Goal: Task Accomplishment & Management: Complete application form

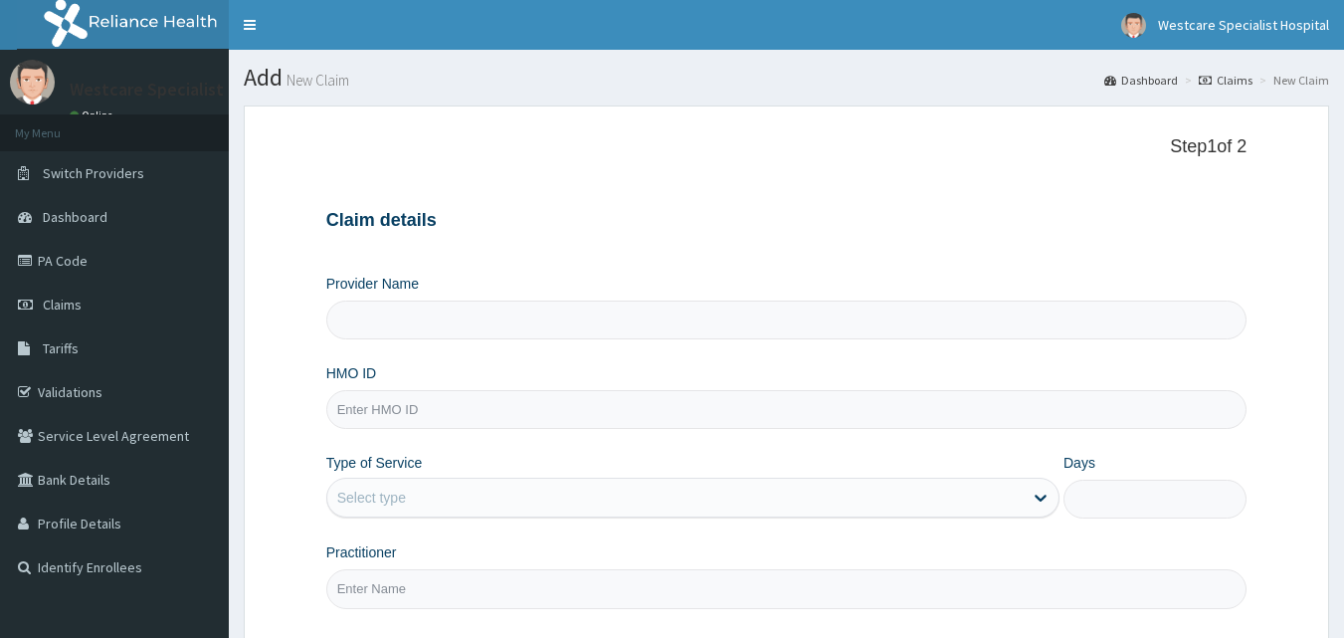
type input "WestCare Specialist Hospital"
click at [450, 401] on input "HMO ID" at bounding box center [786, 409] width 921 height 39
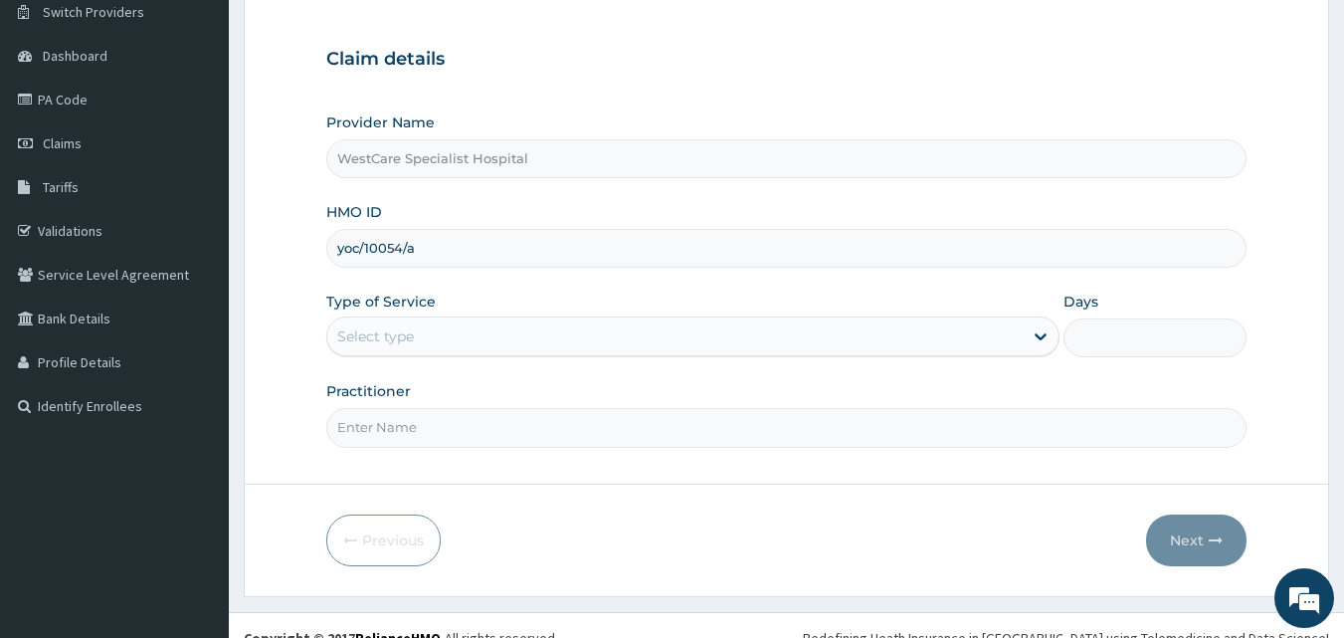
scroll to position [186, 0]
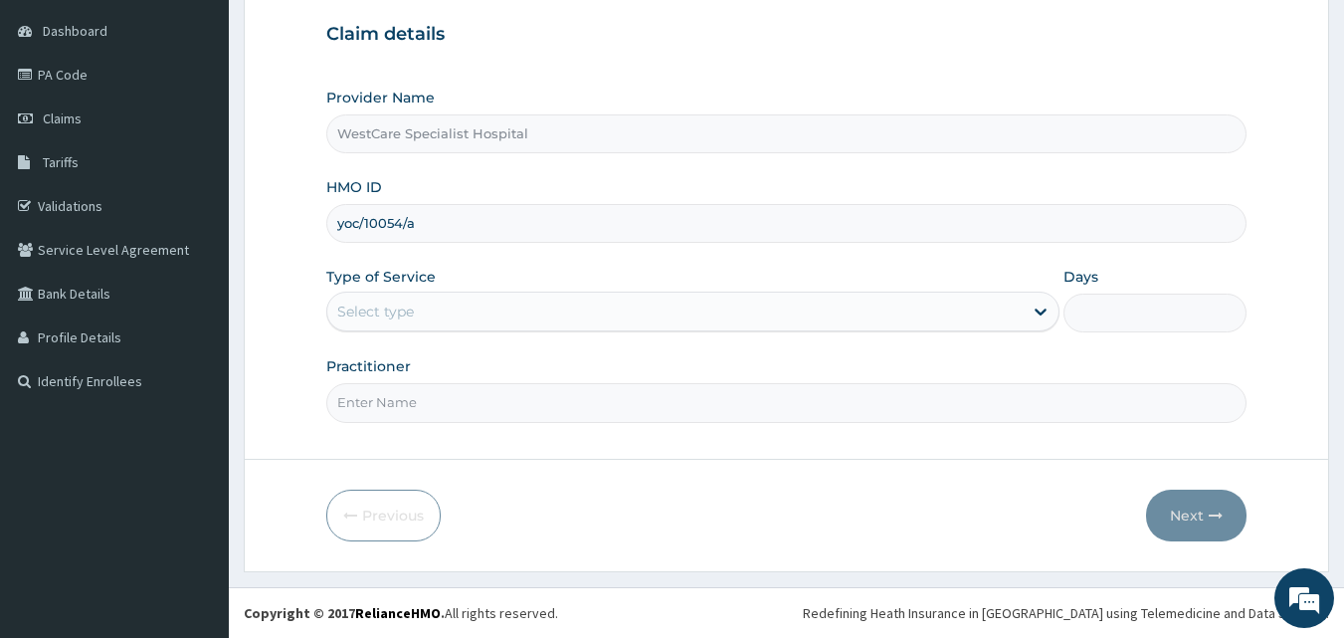
type input "yoc/10054/a"
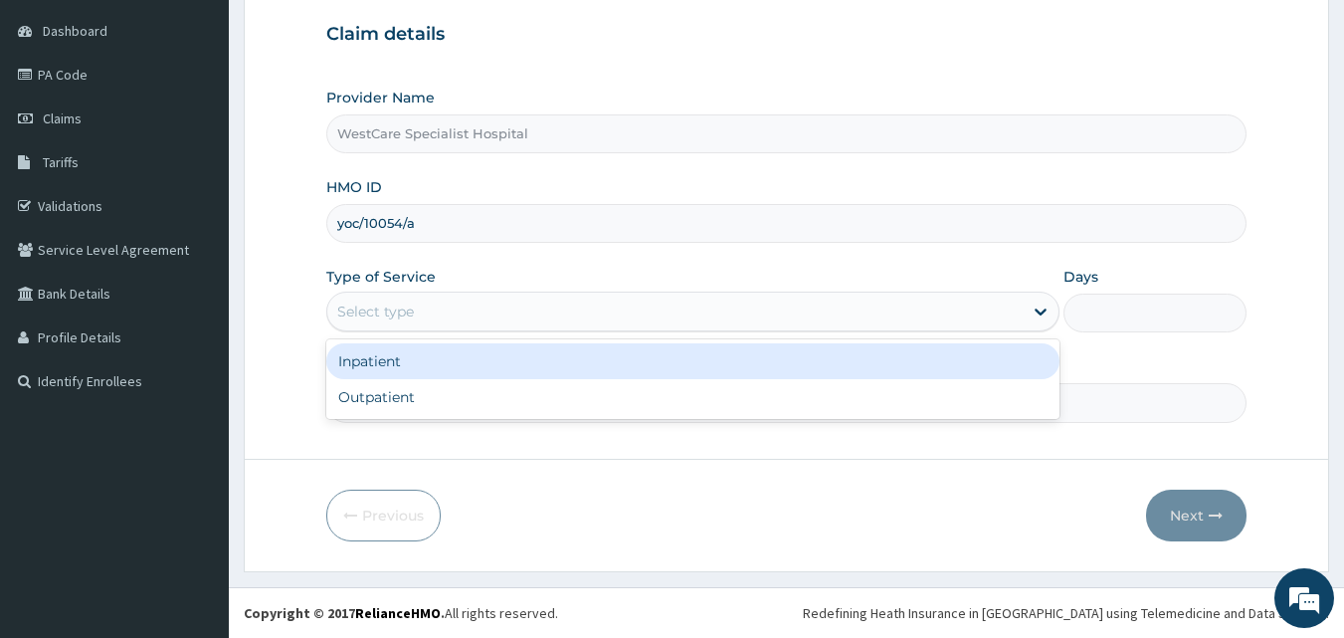
click at [474, 311] on div "Select type" at bounding box center [674, 311] width 695 height 32
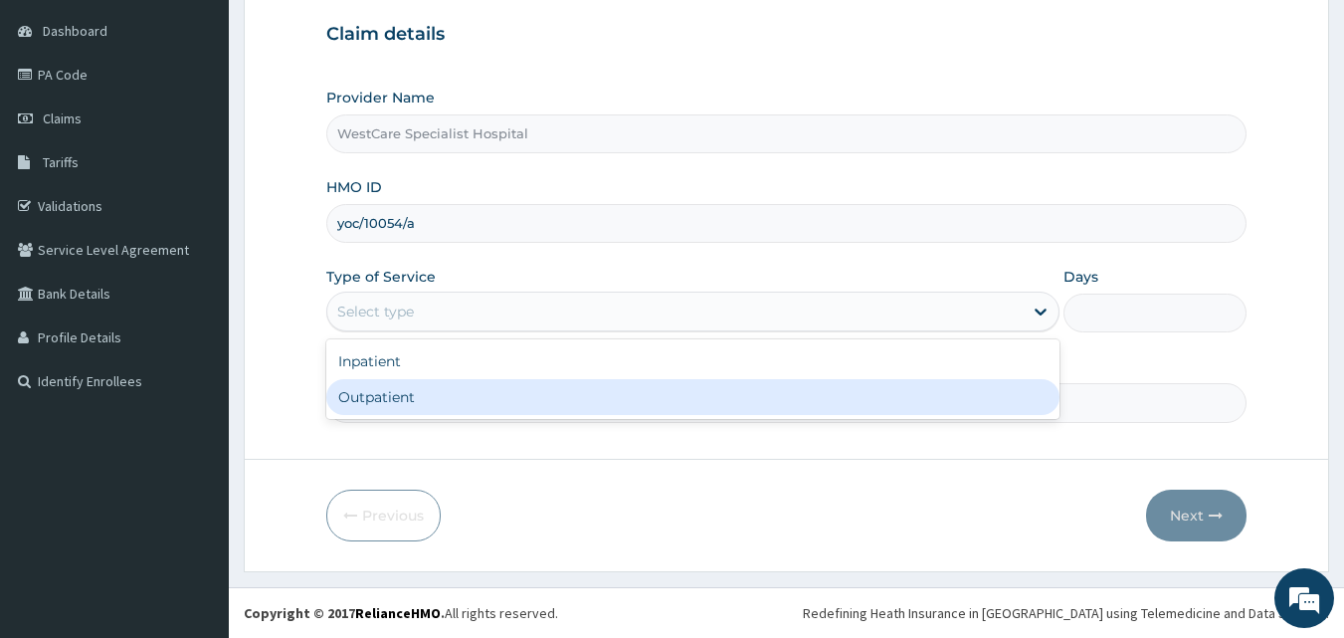
click at [415, 388] on div "Outpatient" at bounding box center [692, 397] width 733 height 36
type input "1"
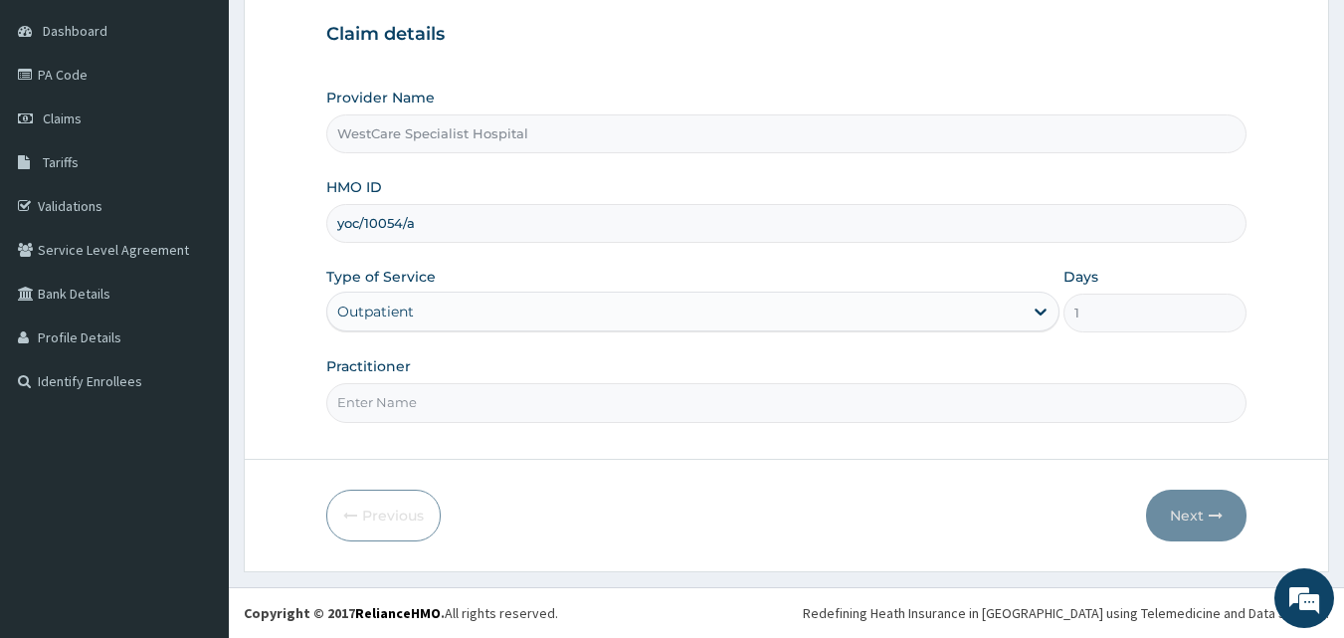
click at [415, 388] on input "Practitioner" at bounding box center [786, 402] width 921 height 39
type input "DR EKPENYOUNG"
click at [1221, 519] on icon "button" at bounding box center [1216, 515] width 14 height 14
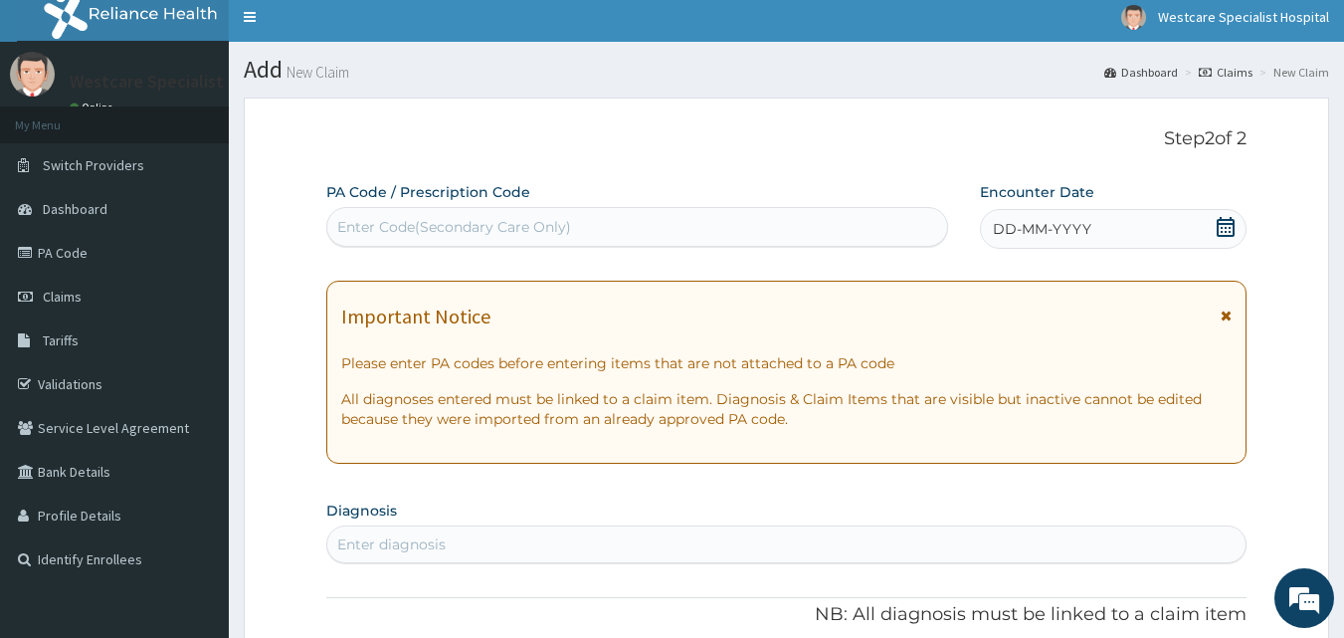
scroll to position [0, 0]
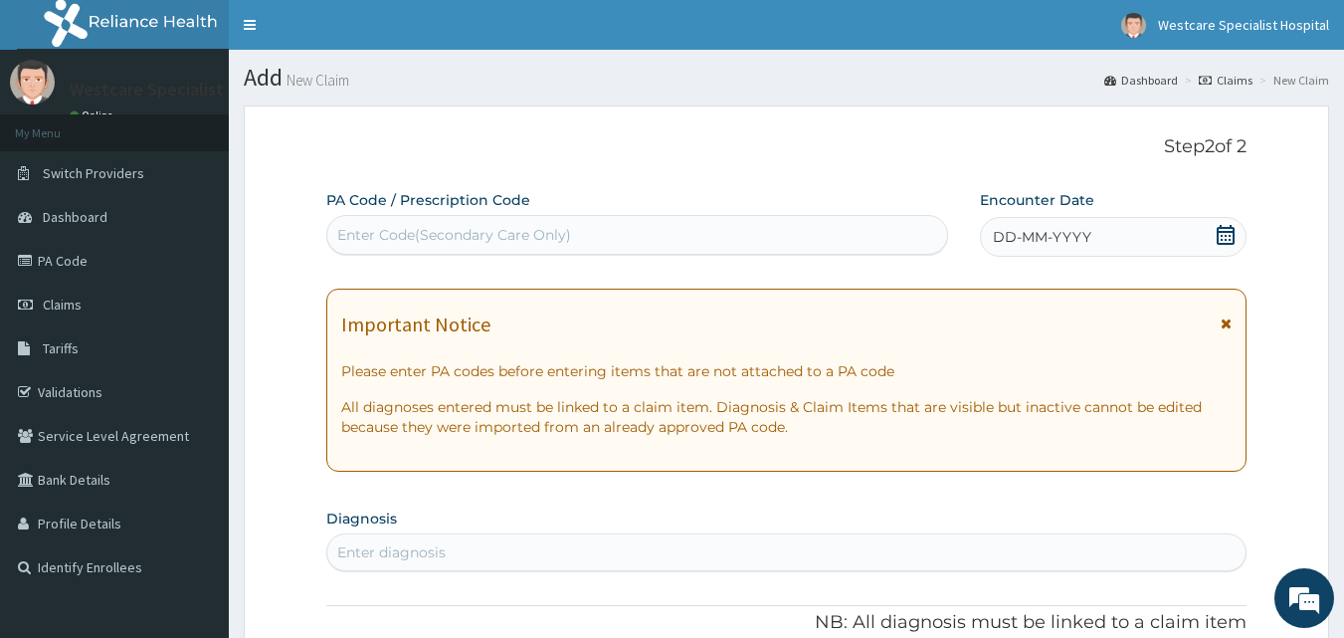
click at [1004, 233] on span "DD-MM-YYYY" at bounding box center [1042, 237] width 98 height 20
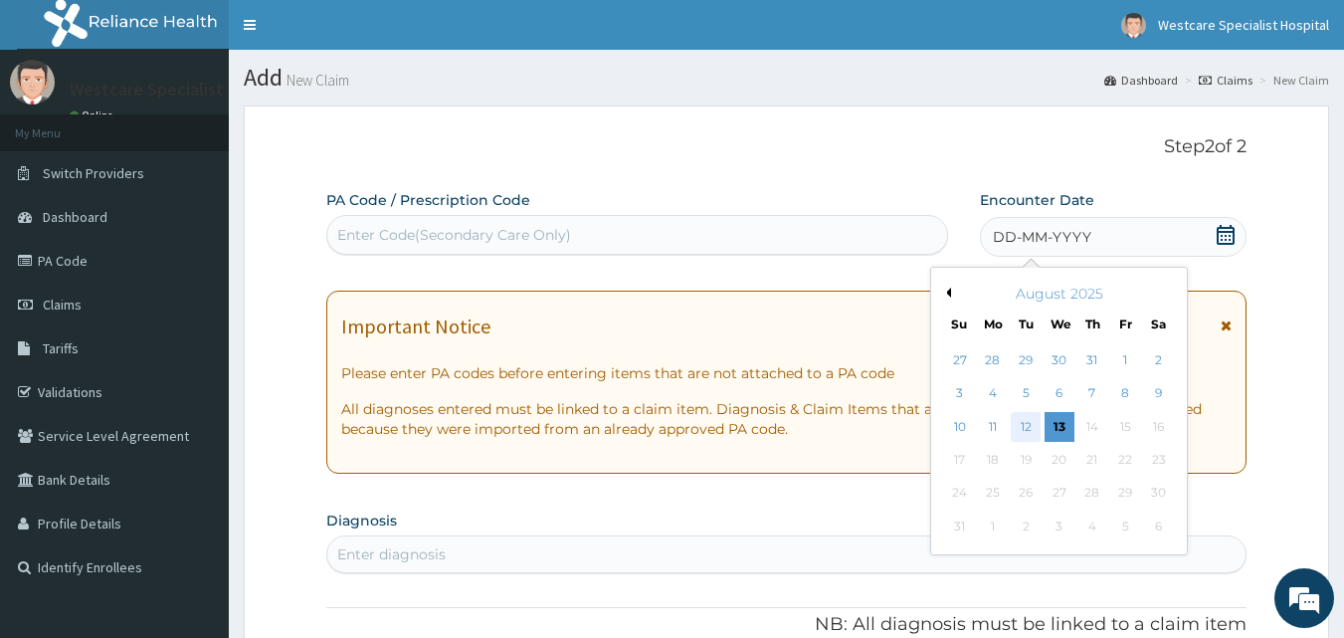
click at [1033, 431] on div "12" at bounding box center [1027, 427] width 30 height 30
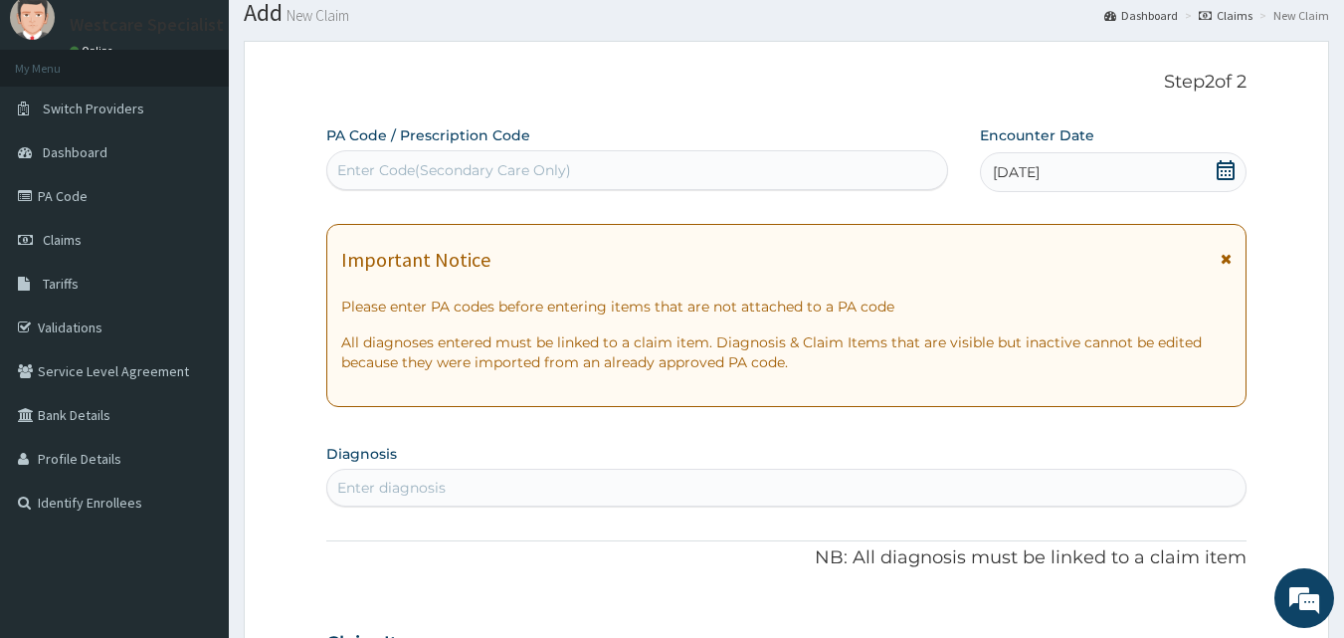
scroll to position [99, 0]
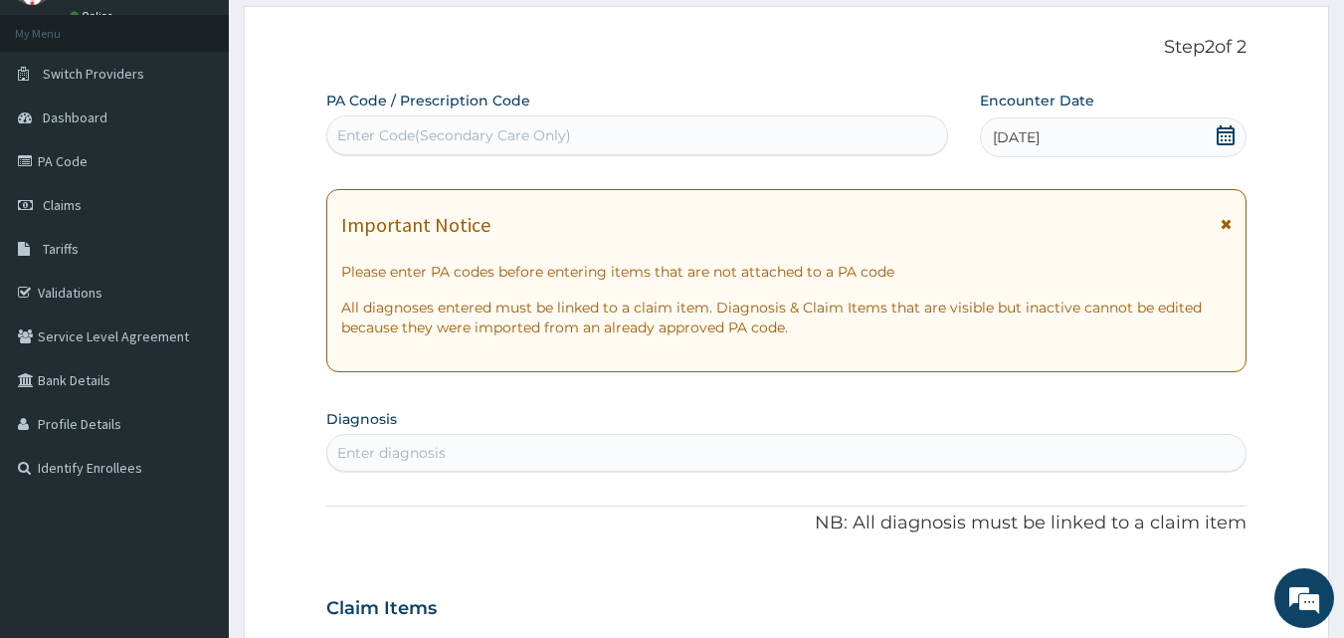
click at [688, 440] on div "Enter diagnosis" at bounding box center [786, 453] width 919 height 32
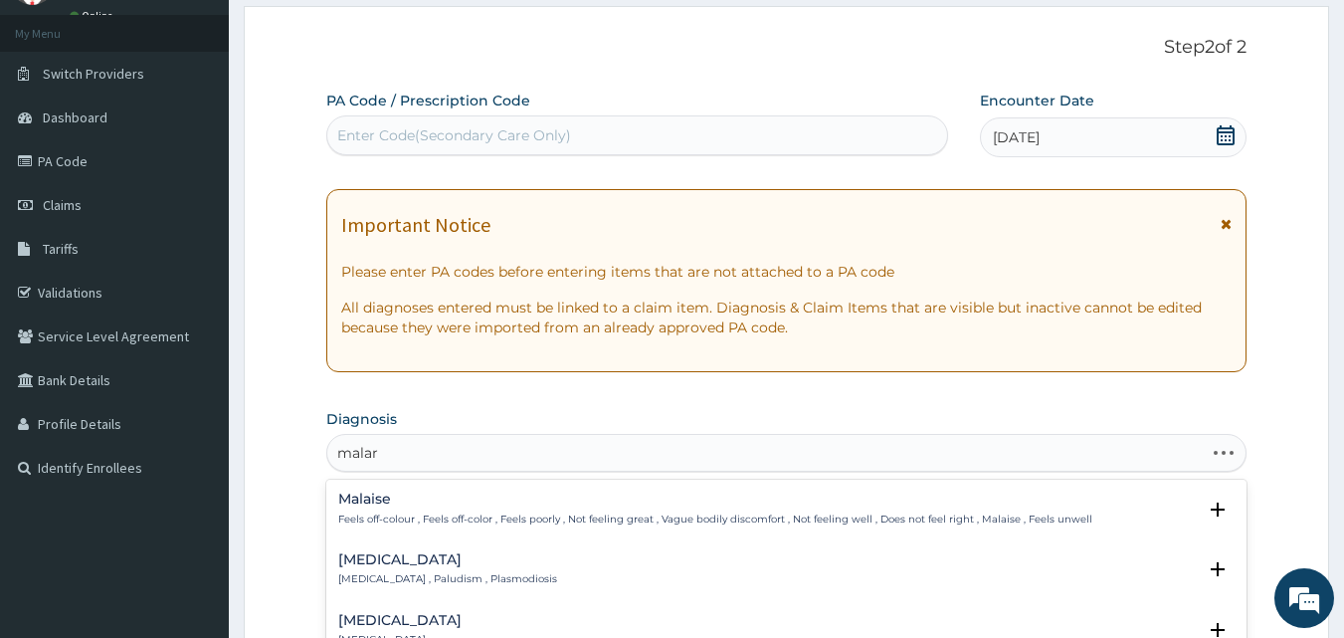
type input "malari"
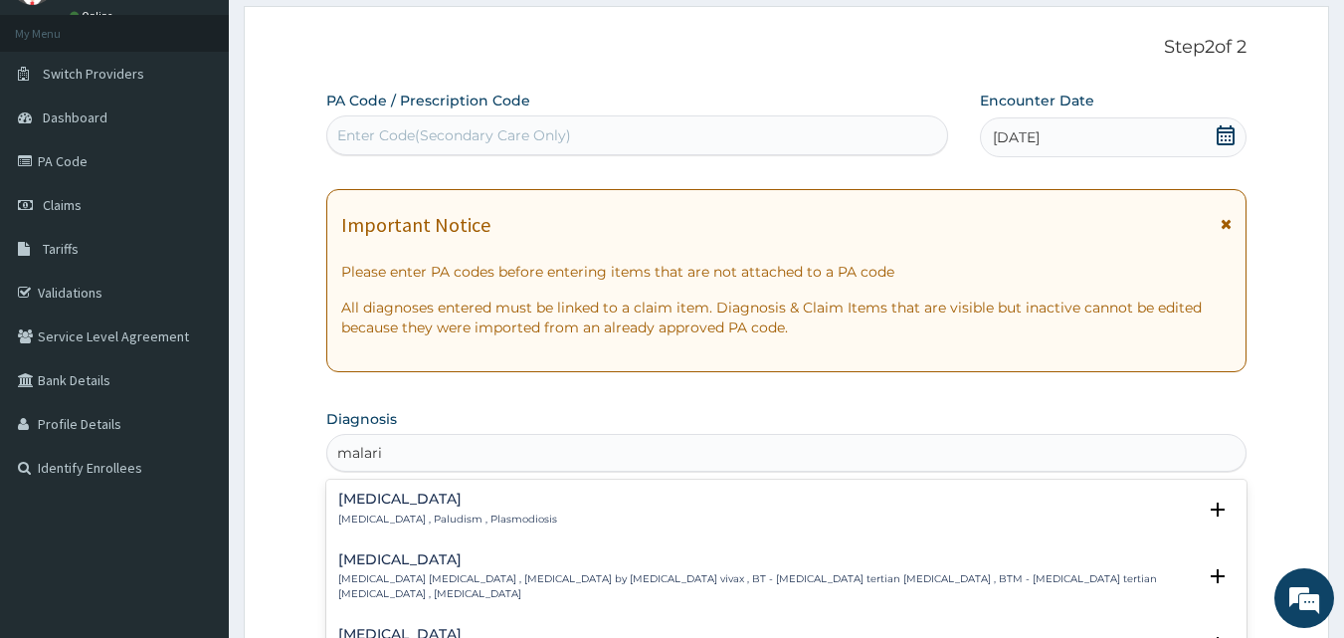
click at [377, 501] on h4 "Malaria" at bounding box center [447, 498] width 219 height 15
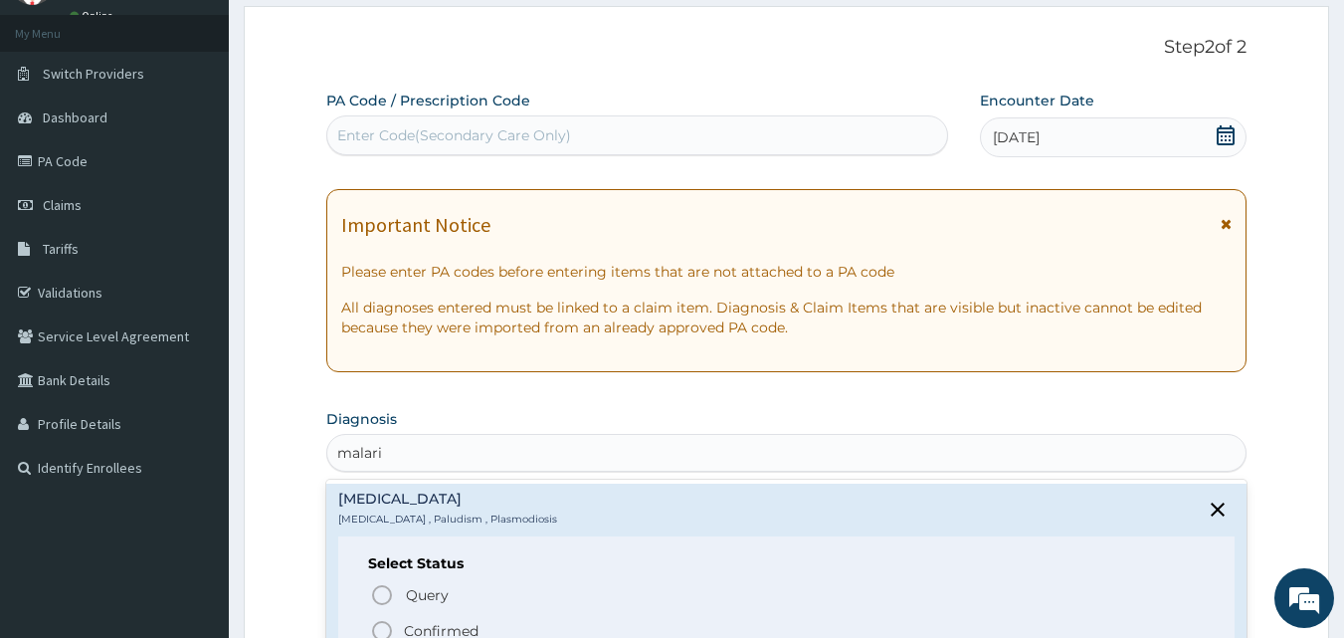
click at [382, 629] on icon "status option filled" at bounding box center [382, 631] width 24 height 24
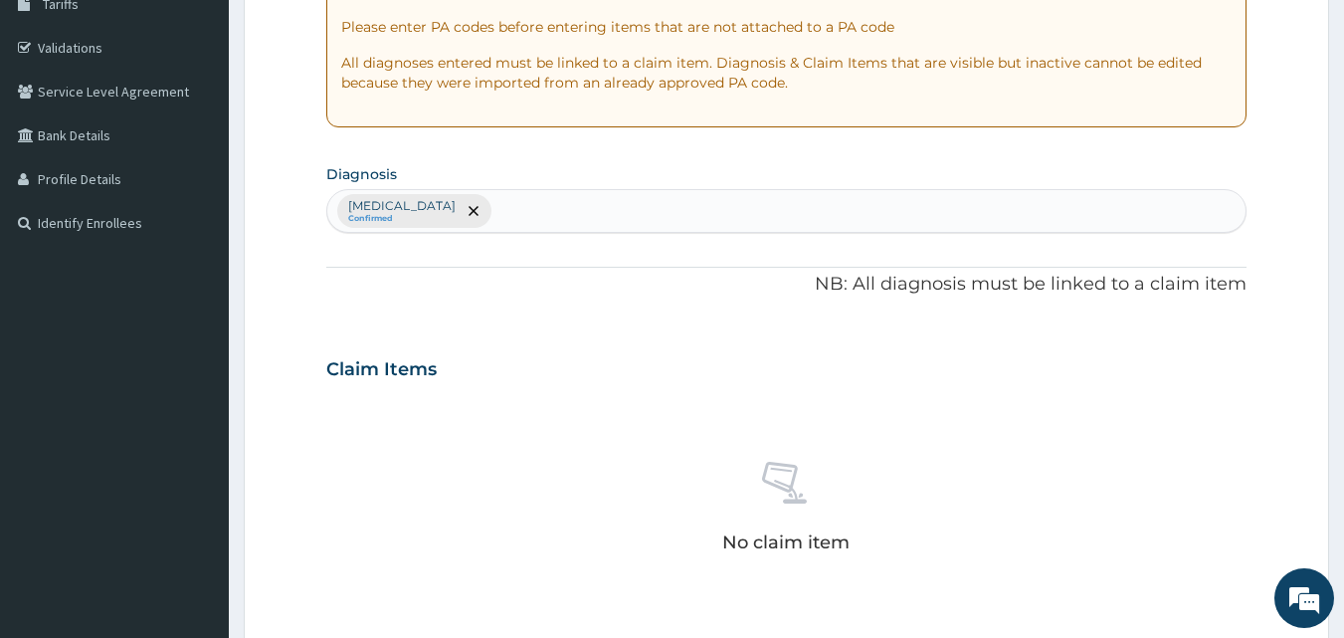
scroll to position [298, 0]
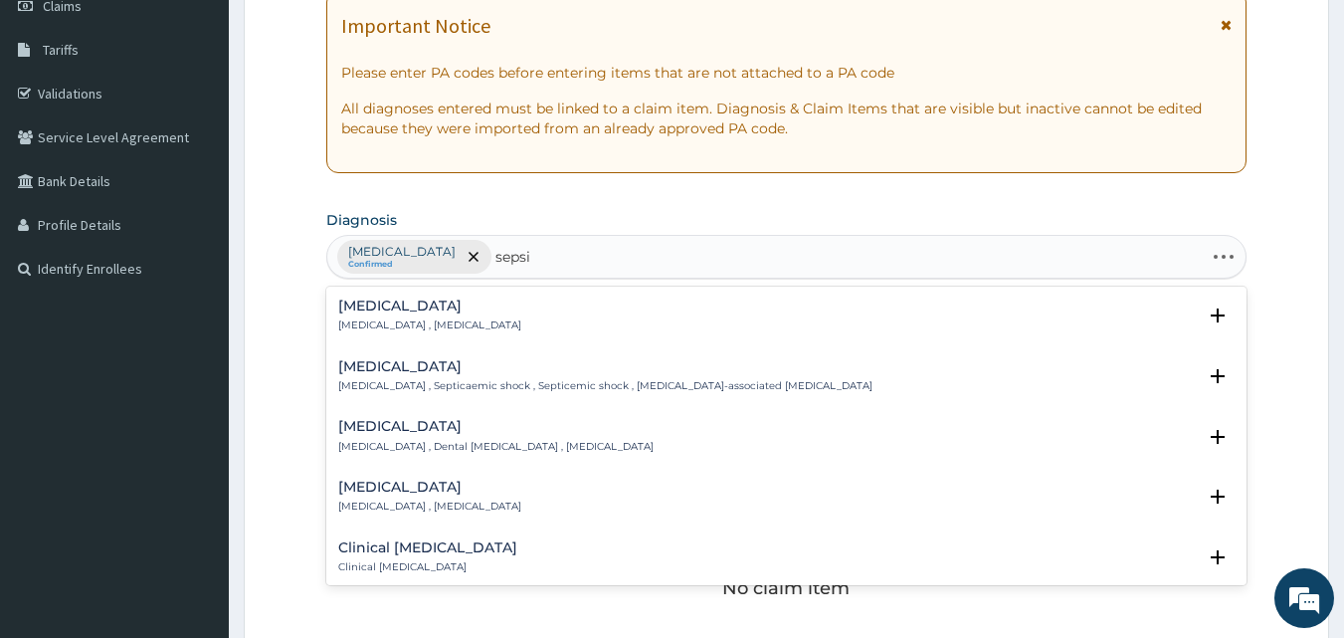
type input "sepsis"
click at [390, 304] on h4 "Sepsis" at bounding box center [429, 305] width 183 height 15
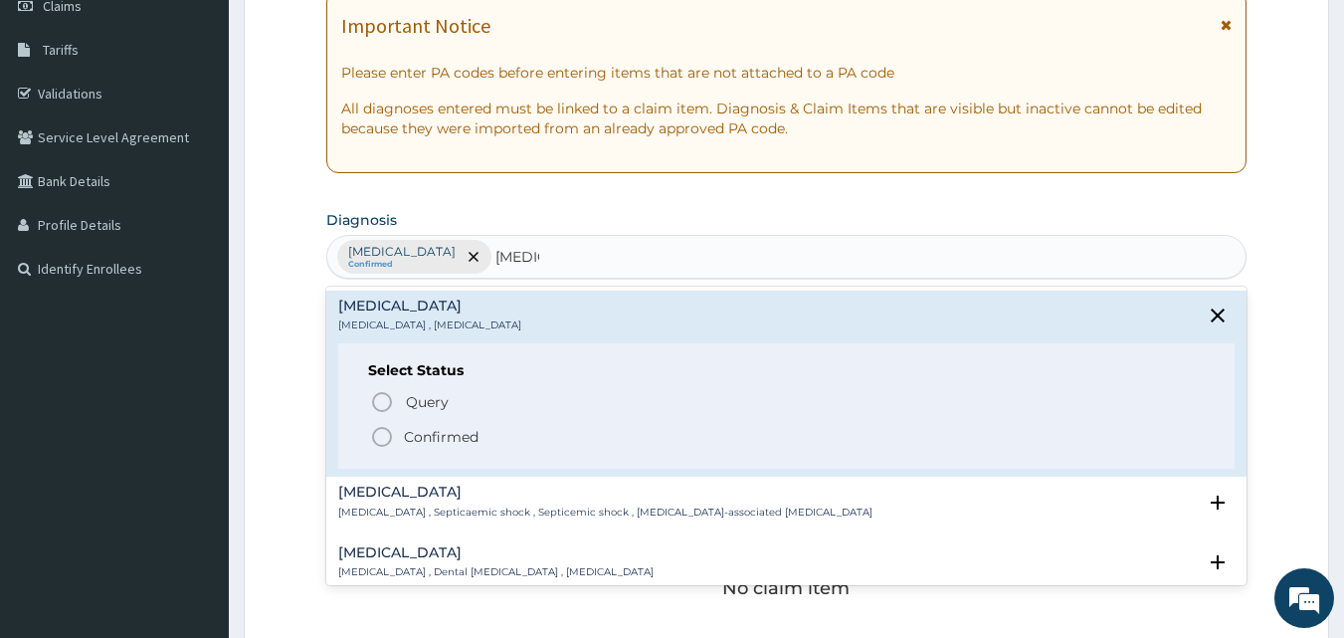
click at [388, 435] on icon "status option filled" at bounding box center [382, 437] width 24 height 24
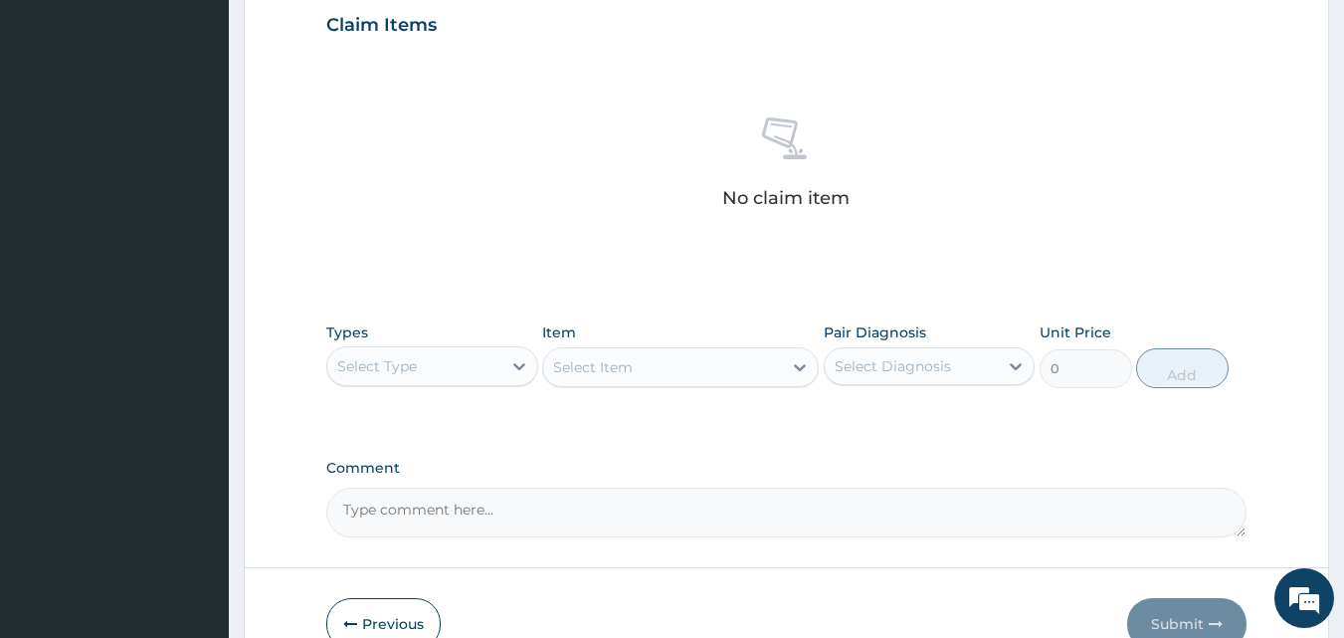
scroll to position [797, 0]
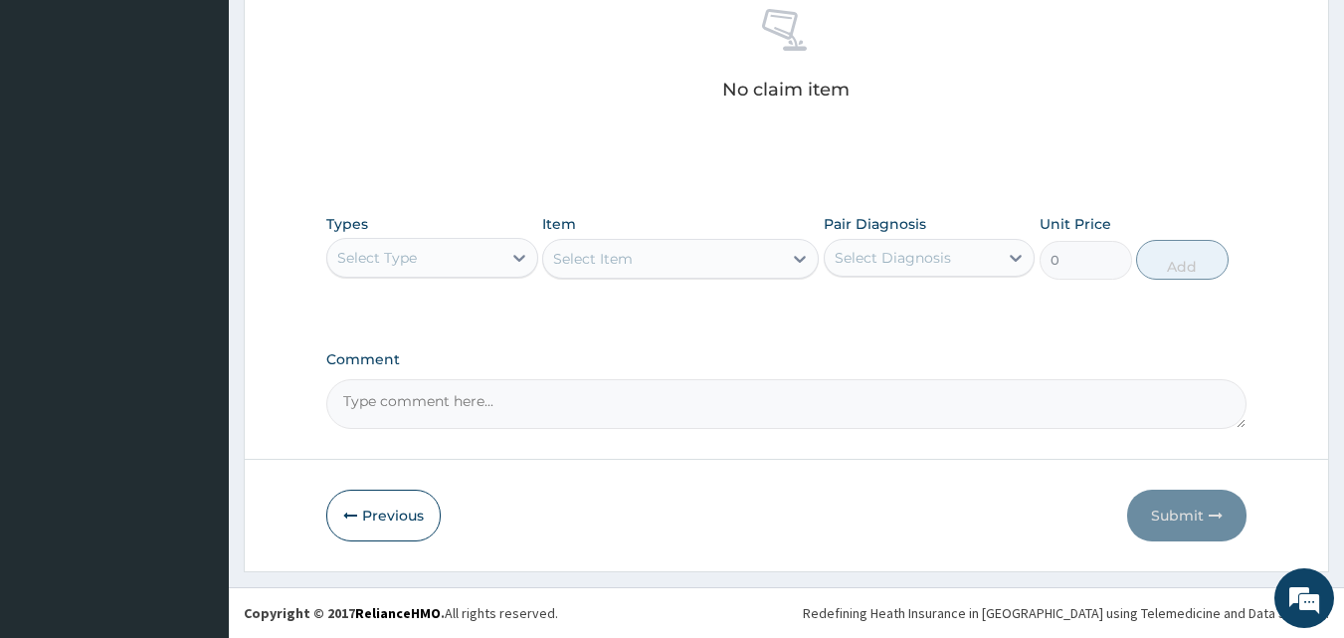
click at [450, 258] on div "Select Type" at bounding box center [414, 258] width 174 height 32
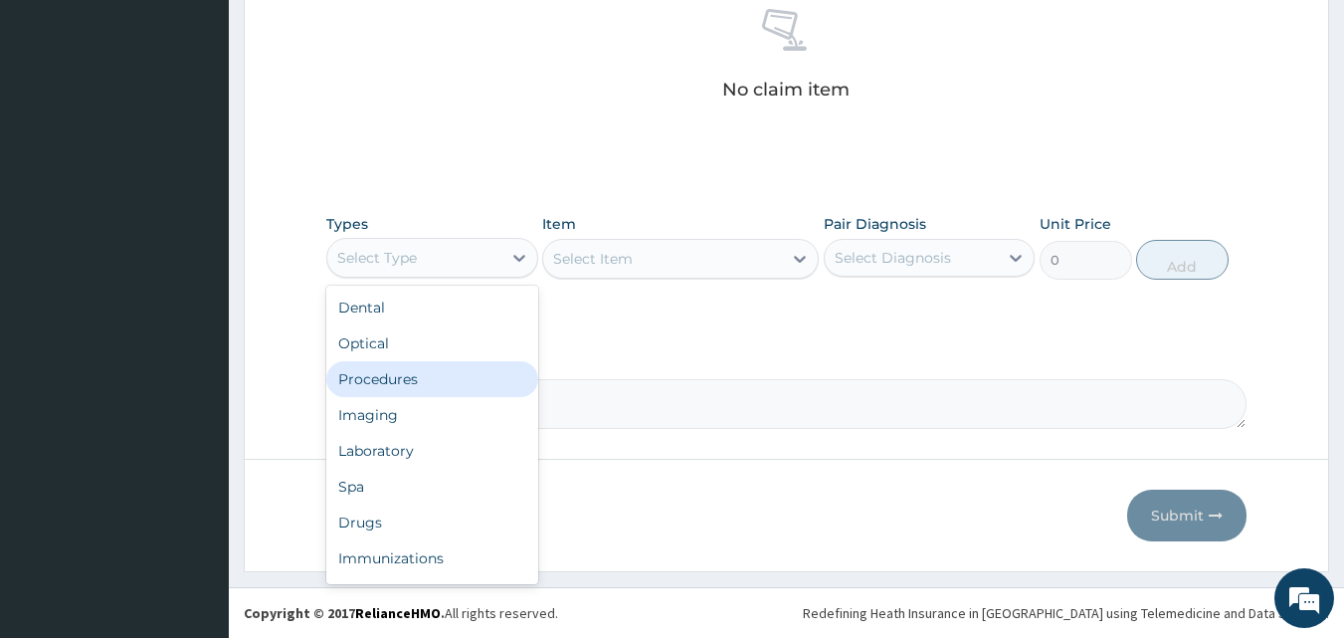
click at [419, 380] on div "Procedures" at bounding box center [432, 379] width 212 height 36
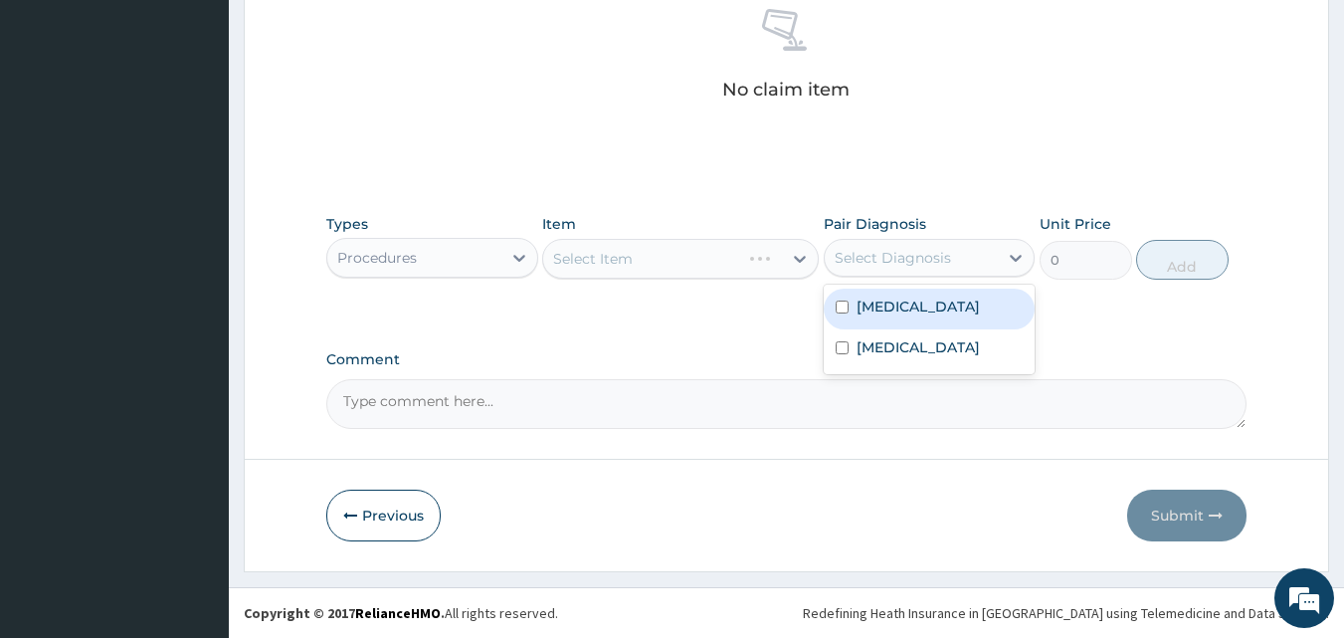
click at [913, 265] on div "Select Diagnosis" at bounding box center [893, 258] width 116 height 20
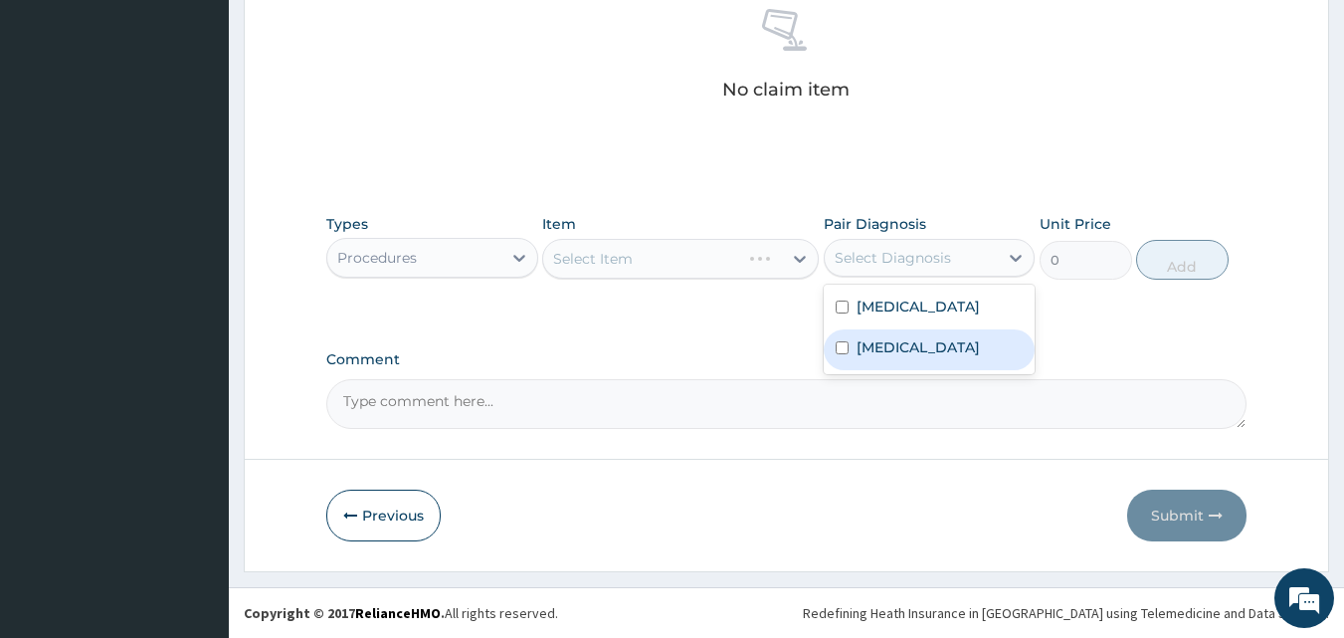
click at [906, 341] on div "Sepsis" at bounding box center [930, 349] width 212 height 41
checkbox input "true"
click at [918, 308] on div "Malaria" at bounding box center [930, 308] width 212 height 41
checkbox input "true"
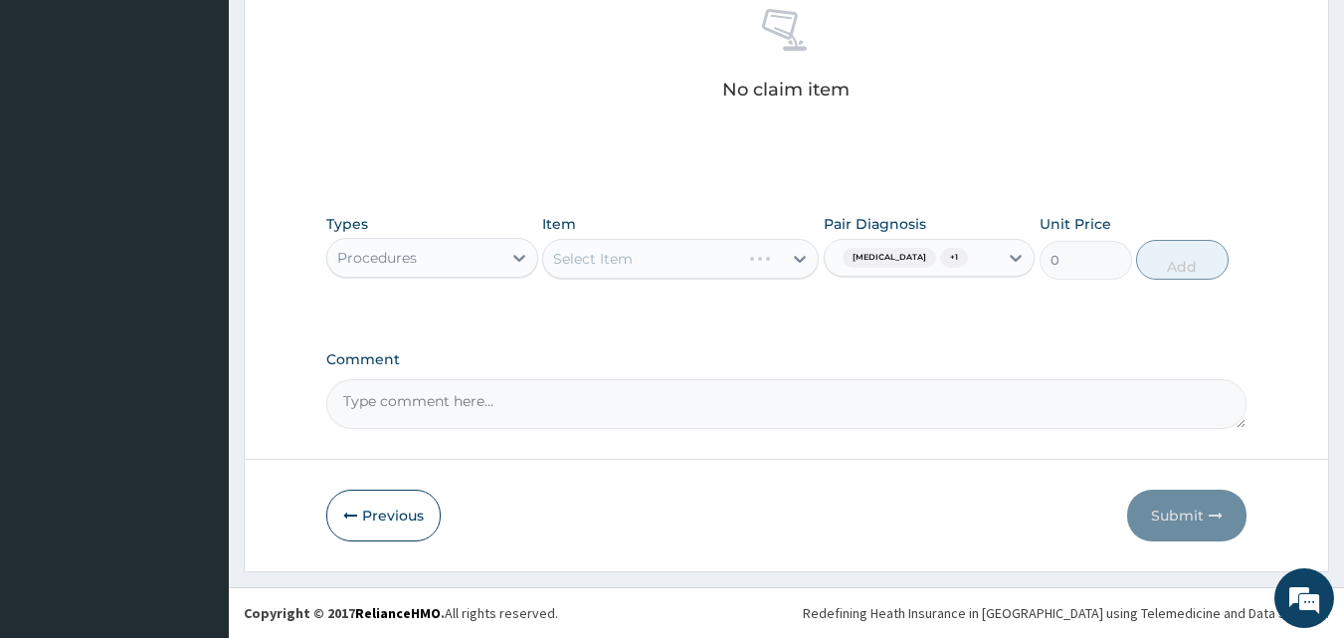
click at [657, 263] on div "Select Item" at bounding box center [662, 259] width 239 height 32
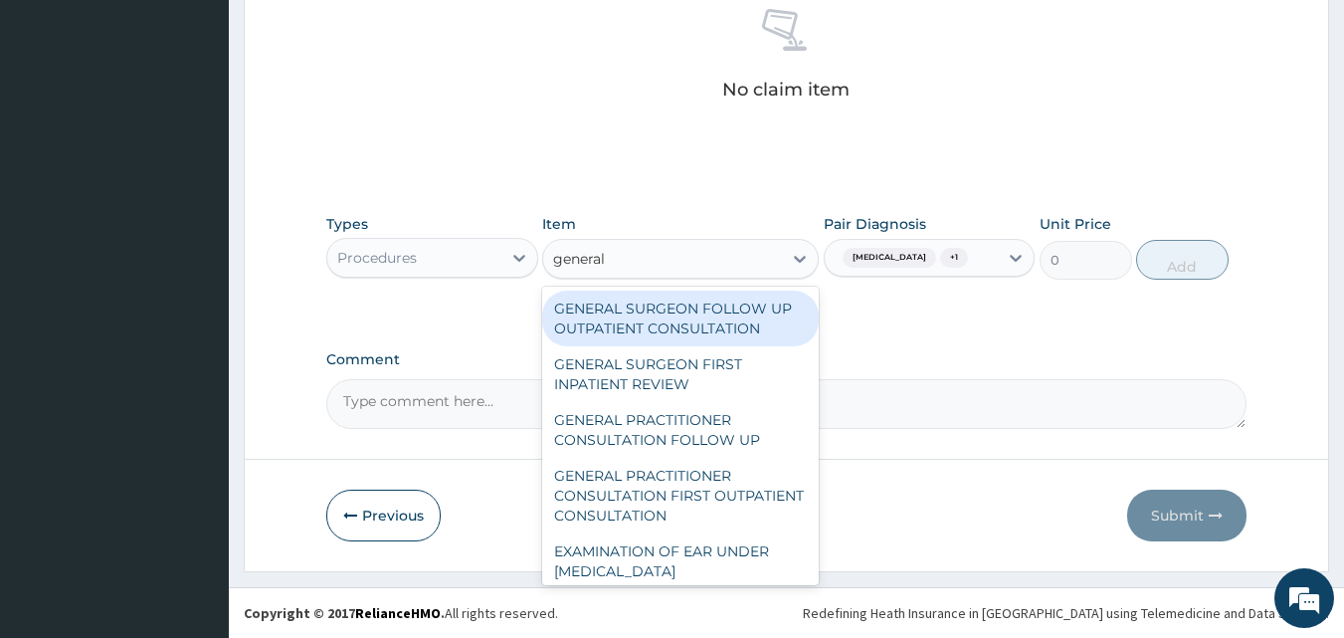
type input "general p"
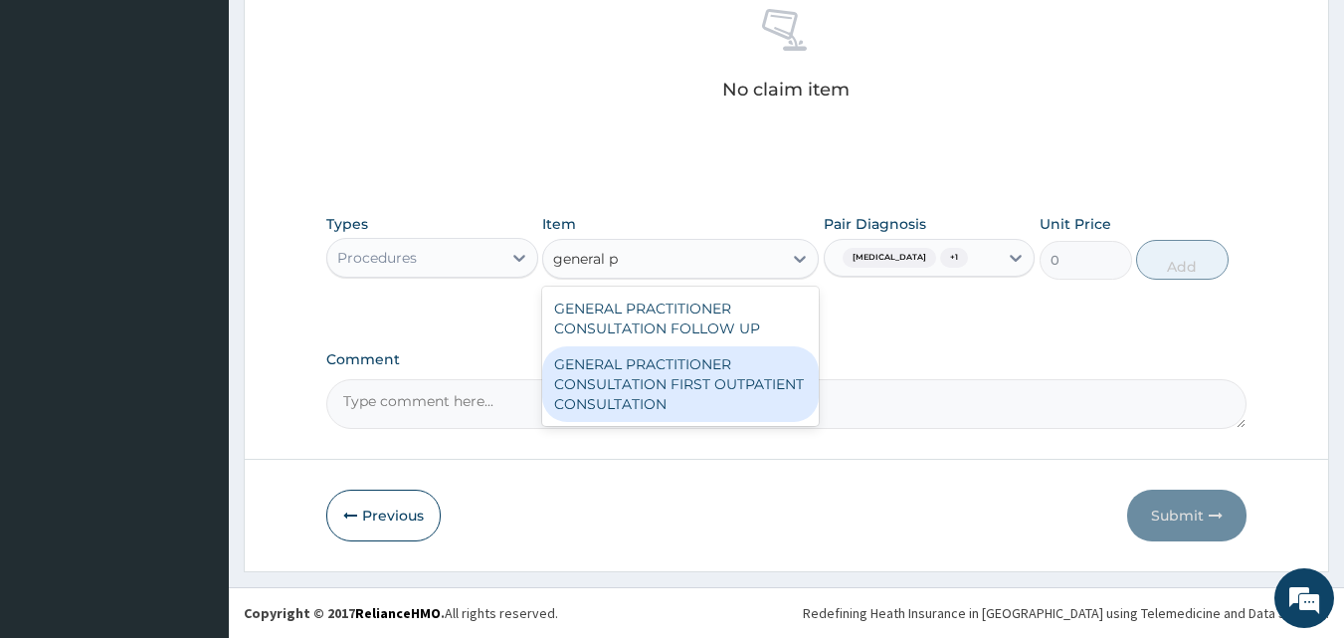
click at [697, 367] on div "GENERAL PRACTITIONER CONSULTATION FIRST OUTPATIENT CONSULTATION" at bounding box center [680, 384] width 277 height 76
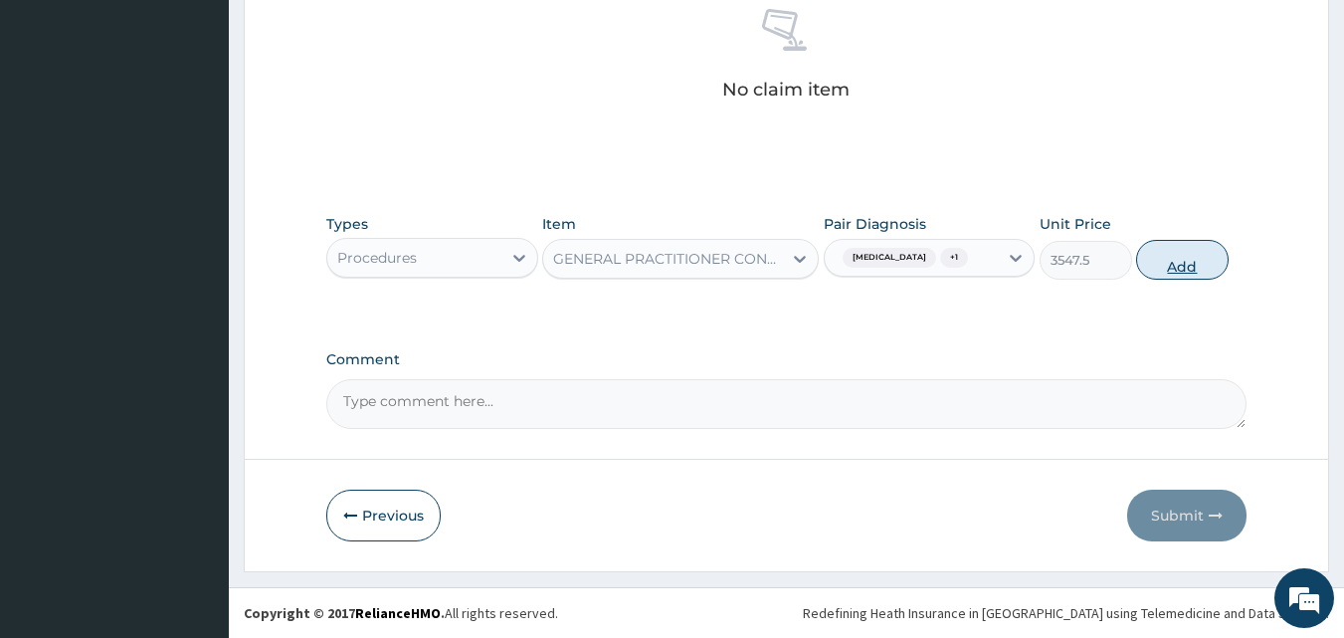
click at [1159, 252] on button "Add" at bounding box center [1182, 260] width 93 height 40
type input "0"
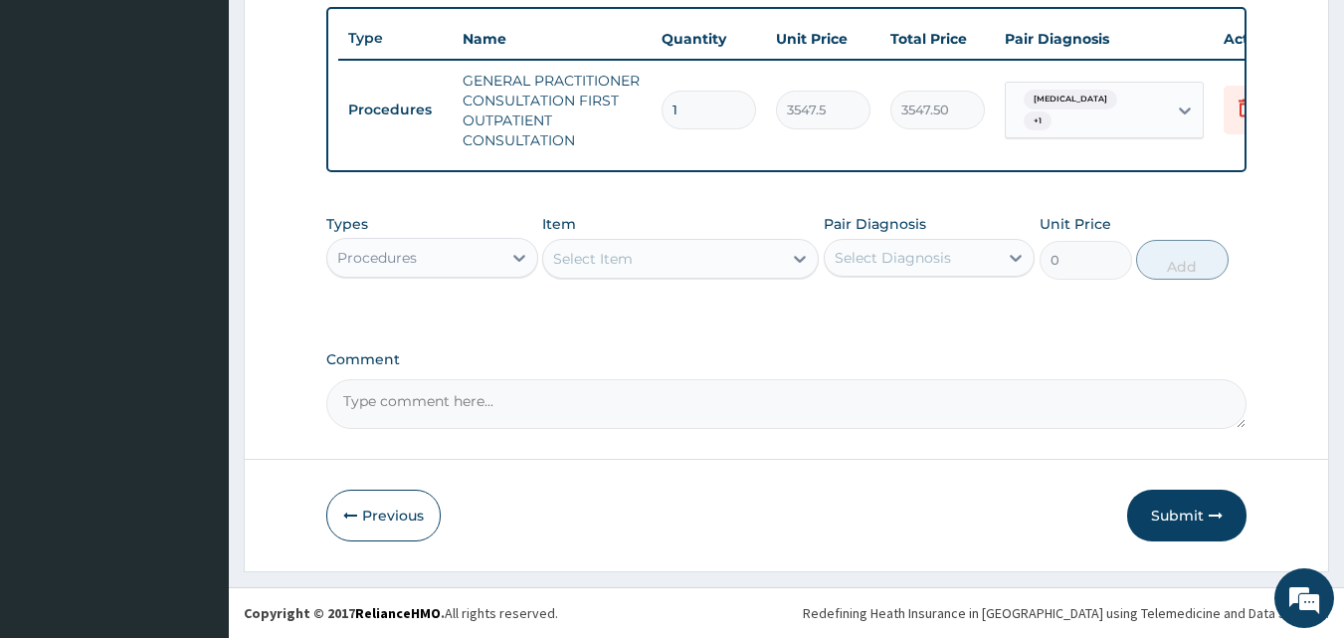
scroll to position [748, 0]
click at [473, 268] on div "Procedures" at bounding box center [414, 258] width 174 height 32
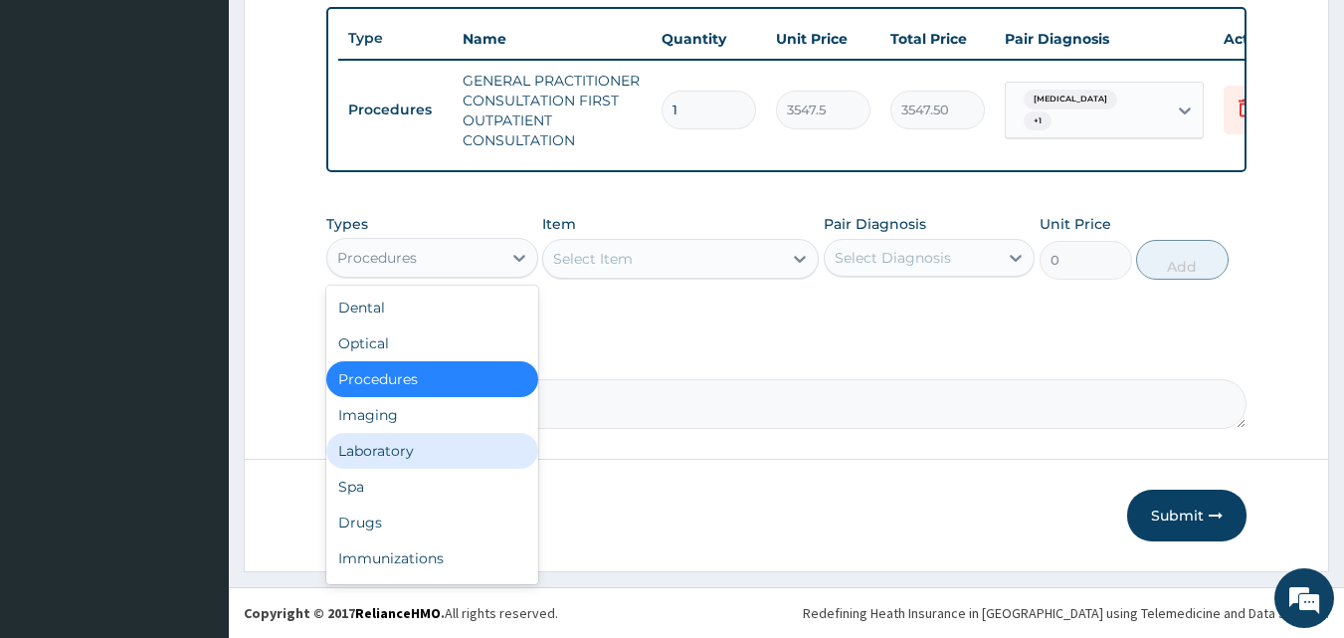
click at [430, 435] on div "Laboratory" at bounding box center [432, 451] width 212 height 36
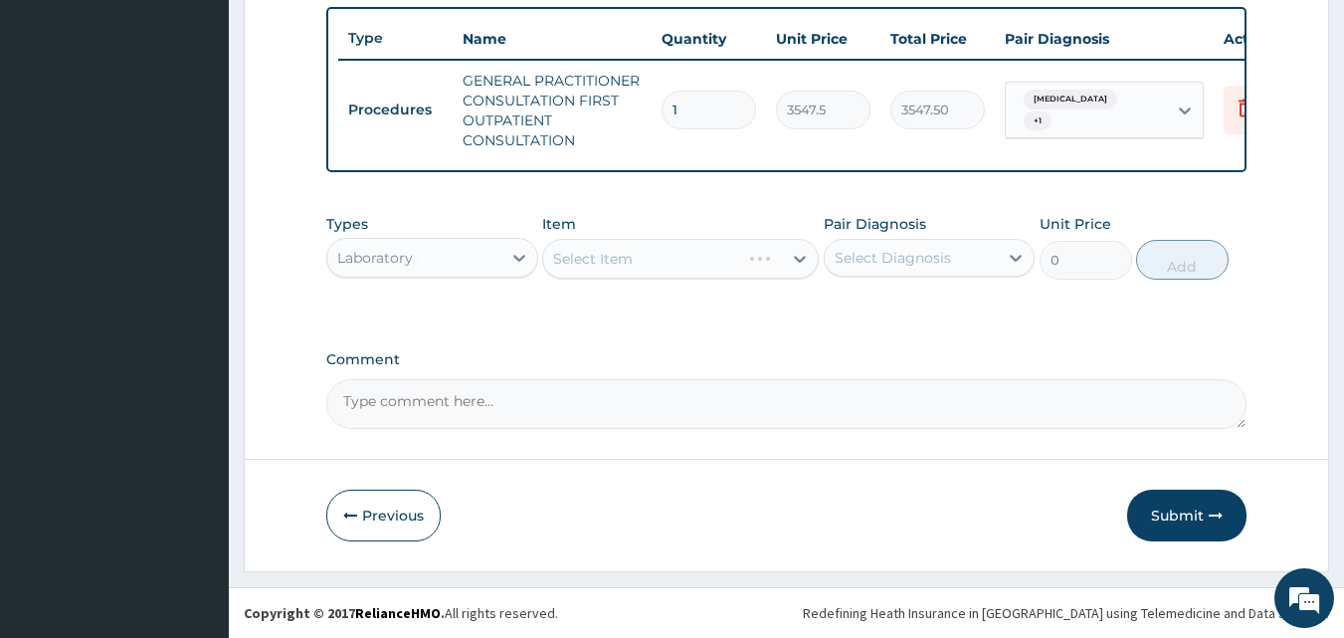
click at [727, 315] on div "Types option Laboratory, selected. Select is focused ,type to refine list, pres…" at bounding box center [786, 261] width 921 height 115
click at [893, 263] on div "Select Diagnosis" at bounding box center [893, 258] width 116 height 20
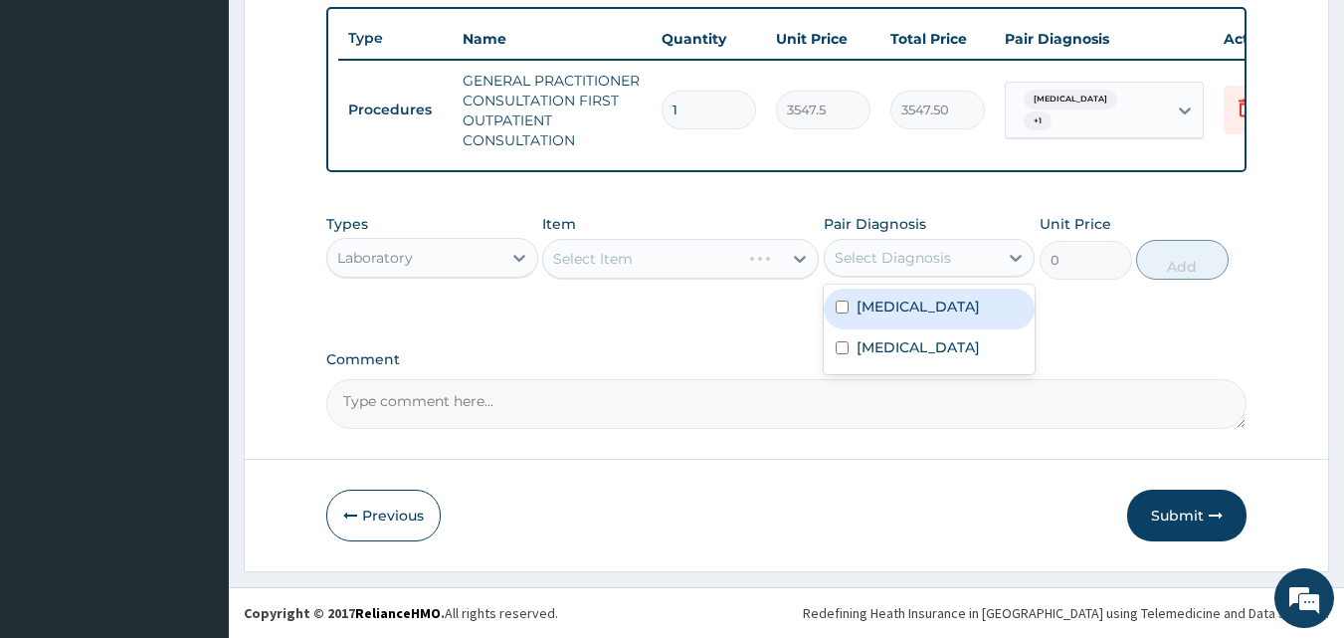
click at [896, 315] on label "Malaria" at bounding box center [918, 306] width 123 height 20
checkbox input "true"
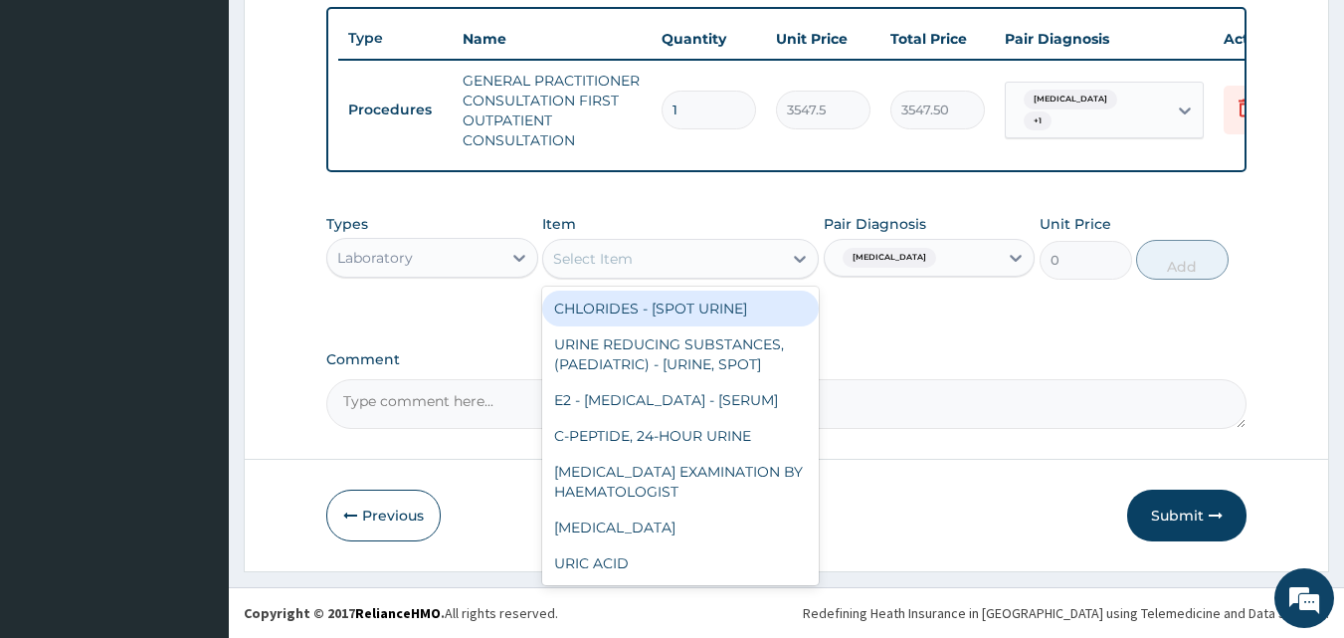
click at [681, 259] on div "Select Item" at bounding box center [662, 259] width 239 height 32
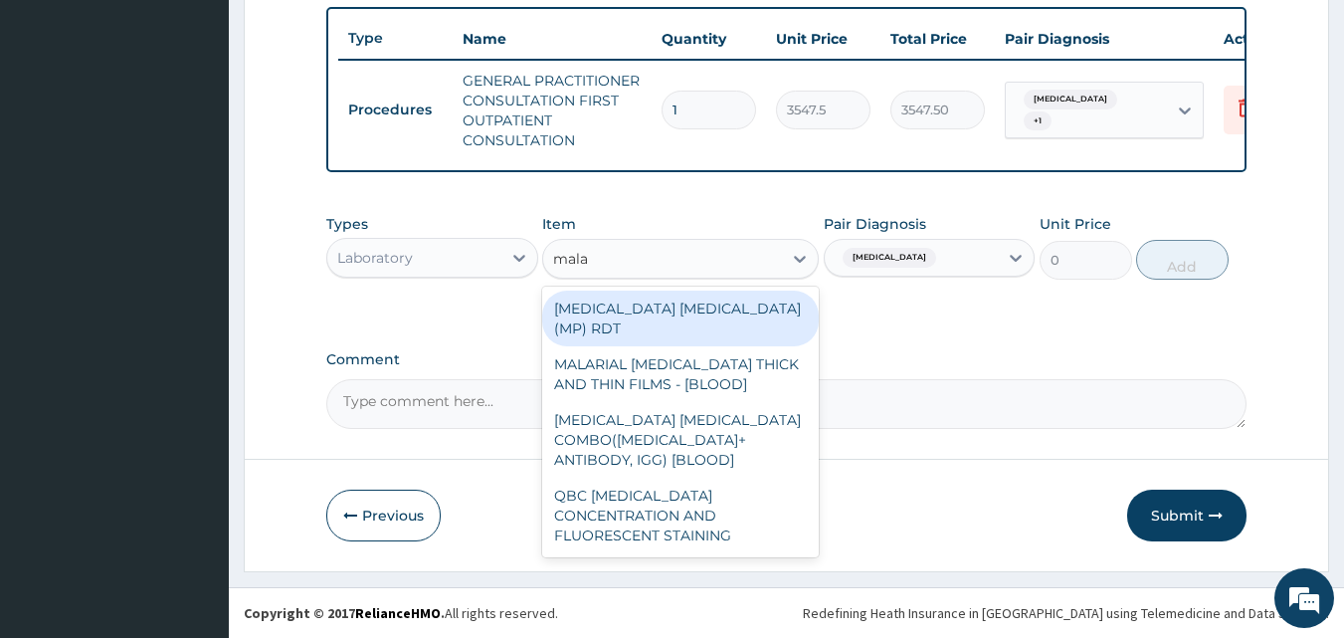
type input "malar"
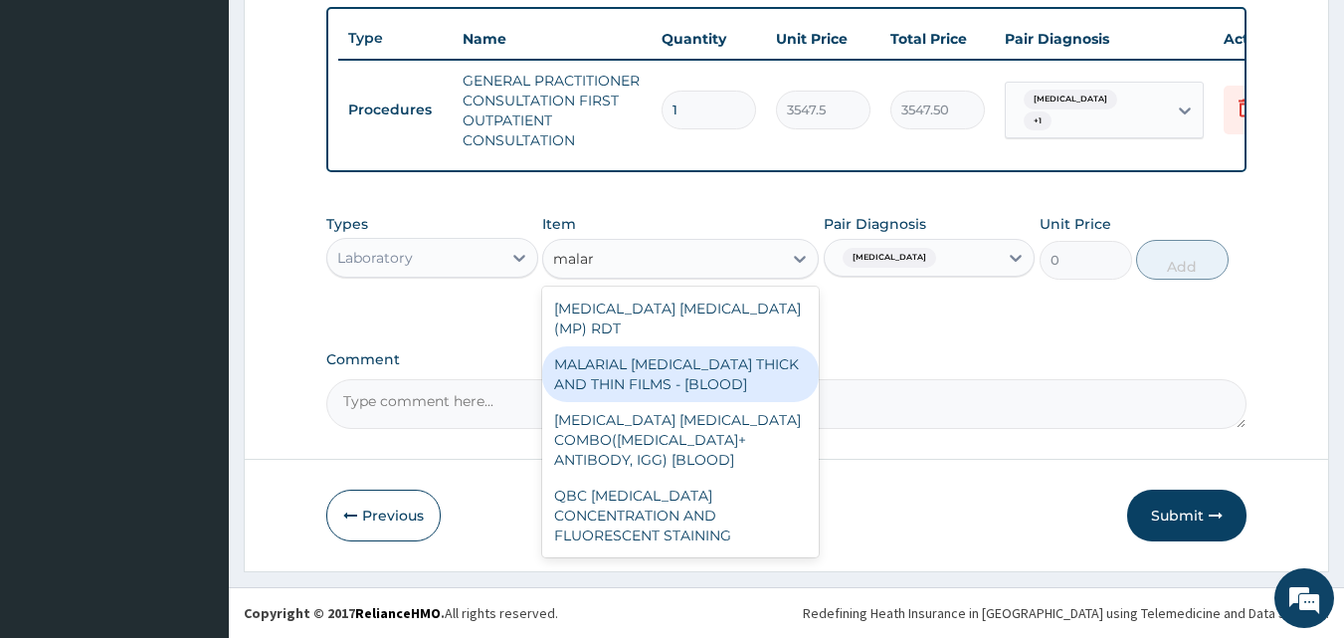
drag, startPoint x: 720, startPoint y: 343, endPoint x: 922, endPoint y: 307, distance: 205.1
click at [722, 346] on div "MALARIAL PARASITE THICK AND THIN FILMS - [BLOOD]" at bounding box center [680, 374] width 277 height 56
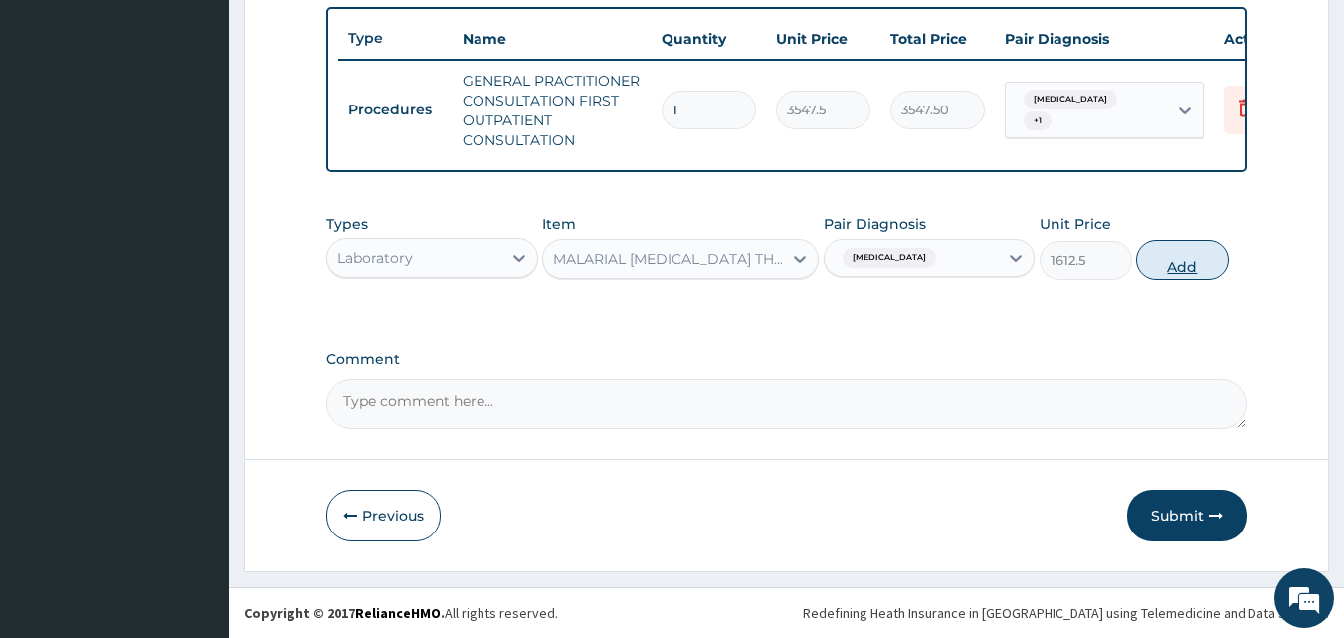
click at [1191, 257] on button "Add" at bounding box center [1182, 260] width 93 height 40
type input "0"
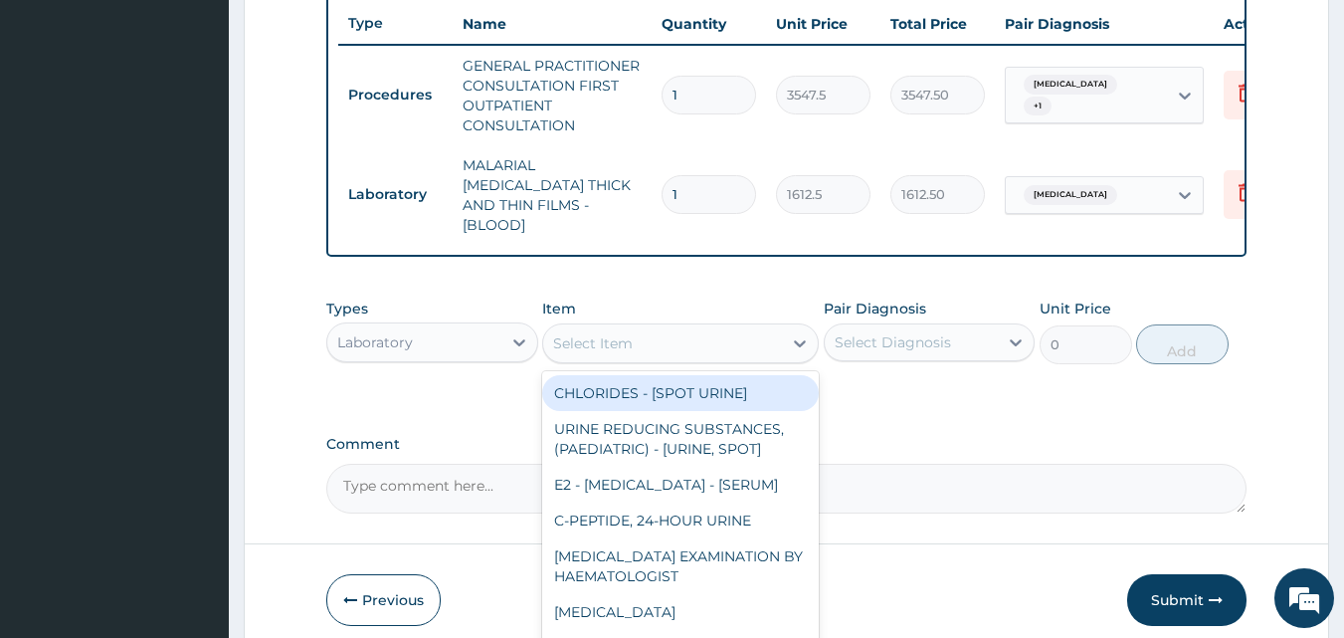
click at [667, 330] on div "Select Item" at bounding box center [662, 343] width 239 height 32
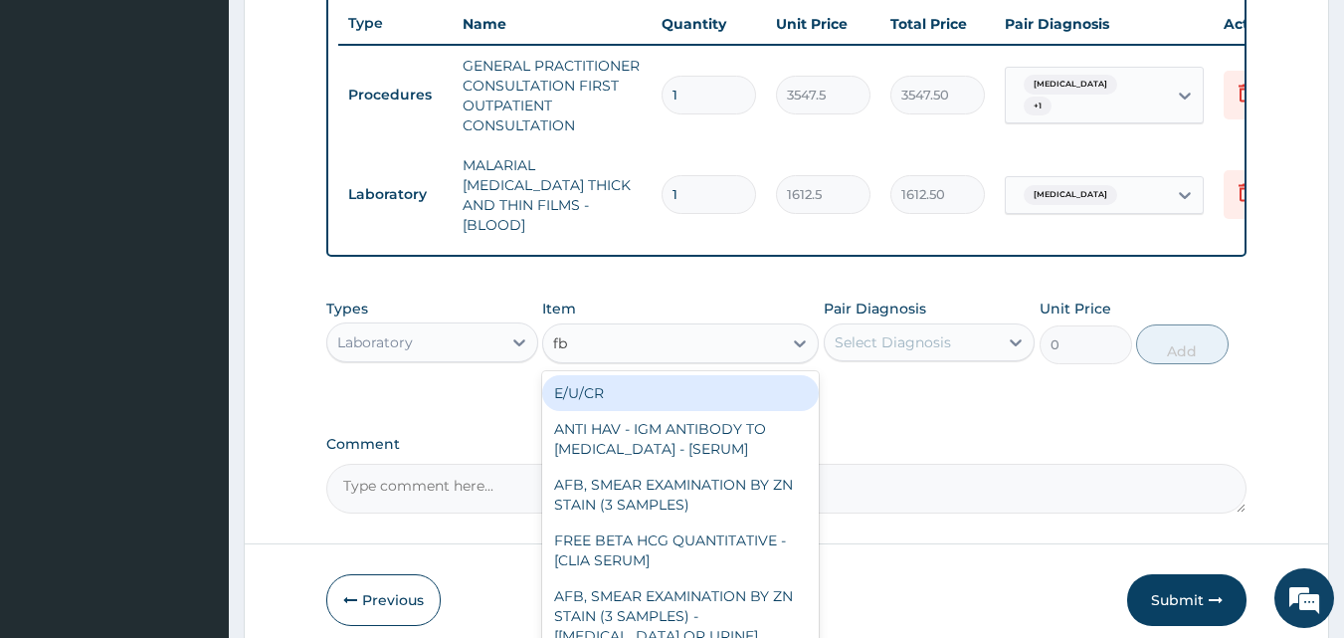
type input "fbc"
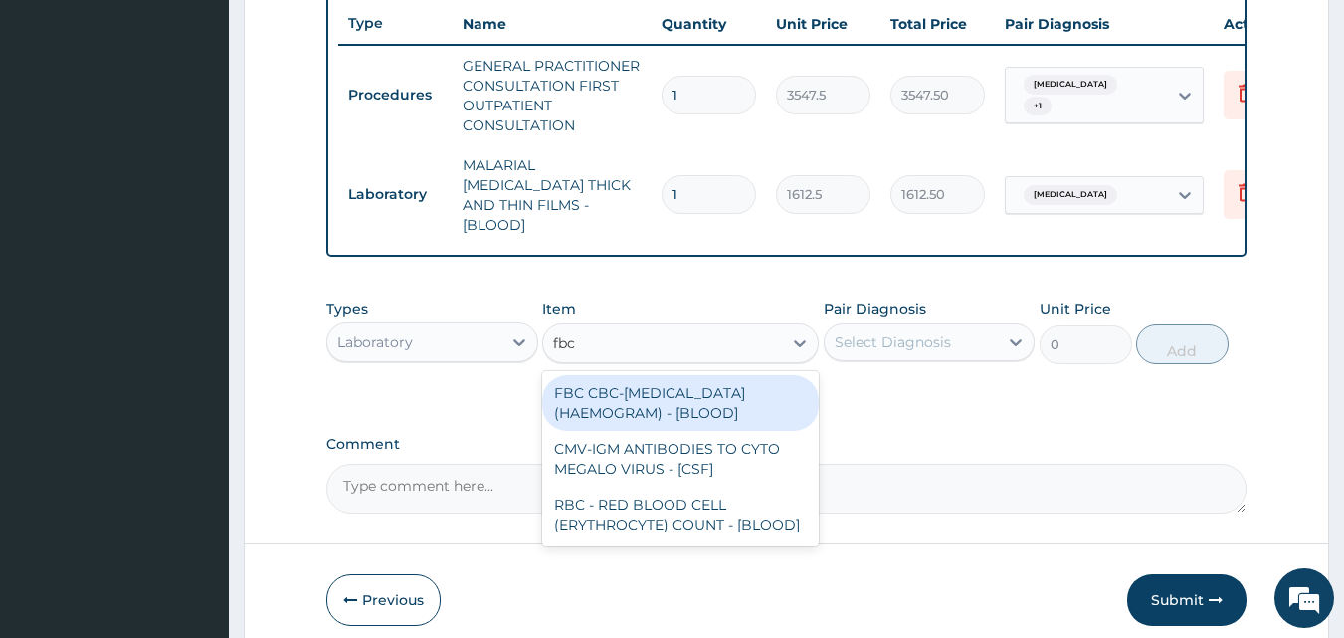
drag, startPoint x: 673, startPoint y: 385, endPoint x: 694, endPoint y: 386, distance: 20.9
click at [673, 386] on div "FBC CBC-COMPLETE BLOOD COUNT (HAEMOGRAM) - [BLOOD]" at bounding box center [680, 403] width 277 height 56
type input "4300"
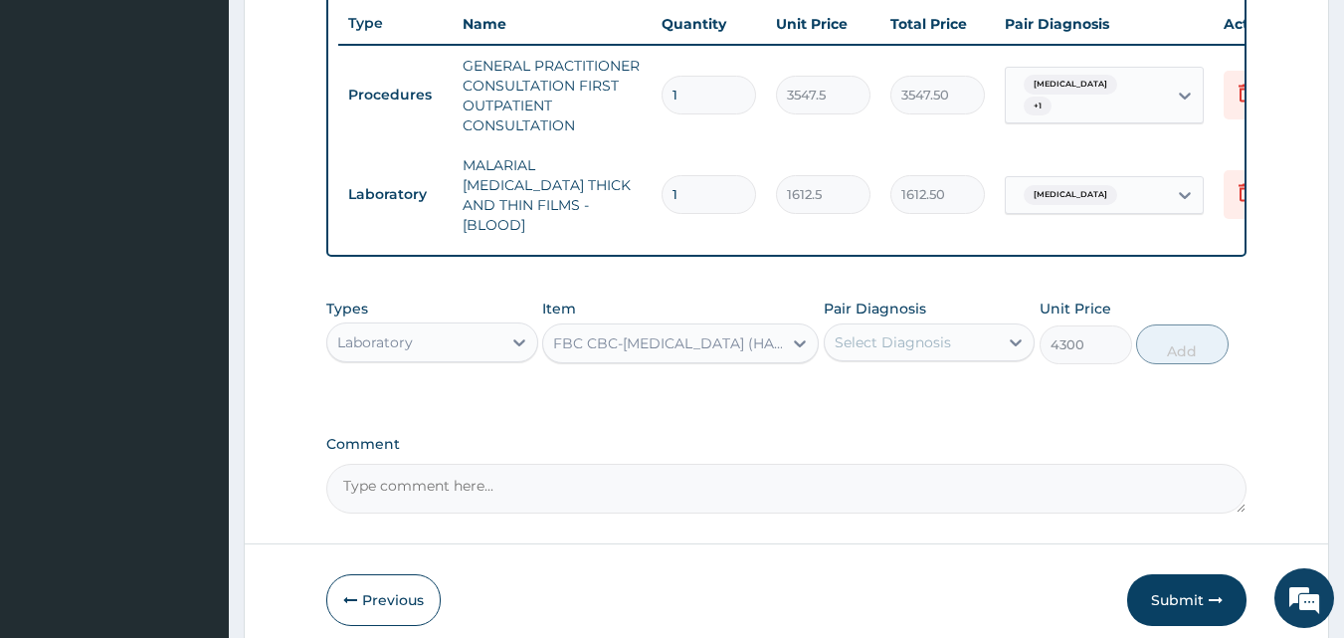
click at [840, 333] on div "Select Diagnosis" at bounding box center [893, 342] width 116 height 20
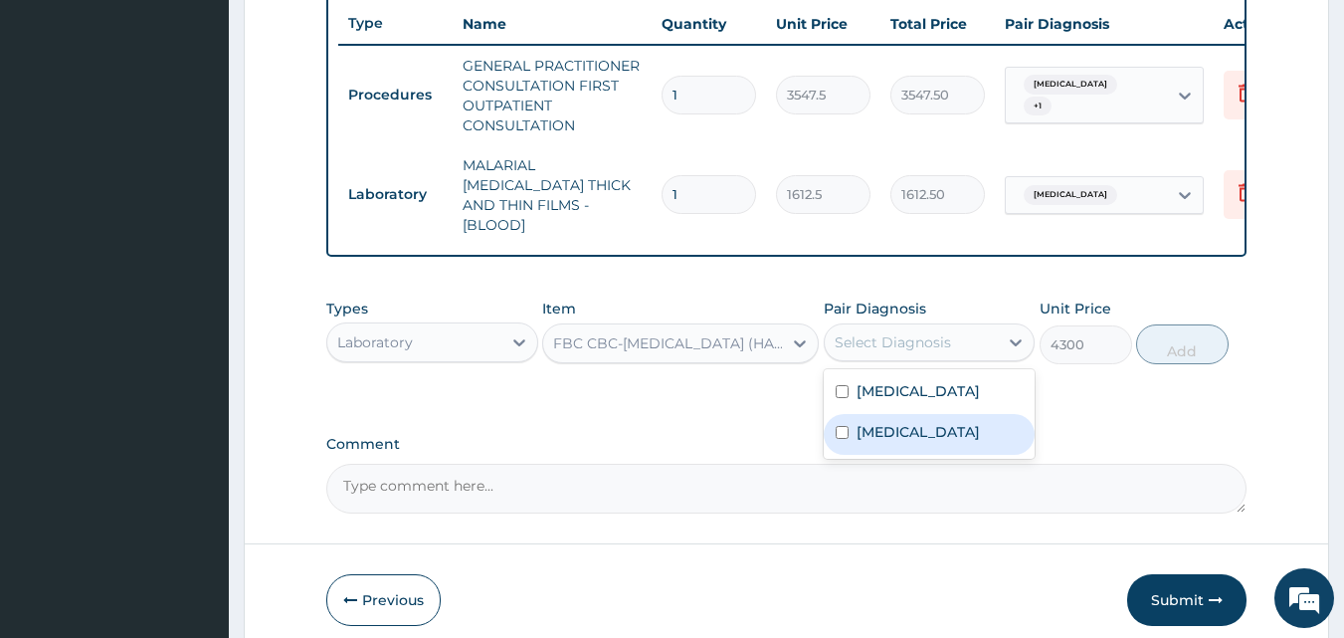
click at [886, 425] on label "Sepsis" at bounding box center [918, 432] width 123 height 20
checkbox input "true"
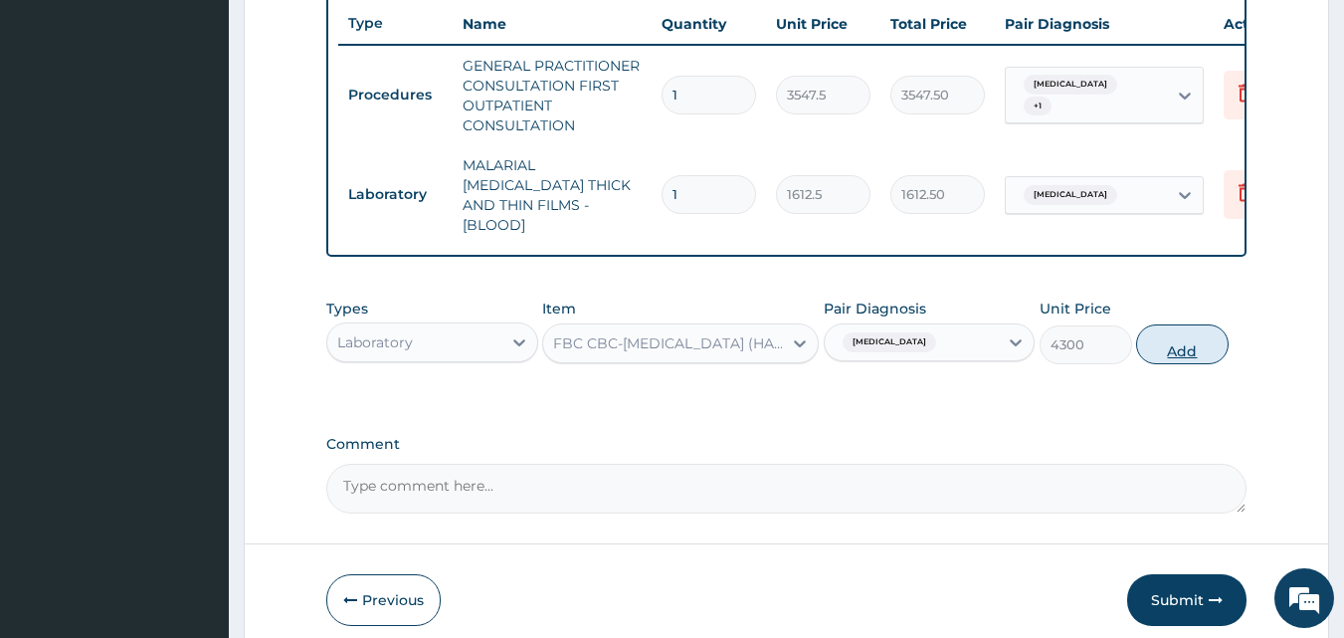
click at [1174, 342] on button "Add" at bounding box center [1182, 344] width 93 height 40
type input "0"
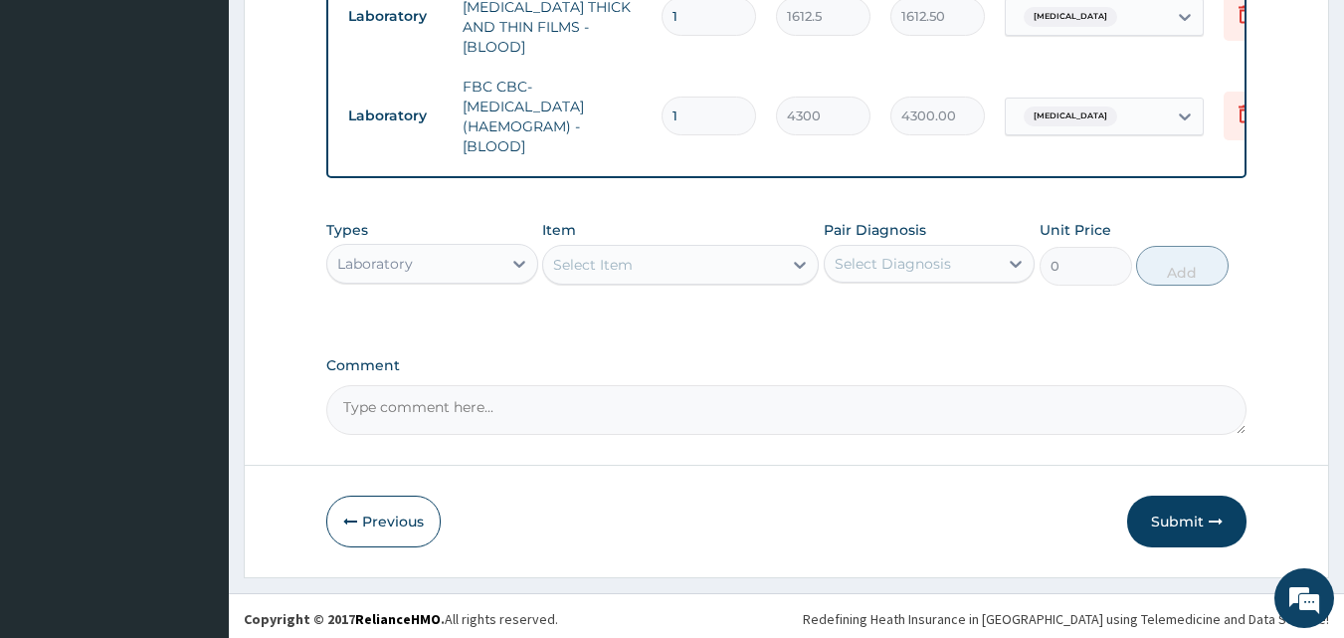
scroll to position [927, 0]
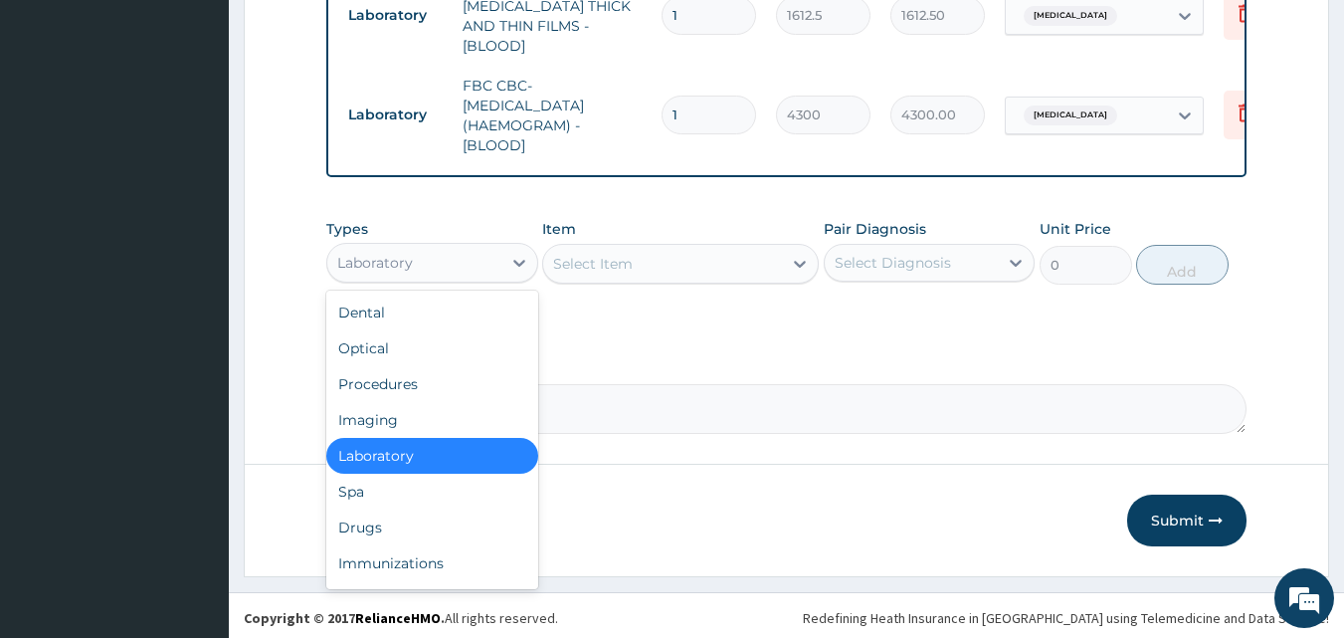
click at [446, 265] on div "Laboratory" at bounding box center [414, 263] width 174 height 32
click at [393, 520] on div "Drugs" at bounding box center [432, 527] width 212 height 36
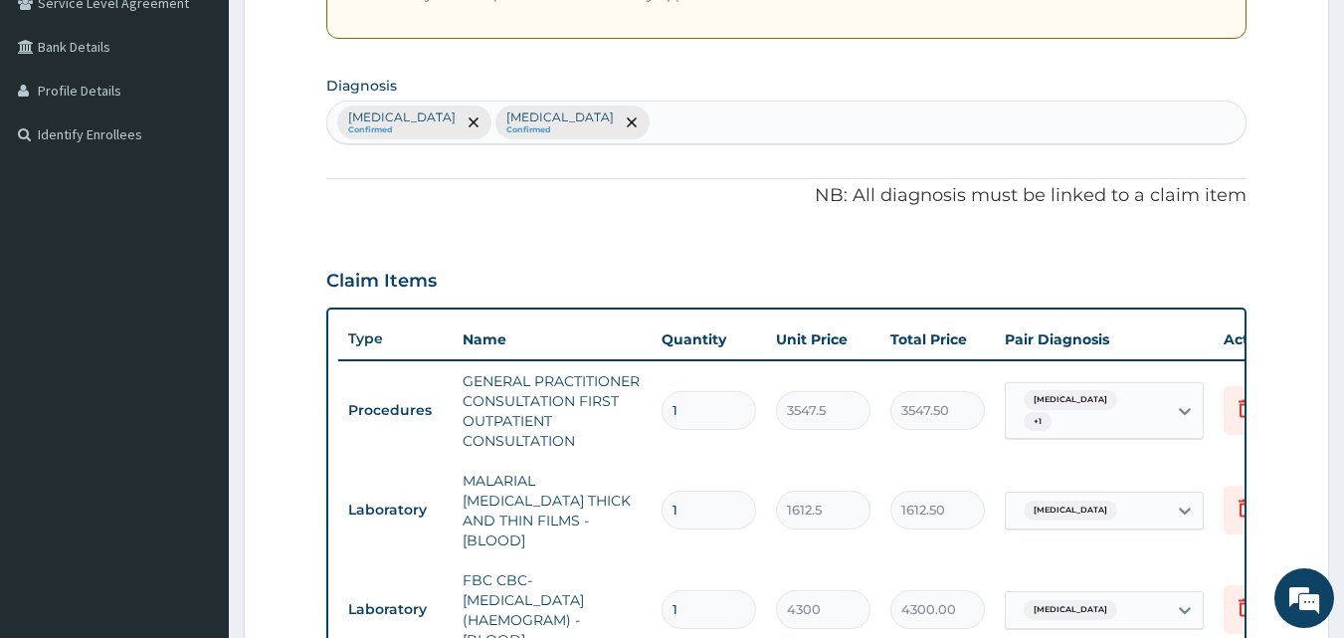
scroll to position [430, 0]
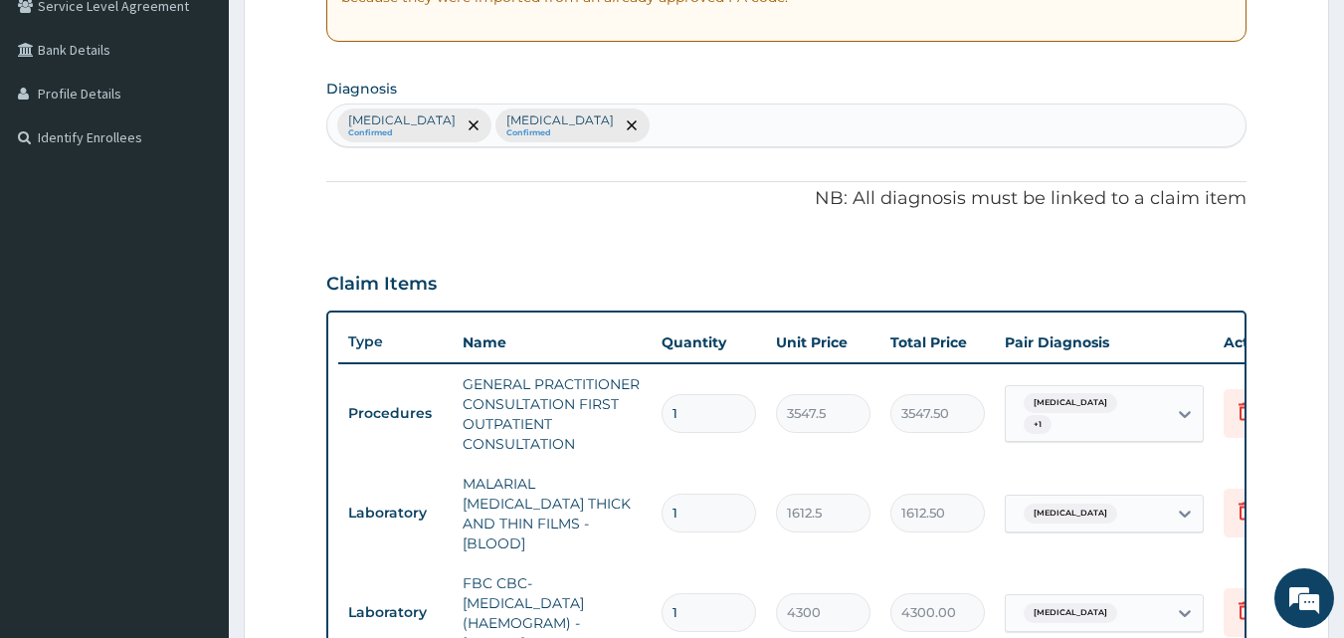
click at [602, 134] on div "Malaria Confirmed Sepsis Confirmed" at bounding box center [786, 125] width 919 height 42
type input "urti"
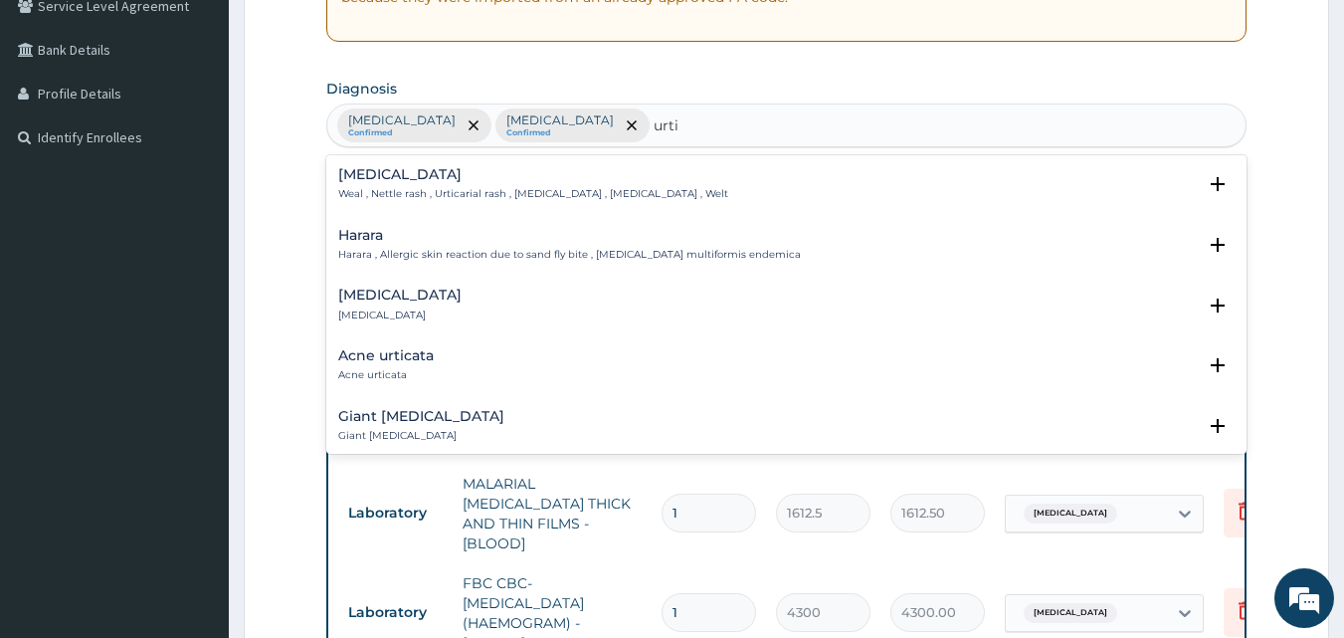
click at [374, 302] on h4 "Urticaria" at bounding box center [399, 294] width 123 height 15
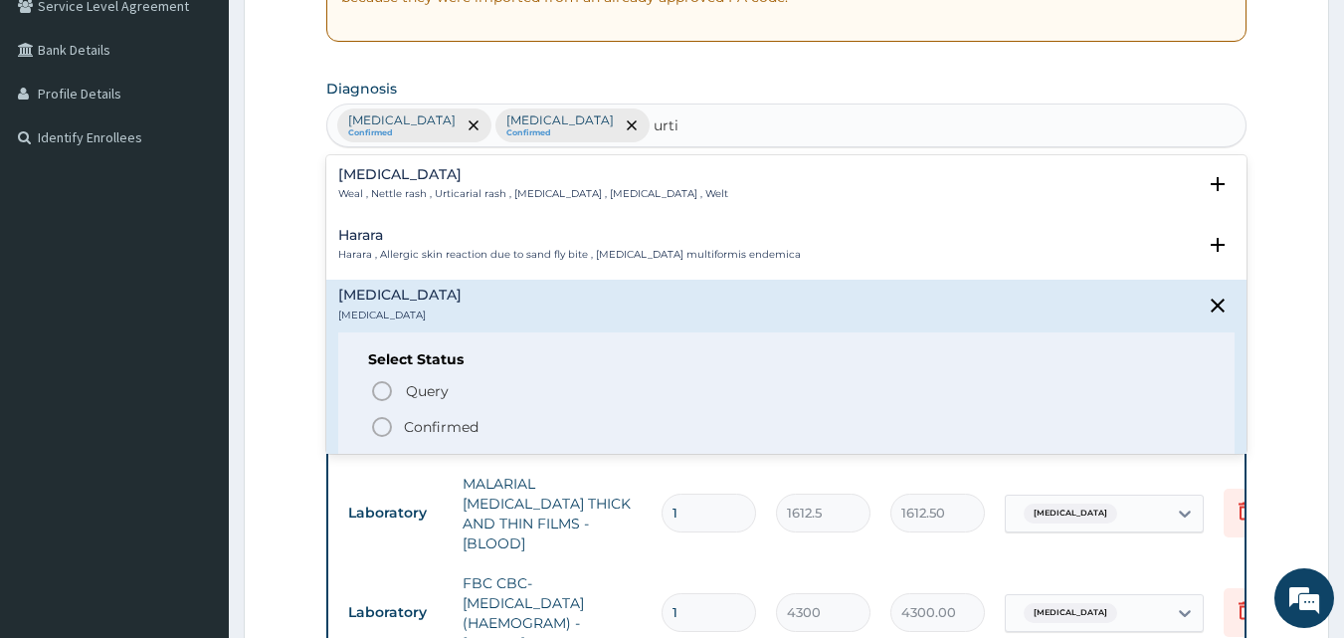
click at [376, 429] on icon "status option filled" at bounding box center [382, 427] width 24 height 24
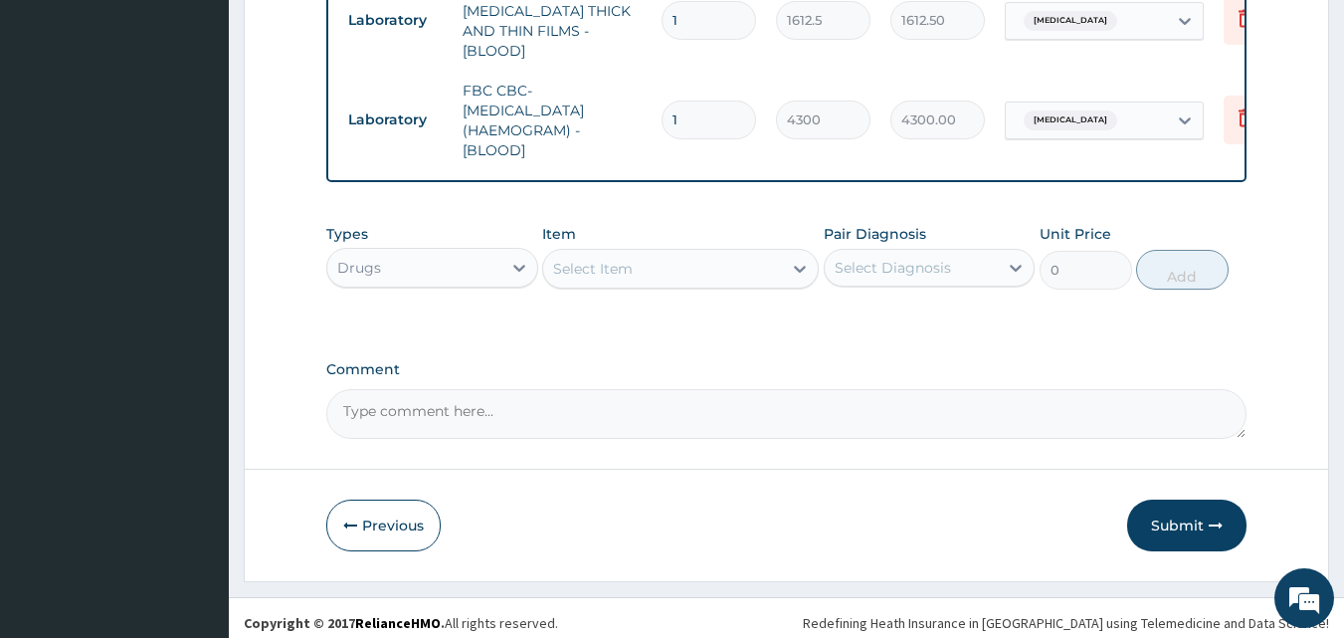
scroll to position [927, 0]
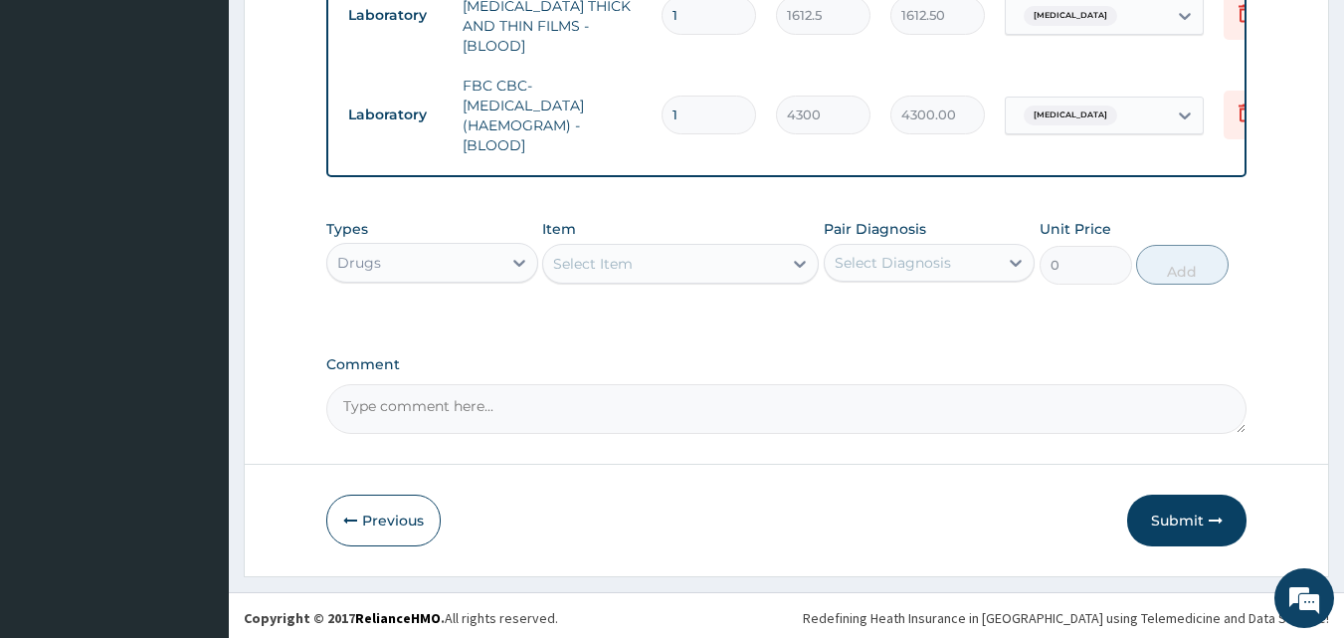
click at [586, 265] on div "Select Item" at bounding box center [593, 264] width 80 height 20
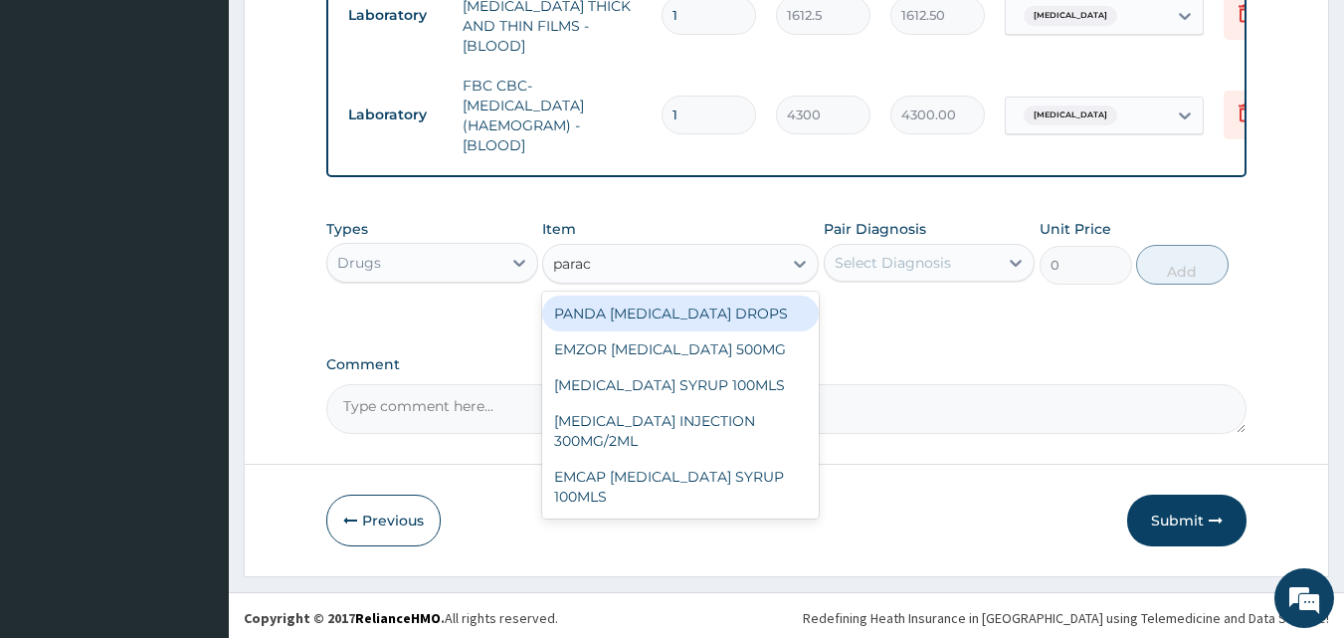
type input "parace"
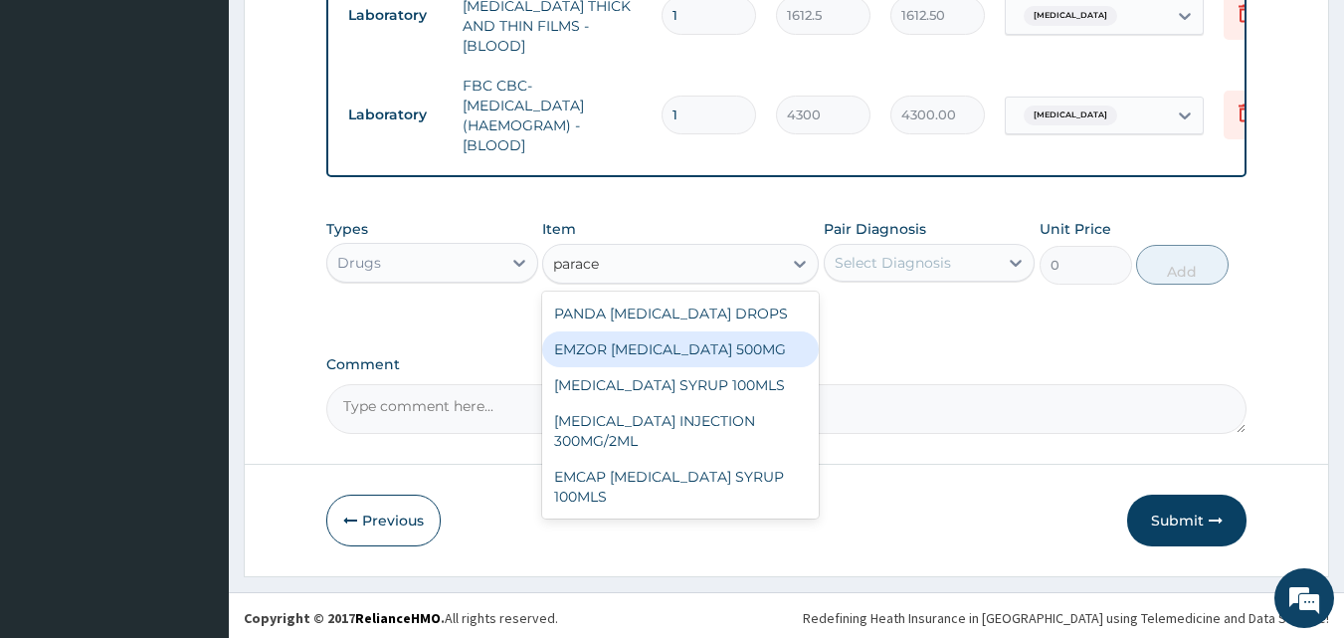
click at [644, 349] on div "EMZOR PARACETAMOL 500MG" at bounding box center [680, 349] width 277 height 36
type input "23.64999961853027"
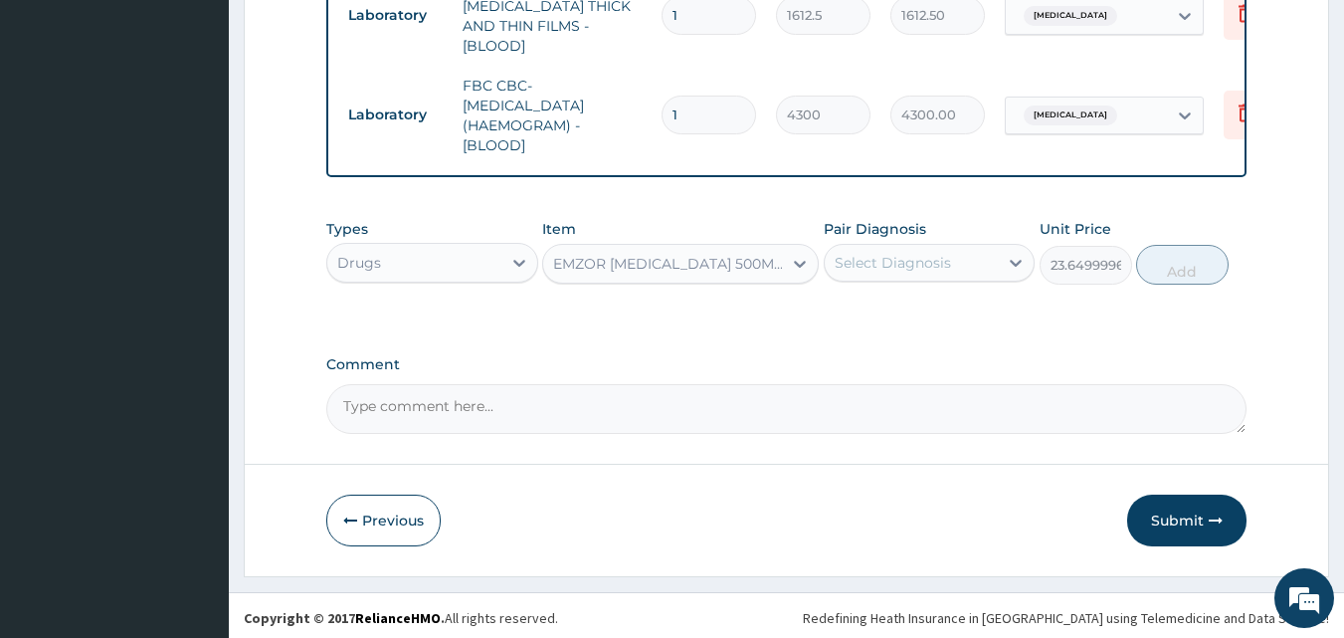
click at [873, 253] on div "Select Diagnosis" at bounding box center [893, 263] width 116 height 20
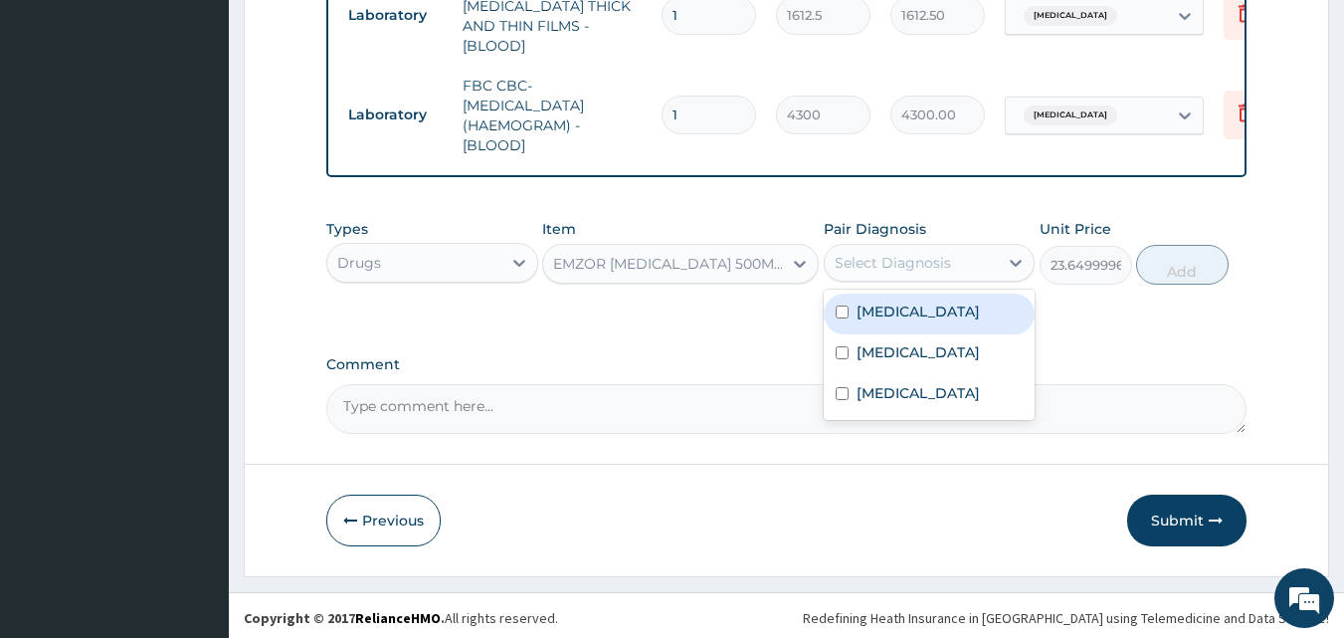
click at [896, 309] on label "Malaria" at bounding box center [918, 311] width 123 height 20
checkbox input "true"
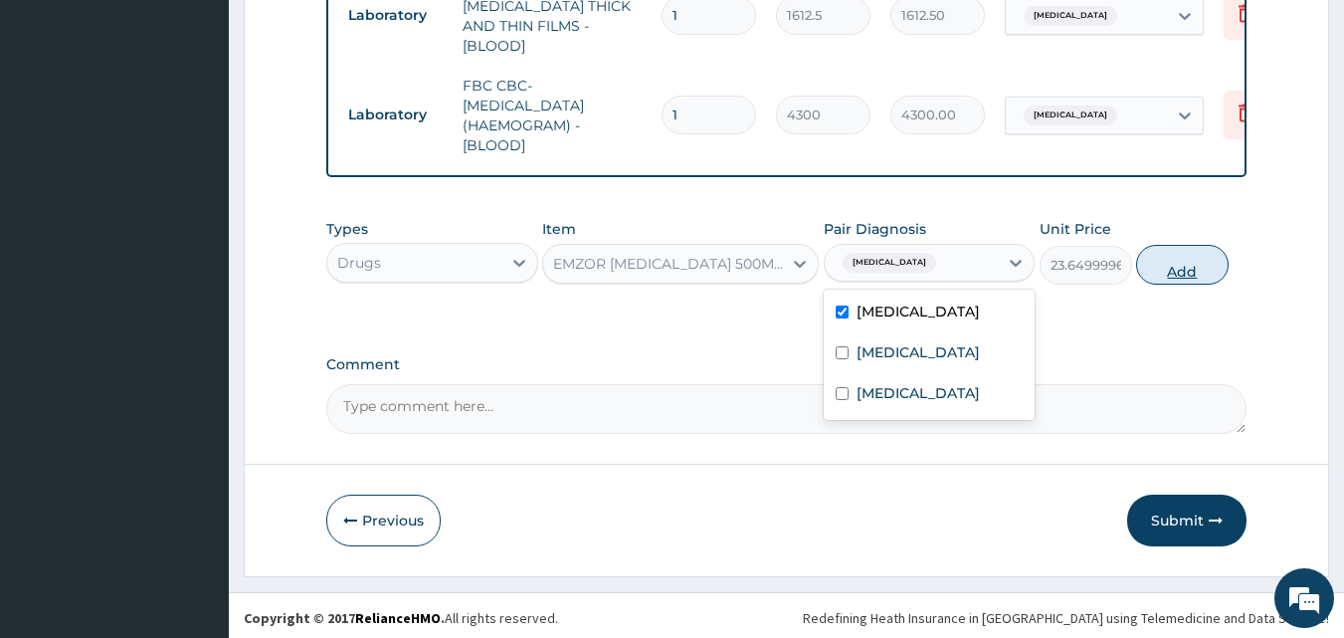
click at [1168, 264] on button "Add" at bounding box center [1182, 265] width 93 height 40
type input "0"
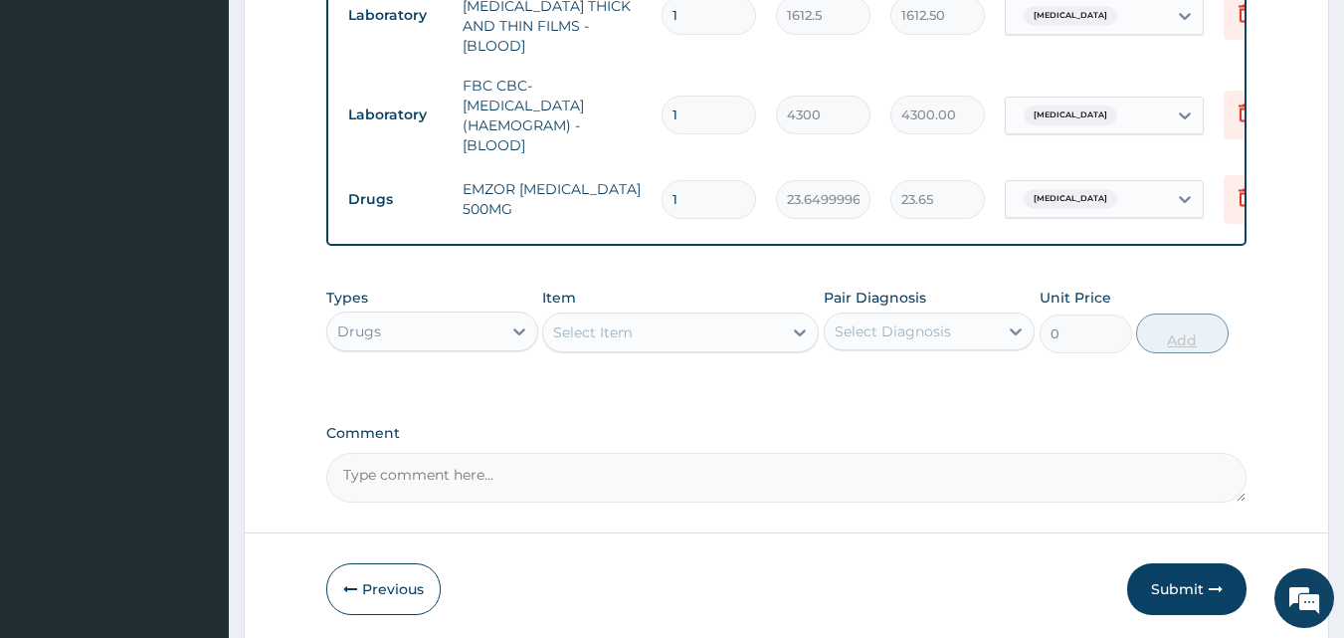
type input "18"
type input "425.70"
type input "18"
click at [697, 323] on div "Select Item" at bounding box center [662, 332] width 239 height 32
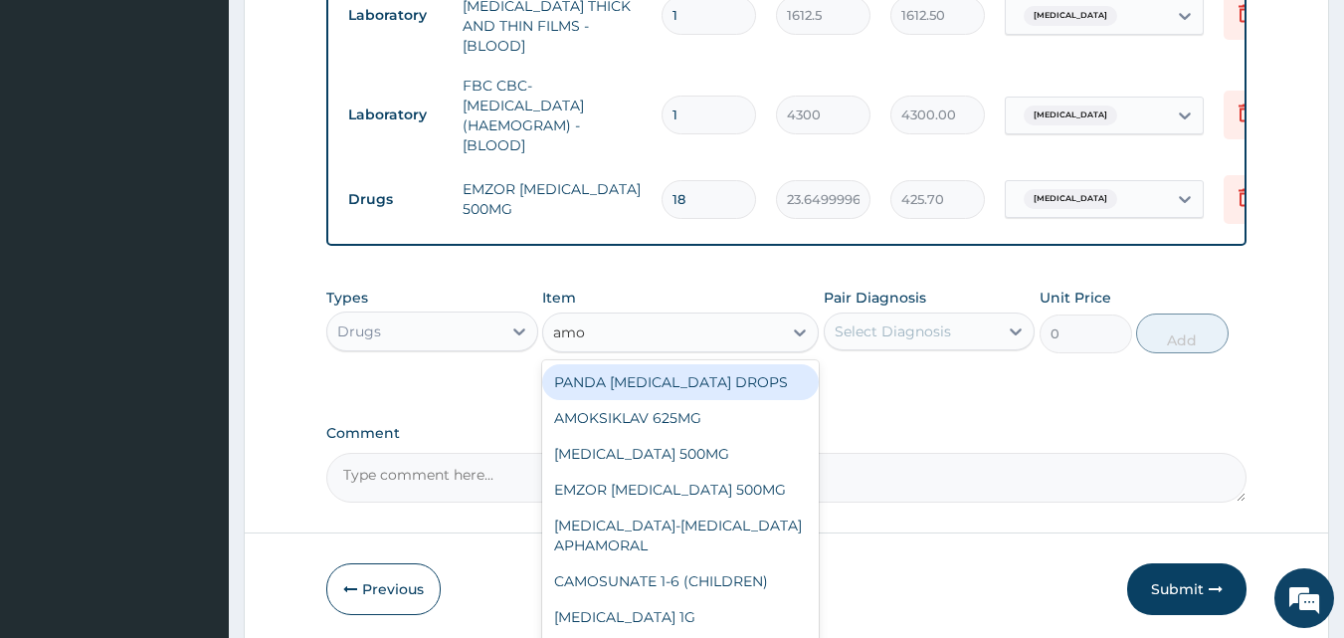
type input "amox"
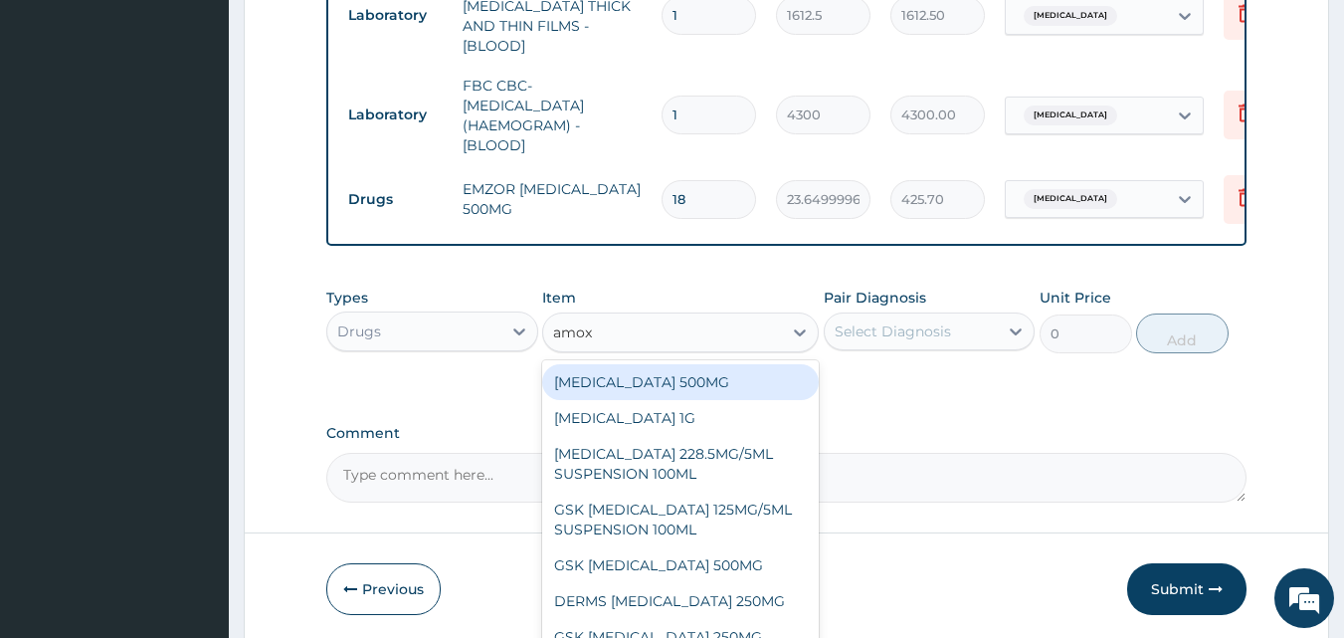
click at [699, 374] on div "AMOXICILLIN 500MG" at bounding box center [680, 382] width 277 height 36
type input "70.94999694824219"
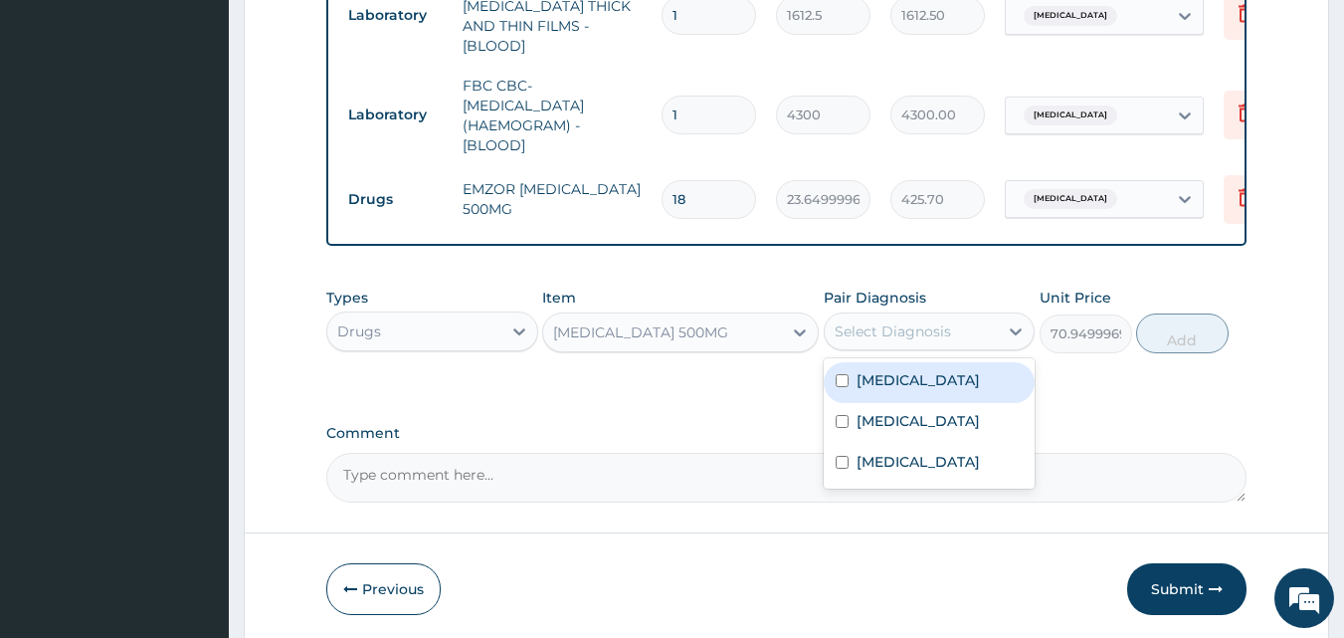
click at [892, 321] on div "Select Diagnosis" at bounding box center [893, 331] width 116 height 20
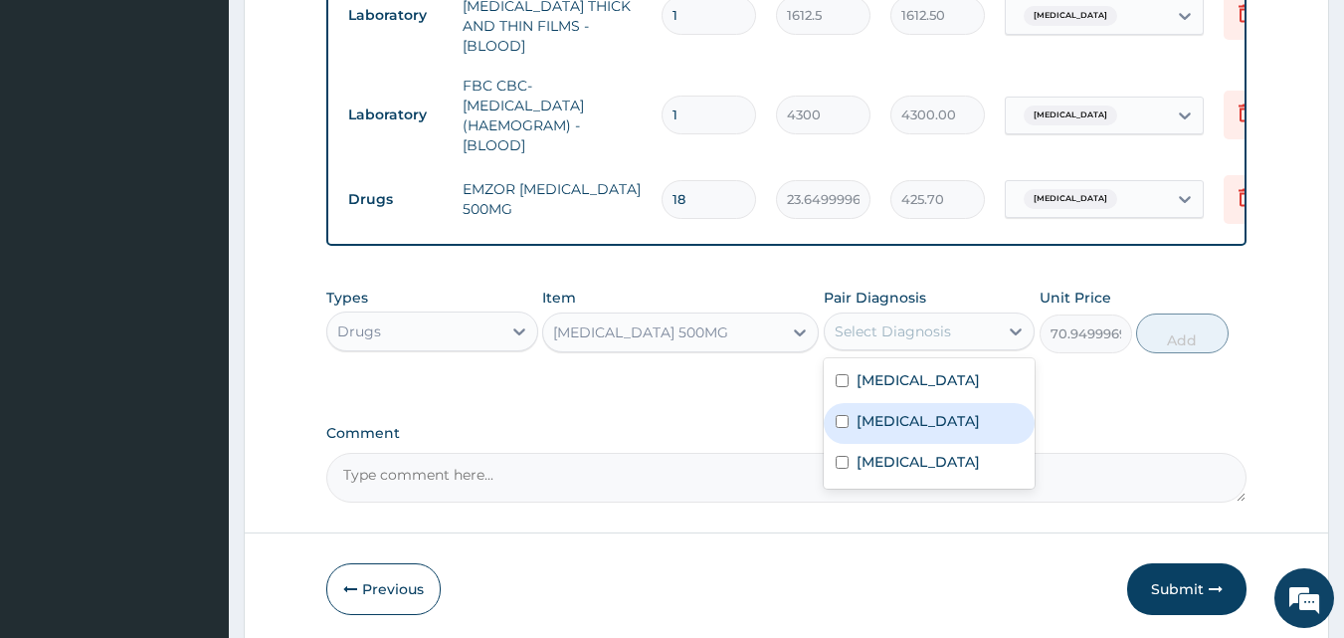
click at [863, 403] on div "Sepsis" at bounding box center [930, 423] width 212 height 41
checkbox input "true"
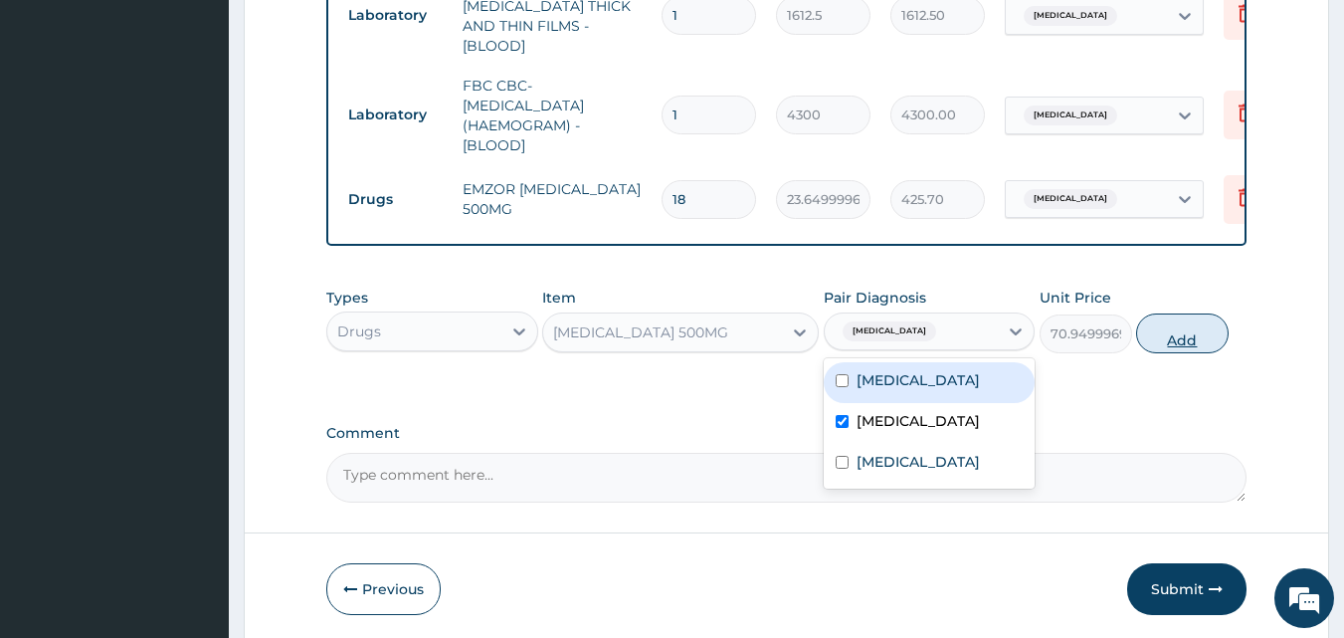
click at [1159, 318] on button "Add" at bounding box center [1182, 333] width 93 height 40
type input "0"
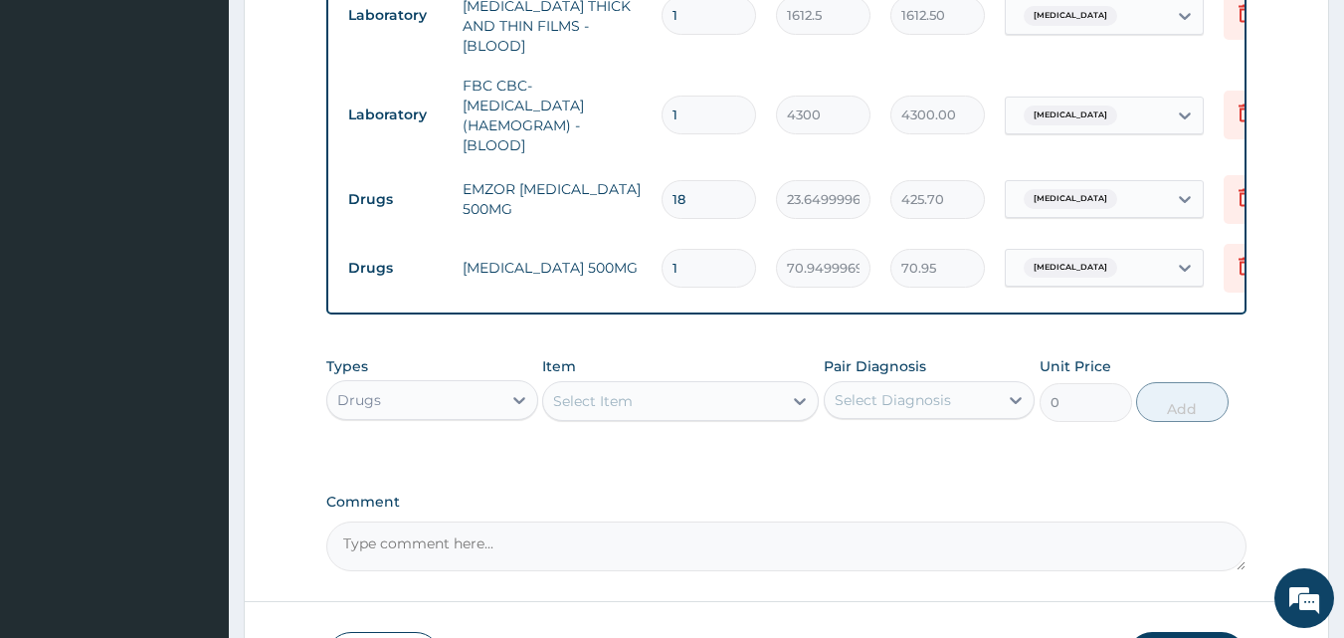
type input "0.00"
type input "2"
type input "141.90"
type input "21"
type input "1489.95"
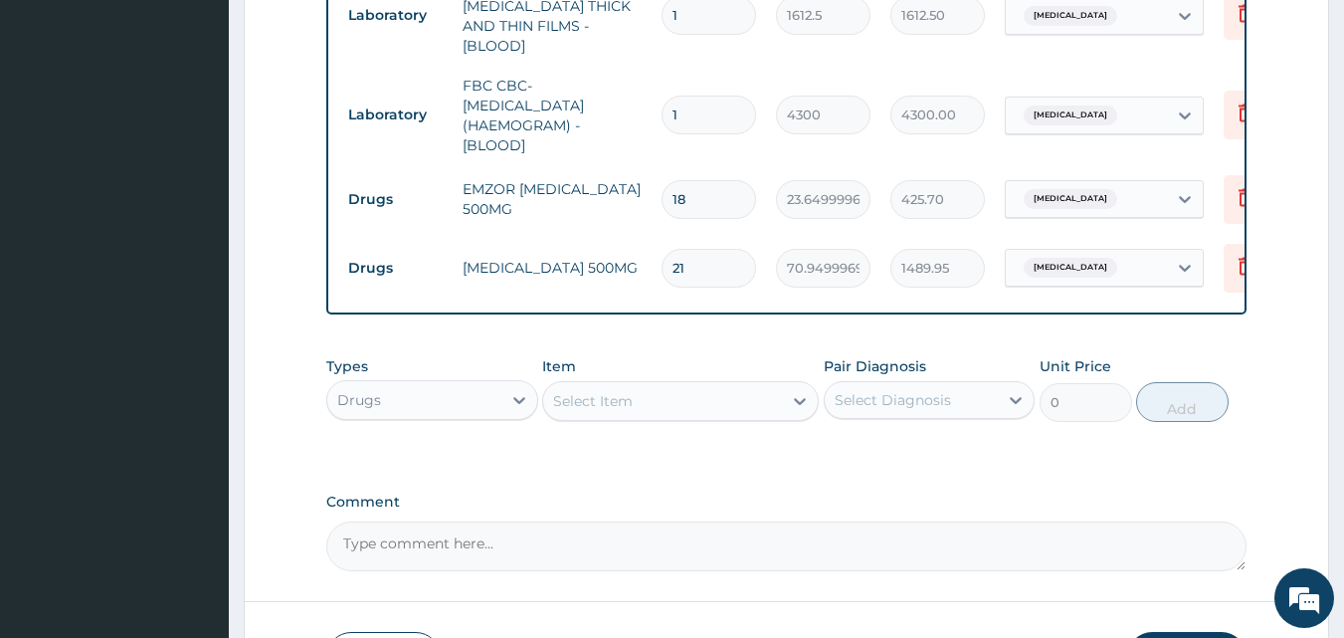
type input "21"
click at [582, 399] on div "Select Item" at bounding box center [593, 401] width 80 height 20
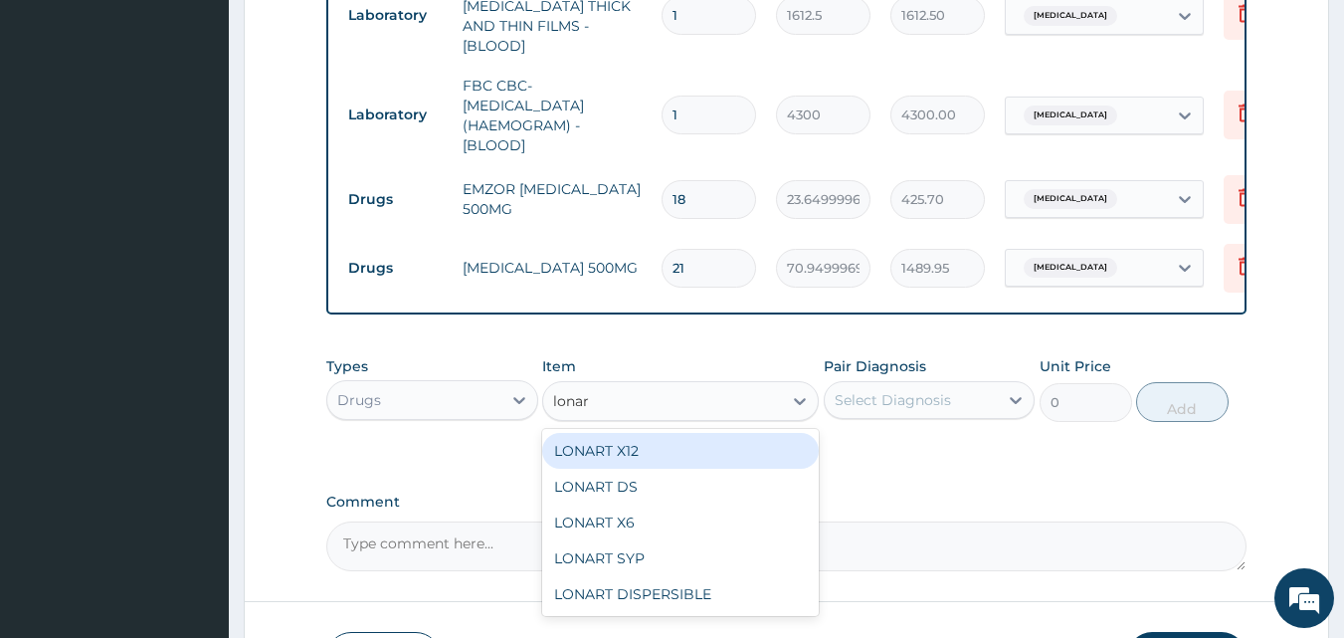
type input "lonart"
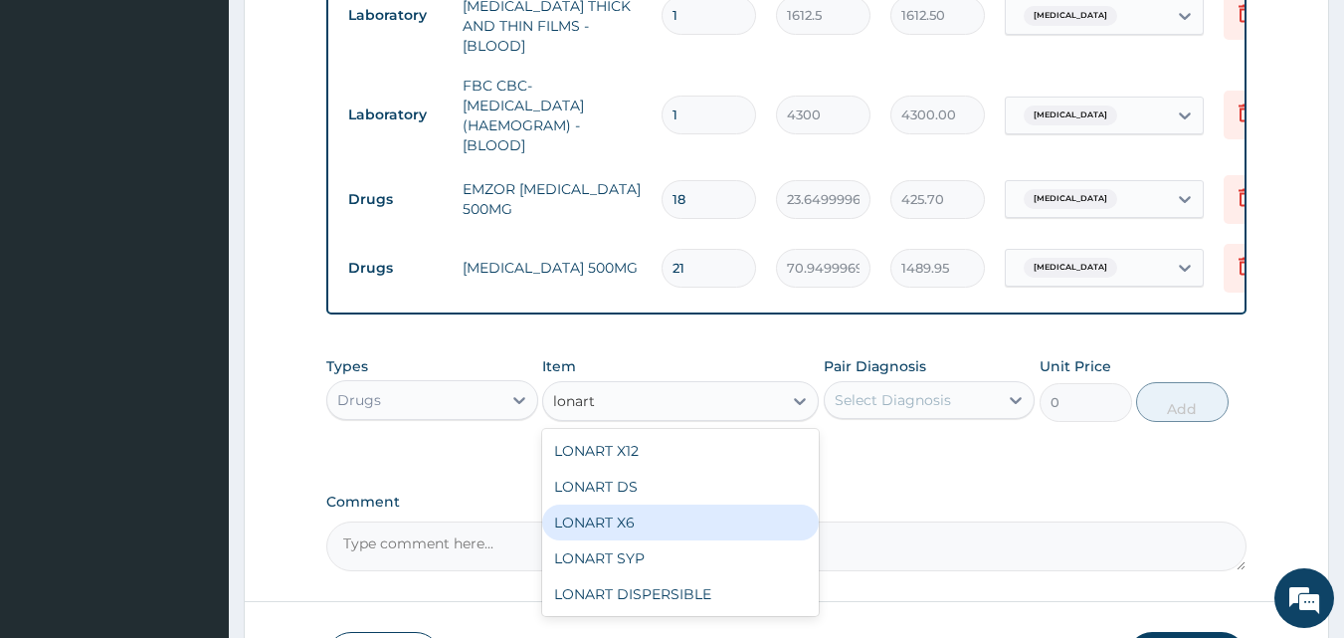
drag, startPoint x: 669, startPoint y: 522, endPoint x: 807, endPoint y: 439, distance: 160.7
click at [673, 523] on div "LONART X6" at bounding box center [680, 522] width 277 height 36
type input "473"
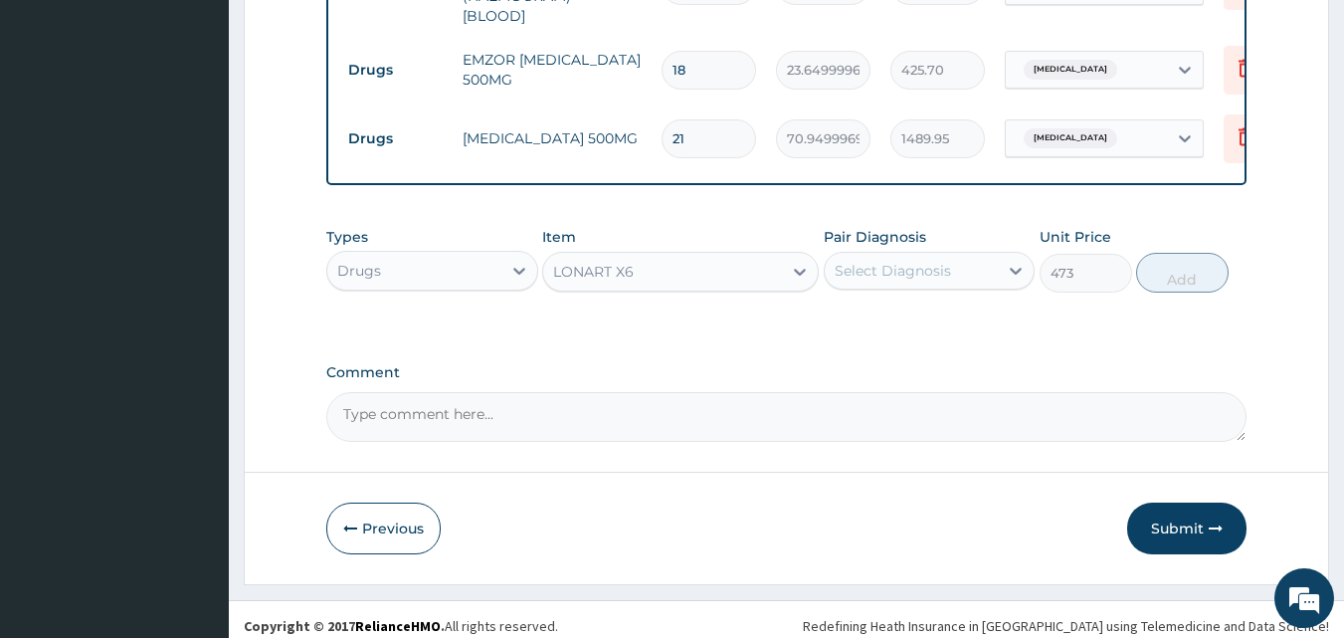
scroll to position [1064, 0]
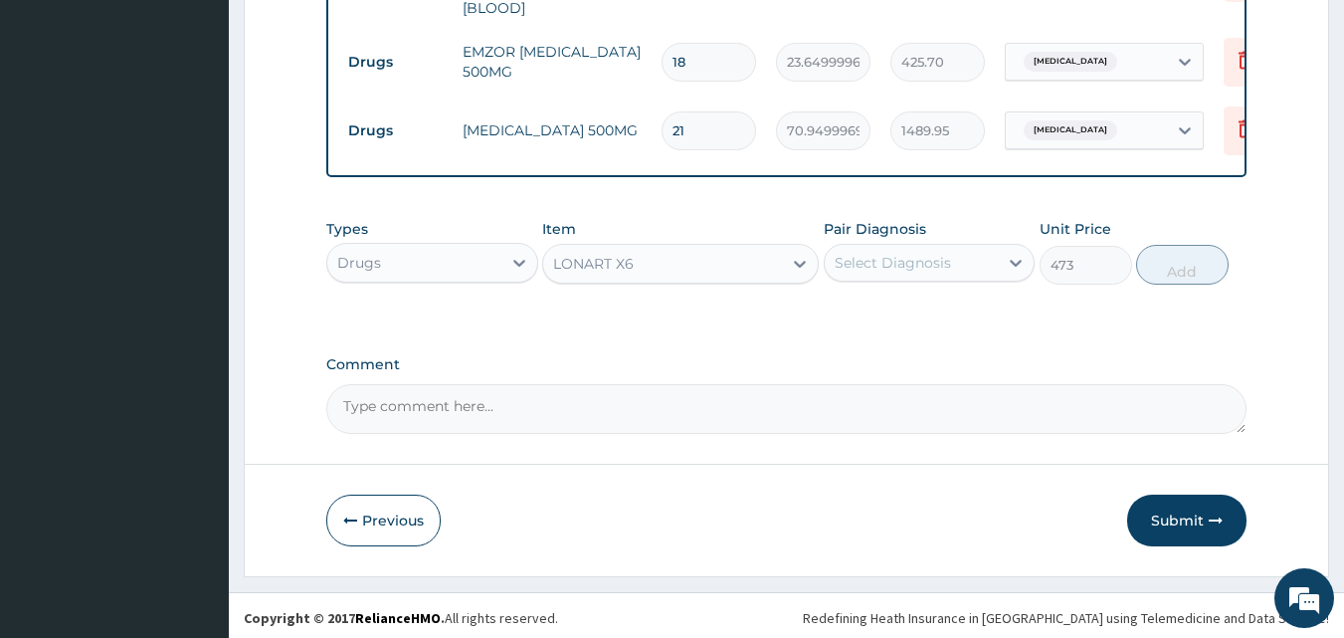
click at [977, 249] on div "Select Diagnosis" at bounding box center [912, 263] width 174 height 32
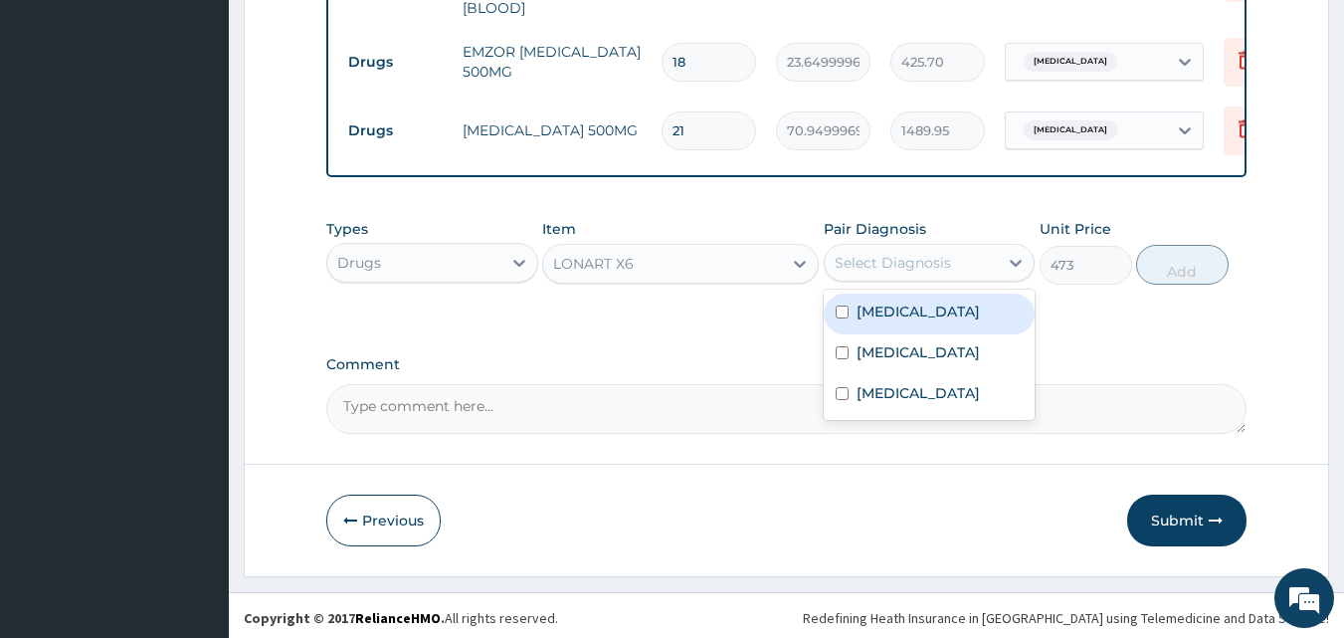
drag, startPoint x: 933, startPoint y: 291, endPoint x: 945, endPoint y: 292, distance: 12.0
click at [933, 293] on div "Malaria" at bounding box center [930, 313] width 212 height 41
checkbox input "true"
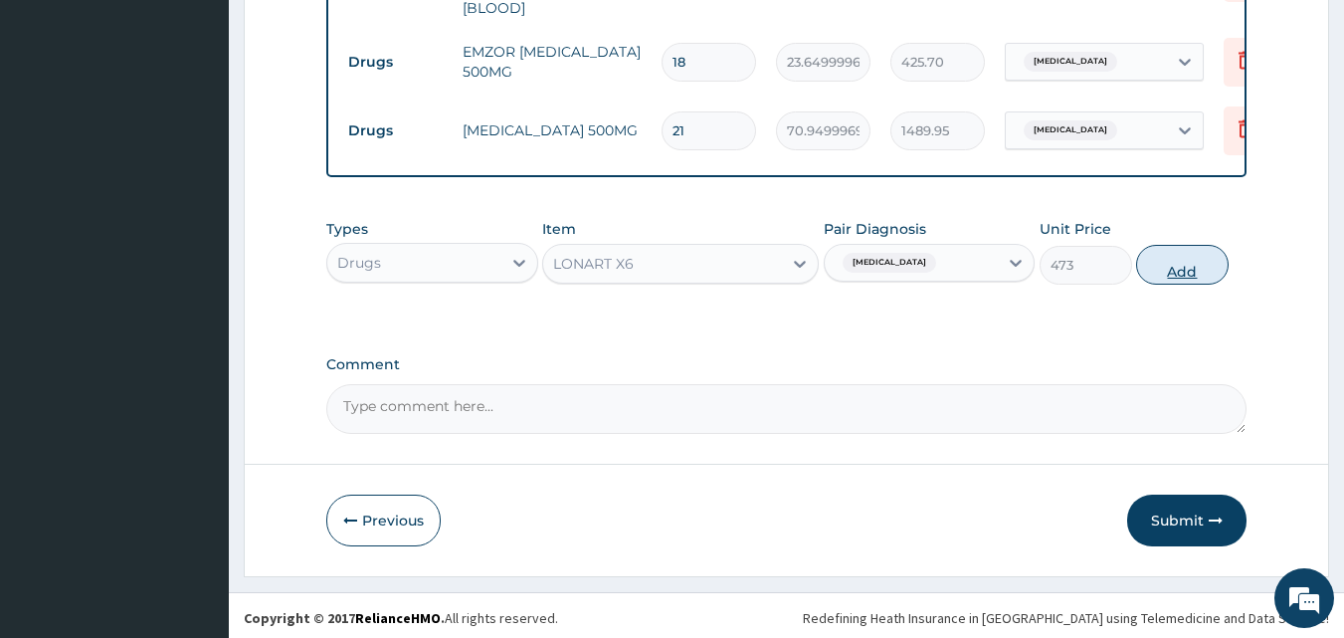
click at [1170, 268] on button "Add" at bounding box center [1182, 265] width 93 height 40
type input "0"
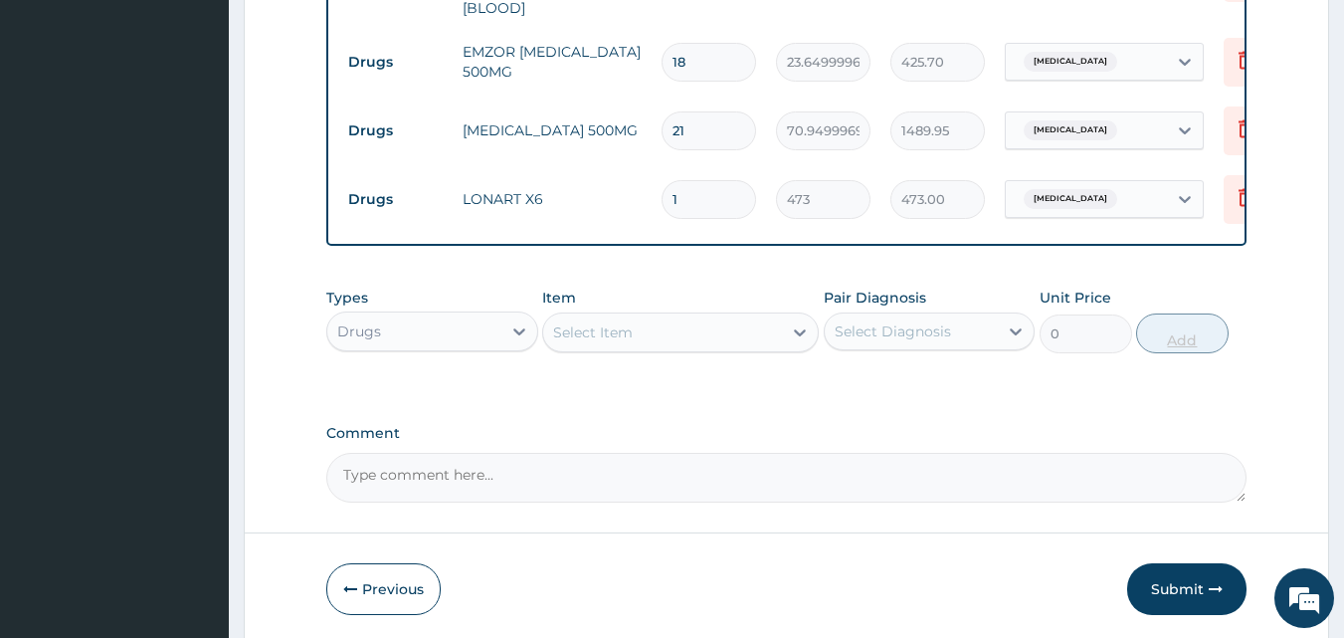
type input "0.00"
type input "6"
type input "2838.00"
type input "6"
click at [668, 323] on div "Select Item" at bounding box center [662, 332] width 239 height 32
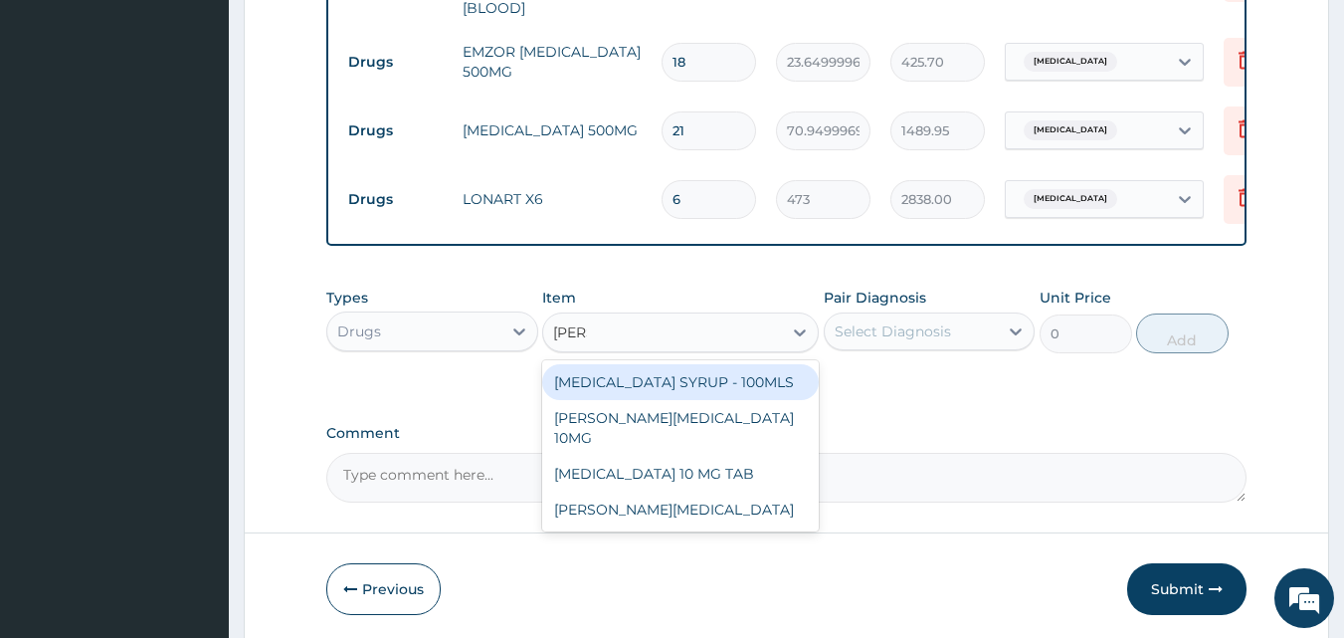
type input "lorat"
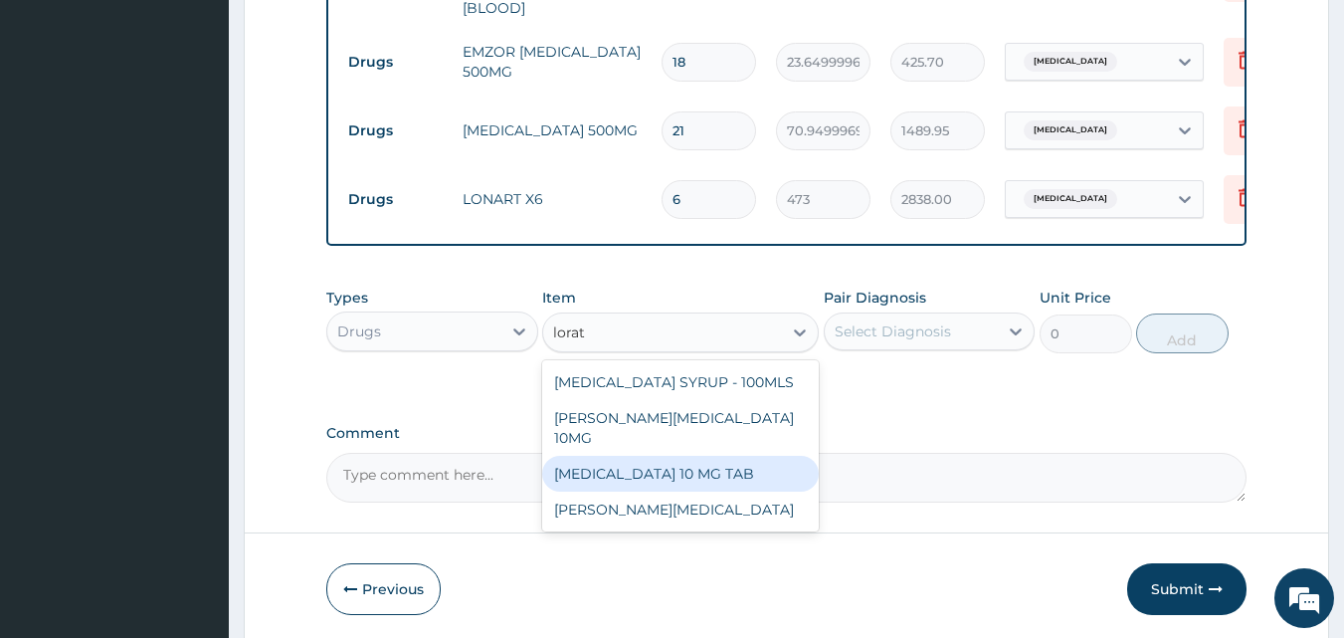
click at [678, 456] on div "[MEDICAL_DATA] 10 MG TAB" at bounding box center [680, 474] width 277 height 36
type input "59.125"
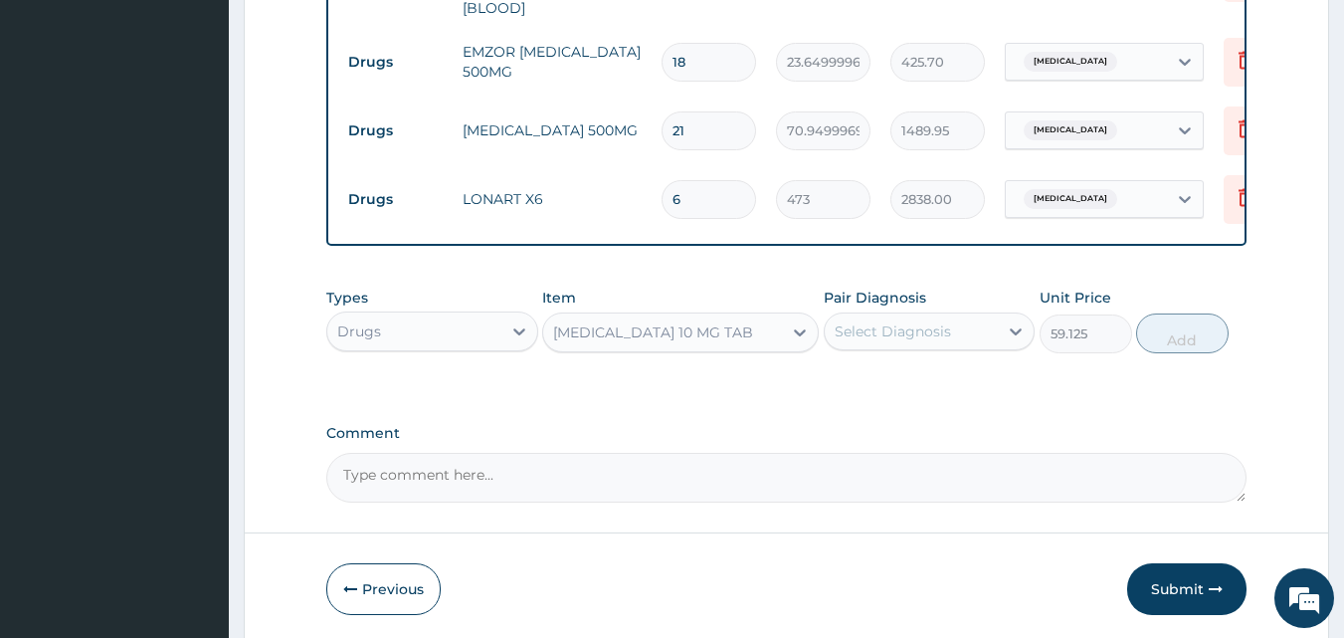
click at [890, 315] on div "Select Diagnosis" at bounding box center [912, 331] width 174 height 32
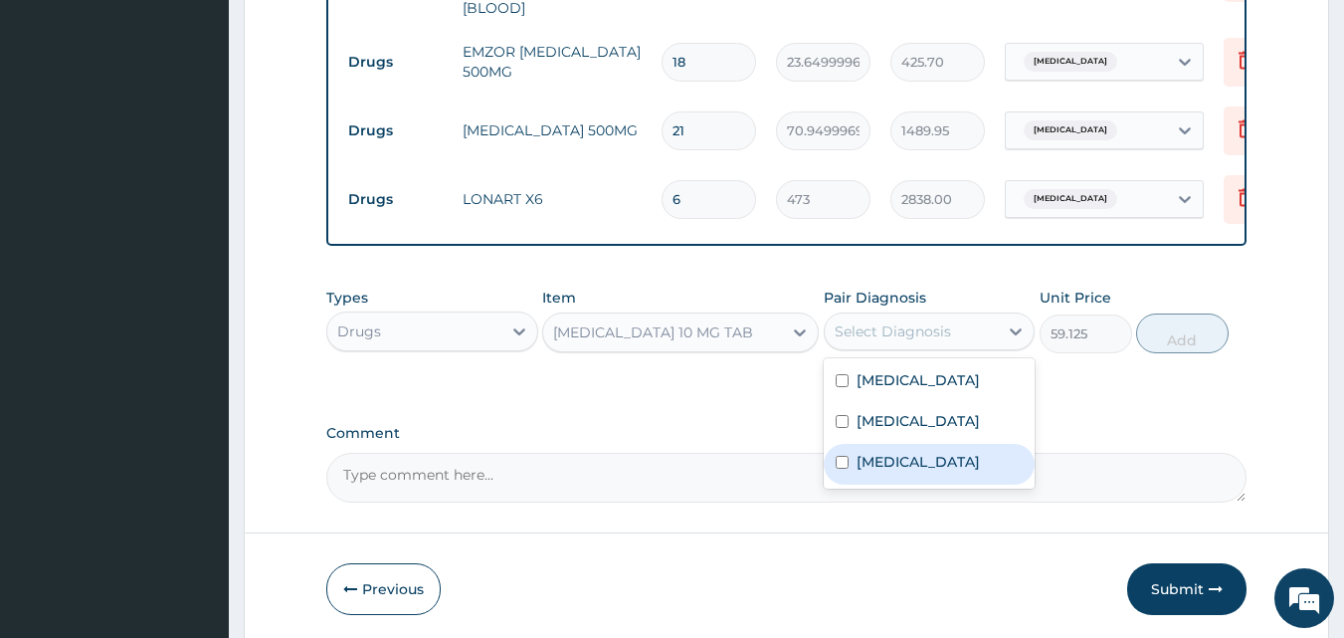
click at [919, 452] on div "Urticaria" at bounding box center [930, 464] width 212 height 41
checkbox input "true"
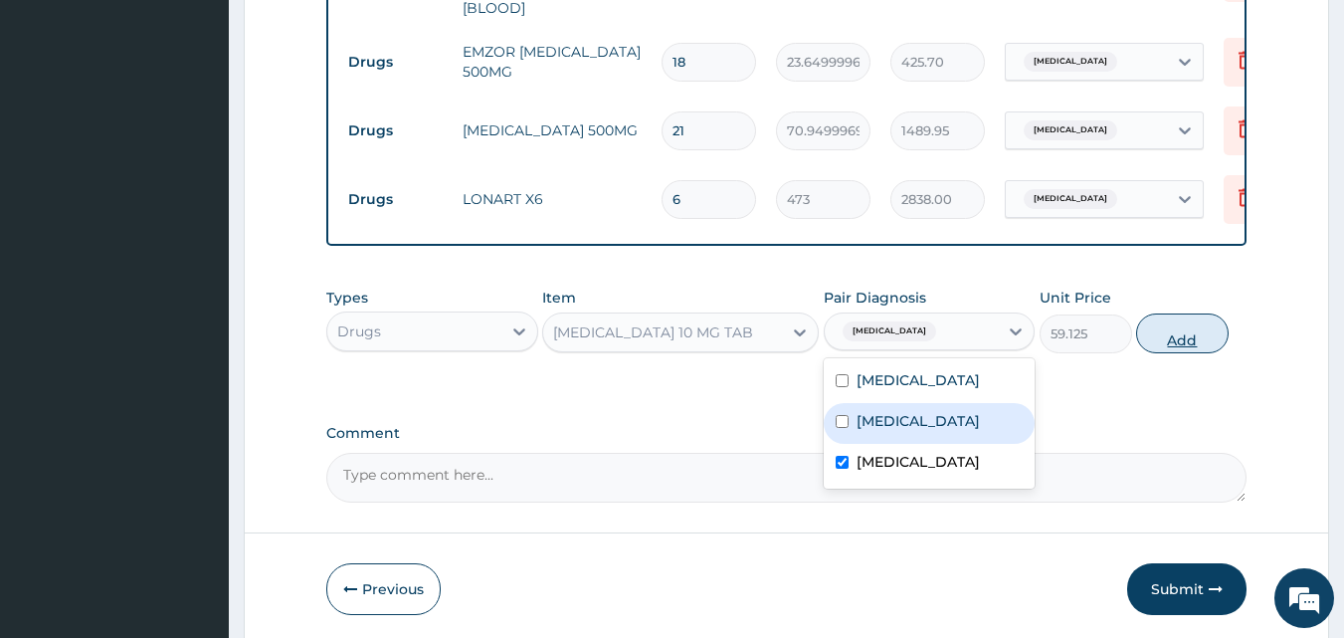
click at [1164, 339] on button "Add" at bounding box center [1182, 333] width 93 height 40
type input "0"
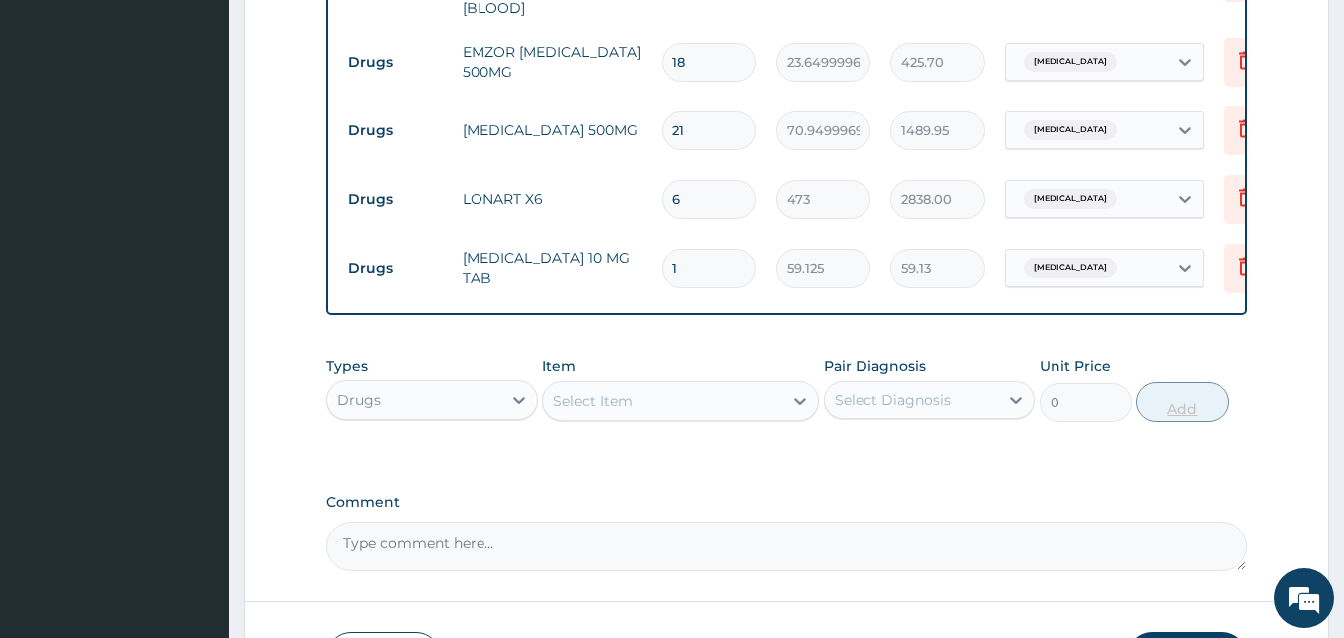
type input "0.00"
type input "5"
type input "295.63"
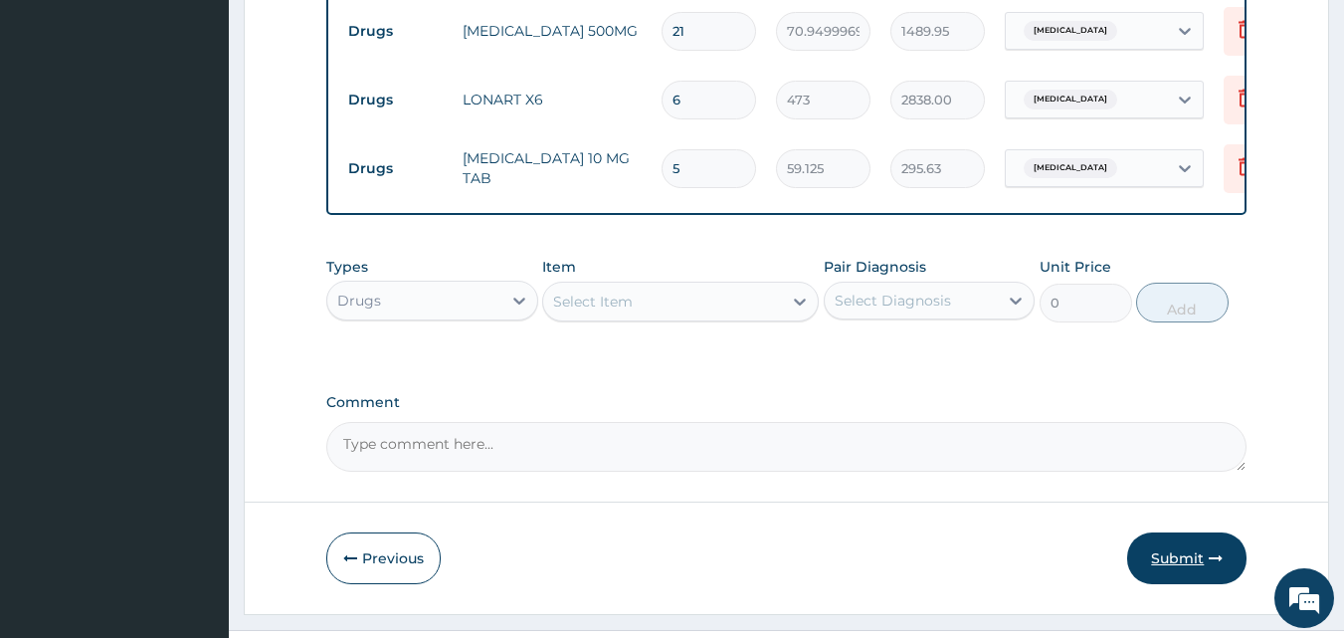
type input "5"
click at [1218, 535] on button "Submit" at bounding box center [1186, 558] width 119 height 52
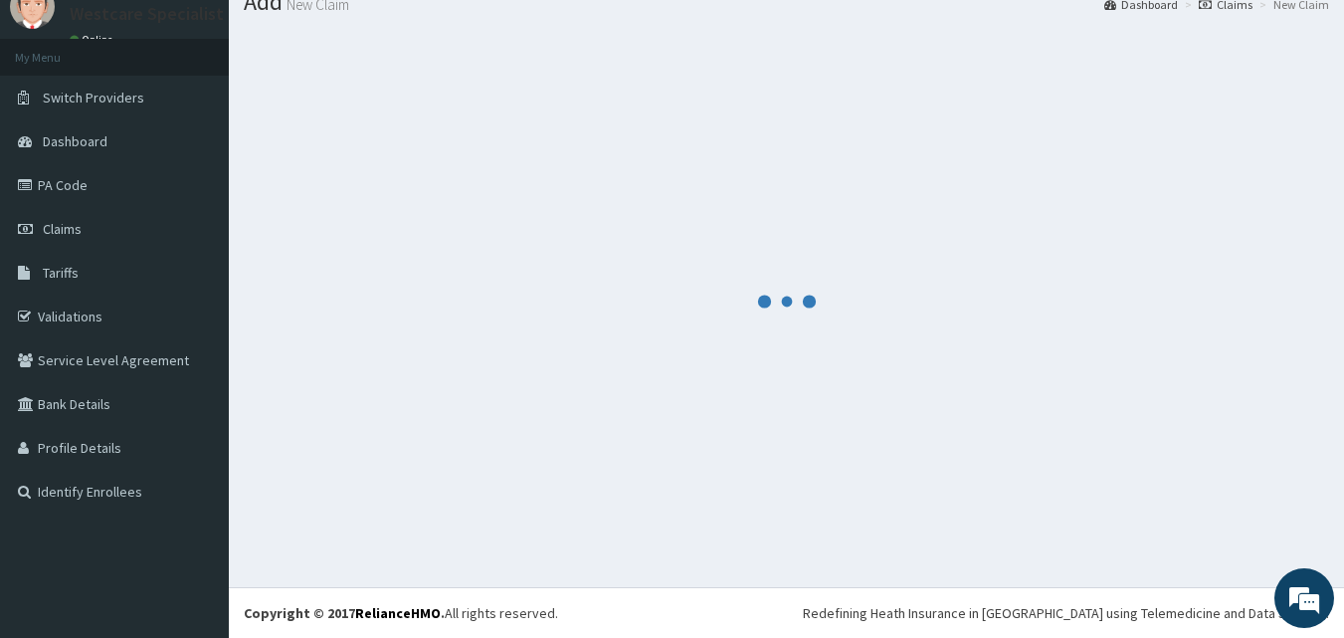
scroll to position [1164, 0]
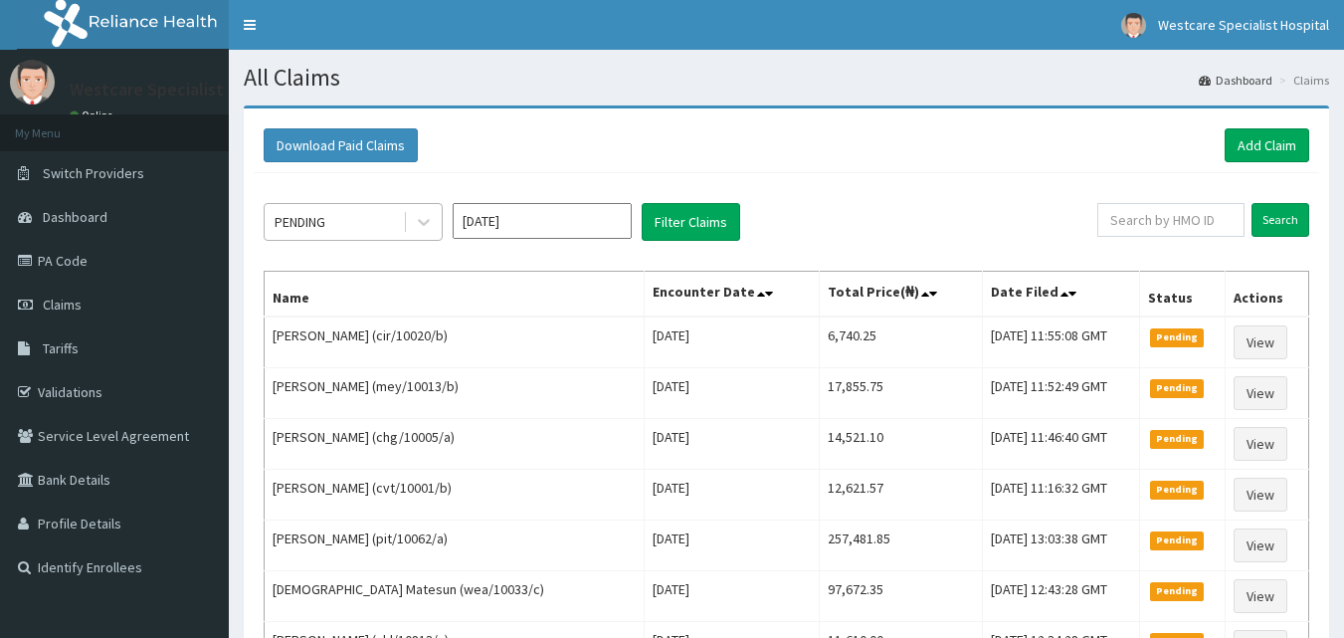
click at [386, 219] on div "PENDING" at bounding box center [334, 222] width 138 height 32
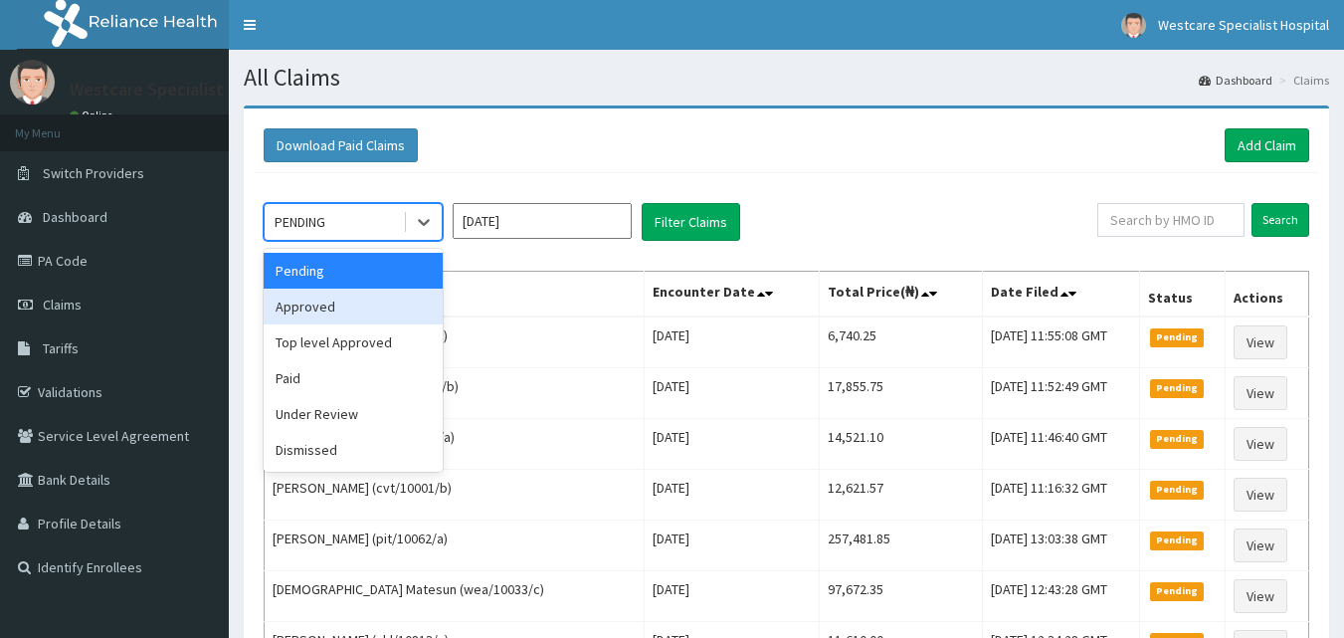
click at [348, 309] on div "Approved" at bounding box center [353, 306] width 179 height 36
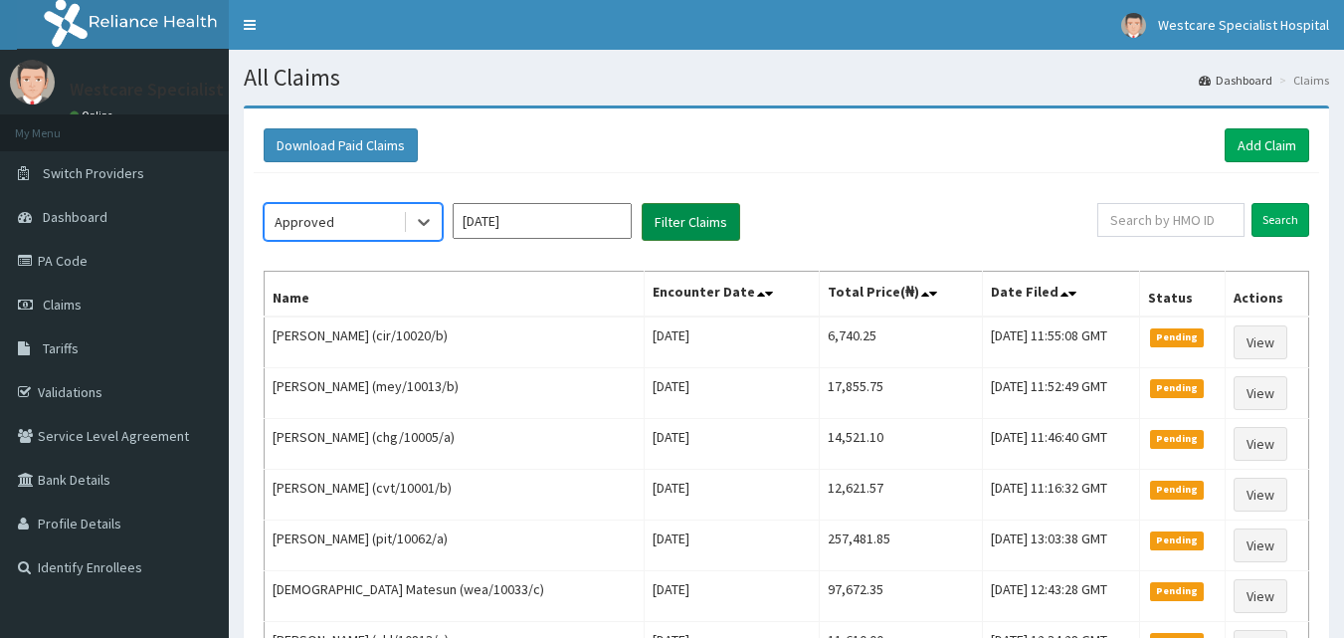
click at [668, 224] on button "Filter Claims" at bounding box center [691, 222] width 98 height 38
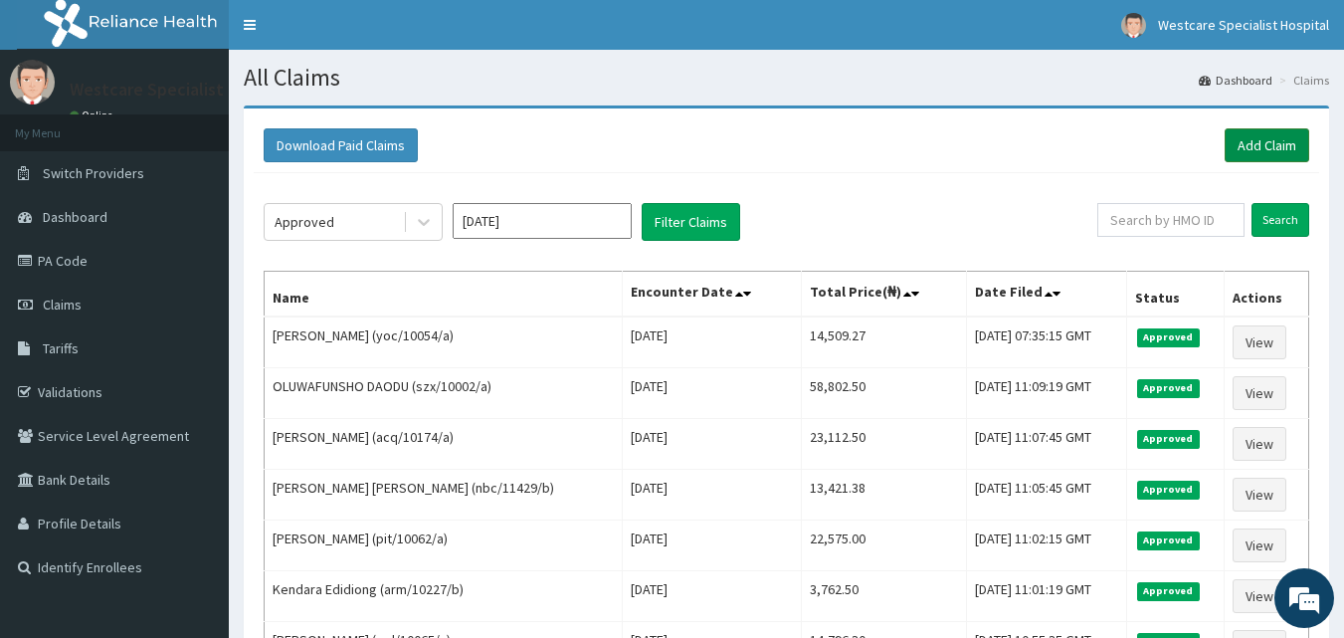
click at [1263, 137] on link "Add Claim" at bounding box center [1267, 145] width 85 height 34
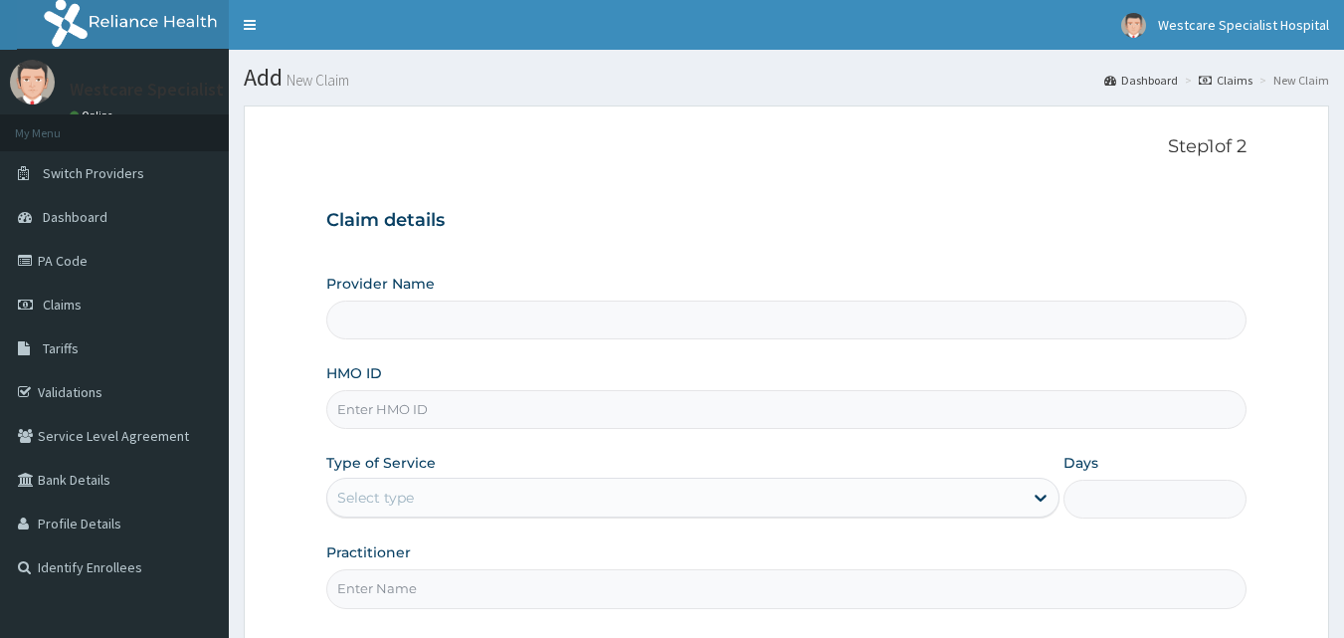
type input "WestCare Specialist Hospital"
click at [525, 406] on input "HMO ID" at bounding box center [786, 409] width 921 height 39
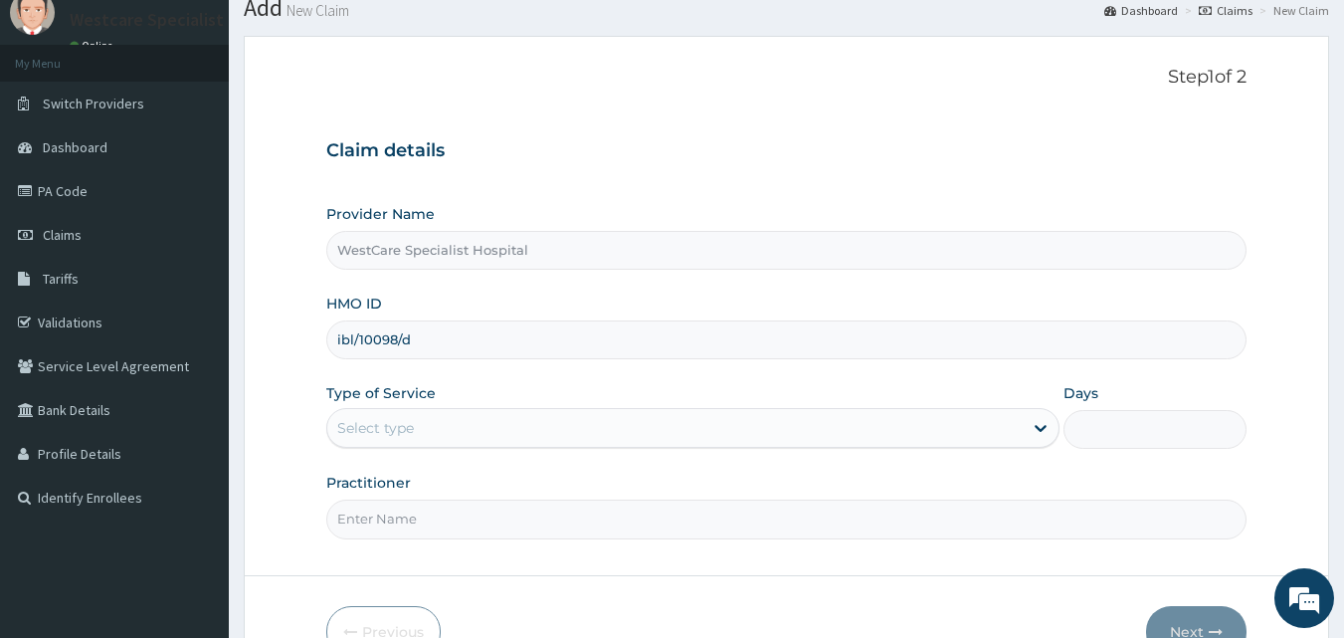
scroll to position [186, 0]
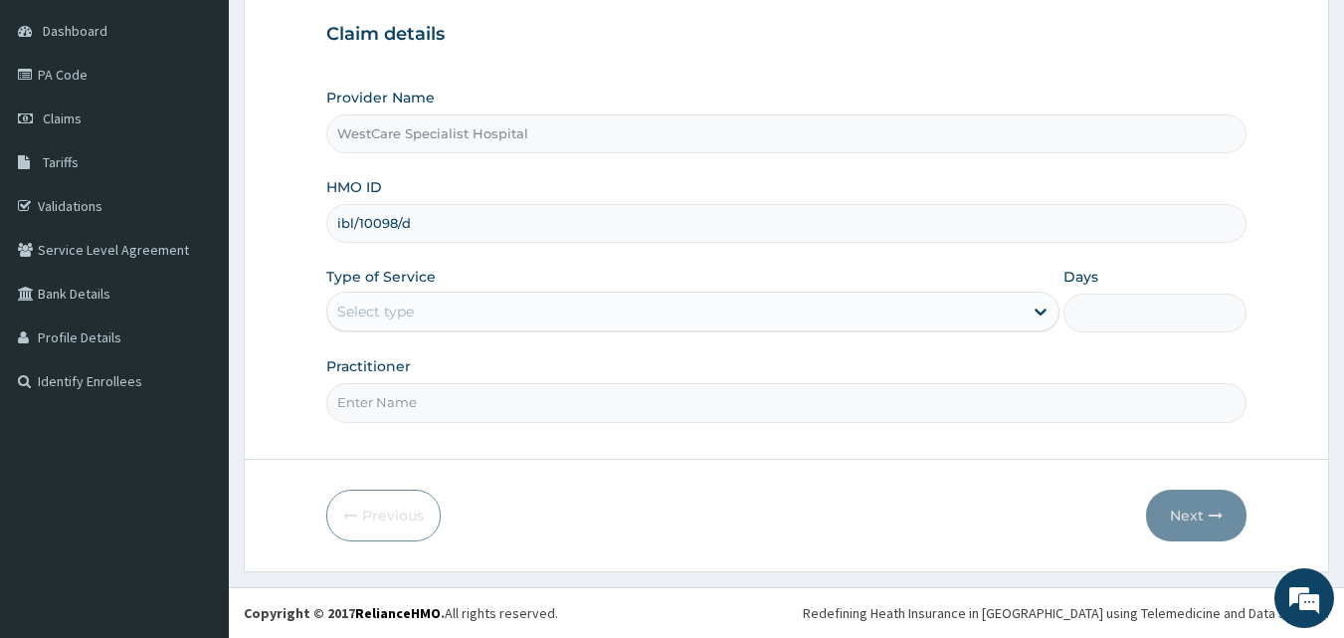
type input "ibl/10098/d"
click at [432, 310] on div "Select type" at bounding box center [674, 311] width 695 height 32
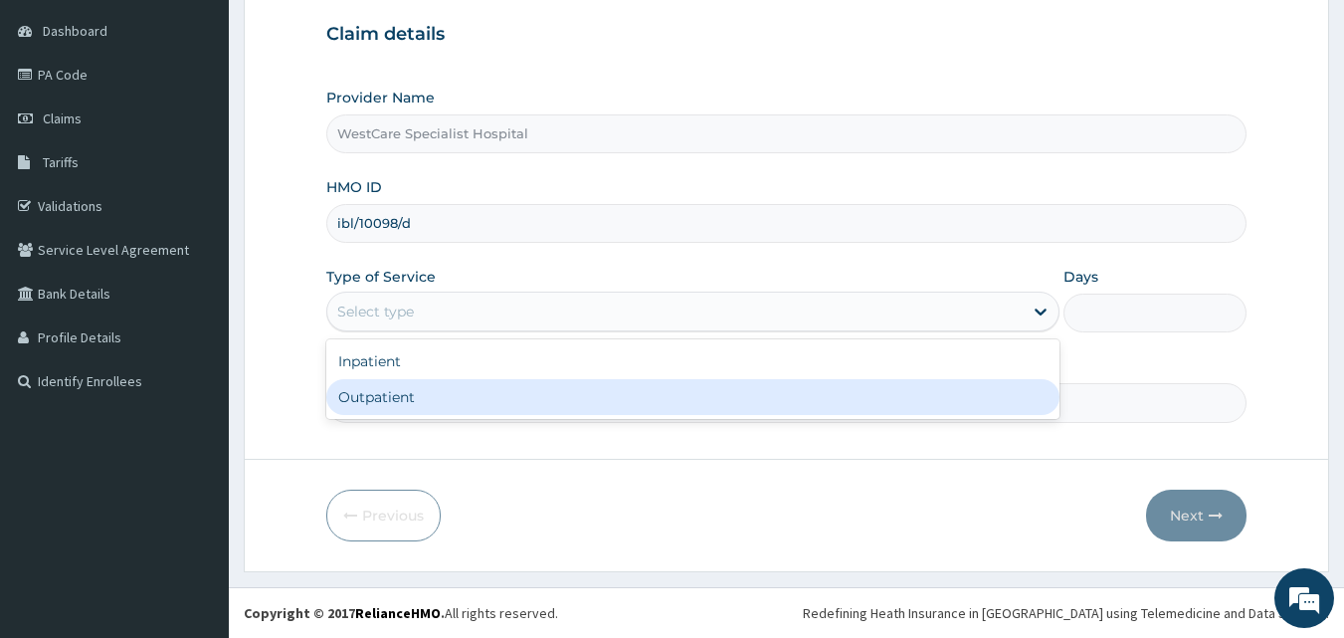
click at [415, 389] on div "Outpatient" at bounding box center [692, 397] width 733 height 36
type input "1"
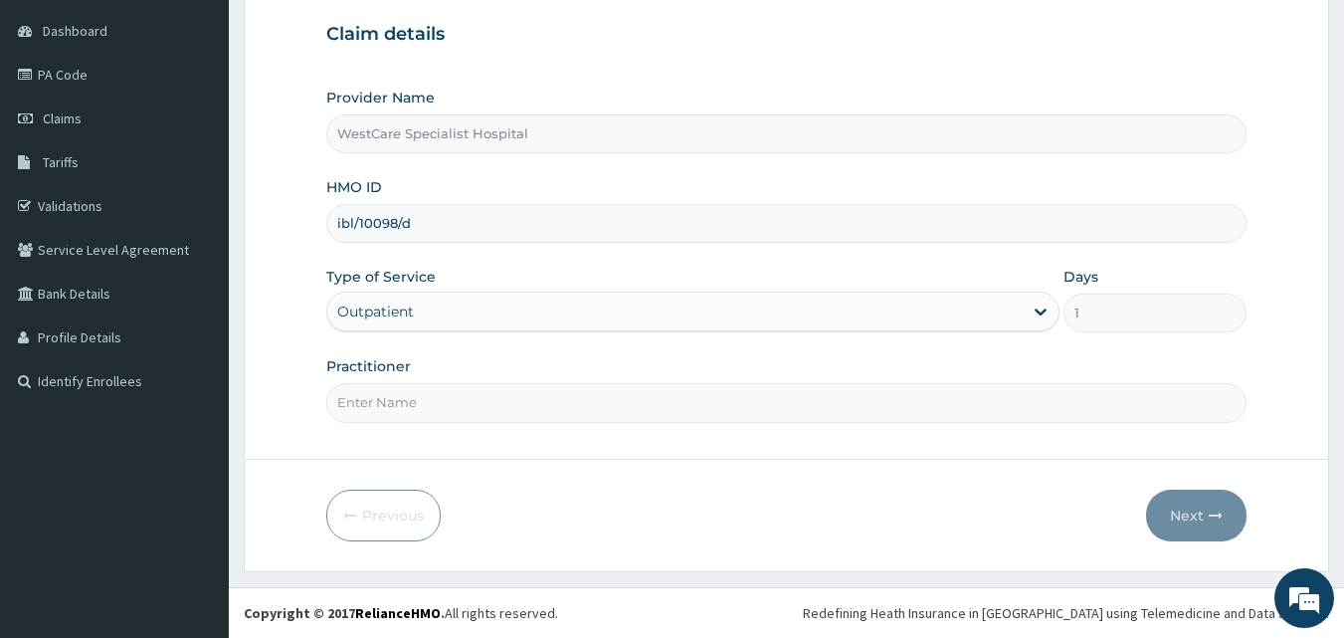
click at [403, 417] on input "Practitioner" at bounding box center [786, 402] width 921 height 39
type input "DR EKPENYOUNG"
click at [1197, 505] on button "Next" at bounding box center [1196, 515] width 100 height 52
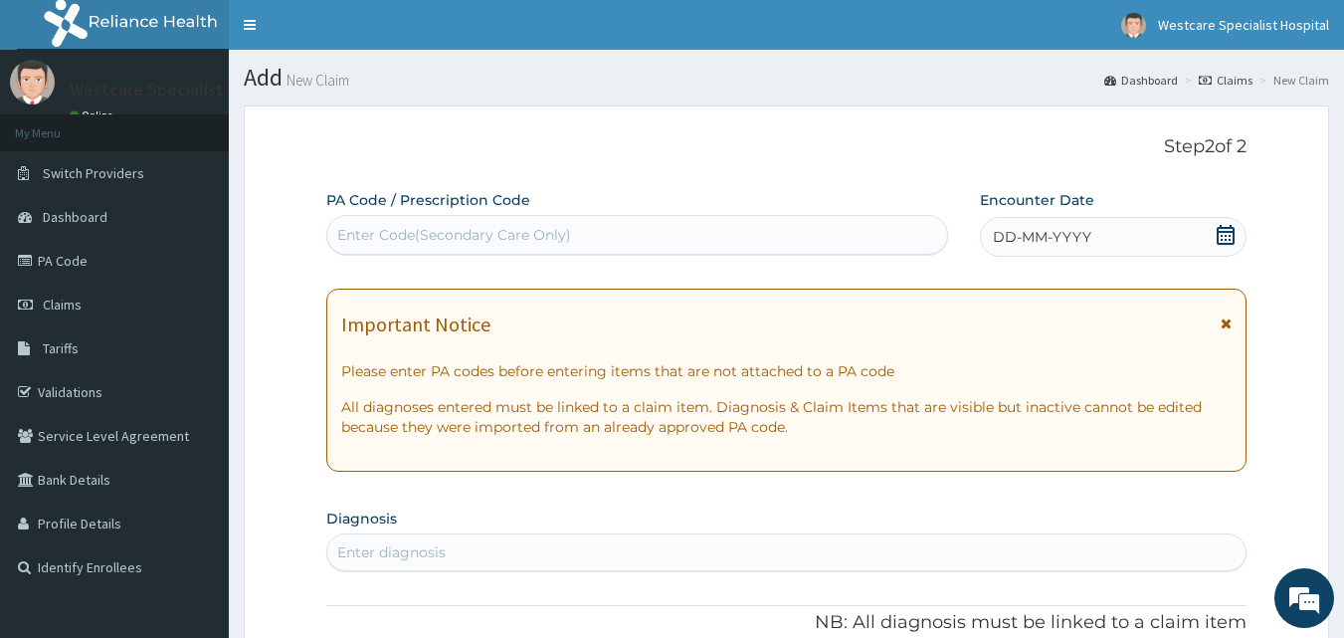
click at [1007, 237] on span "DD-MM-YYYY" at bounding box center [1042, 237] width 98 height 20
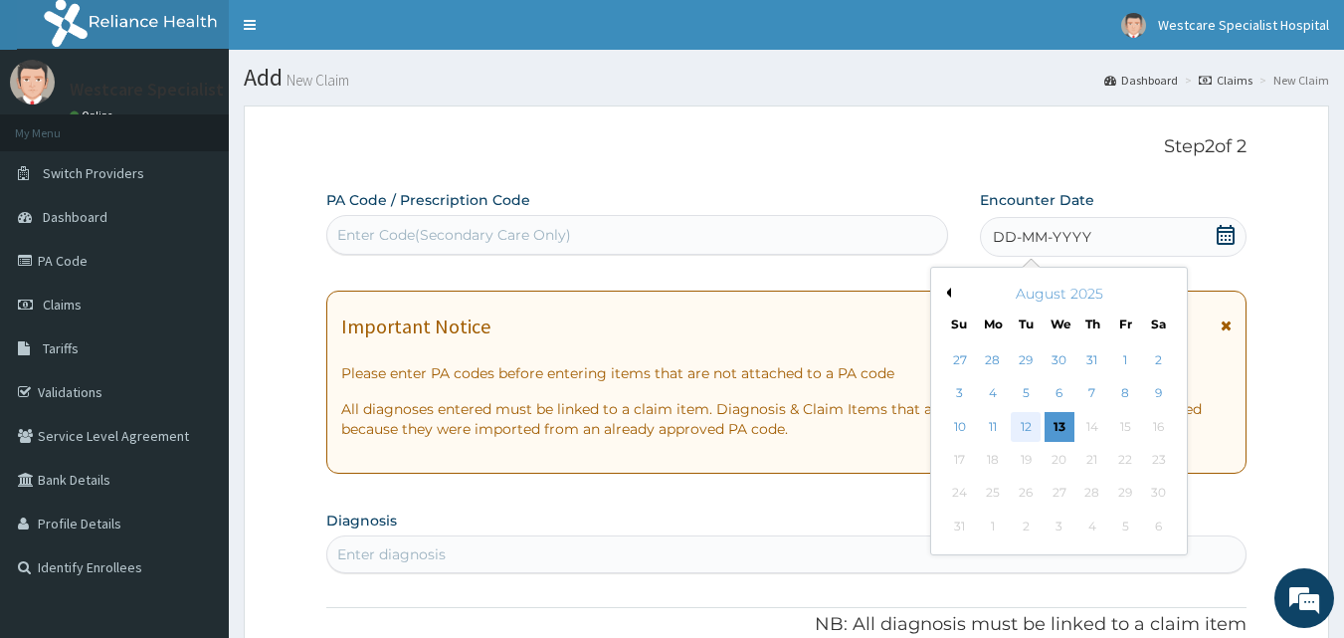
click at [1032, 417] on div "12" at bounding box center [1027, 427] width 30 height 30
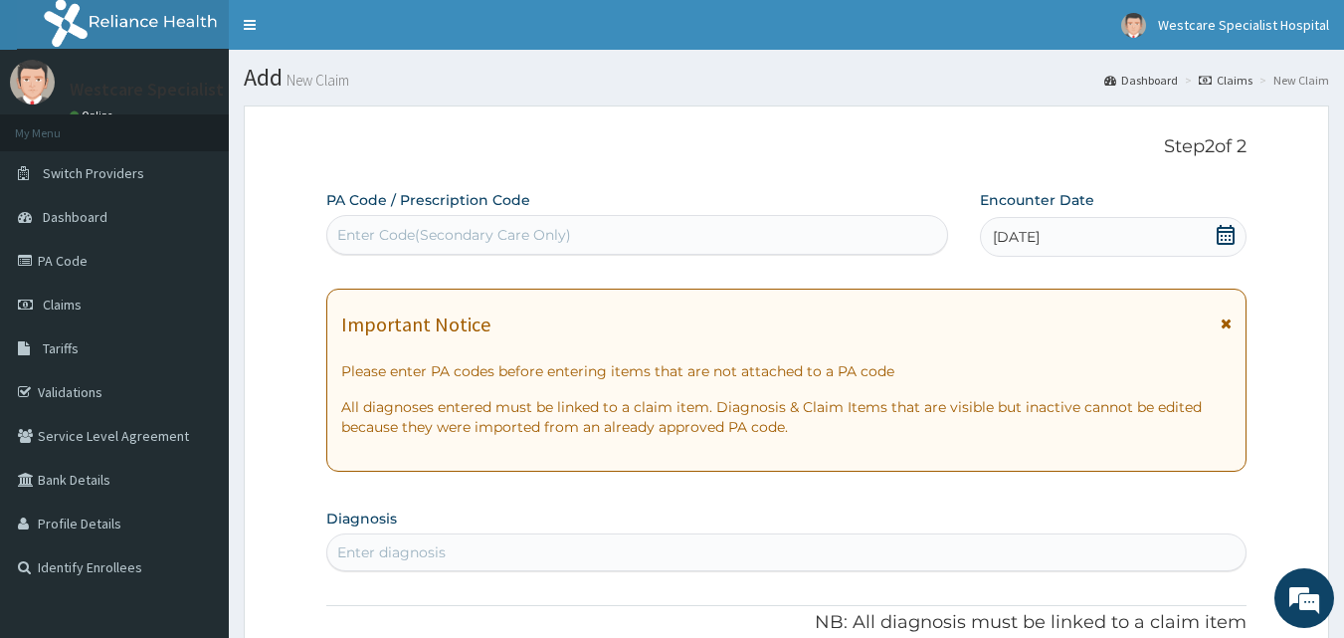
scroll to position [199, 0]
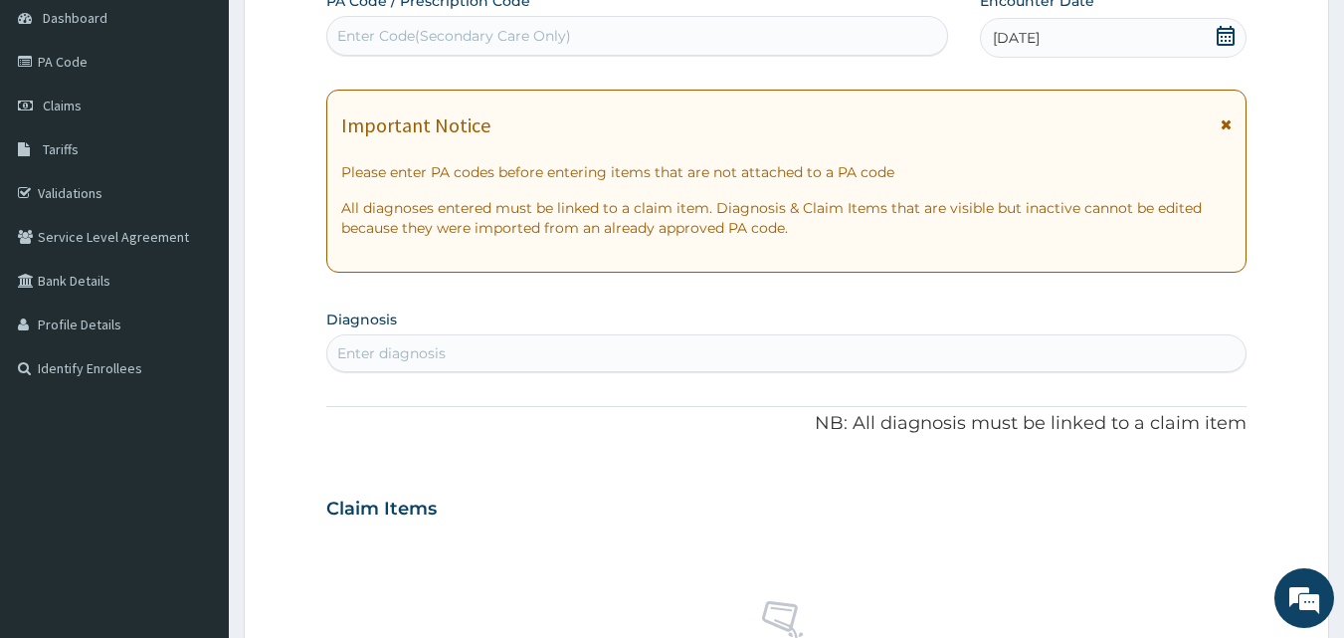
click at [868, 352] on div "Enter diagnosis" at bounding box center [786, 353] width 919 height 32
type input "malaria"
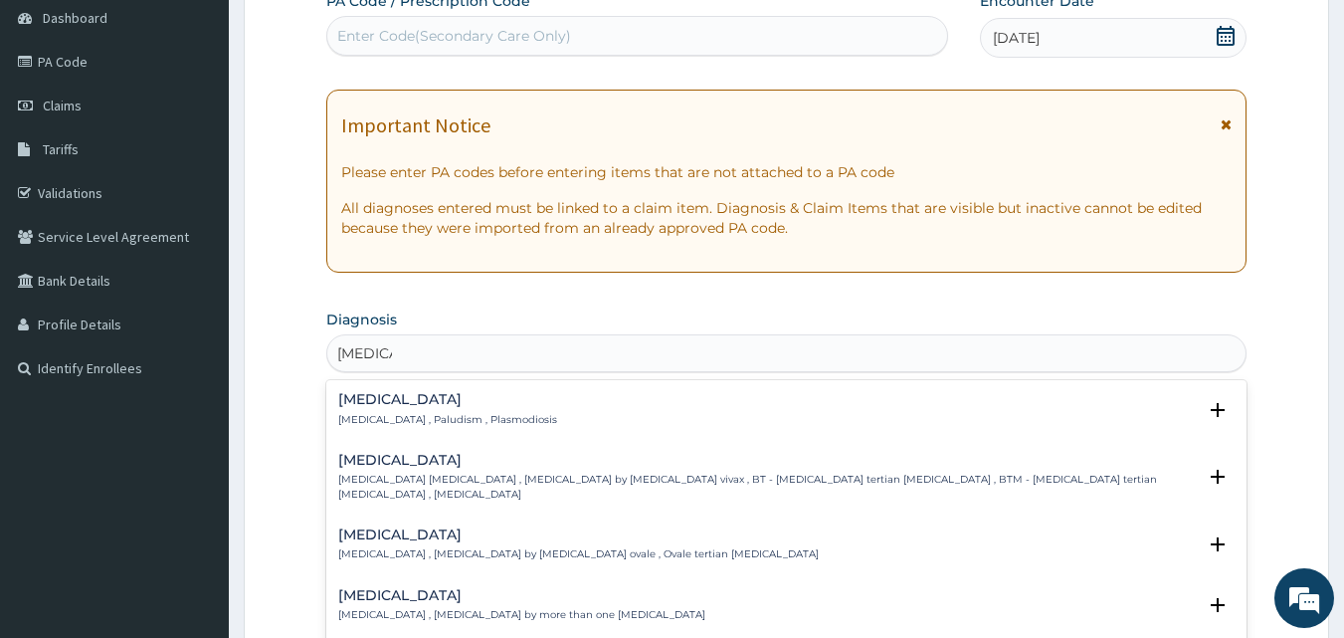
click at [371, 398] on h4 "Malaria" at bounding box center [447, 399] width 219 height 15
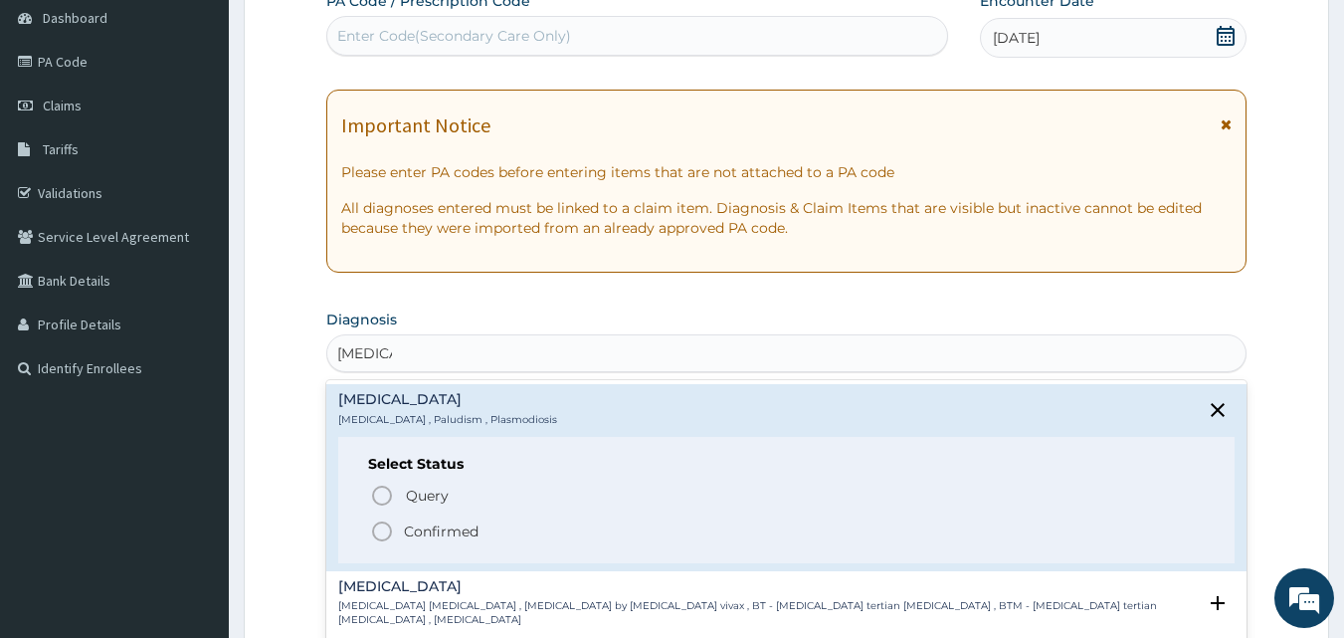
click at [387, 526] on icon "status option filled" at bounding box center [382, 531] width 24 height 24
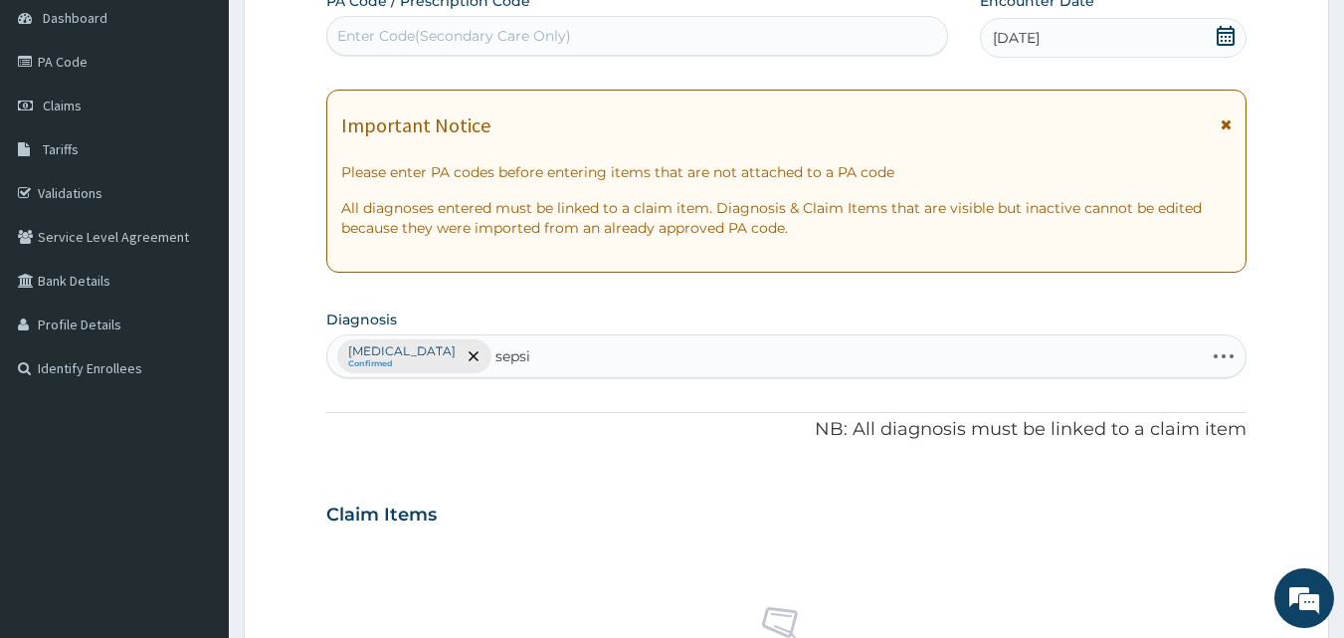
type input "sepsis"
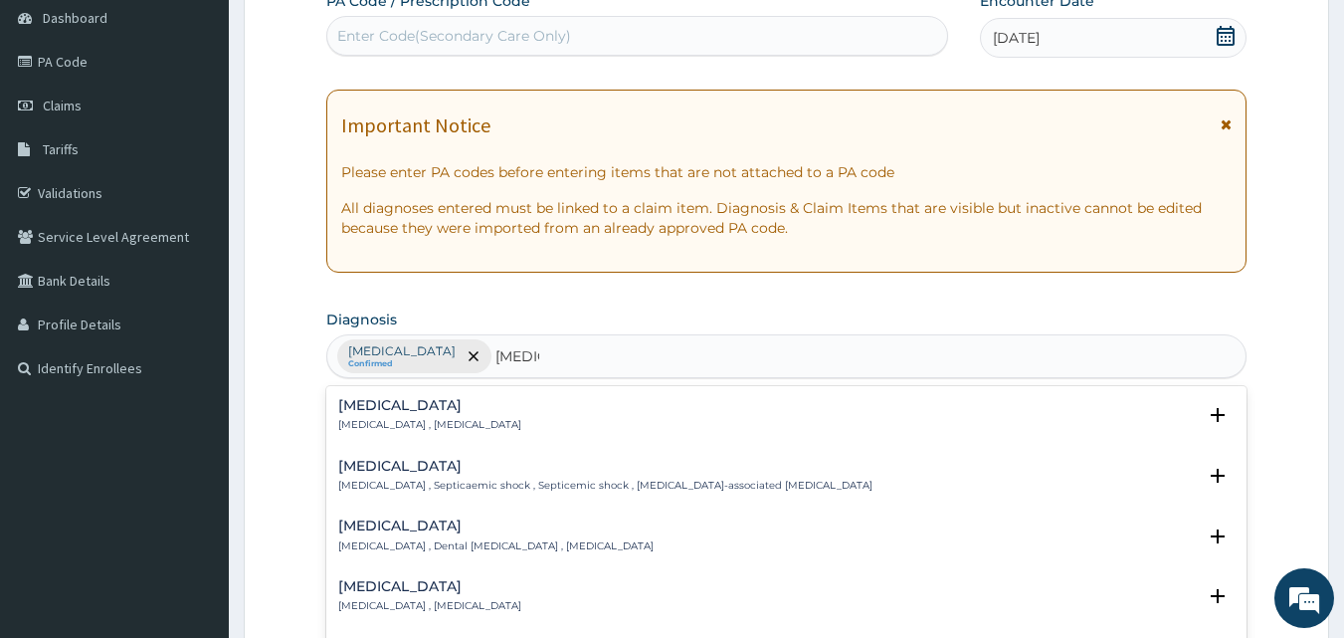
click at [365, 409] on h4 "Sepsis" at bounding box center [429, 405] width 183 height 15
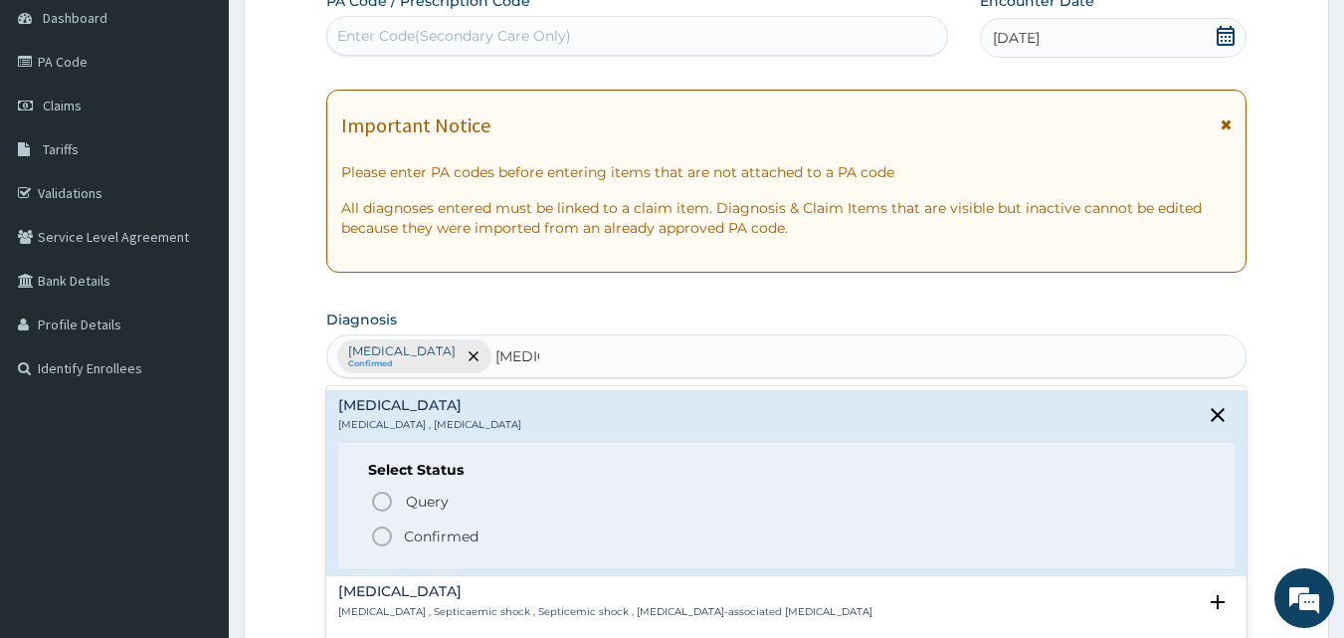
click at [378, 540] on icon "status option filled" at bounding box center [382, 536] width 24 height 24
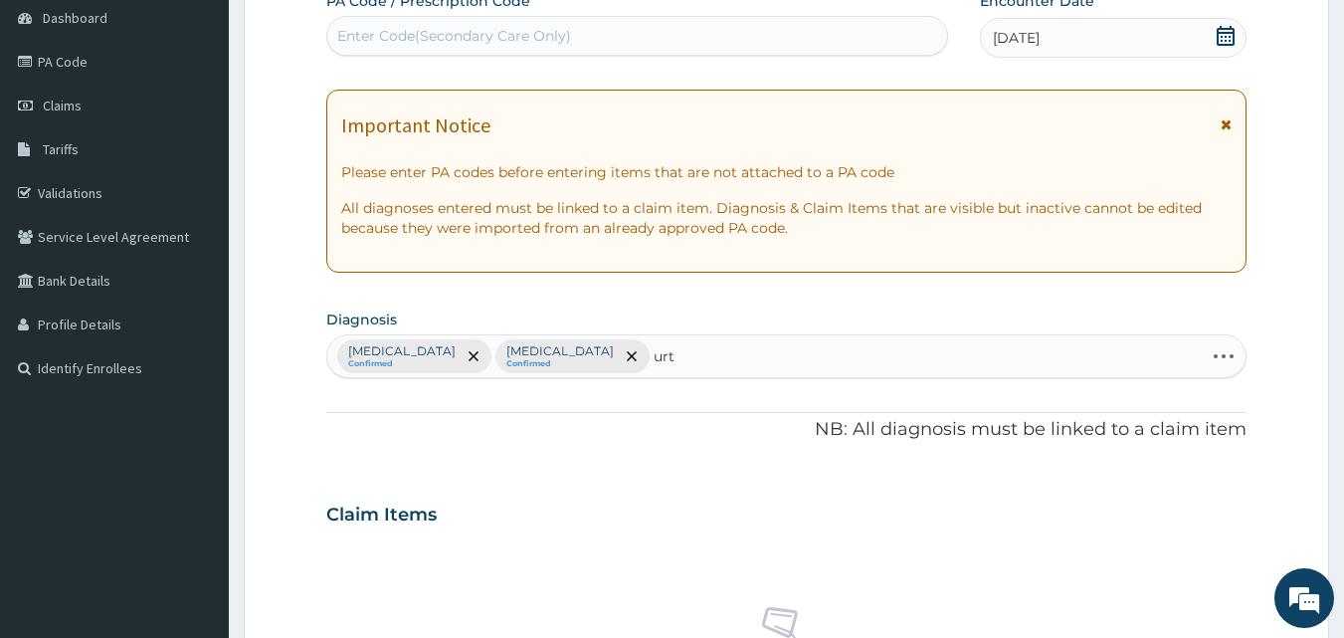
type input "urti"
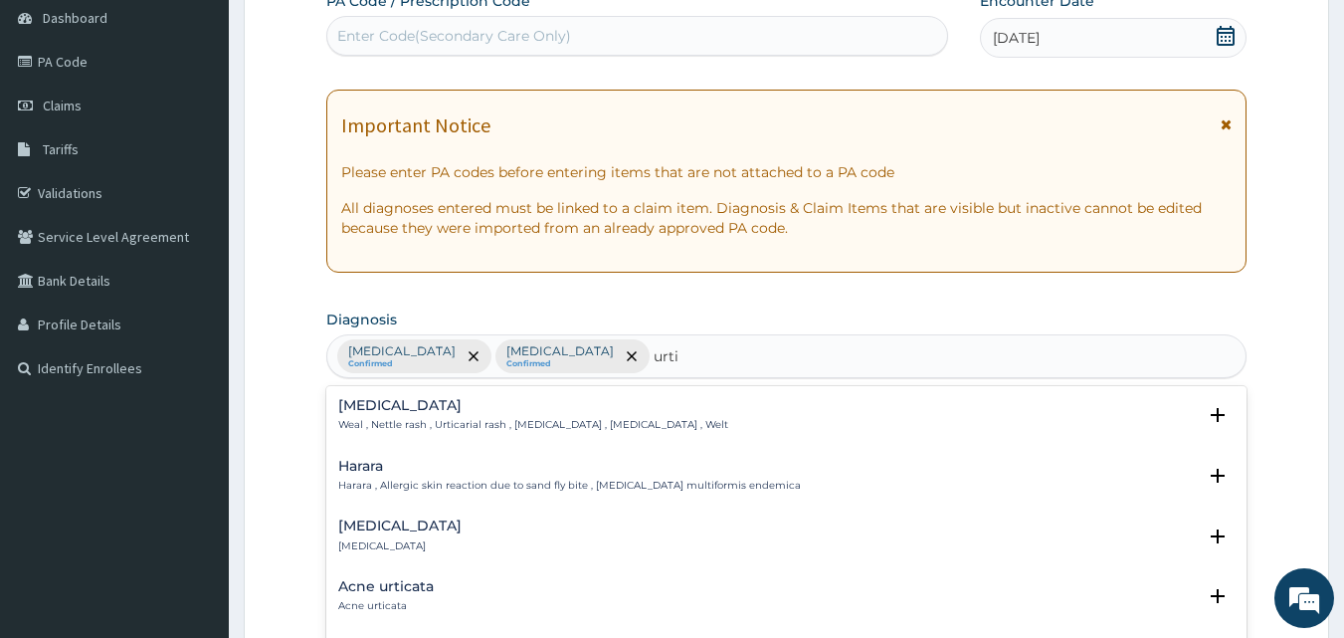
click at [370, 529] on h4 "Urticaria" at bounding box center [399, 525] width 123 height 15
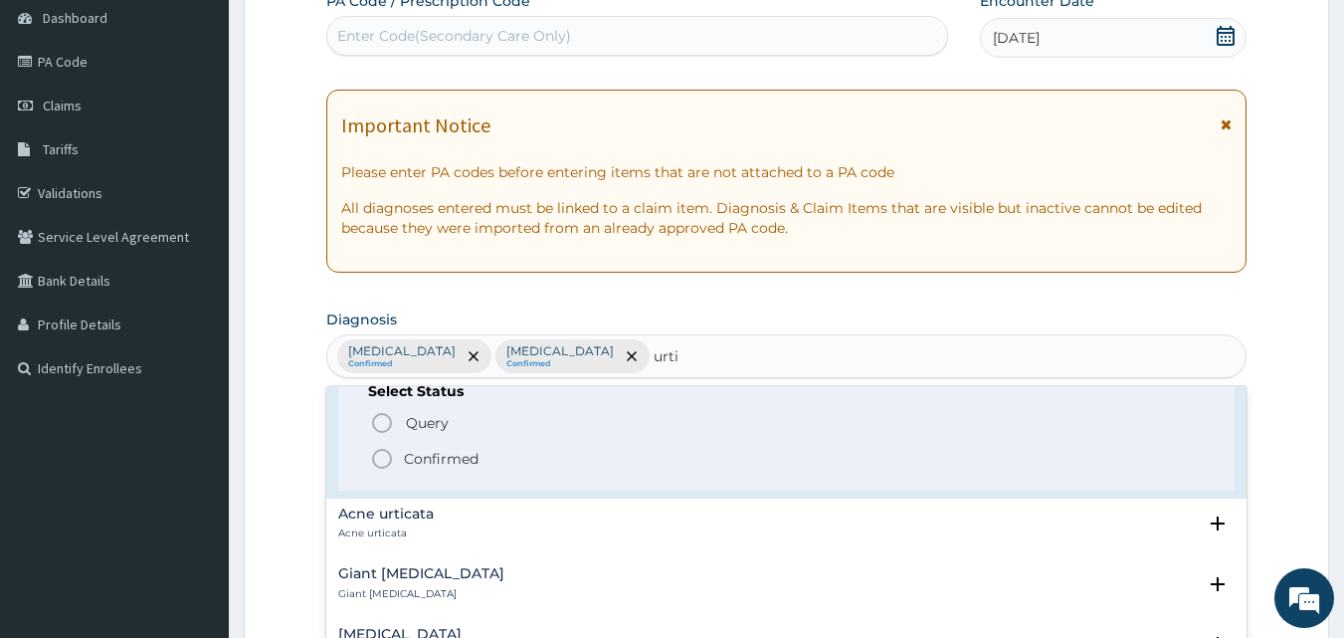
click at [380, 459] on icon "status option filled" at bounding box center [382, 459] width 24 height 24
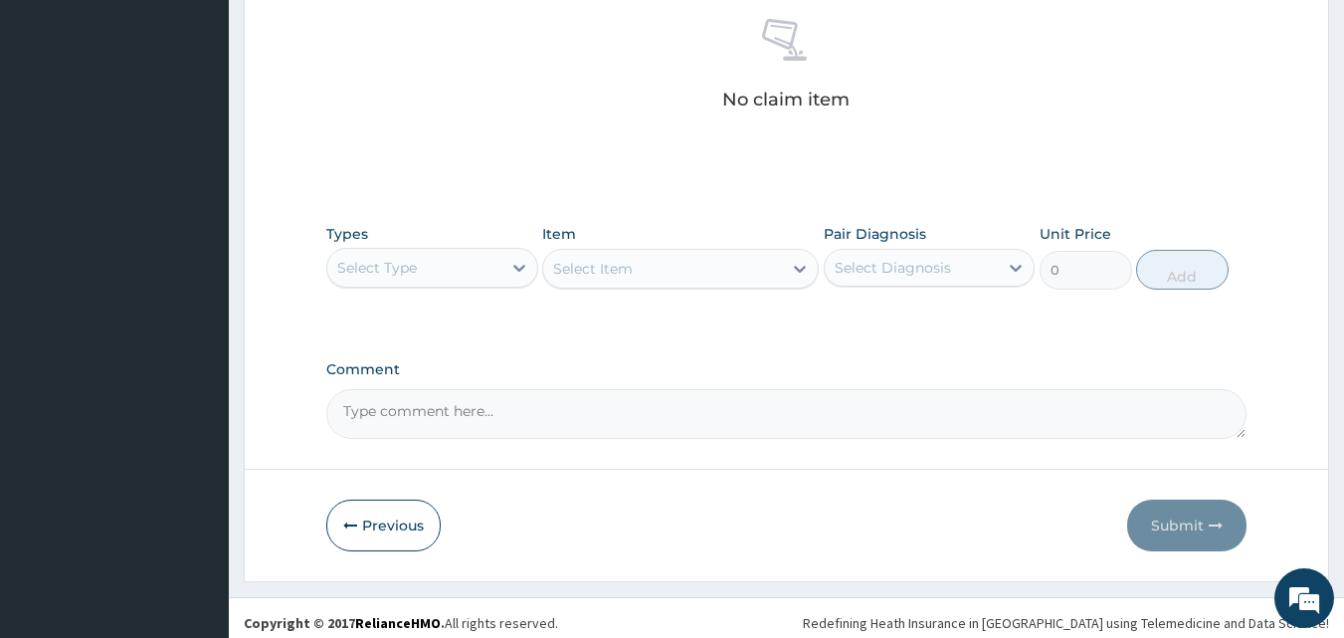
scroll to position [796, 0]
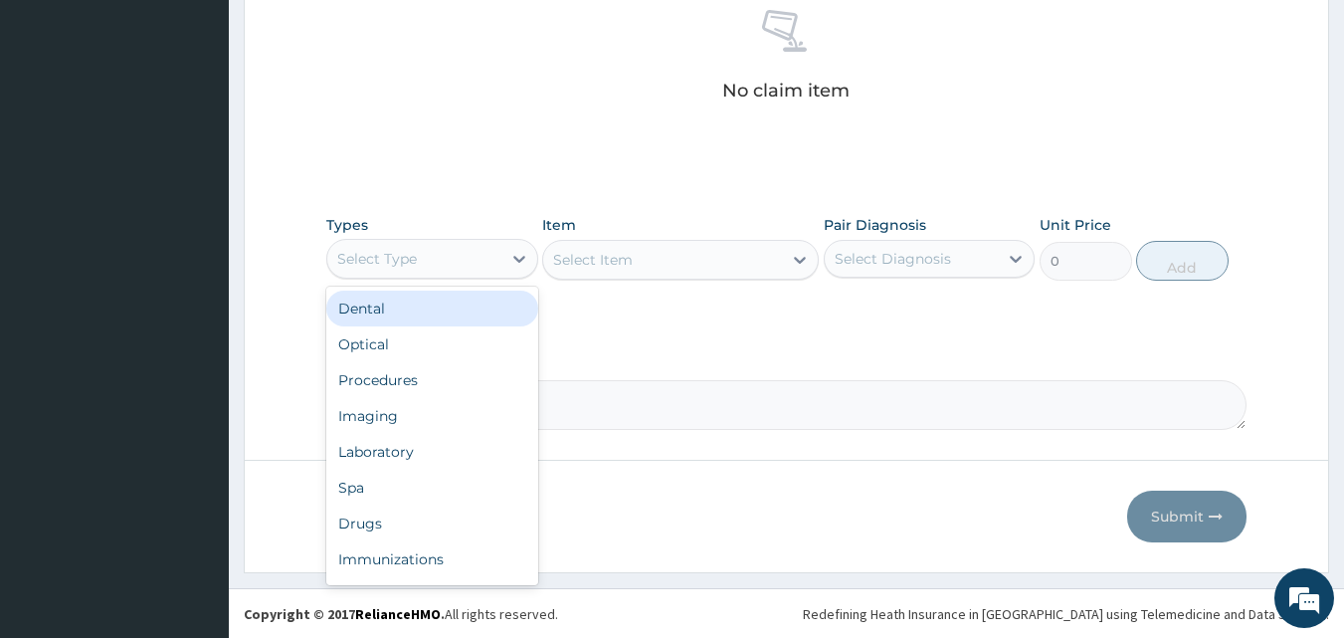
click at [398, 271] on div "Select Type" at bounding box center [414, 259] width 174 height 32
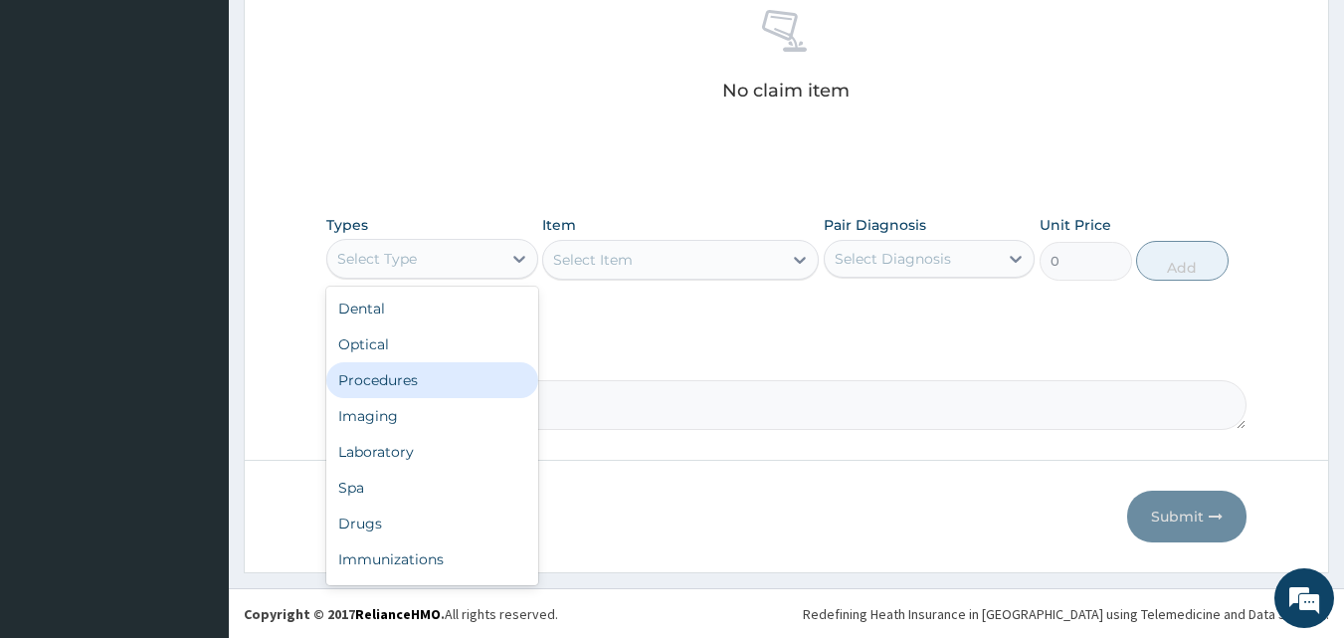
click at [393, 380] on div "Procedures" at bounding box center [432, 380] width 212 height 36
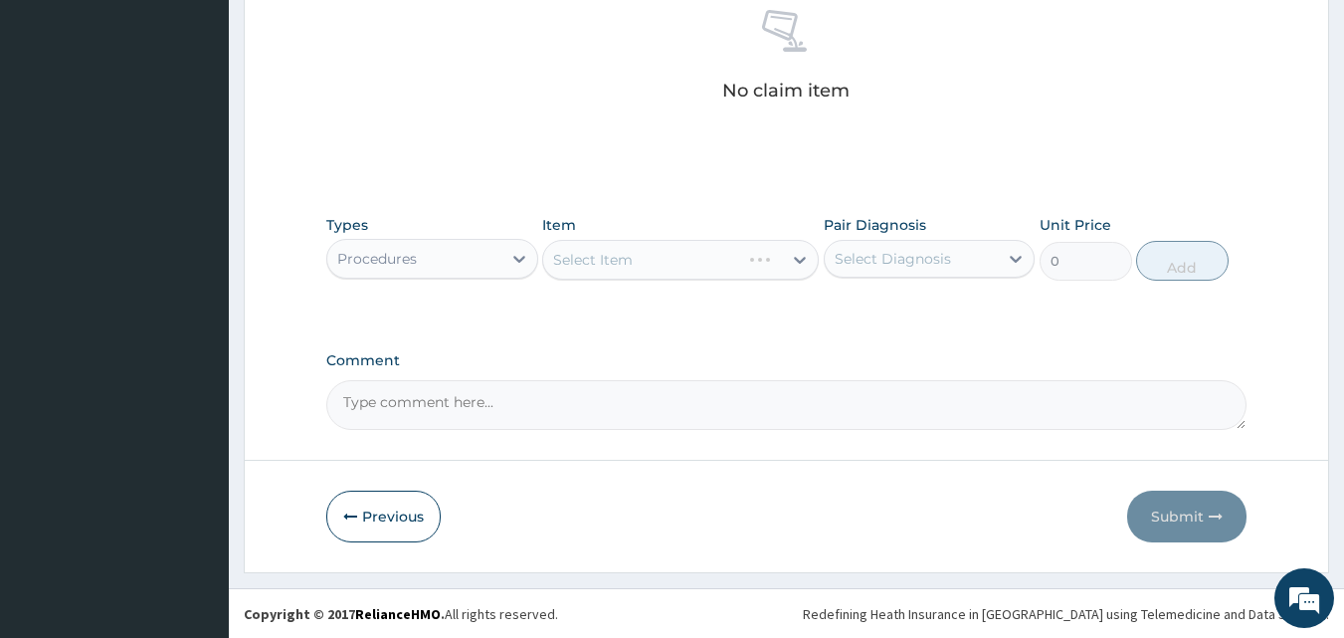
click at [645, 359] on label "Comment" at bounding box center [786, 360] width 921 height 17
click at [645, 380] on textarea "Comment" at bounding box center [786, 405] width 921 height 50
click at [915, 262] on div "Select Diagnosis" at bounding box center [893, 259] width 116 height 20
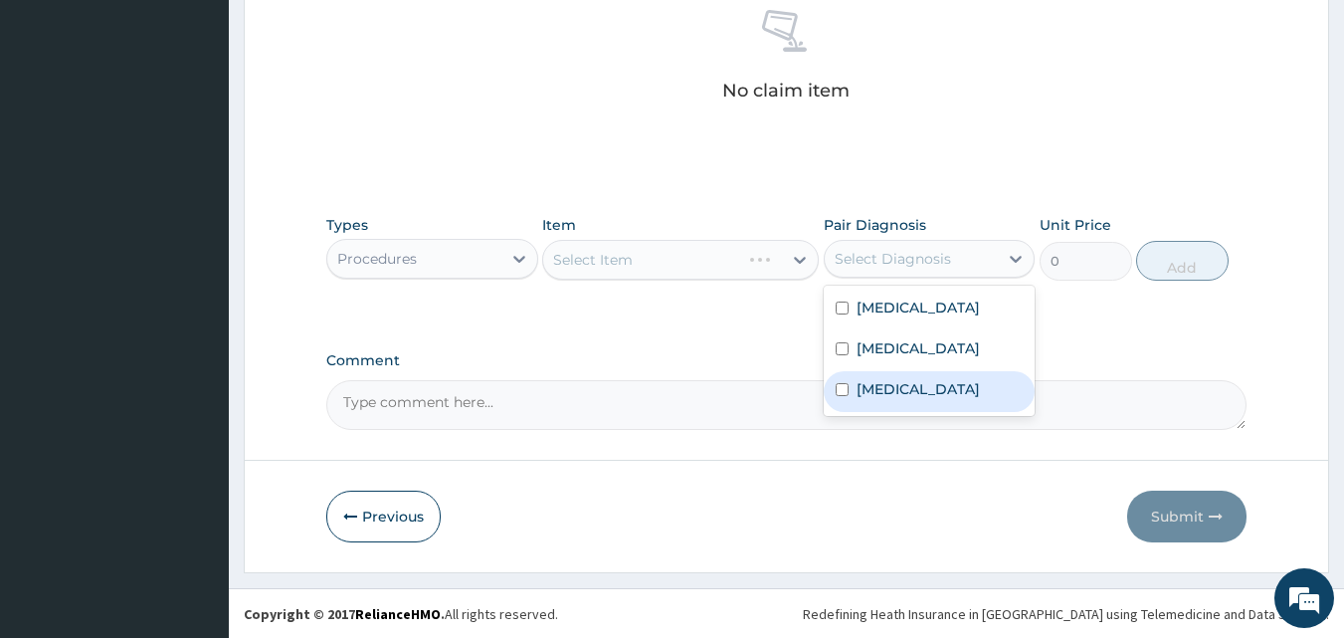
click at [930, 399] on div "Urticaria" at bounding box center [930, 391] width 212 height 41
checkbox input "true"
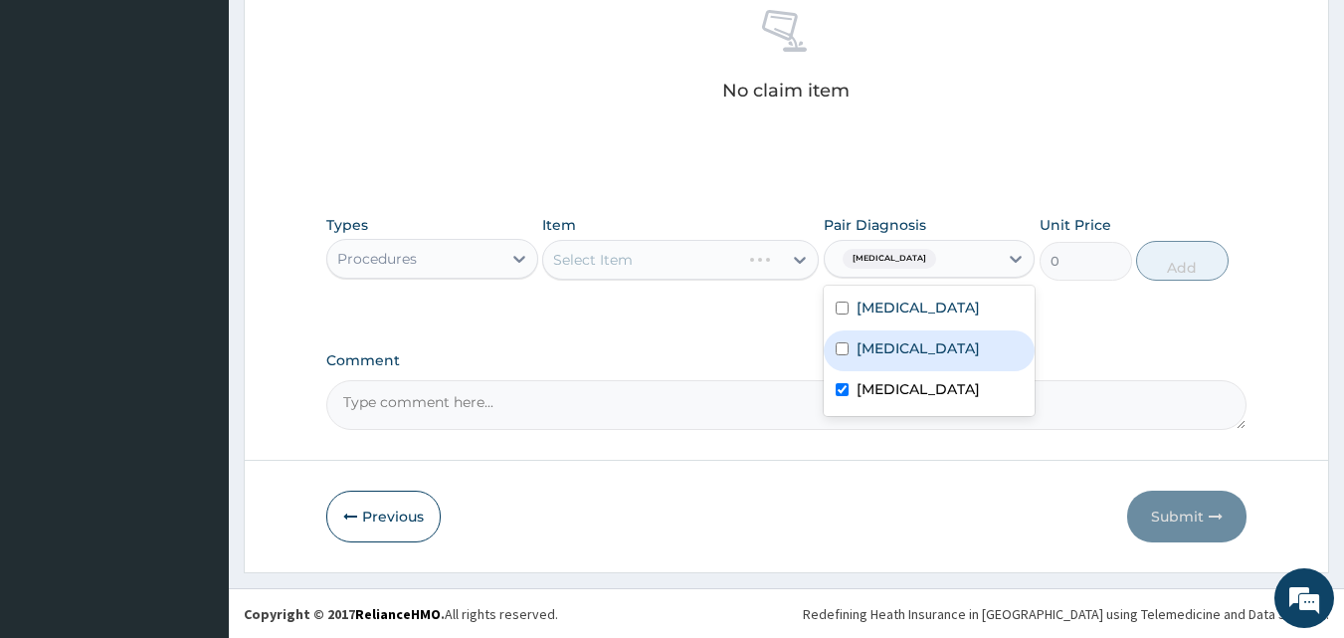
click at [931, 353] on div "Sepsis" at bounding box center [930, 350] width 212 height 41
checkbox input "true"
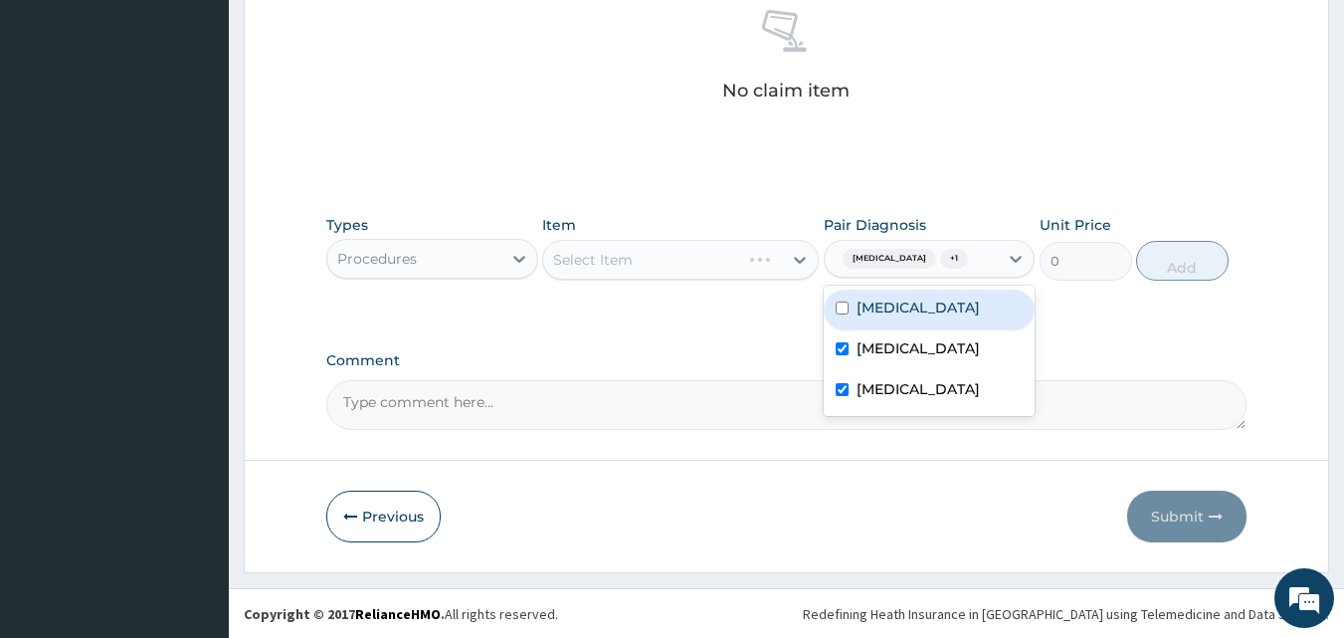
click at [932, 310] on div "Malaria" at bounding box center [930, 309] width 212 height 41
checkbox input "true"
click at [697, 357] on label "Comment" at bounding box center [786, 360] width 921 height 17
click at [697, 380] on textarea "Comment" at bounding box center [786, 405] width 921 height 50
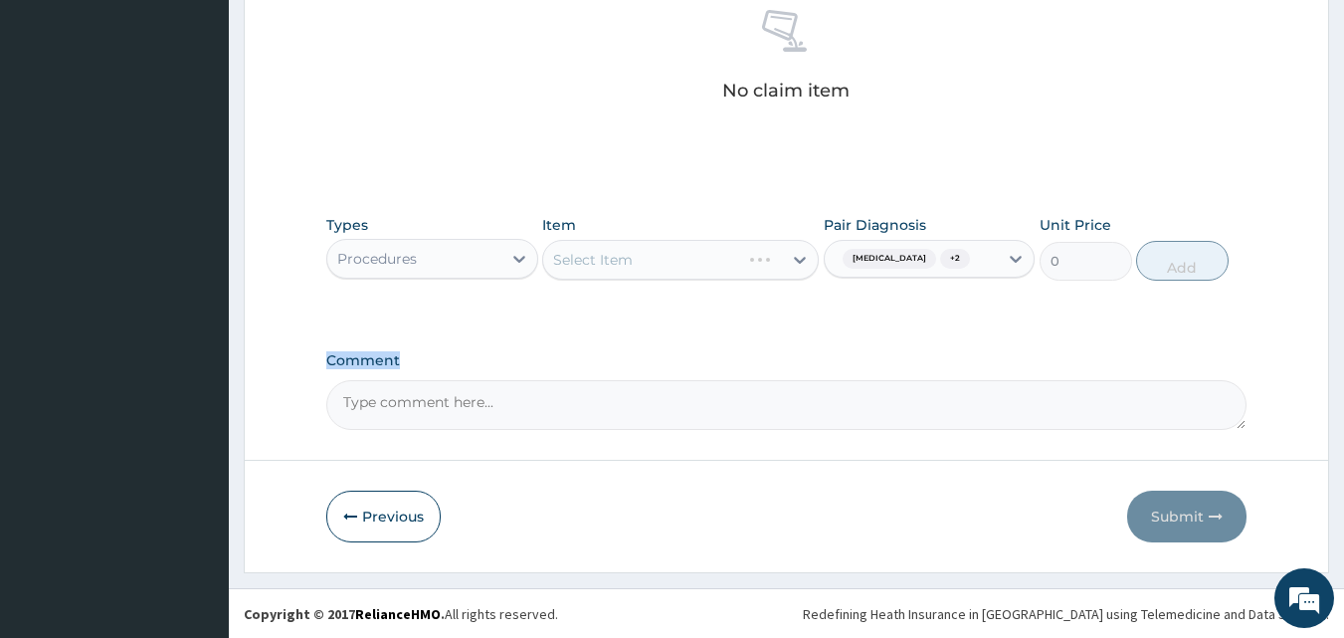
click at [697, 357] on label "Comment" at bounding box center [786, 360] width 921 height 17
click at [697, 380] on textarea "Comment" at bounding box center [786, 405] width 921 height 50
click at [696, 357] on label "Comment" at bounding box center [786, 360] width 921 height 17
click at [696, 380] on textarea "Comment" at bounding box center [786, 405] width 921 height 50
click at [696, 357] on label "Comment" at bounding box center [786, 360] width 921 height 17
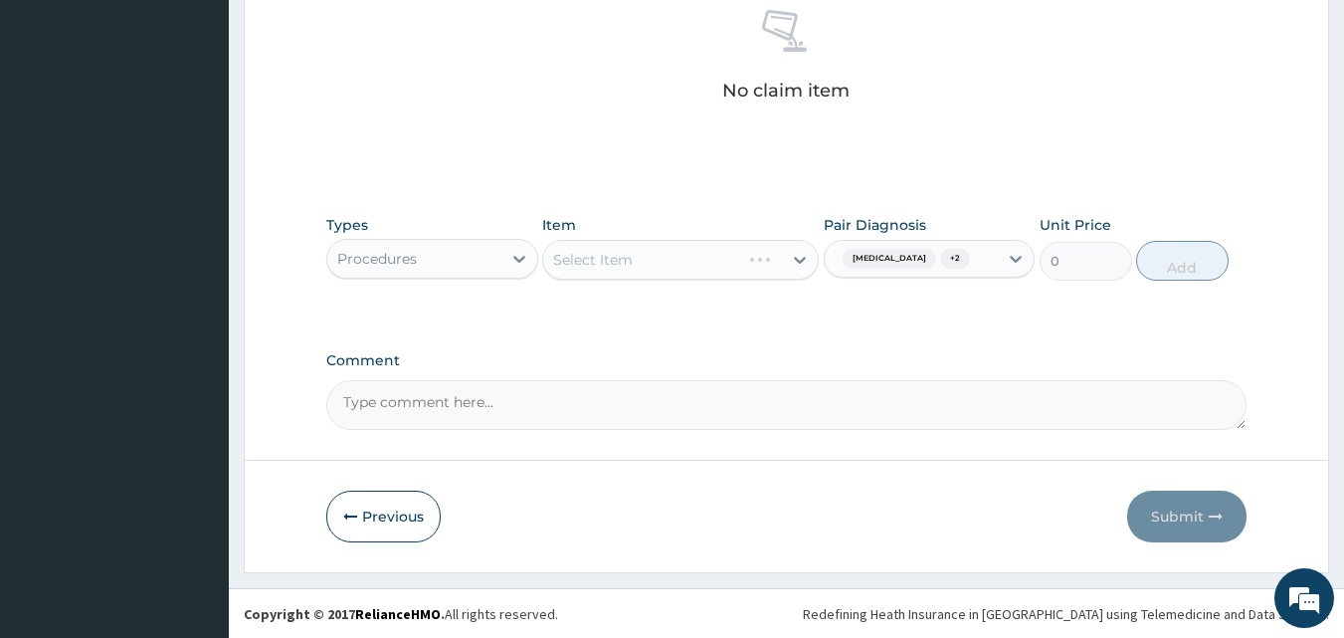
click at [696, 380] on textarea "Comment" at bounding box center [786, 405] width 921 height 50
click at [696, 357] on label "Comment" at bounding box center [786, 360] width 921 height 17
click at [696, 380] on textarea "Comment" at bounding box center [786, 405] width 921 height 50
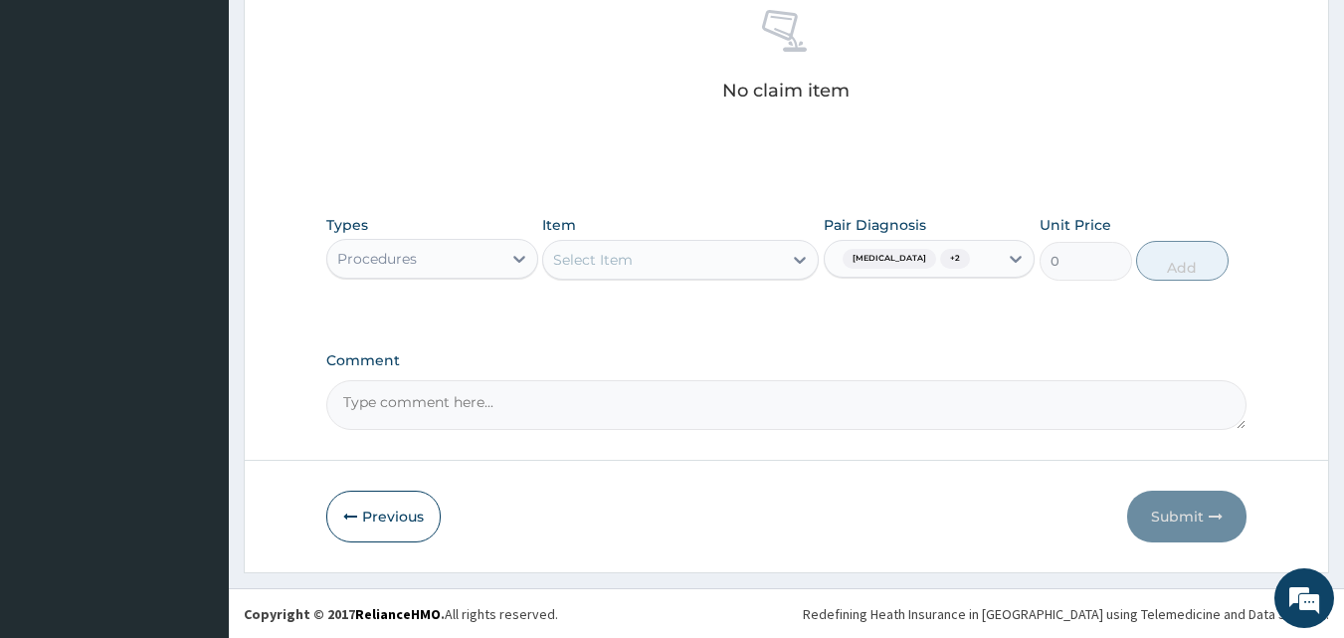
click at [662, 253] on div "Select Item" at bounding box center [662, 260] width 239 height 32
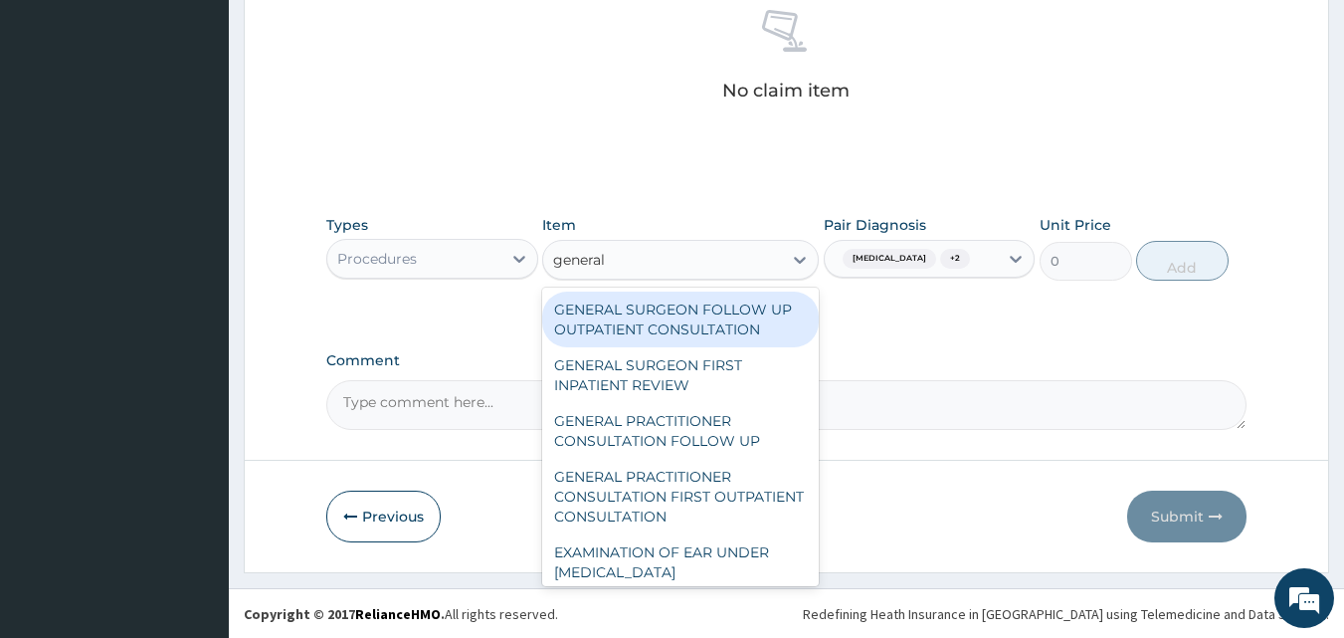
type input "general p"
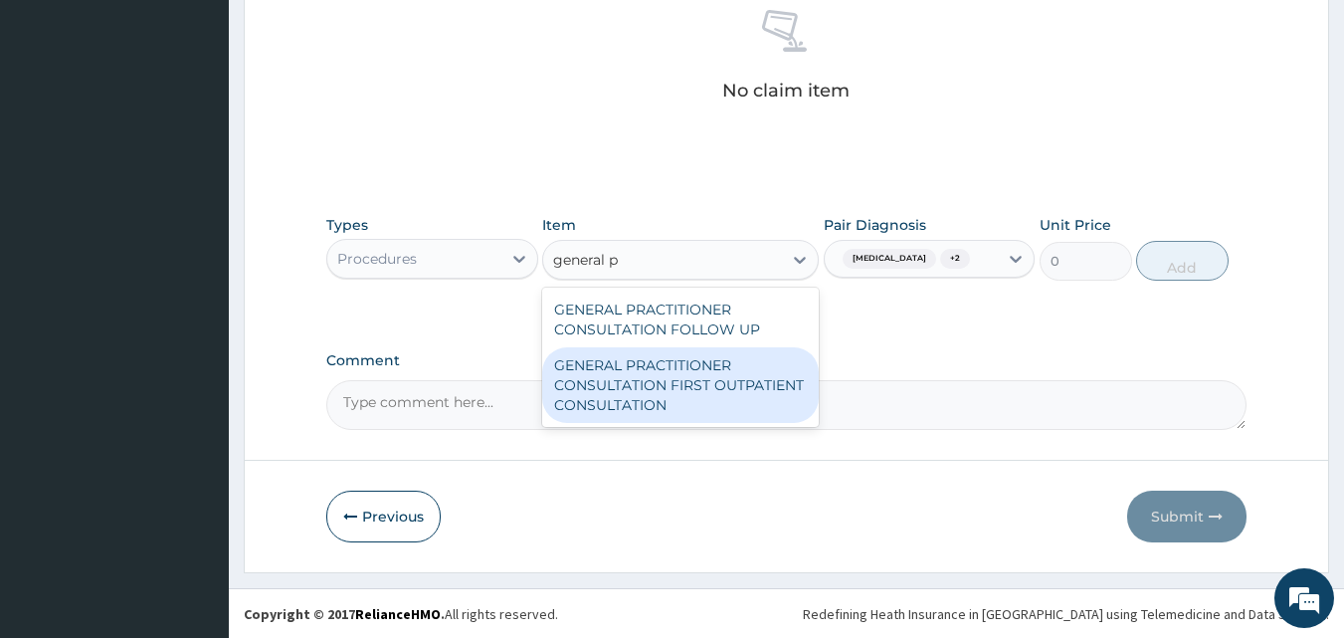
click at [724, 391] on div "GENERAL PRACTITIONER CONSULTATION FIRST OUTPATIENT CONSULTATION" at bounding box center [680, 385] width 277 height 76
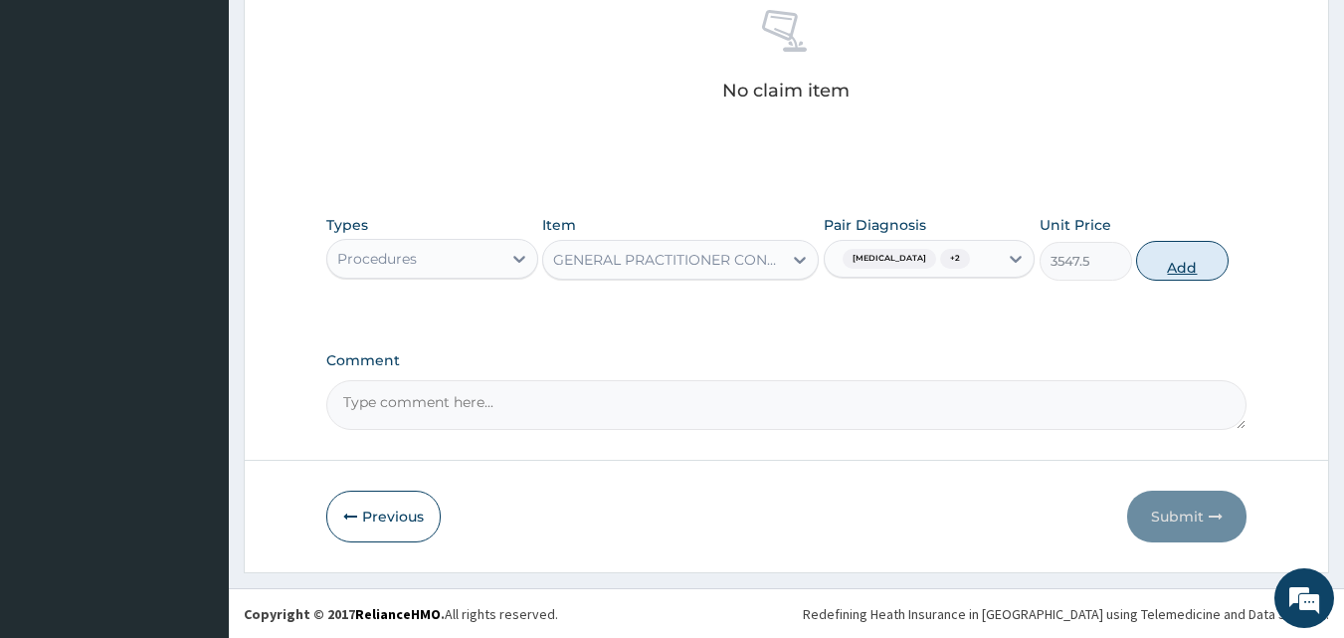
click at [1204, 254] on button "Add" at bounding box center [1182, 261] width 93 height 40
type input "0"
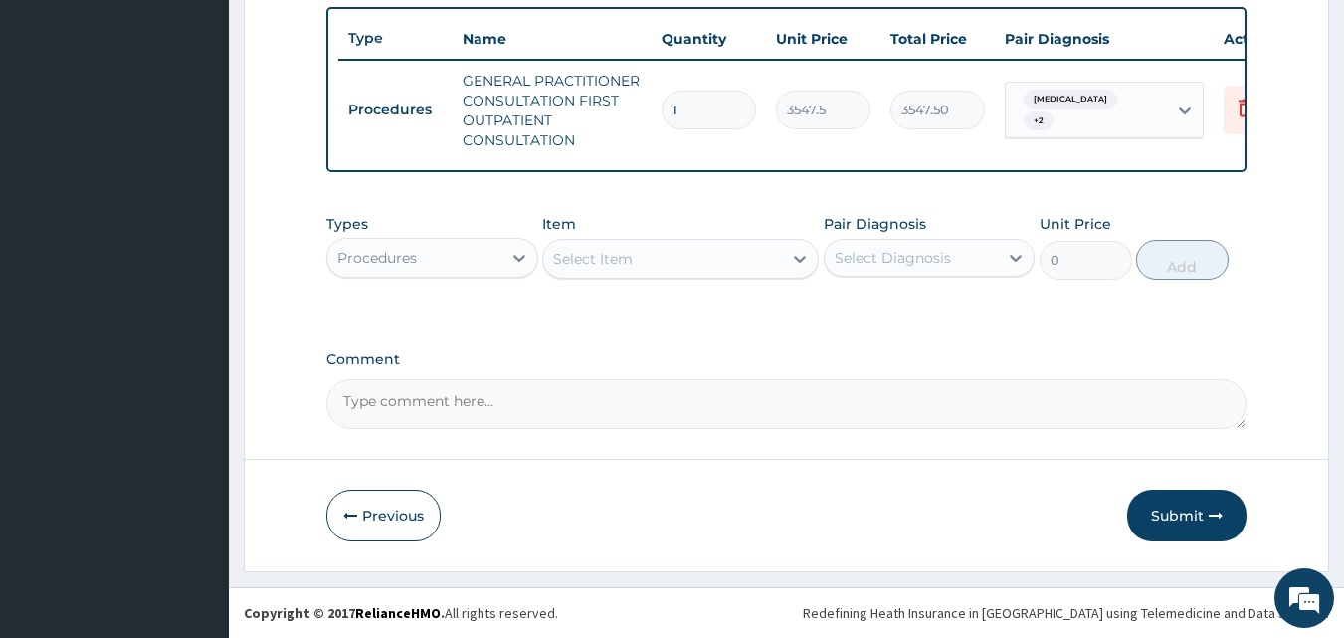
scroll to position [748, 0]
click at [473, 251] on div "Procedures" at bounding box center [414, 258] width 174 height 32
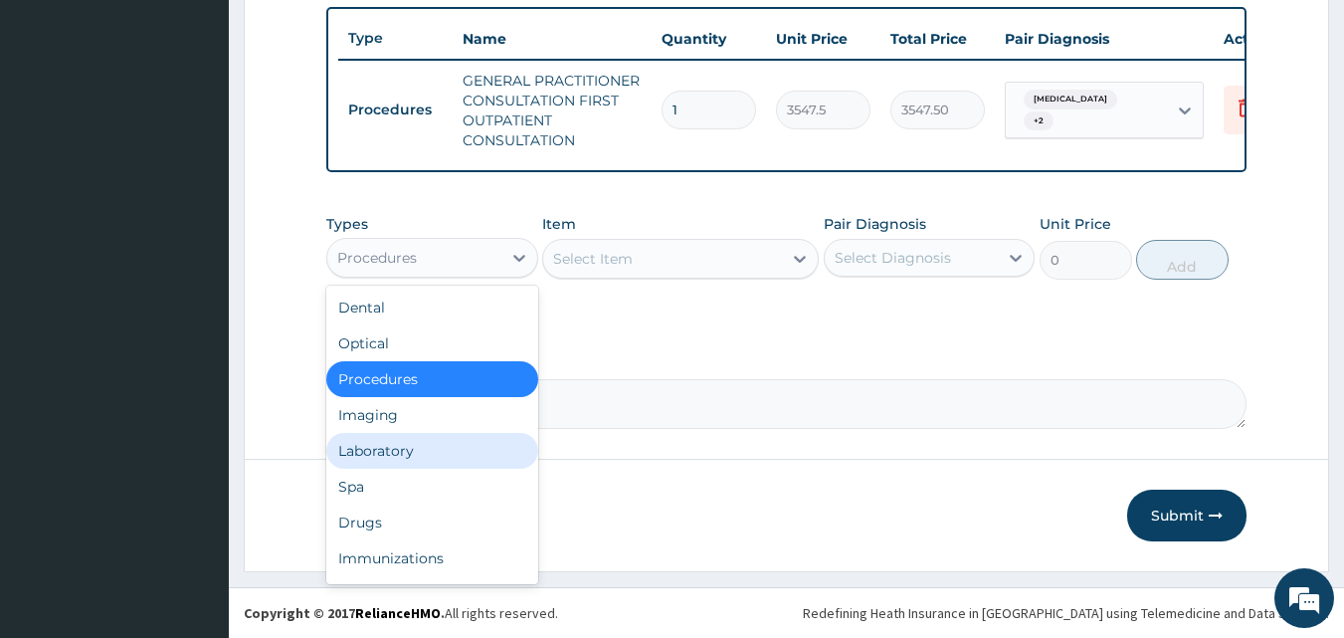
click at [409, 446] on div "Laboratory" at bounding box center [432, 451] width 212 height 36
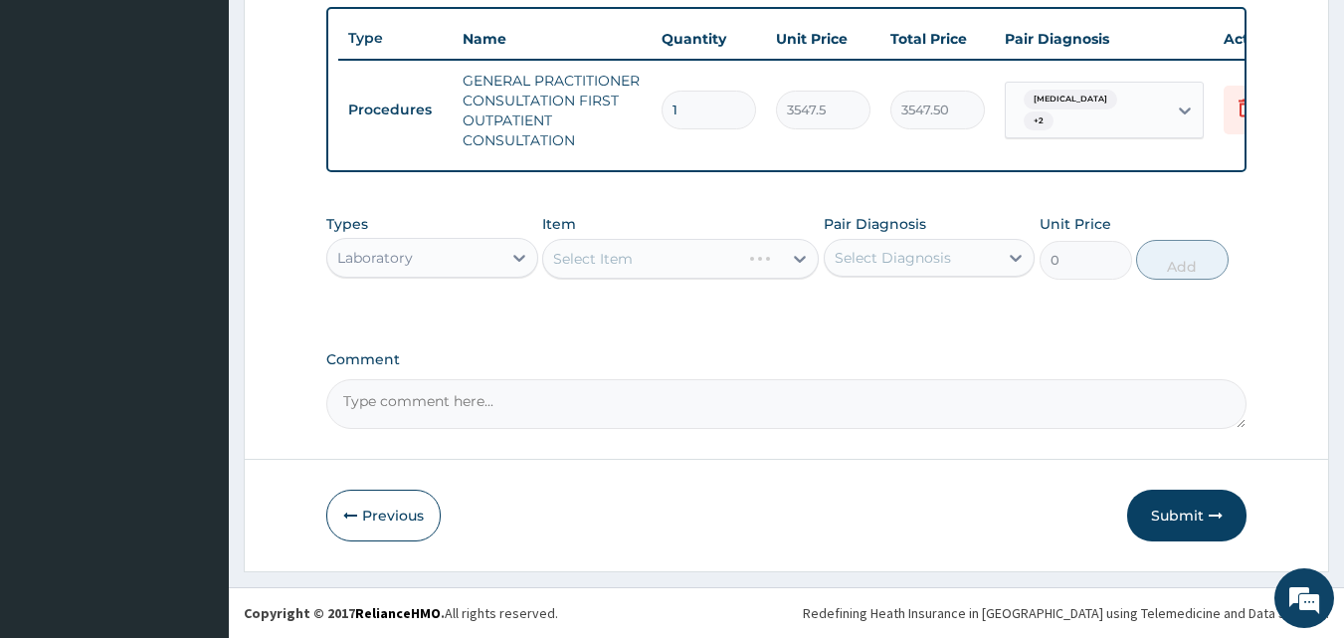
click at [688, 304] on div "Types Laboratory Item Select Item Pair Diagnosis Select Diagnosis Unit Price 0 …" at bounding box center [786, 261] width 921 height 115
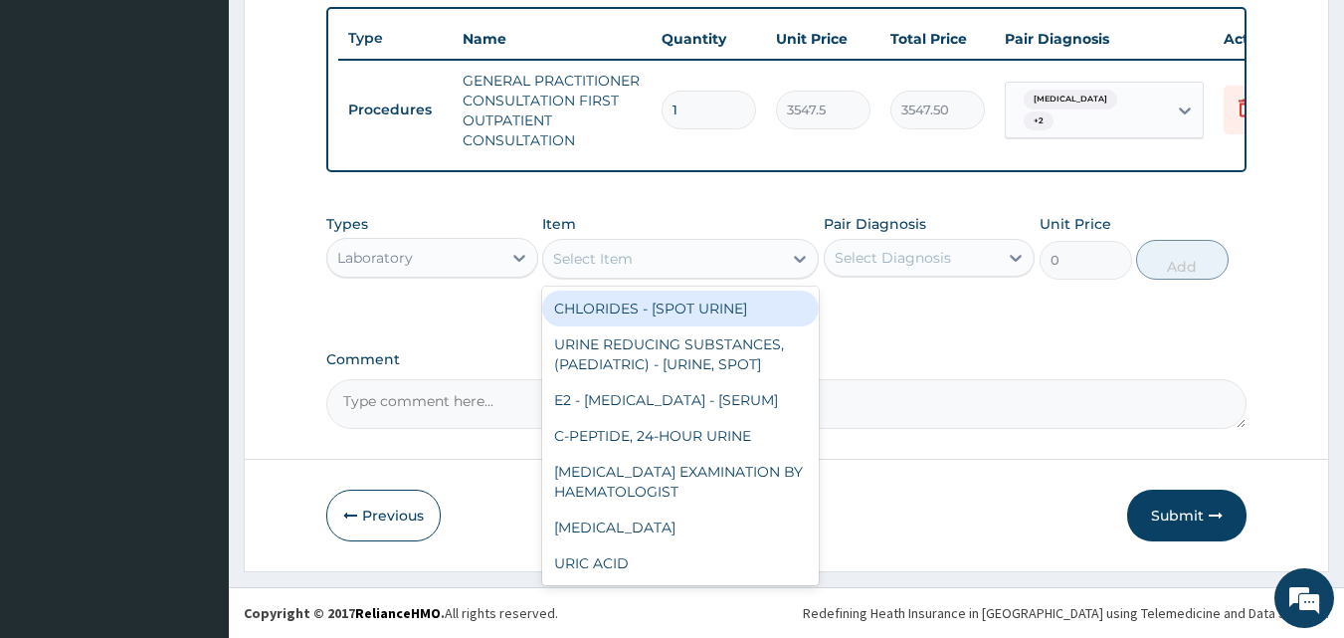
click at [678, 261] on div "Select Item" at bounding box center [662, 259] width 239 height 32
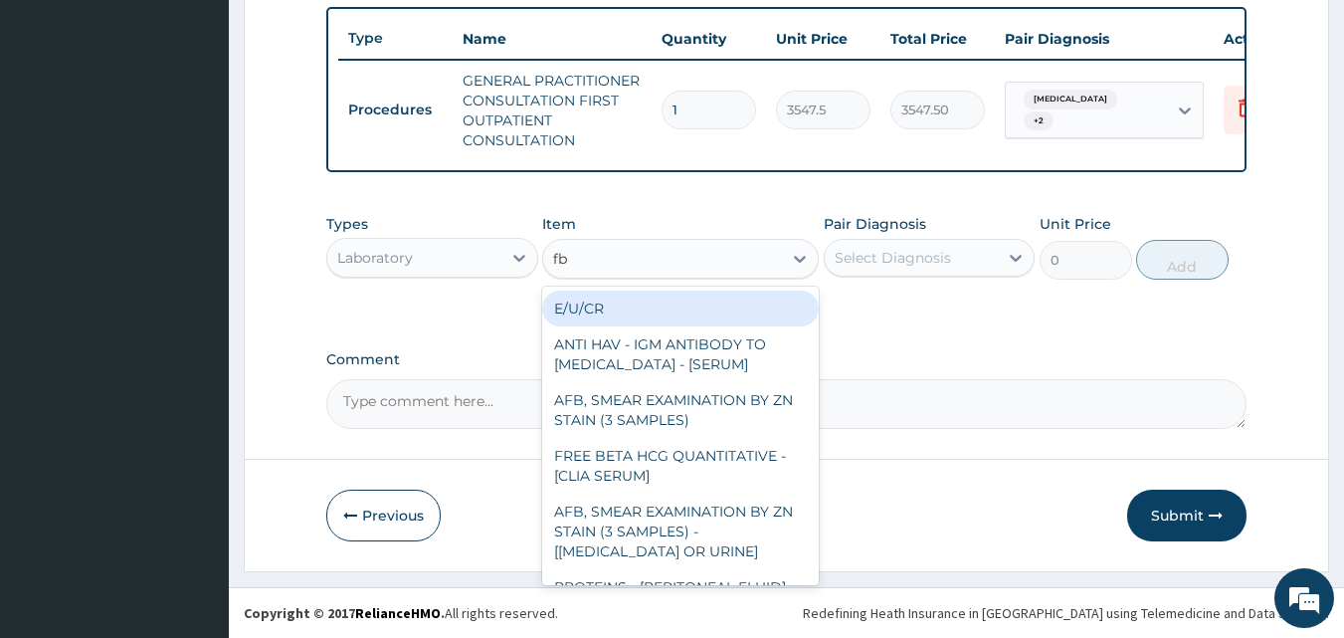
type input "fbc"
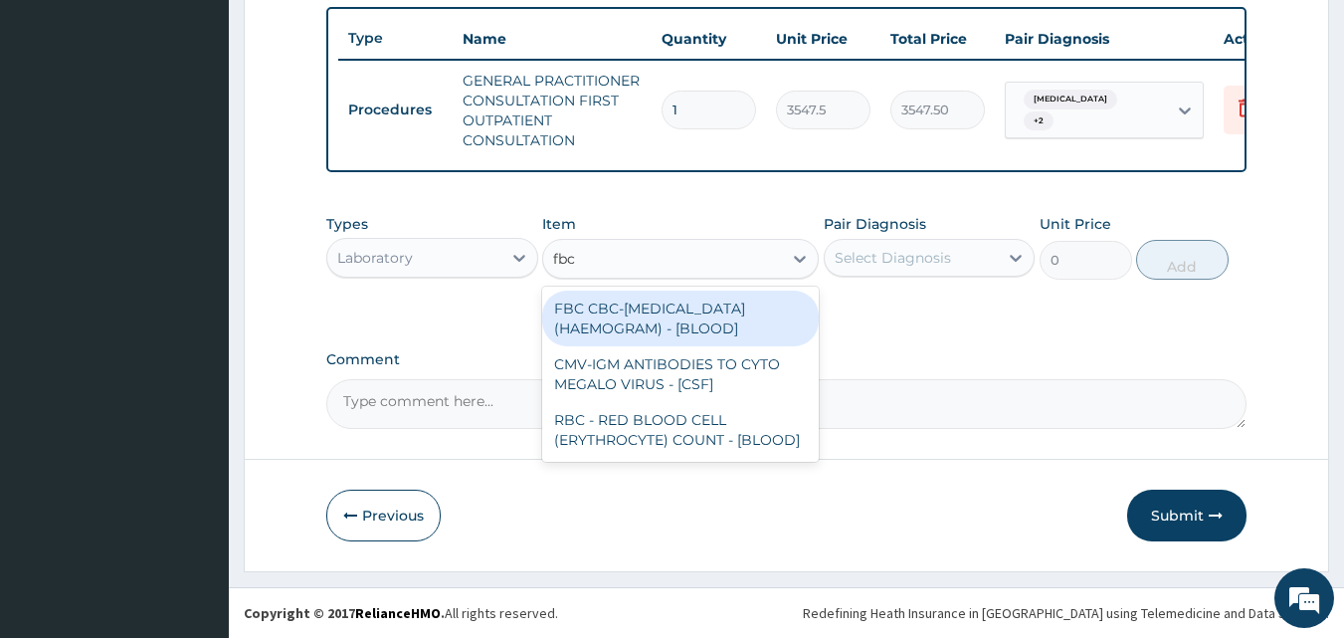
drag, startPoint x: 677, startPoint y: 312, endPoint x: 845, endPoint y: 274, distance: 171.6
click at [679, 313] on div "FBC CBC-[MEDICAL_DATA] (HAEMOGRAM) - [BLOOD]" at bounding box center [680, 318] width 277 height 56
type input "4300"
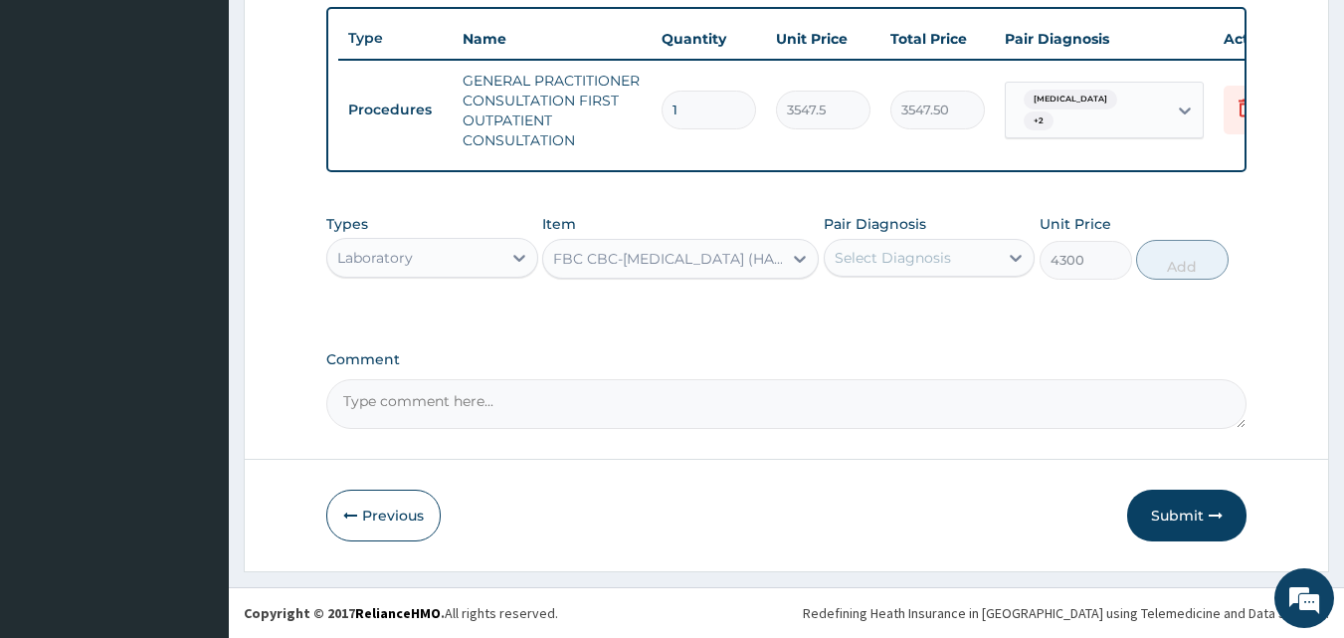
click at [873, 270] on div "Select Diagnosis" at bounding box center [912, 258] width 174 height 32
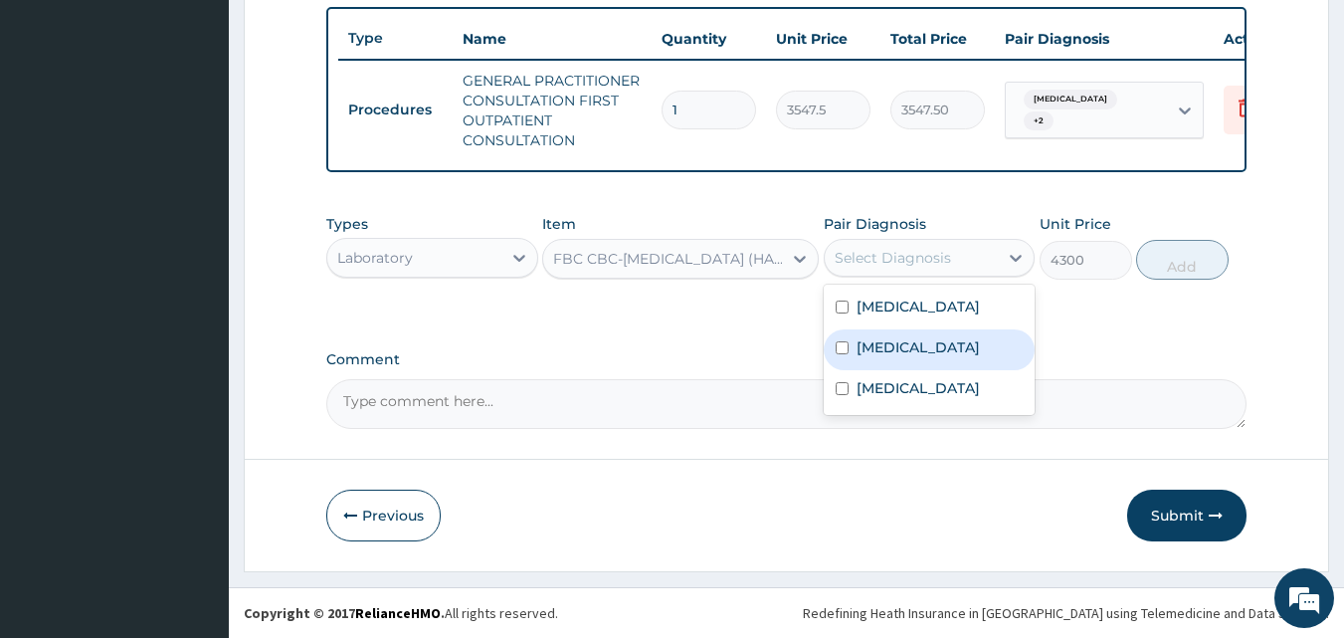
drag, startPoint x: 880, startPoint y: 343, endPoint x: 916, endPoint y: 335, distance: 36.7
click at [884, 342] on label "[MEDICAL_DATA]" at bounding box center [918, 347] width 123 height 20
checkbox input "true"
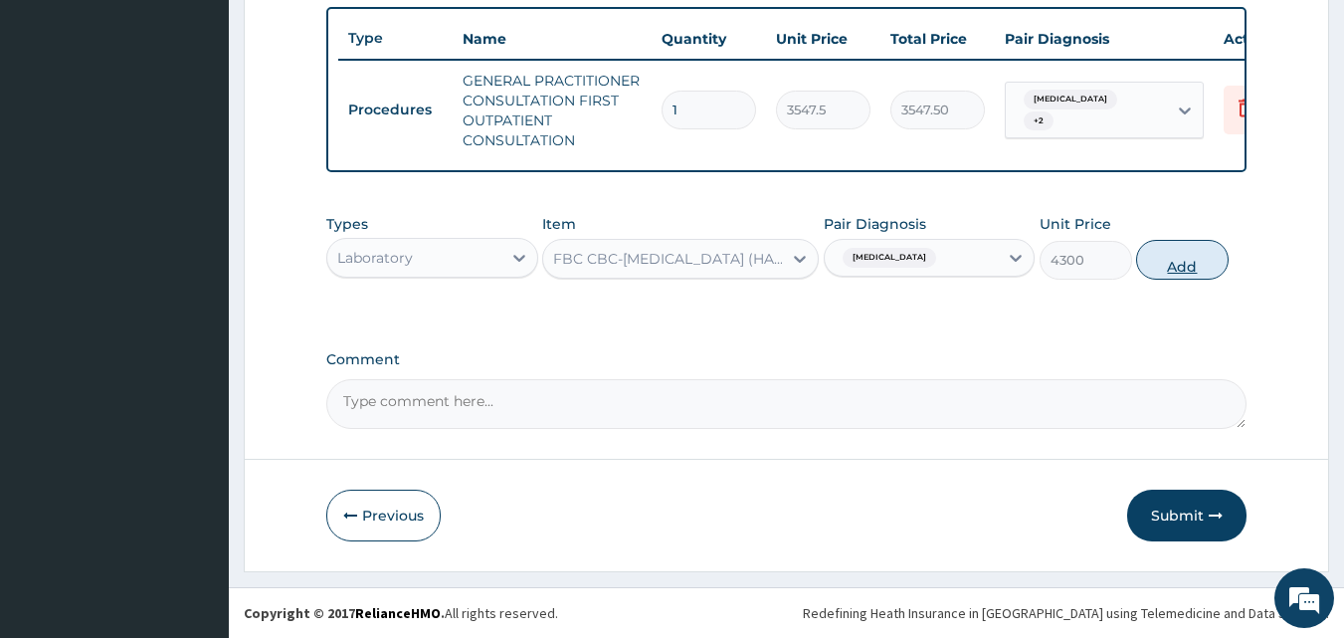
click at [1165, 261] on button "Add" at bounding box center [1182, 260] width 93 height 40
type input "0"
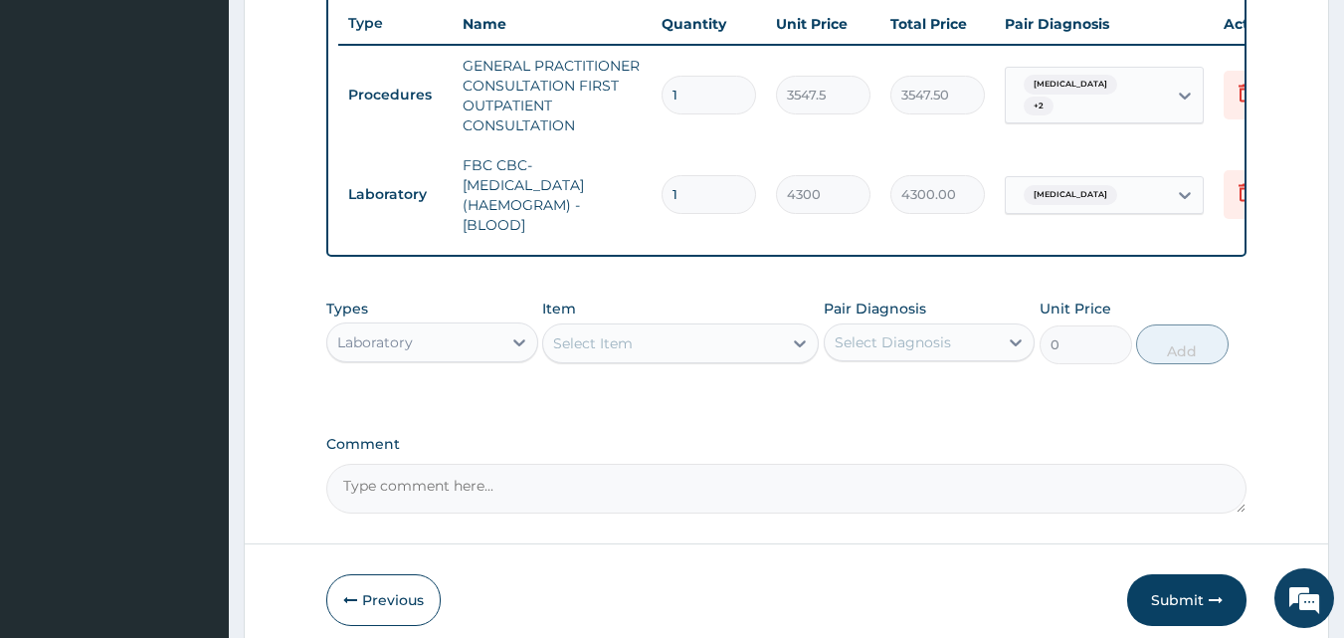
click at [619, 359] on div "Select Item" at bounding box center [662, 343] width 239 height 32
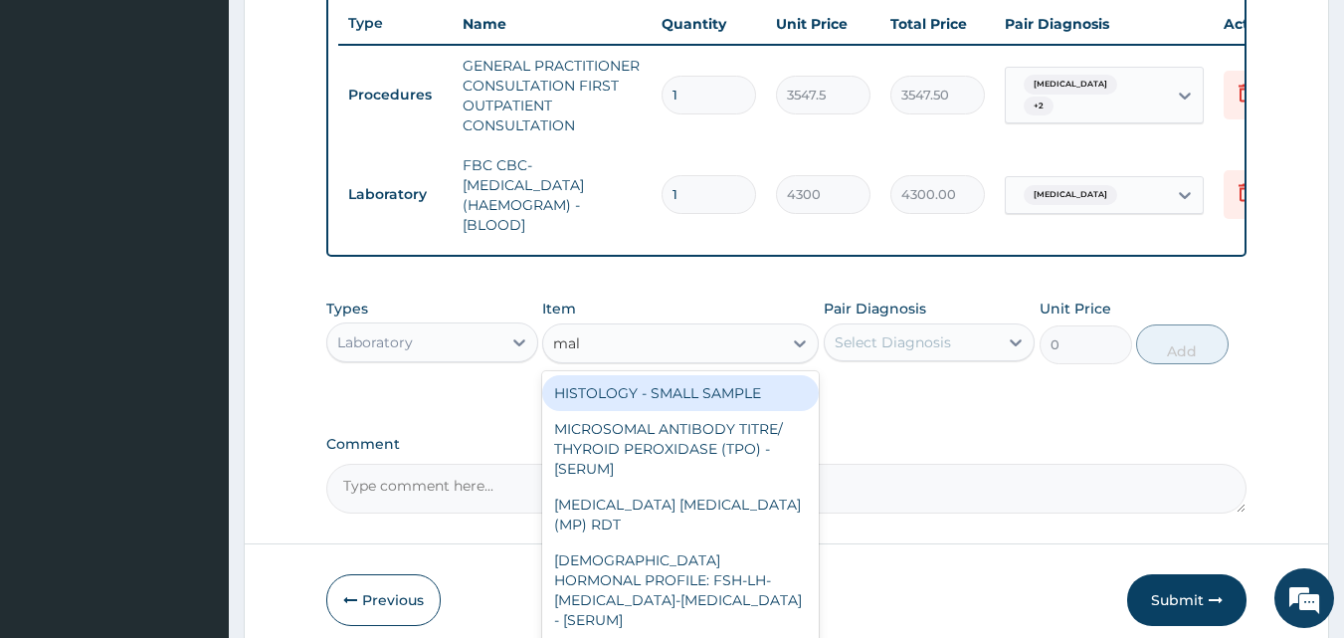
type input "mala"
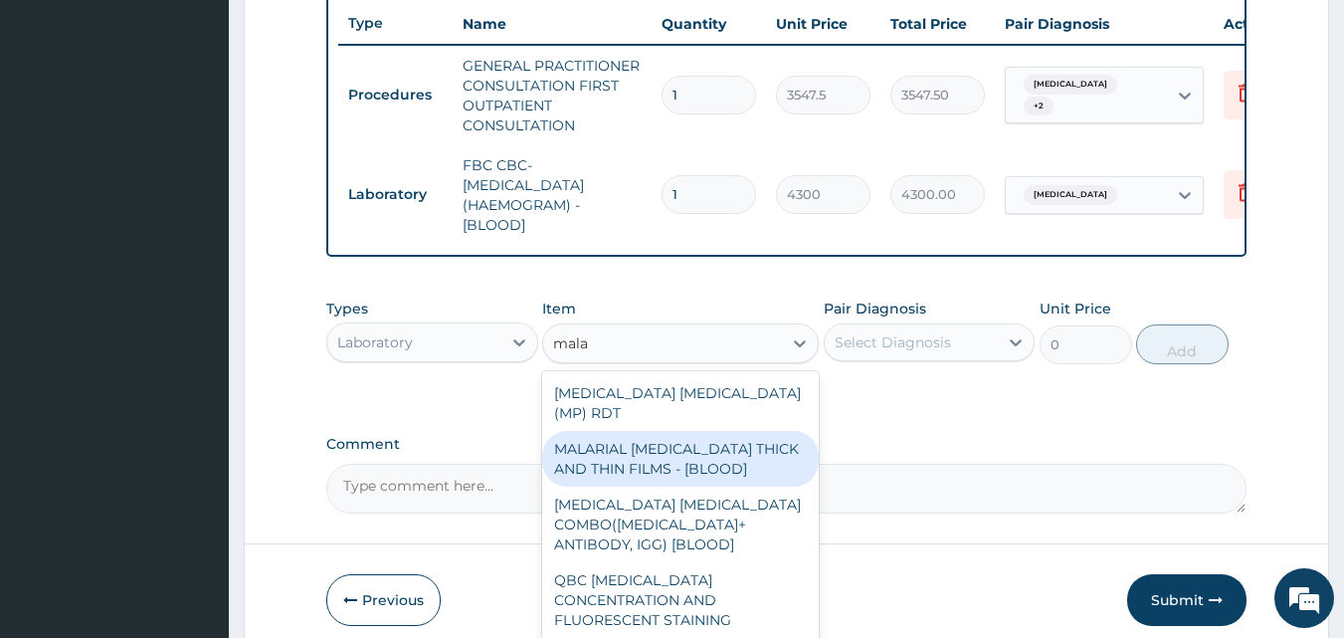
drag, startPoint x: 670, startPoint y: 455, endPoint x: 903, endPoint y: 390, distance: 241.6
click at [672, 456] on div "MALARIAL [MEDICAL_DATA] THICK AND THIN FILMS - [BLOOD]" at bounding box center [680, 459] width 277 height 56
type input "1612.5"
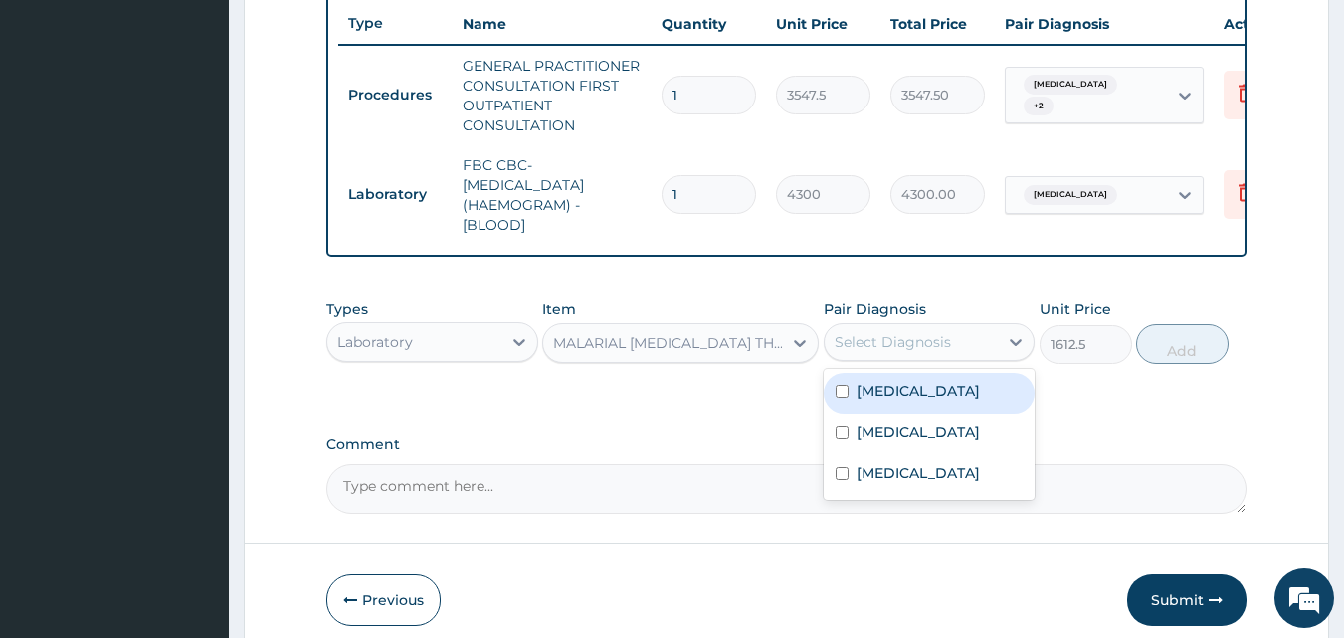
click at [925, 352] on div "Select Diagnosis" at bounding box center [893, 342] width 116 height 20
drag, startPoint x: 932, startPoint y: 401, endPoint x: 1050, endPoint y: 389, distance: 119.0
click at [934, 400] on div "[MEDICAL_DATA]" at bounding box center [930, 393] width 212 height 41
checkbox input "true"
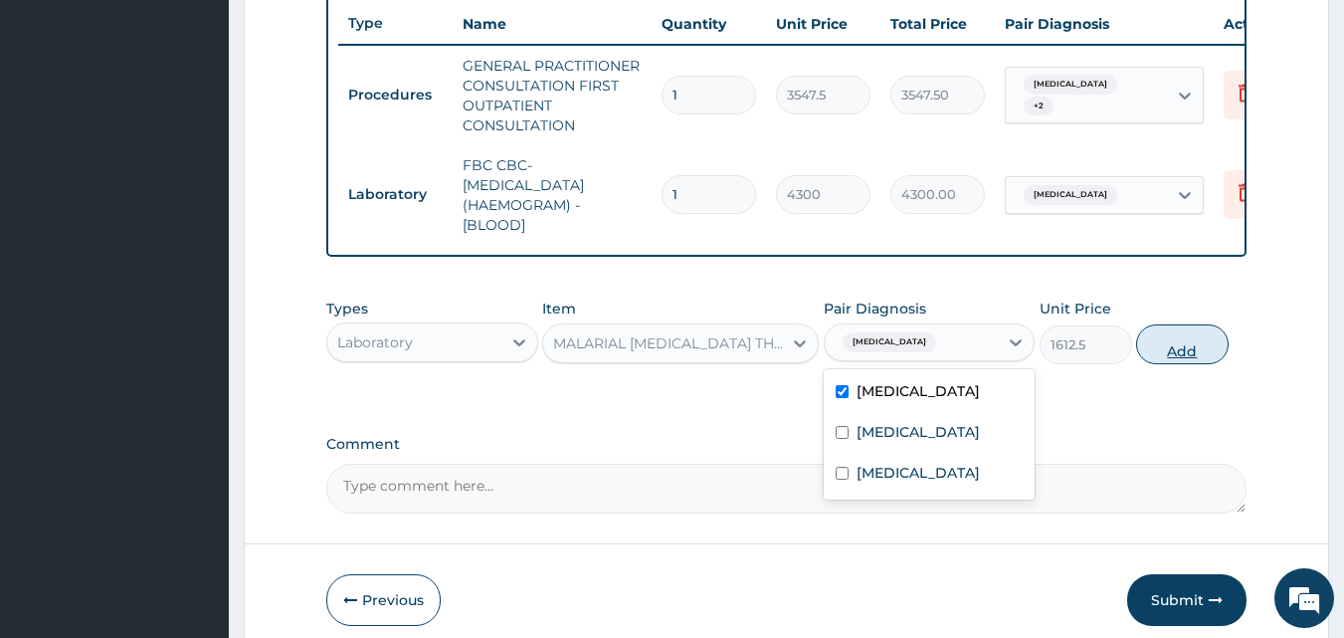
click at [1196, 349] on button "Add" at bounding box center [1182, 344] width 93 height 40
type input "0"
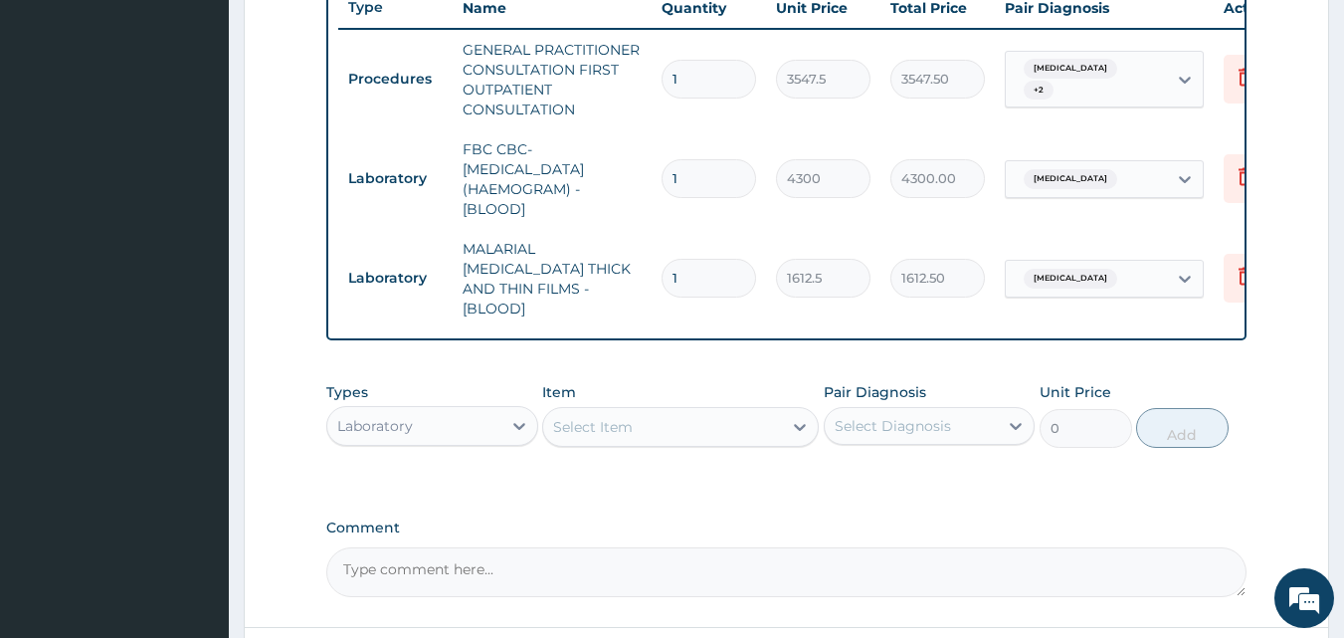
scroll to position [927, 0]
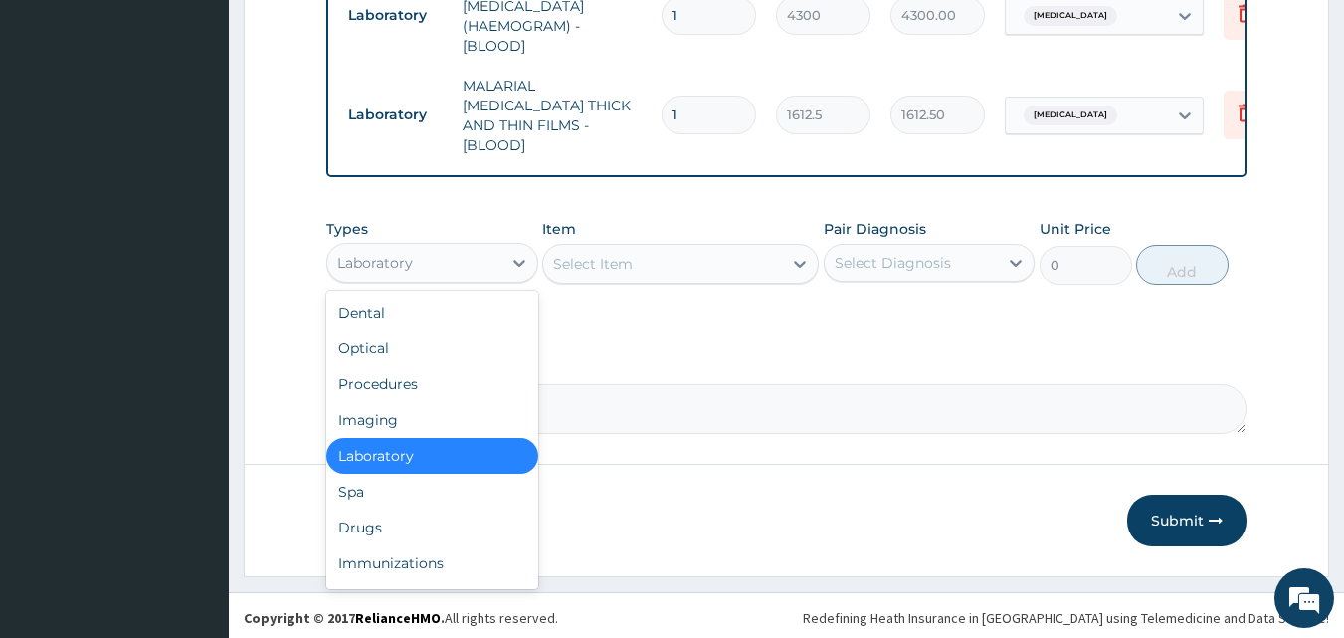
click at [382, 257] on div "Laboratory" at bounding box center [375, 263] width 76 height 20
drag, startPoint x: 392, startPoint y: 516, endPoint x: 567, endPoint y: 409, distance: 205.4
click at [393, 516] on div "Drugs" at bounding box center [432, 527] width 212 height 36
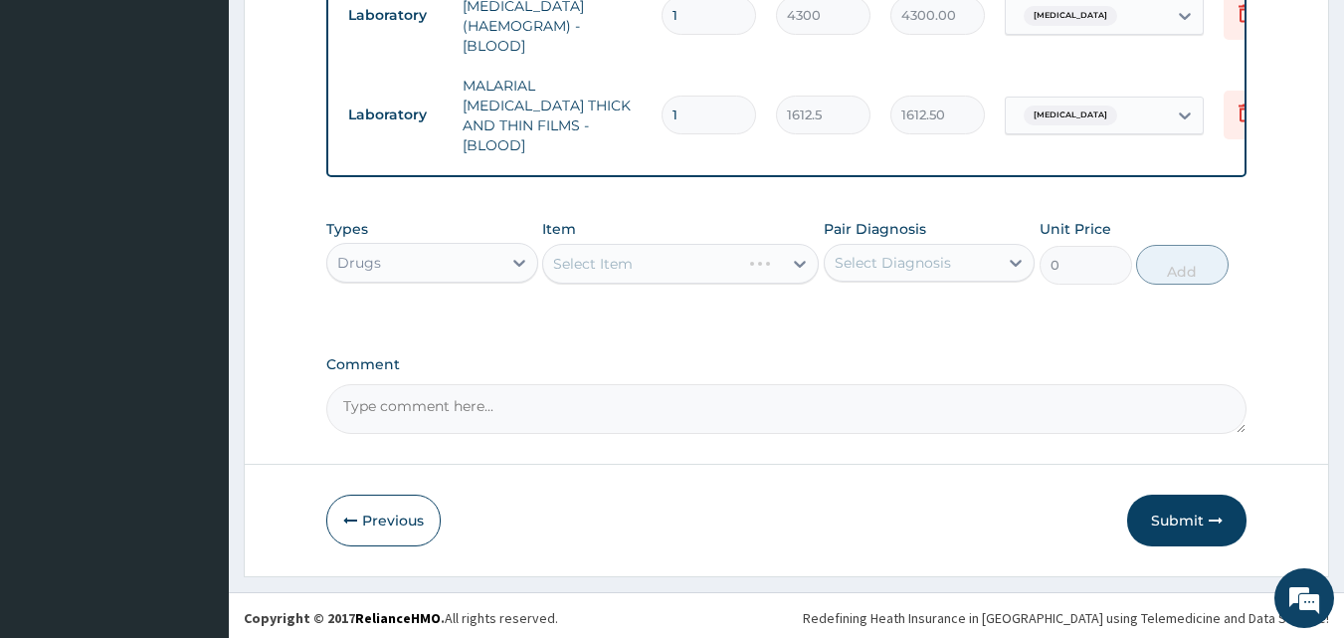
click at [630, 358] on label "Comment" at bounding box center [786, 364] width 921 height 17
click at [630, 384] on textarea "Comment" at bounding box center [786, 409] width 921 height 50
click at [680, 308] on div "Types Drugs Item Select Item Pair Diagnosis Select Diagnosis Unit Price 0 Add" at bounding box center [786, 266] width 921 height 115
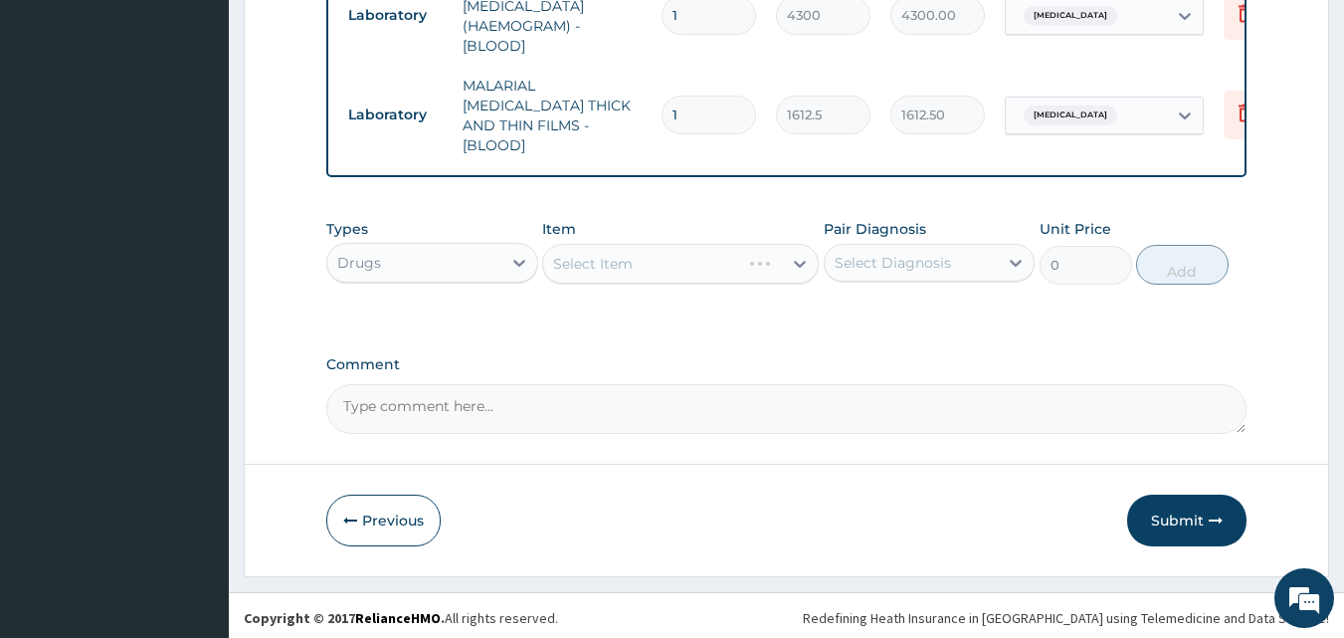
click at [681, 311] on div "Types Drugs Item Select Item Pair Diagnosis Select Diagnosis Unit Price 0 Add" at bounding box center [786, 266] width 921 height 115
click at [681, 312] on div "Types Drugs Item Select Item Pair Diagnosis Select Diagnosis Unit Price 0 Add" at bounding box center [786, 266] width 921 height 115
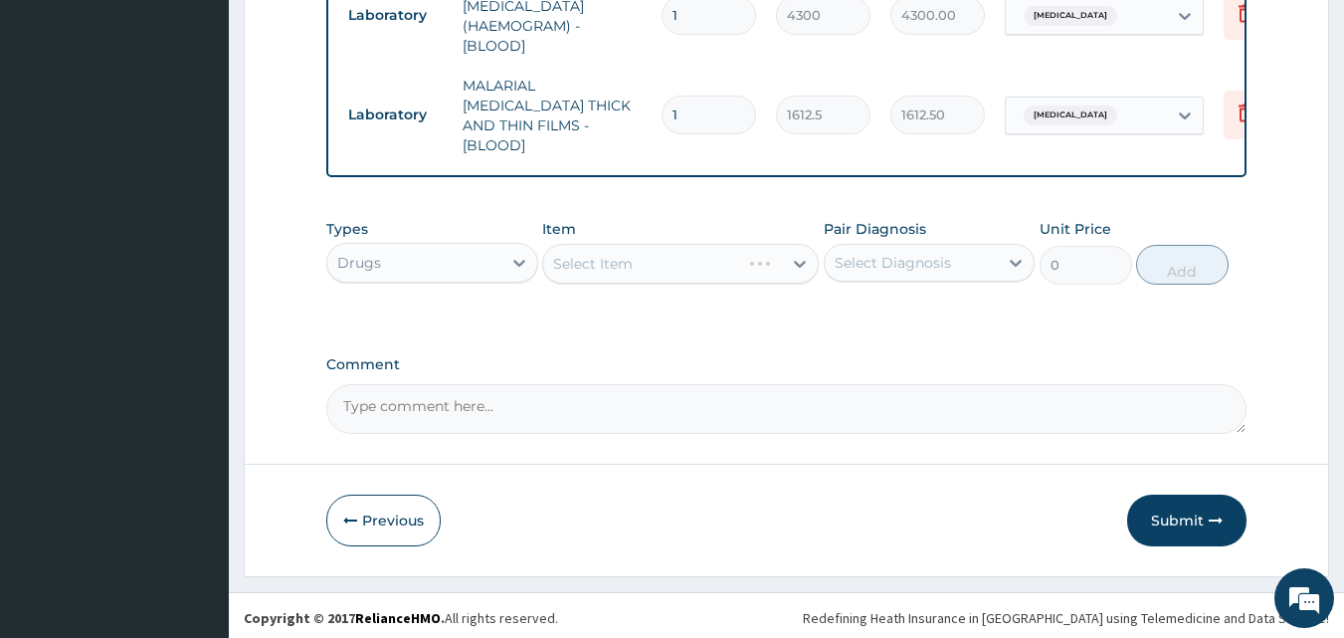
click at [681, 312] on div "Types Drugs Item Select Item Pair Diagnosis Select Diagnosis Unit Price 0 Add" at bounding box center [786, 266] width 921 height 115
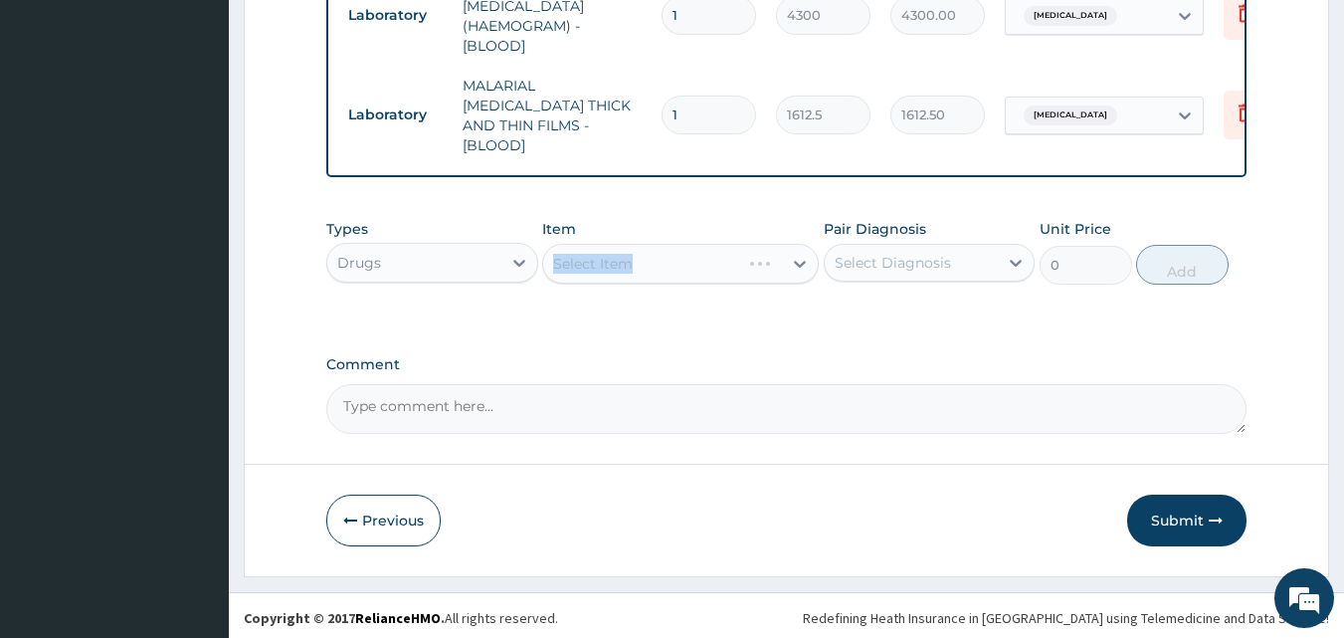
click at [681, 312] on div "Types Drugs Item Select Item Pair Diagnosis Select Diagnosis Unit Price 0 Add" at bounding box center [786, 266] width 921 height 115
click at [682, 268] on div "Select Item" at bounding box center [662, 264] width 239 height 32
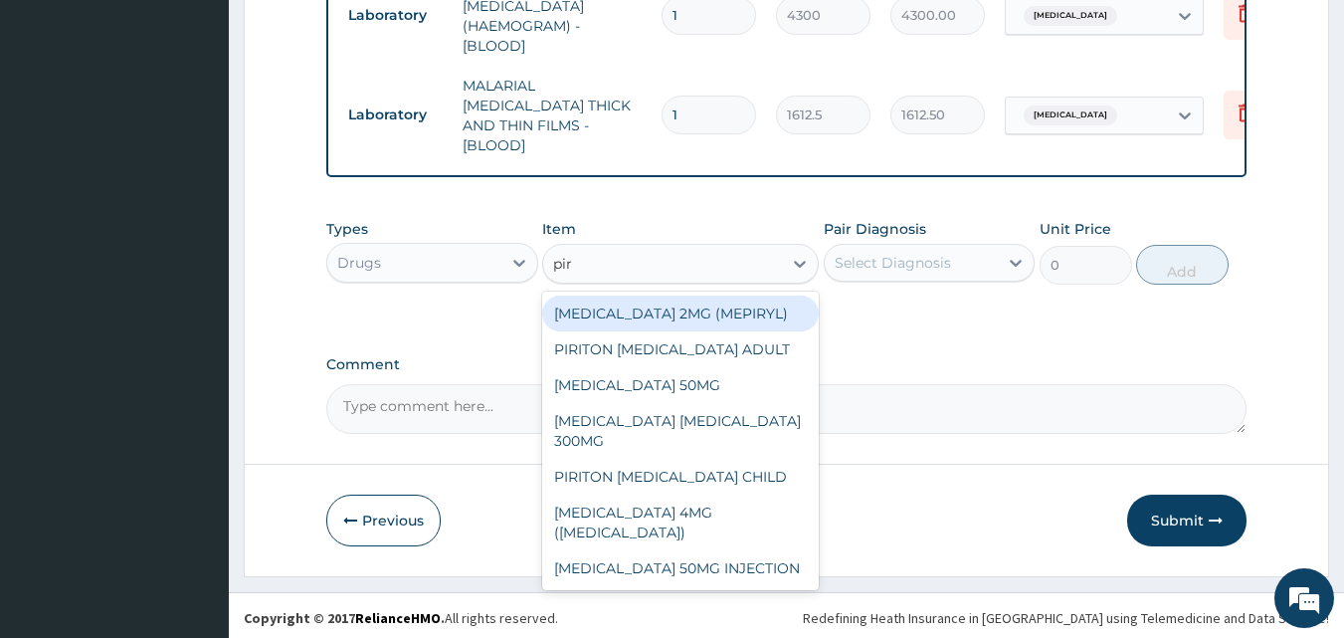
type input "piri"
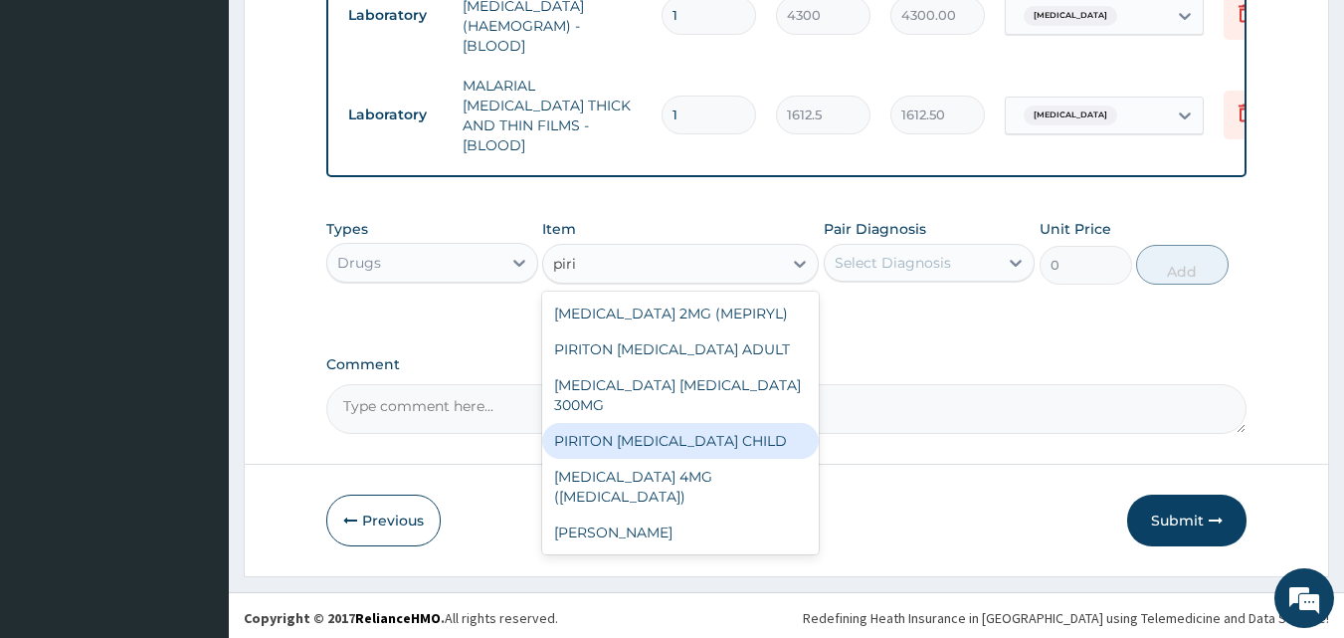
click at [682, 425] on div "PIRITON EXPECTORANT CHILD" at bounding box center [680, 441] width 277 height 36
type input "1182.5"
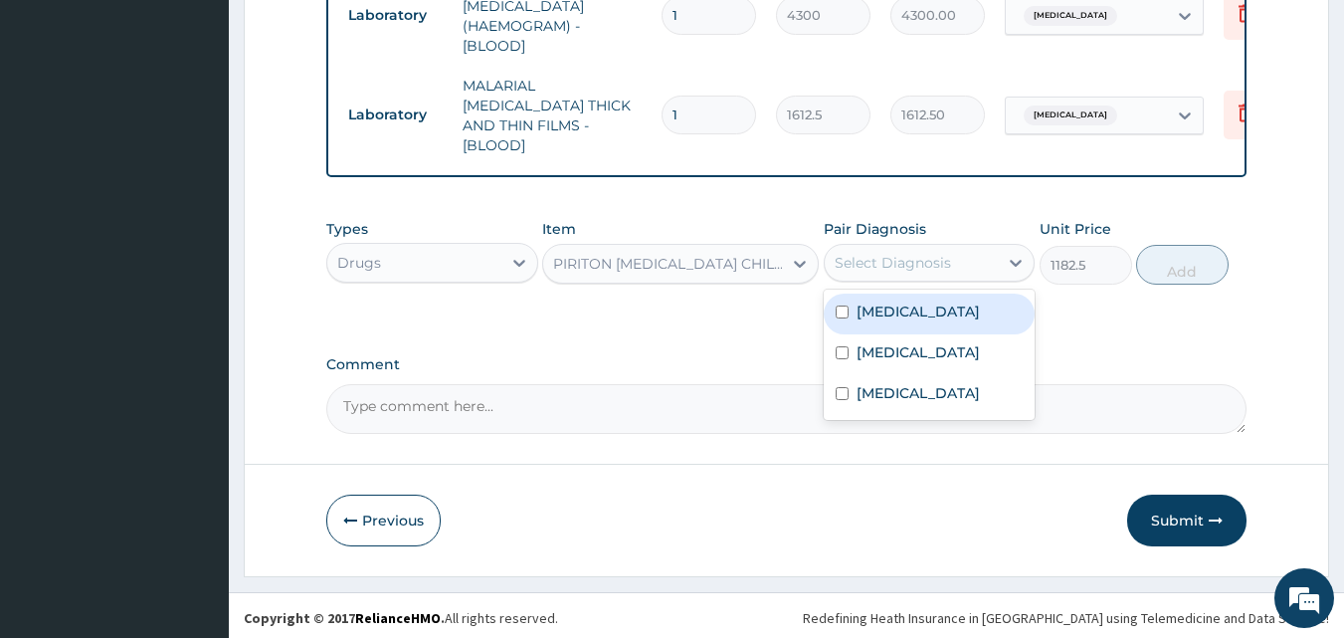
click at [919, 263] on div "Select Diagnosis" at bounding box center [893, 263] width 116 height 20
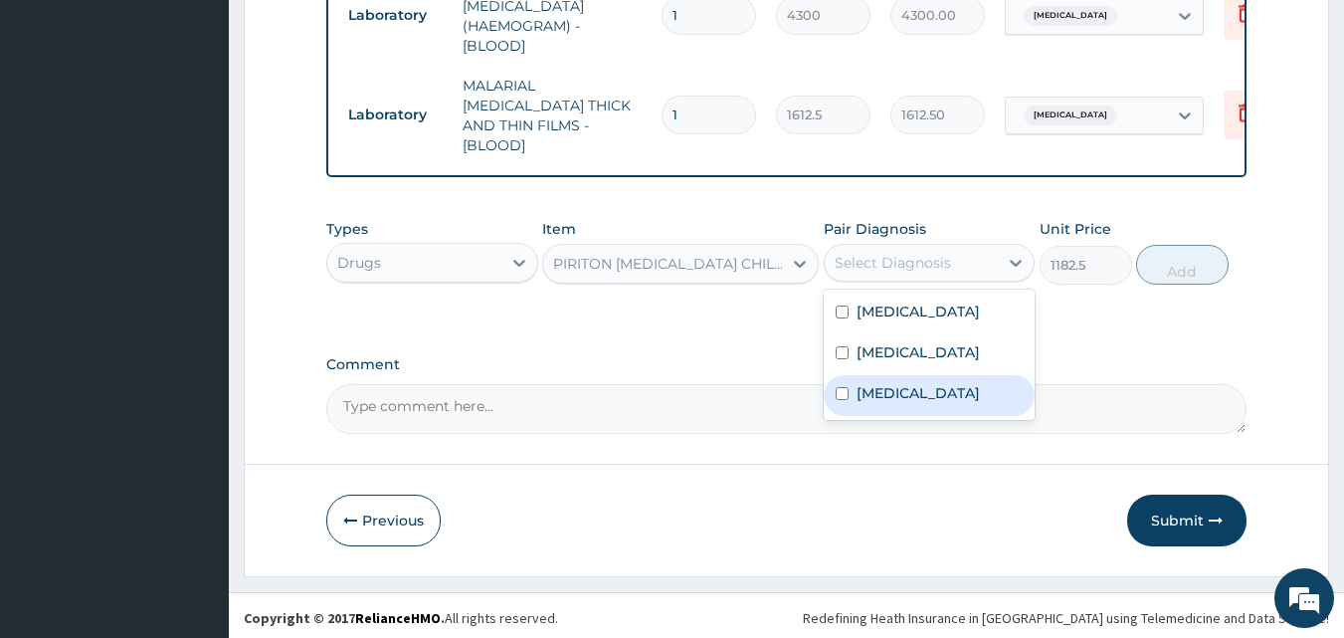
click at [891, 385] on label "Urticaria" at bounding box center [918, 393] width 123 height 20
checkbox input "true"
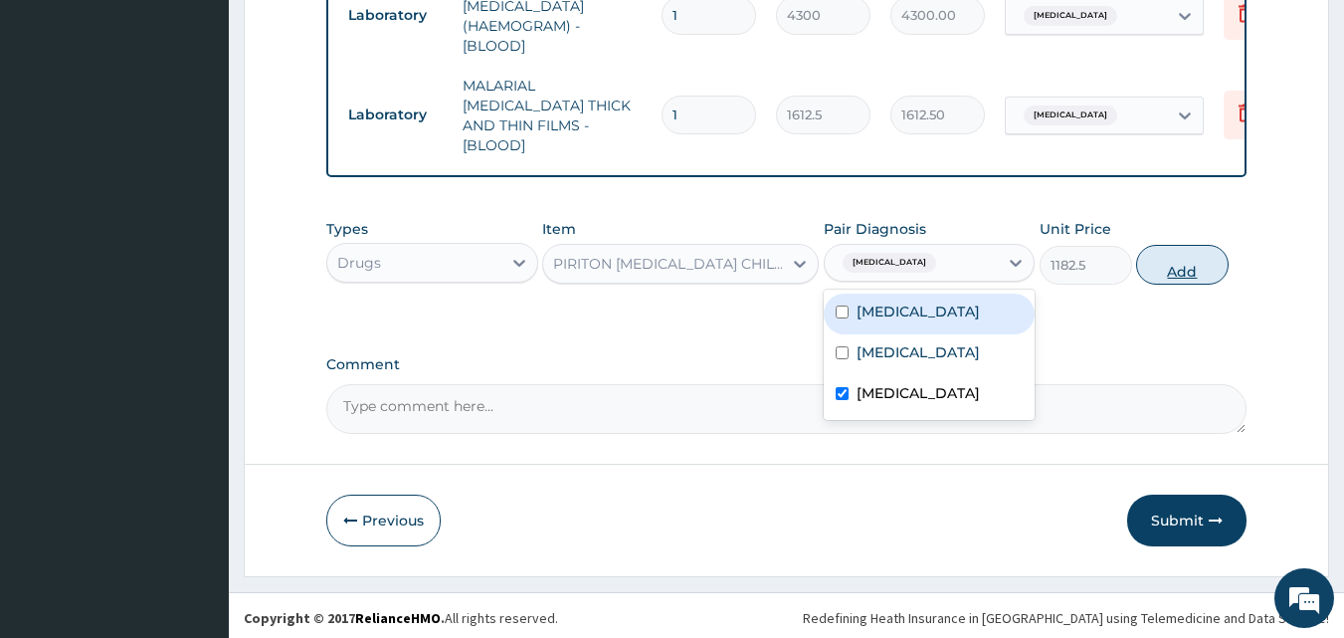
click at [1159, 257] on button "Add" at bounding box center [1182, 265] width 93 height 40
type input "0"
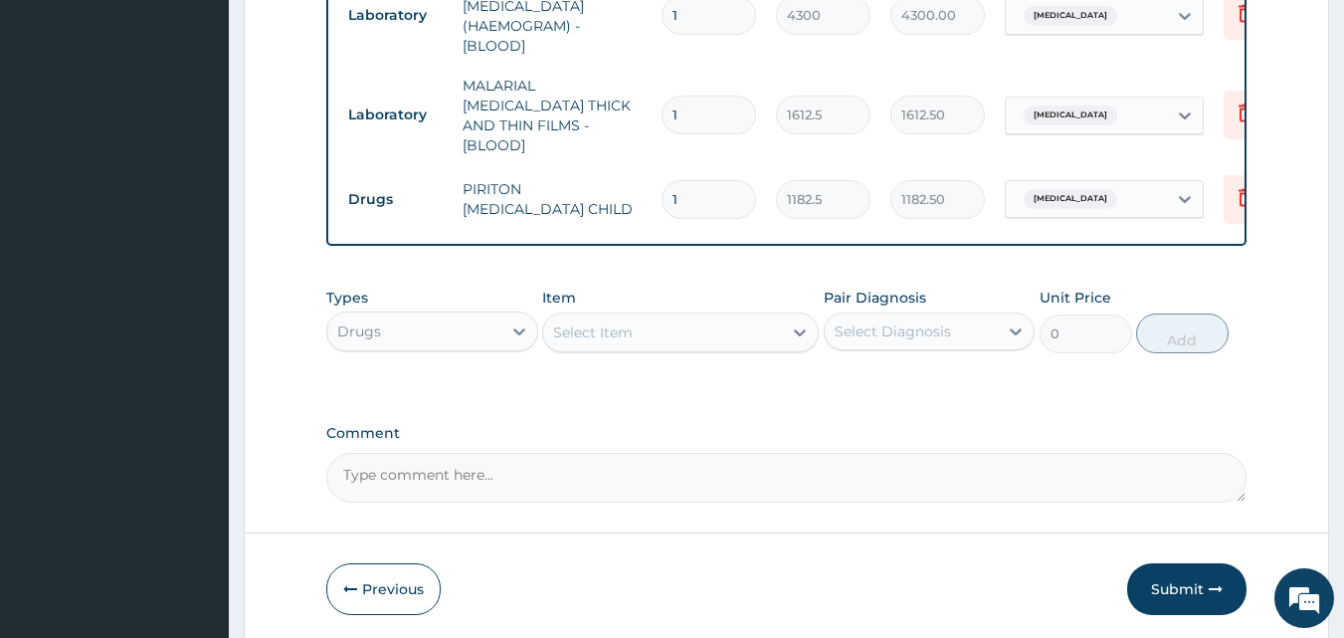
click at [673, 326] on div "Select Item" at bounding box center [662, 332] width 239 height 32
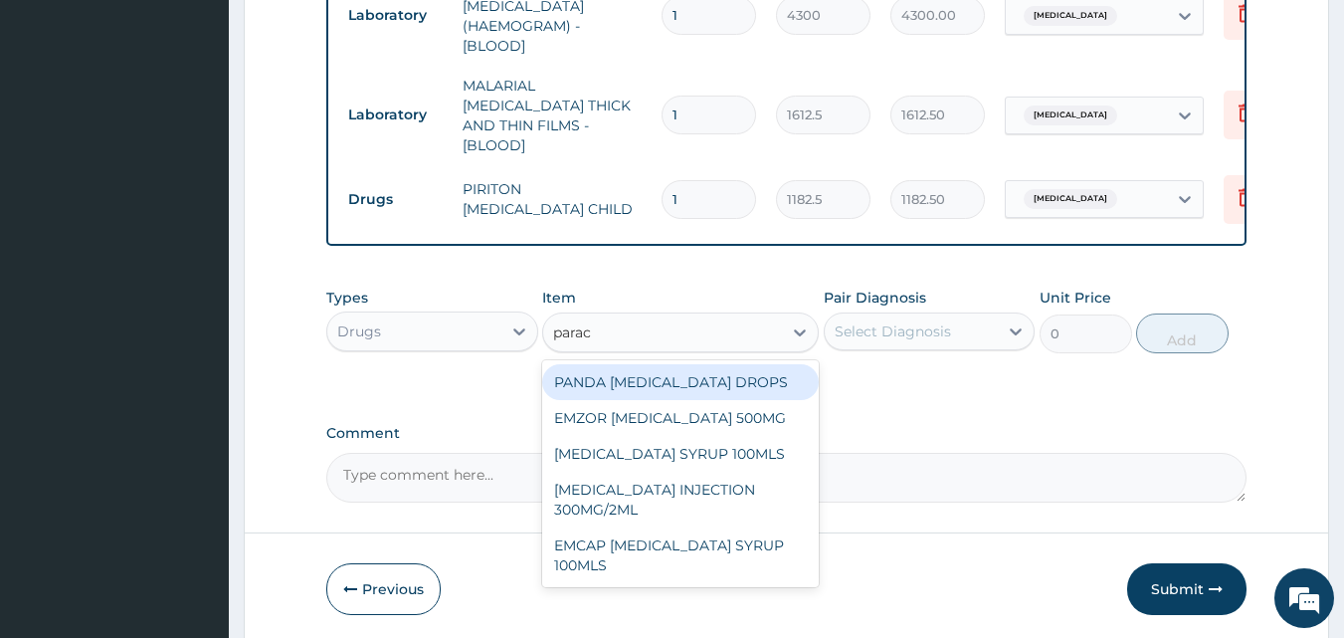
type input "parace"
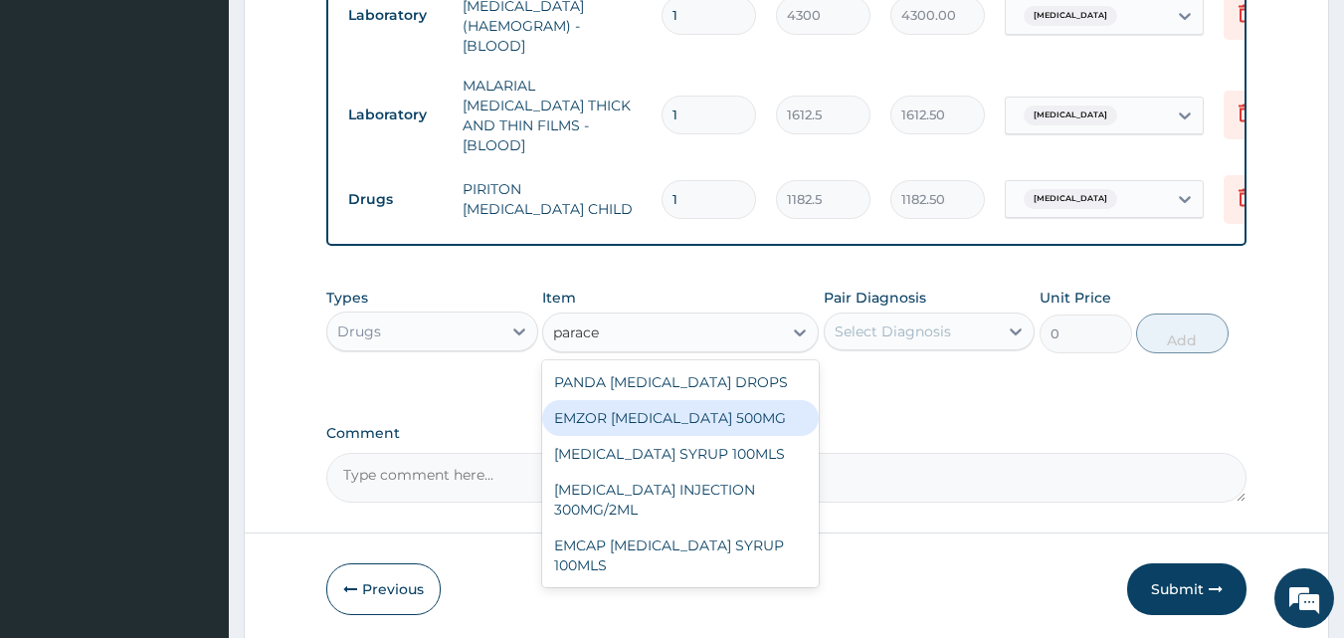
drag, startPoint x: 698, startPoint y: 423, endPoint x: 819, endPoint y: 383, distance: 126.8
click at [699, 422] on div "EMZOR PARACETAMOL 500MG" at bounding box center [680, 418] width 277 height 36
type input "23.64999961853027"
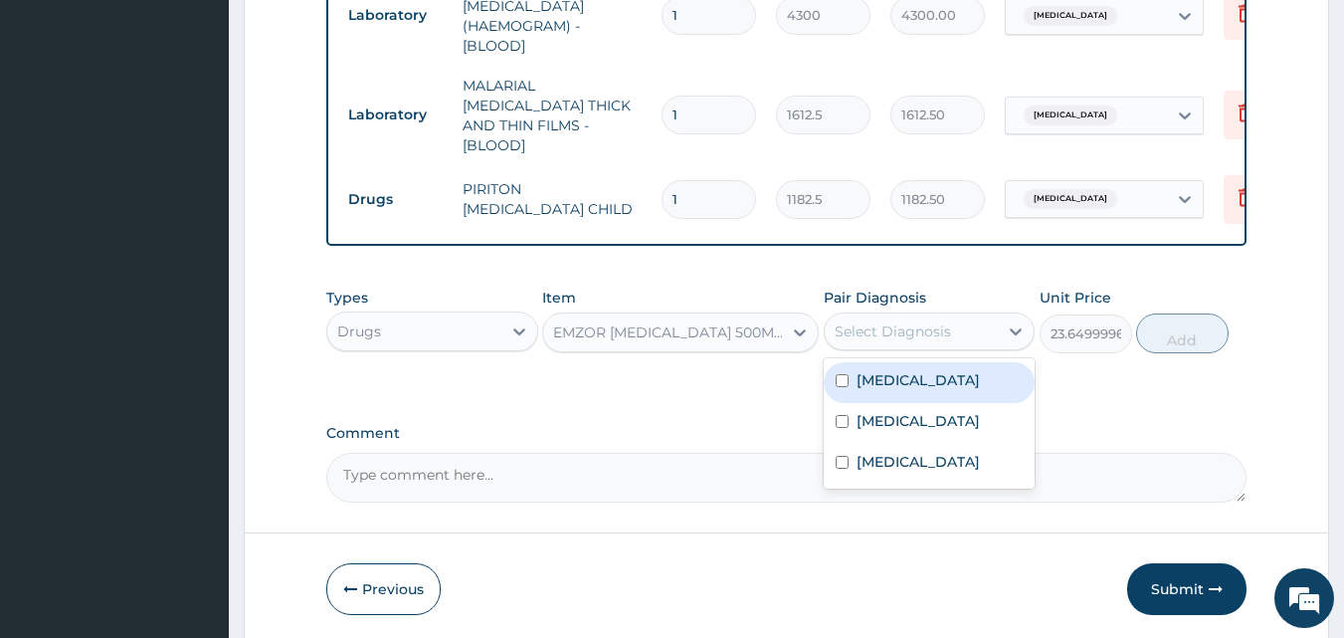
click at [867, 335] on div "Select Diagnosis" at bounding box center [893, 331] width 116 height 20
click at [932, 362] on div "Malaria" at bounding box center [930, 382] width 212 height 41
checkbox input "true"
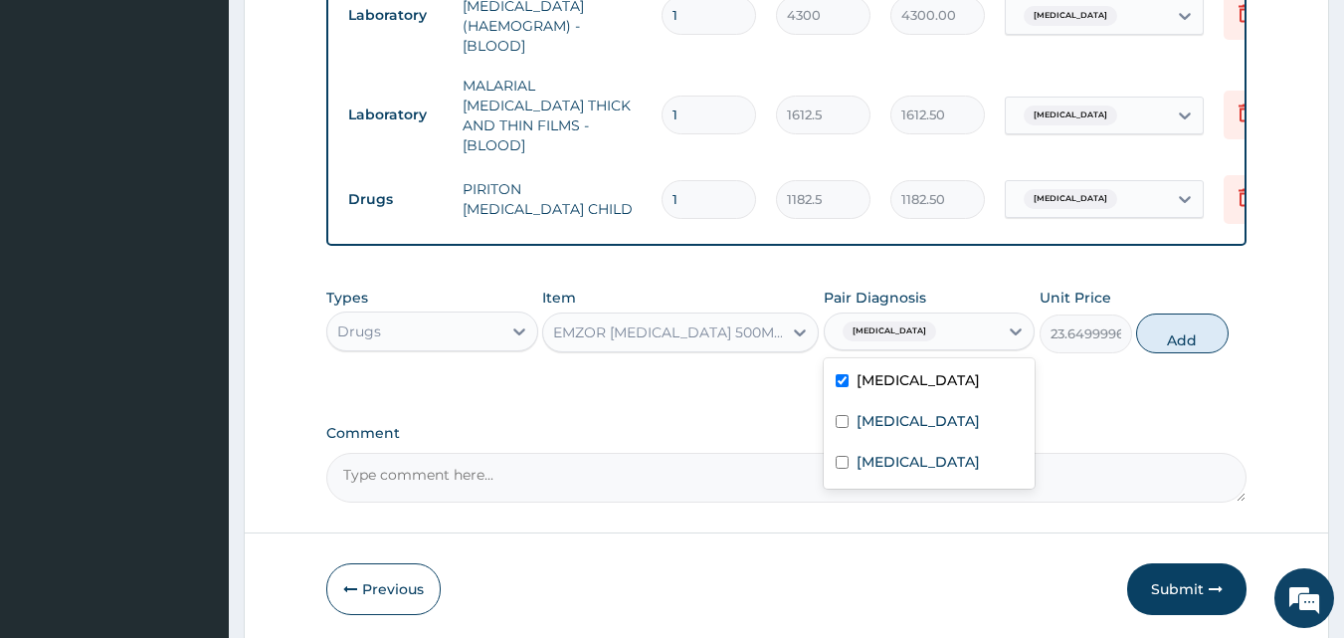
drag, startPoint x: 1174, startPoint y: 331, endPoint x: 1117, endPoint y: 307, distance: 61.5
click at [1173, 330] on button "Add" at bounding box center [1182, 333] width 93 height 40
type input "0"
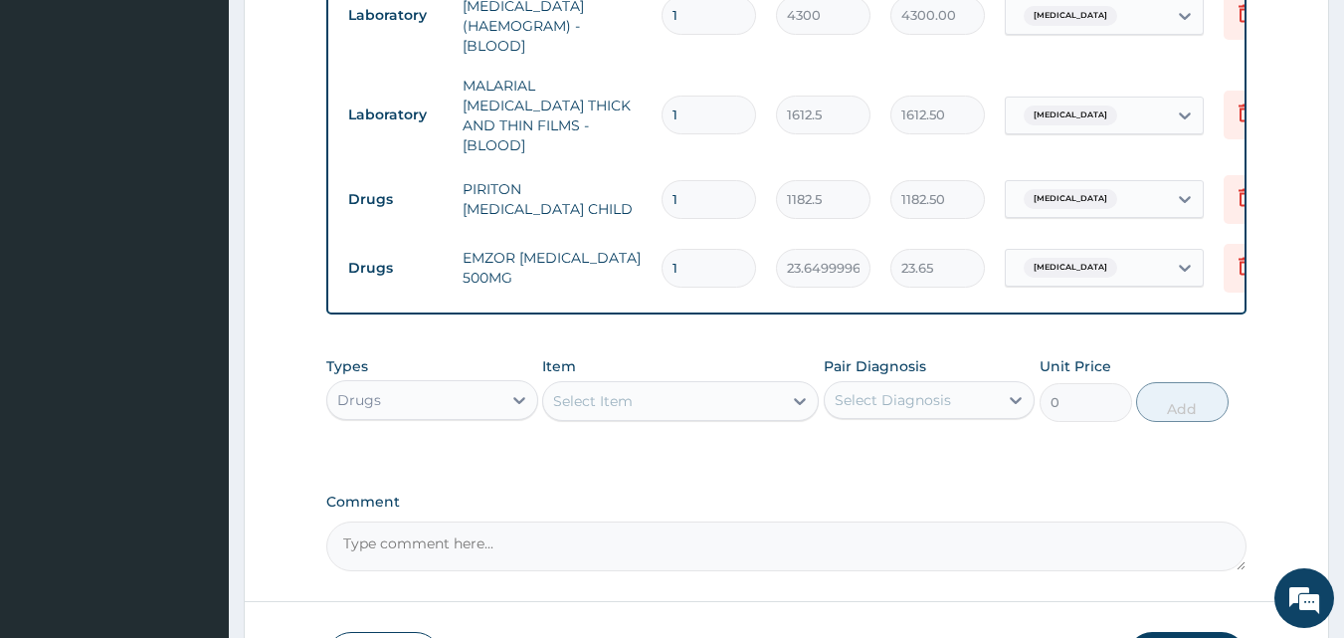
type input "18"
type input "425.70"
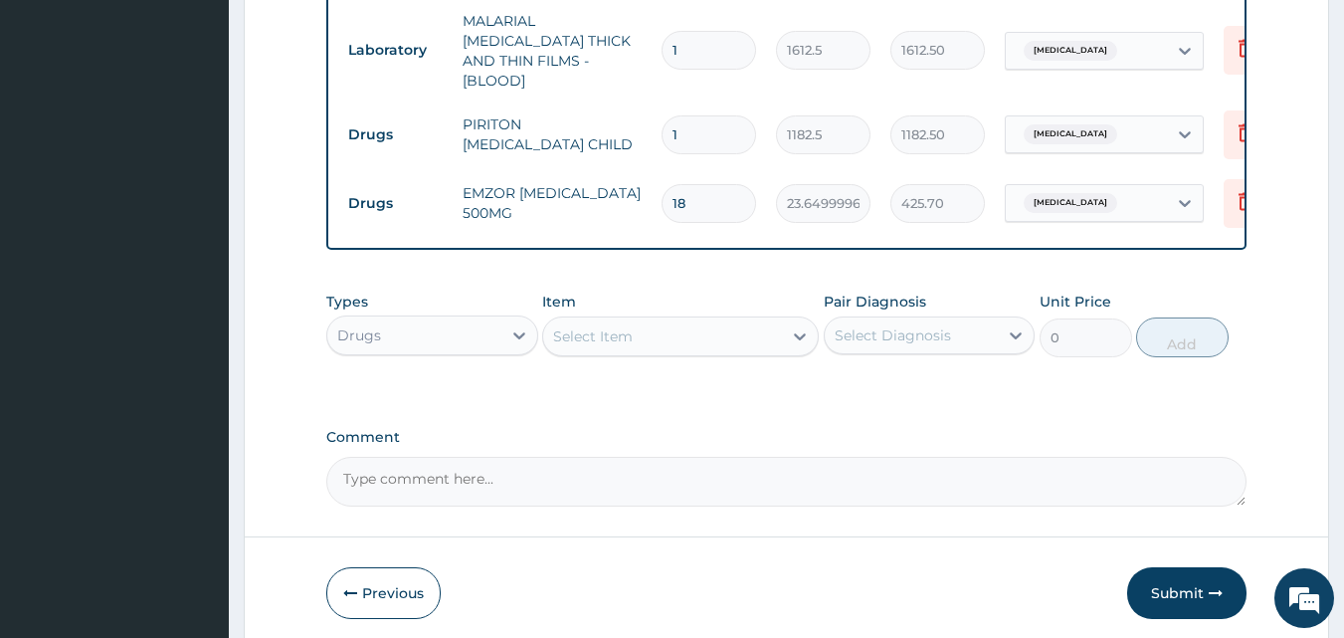
scroll to position [1027, 0]
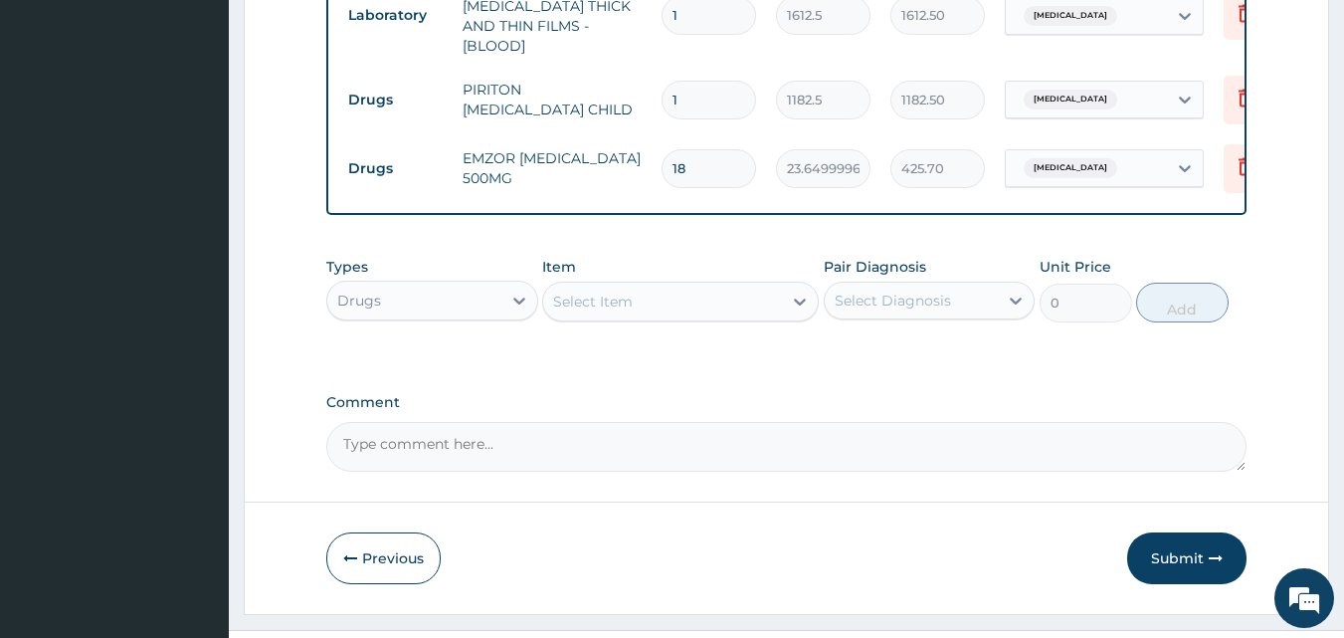
type input "18"
click at [621, 291] on div "Select Item" at bounding box center [593, 301] width 80 height 20
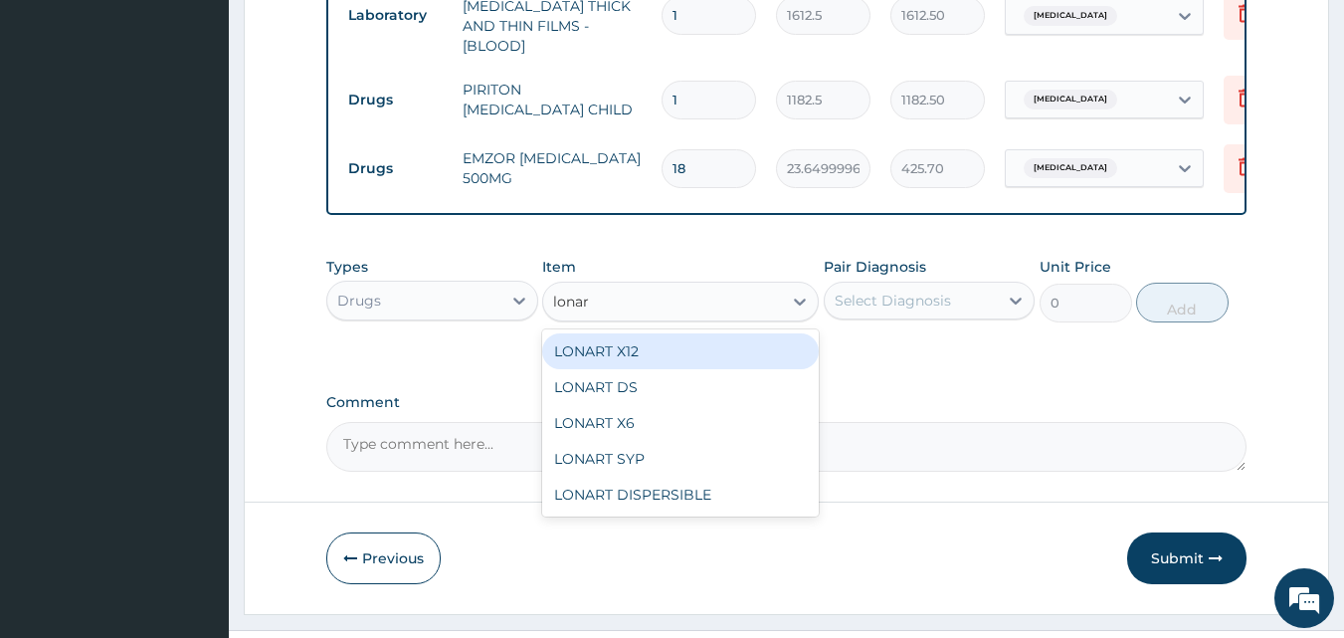
type input "lonart"
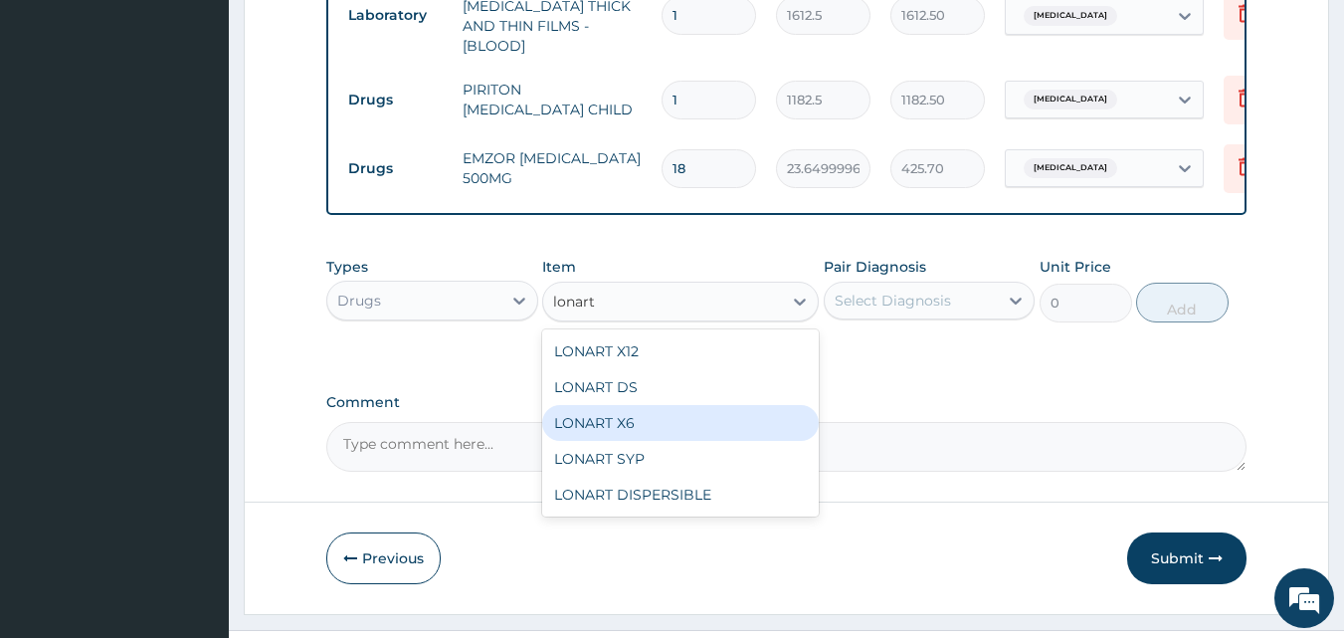
click at [597, 405] on div "LONART X6" at bounding box center [680, 423] width 277 height 36
type input "473"
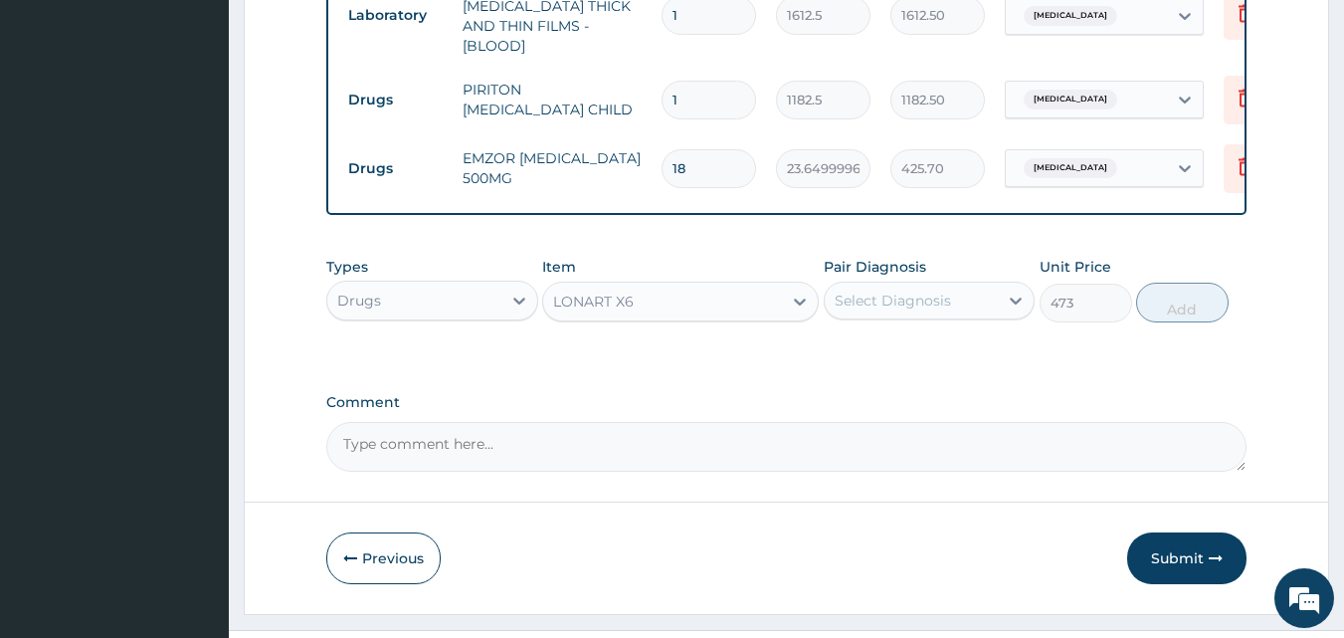
click at [877, 290] on div "Select Diagnosis" at bounding box center [893, 300] width 116 height 20
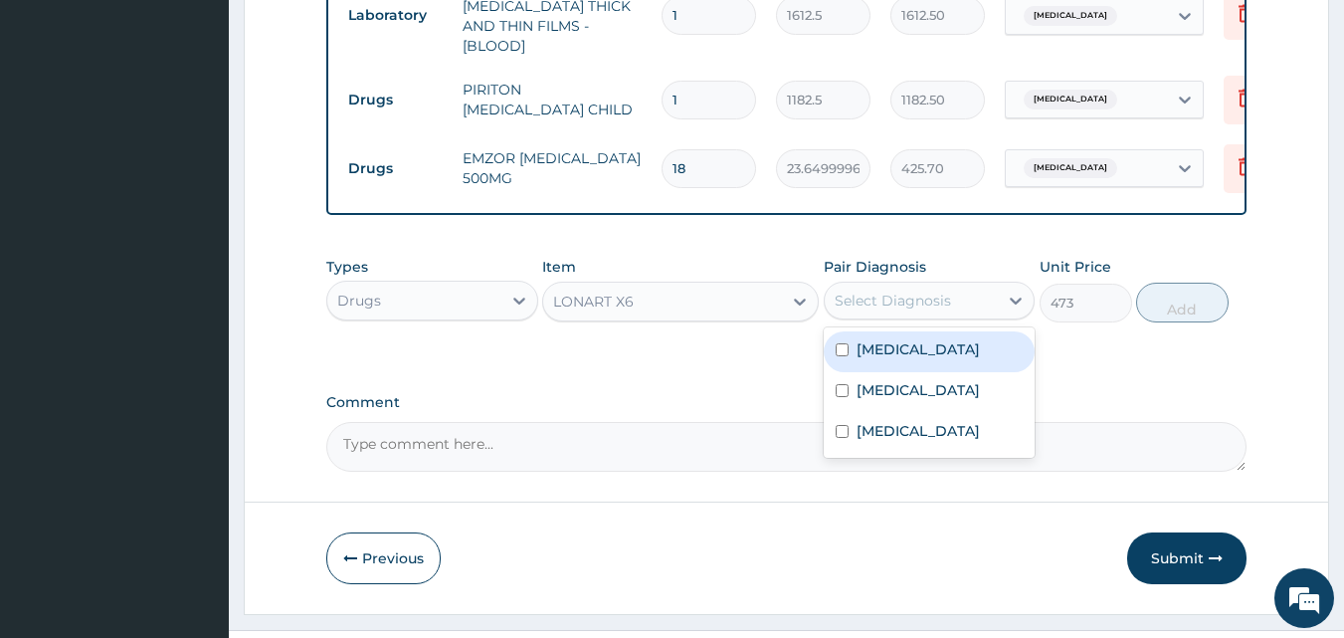
drag, startPoint x: 904, startPoint y: 353, endPoint x: 1085, endPoint y: 291, distance: 191.3
click at [905, 350] on label "Malaria" at bounding box center [918, 349] width 123 height 20
checkbox input "true"
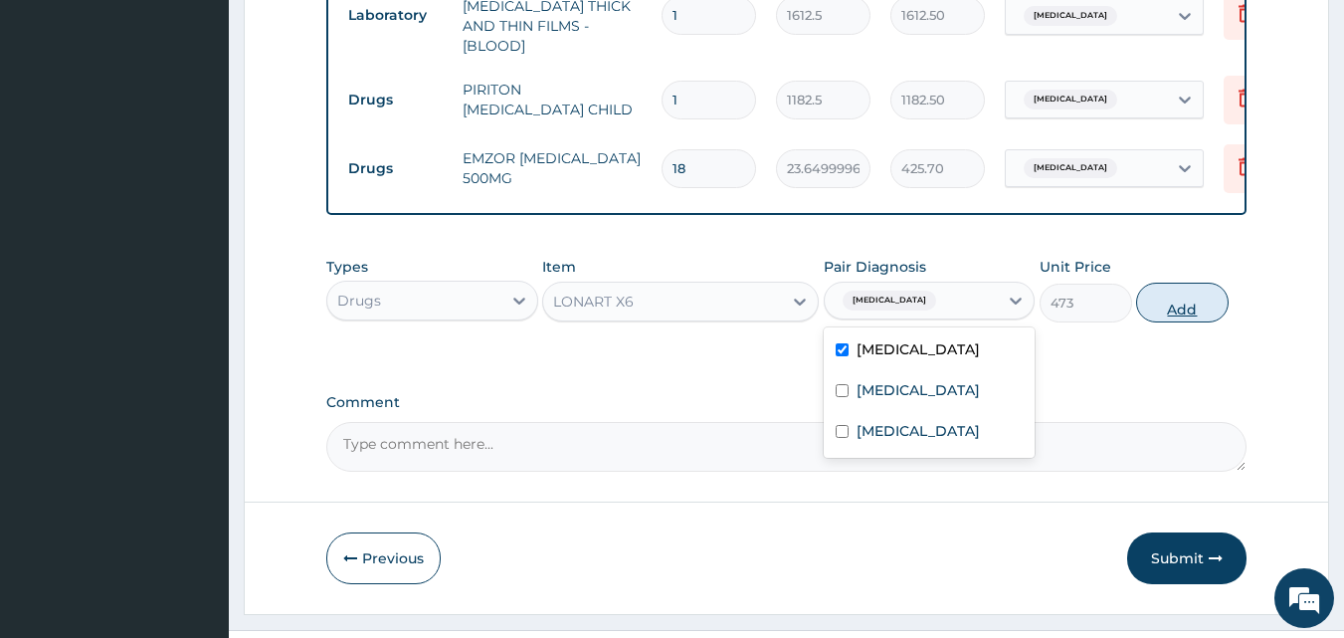
click at [1183, 299] on button "Add" at bounding box center [1182, 303] width 93 height 40
type input "0"
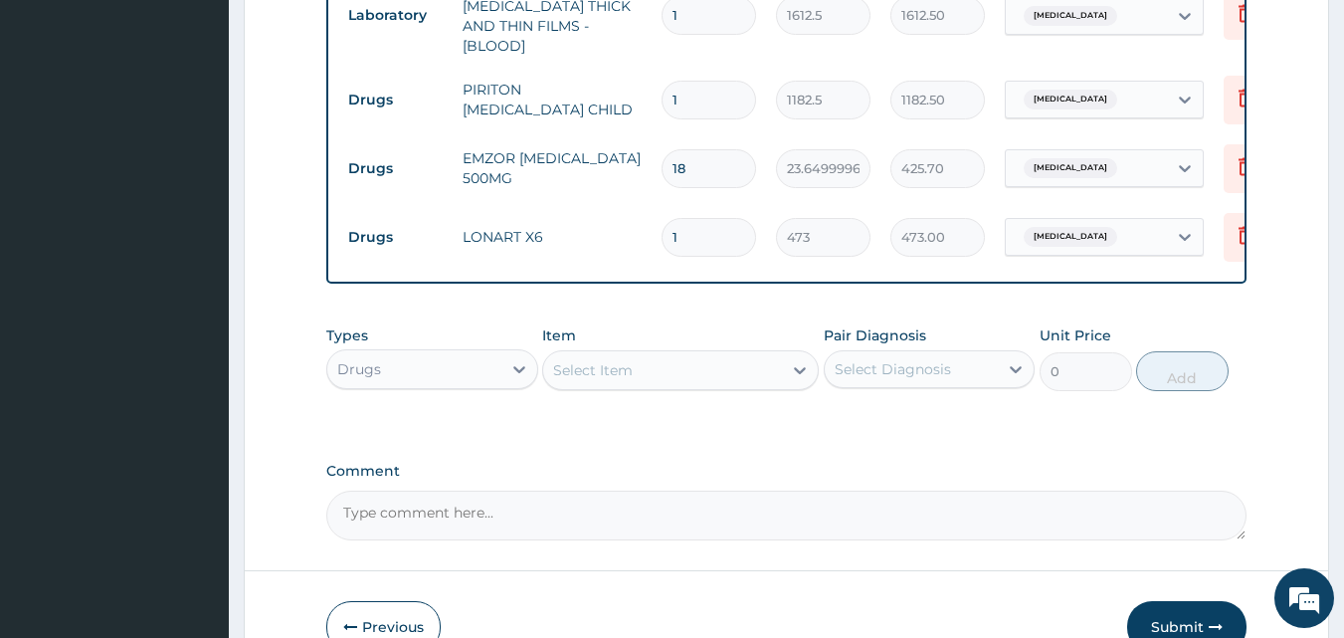
type input "0.00"
type input "6"
type input "2838.00"
type input "6"
click at [1161, 623] on button "Submit" at bounding box center [1186, 627] width 119 height 52
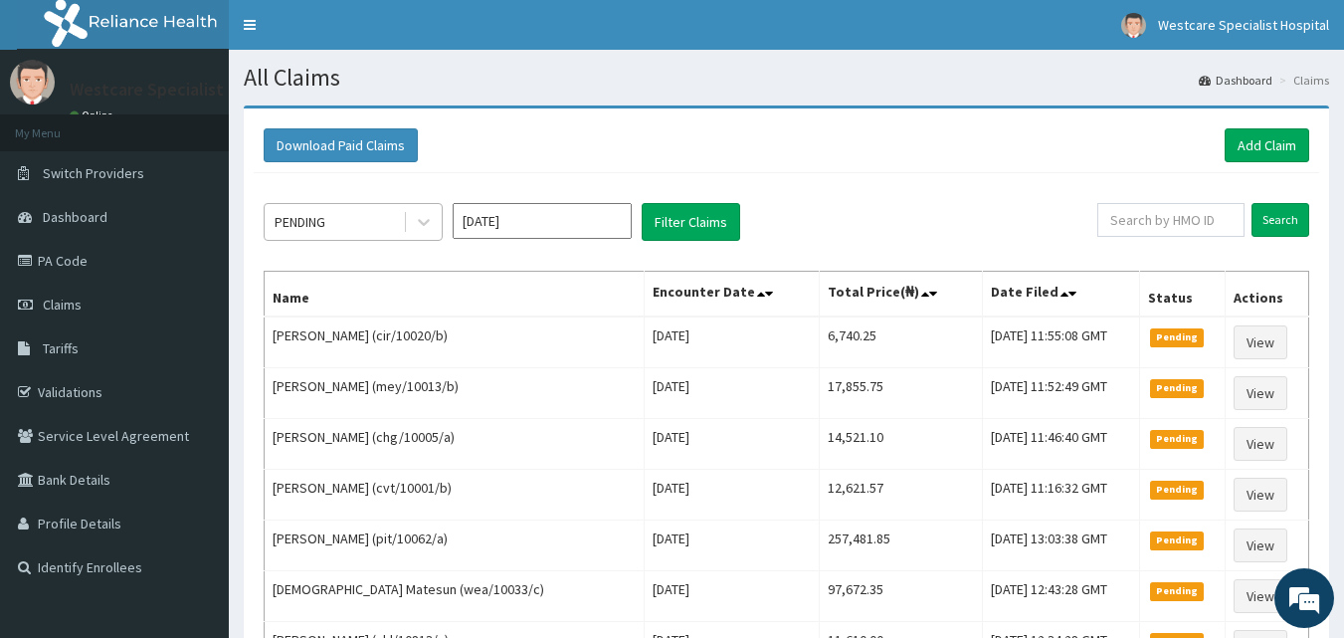
click at [360, 206] on div "PENDING" at bounding box center [334, 222] width 138 height 32
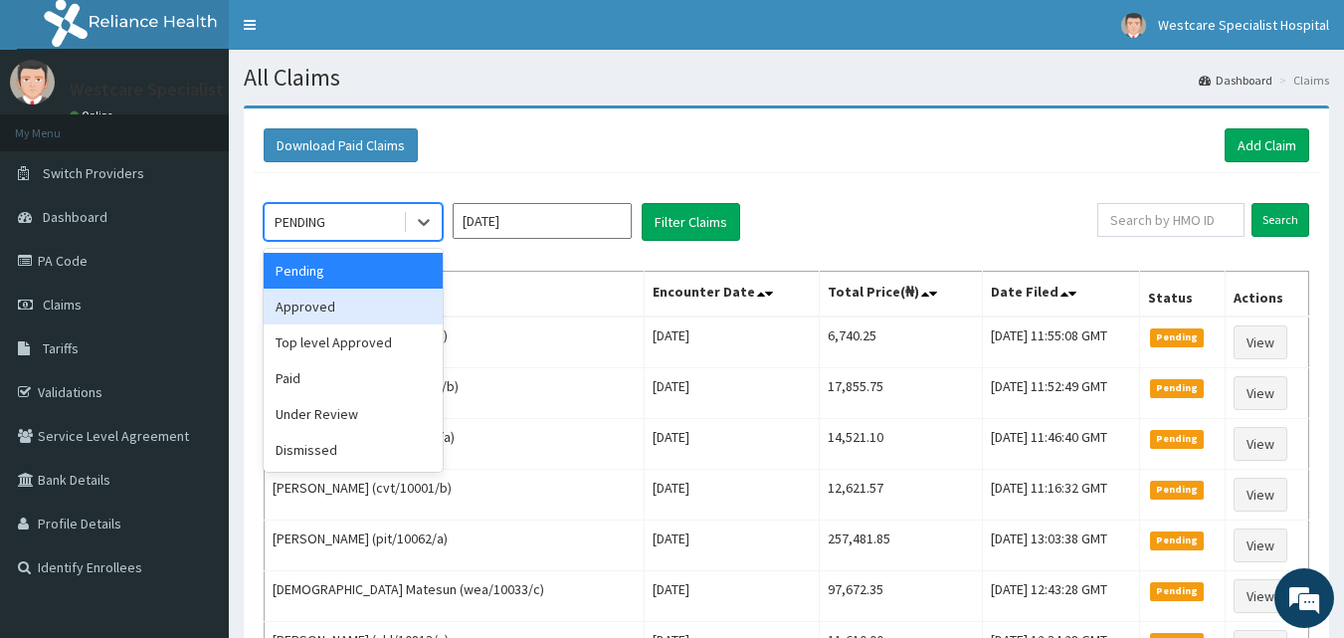
click at [345, 289] on div "Approved" at bounding box center [353, 306] width 179 height 36
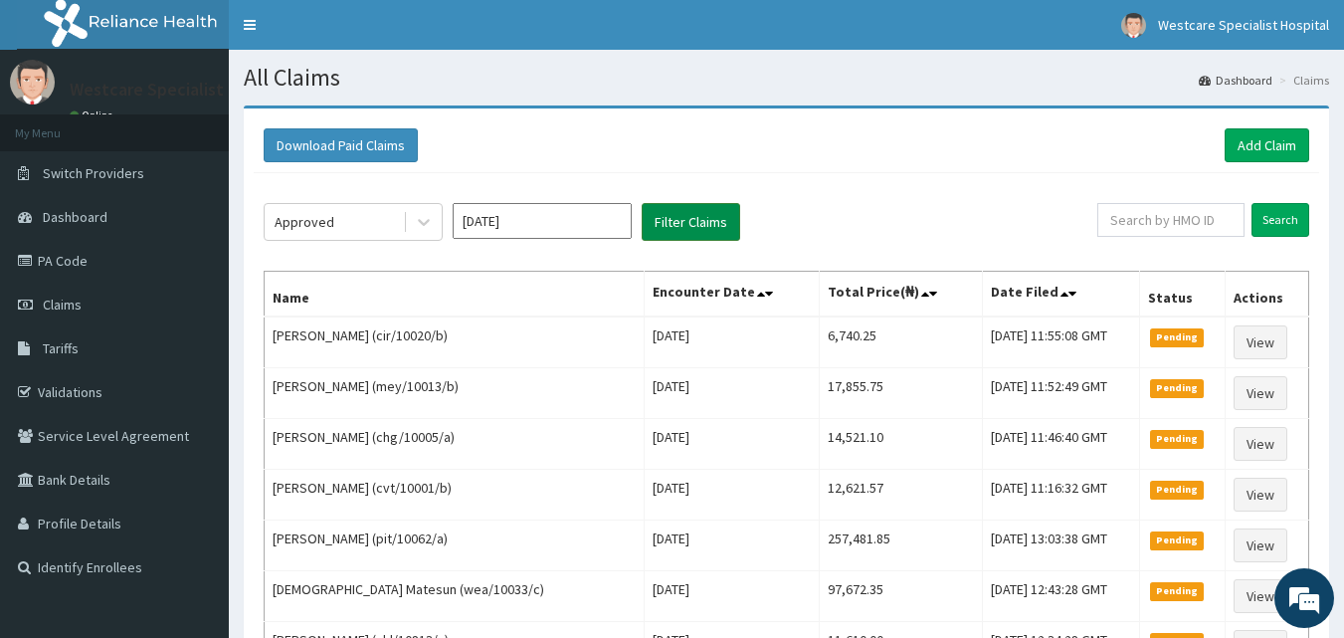
click at [705, 226] on button "Filter Claims" at bounding box center [691, 222] width 98 height 38
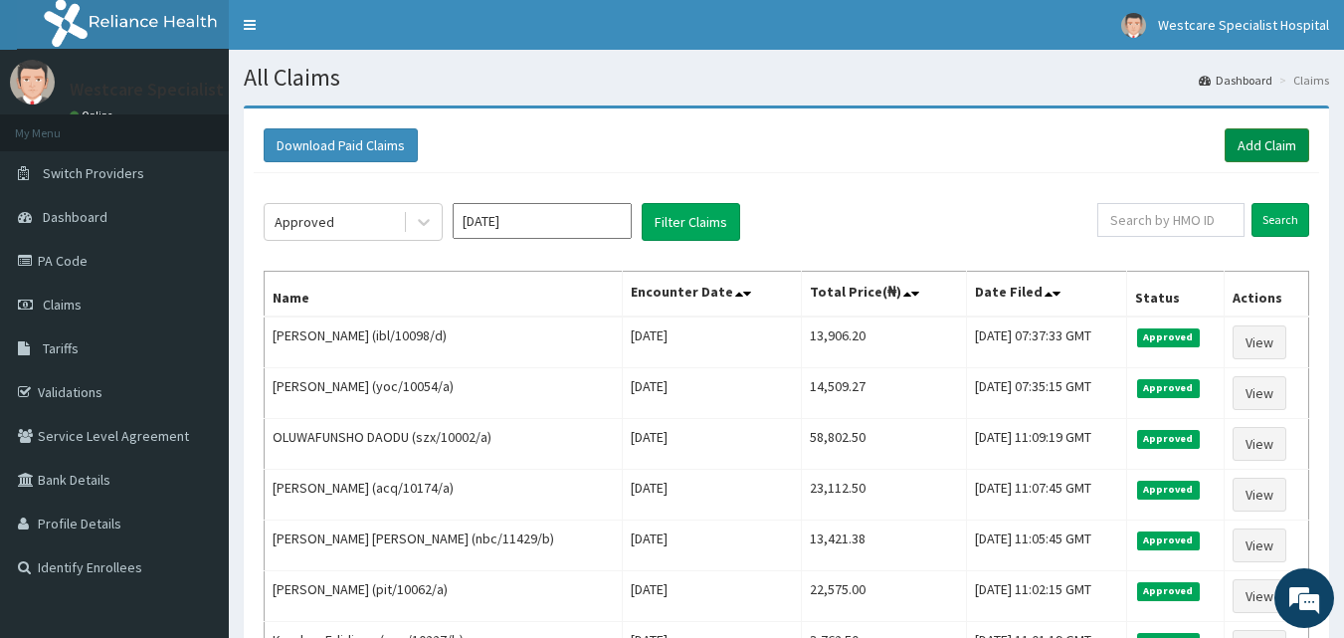
click at [1259, 133] on link "Add Claim" at bounding box center [1267, 145] width 85 height 34
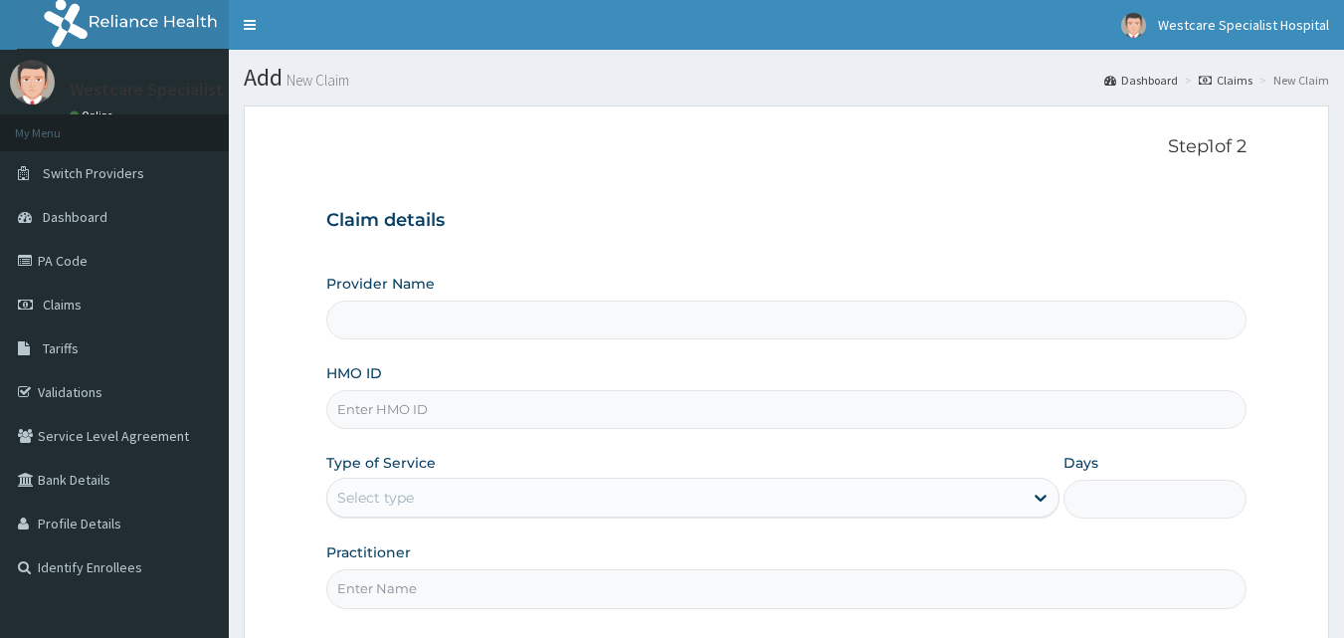
type input "WestCare Specialist Hospital"
click at [493, 404] on input "HMO ID" at bounding box center [786, 409] width 921 height 39
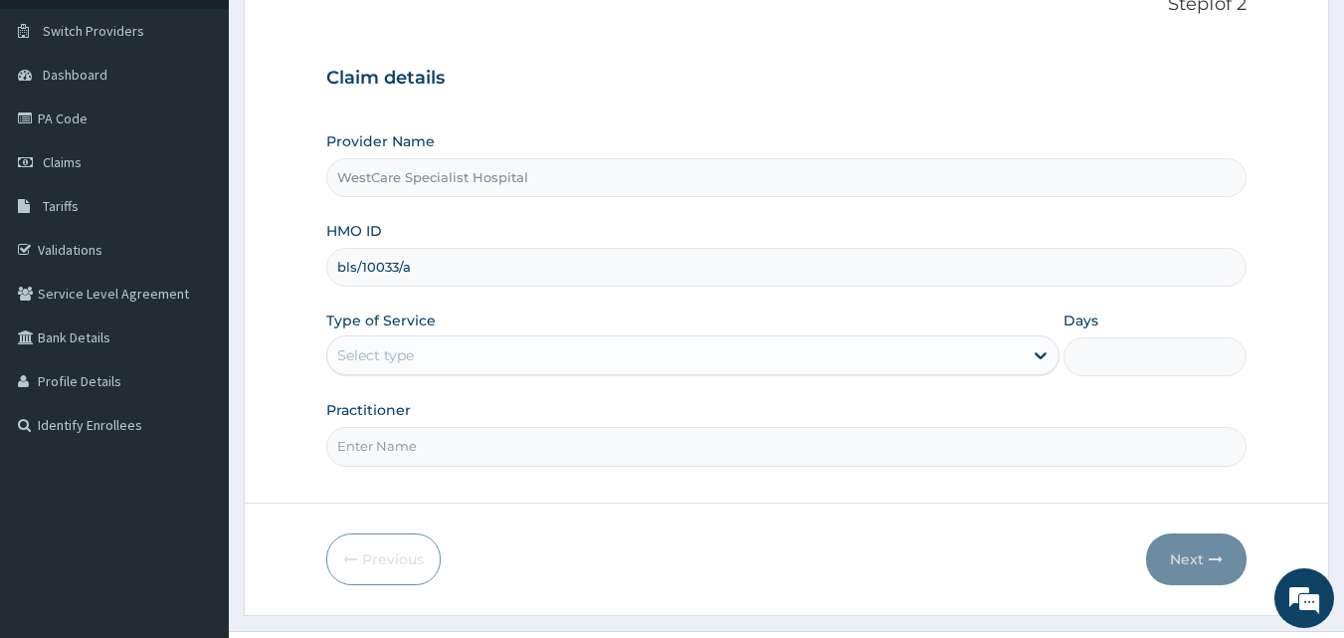
scroll to position [186, 0]
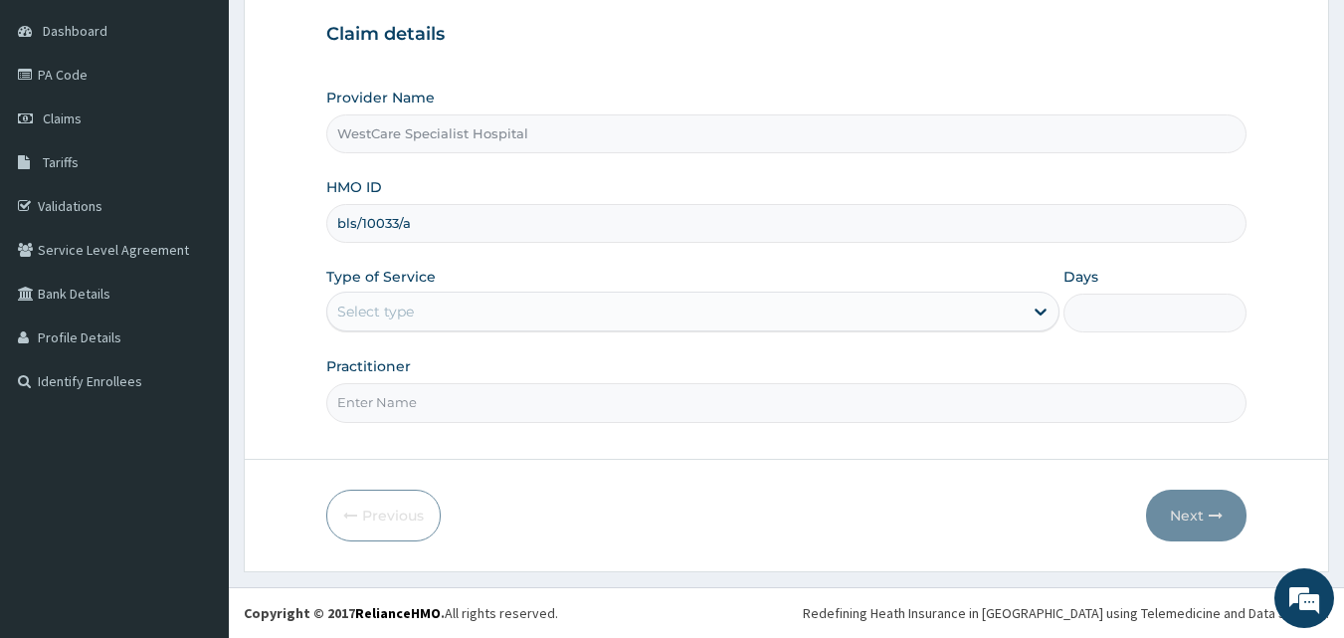
type input "bls/10033/a"
drag, startPoint x: 417, startPoint y: 301, endPoint x: 402, endPoint y: 337, distance: 38.8
click at [417, 304] on div "Select type" at bounding box center [674, 311] width 695 height 32
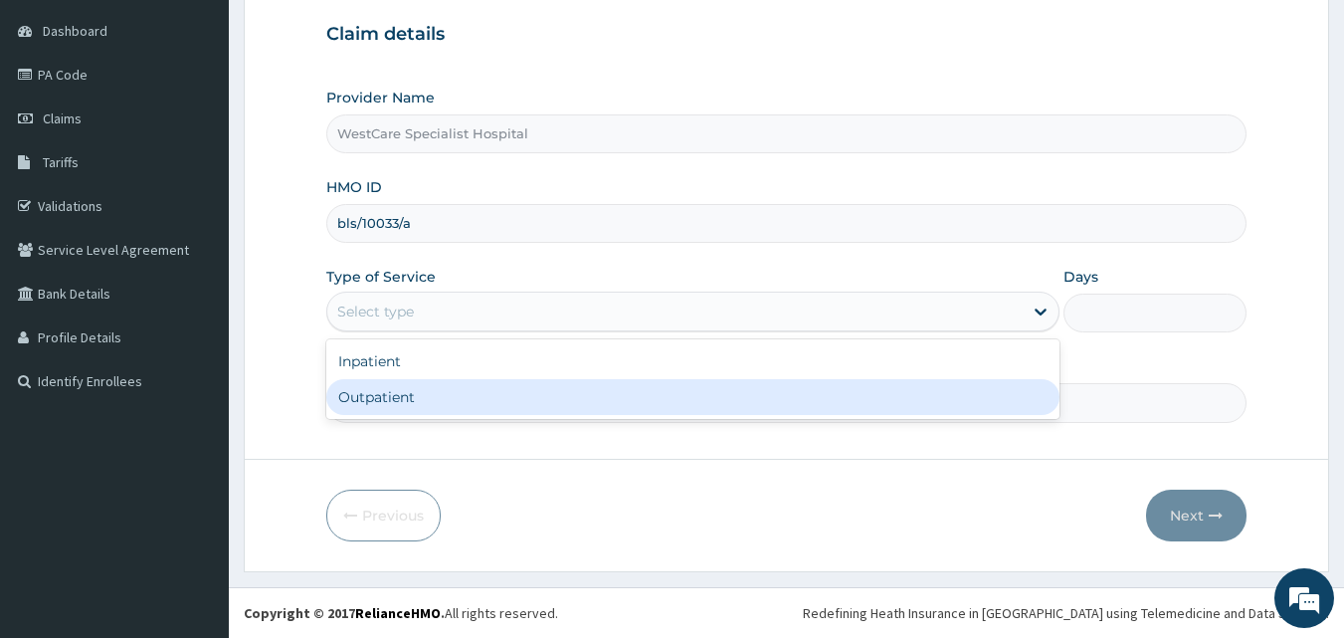
click at [407, 389] on div "Outpatient" at bounding box center [692, 397] width 733 height 36
type input "1"
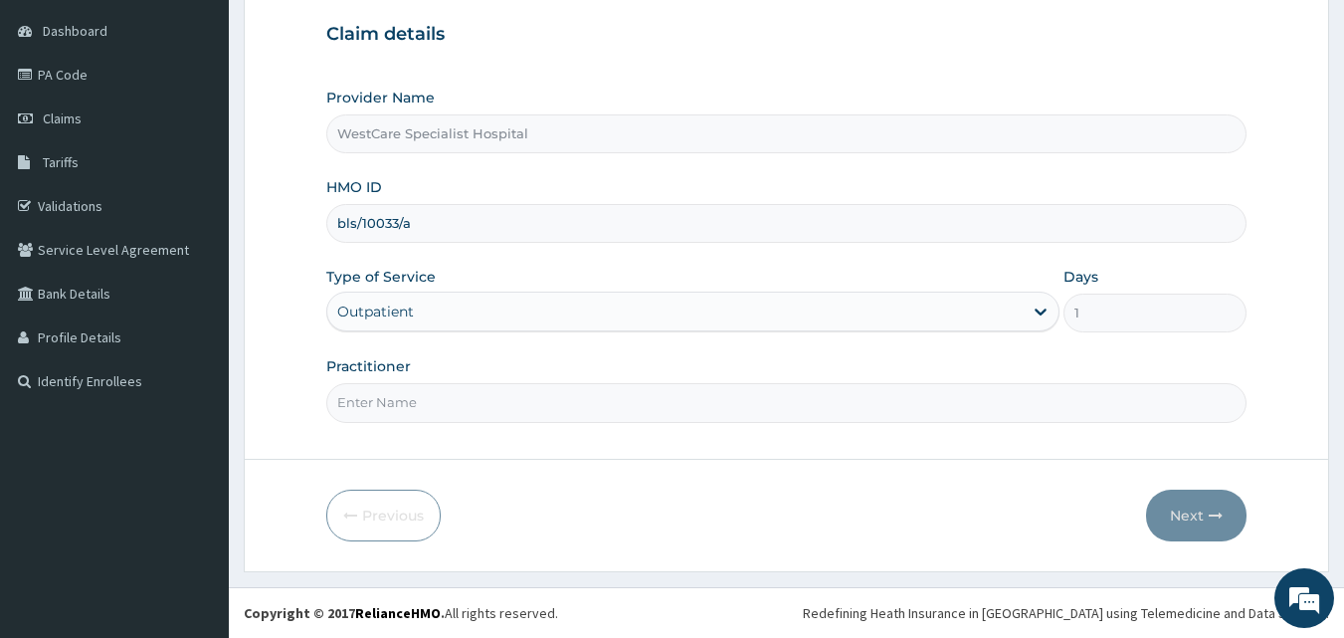
click at [398, 407] on input "Practitioner" at bounding box center [786, 402] width 921 height 39
type input "DR [PERSON_NAME]"
click at [1224, 502] on button "Next" at bounding box center [1196, 515] width 100 height 52
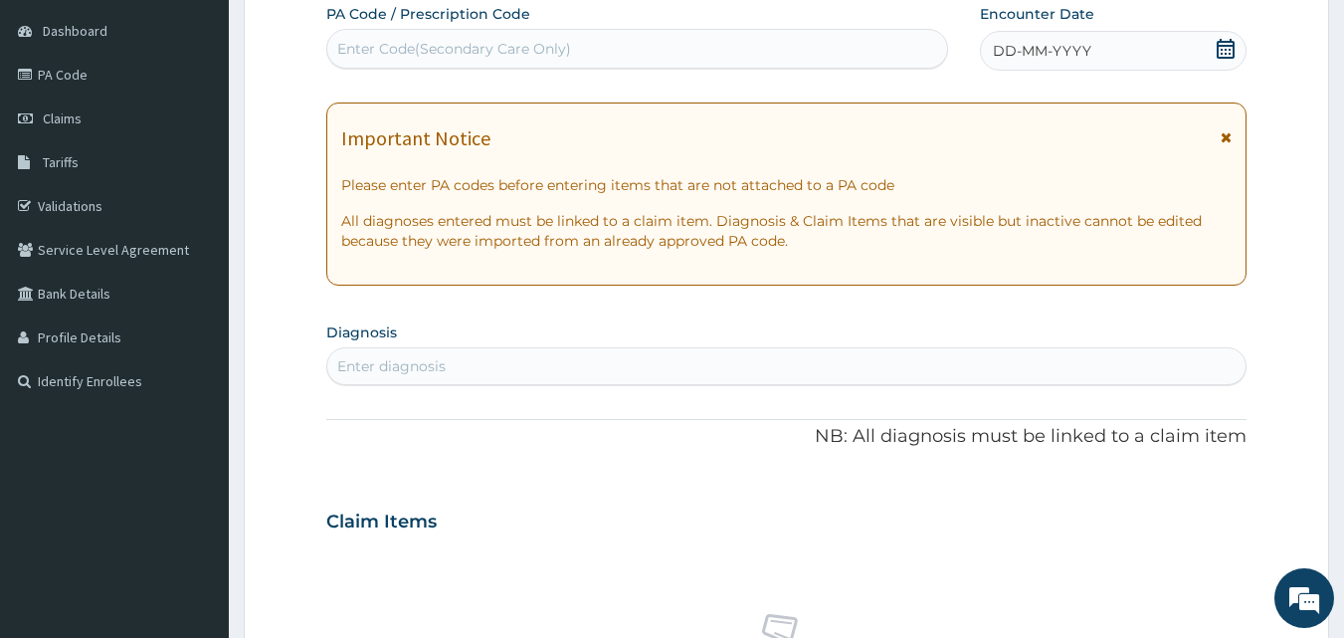
scroll to position [0, 0]
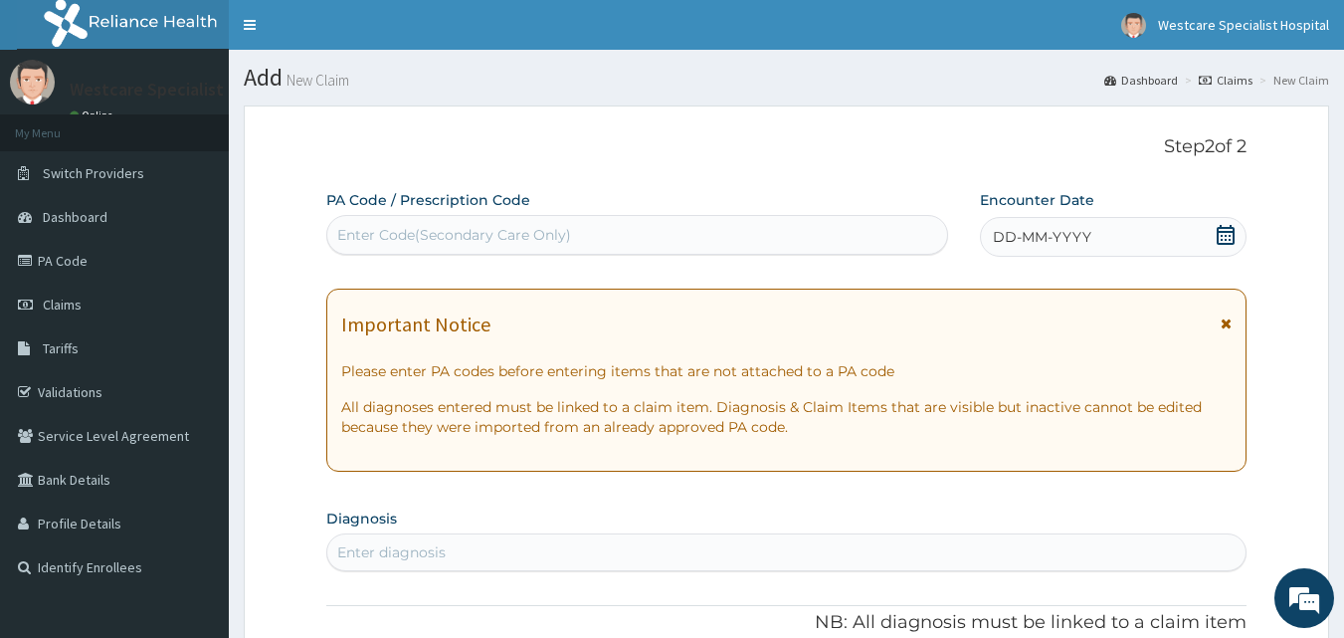
click at [1001, 238] on span "DD-MM-YYYY" at bounding box center [1042, 237] width 98 height 20
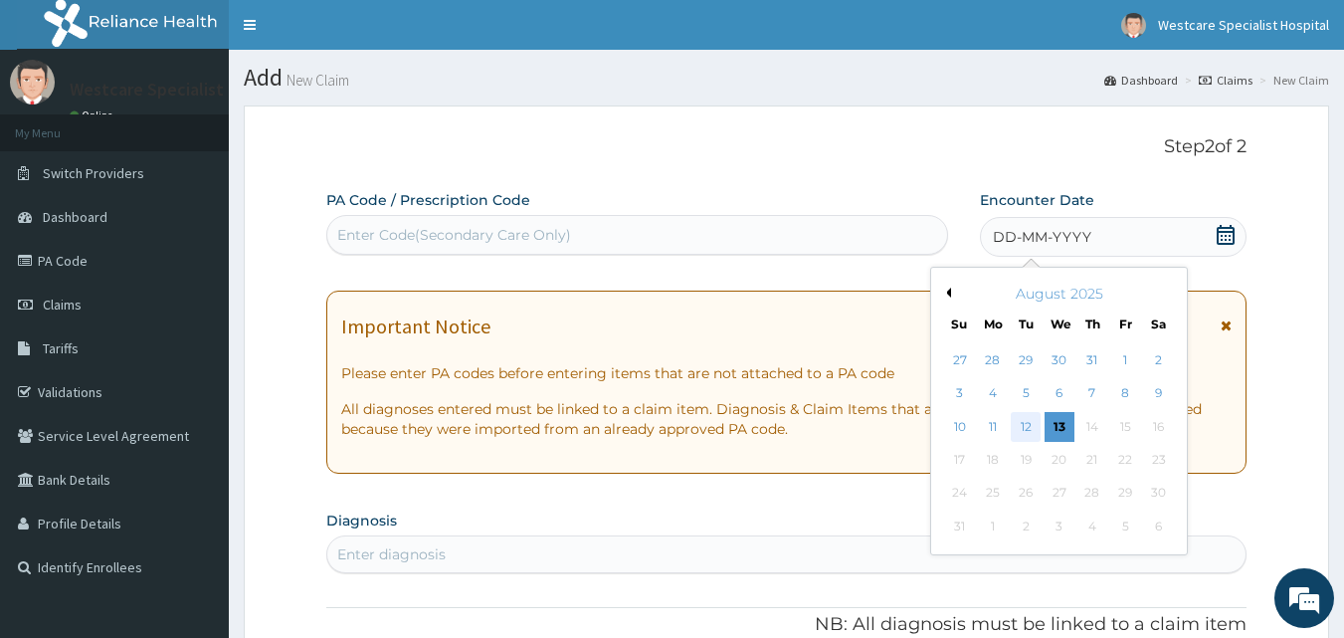
click at [1035, 426] on div "12" at bounding box center [1027, 427] width 30 height 30
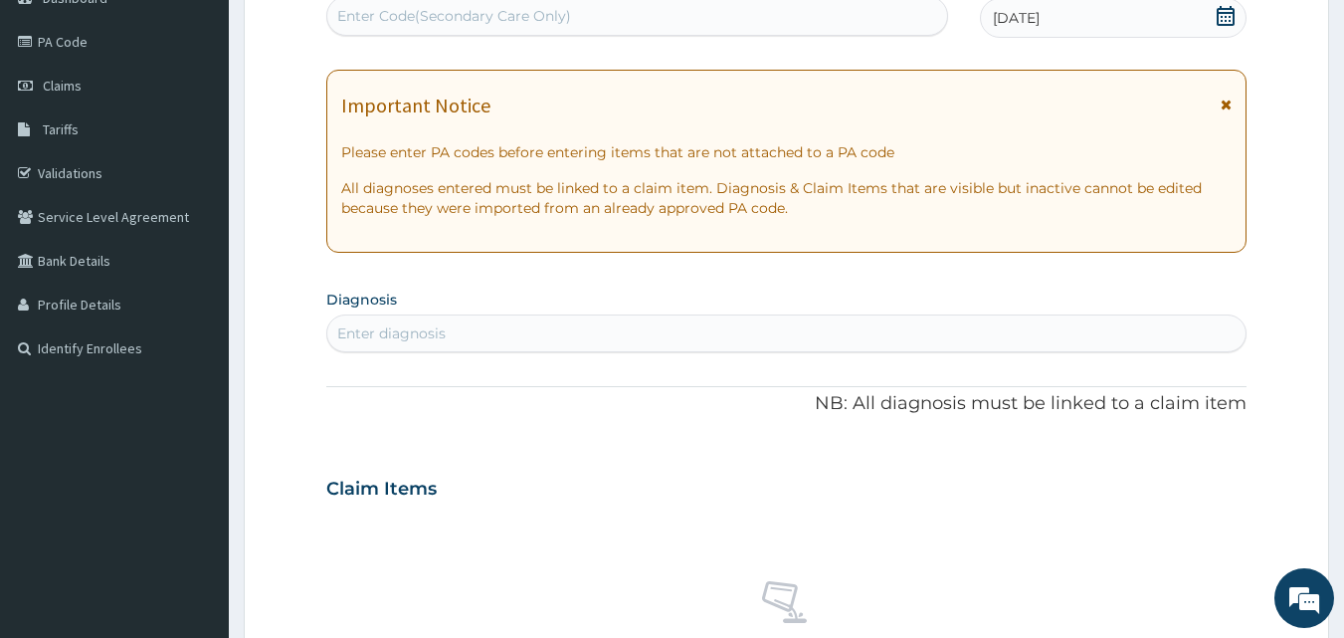
scroll to position [298, 0]
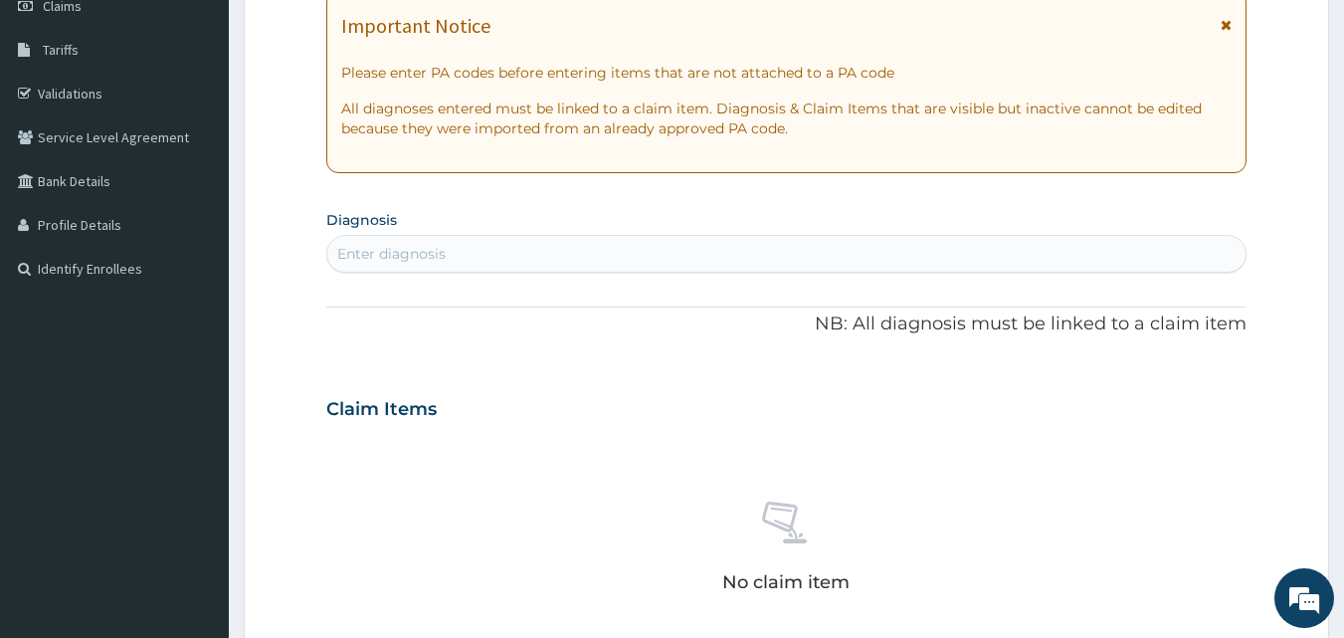
click at [556, 260] on div "Enter diagnosis" at bounding box center [786, 254] width 919 height 32
type input "sepsis"
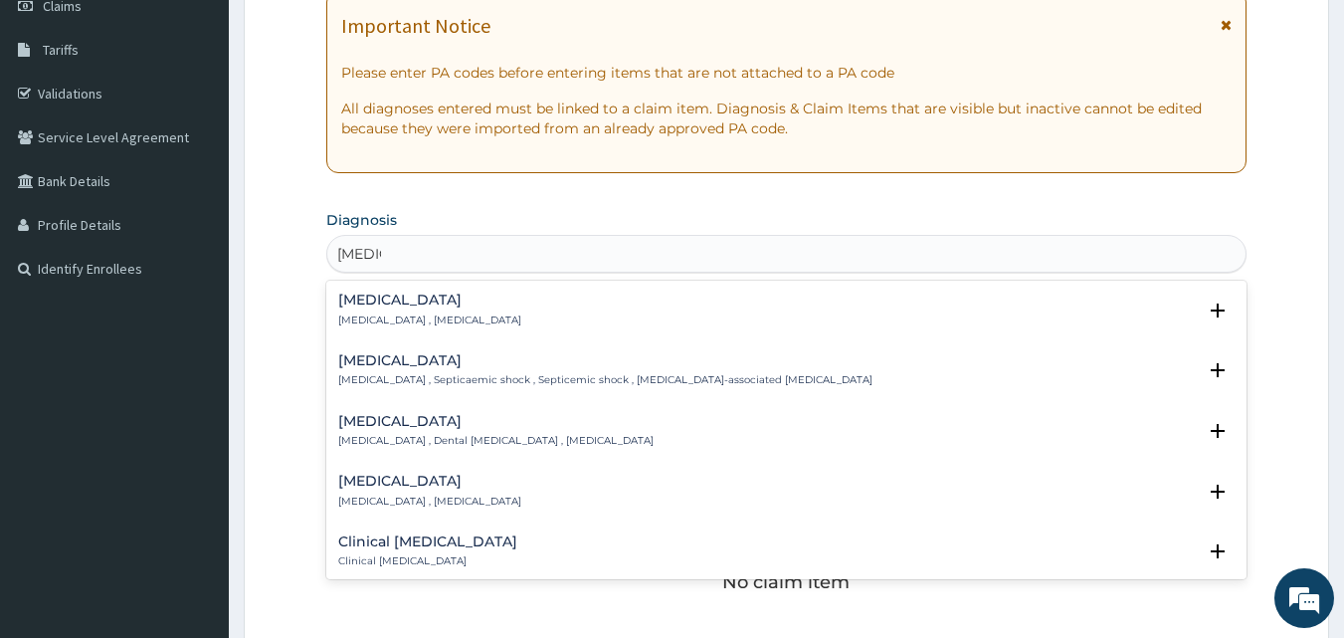
click at [345, 296] on h4 "Sepsis" at bounding box center [429, 299] width 183 height 15
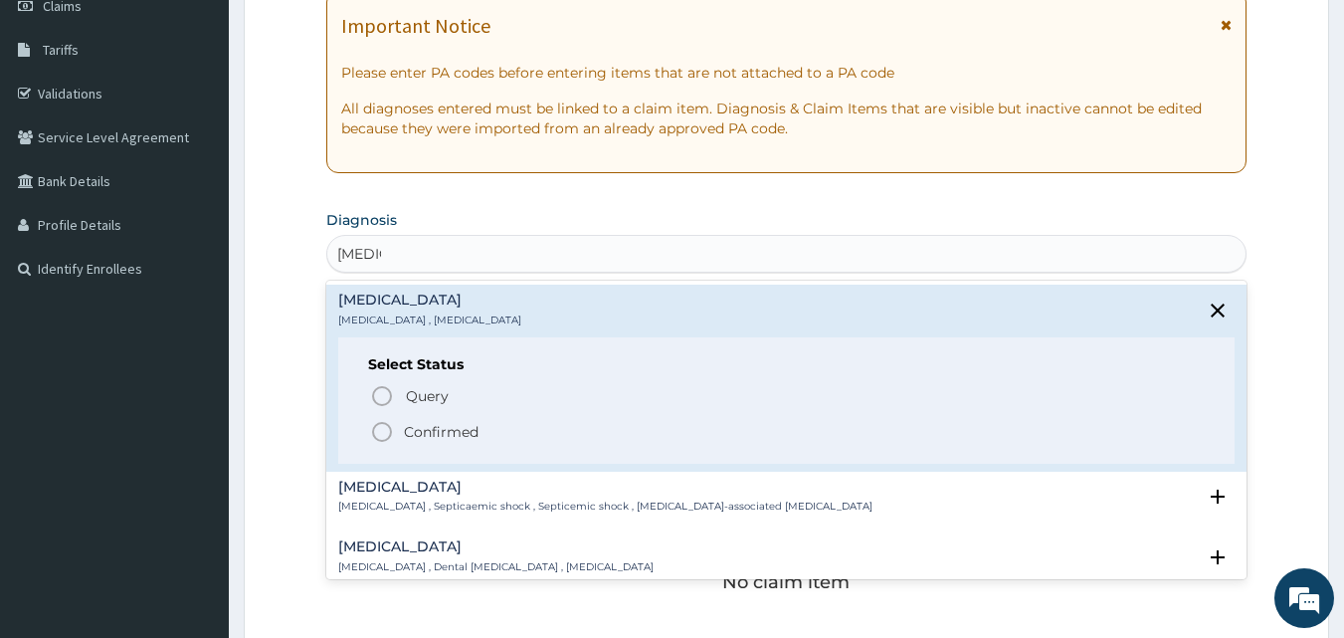
click at [384, 436] on icon "status option filled" at bounding box center [382, 432] width 24 height 24
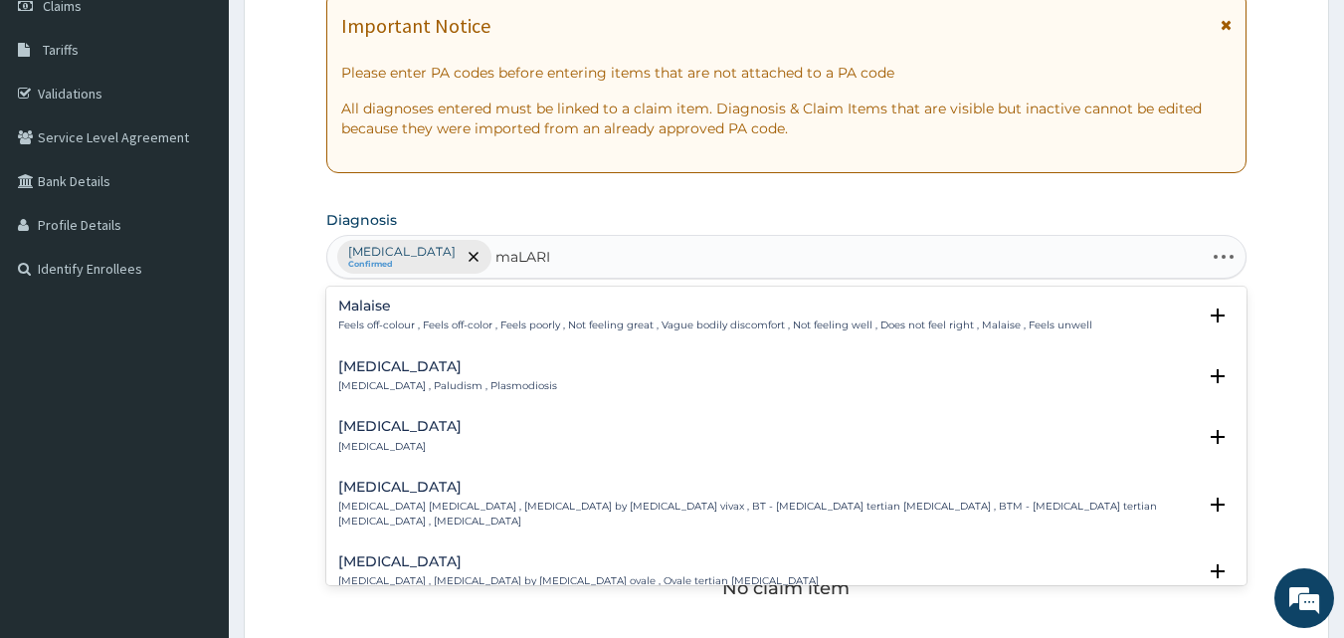
type input "maLARIA"
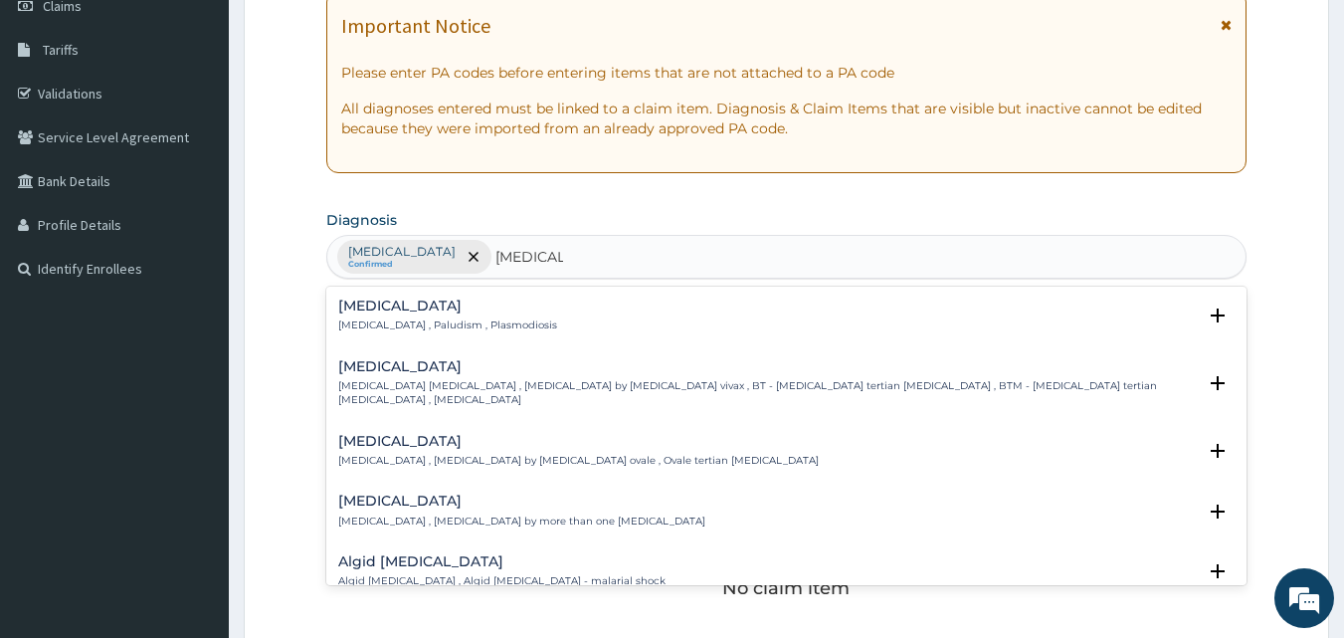
click at [379, 315] on div "Malaria Malaria , Paludism , Plasmodiosis" at bounding box center [447, 315] width 219 height 35
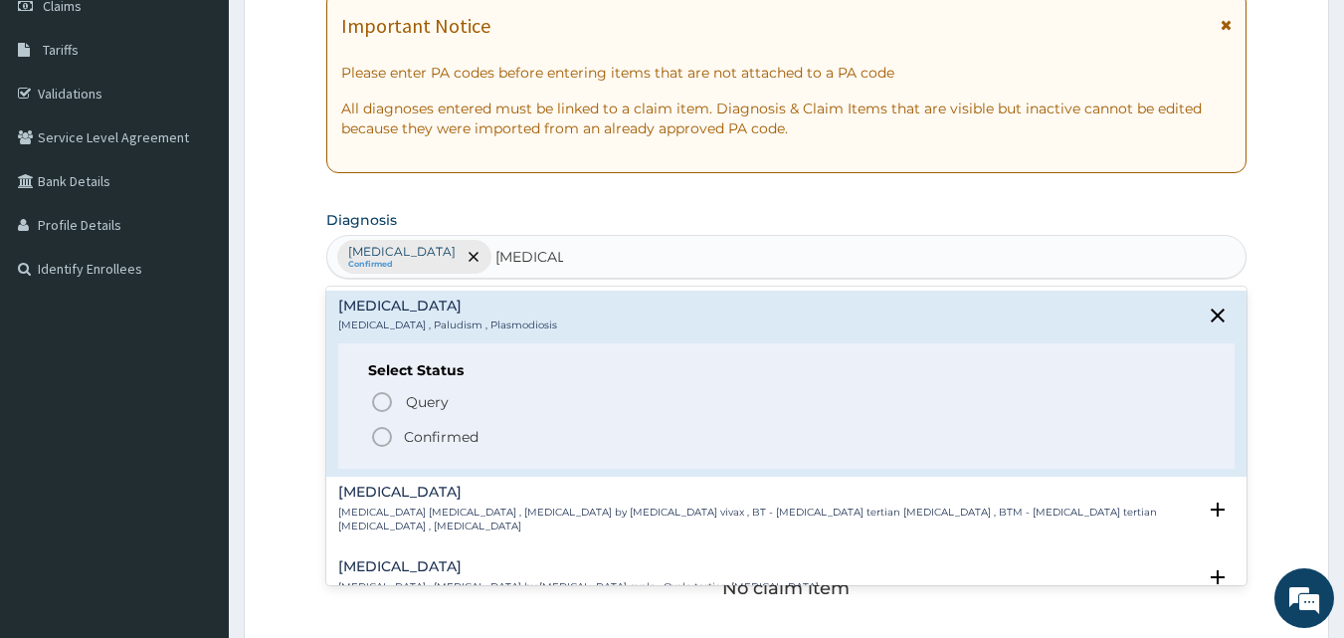
click at [374, 437] on icon "status option filled" at bounding box center [382, 437] width 24 height 24
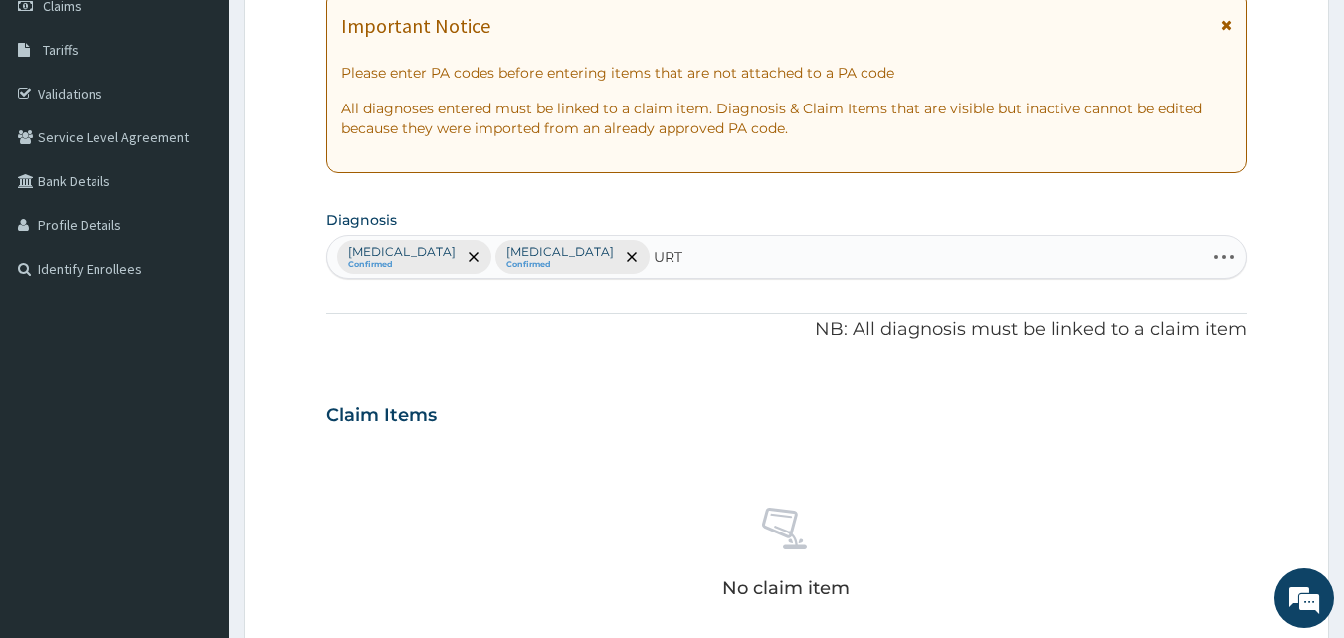
type input "URTI"
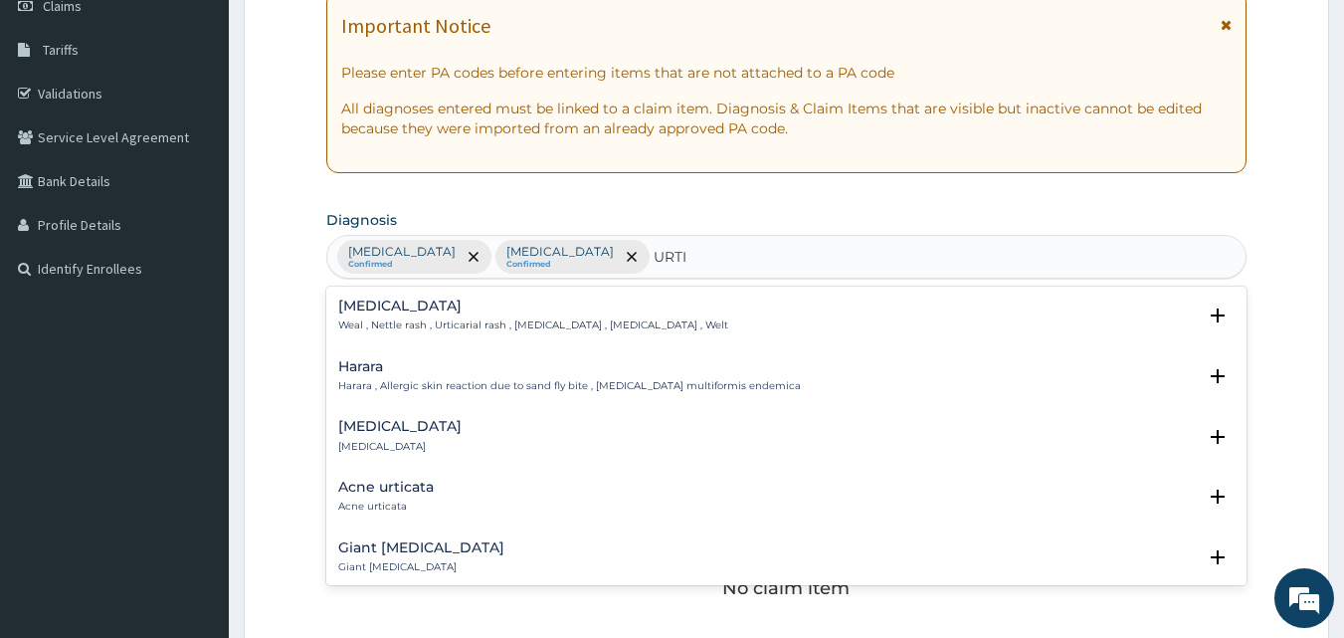
click at [385, 429] on h4 "Urticaria" at bounding box center [399, 426] width 123 height 15
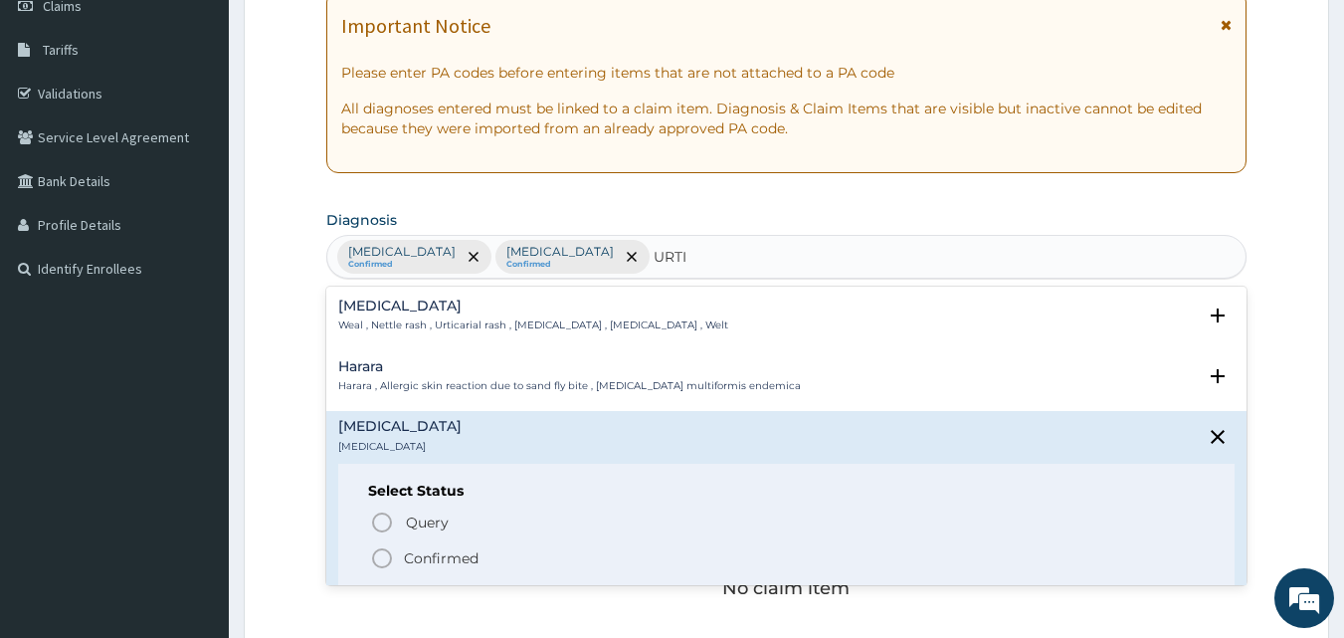
click at [384, 557] on icon "status option filled" at bounding box center [382, 558] width 24 height 24
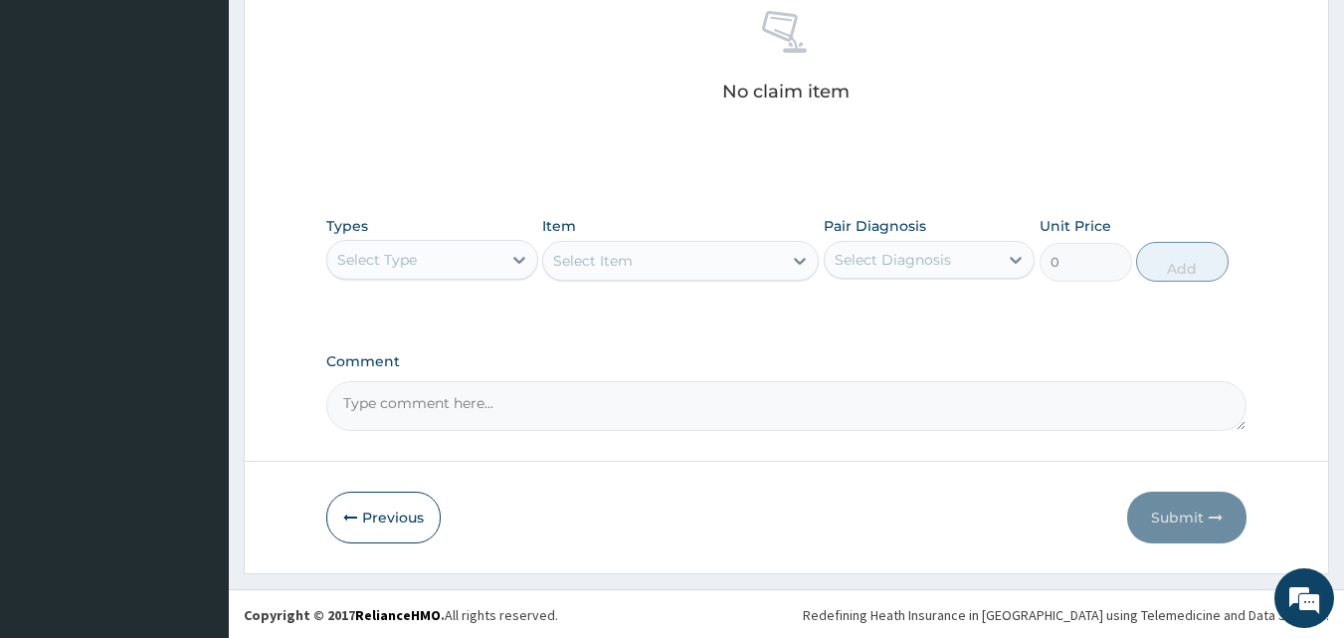
scroll to position [796, 0]
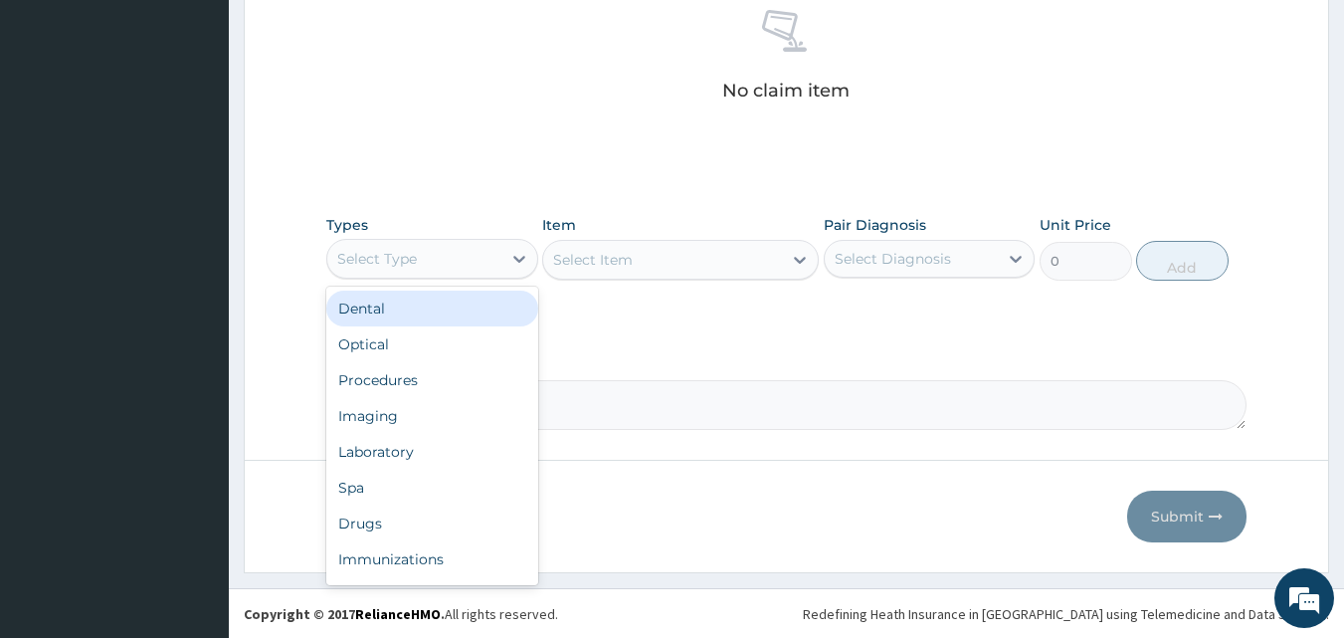
click at [411, 257] on div "Select Type" at bounding box center [377, 259] width 80 height 20
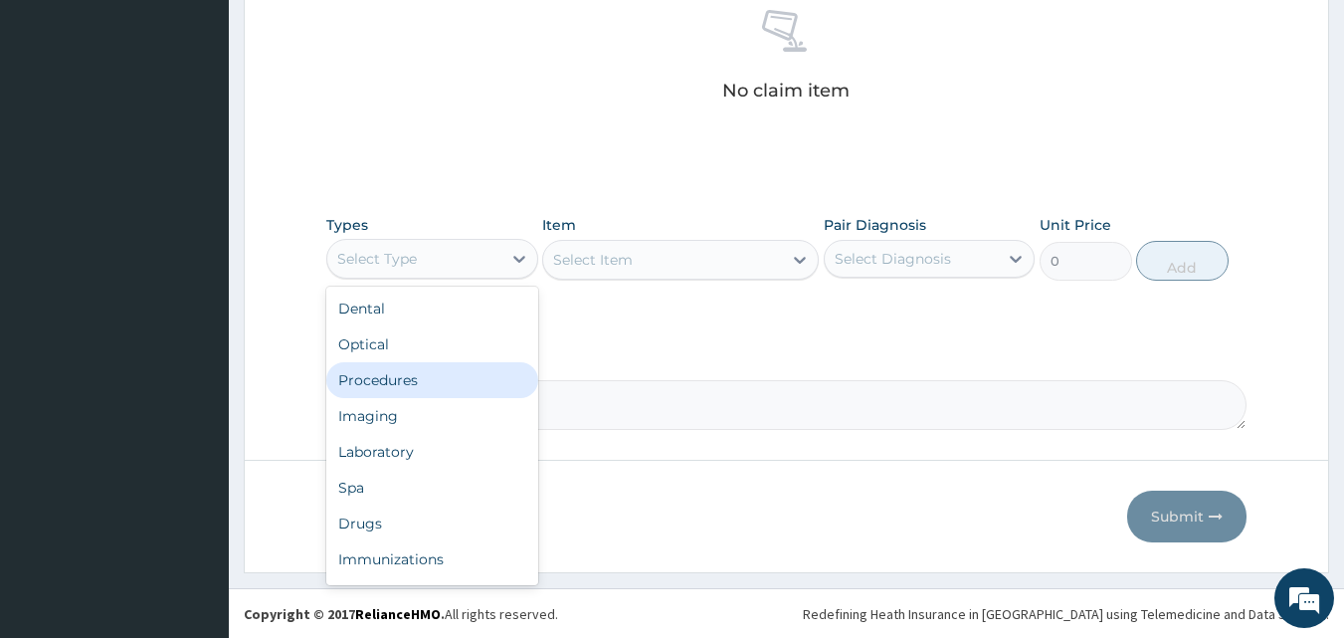
drag, startPoint x: 419, startPoint y: 373, endPoint x: 673, endPoint y: 344, distance: 256.3
click at [420, 374] on div "Procedures" at bounding box center [432, 380] width 212 height 36
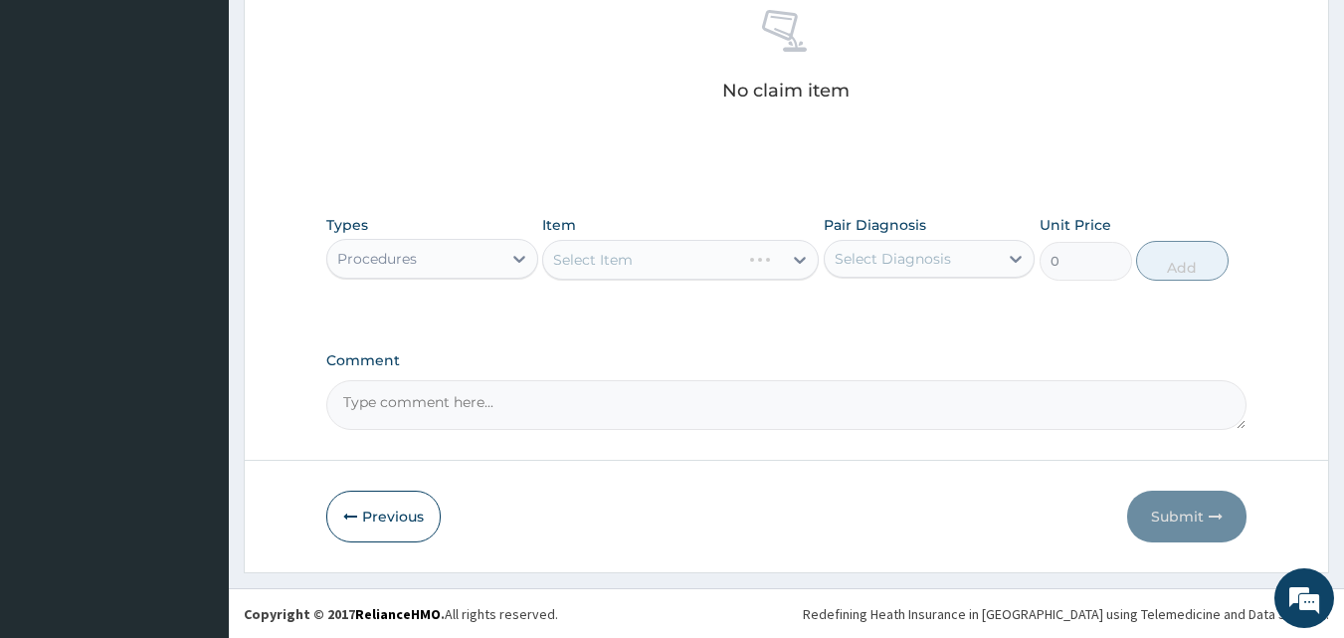
click at [933, 249] on div "Select Diagnosis" at bounding box center [893, 259] width 116 height 20
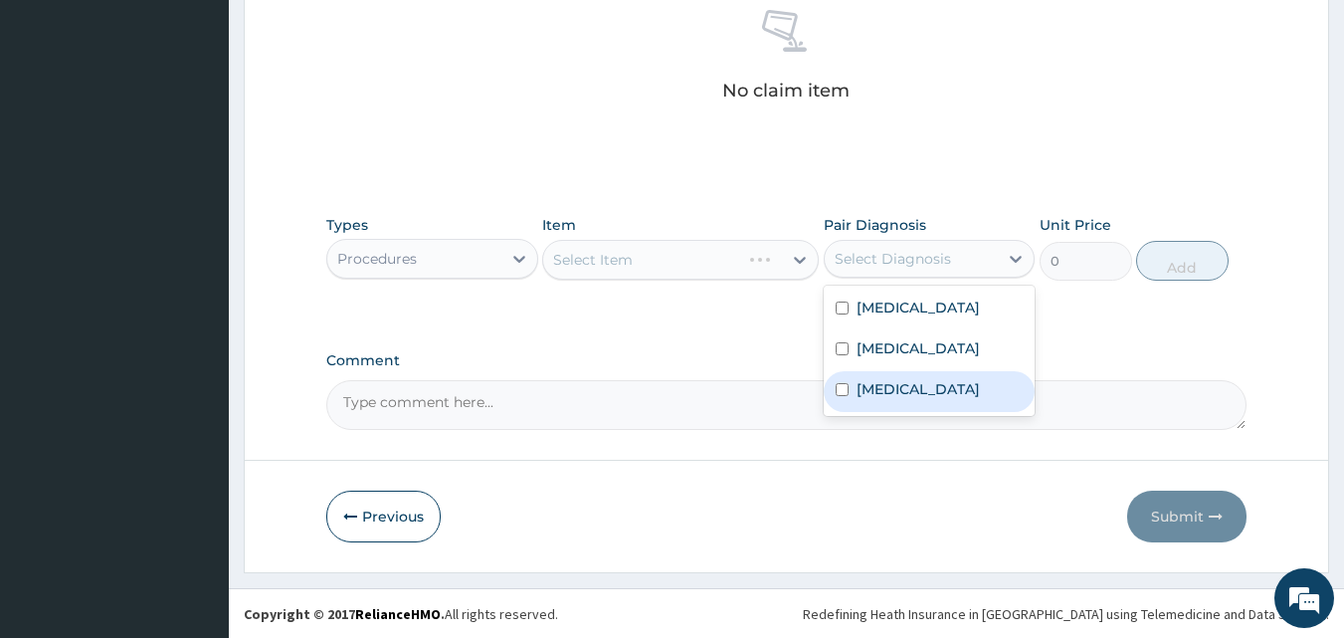
click at [911, 385] on label "Urticaria" at bounding box center [918, 389] width 123 height 20
checkbox input "true"
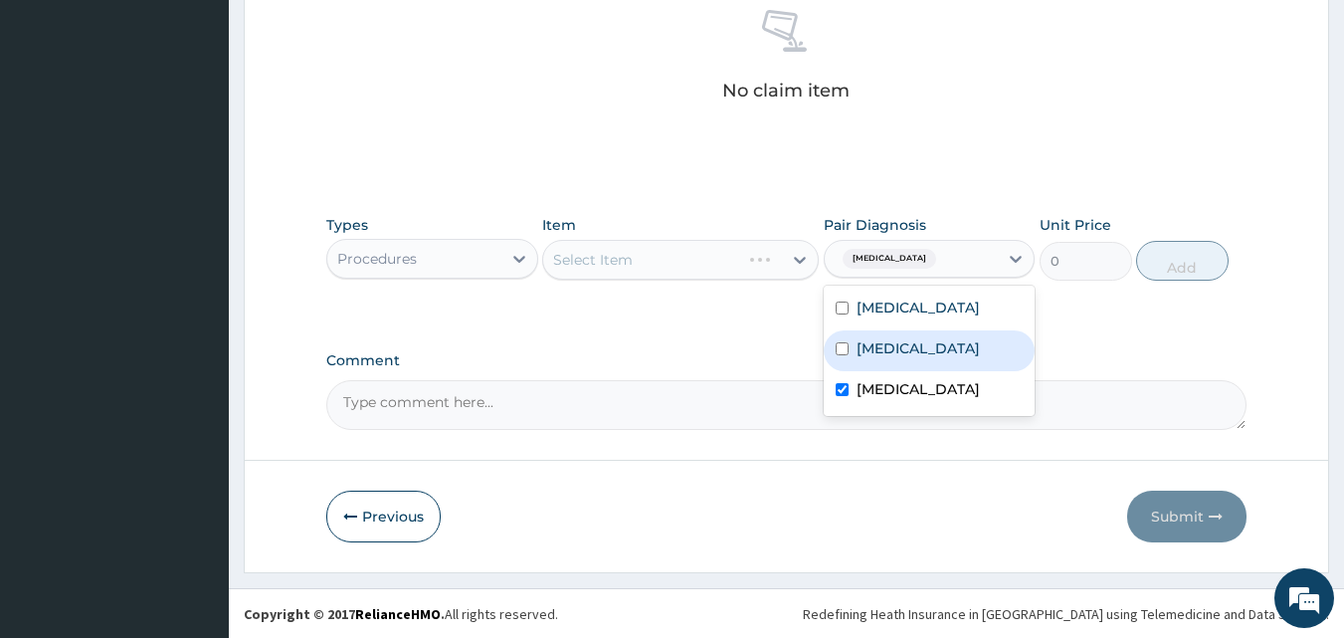
click at [938, 343] on div "Malaria" at bounding box center [930, 350] width 212 height 41
checkbox input "true"
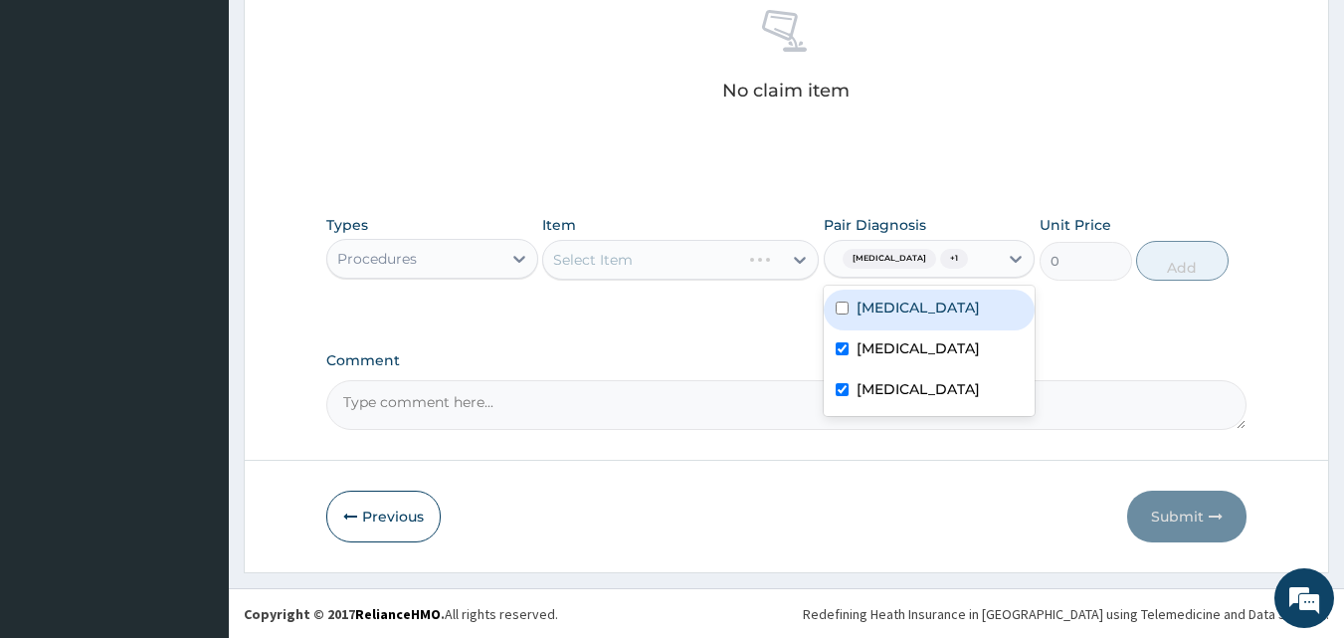
click at [942, 312] on div "Sepsis" at bounding box center [930, 309] width 212 height 41
checkbox input "true"
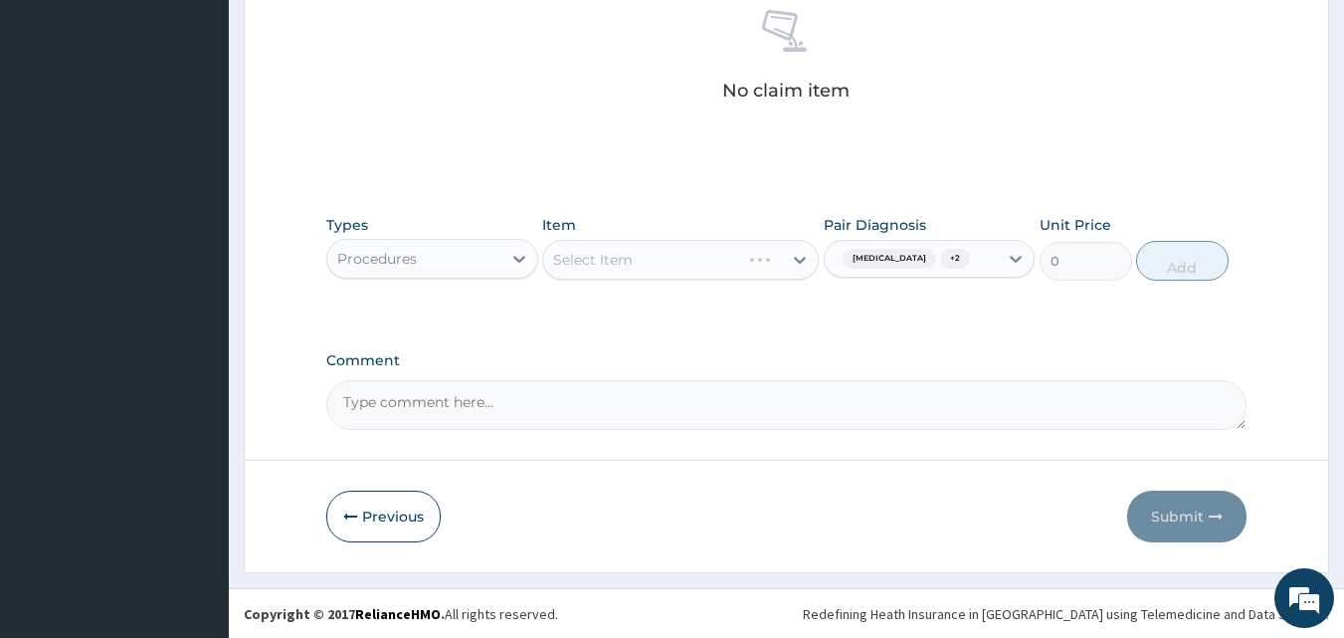
click at [713, 358] on label "Comment" at bounding box center [786, 360] width 921 height 17
click at [713, 380] on textarea "Comment" at bounding box center [786, 405] width 921 height 50
click at [713, 358] on label "Comment" at bounding box center [786, 360] width 921 height 17
click at [713, 380] on textarea "Comment" at bounding box center [786, 405] width 921 height 50
click at [713, 356] on label "Comment" at bounding box center [786, 360] width 921 height 17
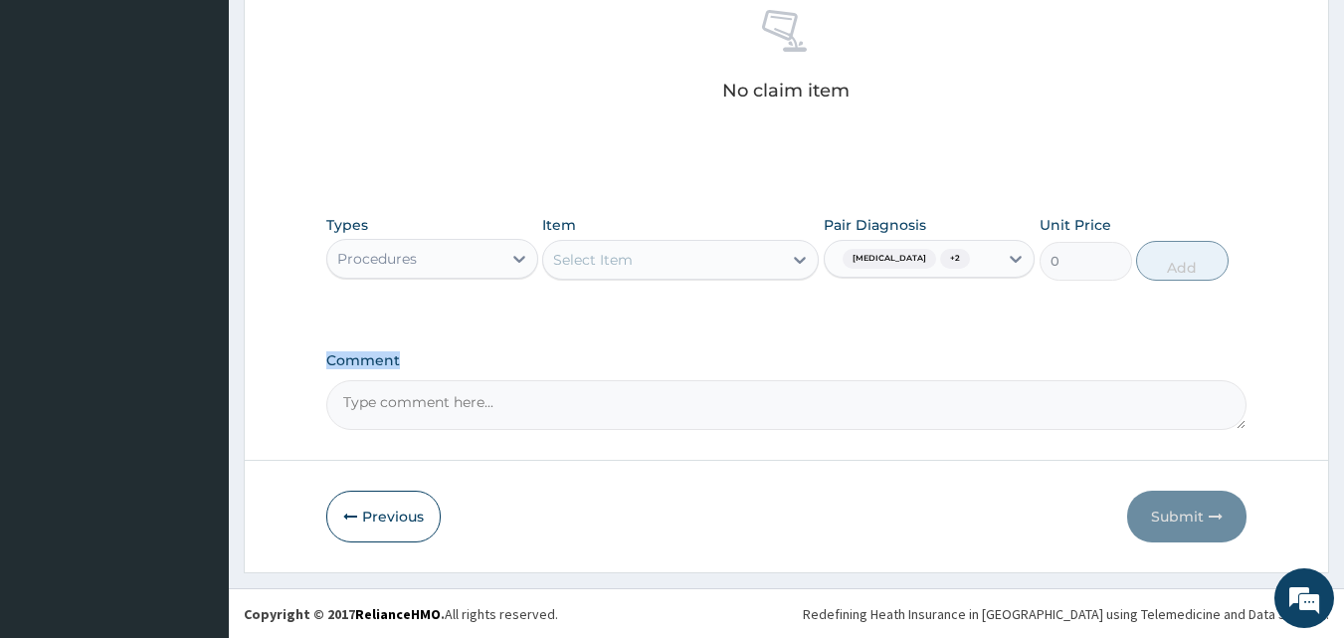
click at [713, 380] on textarea "Comment" at bounding box center [786, 405] width 921 height 50
click at [713, 356] on label "Comment" at bounding box center [786, 360] width 921 height 17
click at [713, 380] on textarea "Comment" at bounding box center [786, 405] width 921 height 50
click at [713, 356] on label "Comment" at bounding box center [786, 360] width 921 height 17
click at [713, 380] on textarea "Comment" at bounding box center [786, 405] width 921 height 50
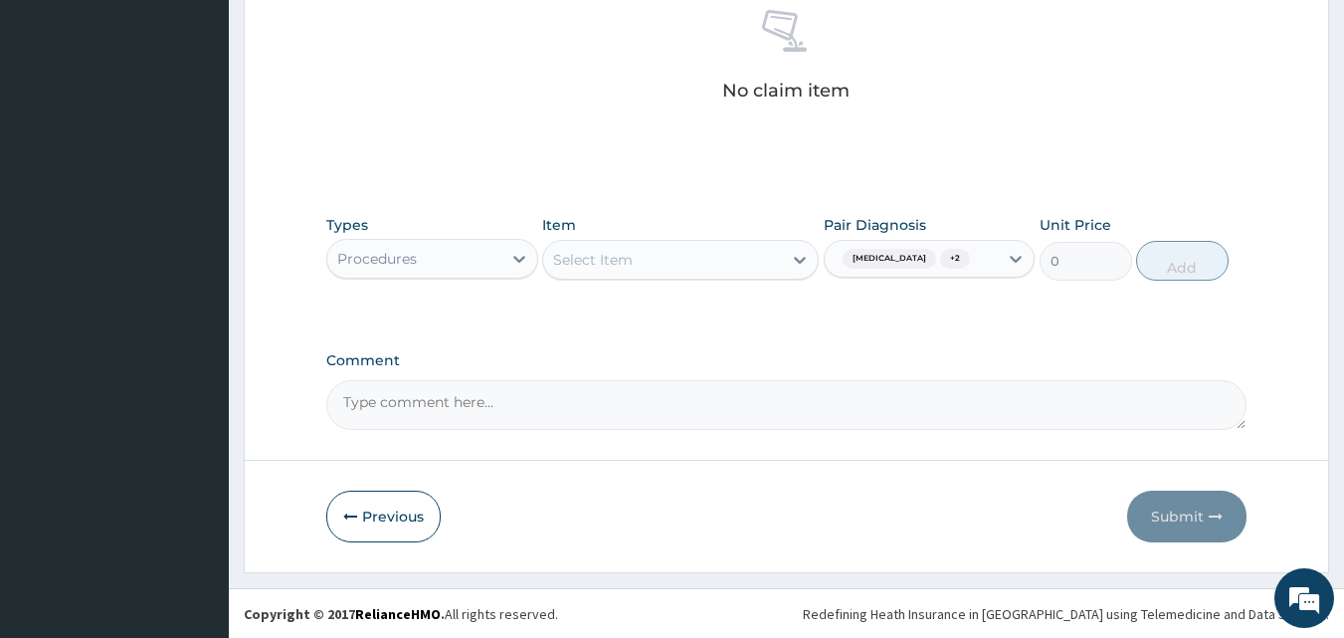
click at [713, 356] on label "Comment" at bounding box center [786, 360] width 921 height 17
click at [713, 380] on textarea "Comment" at bounding box center [786, 405] width 921 height 50
click at [683, 271] on div "Select Item" at bounding box center [662, 260] width 239 height 32
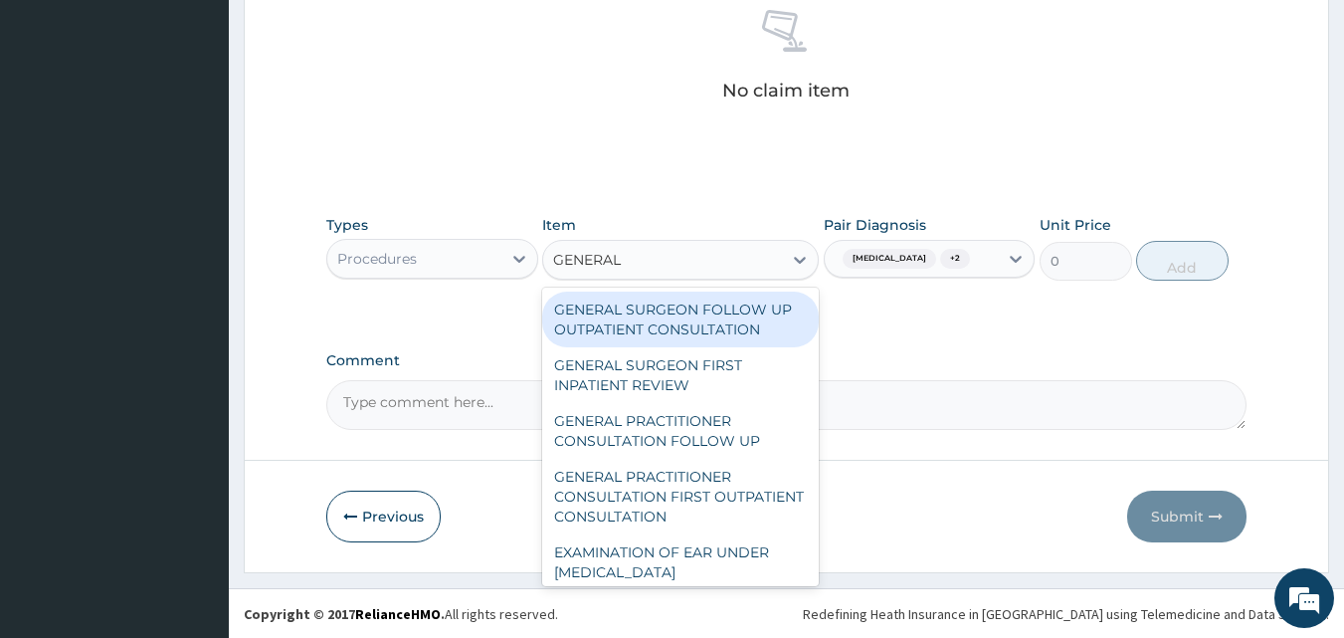
type input "GENERAL P"
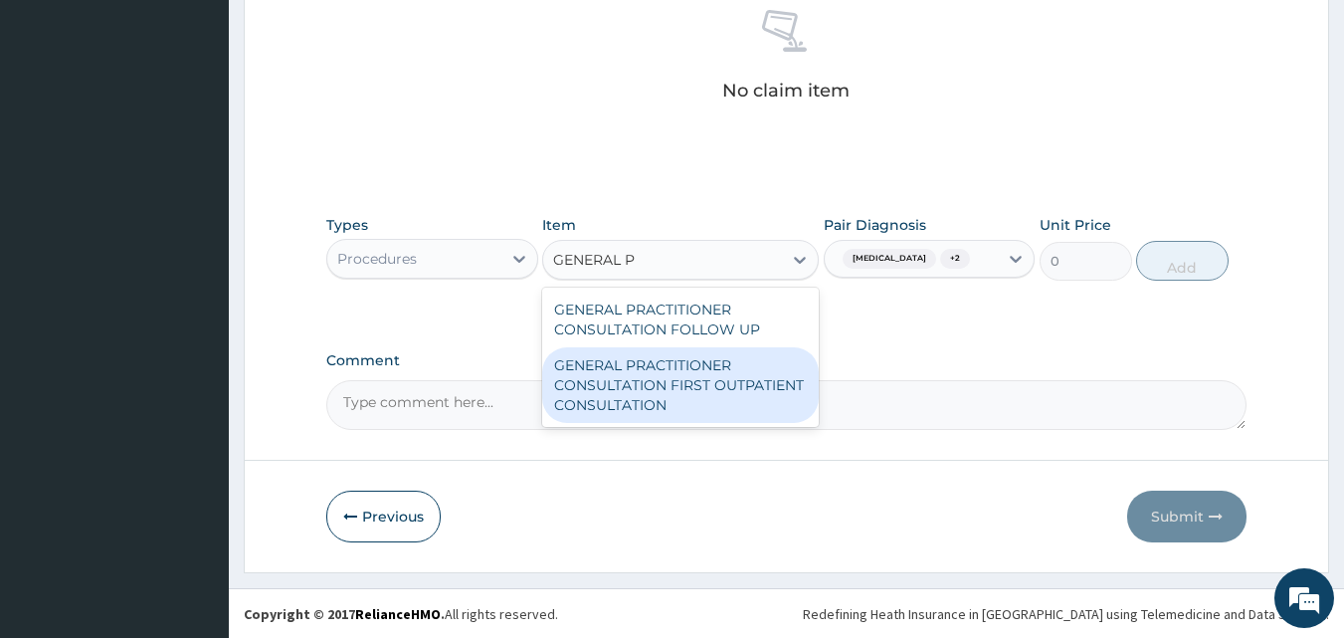
click at [706, 418] on div "GENERAL PRACTITIONER CONSULTATION FIRST OUTPATIENT CONSULTATION" at bounding box center [680, 385] width 277 height 76
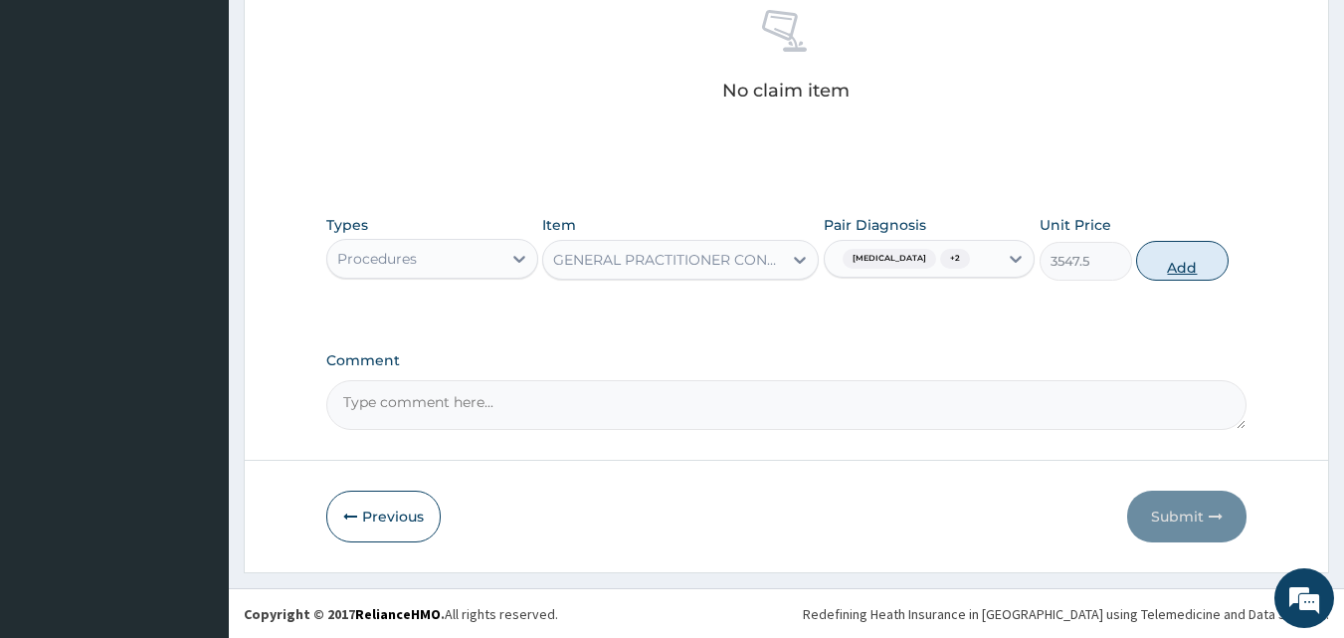
click at [1166, 263] on button "Add" at bounding box center [1182, 261] width 93 height 40
type input "0"
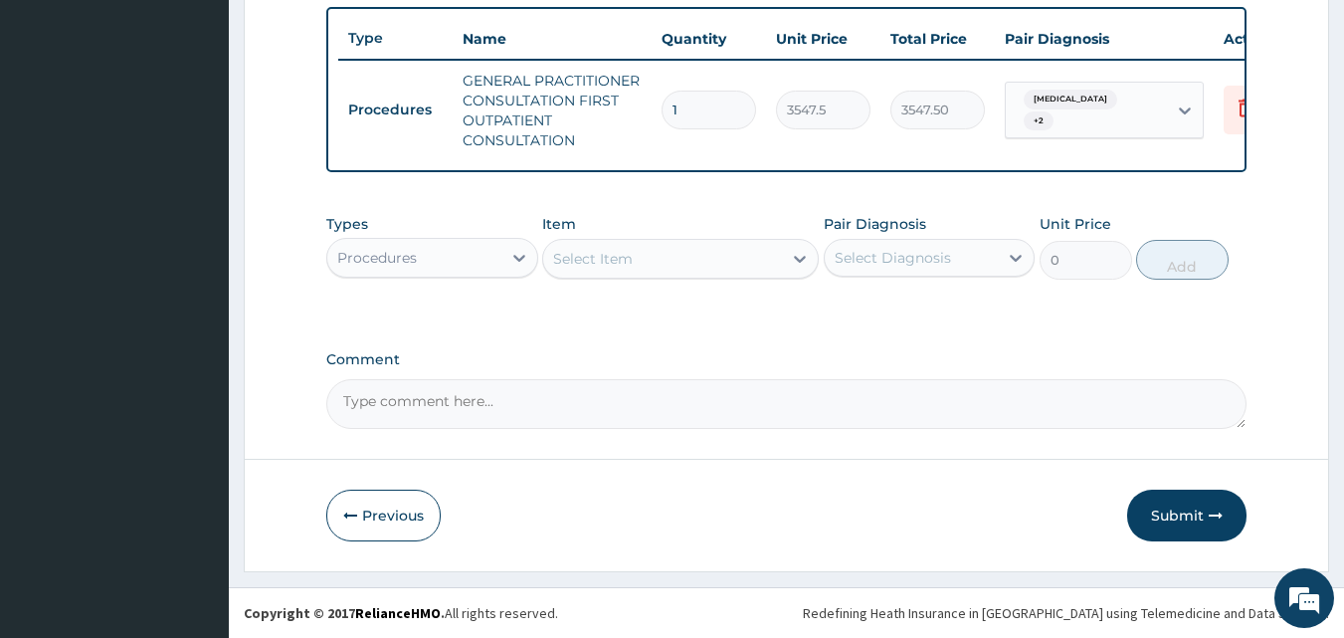
scroll to position [748, 0]
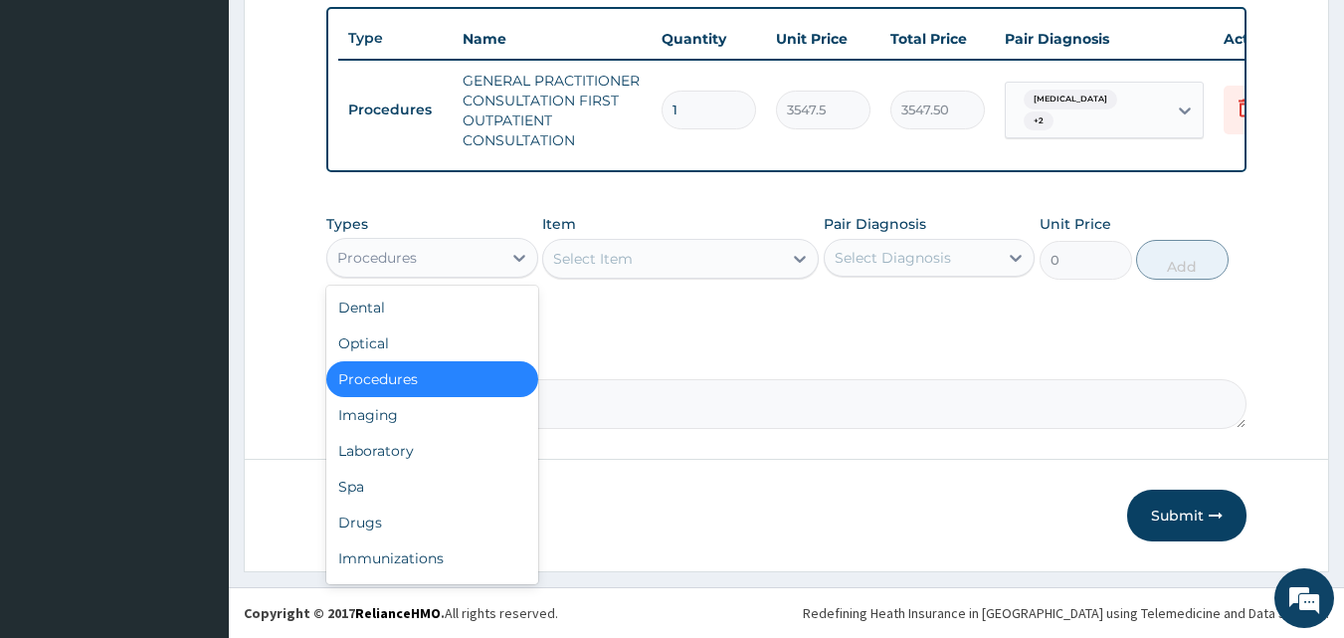
click at [473, 267] on div "Procedures" at bounding box center [414, 258] width 174 height 32
click at [417, 436] on div "Laboratory" at bounding box center [432, 451] width 212 height 36
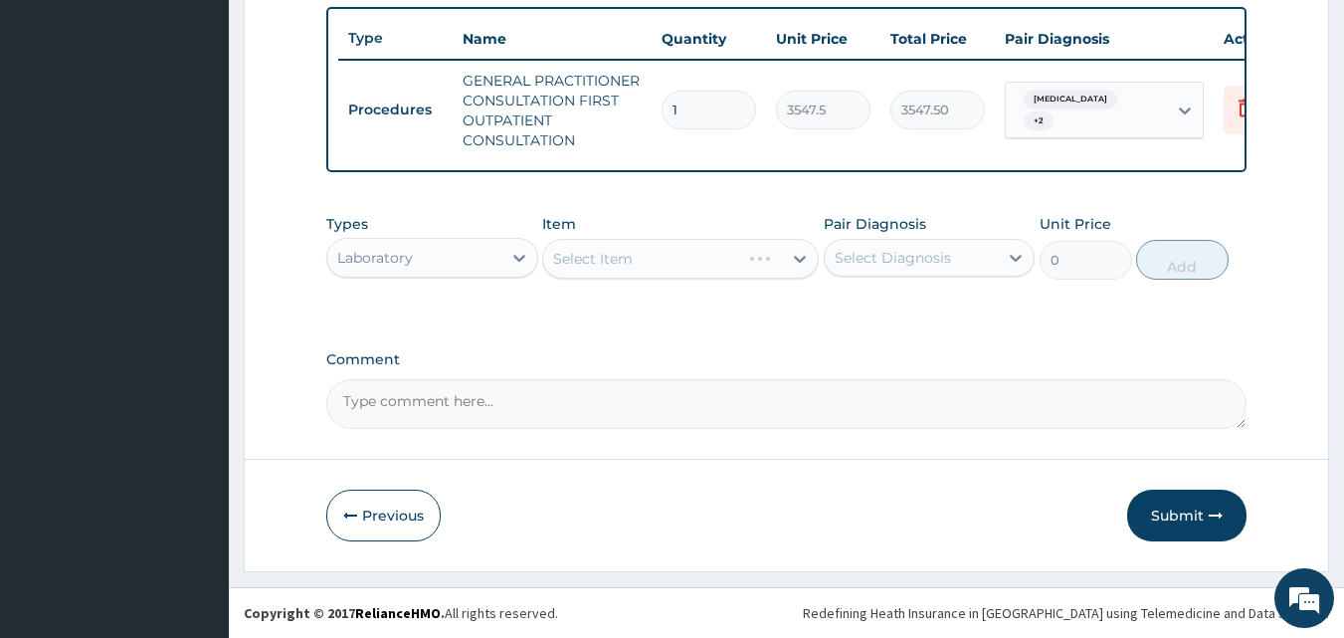
click at [688, 307] on div "Types Laboratory Item Select Item Pair Diagnosis Select Diagnosis Unit Price 0 …" at bounding box center [786, 261] width 921 height 115
click at [676, 308] on div "Types Laboratory Item Select Item Pair Diagnosis Select Diagnosis Unit Price 0 …" at bounding box center [786, 261] width 921 height 115
click at [678, 286] on div "Types Laboratory Item Select Item Pair Diagnosis Select Diagnosis Unit Price 0 …" at bounding box center [786, 247] width 921 height 86
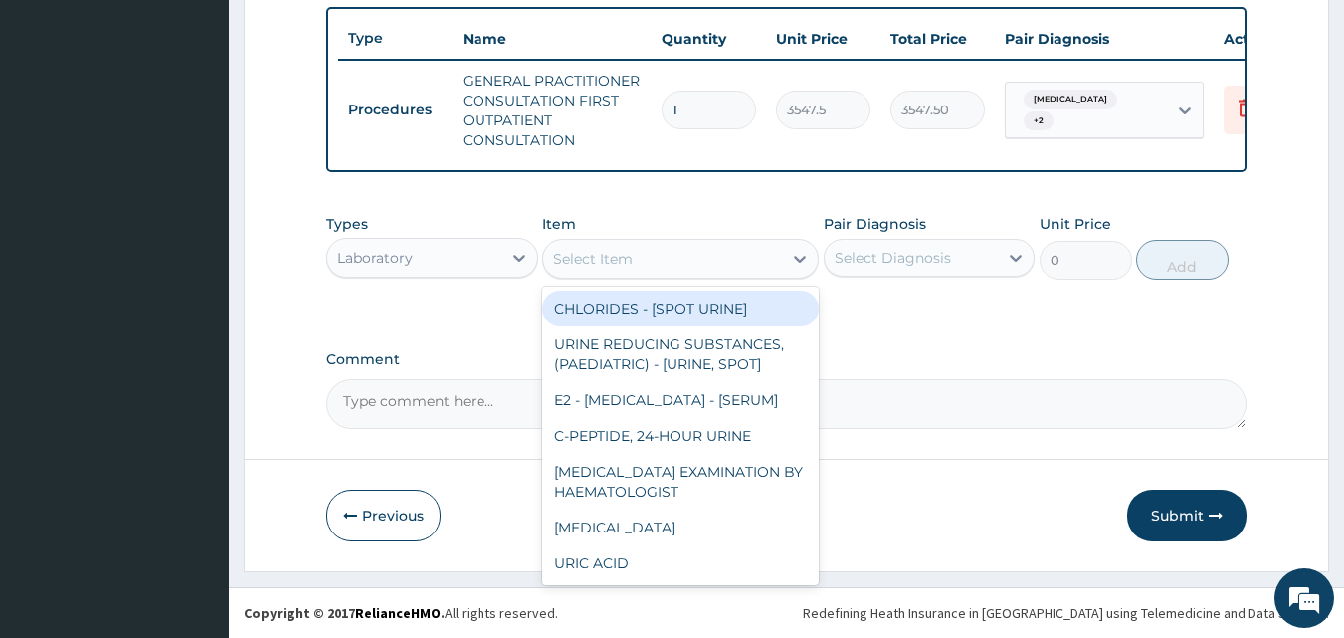
click at [671, 260] on div "Select Item" at bounding box center [662, 259] width 239 height 32
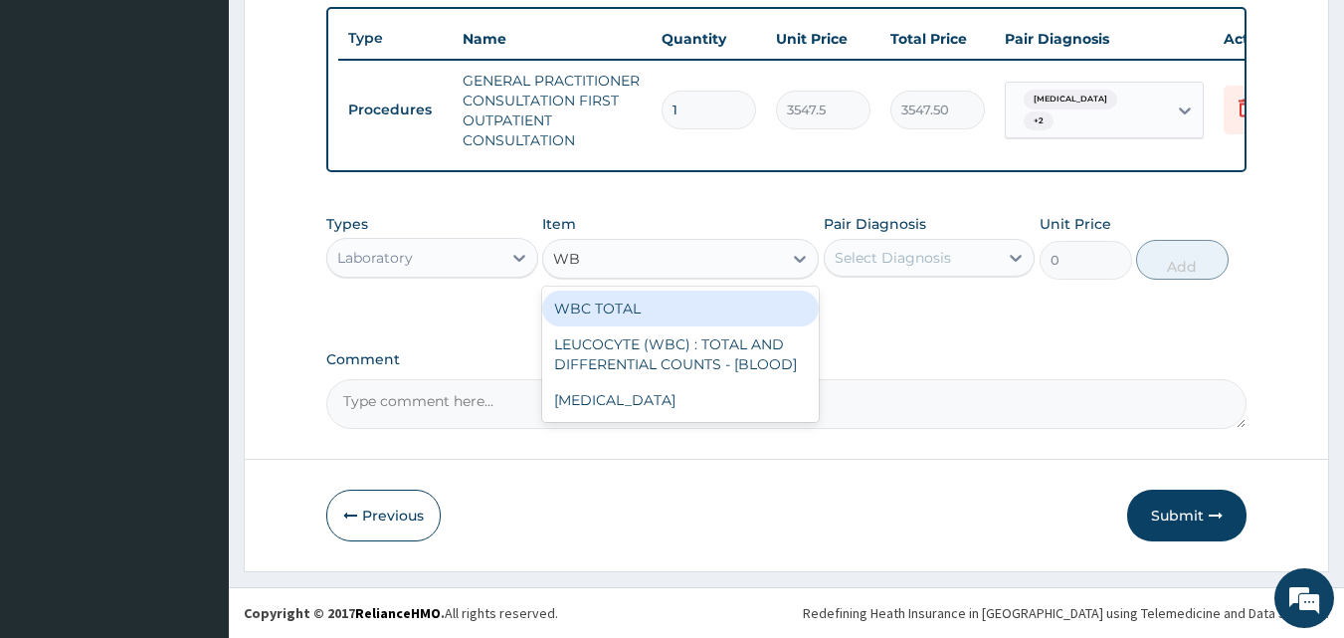
type input "WBC"
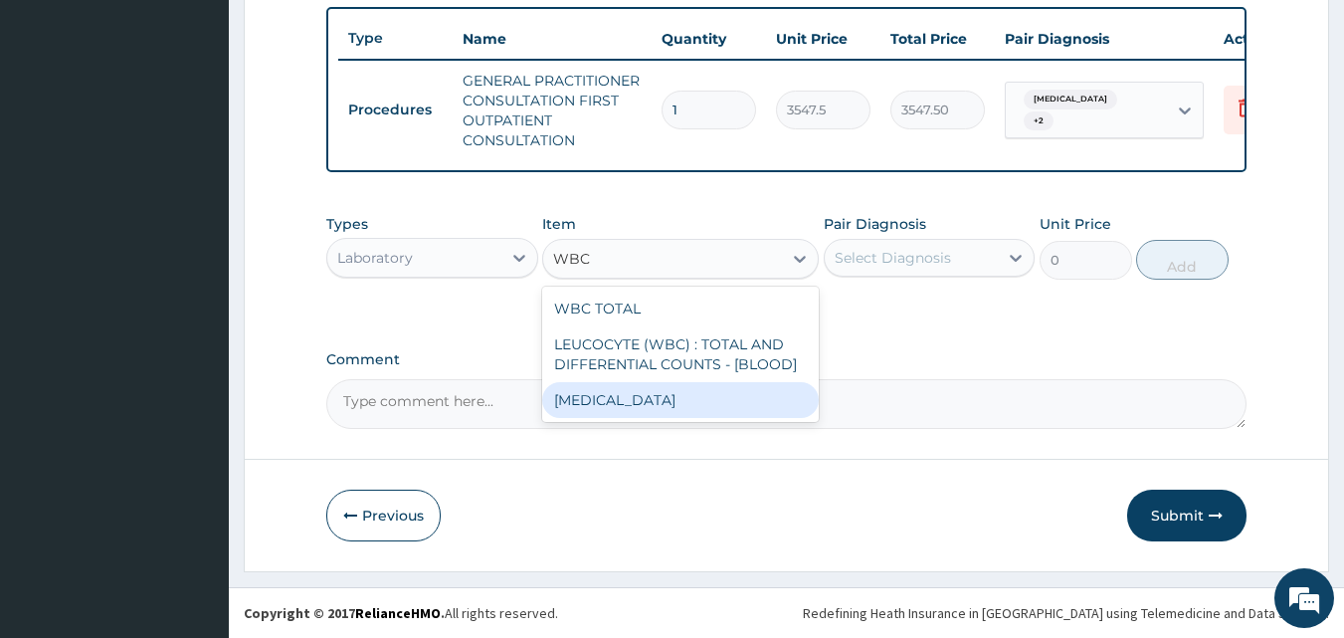
click at [700, 412] on div "WBC DIFFERENTIAL" at bounding box center [680, 400] width 277 height 36
type input "3225"
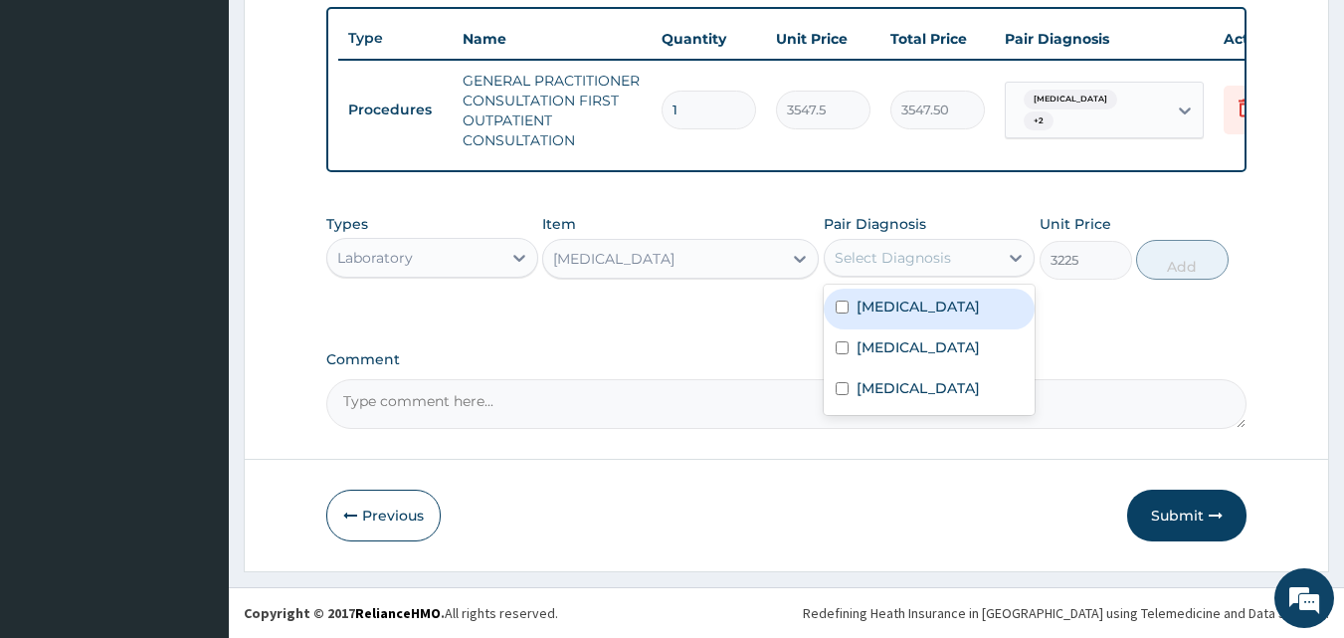
click at [894, 261] on div "Select Diagnosis" at bounding box center [893, 258] width 116 height 20
drag, startPoint x: 946, startPoint y: 316, endPoint x: 981, endPoint y: 303, distance: 37.1
click at [947, 315] on div "Sepsis" at bounding box center [930, 308] width 212 height 41
checkbox input "true"
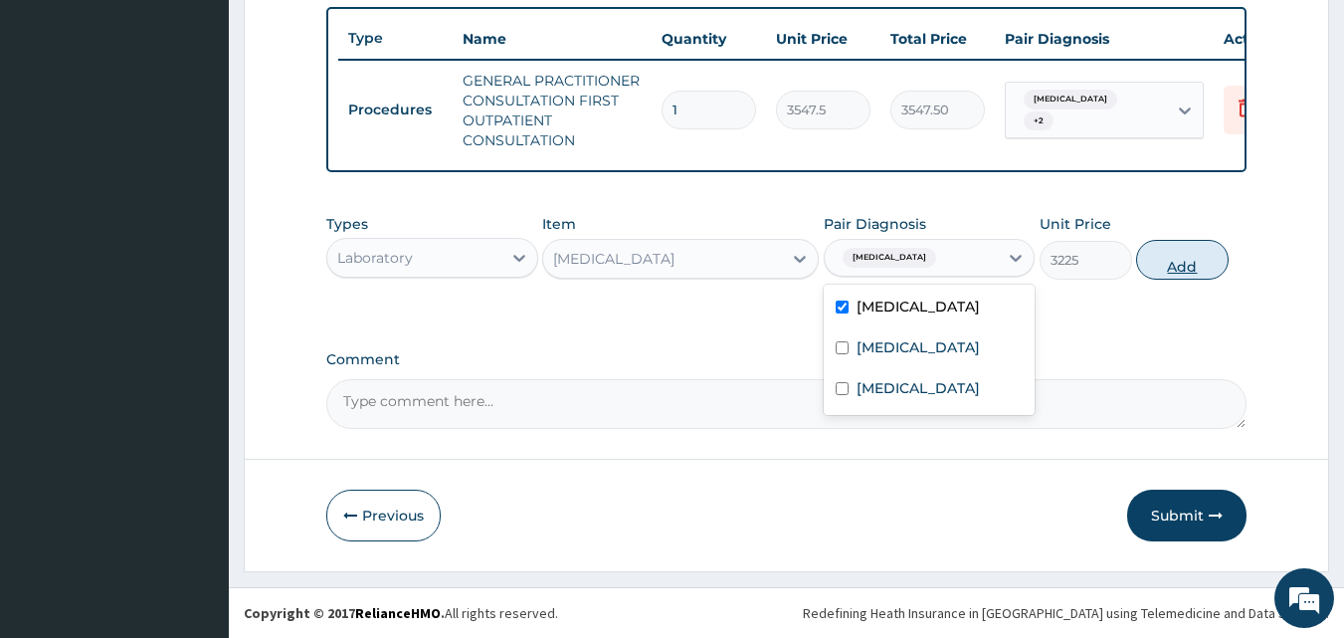
click at [1200, 264] on button "Add" at bounding box center [1182, 260] width 93 height 40
type input "0"
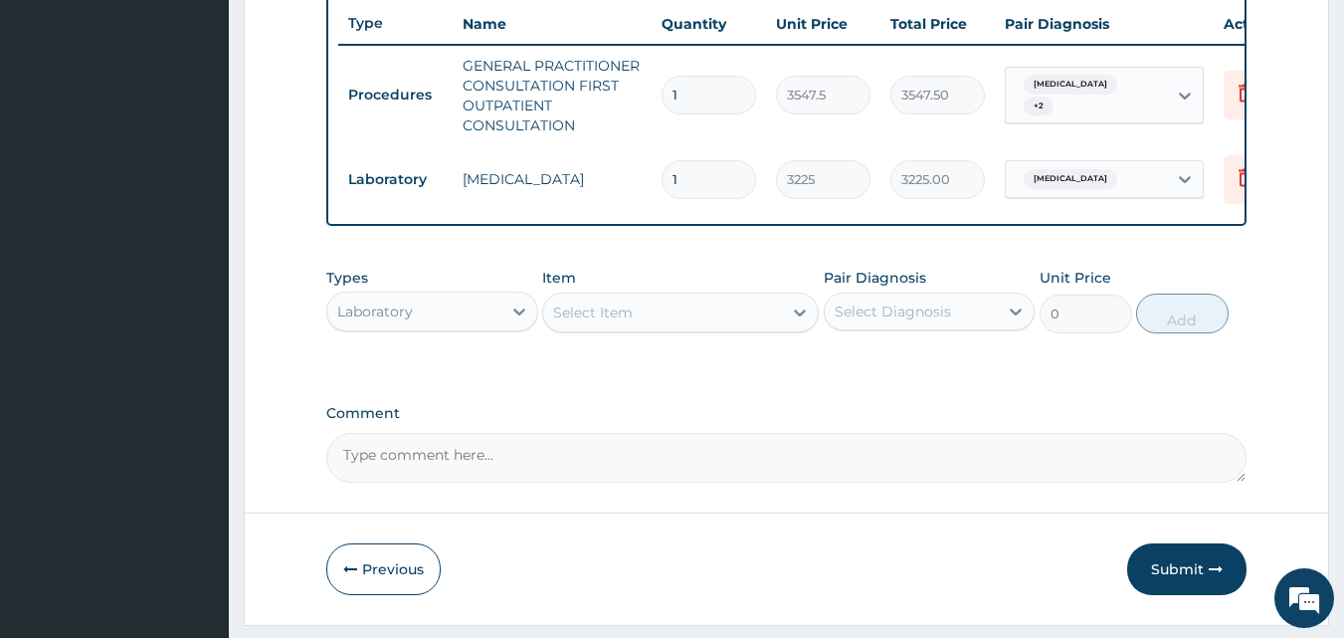
click at [630, 322] on div "Select Item" at bounding box center [593, 312] width 80 height 20
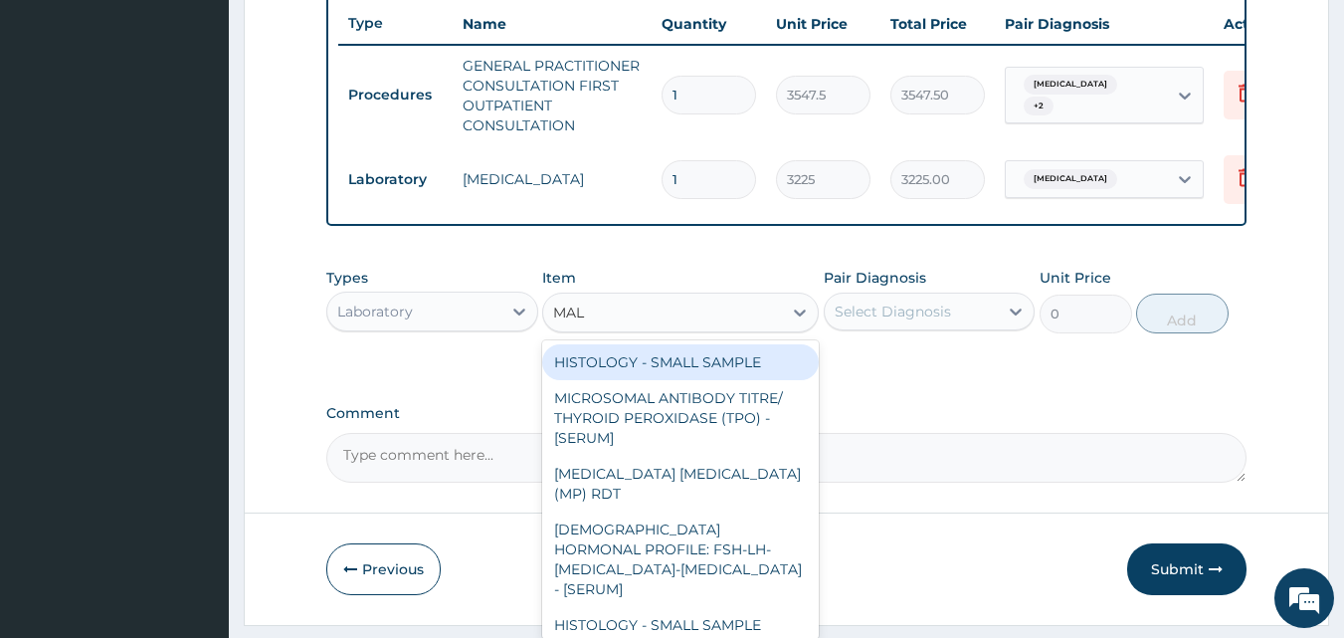
type input "MALA"
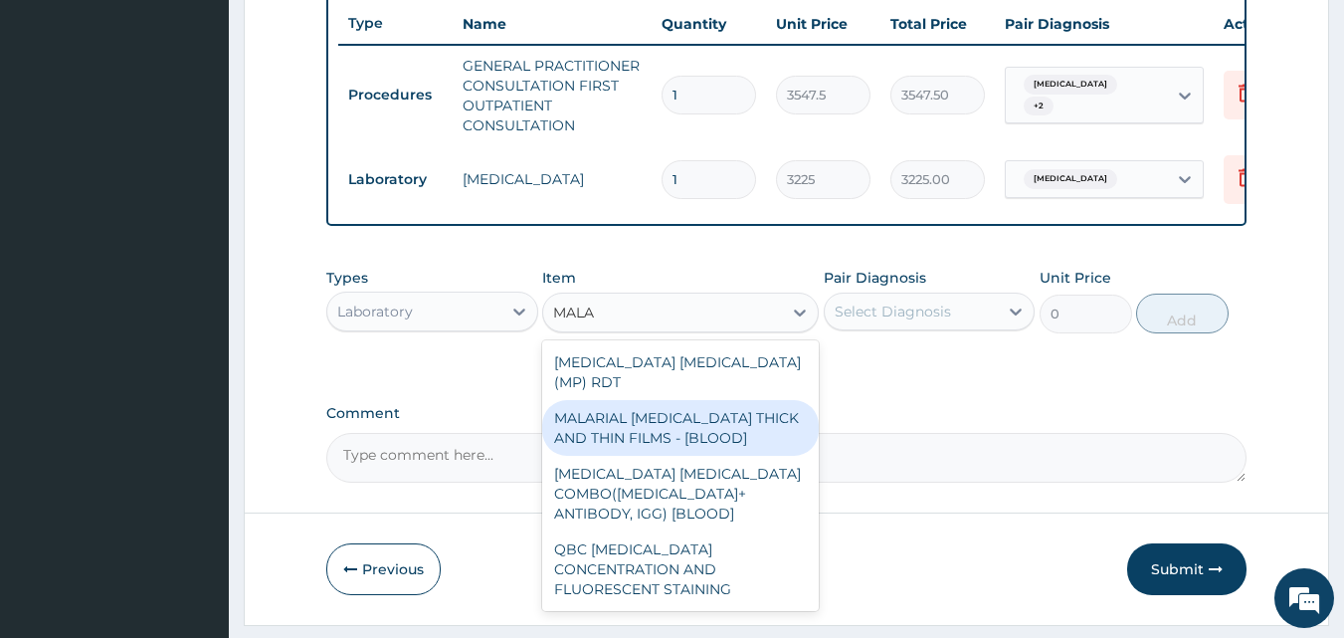
click at [647, 409] on div "MALARIAL PARASITE THICK AND THIN FILMS - [BLOOD]" at bounding box center [680, 428] width 277 height 56
type input "1612.5"
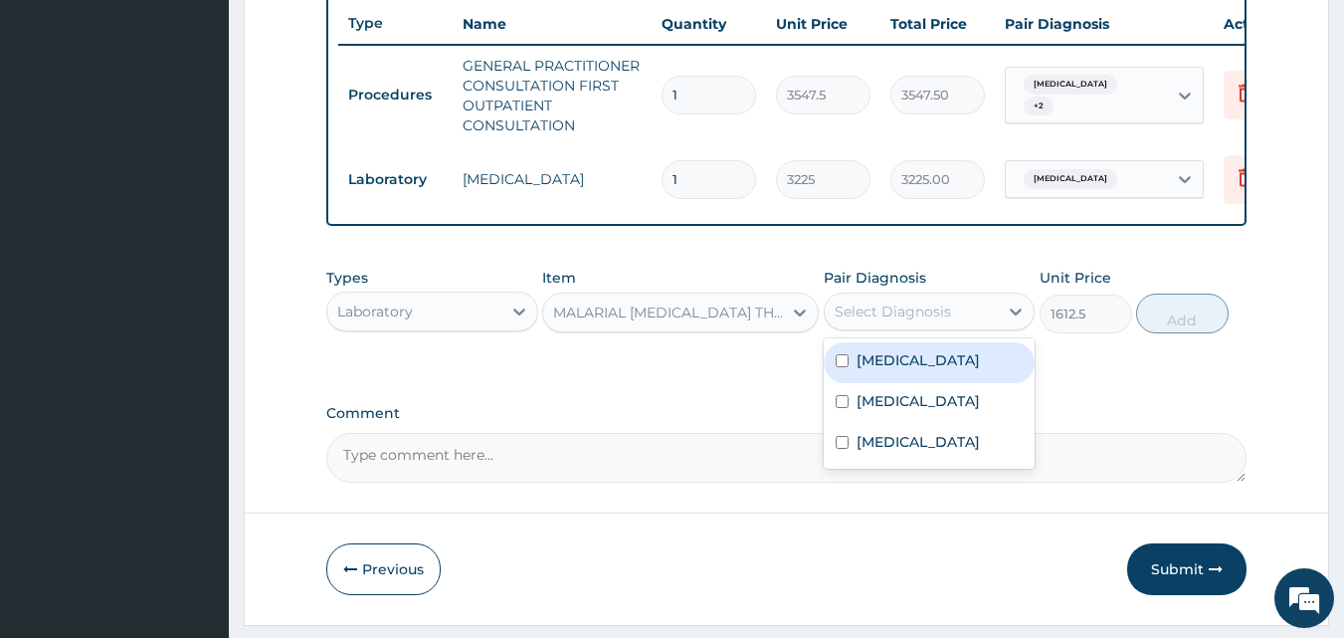
drag, startPoint x: 902, startPoint y: 315, endPoint x: 885, endPoint y: 339, distance: 29.3
click at [903, 315] on div "Select Diagnosis" at bounding box center [893, 311] width 116 height 20
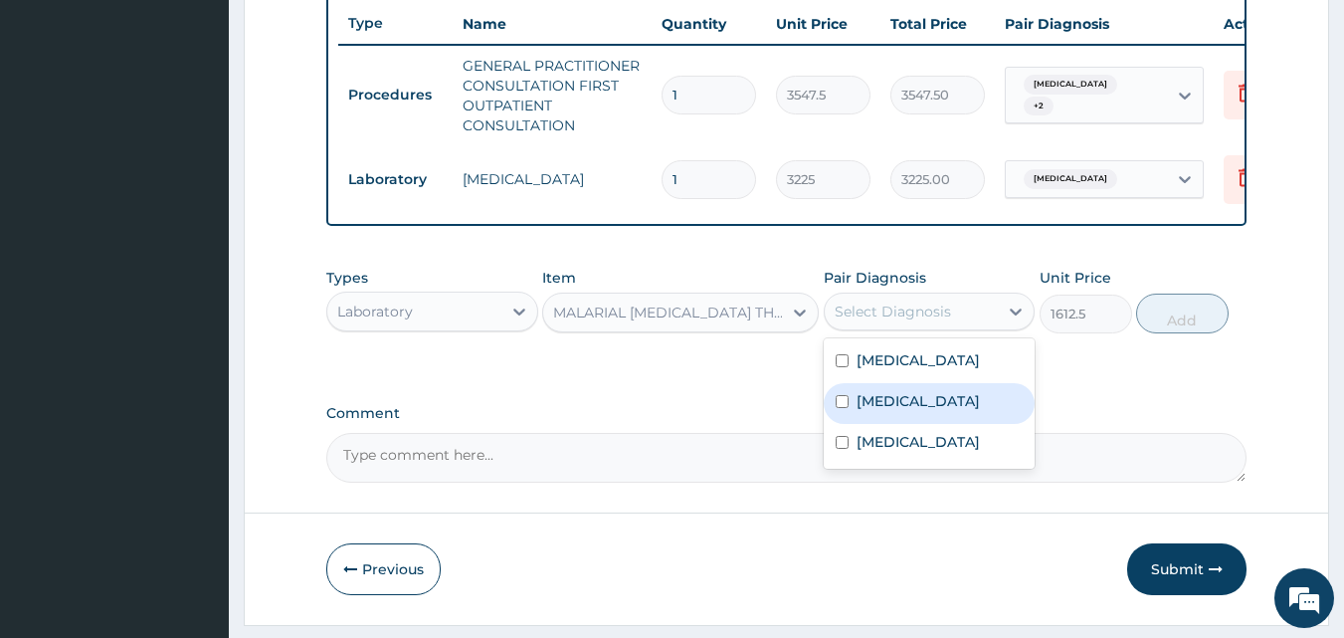
drag, startPoint x: 886, startPoint y: 410, endPoint x: 948, endPoint y: 400, distance: 62.5
click at [893, 409] on label "Malaria" at bounding box center [918, 401] width 123 height 20
checkbox input "true"
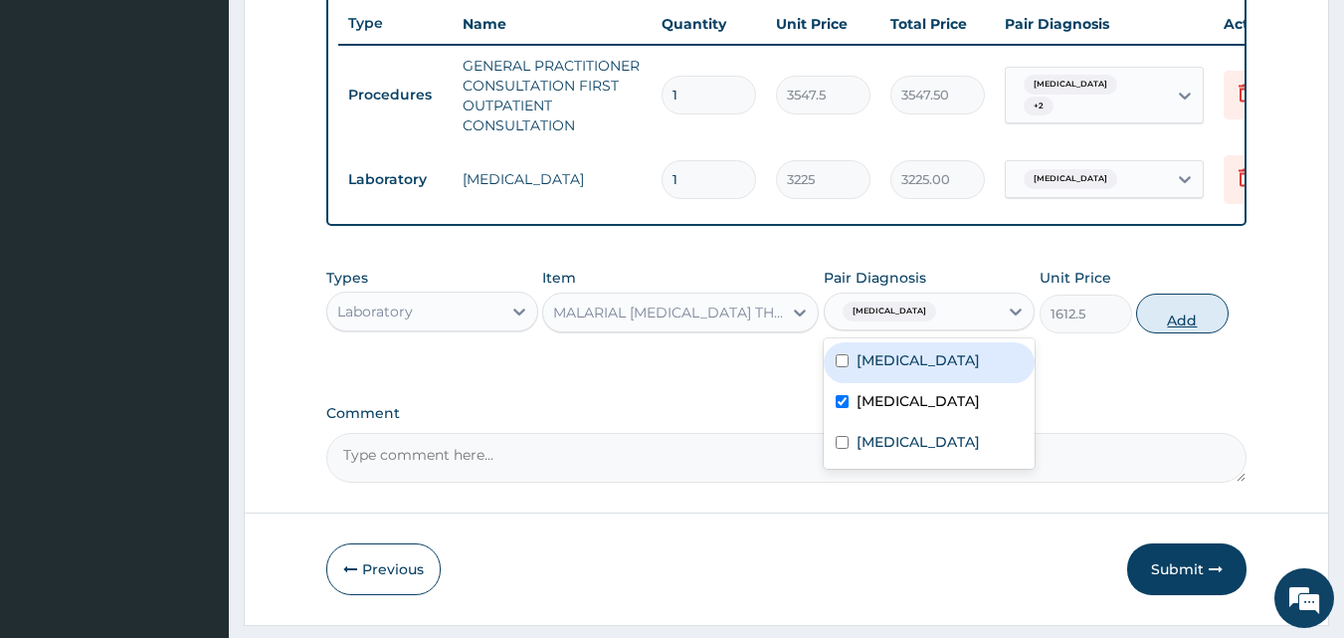
click at [1185, 326] on button "Add" at bounding box center [1182, 313] width 93 height 40
type input "0"
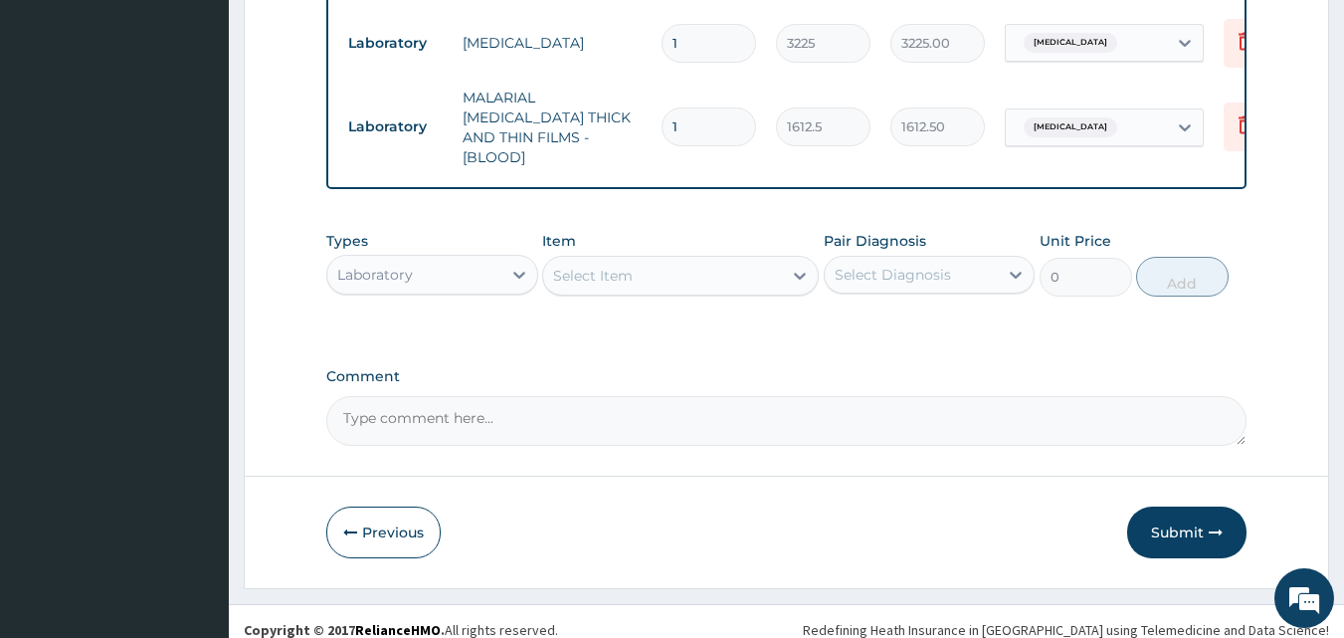
scroll to position [896, 0]
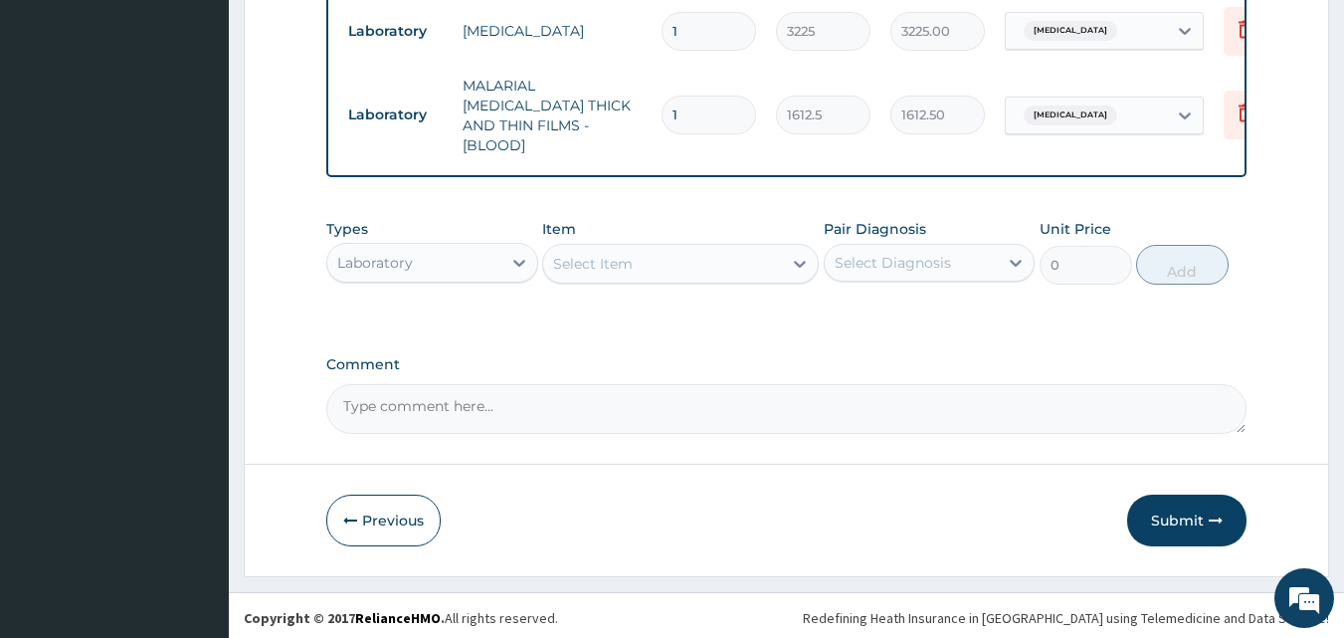
click at [431, 261] on div "Laboratory" at bounding box center [414, 263] width 174 height 32
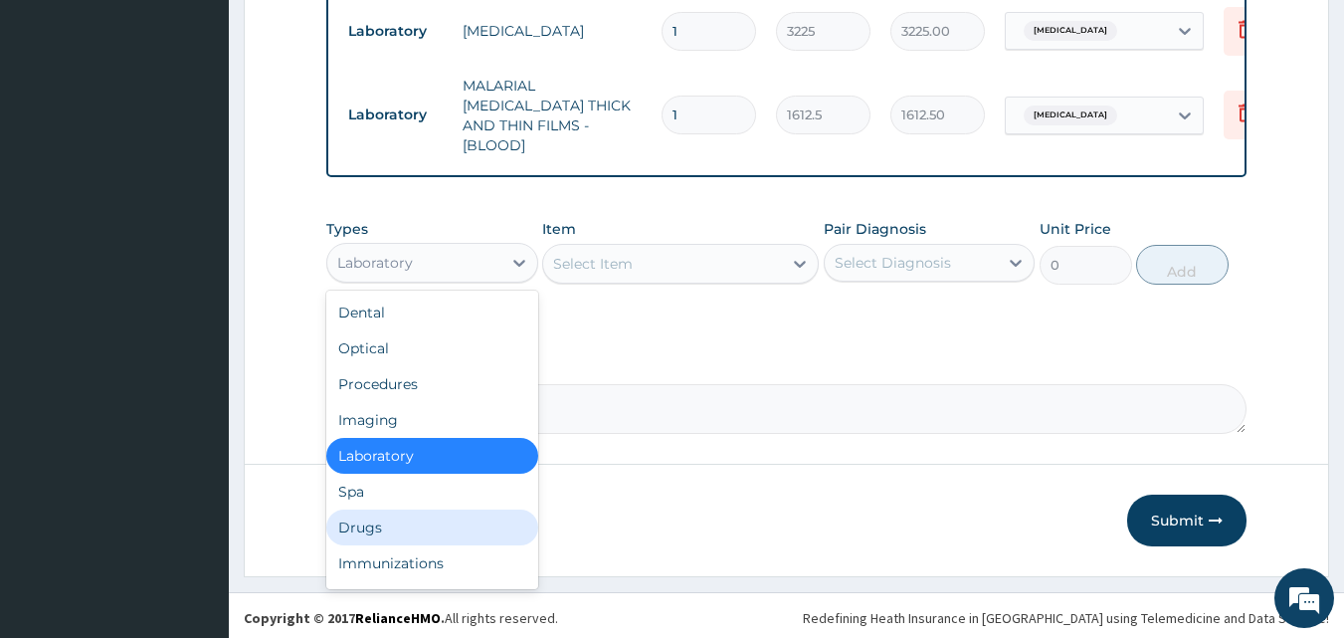
click at [405, 518] on div "Drugs" at bounding box center [432, 527] width 212 height 36
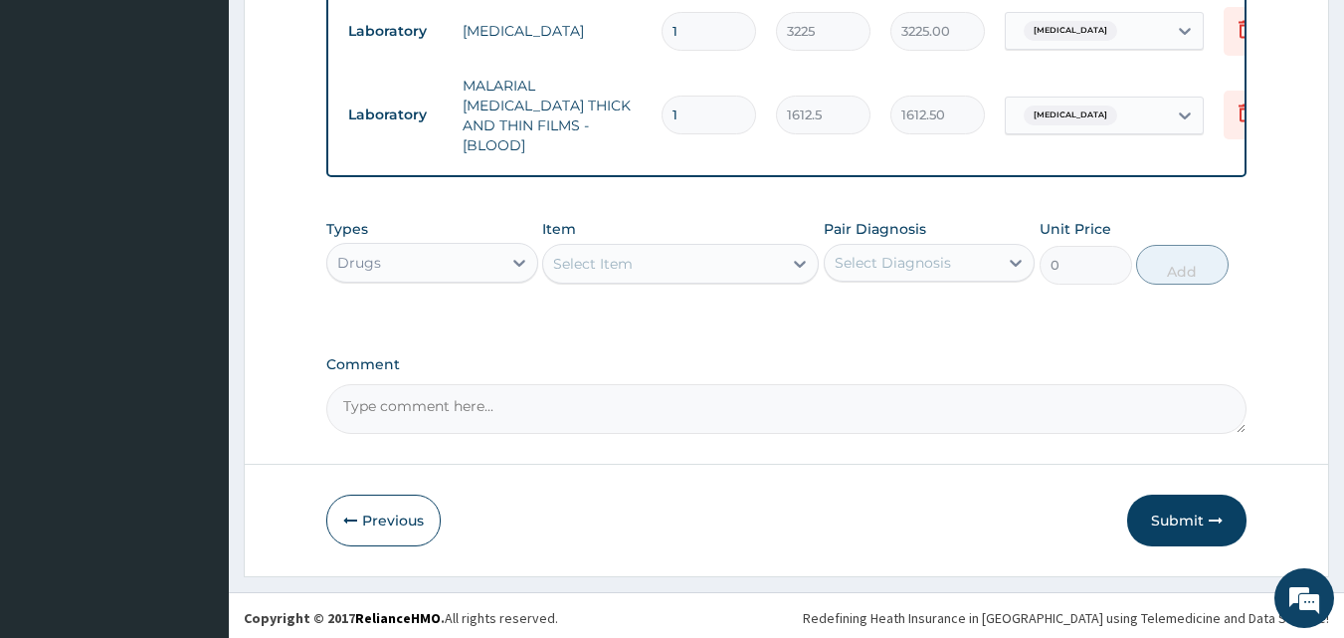
click at [609, 254] on div "Select Item" at bounding box center [593, 264] width 80 height 20
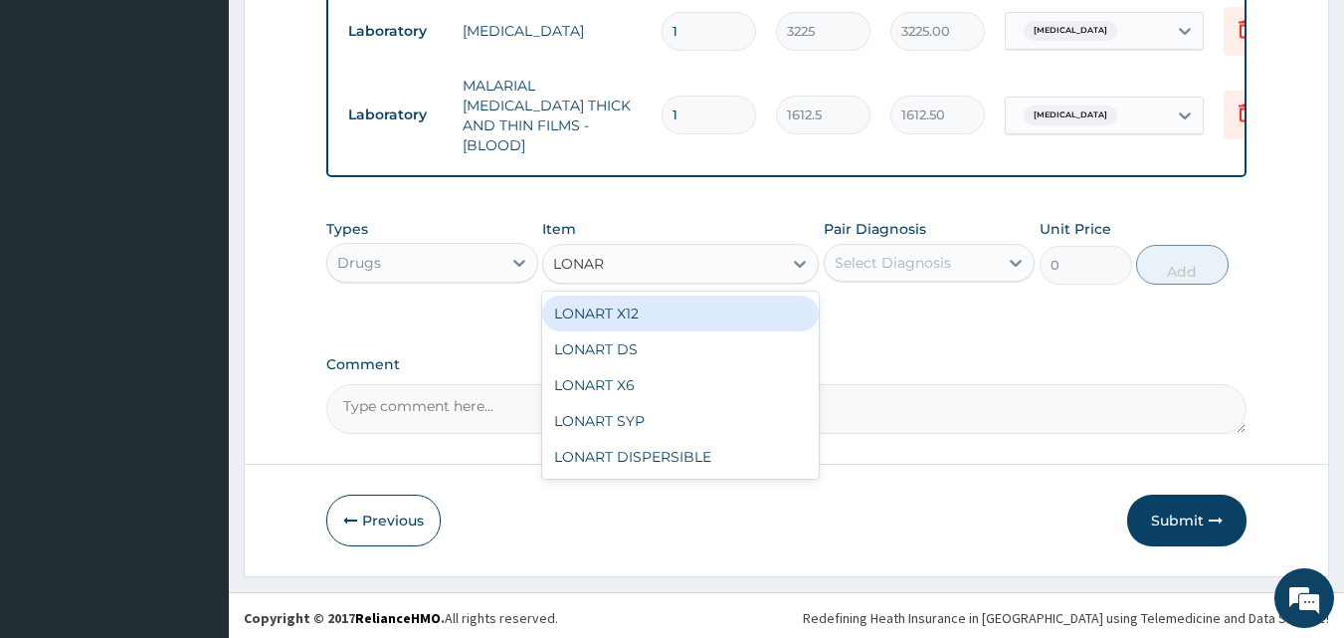
type input "LONART"
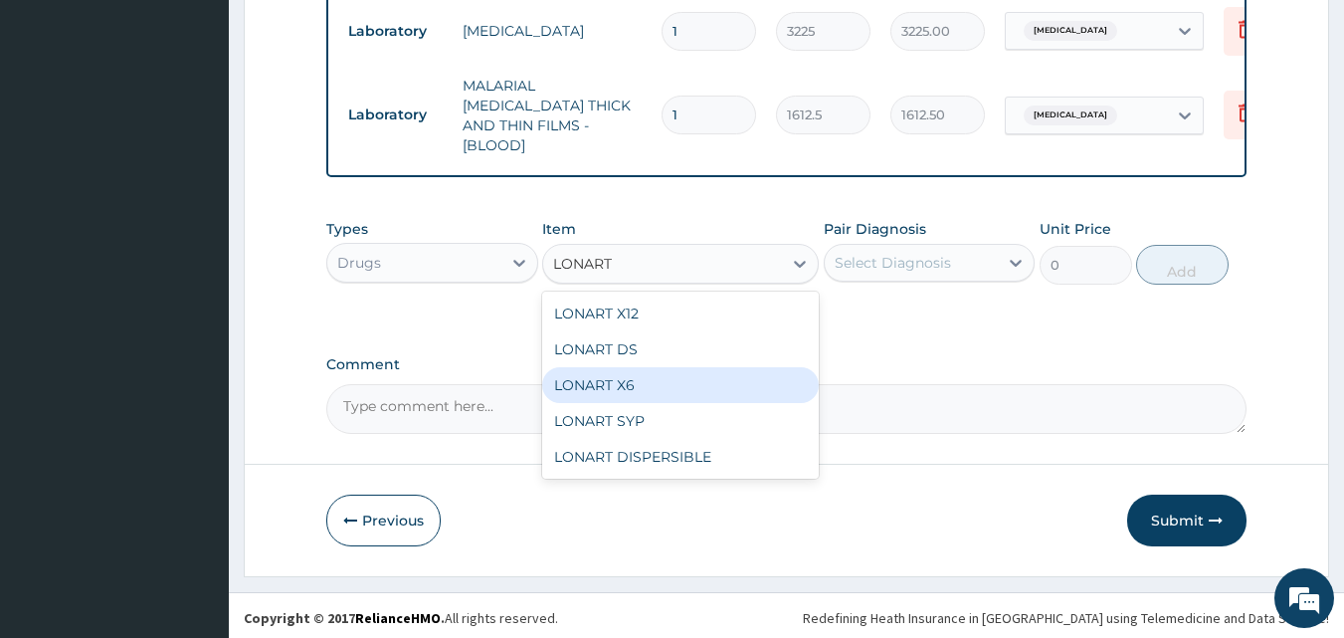
click at [645, 369] on div "LONART X6" at bounding box center [680, 385] width 277 height 36
type input "473"
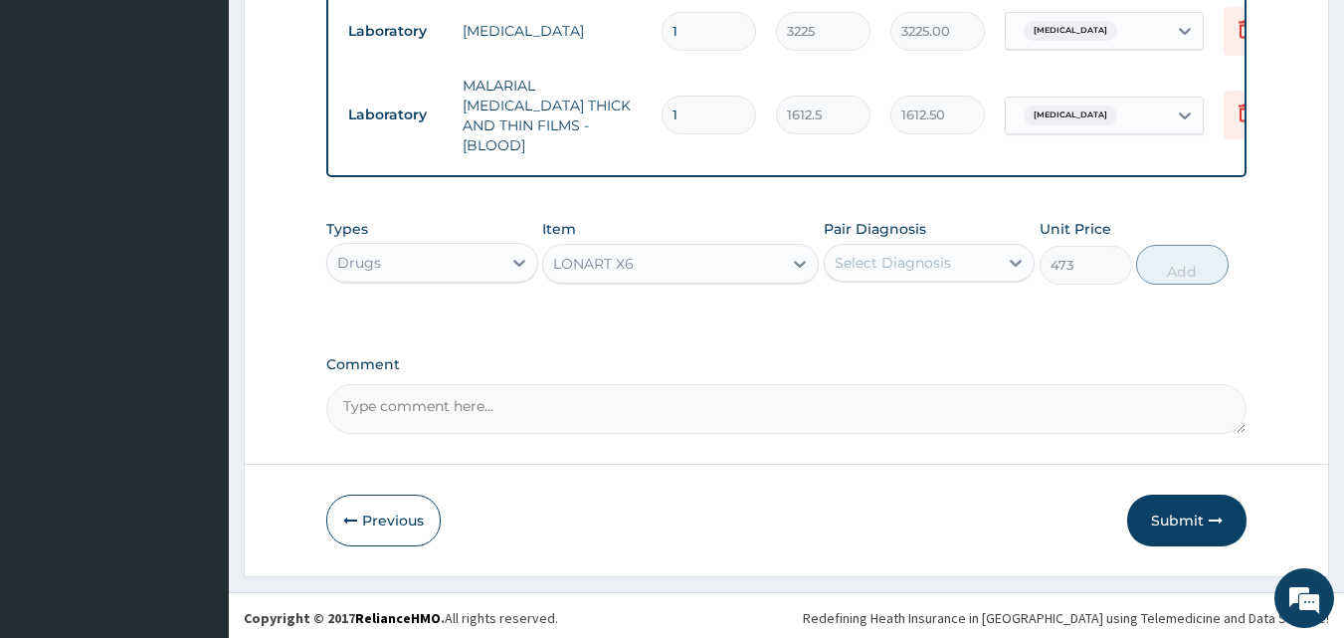
click at [859, 253] on div "Select Diagnosis" at bounding box center [893, 263] width 116 height 20
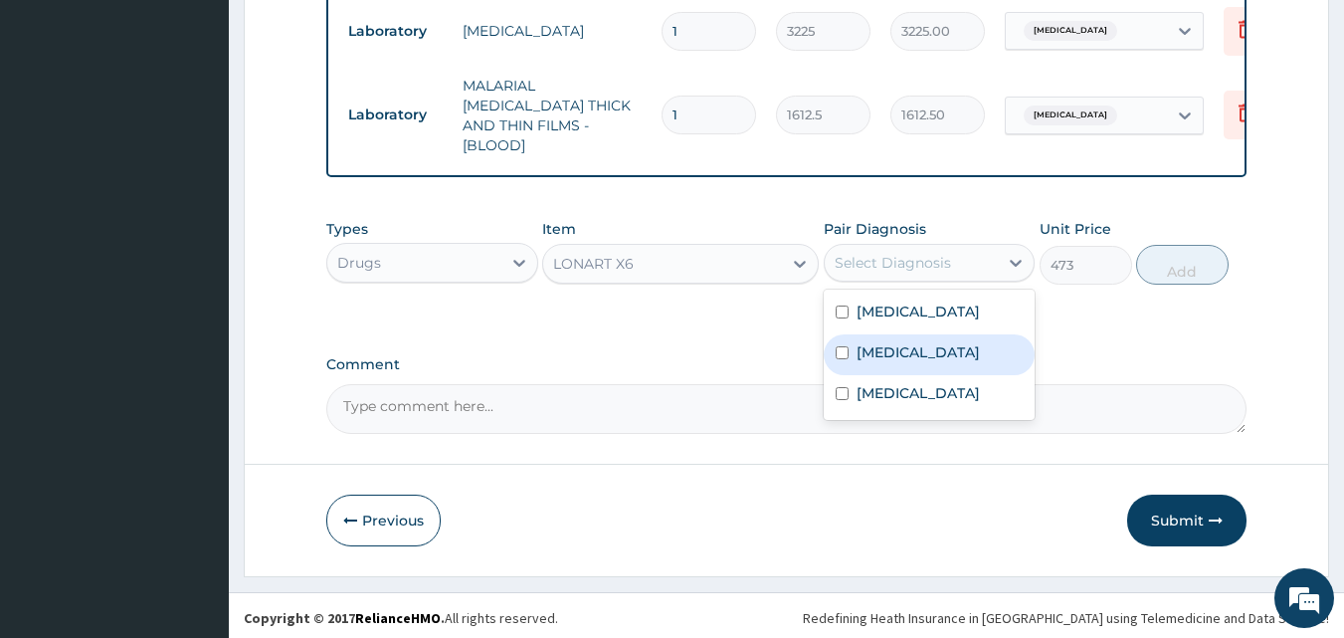
drag, startPoint x: 909, startPoint y: 344, endPoint x: 950, endPoint y: 316, distance: 49.4
click at [913, 339] on div "Malaria" at bounding box center [930, 354] width 212 height 41
checkbox input "true"
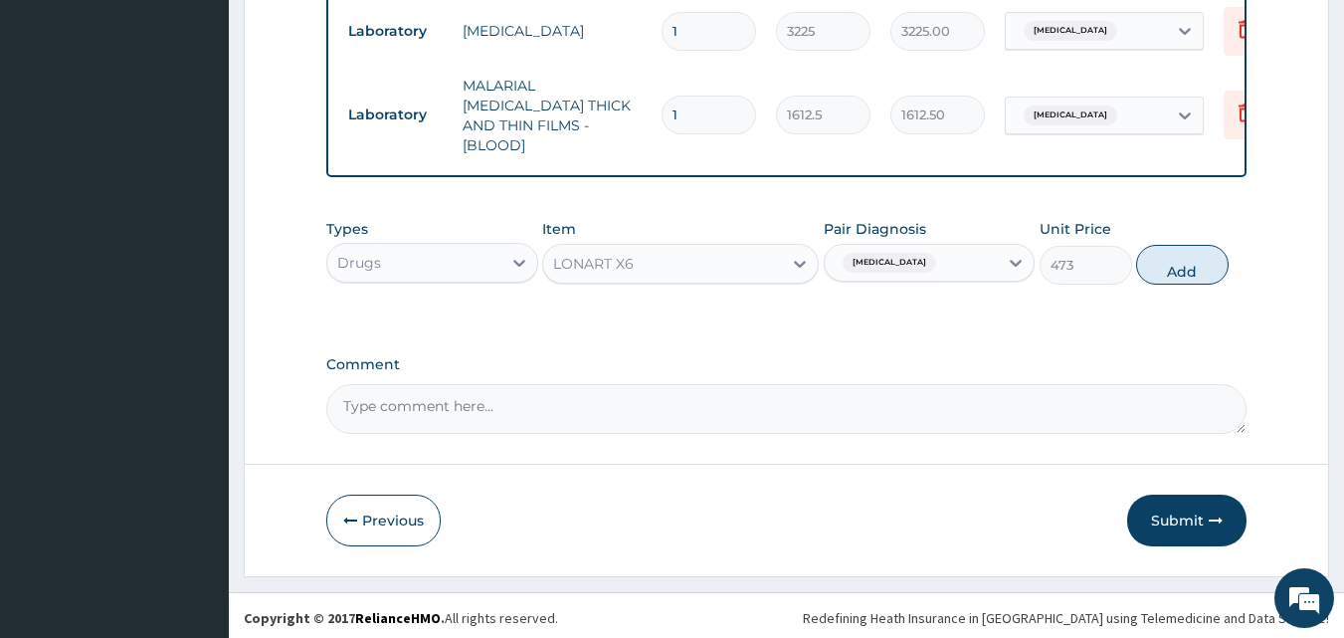
drag, startPoint x: 1173, startPoint y: 257, endPoint x: 1114, endPoint y: 229, distance: 65.0
click at [1174, 256] on button "Add" at bounding box center [1182, 265] width 93 height 40
type input "0"
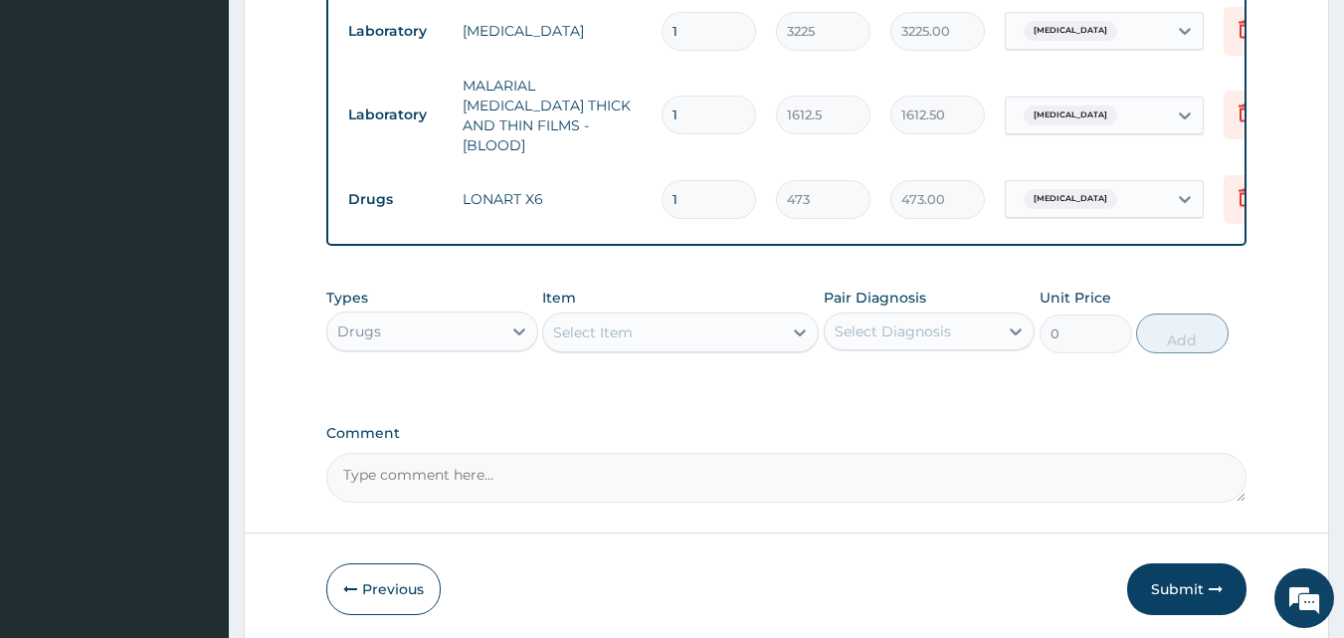
type input "0.00"
type input "6"
type input "2838.00"
type input "6"
click at [607, 328] on div "Select Item" at bounding box center [593, 332] width 80 height 20
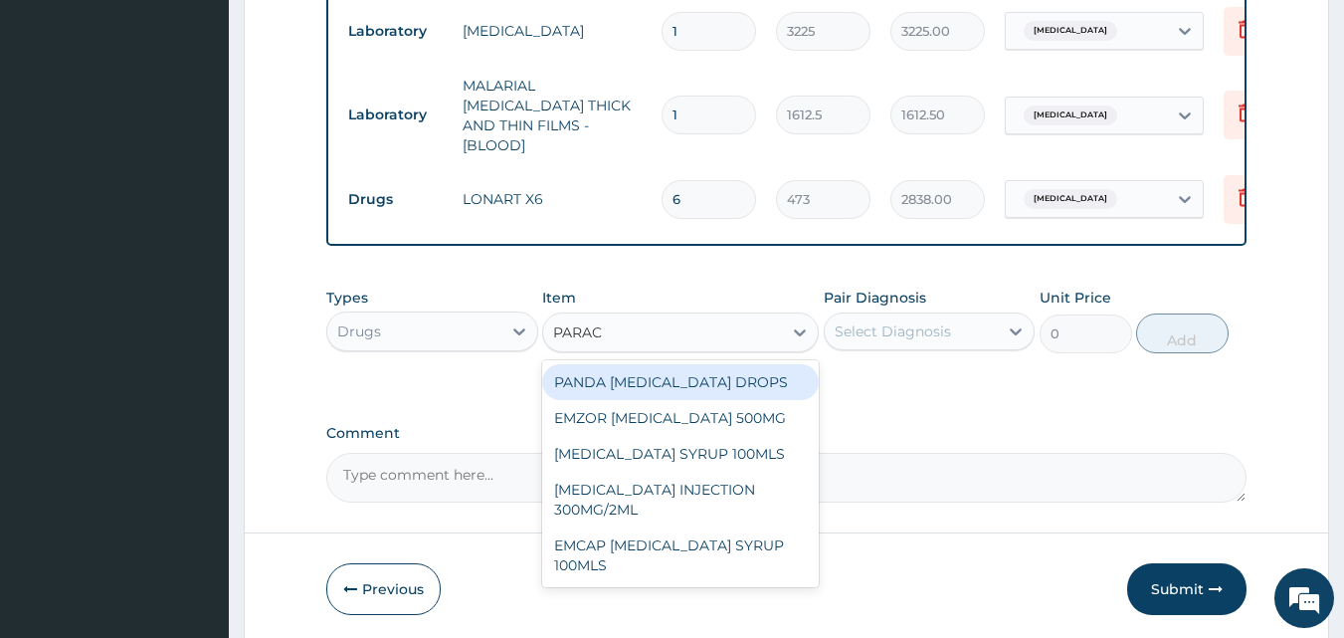
type input "PARACE"
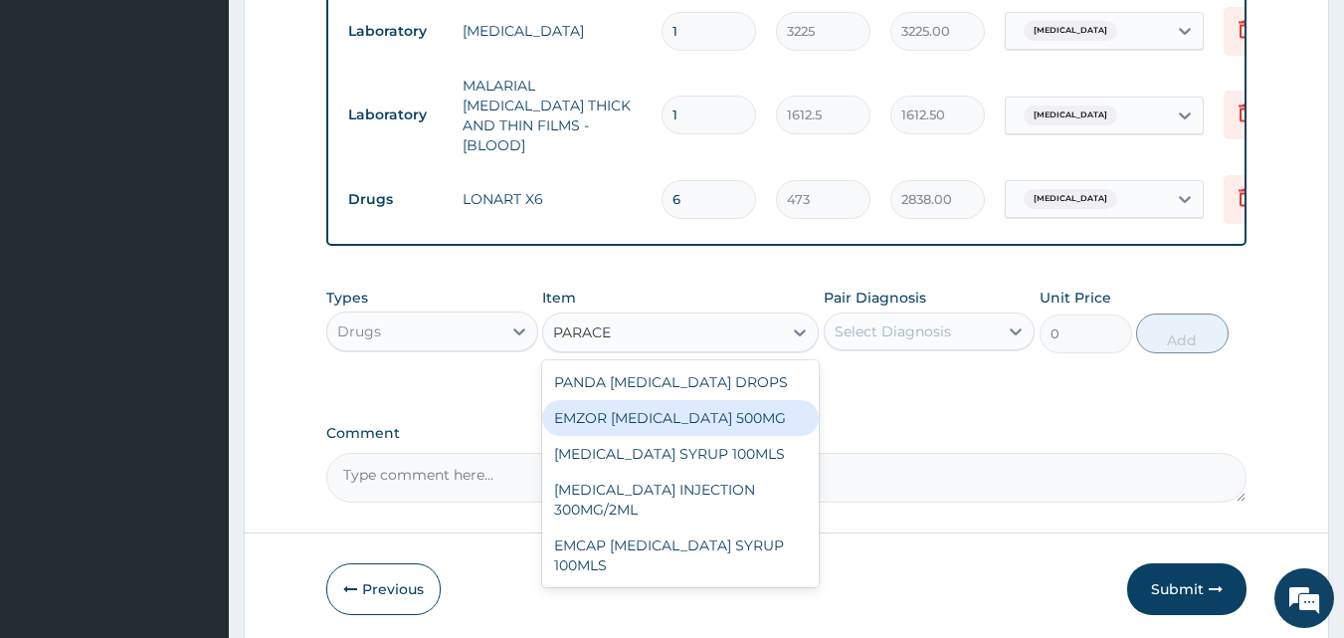
drag, startPoint x: 676, startPoint y: 419, endPoint x: 798, endPoint y: 369, distance: 131.2
click at [683, 416] on div "EMZOR PARACETAMOL 500MG" at bounding box center [680, 418] width 277 height 36
type input "23.64999961853027"
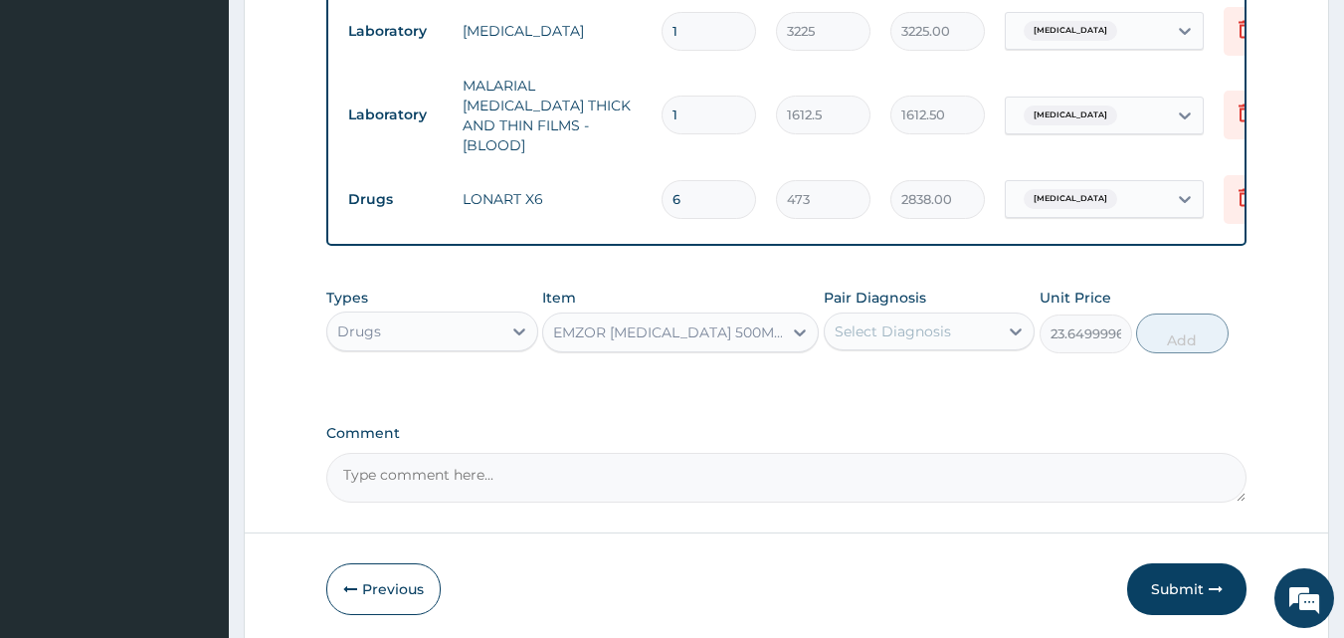
click at [954, 304] on div "Pair Diagnosis Select Diagnosis" at bounding box center [930, 320] width 212 height 66
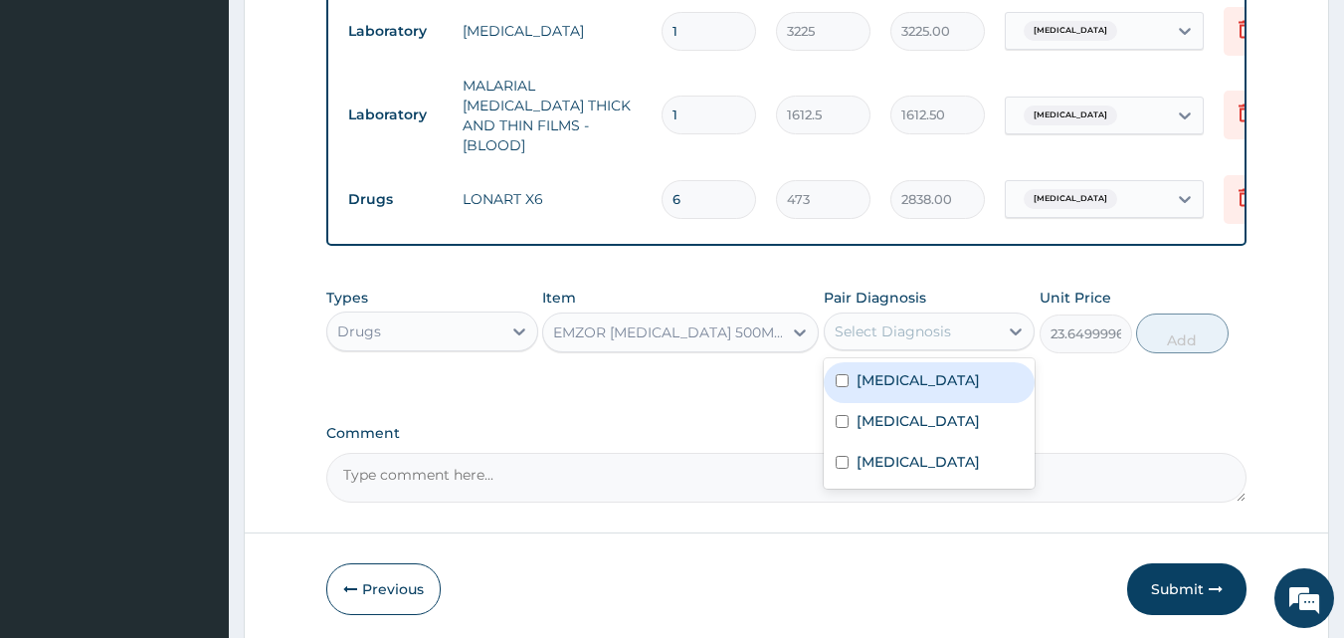
drag, startPoint x: 945, startPoint y: 316, endPoint x: 923, endPoint y: 370, distance: 58.0
click at [945, 321] on div "Select Diagnosis" at bounding box center [893, 331] width 116 height 20
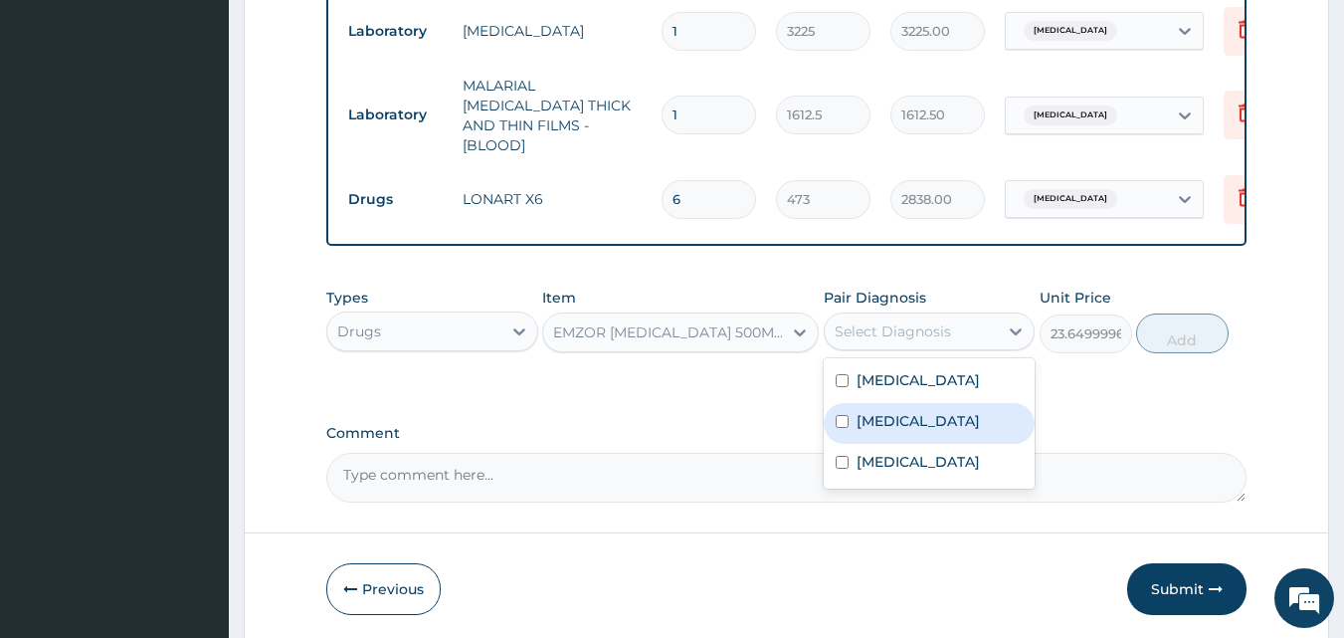
click at [917, 408] on div "Malaria" at bounding box center [930, 423] width 212 height 41
checkbox input "true"
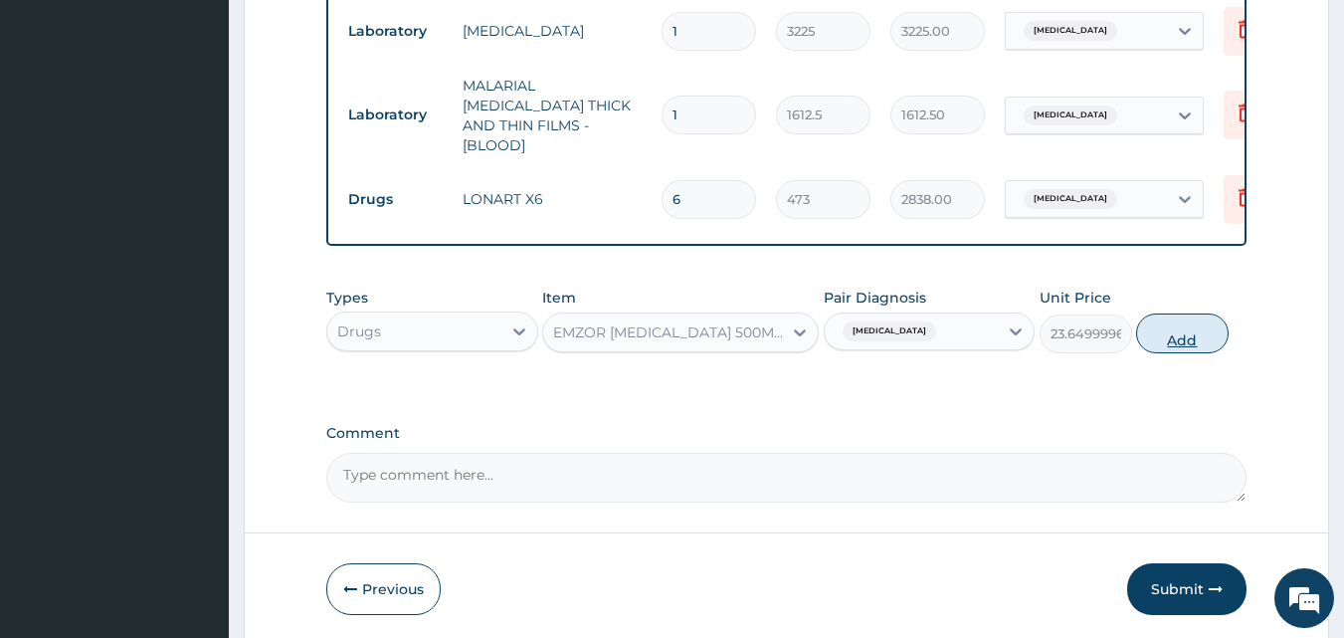
click at [1183, 329] on button "Add" at bounding box center [1182, 333] width 93 height 40
type input "0"
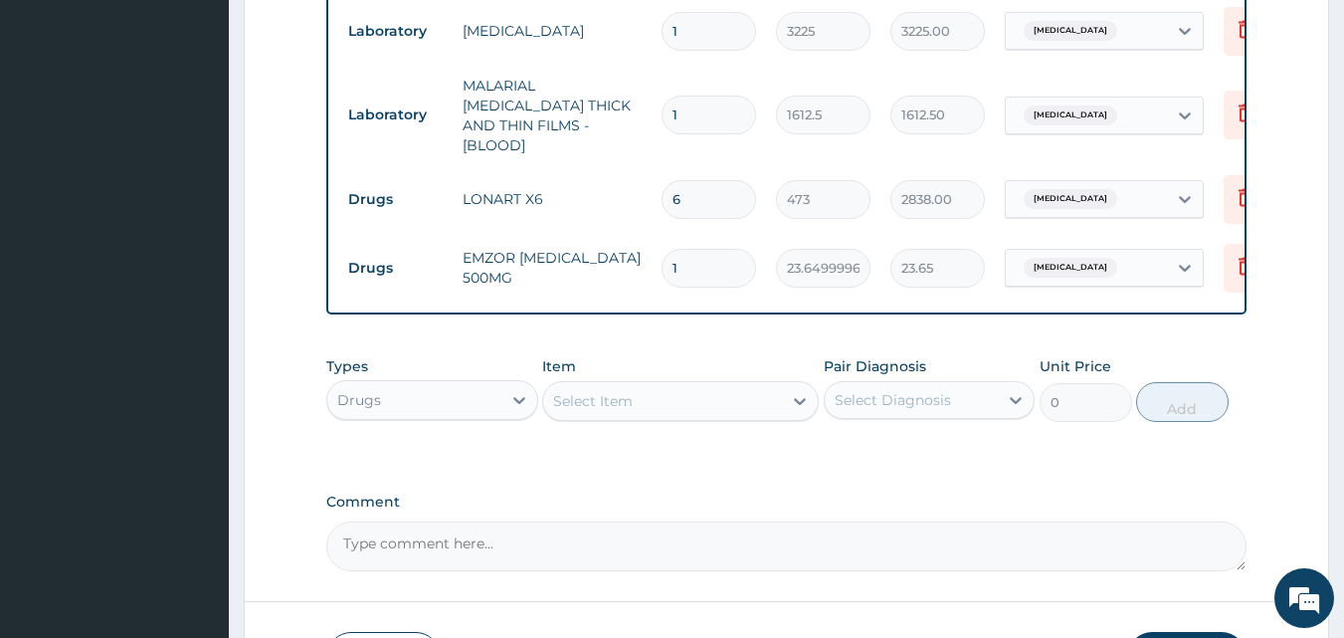
type input "18"
type input "425.70"
type input "18"
click at [617, 398] on div "Select Item" at bounding box center [593, 401] width 80 height 20
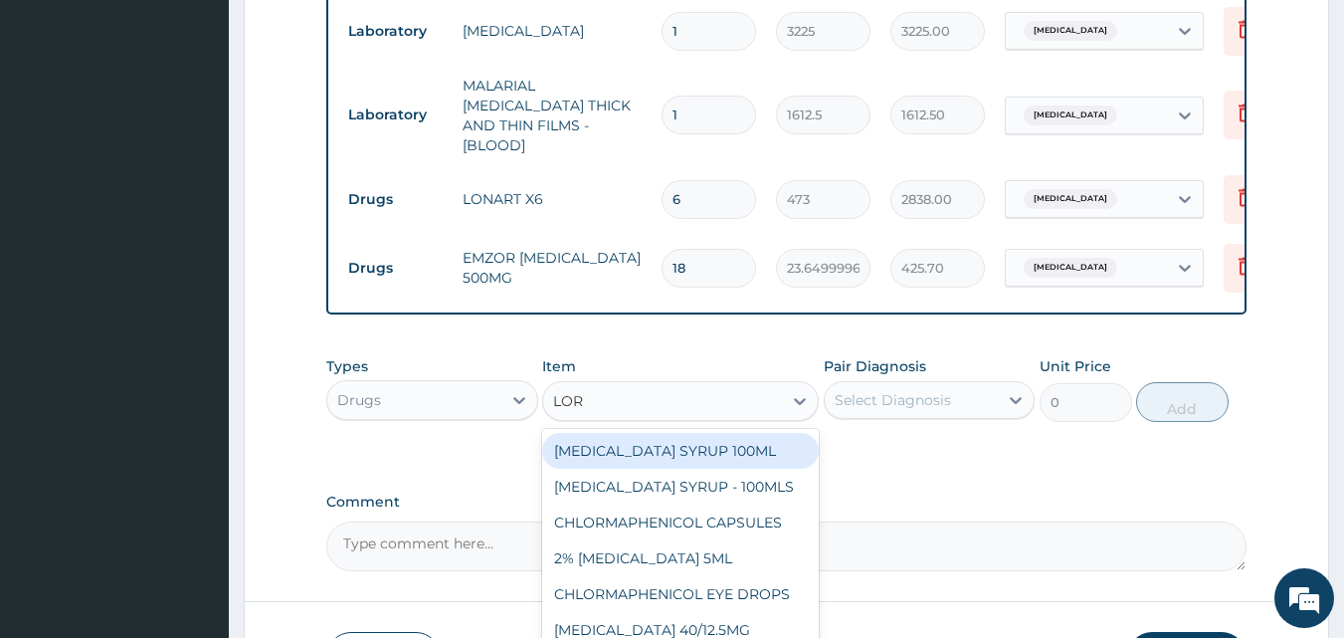
type input "LORA"
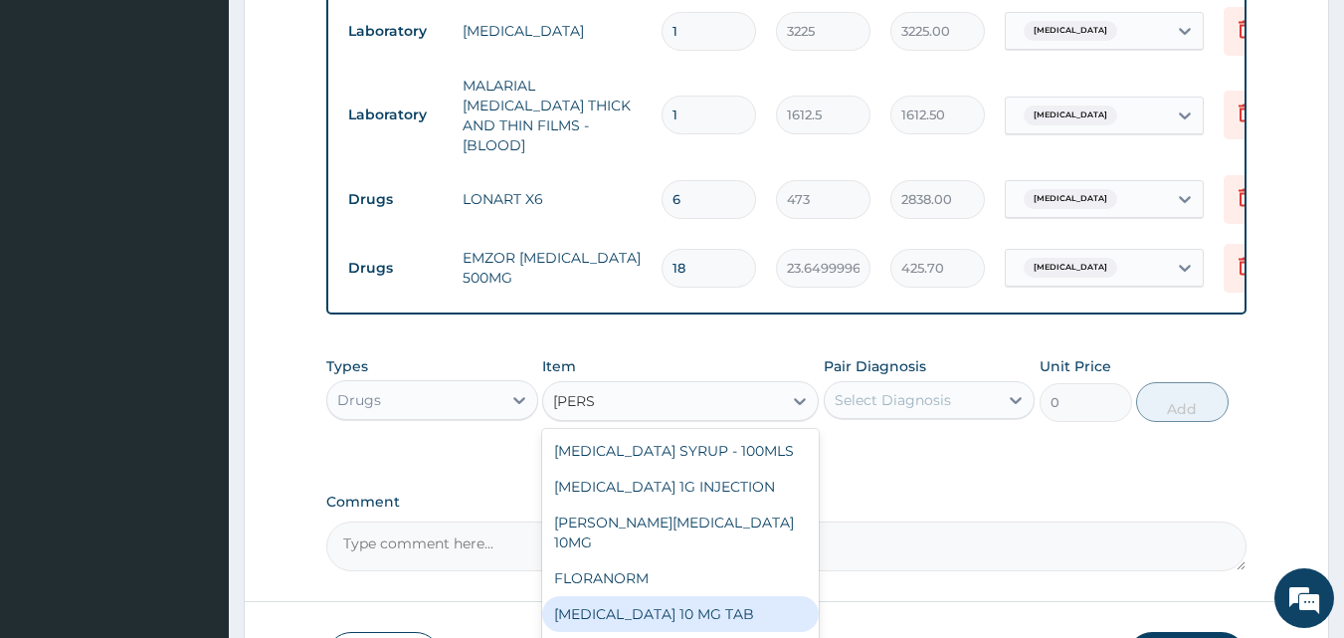
click at [635, 596] on div "LORATADINE 10 MG TAB" at bounding box center [680, 614] width 277 height 36
type input "59.125"
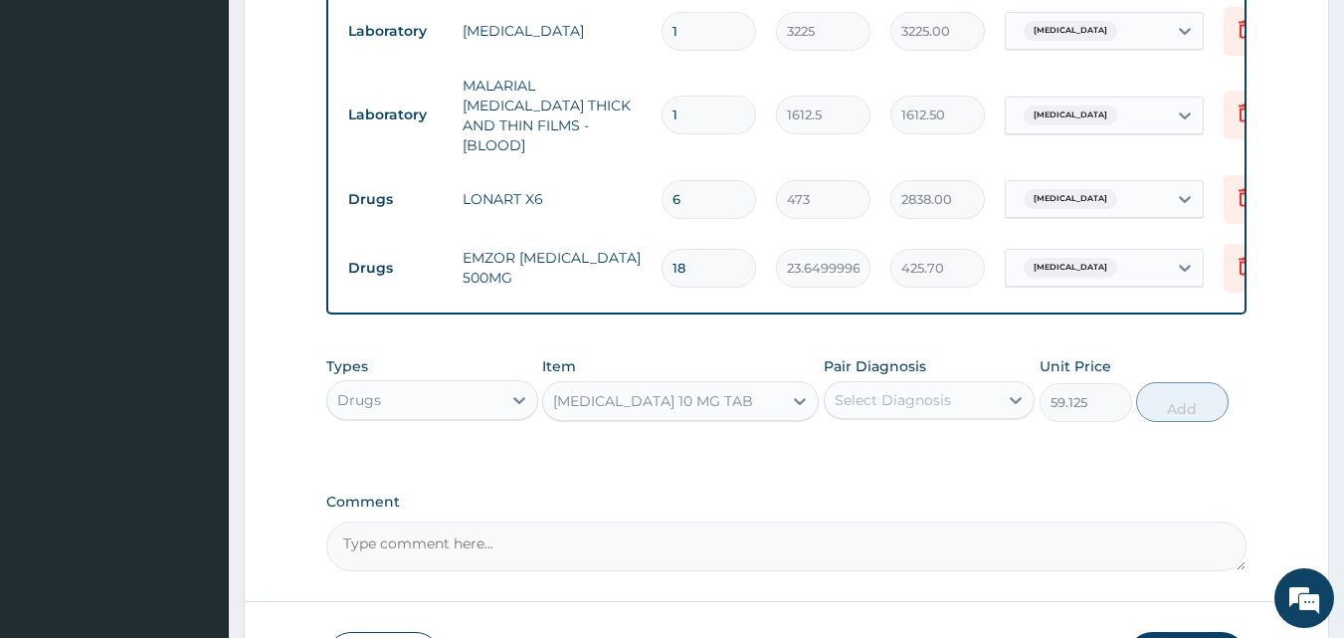
click at [981, 404] on div "Select Diagnosis" at bounding box center [912, 400] width 174 height 32
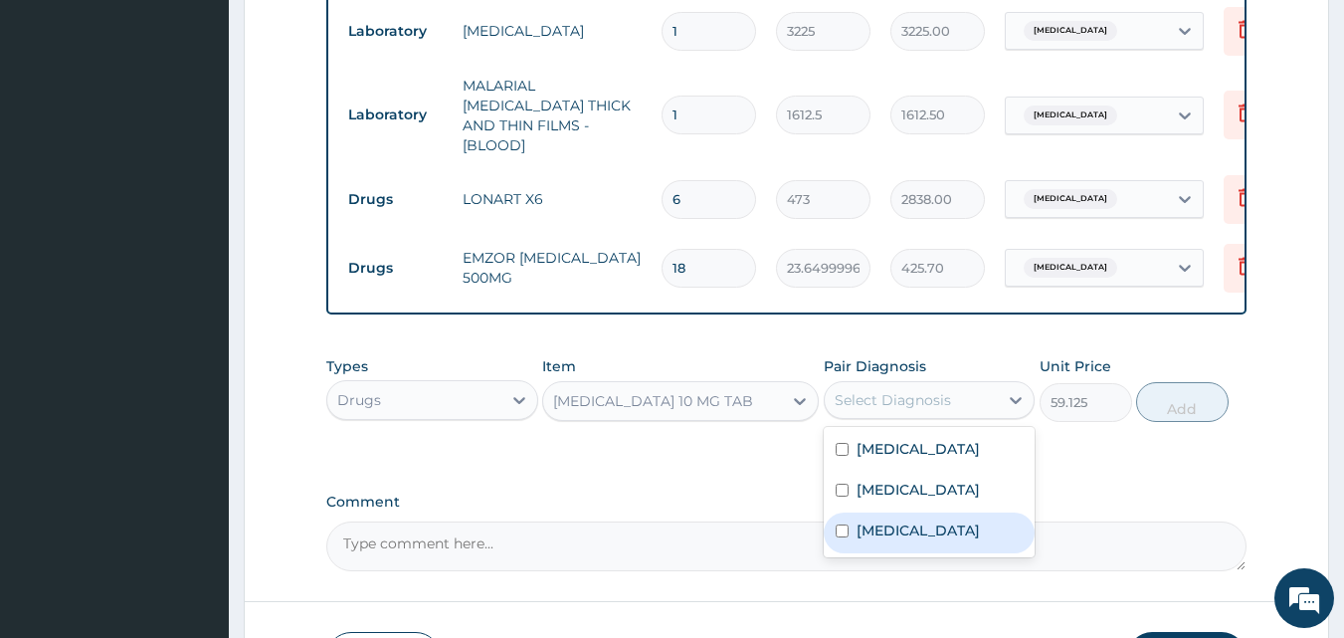
drag, startPoint x: 921, startPoint y: 518, endPoint x: 962, endPoint y: 477, distance: 58.4
click at [926, 513] on div "Urticaria" at bounding box center [930, 532] width 212 height 41
checkbox input "true"
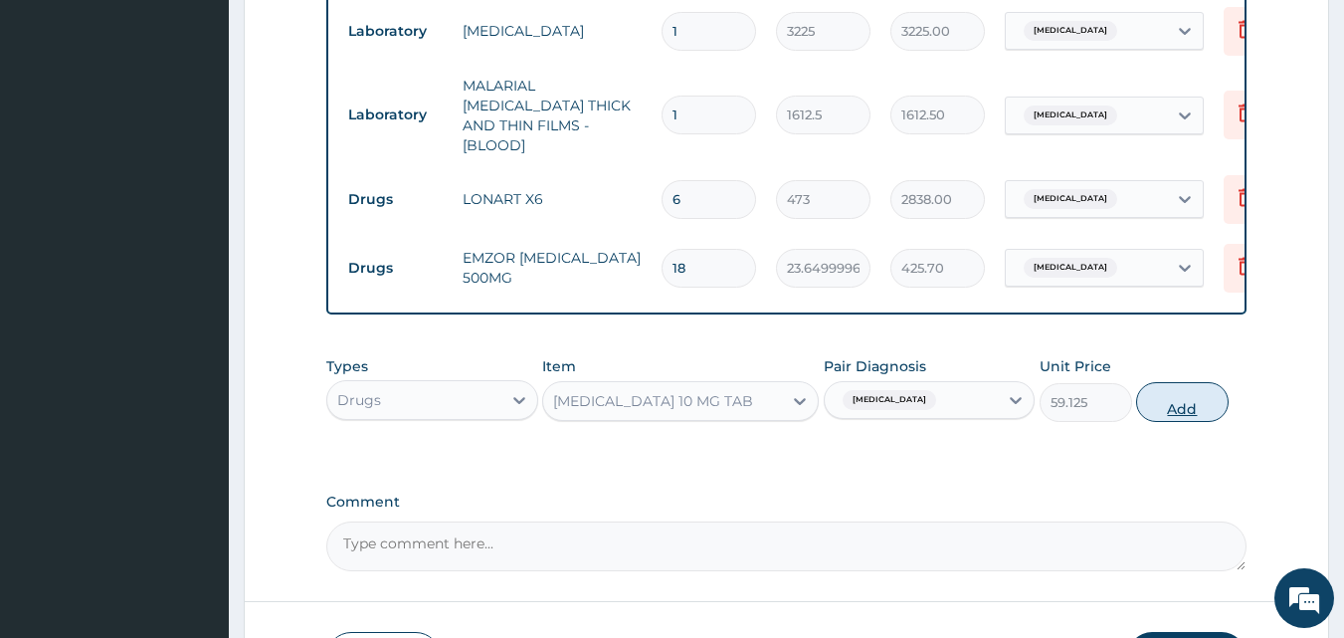
click at [1167, 397] on button "Add" at bounding box center [1182, 402] width 93 height 40
type input "0"
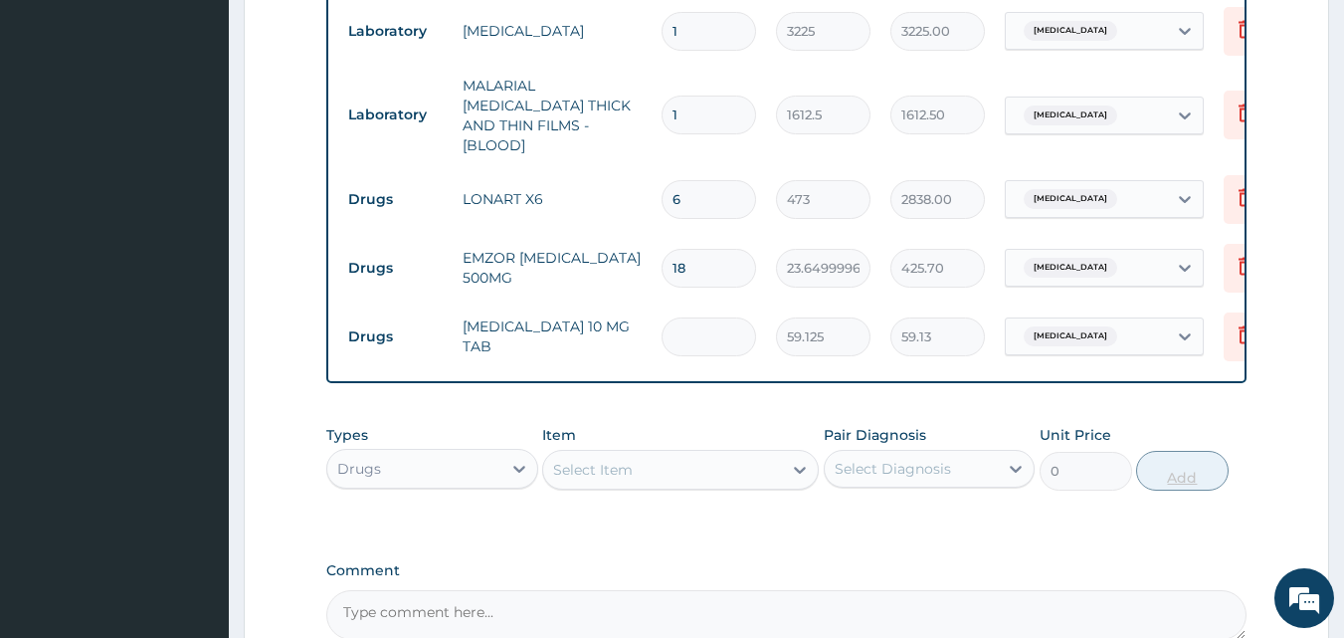
type input "0.00"
type input "5"
type input "295.63"
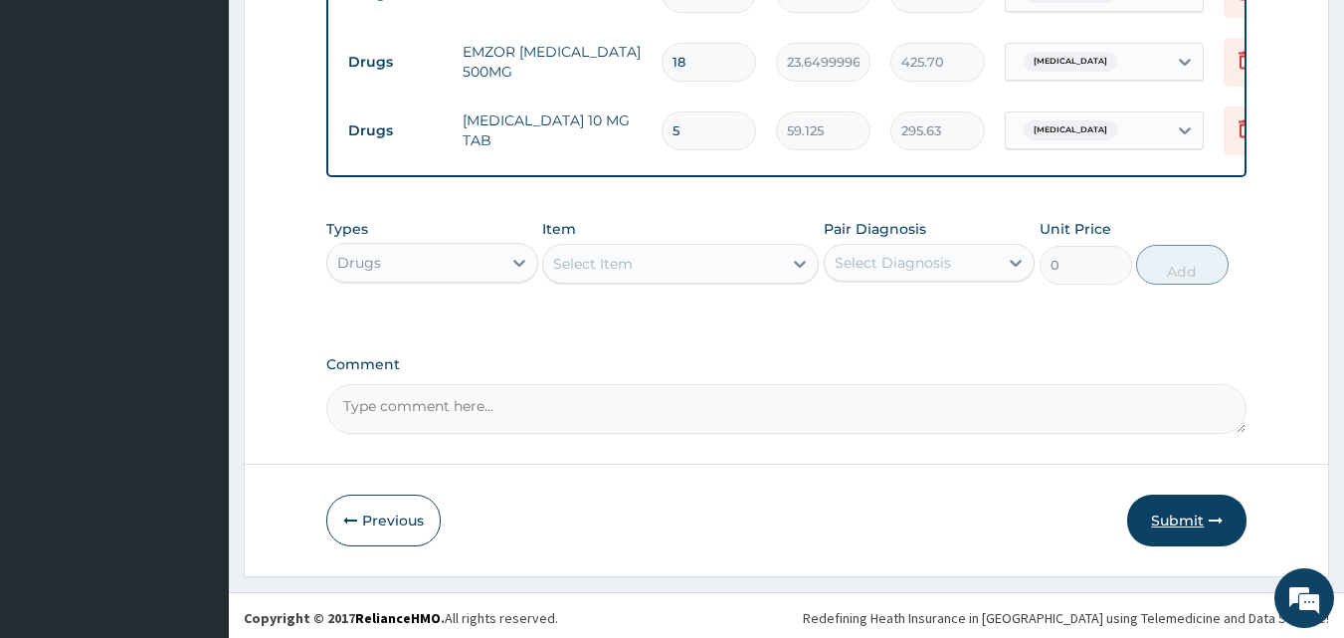
type input "5"
drag, startPoint x: 1176, startPoint y: 512, endPoint x: 1092, endPoint y: 477, distance: 90.9
click at [1175, 512] on button "Submit" at bounding box center [1186, 520] width 119 height 52
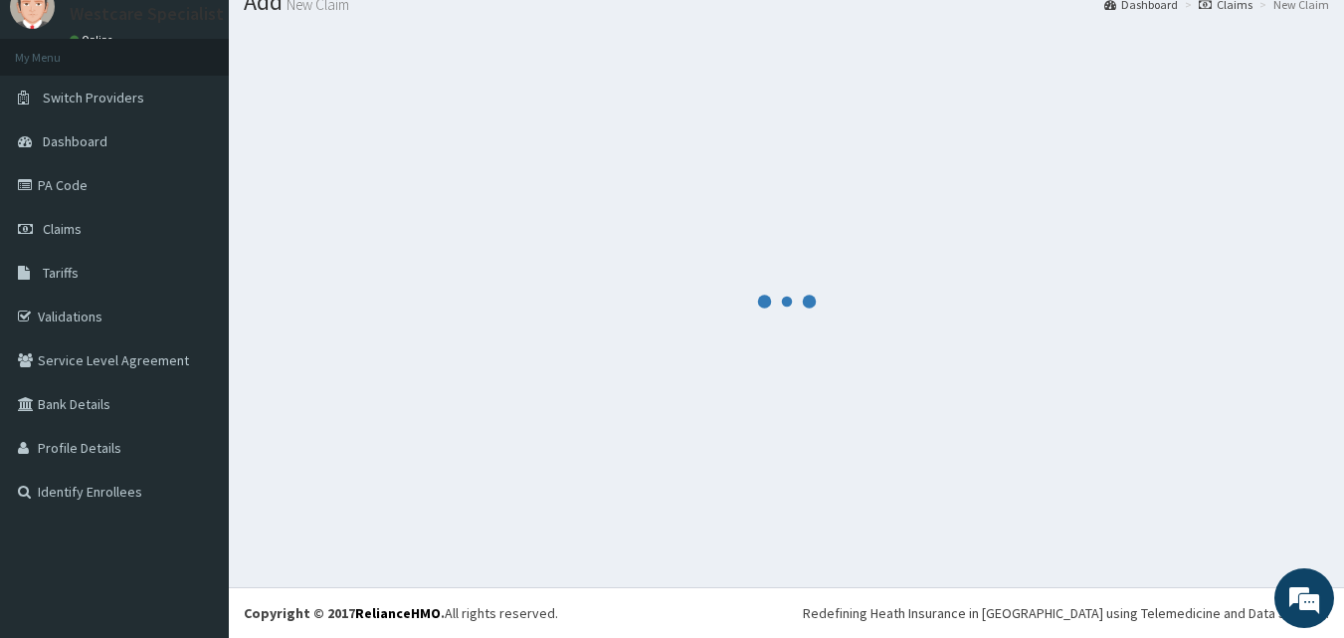
scroll to position [1102, 0]
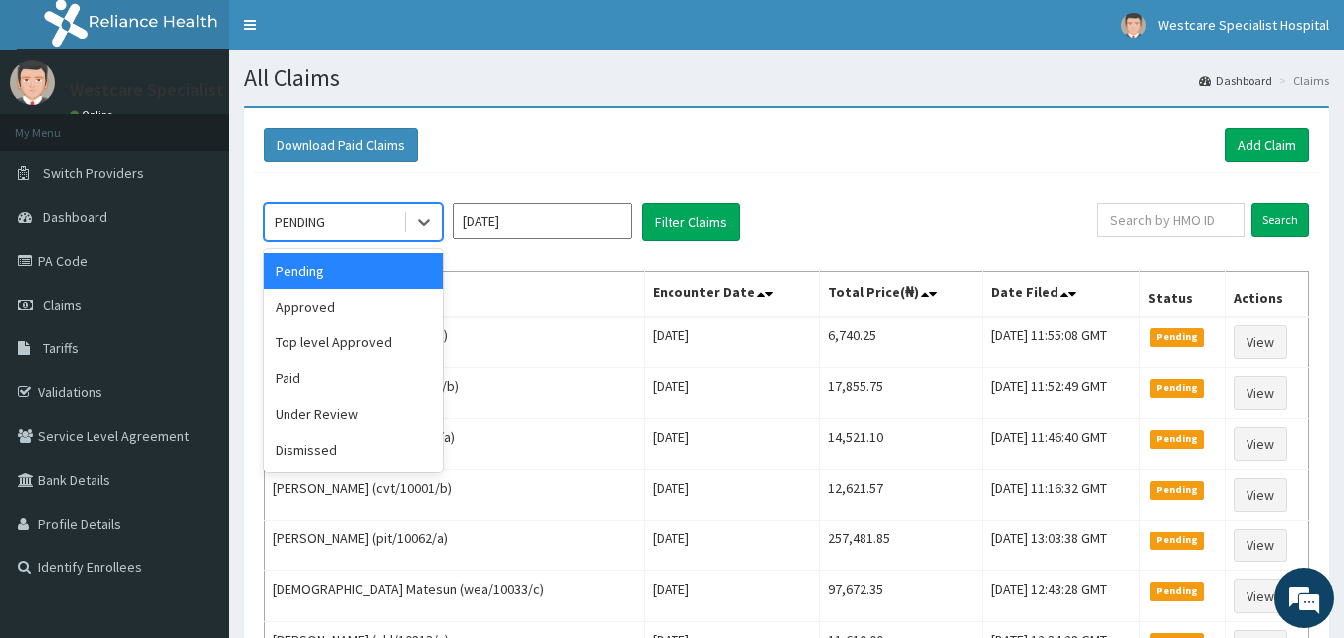
drag, startPoint x: 332, startPoint y: 203, endPoint x: 336, endPoint y: 215, distance: 12.6
click at [335, 213] on div "PENDING" at bounding box center [353, 222] width 179 height 38
click at [335, 310] on div "Approved" at bounding box center [353, 306] width 179 height 36
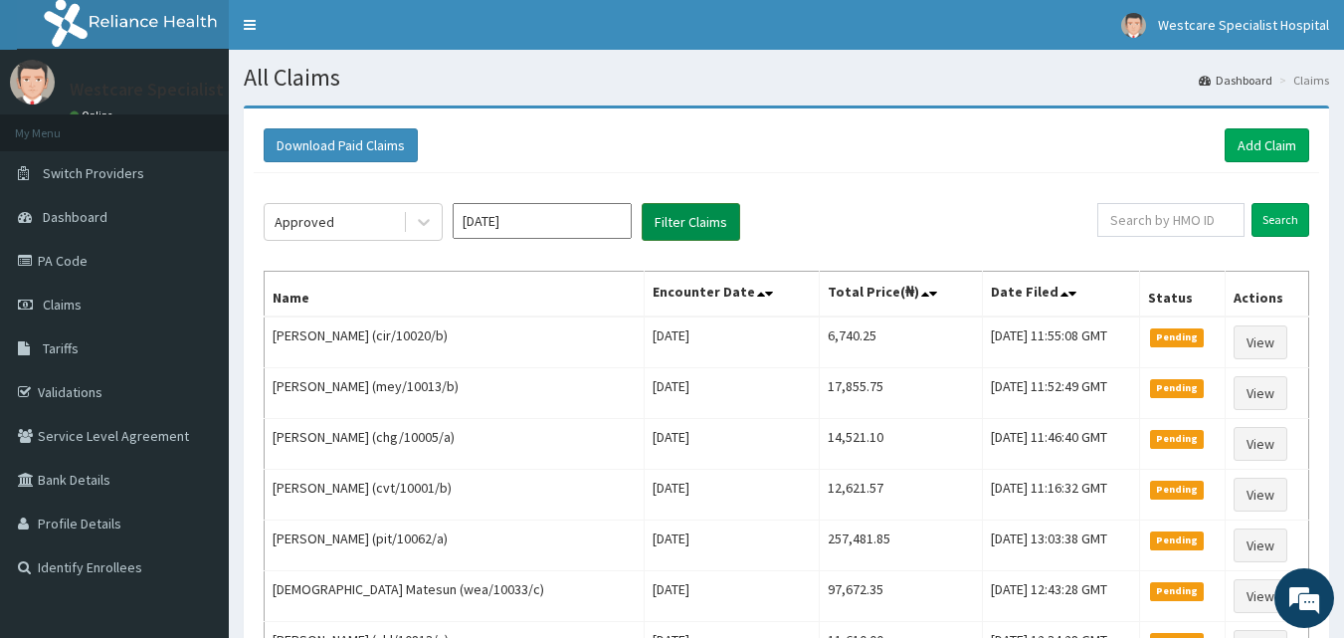
click at [650, 215] on button "Filter Claims" at bounding box center [691, 222] width 98 height 38
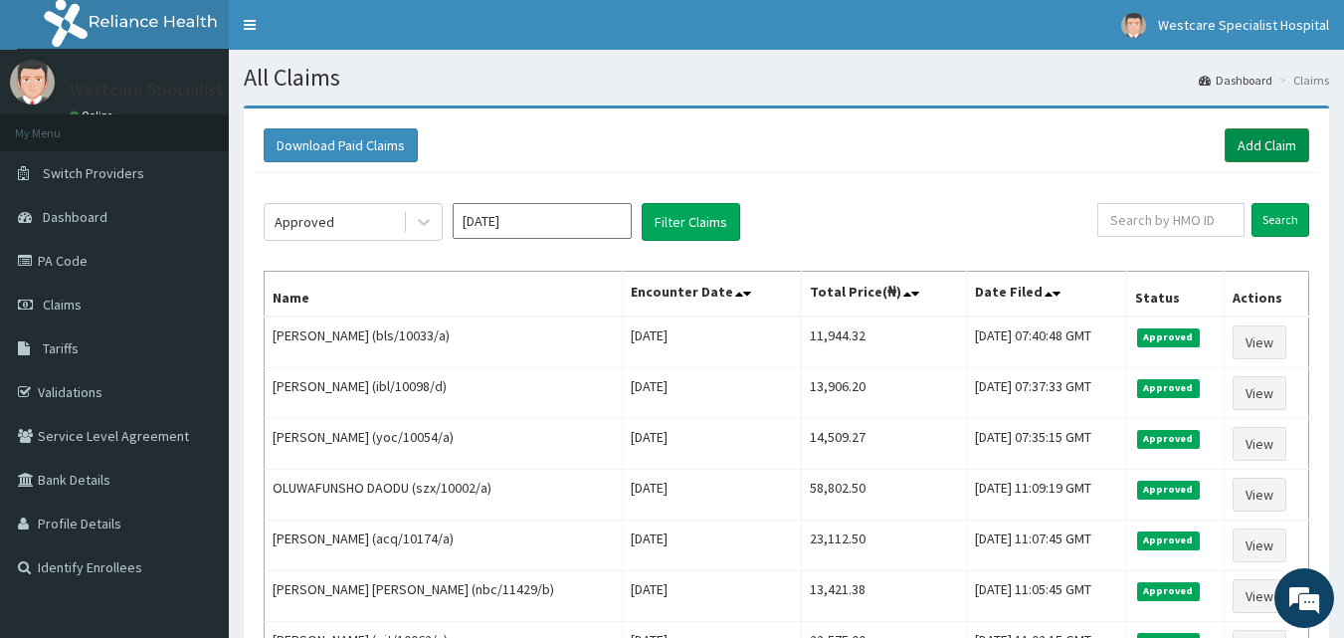
click at [1292, 141] on link "Add Claim" at bounding box center [1267, 145] width 85 height 34
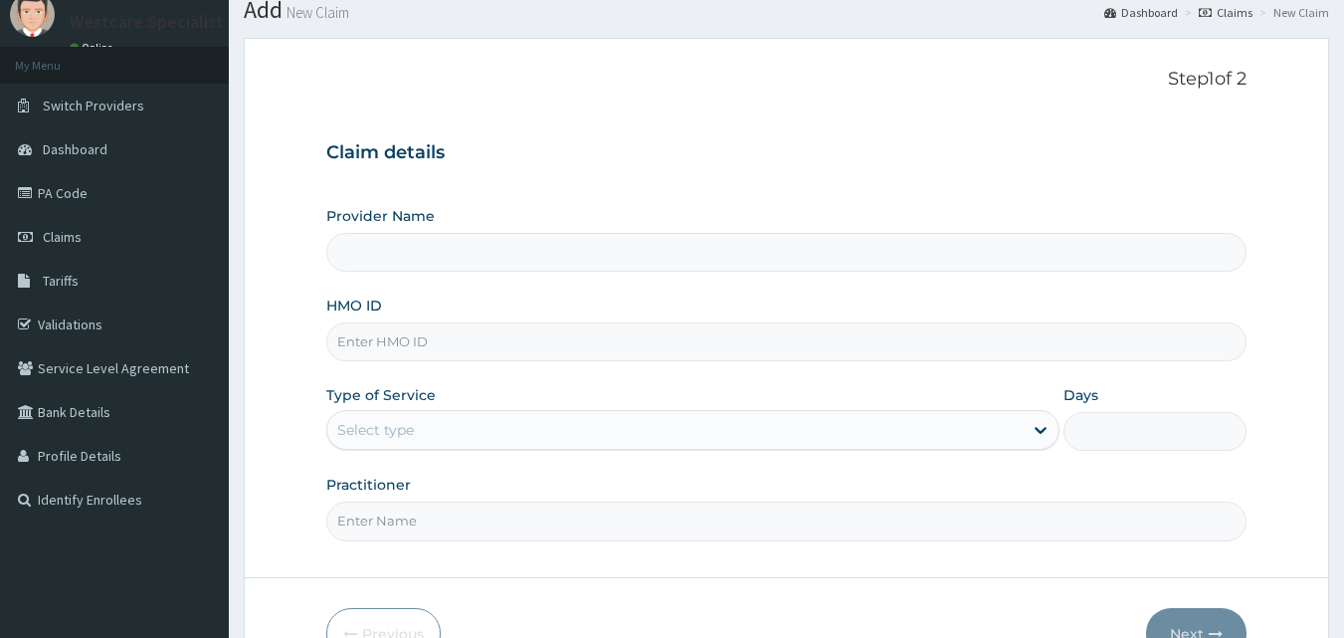
scroll to position [99, 0]
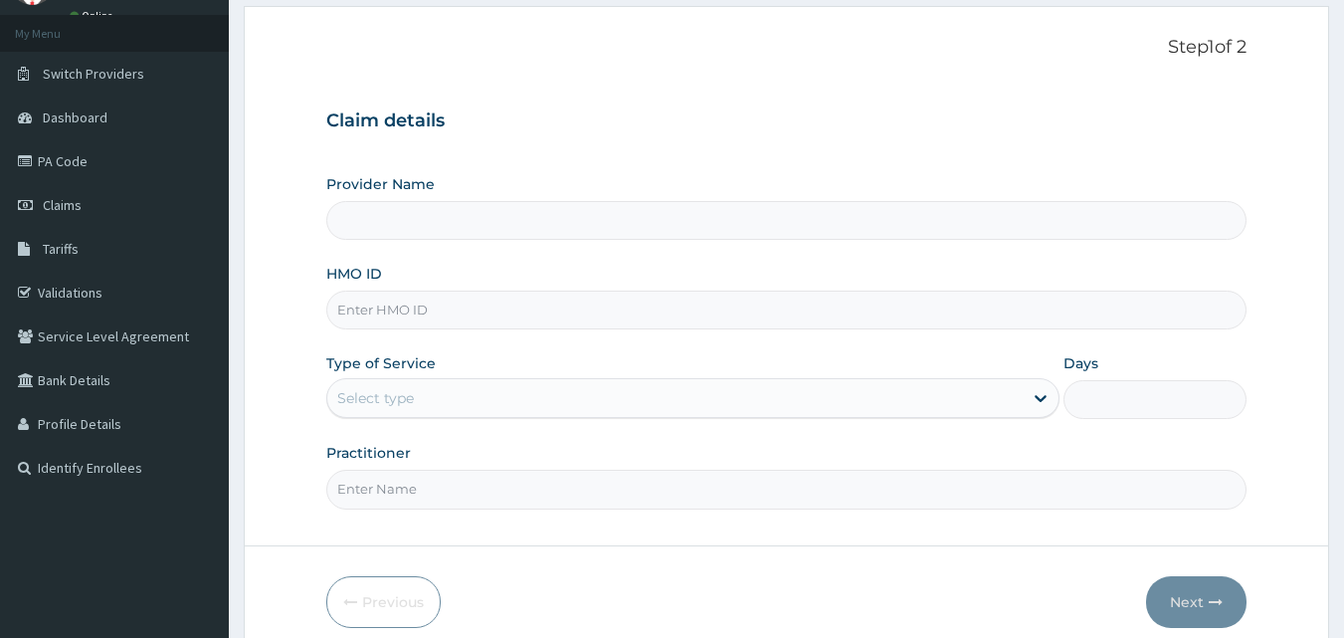
click at [715, 323] on input "HMO ID" at bounding box center [786, 309] width 921 height 39
type input "WestCare Specialist Hospital"
type input "SBG/11076/C"
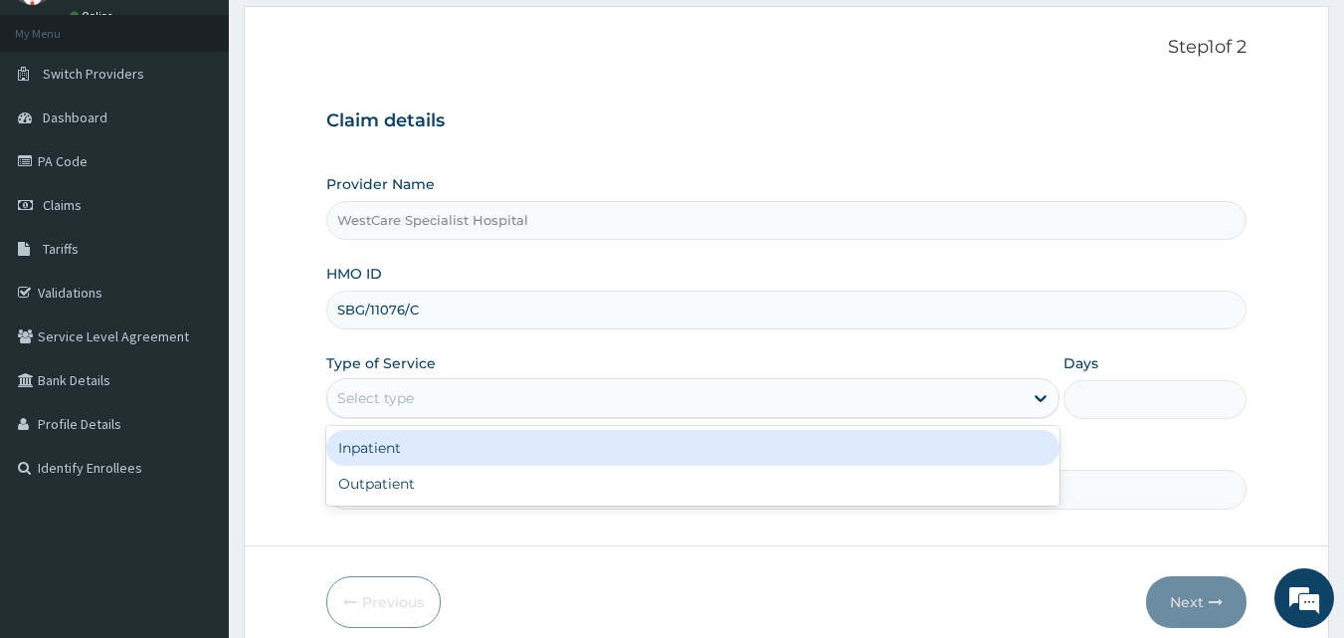
click at [411, 388] on div "Select type" at bounding box center [375, 398] width 77 height 20
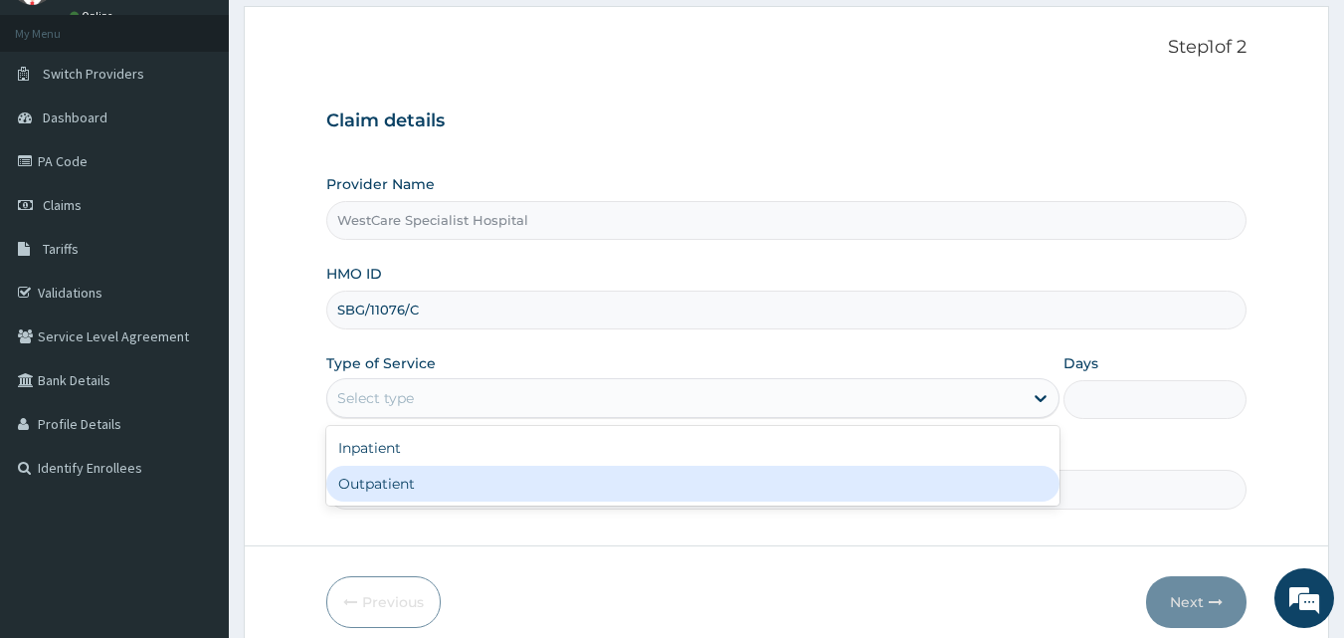
click at [405, 481] on div "Outpatient" at bounding box center [692, 484] width 733 height 36
type input "1"
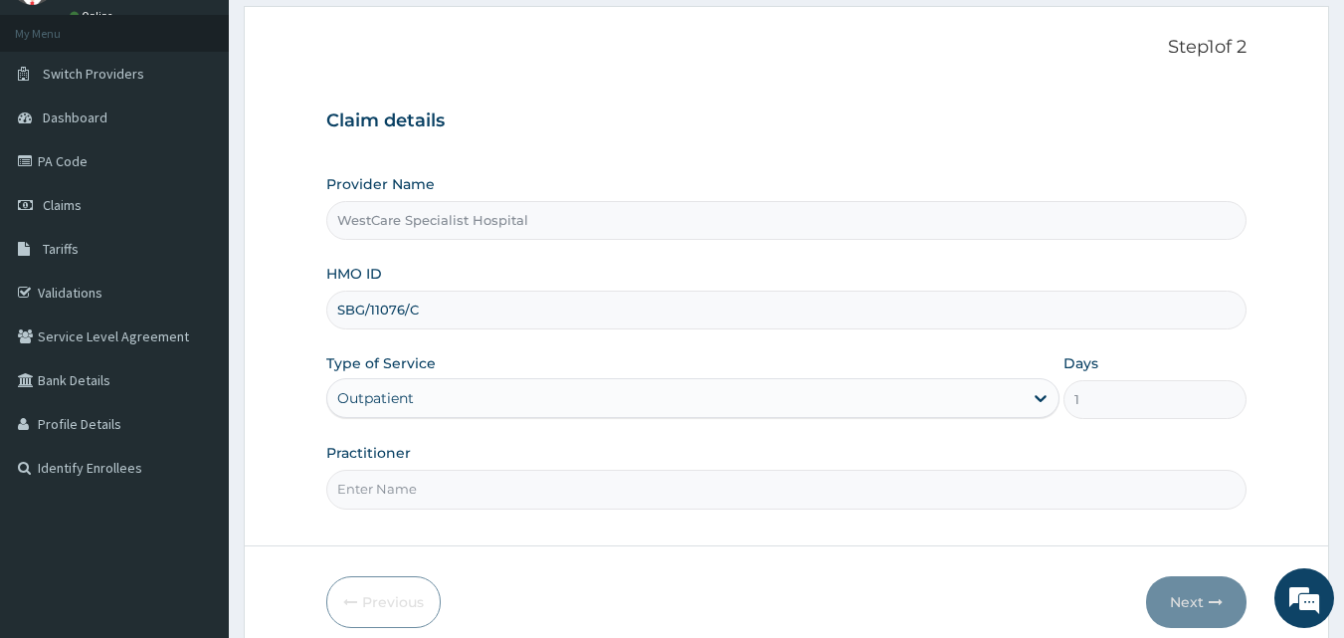
click at [403, 484] on input "Practitioner" at bounding box center [786, 489] width 921 height 39
type input "DR [PERSON_NAME]"
click at [1208, 598] on button "Next" at bounding box center [1196, 602] width 100 height 52
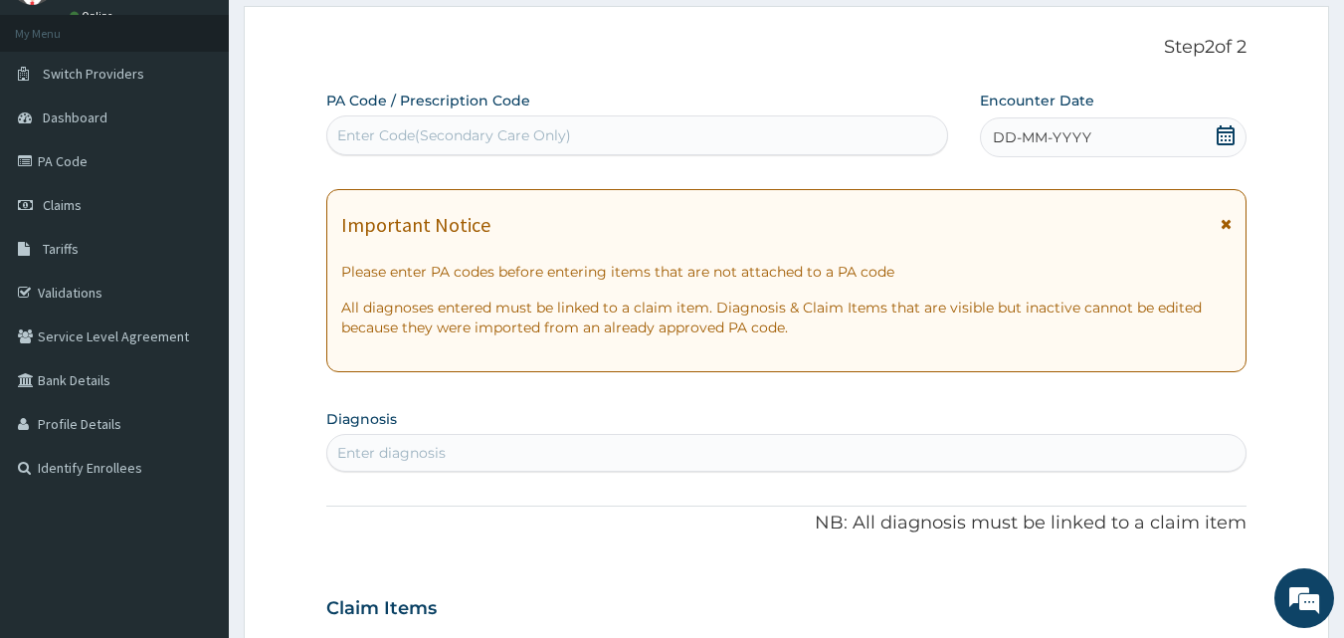
click at [789, 132] on div "Enter Code(Secondary Care Only)" at bounding box center [637, 135] width 621 height 32
type input "PA/20CD4D"
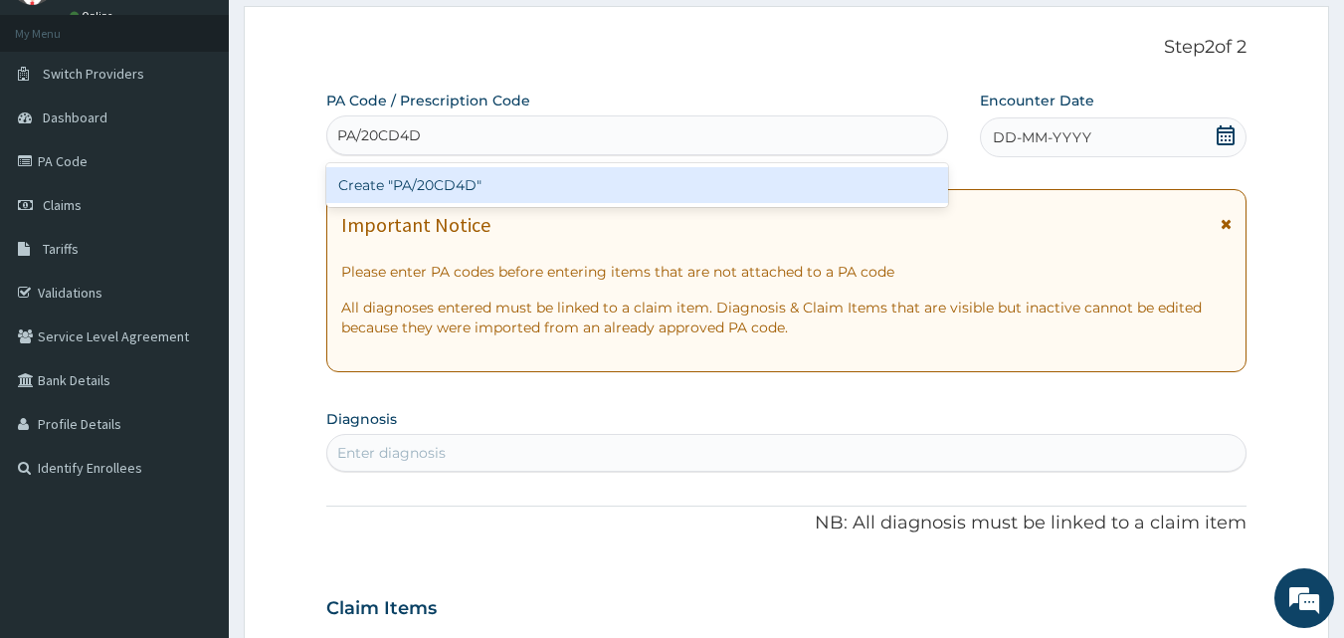
click at [594, 185] on div "Create "PA/20CD4D"" at bounding box center [637, 185] width 623 height 36
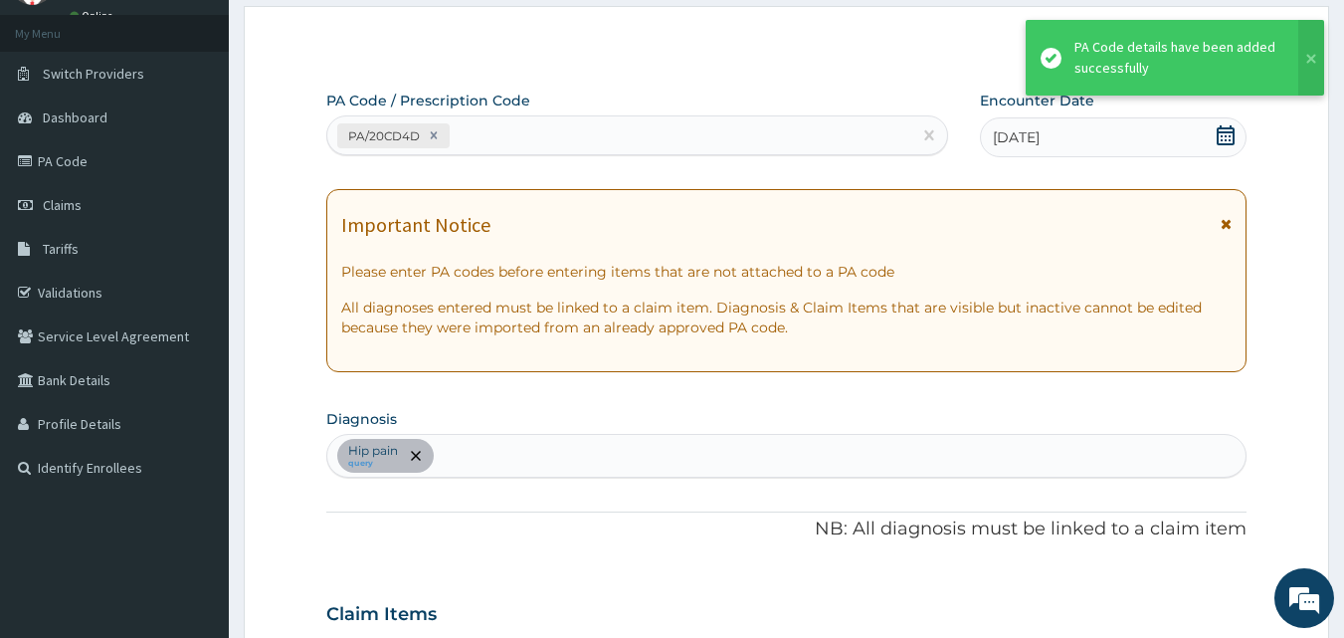
scroll to position [509, 0]
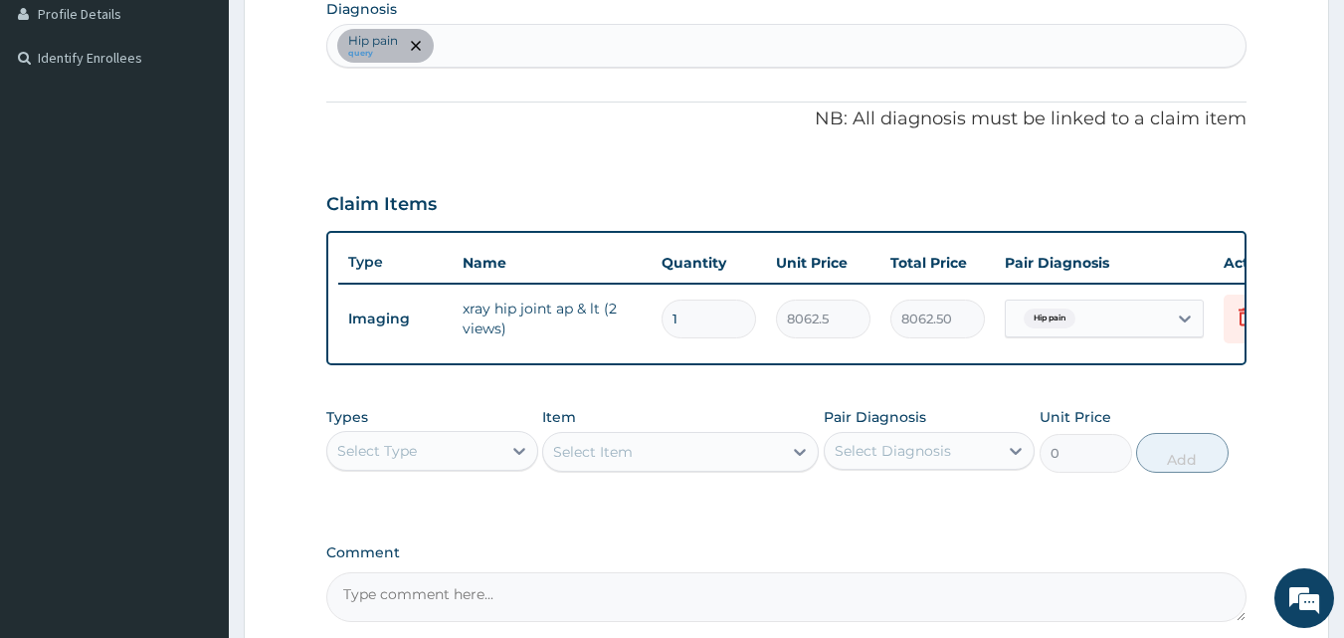
click at [421, 467] on div "Select Type" at bounding box center [414, 451] width 174 height 32
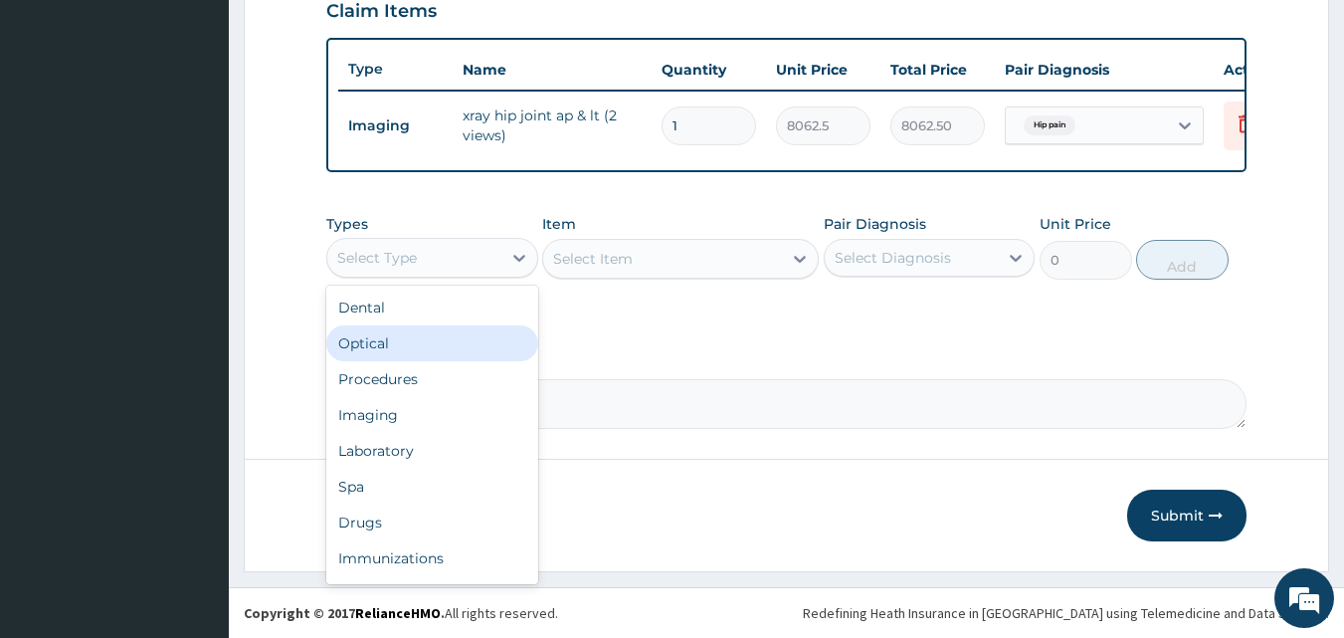
scroll to position [717, 0]
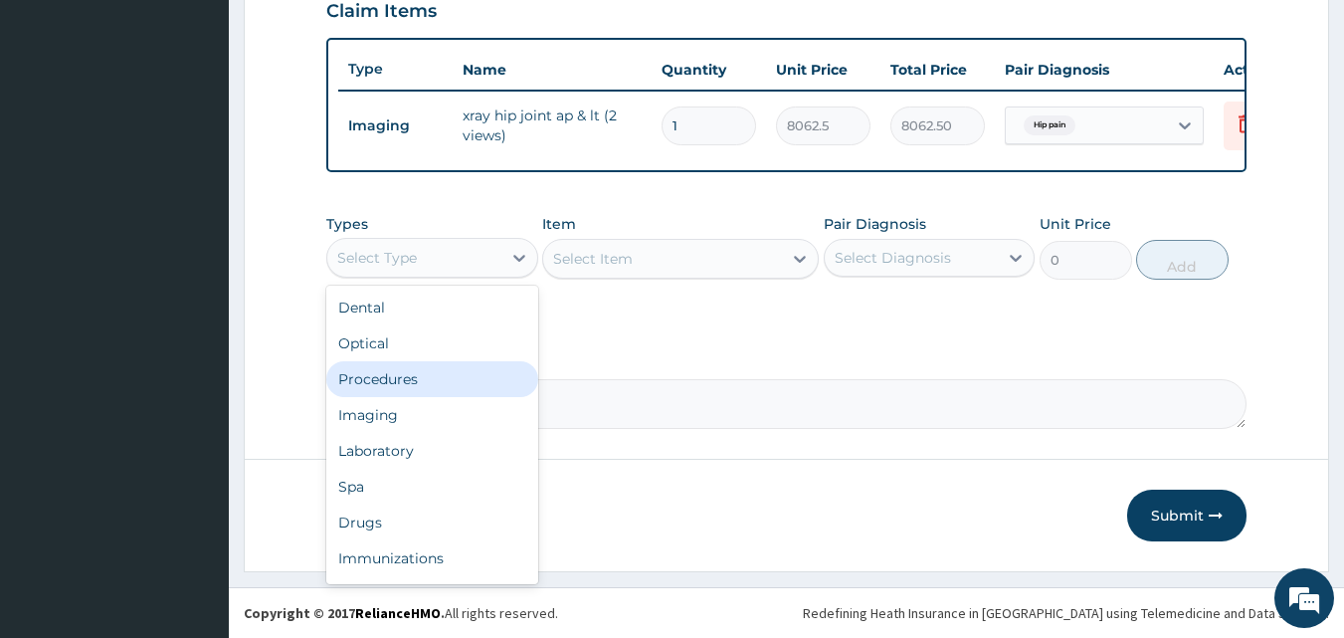
click at [456, 375] on div "Procedures" at bounding box center [432, 379] width 212 height 36
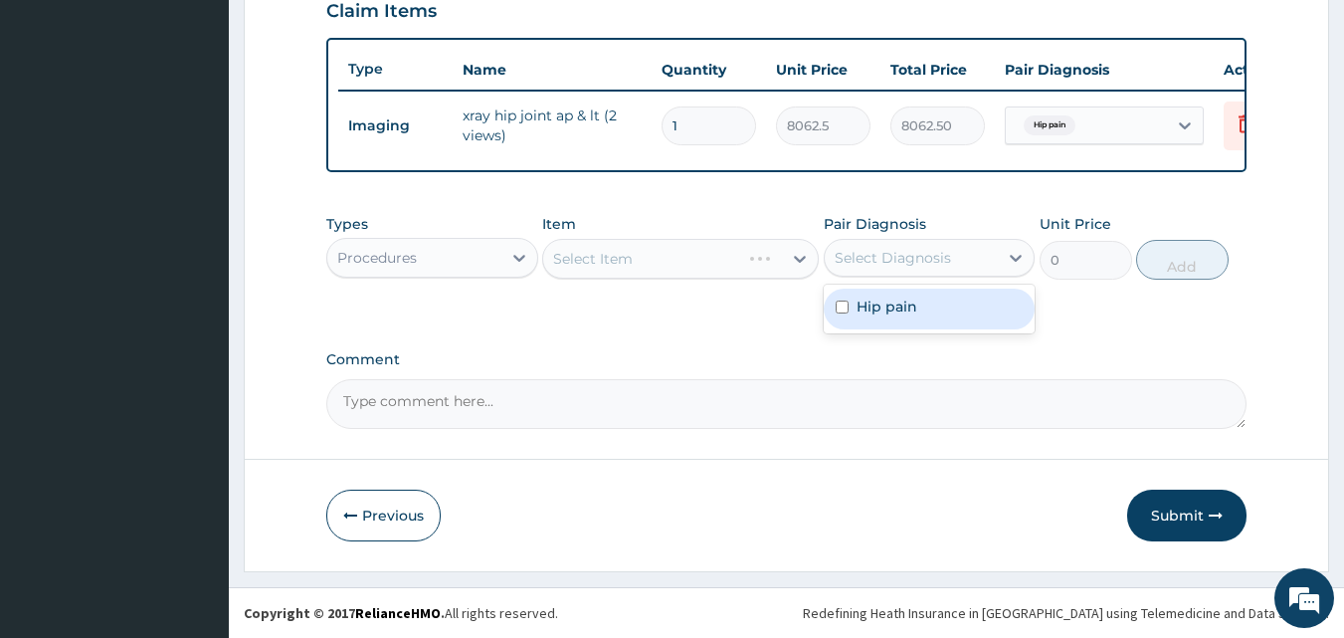
click at [872, 267] on div "Select Diagnosis" at bounding box center [893, 258] width 116 height 20
click at [872, 306] on label "Hip pain" at bounding box center [887, 306] width 61 height 20
checkbox input "true"
click at [690, 312] on div "Types Procedures Item Select Item Pair Diagnosis Hip pain Unit Price 0 Add" at bounding box center [786, 261] width 921 height 115
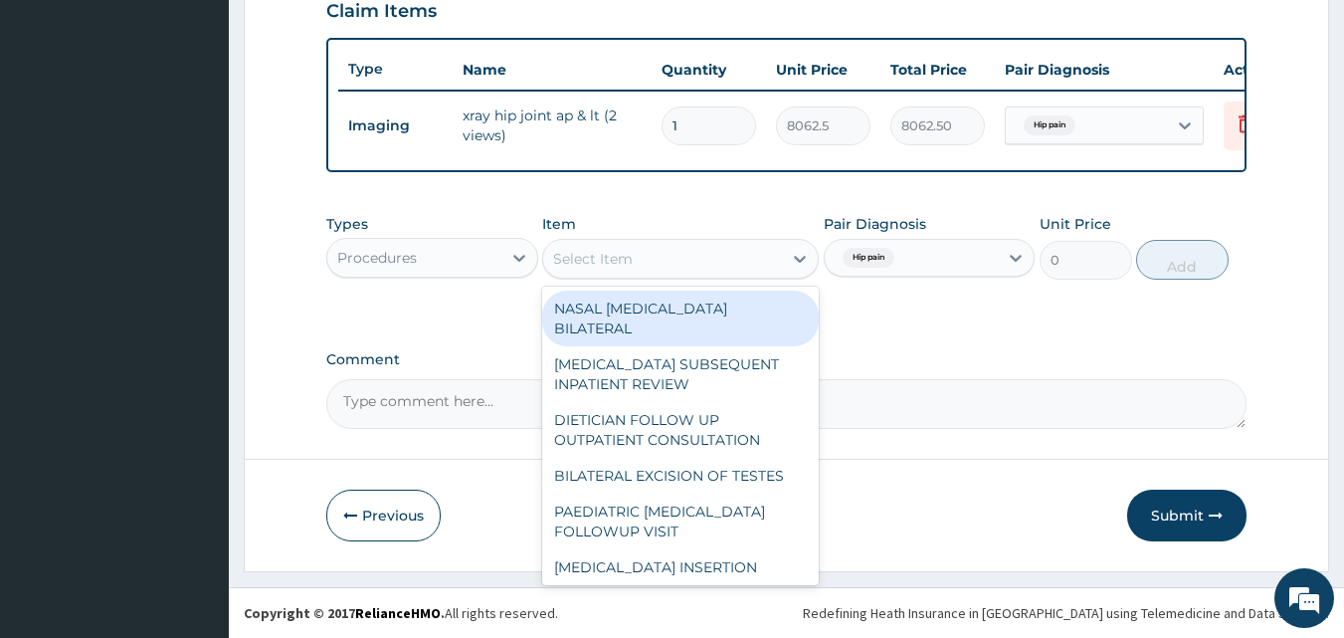
click at [680, 260] on div "Select Item" at bounding box center [662, 259] width 239 height 32
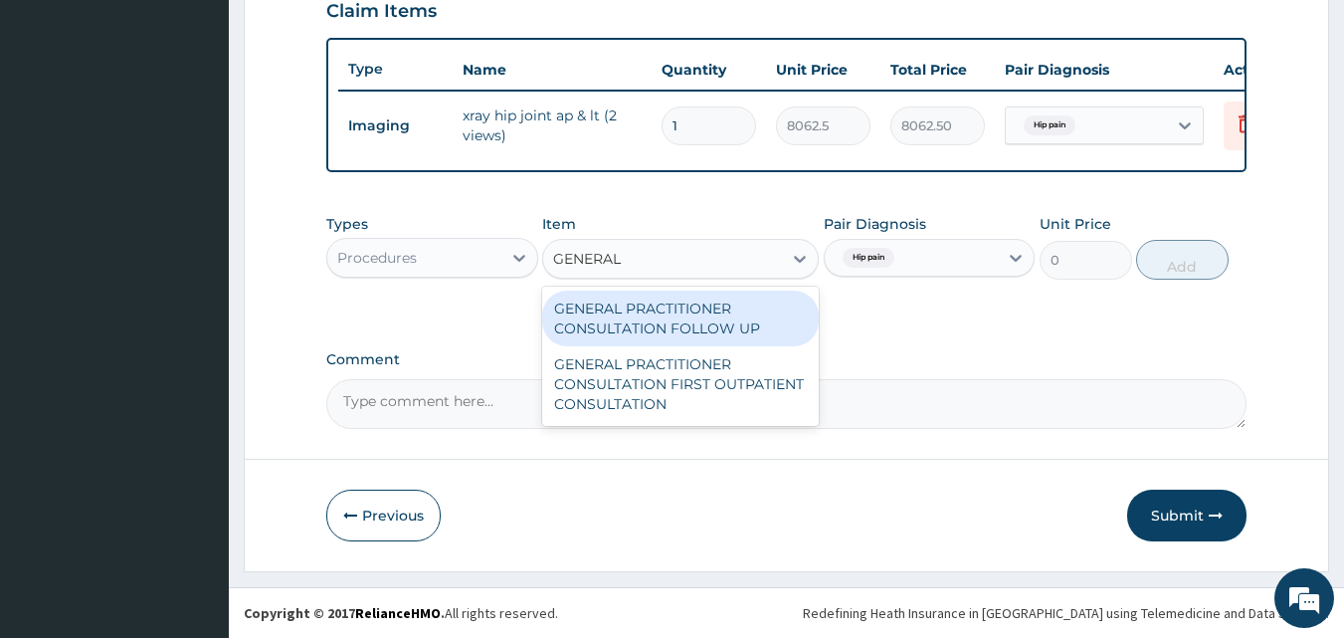
type input "GENERAL P"
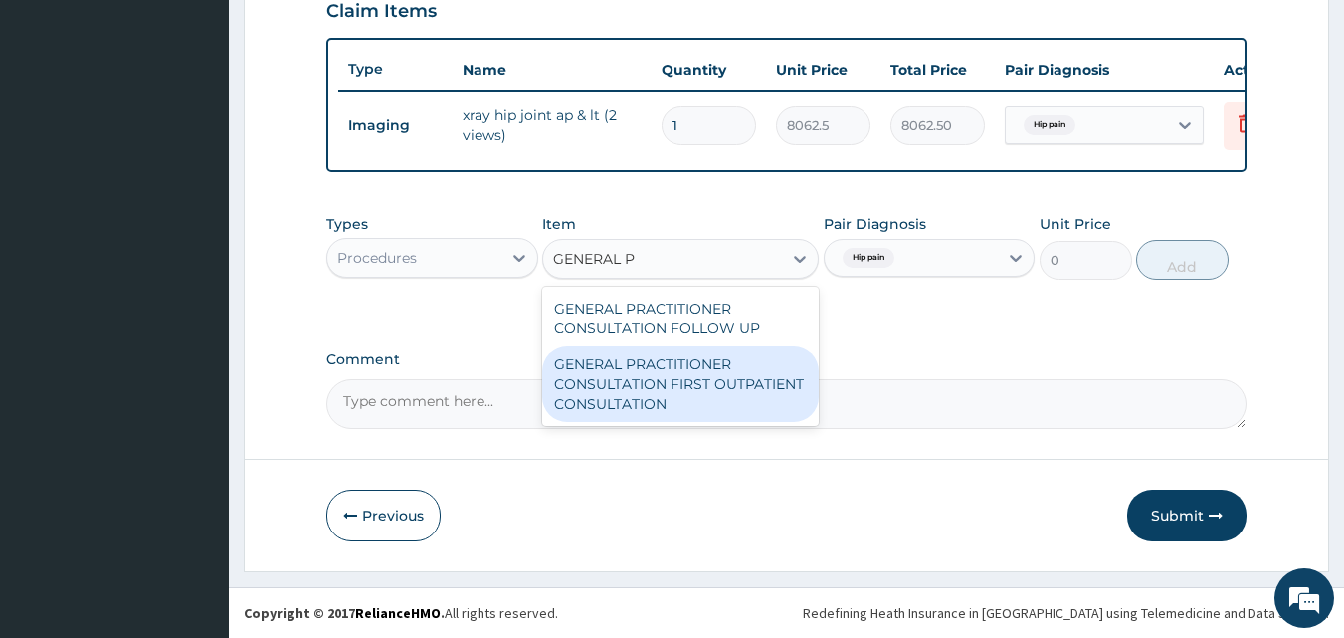
click at [720, 381] on div "GENERAL PRACTITIONER CONSULTATION FIRST OUTPATIENT CONSULTATION" at bounding box center [680, 384] width 277 height 76
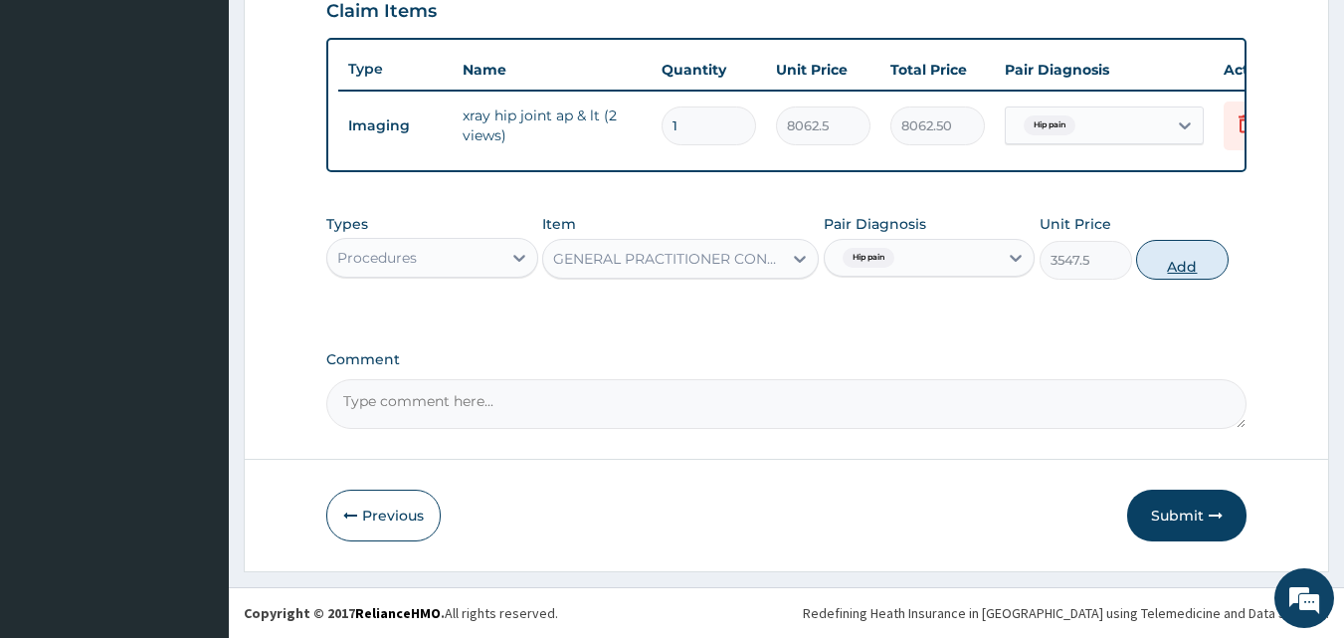
click at [1185, 270] on button "Add" at bounding box center [1182, 260] width 93 height 40
type input "0"
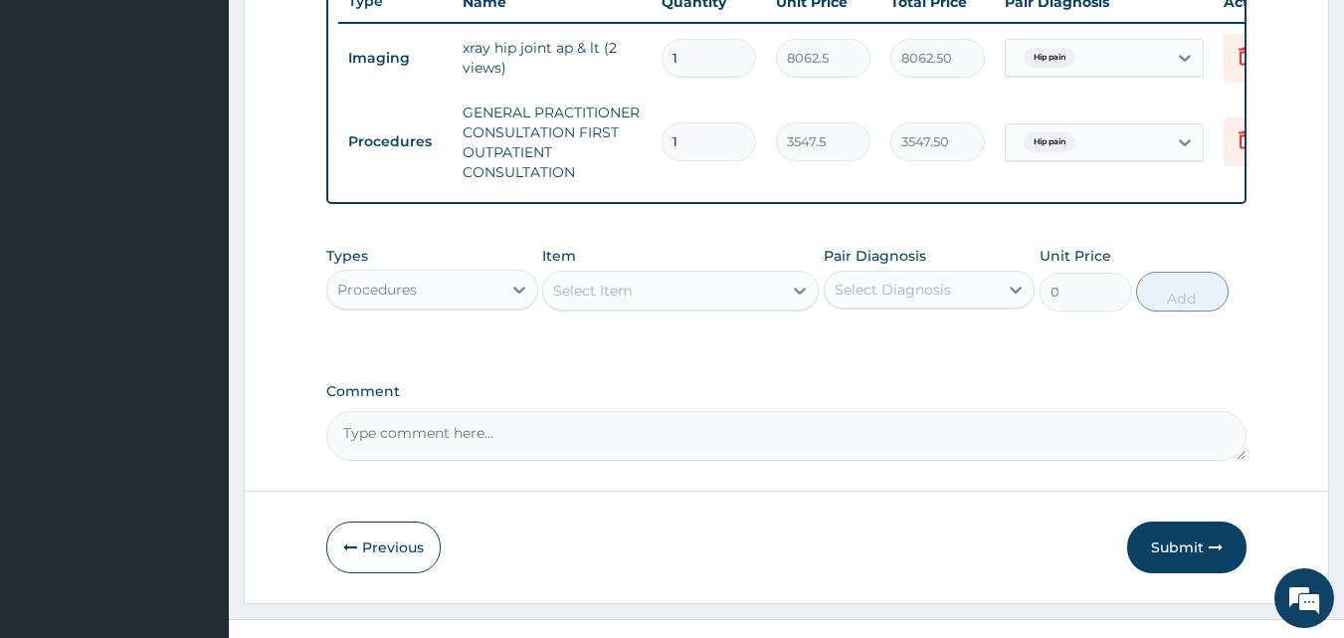
scroll to position [817, 0]
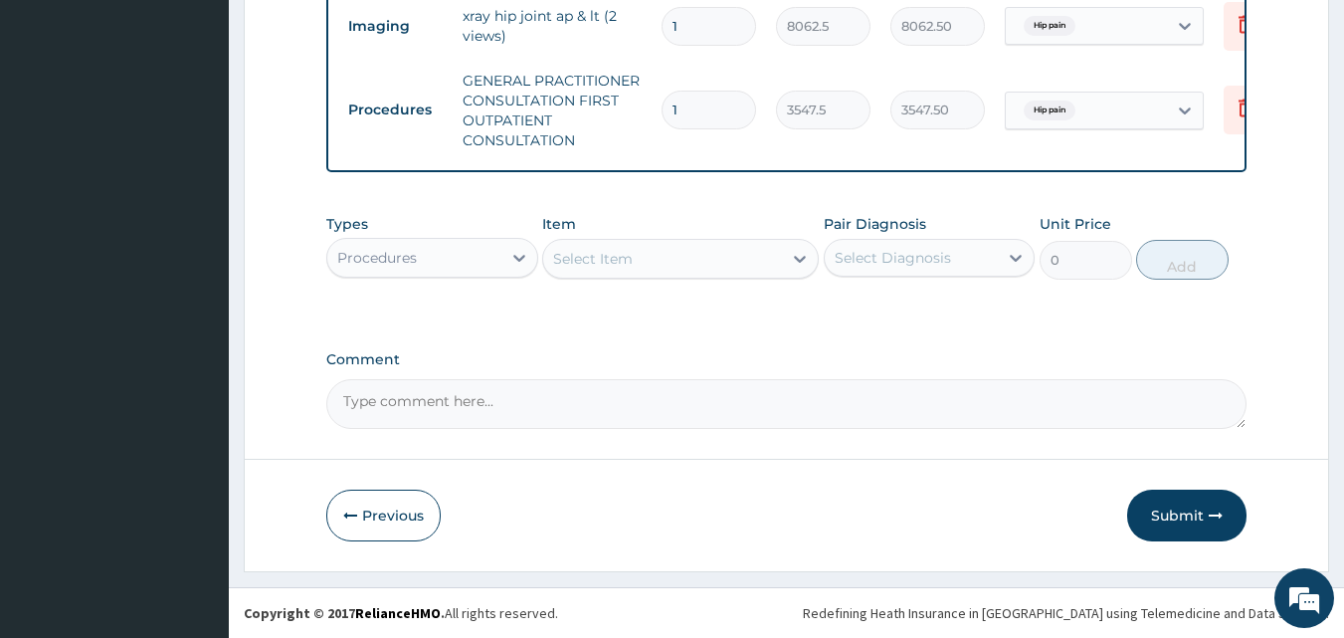
drag, startPoint x: 1149, startPoint y: 508, endPoint x: 1139, endPoint y: 501, distance: 12.1
click at [1149, 506] on button "Submit" at bounding box center [1186, 515] width 119 height 52
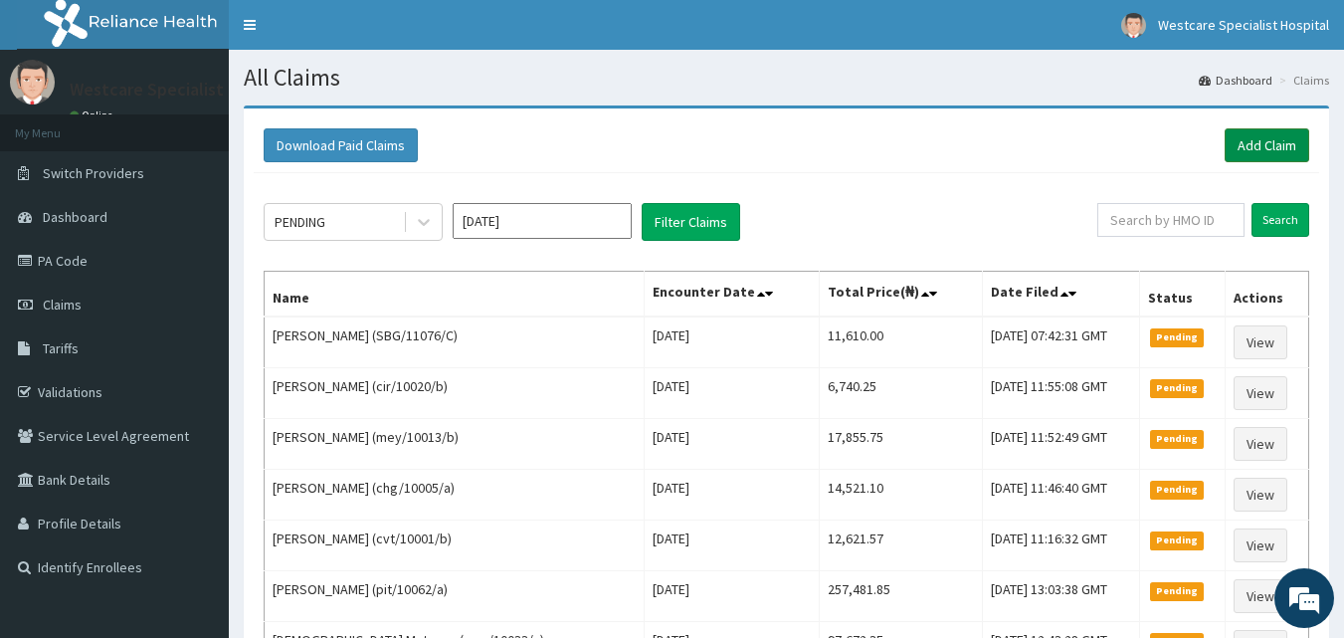
click at [1284, 137] on link "Add Claim" at bounding box center [1267, 145] width 85 height 34
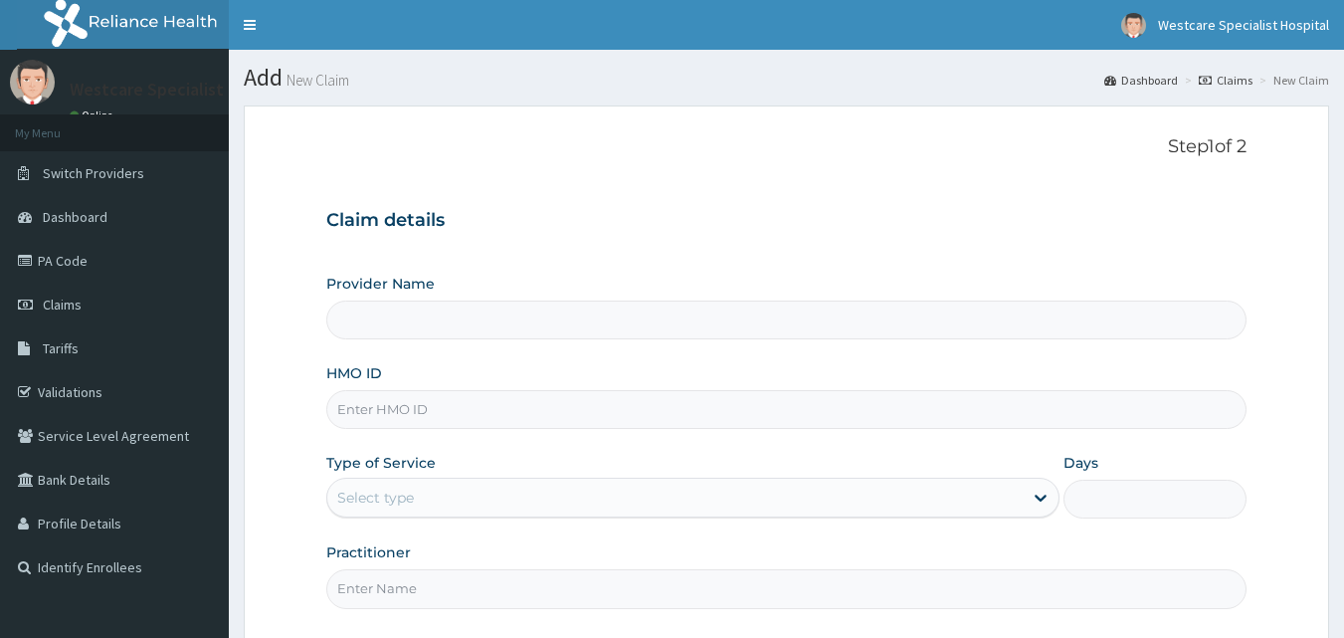
type input "WestCare Specialist Hospital"
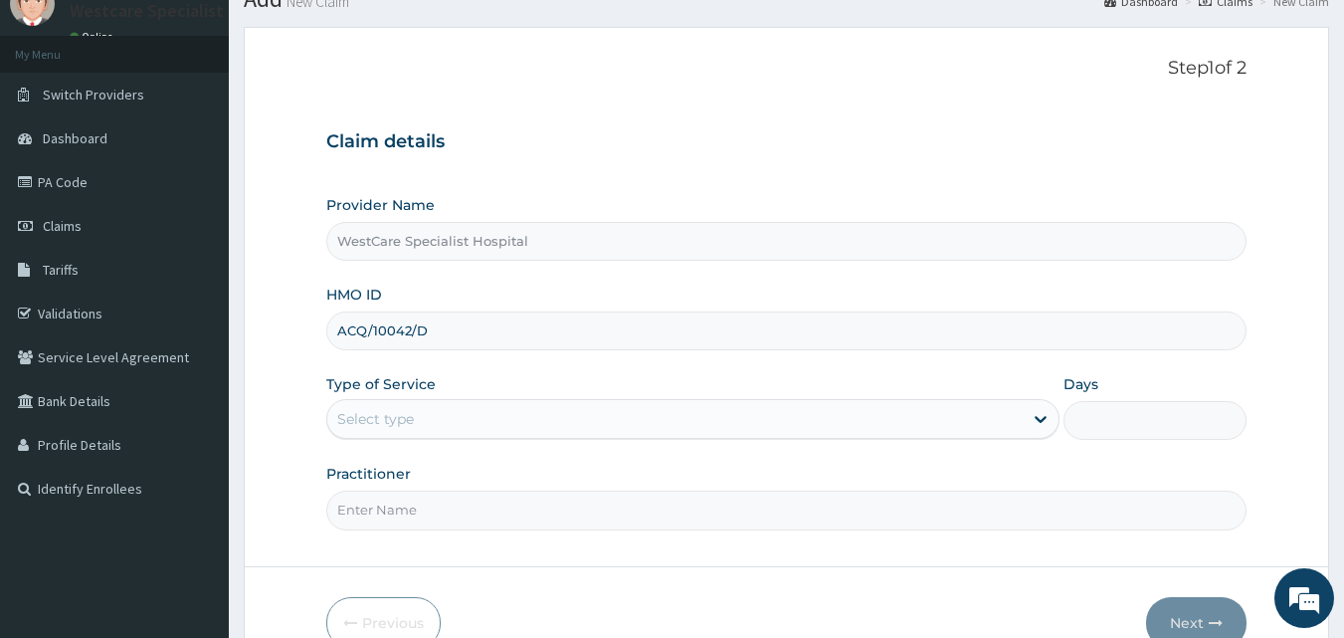
scroll to position [186, 0]
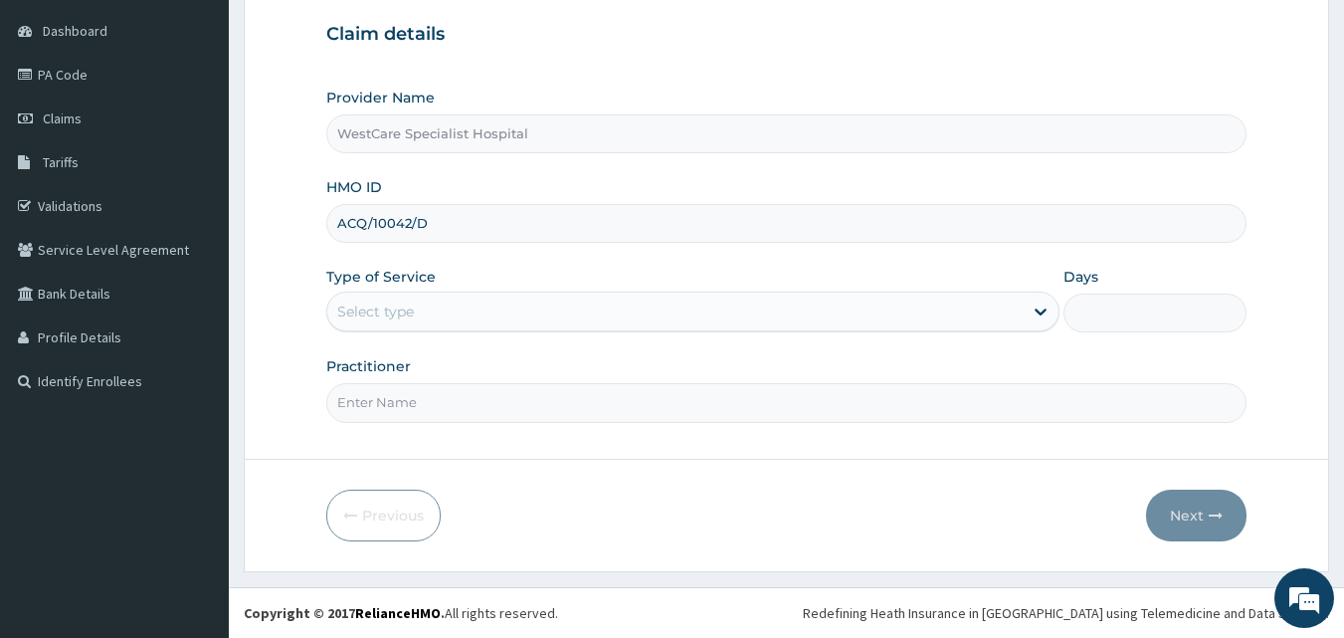
type input "ACQ/10042/D"
click at [448, 300] on div "Select type" at bounding box center [674, 311] width 695 height 32
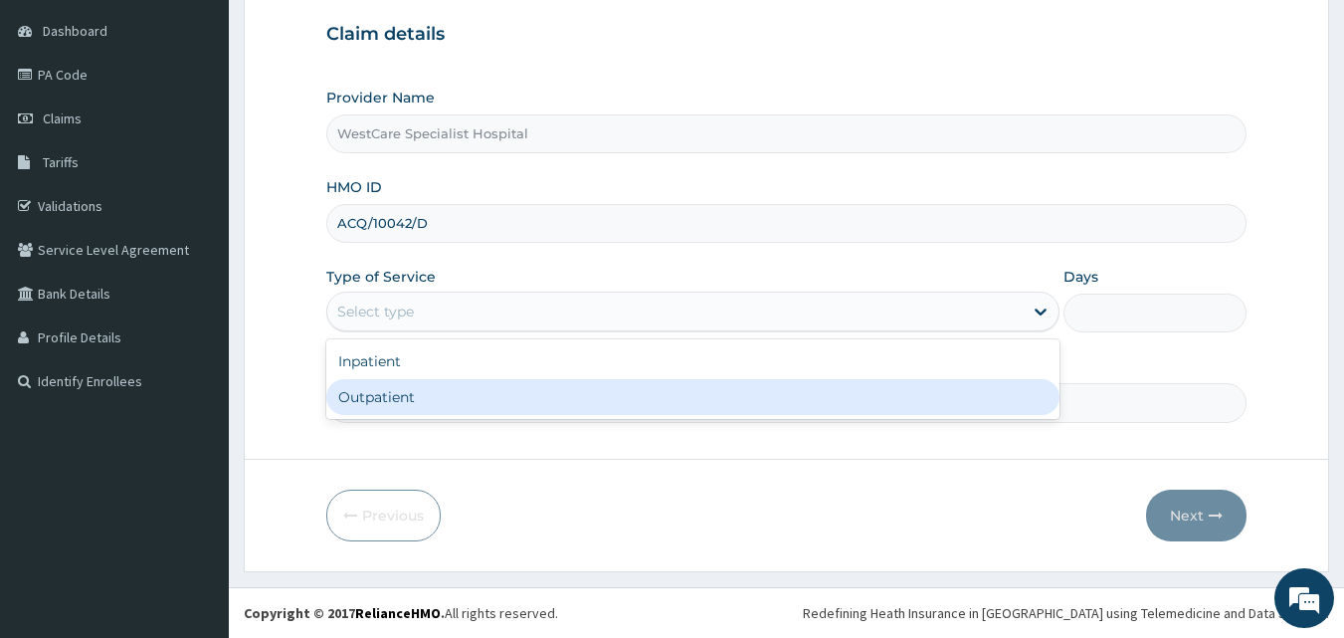
scroll to position [0, 0]
click at [414, 387] on div "Outpatient" at bounding box center [692, 397] width 733 height 36
type input "1"
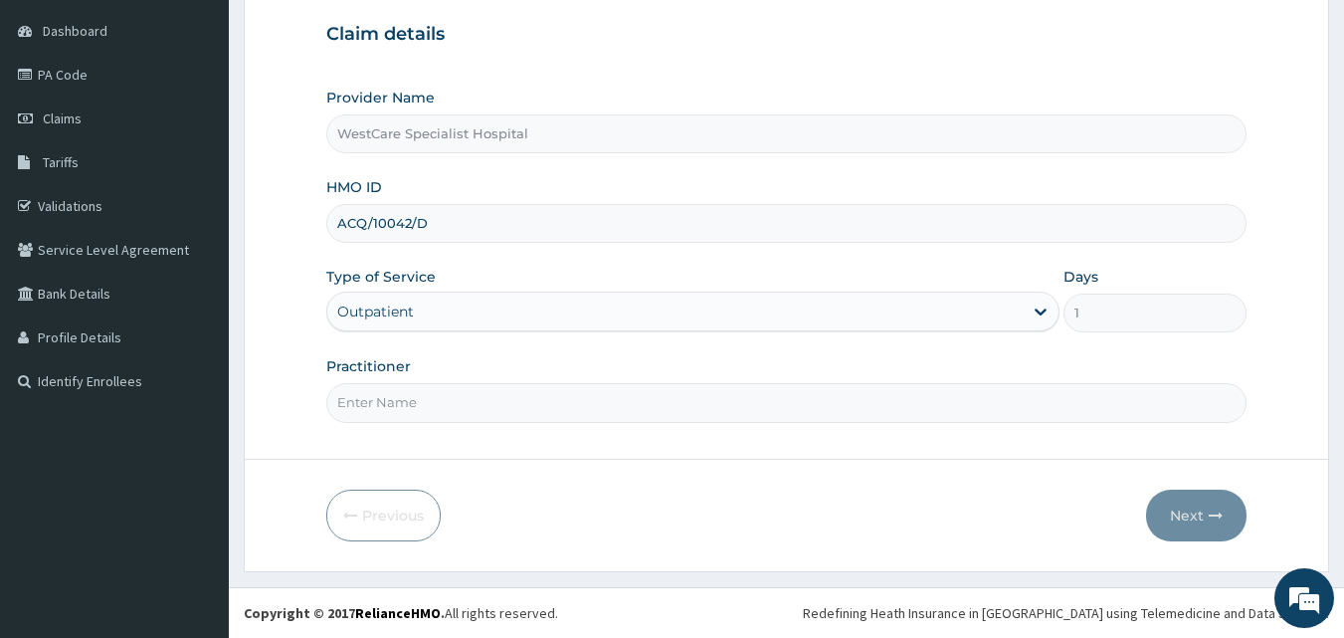
click at [415, 400] on input "Practitioner" at bounding box center [786, 402] width 921 height 39
type input "DR.KOKOETE"
click at [1177, 515] on button "Next" at bounding box center [1196, 515] width 100 height 52
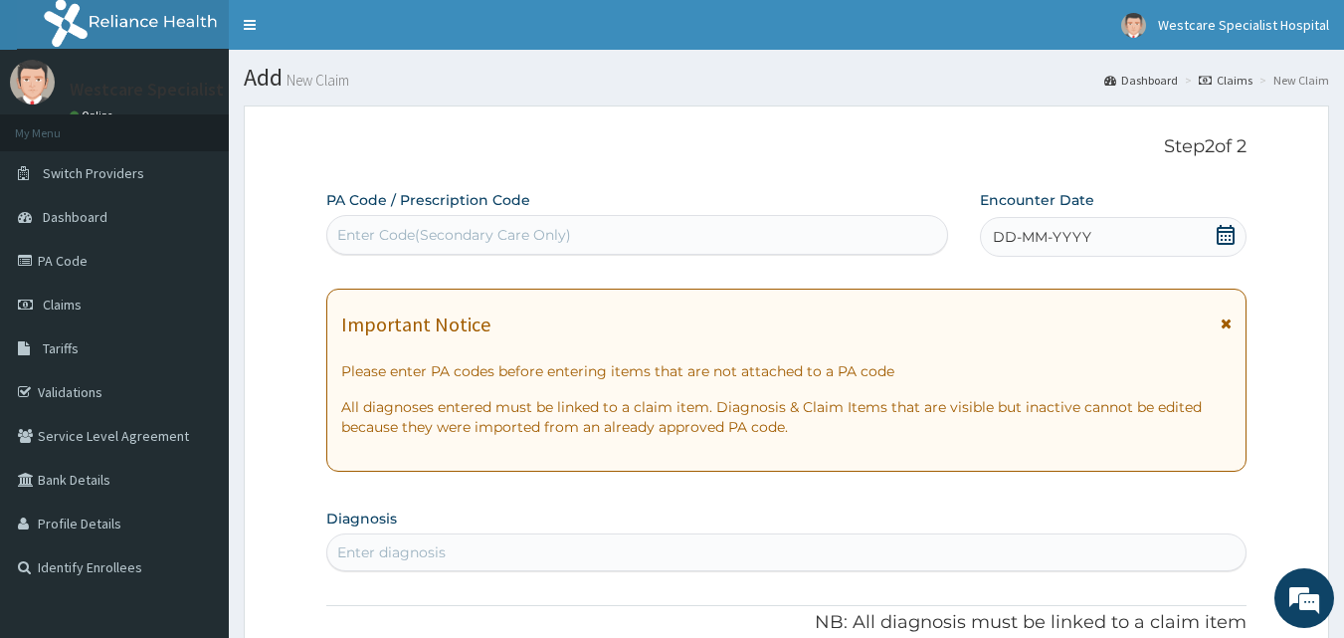
click at [745, 238] on div "Enter Code(Secondary Care Only)" at bounding box center [637, 235] width 621 height 32
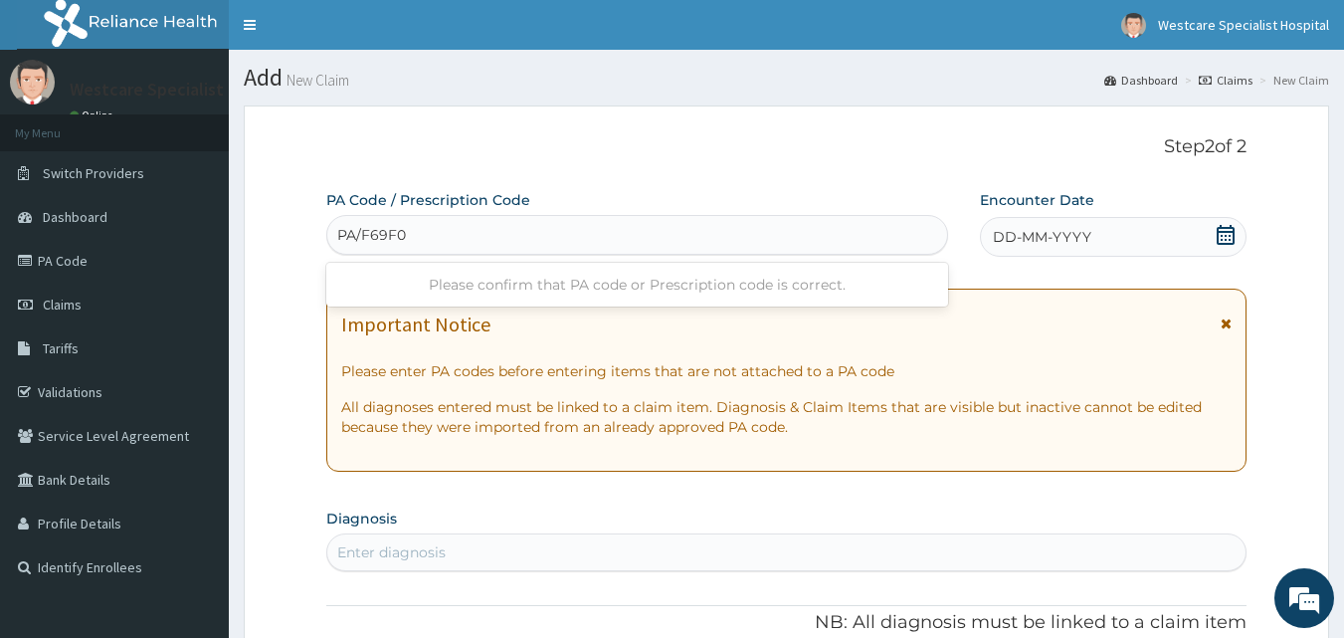
type input "PA/F69F09"
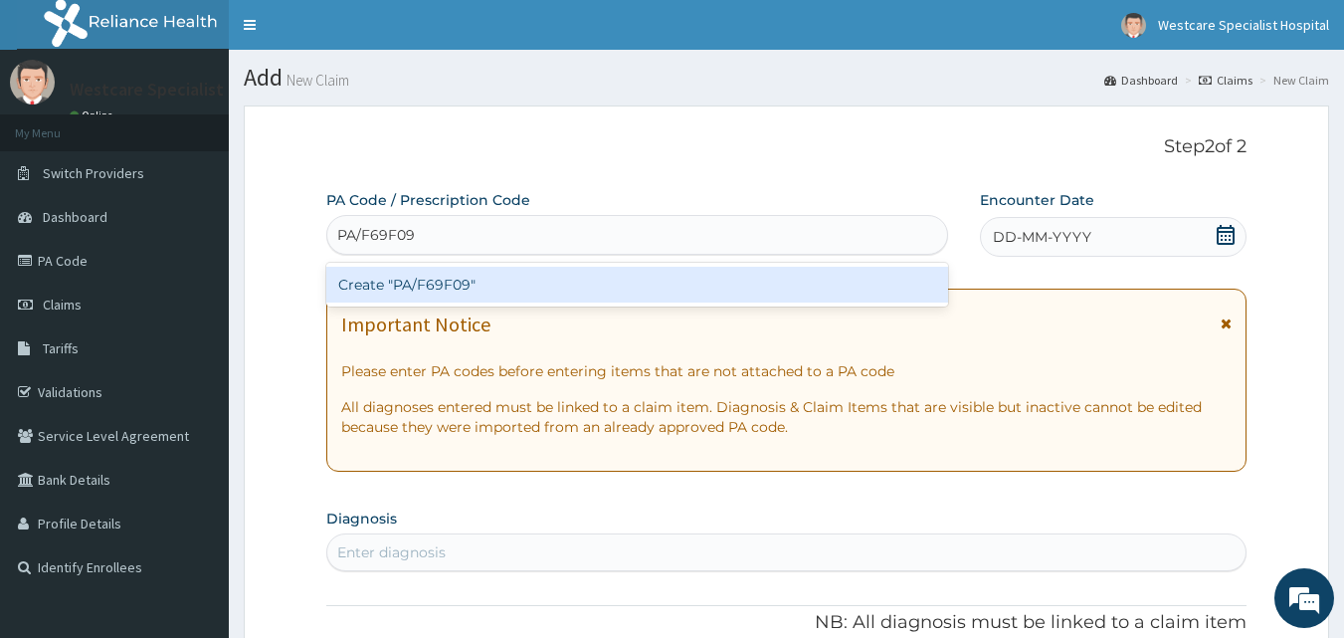
click at [572, 290] on div "Create "PA/F69F09"" at bounding box center [637, 285] width 623 height 36
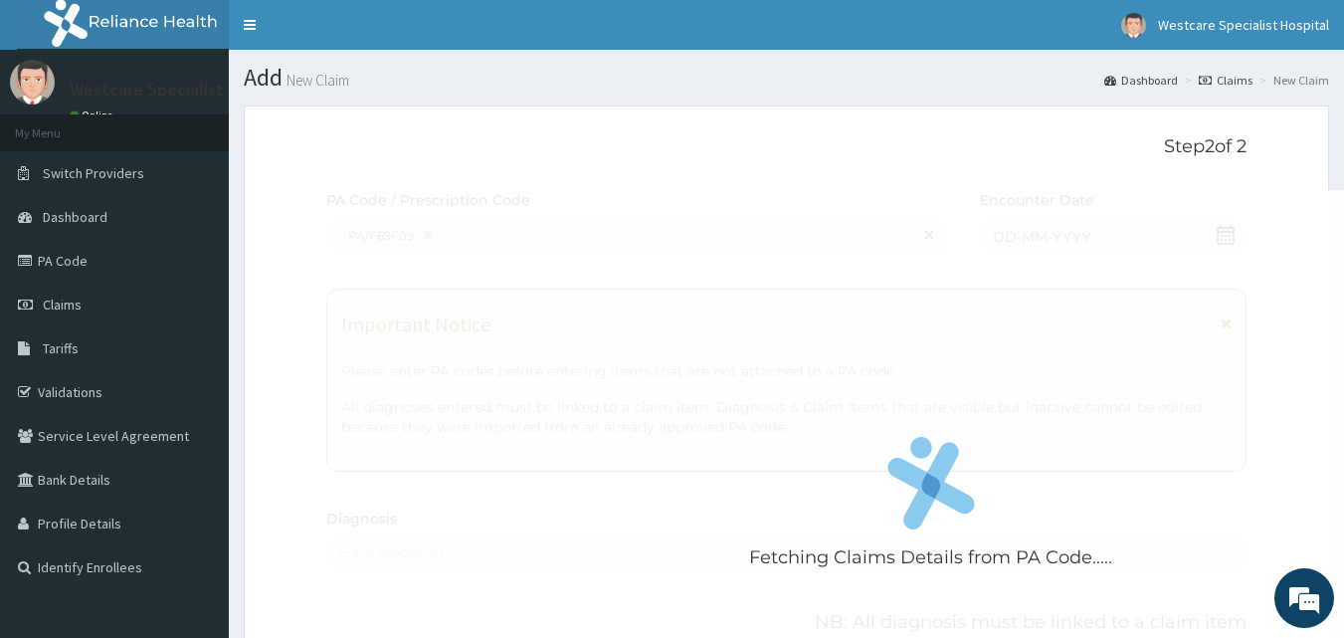
scroll to position [509, 0]
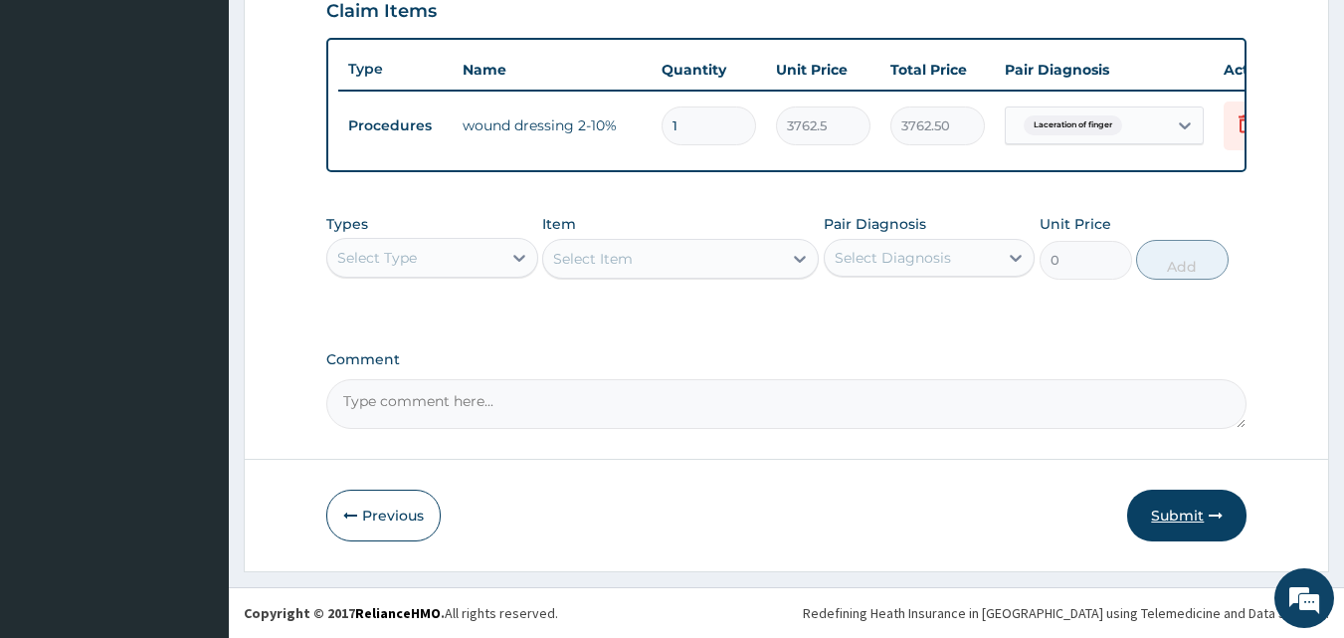
click at [1155, 510] on button "Submit" at bounding box center [1186, 515] width 119 height 52
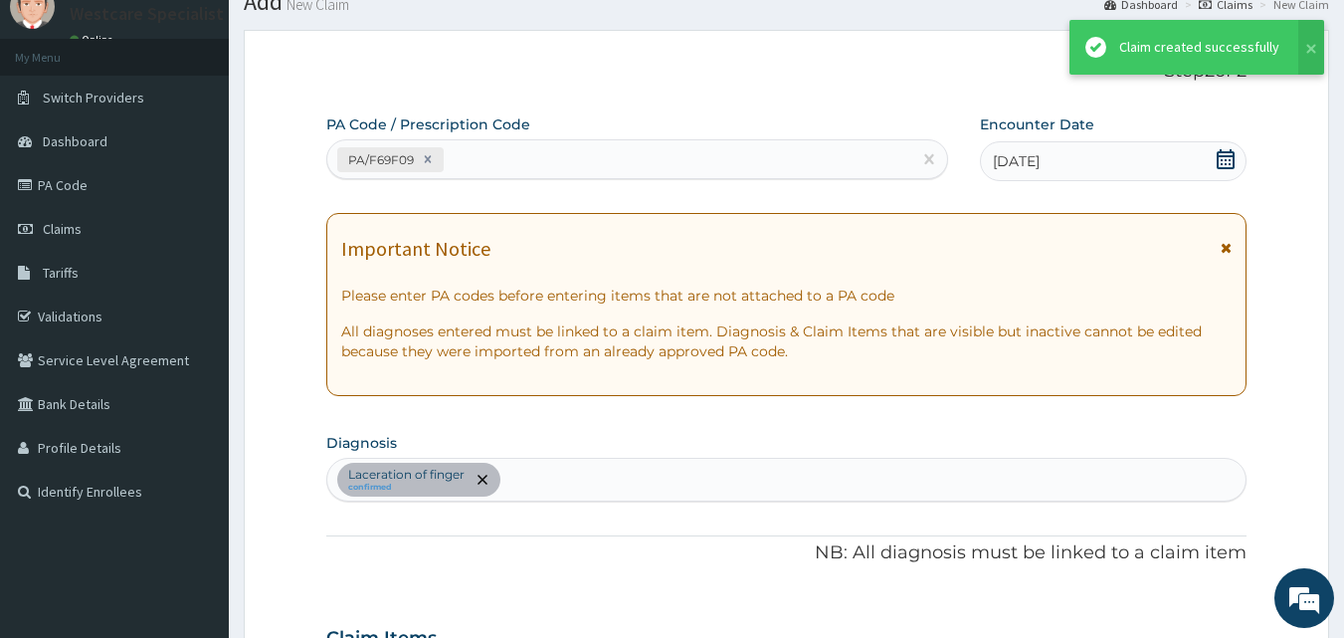
scroll to position [717, 0]
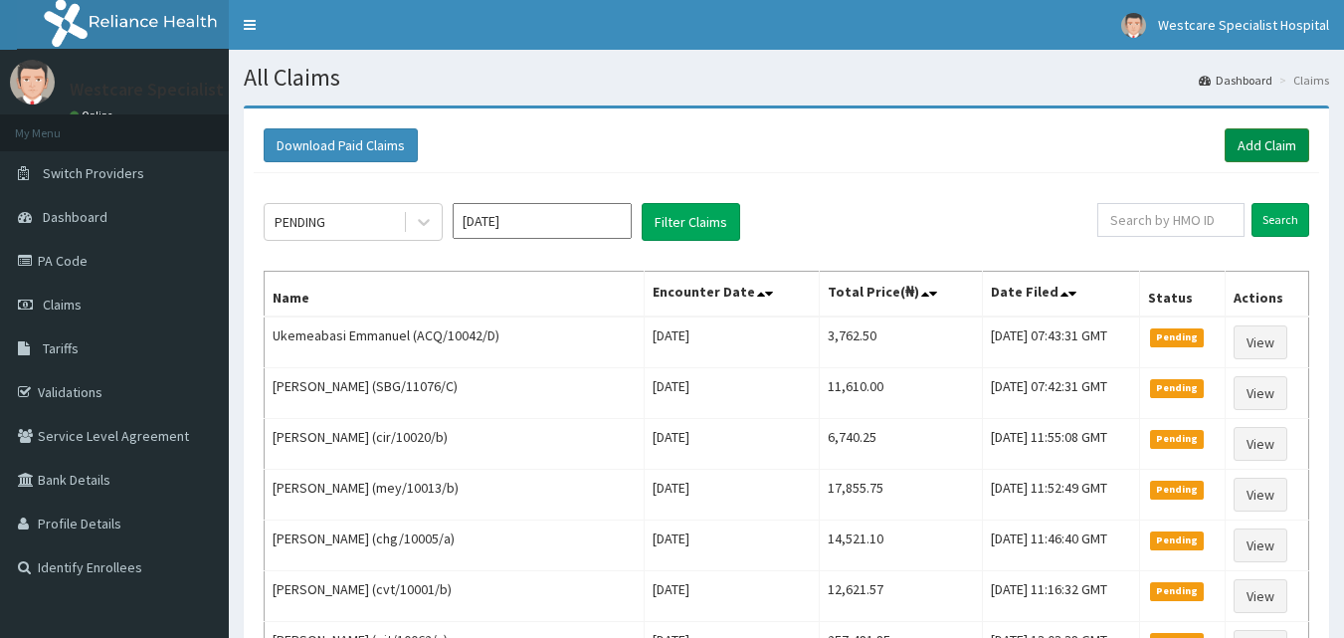
click at [1253, 139] on link "Add Claim" at bounding box center [1267, 145] width 85 height 34
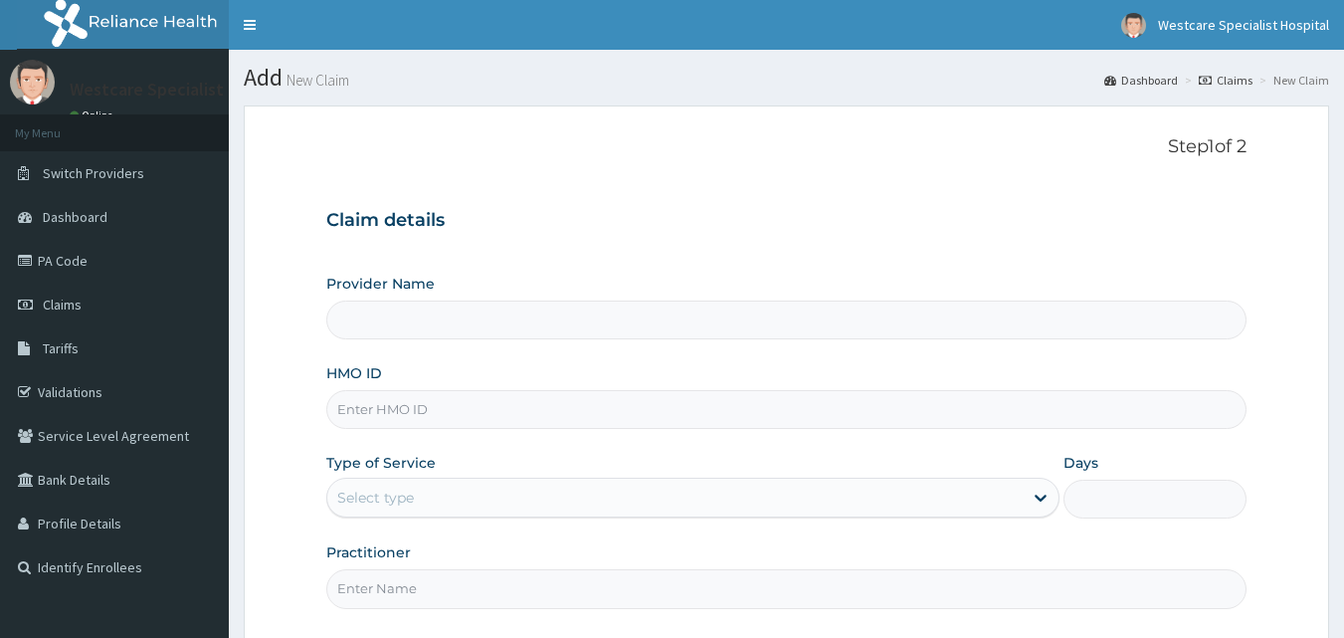
drag, startPoint x: 0, startPoint y: 0, endPoint x: 705, endPoint y: 394, distance: 807.9
click at [705, 394] on input "HMO ID" at bounding box center [786, 409] width 921 height 39
type input "WestCare Specialist Hospital"
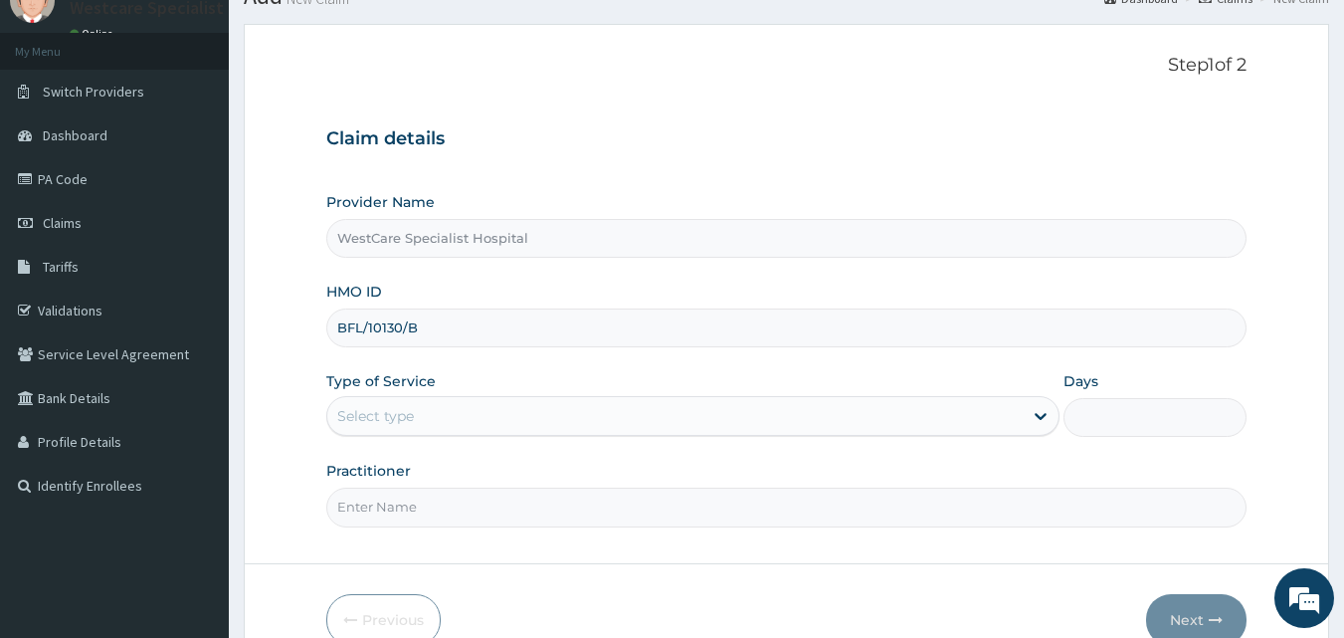
scroll to position [186, 0]
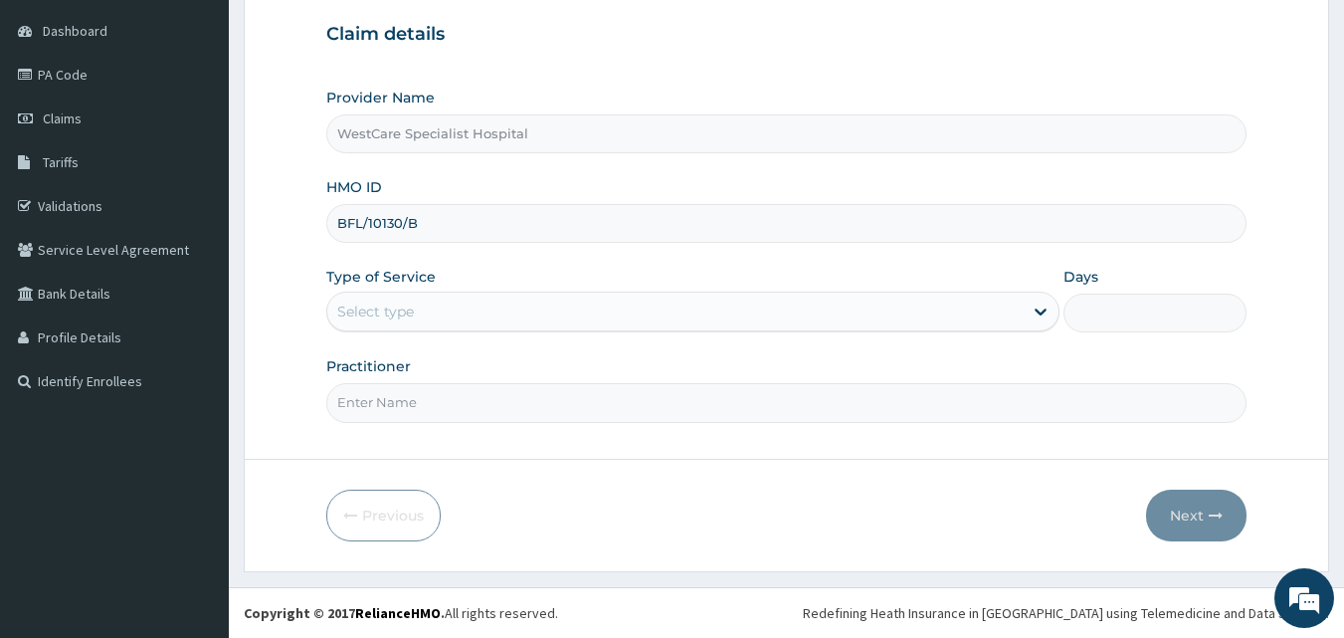
type input "BFL/10130/B"
click at [425, 306] on div "Select type" at bounding box center [674, 311] width 695 height 32
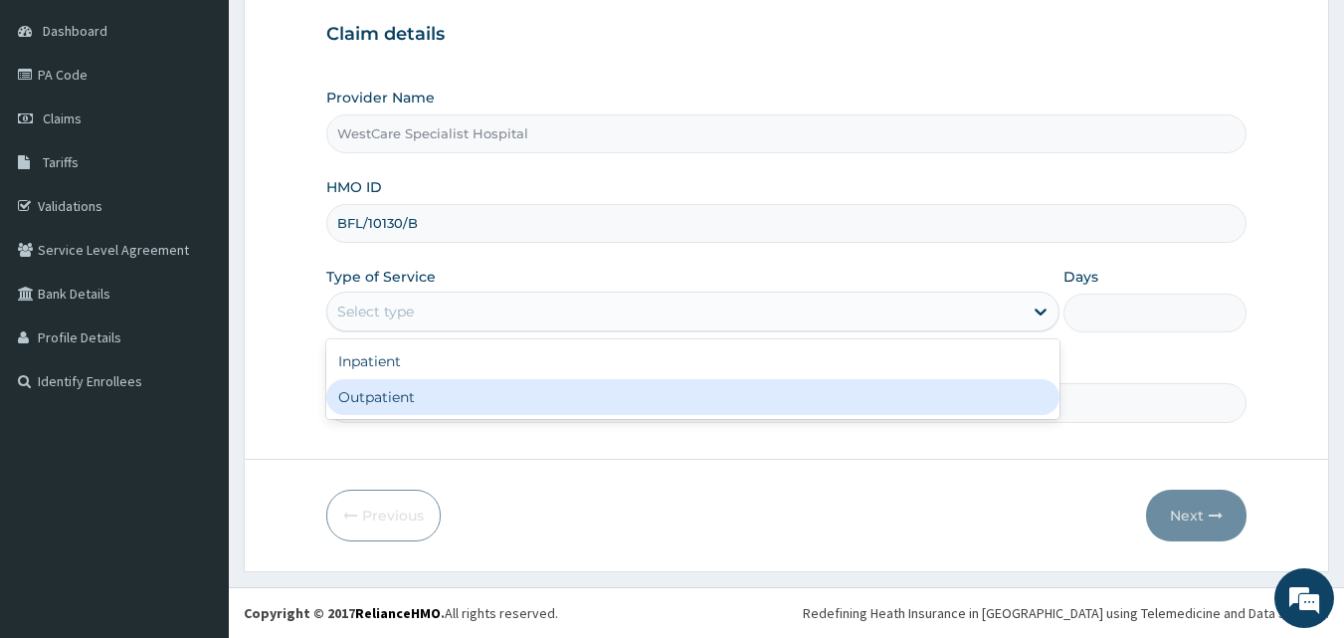
drag, startPoint x: 432, startPoint y: 389, endPoint x: 420, endPoint y: 422, distance: 34.9
click at [432, 390] on div "Outpatient" at bounding box center [692, 397] width 733 height 36
type input "1"
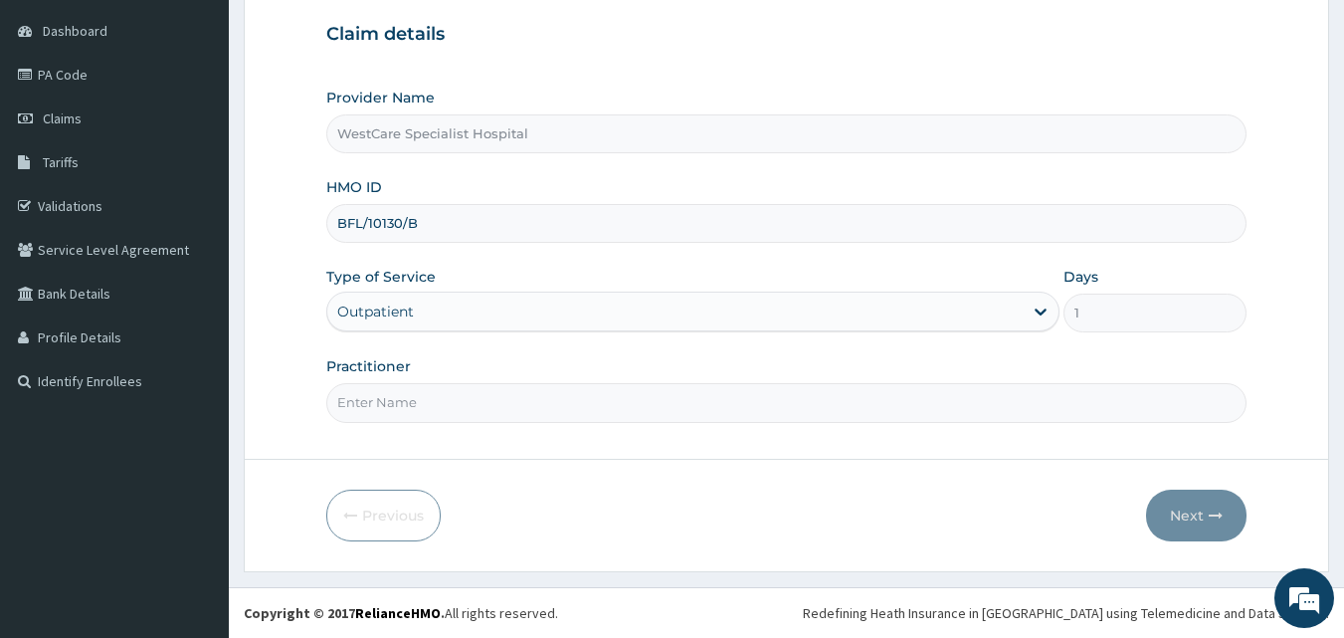
click at [420, 422] on input "Practitioner" at bounding box center [786, 402] width 921 height 39
type input "[PERSON_NAME]"
click at [1183, 507] on button "Next" at bounding box center [1196, 515] width 100 height 52
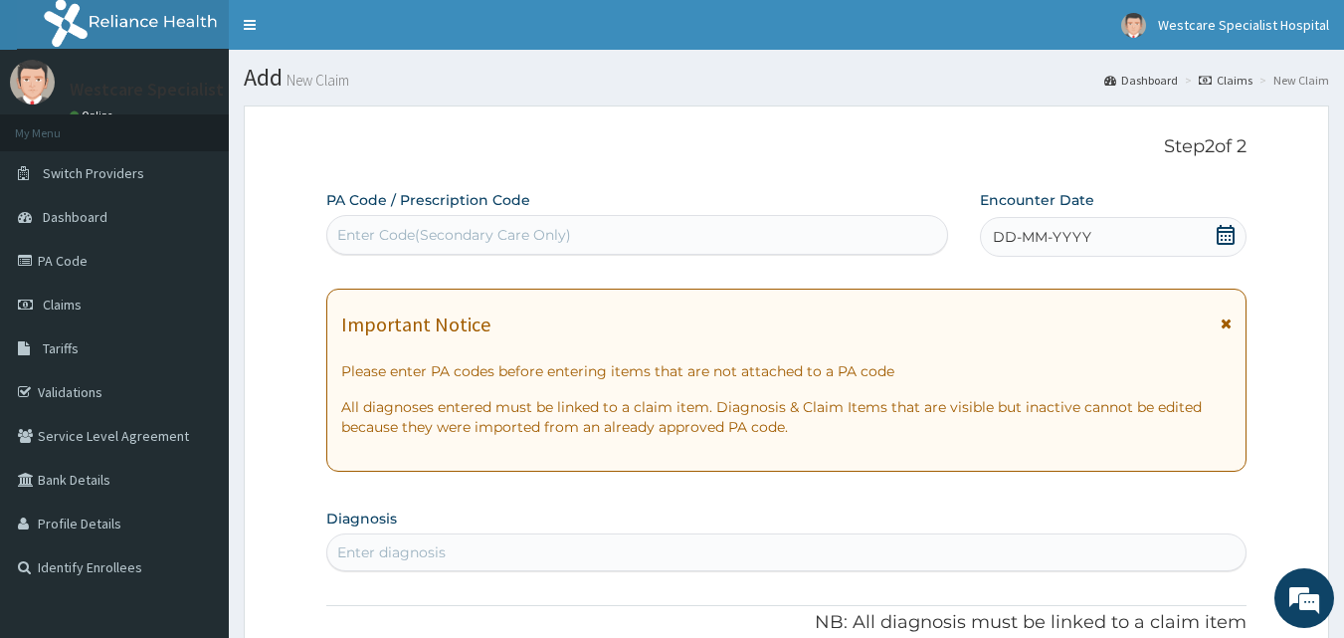
click at [717, 236] on div "Enter Code(Secondary Care Only)" at bounding box center [637, 235] width 621 height 32
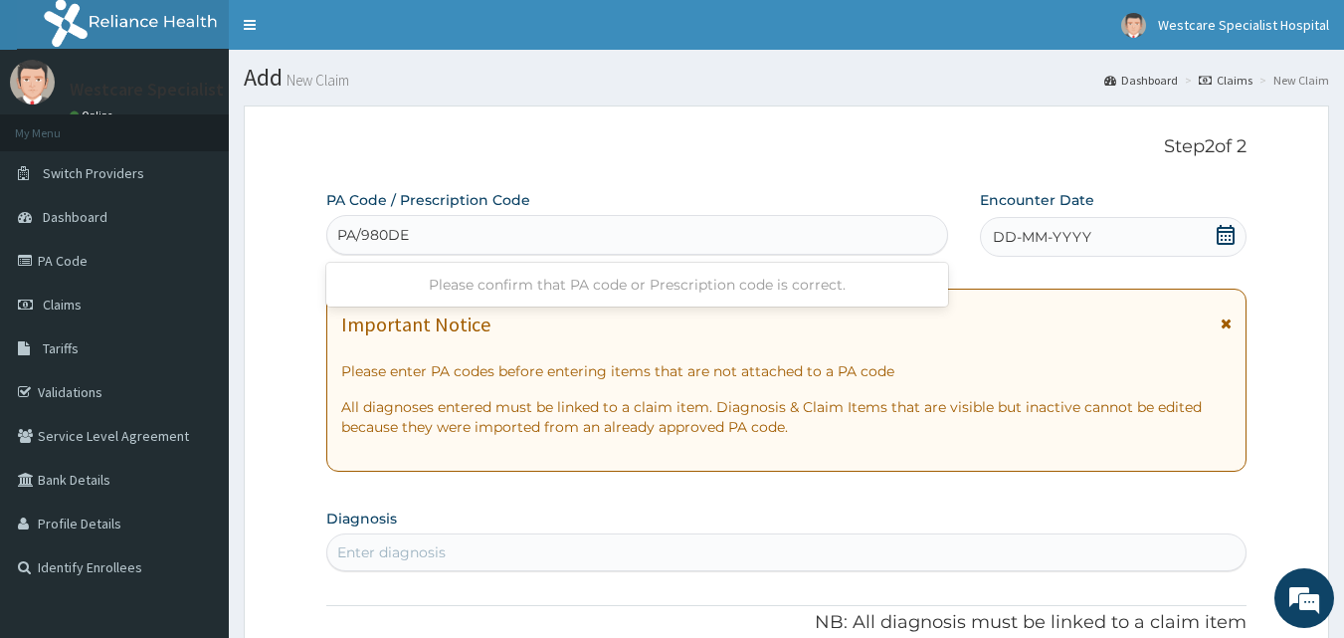
type input "PA/980DEF"
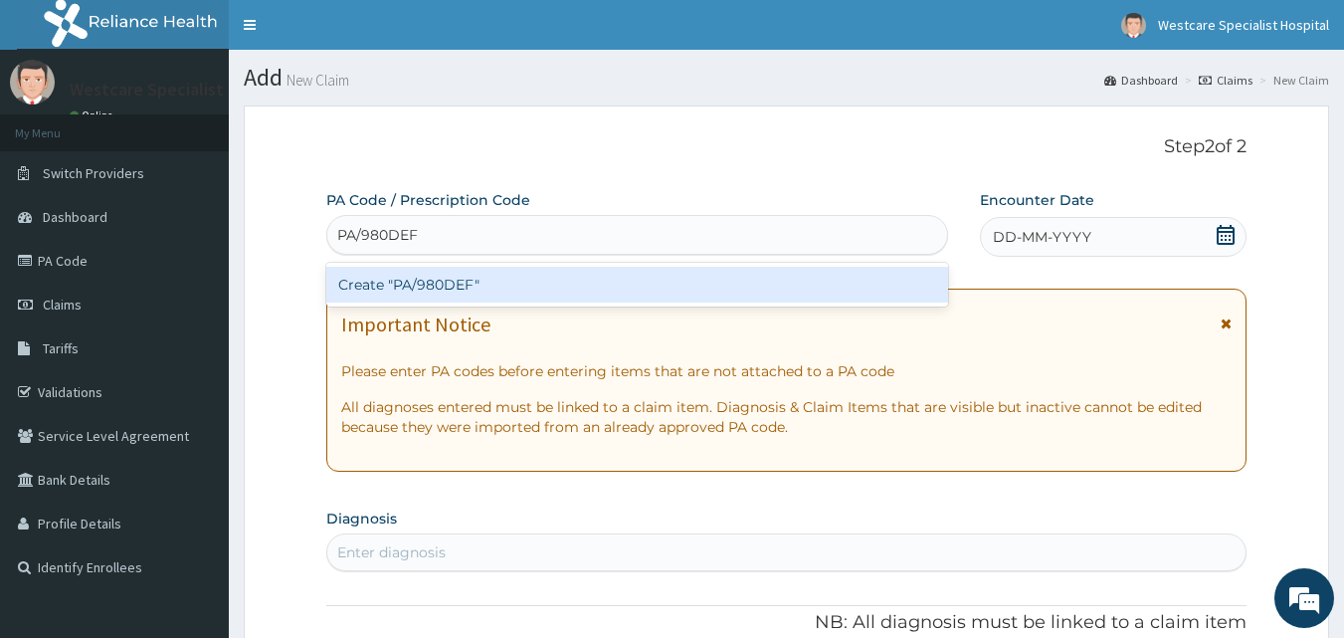
click at [675, 293] on div "Create "PA/980DEF"" at bounding box center [637, 285] width 623 height 36
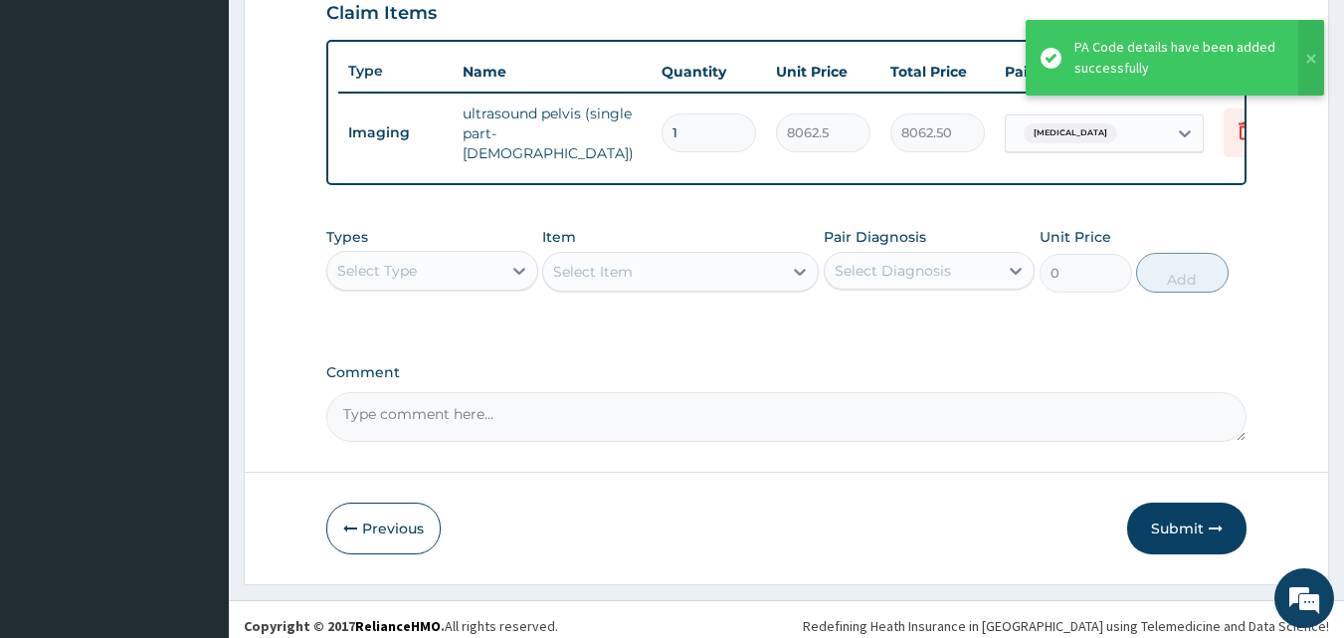
scroll to position [708, 0]
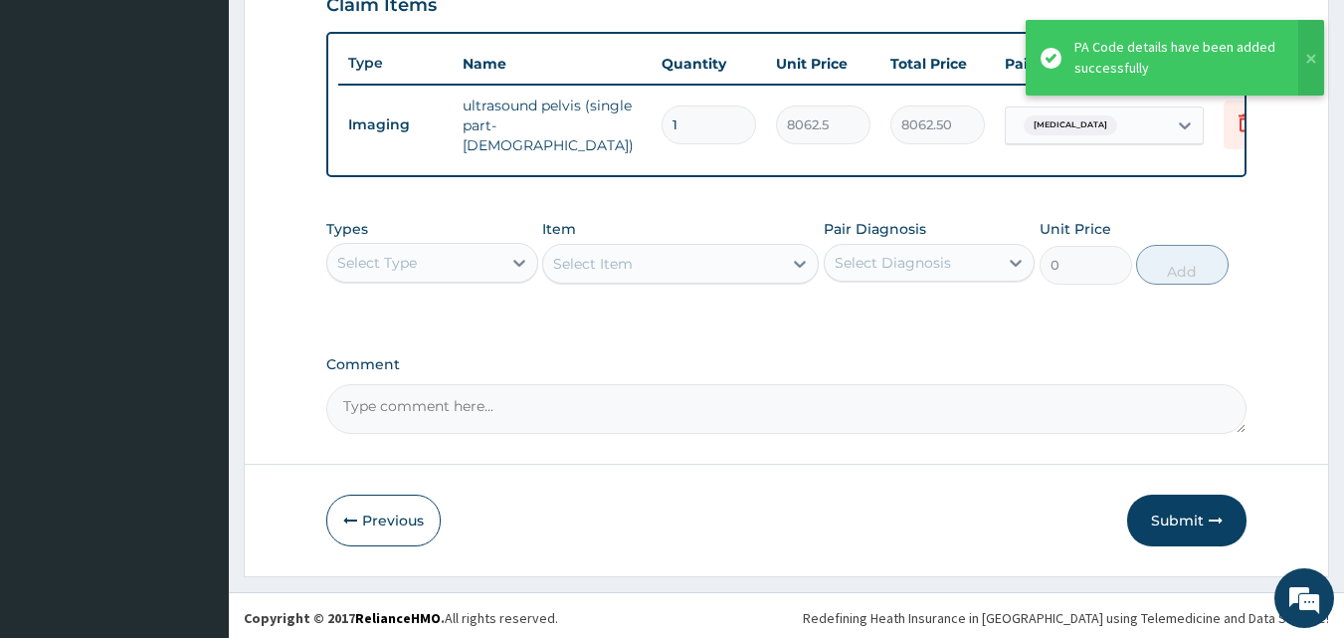
click at [417, 275] on div "Select Type" at bounding box center [414, 263] width 174 height 32
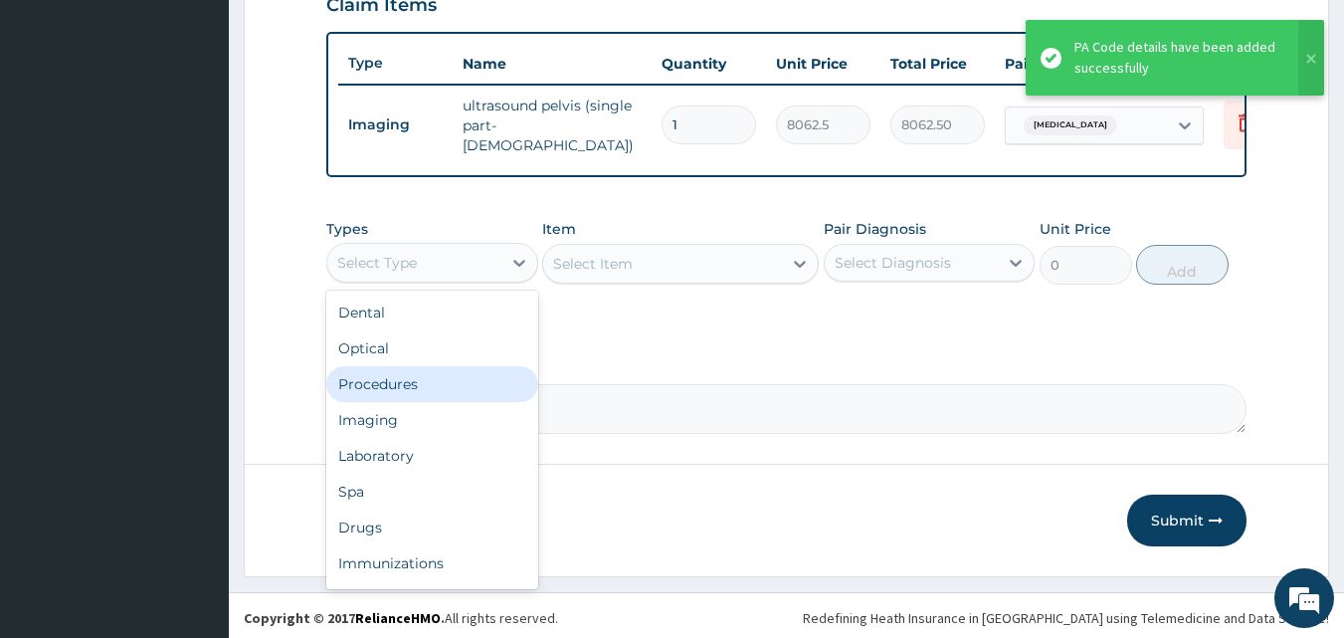
click at [398, 376] on div "Procedures" at bounding box center [432, 384] width 212 height 36
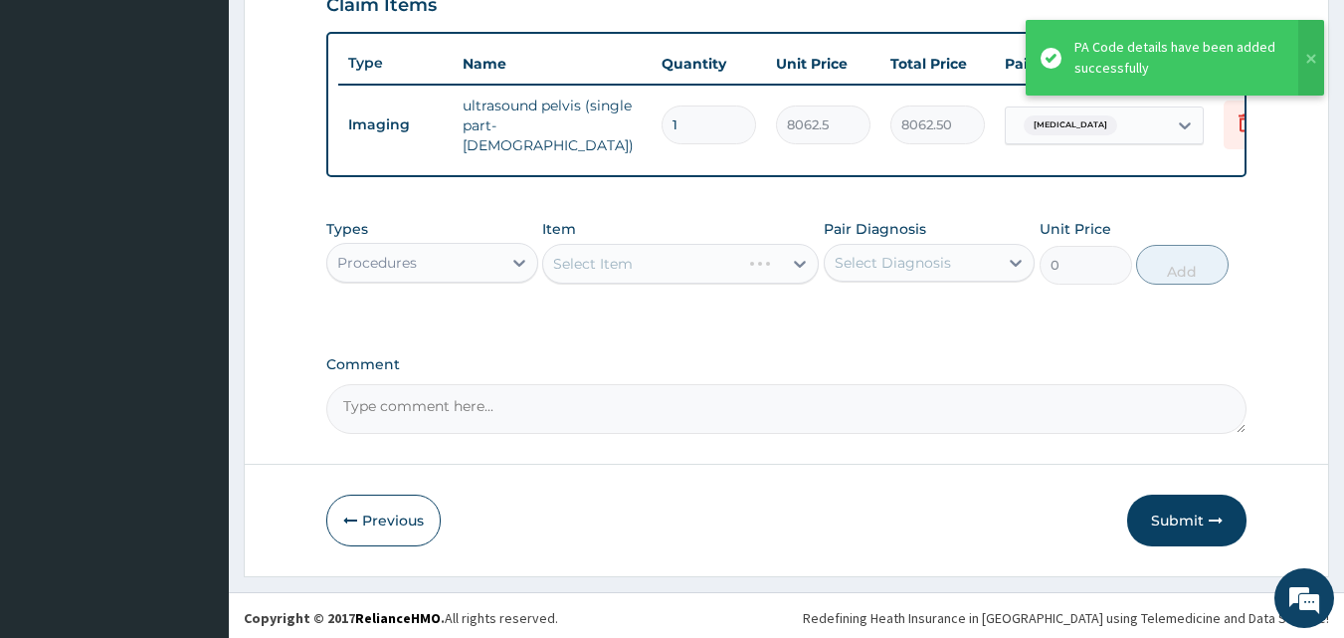
click at [867, 303] on div "Types Procedures Item Select Item Pair Diagnosis Select Diagnosis Unit Price 0 …" at bounding box center [786, 266] width 921 height 115
click at [865, 361] on label "Comment" at bounding box center [786, 364] width 921 height 17
click at [865, 384] on textarea "Comment" at bounding box center [786, 409] width 921 height 50
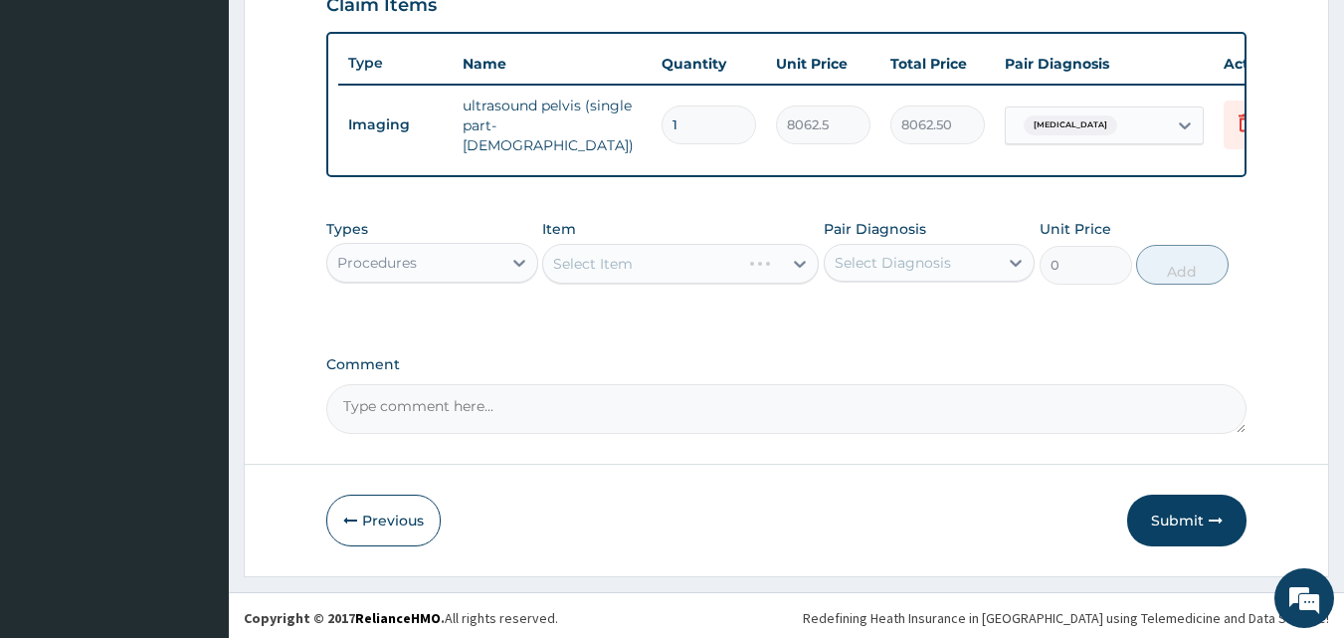
click at [897, 268] on div "Select Diagnosis" at bounding box center [893, 263] width 116 height 20
drag, startPoint x: 897, startPoint y: 311, endPoint x: 876, endPoint y: 331, distance: 28.8
click at [897, 312] on label "[MEDICAL_DATA]" at bounding box center [918, 311] width 123 height 20
checkbox input "true"
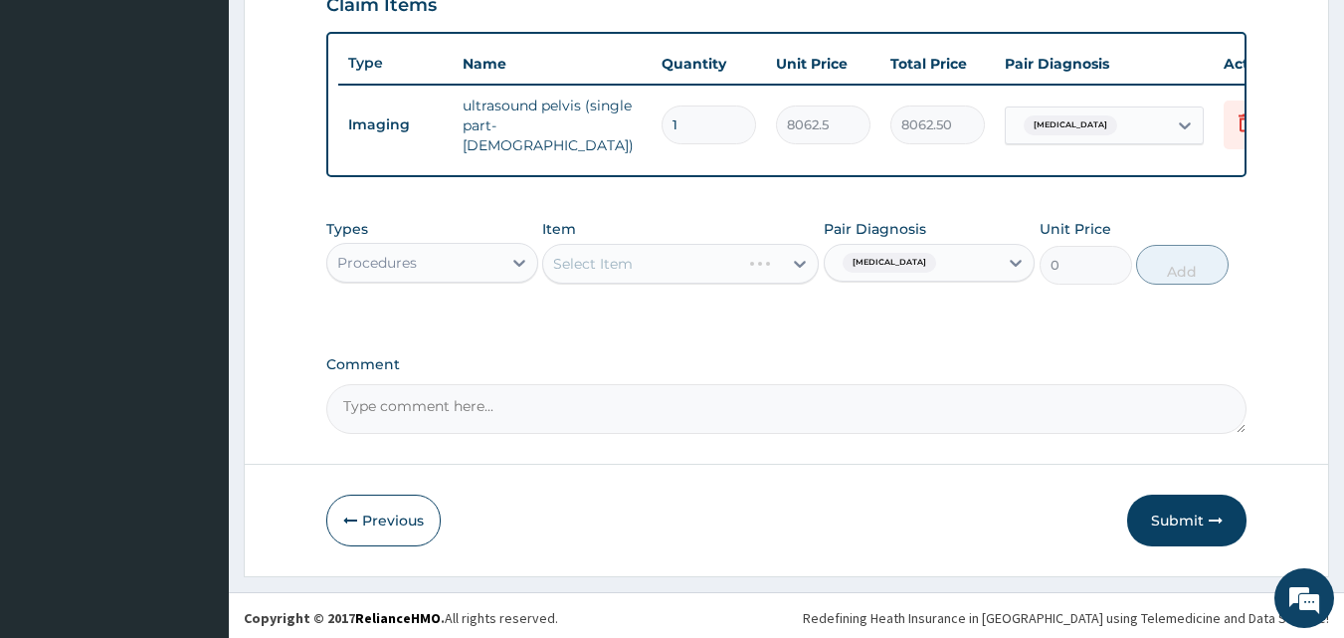
click at [713, 324] on div "Types Procedures Item Select Item Pair Diagnosis [MEDICAL_DATA] Unit Price 0 Add" at bounding box center [786, 266] width 921 height 115
click at [715, 262] on div "Select Item" at bounding box center [662, 264] width 239 height 32
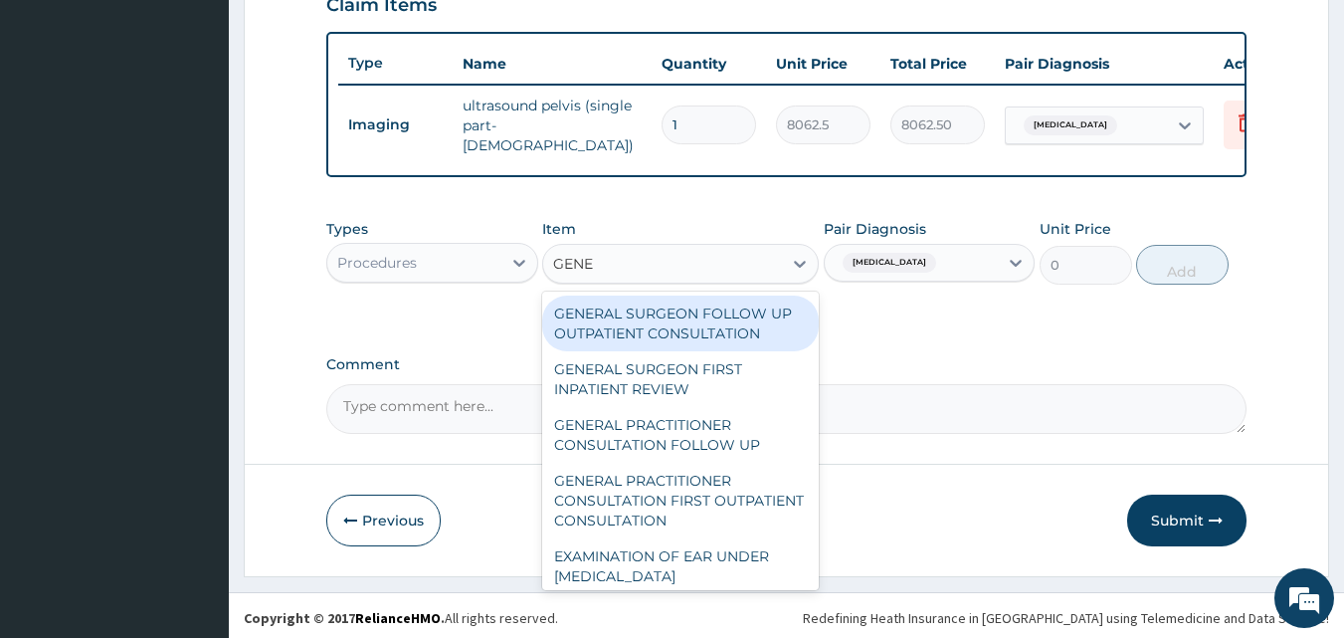
type input "GENER"
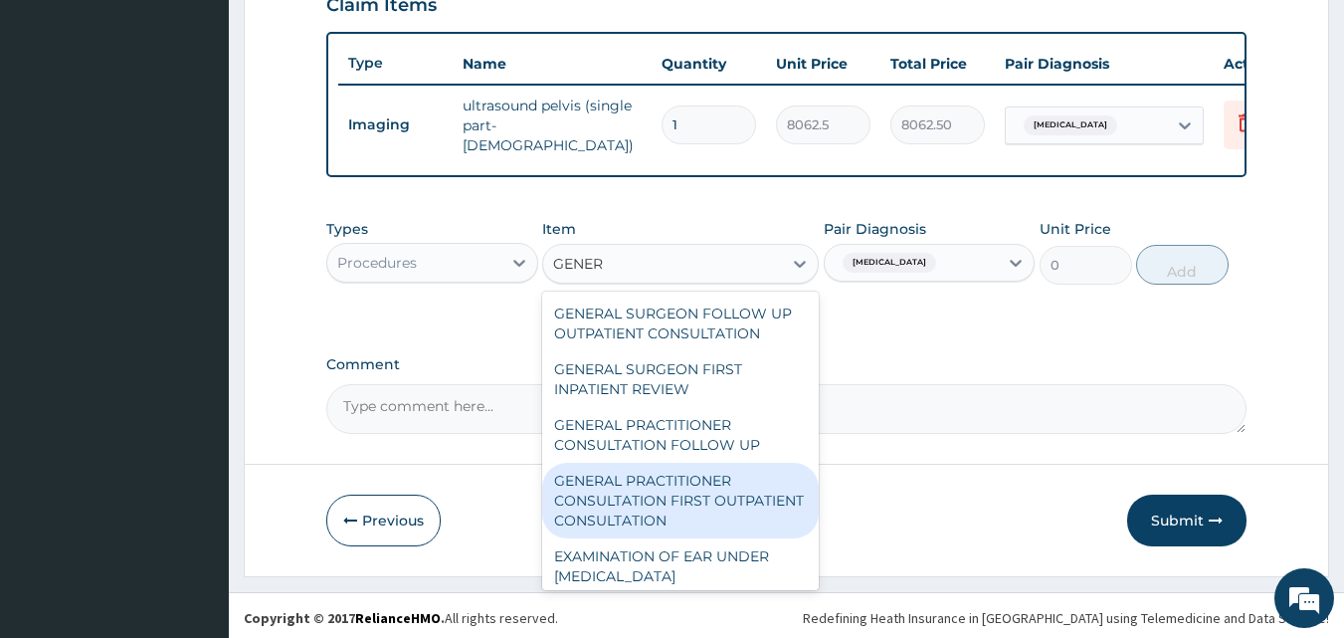
click at [733, 499] on div "GENERAL PRACTITIONER CONSULTATION FIRST OUTPATIENT CONSULTATION" at bounding box center [680, 501] width 277 height 76
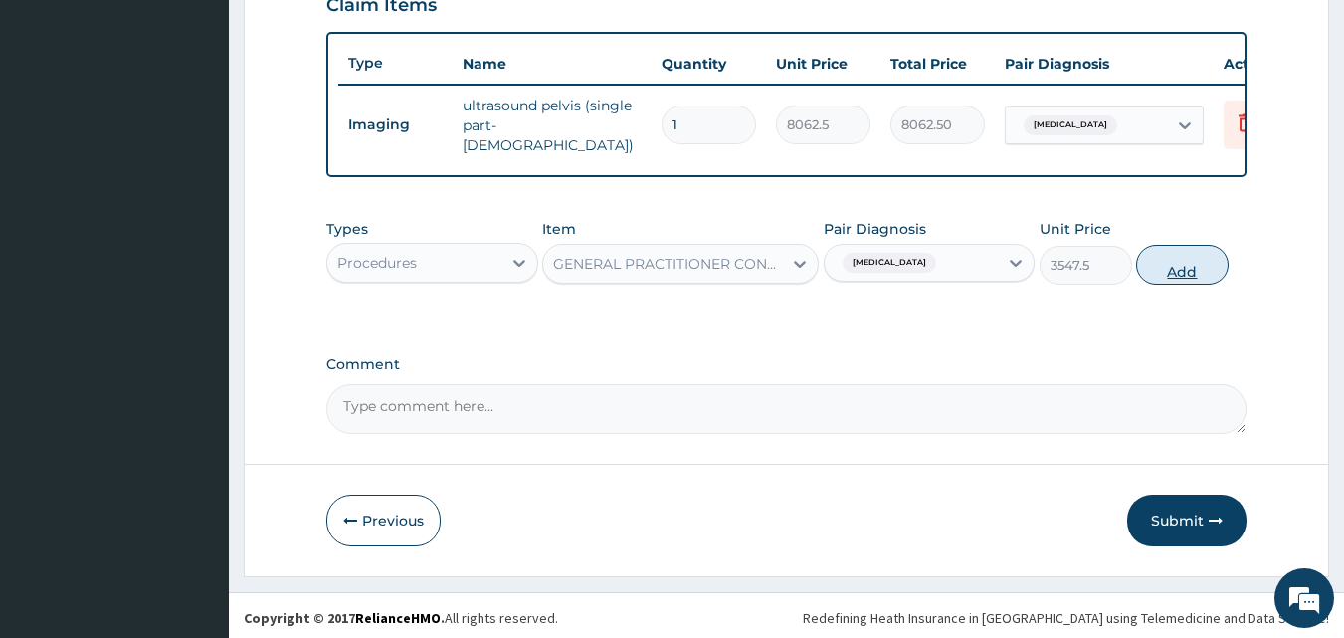
click at [1204, 283] on button "Add" at bounding box center [1182, 265] width 93 height 40
type input "0"
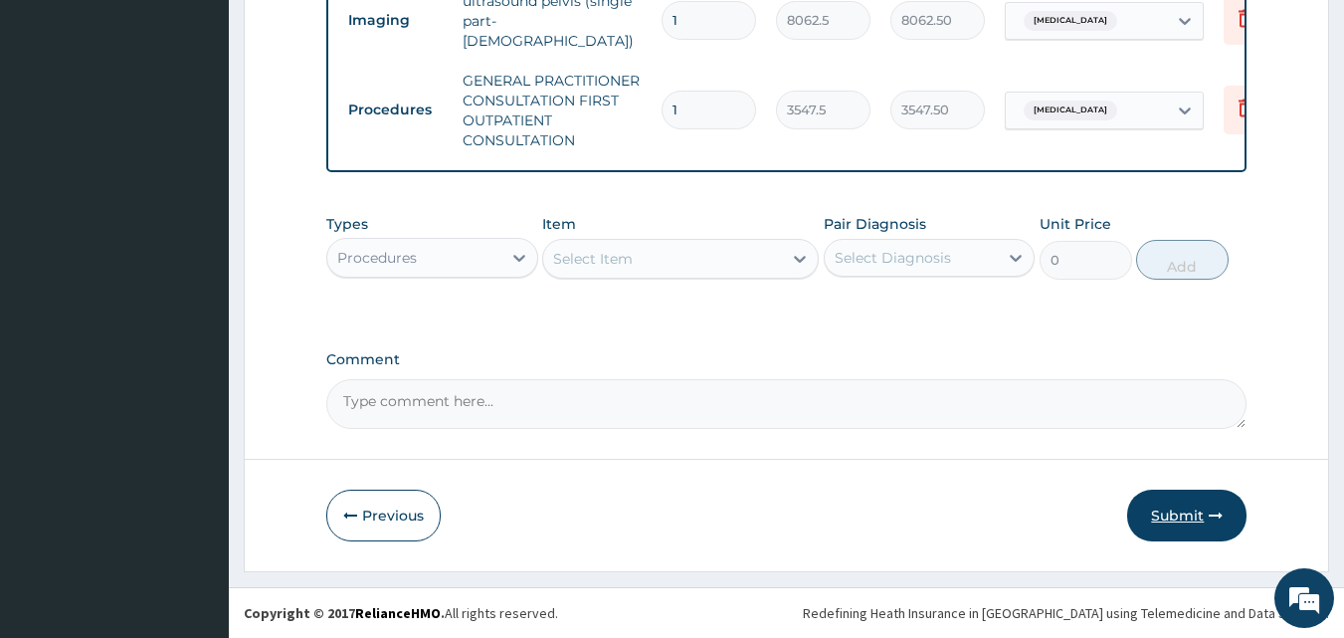
click at [1175, 510] on button "Submit" at bounding box center [1186, 515] width 119 height 52
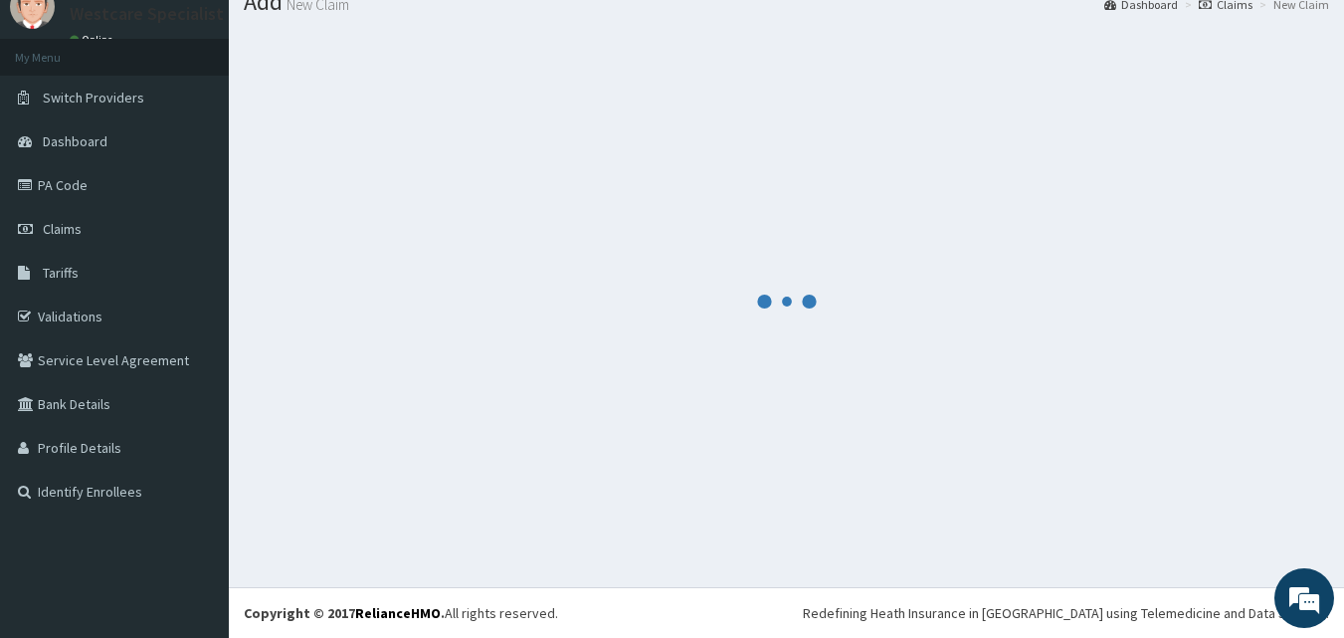
scroll to position [817, 0]
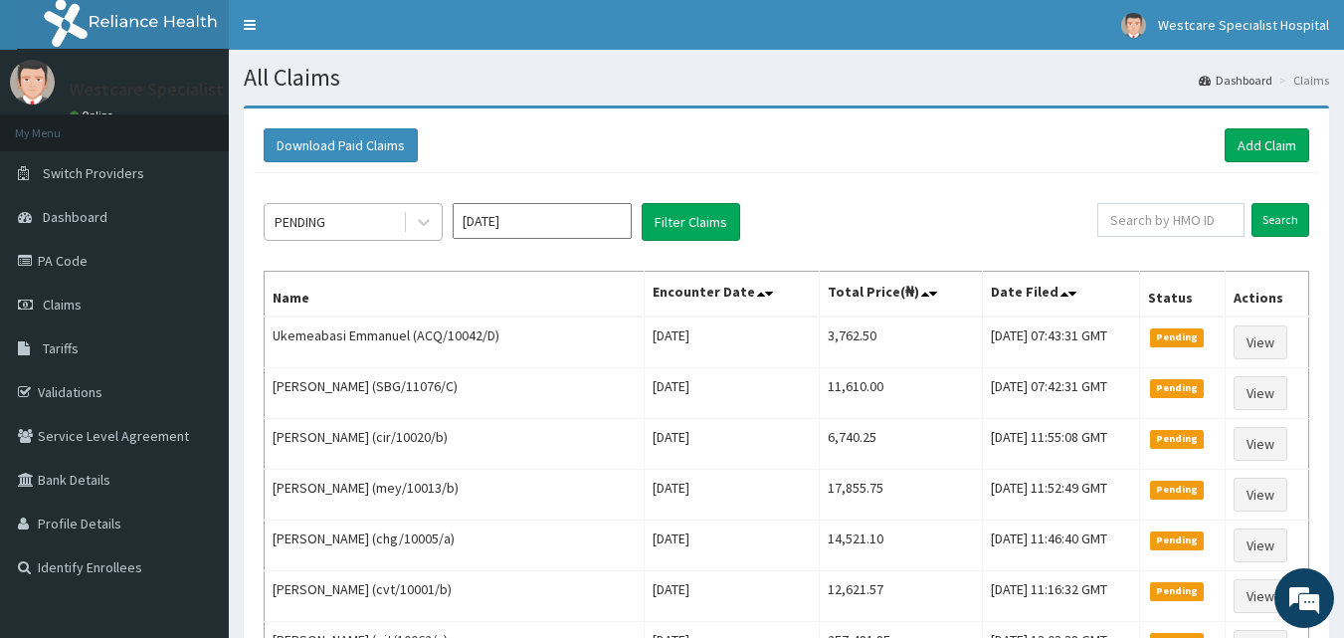
click at [384, 217] on div "PENDING" at bounding box center [334, 222] width 138 height 32
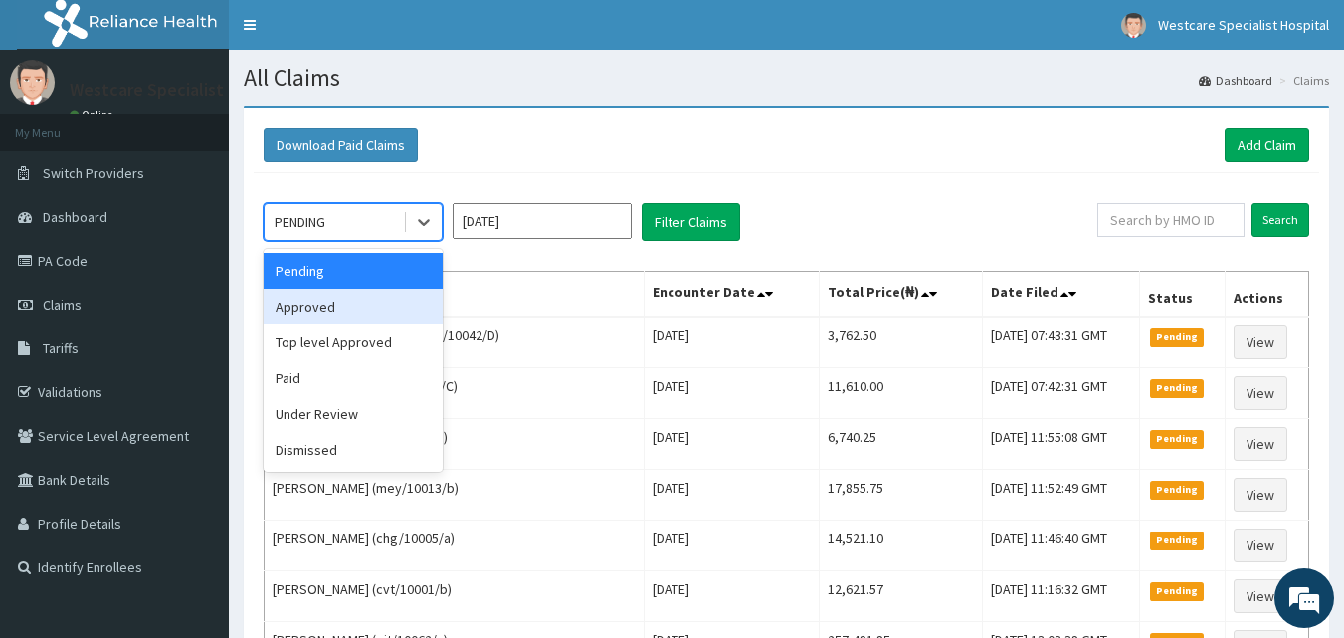
click at [350, 322] on div "Approved" at bounding box center [353, 306] width 179 height 36
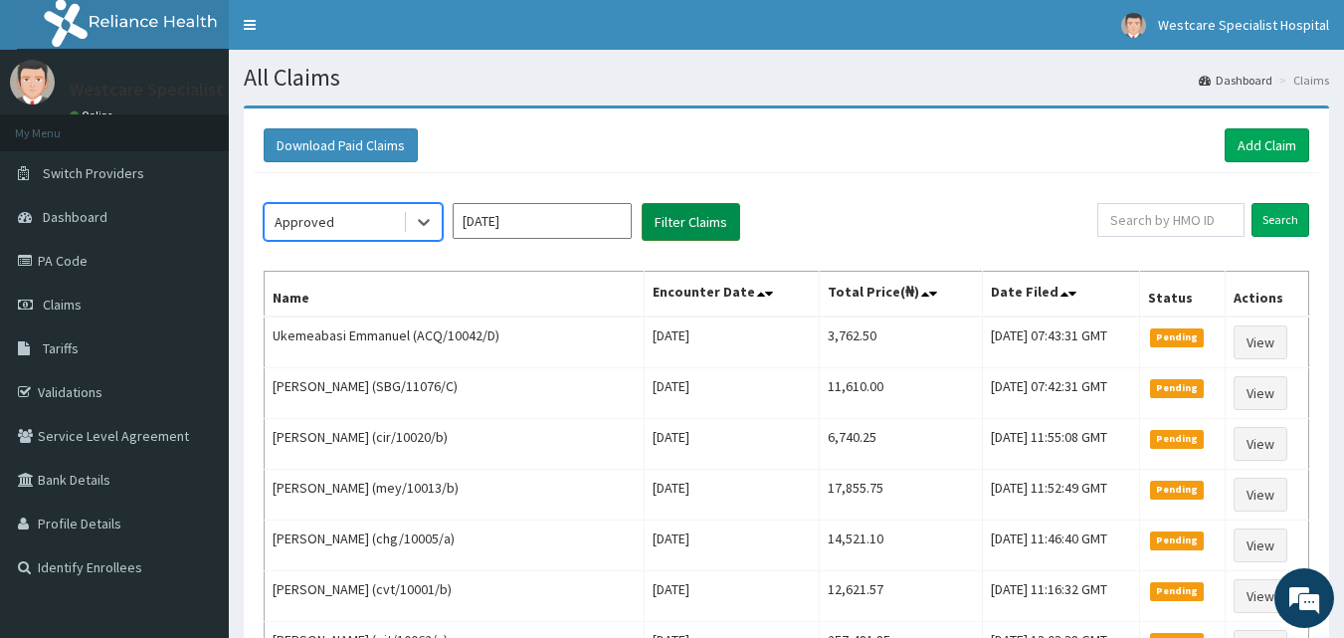
click at [677, 222] on button "Filter Claims" at bounding box center [691, 222] width 98 height 38
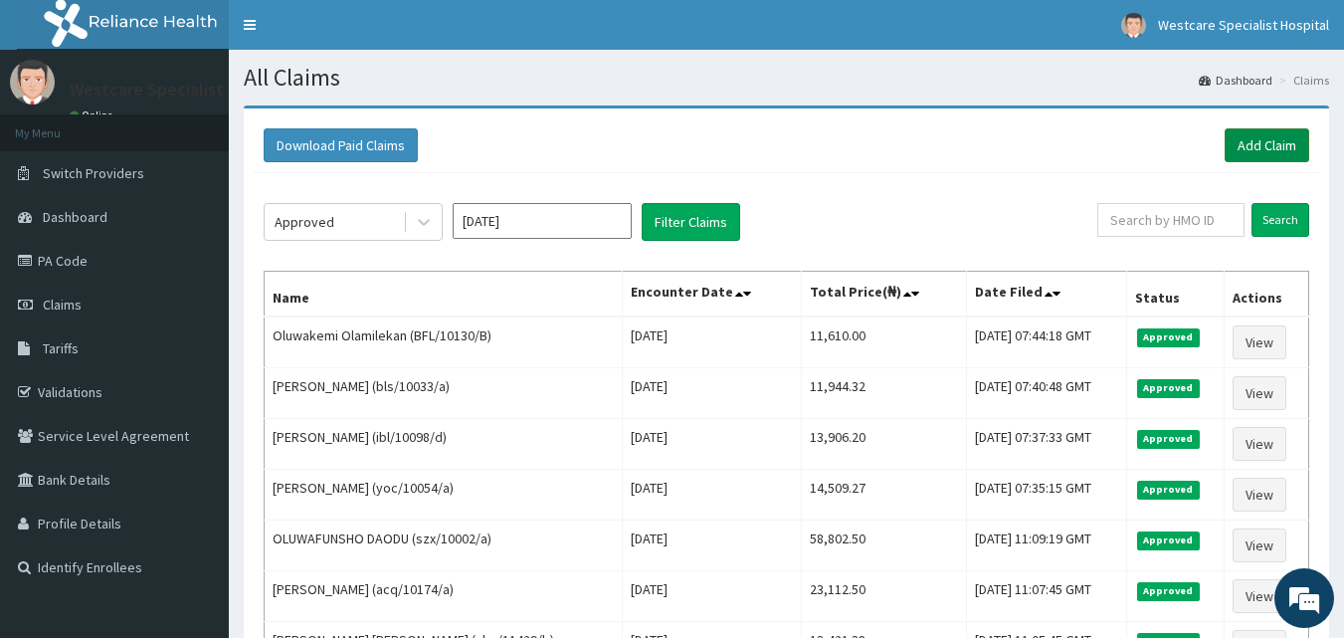
click at [1268, 144] on link "Add Claim" at bounding box center [1267, 145] width 85 height 34
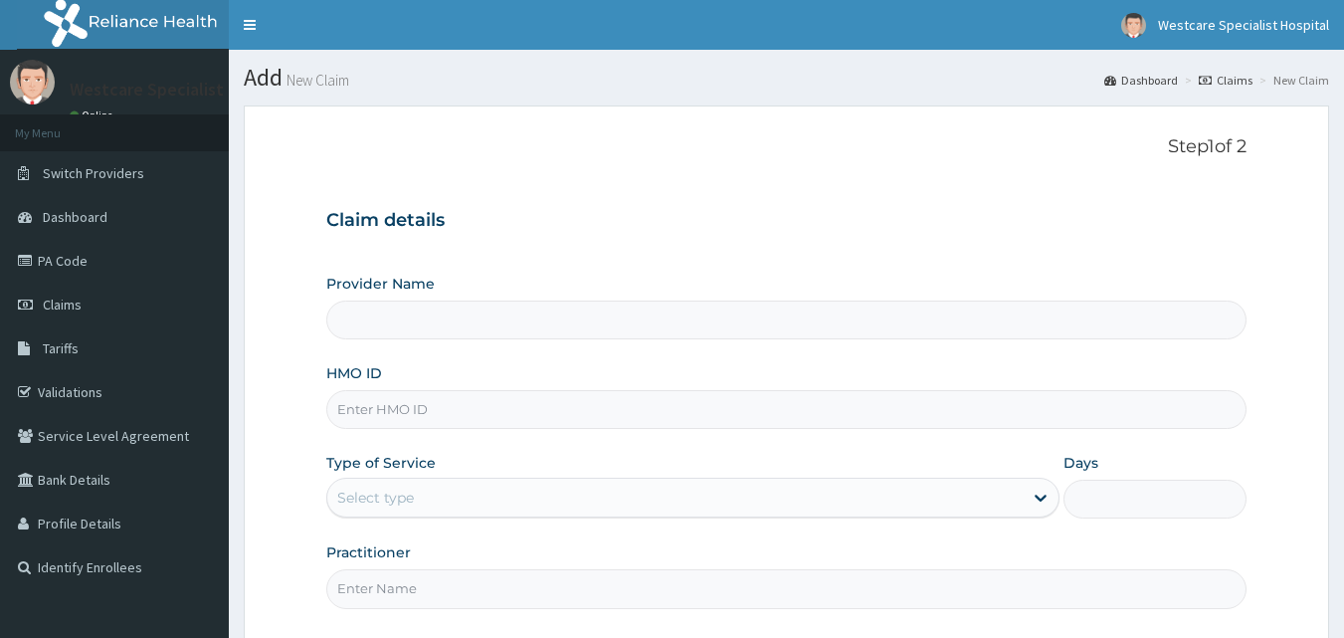
click at [791, 410] on input "HMO ID" at bounding box center [786, 409] width 921 height 39
type input "WestCare Specialist Hospital"
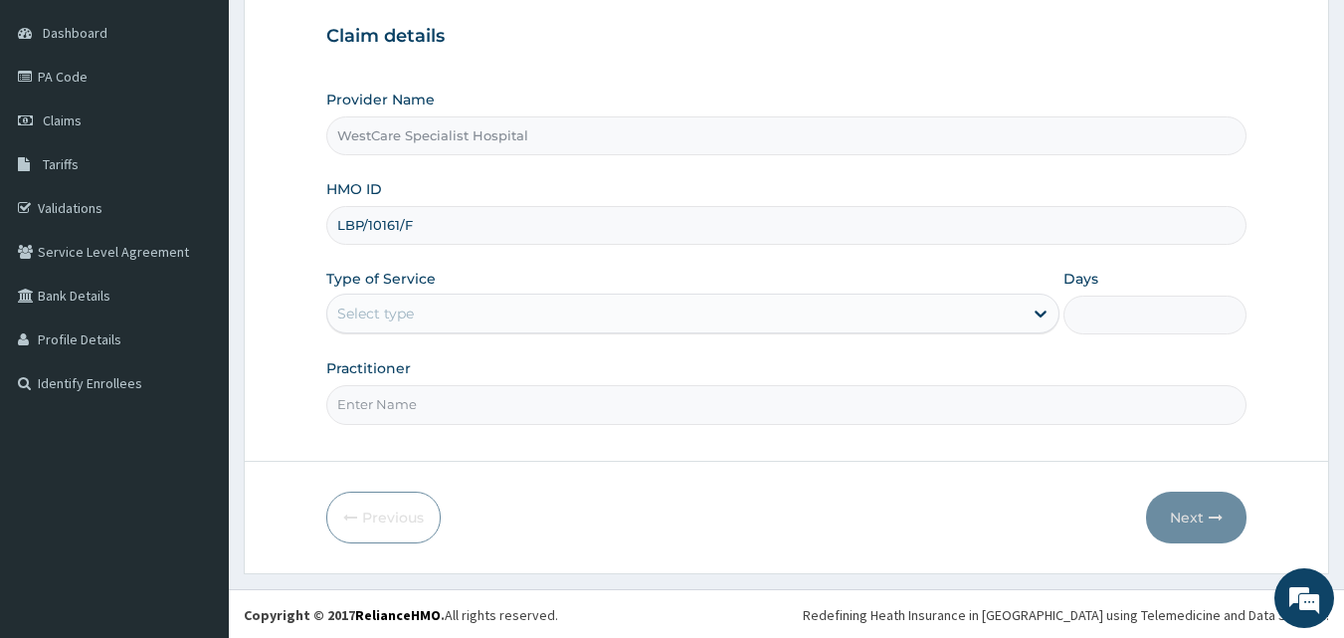
scroll to position [186, 0]
type input "LBP/10161/F"
click at [460, 311] on div "Select type" at bounding box center [674, 311] width 695 height 32
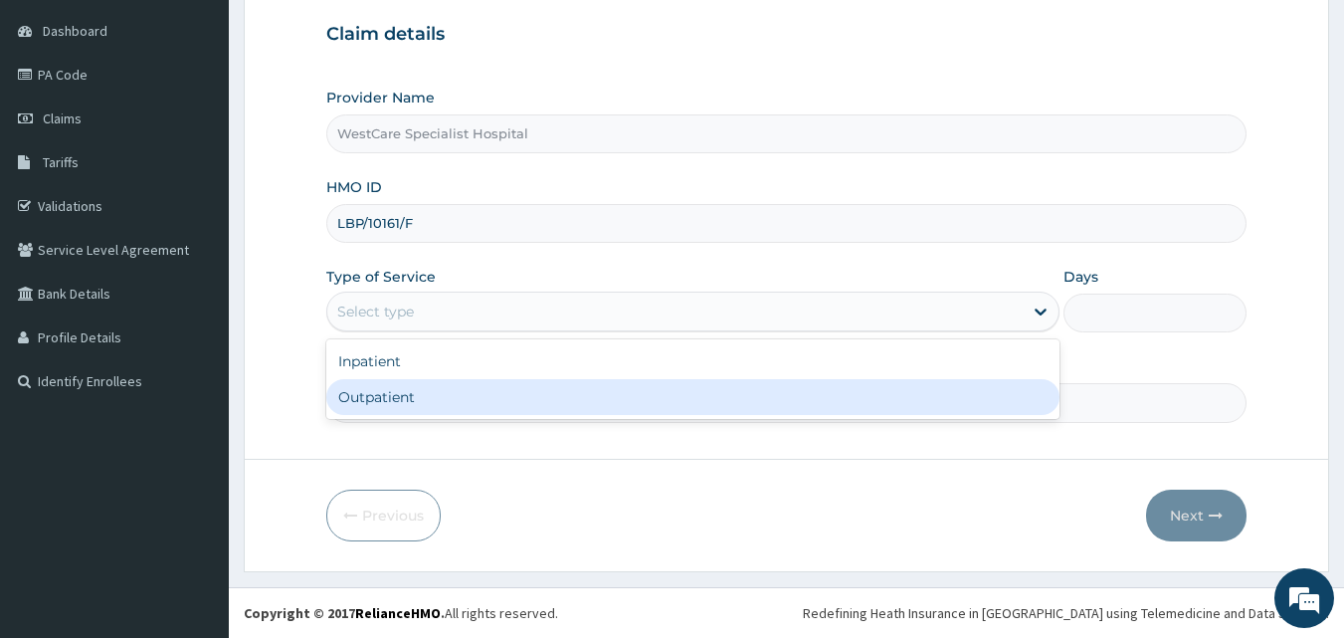
click at [428, 390] on div "Outpatient" at bounding box center [692, 397] width 733 height 36
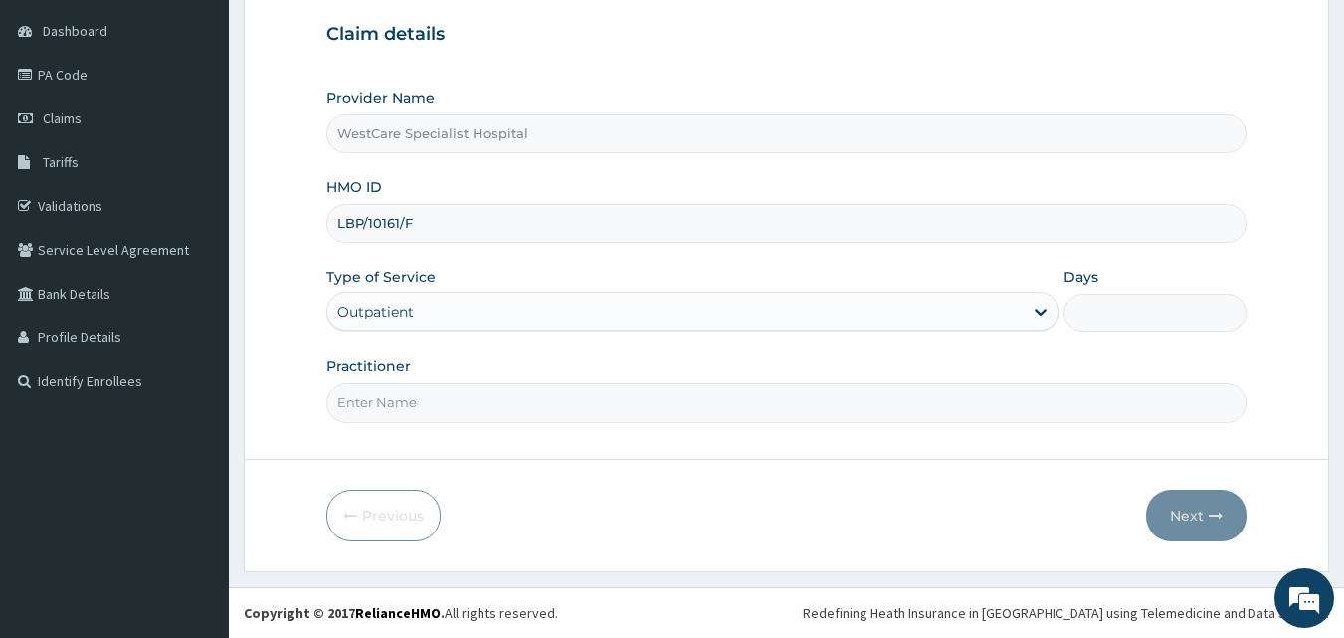
type input "1"
click at [413, 409] on input "Practitioner" at bounding box center [786, 402] width 921 height 39
type input "[PERSON_NAME]"
click at [1179, 526] on button "Next" at bounding box center [1196, 515] width 100 height 52
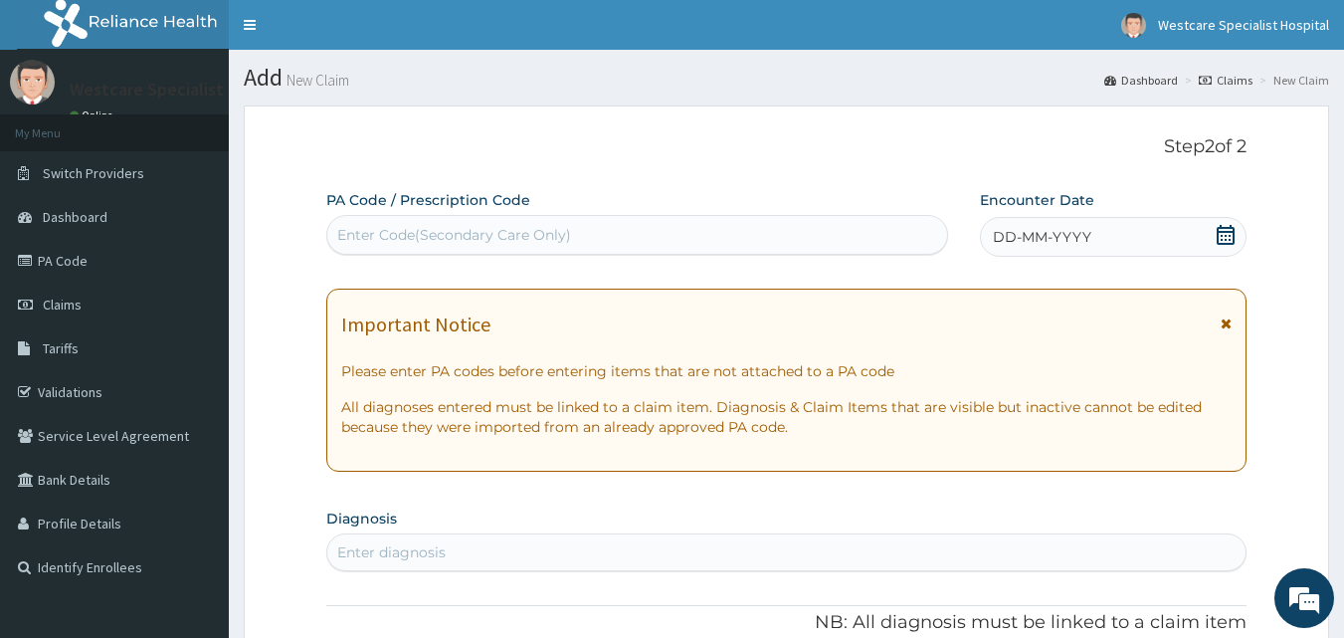
click at [1003, 233] on span "DD-MM-YYYY" at bounding box center [1042, 237] width 98 height 20
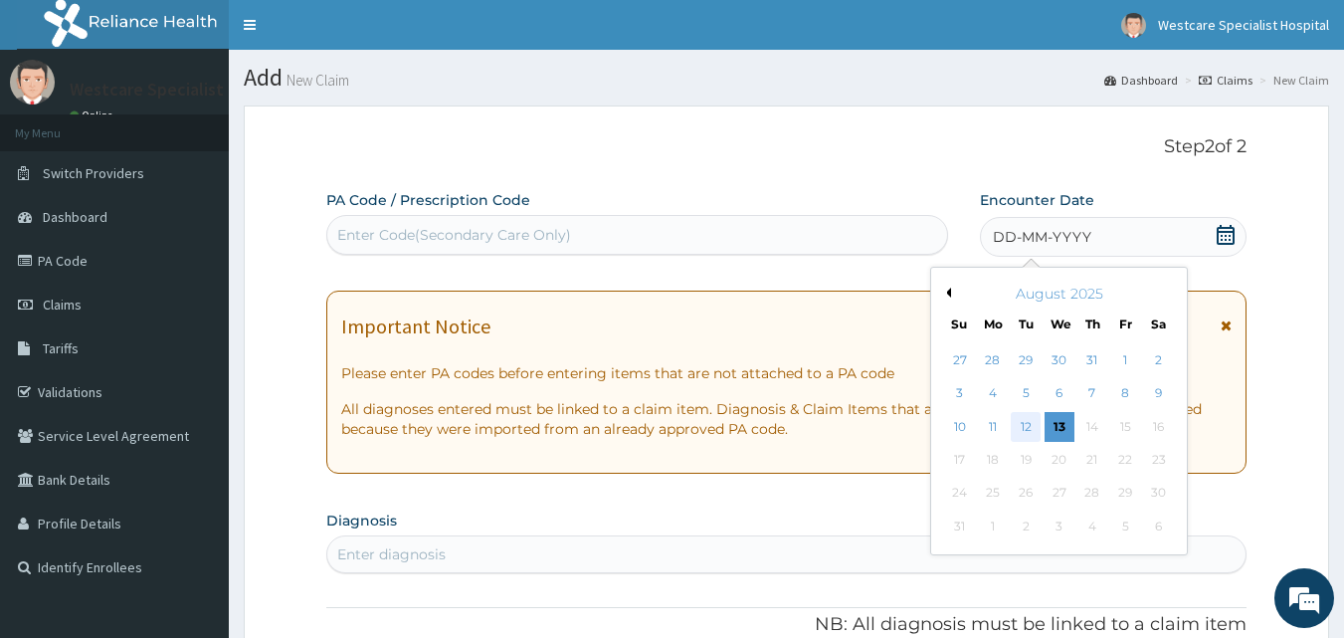
click at [1036, 418] on div "12" at bounding box center [1027, 427] width 30 height 30
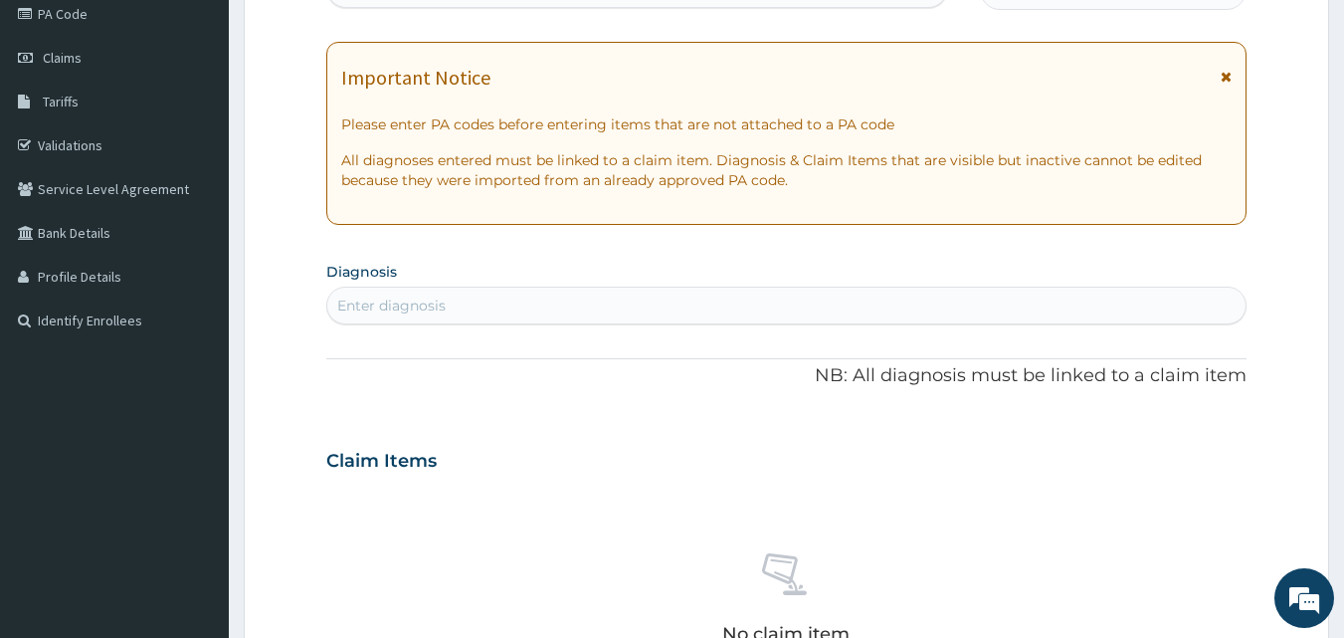
scroll to position [199, 0]
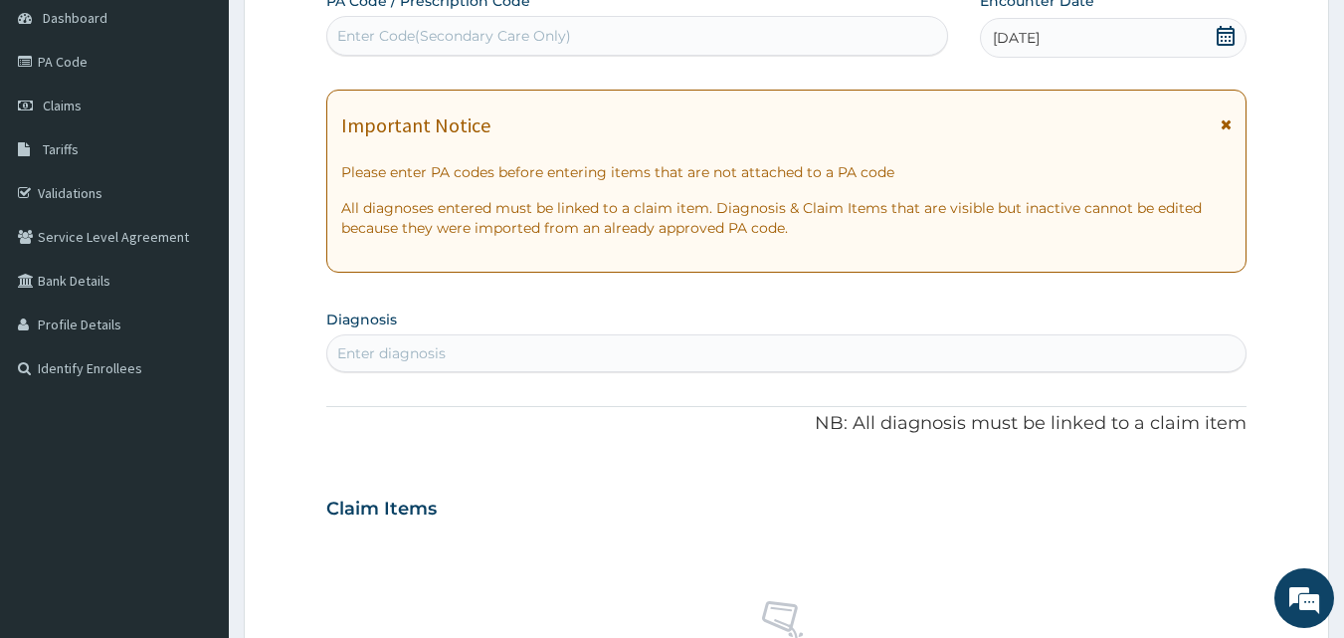
click at [561, 339] on div "Enter diagnosis" at bounding box center [786, 353] width 919 height 32
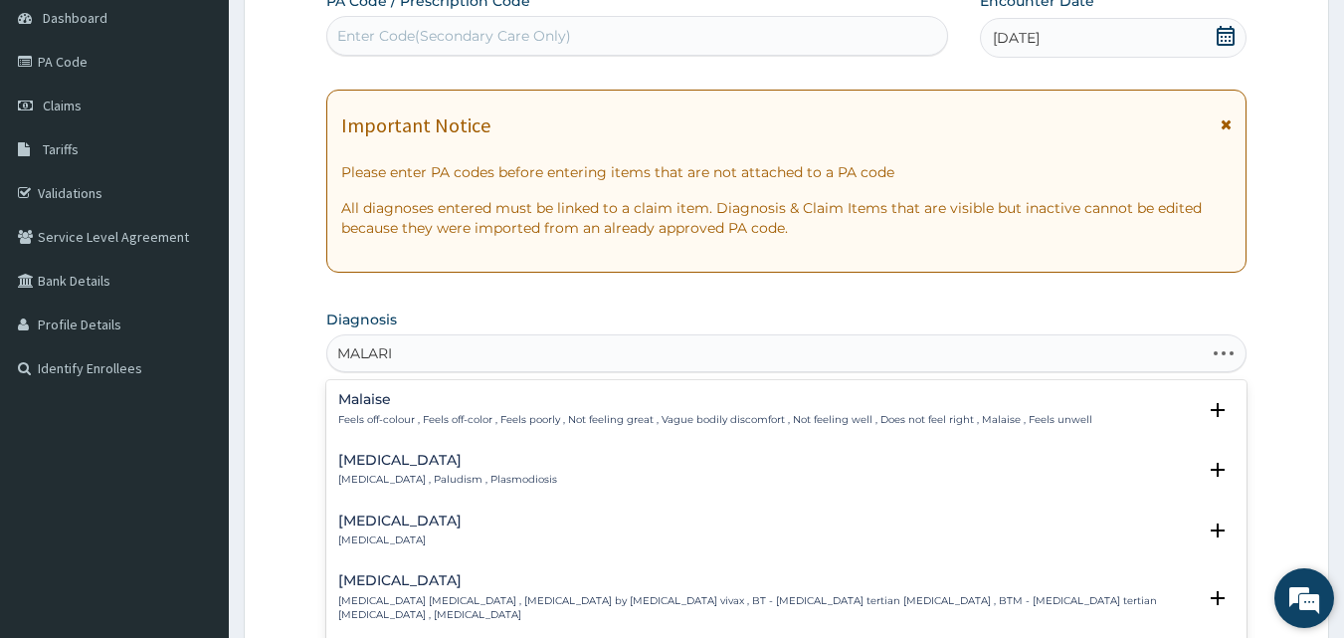
type input "[MEDICAL_DATA]"
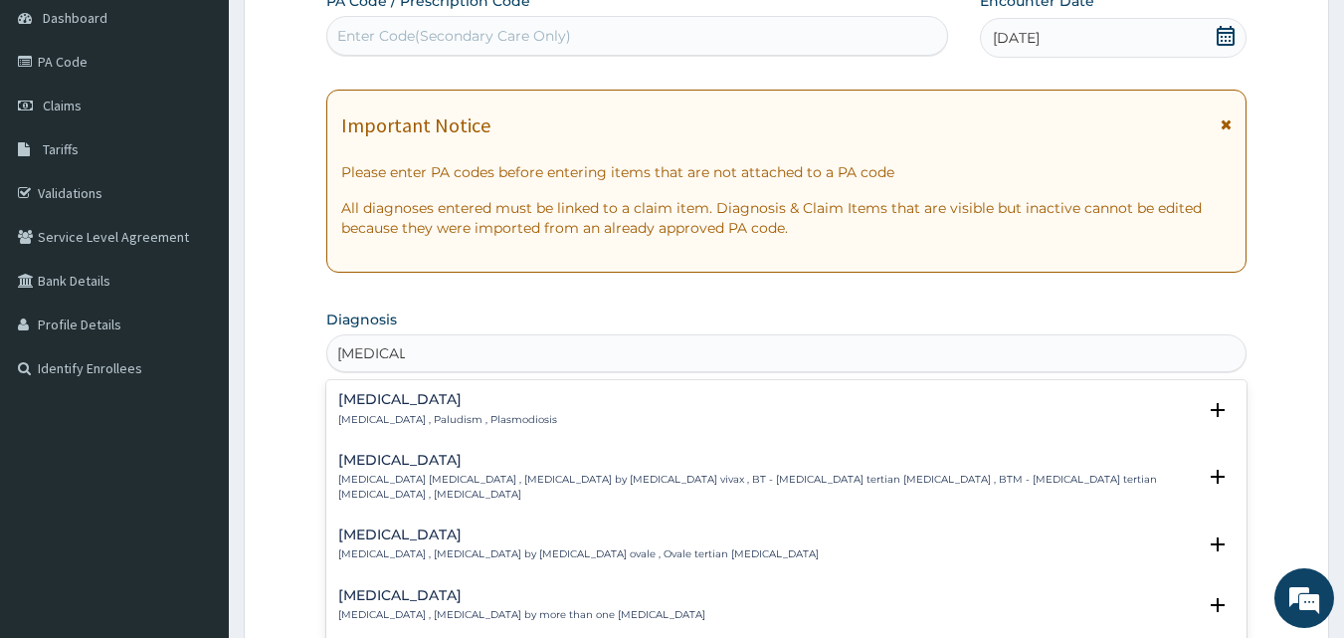
click at [402, 400] on h4 "[MEDICAL_DATA]" at bounding box center [447, 399] width 219 height 15
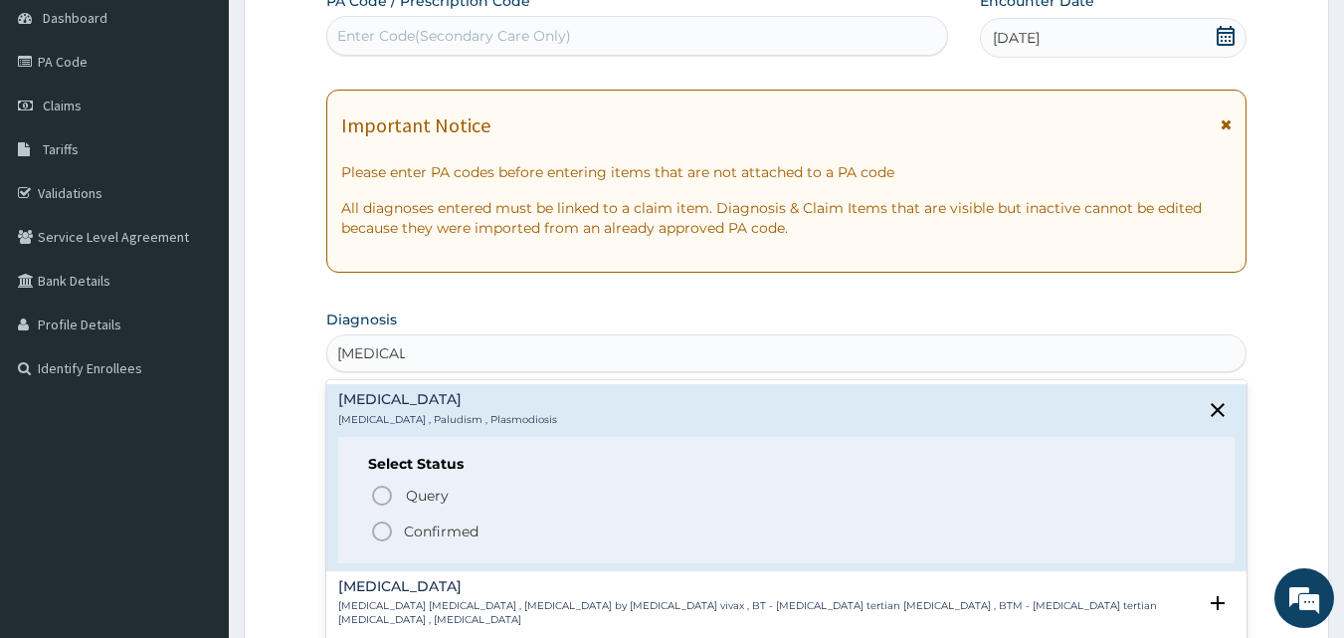
click at [385, 530] on icon "status option filled" at bounding box center [382, 531] width 24 height 24
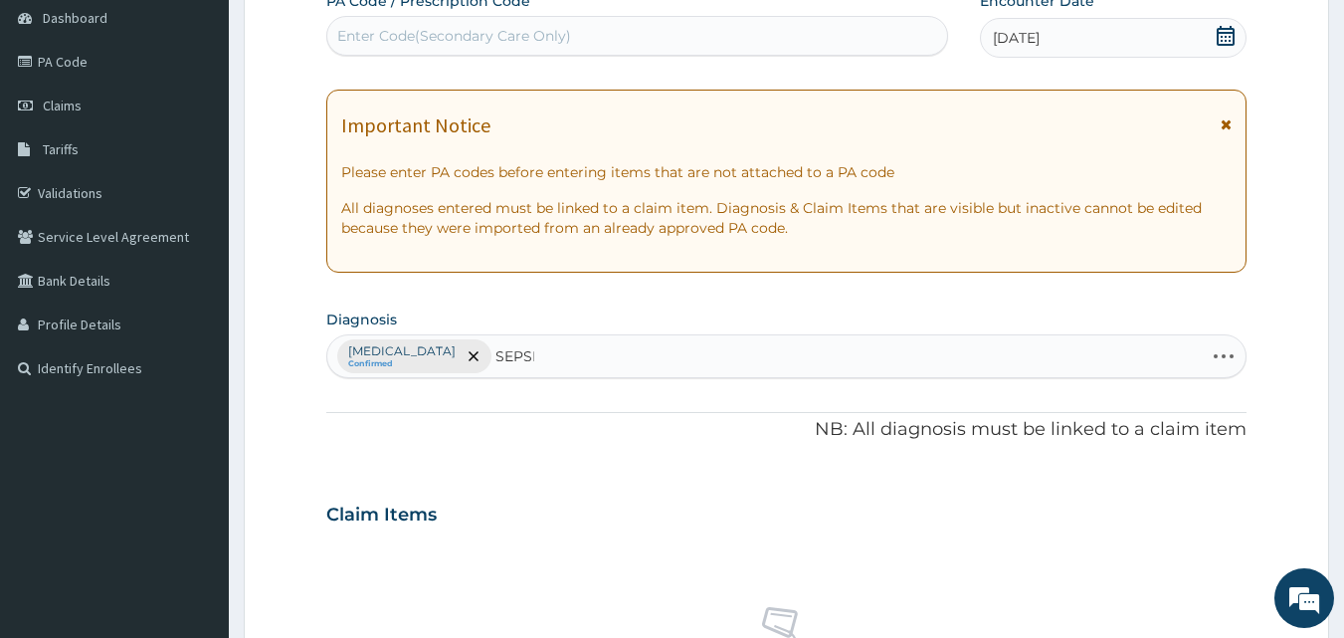
type input "[MEDICAL_DATA]"
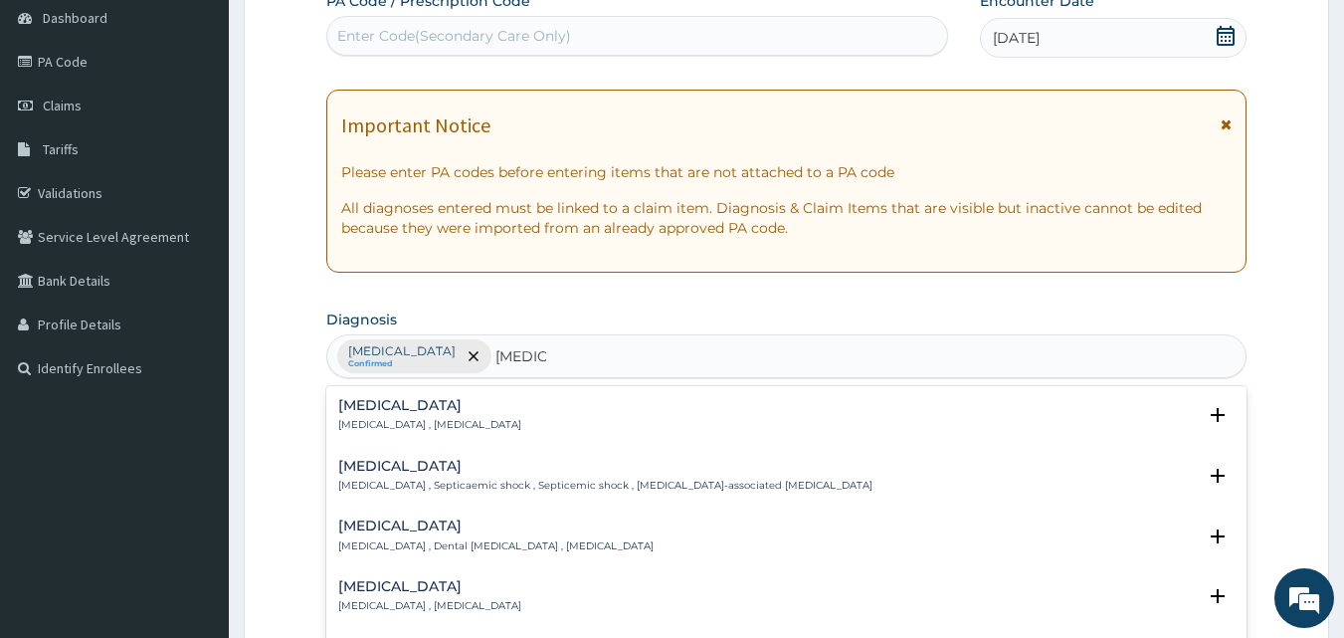
click at [363, 413] on h4 "Sepsis" at bounding box center [429, 405] width 183 height 15
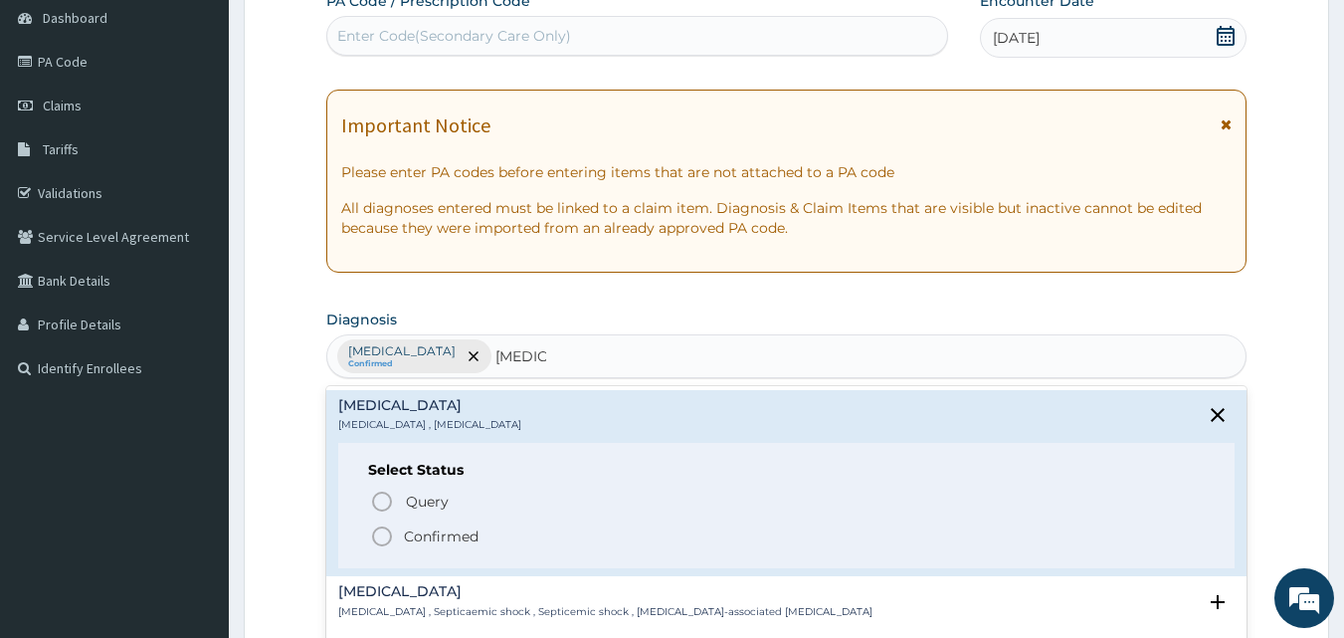
click at [382, 537] on icon "status option filled" at bounding box center [382, 536] width 24 height 24
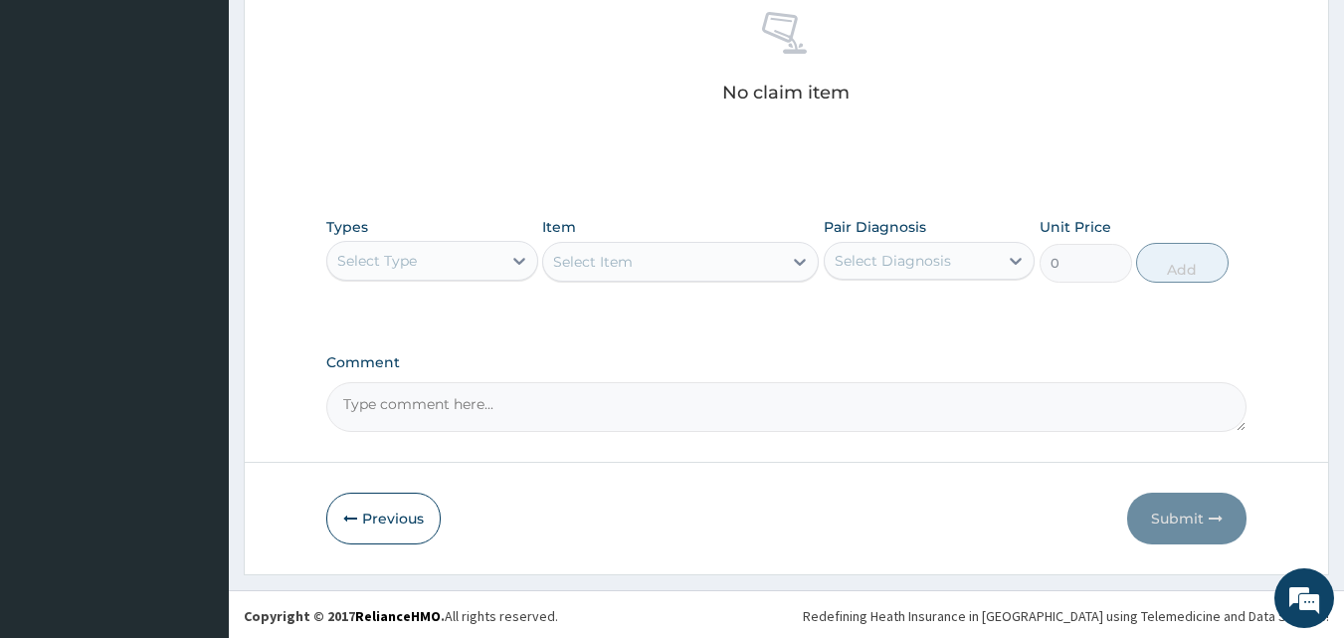
scroll to position [796, 0]
click at [396, 249] on div "Select Type" at bounding box center [377, 259] width 80 height 20
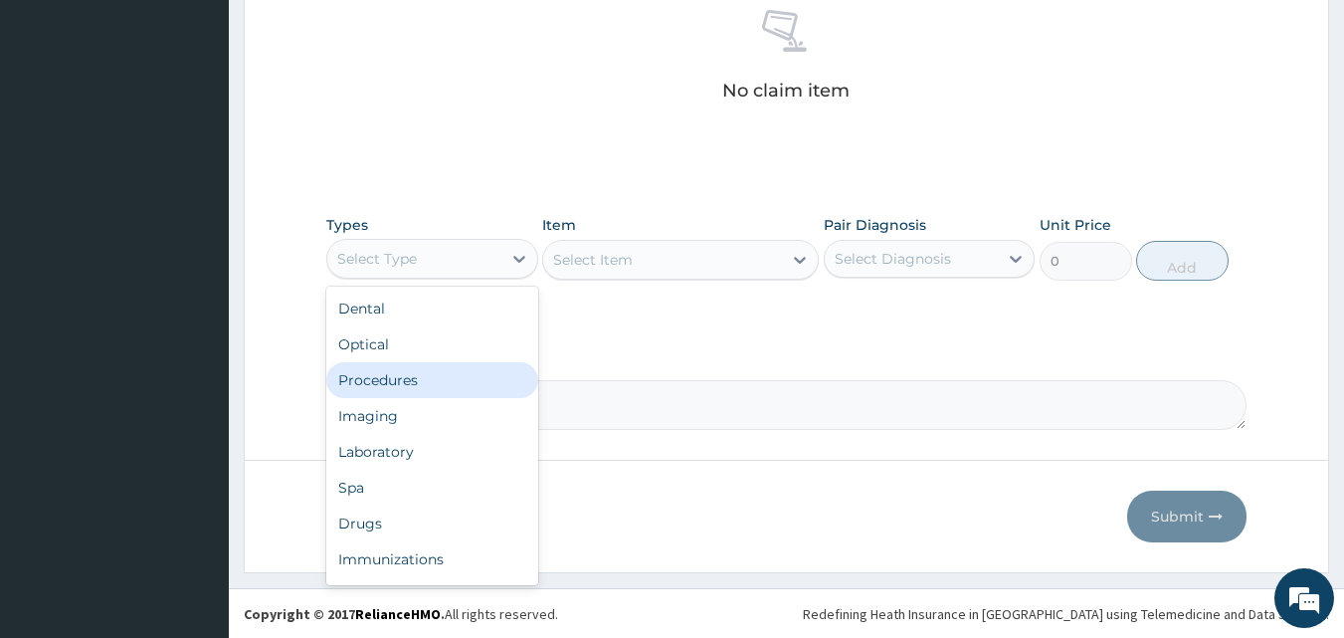
click at [411, 379] on div "Procedures" at bounding box center [432, 380] width 212 height 36
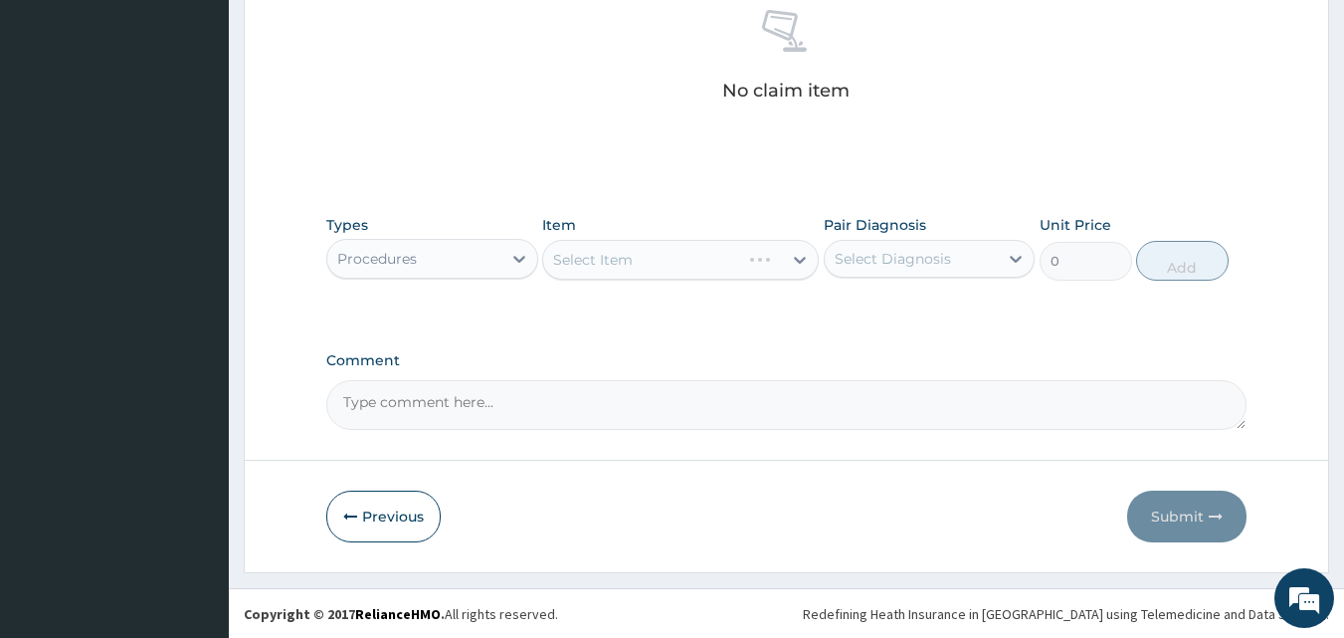
click at [739, 374] on div "Comment" at bounding box center [786, 391] width 921 height 78
click at [905, 260] on div "Select Diagnosis" at bounding box center [893, 259] width 116 height 20
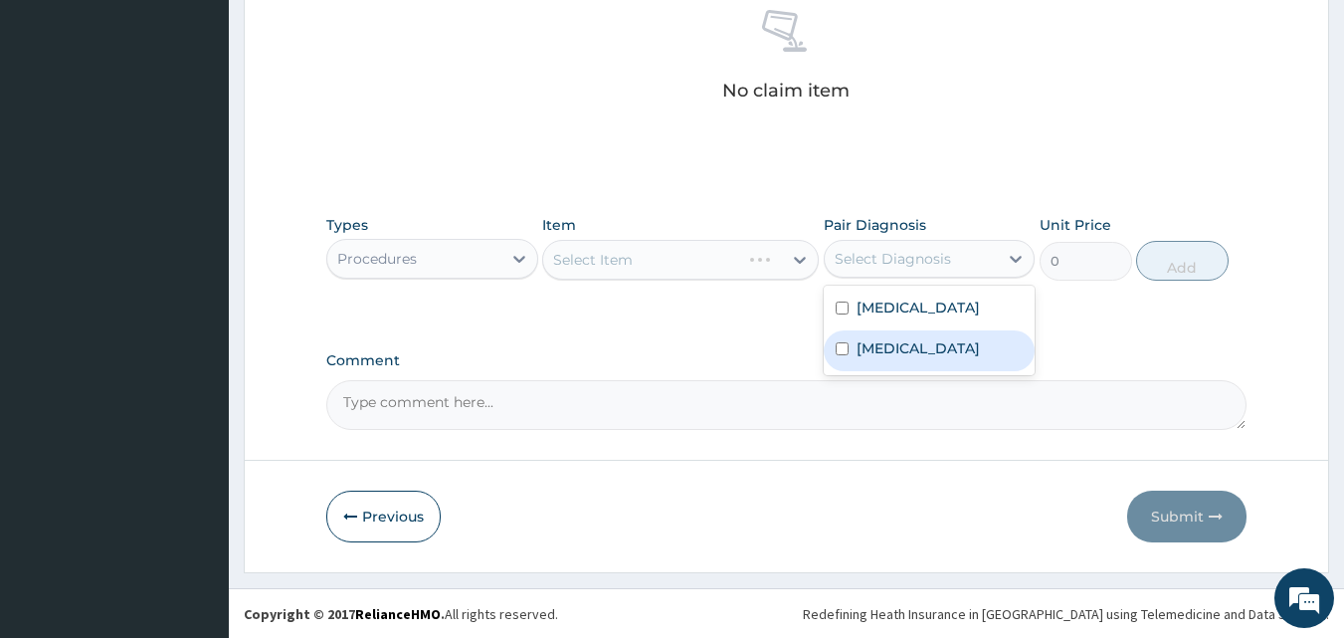
click at [896, 341] on label "Sepsis" at bounding box center [918, 348] width 123 height 20
checkbox input "true"
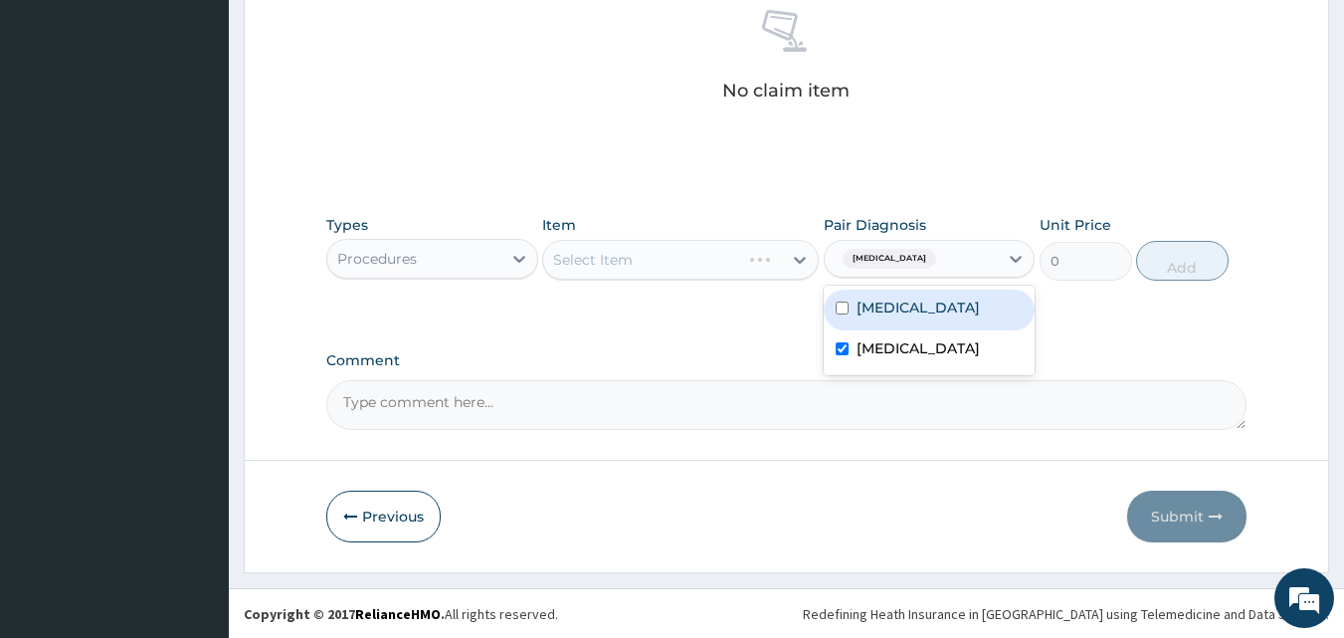
click at [901, 319] on div "Malaria" at bounding box center [930, 309] width 212 height 41
checkbox input "true"
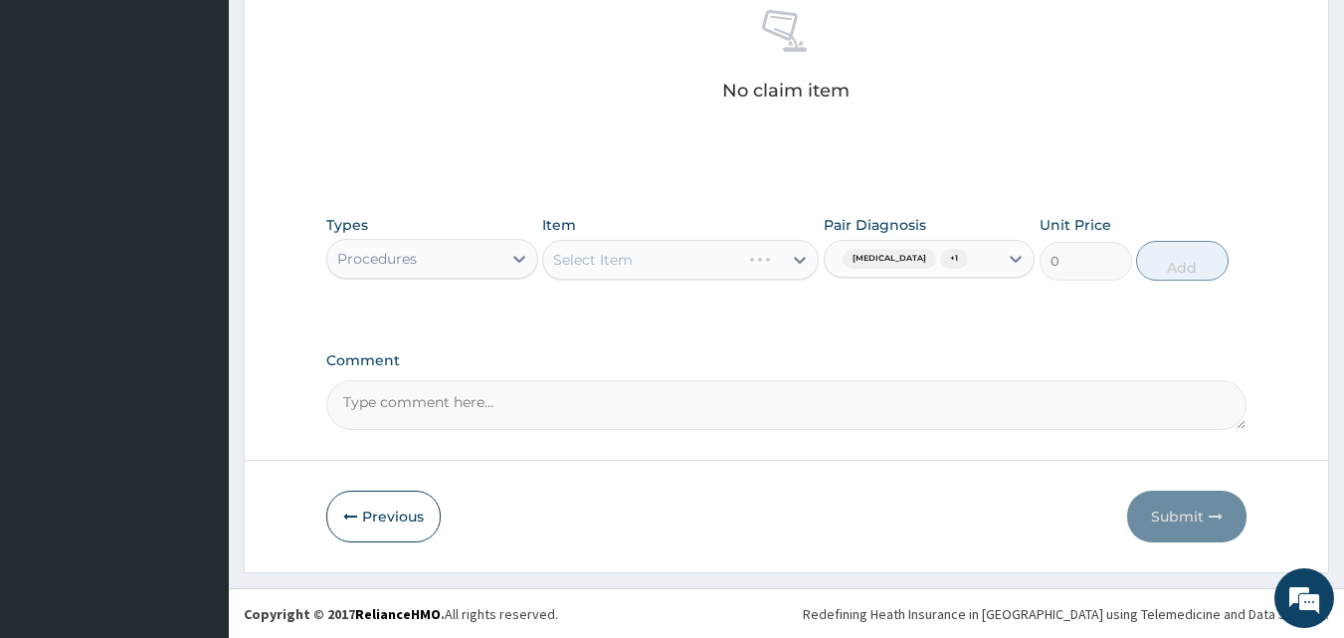
click at [643, 314] on div "Types Procedures Item Select Item Pair Diagnosis Sepsis + 1 Unit Price 0 Add" at bounding box center [786, 262] width 921 height 115
click at [639, 255] on div "Select Item" at bounding box center [662, 260] width 239 height 32
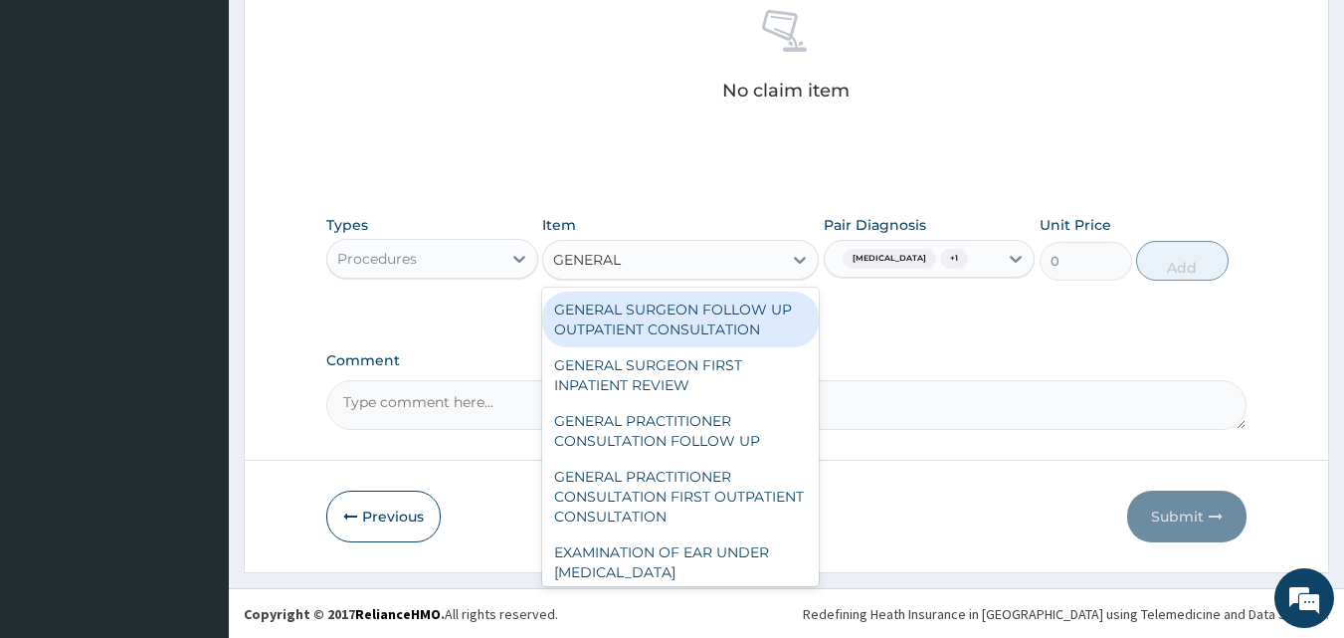
type input "GENERAL P"
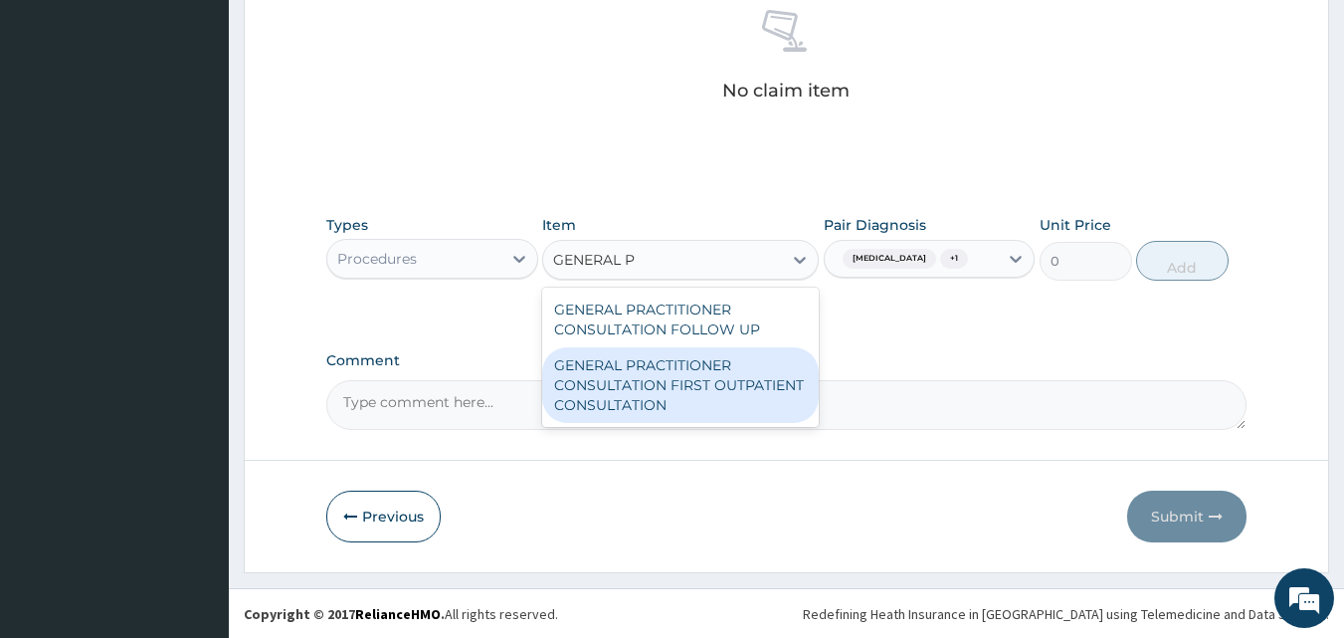
click at [667, 380] on div "GENERAL PRACTITIONER CONSULTATION FIRST OUTPATIENT CONSULTATION" at bounding box center [680, 385] width 277 height 76
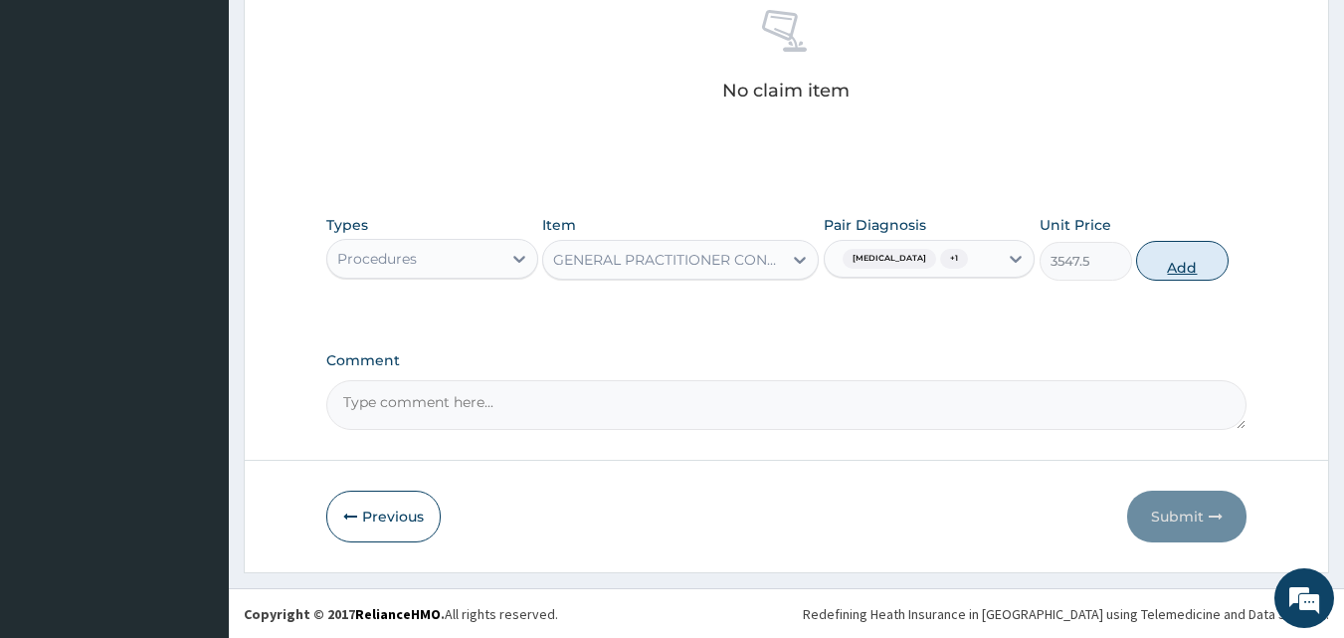
click at [1196, 254] on button "Add" at bounding box center [1182, 261] width 93 height 40
type input "0"
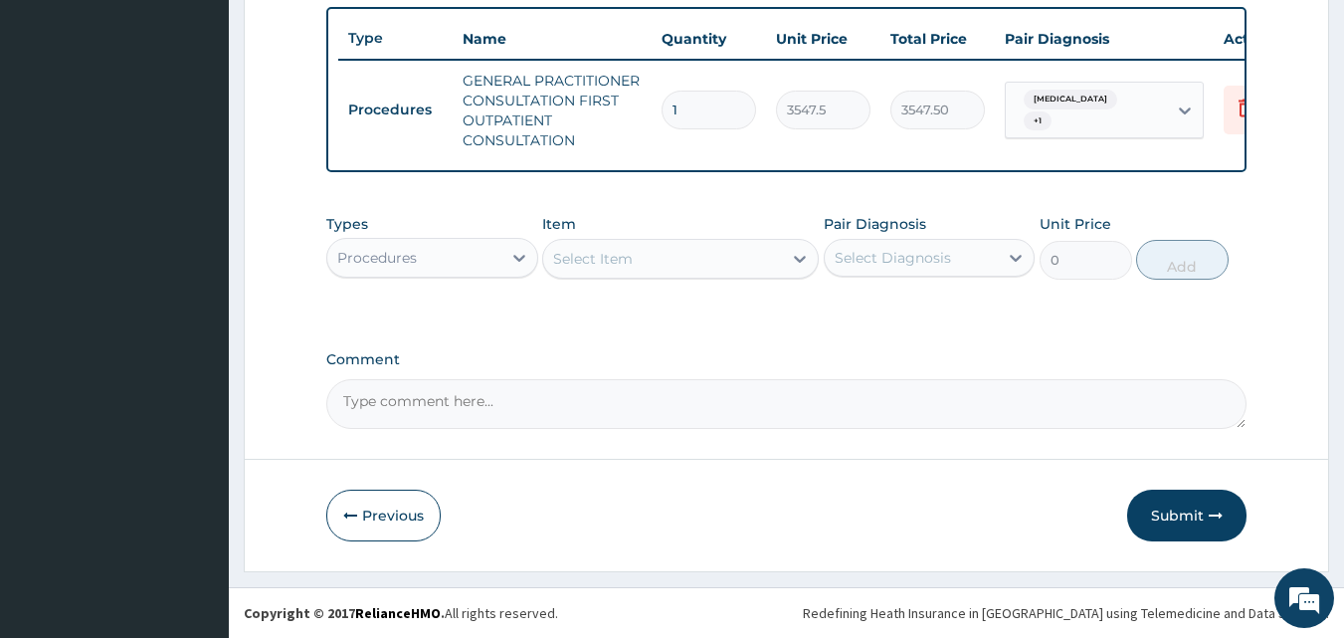
scroll to position [748, 0]
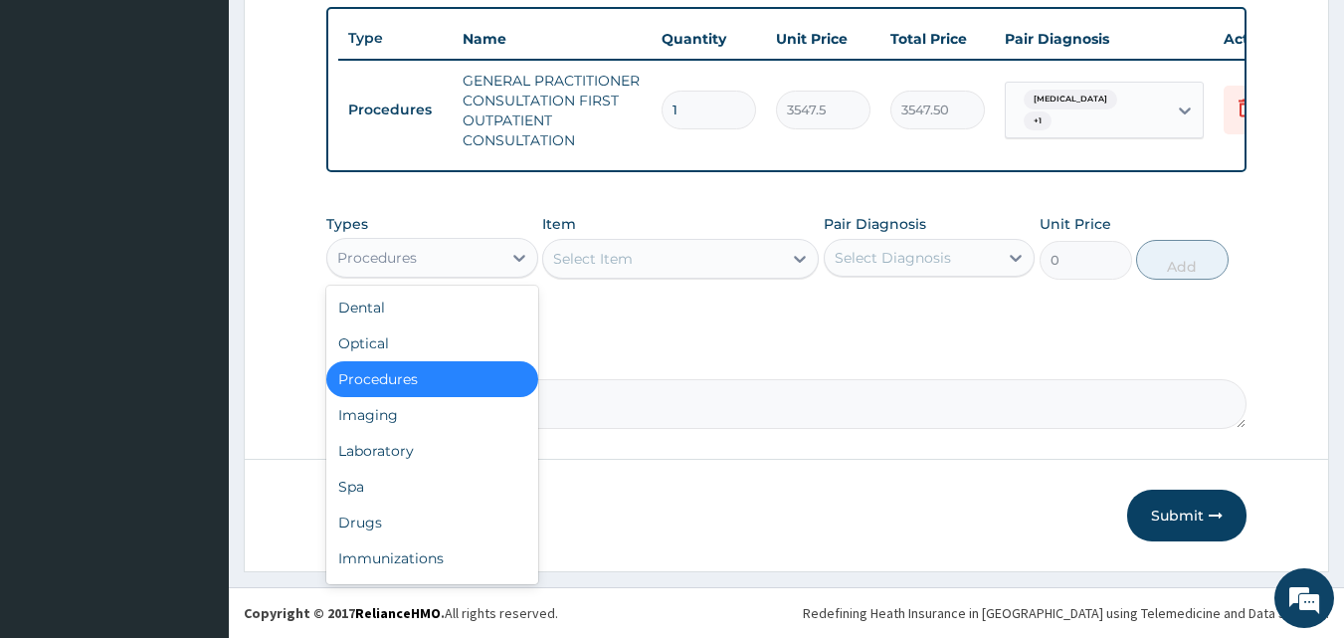
click at [418, 256] on div "Procedures" at bounding box center [414, 258] width 174 height 32
click at [407, 441] on div "Laboratory" at bounding box center [432, 451] width 212 height 36
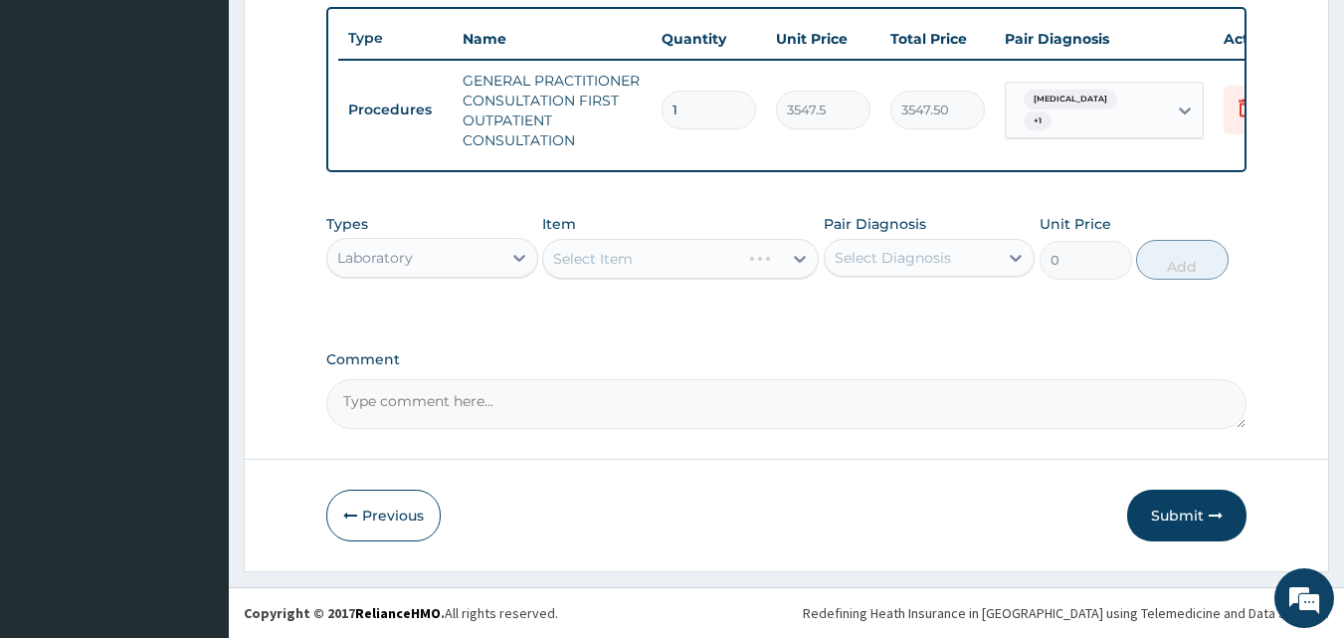
click at [671, 312] on div "Types Laboratory Item Select Item Pair Diagnosis Select Diagnosis Unit Price 0 …" at bounding box center [786, 261] width 921 height 115
click at [672, 312] on div "Types Laboratory Item Select Item Pair Diagnosis Select Diagnosis Unit Price 0 …" at bounding box center [786, 261] width 921 height 115
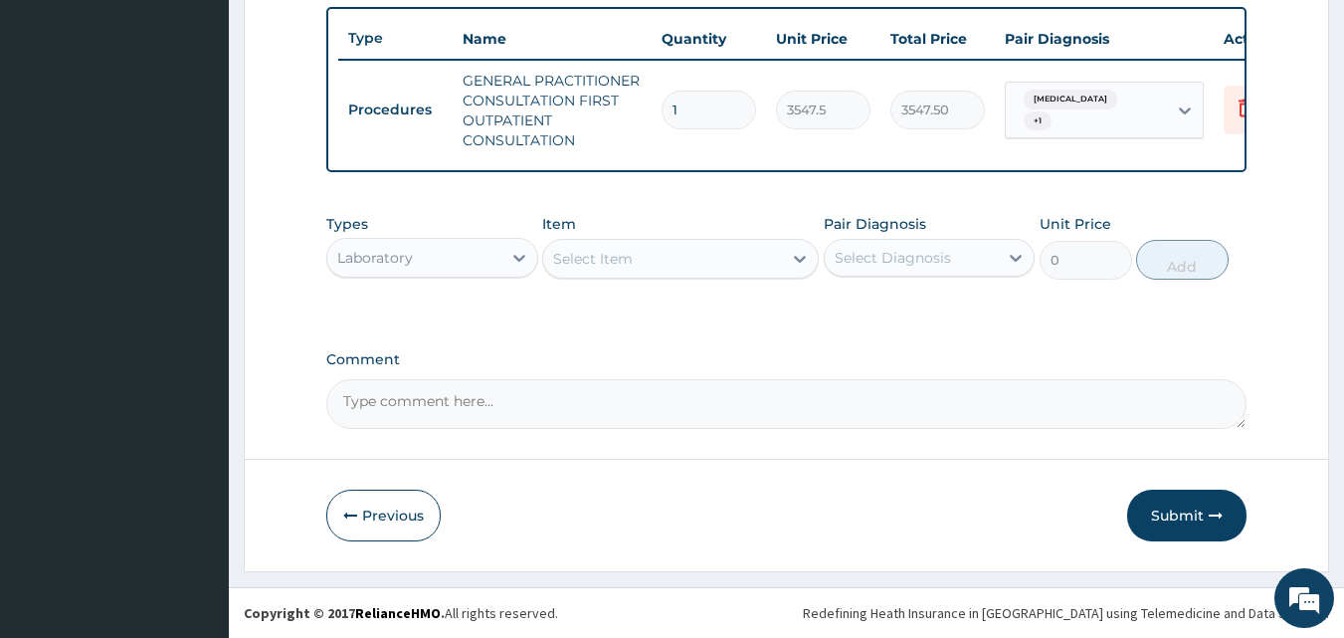
click at [663, 262] on div "Select Item" at bounding box center [662, 259] width 239 height 32
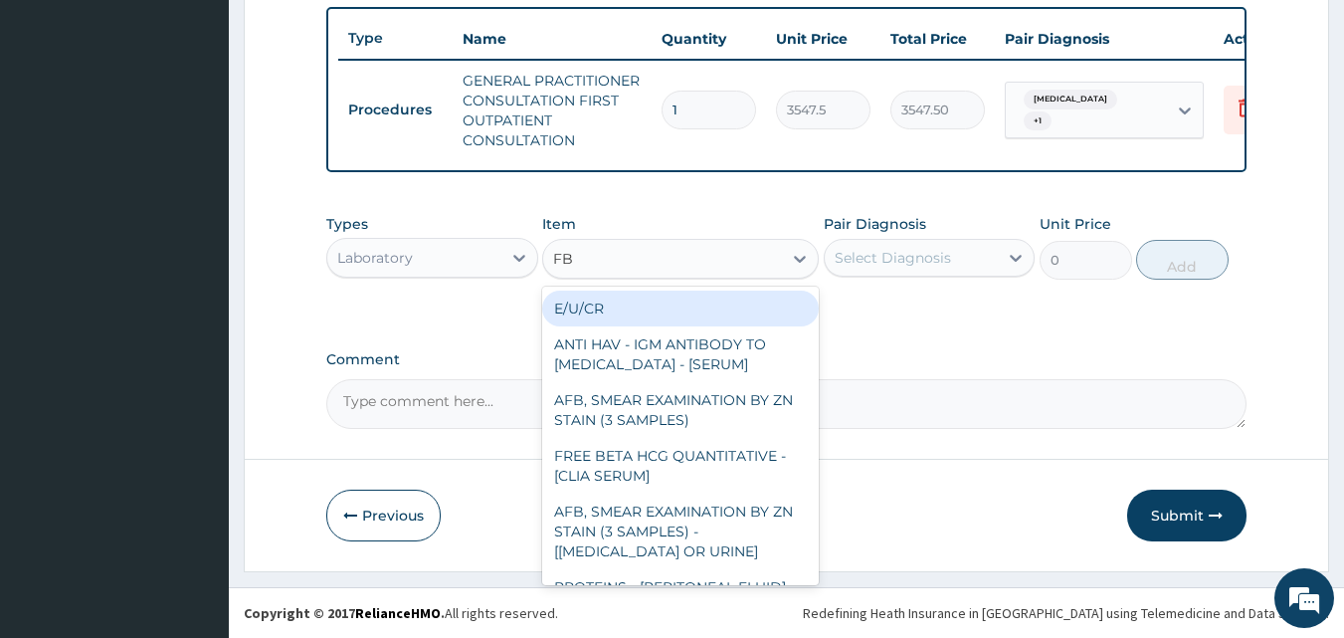
type input "FBC"
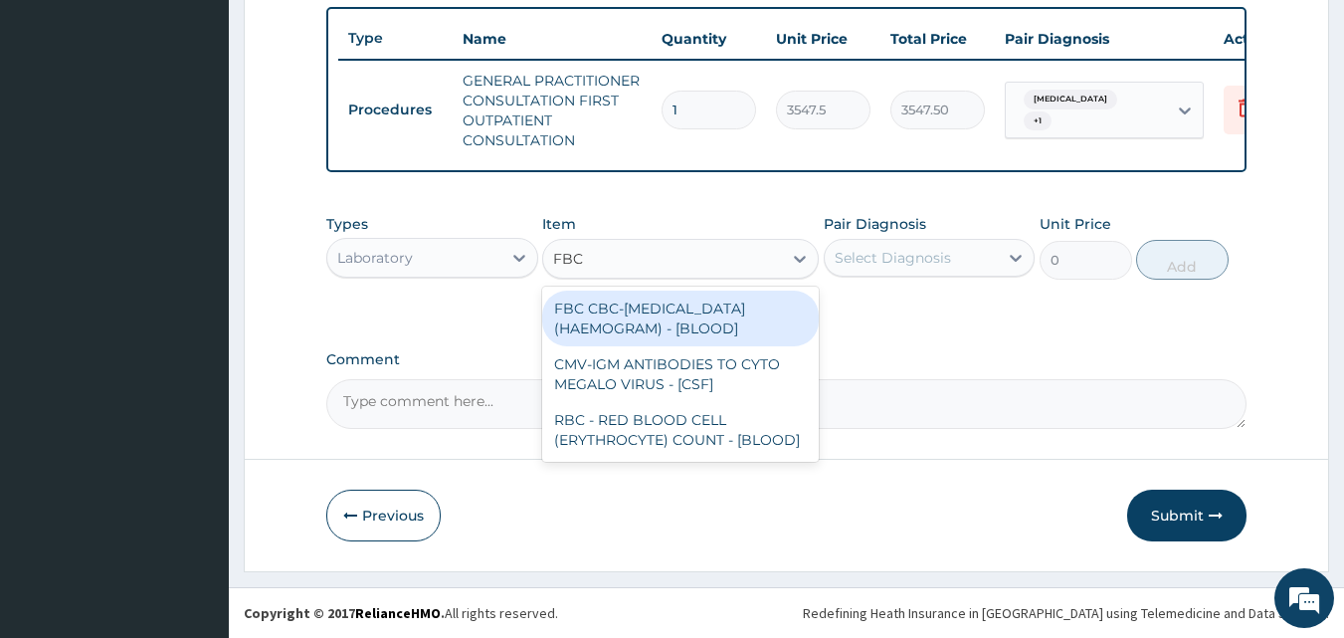
click at [662, 333] on div "FBC CBC-COMPLETE BLOOD COUNT (HAEMOGRAM) - [BLOOD]" at bounding box center [680, 318] width 277 height 56
type input "4300"
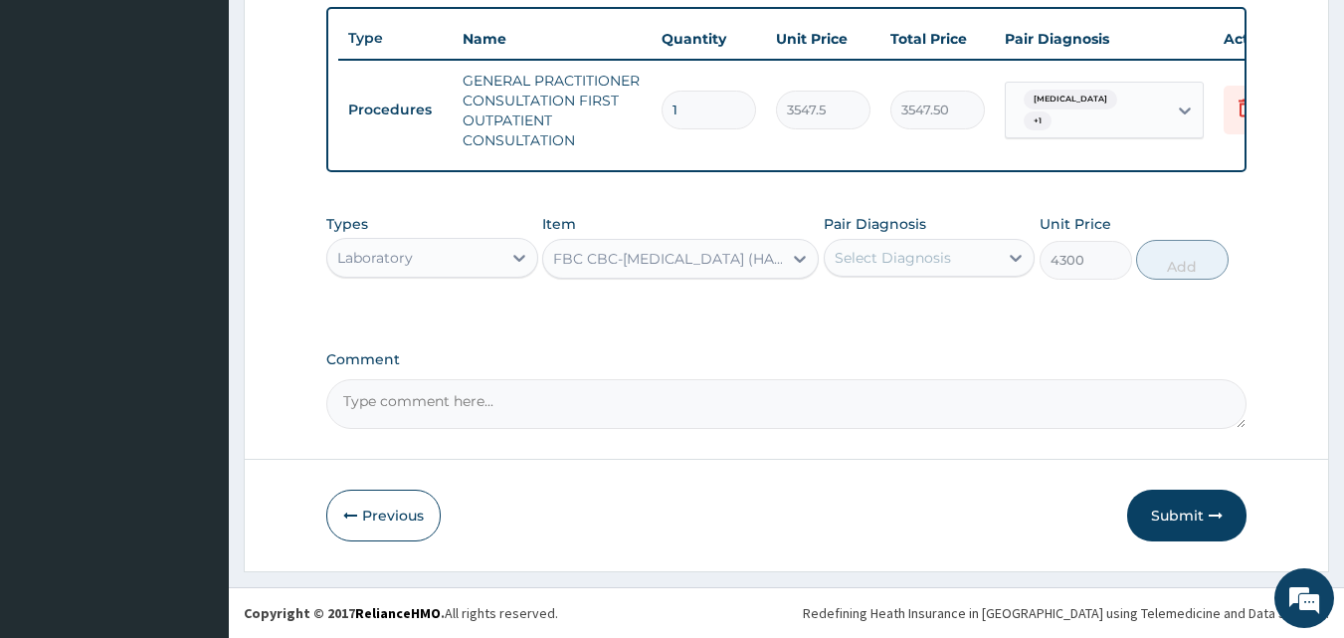
click at [897, 259] on div "Select Diagnosis" at bounding box center [893, 258] width 116 height 20
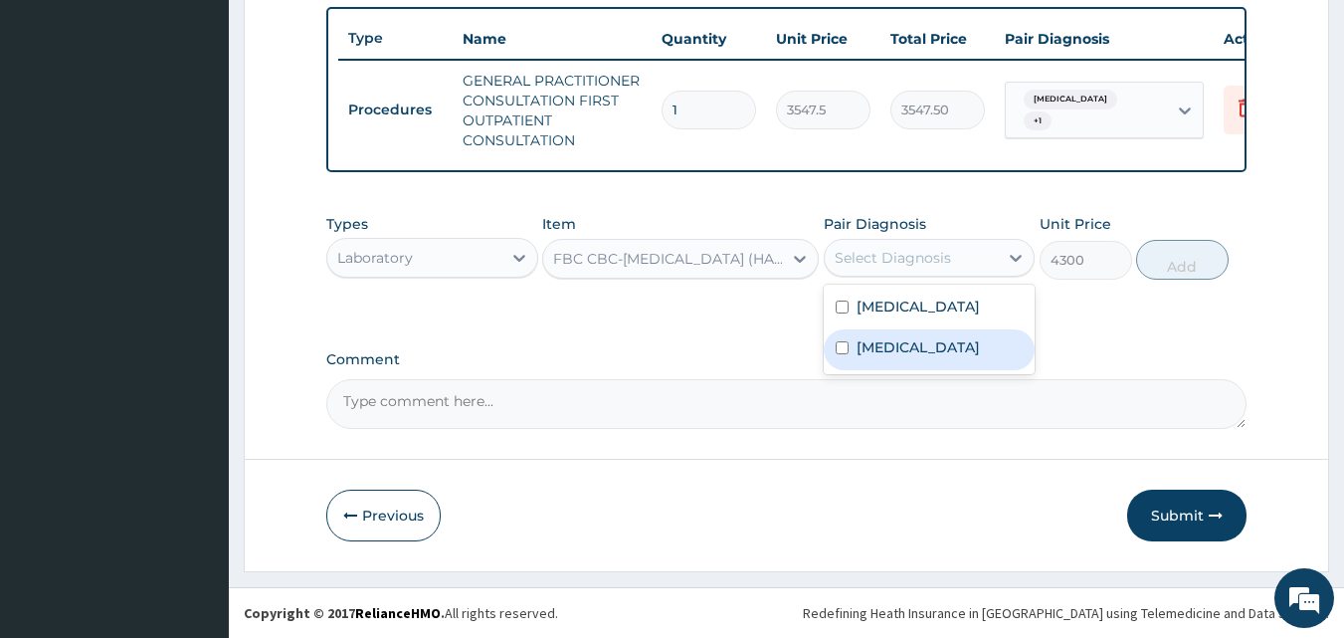
drag, startPoint x: 910, startPoint y: 352, endPoint x: 1053, endPoint y: 283, distance: 159.3
click at [914, 349] on div "Sepsis" at bounding box center [930, 349] width 212 height 41
checkbox input "true"
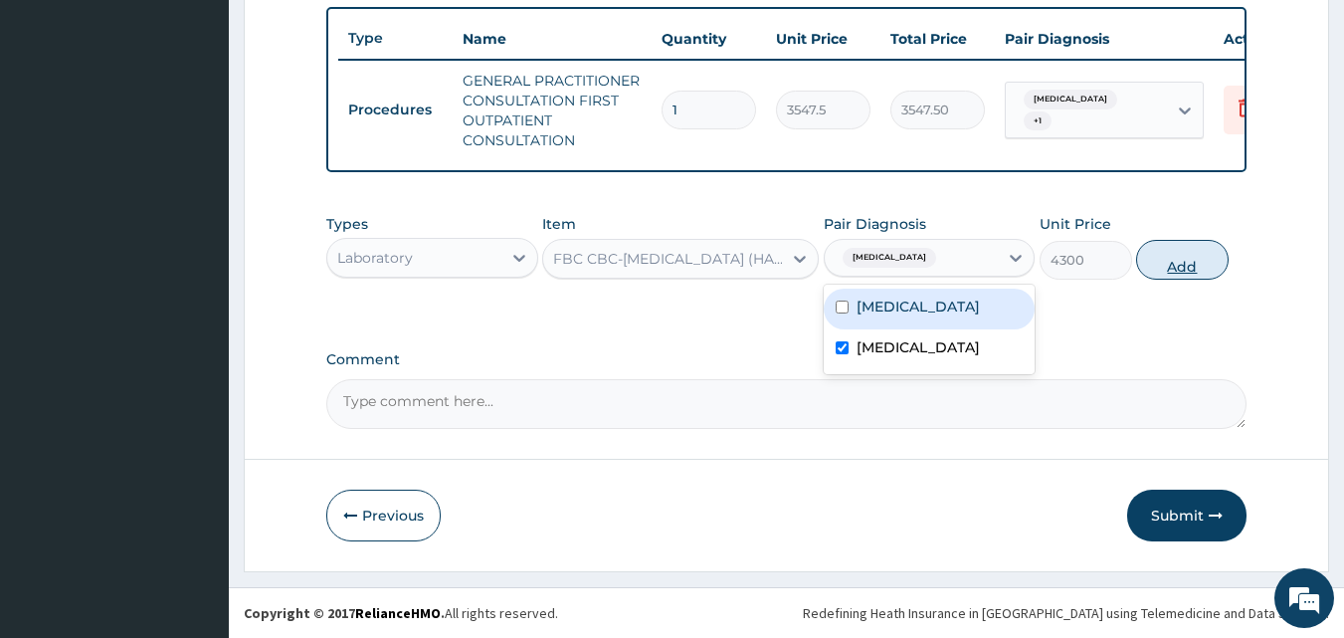
click at [1211, 266] on button "Add" at bounding box center [1182, 260] width 93 height 40
type input "0"
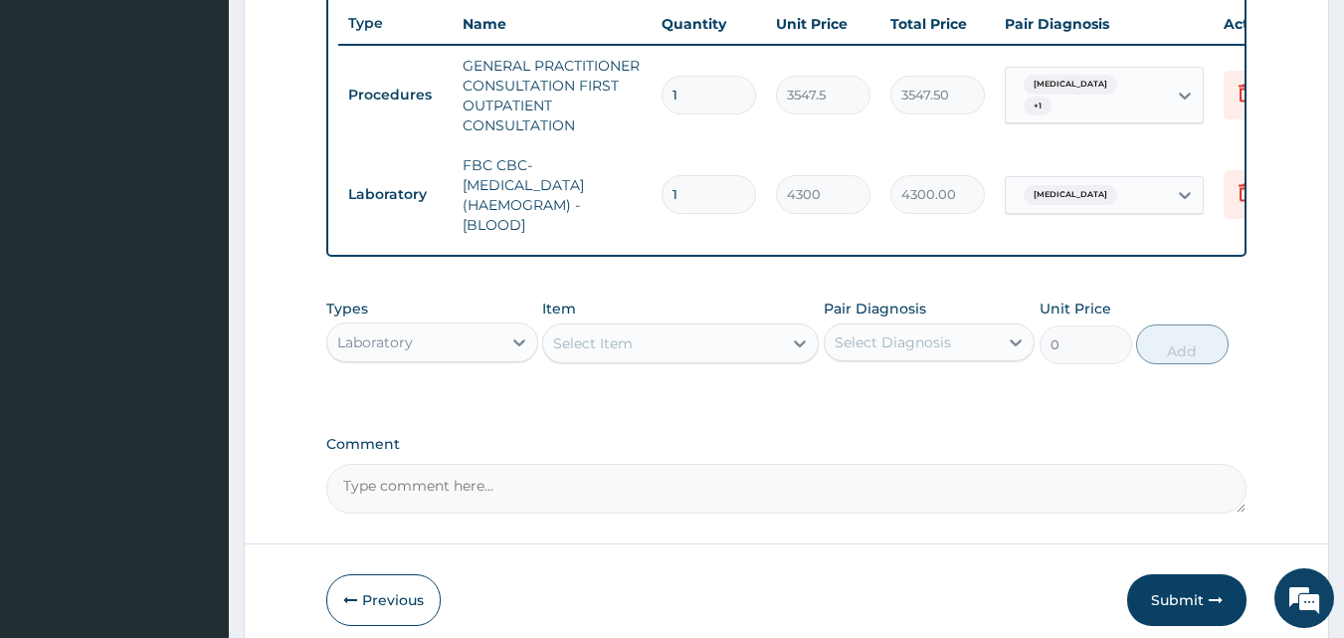
click at [646, 359] on div "Select Item" at bounding box center [662, 343] width 239 height 32
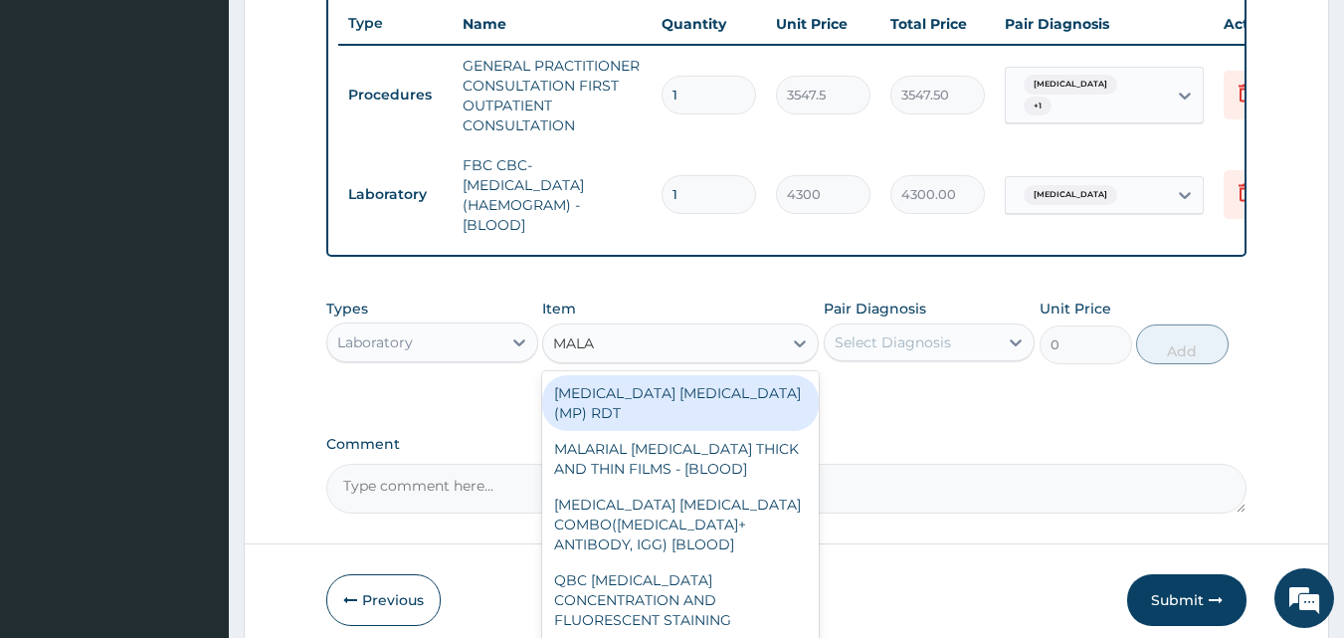
type input "MALAR"
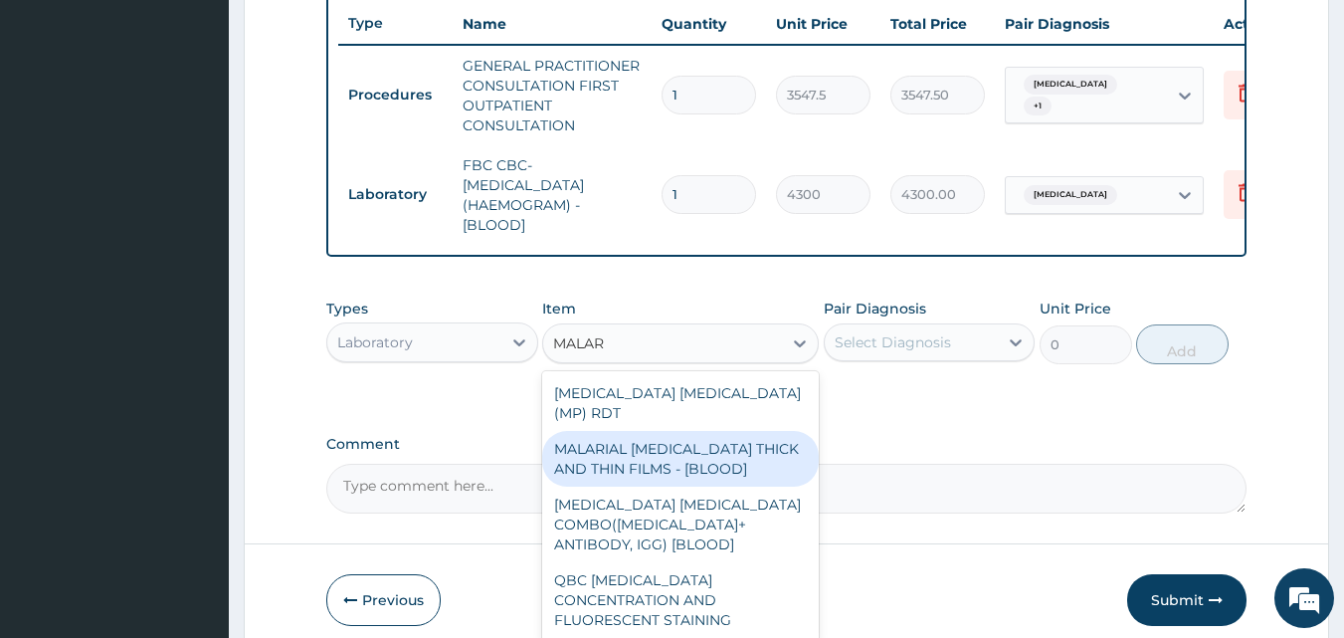
click at [689, 461] on div "MALARIAL PARASITE THICK AND THIN FILMS - [BLOOD]" at bounding box center [680, 459] width 277 height 56
type input "1612.5"
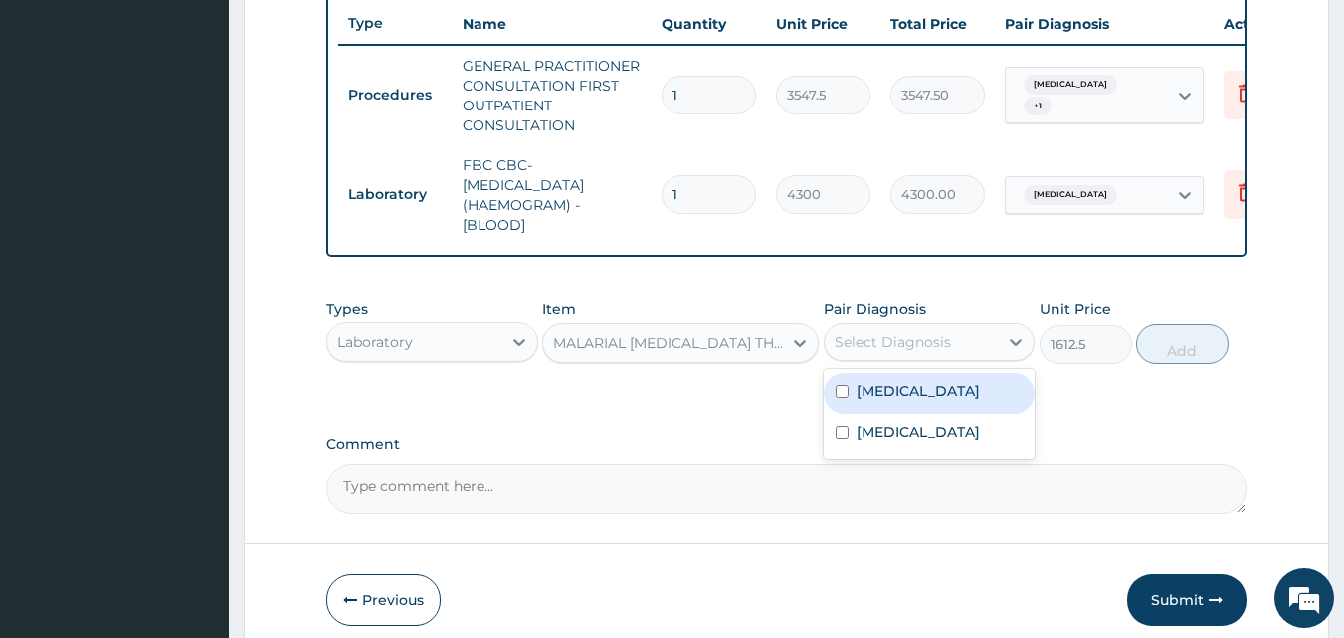
drag, startPoint x: 867, startPoint y: 352, endPoint x: 882, endPoint y: 384, distance: 35.2
click at [868, 352] on div "Select Diagnosis" at bounding box center [893, 342] width 116 height 20
drag, startPoint x: 885, startPoint y: 407, endPoint x: 1023, endPoint y: 384, distance: 139.2
click at [889, 401] on label "[MEDICAL_DATA]" at bounding box center [918, 391] width 123 height 20
checkbox input "true"
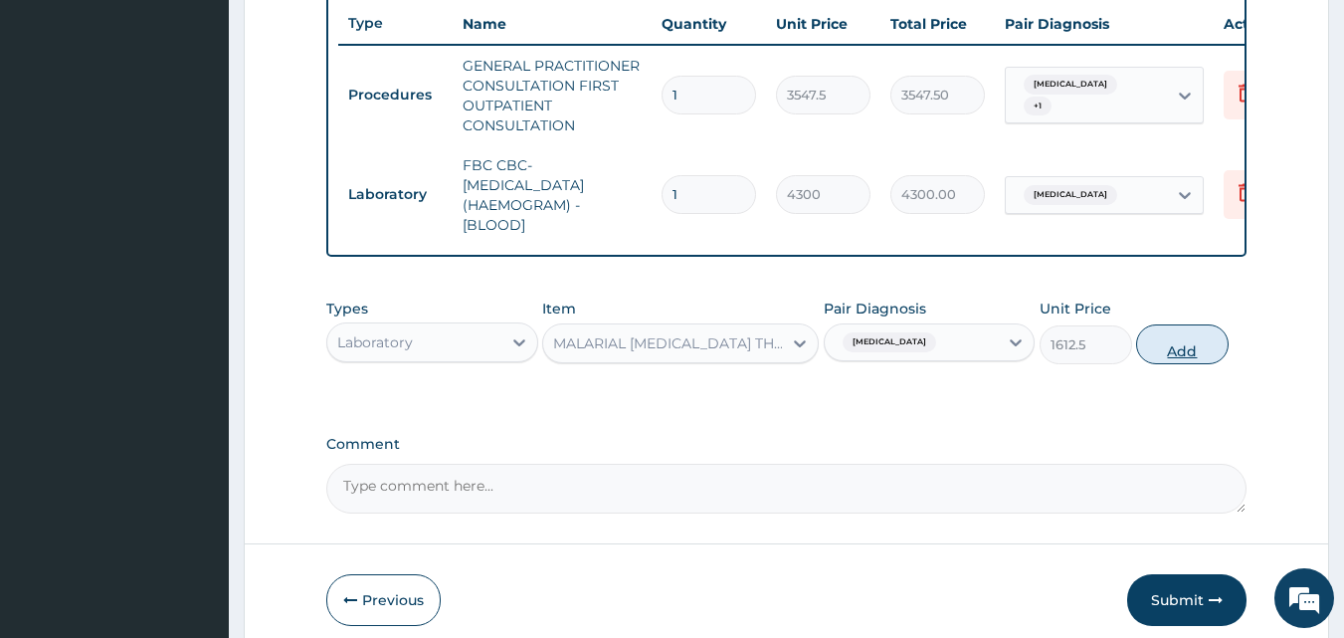
click at [1171, 364] on button "Add" at bounding box center [1182, 344] width 93 height 40
type input "0"
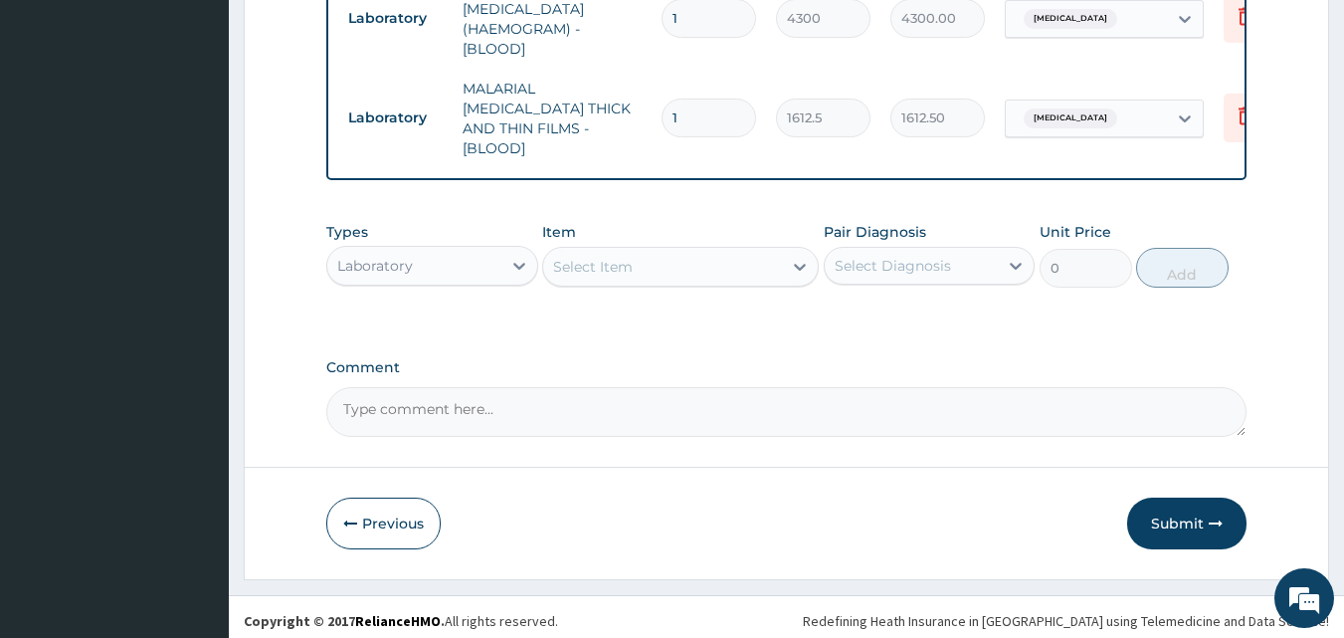
scroll to position [927, 0]
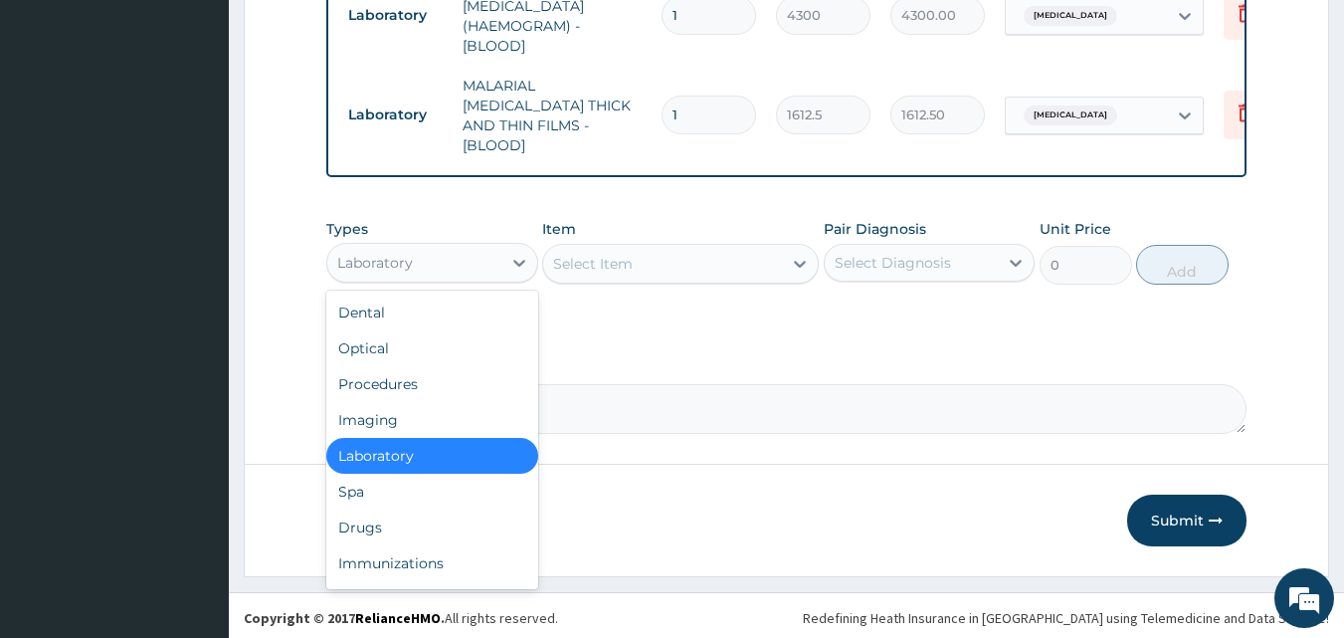
click at [441, 261] on div "Laboratory" at bounding box center [414, 263] width 174 height 32
click at [399, 513] on div "Drugs" at bounding box center [432, 527] width 212 height 36
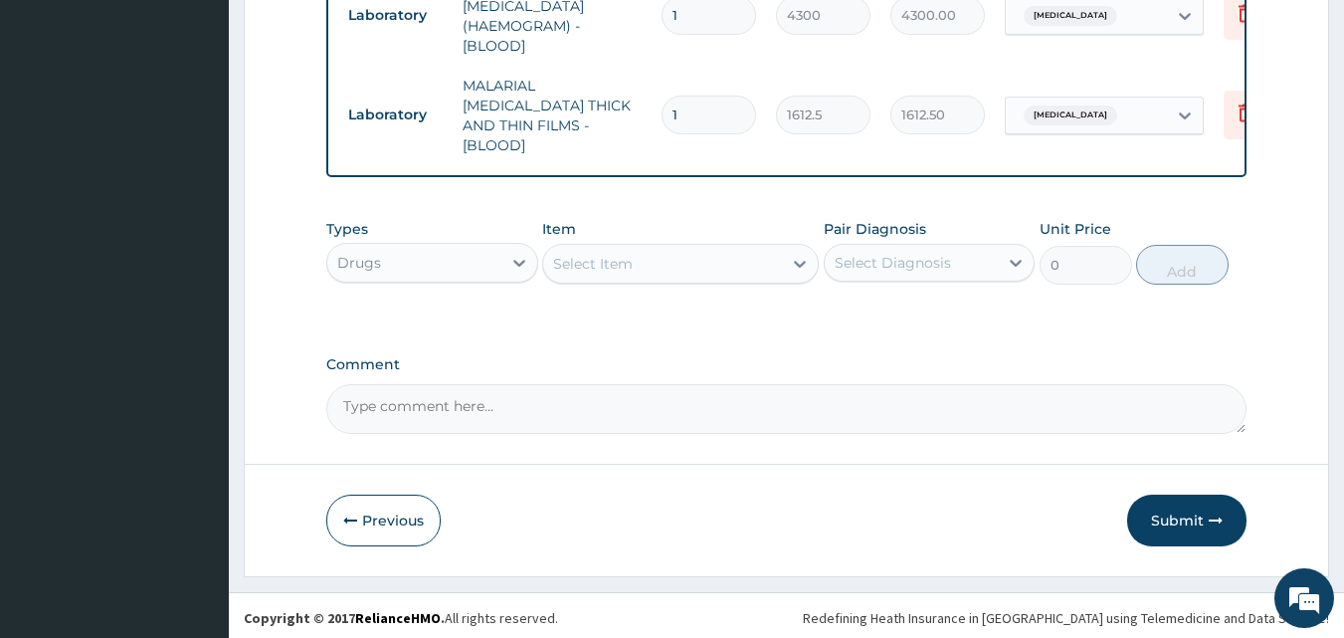
click at [673, 267] on div "Select Item" at bounding box center [662, 264] width 239 height 32
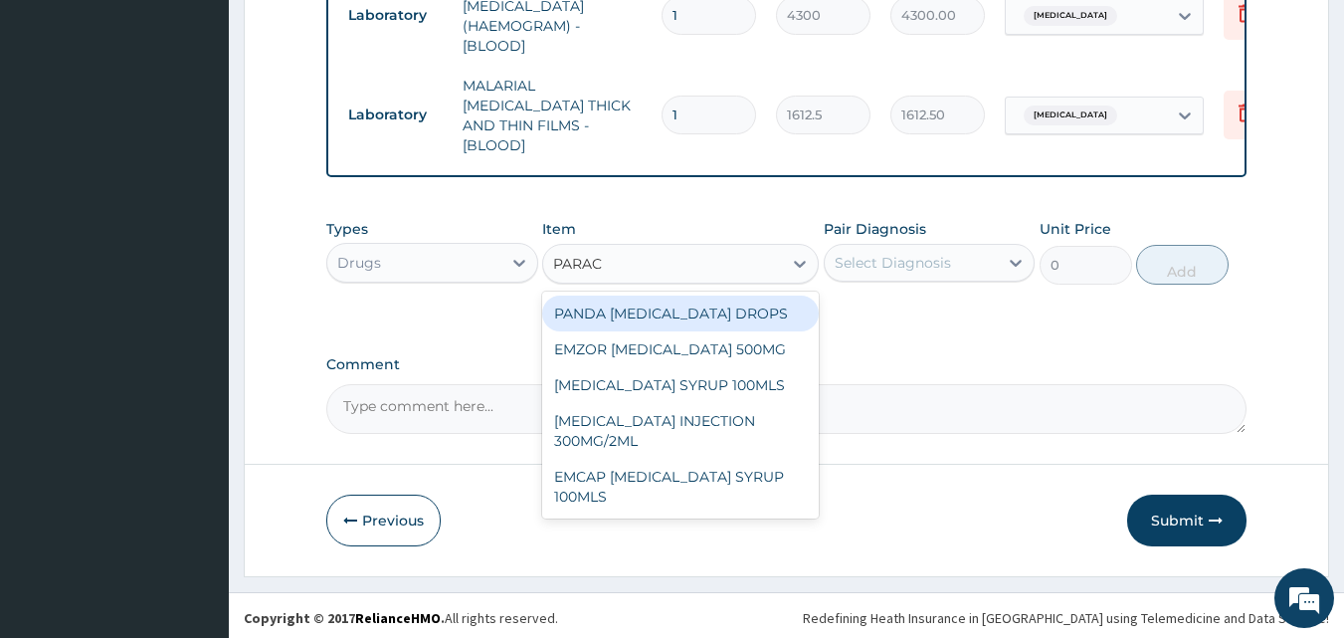
type input "PARACE"
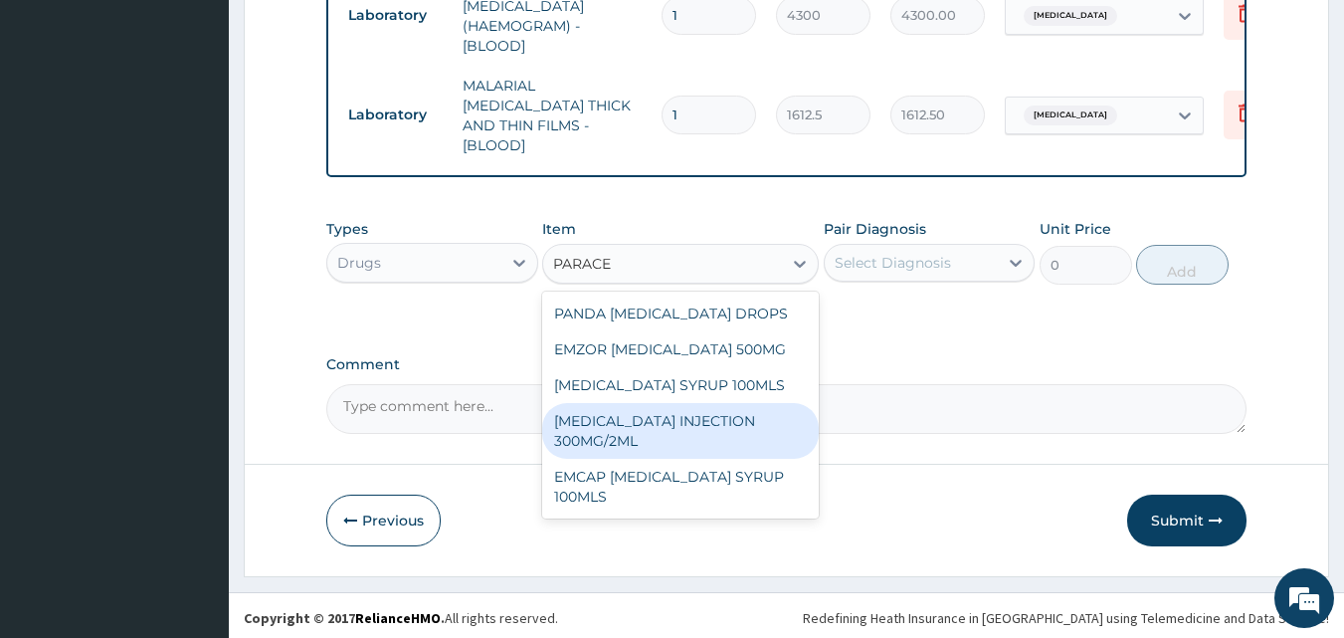
drag, startPoint x: 683, startPoint y: 411, endPoint x: 798, endPoint y: 316, distance: 148.4
click at [687, 409] on div "PARACETAMOL INJECTION 300MG/2ML" at bounding box center [680, 431] width 277 height 56
type input "260.1499938964844"
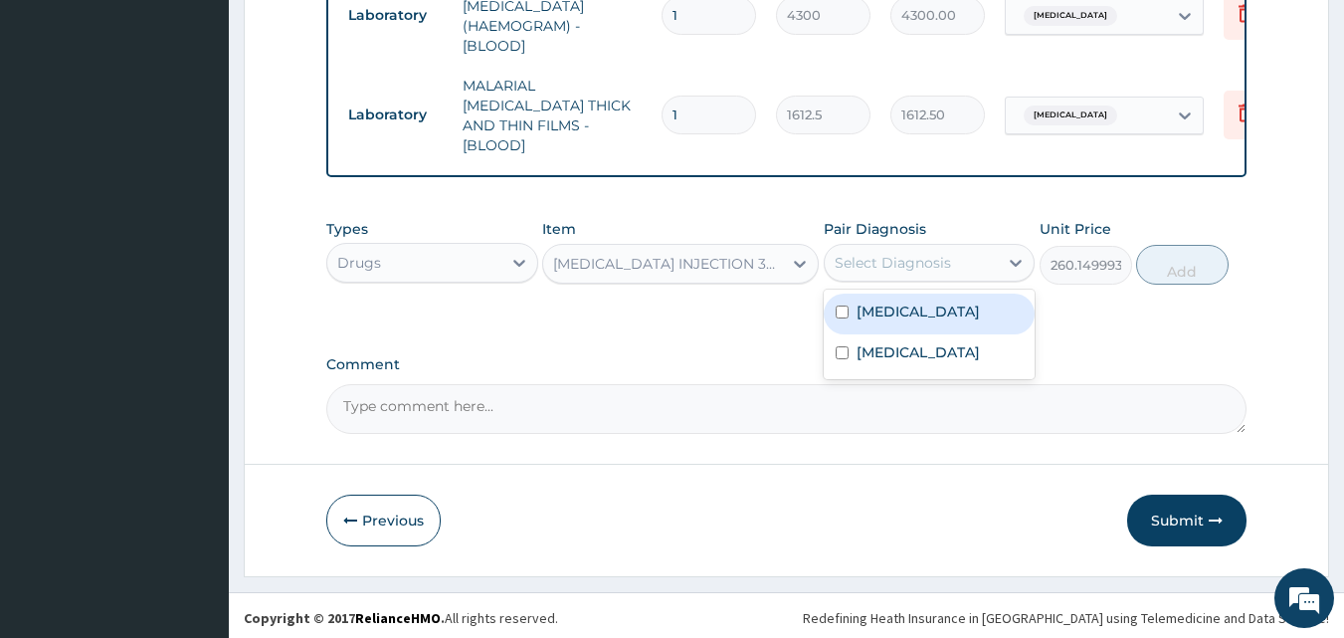
click at [867, 271] on div "Select Diagnosis" at bounding box center [912, 263] width 174 height 32
click at [891, 316] on div "Malaria" at bounding box center [930, 313] width 212 height 41
checkbox input "true"
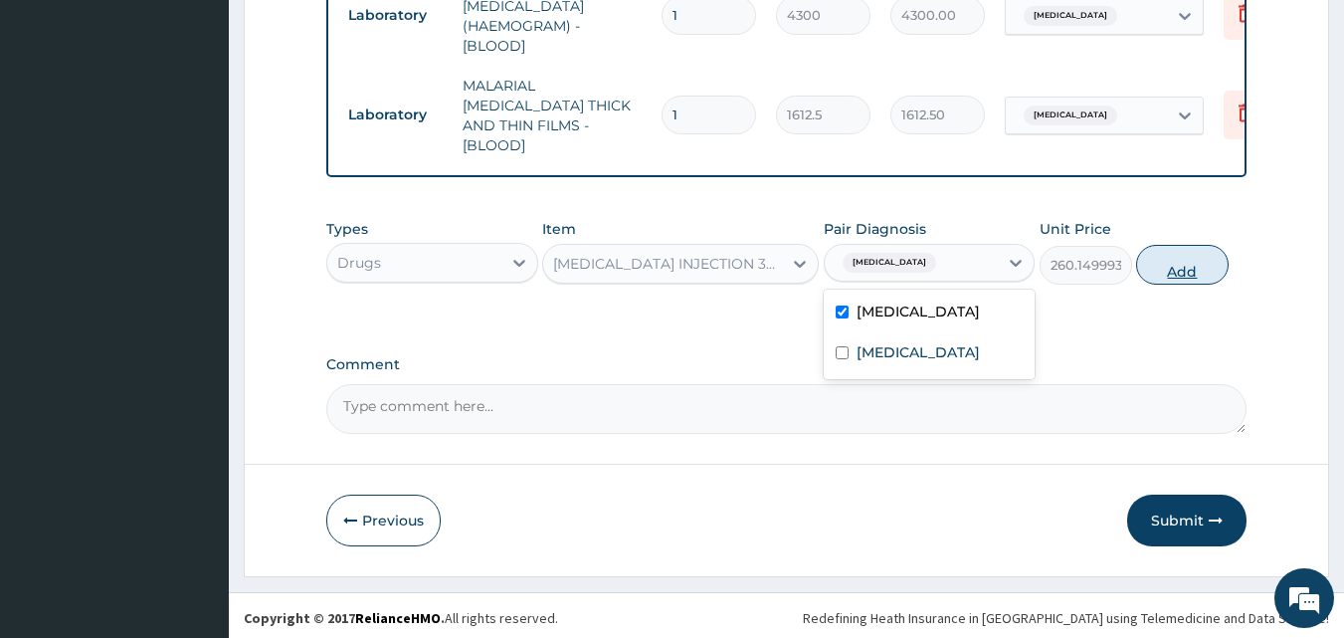
click at [1167, 261] on button "Add" at bounding box center [1182, 265] width 93 height 40
type input "0"
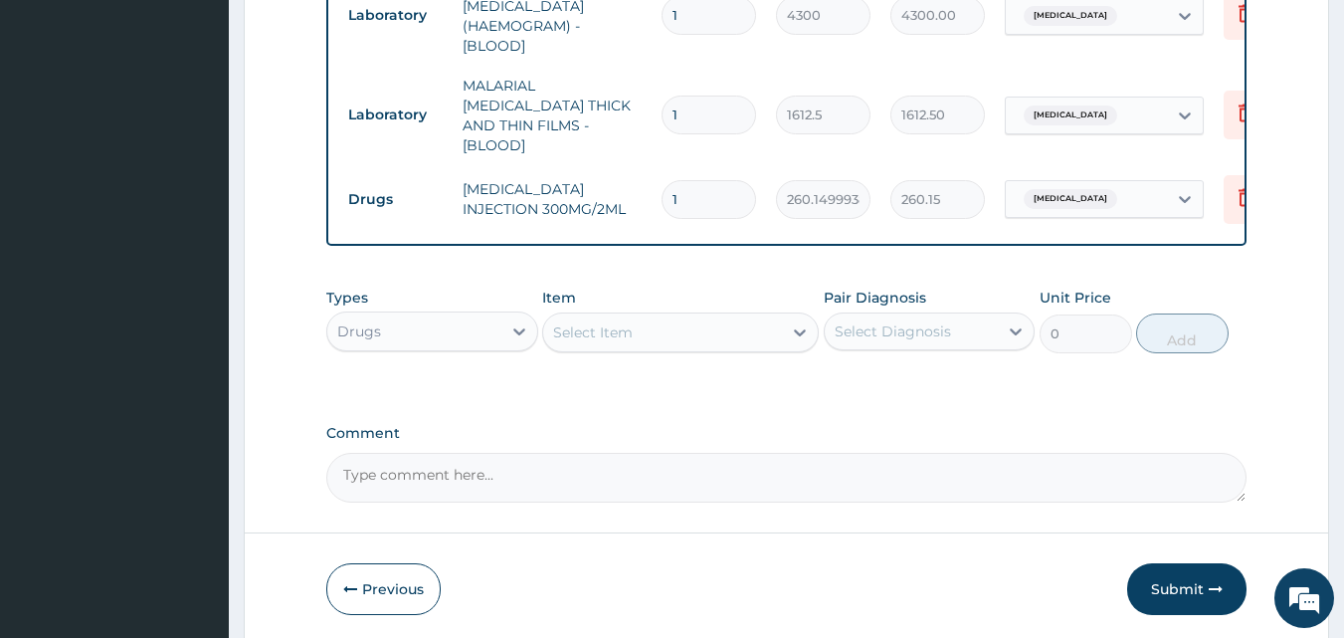
click at [725, 318] on div "Select Item" at bounding box center [662, 332] width 239 height 32
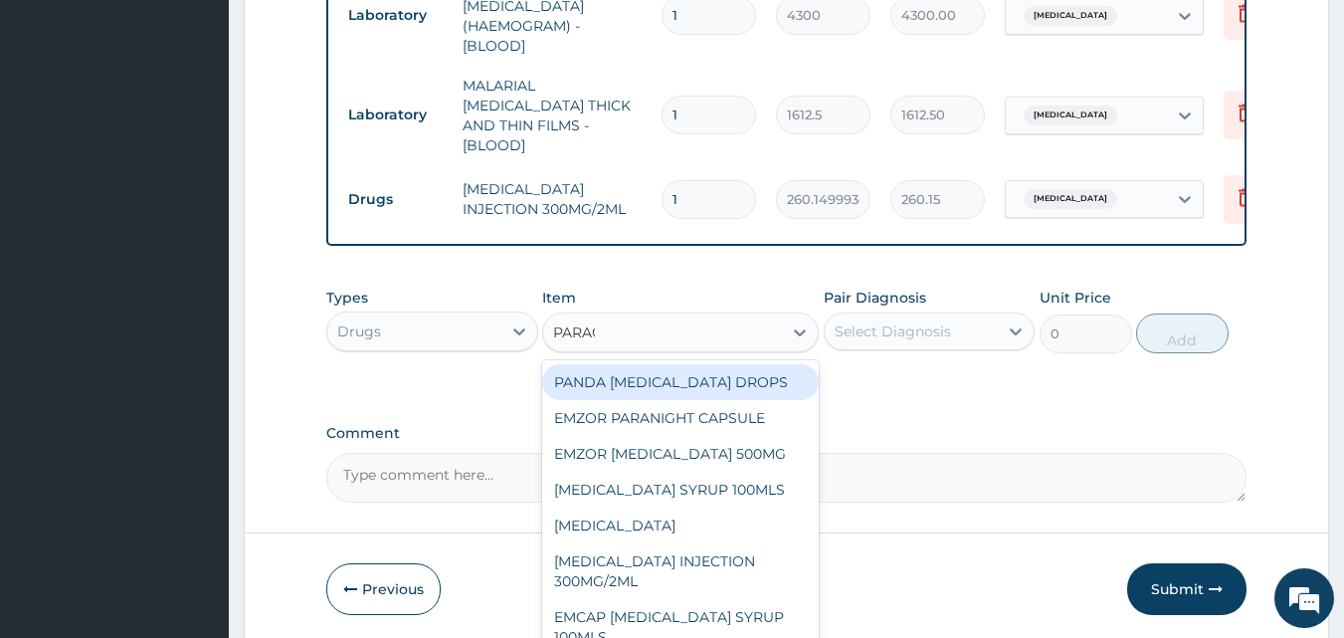
type input "PARACE"
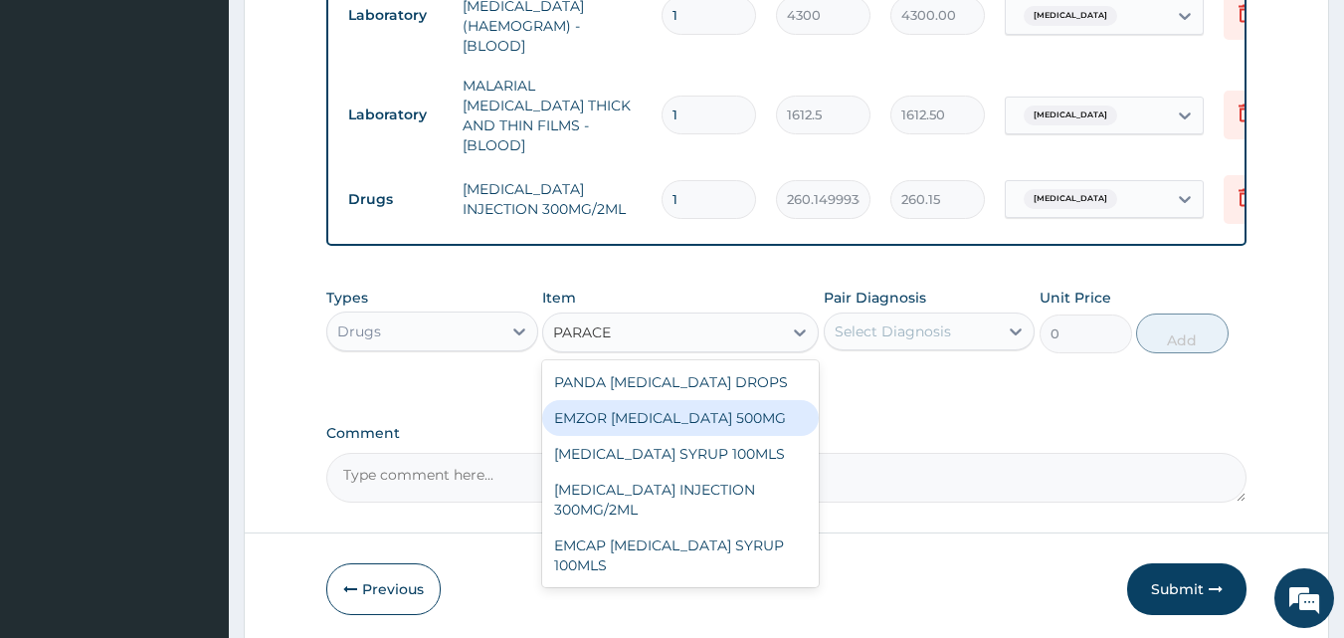
drag, startPoint x: 723, startPoint y: 415, endPoint x: 806, endPoint y: 361, distance: 98.5
click at [724, 414] on div "EMZOR [MEDICAL_DATA] 500MG" at bounding box center [680, 418] width 277 height 36
type input "23.64999961853027"
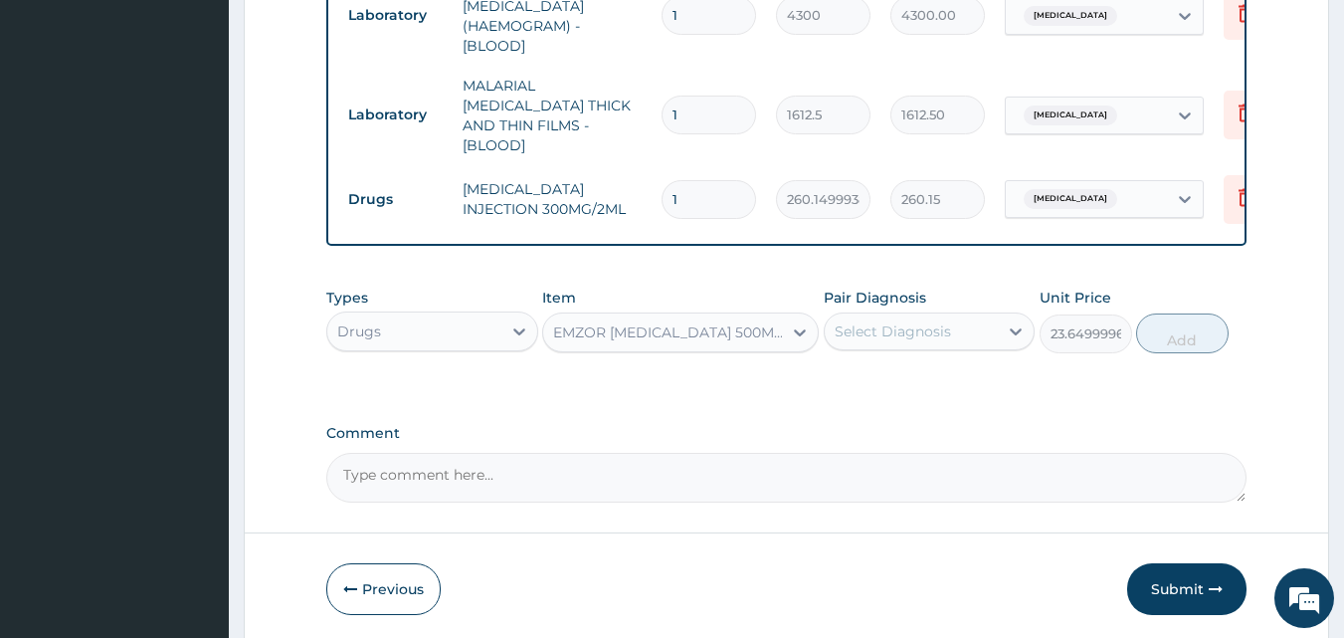
click at [925, 321] on div "Select Diagnosis" at bounding box center [893, 331] width 116 height 20
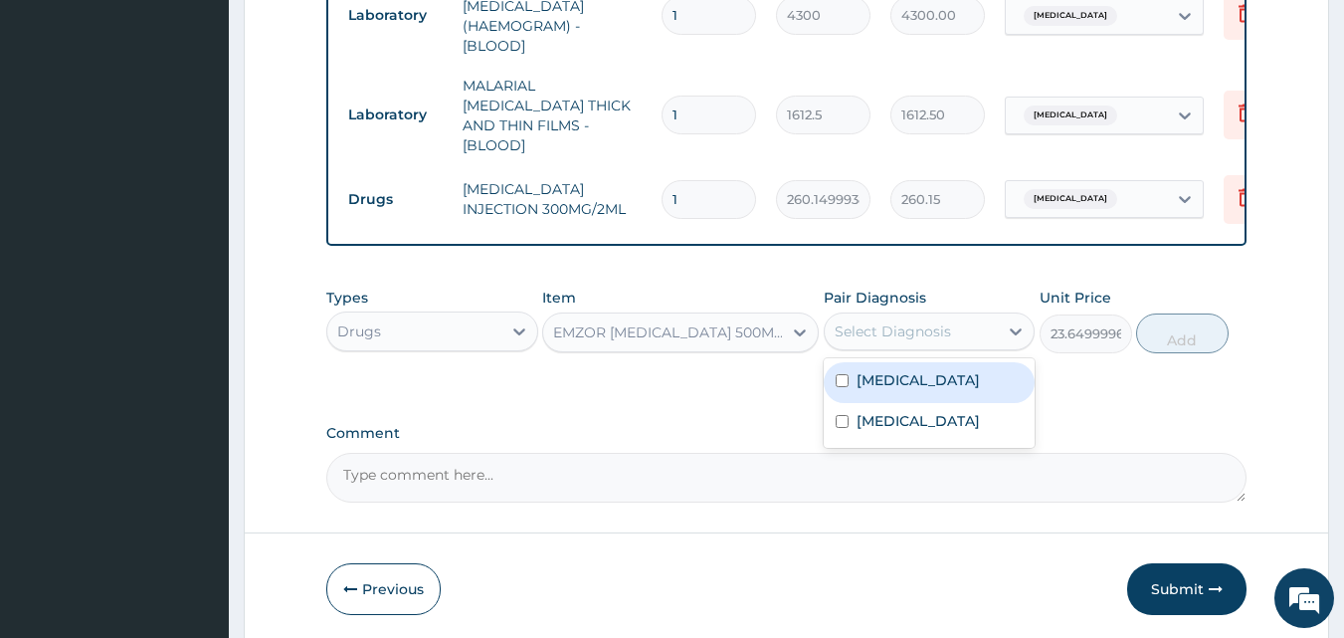
drag, startPoint x: 920, startPoint y: 382, endPoint x: 965, endPoint y: 369, distance: 46.6
click at [925, 379] on div "Malaria" at bounding box center [930, 382] width 212 height 41
checkbox input "true"
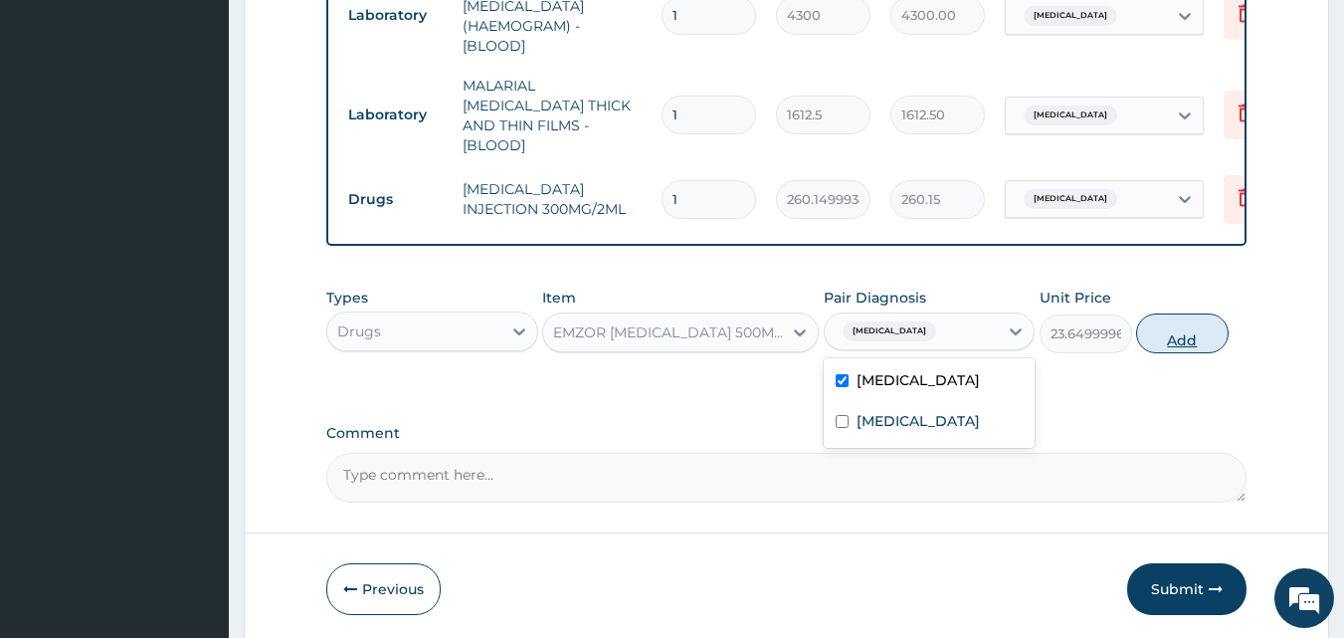
click at [1192, 340] on button "Add" at bounding box center [1182, 333] width 93 height 40
type input "0"
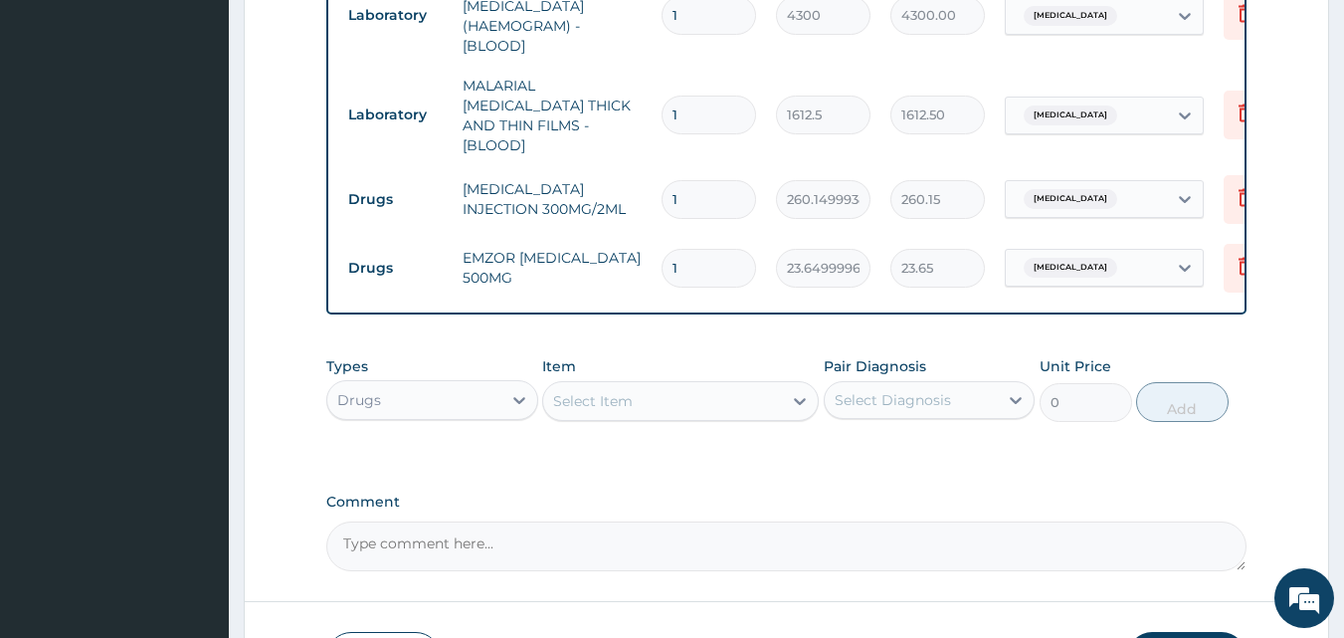
type input "18"
type input "425.70"
type input "18"
click at [590, 396] on div "Select Item" at bounding box center [593, 401] width 80 height 20
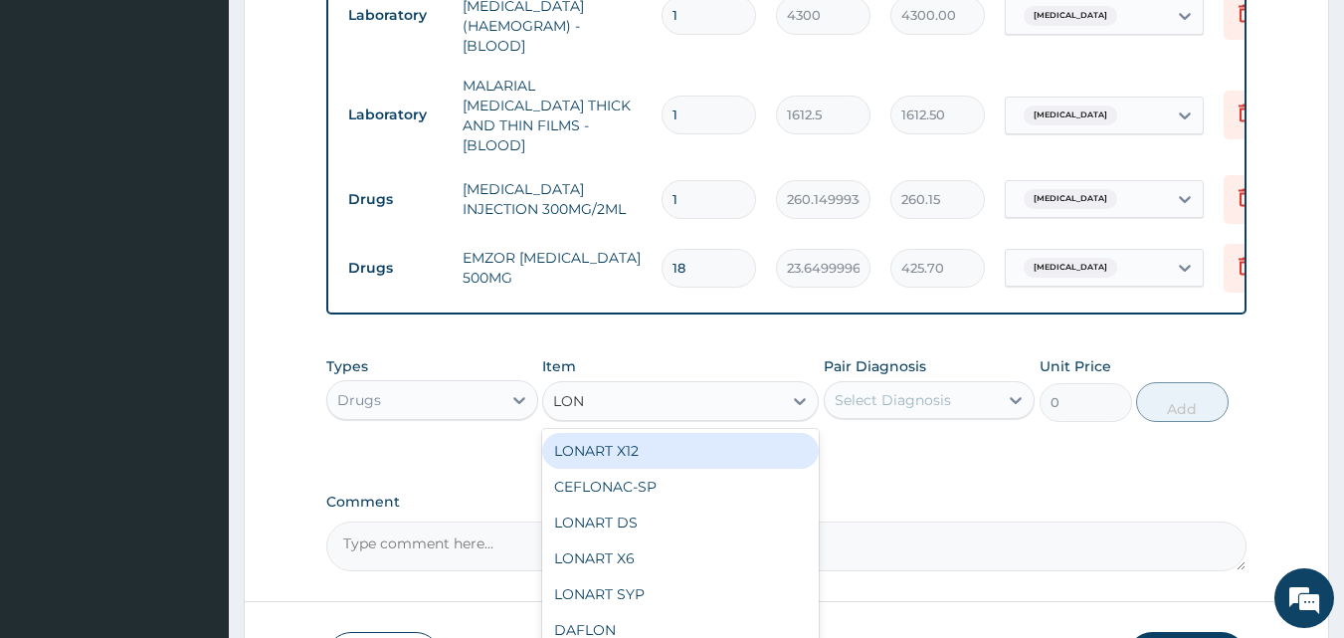
type input "LONA"
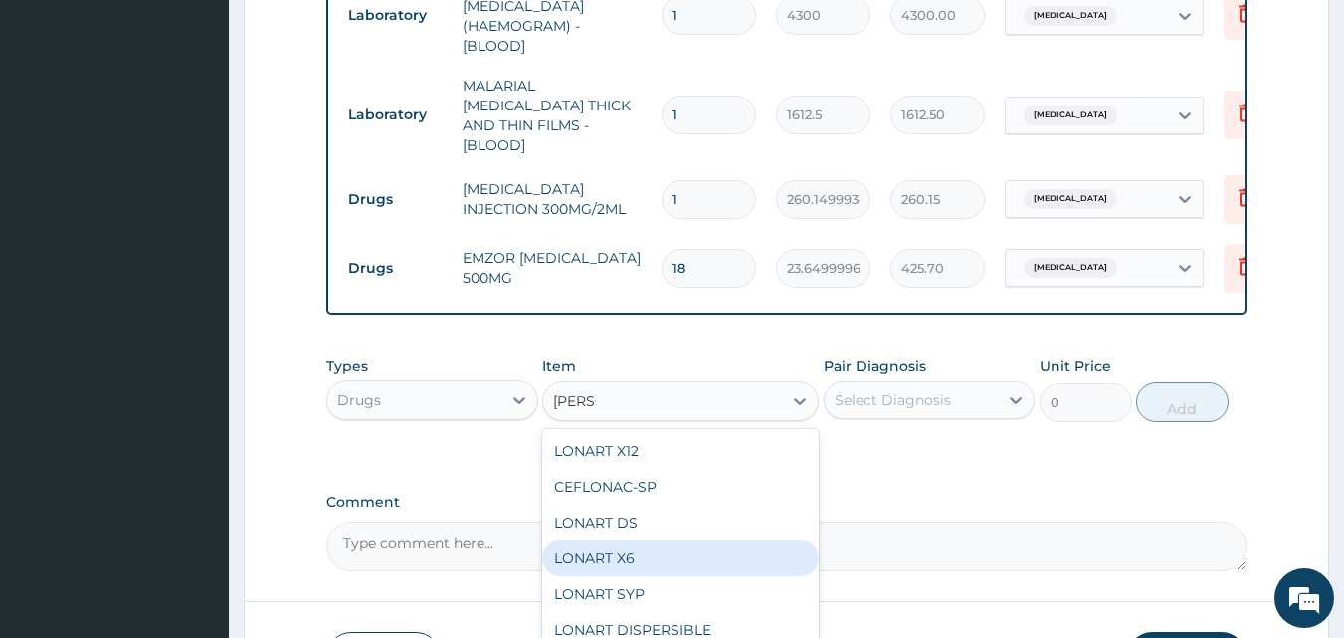
drag, startPoint x: 635, startPoint y: 556, endPoint x: 674, endPoint y: 524, distance: 51.0
click at [638, 553] on div "LONART X6" at bounding box center [680, 558] width 277 height 36
type input "473"
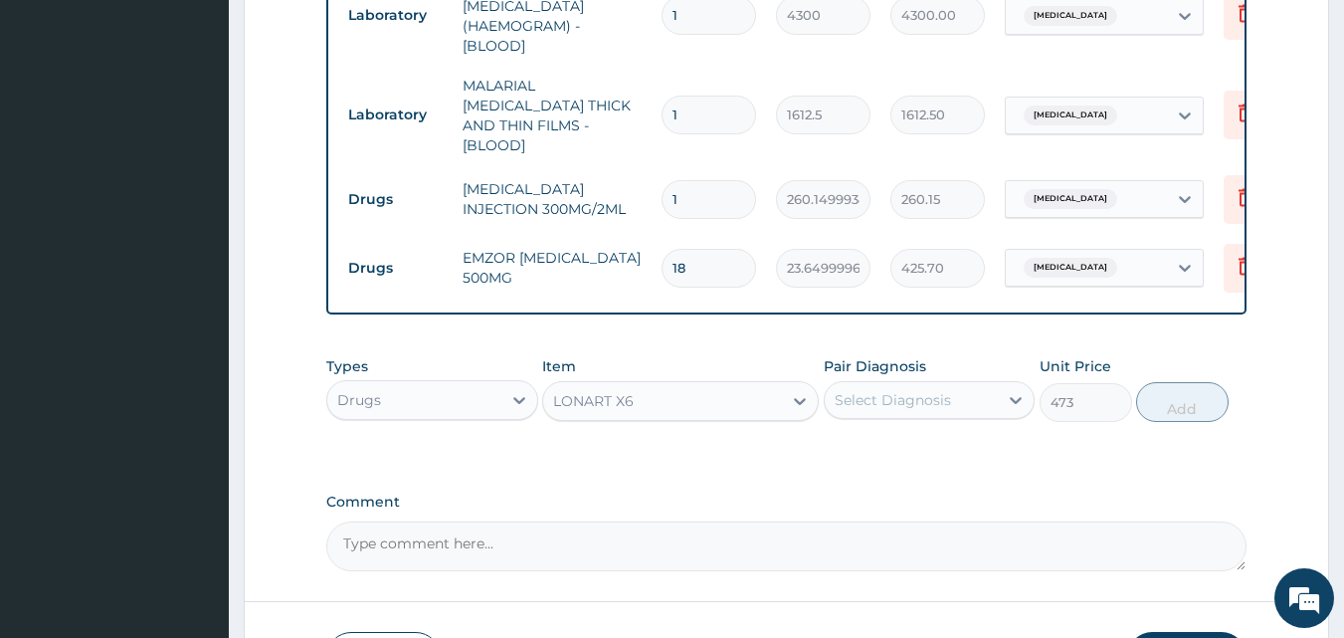
click at [926, 393] on div "Select Diagnosis" at bounding box center [893, 400] width 116 height 20
drag, startPoint x: 937, startPoint y: 441, endPoint x: 1292, endPoint y: 410, distance: 356.5
click at [942, 438] on div "Malaria" at bounding box center [930, 451] width 212 height 41
checkbox input "true"
click at [1168, 385] on button "Add" at bounding box center [1182, 402] width 93 height 40
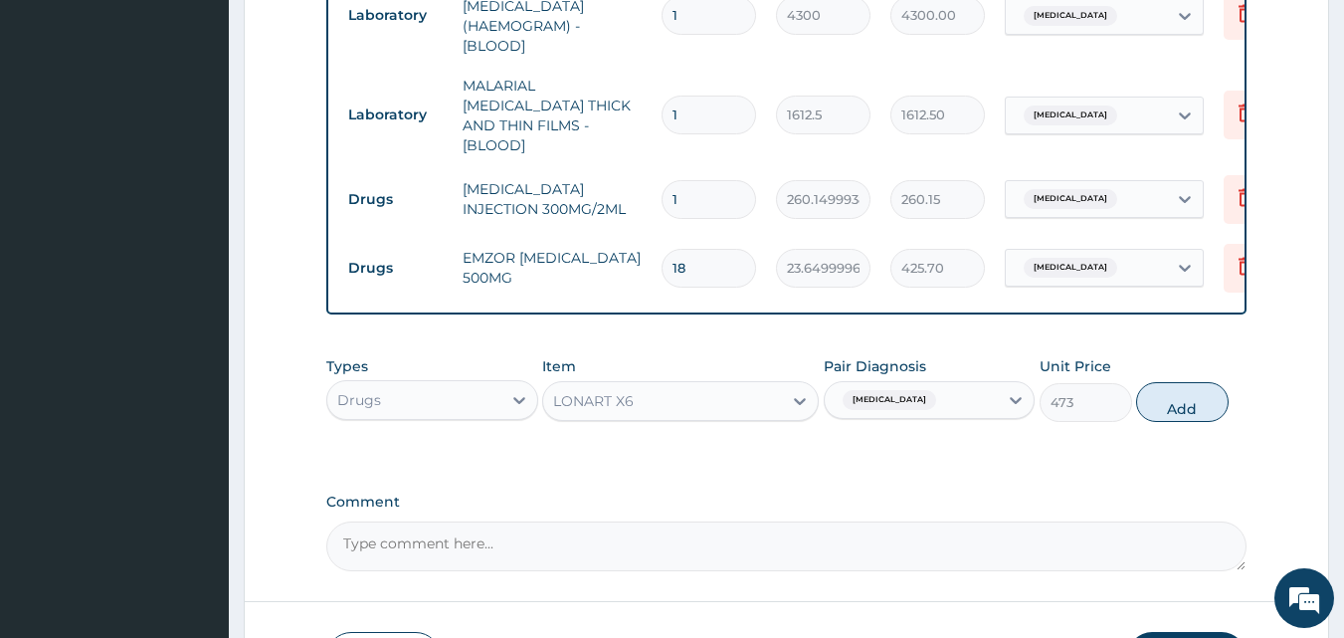
type input "0"
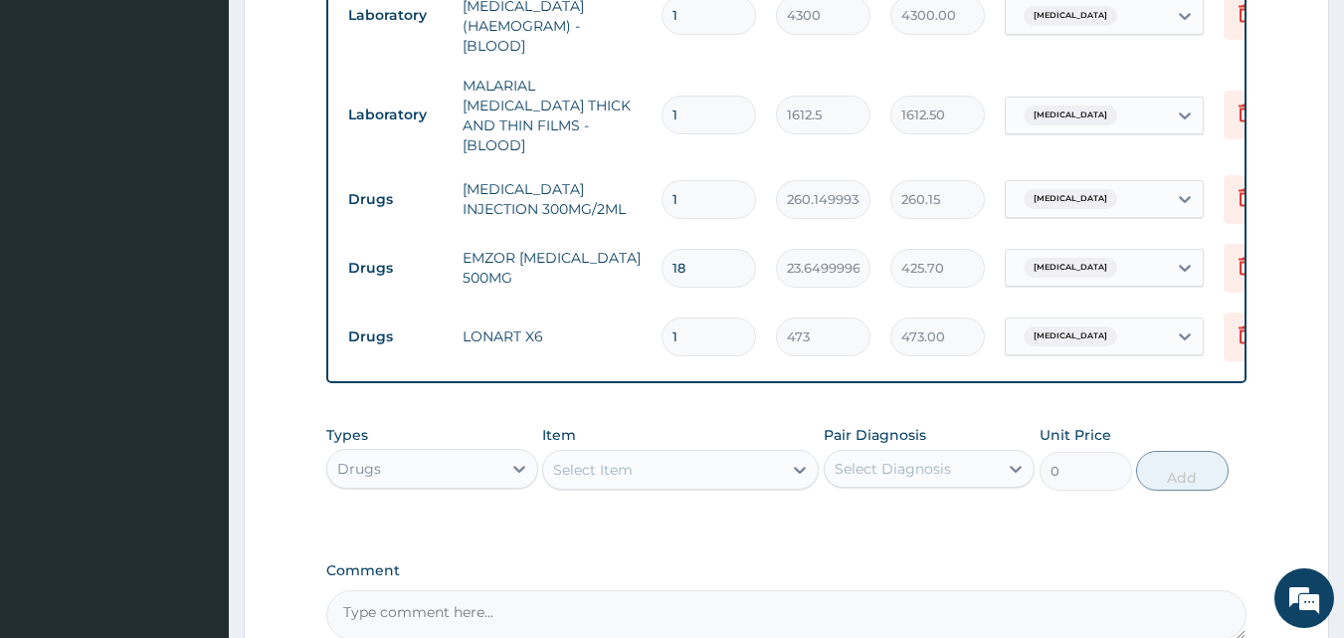
type input "0.00"
type input "6"
type input "2838.00"
type input "6"
click at [603, 467] on div "Select Item" at bounding box center [593, 470] width 80 height 20
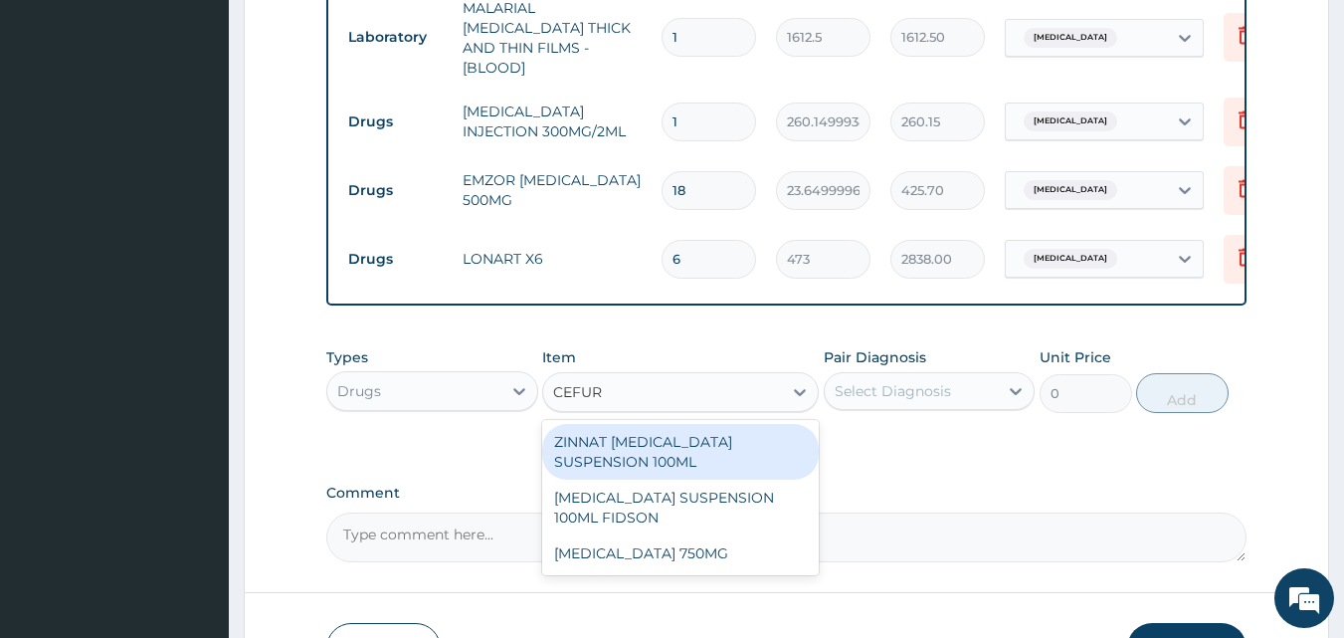
scroll to position [1126, 0]
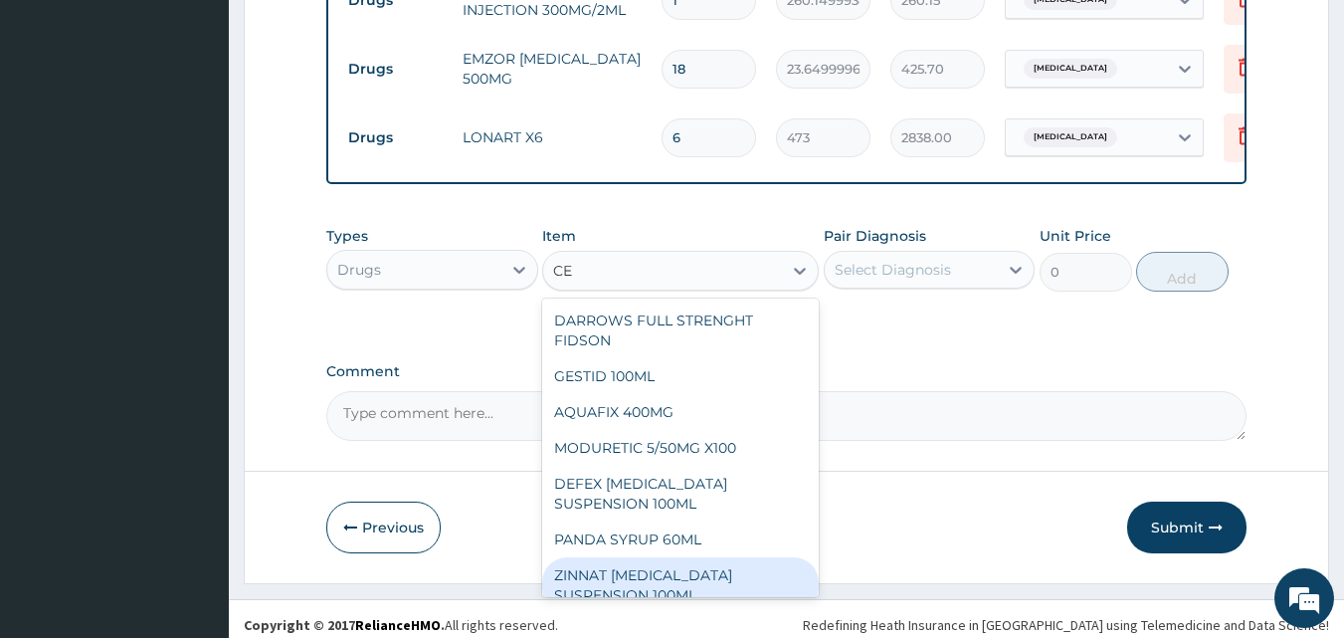
type input "C"
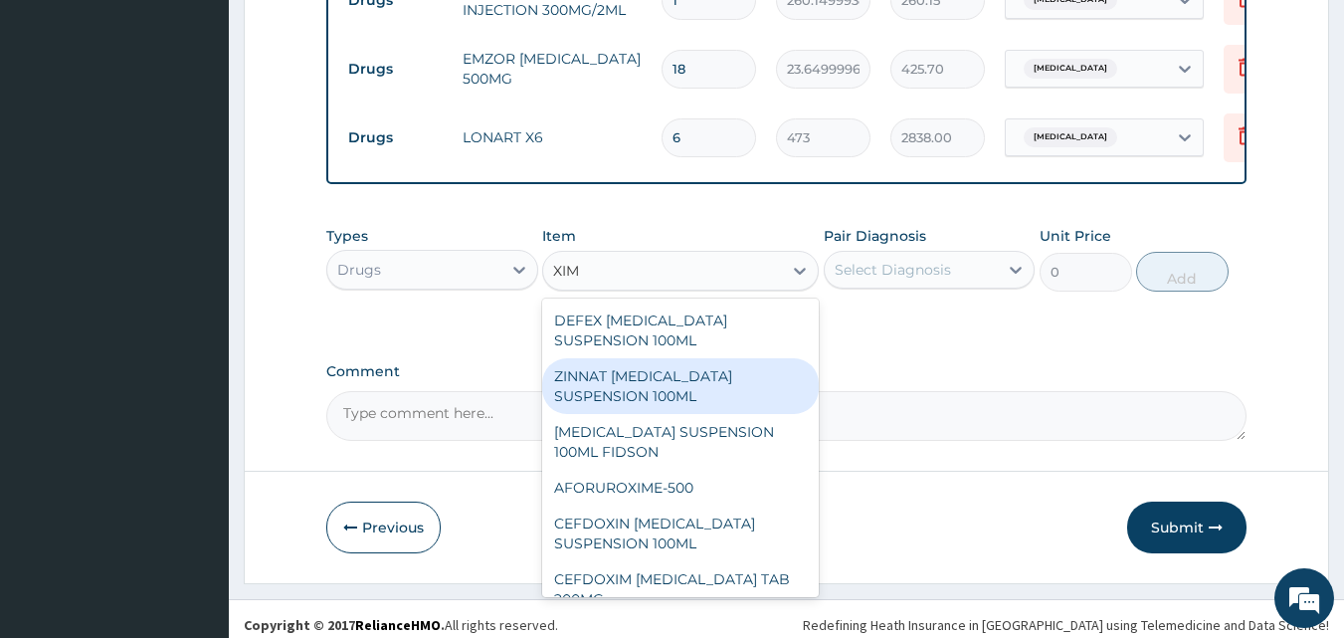
type input "XIME"
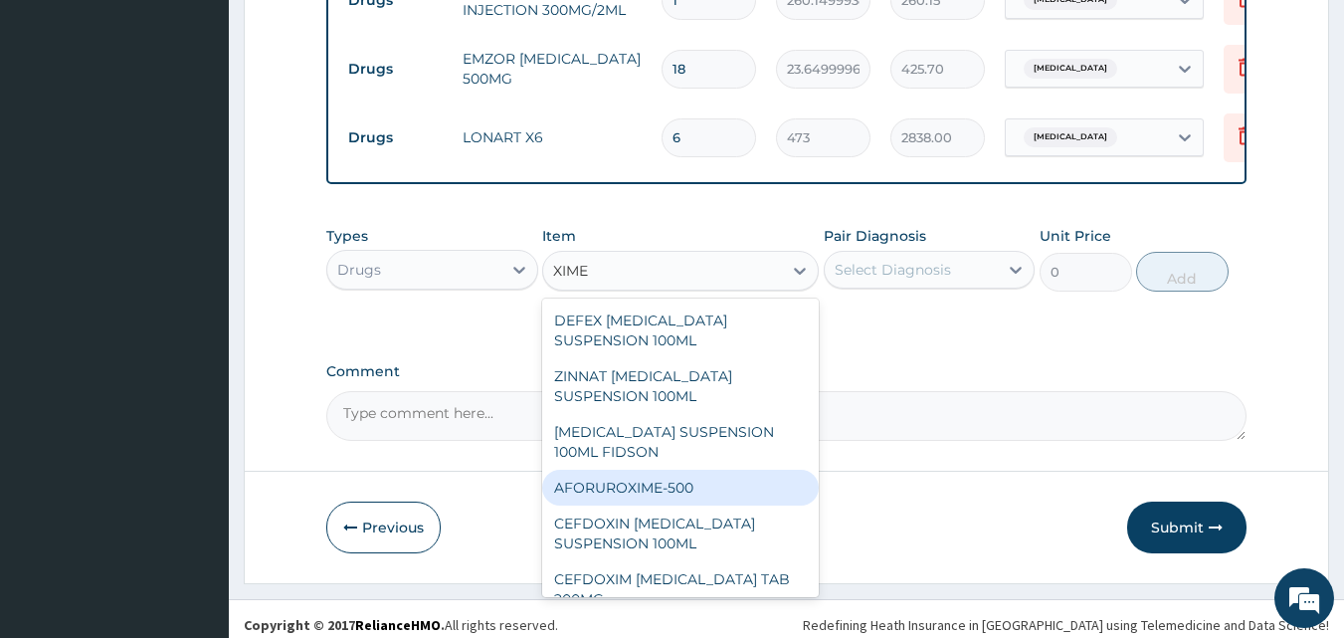
click at [721, 479] on div "AFORUROXIME-500" at bounding box center [680, 488] width 277 height 36
type input "236.5"
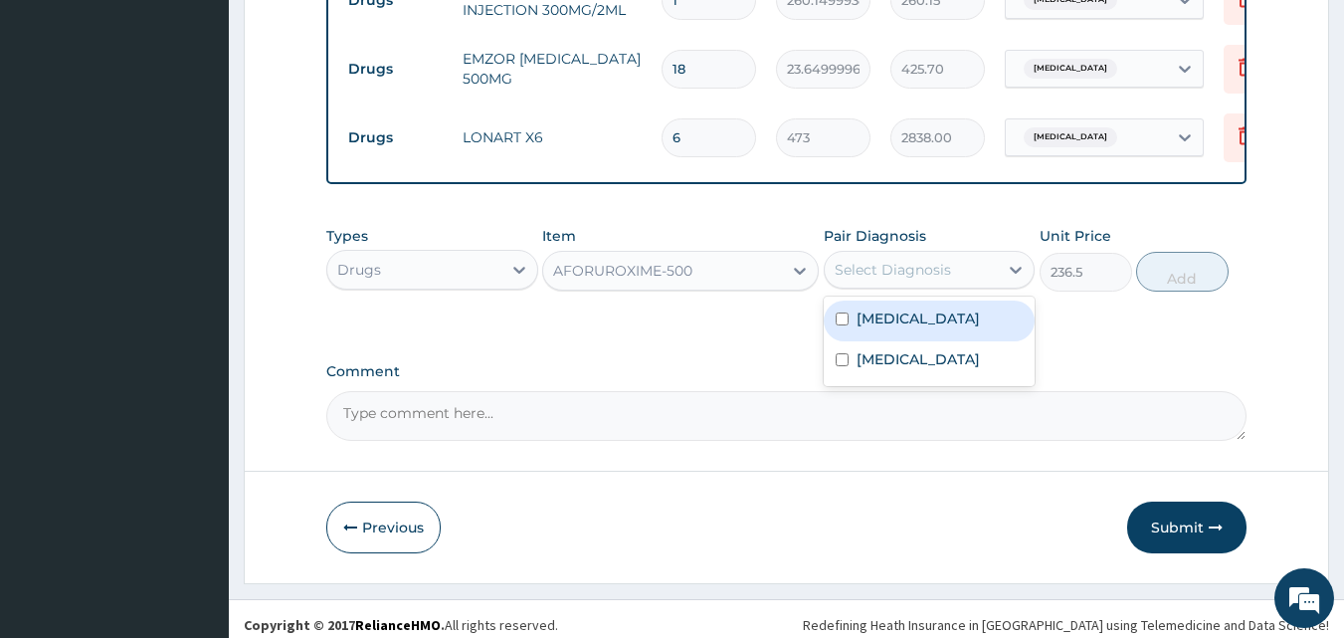
click at [851, 254] on div "Select Diagnosis" at bounding box center [912, 270] width 174 height 32
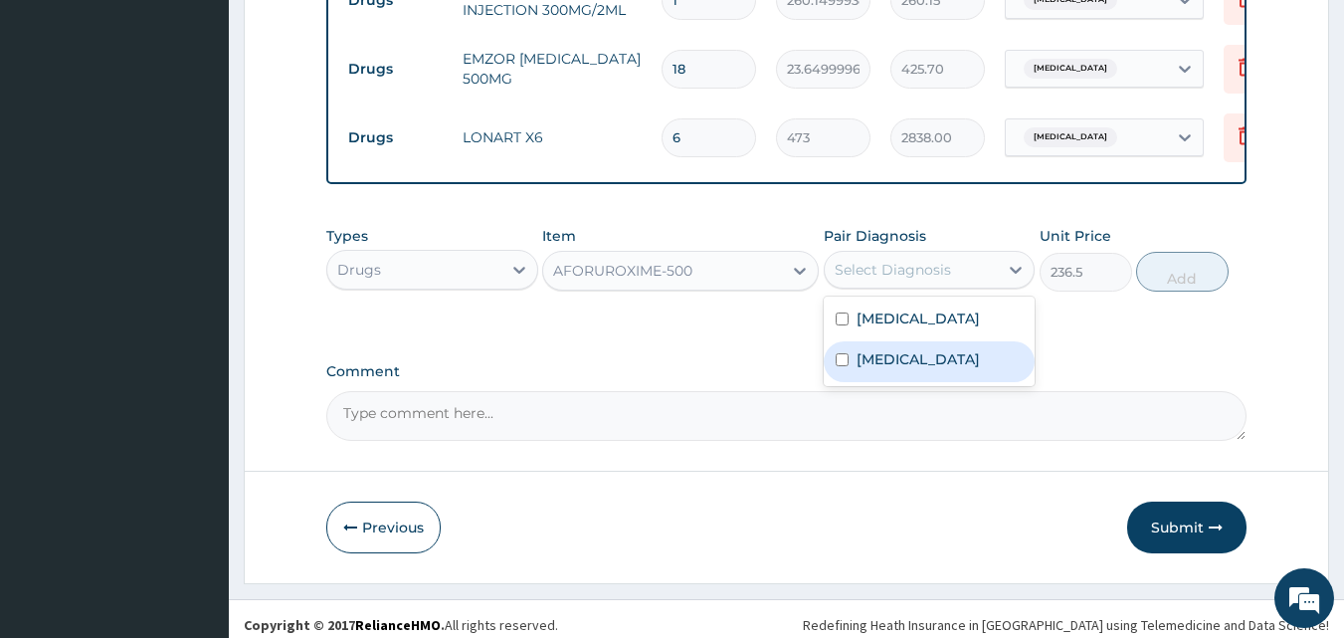
click at [906, 350] on div "Sepsis" at bounding box center [930, 361] width 212 height 41
checkbox input "true"
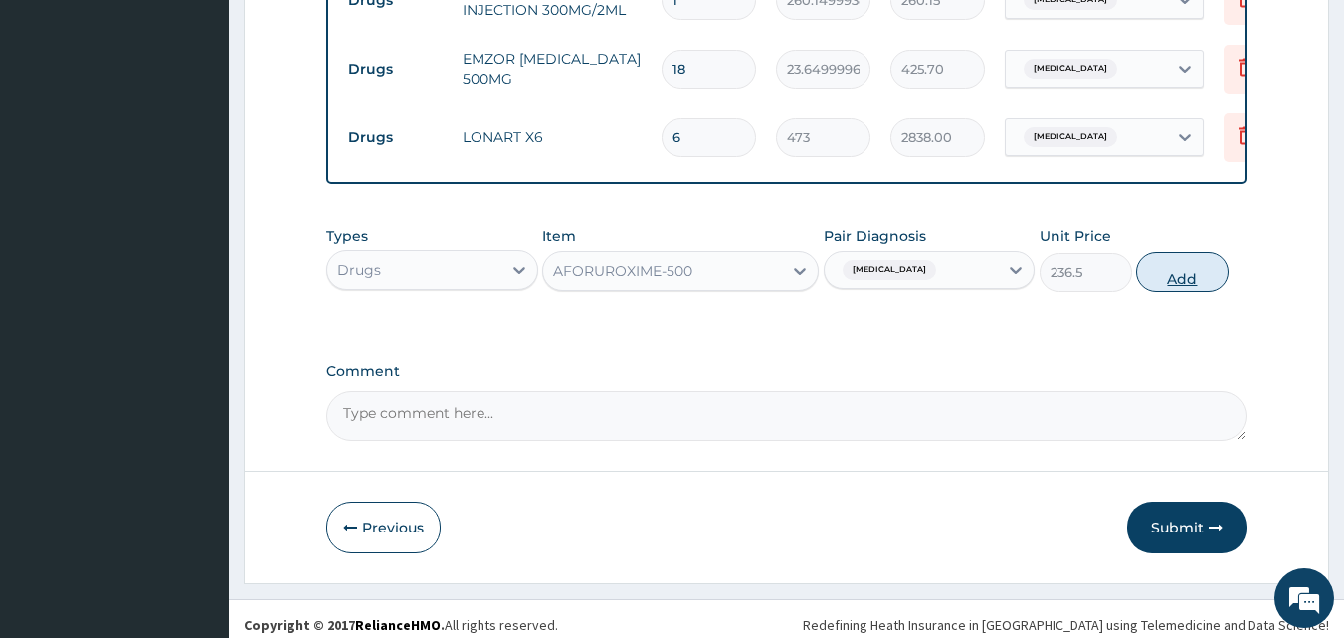
click at [1203, 269] on button "Add" at bounding box center [1182, 272] width 93 height 40
type input "0"
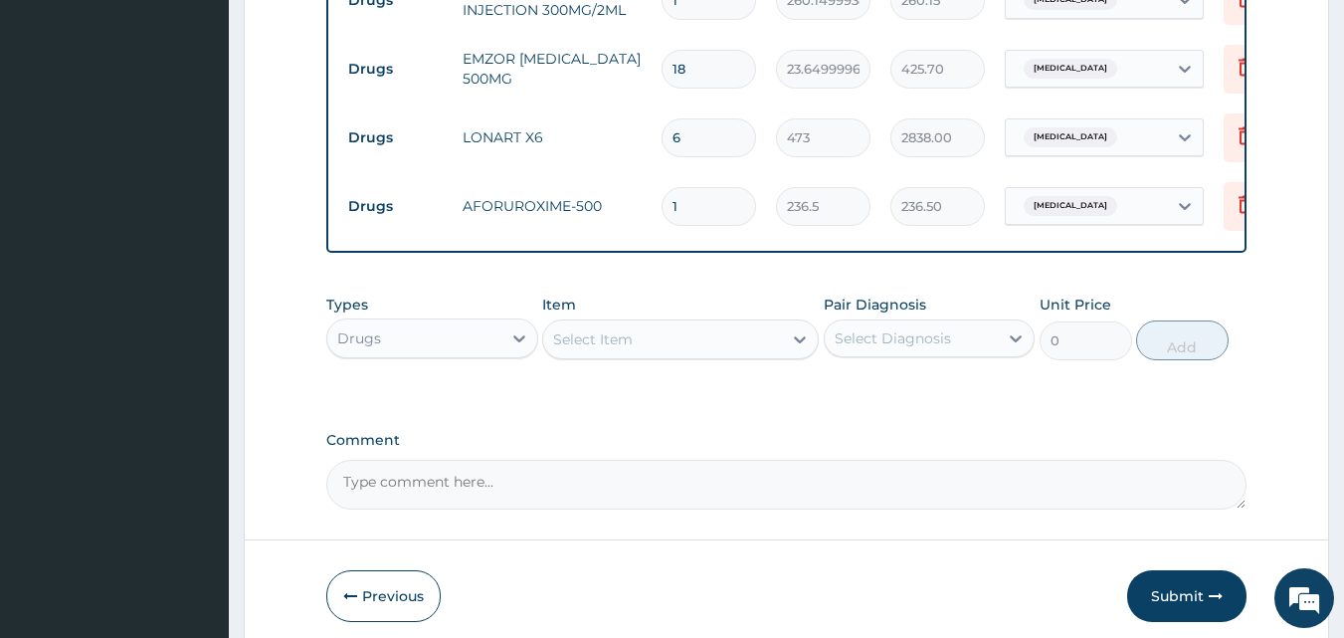
type input "14"
type input "3311.00"
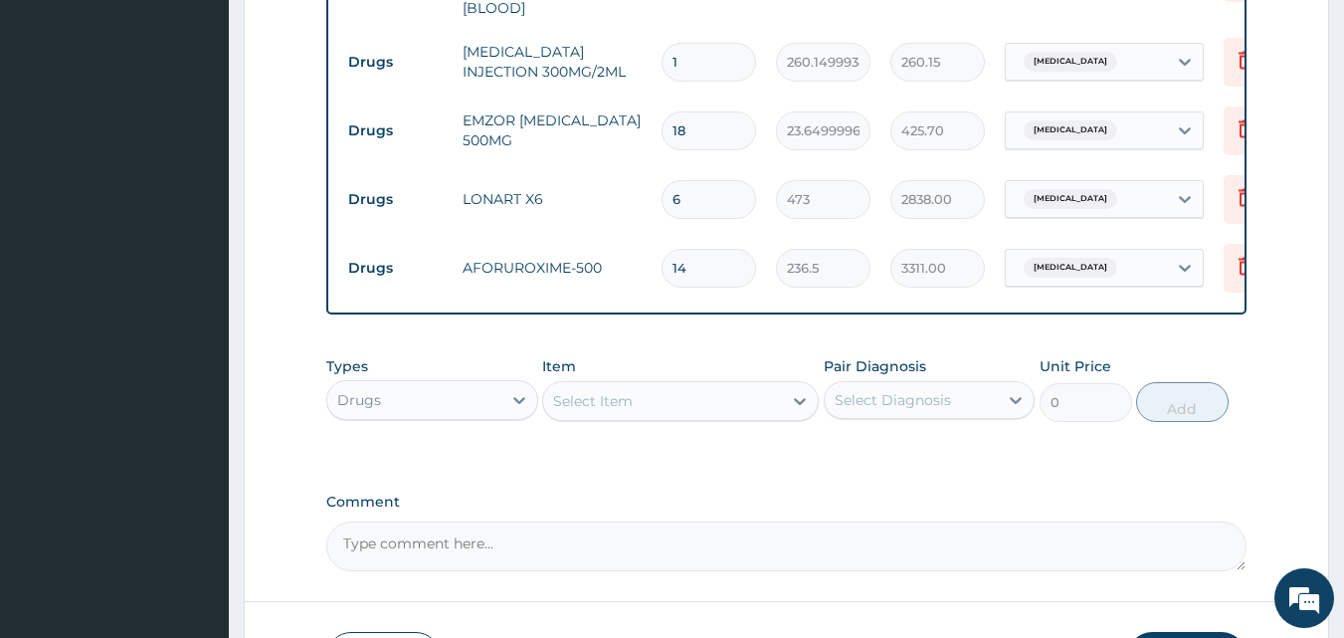
scroll to position [1102, 0]
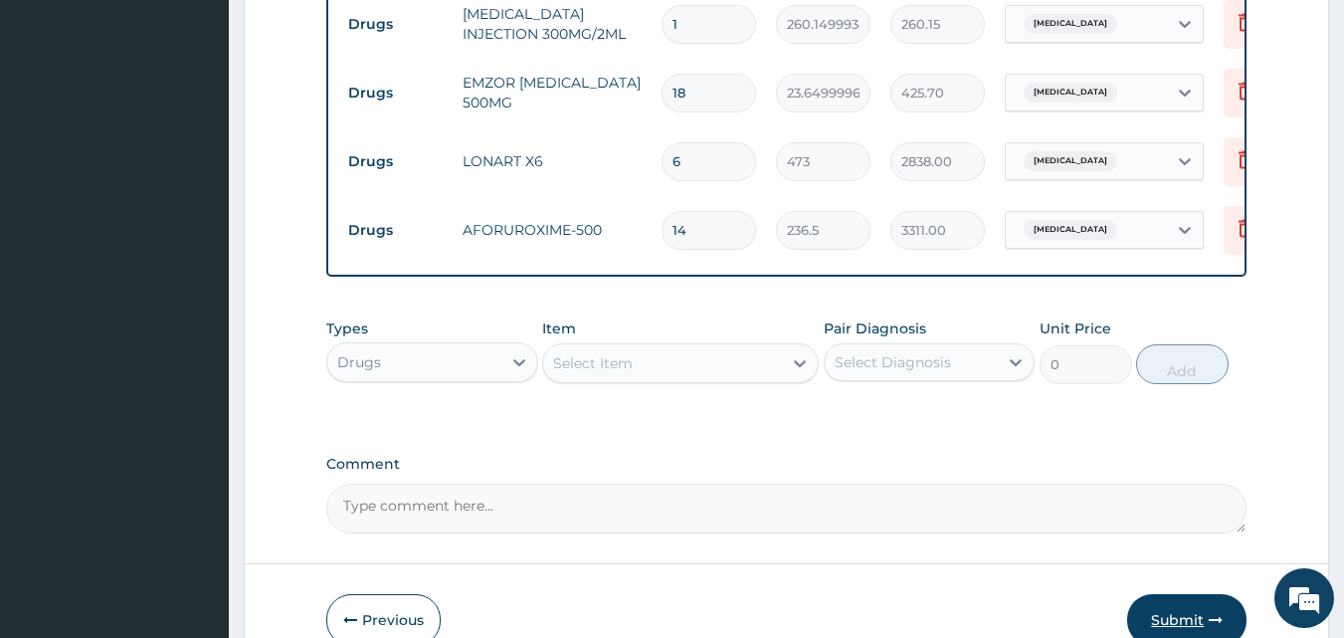
type input "14"
click at [1216, 617] on icon "button" at bounding box center [1216, 620] width 14 height 14
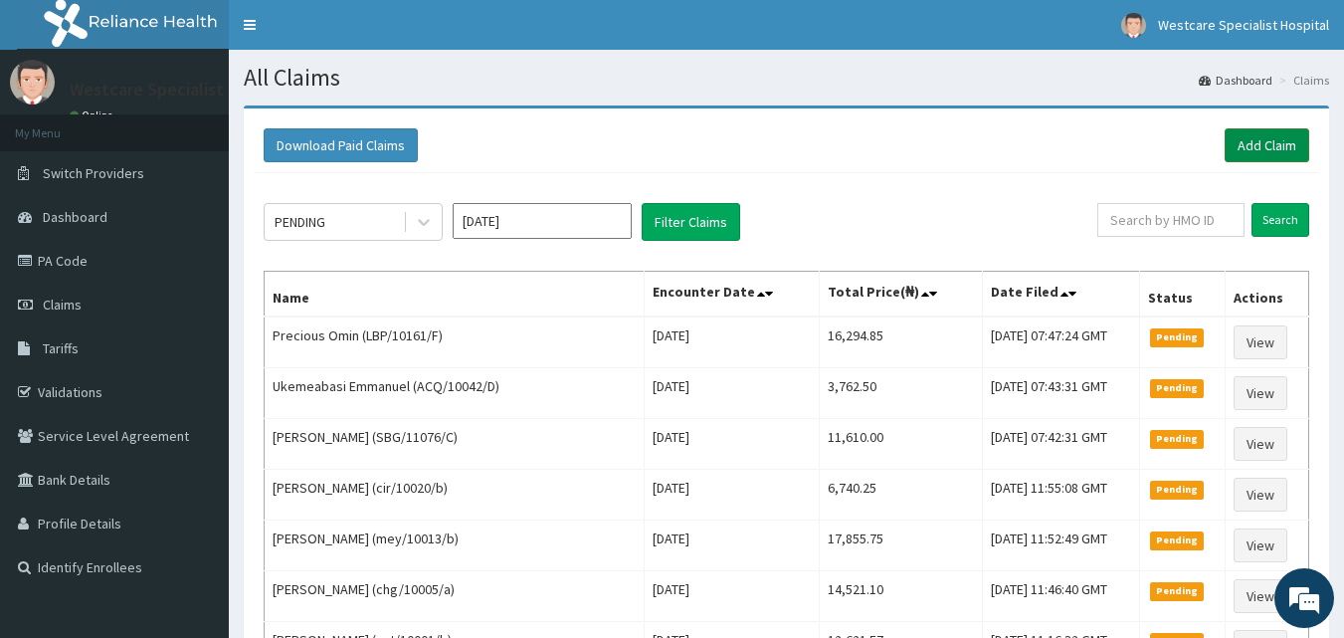
click at [1287, 141] on link "Add Claim" at bounding box center [1267, 145] width 85 height 34
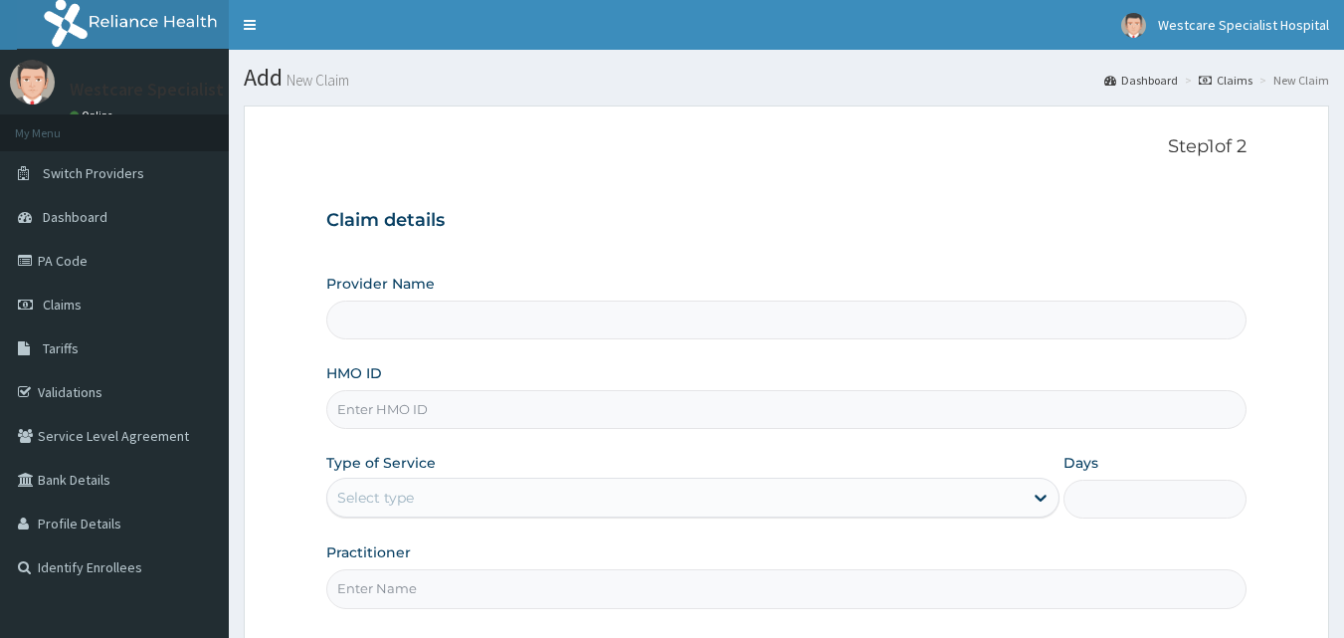
type input "WestCare Specialist Hospital"
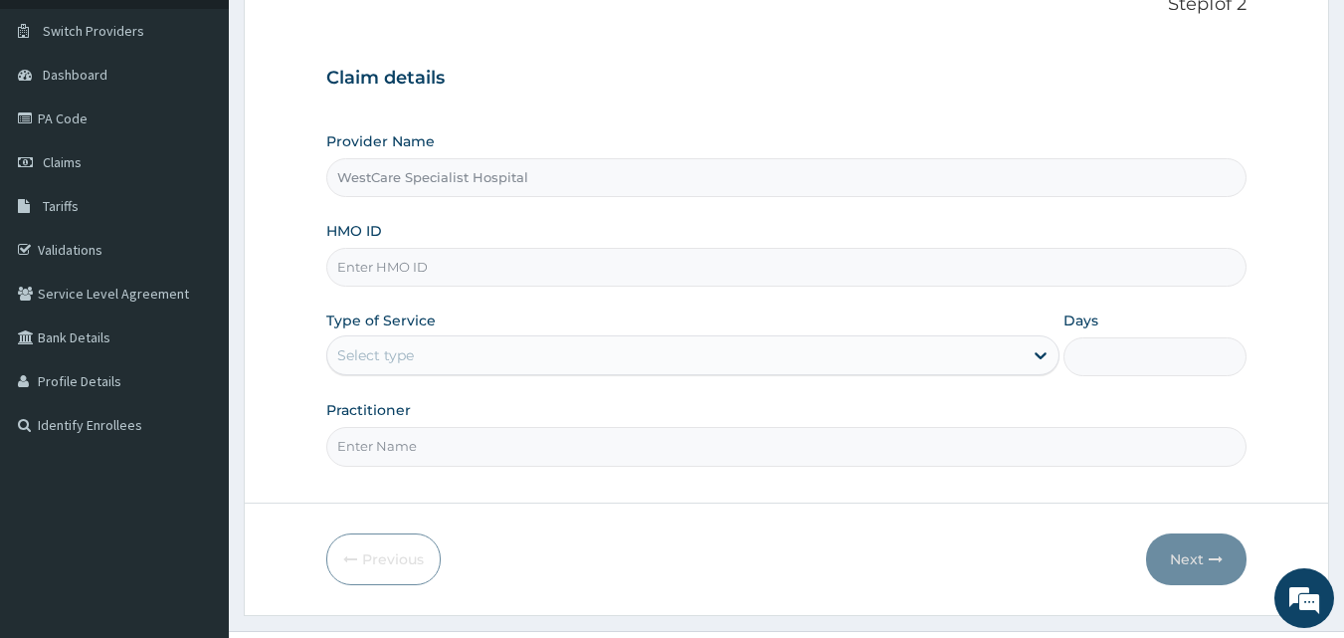
scroll to position [186, 0]
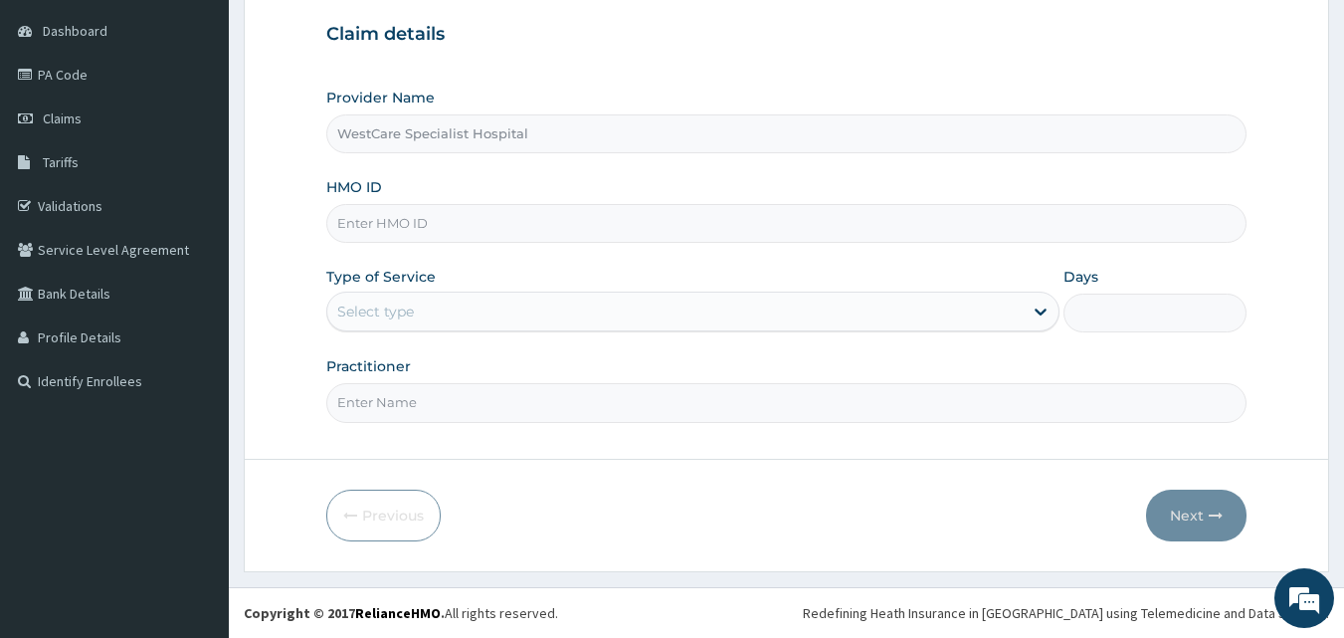
click at [524, 235] on input "HMO ID" at bounding box center [786, 223] width 921 height 39
type input "NBC/11444/B"
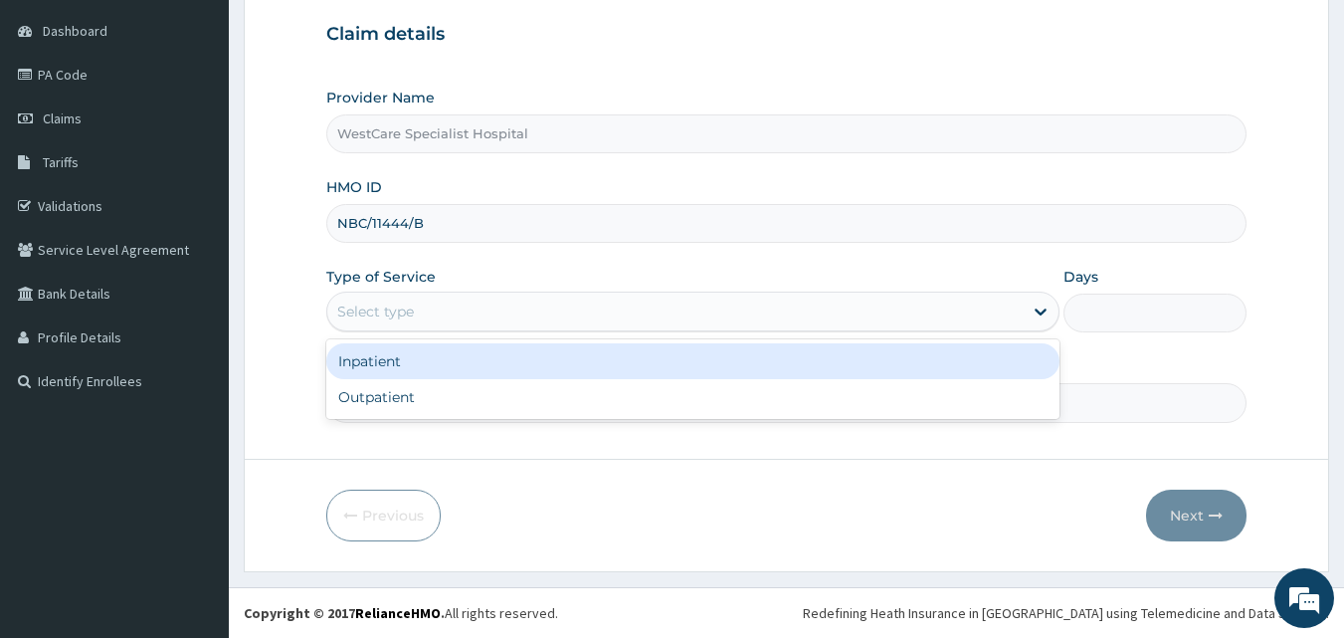
click at [376, 297] on div "Select type" at bounding box center [674, 311] width 695 height 32
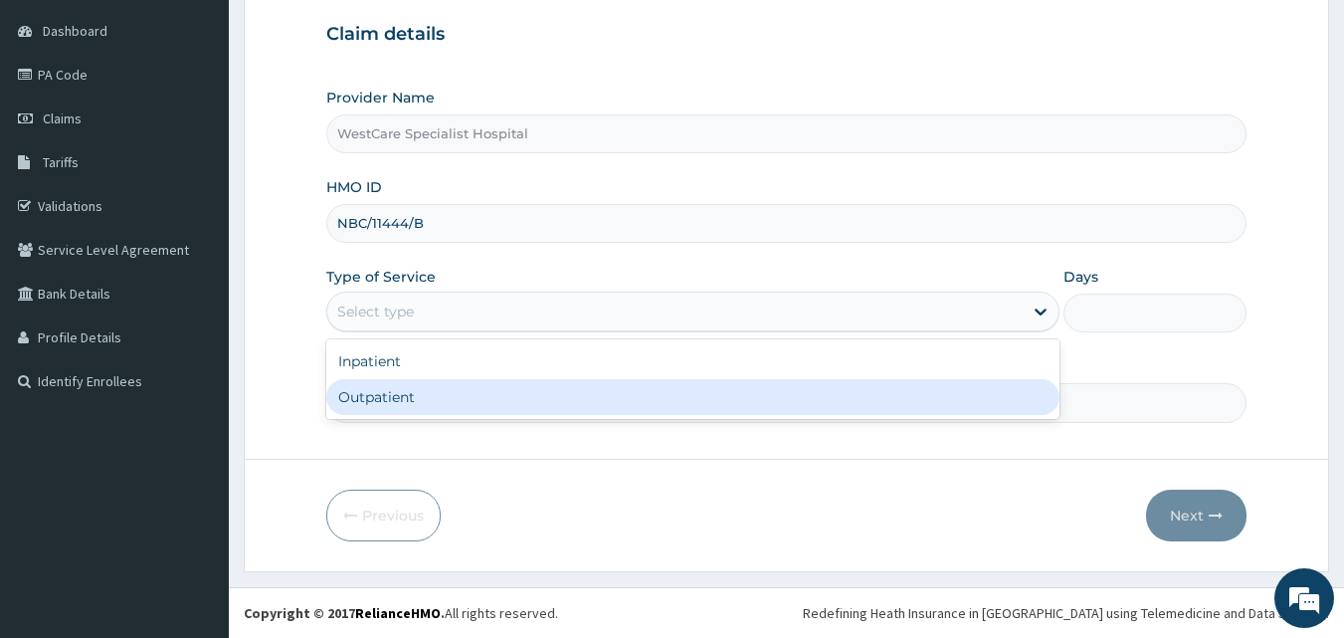
click at [396, 388] on div "Outpatient" at bounding box center [692, 397] width 733 height 36
type input "1"
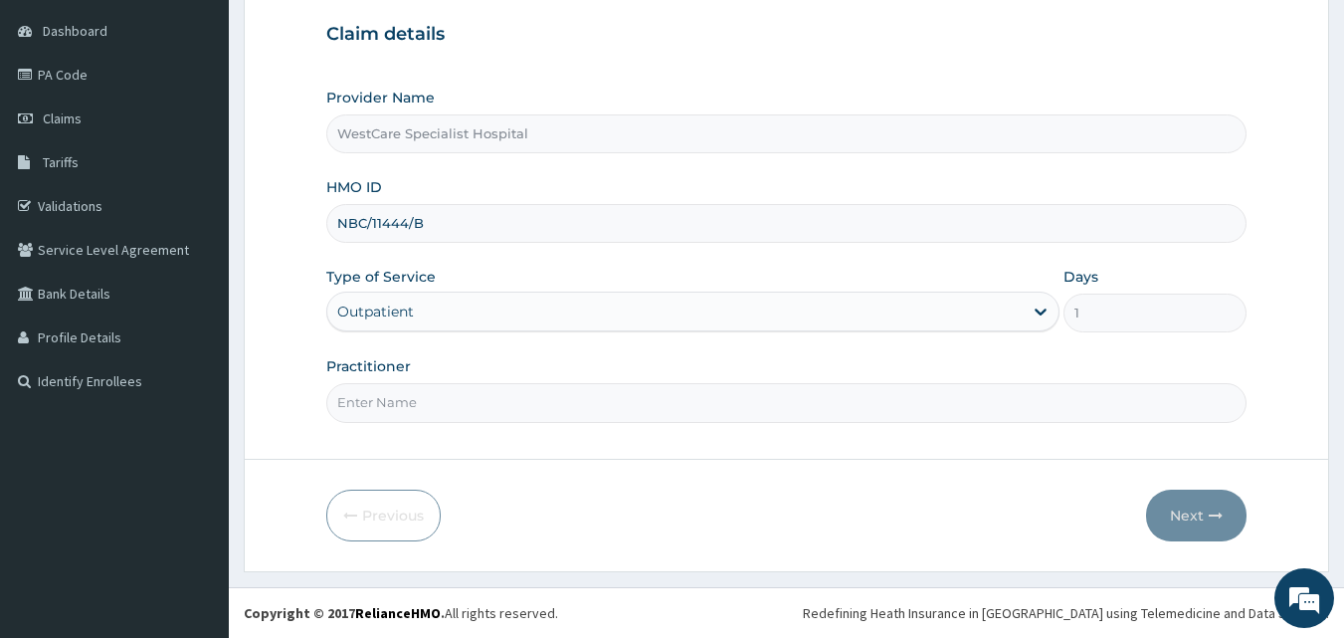
click at [400, 402] on input "Practitioner" at bounding box center [786, 402] width 921 height 39
type input "[PERSON_NAME]"
click at [1191, 516] on button "Next" at bounding box center [1196, 515] width 100 height 52
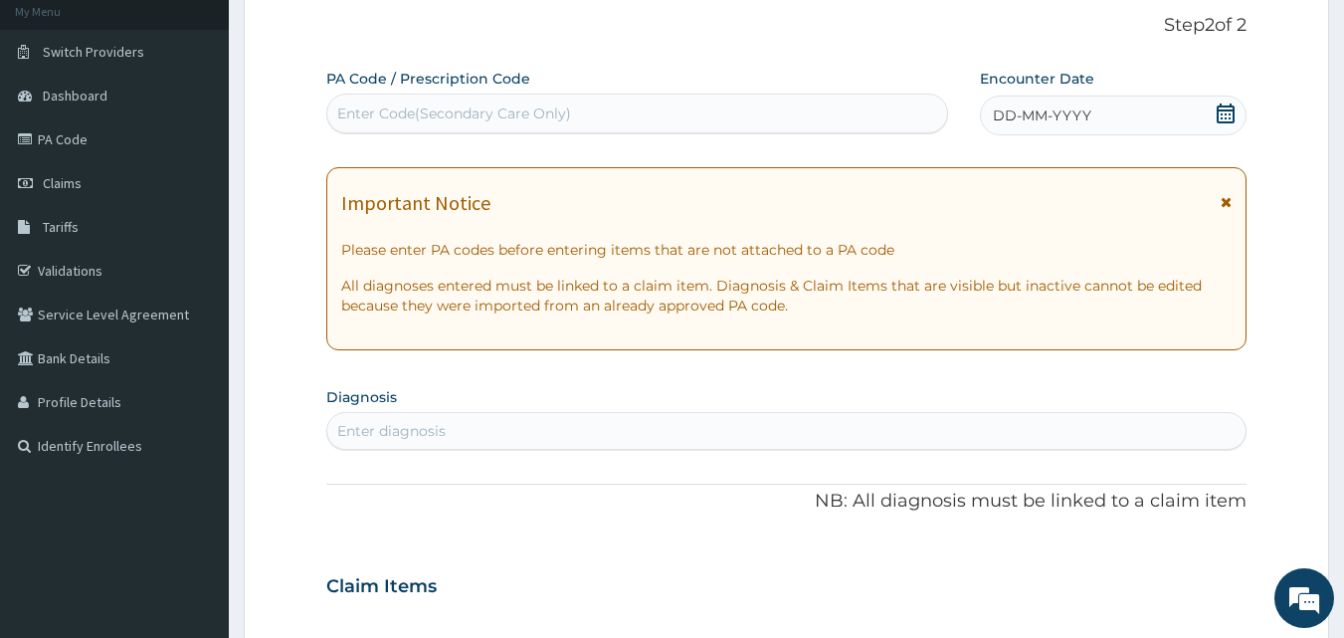
scroll to position [87, 0]
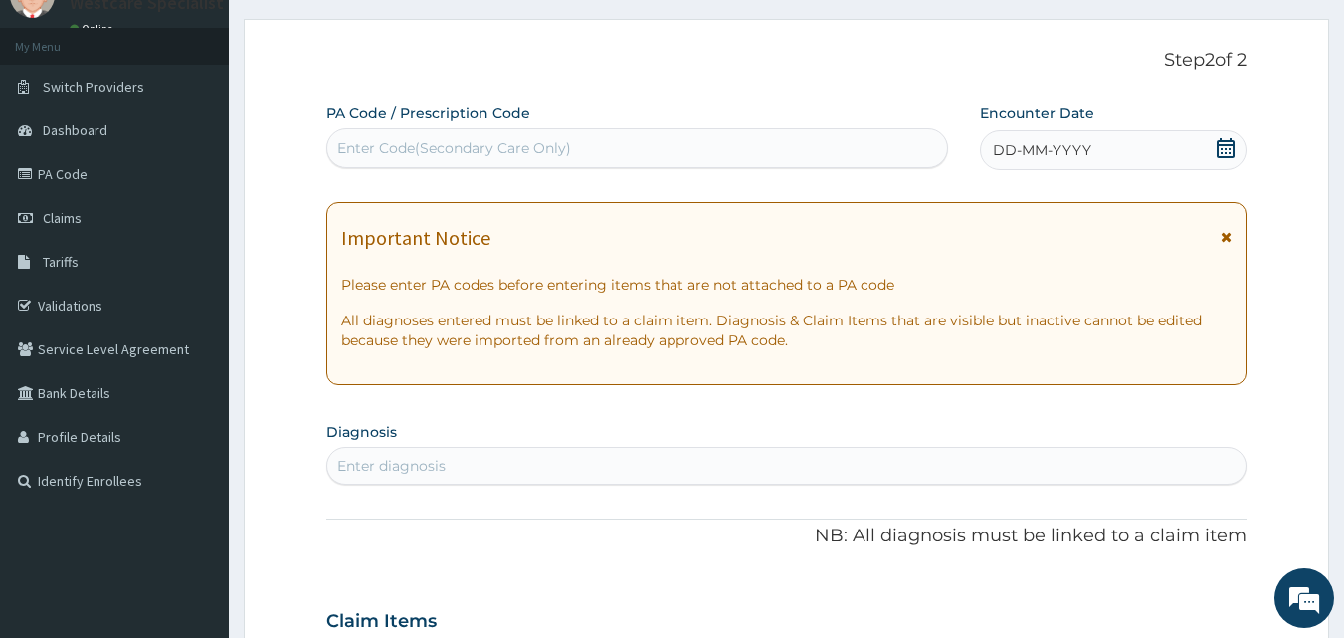
click at [811, 145] on div "Enter Code(Secondary Care Only)" at bounding box center [637, 148] width 621 height 32
type input "PA/F5E307"
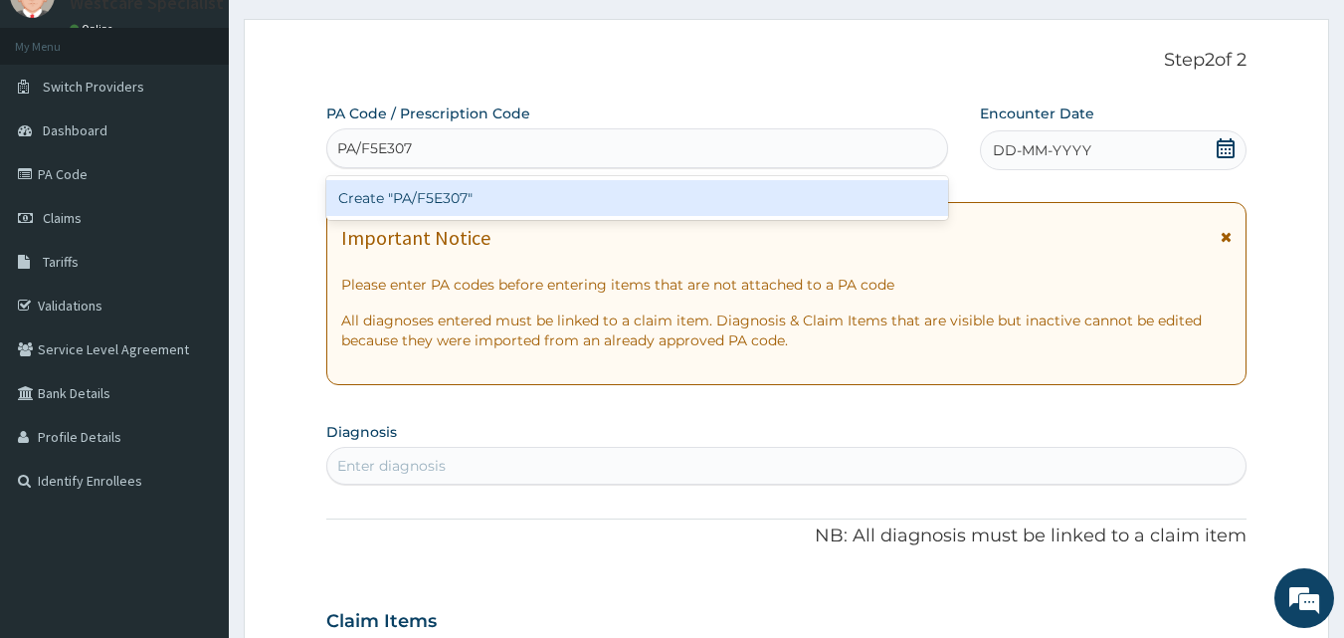
click at [476, 191] on div "Create "PA/F5E307"" at bounding box center [637, 198] width 623 height 36
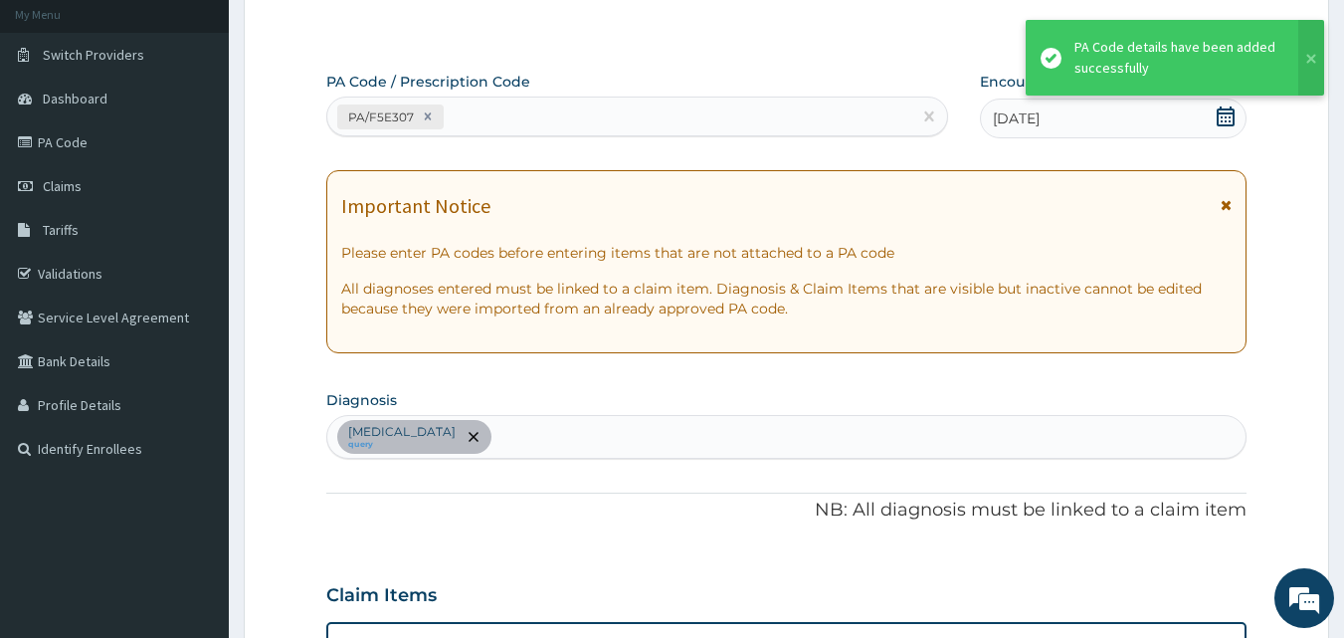
scroll to position [81, 0]
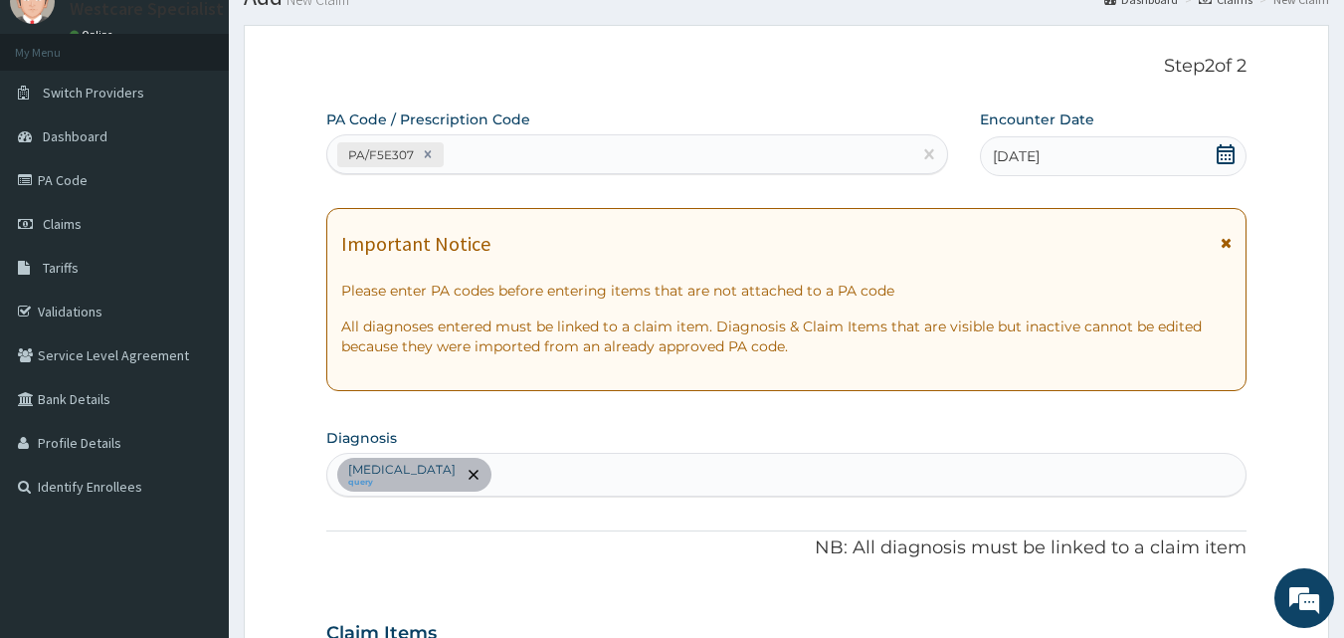
click at [495, 181] on div "PA Code / Prescription Code PA/F5E307 Encounter Date 12-08-2025 Important Notic…" at bounding box center [786, 614] width 921 height 1010
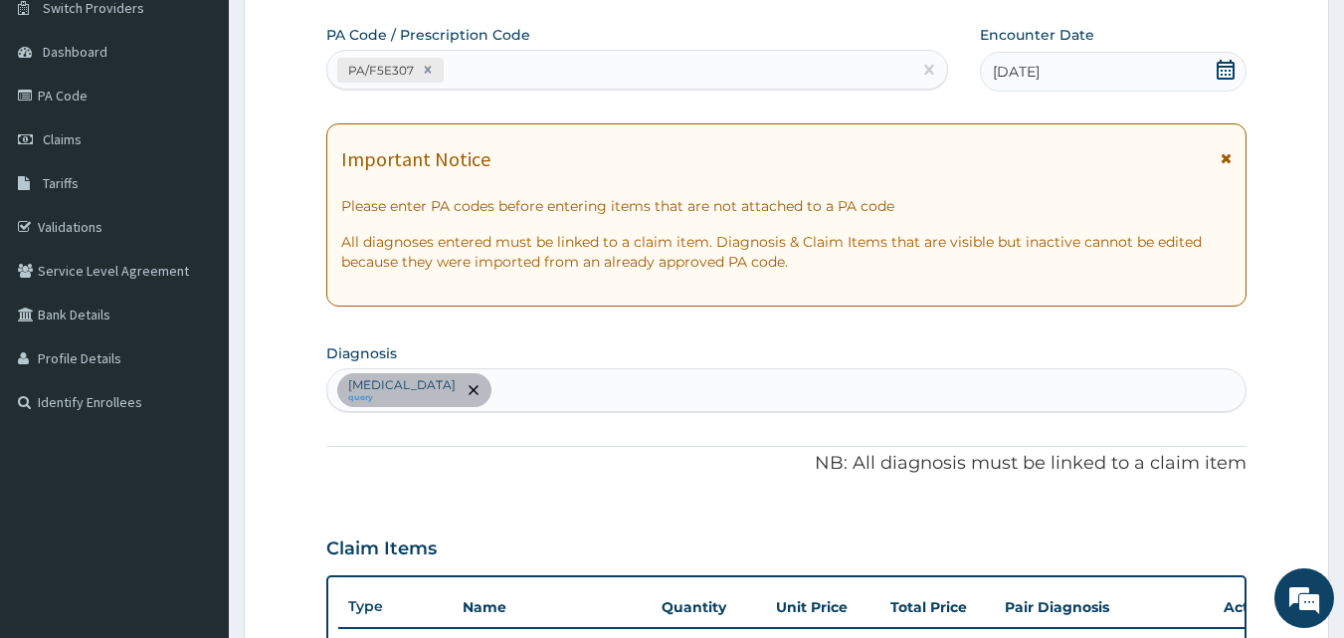
scroll to position [280, 0]
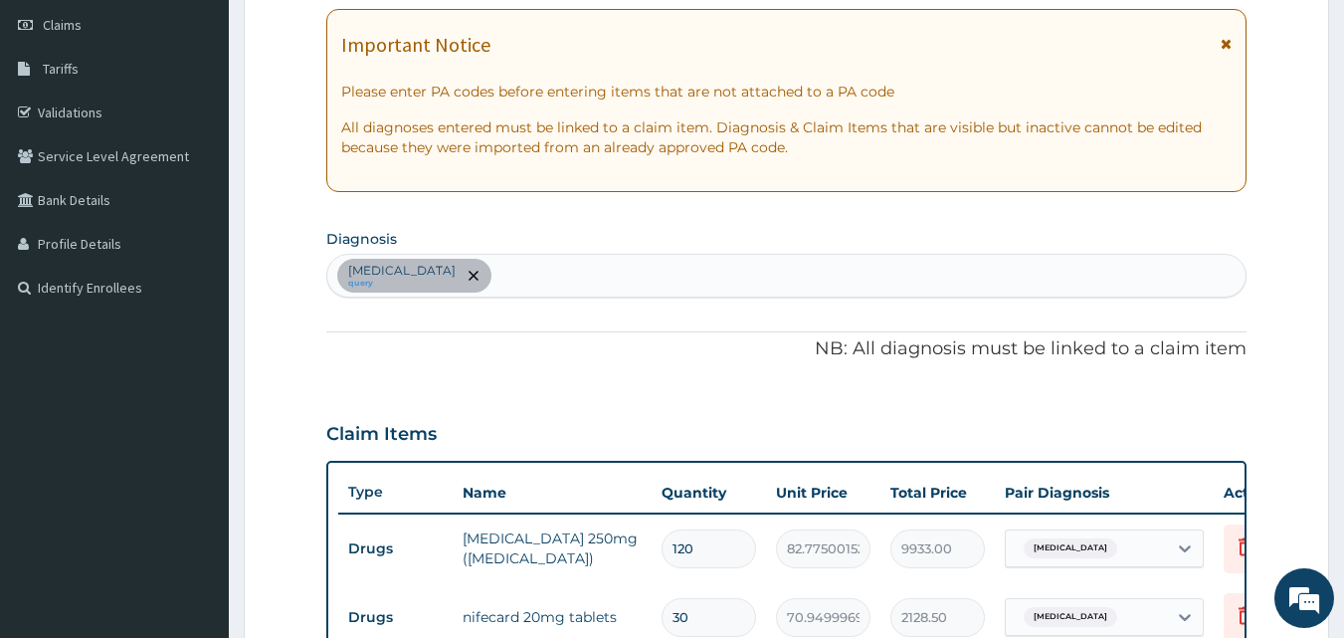
click at [592, 273] on div "Essential hypertension query" at bounding box center [786, 276] width 919 height 42
type input "MALARIA"
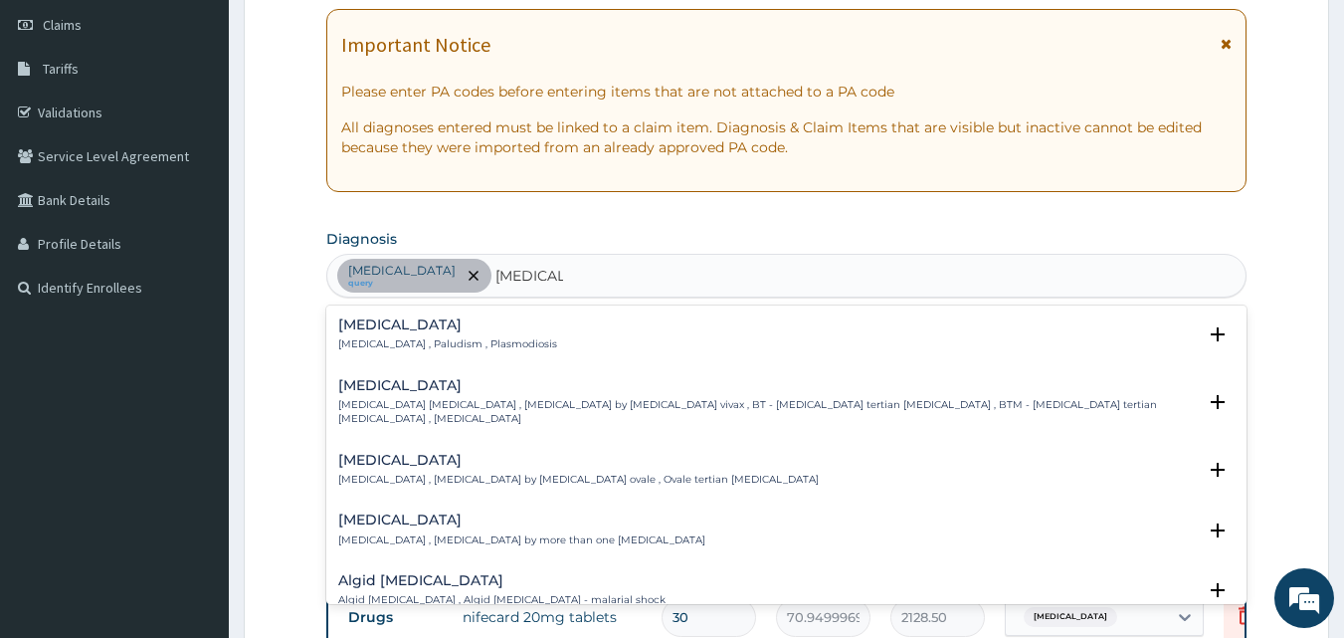
click at [373, 327] on h4 "Malaria" at bounding box center [447, 324] width 219 height 15
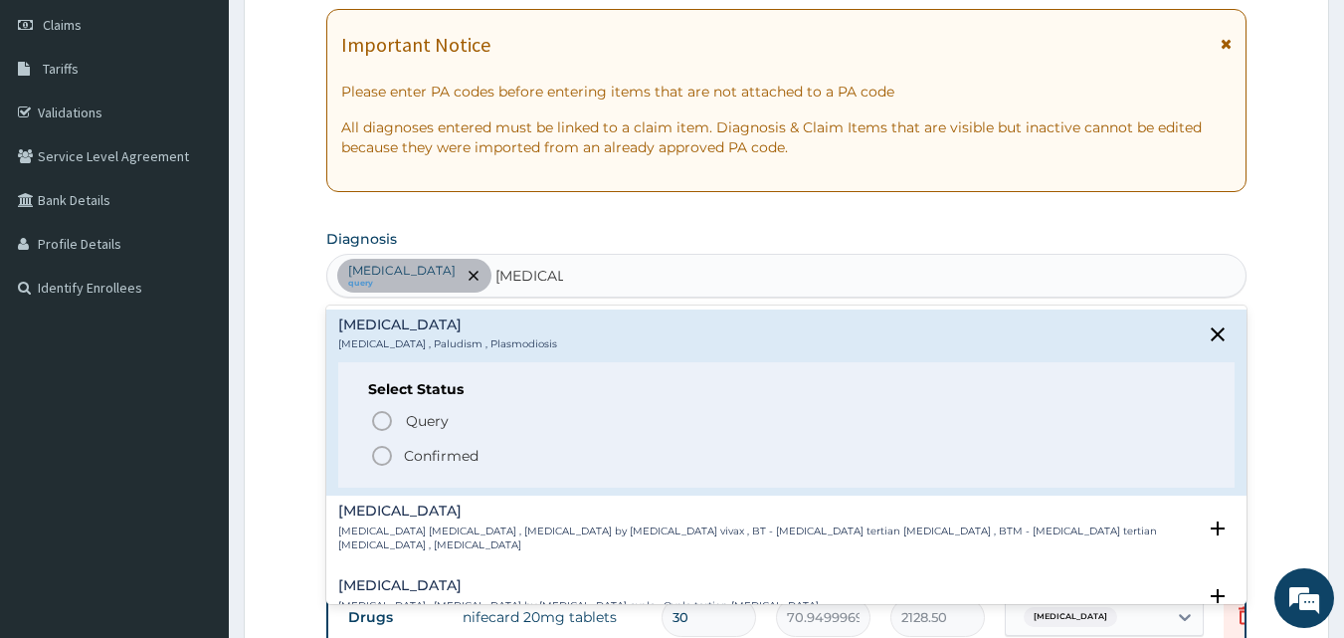
click at [390, 455] on circle "status option filled" at bounding box center [382, 456] width 18 height 18
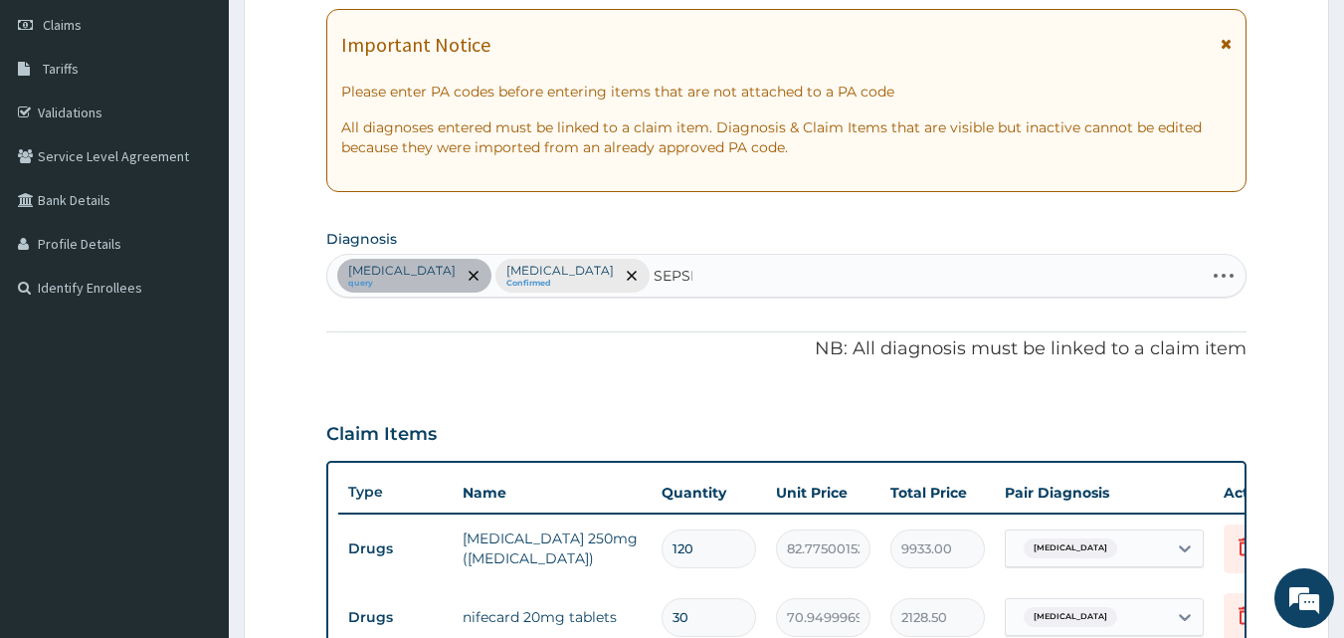
type input "SEPSIS"
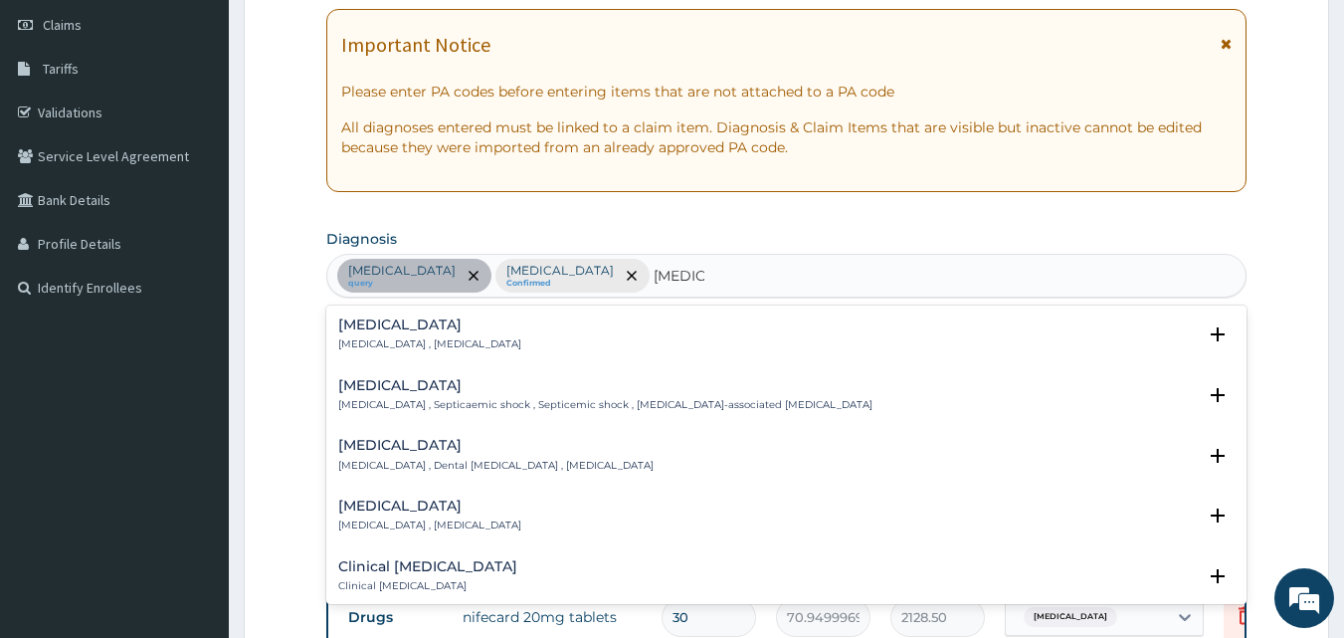
click at [365, 327] on h4 "Sepsis" at bounding box center [429, 324] width 183 height 15
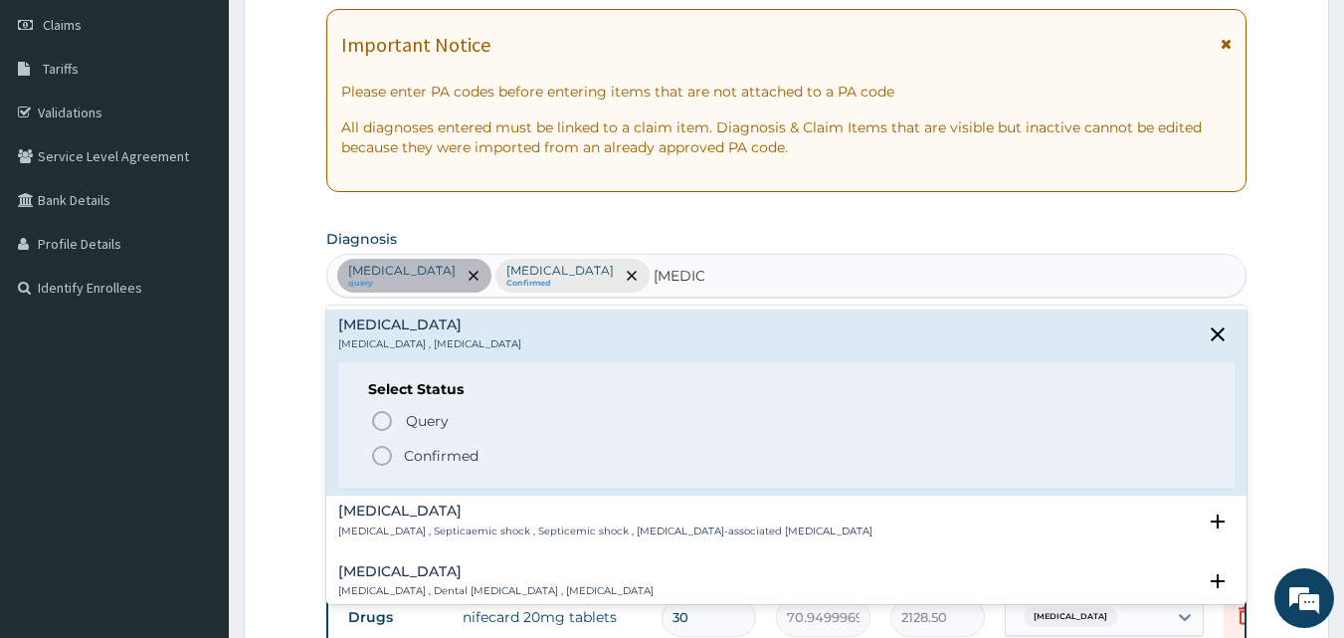
click at [377, 454] on icon "status option filled" at bounding box center [382, 456] width 24 height 24
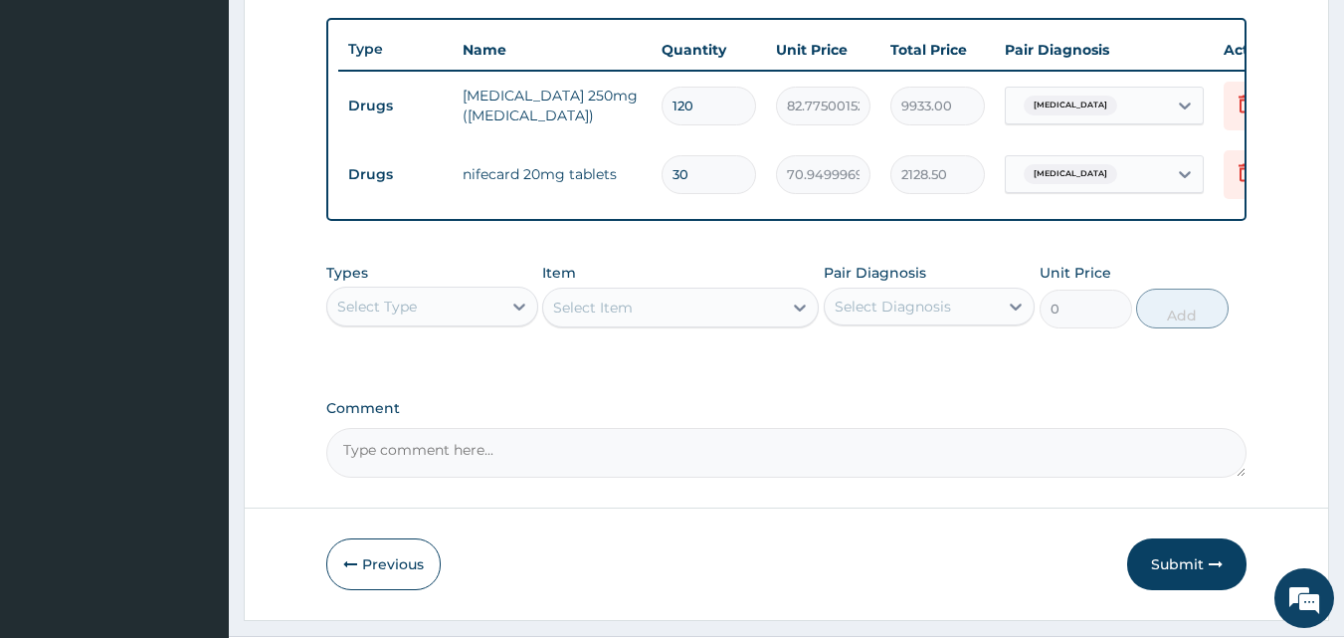
scroll to position [786, 0]
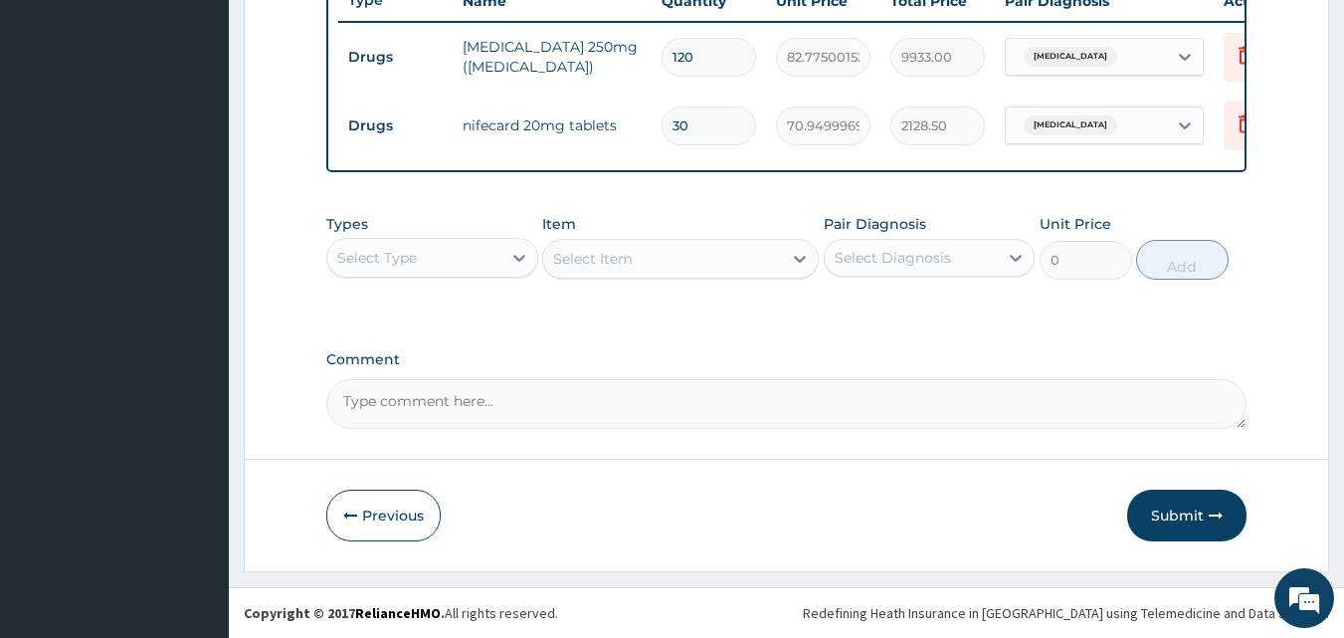
click at [435, 245] on div "Select Type" at bounding box center [414, 258] width 174 height 32
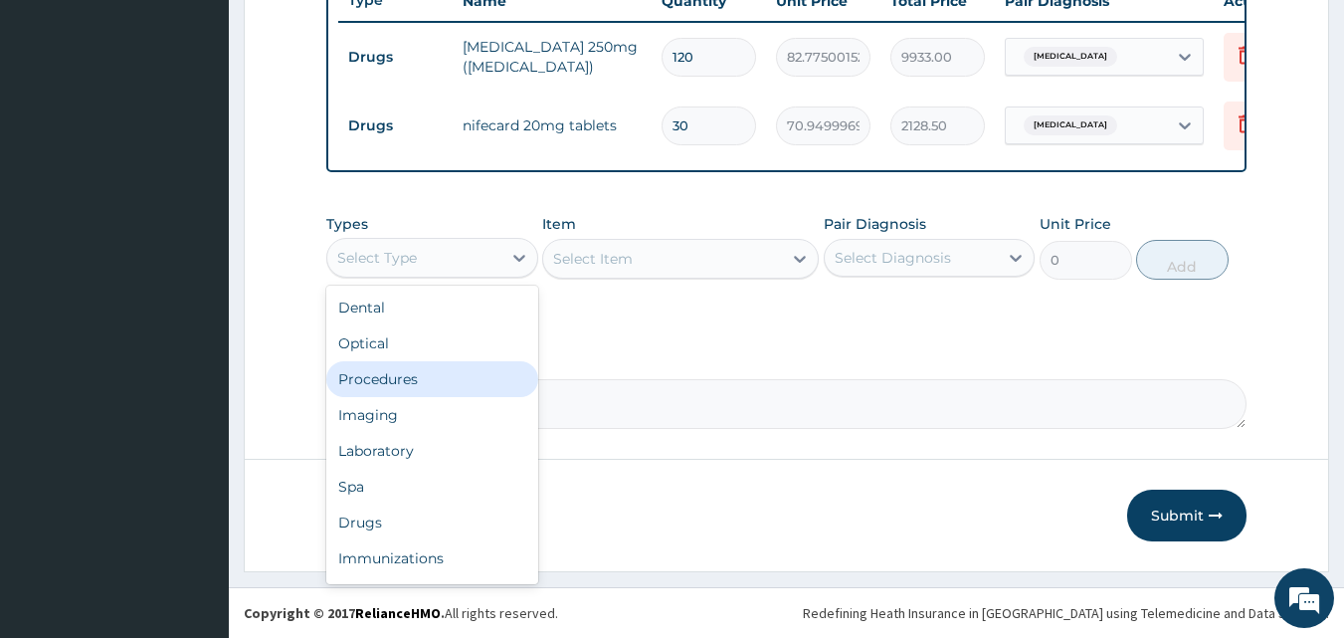
click at [390, 382] on div "Procedures" at bounding box center [432, 379] width 212 height 36
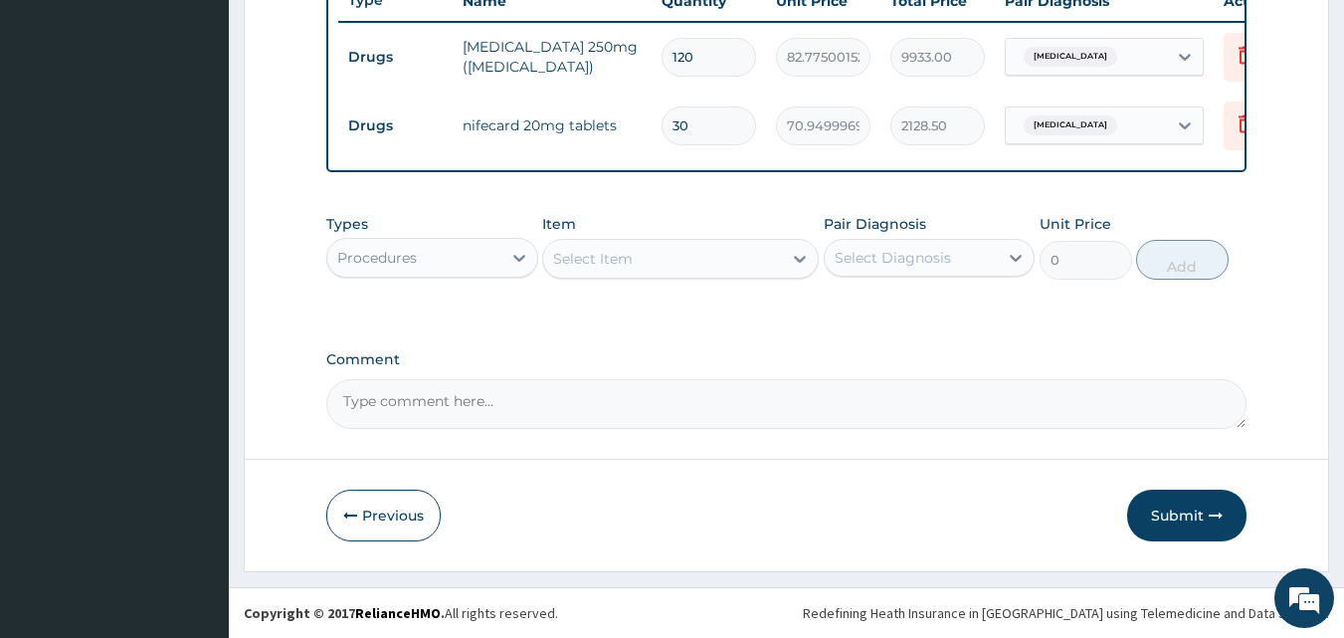
click at [674, 257] on div "Select Item" at bounding box center [662, 259] width 239 height 32
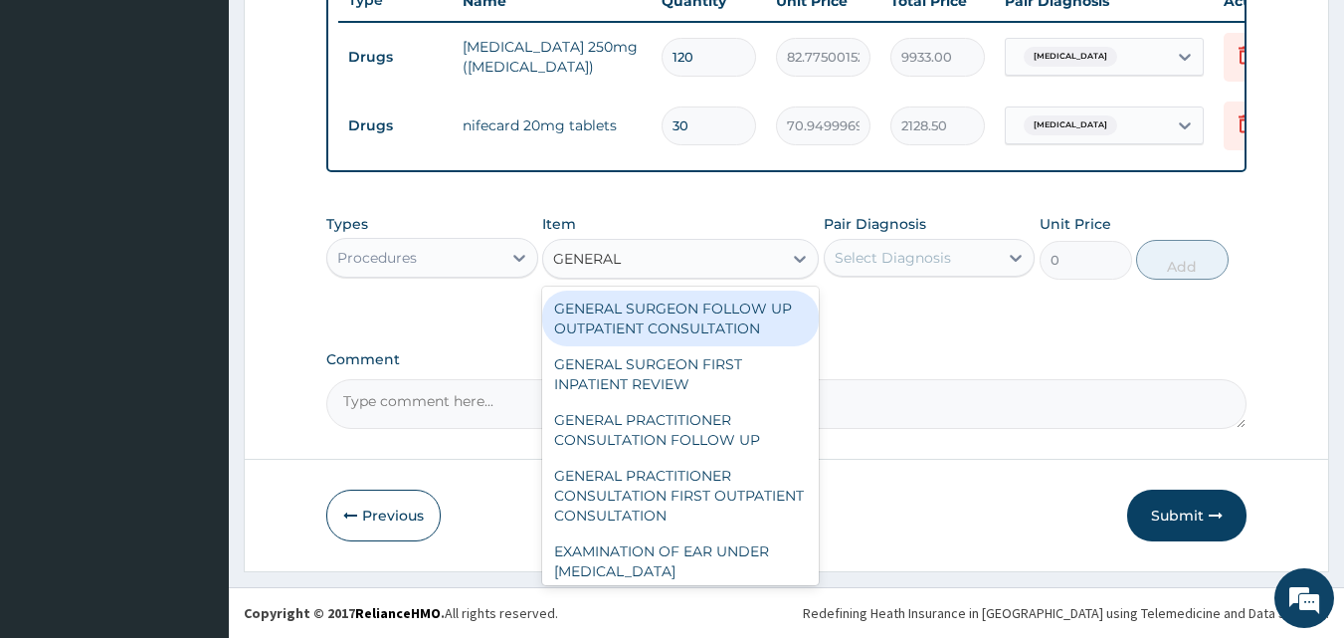
type input "GENERAL P"
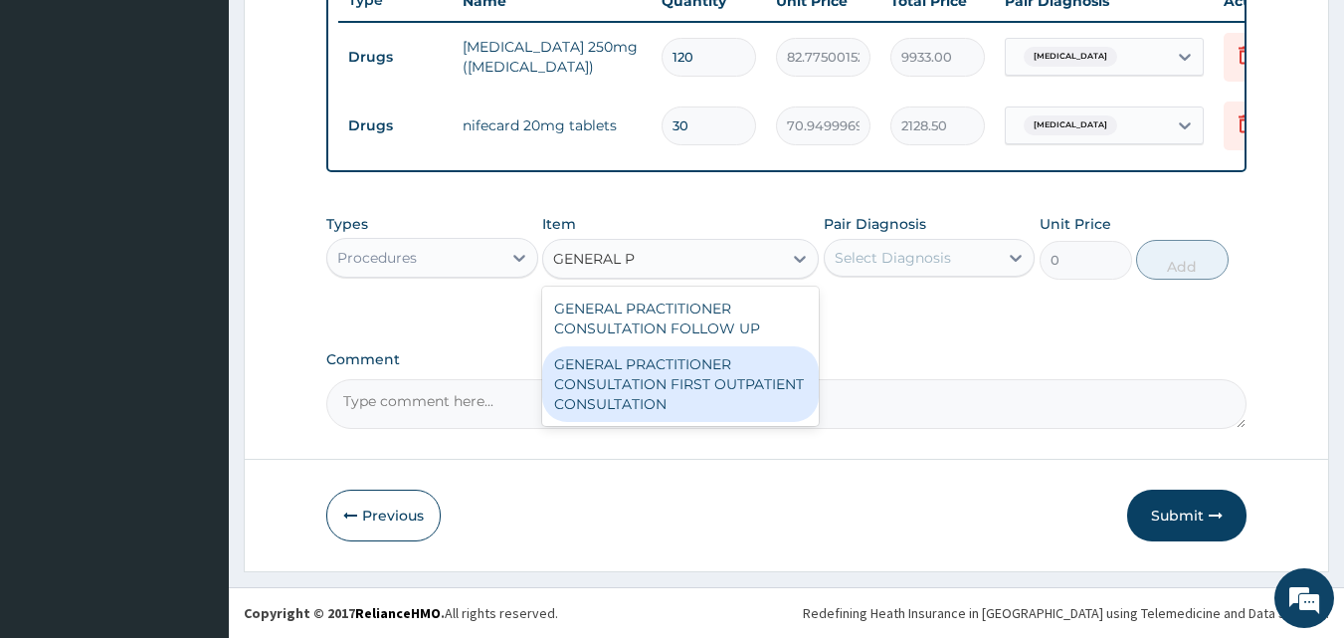
drag, startPoint x: 693, startPoint y: 361, endPoint x: 832, endPoint y: 313, distance: 146.3
click at [693, 362] on div "GENERAL PRACTITIONER CONSULTATION FIRST OUTPATIENT CONSULTATION" at bounding box center [680, 384] width 277 height 76
type input "3547.5"
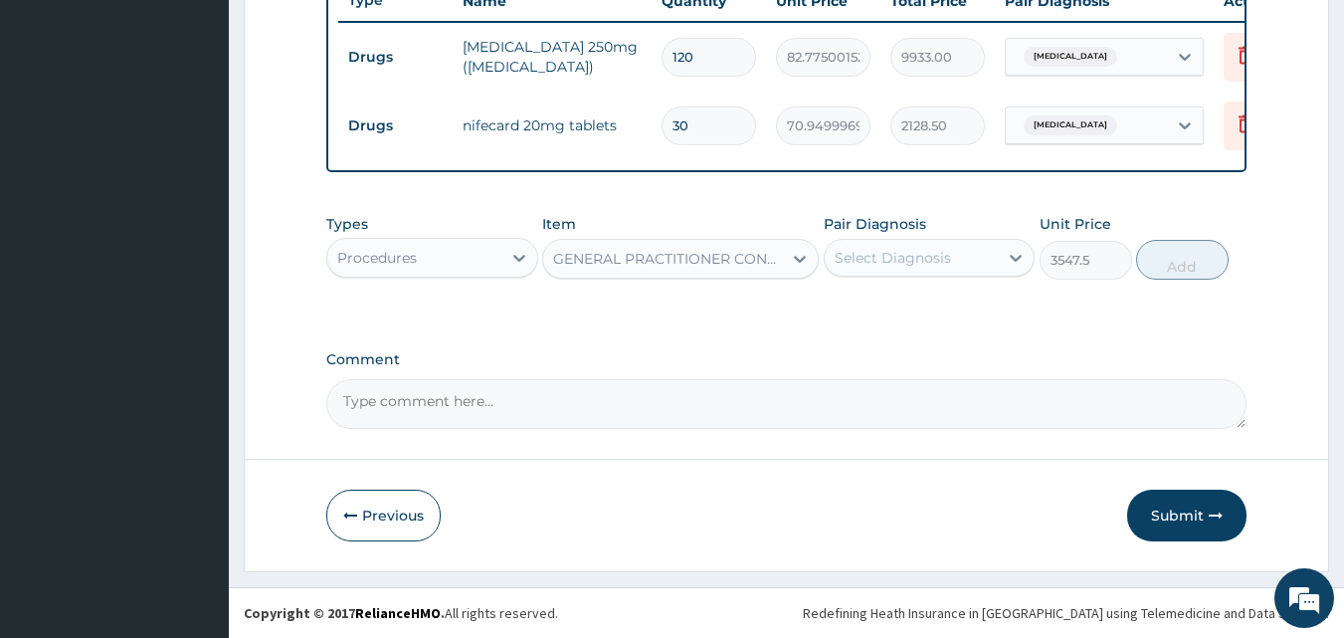
click at [960, 236] on div "Pair Diagnosis Select Diagnosis" at bounding box center [930, 247] width 212 height 66
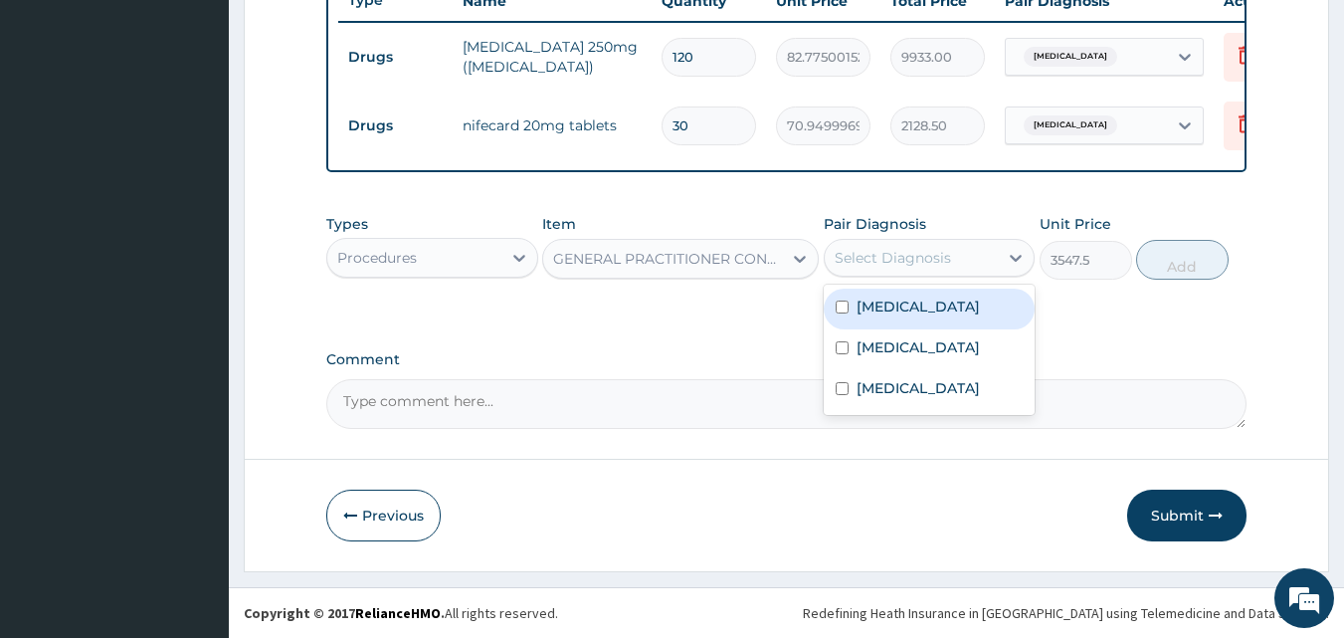
click at [947, 267] on div "Select Diagnosis" at bounding box center [893, 258] width 116 height 20
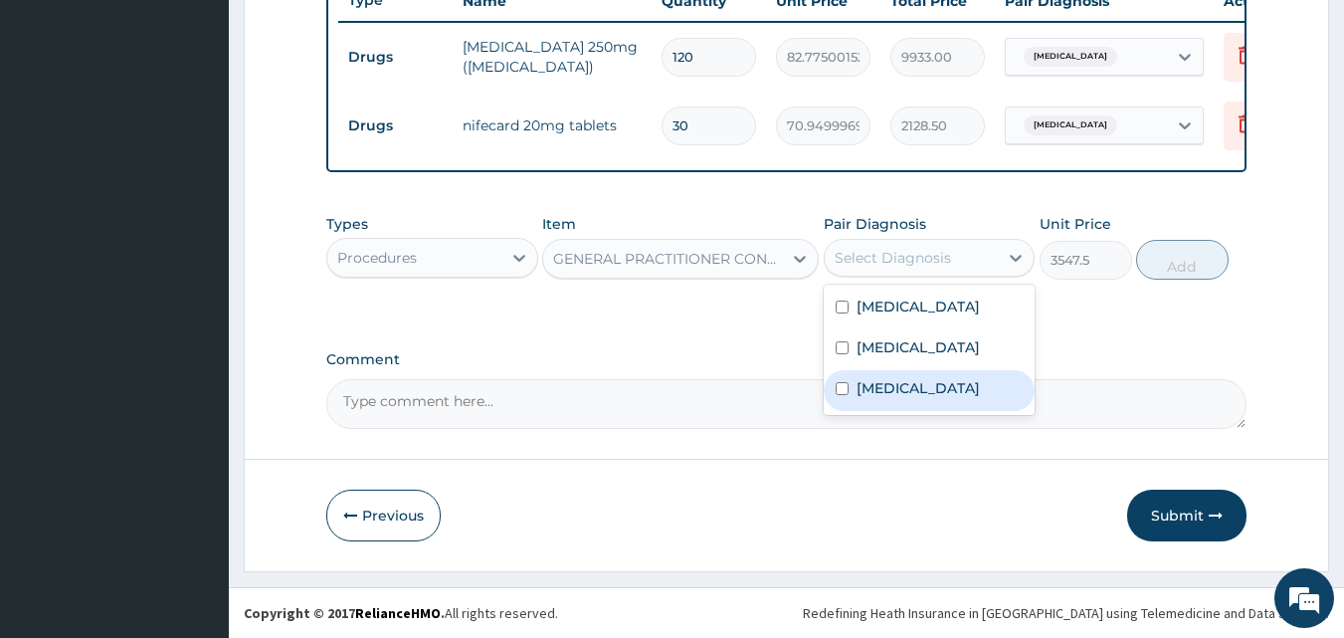
drag, startPoint x: 930, startPoint y: 375, endPoint x: 932, endPoint y: 348, distance: 26.9
click at [929, 375] on div "Sepsis" at bounding box center [930, 390] width 212 height 41
checkbox input "true"
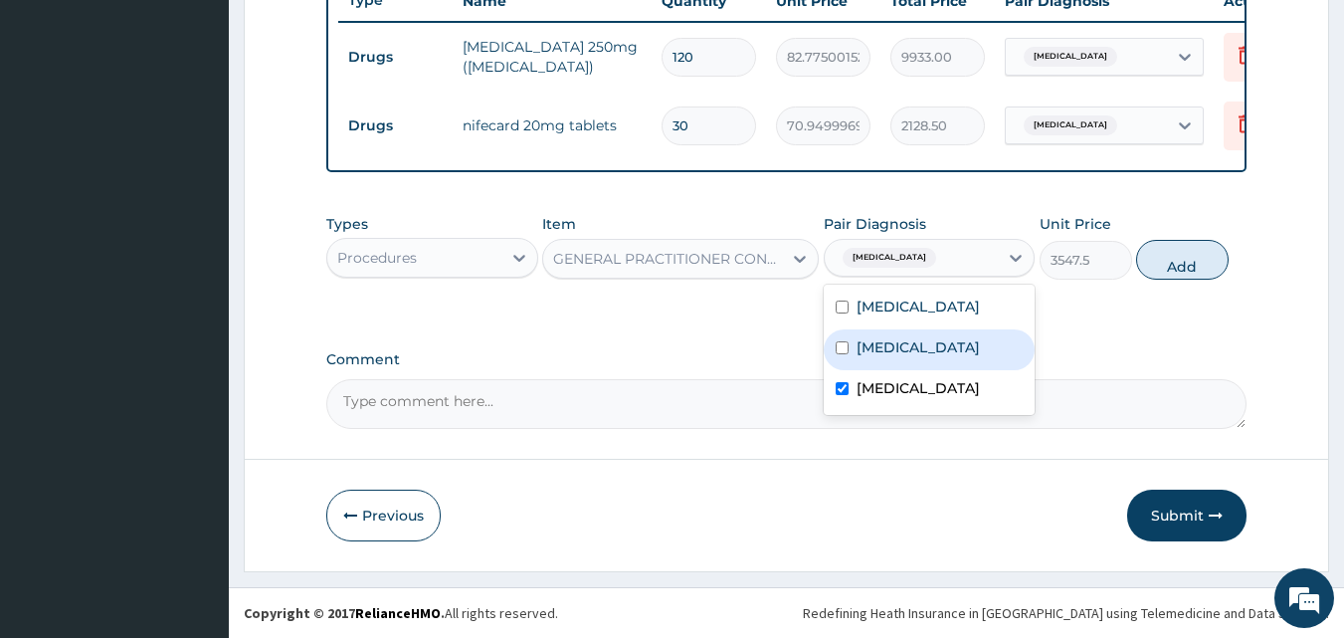
click at [932, 348] on div "Malaria" at bounding box center [930, 349] width 212 height 41
checkbox input "true"
click at [966, 312] on label "Essential hypertension" at bounding box center [918, 306] width 123 height 20
checkbox input "true"
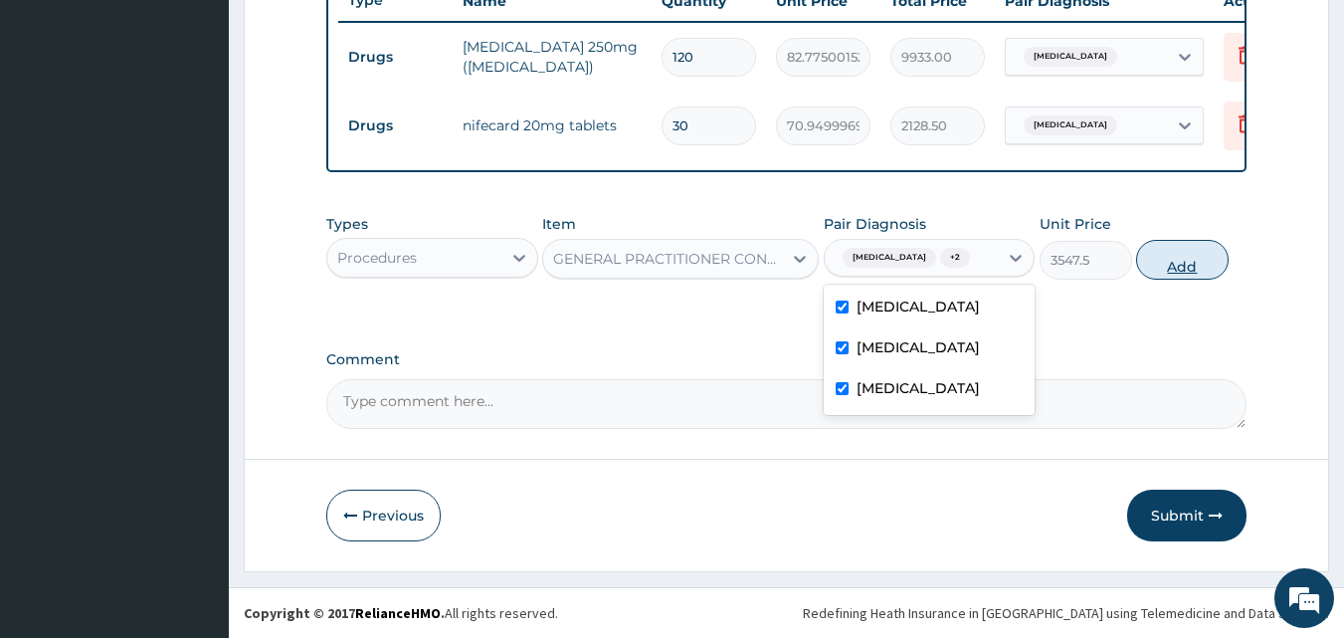
click at [1193, 251] on button "Add" at bounding box center [1182, 260] width 93 height 40
type input "0"
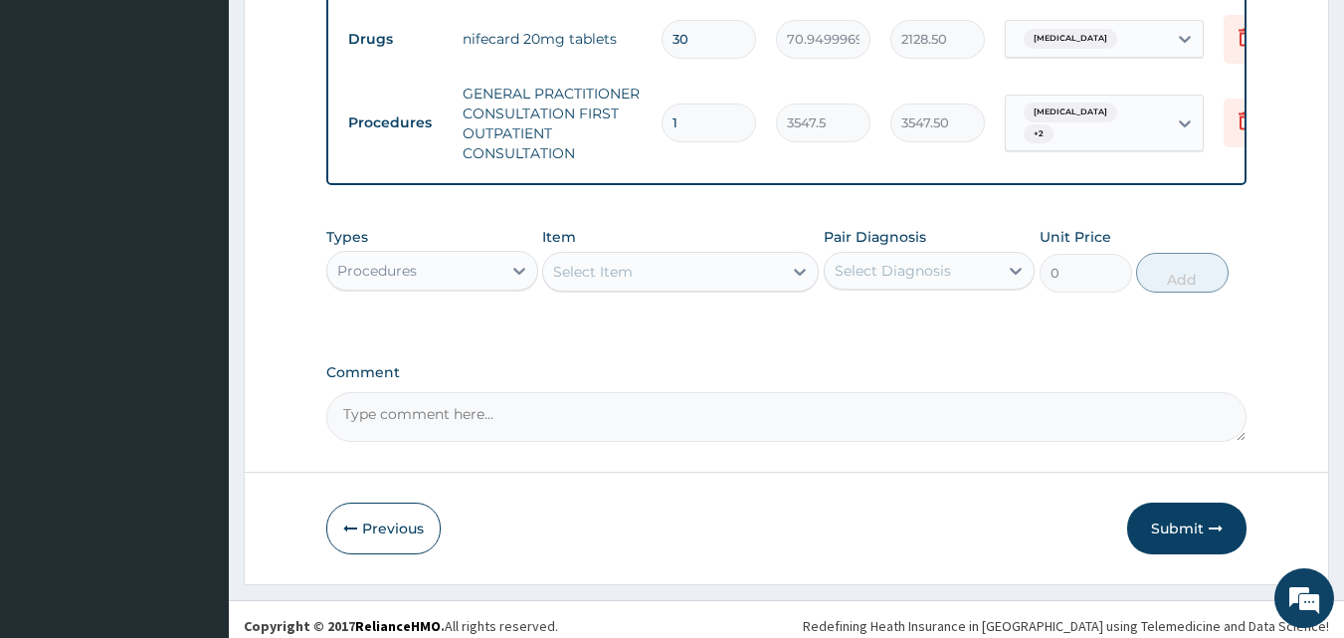
scroll to position [885, 0]
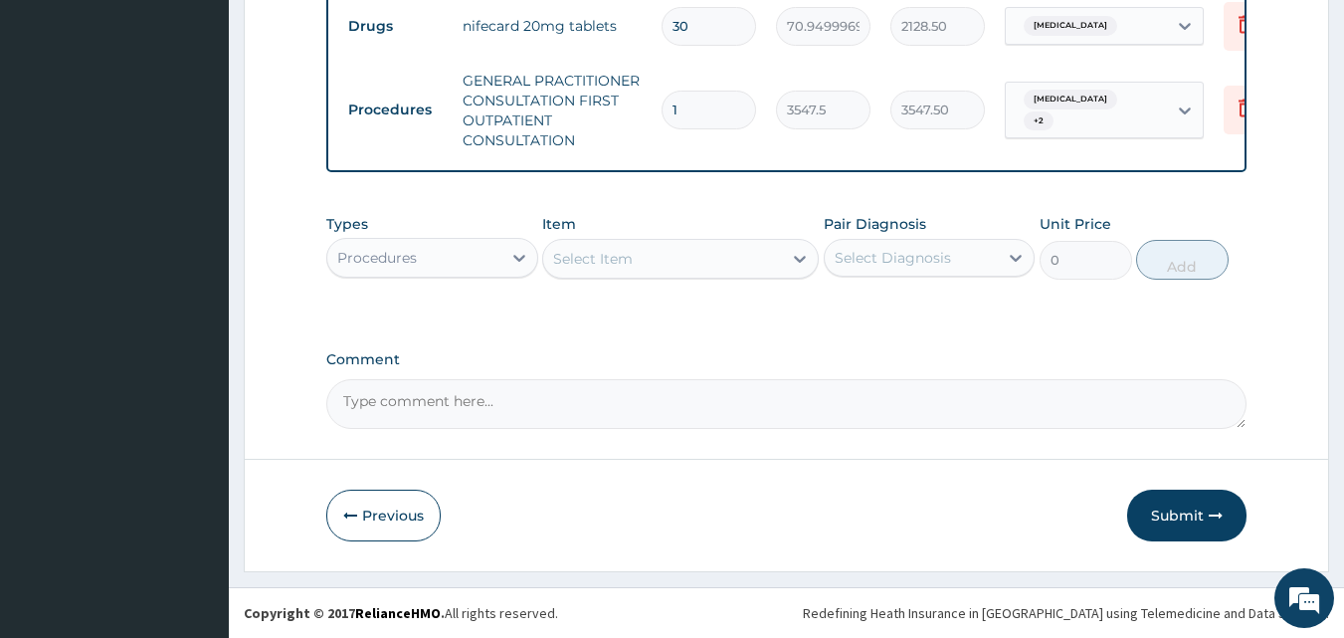
click at [380, 259] on div "Procedures" at bounding box center [377, 258] width 80 height 20
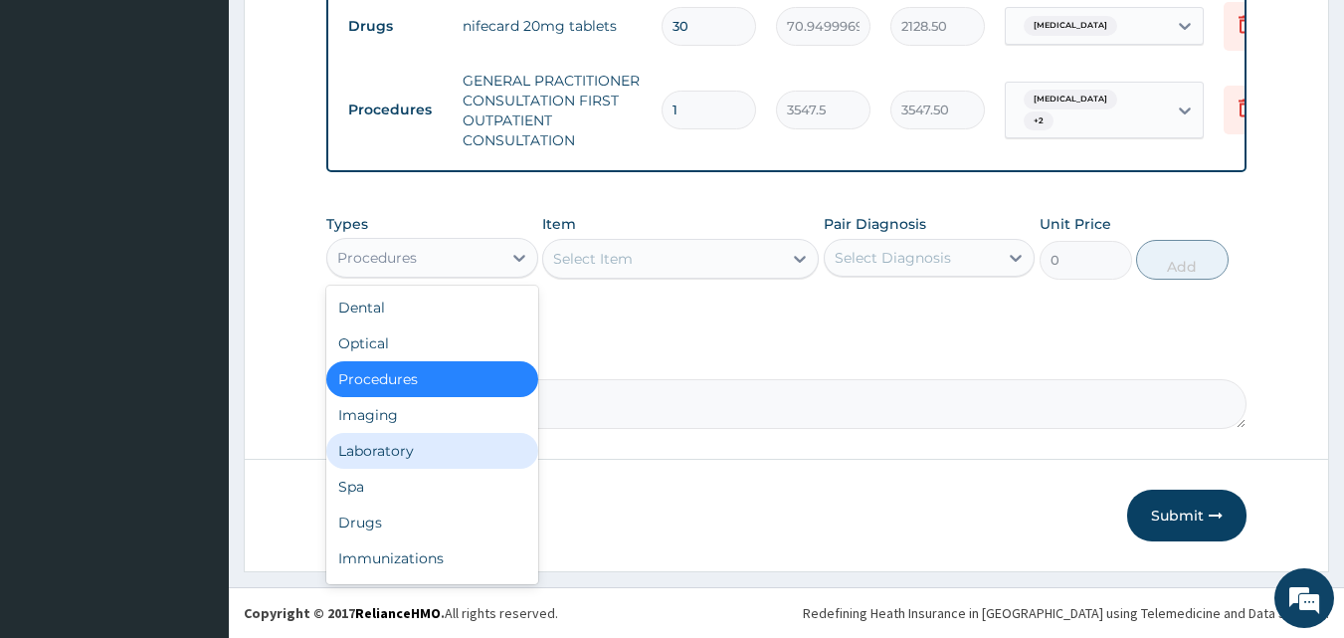
click at [425, 453] on div "Laboratory" at bounding box center [432, 451] width 212 height 36
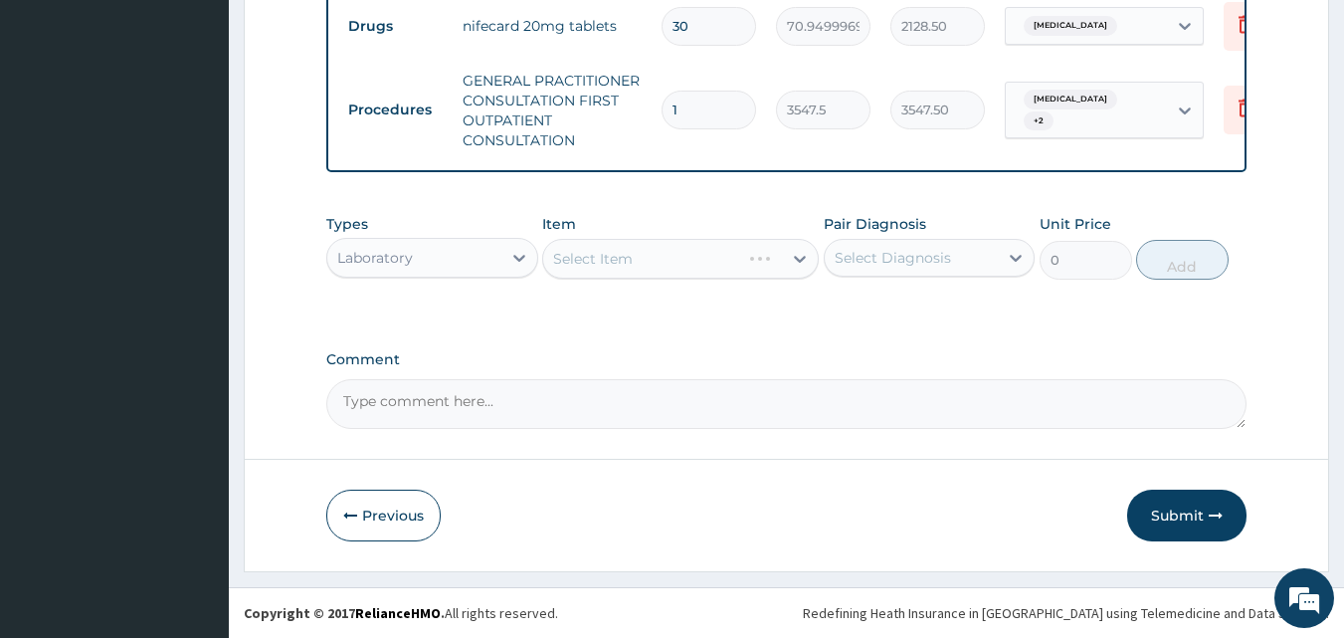
click at [671, 262] on div "Select Item" at bounding box center [662, 259] width 239 height 32
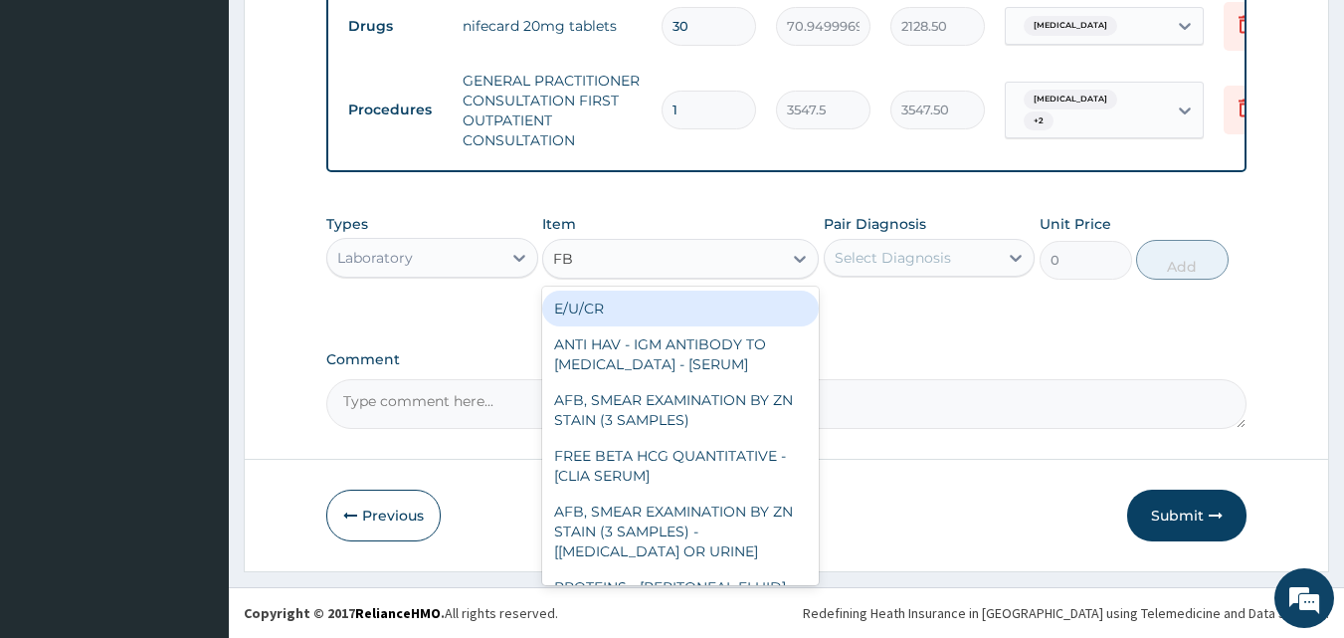
type input "FBC"
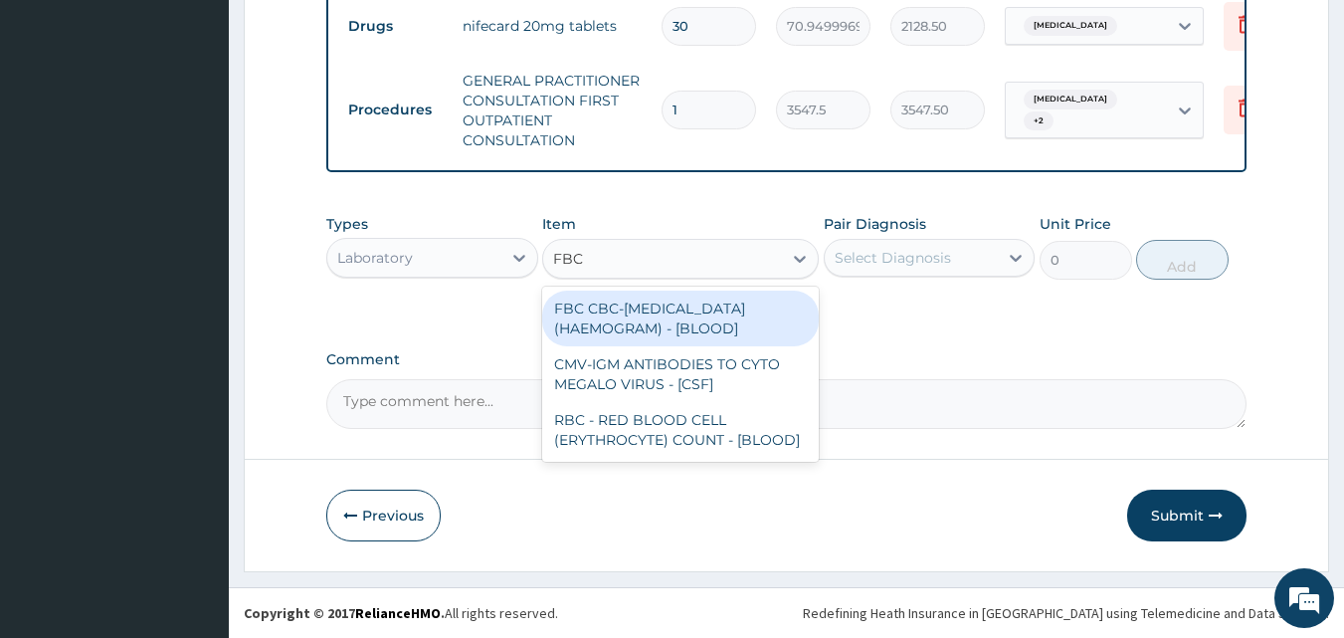
click at [672, 287] on div "FBC CBC-COMPLETE BLOOD COUNT (HAEMOGRAM) - [BLOOD] CMV-IGM ANTIBODIES TO CYTO M…" at bounding box center [680, 373] width 277 height 175
click at [673, 301] on div "FBC CBC-COMPLETE BLOOD COUNT (HAEMOGRAM) - [BLOOD]" at bounding box center [680, 318] width 277 height 56
type input "4300"
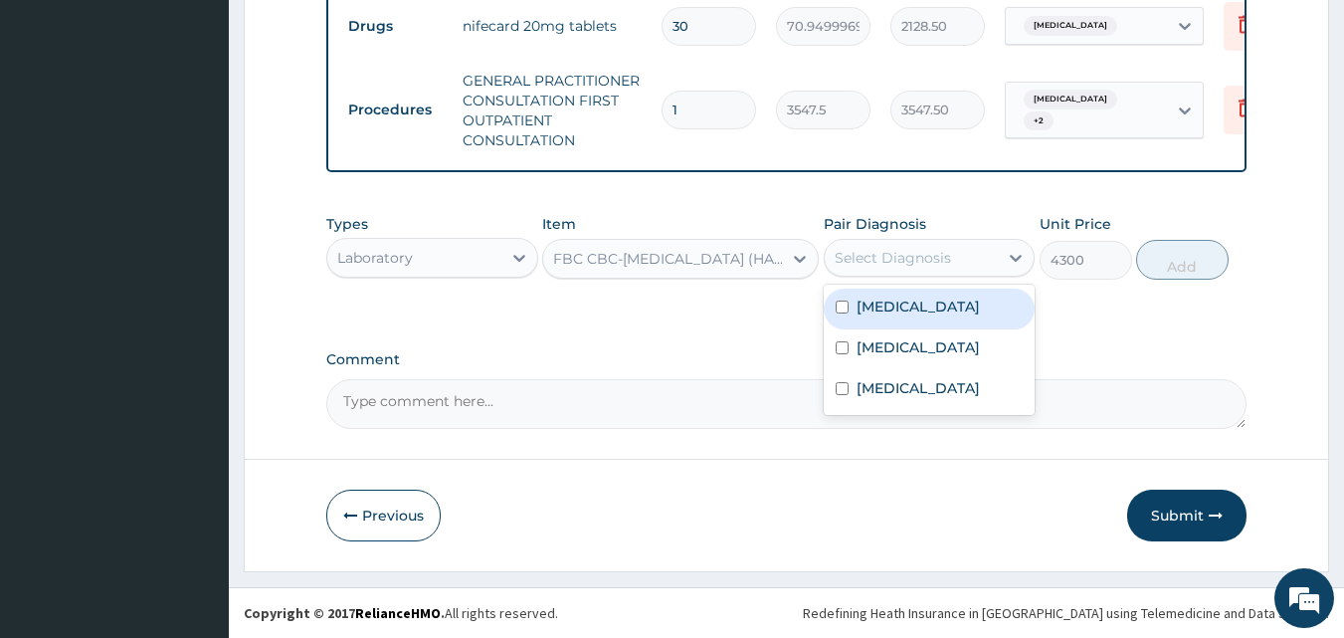
click at [857, 253] on div "Select Diagnosis" at bounding box center [893, 258] width 116 height 20
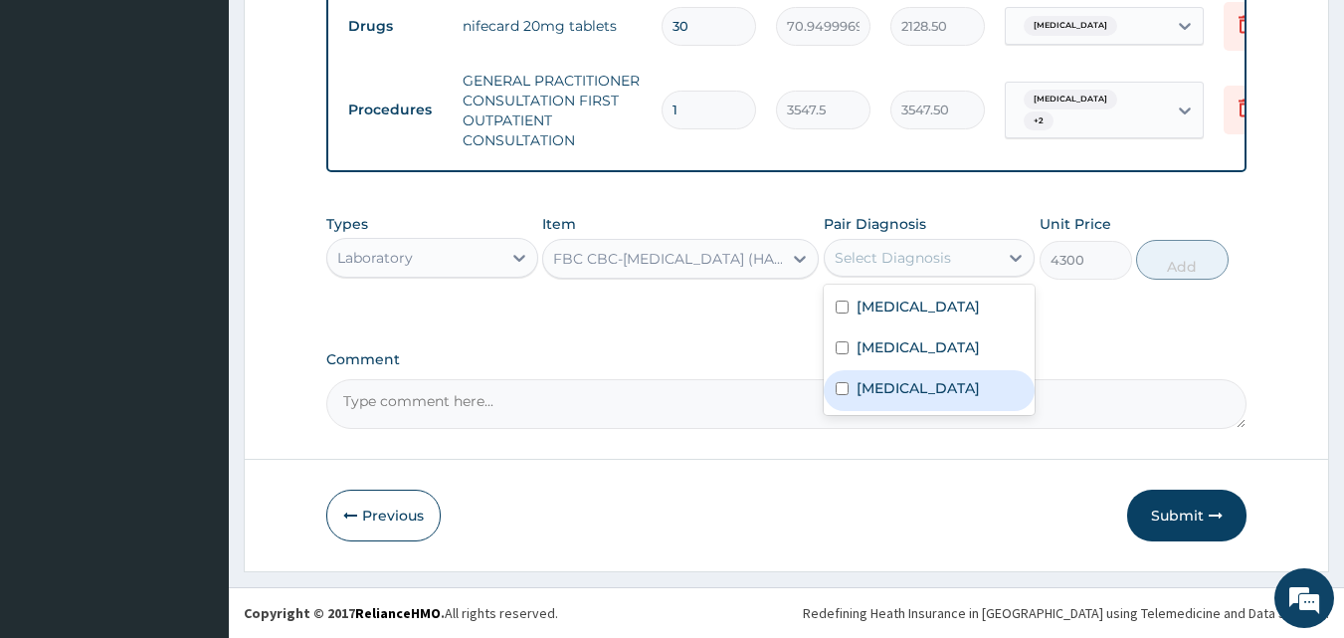
click at [887, 400] on div "Sepsis" at bounding box center [930, 390] width 212 height 41
checkbox input "true"
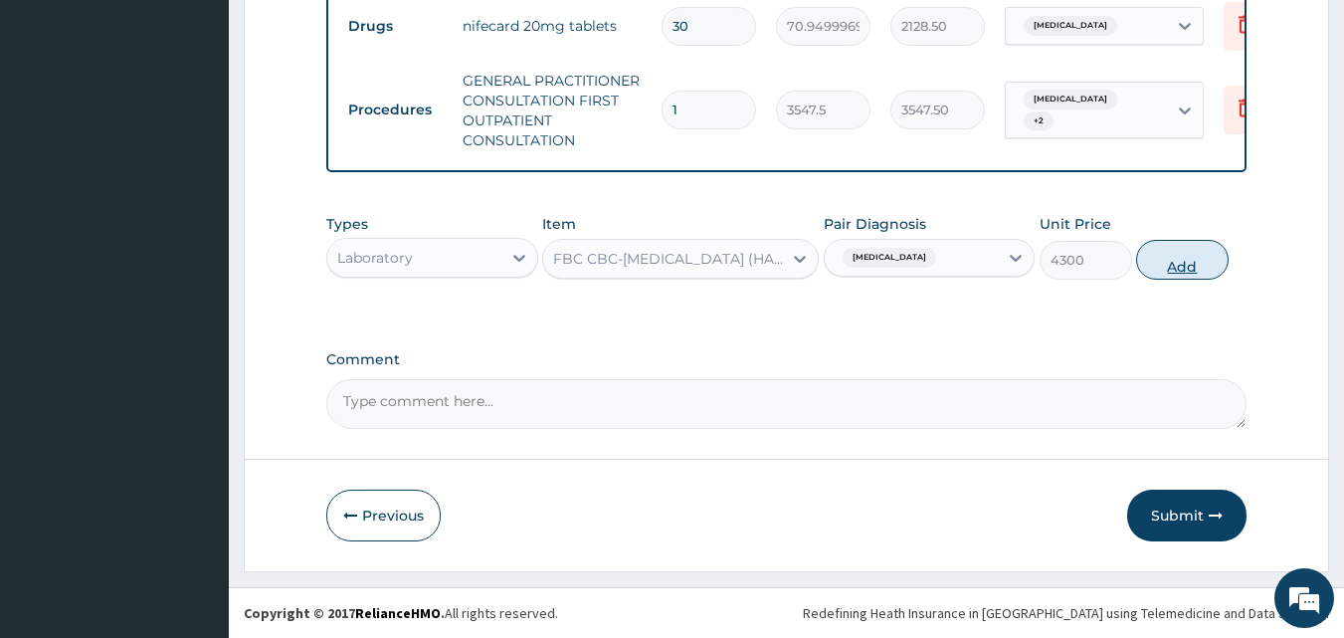
click at [1224, 265] on button "Add" at bounding box center [1182, 260] width 93 height 40
type input "0"
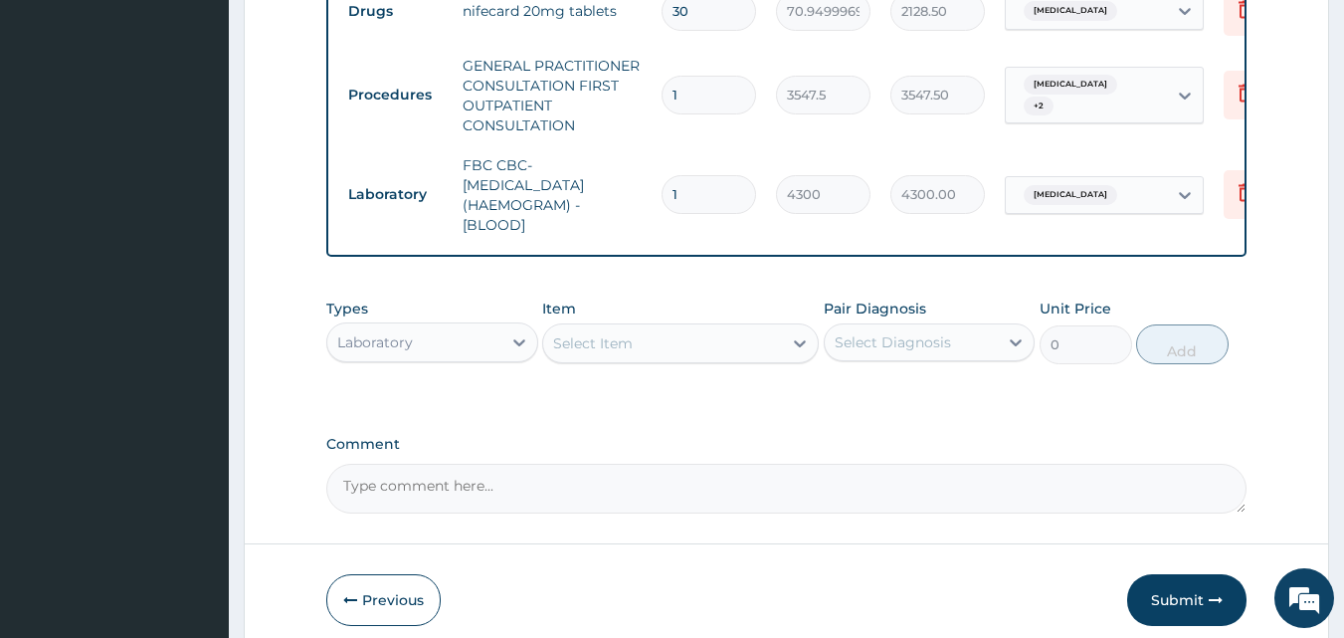
click at [684, 352] on div "Select Item" at bounding box center [662, 343] width 239 height 32
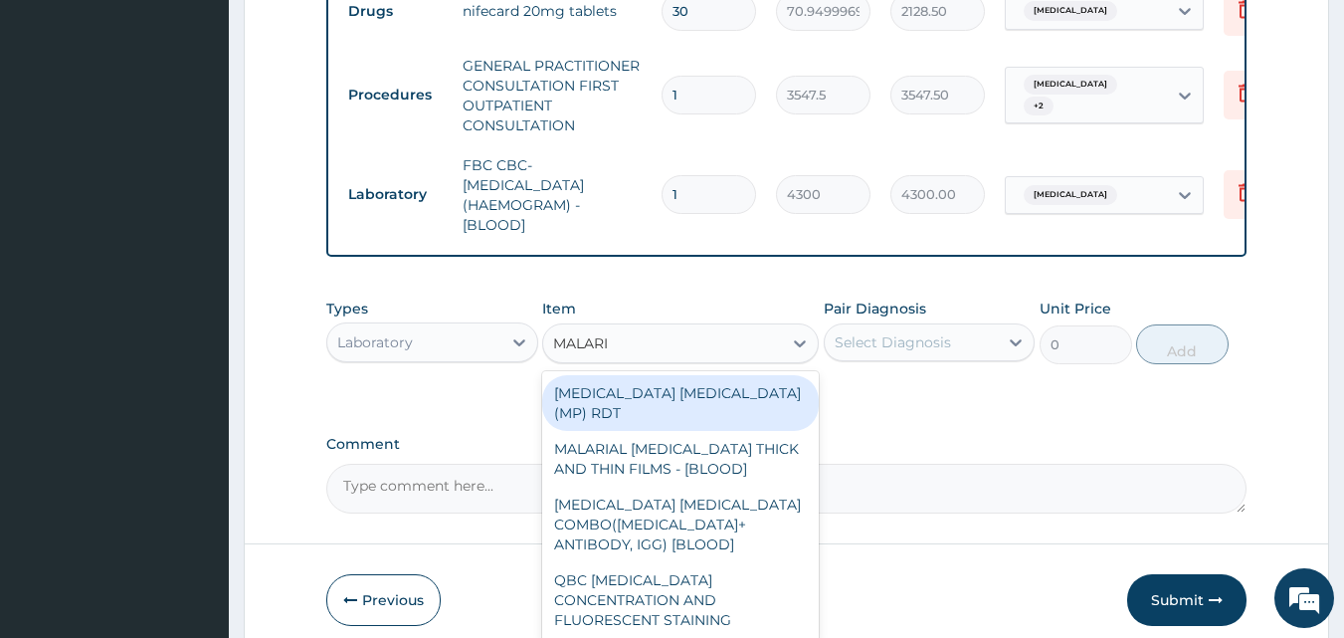
type input "MALARIA"
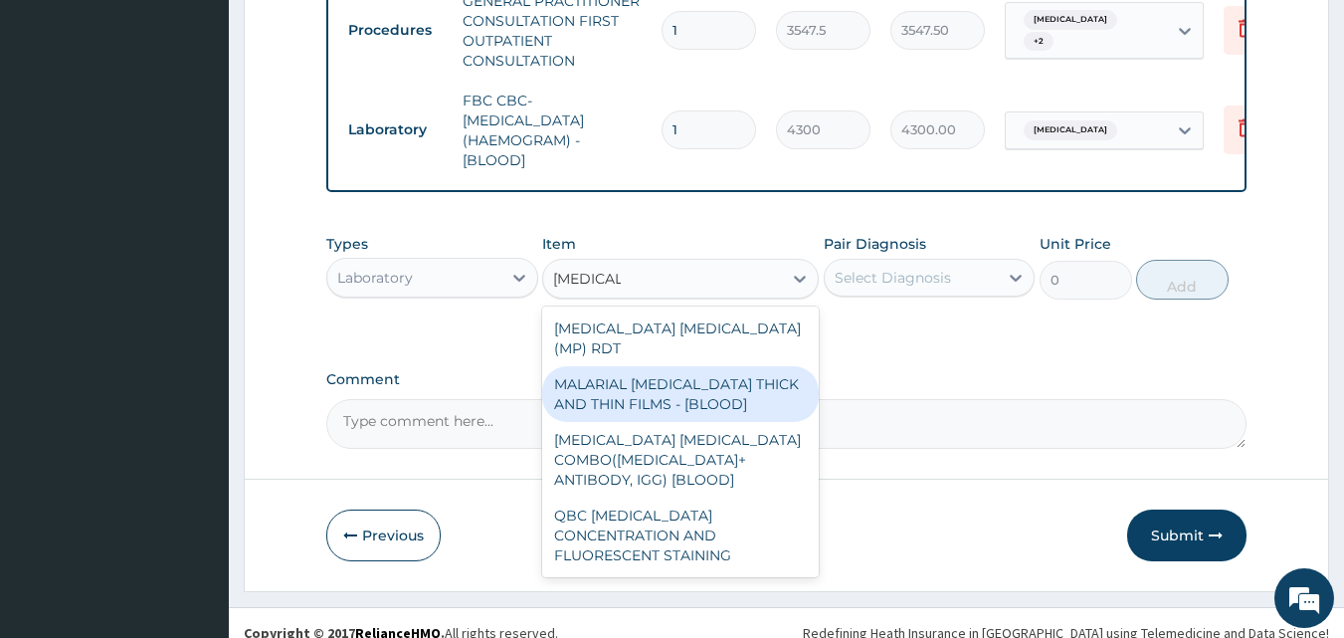
scroll to position [985, 0]
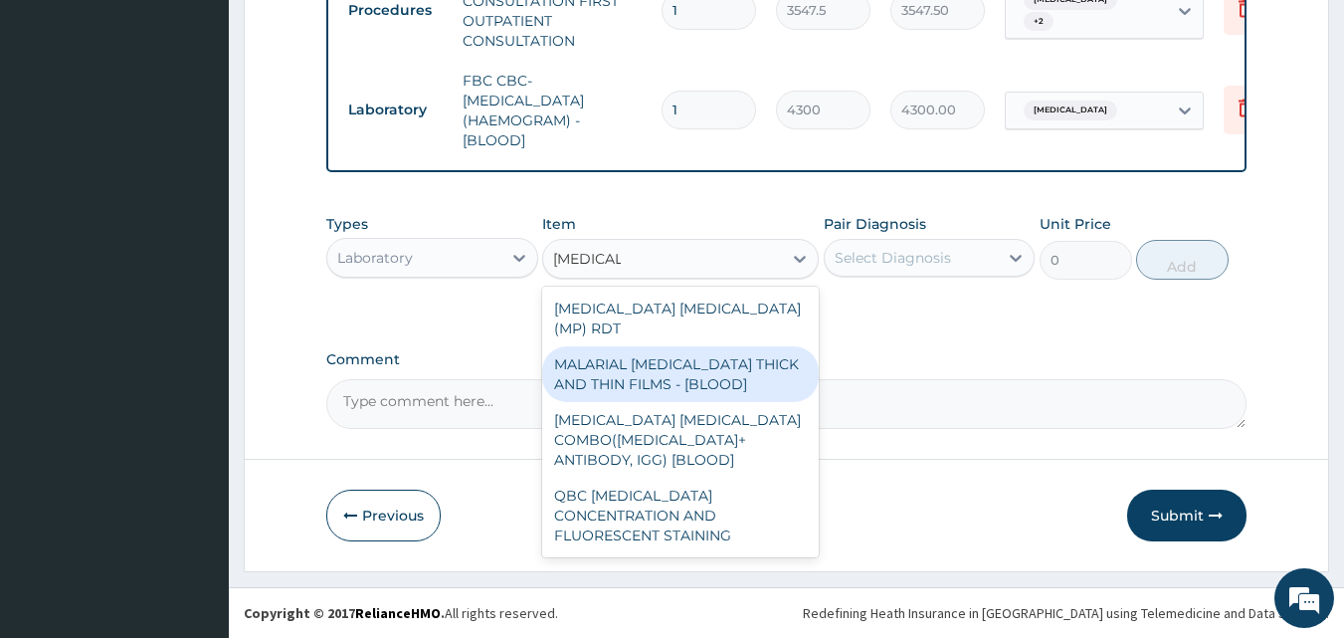
drag, startPoint x: 728, startPoint y: 361, endPoint x: 829, endPoint y: 304, distance: 115.4
click at [730, 359] on div "MALARIAL PARASITE THICK AND THIN FILMS - [BLOOD]" at bounding box center [680, 374] width 277 height 56
type input "1612.5"
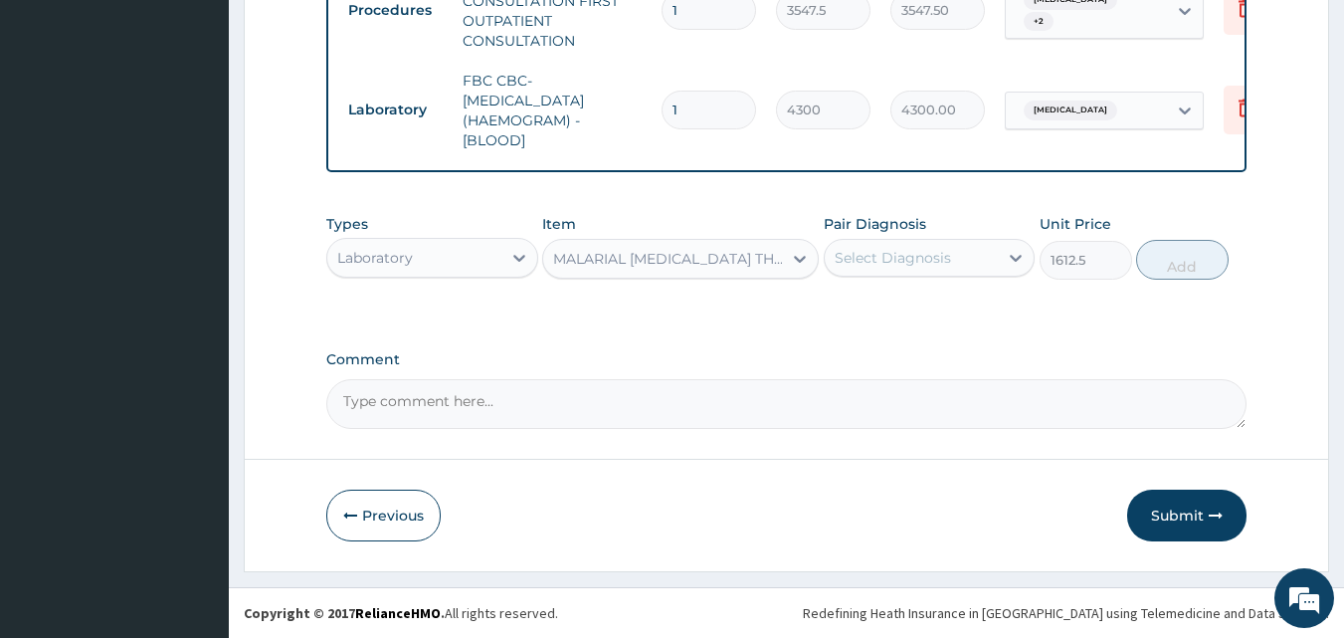
click at [900, 253] on div "Select Diagnosis" at bounding box center [893, 258] width 116 height 20
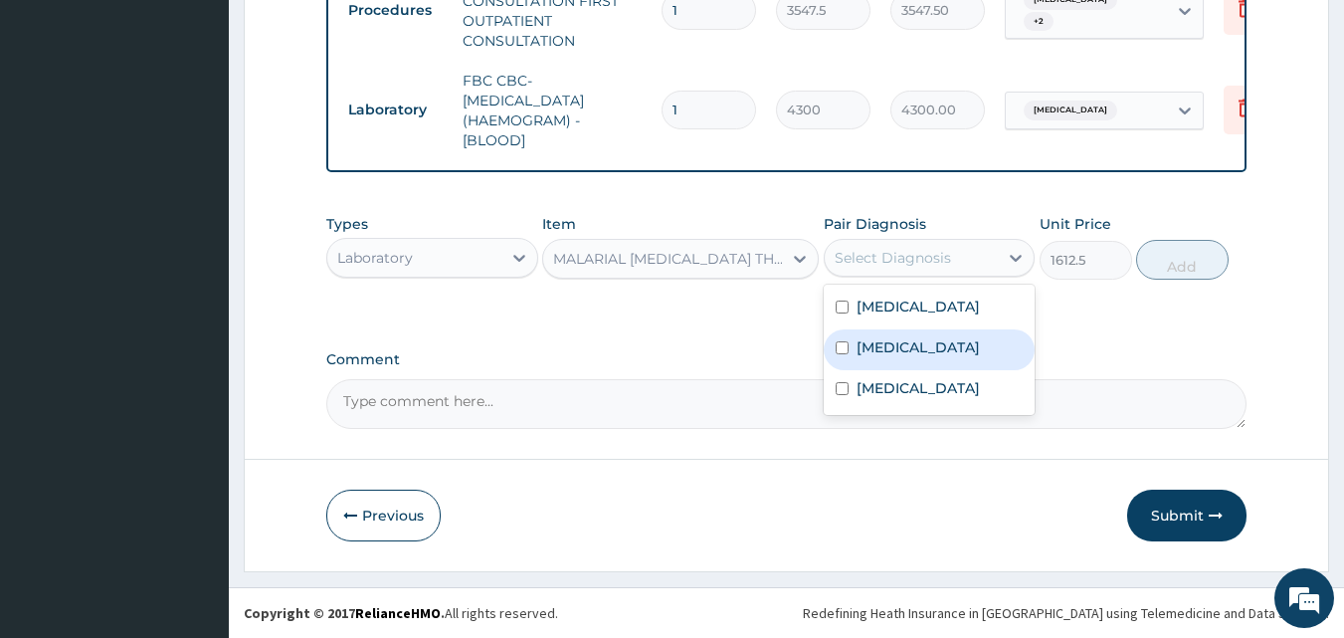
click at [901, 345] on label "Malaria" at bounding box center [918, 347] width 123 height 20
checkbox input "true"
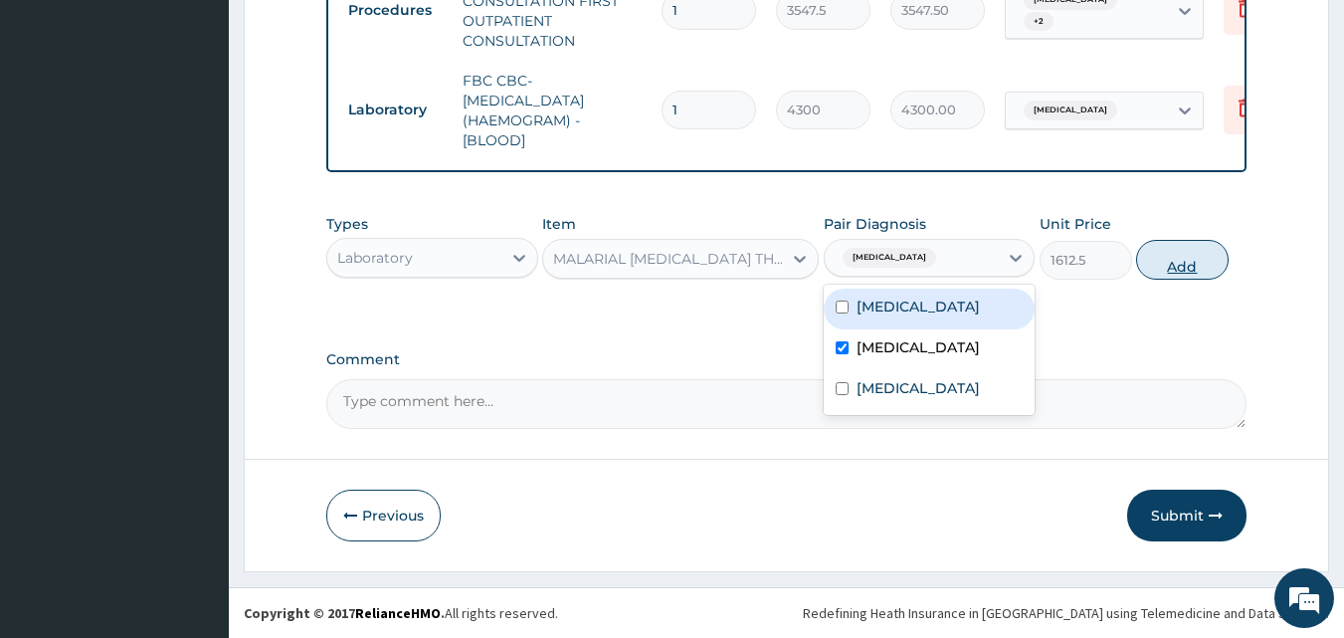
click at [1166, 262] on button "Add" at bounding box center [1182, 260] width 93 height 40
type input "0"
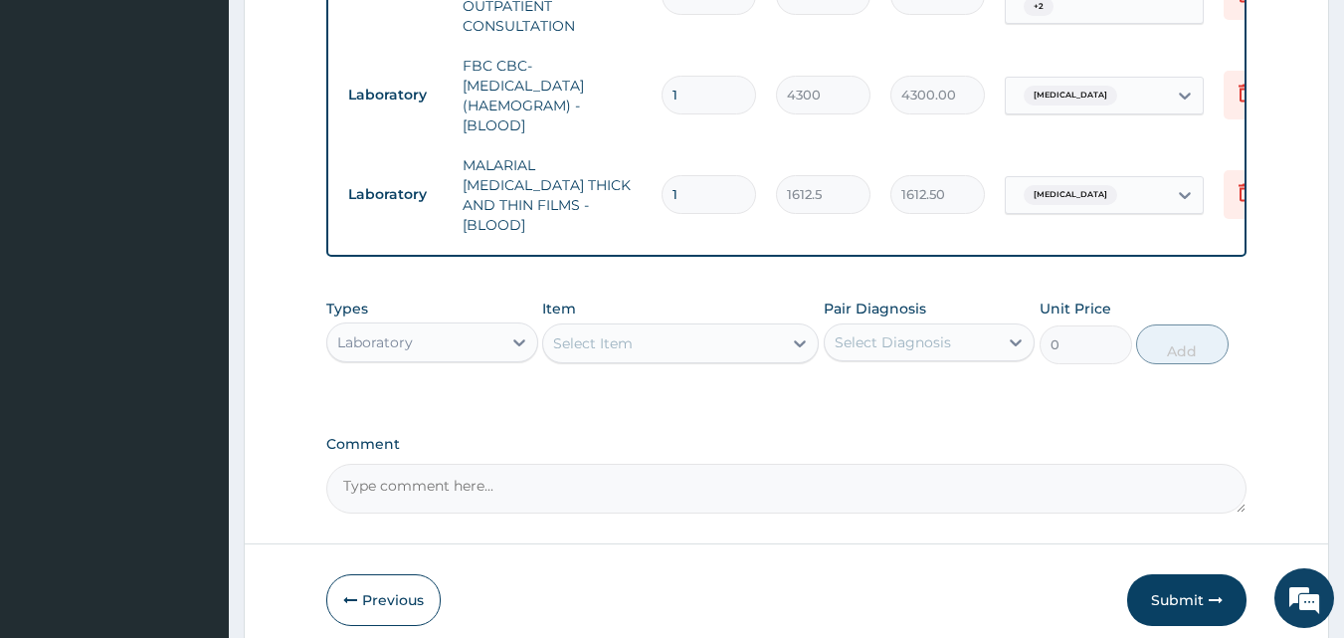
type input "0"
type input "0.00"
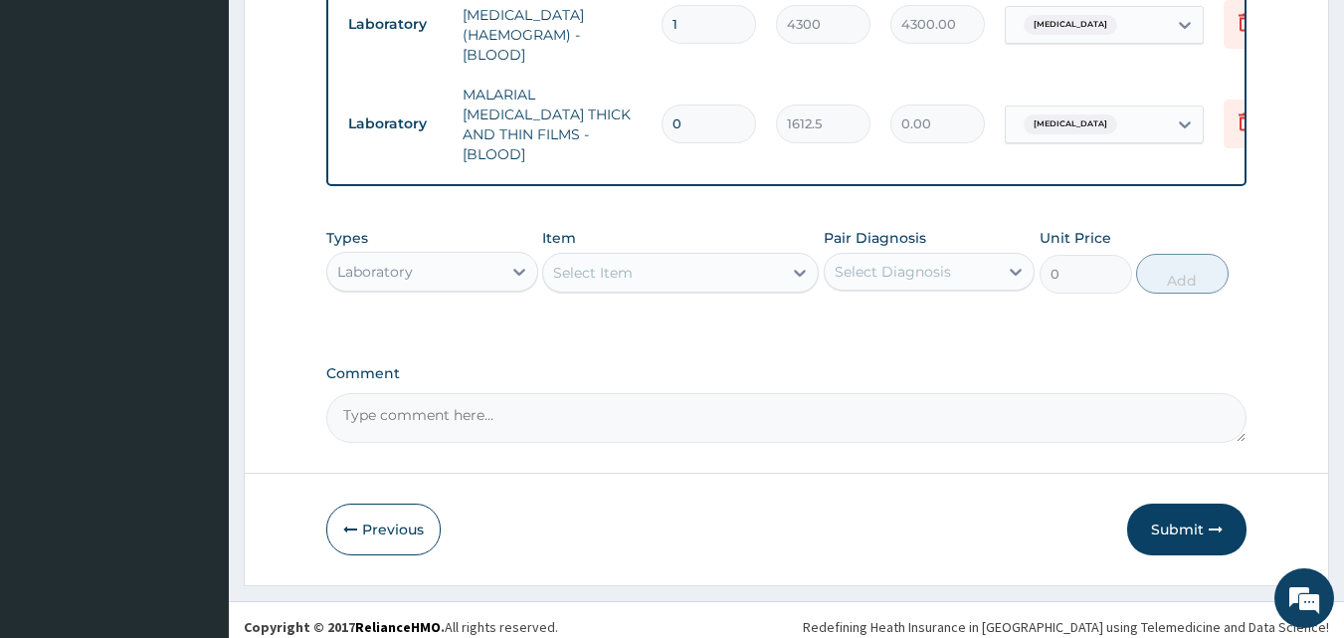
scroll to position [1064, 0]
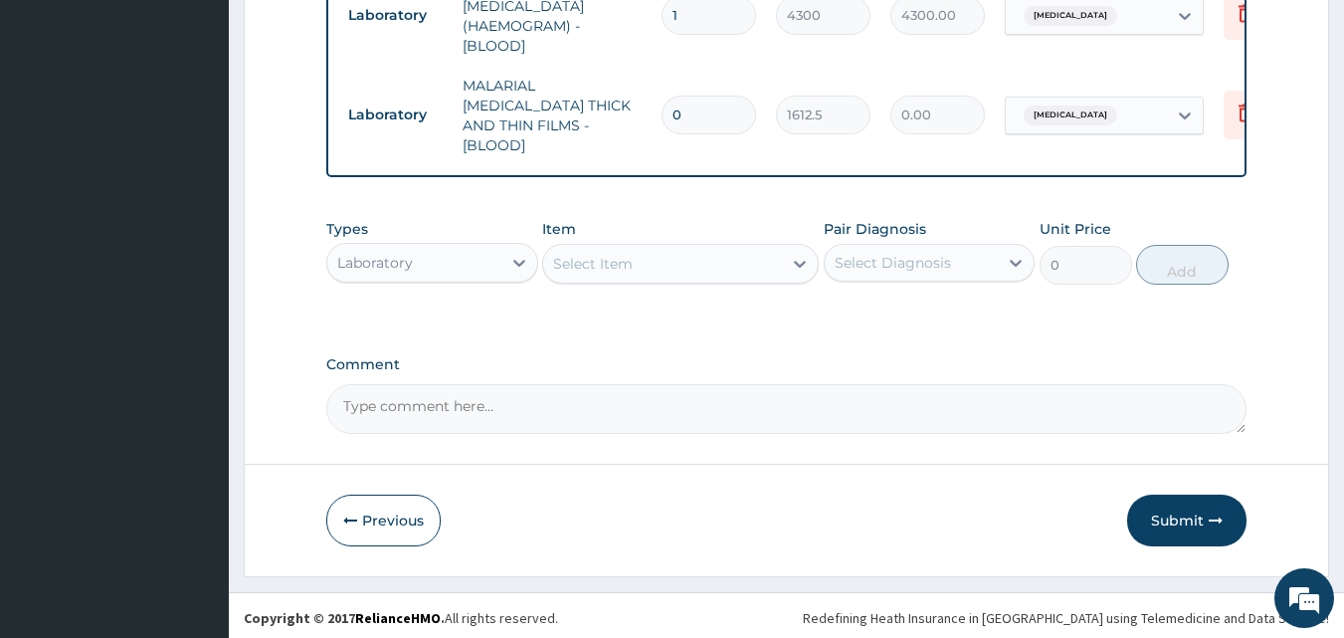
type input "0"
click at [439, 257] on div "Laboratory" at bounding box center [414, 263] width 174 height 32
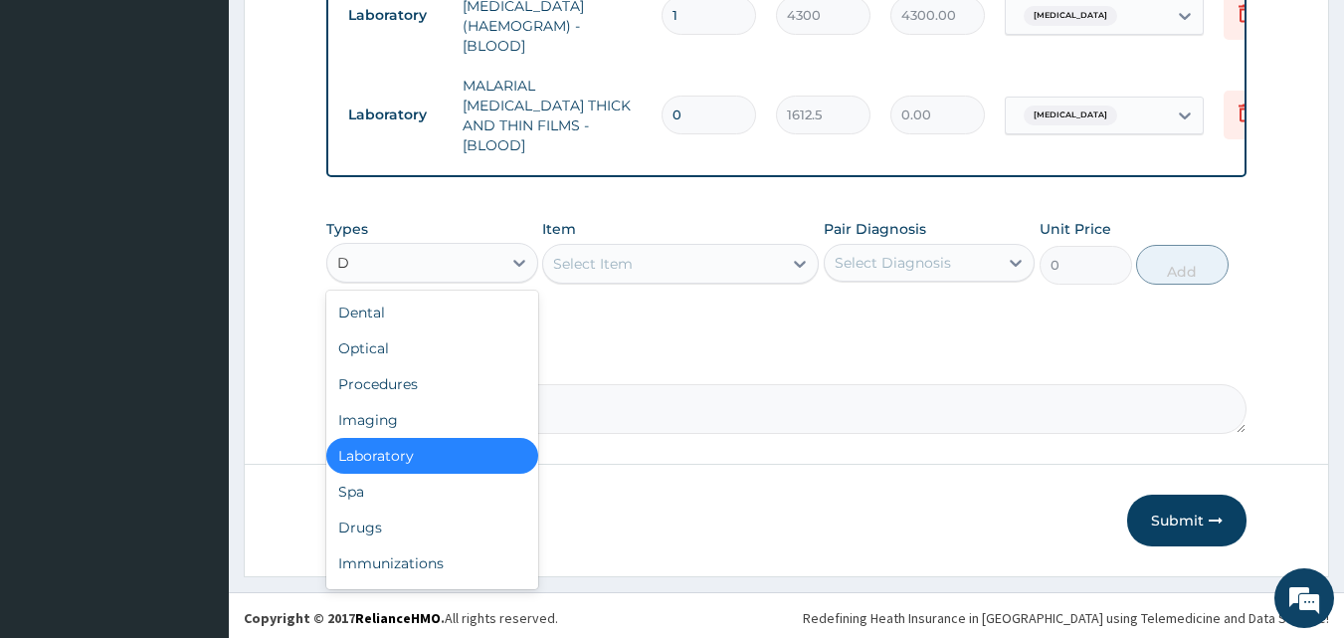
type input "DR"
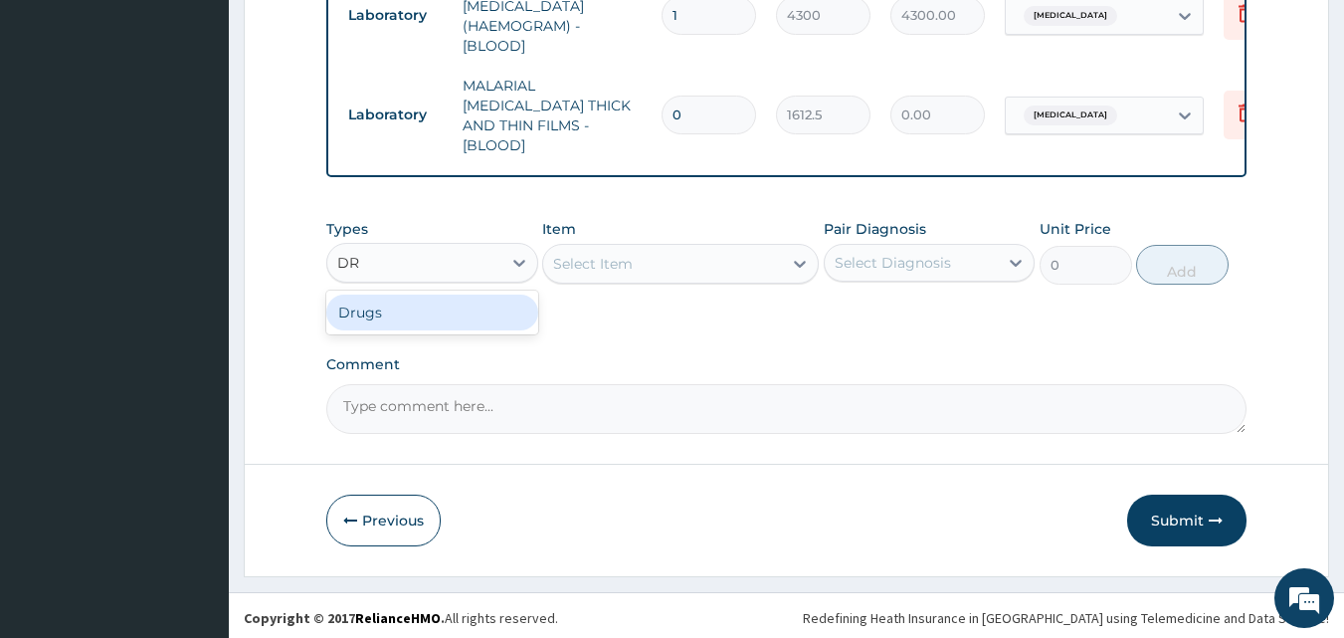
click at [404, 311] on div "Drugs" at bounding box center [432, 312] width 212 height 36
click at [652, 259] on div "Select Item" at bounding box center [662, 264] width 239 height 32
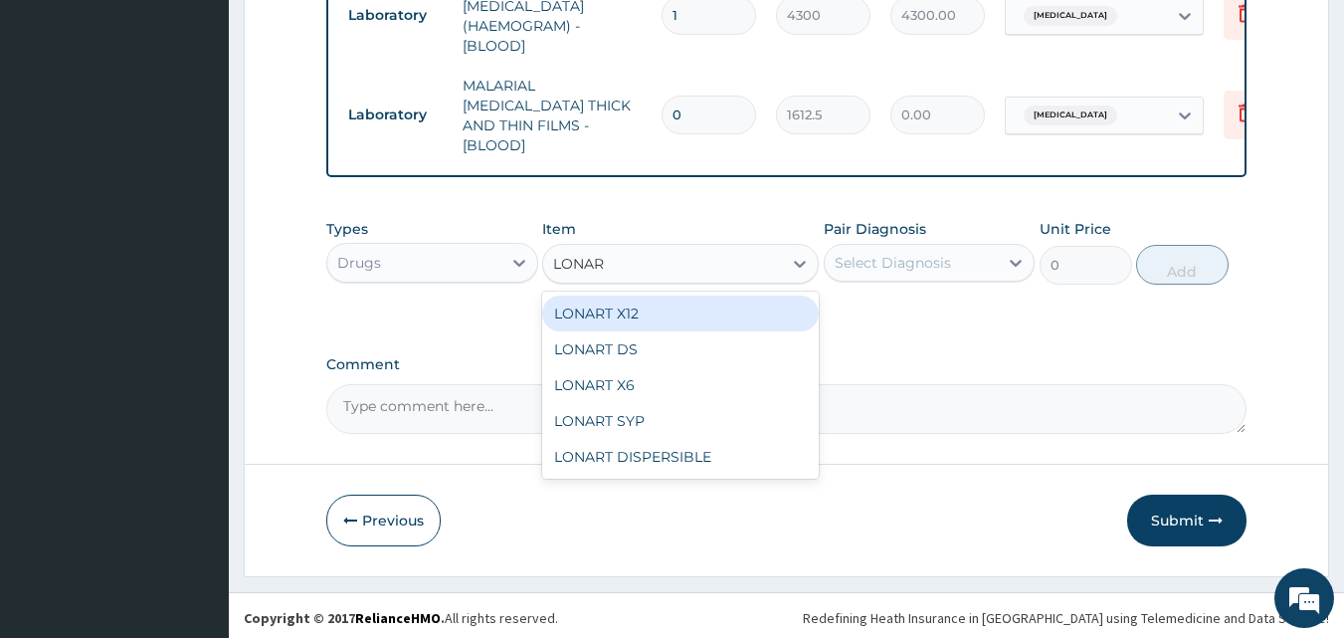
type input "LONART"
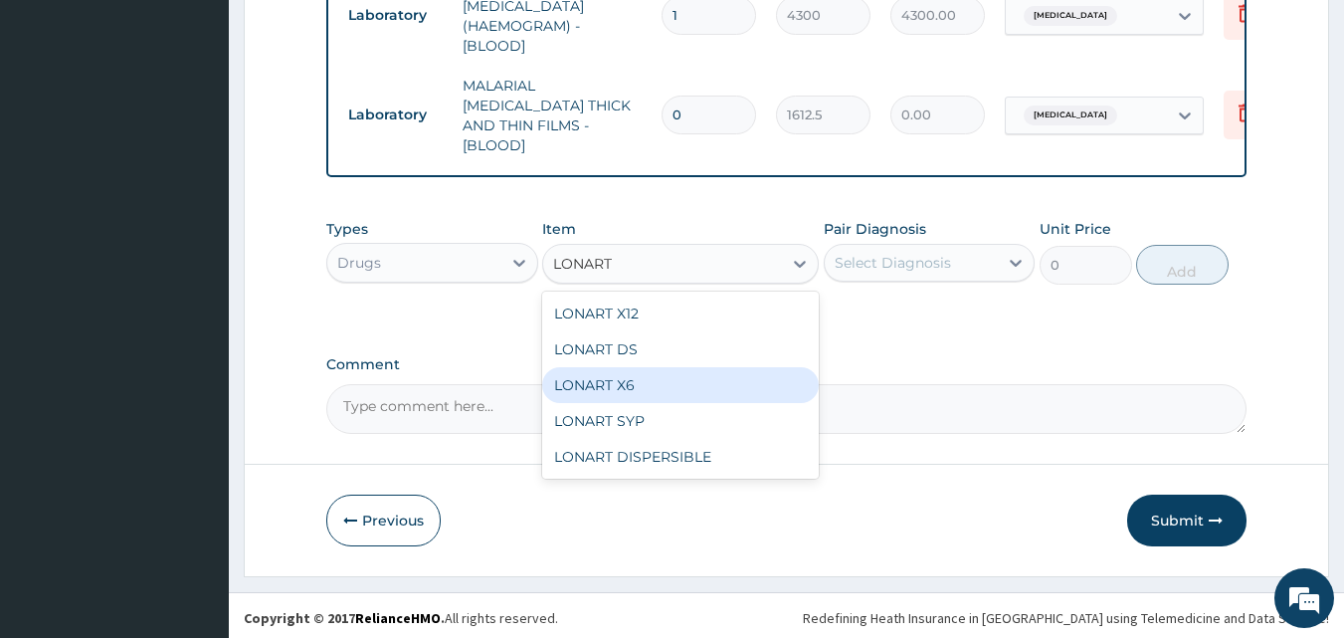
click at [670, 375] on div "LONART X6" at bounding box center [680, 385] width 277 height 36
type input "473"
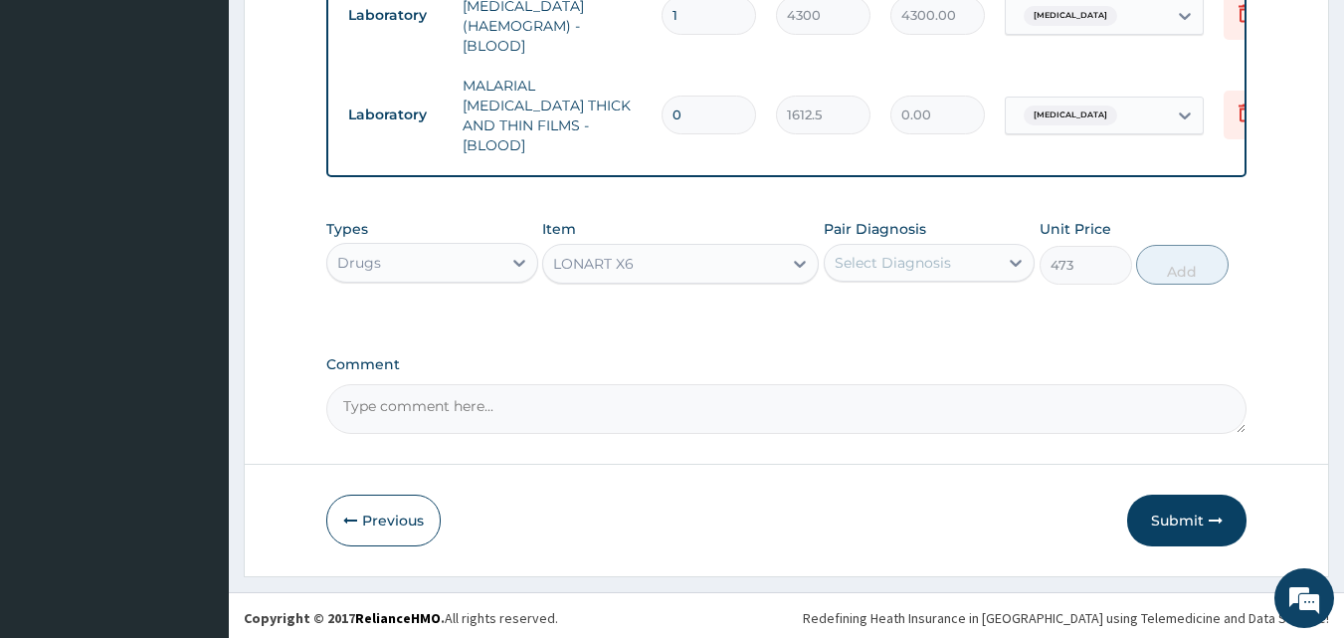
click at [906, 253] on div "Select Diagnosis" at bounding box center [893, 263] width 116 height 20
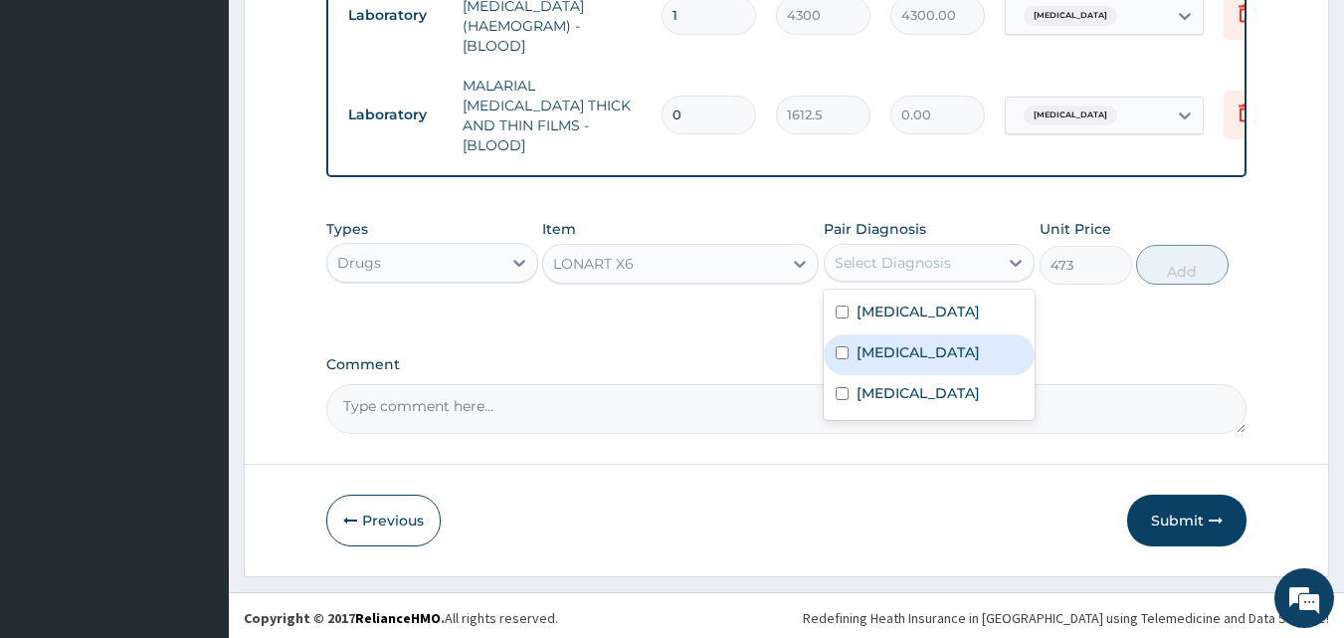
click at [957, 338] on div "Malaria" at bounding box center [930, 354] width 212 height 41
checkbox input "true"
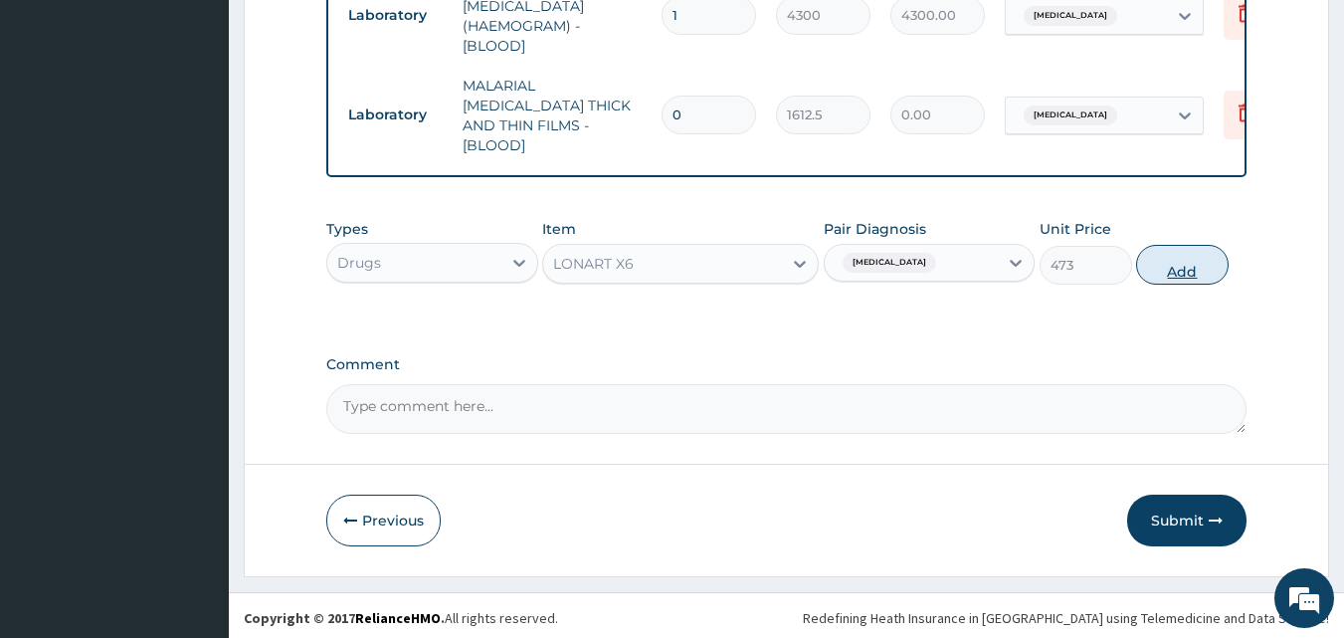
click at [1168, 269] on button "Add" at bounding box center [1182, 265] width 93 height 40
type input "0"
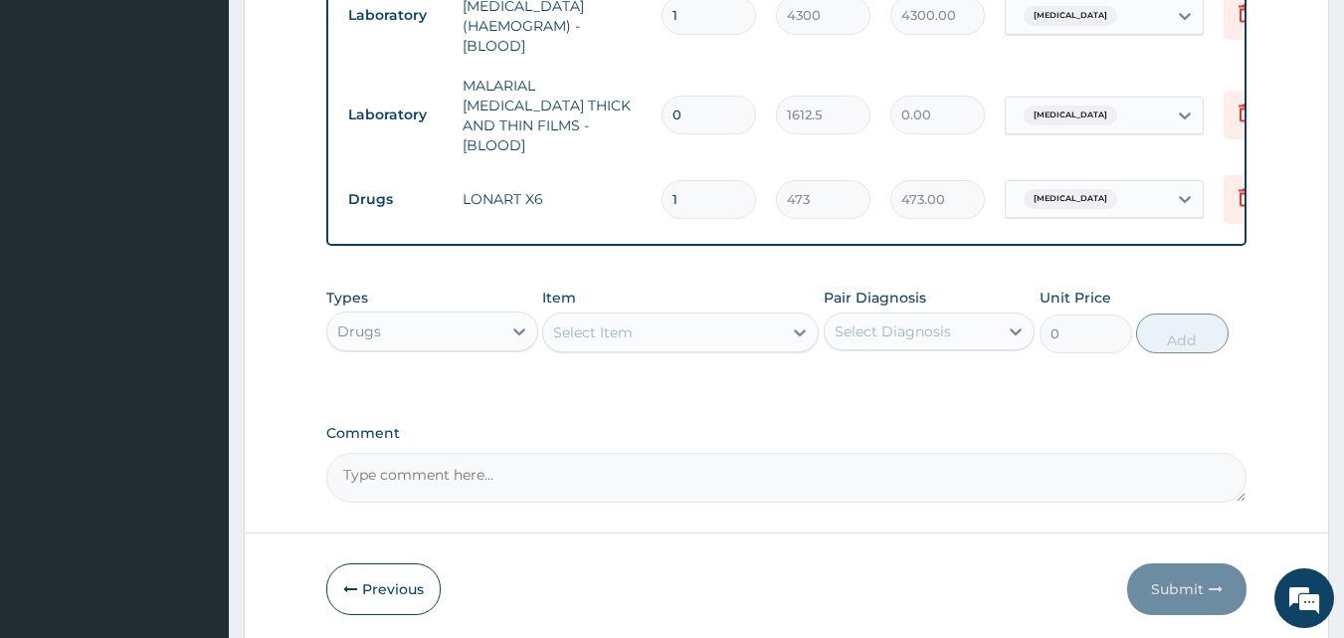
type input "0.00"
type input "6"
type input "2838.00"
type input "6"
click at [656, 320] on div "Select Item" at bounding box center [662, 332] width 239 height 32
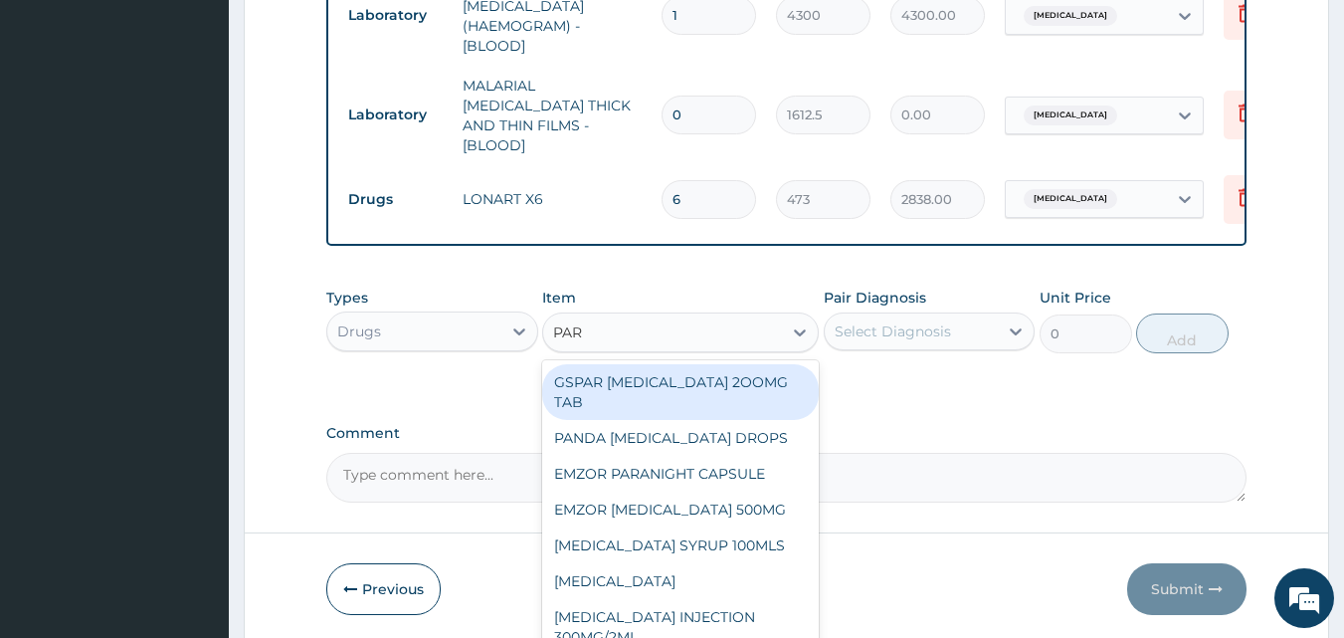
type input "PARA"
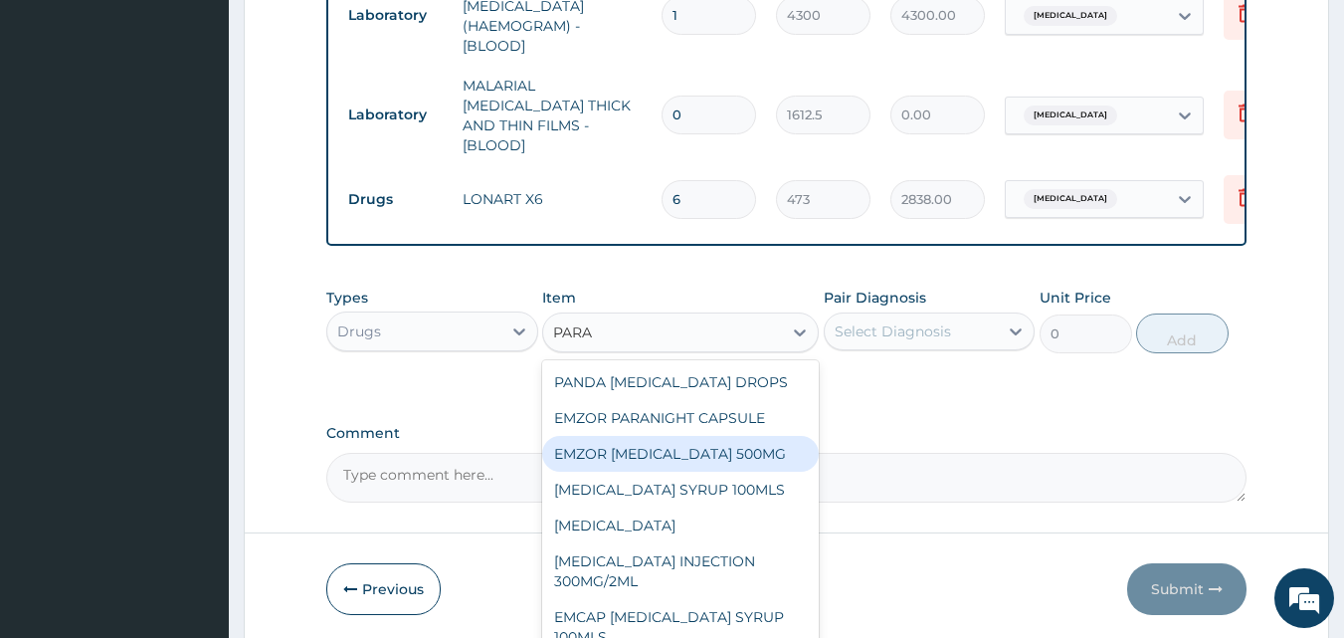
drag, startPoint x: 677, startPoint y: 440, endPoint x: 895, endPoint y: 333, distance: 242.5
click at [684, 439] on div "EMZOR PARACETAMOL 500MG" at bounding box center [680, 454] width 277 height 36
type input "23.64999961853027"
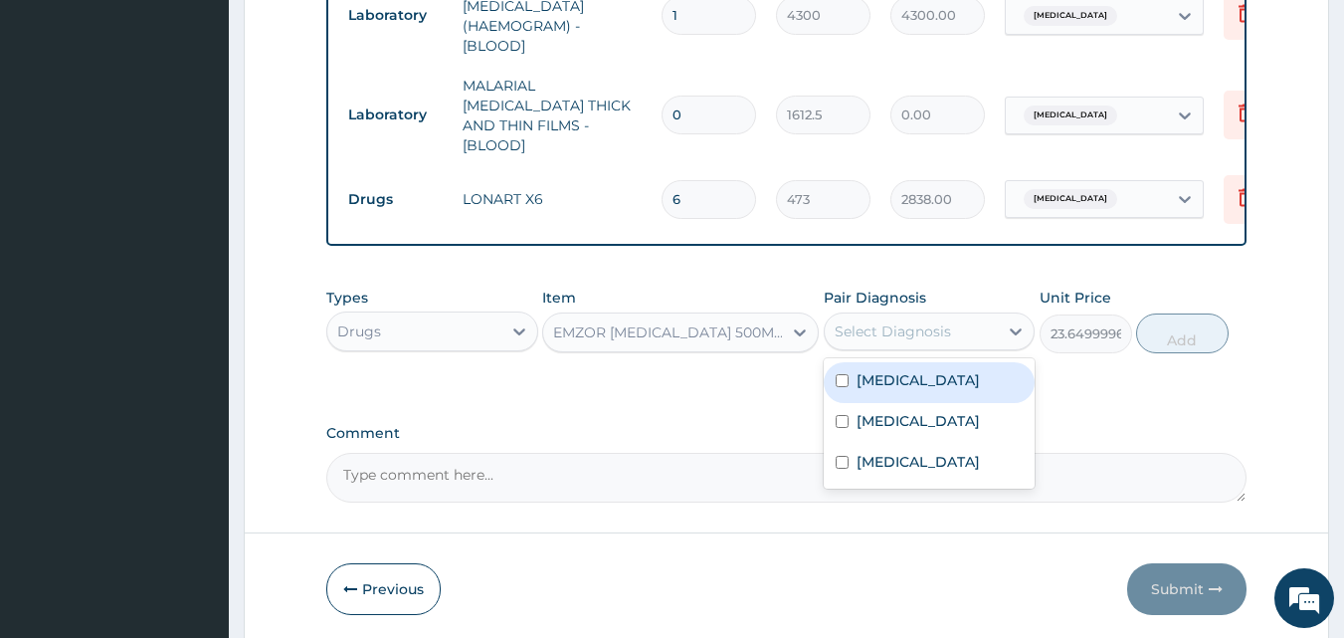
click at [936, 322] on div "Select Diagnosis" at bounding box center [893, 331] width 116 height 20
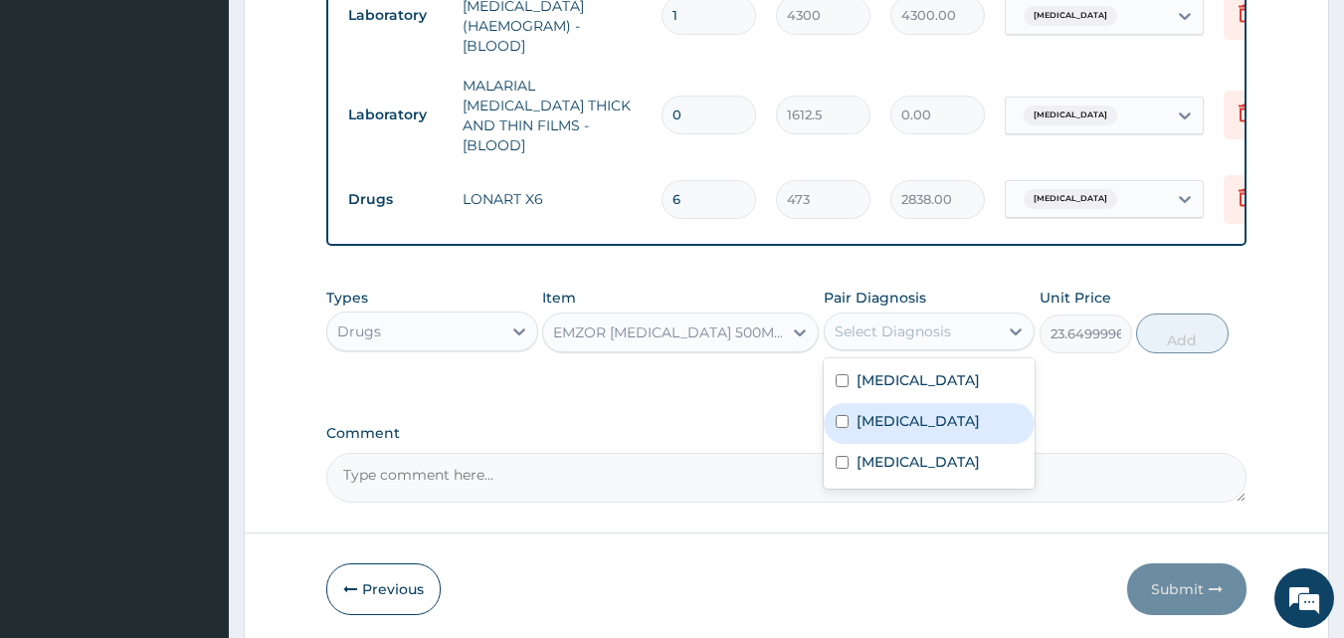
drag, startPoint x: 932, startPoint y: 419, endPoint x: 1104, endPoint y: 342, distance: 188.4
click at [936, 417] on div "Malaria" at bounding box center [930, 423] width 212 height 41
checkbox input "true"
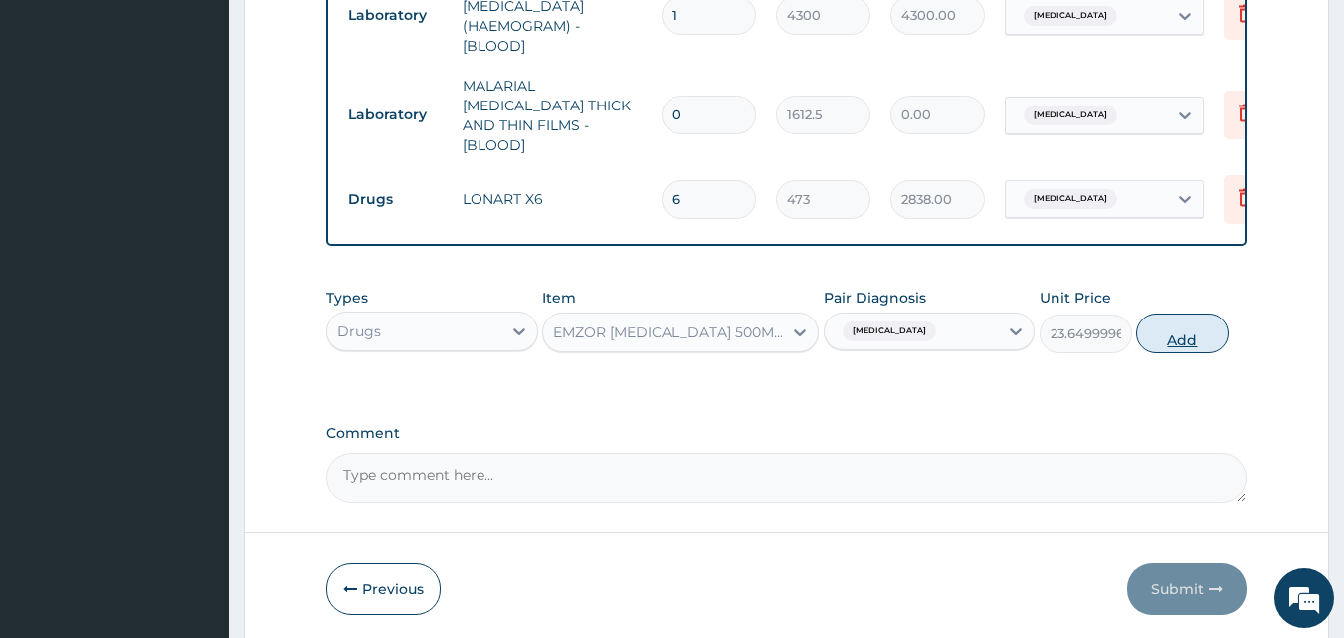
click at [1160, 326] on button "Add" at bounding box center [1182, 333] width 93 height 40
type input "0"
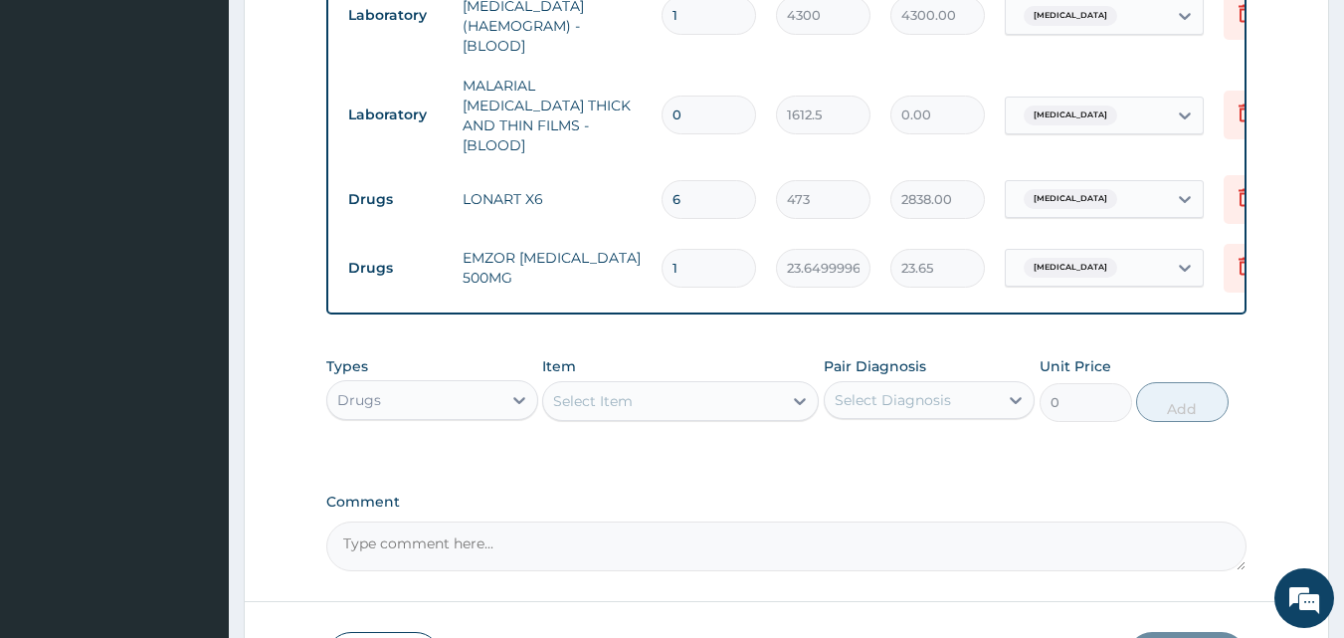
type input "18"
type input "425.70"
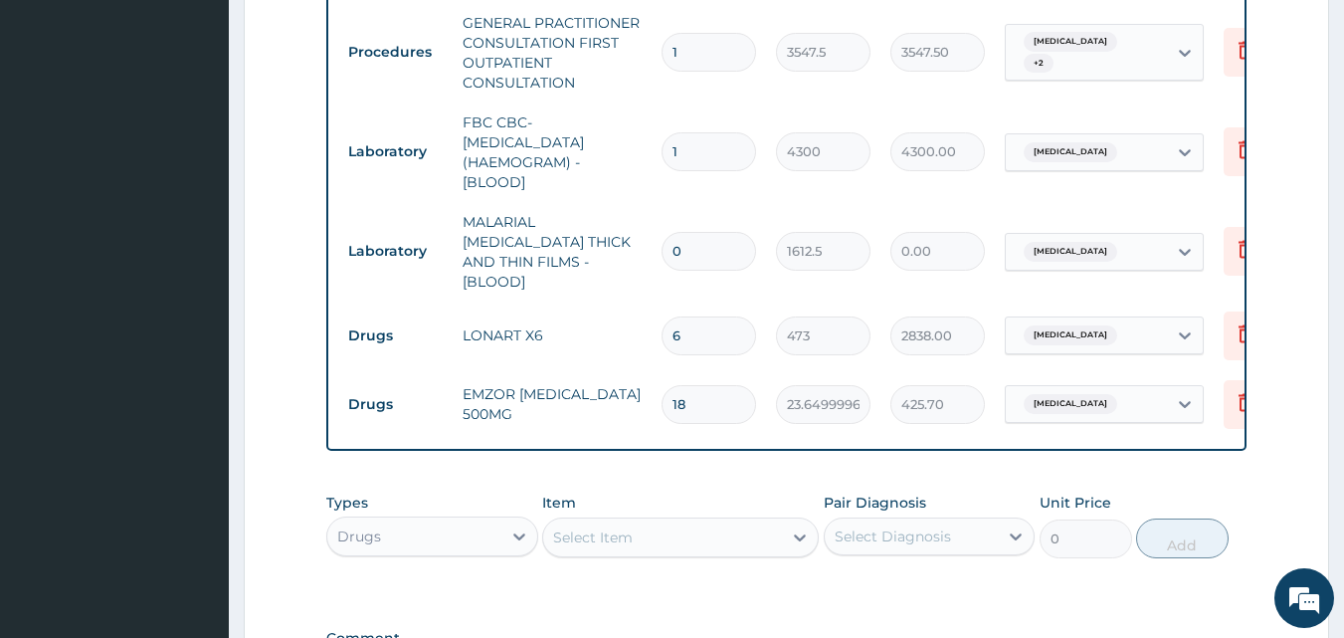
scroll to position [903, 0]
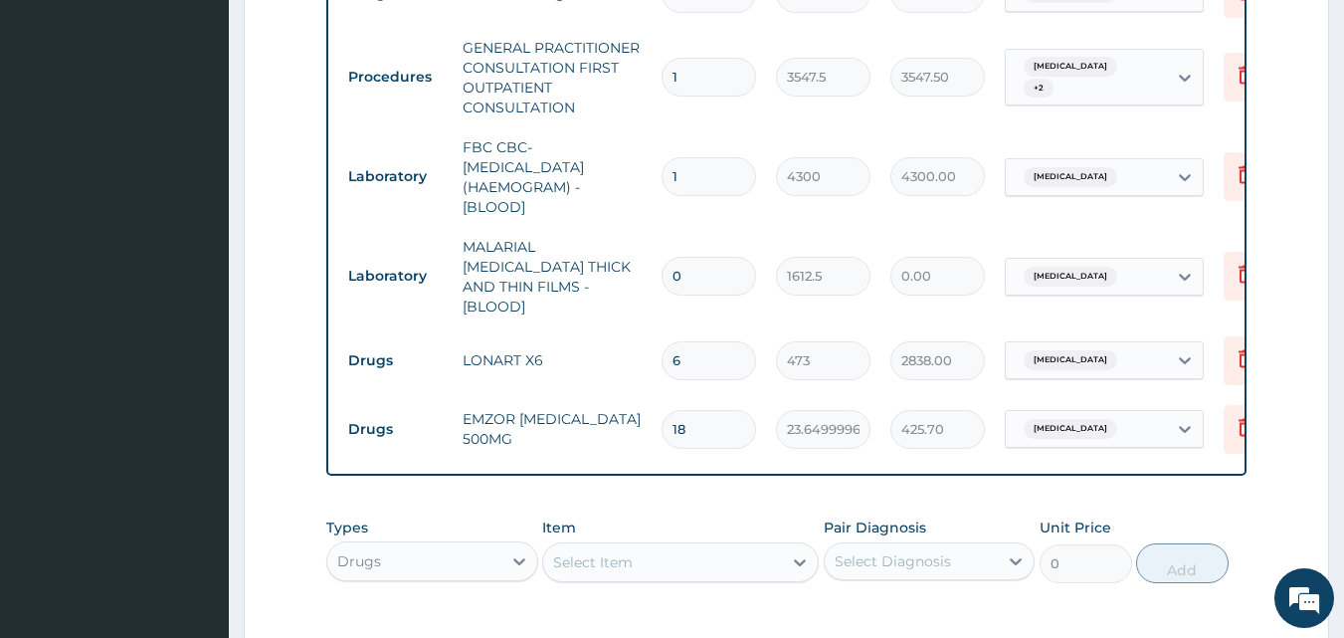
type input "18"
click at [706, 260] on input "0" at bounding box center [709, 276] width 95 height 39
type input "1"
type input "1612.50"
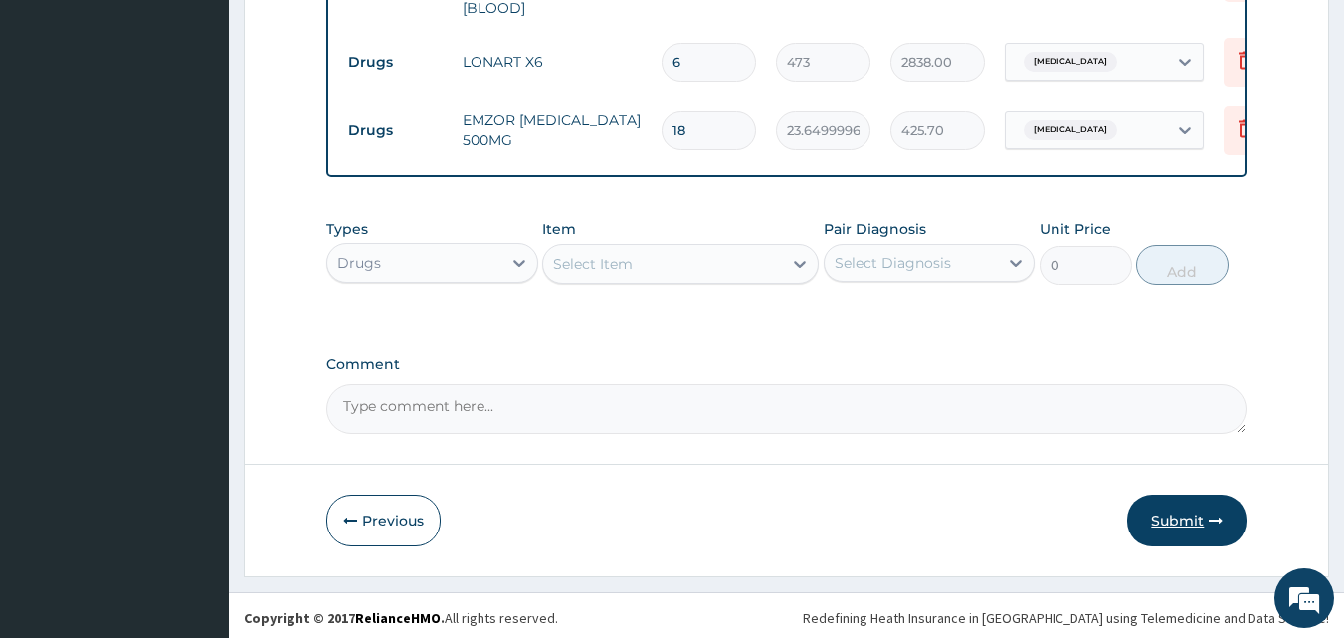
type input "1"
click at [1166, 518] on button "Submit" at bounding box center [1186, 520] width 119 height 52
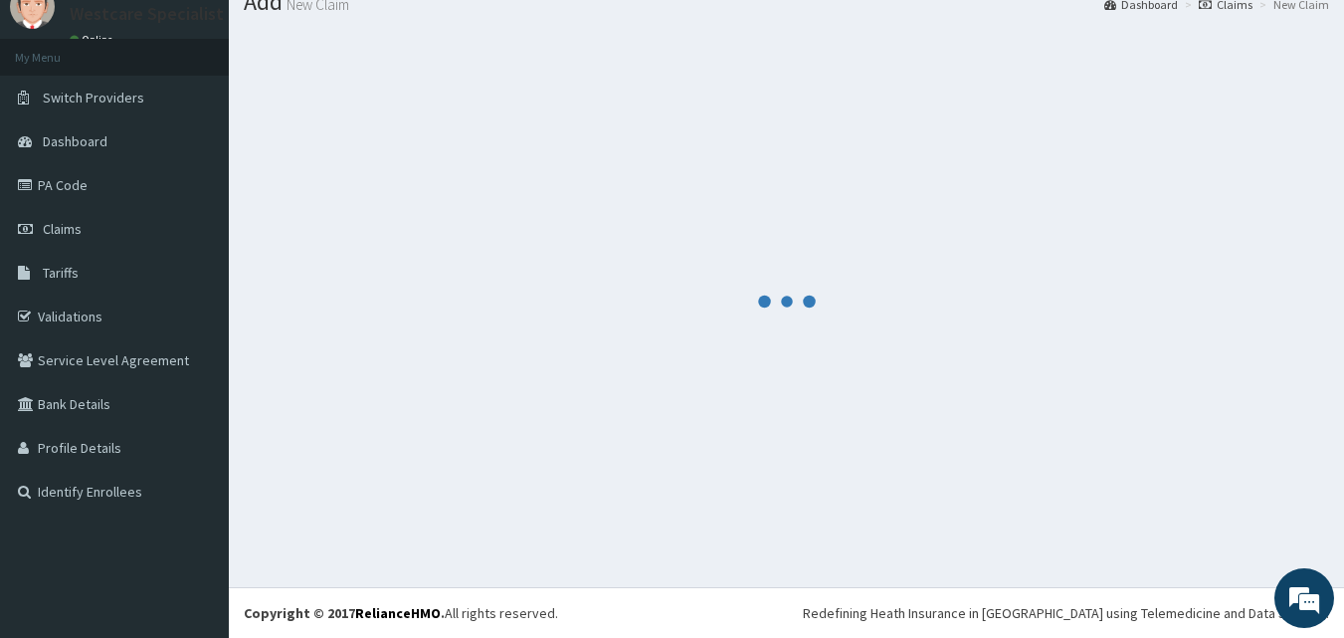
scroll to position [1202, 0]
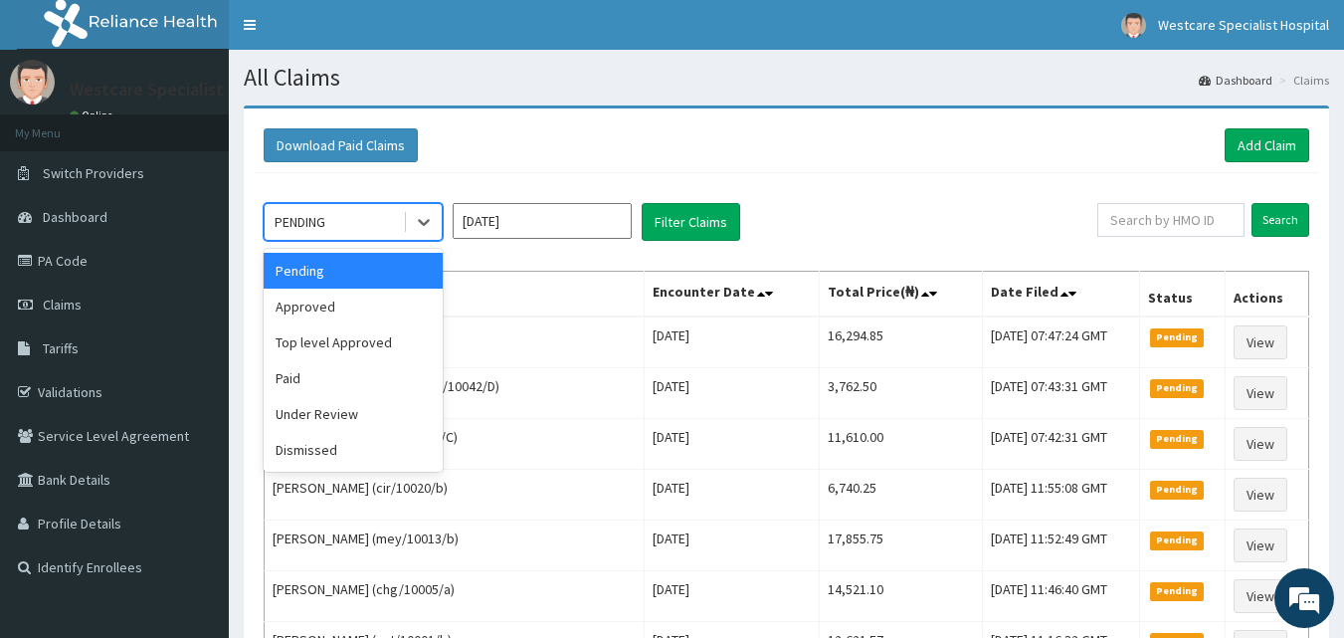
click at [349, 224] on div "PENDING" at bounding box center [334, 222] width 138 height 32
click at [338, 299] on div "Approved" at bounding box center [353, 306] width 179 height 36
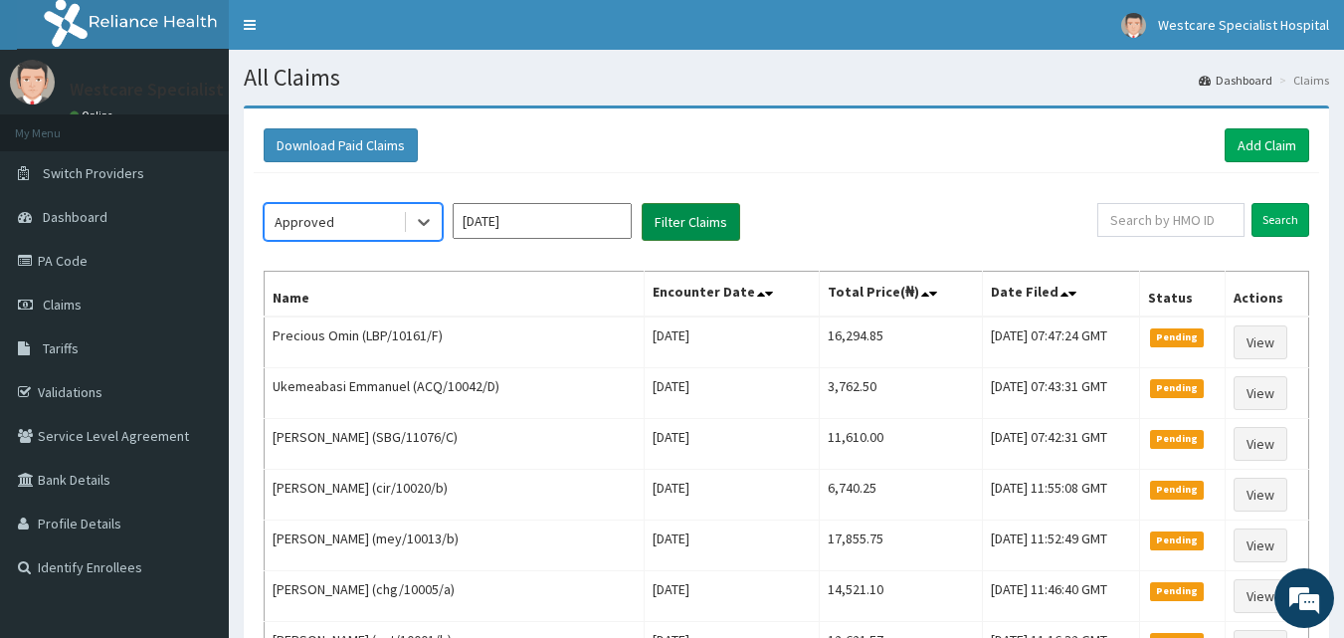
click at [699, 219] on button "Filter Claims" at bounding box center [691, 222] width 98 height 38
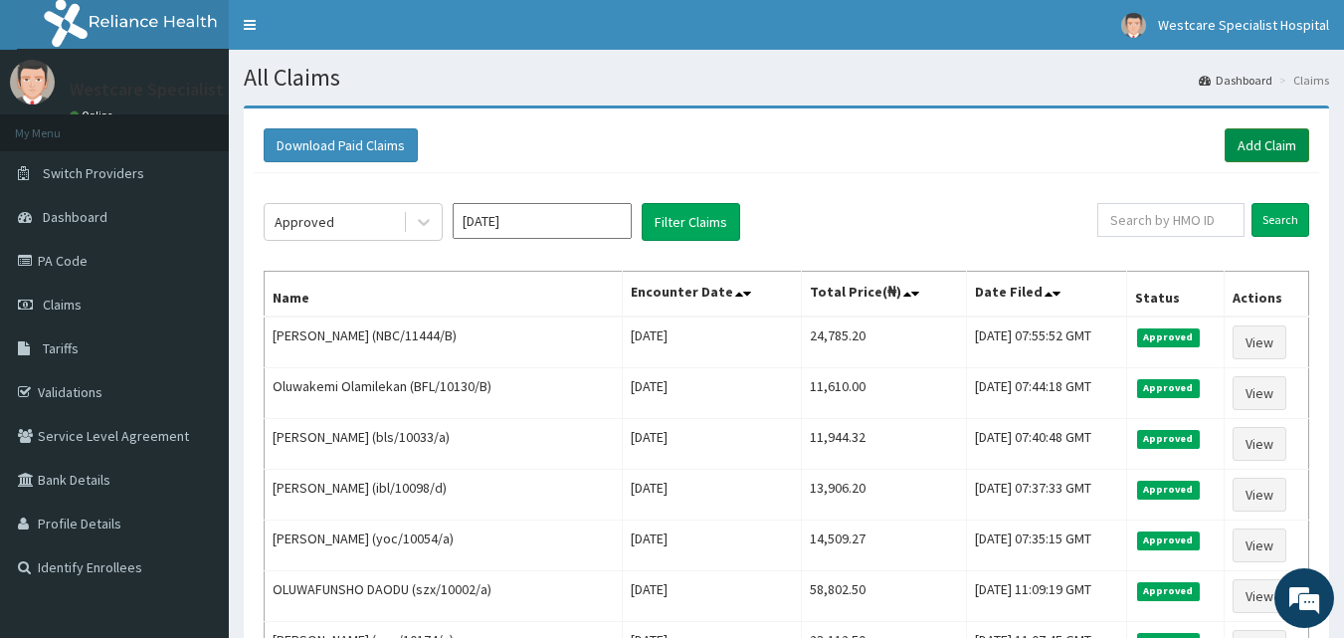
click at [1292, 140] on link "Add Claim" at bounding box center [1267, 145] width 85 height 34
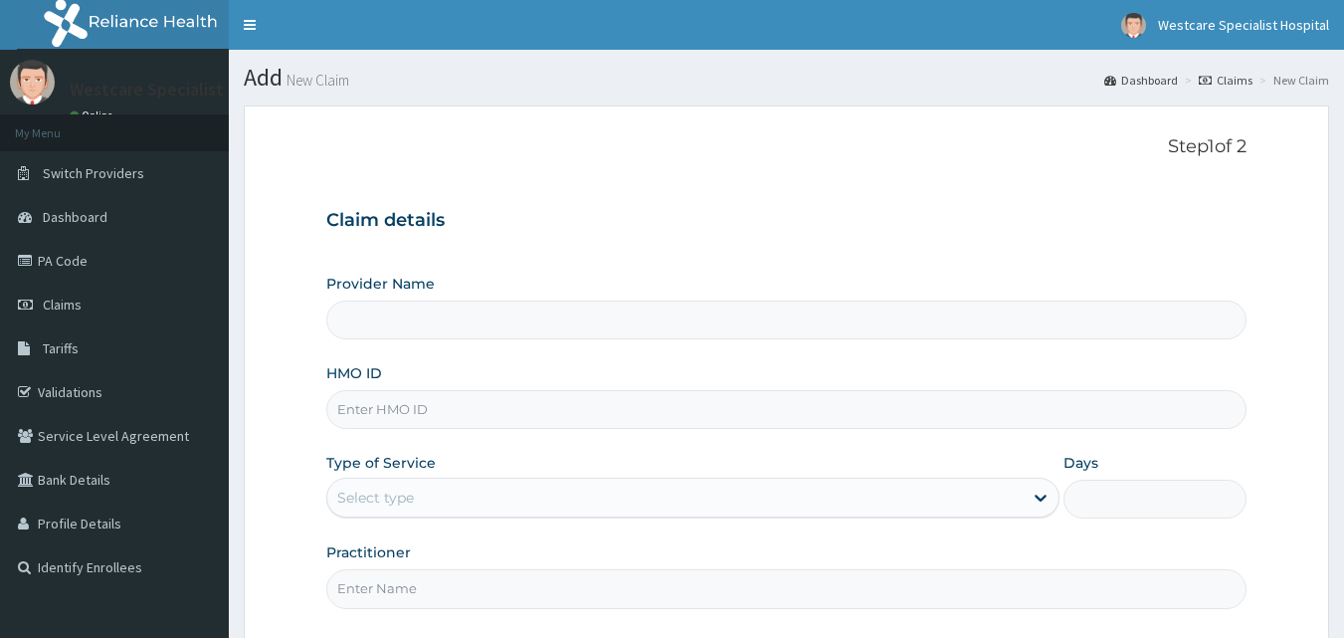
type input "WestCare Specialist Hospital"
click at [407, 416] on input "HMO ID" at bounding box center [786, 409] width 921 height 39
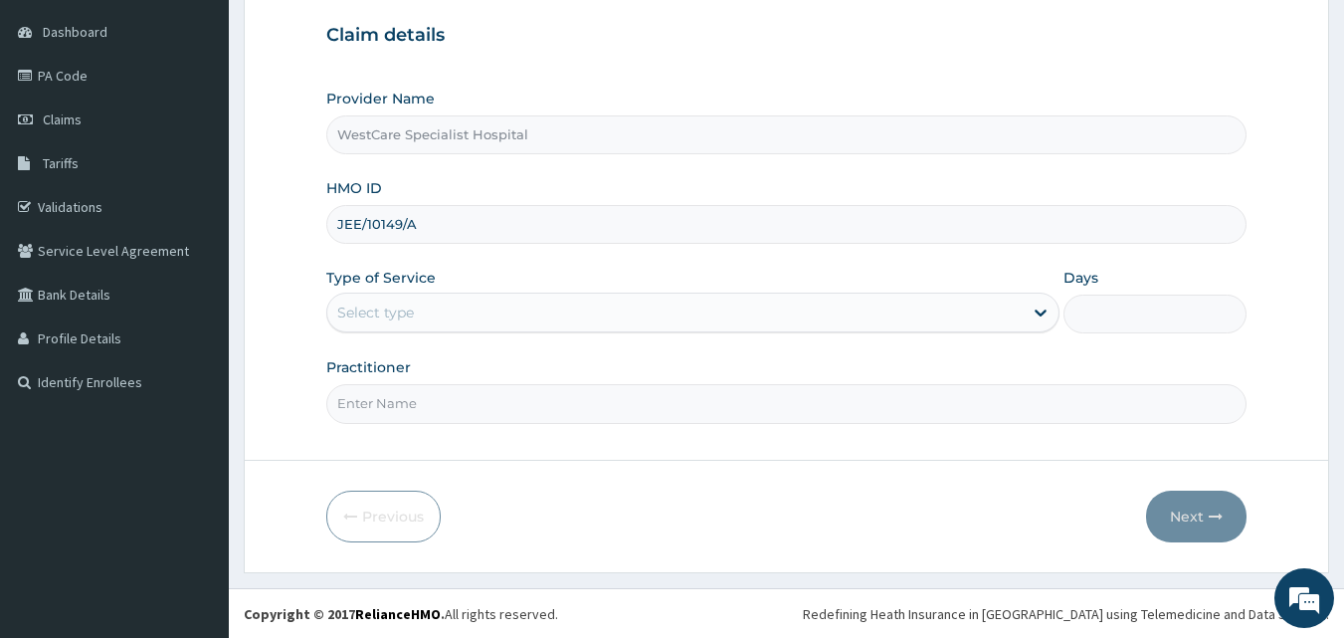
scroll to position [186, 0]
type input "JEE/10149/A"
click at [355, 306] on div "Select type" at bounding box center [375, 311] width 77 height 20
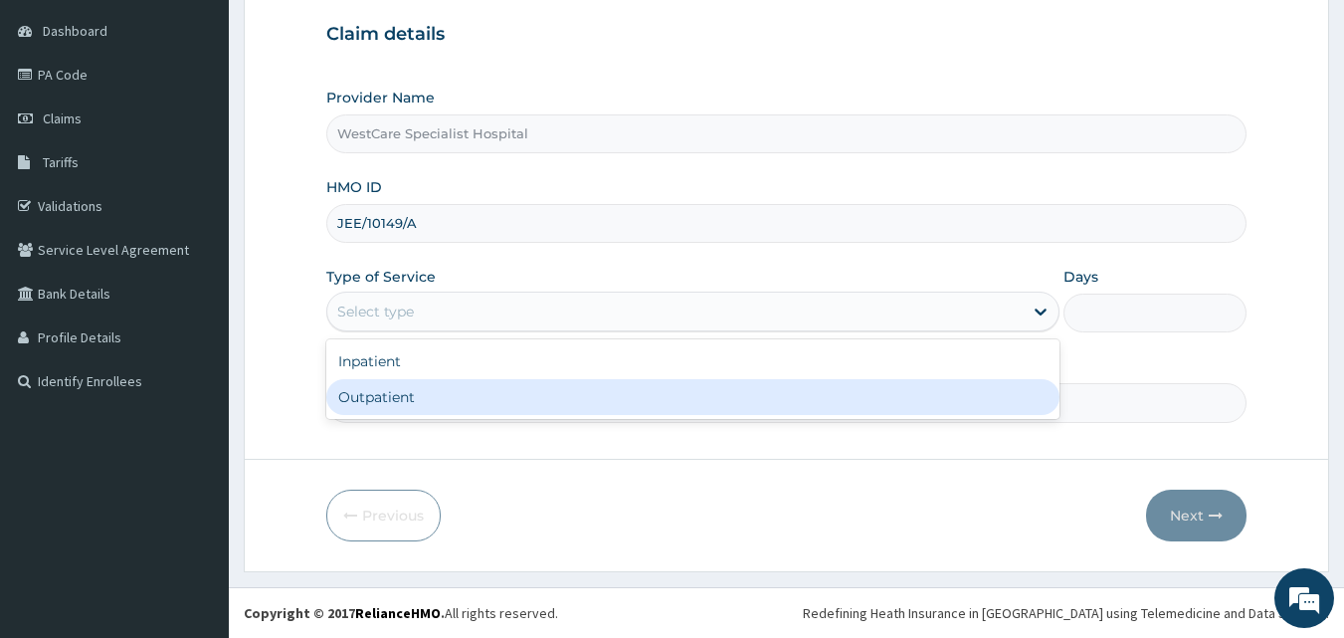
click at [373, 403] on div "Outpatient" at bounding box center [692, 397] width 733 height 36
type input "1"
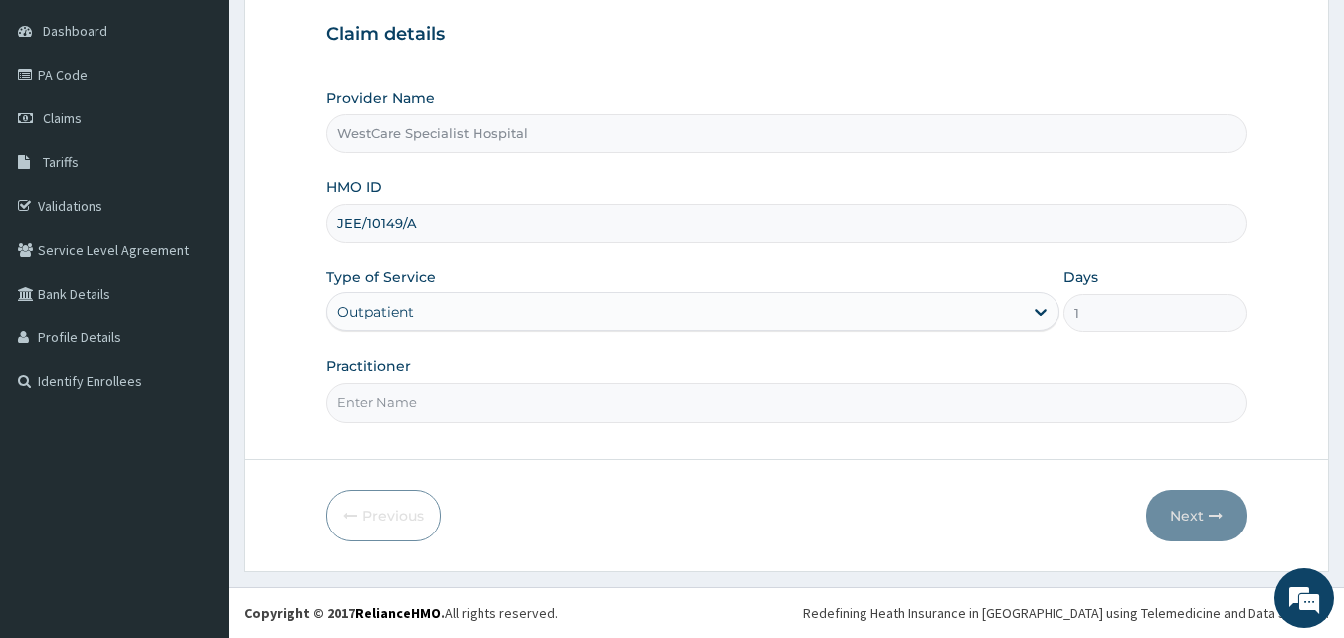
click at [379, 402] on input "Practitioner" at bounding box center [786, 402] width 921 height 39
type input "DR [PERSON_NAME]"
click at [1189, 512] on button "Next" at bounding box center [1196, 515] width 100 height 52
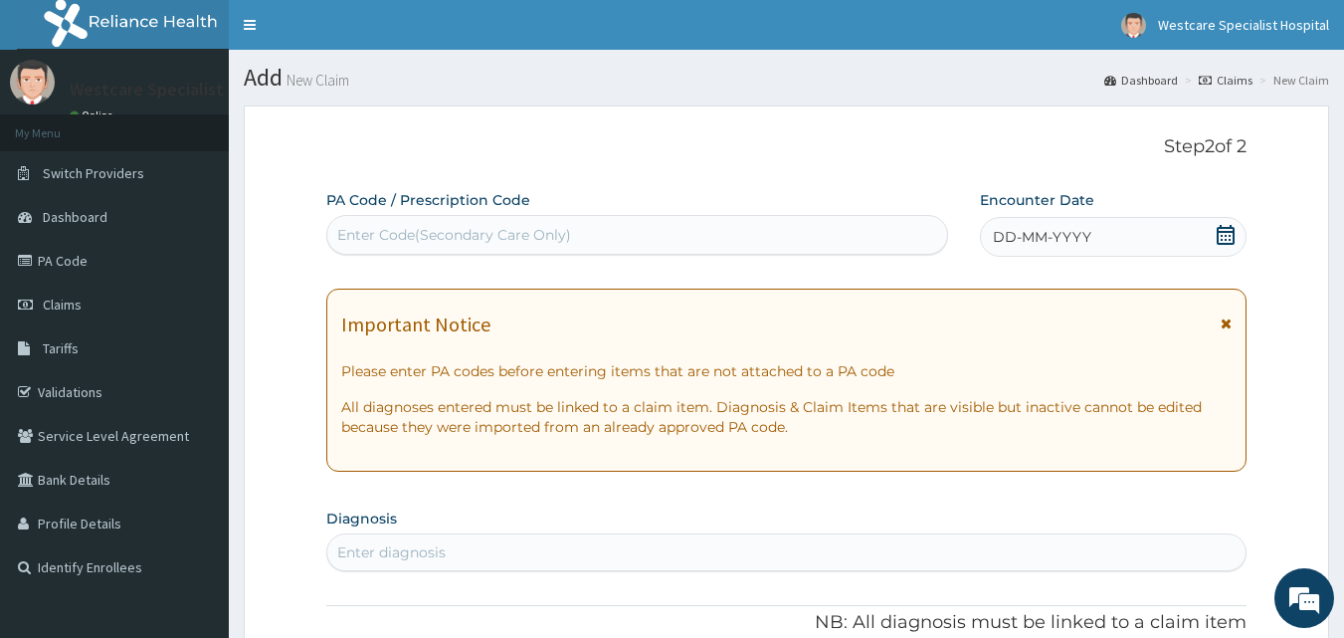
click at [714, 226] on div "Enter Code(Secondary Care Only)" at bounding box center [637, 235] width 621 height 32
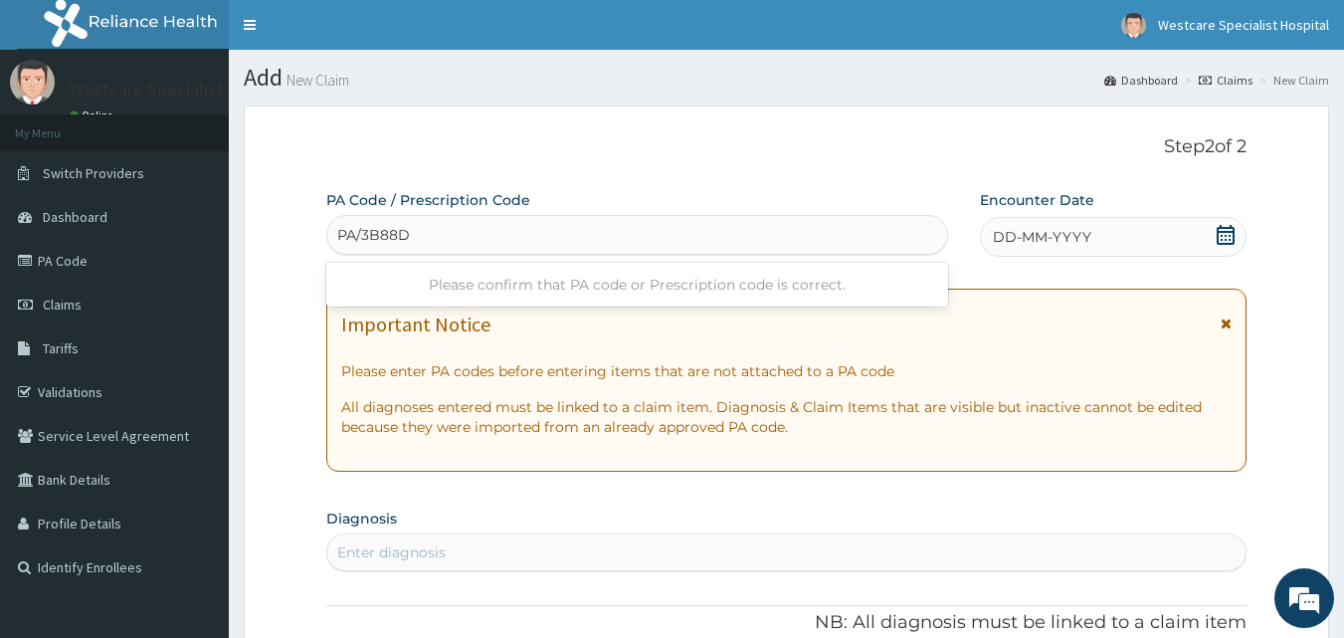
type input "PA/3B88DC"
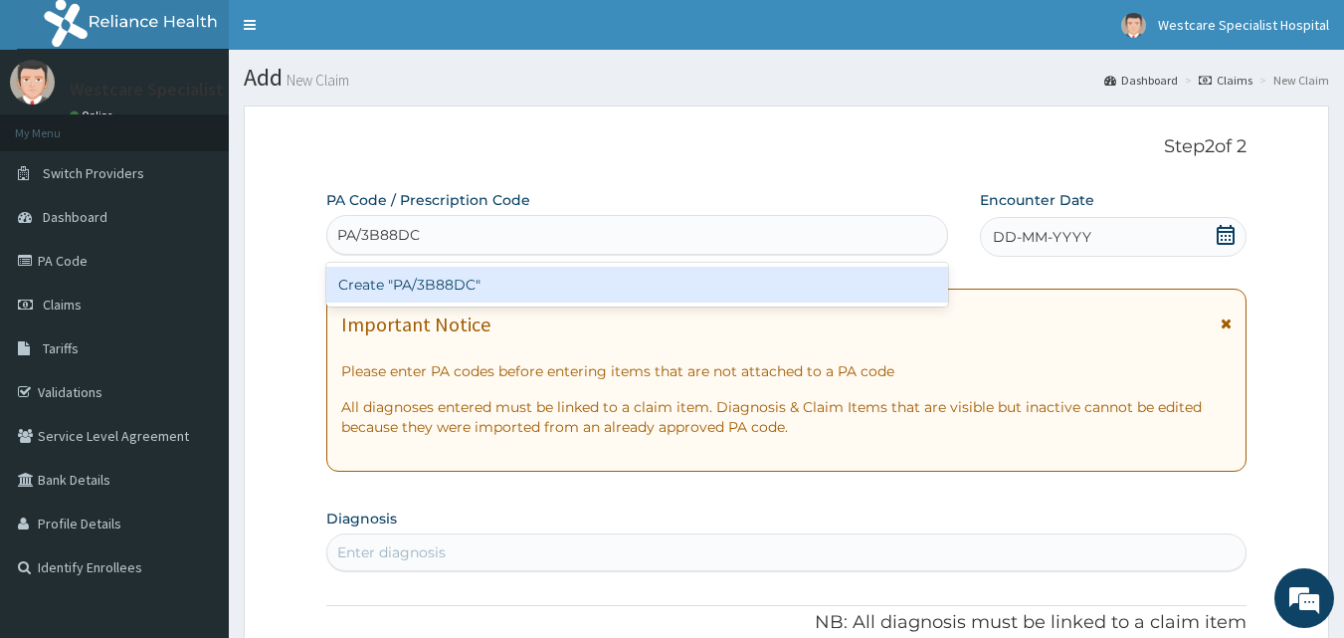
click at [490, 284] on div "Create "PA/3B88DC"" at bounding box center [637, 285] width 623 height 36
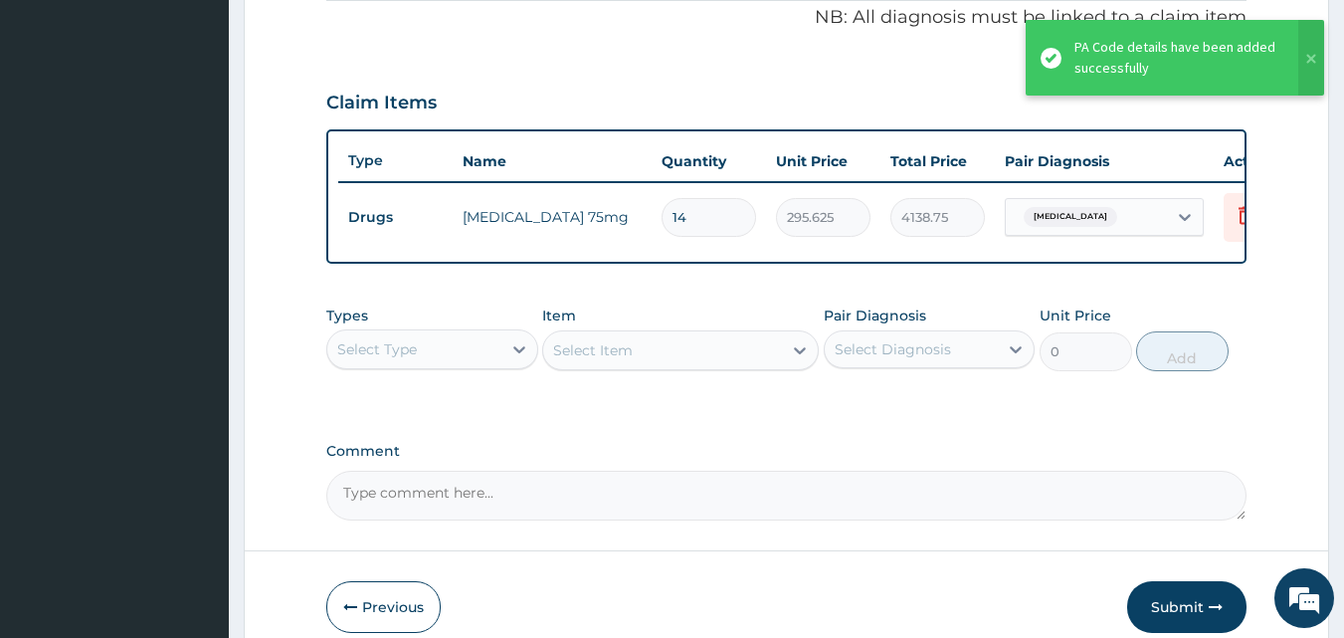
scroll to position [717, 0]
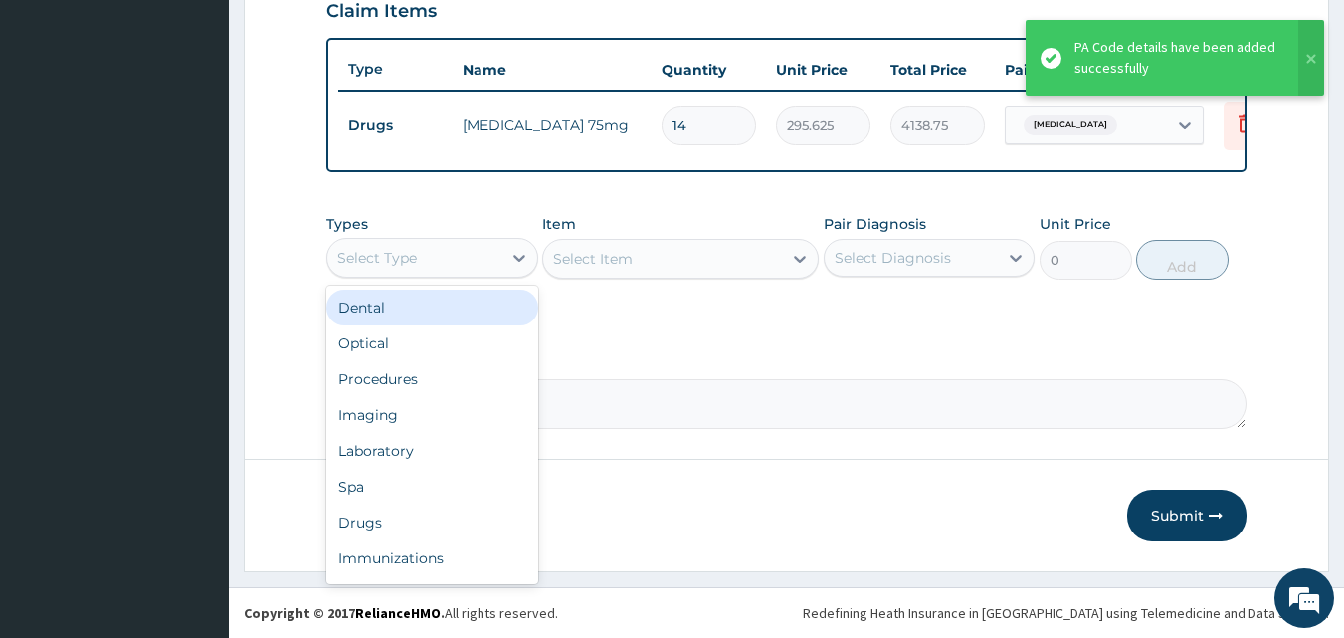
click at [449, 254] on div "Select Type" at bounding box center [414, 258] width 174 height 32
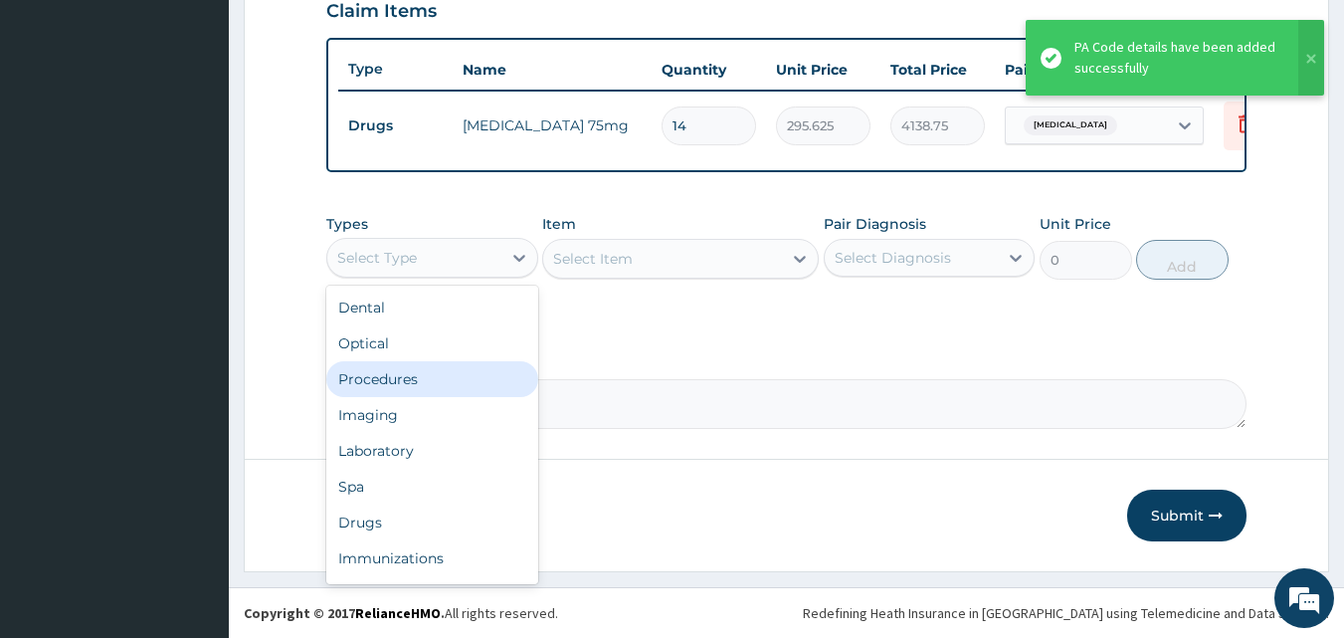
click at [434, 373] on div "Procedures" at bounding box center [432, 379] width 212 height 36
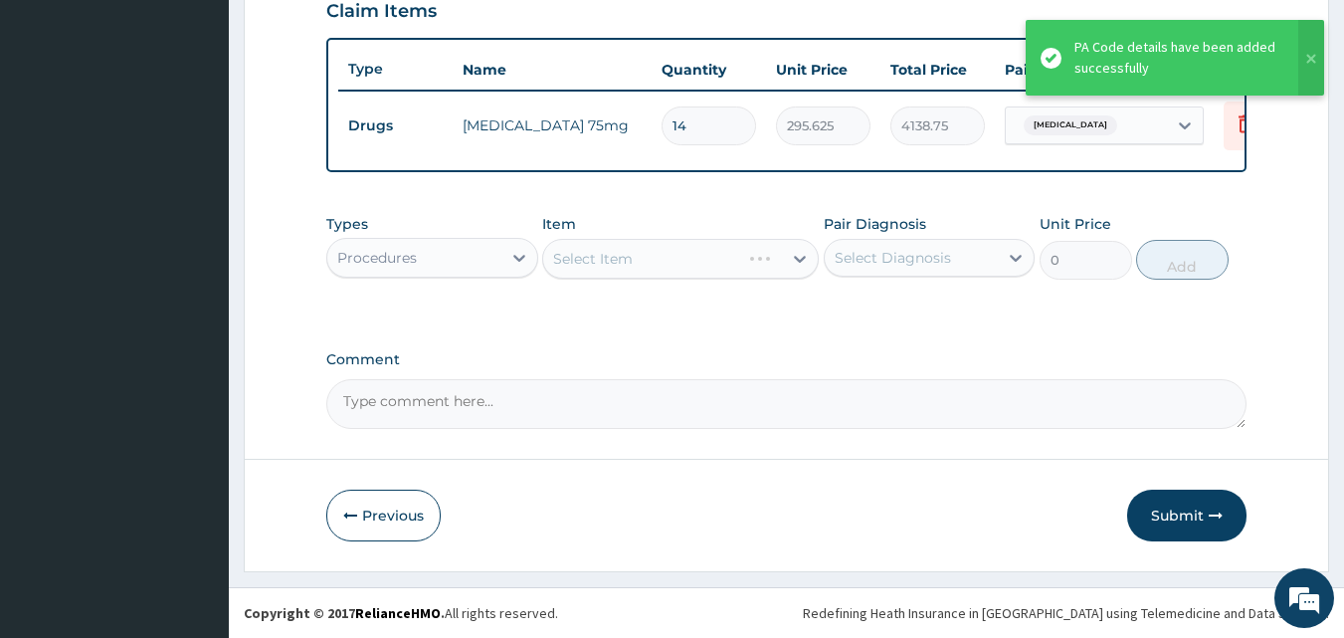
click at [917, 248] on div "Select Diagnosis" at bounding box center [893, 258] width 116 height 20
click at [918, 309] on label "[MEDICAL_DATA]" at bounding box center [918, 306] width 123 height 20
checkbox input "true"
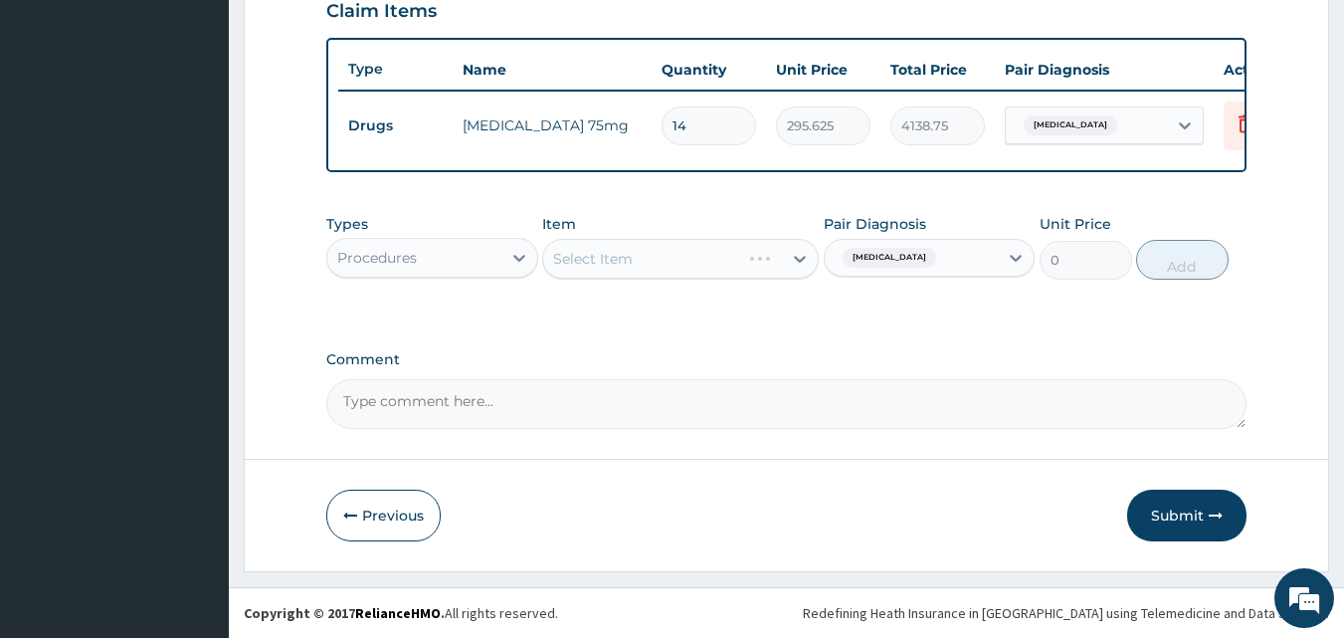
click at [659, 312] on div "Types Procedures Item Select Item Pair Diagnosis [MEDICAL_DATA] Unit Price 0 Add" at bounding box center [786, 261] width 921 height 115
click at [640, 255] on div "Select Item" at bounding box center [662, 259] width 239 height 32
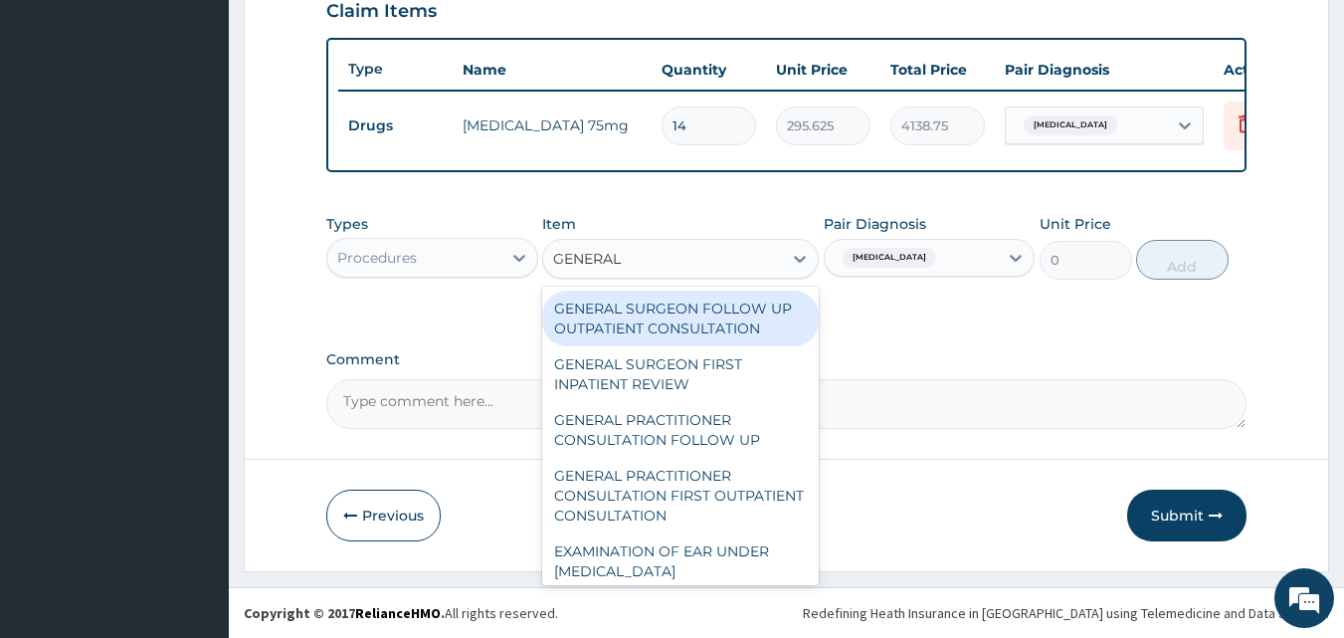
type input "GENERAL P"
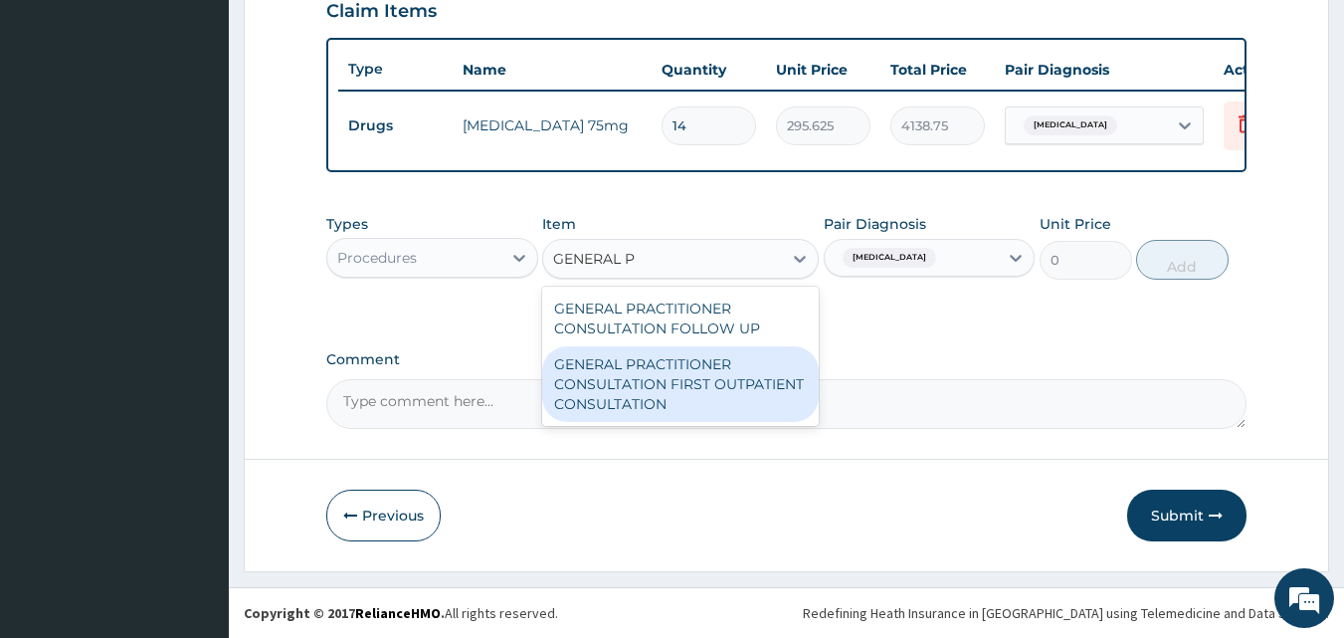
click at [697, 372] on div "GENERAL PRACTITIONER CONSULTATION FIRST OUTPATIENT CONSULTATION" at bounding box center [680, 384] width 277 height 76
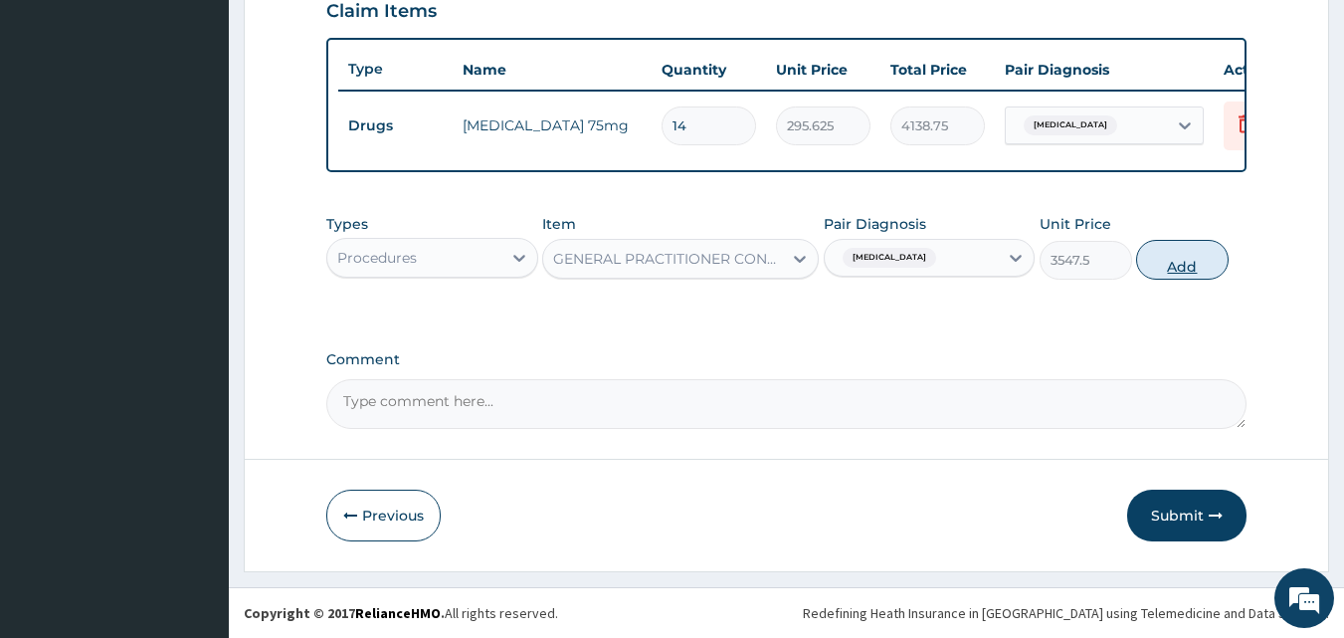
click at [1171, 259] on button "Add" at bounding box center [1182, 260] width 93 height 40
type input "0"
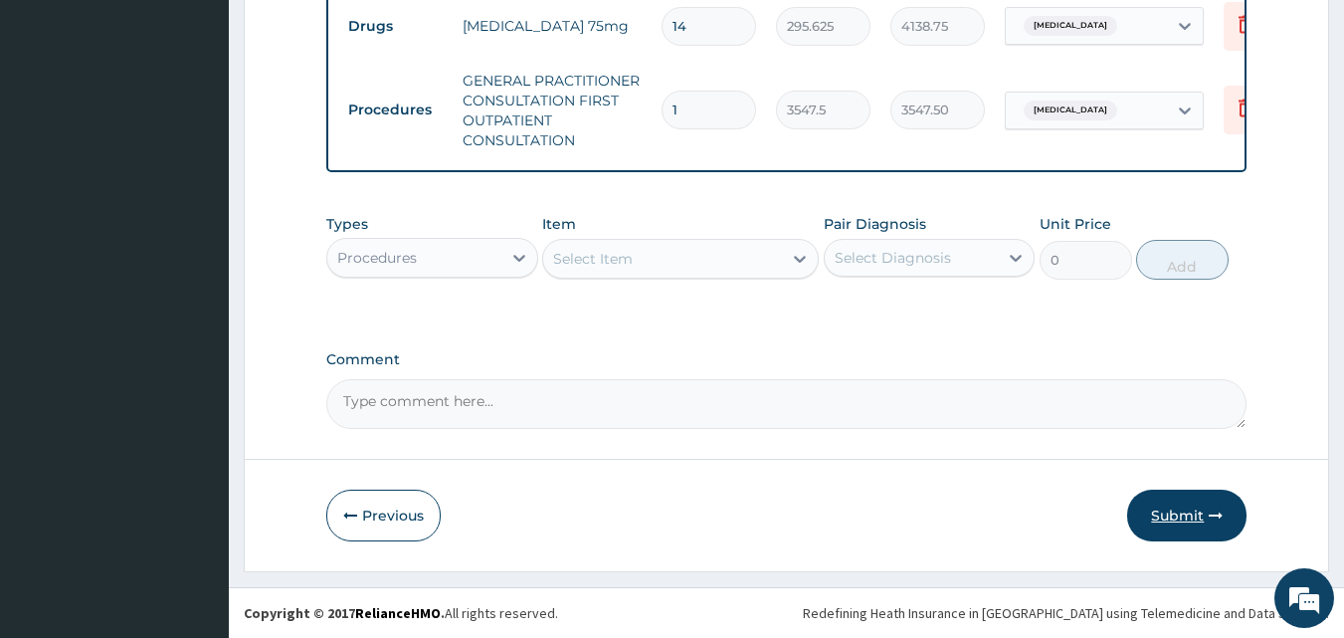
click at [1215, 525] on button "Submit" at bounding box center [1186, 515] width 119 height 52
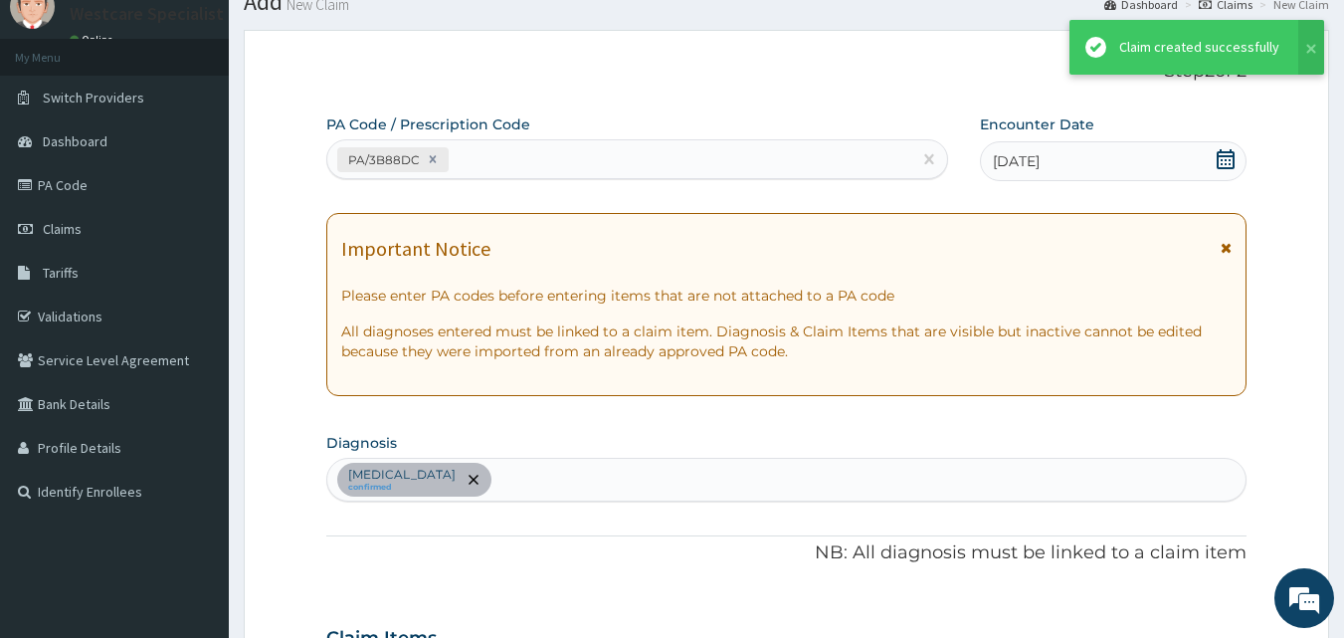
scroll to position [817, 0]
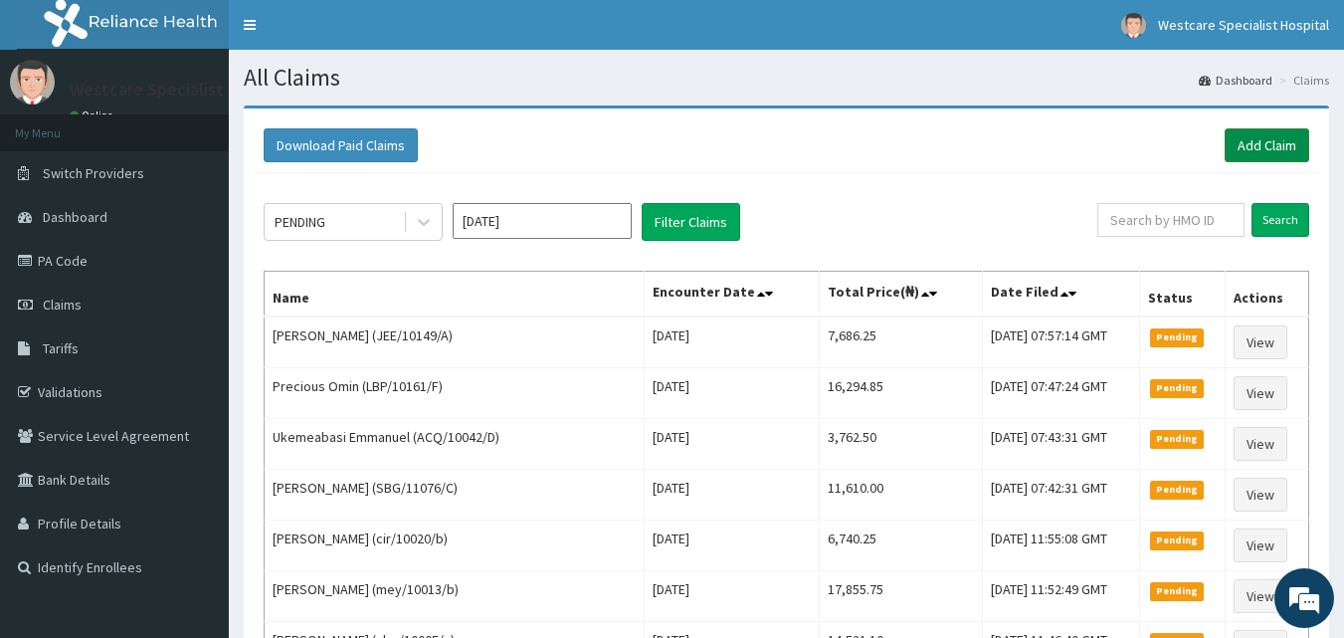
click at [1248, 140] on link "Add Claim" at bounding box center [1267, 145] width 85 height 34
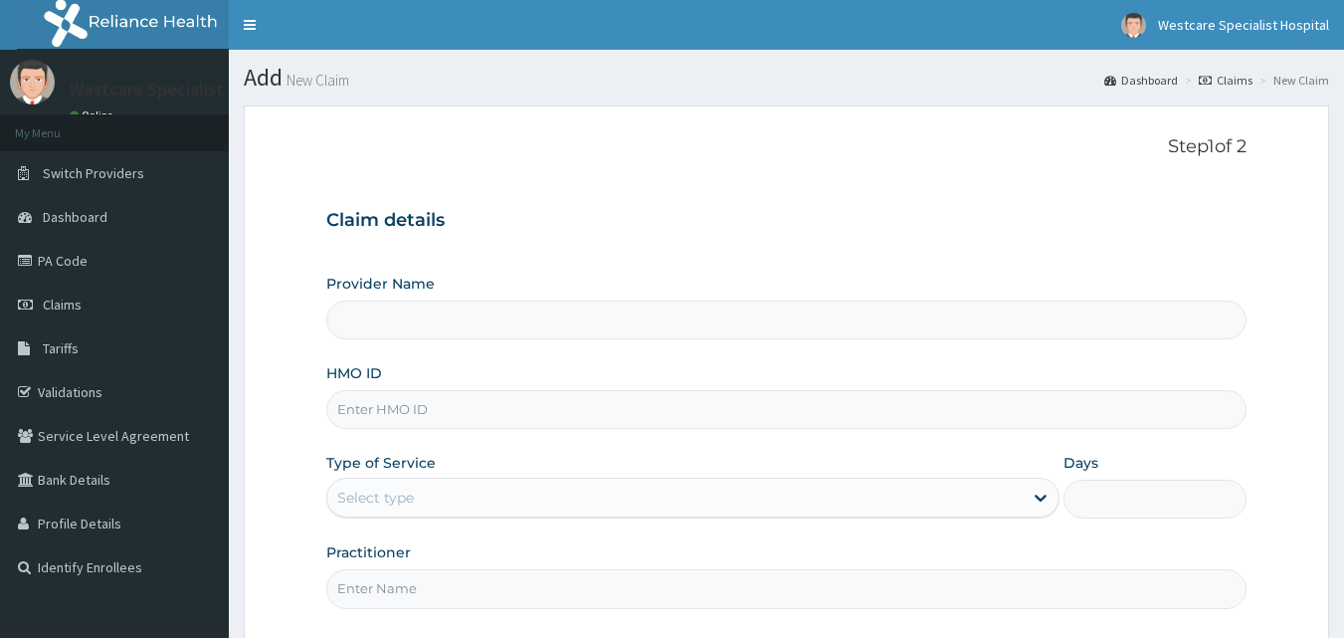
click at [519, 424] on input "HMO ID" at bounding box center [786, 409] width 921 height 39
type input "WestCare Specialist Hospital"
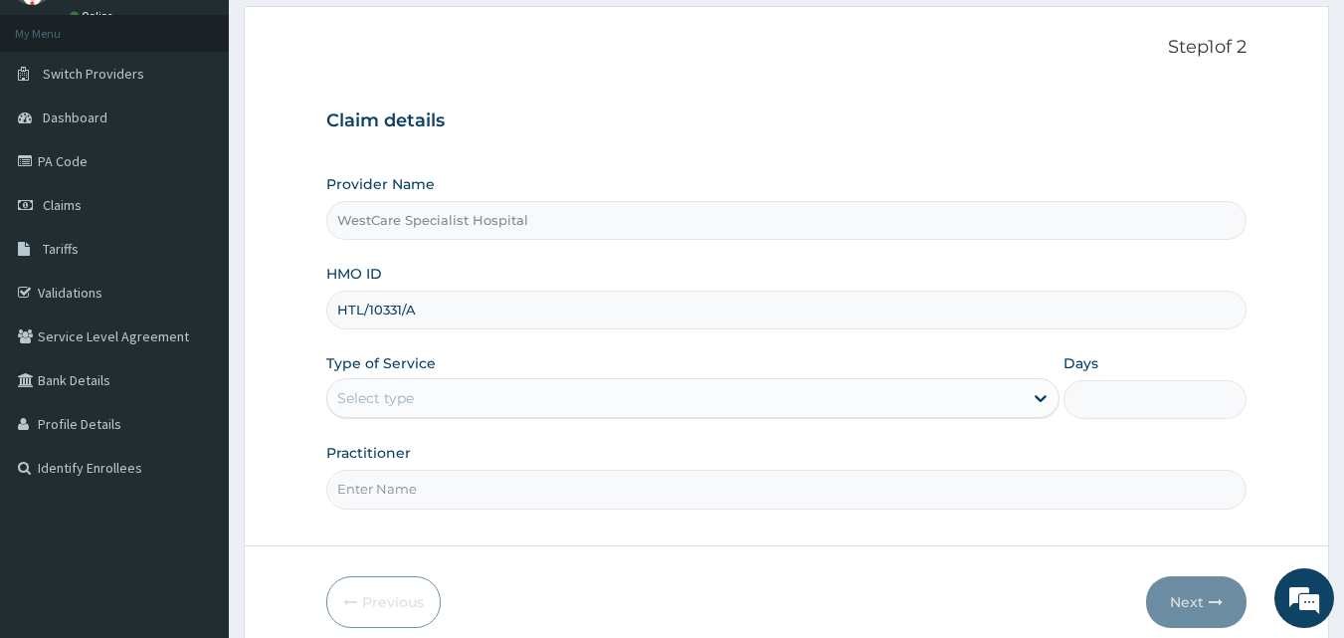
scroll to position [186, 0]
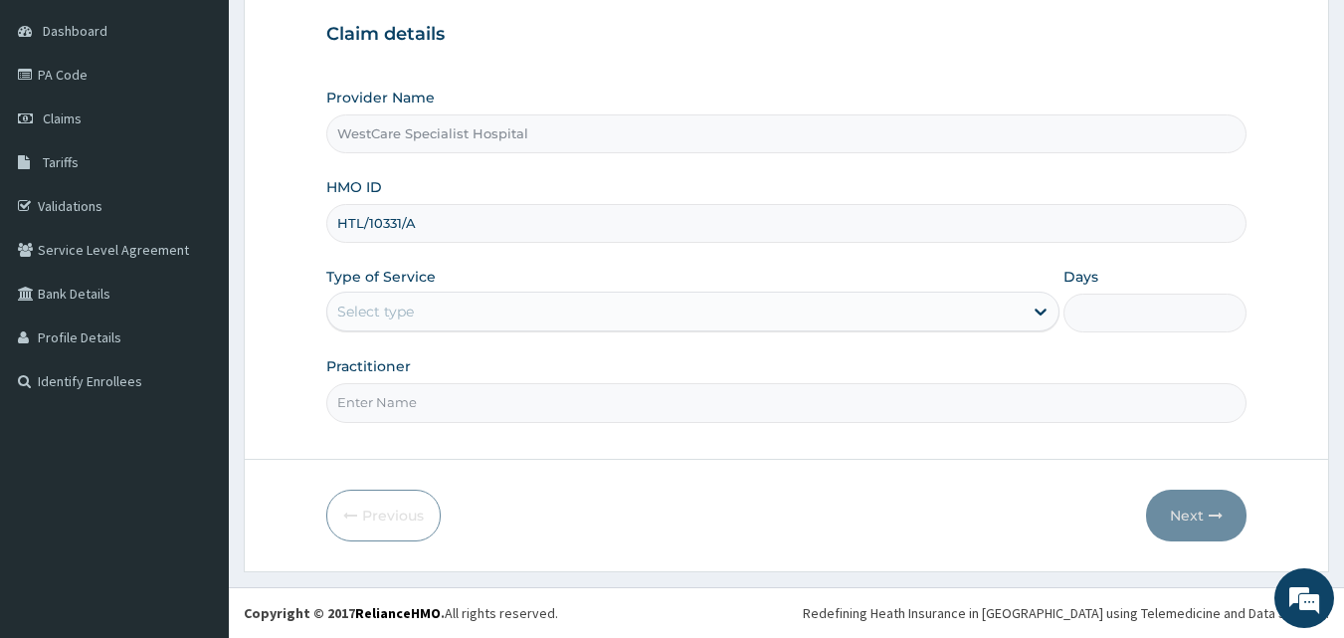
type input "HTL/10331/A"
click at [426, 308] on div "Select type" at bounding box center [674, 311] width 695 height 32
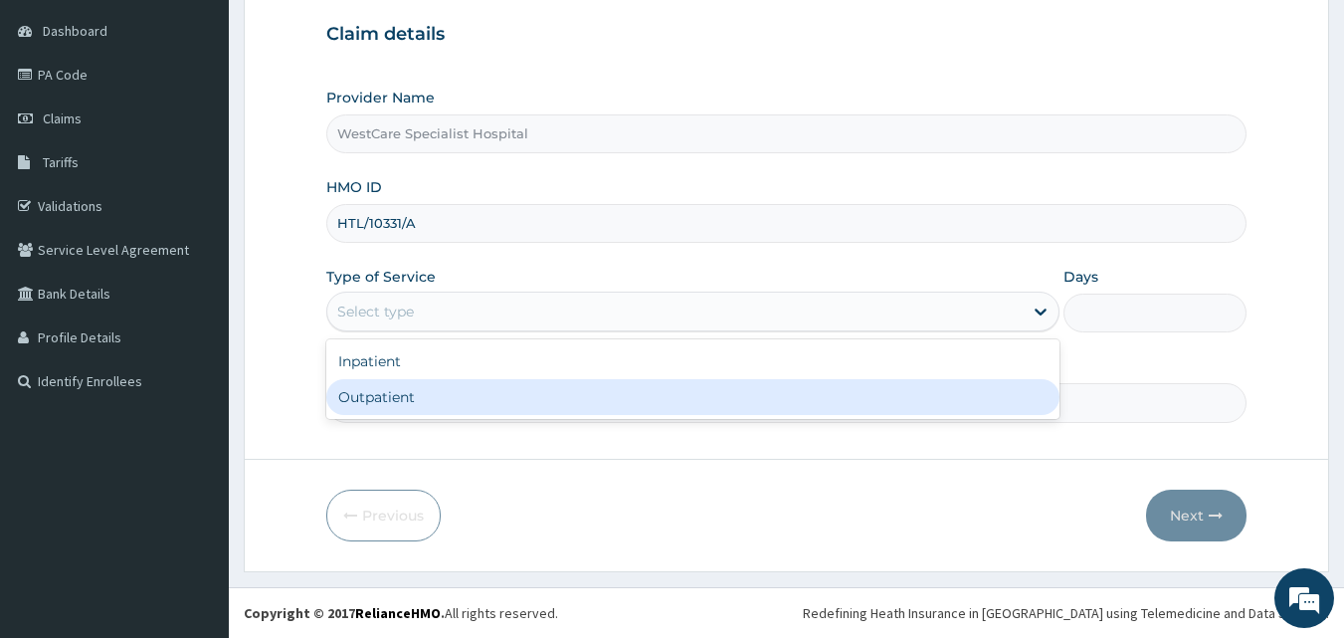
click at [405, 396] on div "Outpatient" at bounding box center [692, 397] width 733 height 36
type input "1"
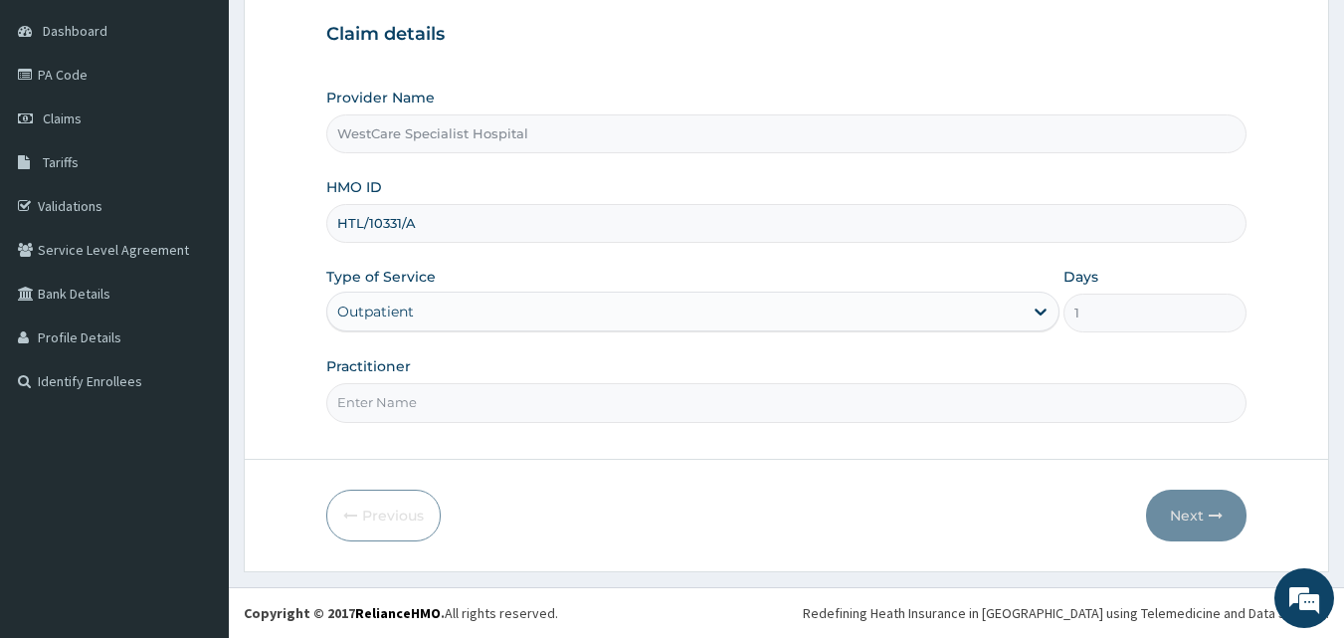
click at [405, 398] on input "Practitioner" at bounding box center [786, 402] width 921 height 39
type input "[PERSON_NAME]"
click at [1199, 524] on button "Next" at bounding box center [1196, 515] width 100 height 52
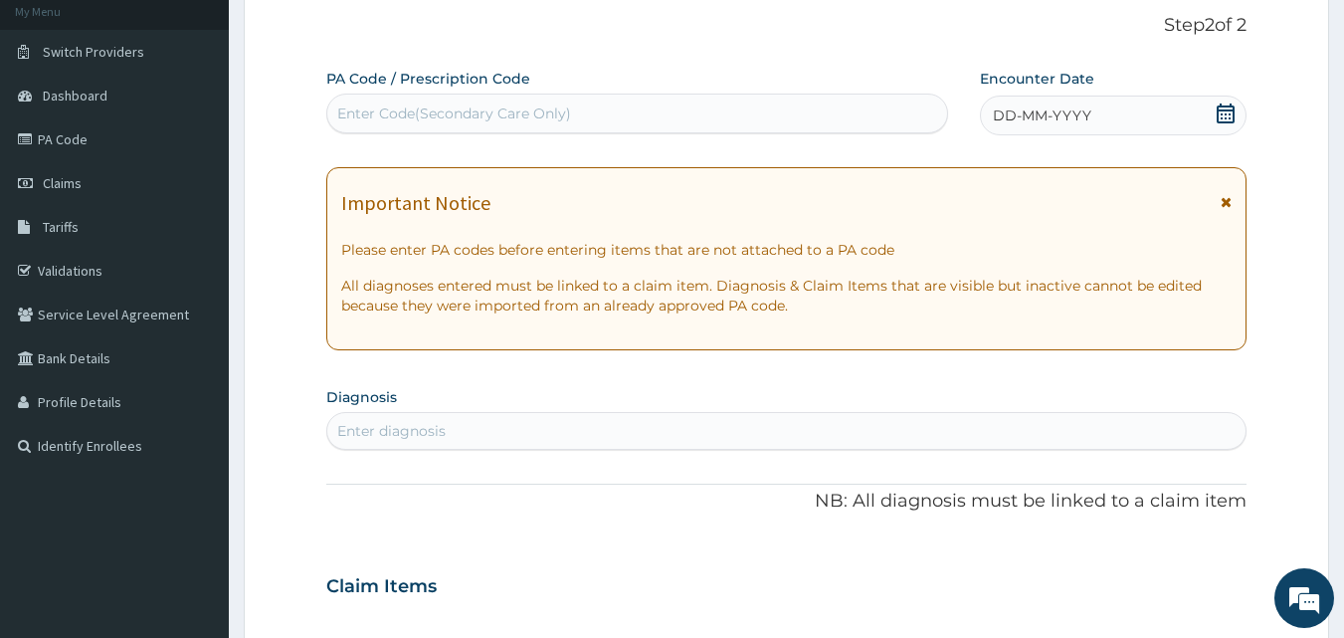
scroll to position [0, 0]
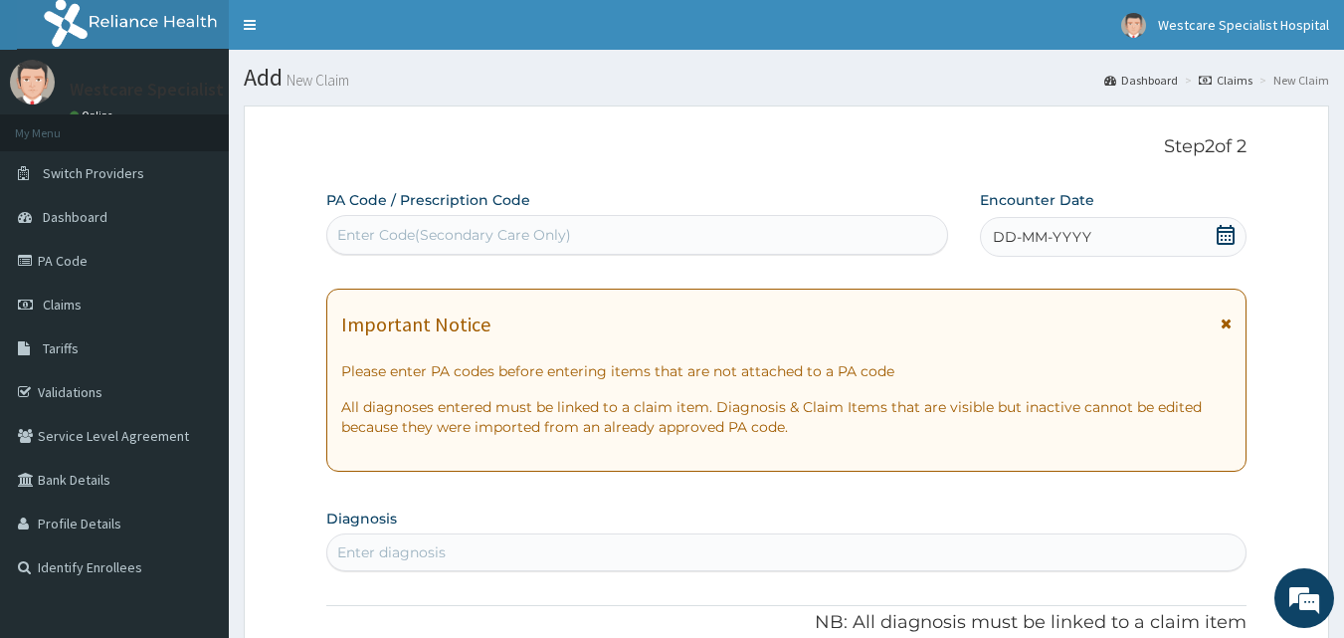
click at [733, 231] on div "Enter Code(Secondary Care Only)" at bounding box center [637, 235] width 621 height 32
click at [1004, 233] on span "DD-MM-YYYY" at bounding box center [1042, 237] width 98 height 20
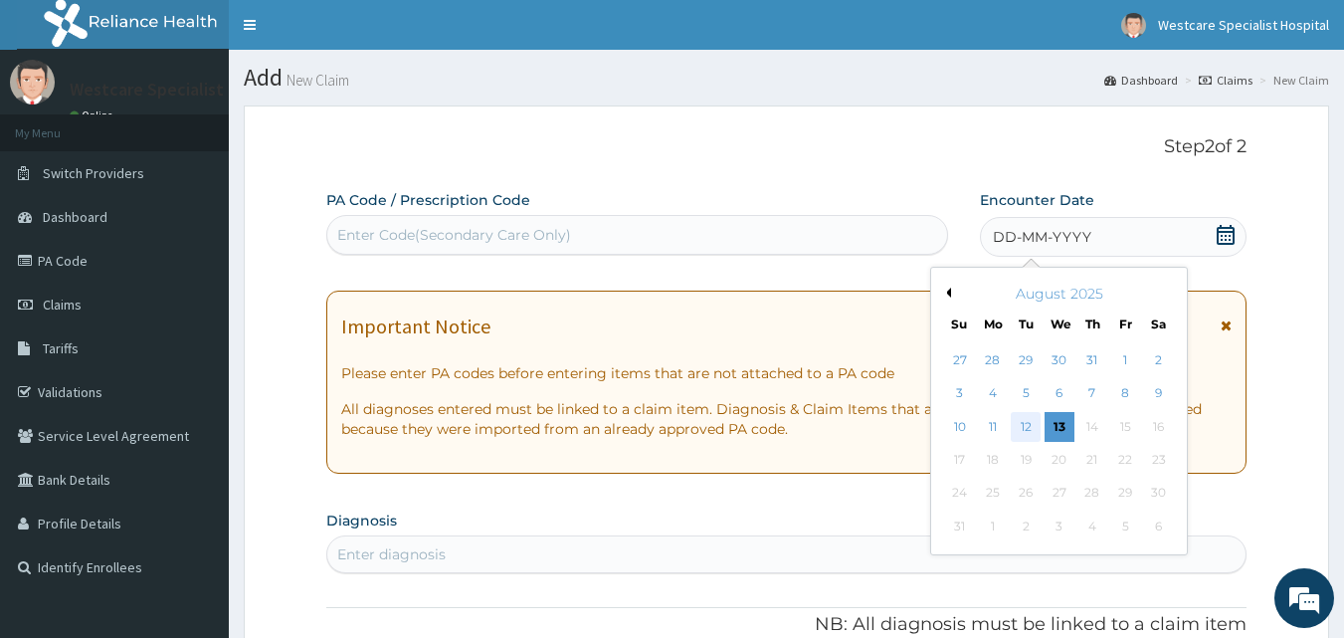
click at [1035, 428] on div "12" at bounding box center [1027, 427] width 30 height 30
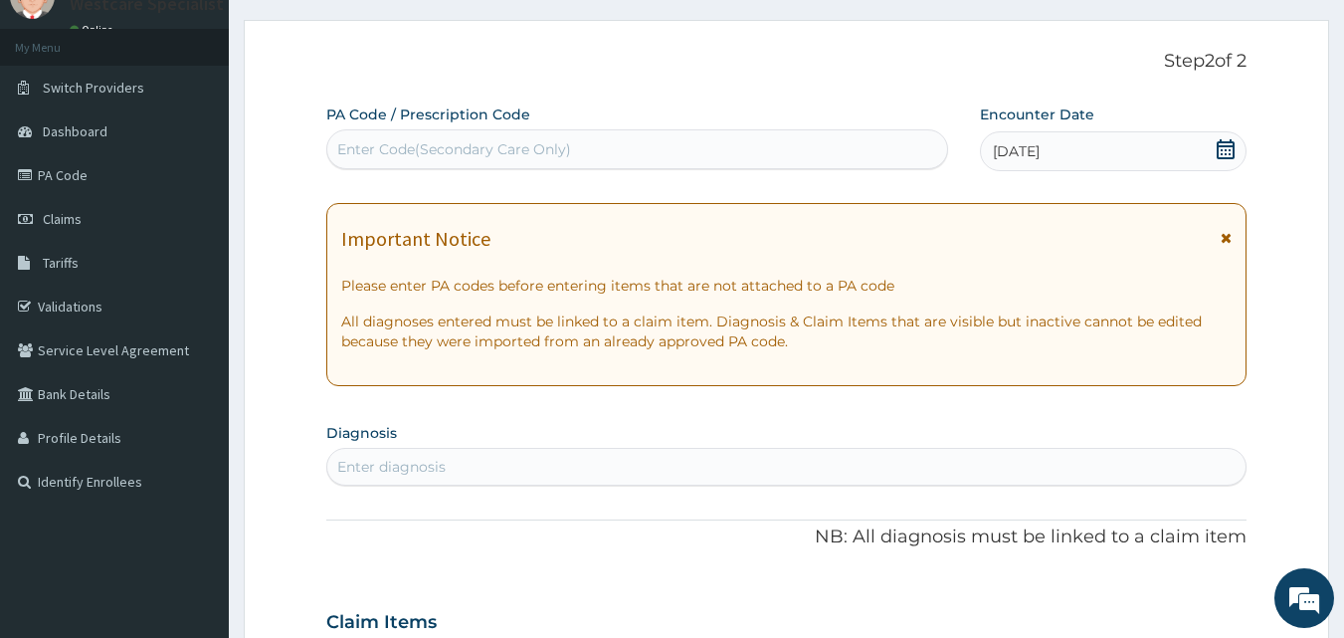
scroll to position [199, 0]
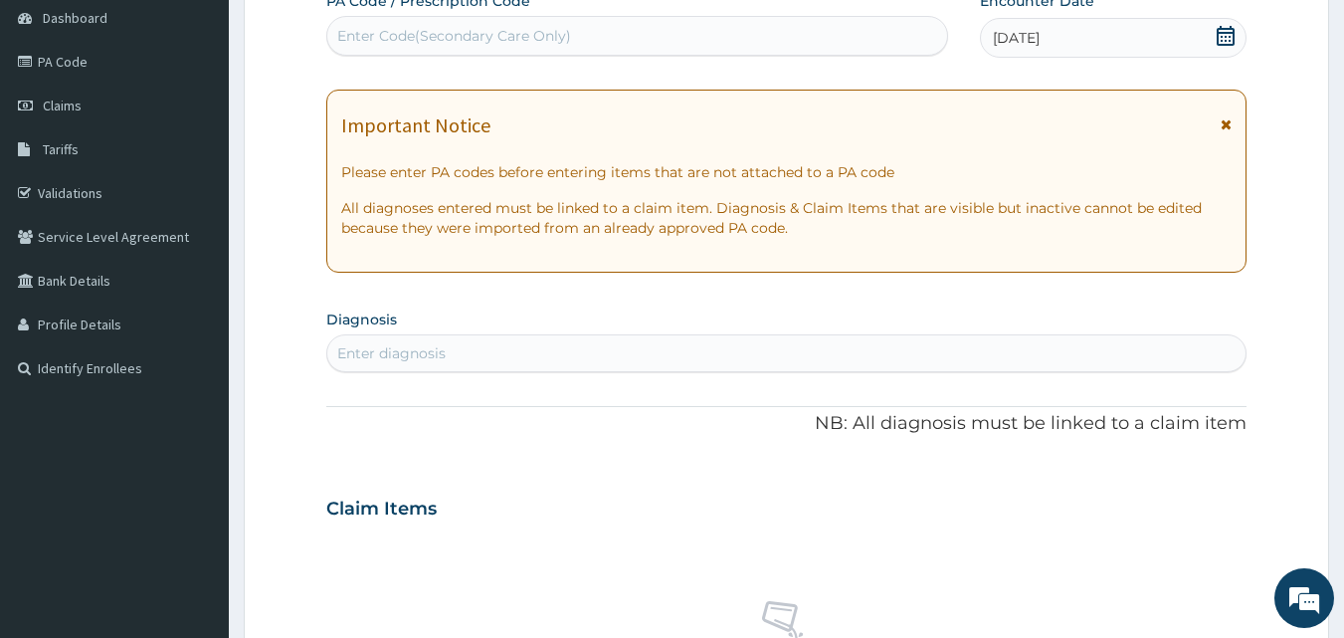
drag, startPoint x: 611, startPoint y: 358, endPoint x: 1358, endPoint y: 587, distance: 781.3
click at [612, 361] on div "Enter diagnosis" at bounding box center [786, 353] width 919 height 32
type input "PAIN"
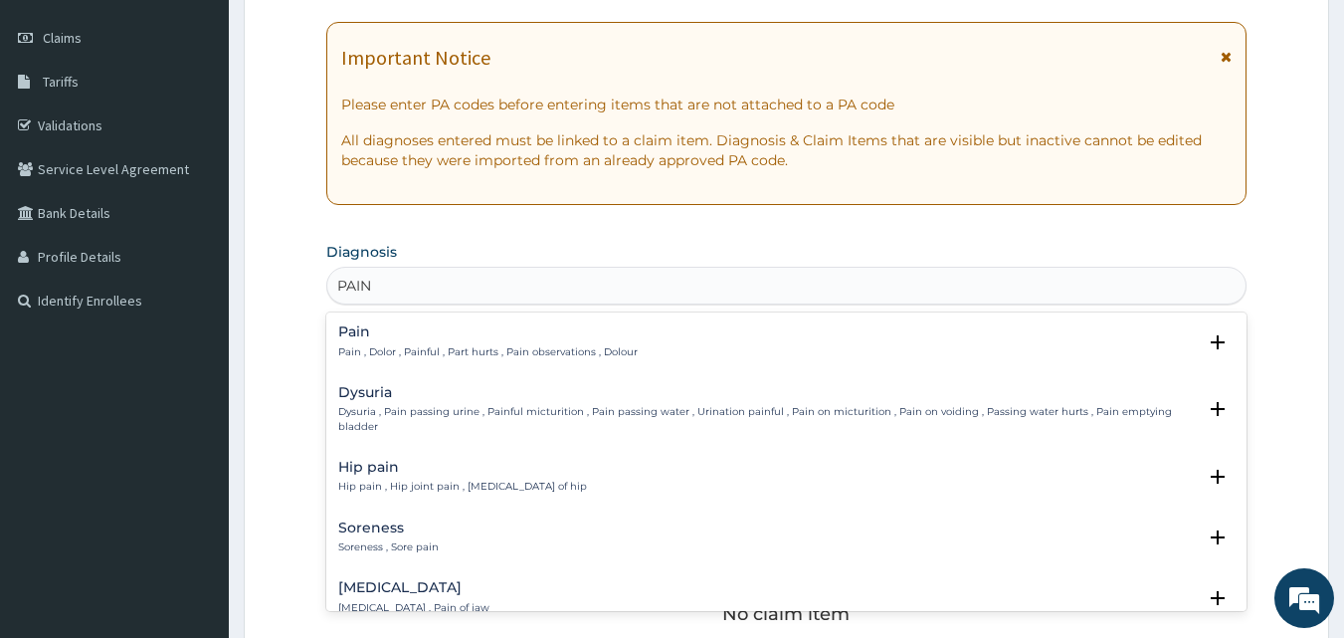
scroll to position [298, 0]
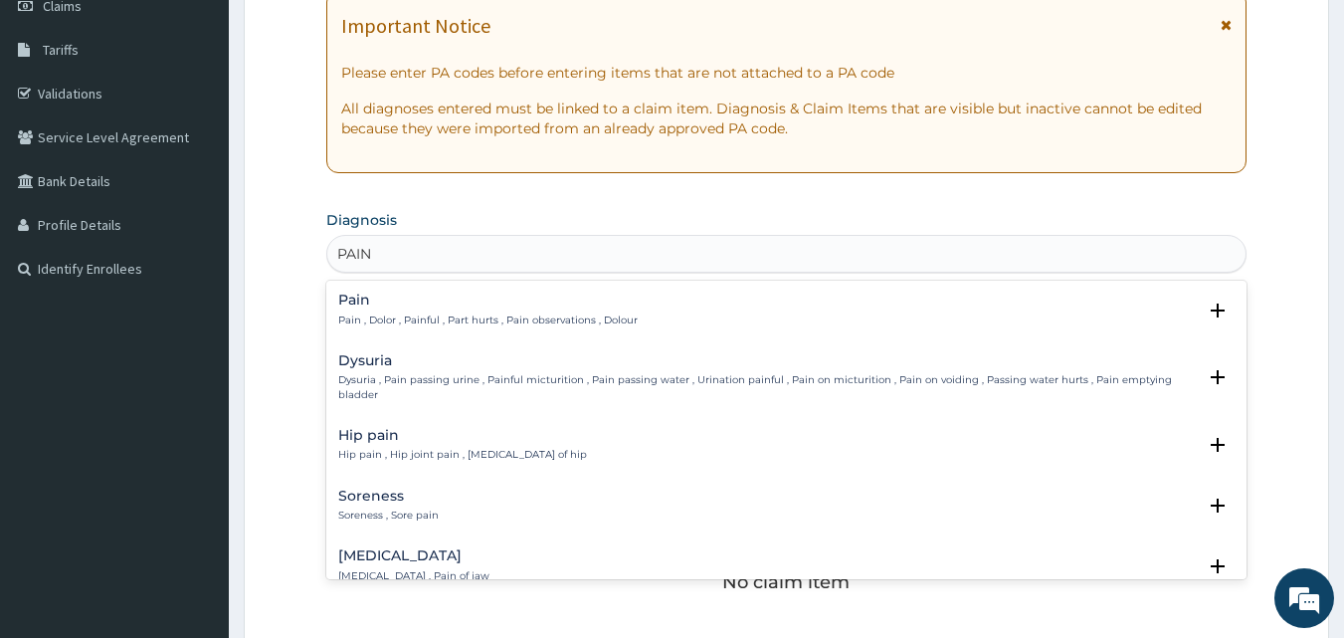
click at [354, 294] on h4 "Pain" at bounding box center [487, 299] width 299 height 15
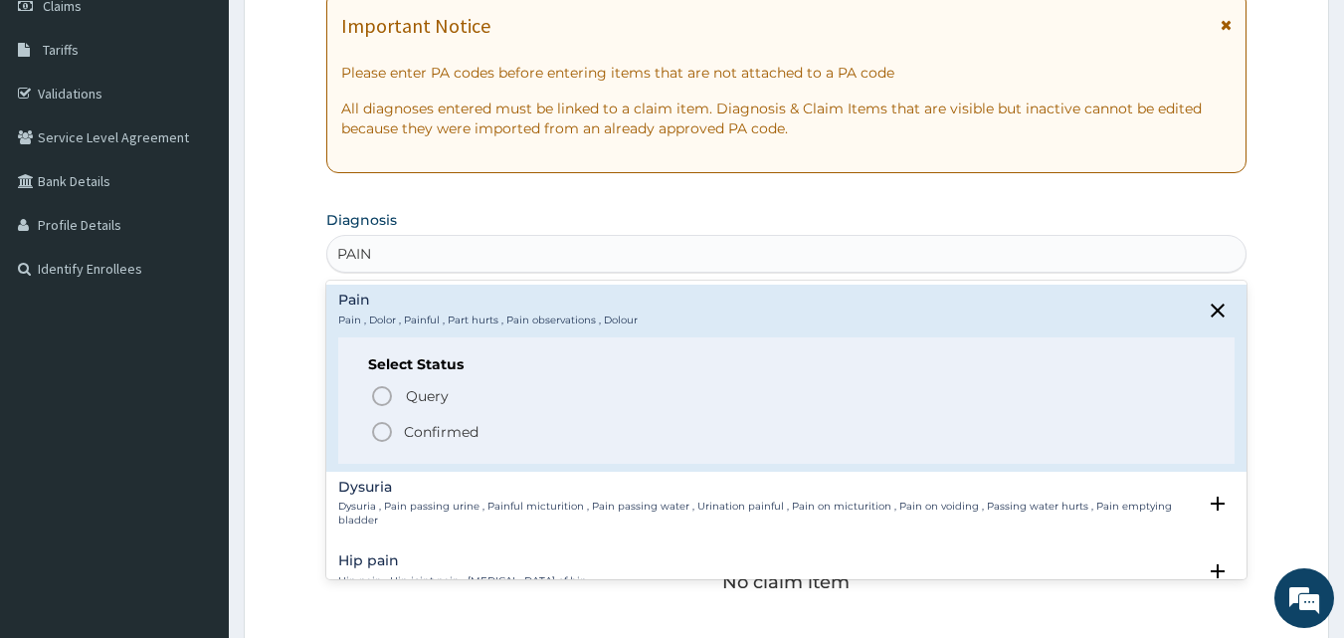
click at [384, 430] on icon "status option filled" at bounding box center [382, 432] width 24 height 24
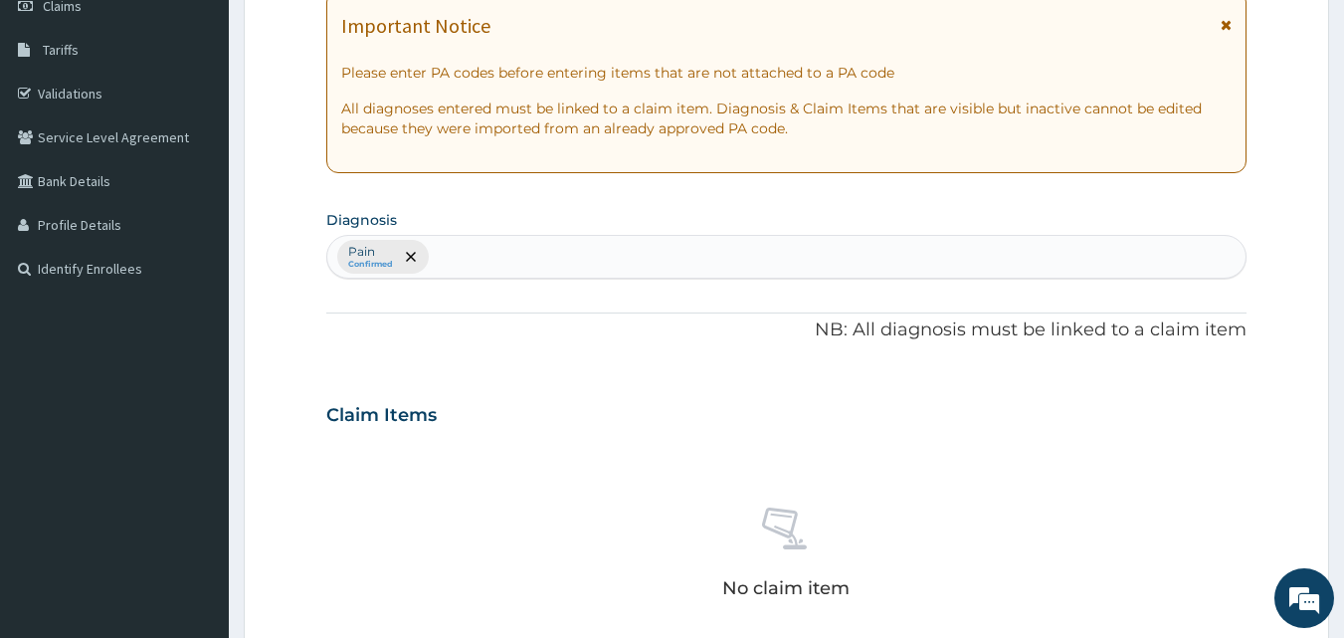
scroll to position [796, 0]
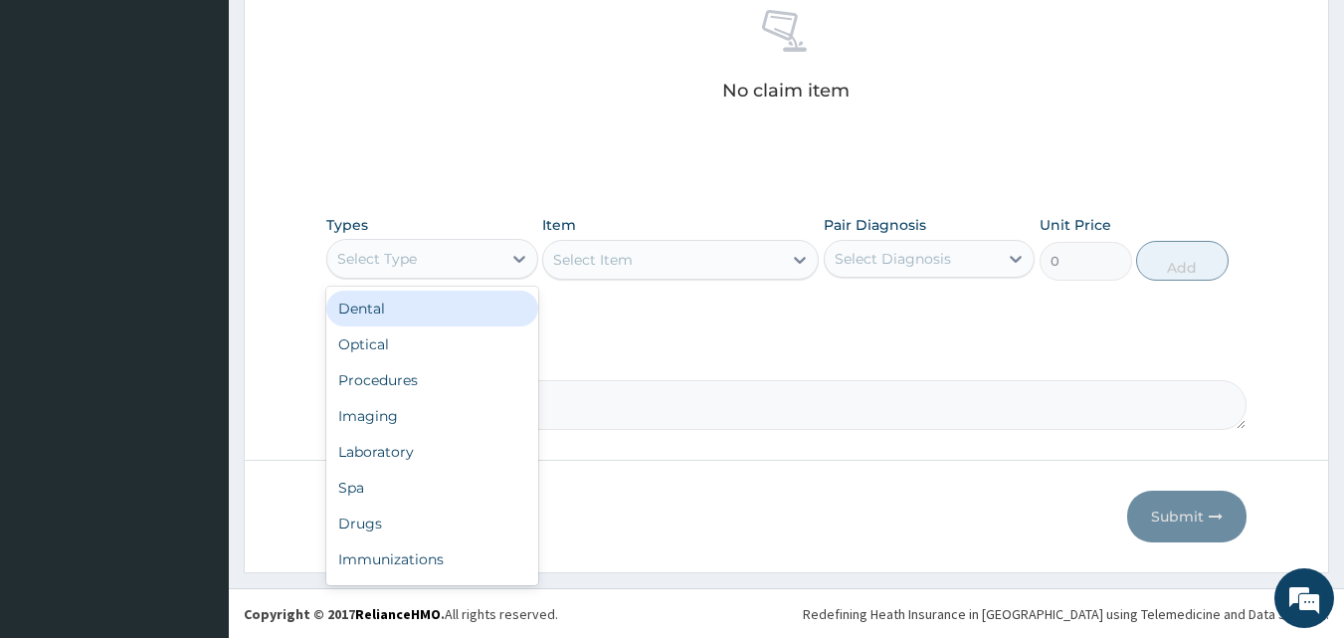
click at [430, 262] on div "Select Type" at bounding box center [414, 259] width 174 height 32
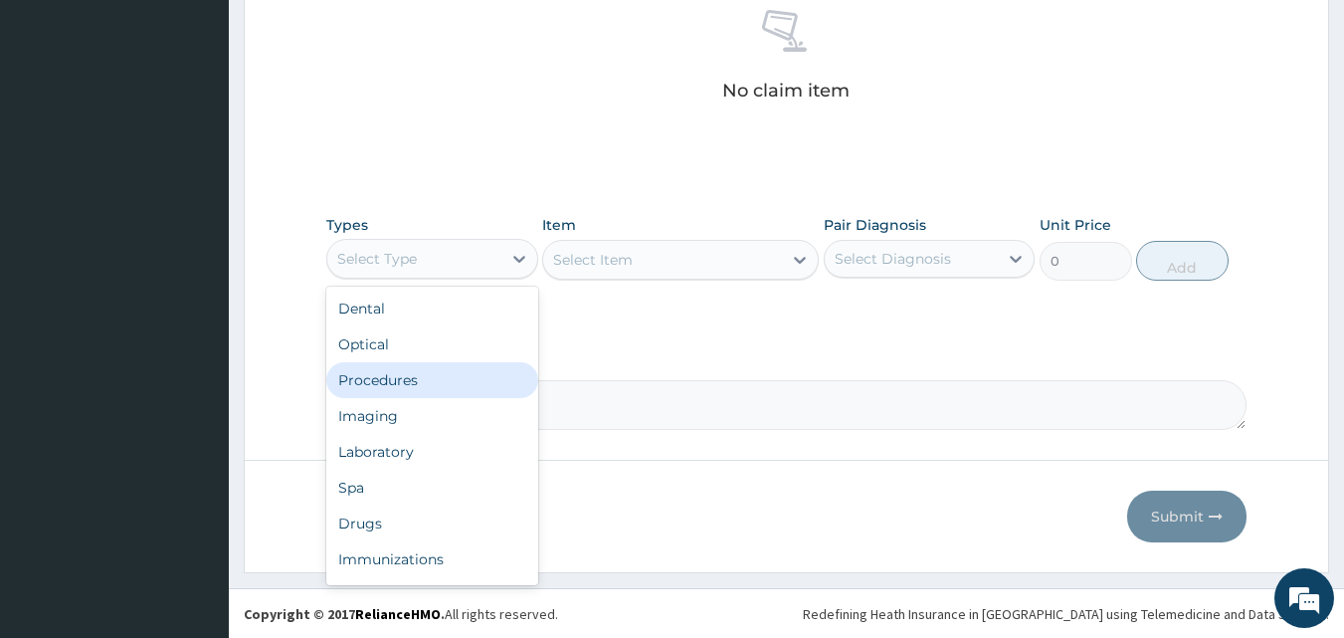
click at [416, 375] on div "Procedures" at bounding box center [432, 380] width 212 height 36
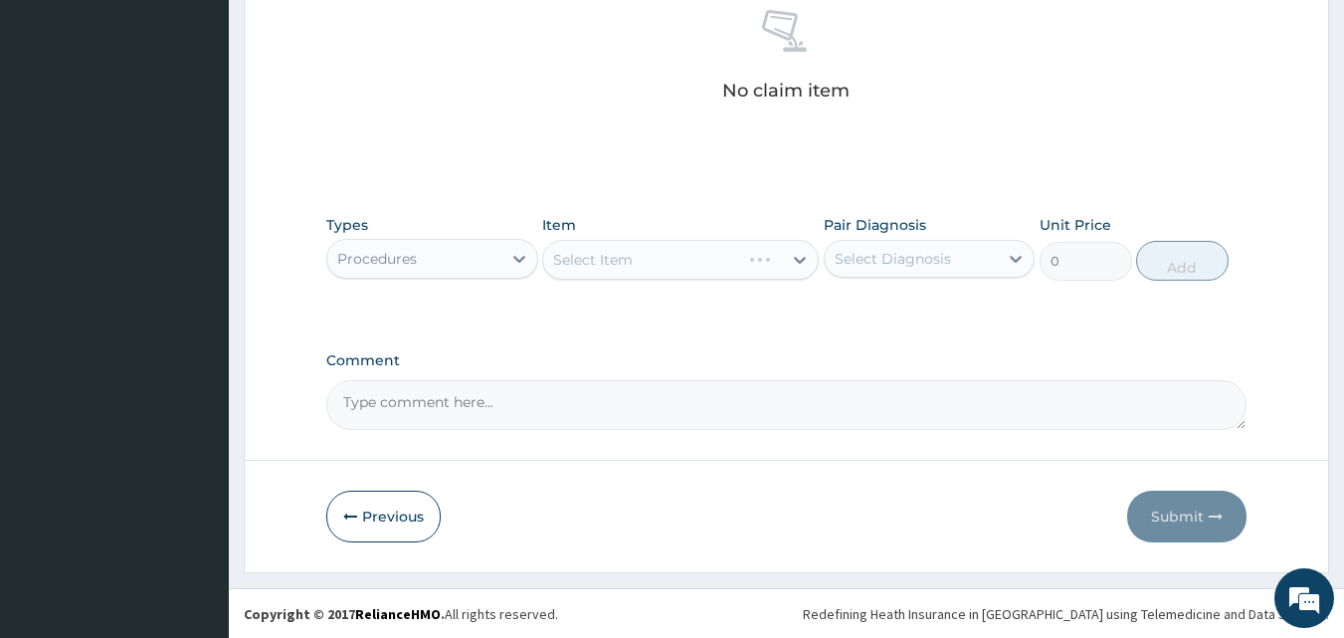
drag, startPoint x: 678, startPoint y: 333, endPoint x: 858, endPoint y: 286, distance: 186.0
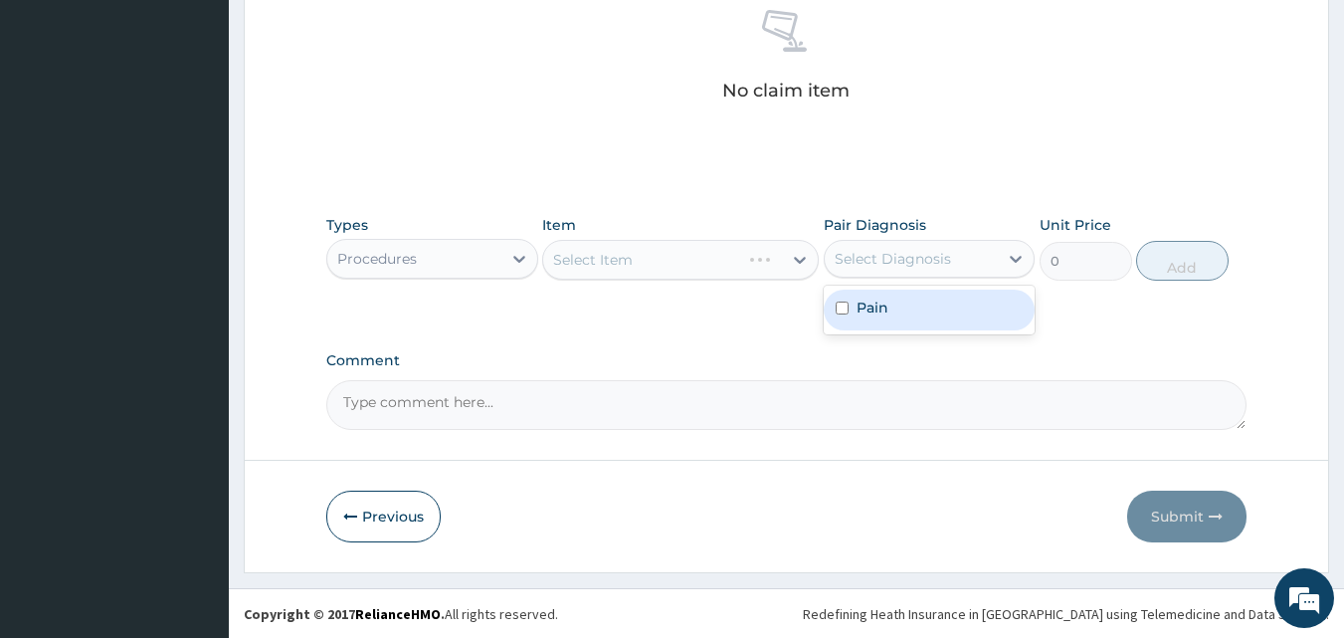
drag, startPoint x: 927, startPoint y: 250, endPoint x: 923, endPoint y: 295, distance: 45.9
click at [927, 252] on div "Select Diagnosis" at bounding box center [893, 259] width 116 height 20
click at [921, 318] on div "Pain" at bounding box center [930, 309] width 212 height 41
checkbox input "true"
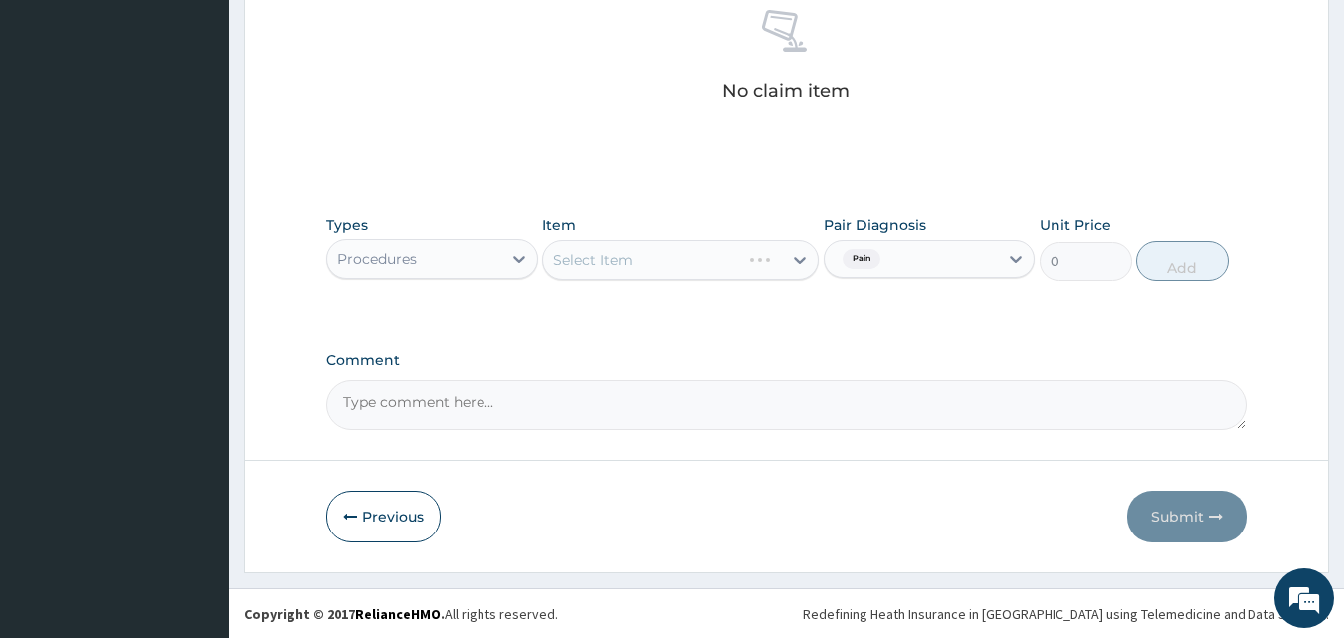
click at [780, 355] on label "Comment" at bounding box center [786, 360] width 921 height 17
click at [780, 380] on textarea "Comment" at bounding box center [786, 405] width 921 height 50
click at [720, 311] on div "Types Procedures Item Select Item Pair Diagnosis Pain Unit Price 0 Add" at bounding box center [786, 262] width 921 height 115
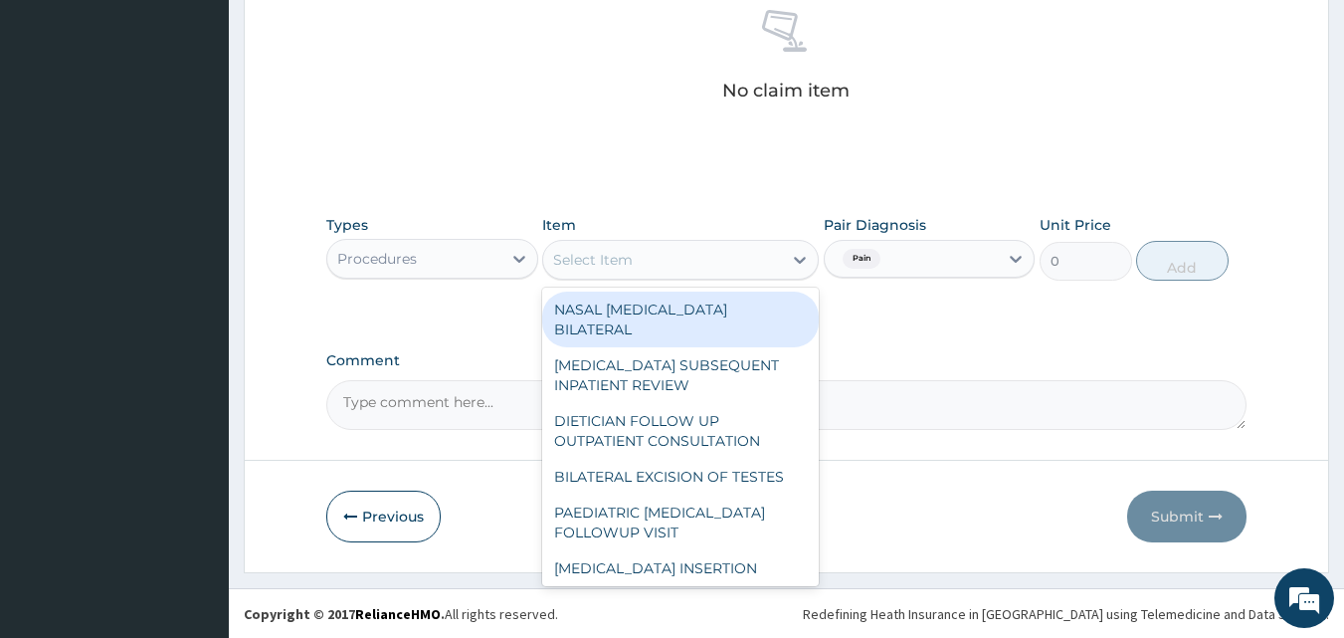
click at [599, 250] on div "Select Item" at bounding box center [593, 260] width 80 height 20
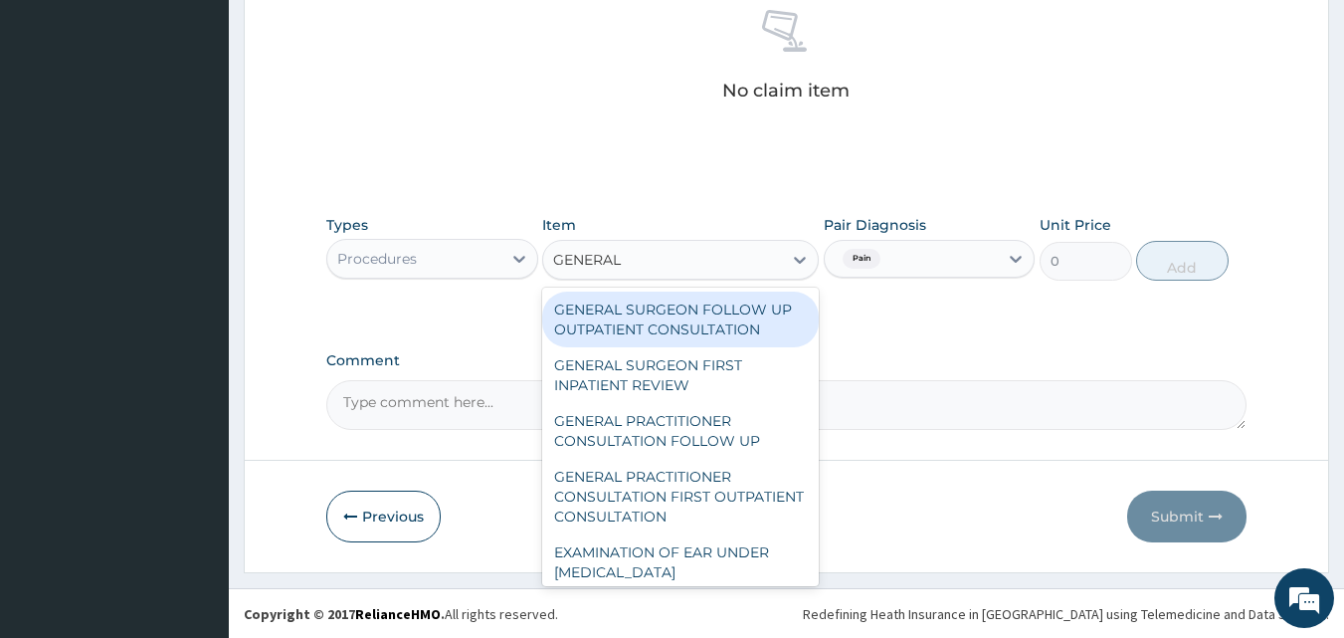
type input "GENERAL P"
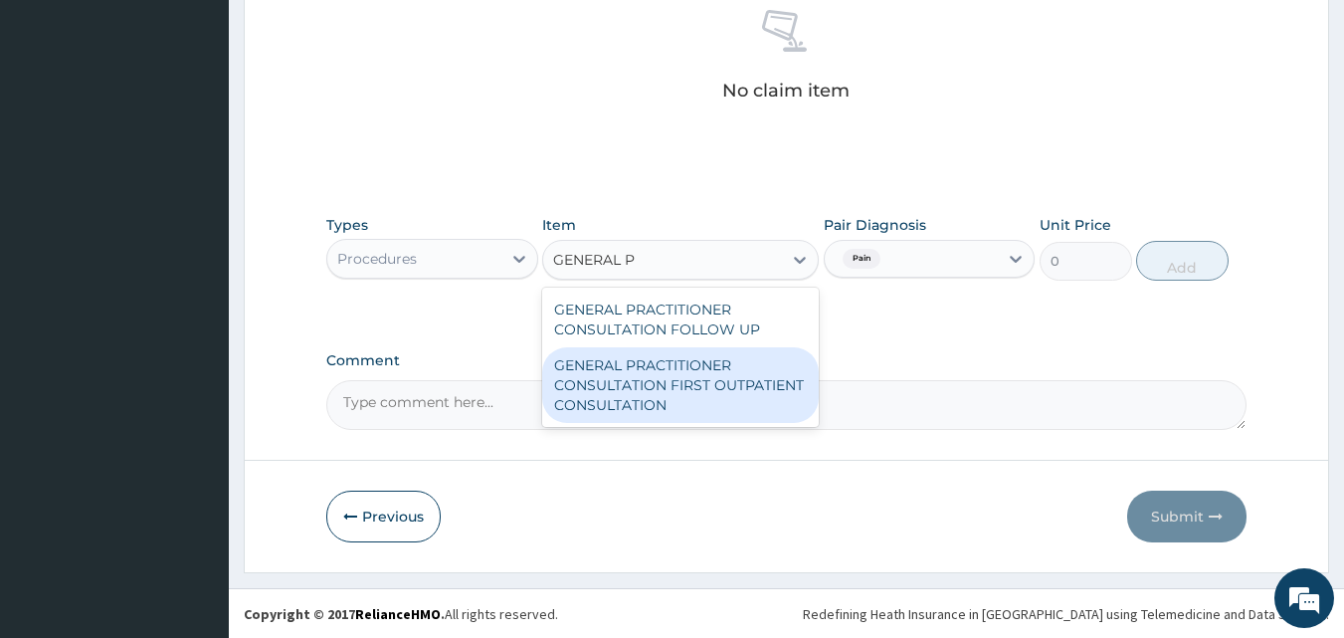
click at [631, 366] on div "GENERAL PRACTITIONER CONSULTATION FIRST OUTPATIENT CONSULTATION" at bounding box center [680, 385] width 277 height 76
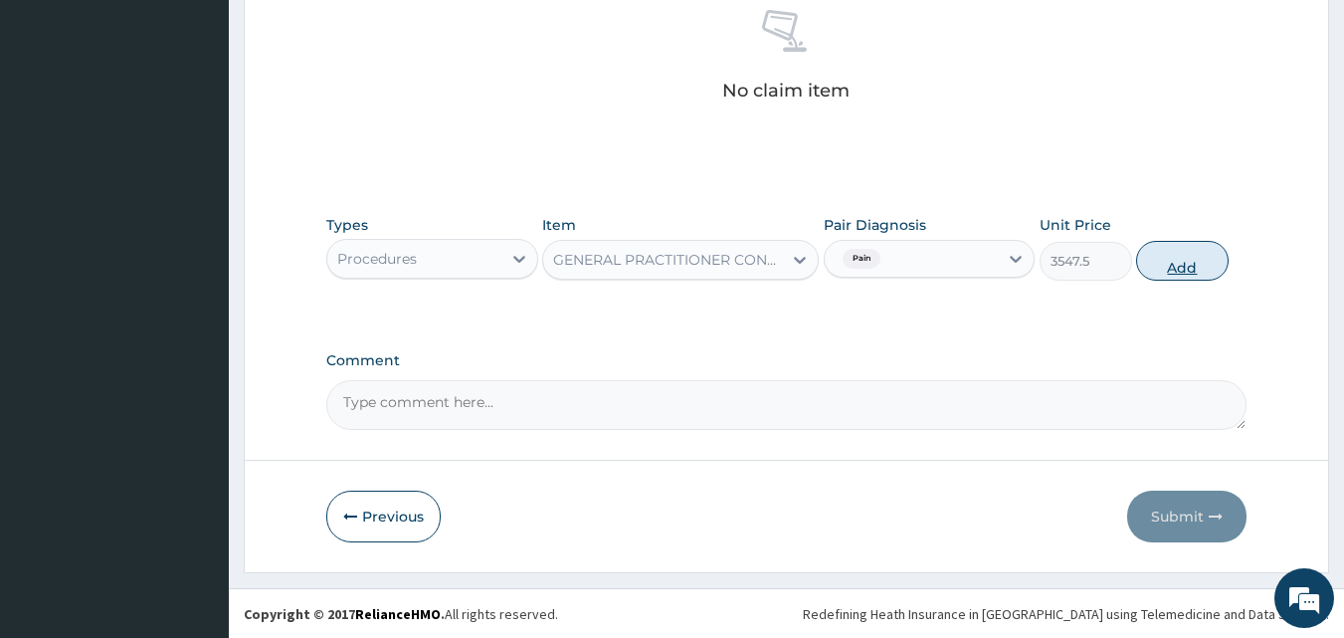
click at [1178, 249] on button "Add" at bounding box center [1182, 261] width 93 height 40
type input "0"
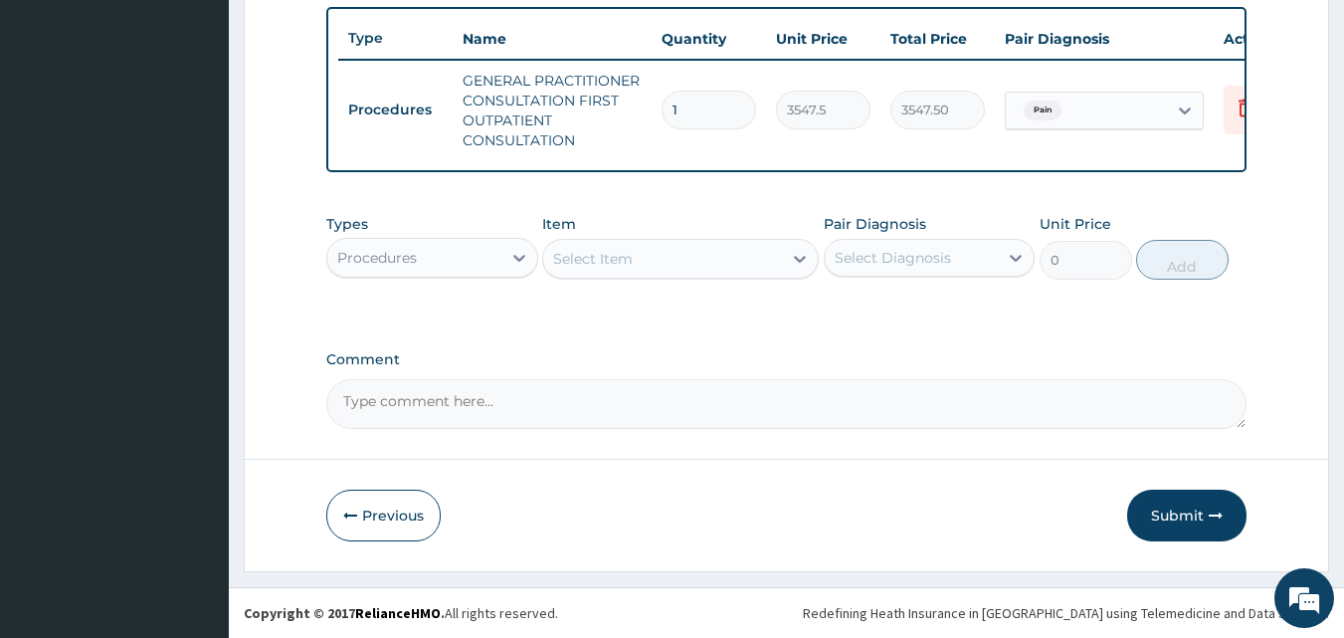
scroll to position [748, 0]
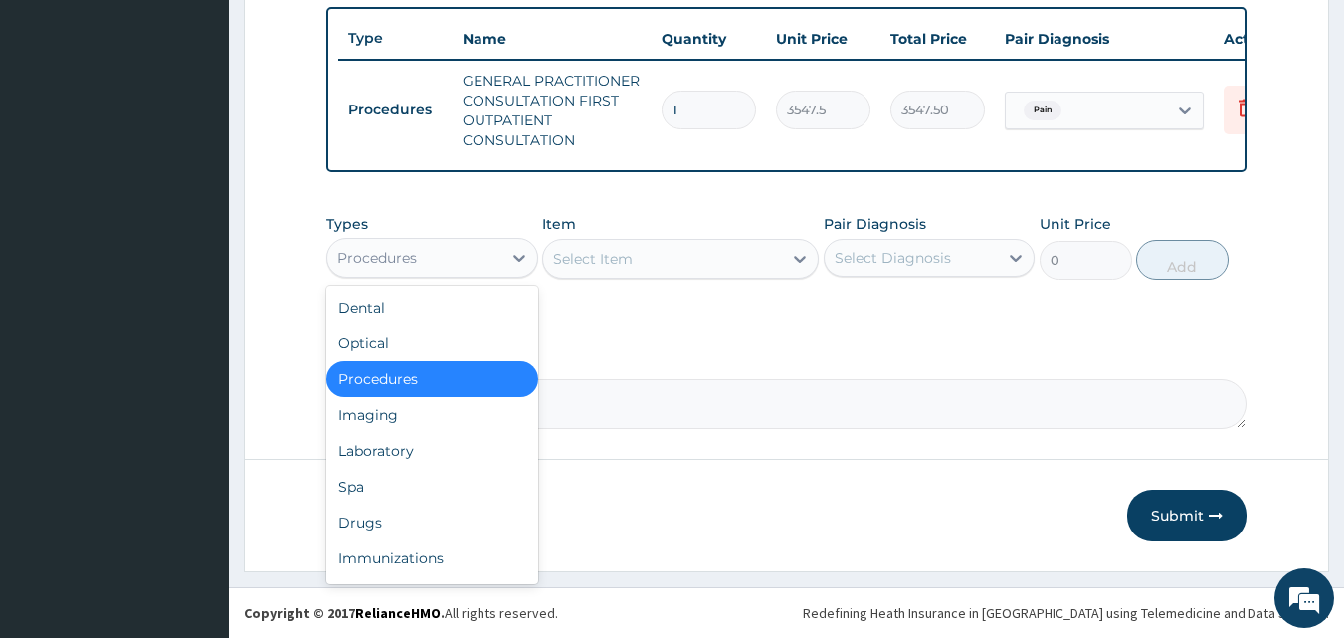
click at [432, 258] on div "Procedures" at bounding box center [414, 258] width 174 height 32
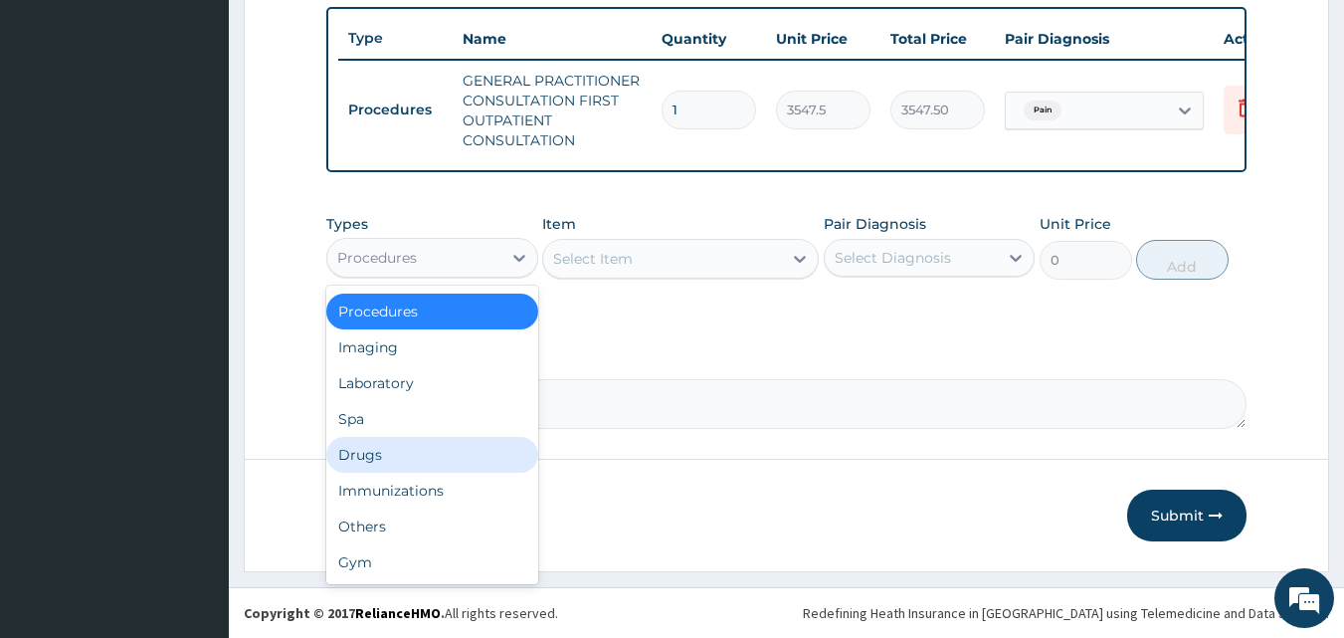
click at [377, 446] on div "Drugs" at bounding box center [432, 455] width 212 height 36
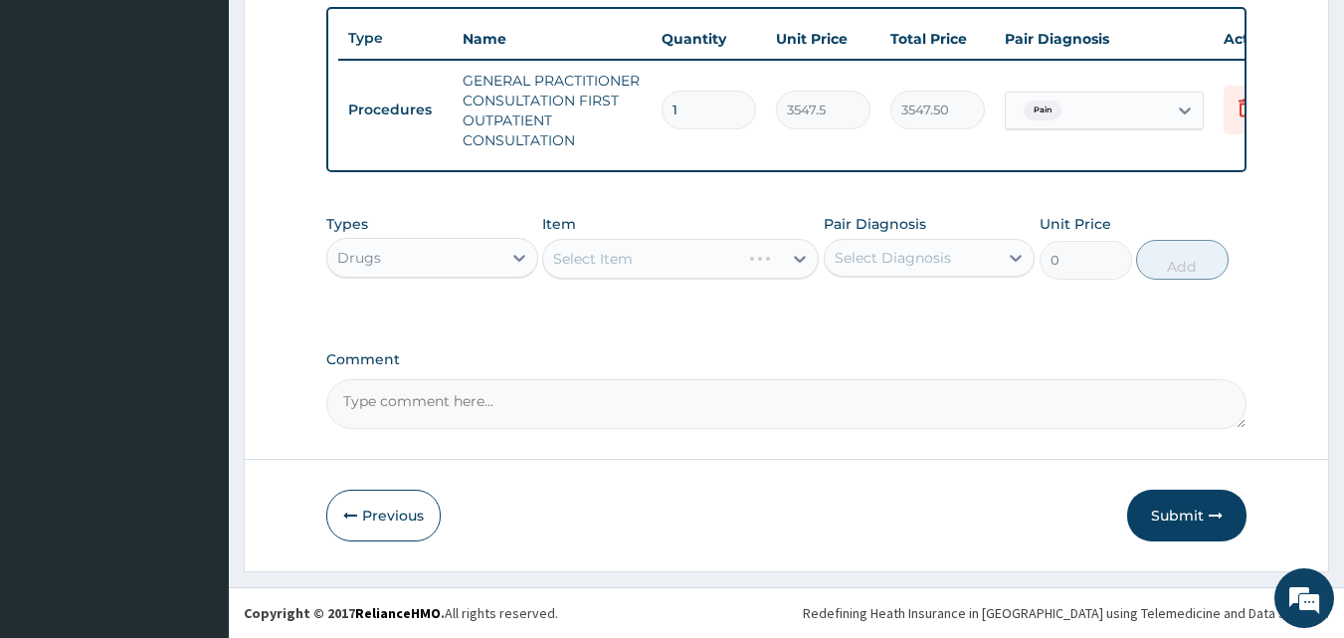
click at [654, 354] on label "Comment" at bounding box center [786, 359] width 921 height 17
click at [654, 379] on textarea "Comment" at bounding box center [786, 404] width 921 height 50
click at [620, 262] on div "Select Item" at bounding box center [593, 259] width 80 height 20
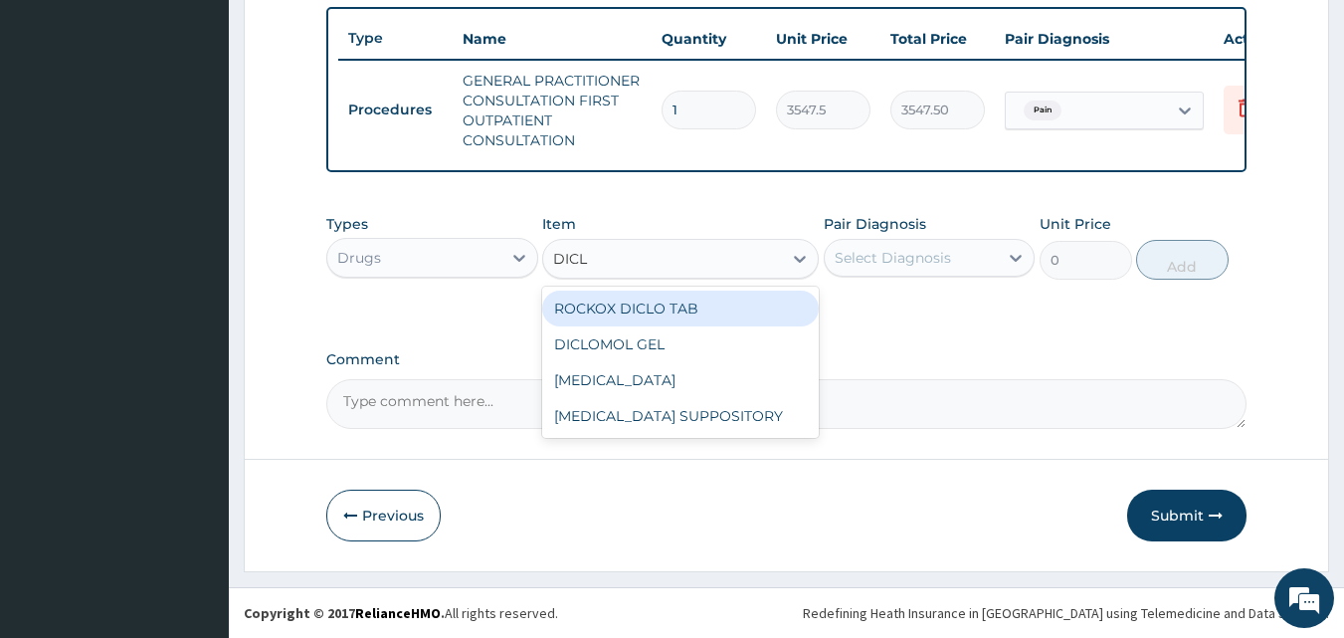
type input "DICLO"
click at [675, 308] on div "ROCKOX DICLO TAB" at bounding box center [680, 308] width 277 height 36
type input "82.7750015258789"
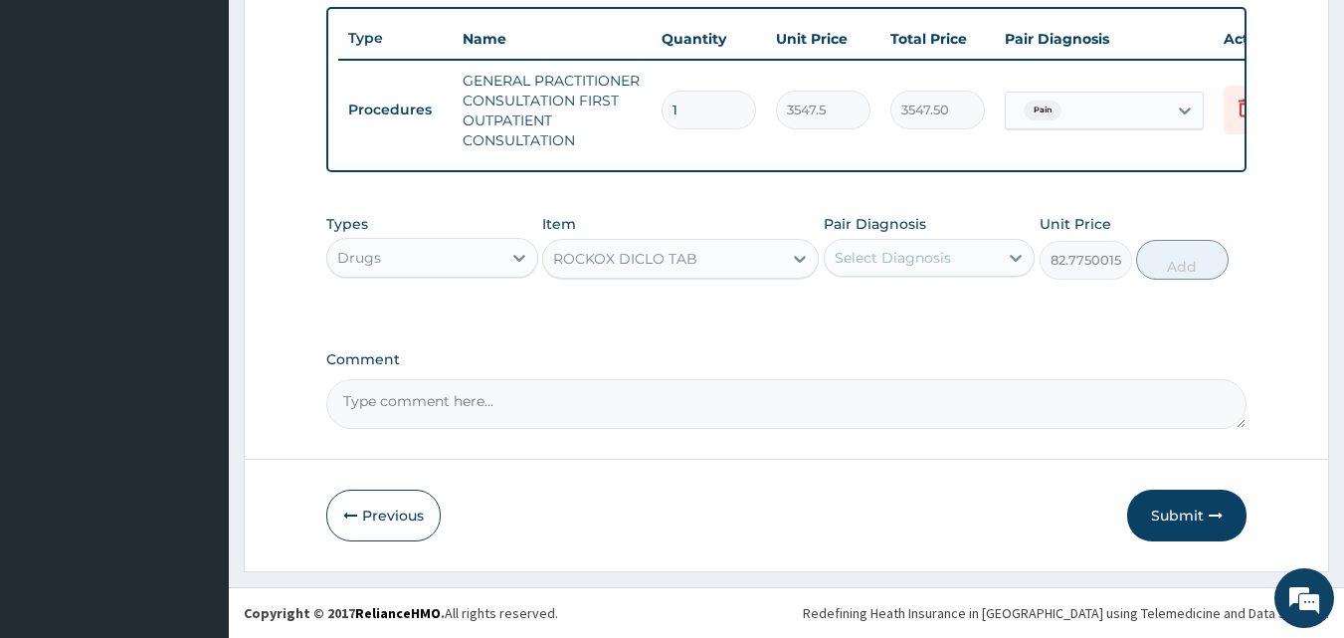
click at [862, 269] on div "Select Diagnosis" at bounding box center [912, 258] width 174 height 32
click at [871, 310] on label "Pain" at bounding box center [873, 306] width 32 height 20
checkbox input "true"
click at [1177, 273] on button "Add" at bounding box center [1182, 260] width 93 height 40
type input "0"
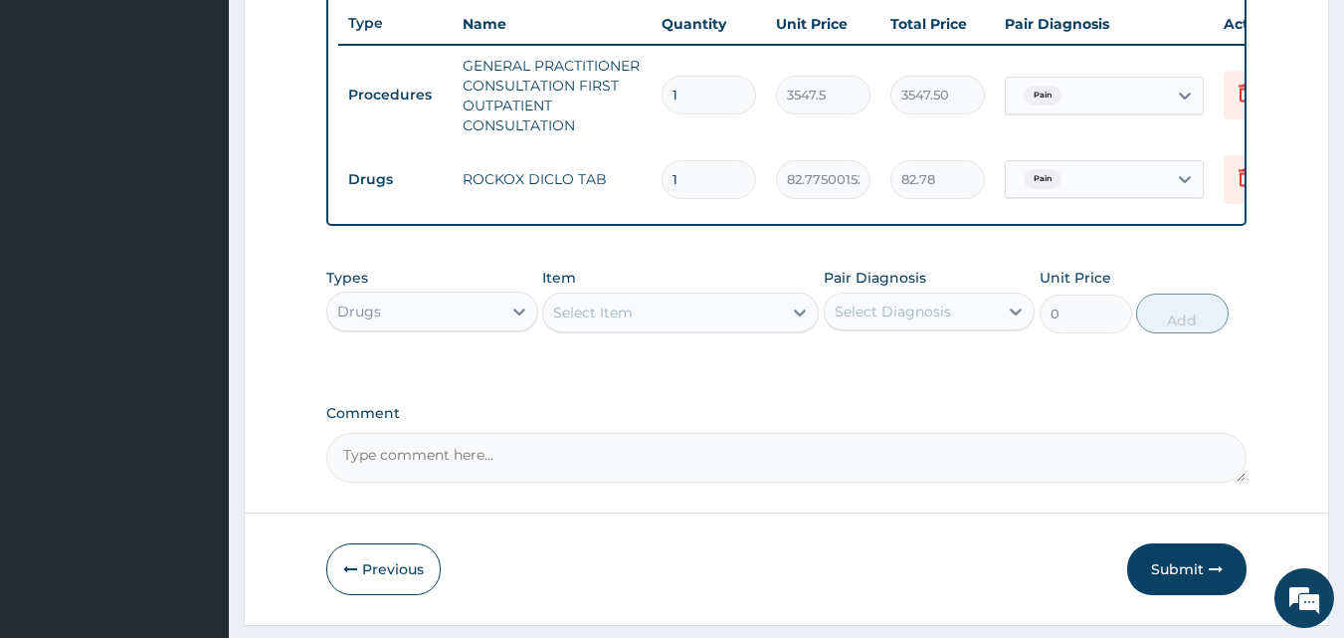
type input "10"
type input "827.75"
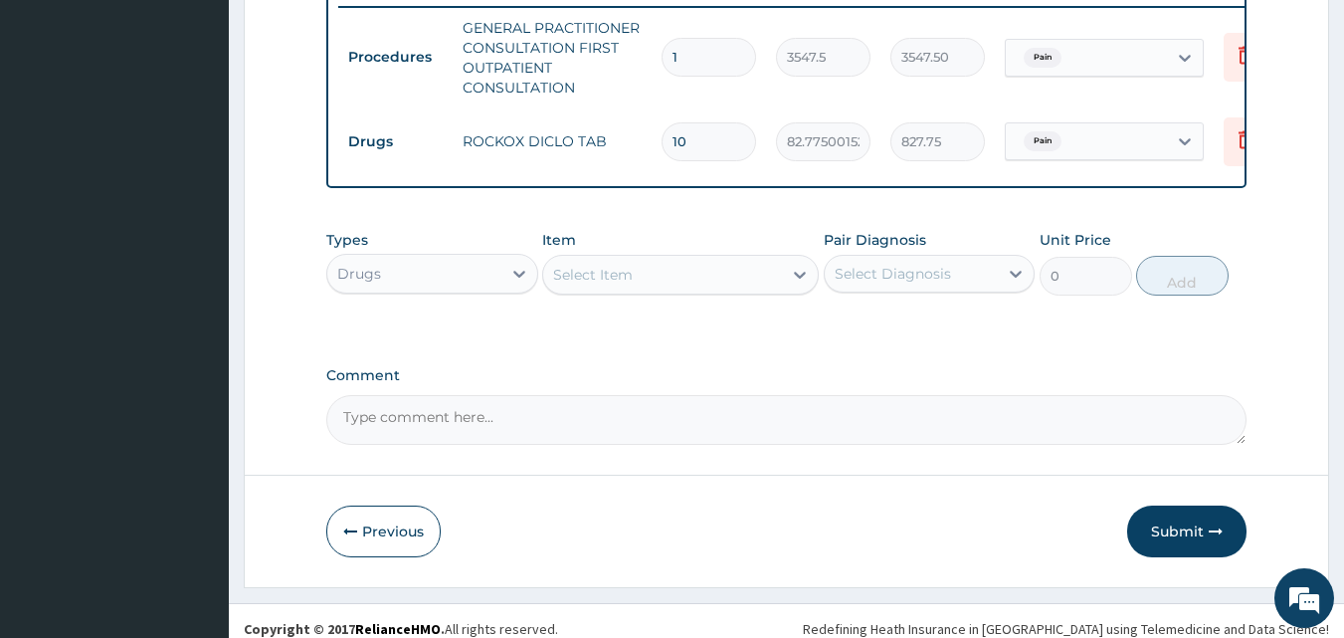
scroll to position [817, 0]
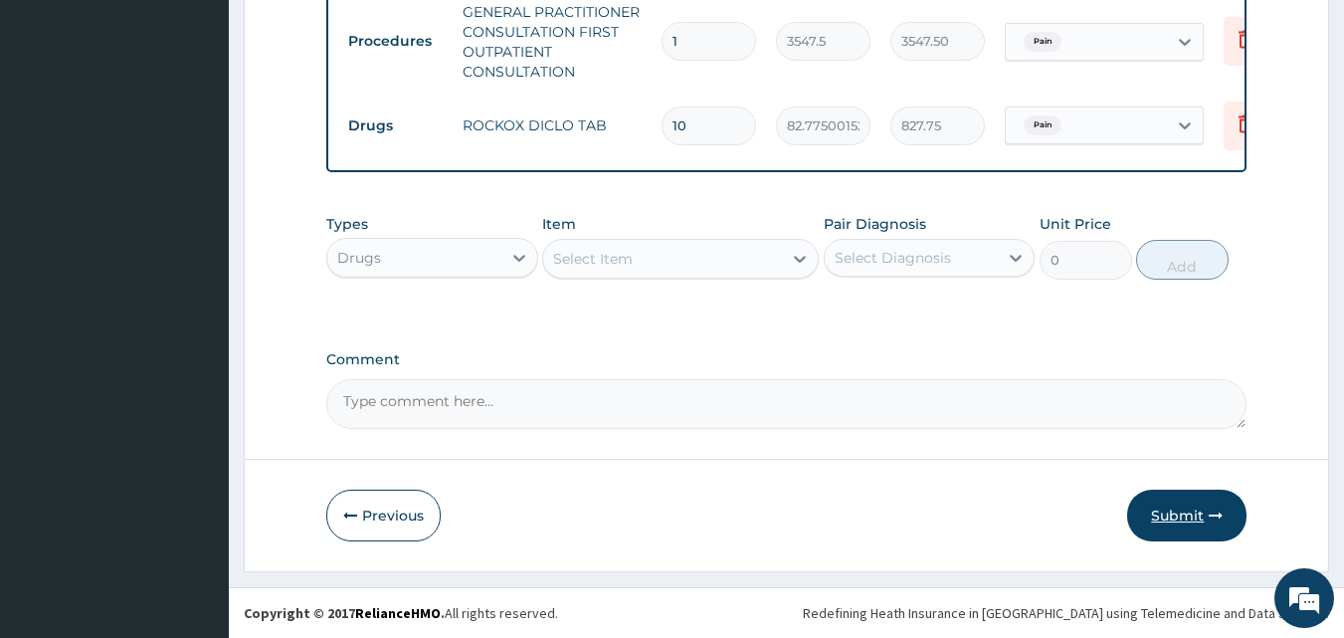
type input "10"
click at [1161, 505] on button "Submit" at bounding box center [1186, 515] width 119 height 52
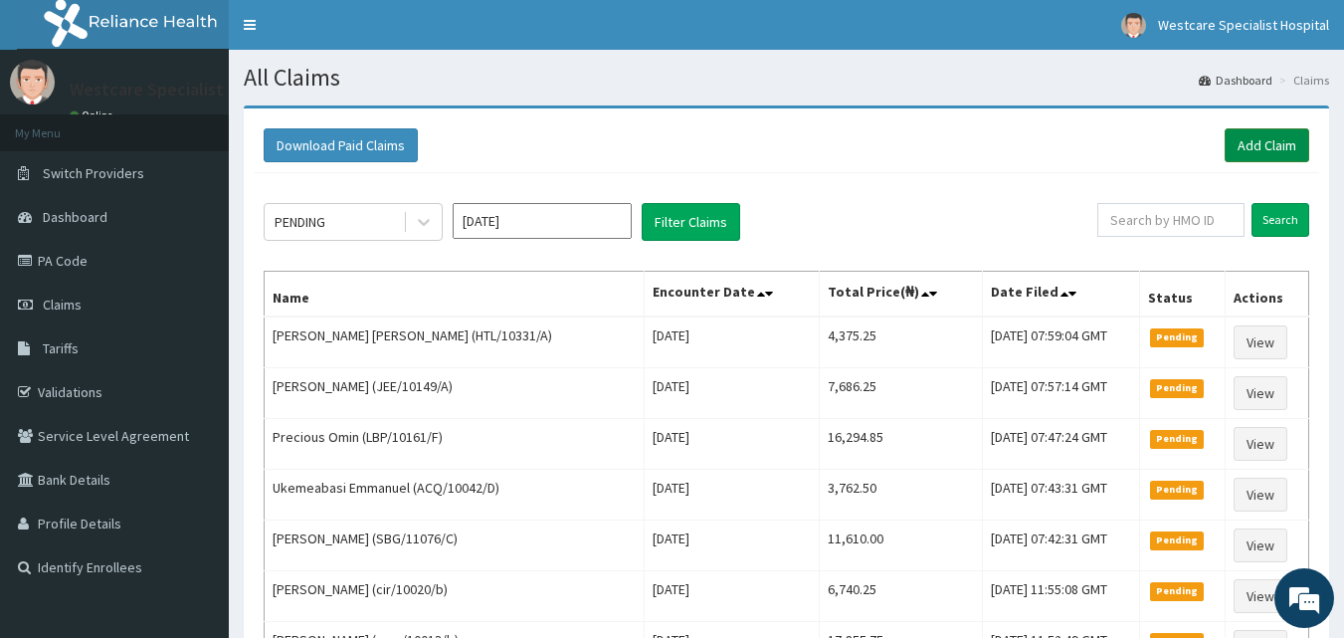
click at [1285, 146] on link "Add Claim" at bounding box center [1267, 145] width 85 height 34
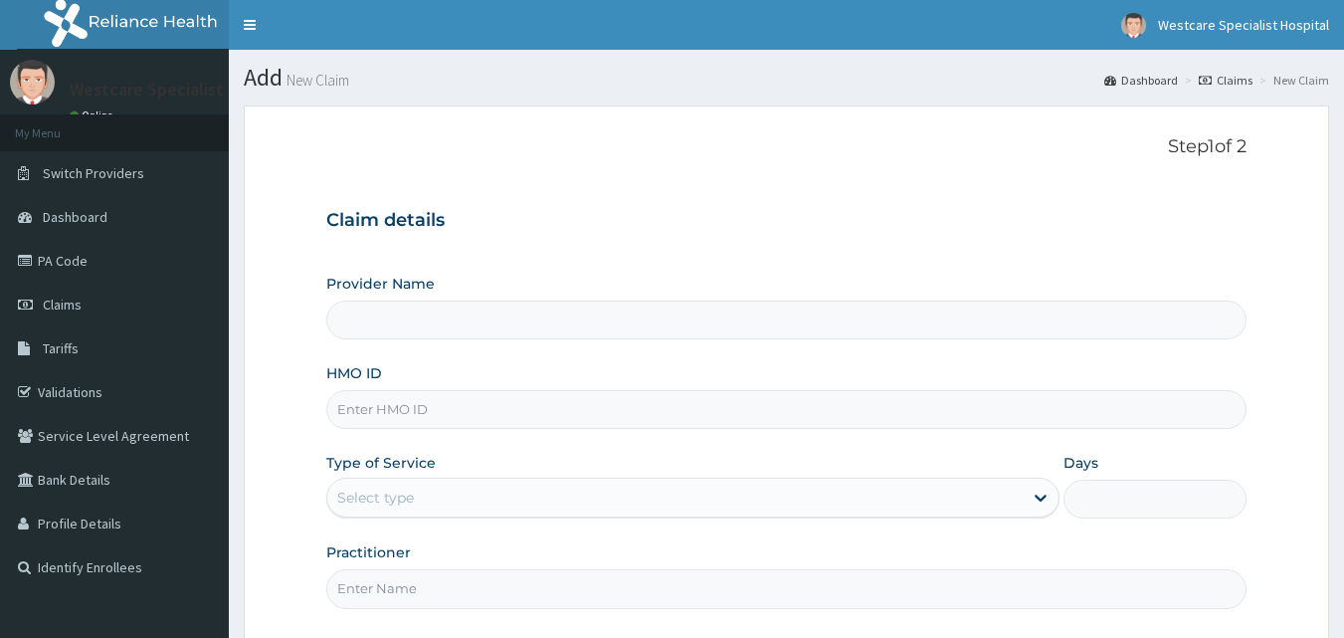
type input "WestCare Specialist Hospital"
click at [590, 408] on input "HMO ID" at bounding box center [786, 409] width 921 height 39
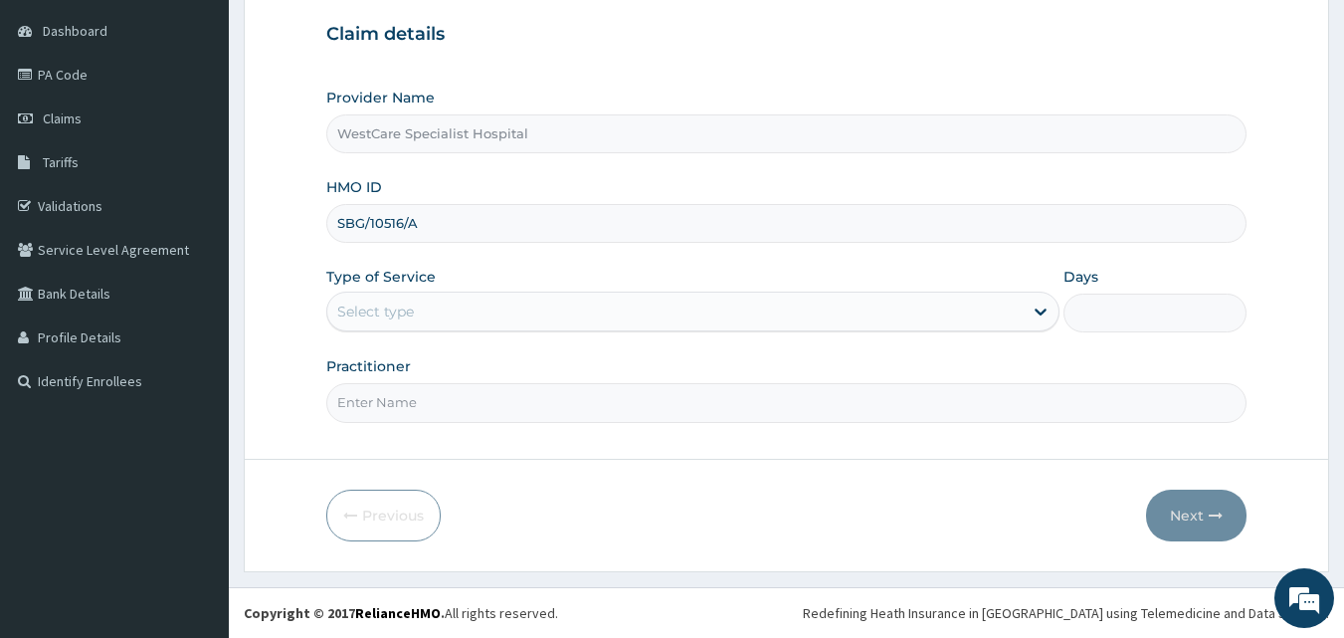
type input "SBG/10516/A"
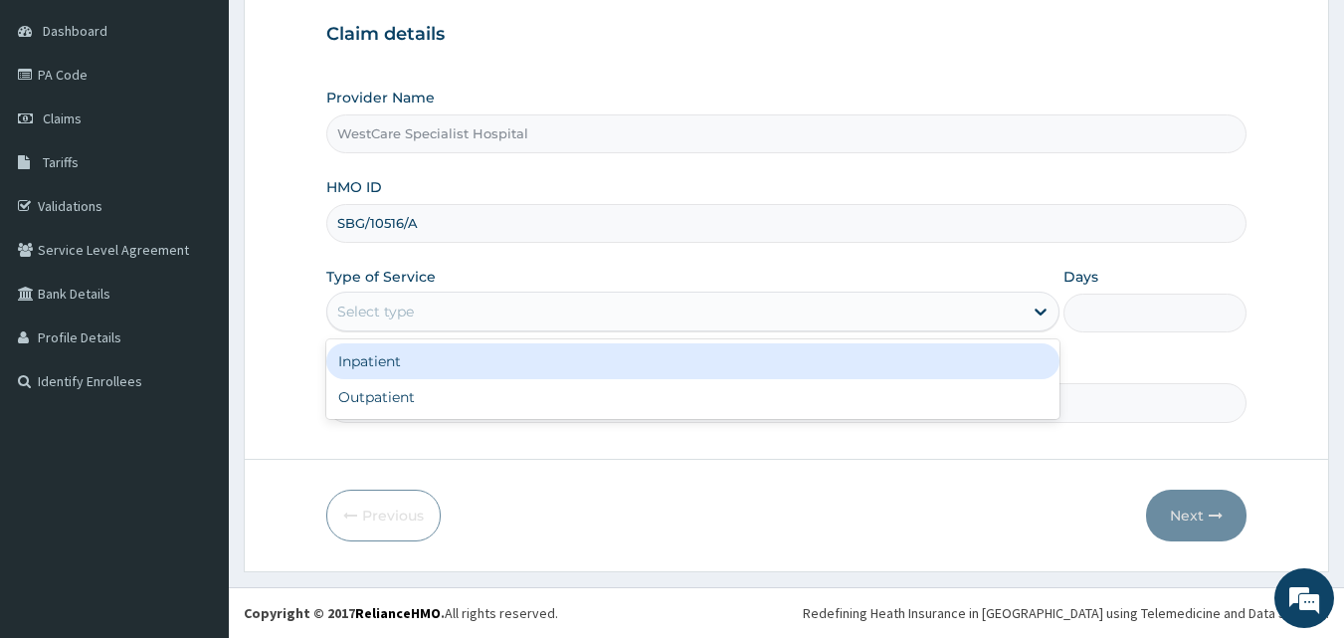
click at [401, 293] on div "Select type" at bounding box center [692, 311] width 733 height 40
click at [409, 354] on div "Inpatient" at bounding box center [692, 361] width 733 height 36
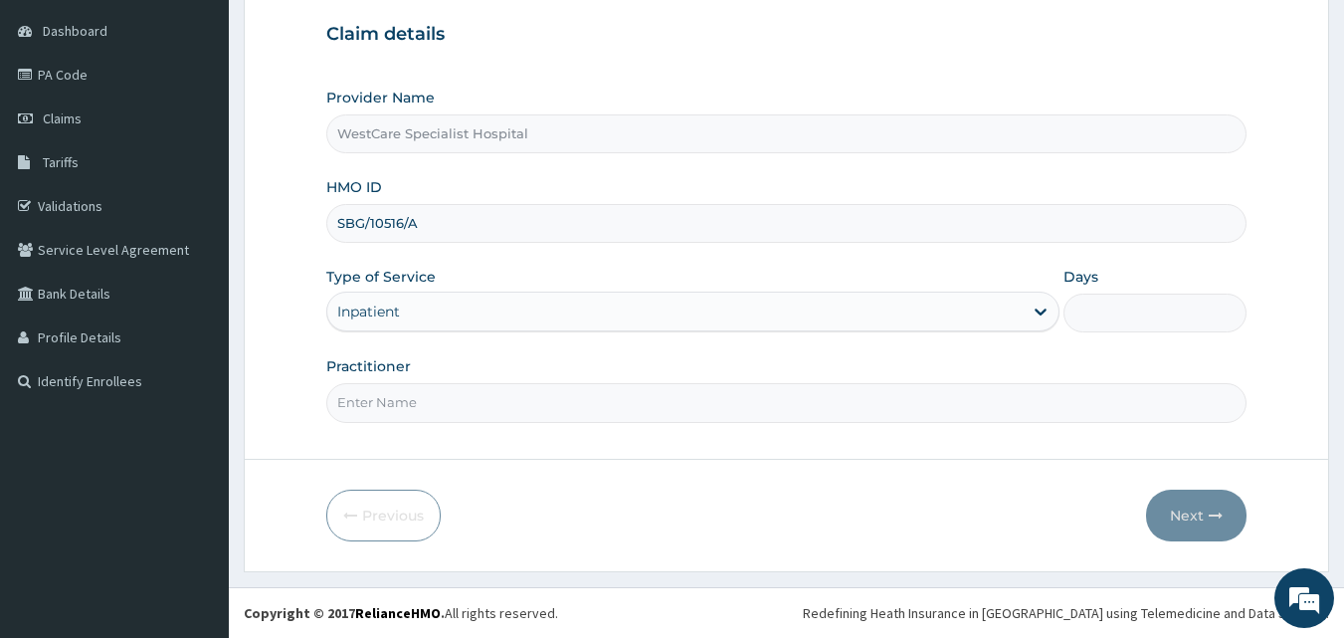
click at [395, 397] on input "Practitioner" at bounding box center [786, 402] width 921 height 39
type input "[PERSON_NAME]"
click at [1088, 310] on input "Days" at bounding box center [1154, 312] width 183 height 39
type input "2"
click at [1184, 519] on button "Next" at bounding box center [1196, 515] width 100 height 52
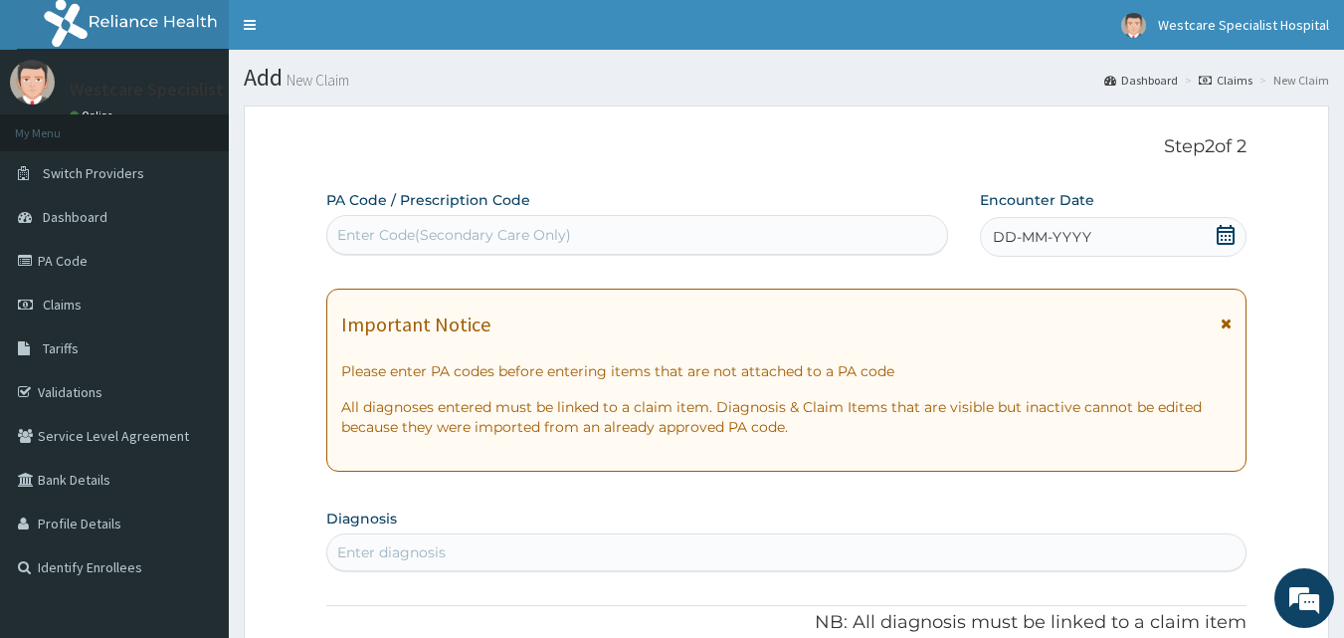
click at [597, 227] on div "Enter Code(Secondary Care Only)" at bounding box center [637, 235] width 621 height 32
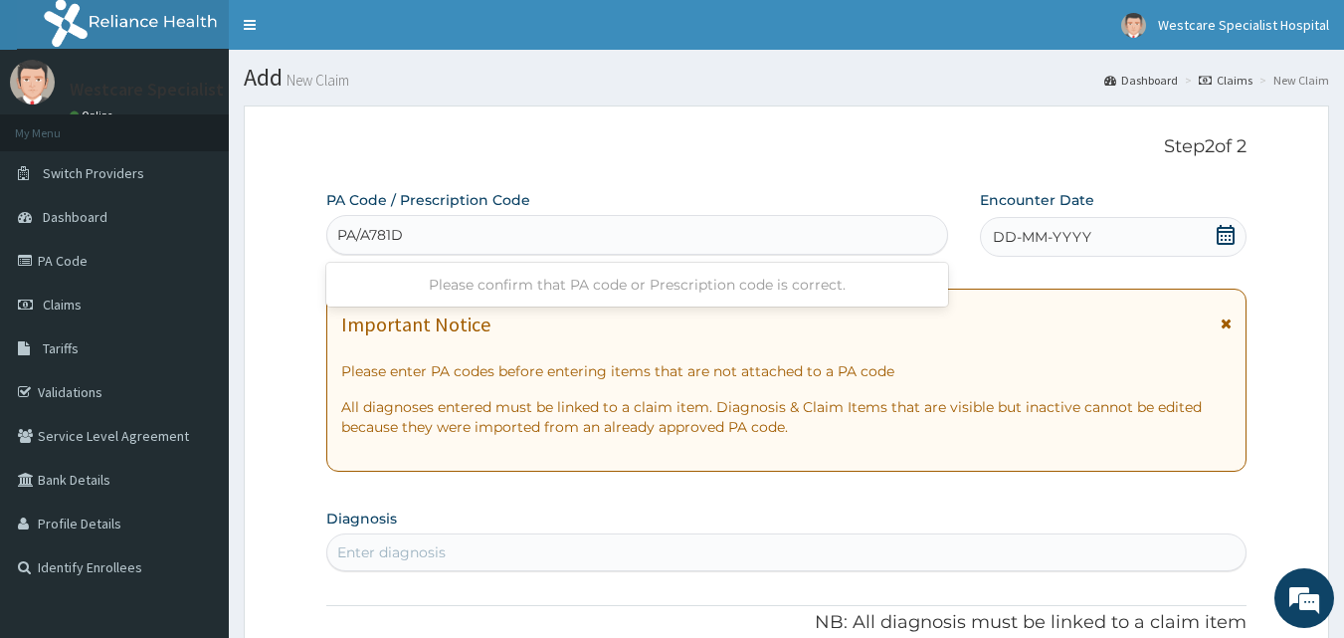
type input "PA/A781D4"
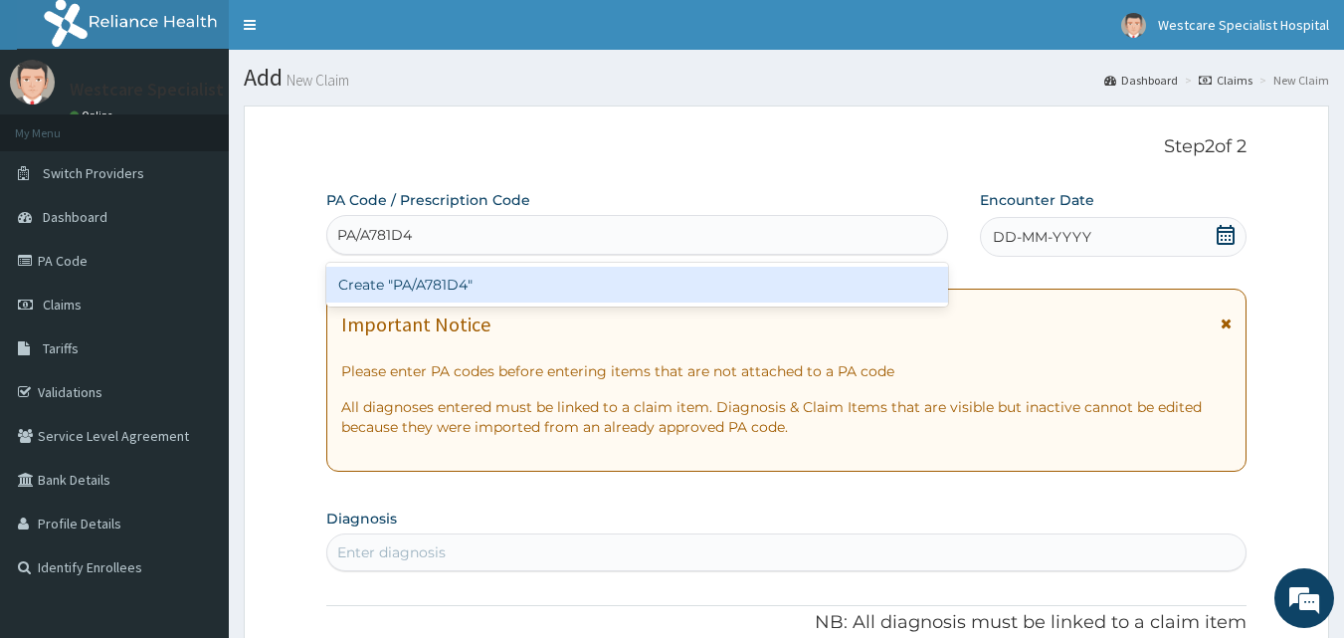
click at [532, 276] on div "Create "PA/A781D4"" at bounding box center [637, 285] width 623 height 36
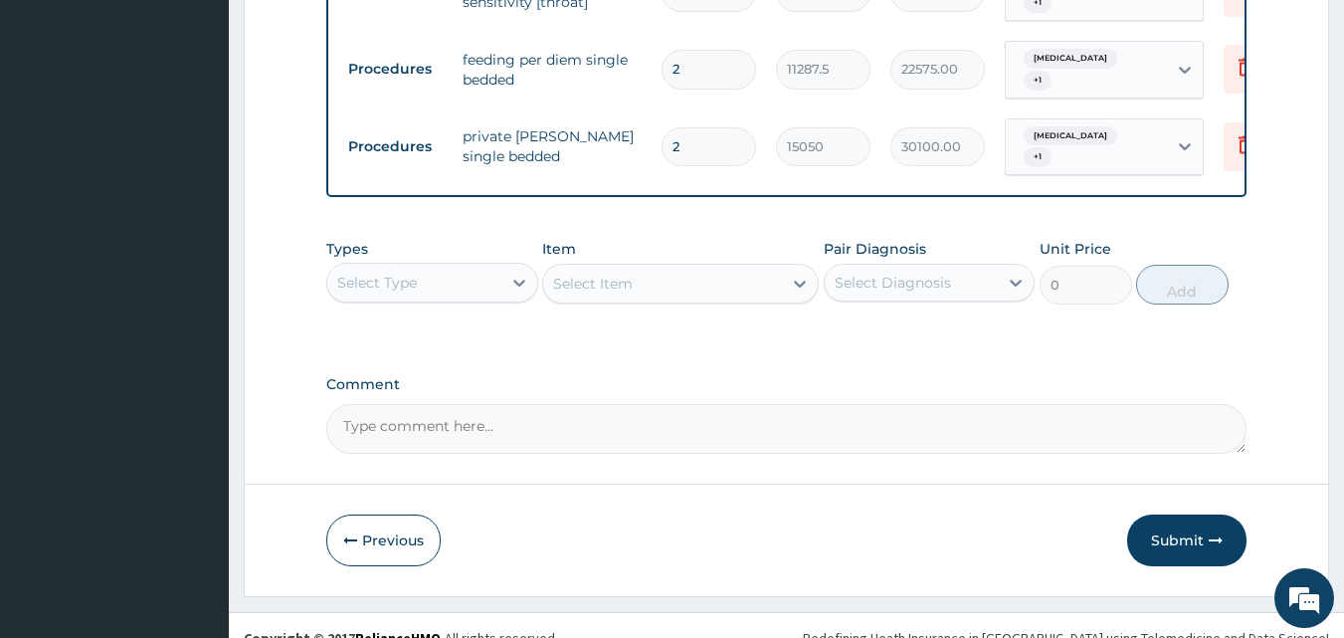
scroll to position [855, 0]
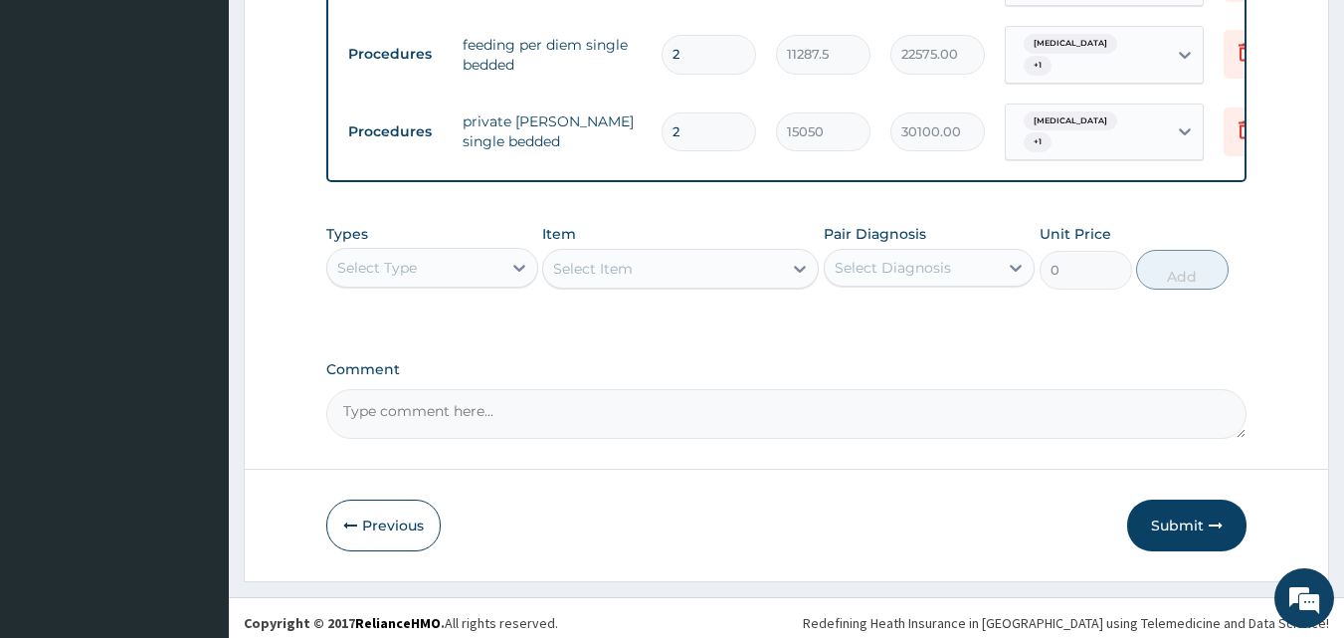
click at [417, 252] on div "Select Type" at bounding box center [414, 268] width 174 height 32
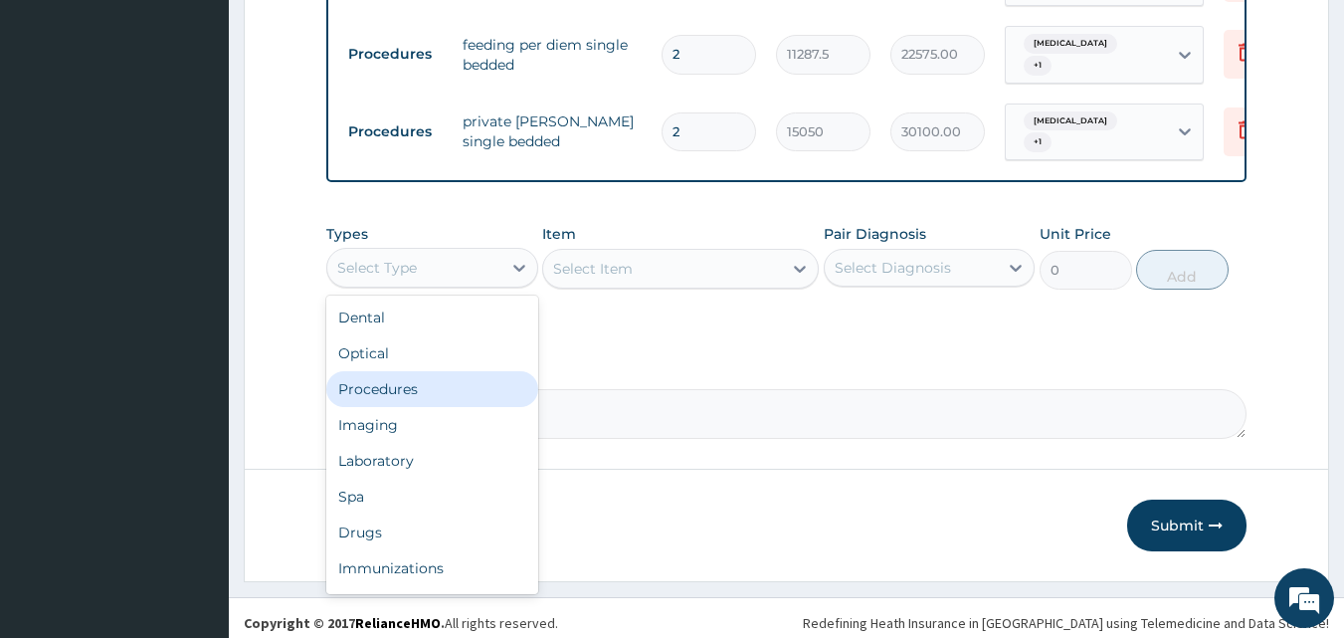
click at [423, 371] on div "Procedures" at bounding box center [432, 389] width 212 height 36
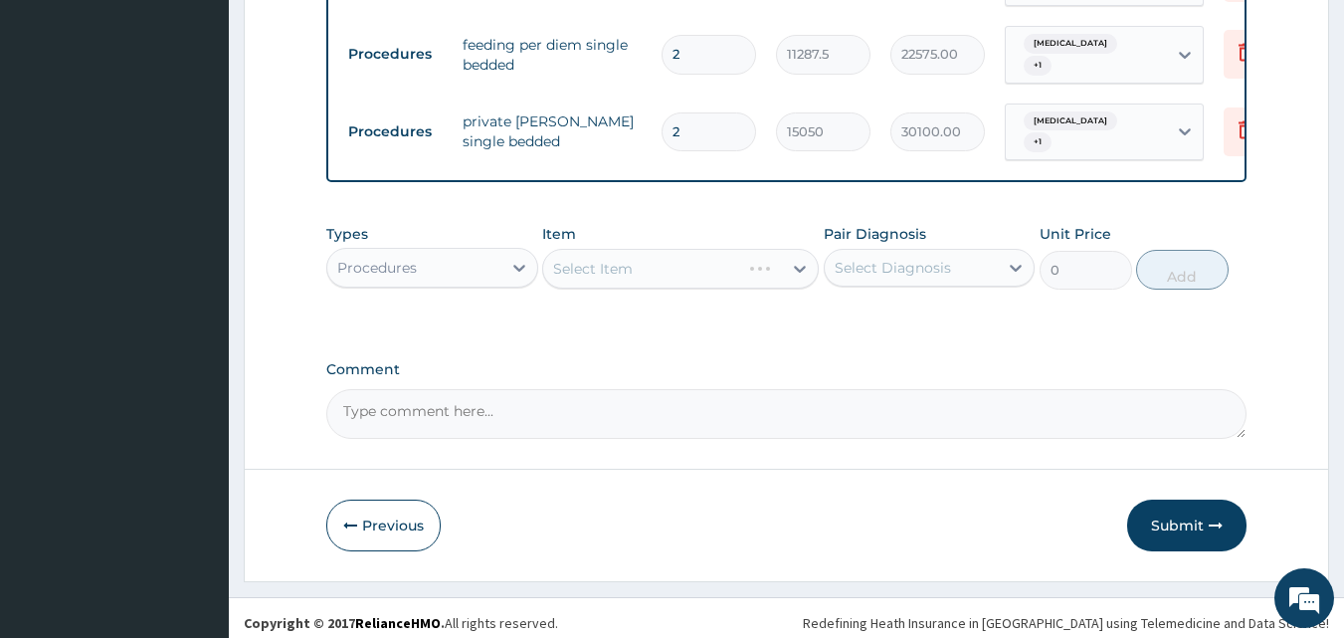
drag, startPoint x: 731, startPoint y: 339, endPoint x: 811, endPoint y: 304, distance: 86.9
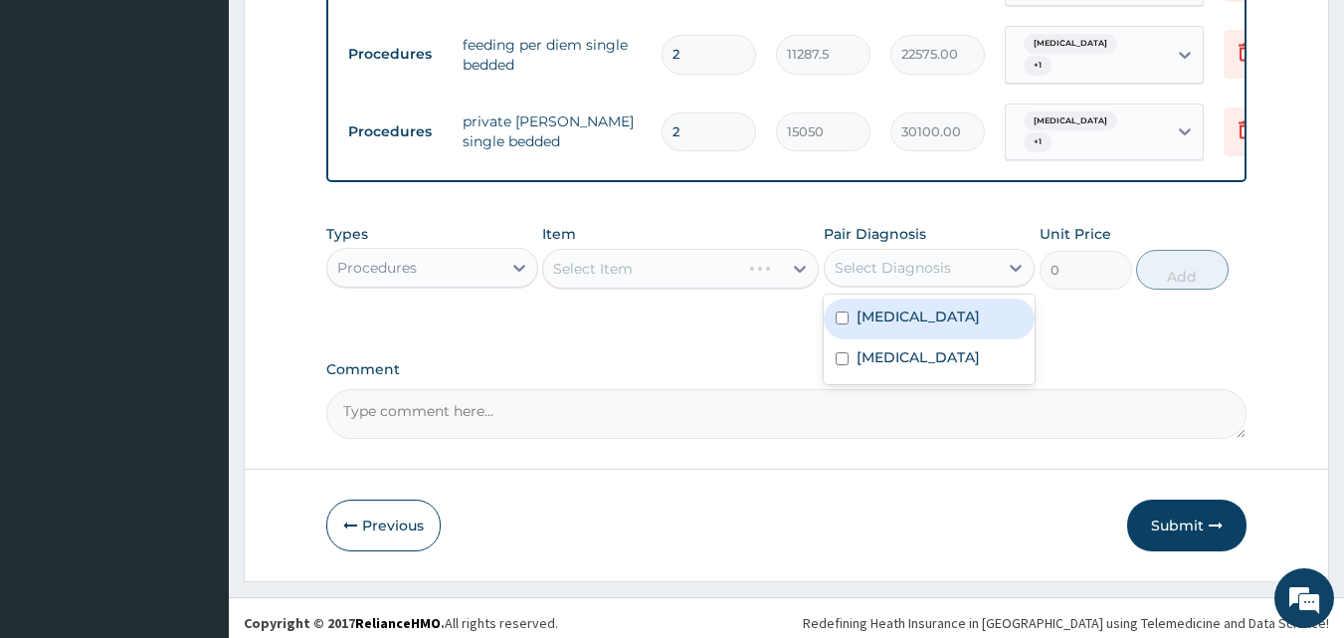
click at [870, 268] on div "Select Diagnosis" at bounding box center [912, 268] width 174 height 32
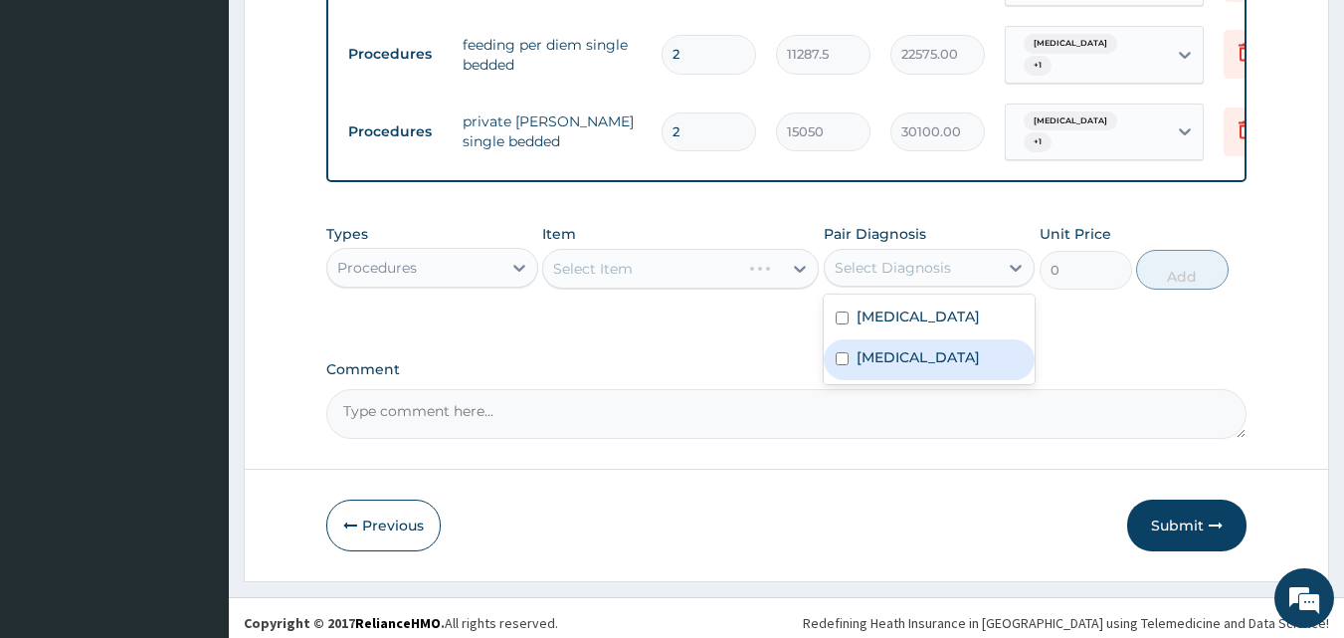
drag, startPoint x: 855, startPoint y: 360, endPoint x: 876, endPoint y: 311, distance: 53.4
click at [858, 355] on div "[MEDICAL_DATA]" at bounding box center [930, 359] width 212 height 41
checkbox input "true"
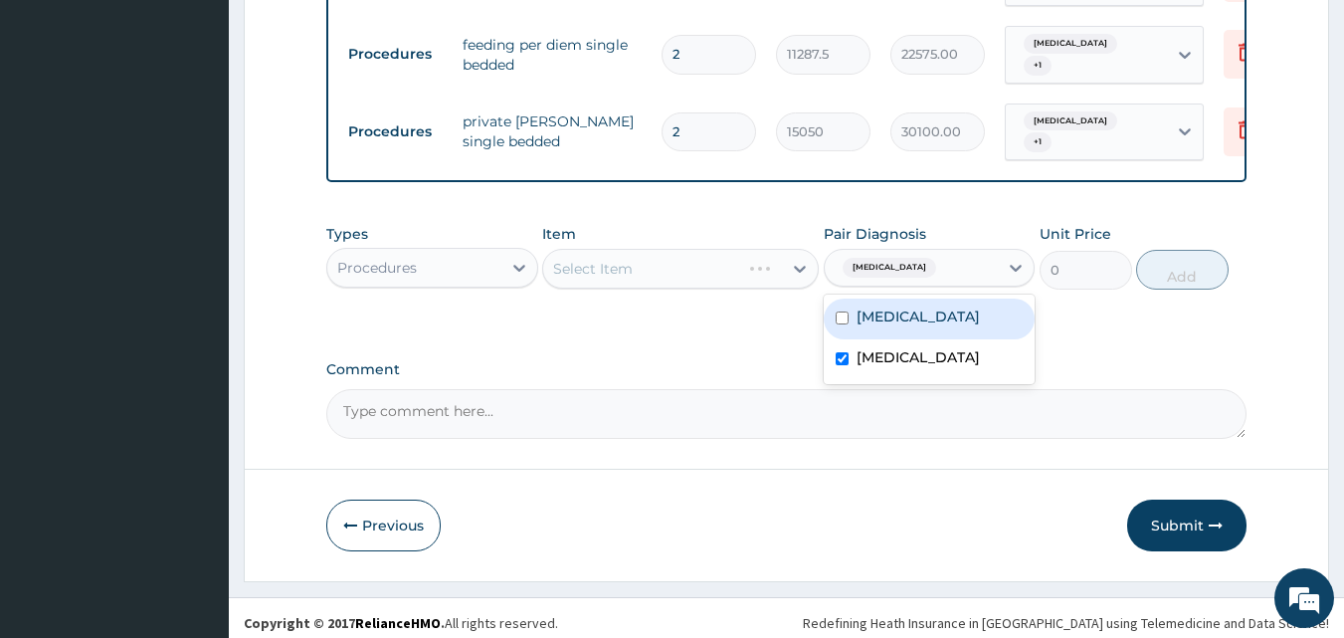
click at [876, 309] on label "[MEDICAL_DATA]" at bounding box center [918, 316] width 123 height 20
checkbox input "true"
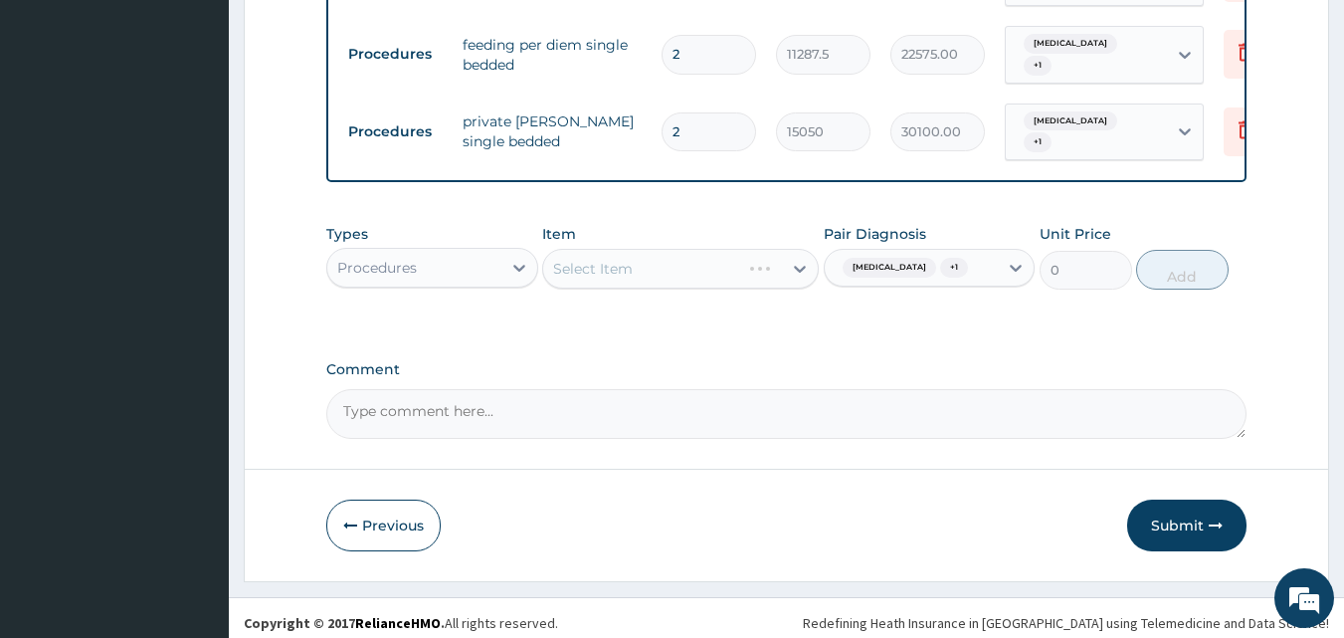
click at [666, 253] on div "Select Item" at bounding box center [662, 269] width 239 height 32
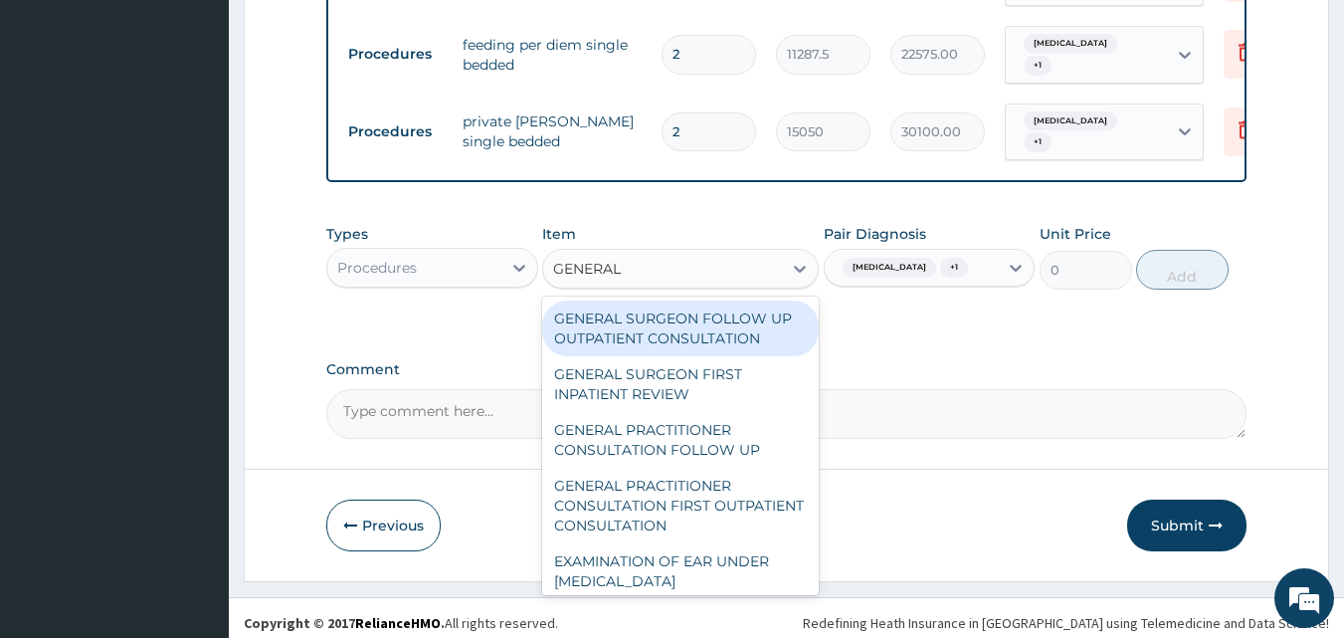
type input "GENERAL P"
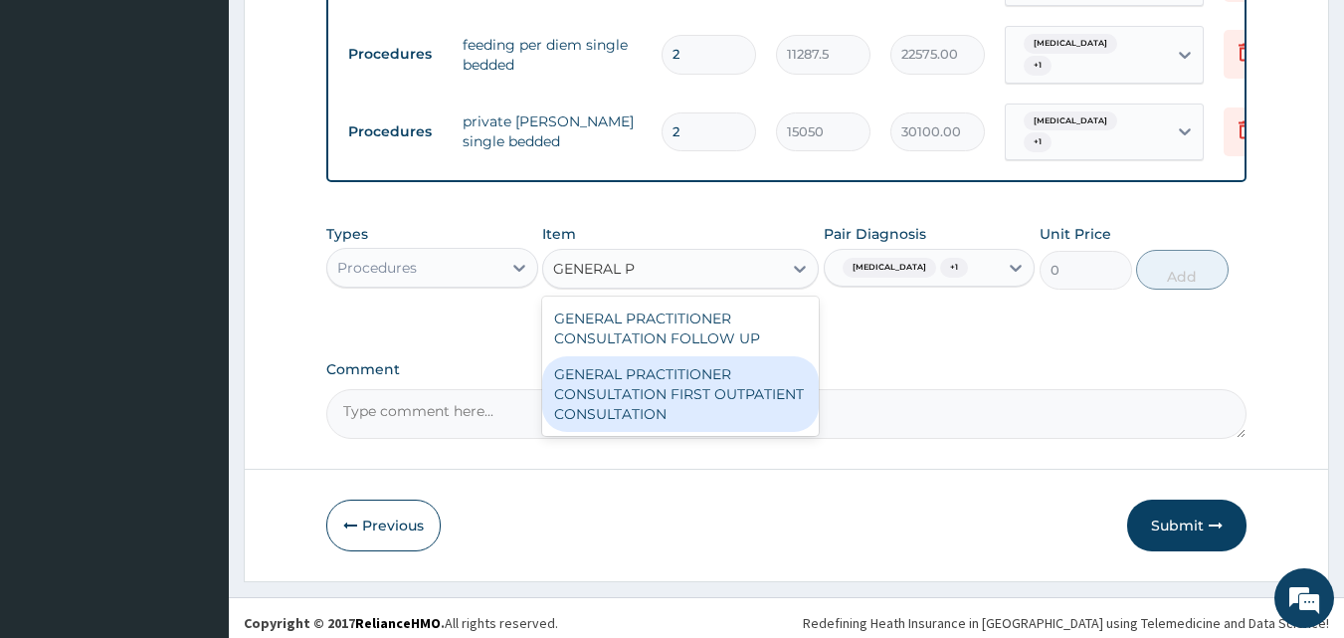
drag, startPoint x: 664, startPoint y: 399, endPoint x: 1049, endPoint y: 324, distance: 392.1
click at [665, 399] on div "GENERAL PRACTITIONER CONSULTATION FIRST OUTPATIENT CONSULTATION" at bounding box center [680, 394] width 277 height 76
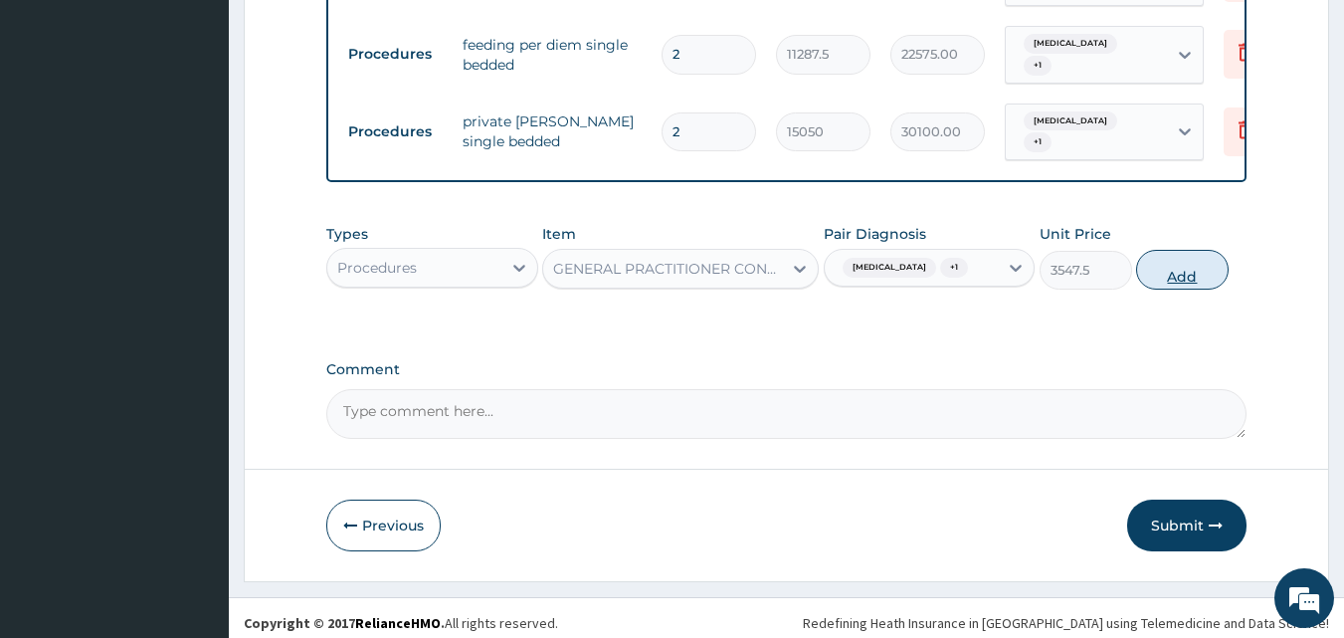
click at [1211, 264] on button "Add" at bounding box center [1182, 270] width 93 height 40
type input "0"
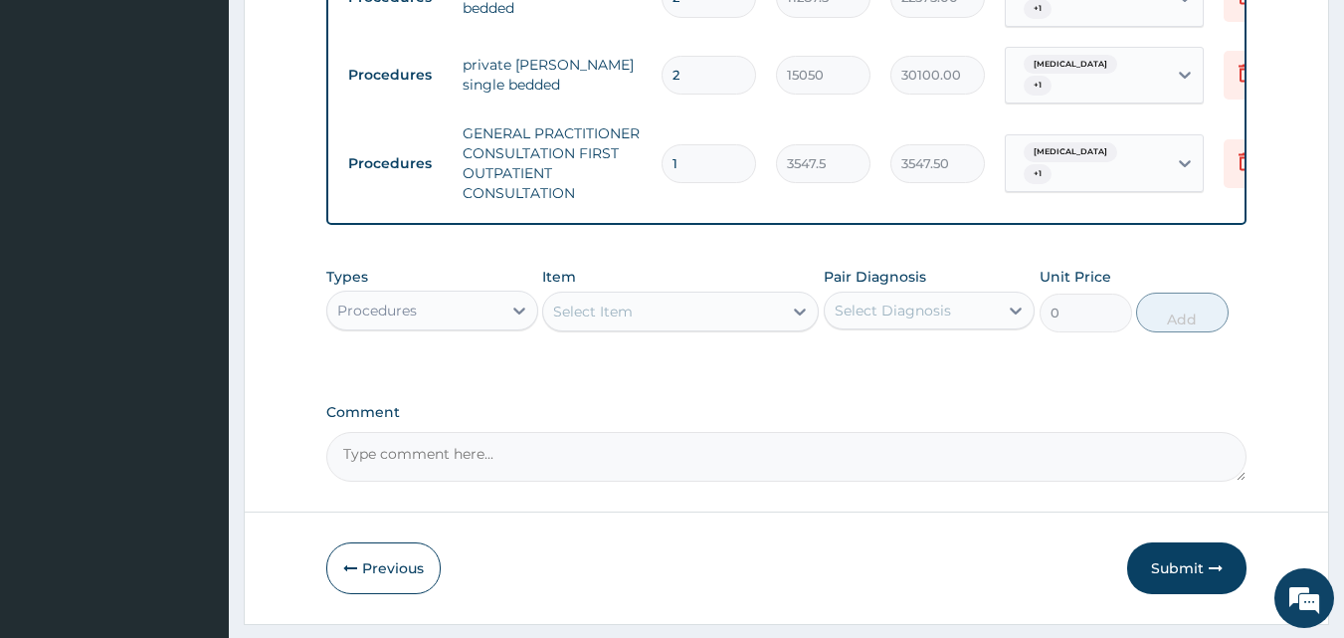
scroll to position [954, 0]
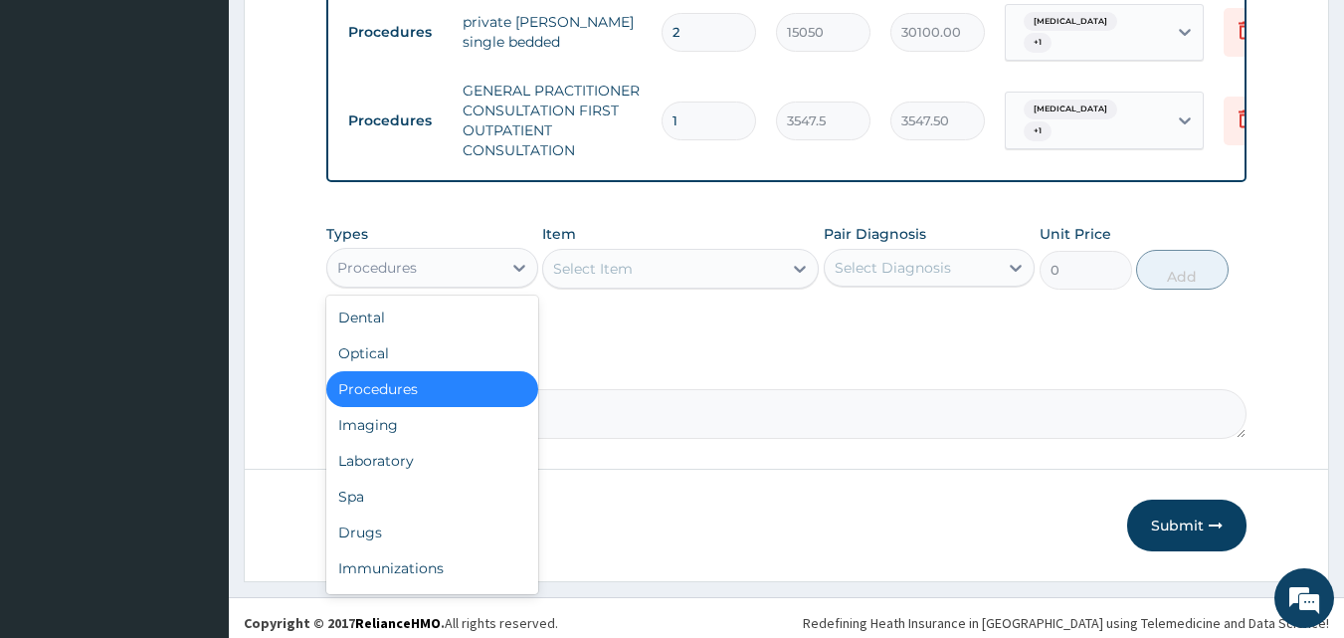
click at [415, 262] on div "Procedures" at bounding box center [377, 268] width 80 height 20
click at [381, 484] on div "Spa" at bounding box center [432, 496] width 212 height 36
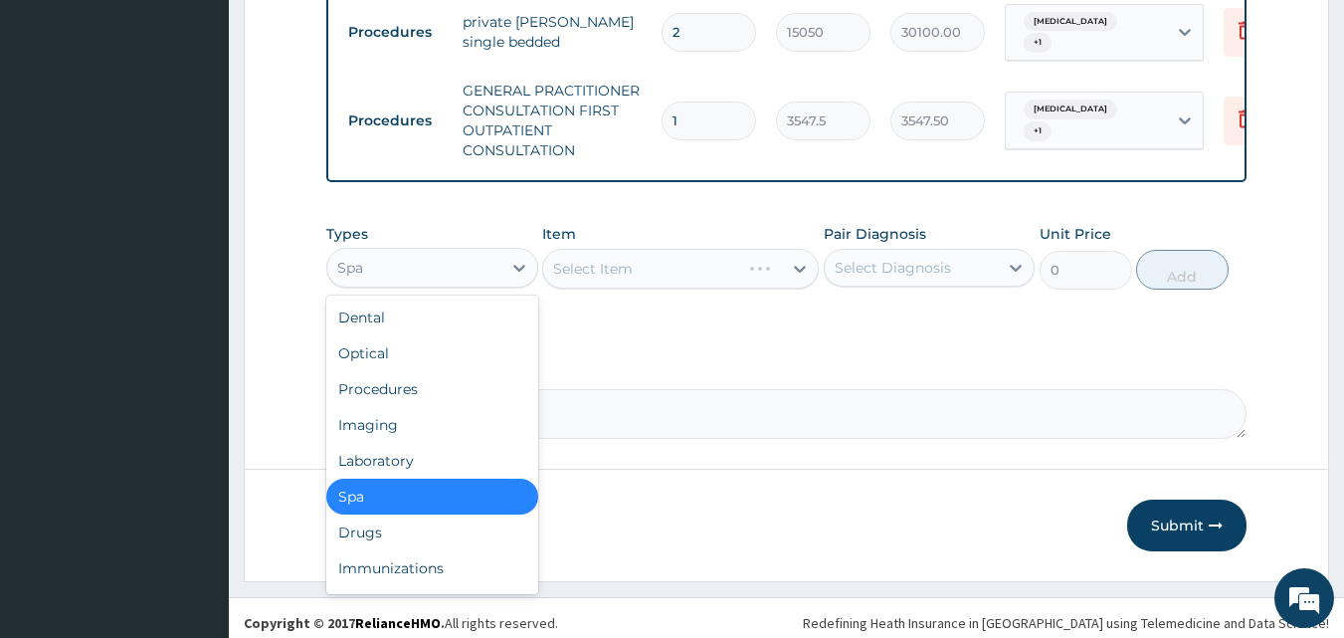
click at [374, 258] on div "Spa" at bounding box center [414, 268] width 174 height 32
type input "DR"
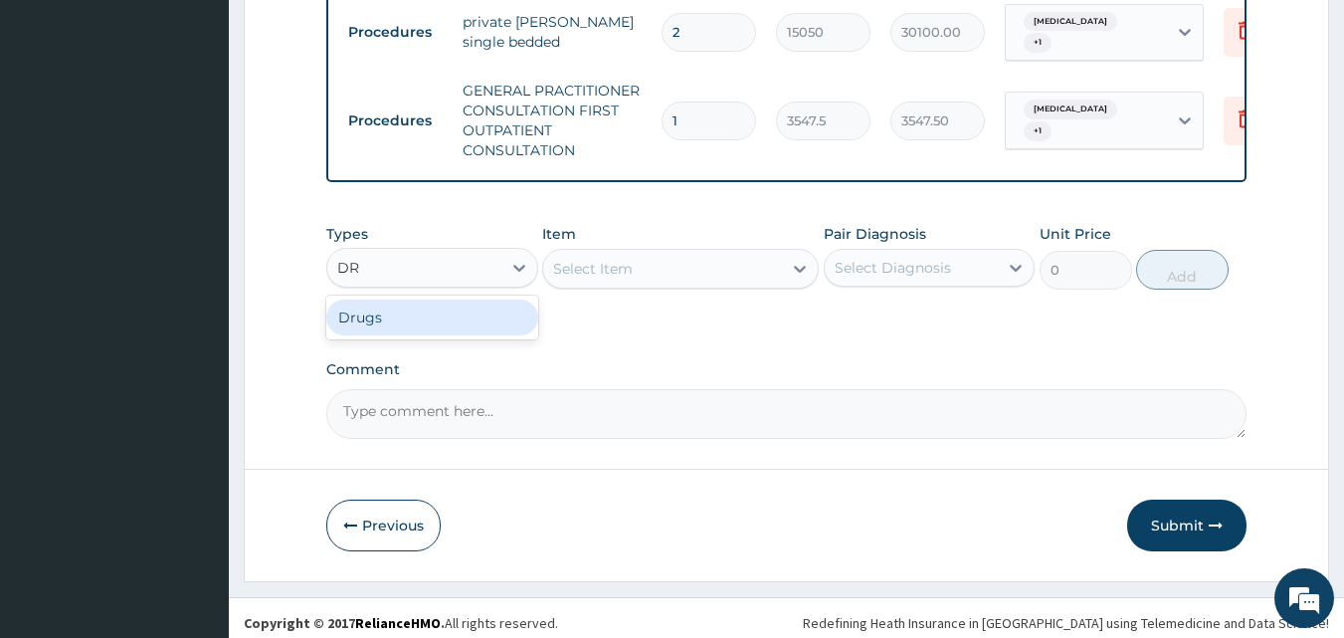
click at [404, 323] on div "Drugs" at bounding box center [432, 317] width 212 height 36
click at [620, 261] on div "Select Item" at bounding box center [593, 269] width 80 height 20
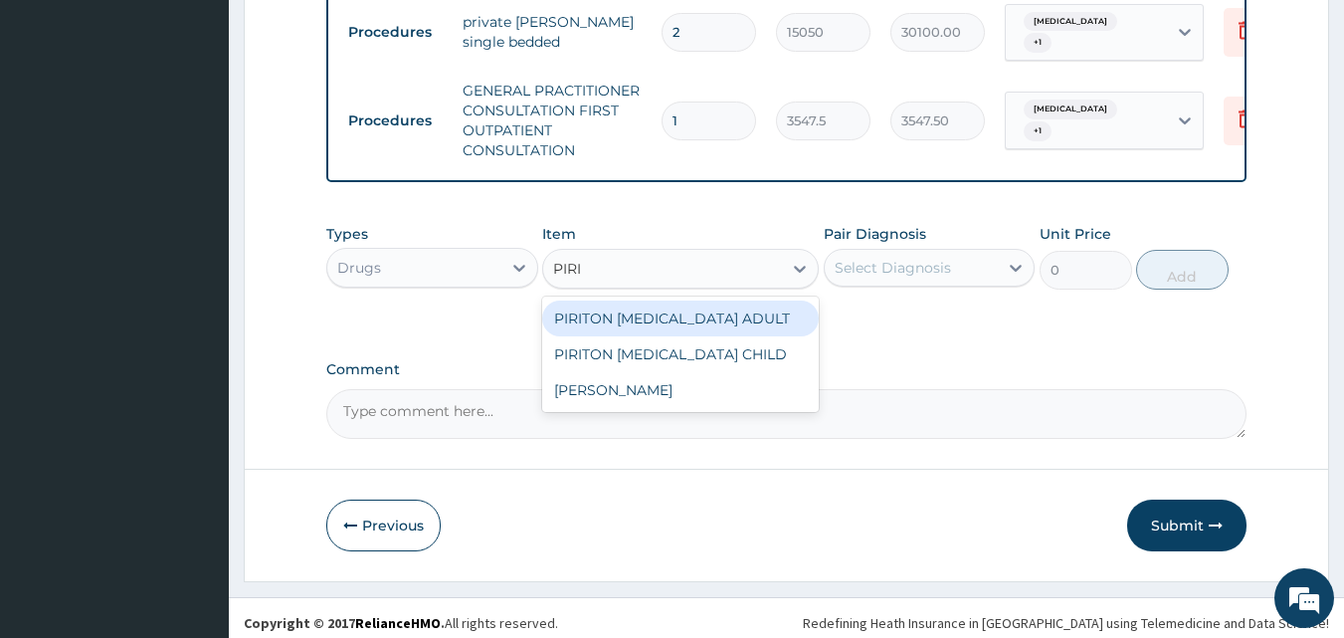
type input "PIRIT"
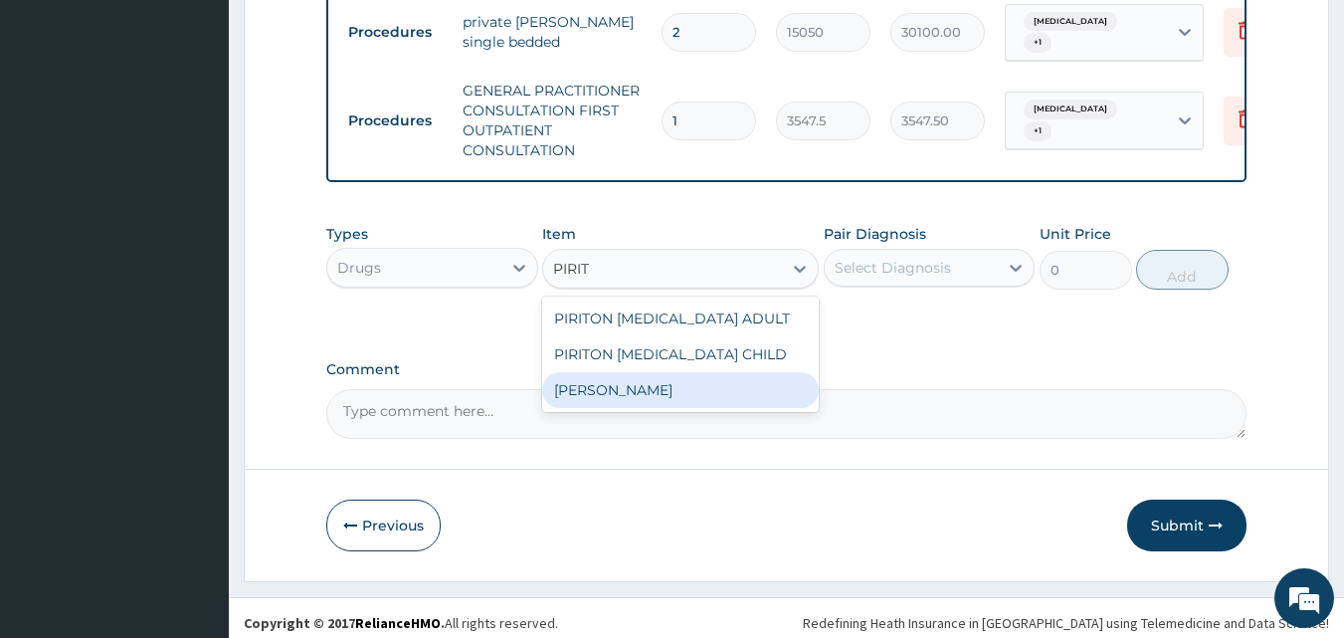
drag, startPoint x: 723, startPoint y: 373, endPoint x: 886, endPoint y: 286, distance: 184.7
click at [724, 372] on div "[PERSON_NAME]" at bounding box center [680, 390] width 277 height 36
type input "23.64999961853027"
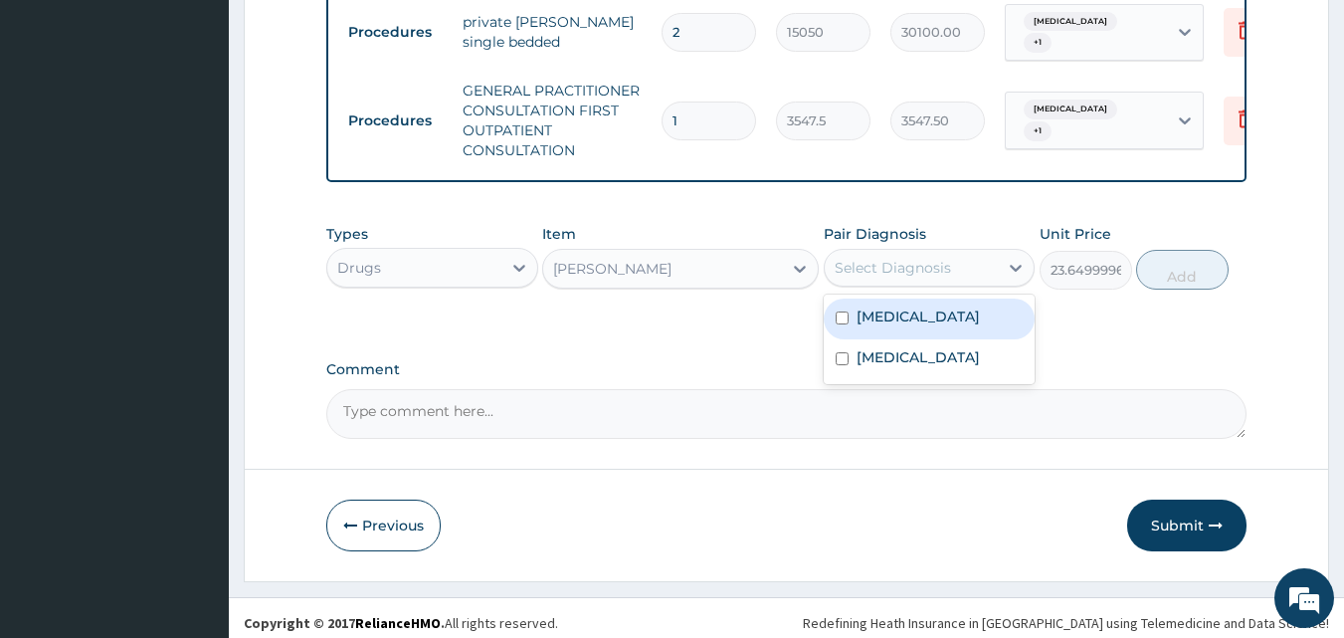
click at [896, 264] on div "Select Diagnosis" at bounding box center [893, 268] width 116 height 20
click at [901, 309] on label "[MEDICAL_DATA]" at bounding box center [918, 316] width 123 height 20
checkbox input "true"
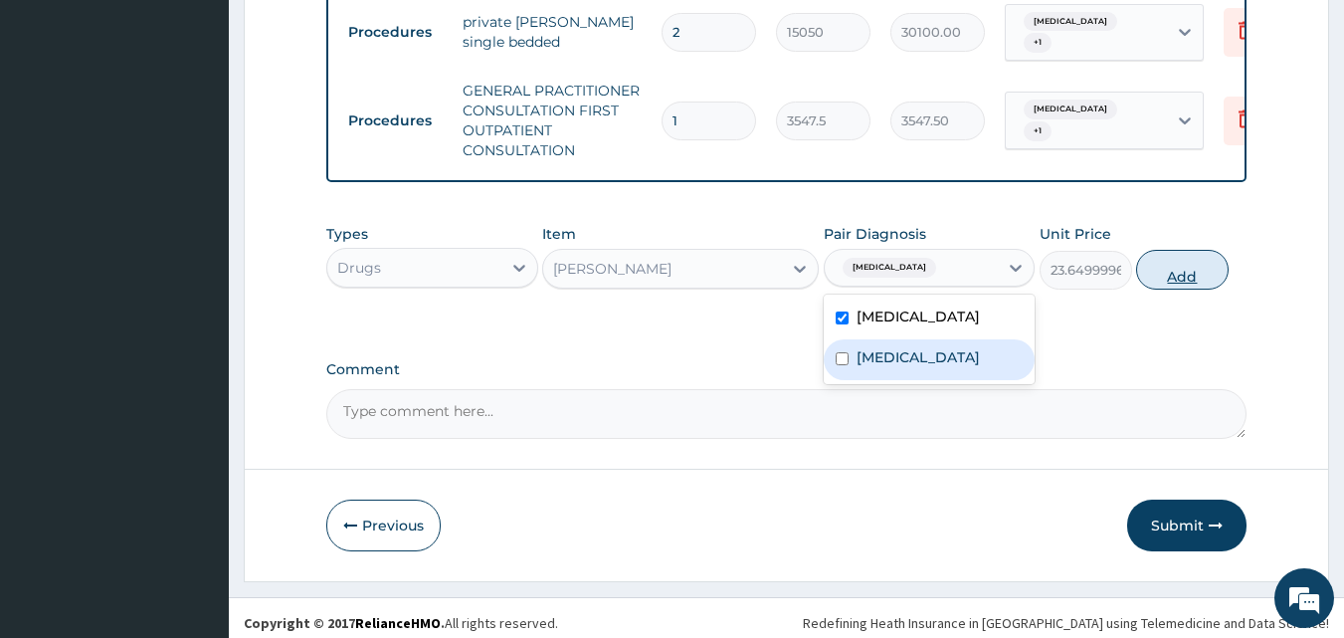
click at [1160, 259] on button "Add" at bounding box center [1182, 270] width 93 height 40
type input "0"
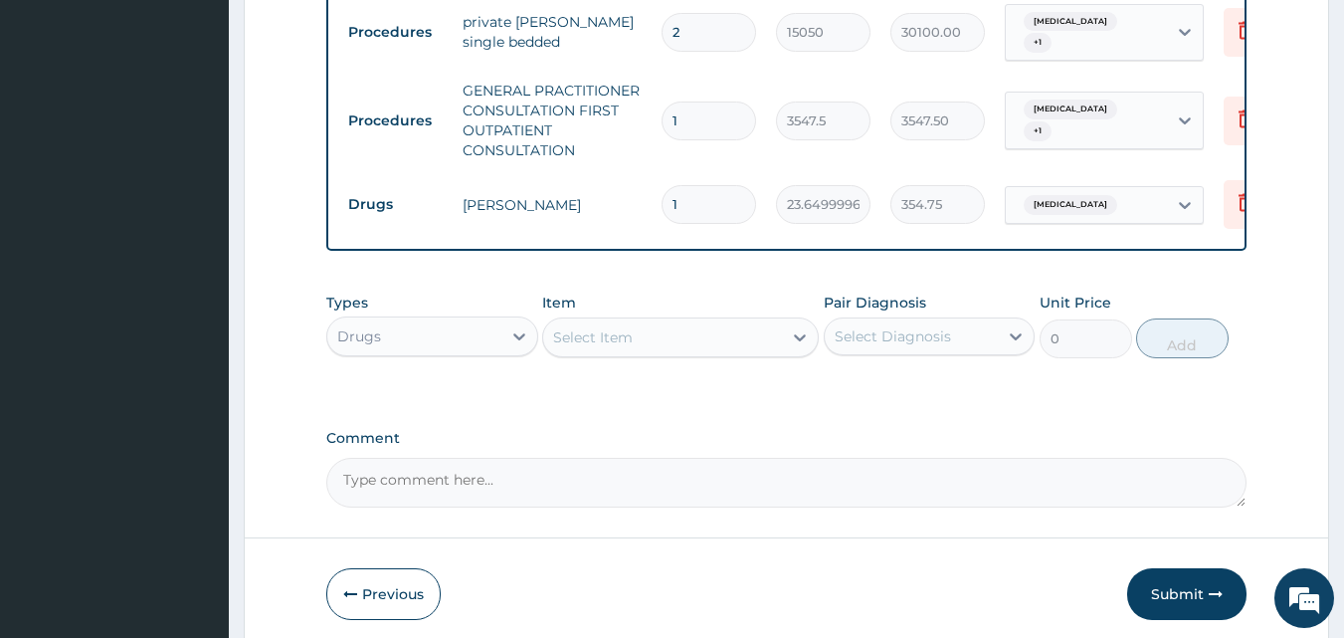
type input "15"
type input "354.75"
type input "15"
click at [624, 327] on div "Select Item" at bounding box center [593, 337] width 80 height 20
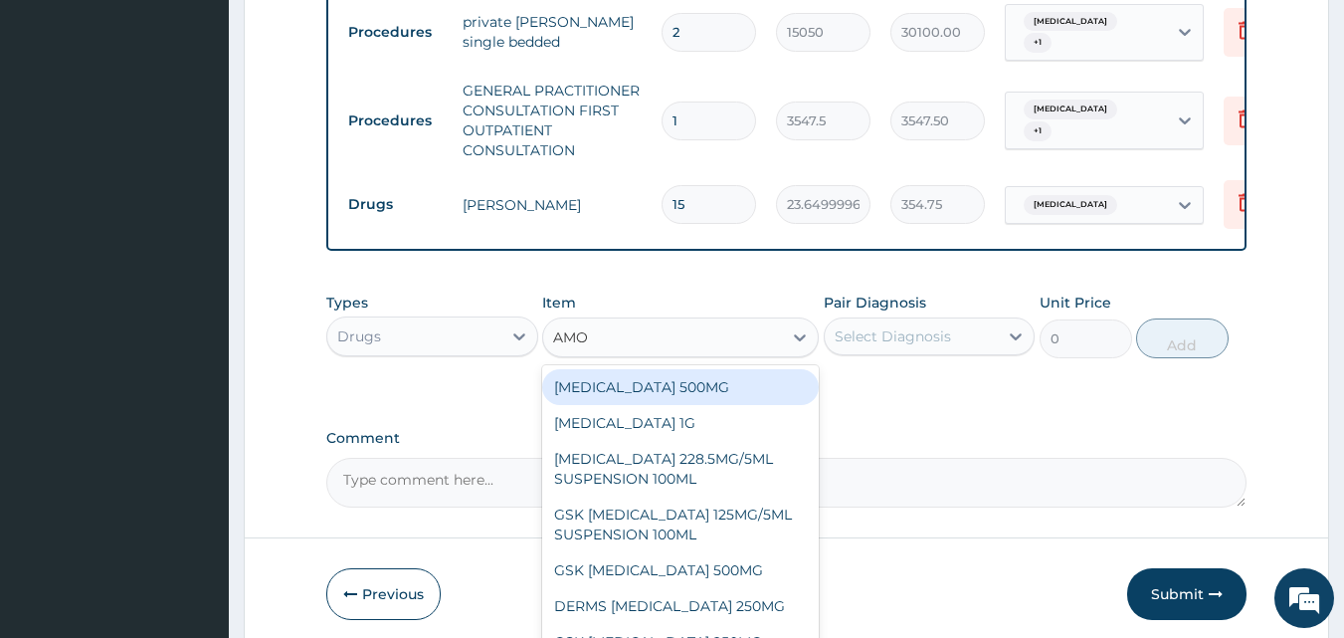
type input "AMOX"
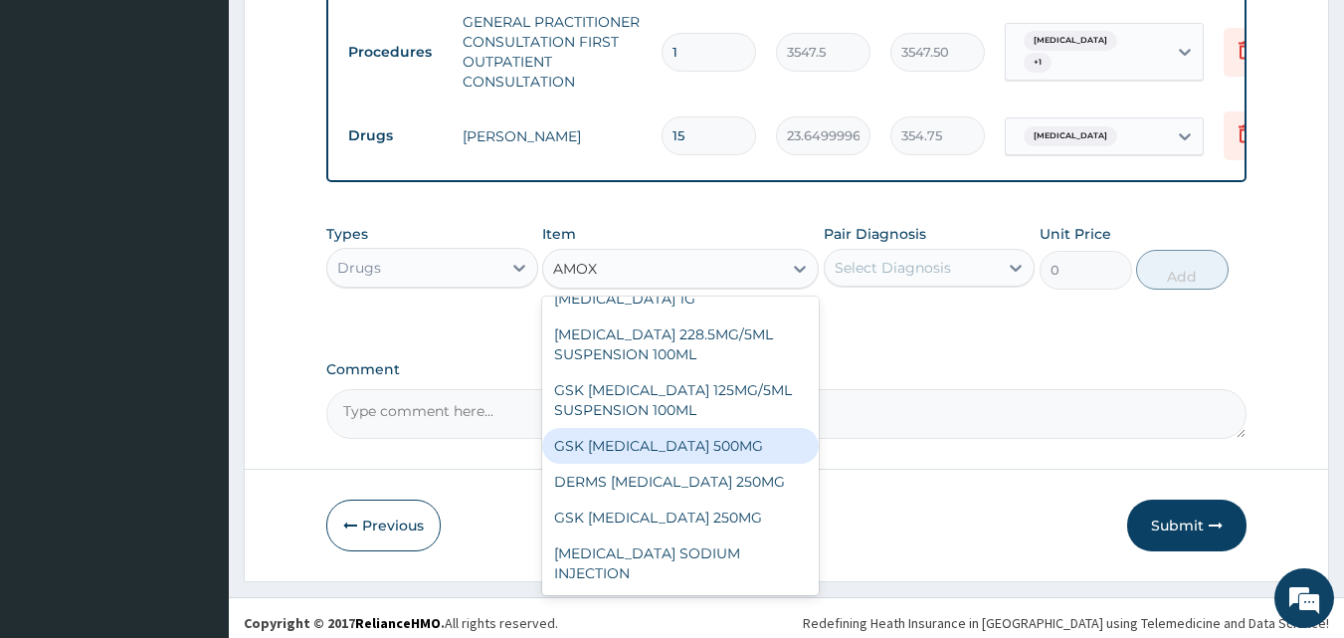
scroll to position [0, 0]
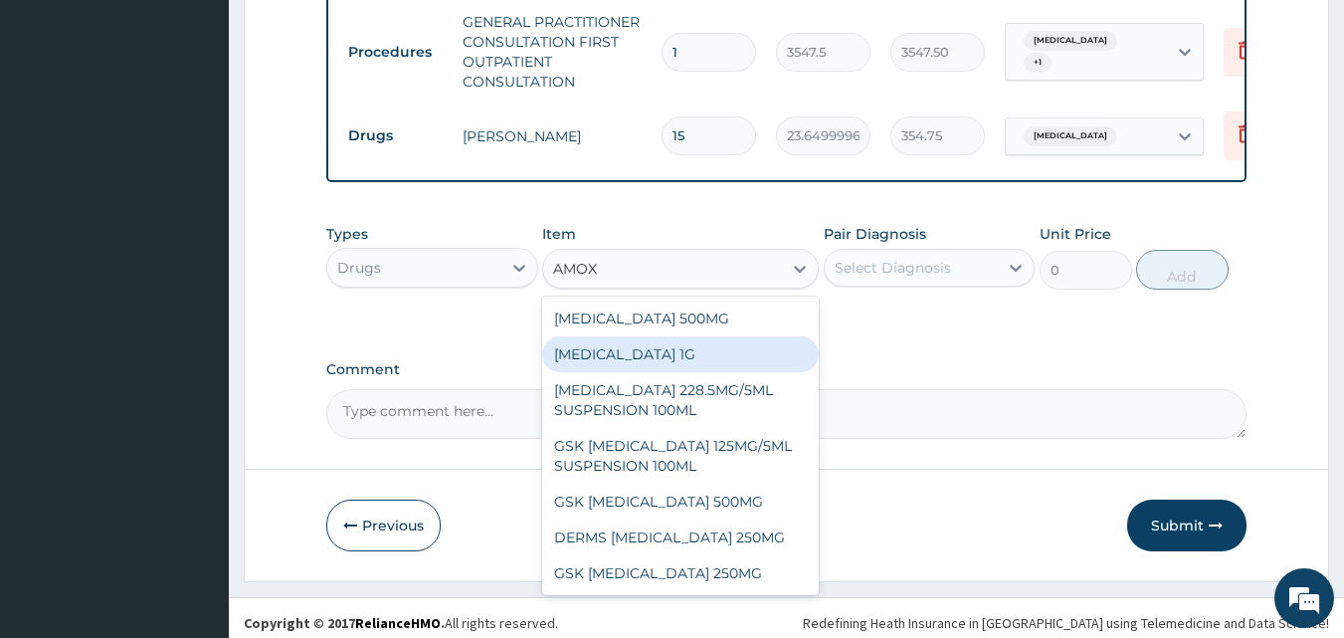
click at [709, 349] on div "[MEDICAL_DATA] 1G" at bounding box center [680, 354] width 277 height 36
type input "709.5"
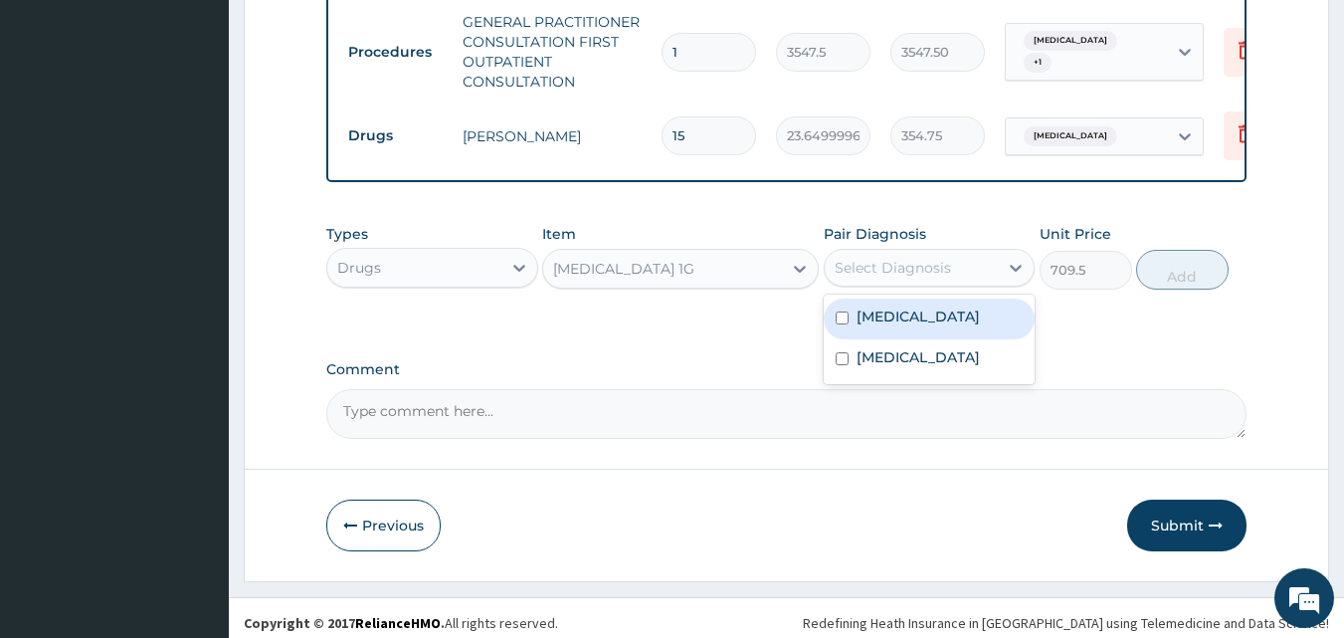
click at [873, 259] on div "Select Diagnosis" at bounding box center [893, 268] width 116 height 20
click at [883, 306] on label "[MEDICAL_DATA]" at bounding box center [918, 316] width 123 height 20
checkbox input "true"
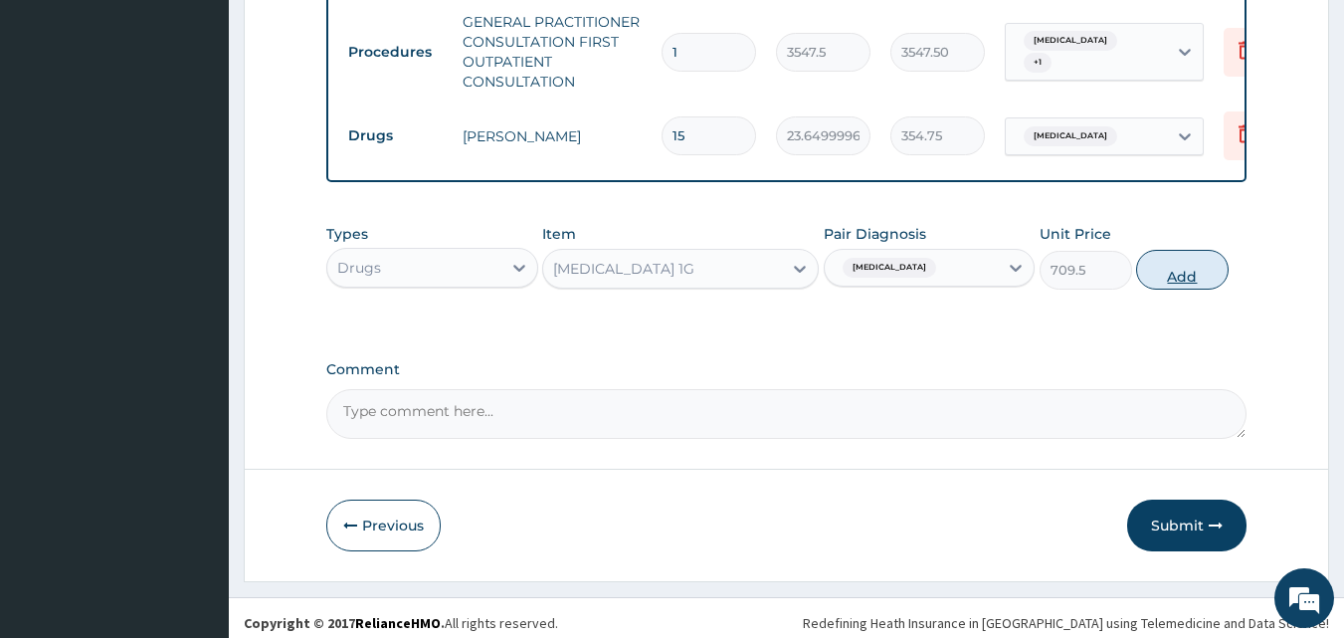
click at [1159, 264] on button "Add" at bounding box center [1182, 270] width 93 height 40
type input "0"
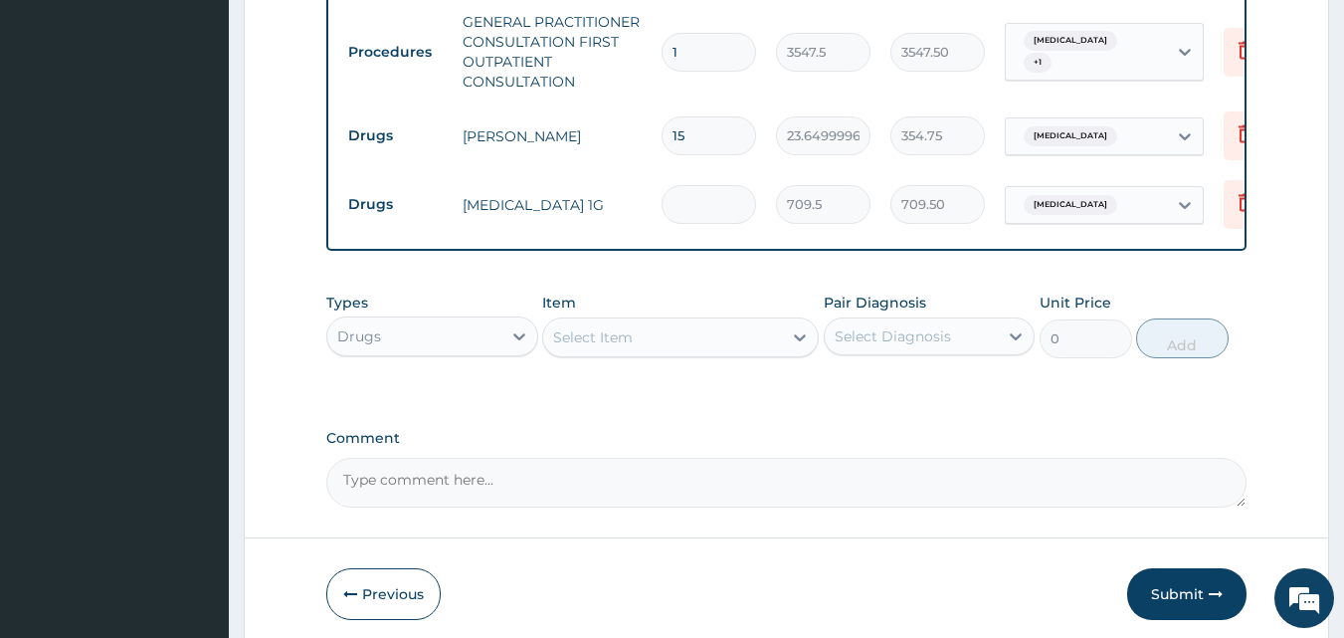
type input "0.00"
type input "6"
type input "4257.00"
type input "6"
click at [641, 326] on div "Select Item" at bounding box center [662, 337] width 239 height 32
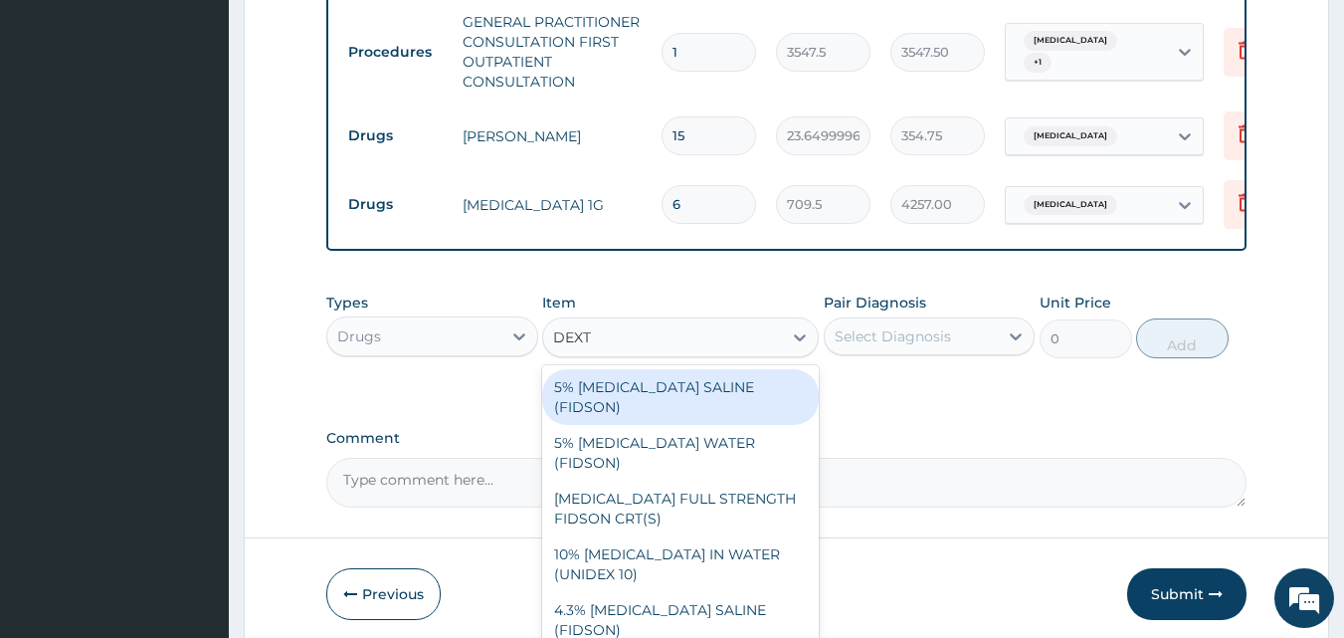
type input "DEXTR"
click at [694, 381] on div "5% [MEDICAL_DATA] SALINE (FIDSON)" at bounding box center [680, 397] width 277 height 56
type input "1773.75"
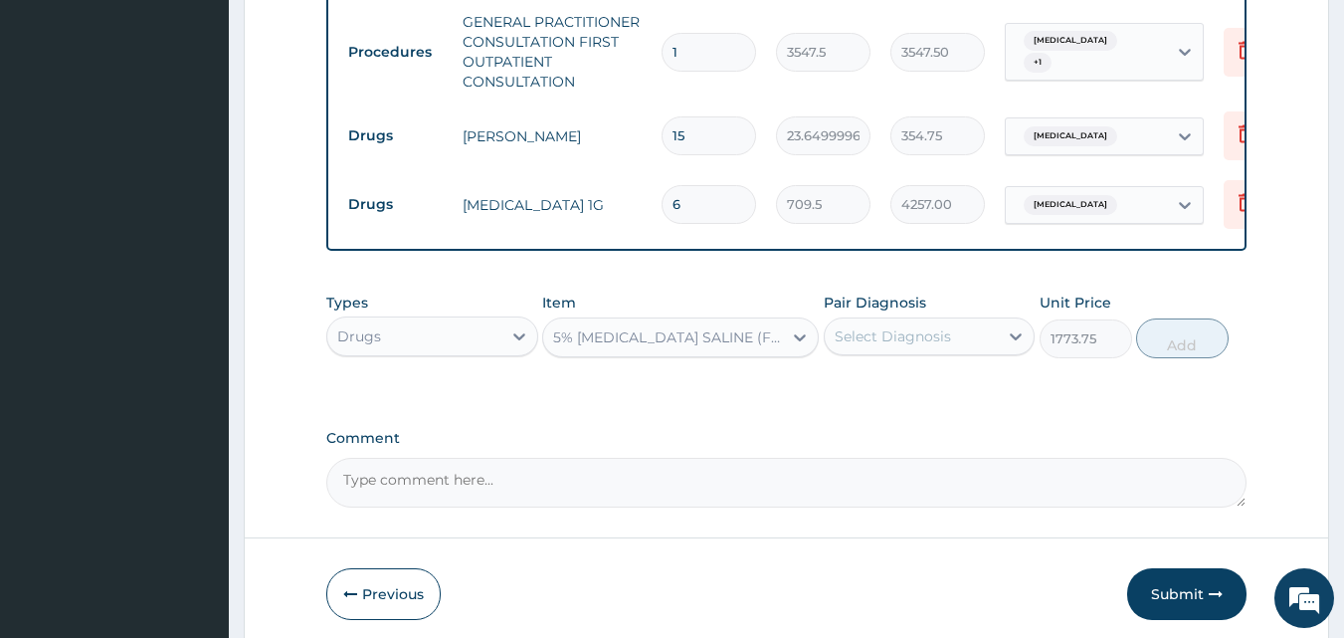
click at [920, 326] on div "Select Diagnosis" at bounding box center [893, 336] width 116 height 20
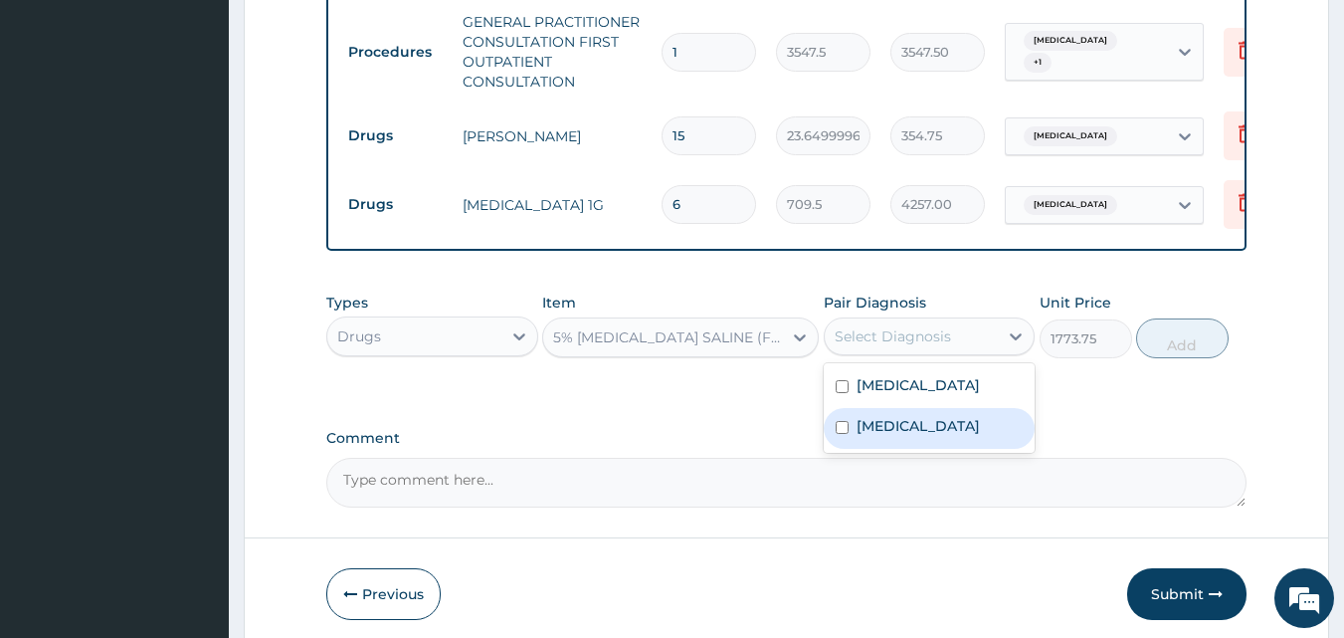
drag, startPoint x: 901, startPoint y: 407, endPoint x: 914, endPoint y: 375, distance: 34.4
click at [902, 416] on label "Pain in throat" at bounding box center [918, 426] width 123 height 20
checkbox input "true"
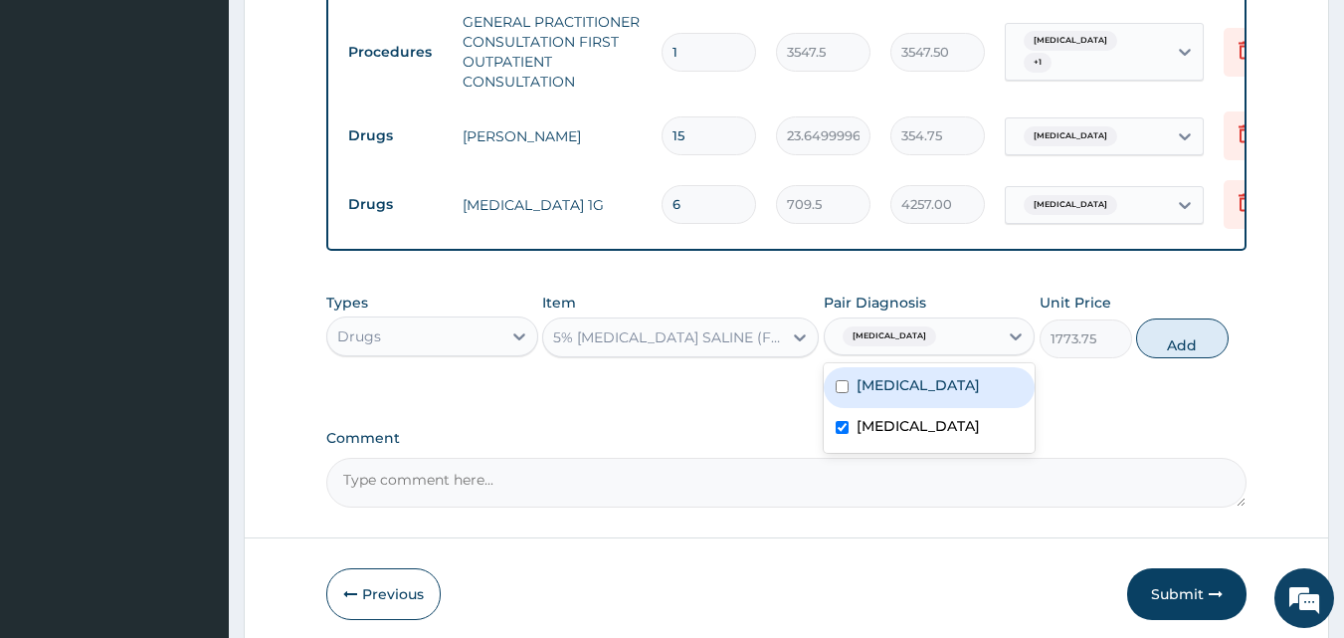
drag, startPoint x: 914, startPoint y: 374, endPoint x: 993, endPoint y: 361, distance: 79.6
click at [919, 375] on label "Acute tonsillitis" at bounding box center [918, 385] width 123 height 20
checkbox input "true"
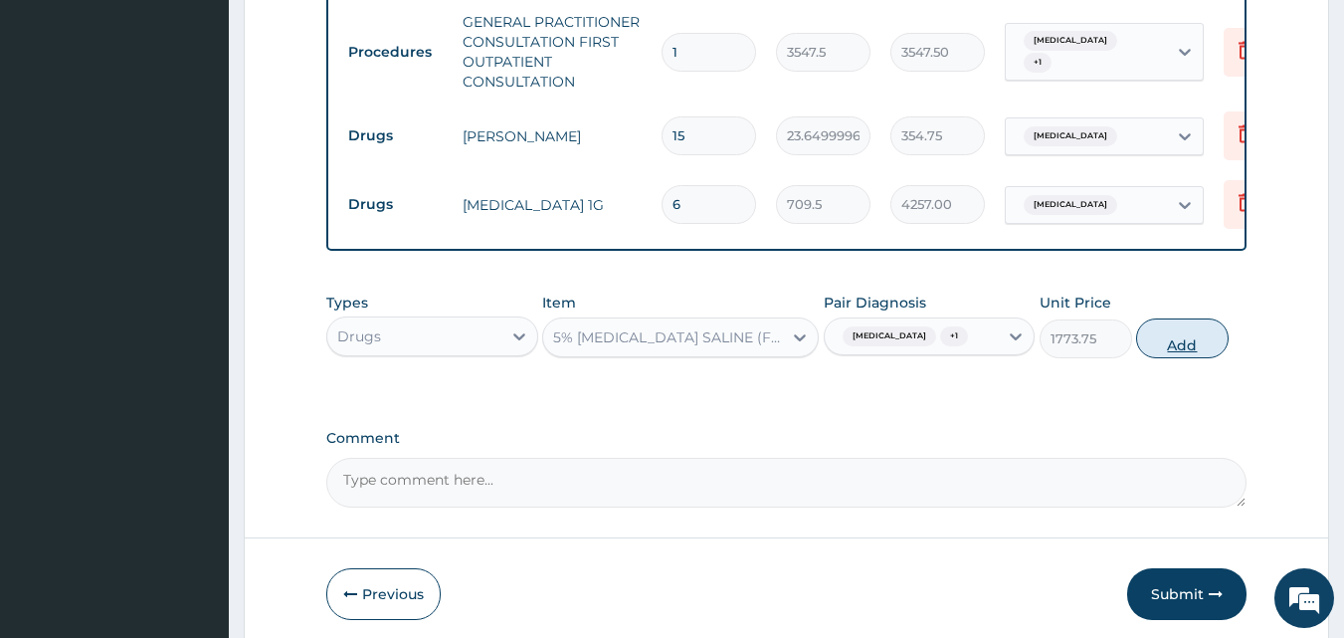
click at [1170, 337] on button "Add" at bounding box center [1182, 338] width 93 height 40
type input "0"
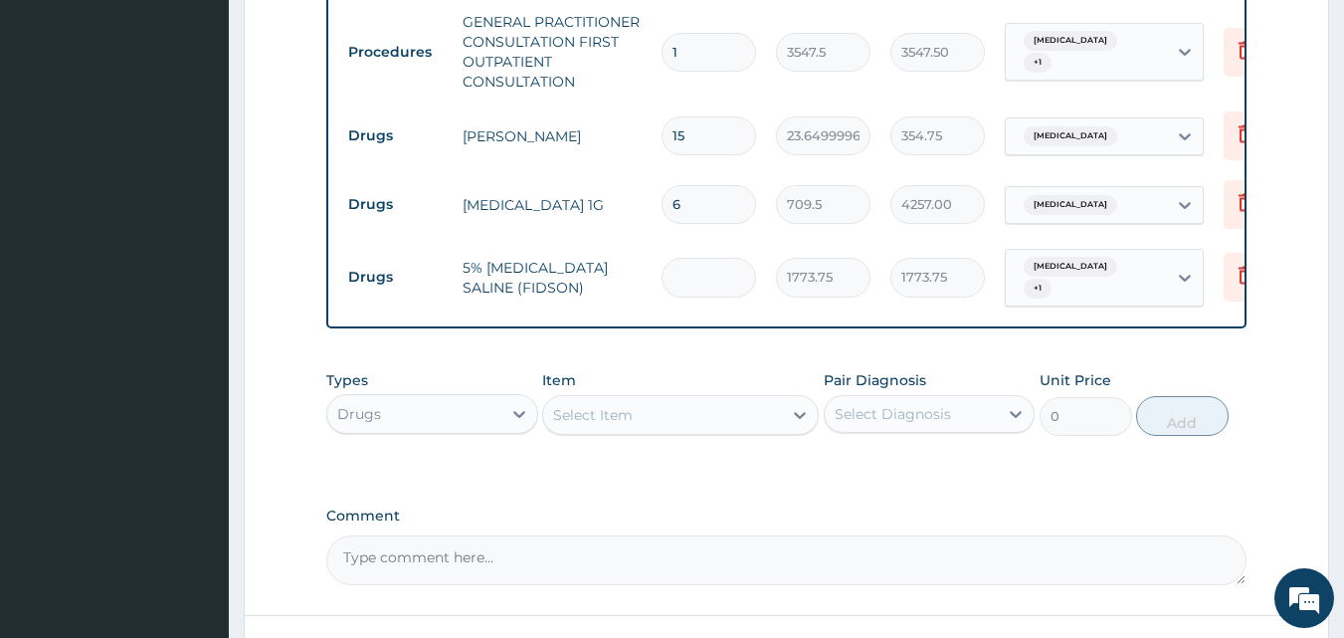
type input "0.00"
type input "6"
type input "10642.50"
type input "6"
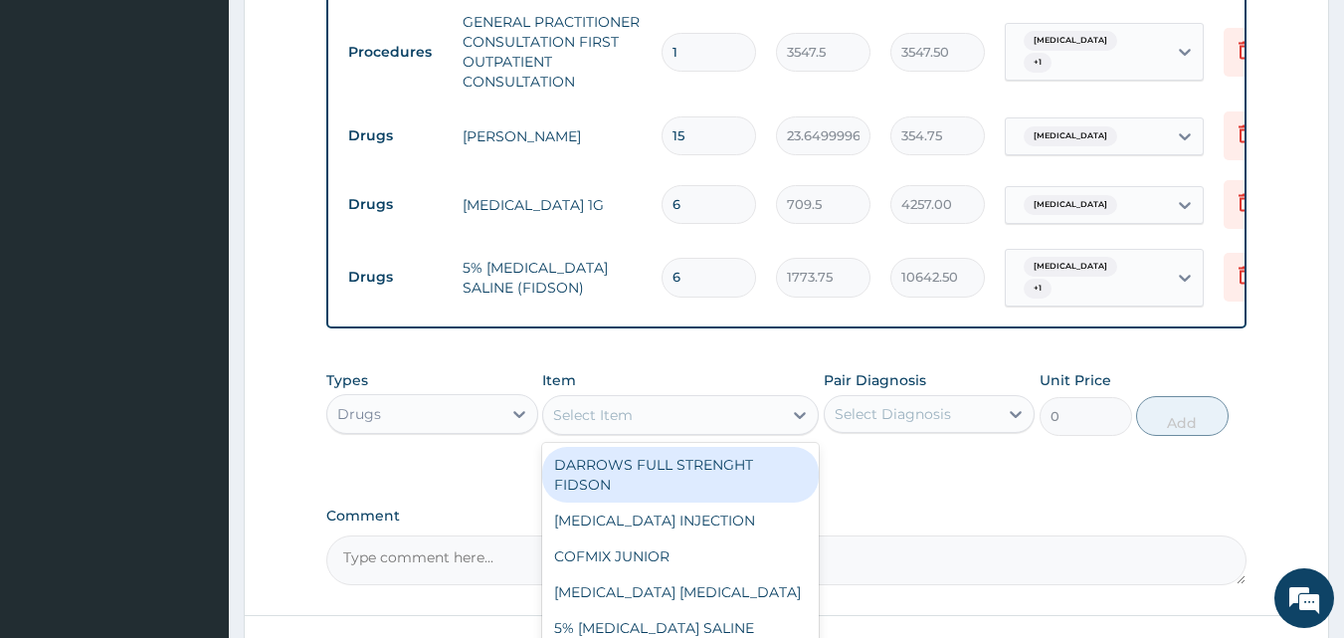
click at [641, 399] on div "Select Item" at bounding box center [662, 415] width 239 height 32
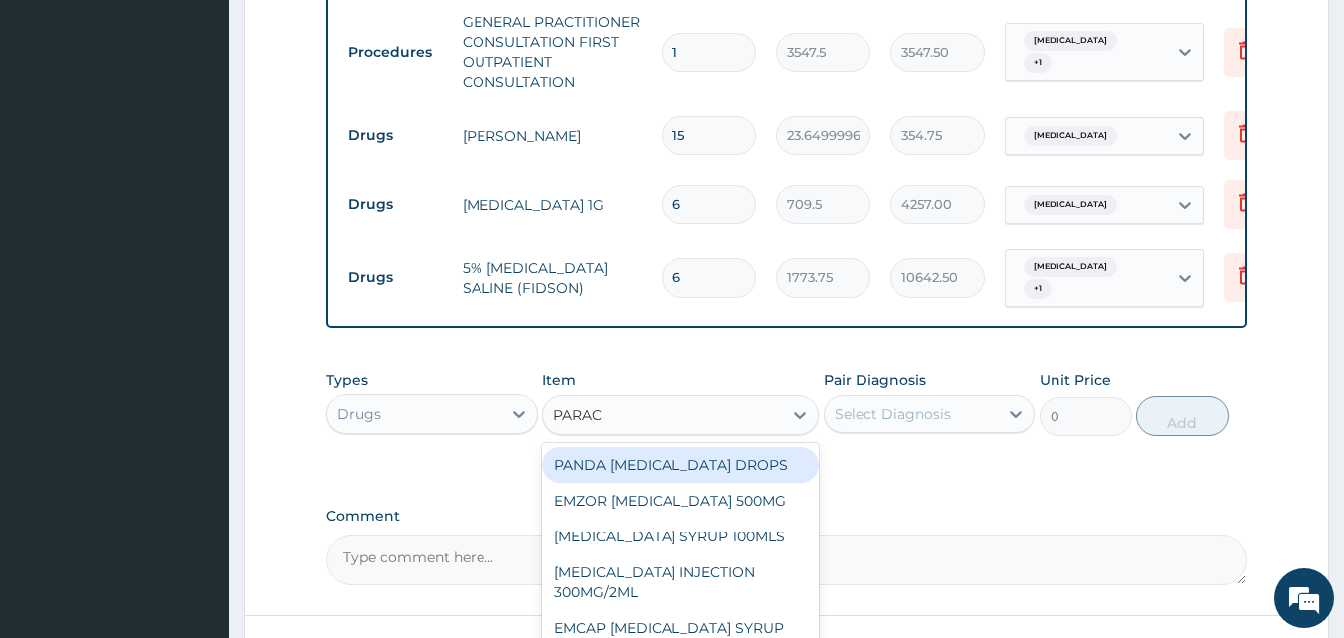
type input "PARACE"
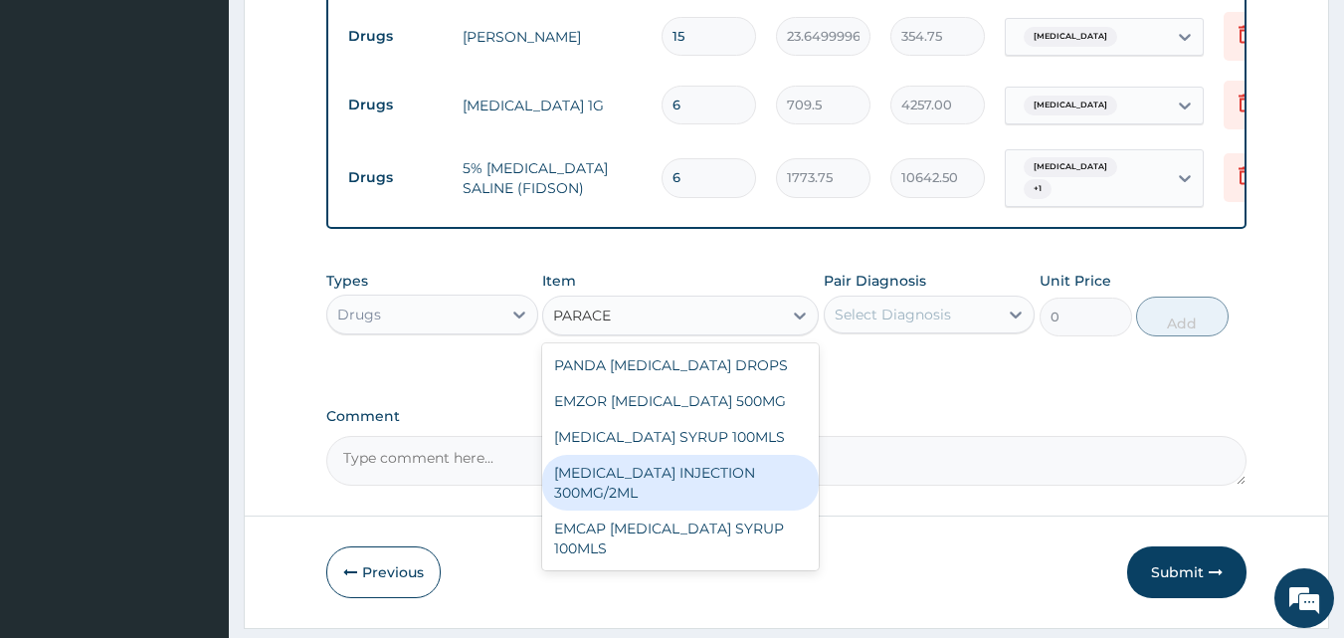
click at [662, 455] on div "PARACETAMOL INJECTION 300MG/2ML" at bounding box center [680, 483] width 277 height 56
type input "260.1499938964844"
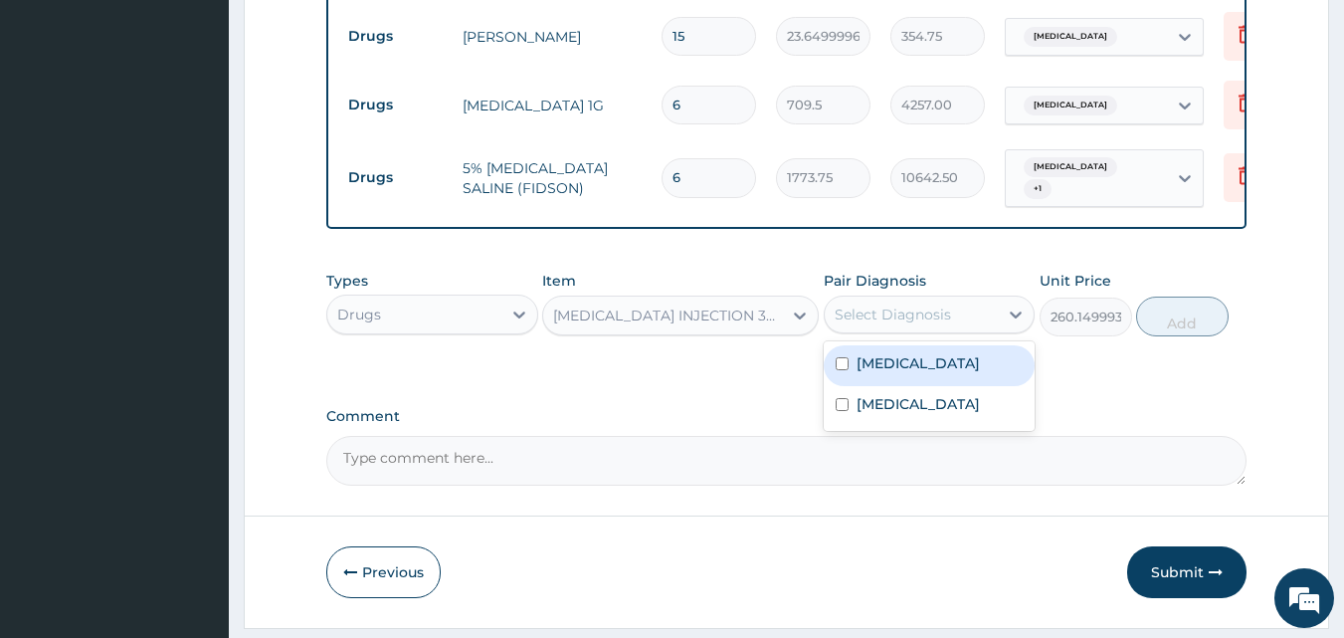
click at [928, 304] on div "Select Diagnosis" at bounding box center [893, 314] width 116 height 20
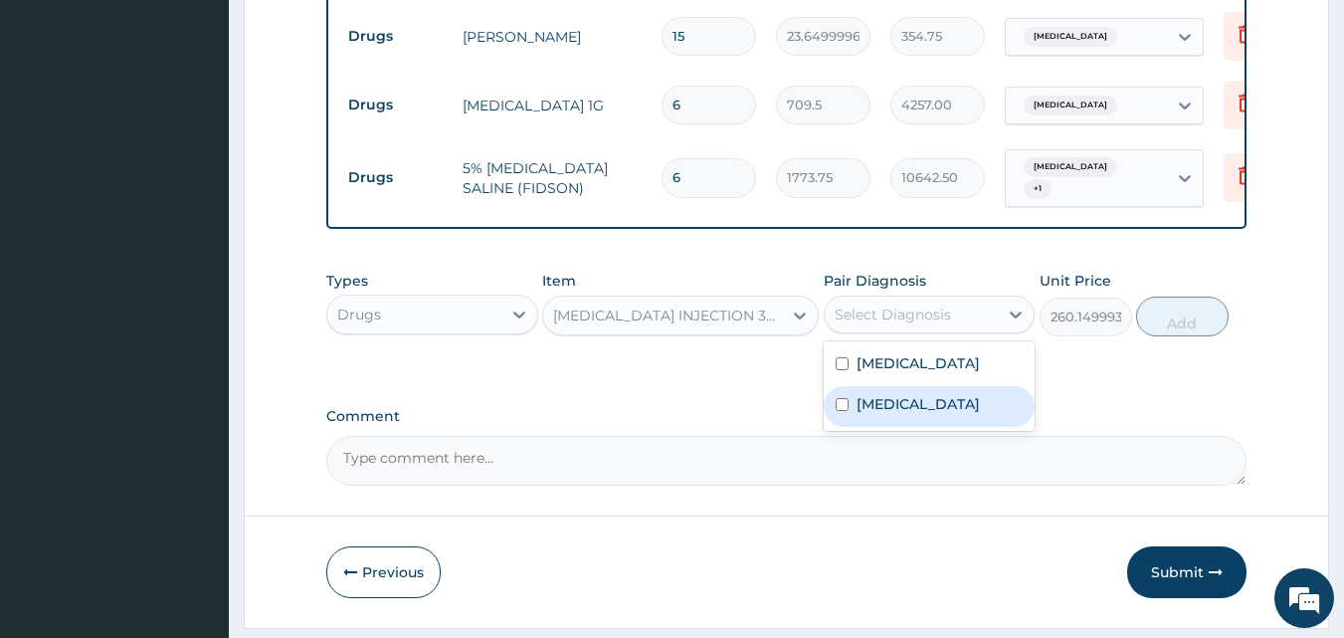
click at [918, 394] on label "[MEDICAL_DATA]" at bounding box center [918, 404] width 123 height 20
checkbox input "true"
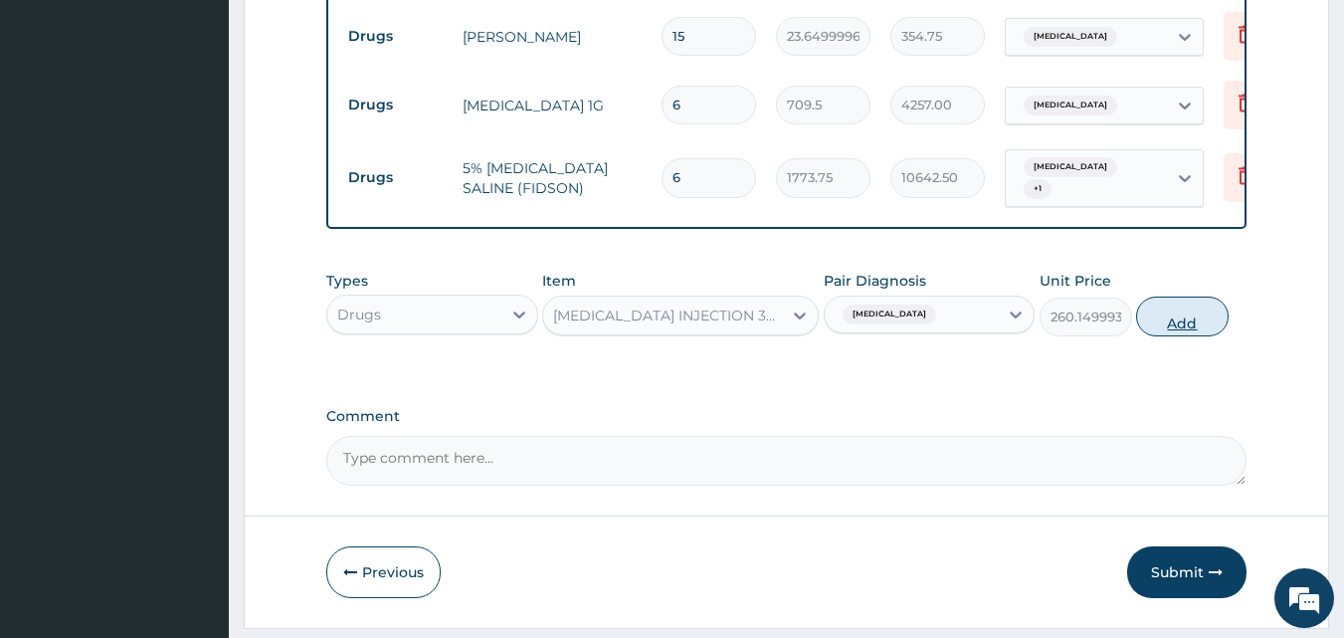
click at [1162, 296] on button "Add" at bounding box center [1182, 316] width 93 height 40
type input "0"
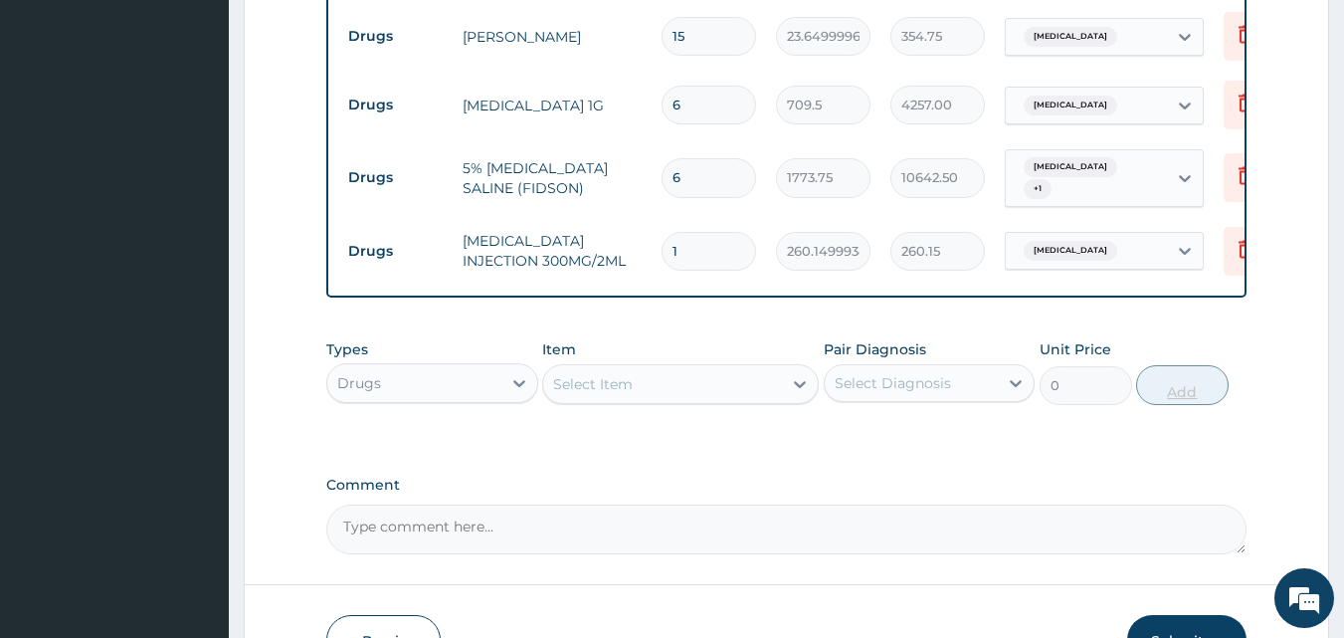
type input "0.00"
type input "6"
type input "1560.90"
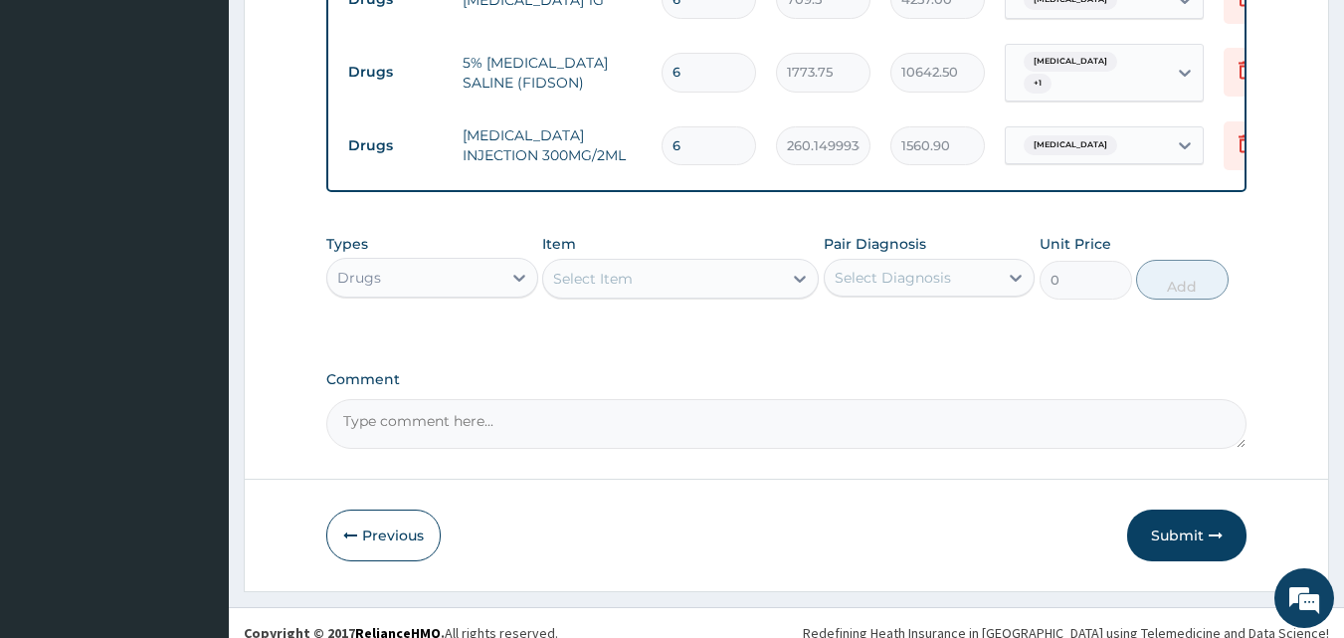
scroll to position [1229, 0]
type input "6"
drag, startPoint x: 570, startPoint y: 254, endPoint x: 538, endPoint y: 244, distance: 33.4
click at [564, 268] on div "Select Item" at bounding box center [593, 278] width 80 height 20
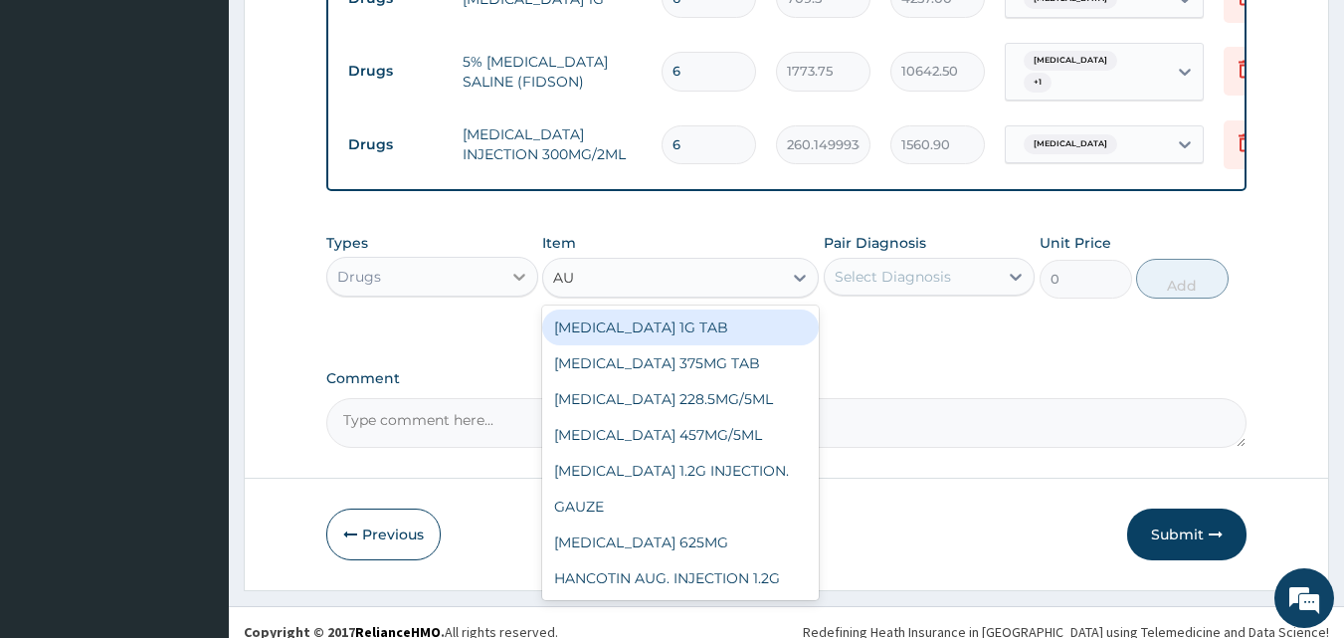
type input "AUG"
click at [690, 318] on div "[MEDICAL_DATA] 1G TAB" at bounding box center [680, 327] width 277 height 36
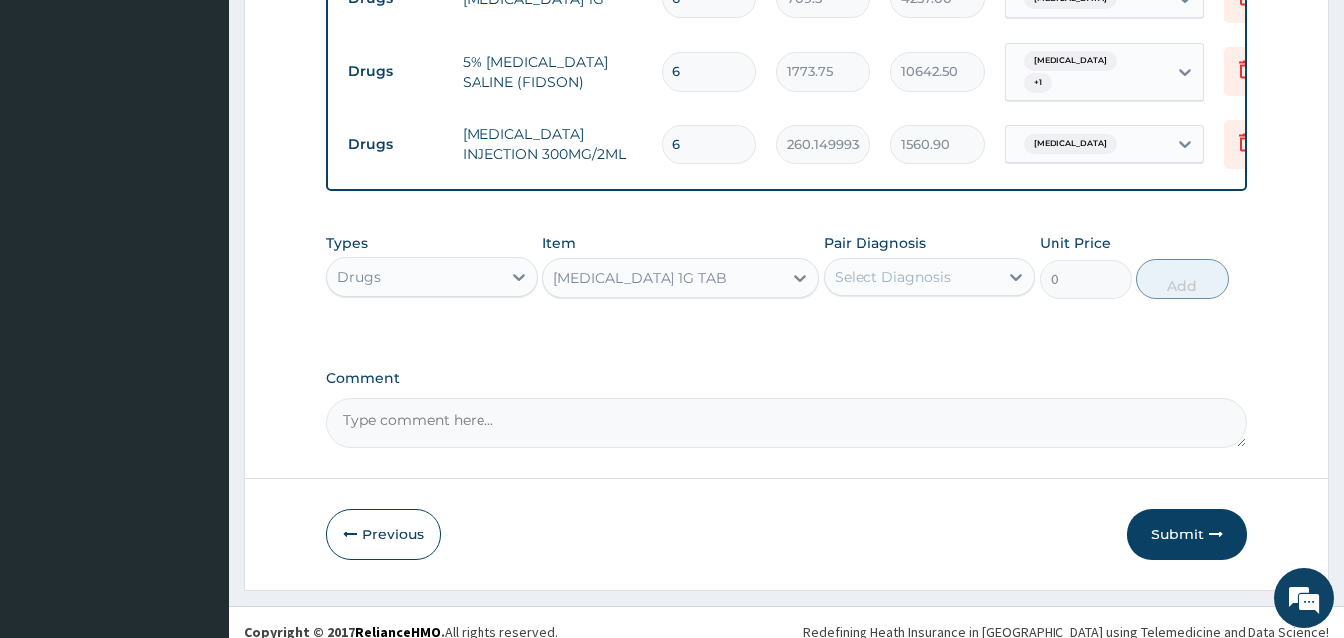
type input "1478.125"
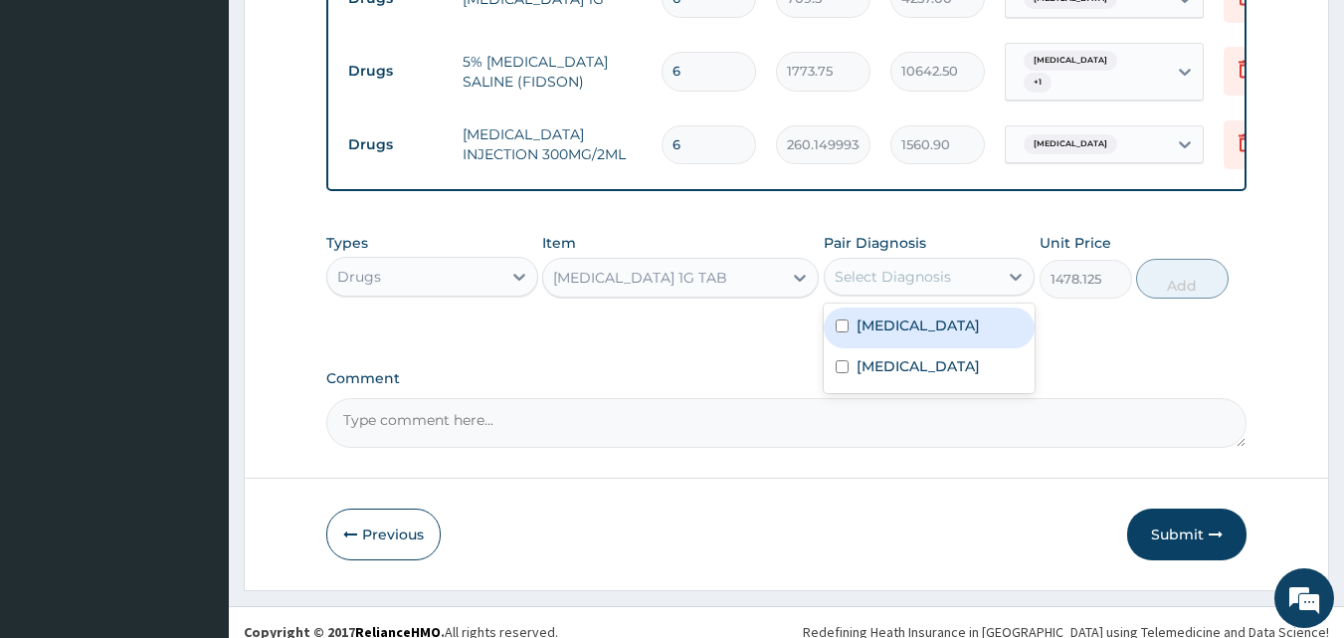
click at [900, 267] on div "Select Diagnosis" at bounding box center [893, 277] width 116 height 20
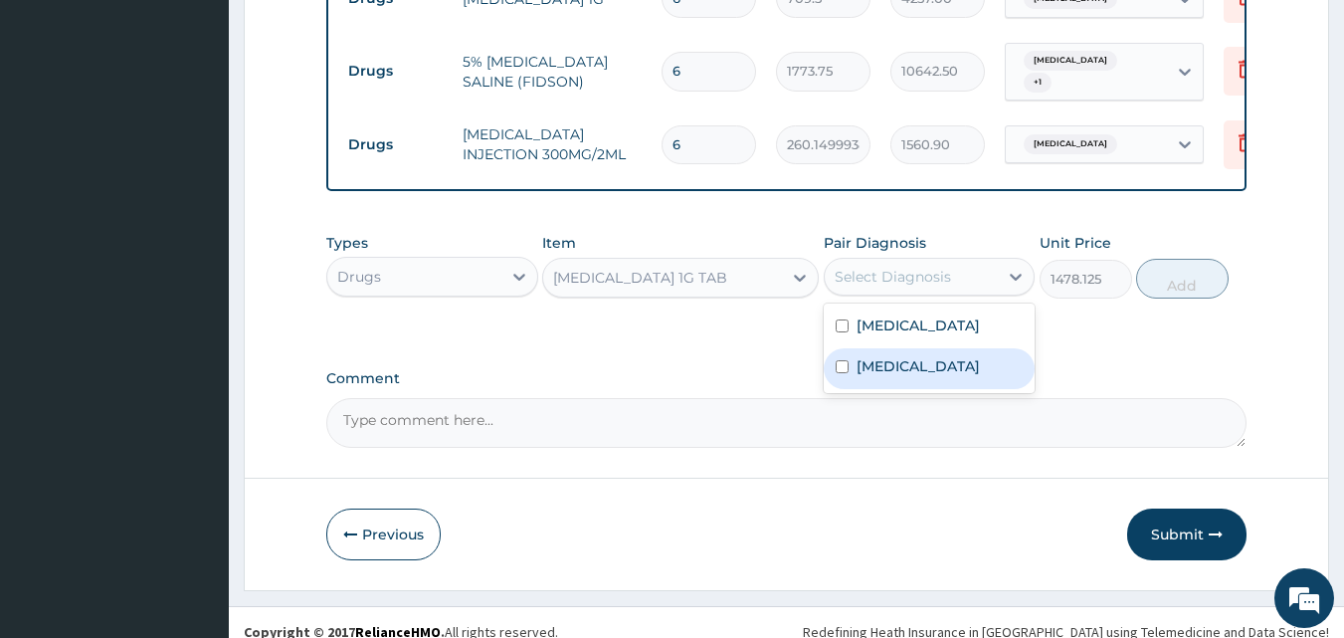
click at [910, 356] on label "[MEDICAL_DATA]" at bounding box center [918, 366] width 123 height 20
checkbox input "true"
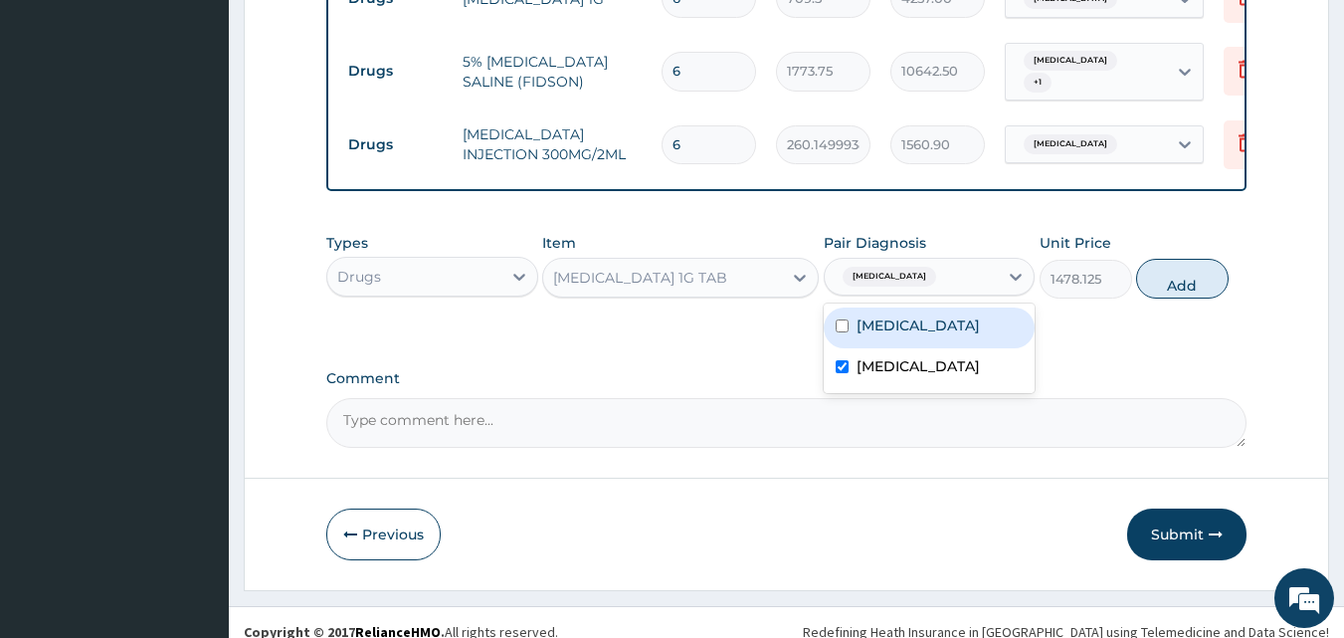
drag, startPoint x: 921, startPoint y: 306, endPoint x: 935, endPoint y: 305, distance: 14.0
click at [922, 315] on label "[MEDICAL_DATA]" at bounding box center [918, 325] width 123 height 20
checkbox input "true"
click at [1175, 259] on button "Add" at bounding box center [1182, 279] width 93 height 40
type input "0"
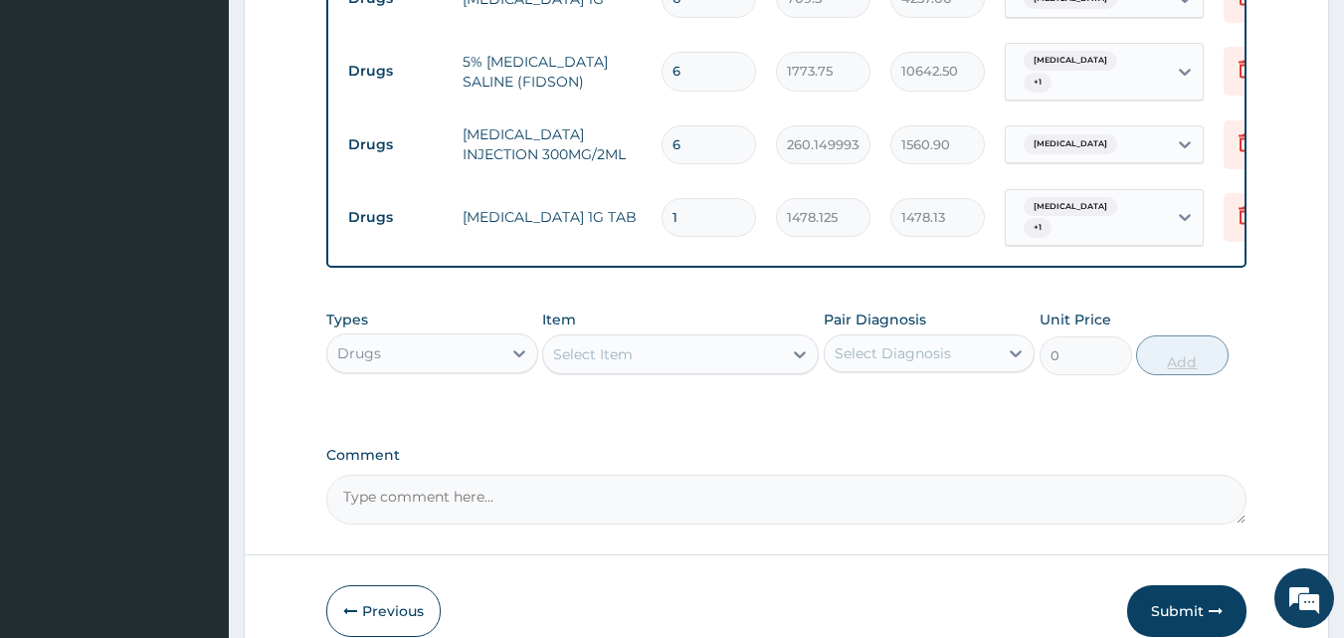
type input "10"
type input "14781.25"
type input "10"
click at [732, 338] on div "Select Item" at bounding box center [662, 354] width 239 height 32
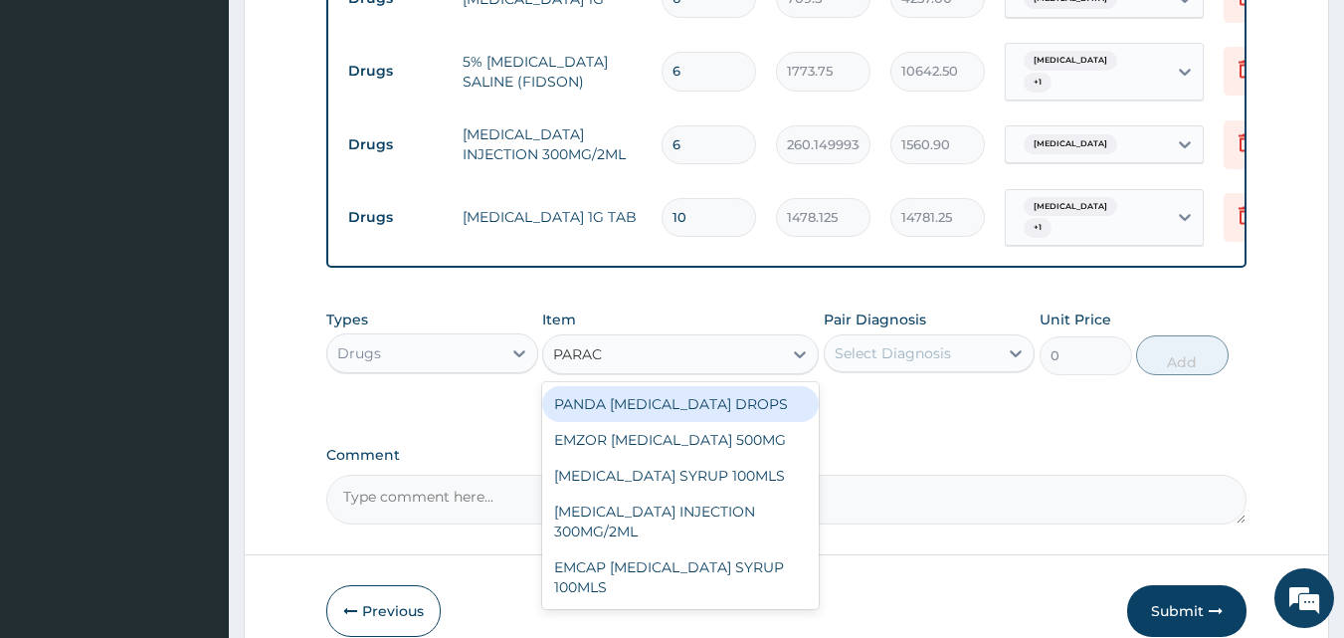
type input "PARACE"
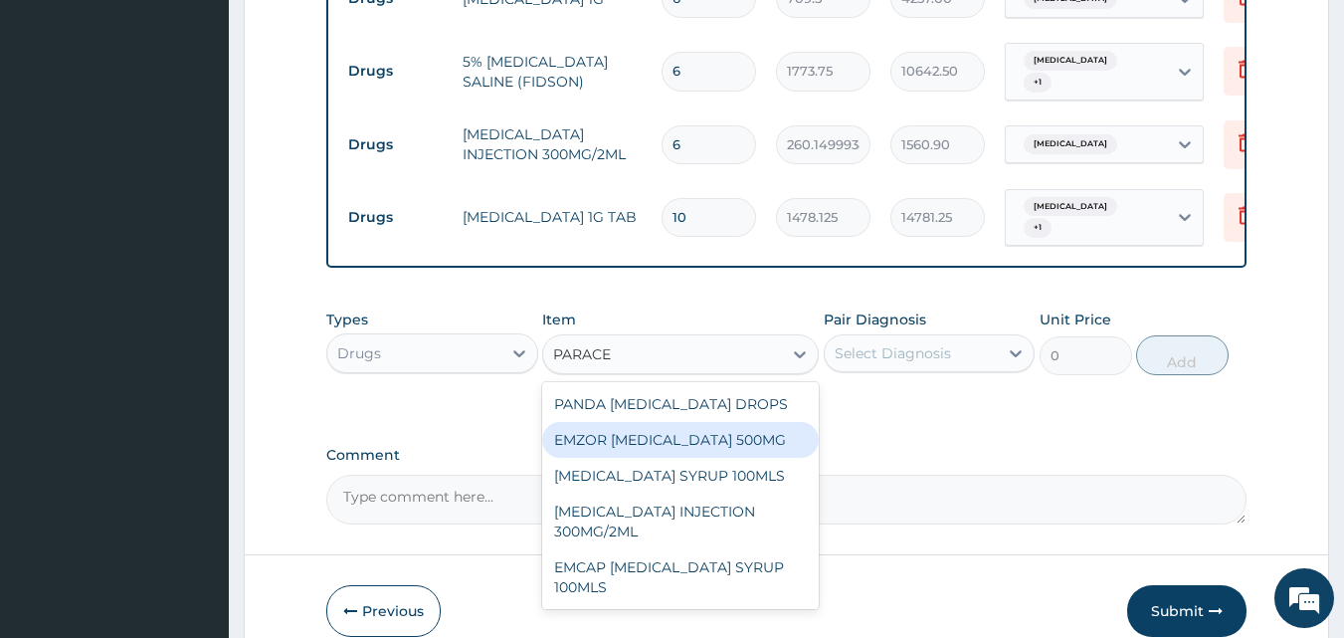
drag, startPoint x: 698, startPoint y: 413, endPoint x: 733, endPoint y: 401, distance: 36.8
click at [700, 422] on div "EMZOR [MEDICAL_DATA] 500MG" at bounding box center [680, 440] width 277 height 36
type input "23.64999961853027"
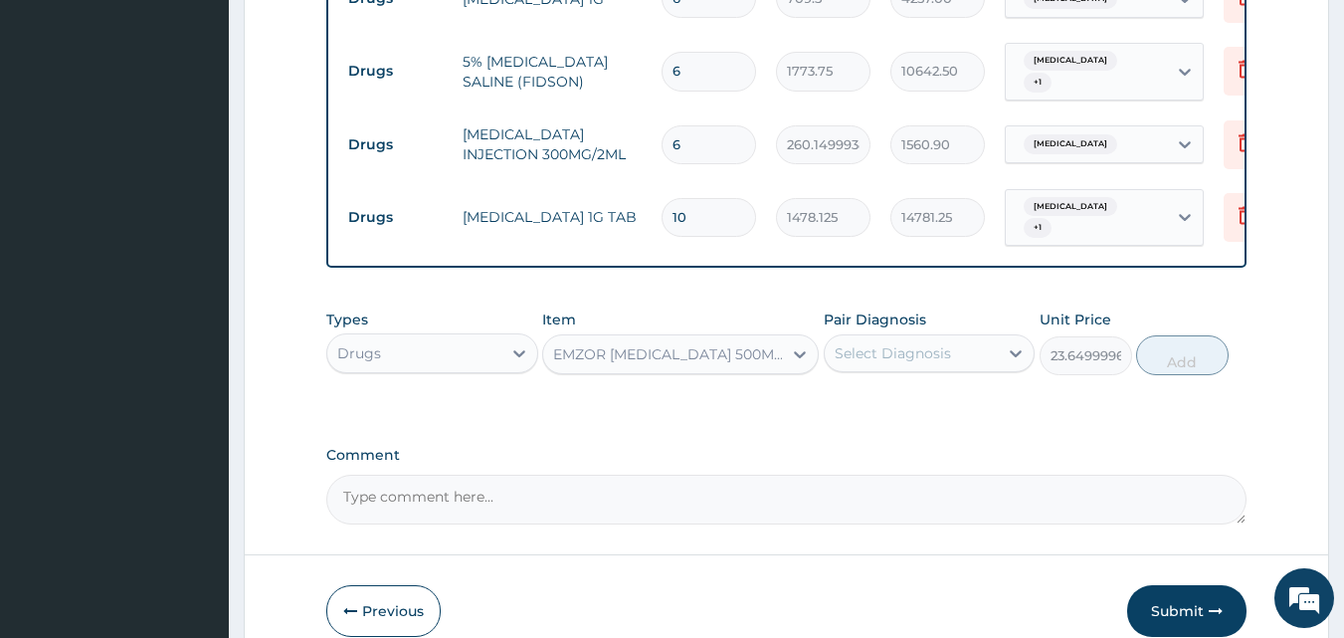
click at [972, 337] on div "Select Diagnosis" at bounding box center [912, 353] width 174 height 32
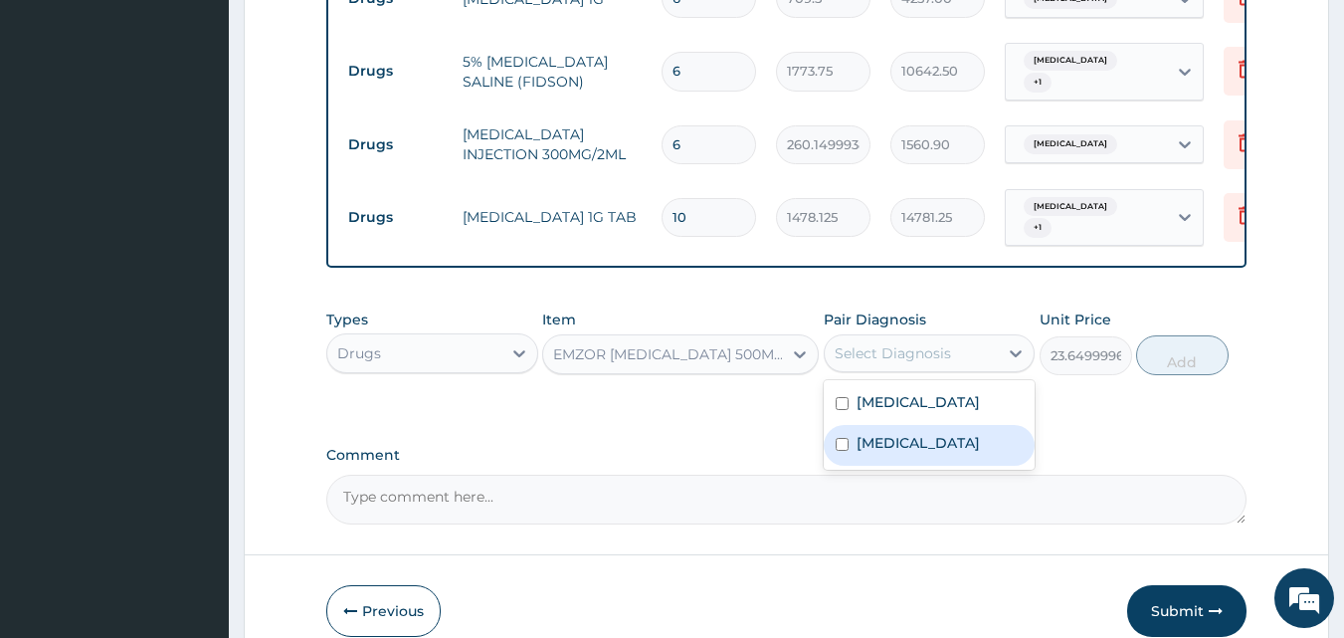
drag, startPoint x: 934, startPoint y: 415, endPoint x: 1141, endPoint y: 357, distance: 214.8
click at [936, 433] on label "[MEDICAL_DATA]" at bounding box center [918, 443] width 123 height 20
checkbox input "true"
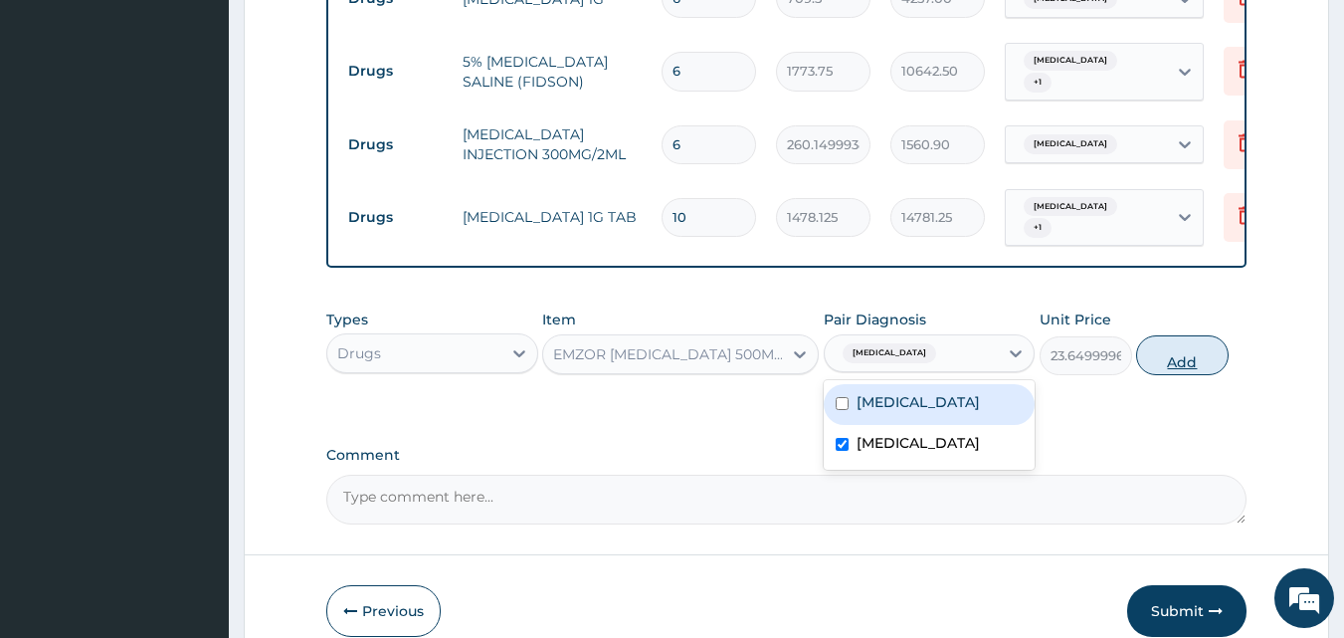
click at [1191, 335] on button "Add" at bounding box center [1182, 355] width 93 height 40
type input "0"
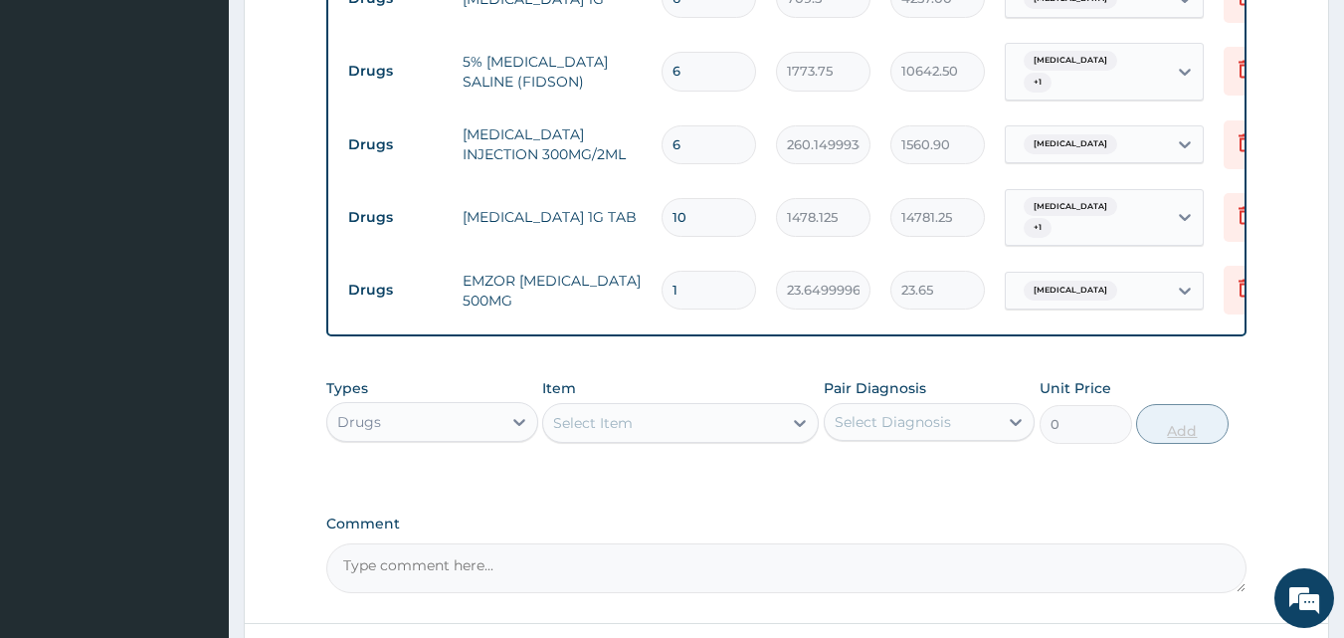
type input "18"
type input "425.70"
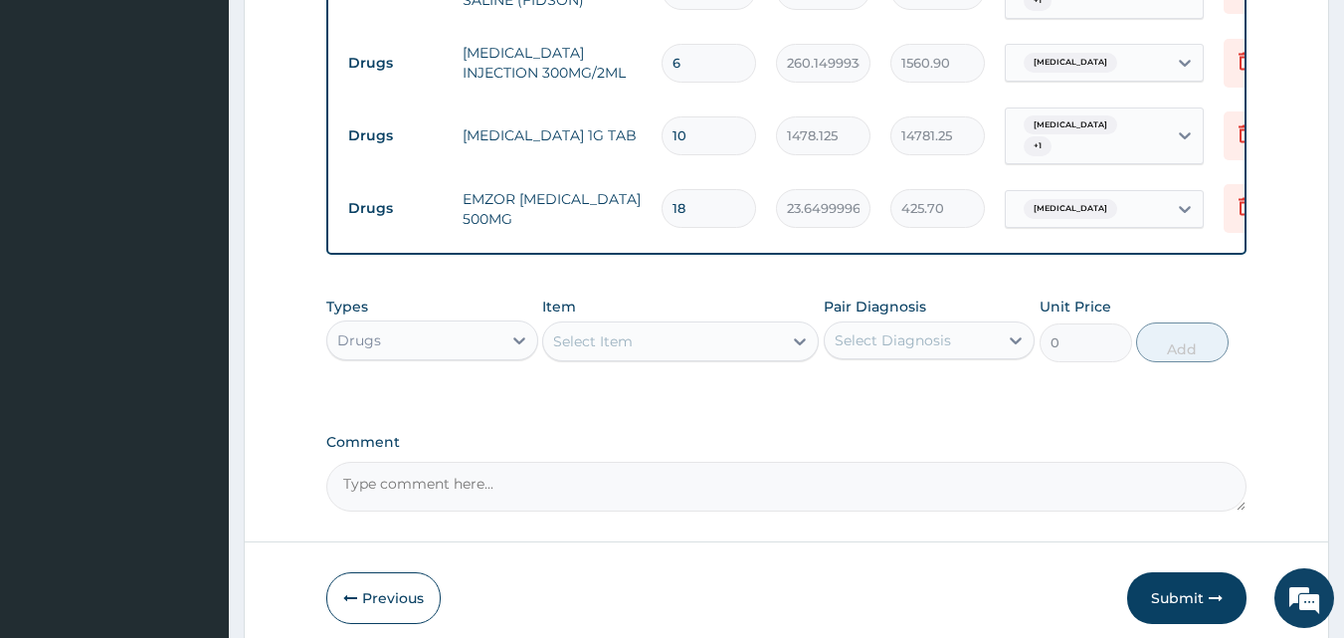
scroll to position [1328, 0]
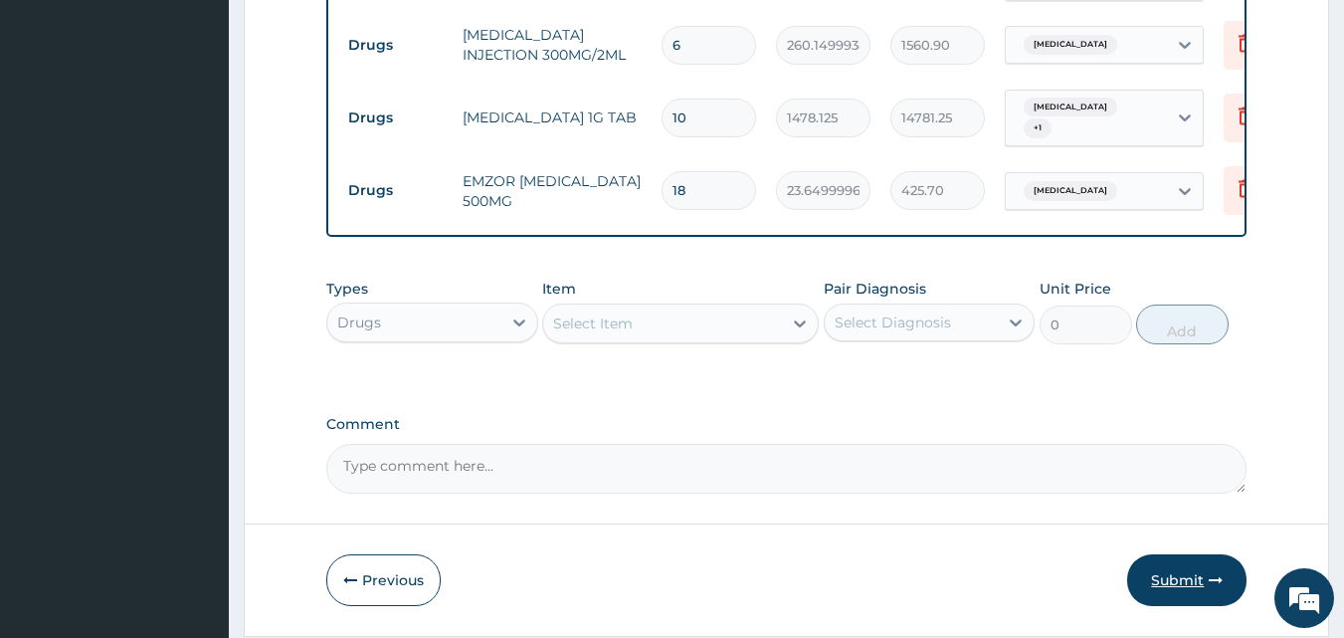
type input "18"
click at [1188, 555] on button "Submit" at bounding box center [1186, 580] width 119 height 52
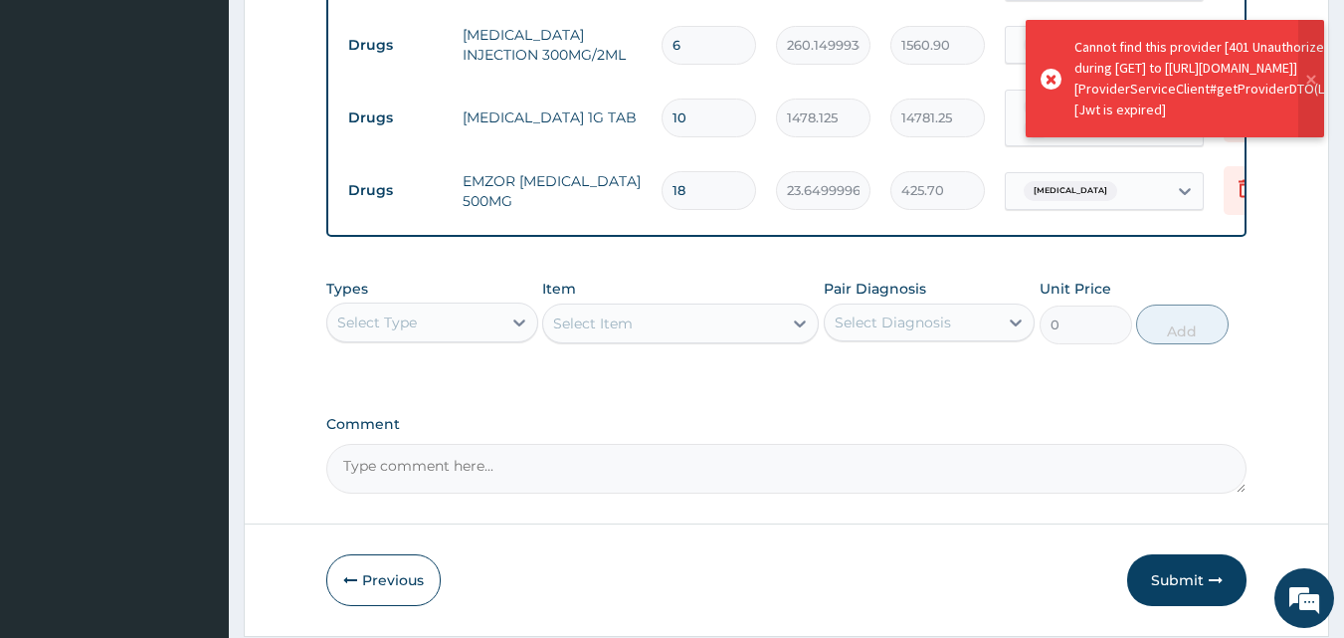
click at [1188, 555] on button "Submit" at bounding box center [1186, 580] width 119 height 52
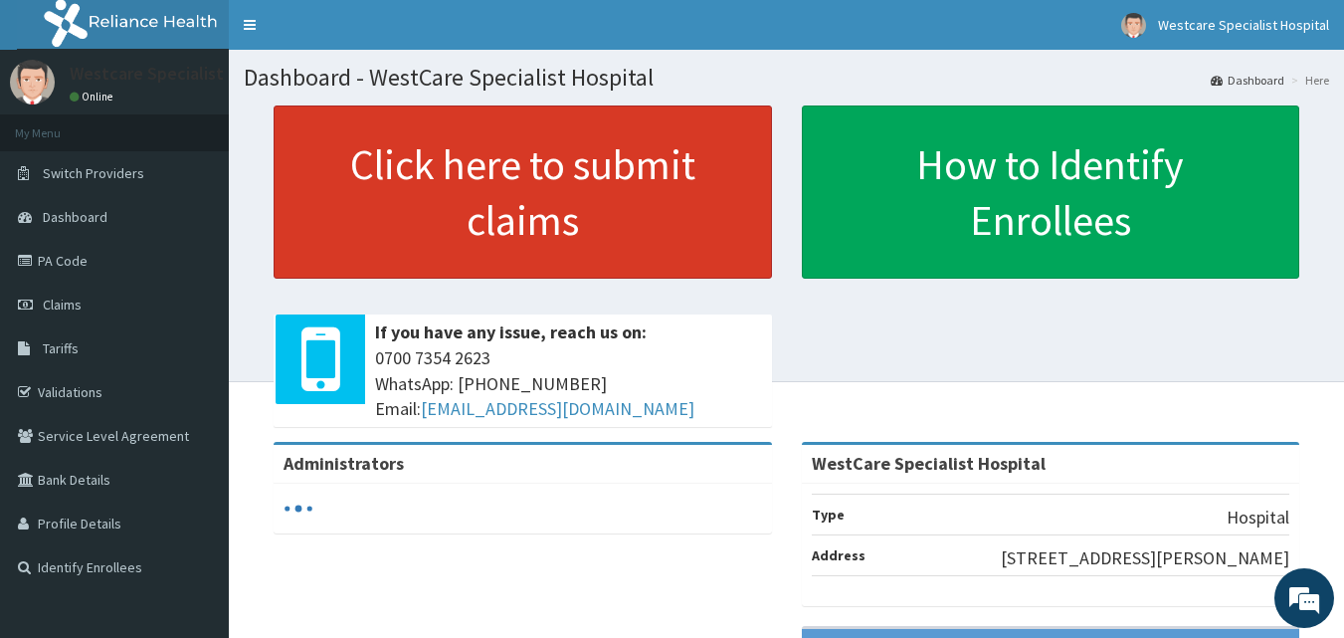
click at [542, 177] on link "Click here to submit claims" at bounding box center [523, 191] width 498 height 173
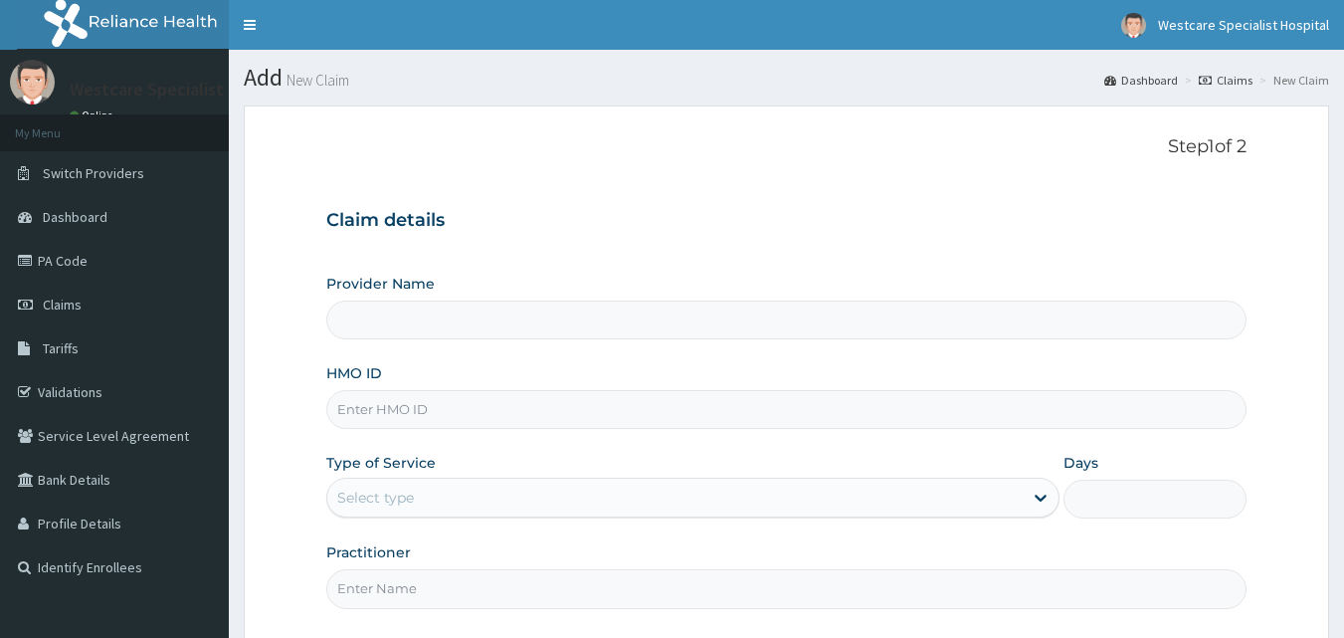
type input "WestCare Specialist Hospital"
click at [528, 410] on input "HMO ID" at bounding box center [786, 409] width 921 height 39
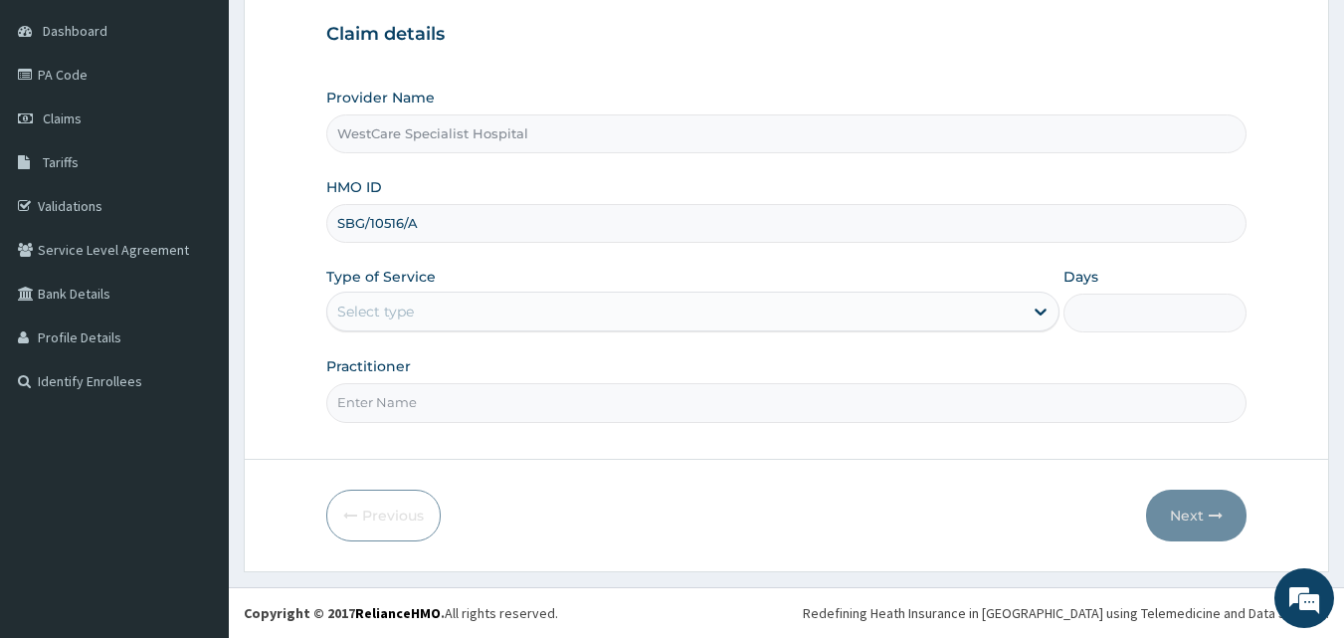
type input "SBG/10516/A"
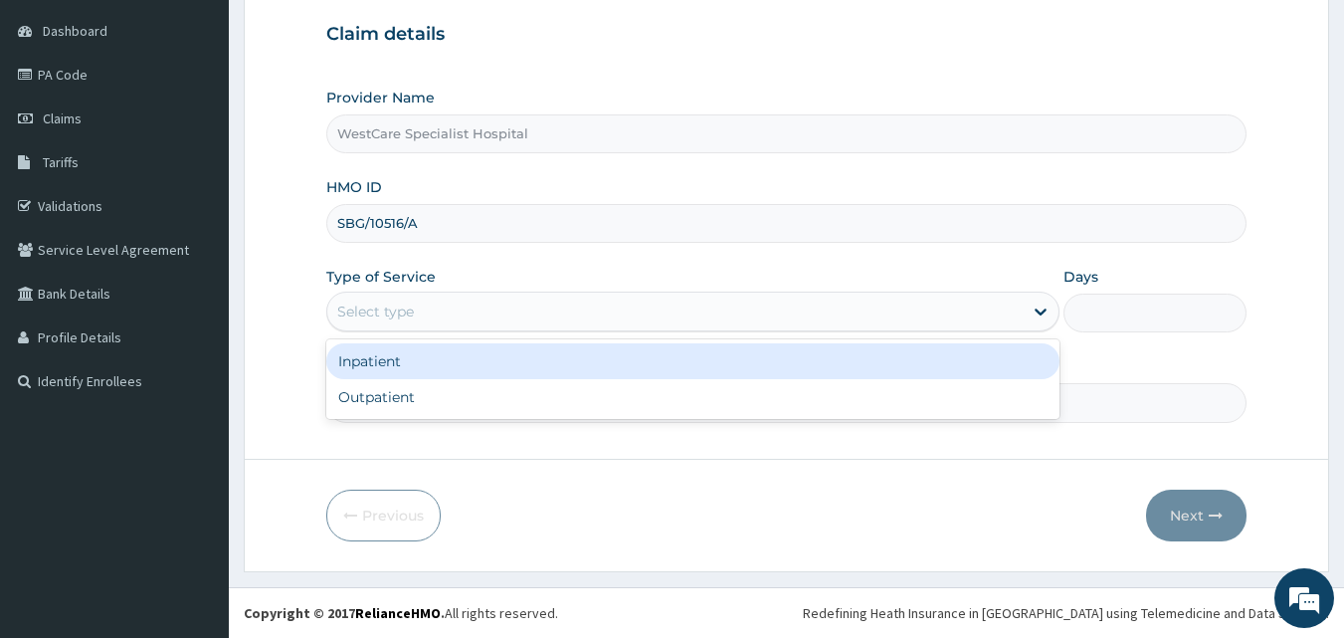
click at [392, 304] on div "Select type" at bounding box center [375, 311] width 77 height 20
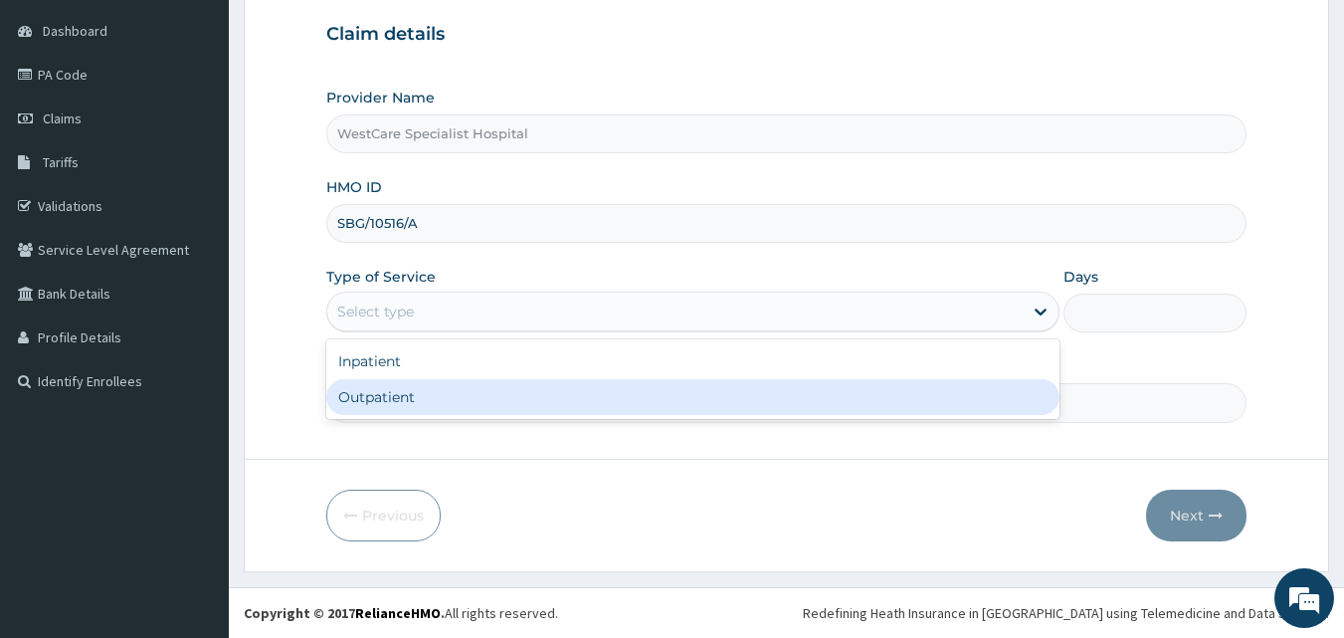
click at [401, 390] on div "Outpatient" at bounding box center [692, 397] width 733 height 36
type input "1"
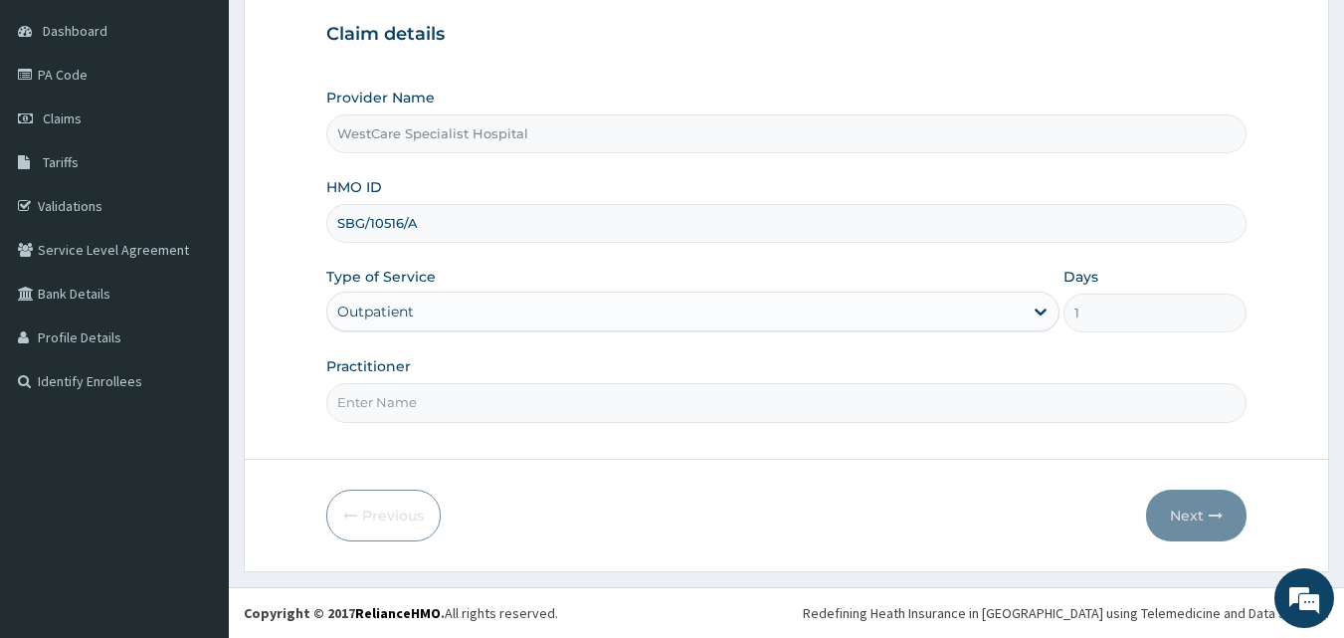
click at [405, 402] on input "Practitioner" at bounding box center [786, 402] width 921 height 39
type input "[PERSON_NAME]"
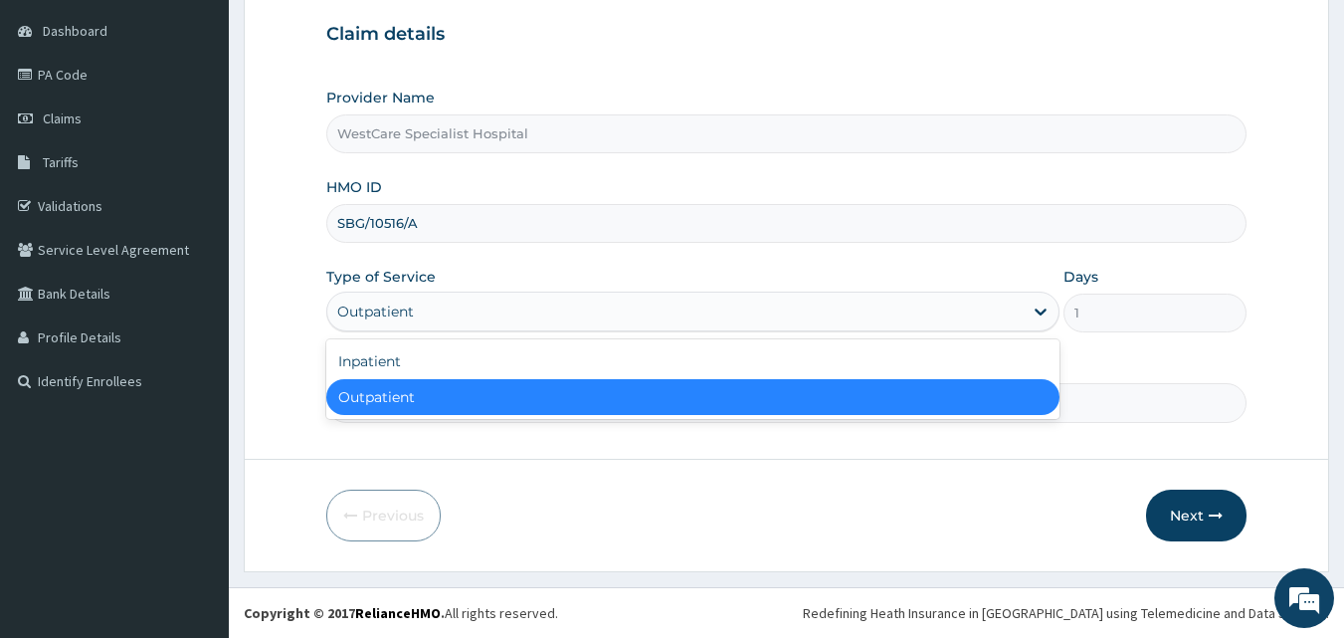
drag, startPoint x: 553, startPoint y: 315, endPoint x: 474, endPoint y: 342, distance: 84.0
click at [552, 315] on div "Outpatient" at bounding box center [674, 311] width 695 height 32
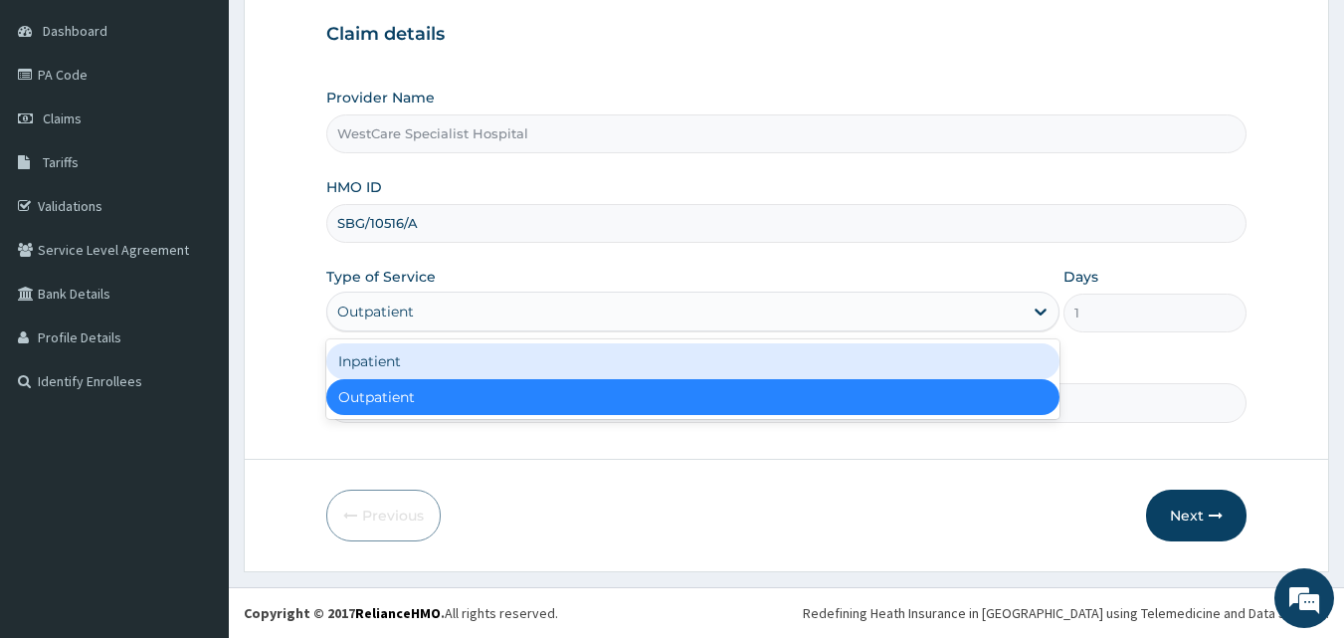
click at [454, 358] on div "Inpatient" at bounding box center [692, 361] width 733 height 36
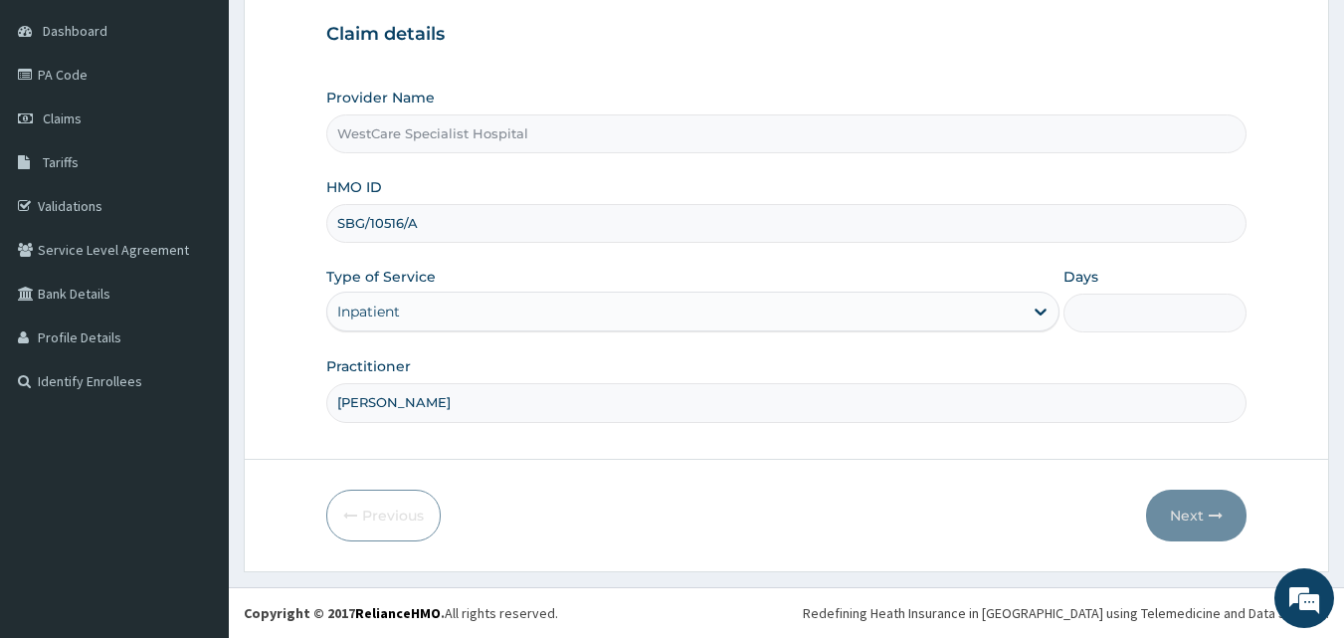
click at [1108, 307] on input "Days" at bounding box center [1154, 312] width 183 height 39
type input "2"
click at [1187, 509] on button "Next" at bounding box center [1196, 515] width 100 height 52
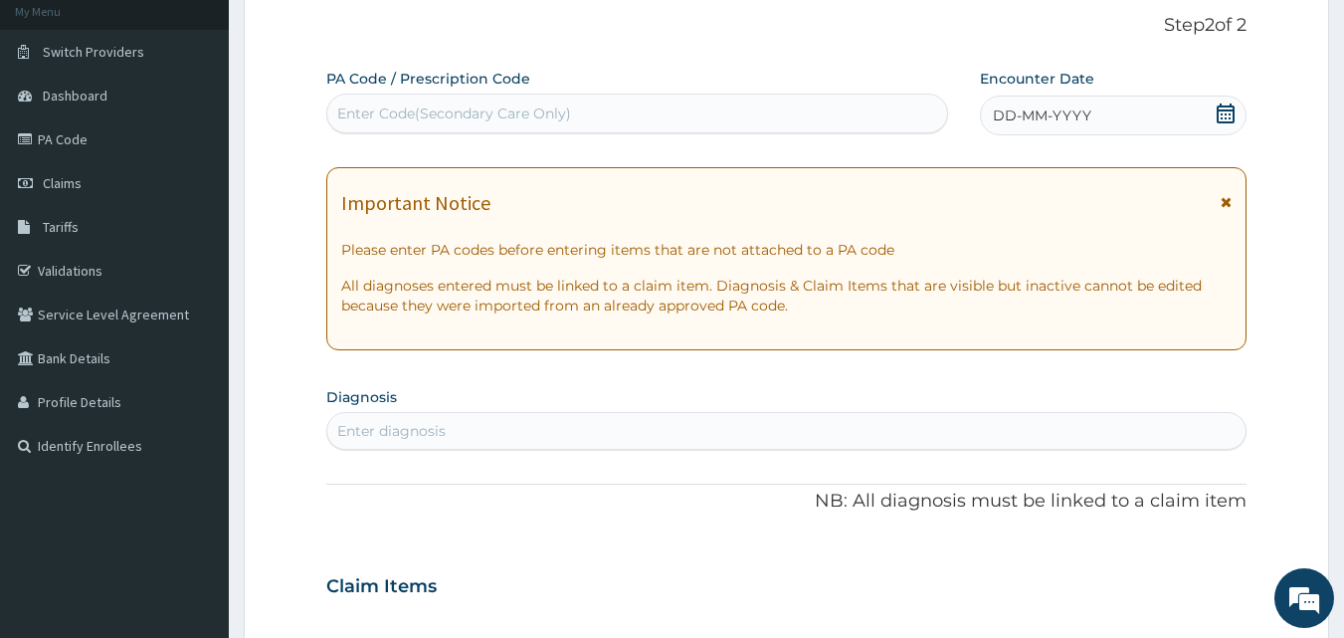
scroll to position [87, 0]
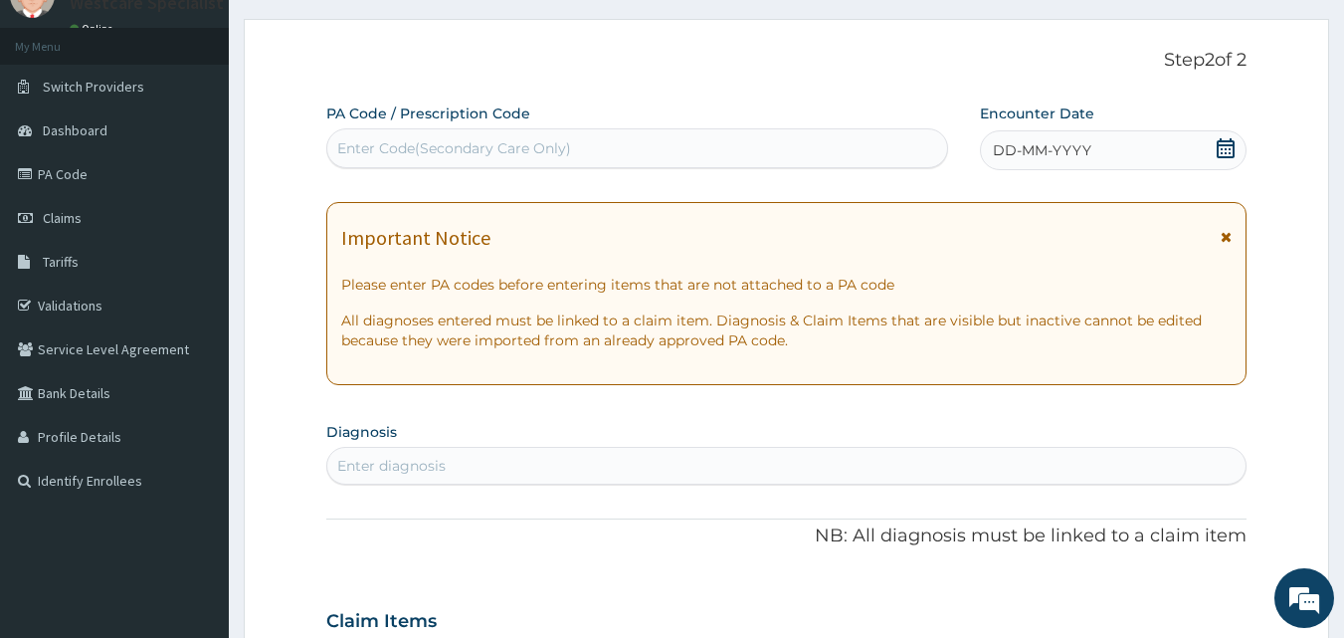
click at [700, 158] on div "Enter Code(Secondary Care Only)" at bounding box center [637, 148] width 621 height 32
type input "PA/A781D4"
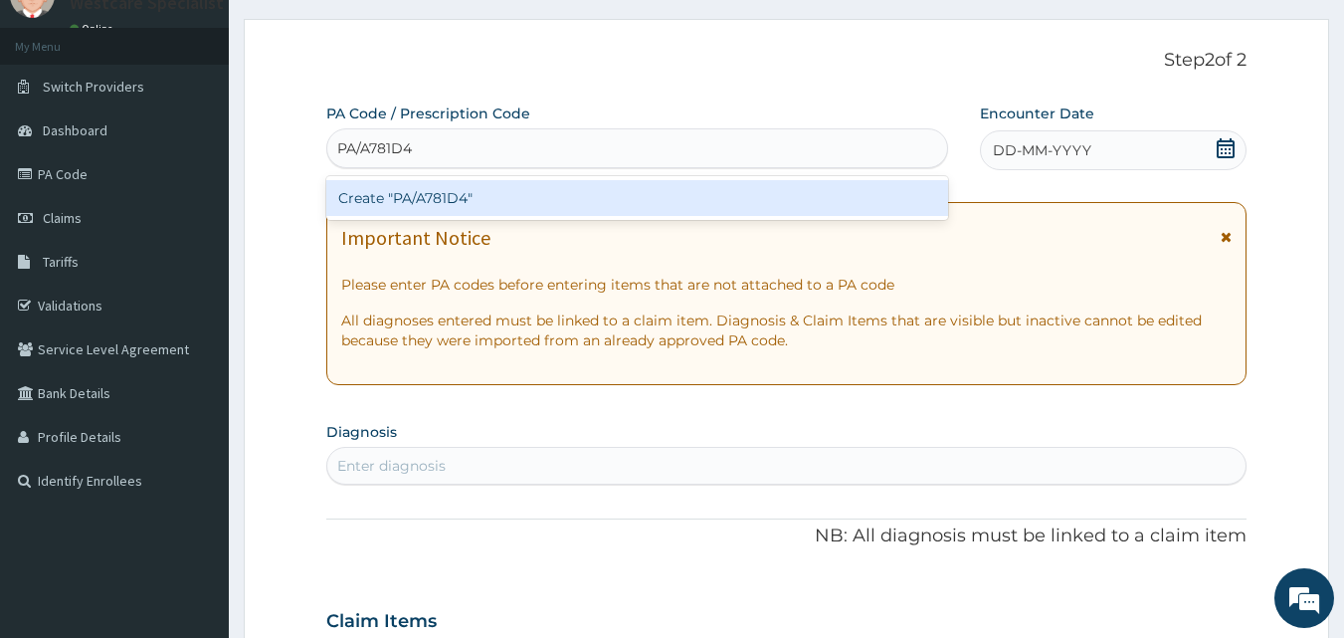
click at [535, 205] on div "Create "PA/A781D4"" at bounding box center [637, 198] width 623 height 36
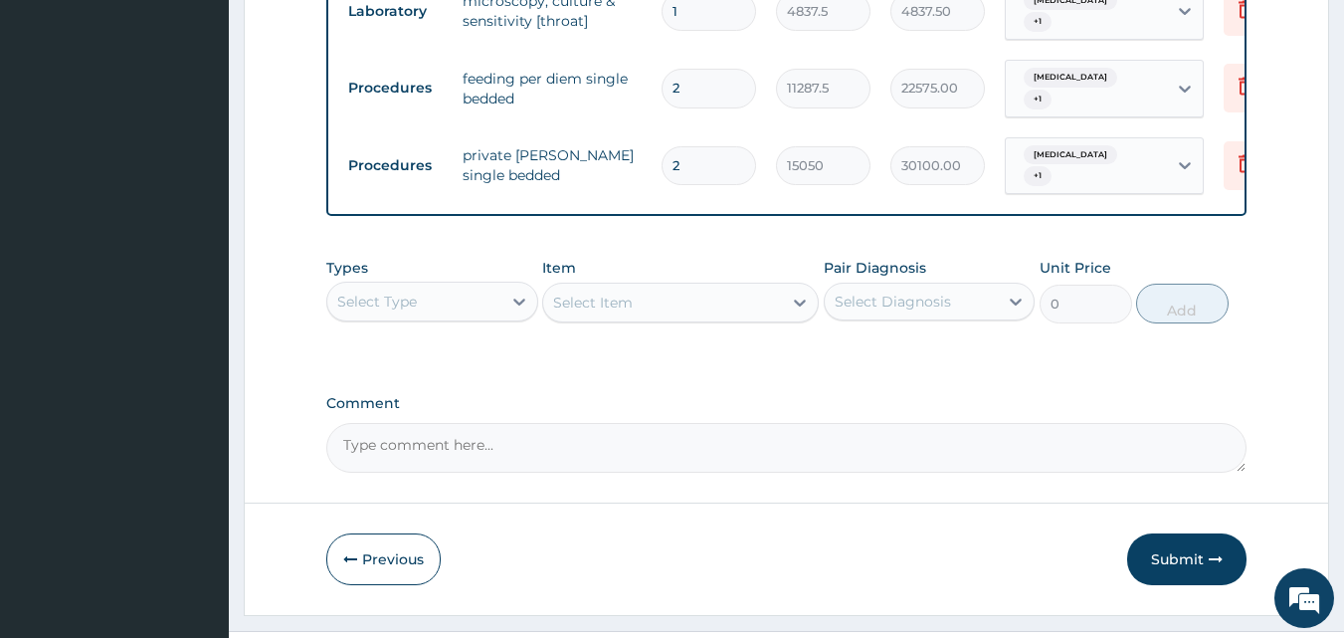
scroll to position [855, 0]
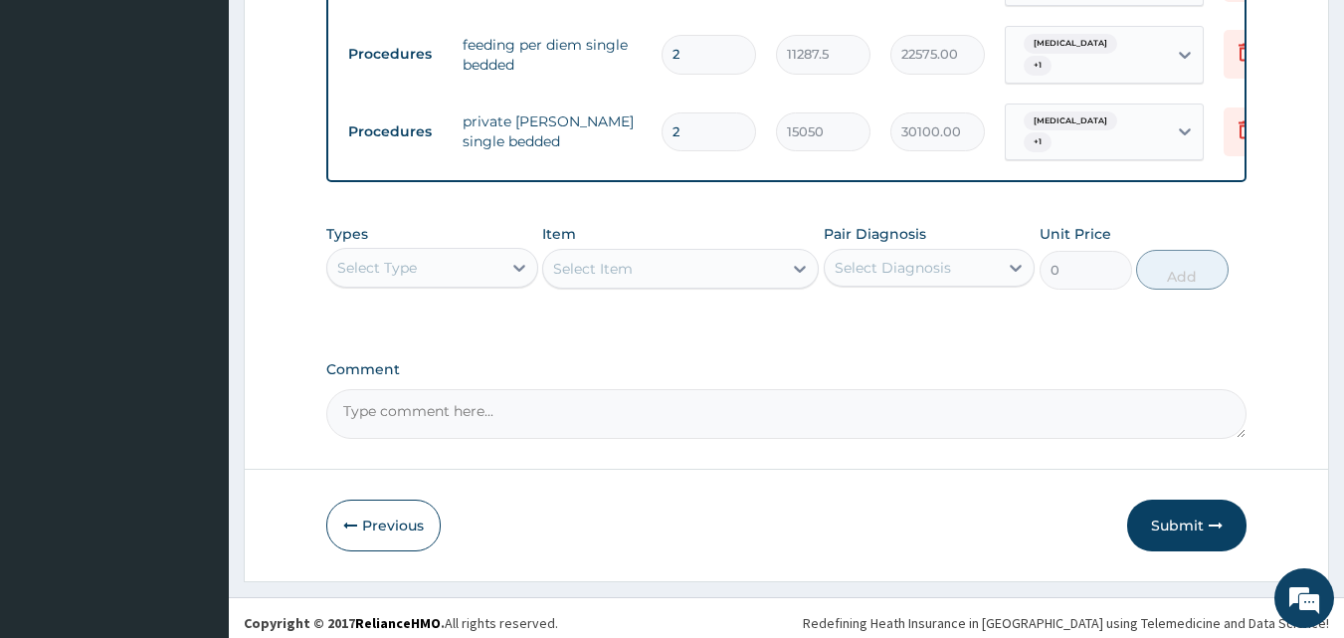
click at [409, 263] on div "Select Type" at bounding box center [377, 268] width 80 height 20
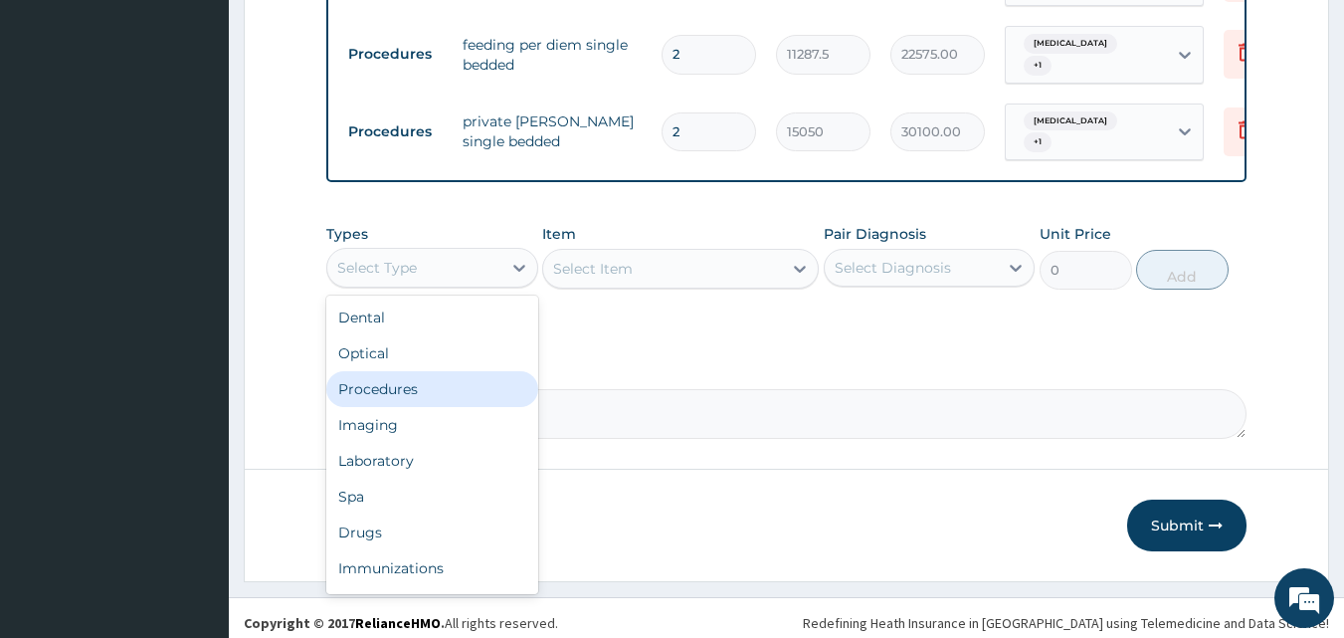
click at [418, 375] on div "Procedures" at bounding box center [432, 389] width 212 height 36
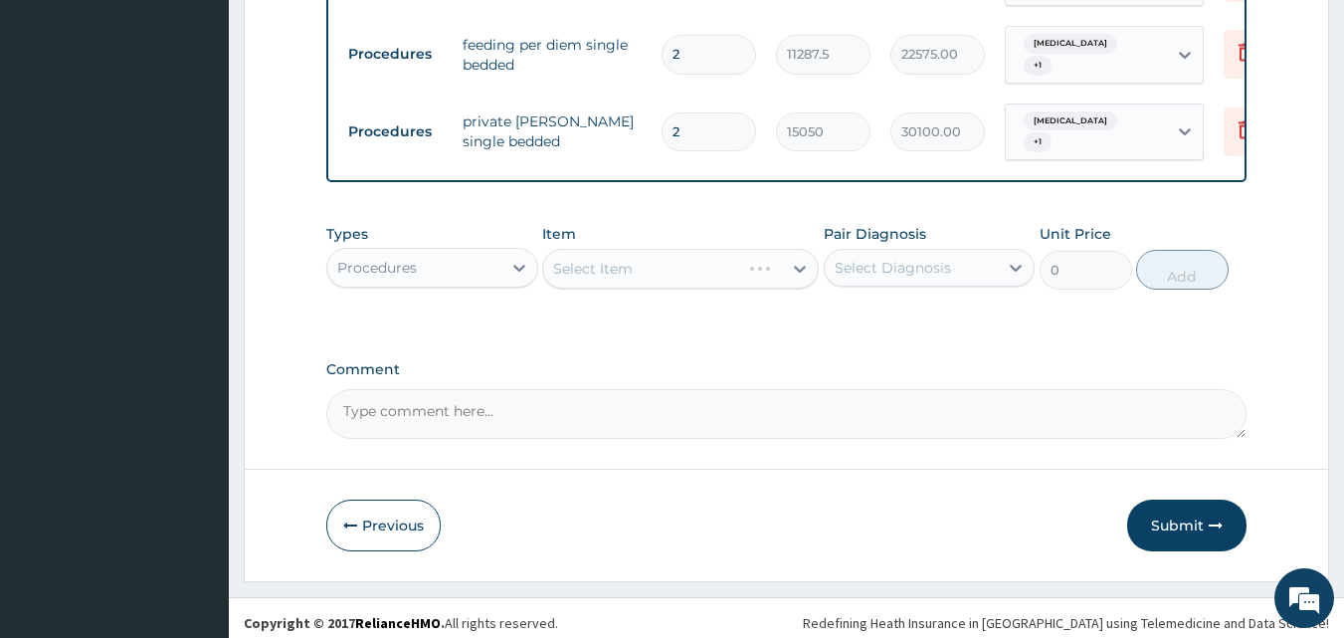
click at [863, 260] on div "Select Diagnosis" at bounding box center [893, 268] width 116 height 20
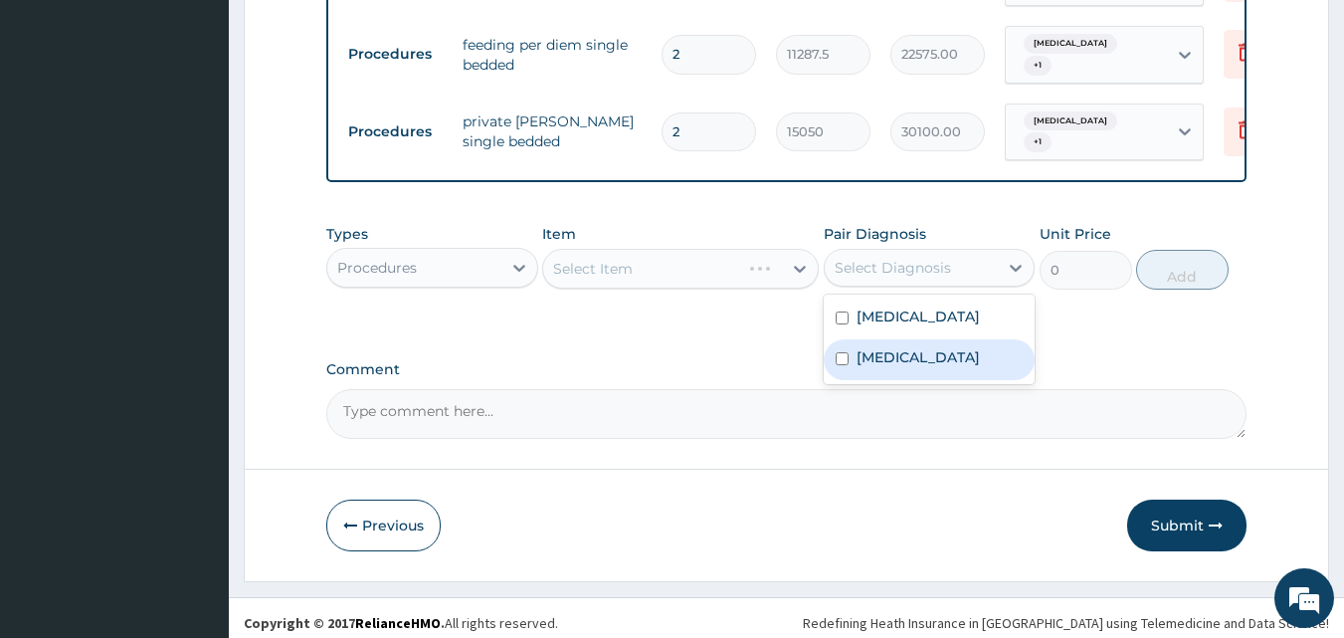
drag, startPoint x: 889, startPoint y: 364, endPoint x: 889, endPoint y: 340, distance: 23.9
click at [889, 357] on div "Pain in throat" at bounding box center [930, 359] width 212 height 41
checkbox input "true"
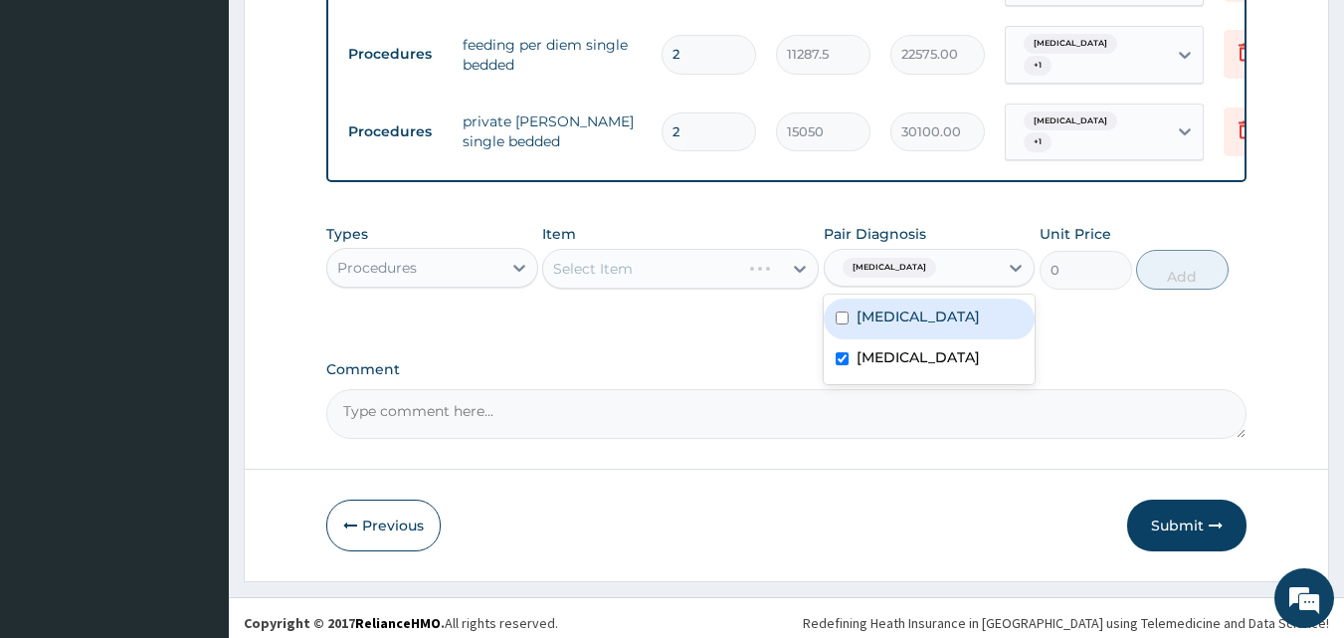
click at [891, 306] on label "Acute tonsillitis" at bounding box center [918, 316] width 123 height 20
checkbox input "true"
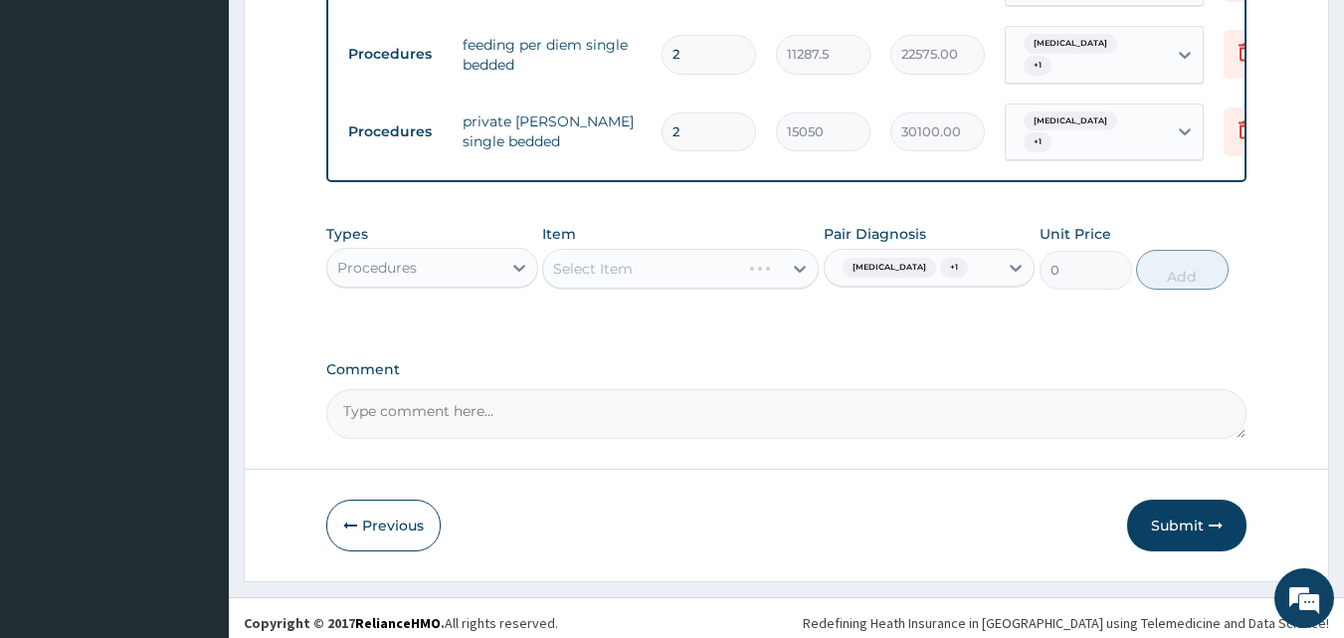
click at [667, 257] on div "Select Item" at bounding box center [662, 269] width 239 height 32
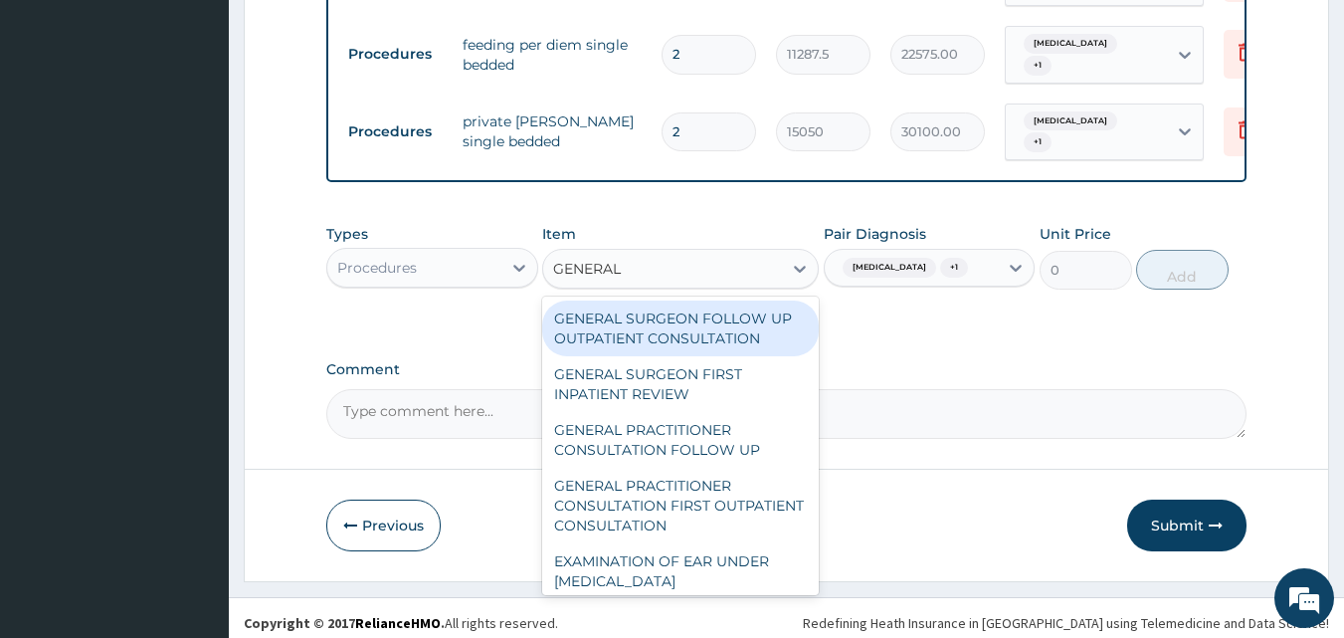
type input "GENERAL P"
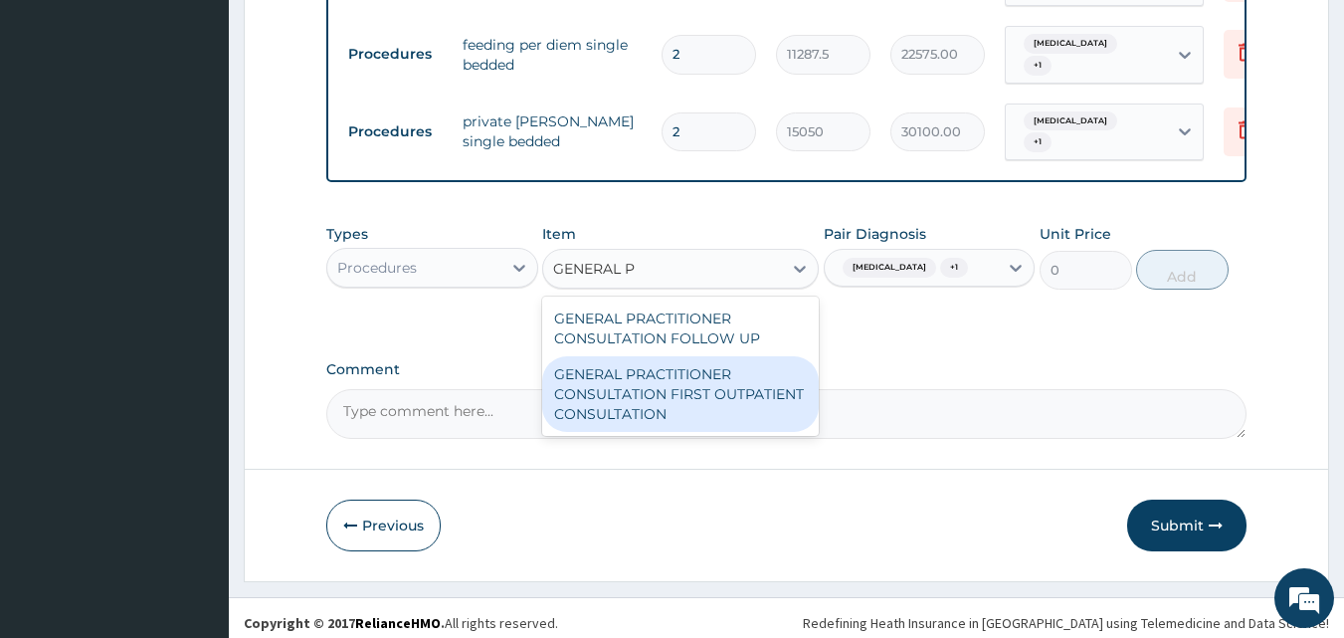
drag, startPoint x: 741, startPoint y: 372, endPoint x: 988, endPoint y: 282, distance: 262.8
click at [742, 372] on div "GENERAL PRACTITIONER CONSULTATION FIRST OUTPATIENT CONSULTATION" at bounding box center [680, 394] width 277 height 76
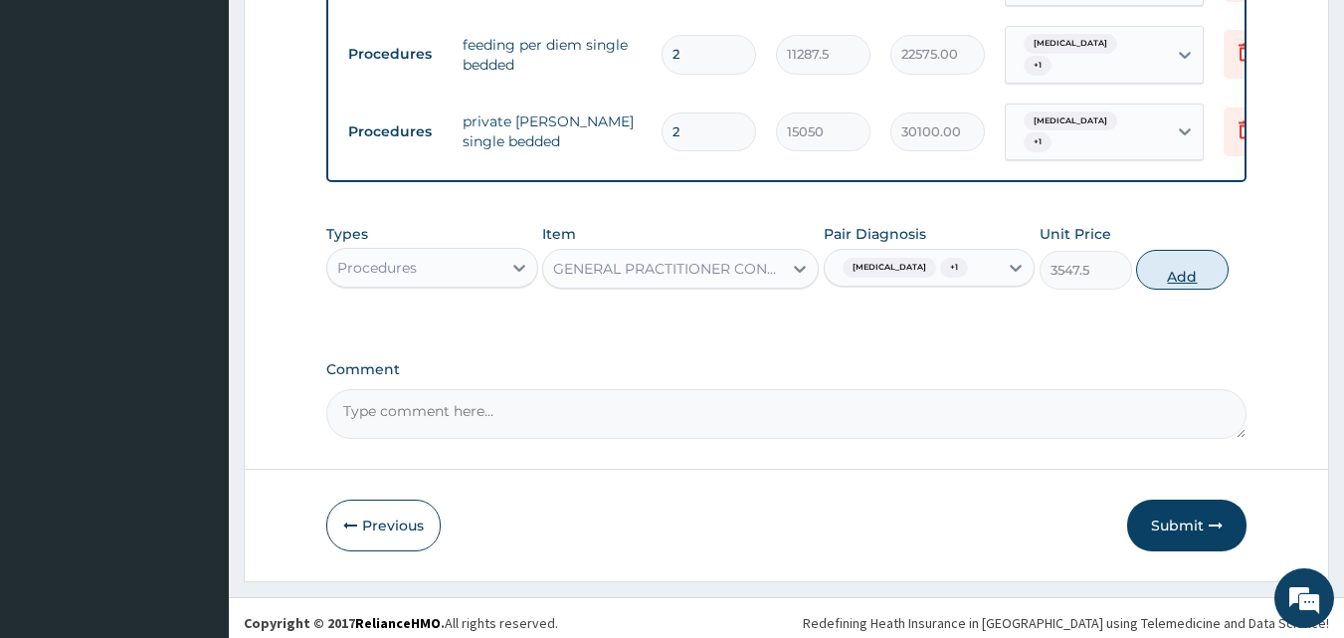
click at [1158, 252] on button "Add" at bounding box center [1182, 270] width 93 height 40
type input "0"
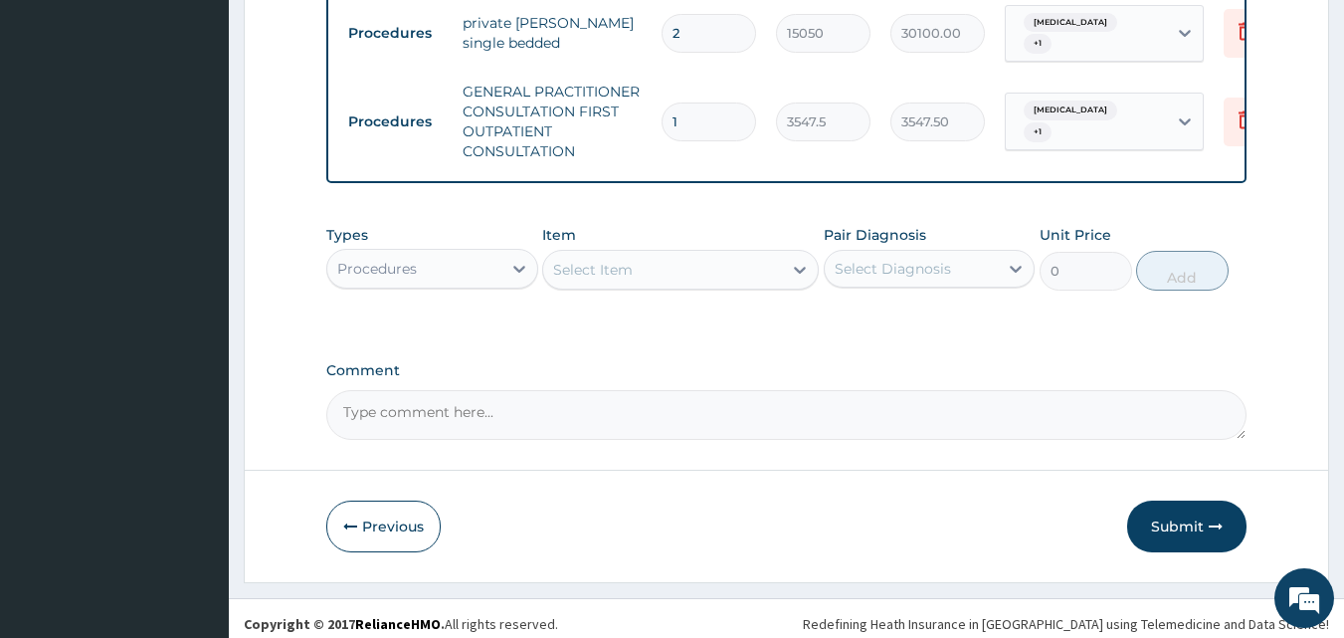
scroll to position [954, 0]
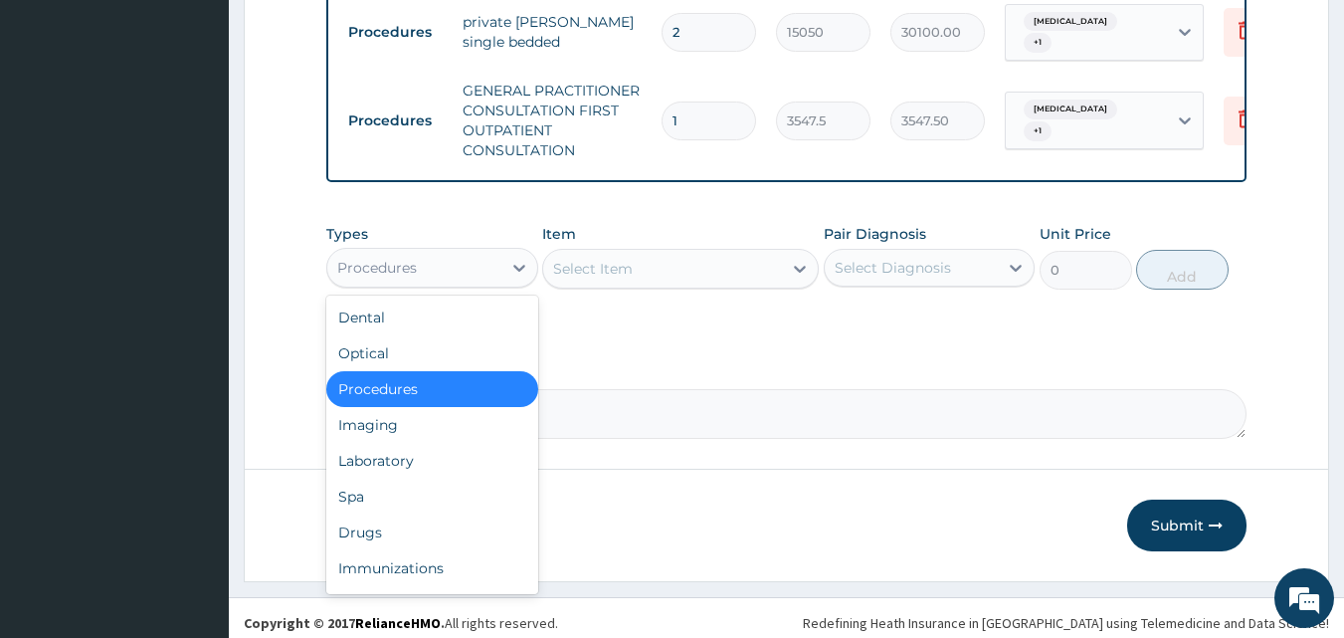
click at [408, 258] on div "Procedures" at bounding box center [377, 268] width 80 height 20
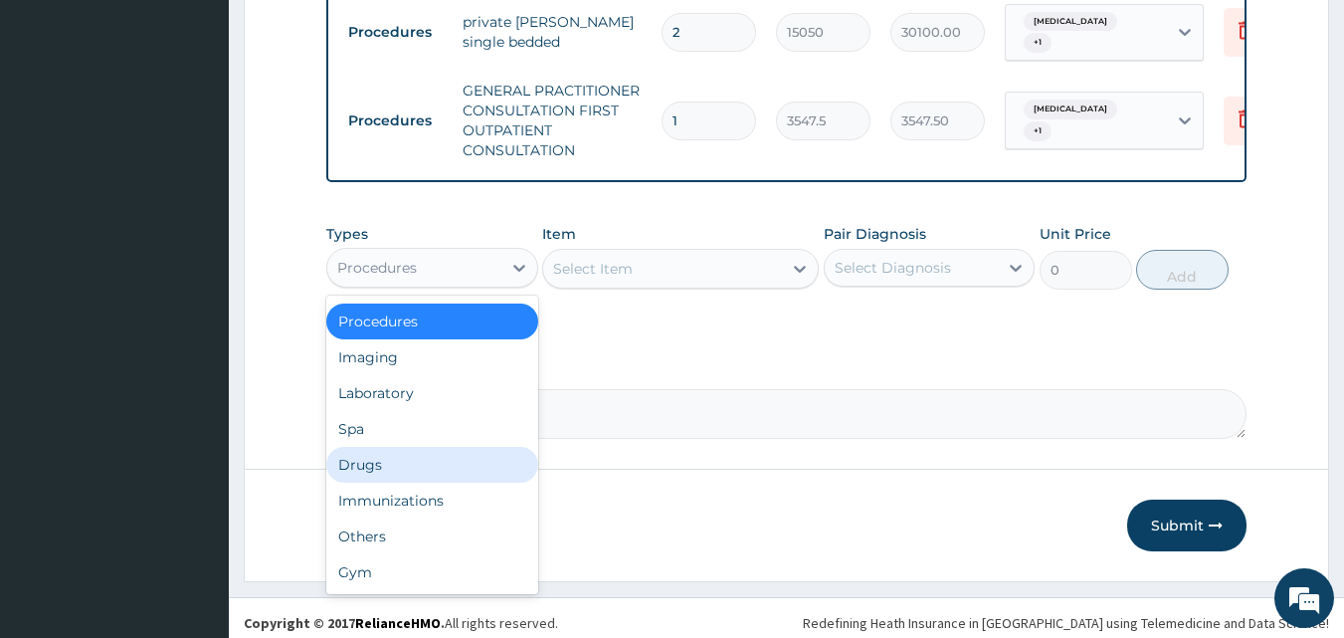
click at [362, 447] on div "Drugs" at bounding box center [432, 465] width 212 height 36
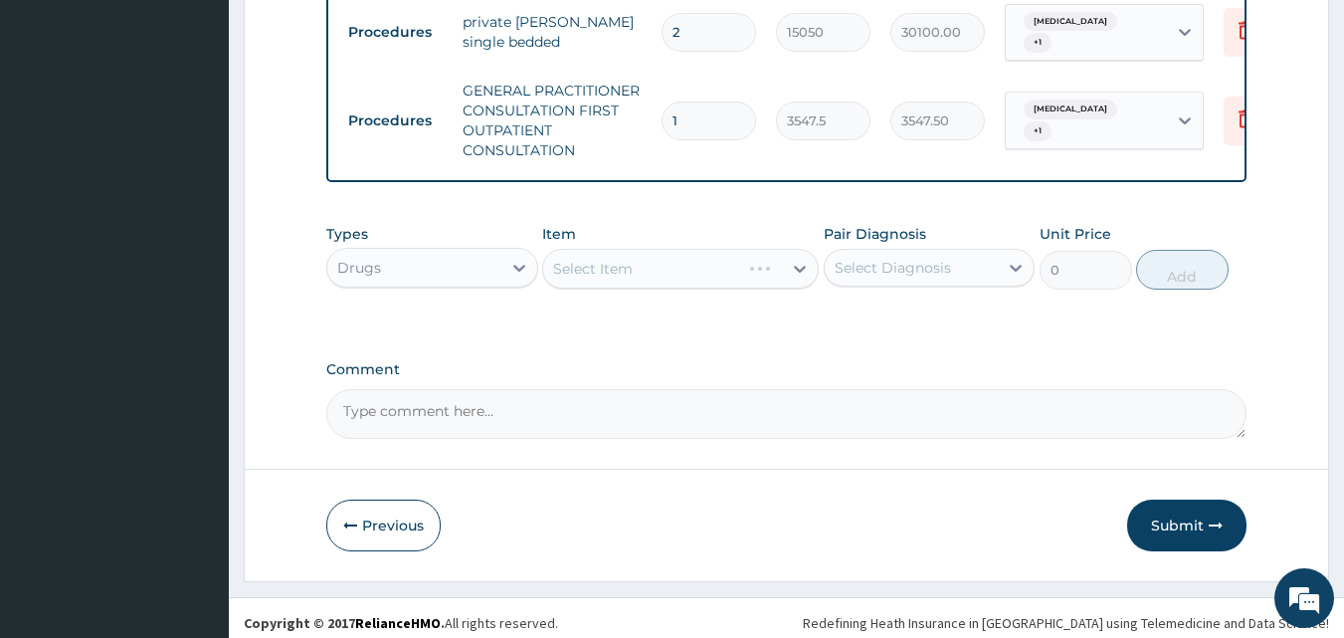
click at [613, 300] on div "Types Drugs Item Select Item Pair Diagnosis Select Diagnosis Unit Price 0 Add" at bounding box center [786, 271] width 921 height 115
click at [671, 262] on div "Select Item" at bounding box center [662, 269] width 239 height 32
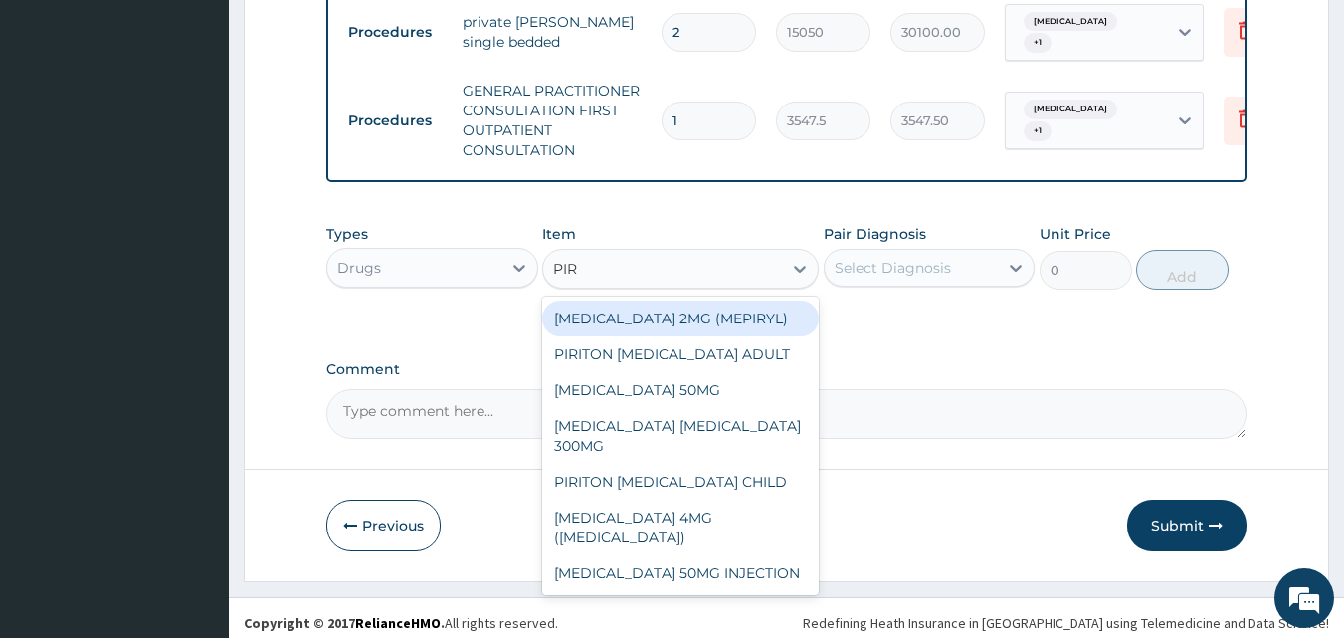
type input "PIRI"
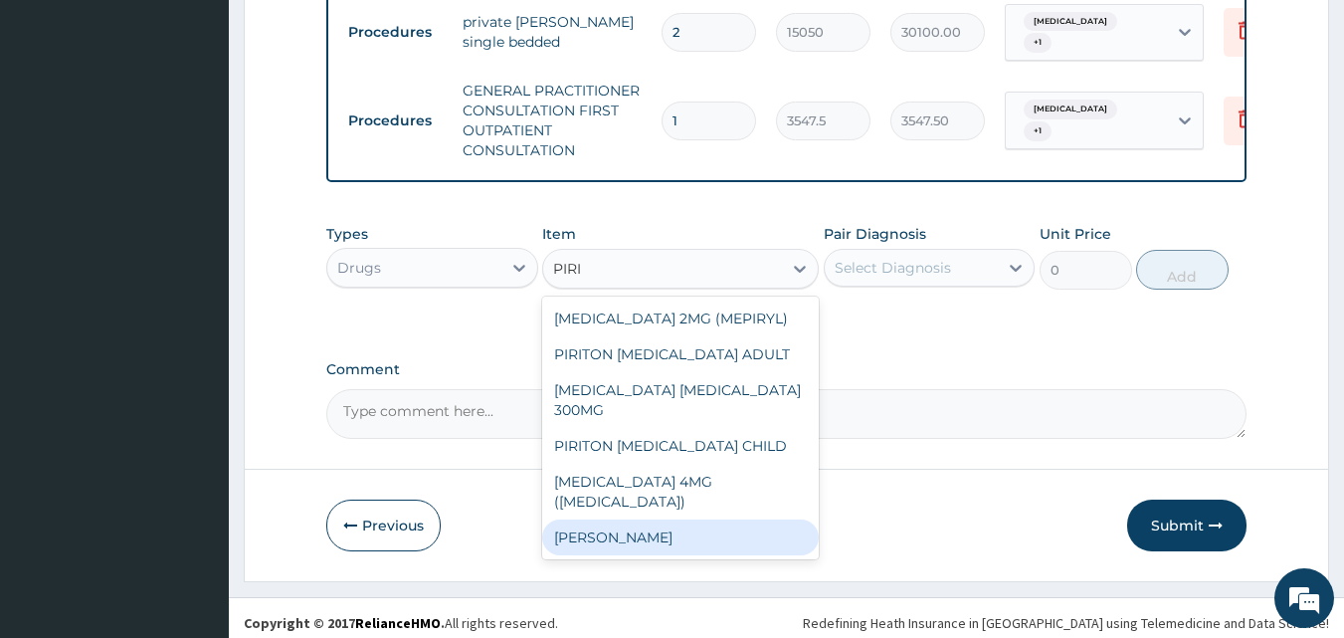
click at [695, 519] on div "[PERSON_NAME]" at bounding box center [680, 537] width 277 height 36
type input "23.64999961853027"
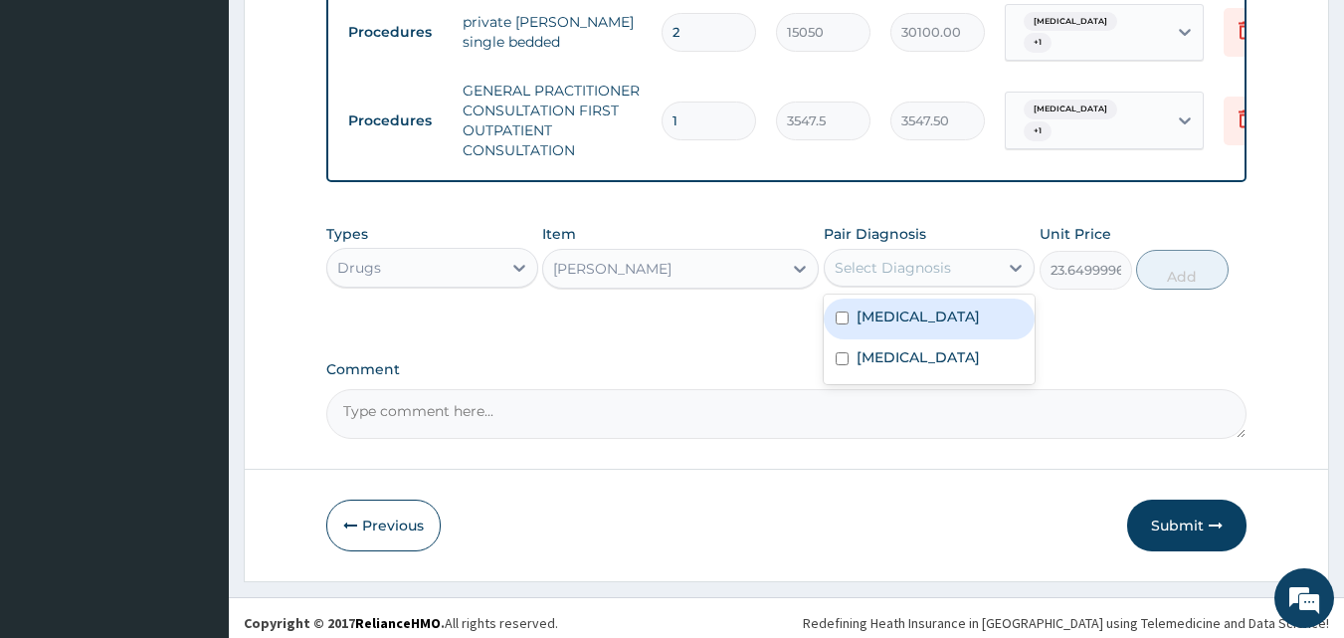
click at [874, 263] on div "Select Diagnosis" at bounding box center [893, 268] width 116 height 20
click at [922, 306] on label "Acute tonsillitis" at bounding box center [918, 316] width 123 height 20
checkbox input "true"
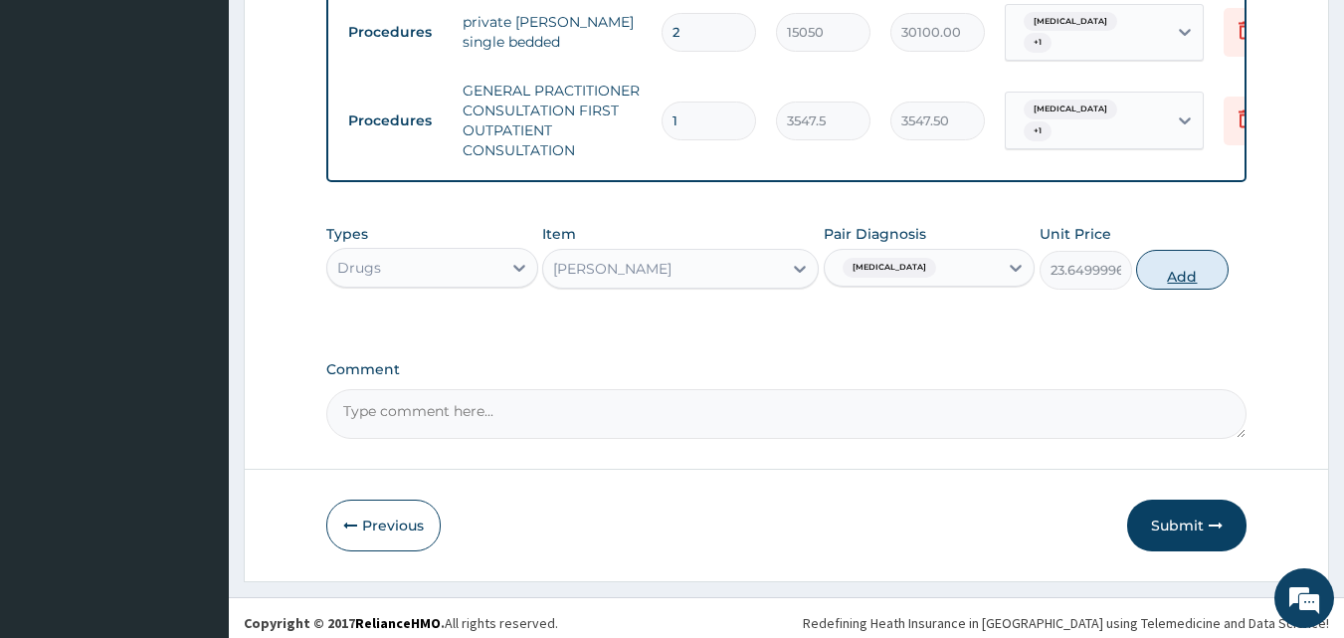
click at [1169, 265] on button "Add" at bounding box center [1182, 270] width 93 height 40
type input "0"
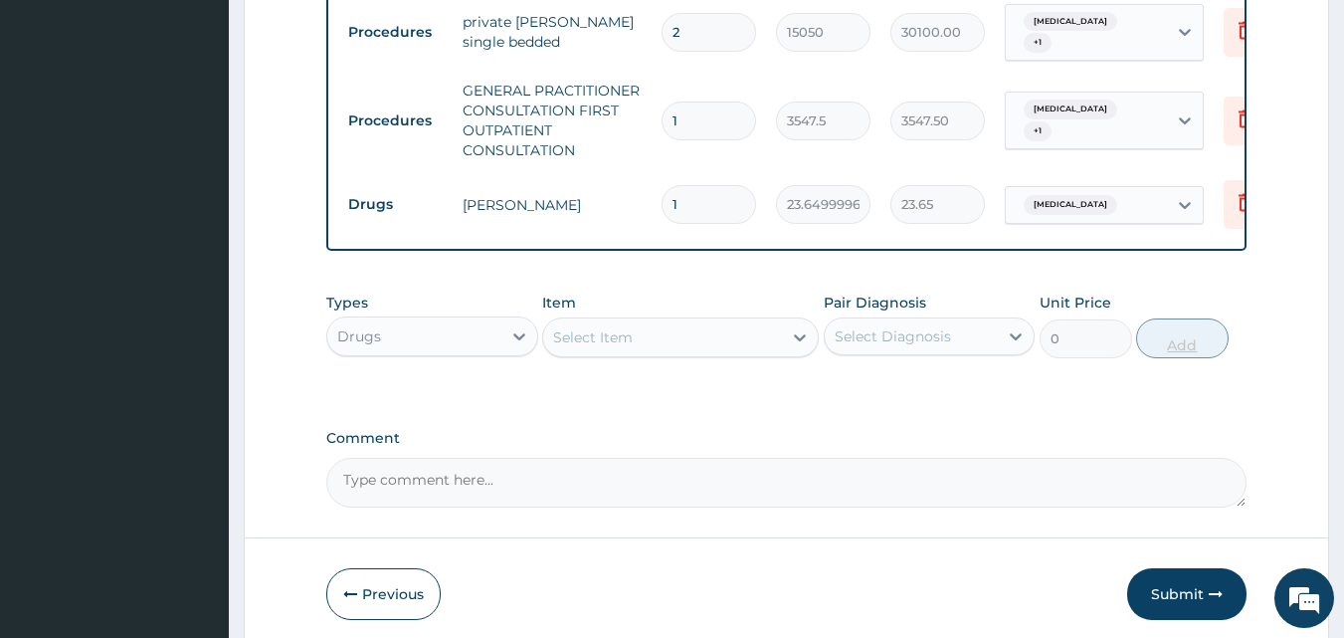
type input "15"
type input "354.75"
type input "15"
click at [597, 327] on div "Select Item" at bounding box center [593, 337] width 80 height 20
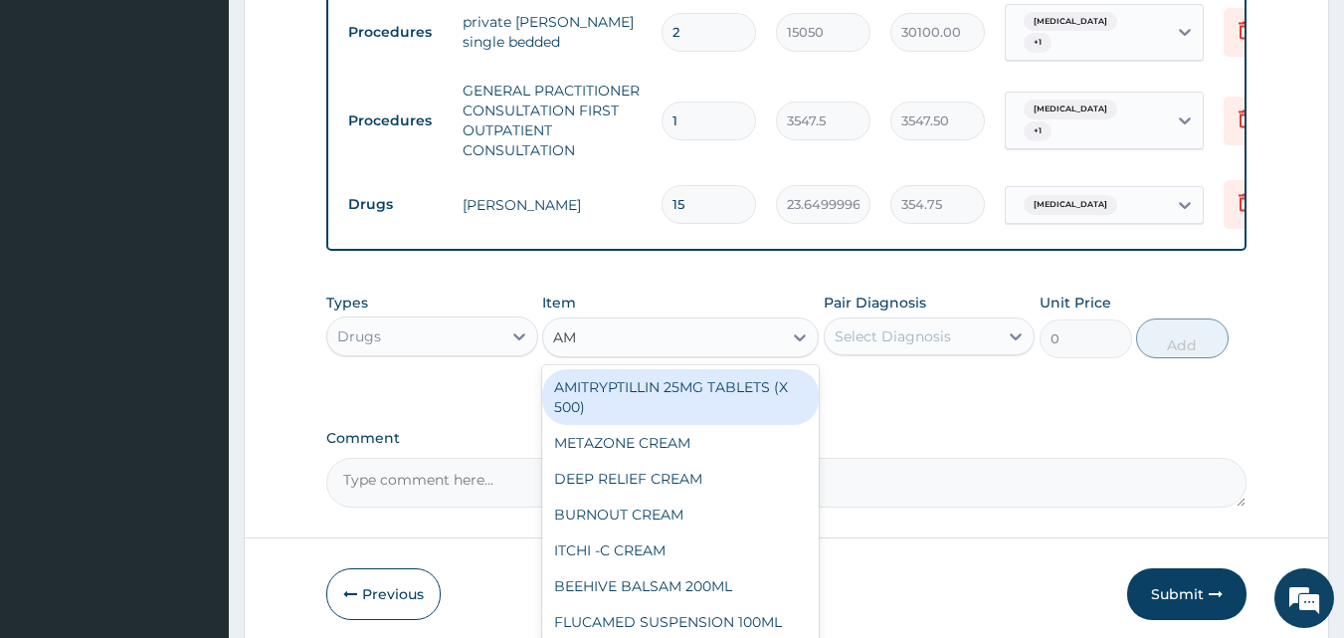
type input "AMO"
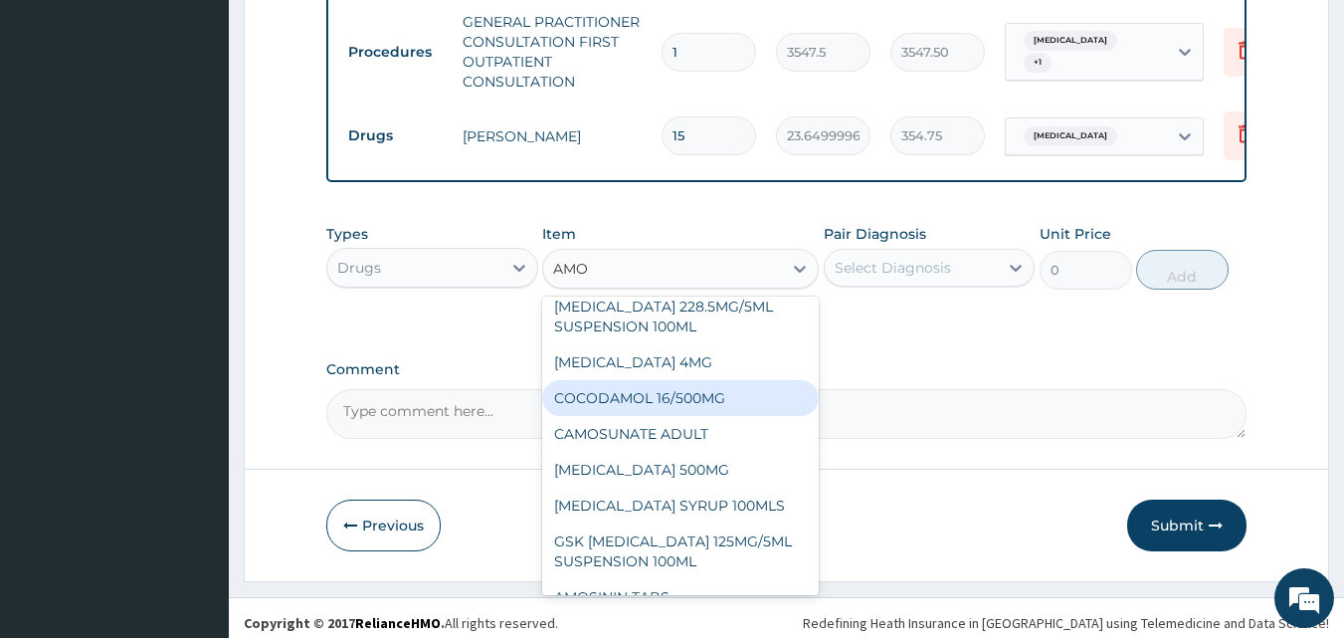
scroll to position [183, 0]
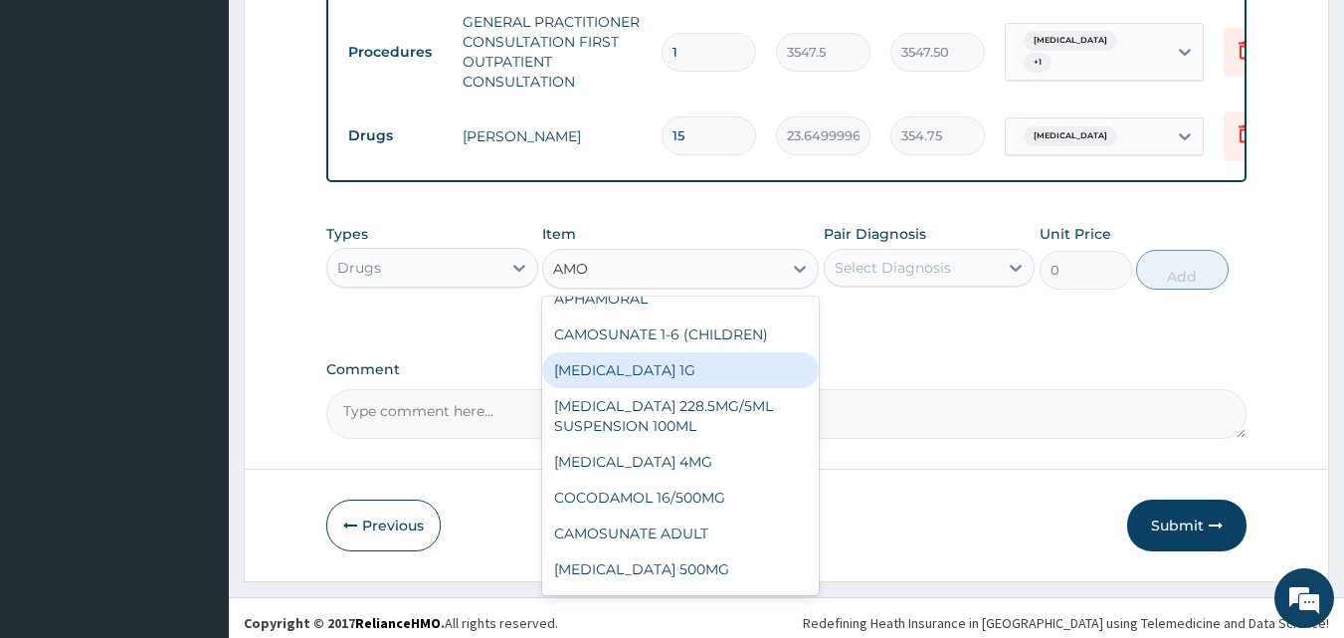
click at [677, 366] on div "CO-AMOXICLAV 1G" at bounding box center [680, 370] width 277 height 36
type input "709.5"
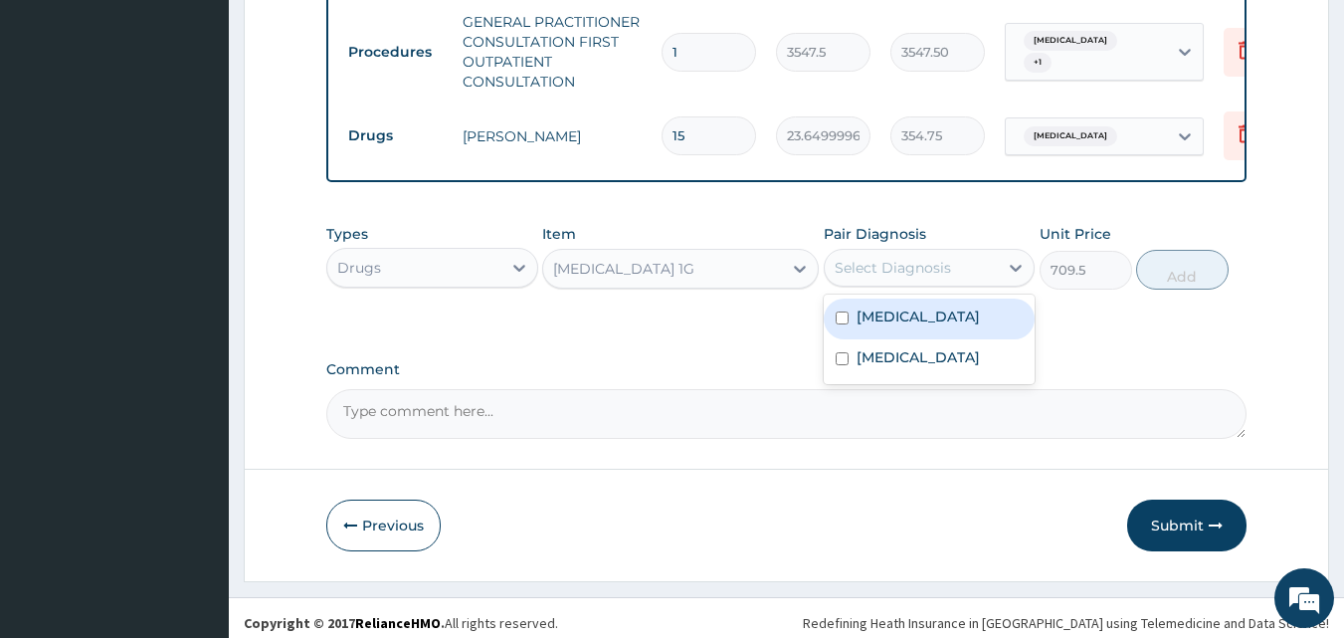
click at [890, 262] on div "Select Diagnosis" at bounding box center [893, 268] width 116 height 20
drag, startPoint x: 895, startPoint y: 302, endPoint x: 897, endPoint y: 357, distance: 54.7
click at [896, 309] on label "Acute tonsillitis" at bounding box center [918, 316] width 123 height 20
checkbox input "true"
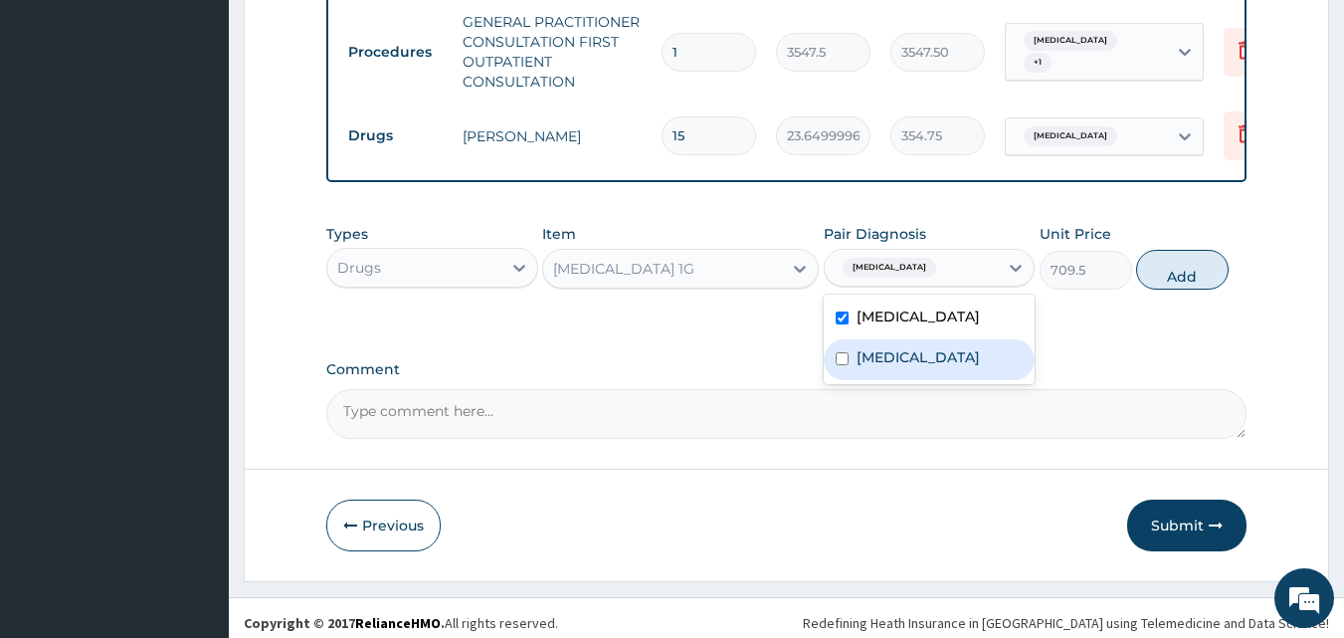
drag, startPoint x: 899, startPoint y: 361, endPoint x: 937, endPoint y: 311, distance: 62.5
click at [898, 358] on div "Pain in throat" at bounding box center [930, 359] width 212 height 41
checkbox input "true"
click at [1182, 265] on button "Add" at bounding box center [1182, 270] width 93 height 40
type input "0"
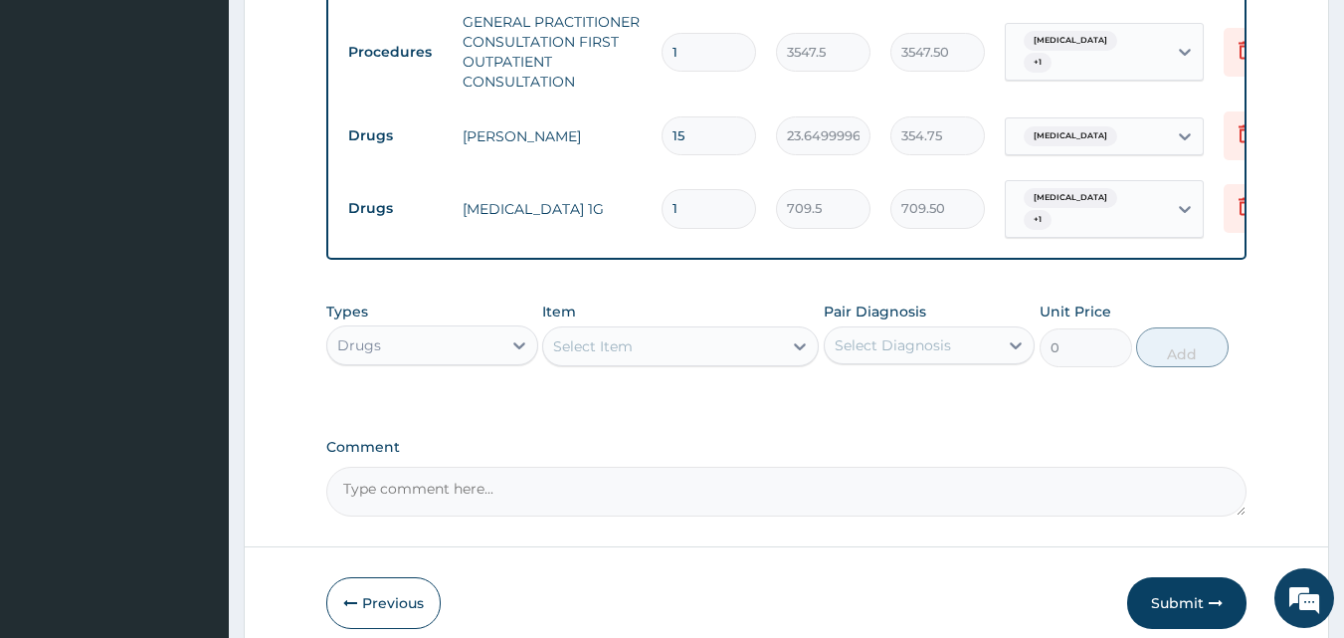
type input "0.00"
type input "6"
type input "4257.00"
type input "6"
click at [678, 330] on div "Select Item" at bounding box center [662, 346] width 239 height 32
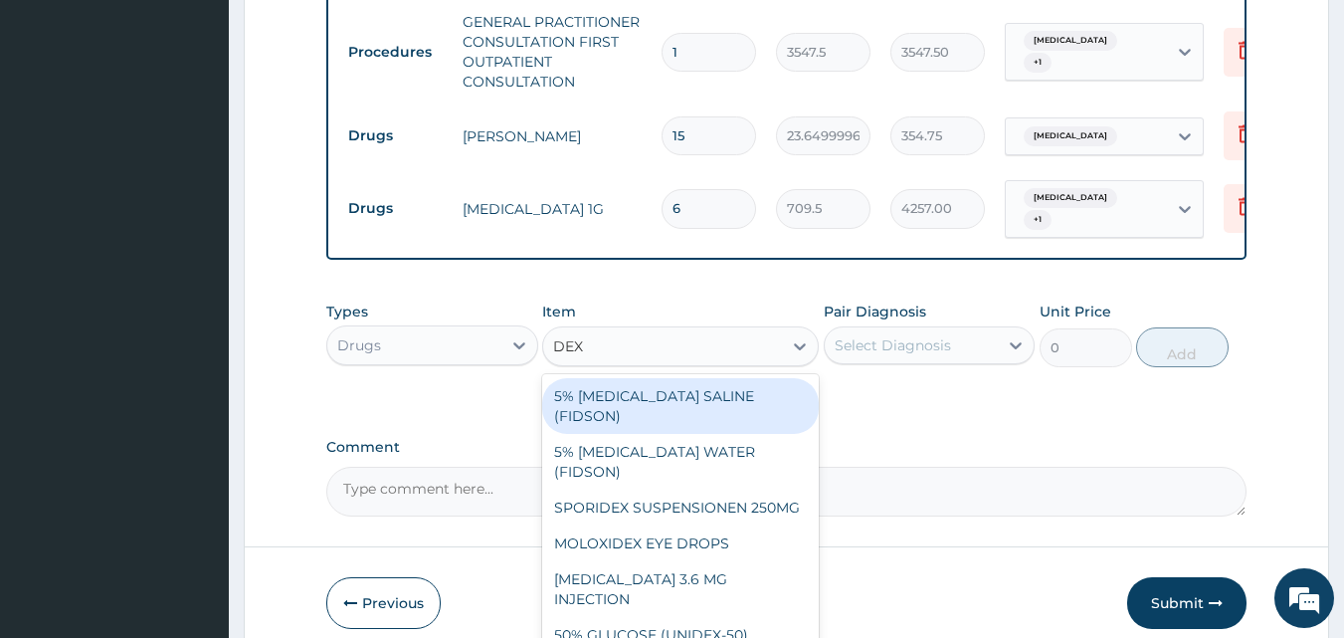
type input "DEXT"
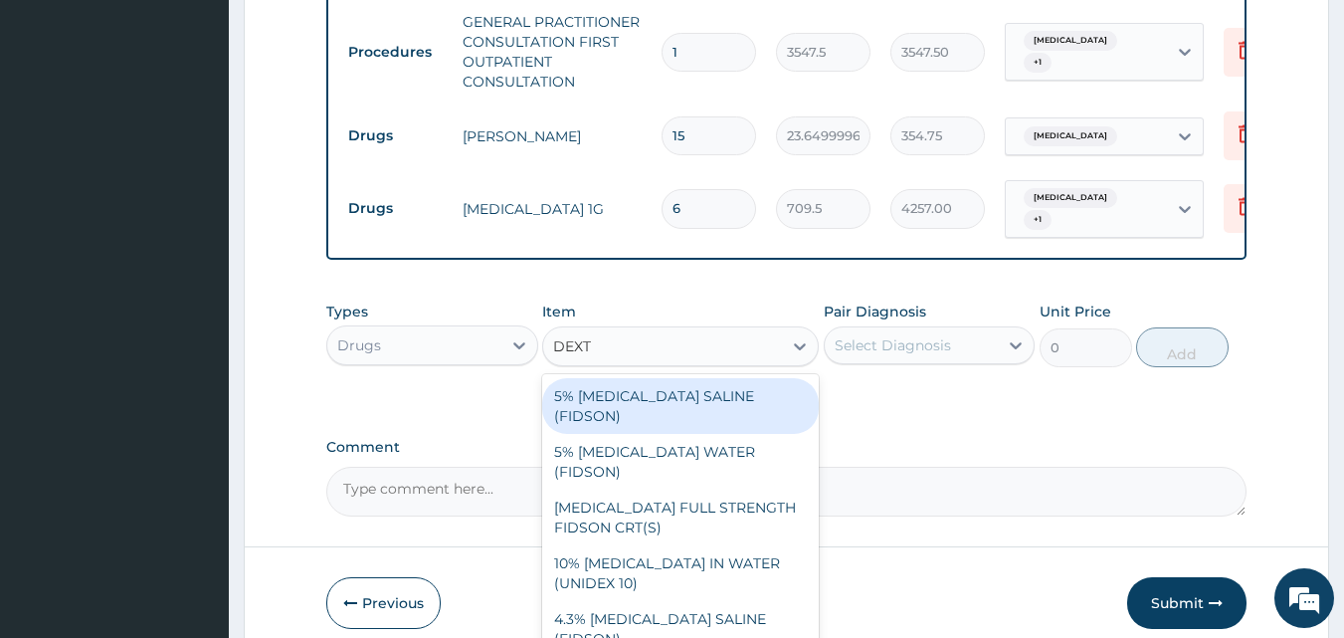
scroll to position [1091, 0]
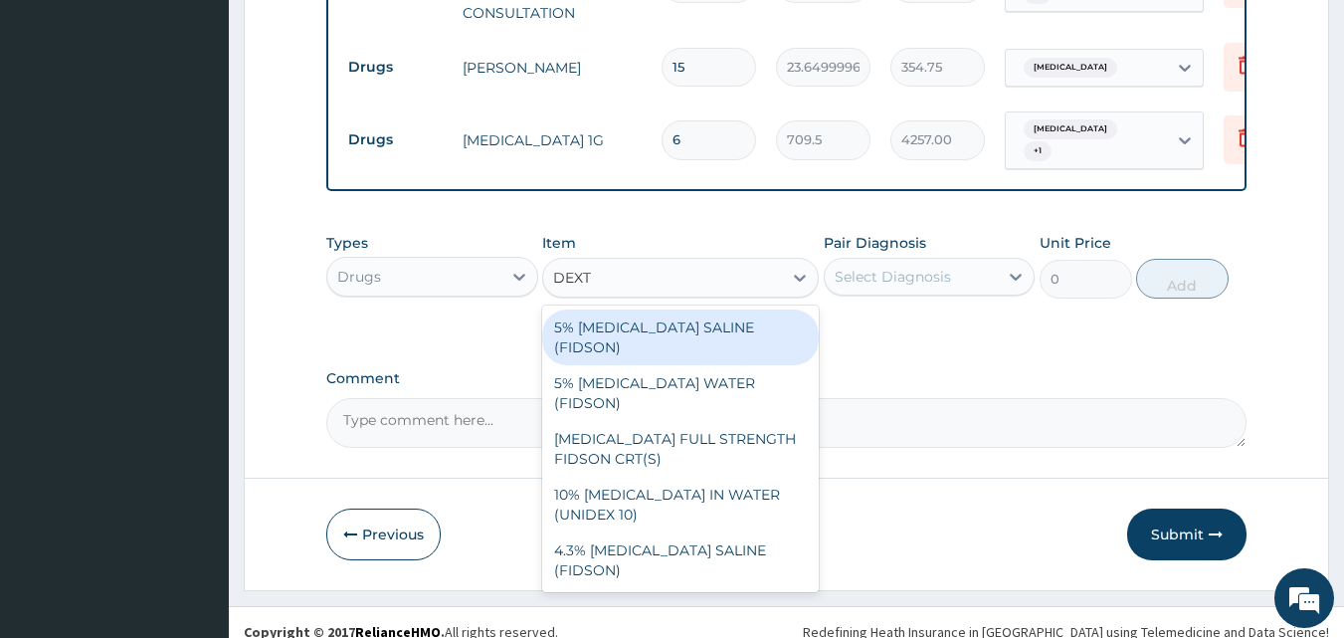
click at [722, 309] on div "5% DEXTROSE SALINE (FIDSON)" at bounding box center [680, 337] width 277 height 56
type input "1773.75"
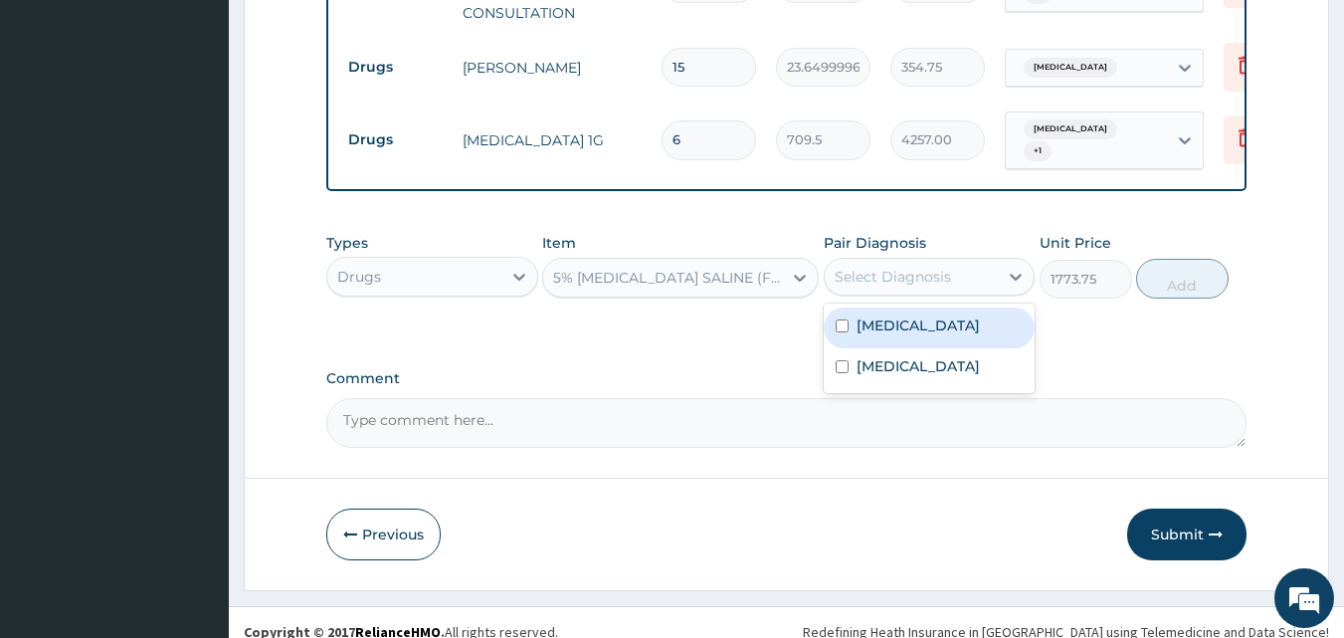
click at [843, 267] on div "Select Diagnosis" at bounding box center [893, 277] width 116 height 20
click at [909, 319] on div "Acute tonsillitis" at bounding box center [930, 327] width 212 height 41
checkbox input "true"
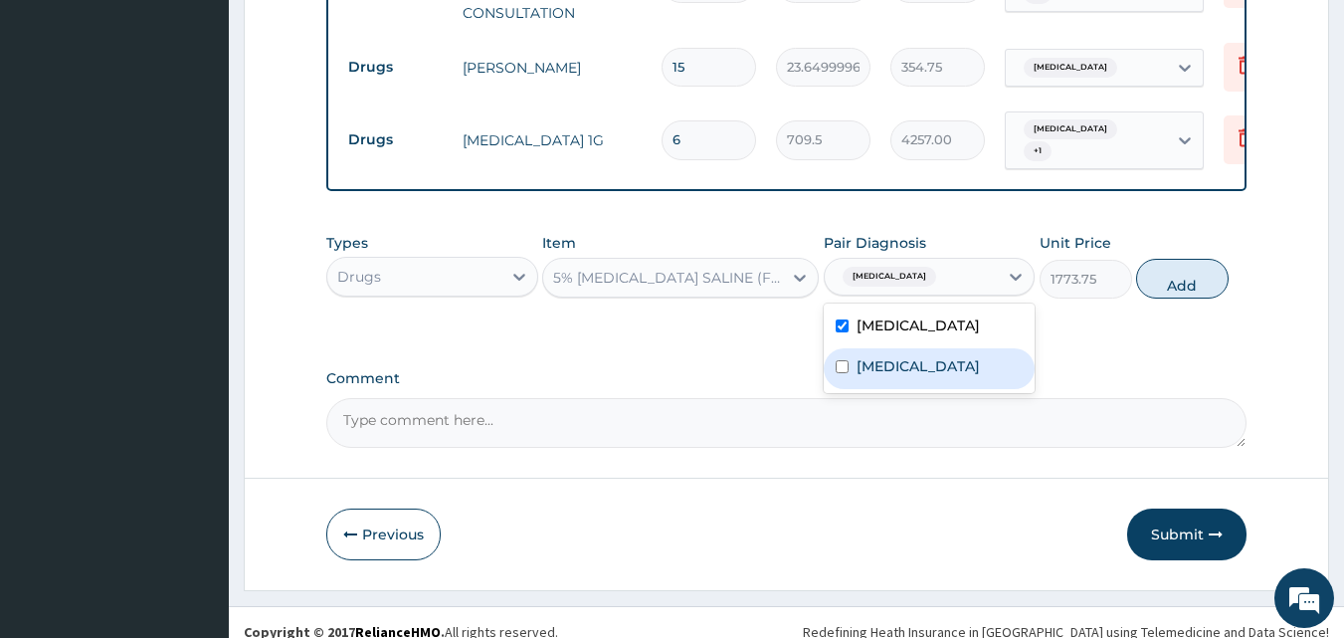
drag, startPoint x: 916, startPoint y: 351, endPoint x: 996, endPoint y: 309, distance: 89.9
click at [916, 356] on label "Pain in throat" at bounding box center [918, 366] width 123 height 20
checkbox input "true"
click at [1155, 259] on button "Add" at bounding box center [1182, 279] width 93 height 40
type input "0"
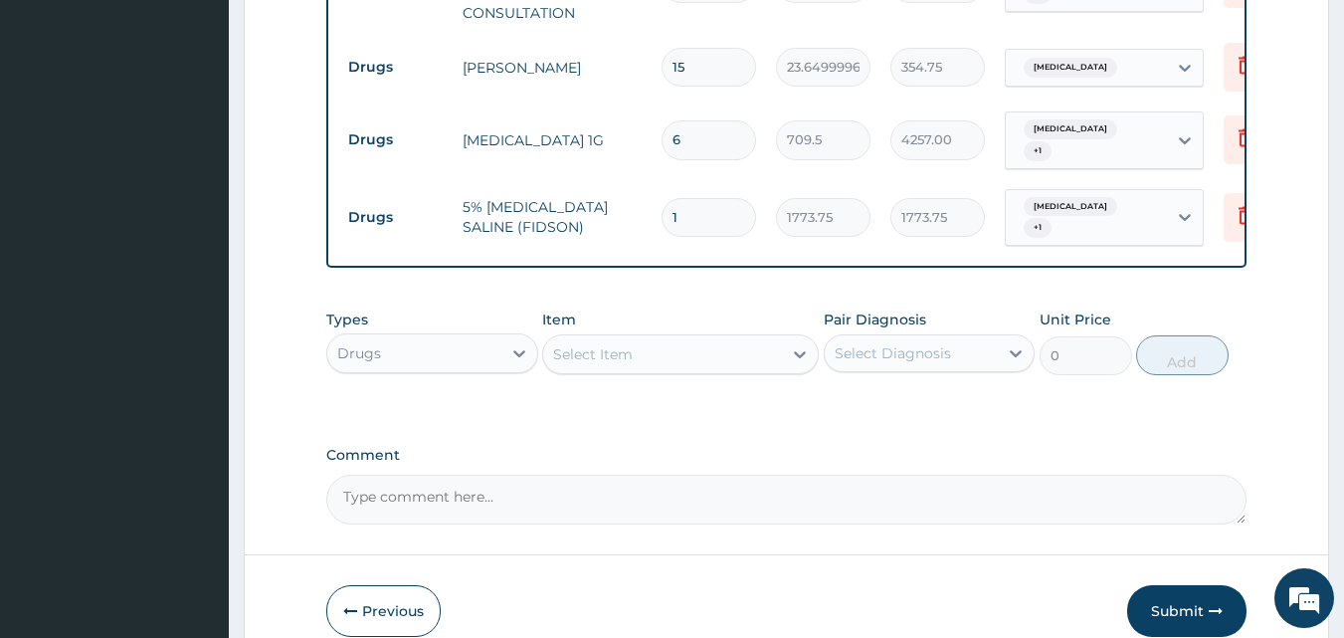
type input "0.00"
type input "6"
type input "10642.50"
type input "6"
click at [649, 338] on div "Select Item" at bounding box center [662, 354] width 239 height 32
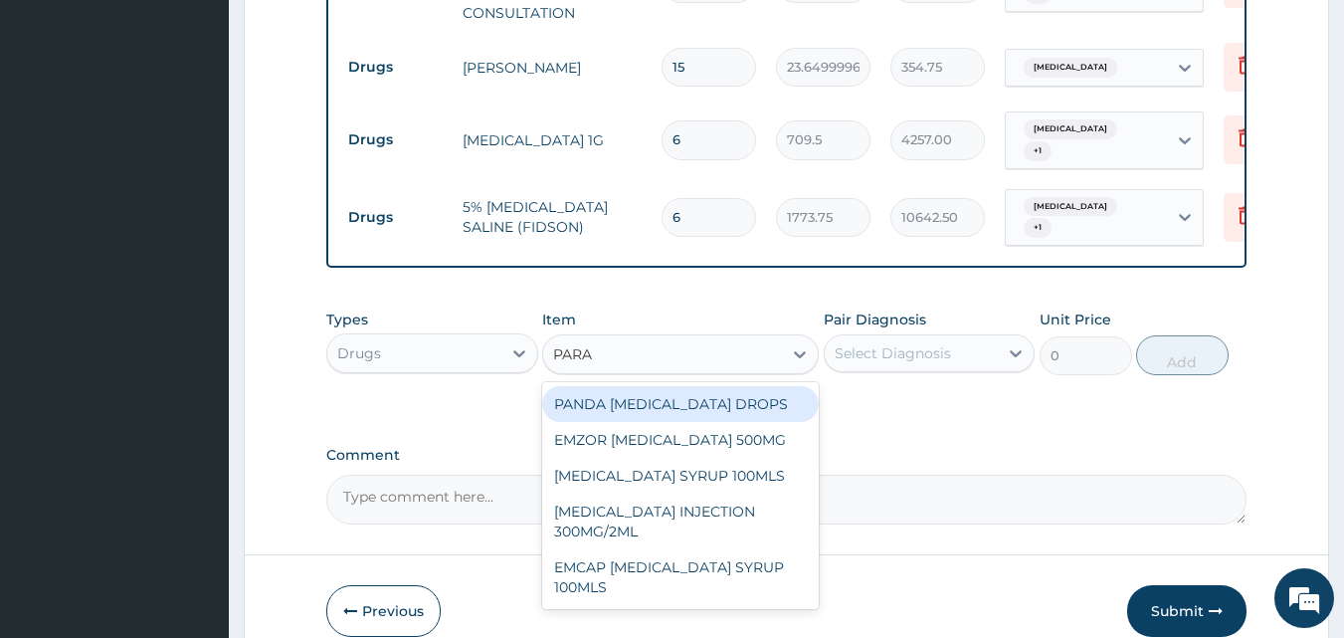
type input "PARAC"
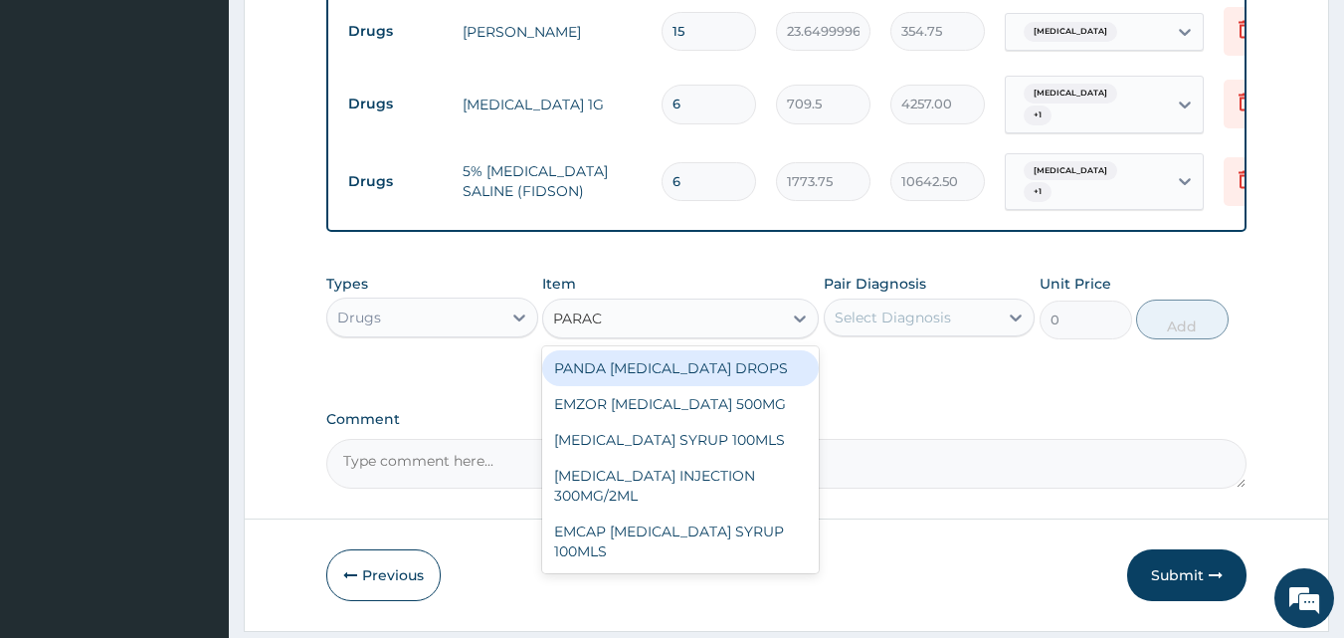
scroll to position [1160, 0]
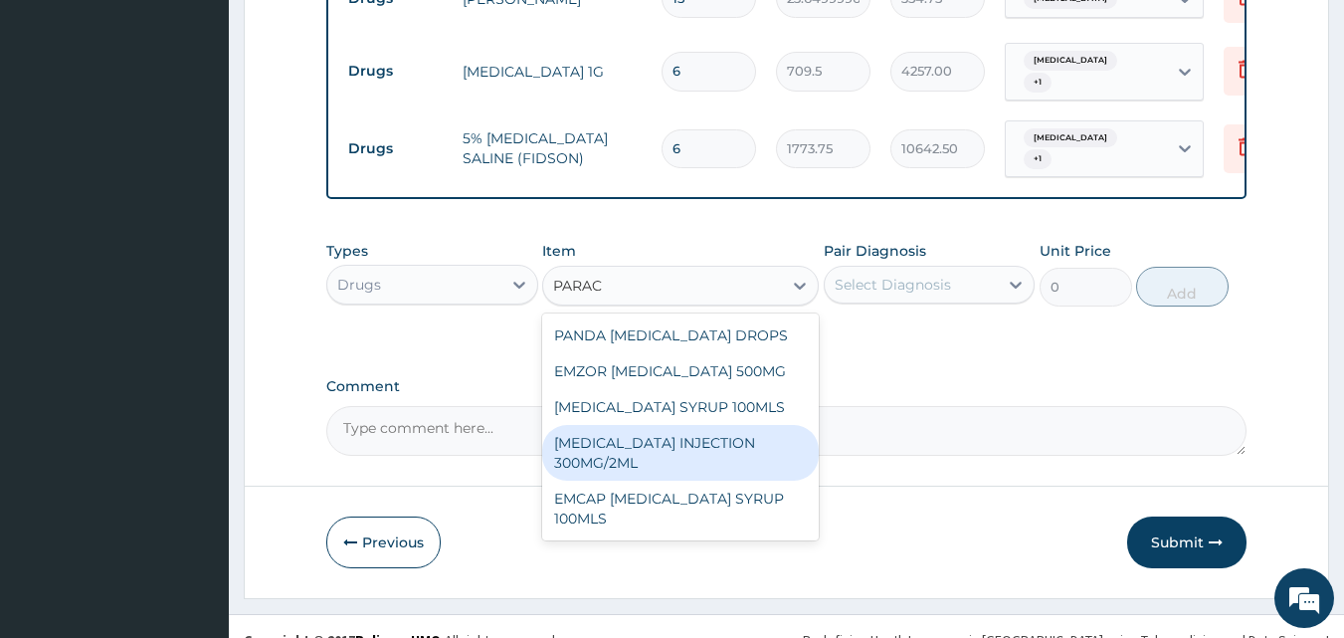
click at [734, 425] on div "PARACETAMOL INJECTION 300MG/2ML" at bounding box center [680, 453] width 277 height 56
type input "260.1499938964844"
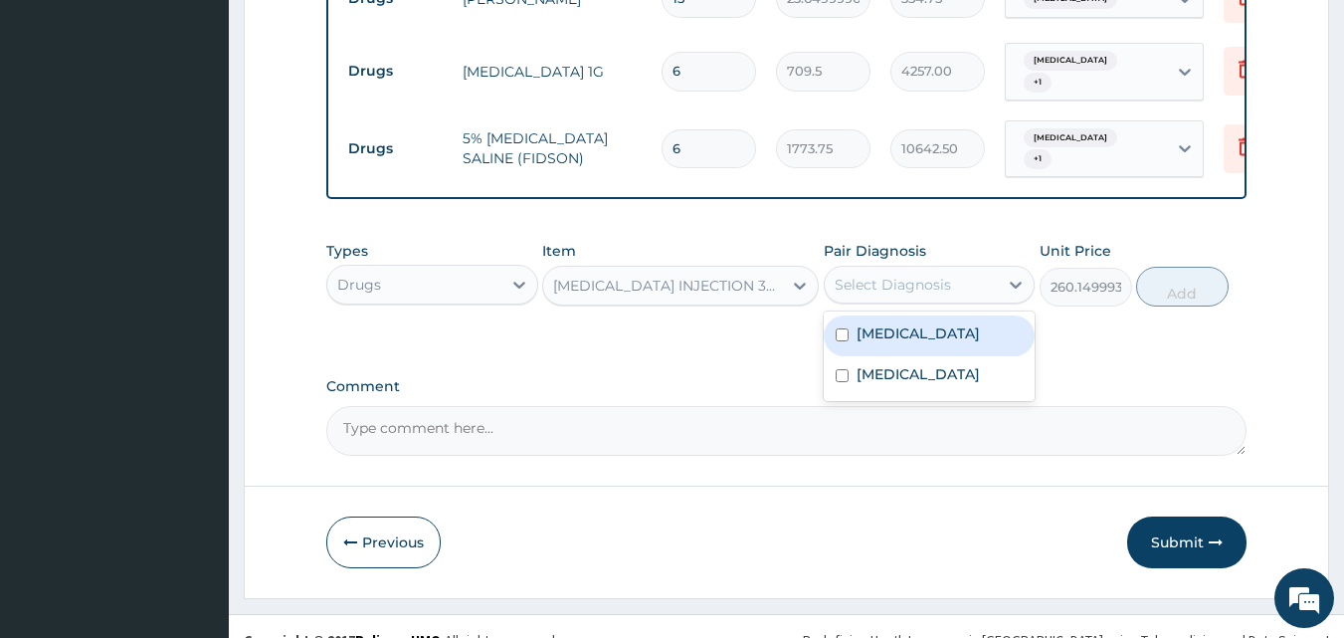
click at [919, 275] on div "Select Diagnosis" at bounding box center [893, 285] width 116 height 20
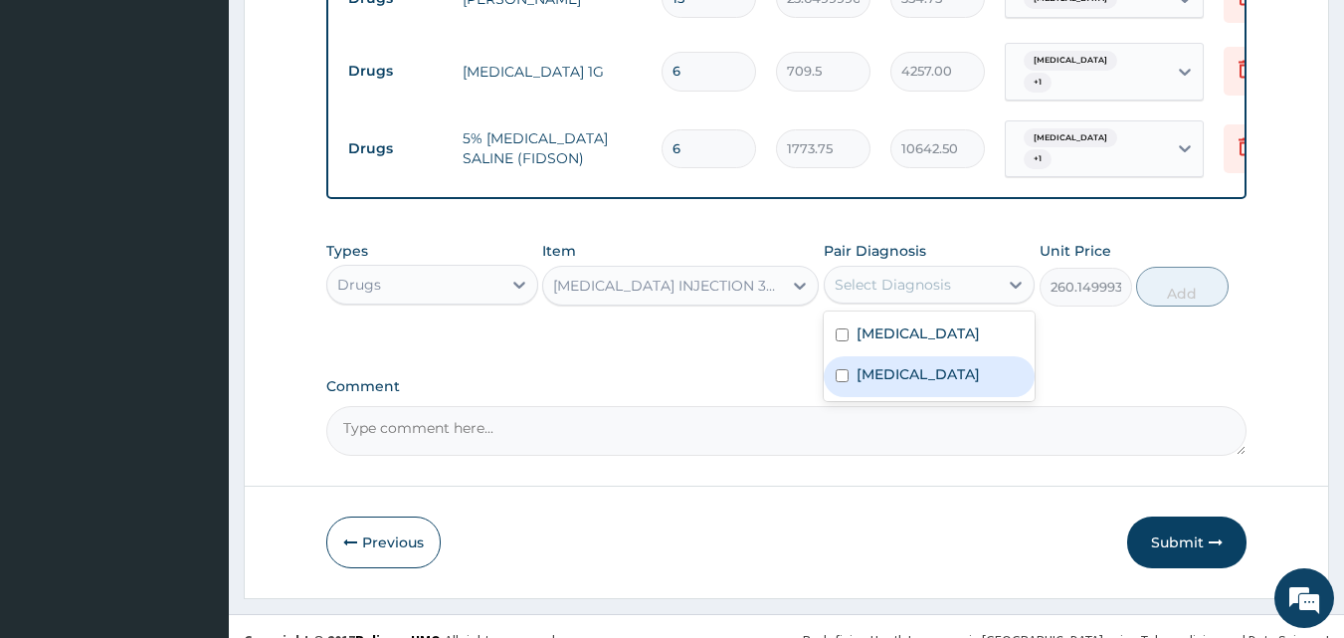
drag, startPoint x: 915, startPoint y: 333, endPoint x: 917, endPoint y: 307, distance: 25.9
click at [914, 356] on div "Pain in throat" at bounding box center [930, 376] width 212 height 41
checkbox input "true"
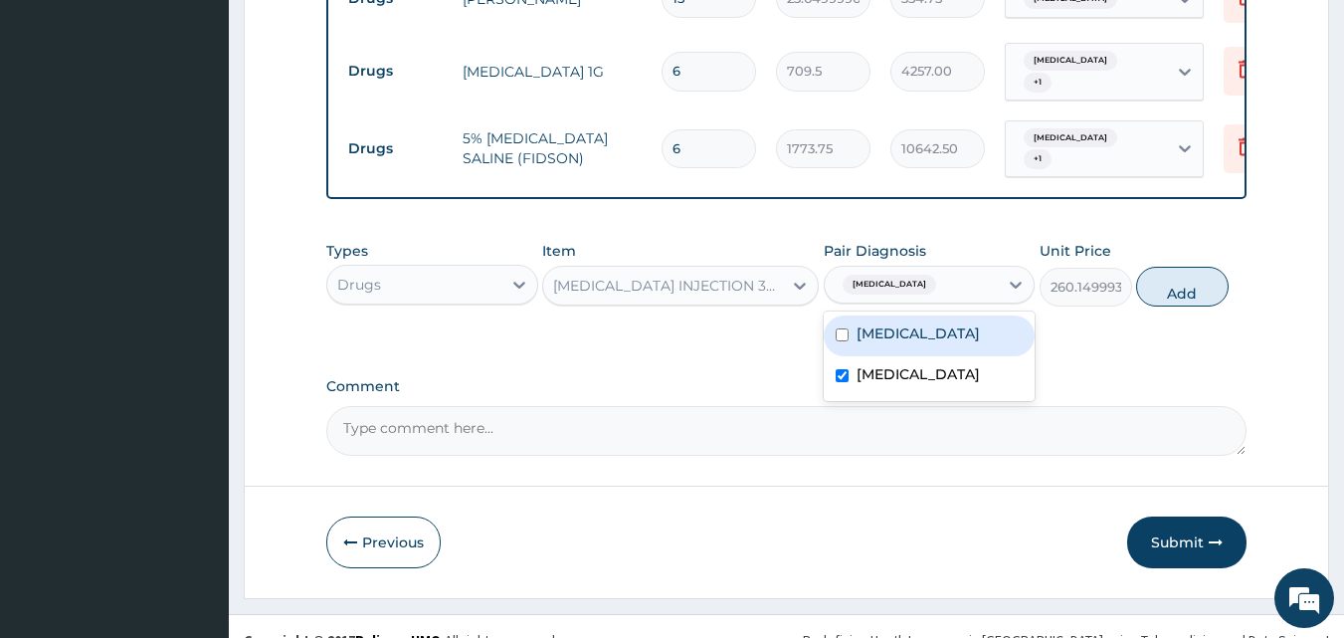
click at [917, 323] on label "Acute tonsillitis" at bounding box center [918, 333] width 123 height 20
checkbox input "true"
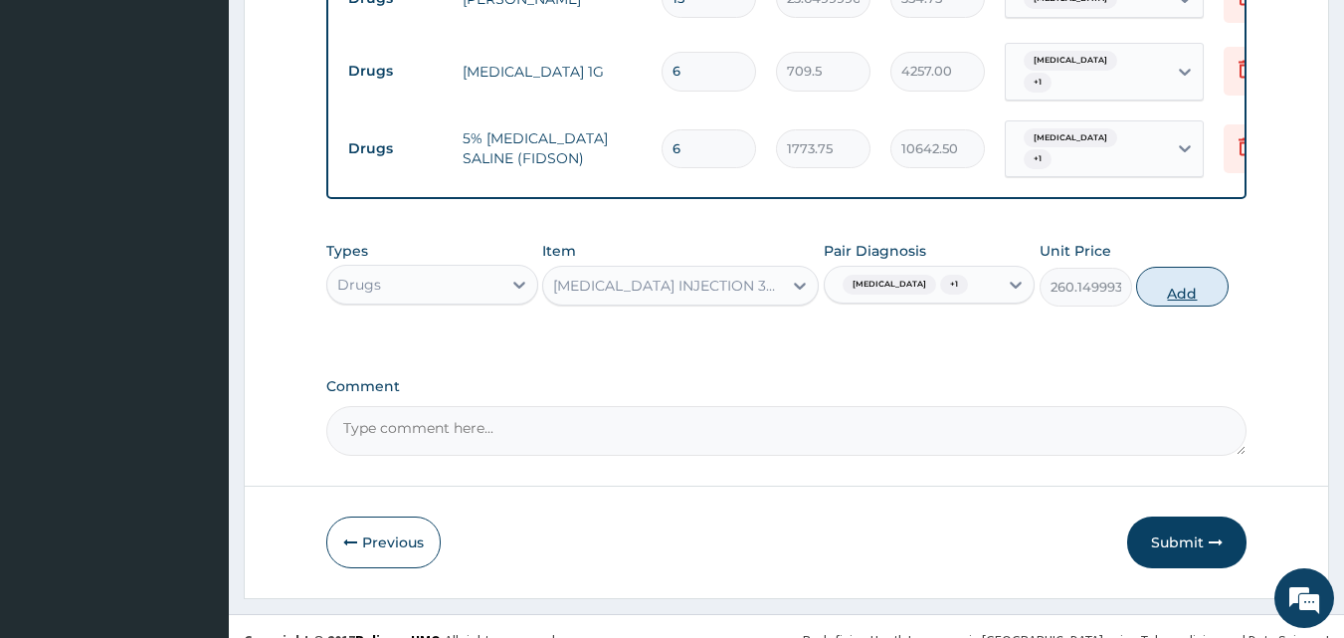
click at [1142, 268] on button "Add" at bounding box center [1182, 287] width 93 height 40
type input "0"
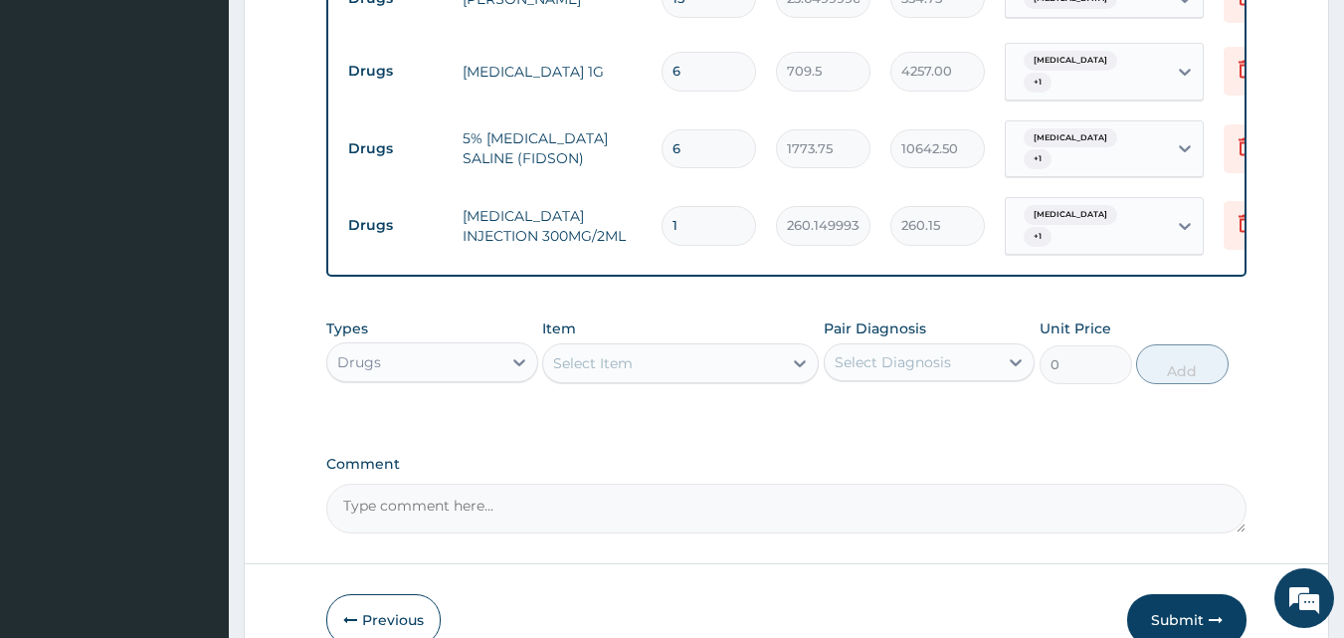
type input "0.00"
type input "6"
type input "1560.90"
type input "6"
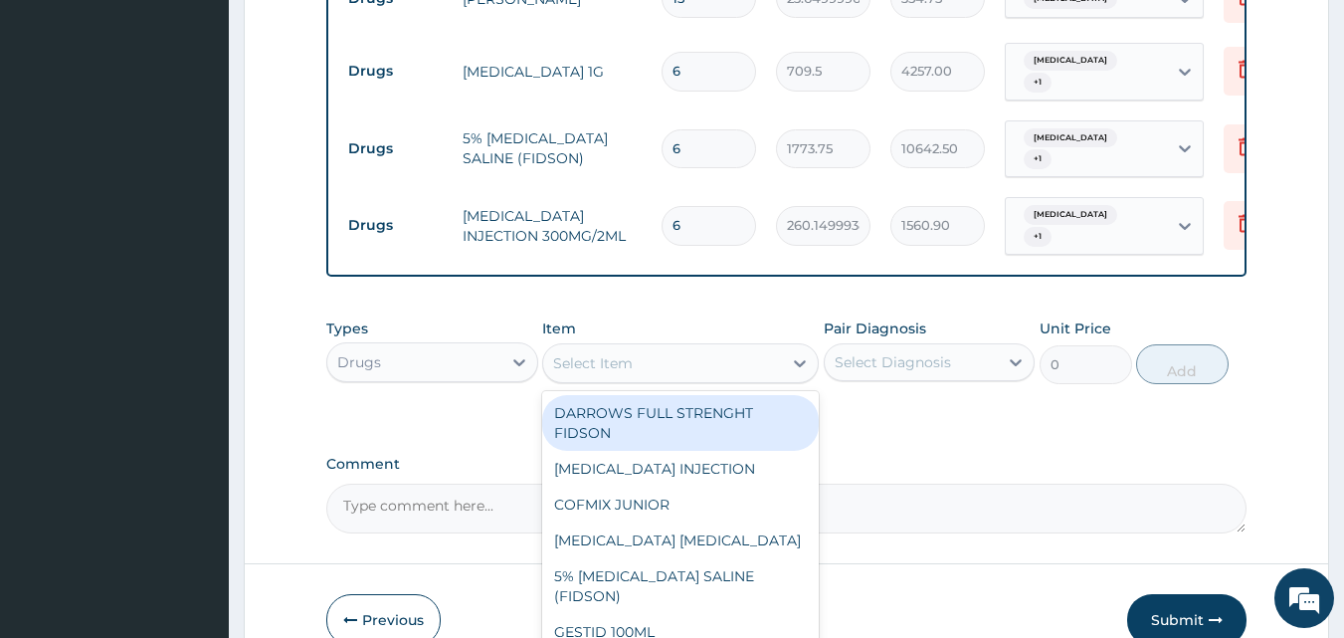
click at [652, 347] on div "Select Item" at bounding box center [662, 363] width 239 height 32
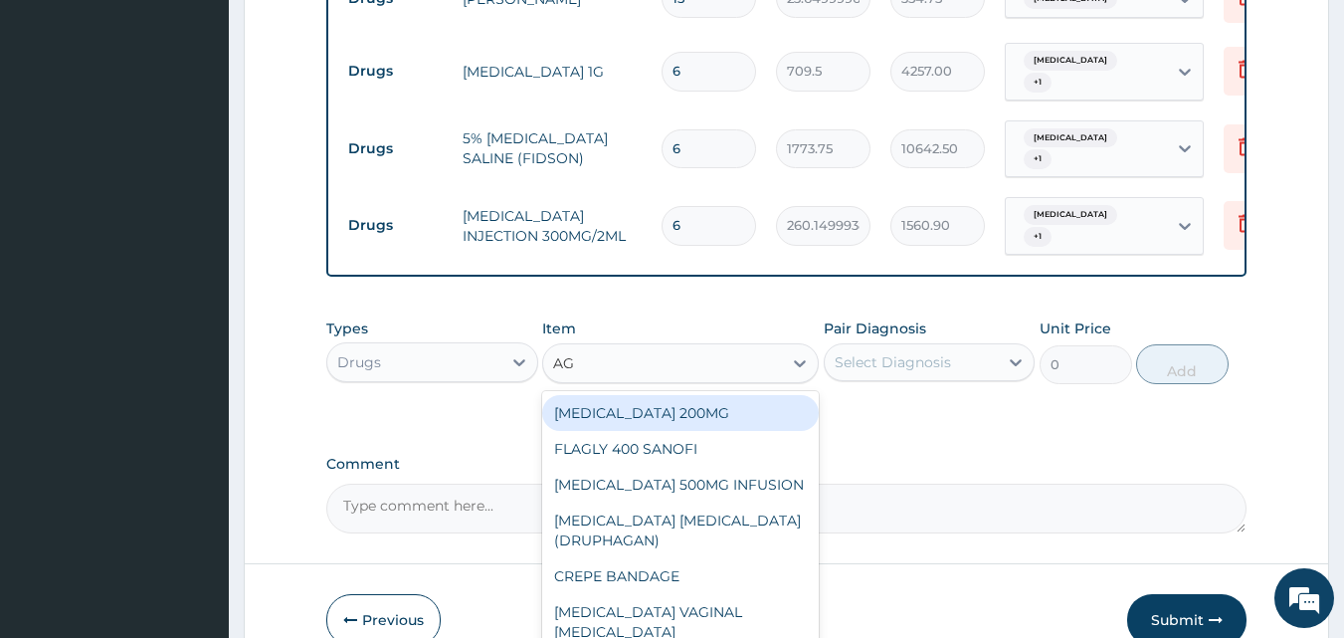
scroll to position [1229, 0]
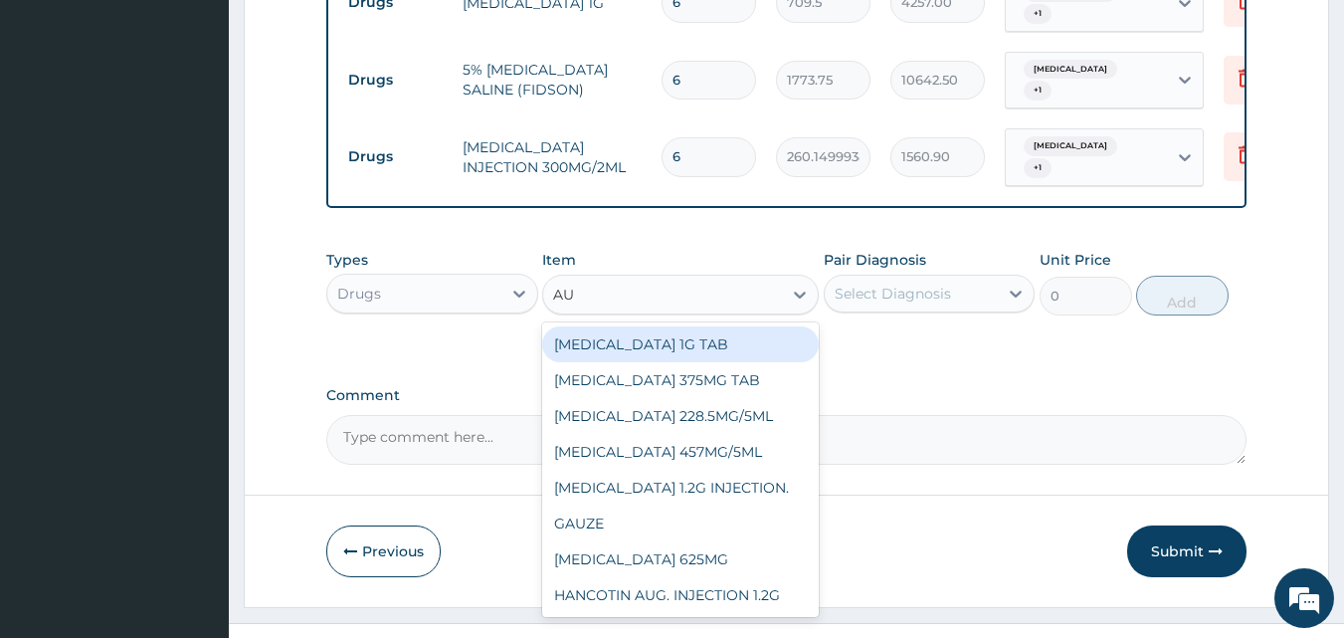
type input "AUG"
click at [699, 326] on div "[MEDICAL_DATA] 1G TAB" at bounding box center [680, 344] width 277 height 36
type input "1478.125"
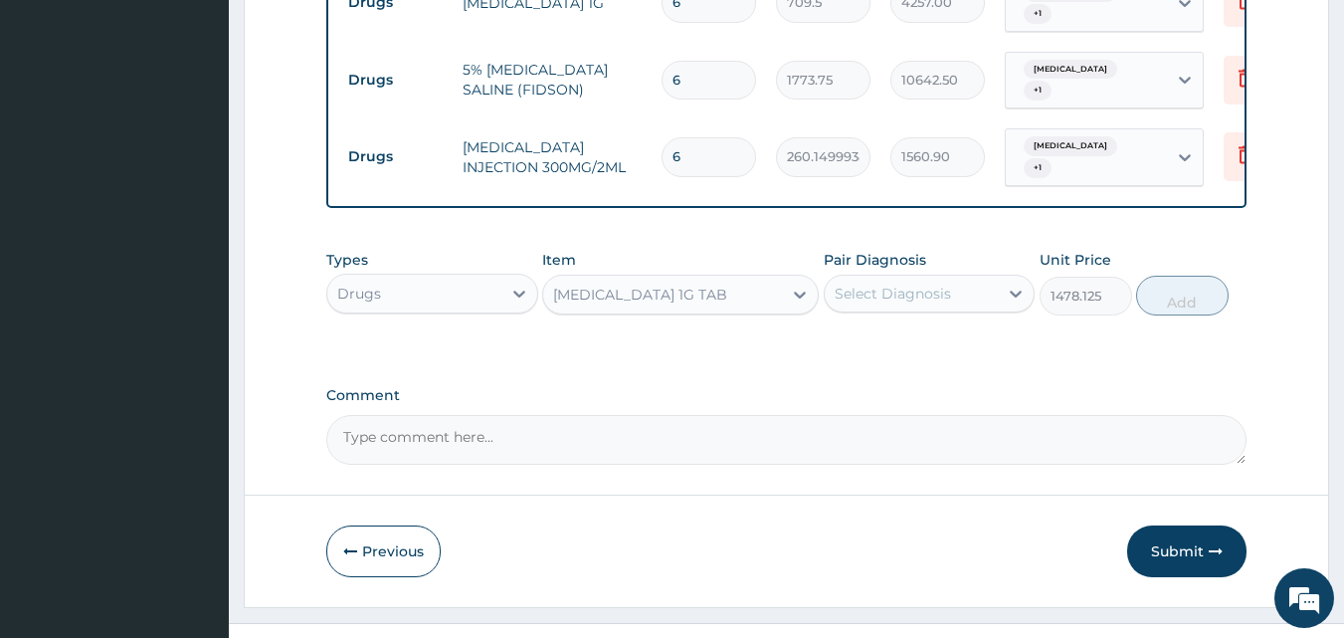
click at [846, 284] on div "Select Diagnosis" at bounding box center [893, 294] width 116 height 20
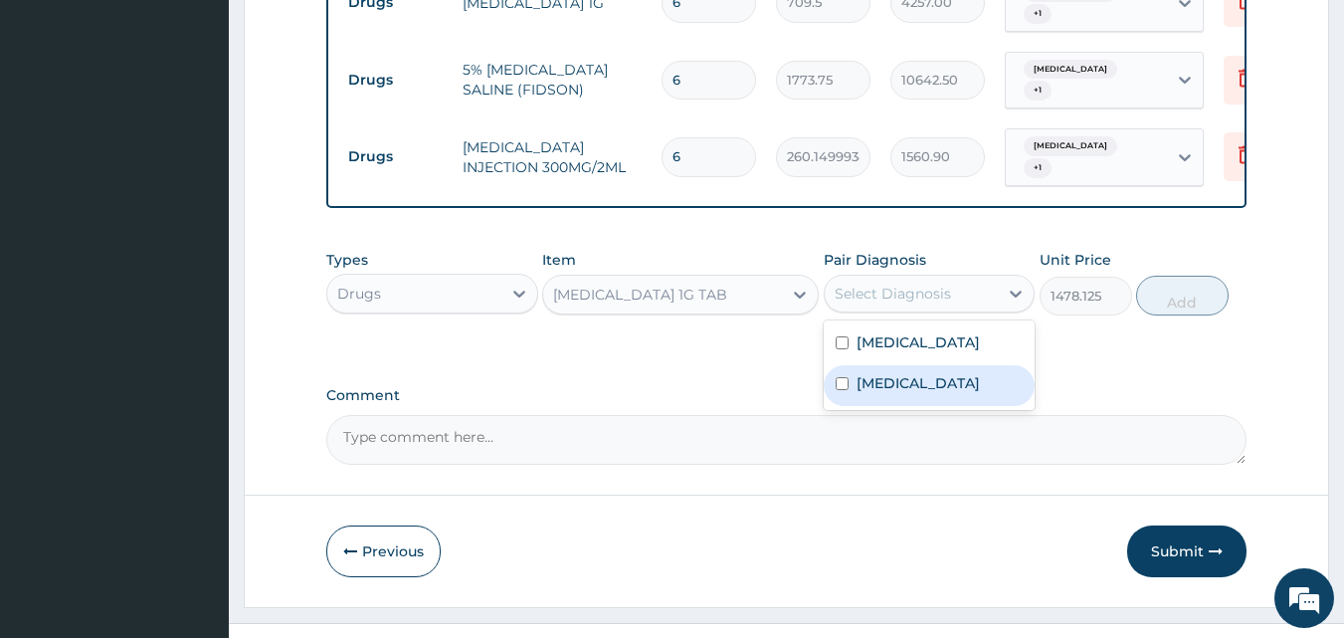
click at [898, 373] on label "Pain in throat" at bounding box center [918, 383] width 123 height 20
checkbox input "true"
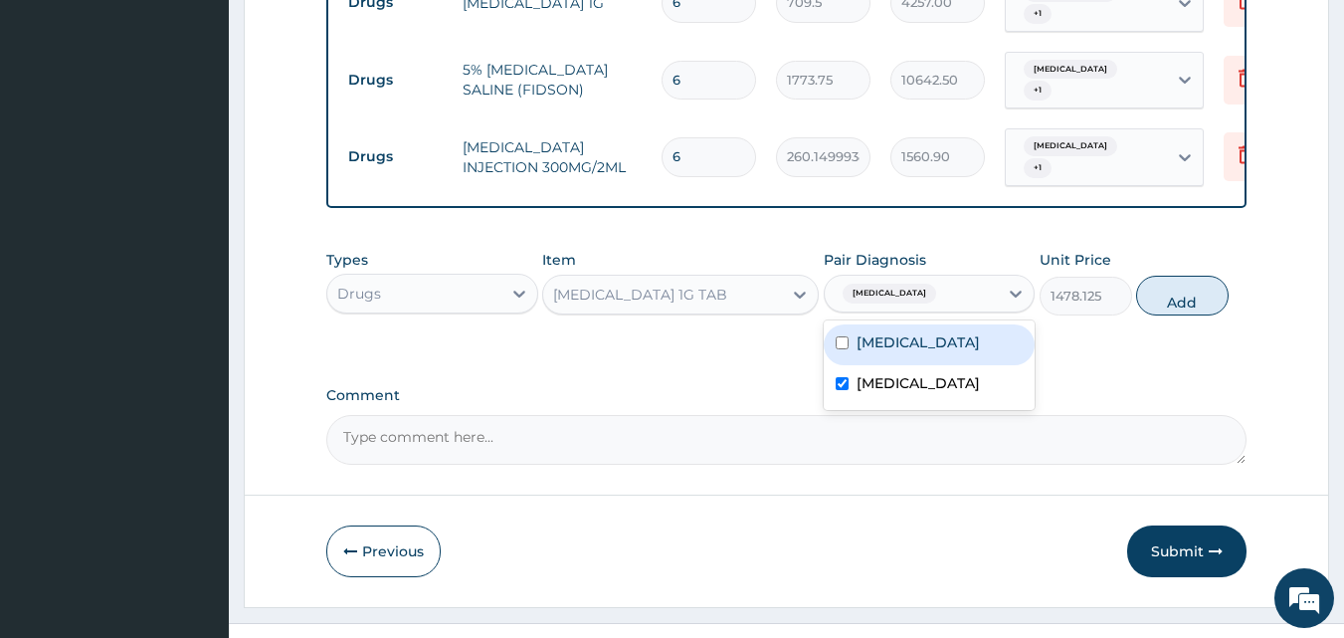
drag, startPoint x: 908, startPoint y: 310, endPoint x: 920, endPoint y: 304, distance: 13.3
click at [910, 332] on label "Acute tonsillitis" at bounding box center [918, 342] width 123 height 20
checkbox input "true"
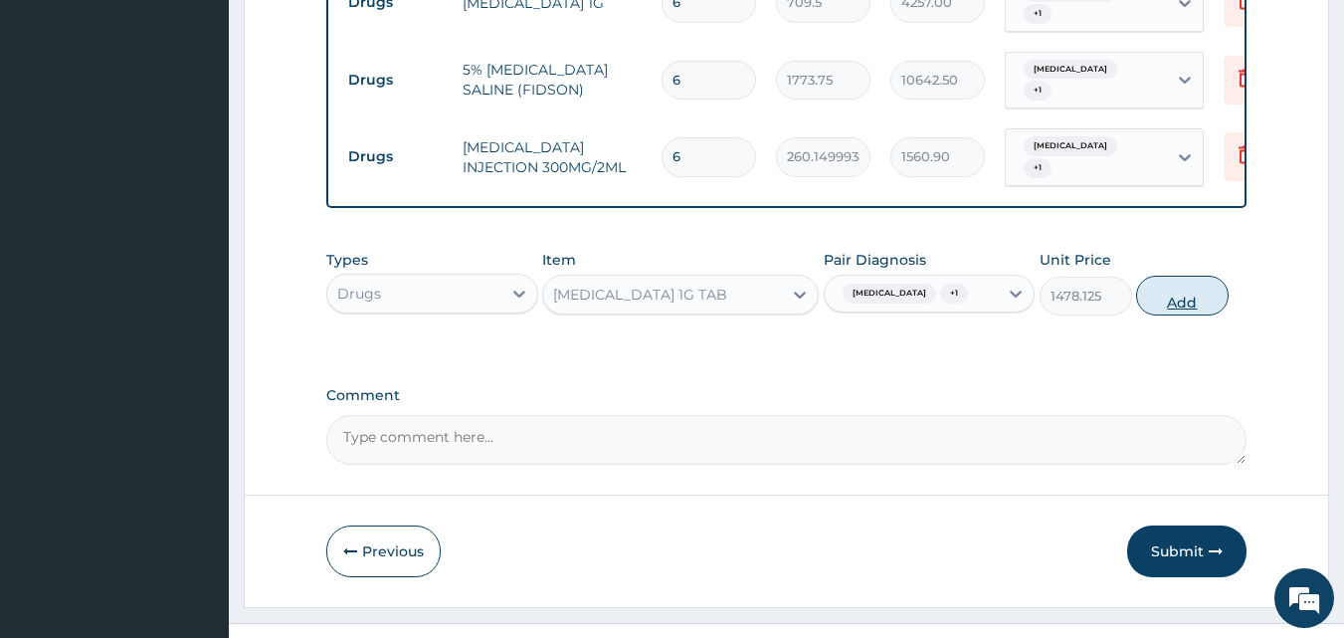
click at [1174, 276] on button "Add" at bounding box center [1182, 296] width 93 height 40
type input "0"
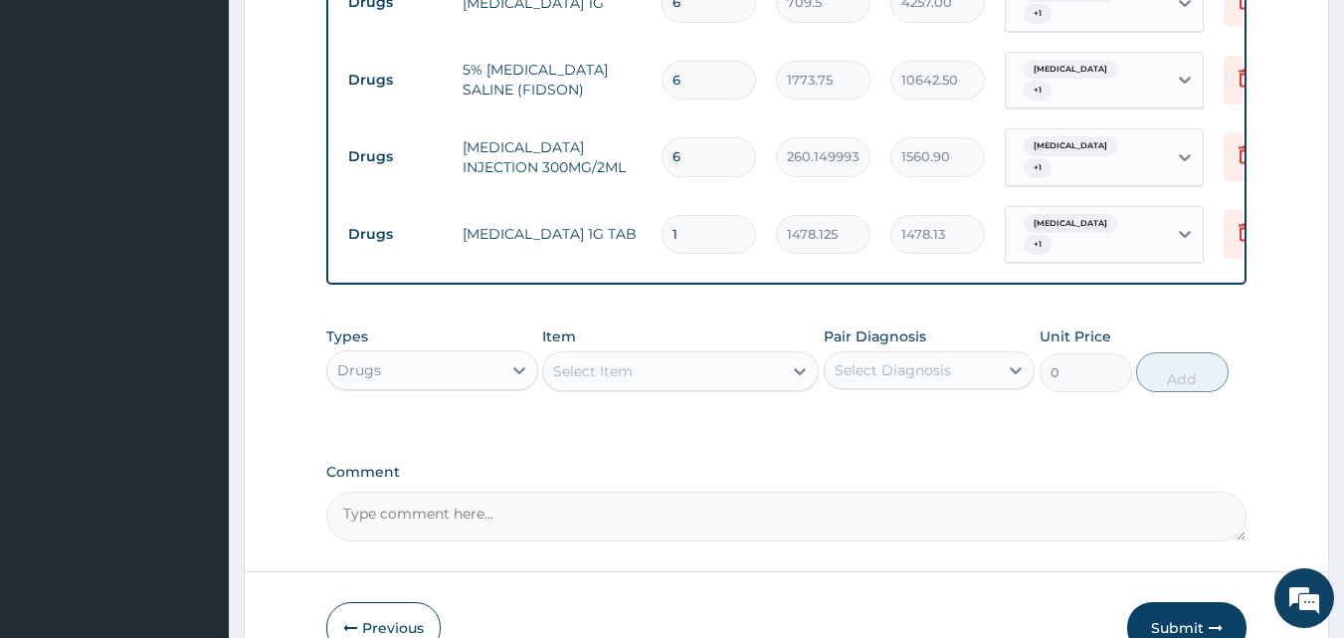
type input "10"
type input "14781.25"
type input "10"
click at [670, 355] on div "Select Item" at bounding box center [662, 371] width 239 height 32
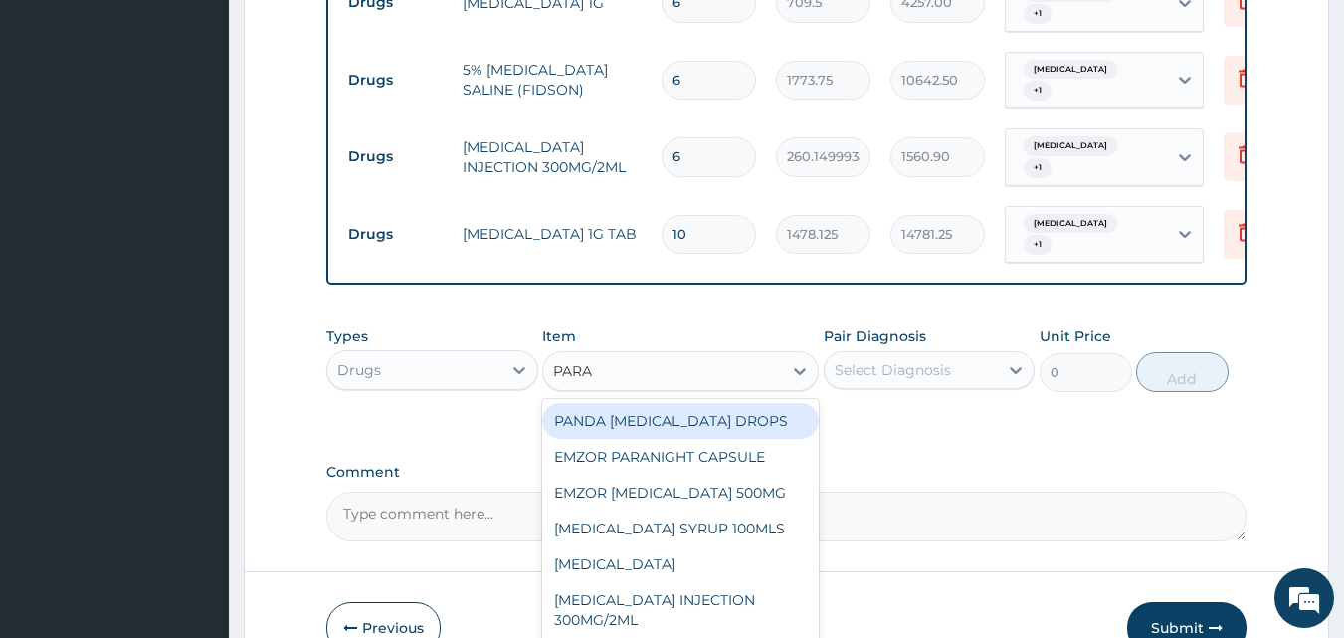
type input "PARAC"
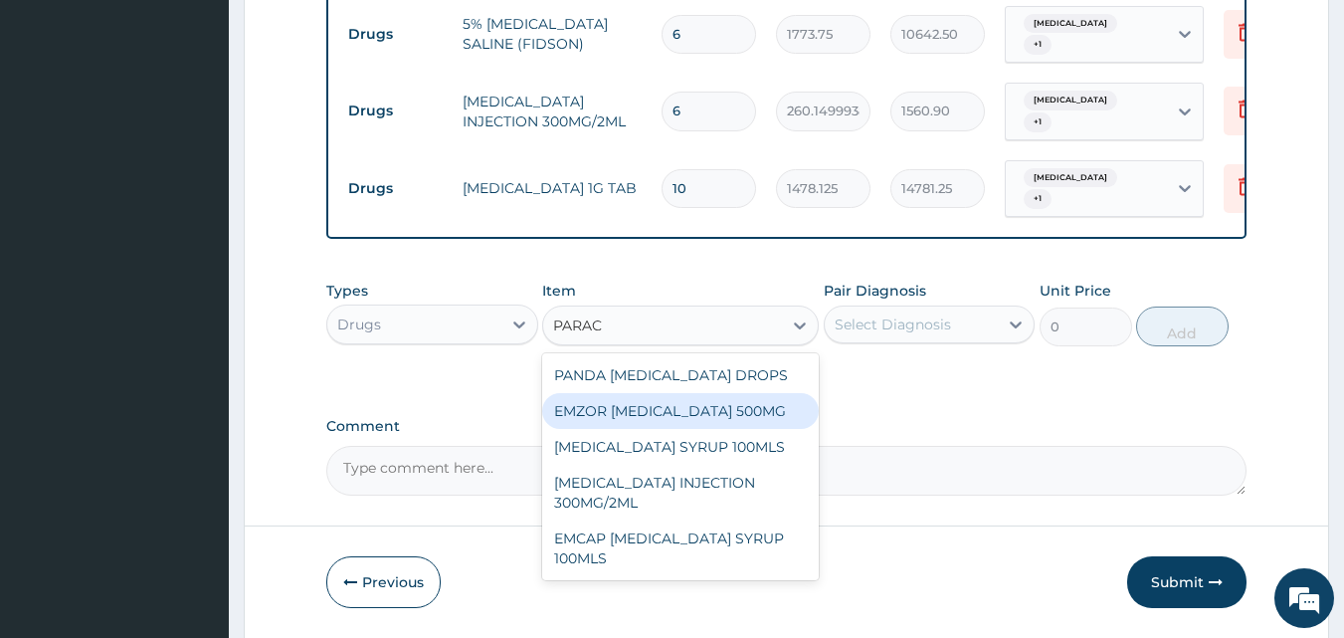
scroll to position [1297, 0]
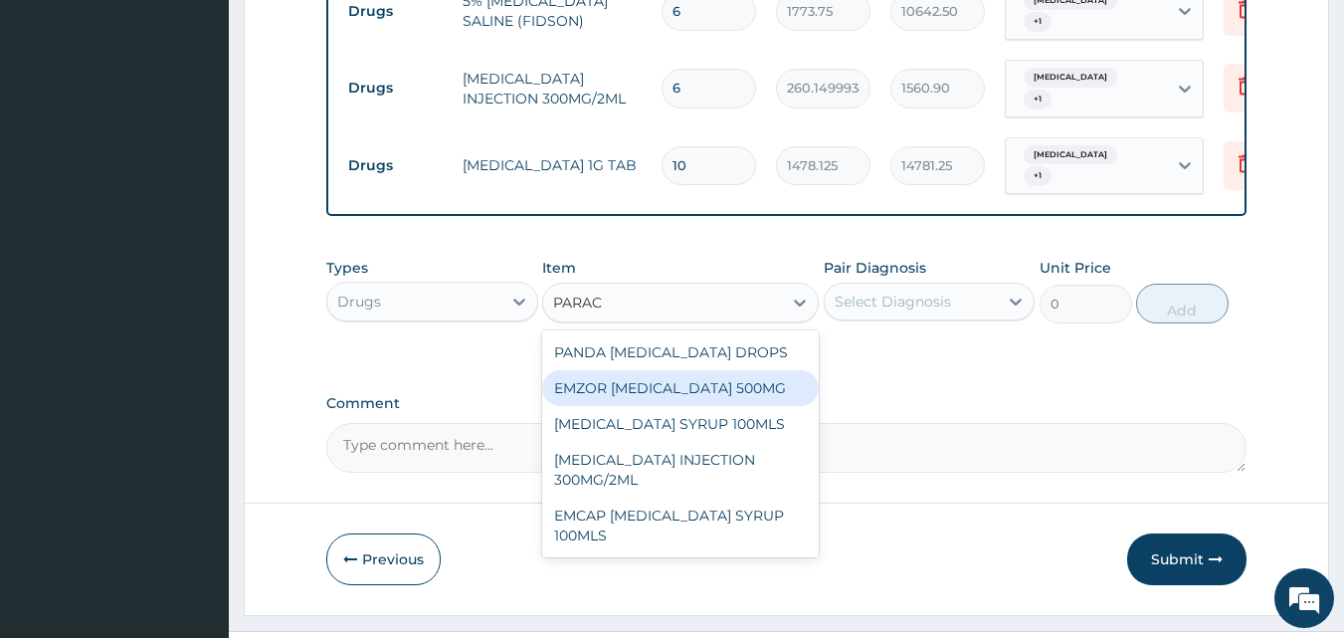
click at [740, 370] on div "EMZOR [MEDICAL_DATA] 500MG" at bounding box center [680, 388] width 277 height 36
type input "23.64999961853027"
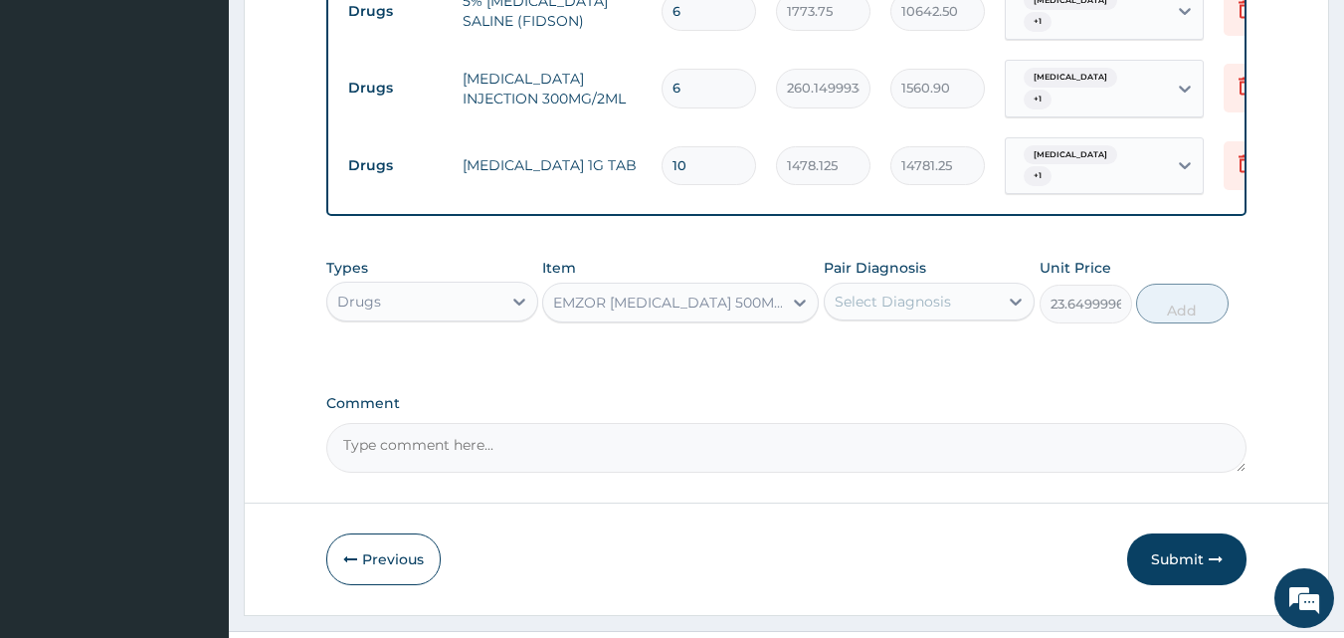
click at [874, 291] on div "Select Diagnosis" at bounding box center [893, 301] width 116 height 20
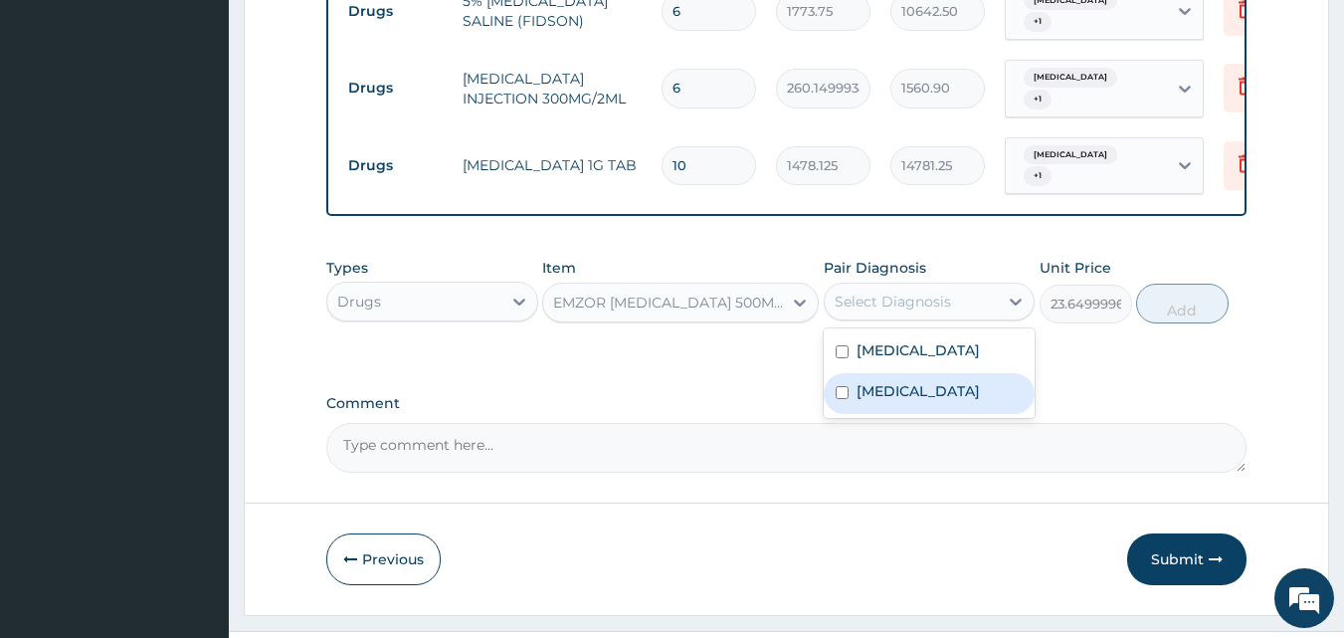
click at [909, 381] on label "Pain in throat" at bounding box center [918, 391] width 123 height 20
checkbox input "true"
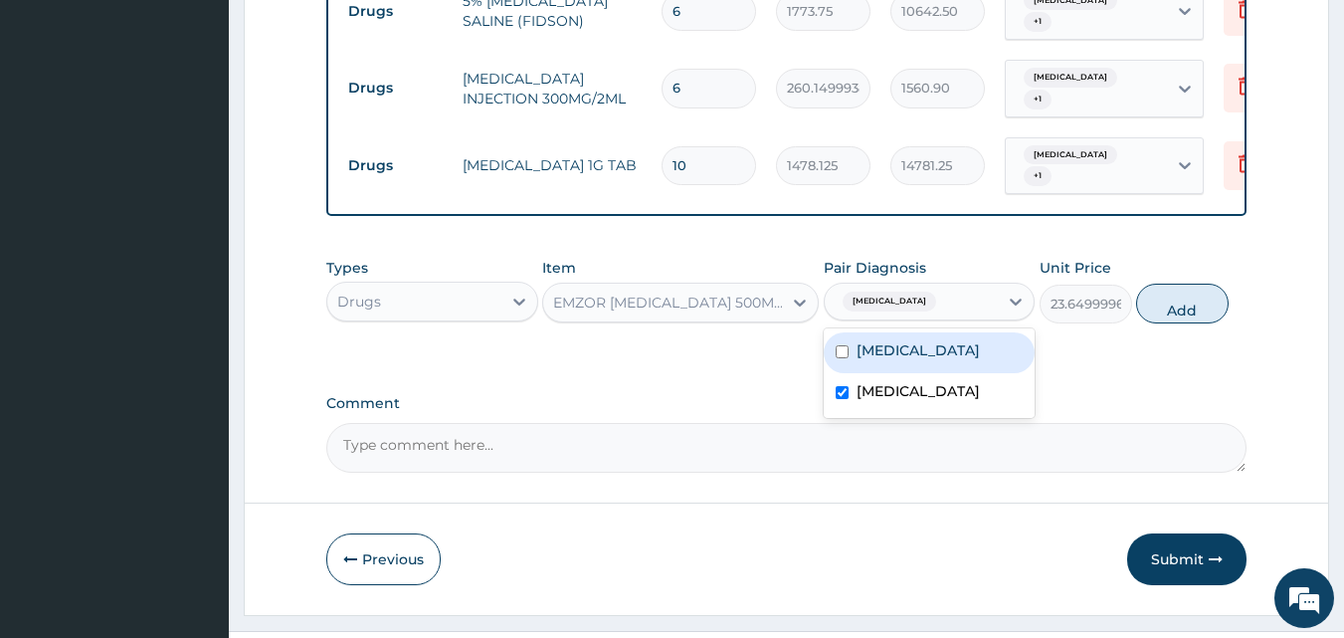
drag, startPoint x: 934, startPoint y: 305, endPoint x: 1046, endPoint y: 286, distance: 113.0
click at [936, 340] on label "Acute tonsillitis" at bounding box center [918, 350] width 123 height 20
checkbox input "true"
click at [1160, 284] on button "Add" at bounding box center [1182, 304] width 93 height 40
type input "0"
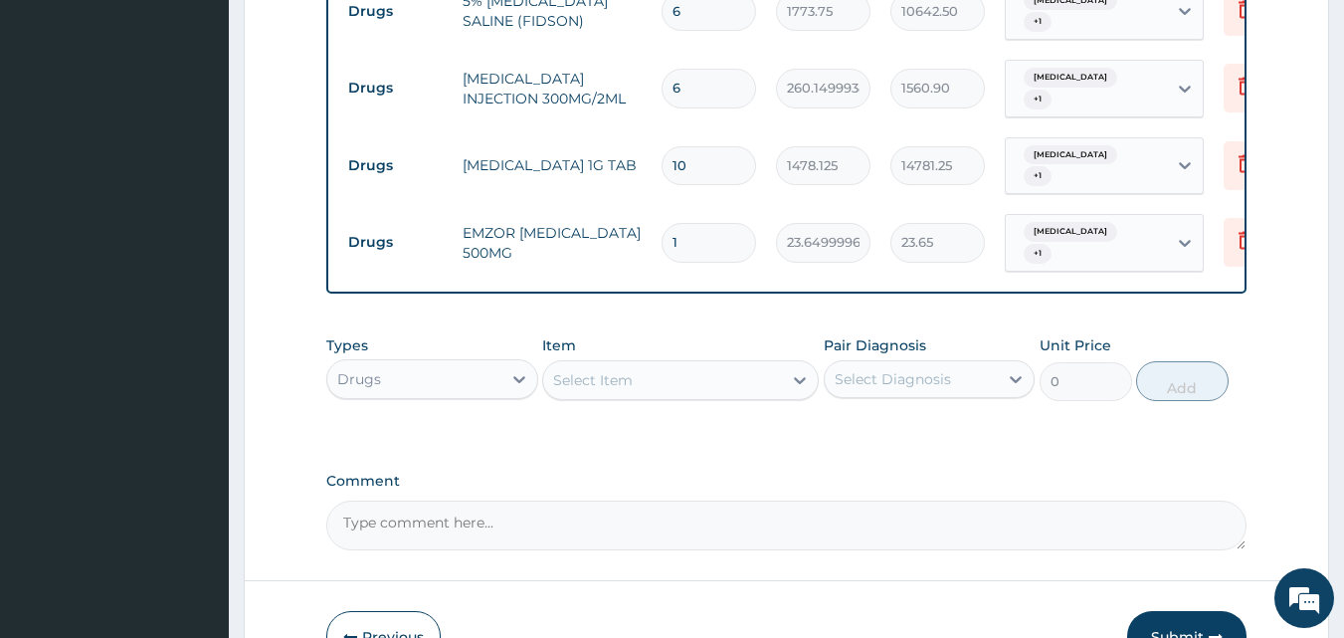
type input "18"
type input "425.70"
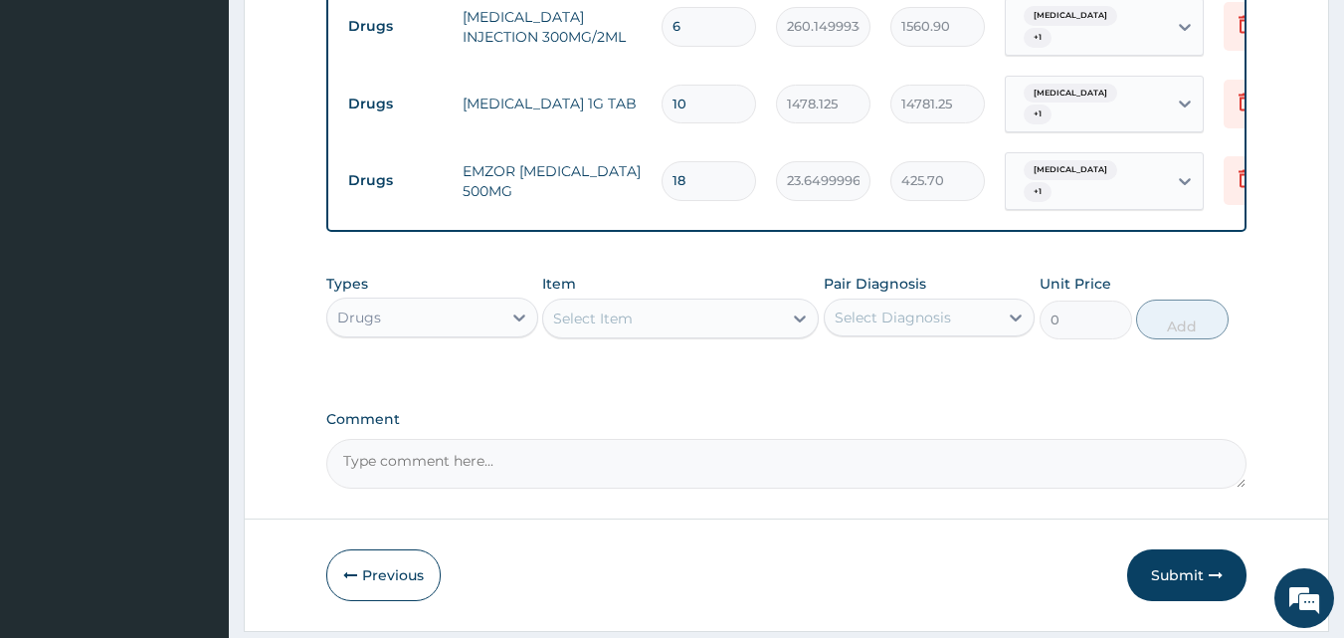
scroll to position [1366, 0]
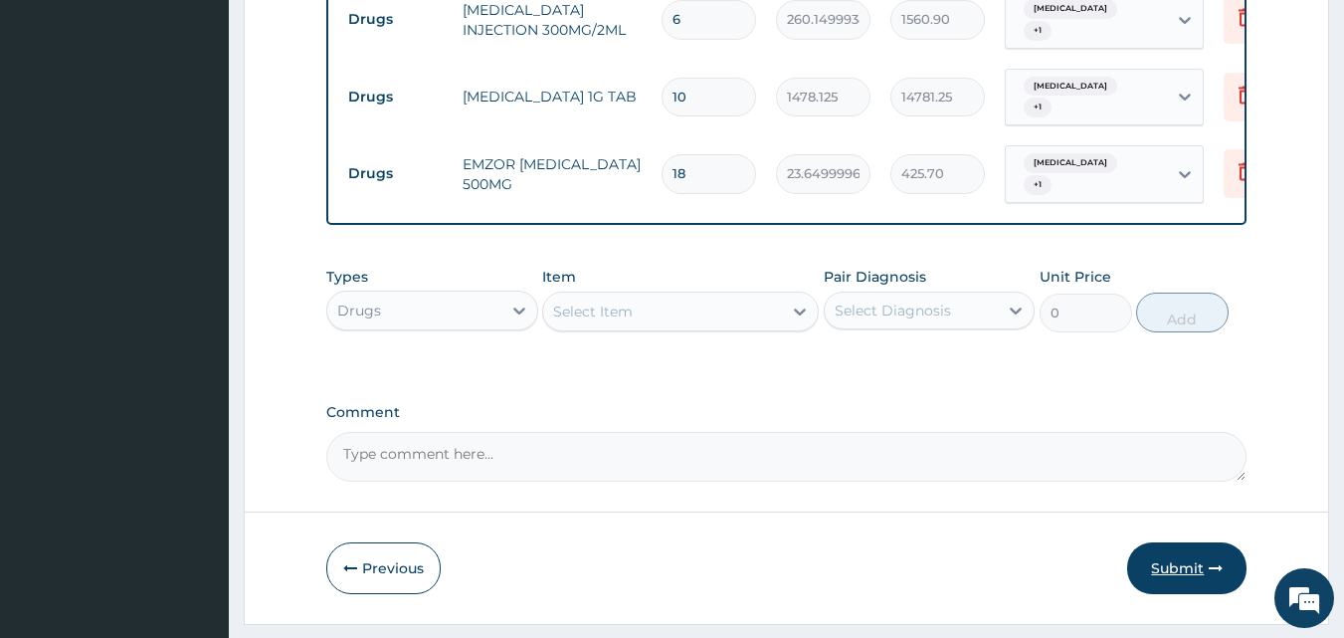
type input "18"
click at [1179, 542] on button "Submit" at bounding box center [1186, 568] width 119 height 52
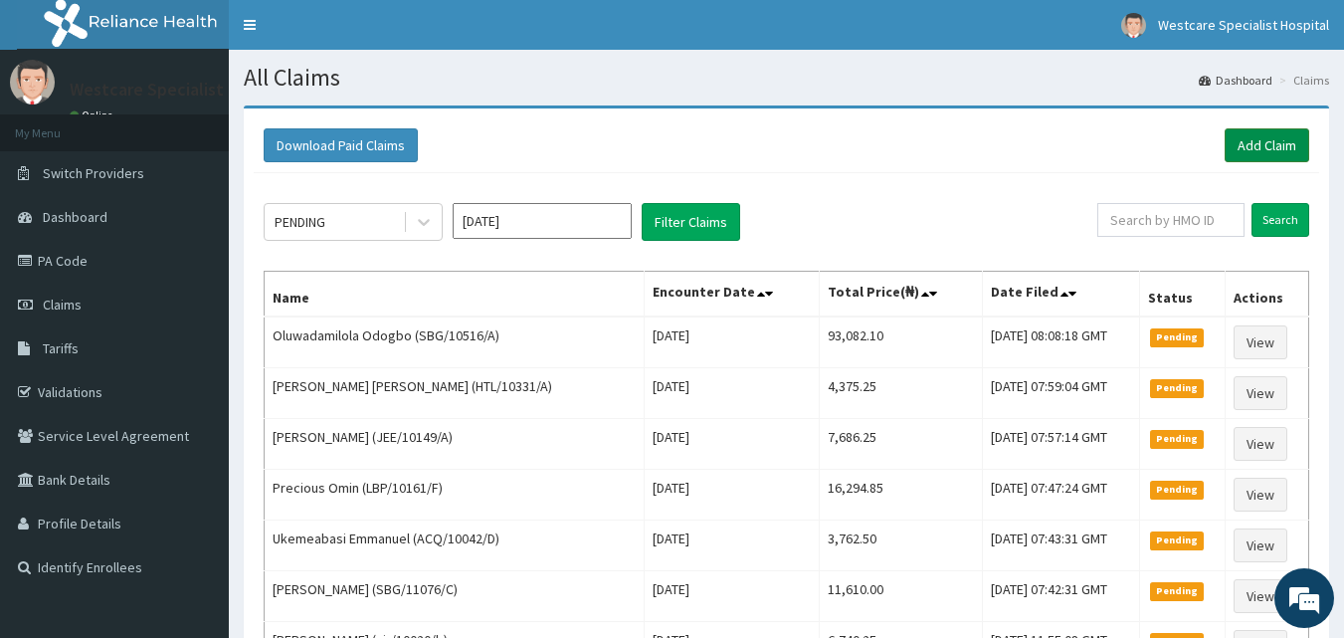
click at [1271, 133] on link "Add Claim" at bounding box center [1267, 145] width 85 height 34
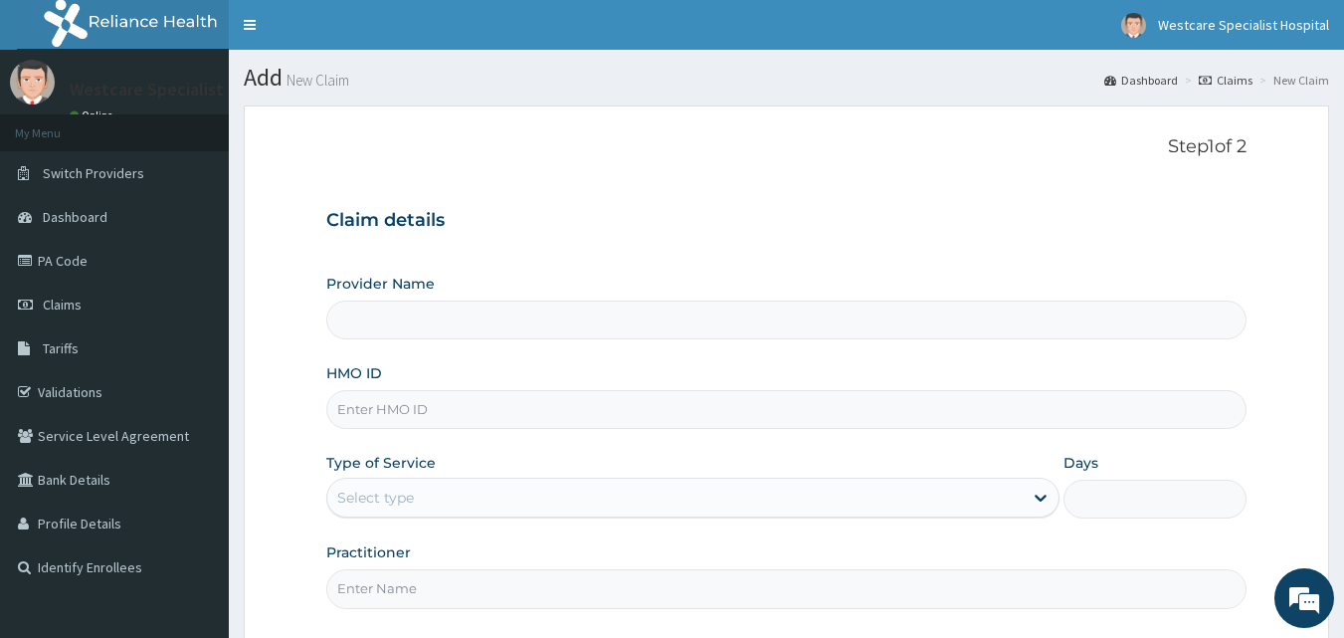
type input "WestCare Specialist Hospital"
click at [685, 405] on input "HMO ID" at bounding box center [786, 409] width 921 height 39
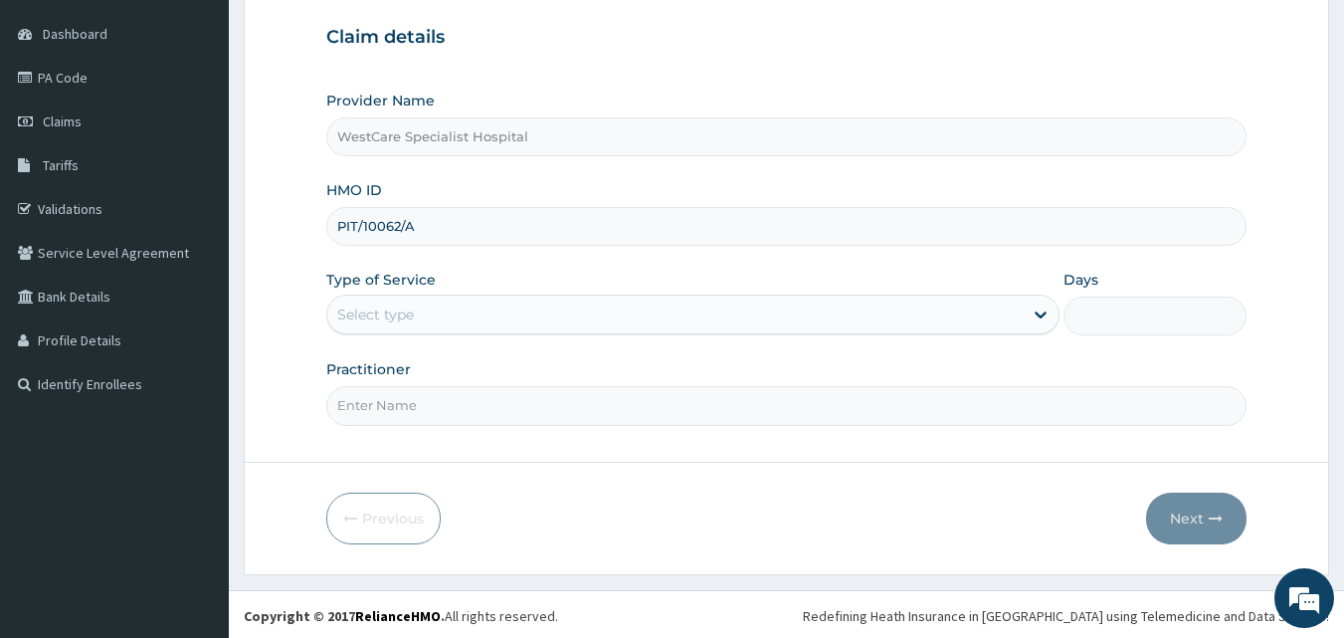
scroll to position [186, 0]
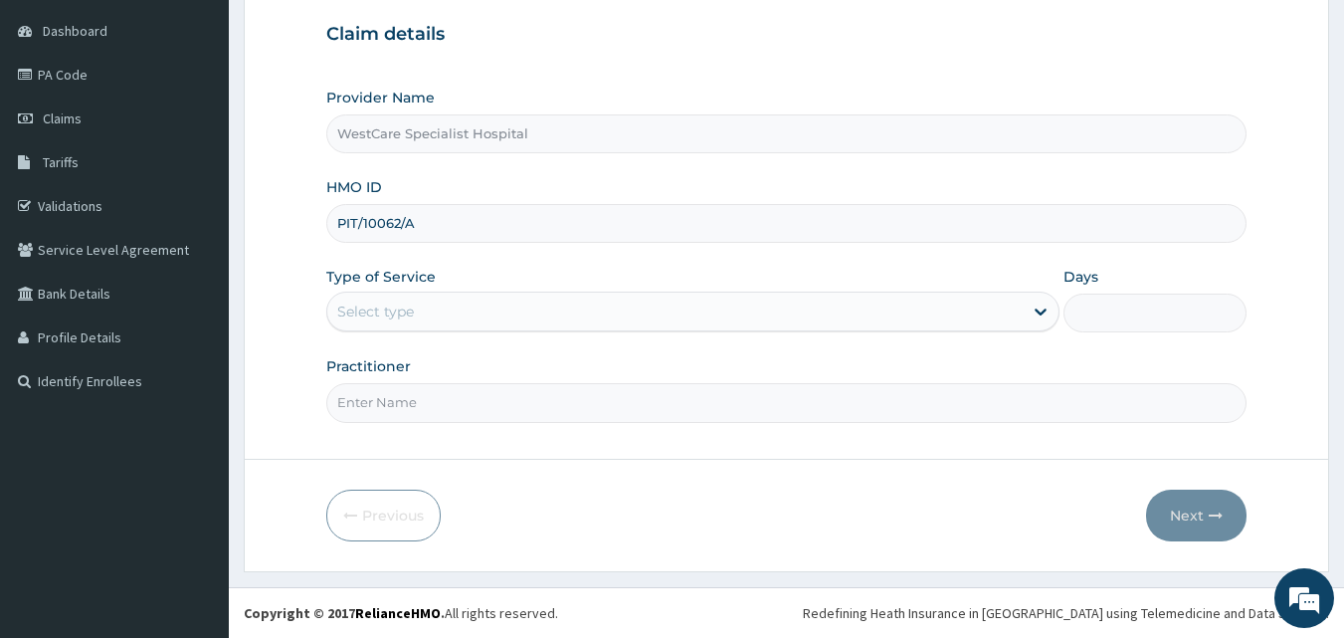
type input "PIT/10062/A"
click at [408, 309] on div "Select type" at bounding box center [375, 311] width 77 height 20
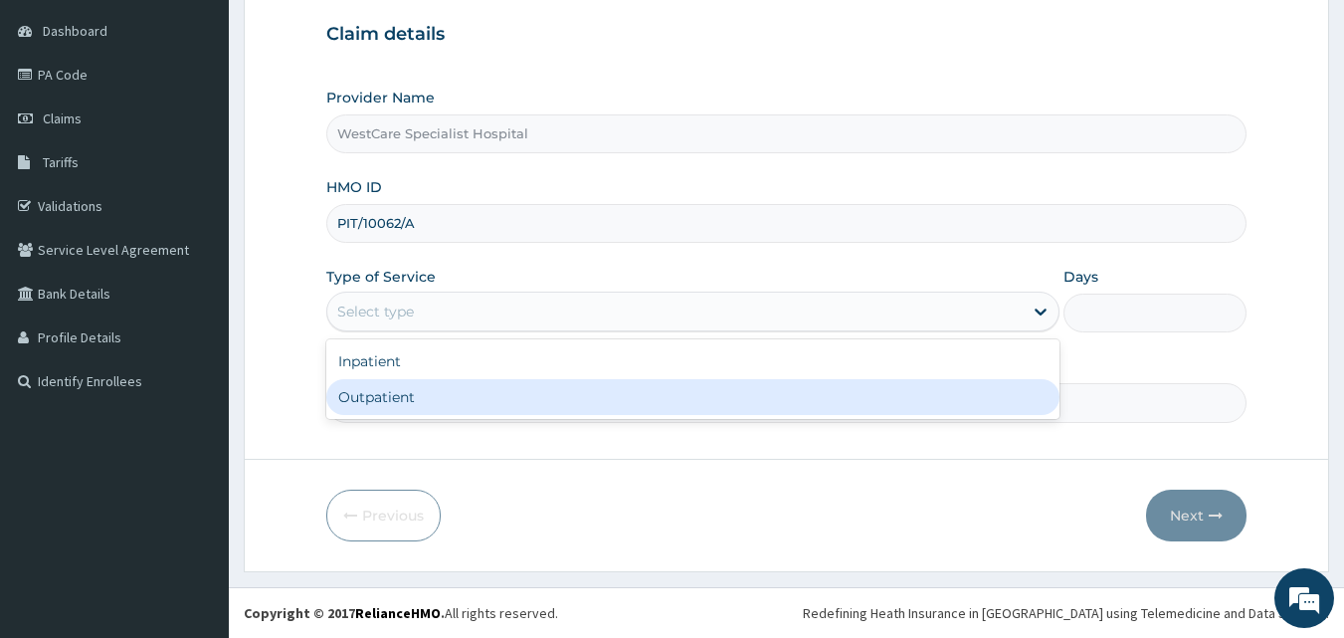
click at [373, 396] on div "Outpatient" at bounding box center [692, 397] width 733 height 36
type input "1"
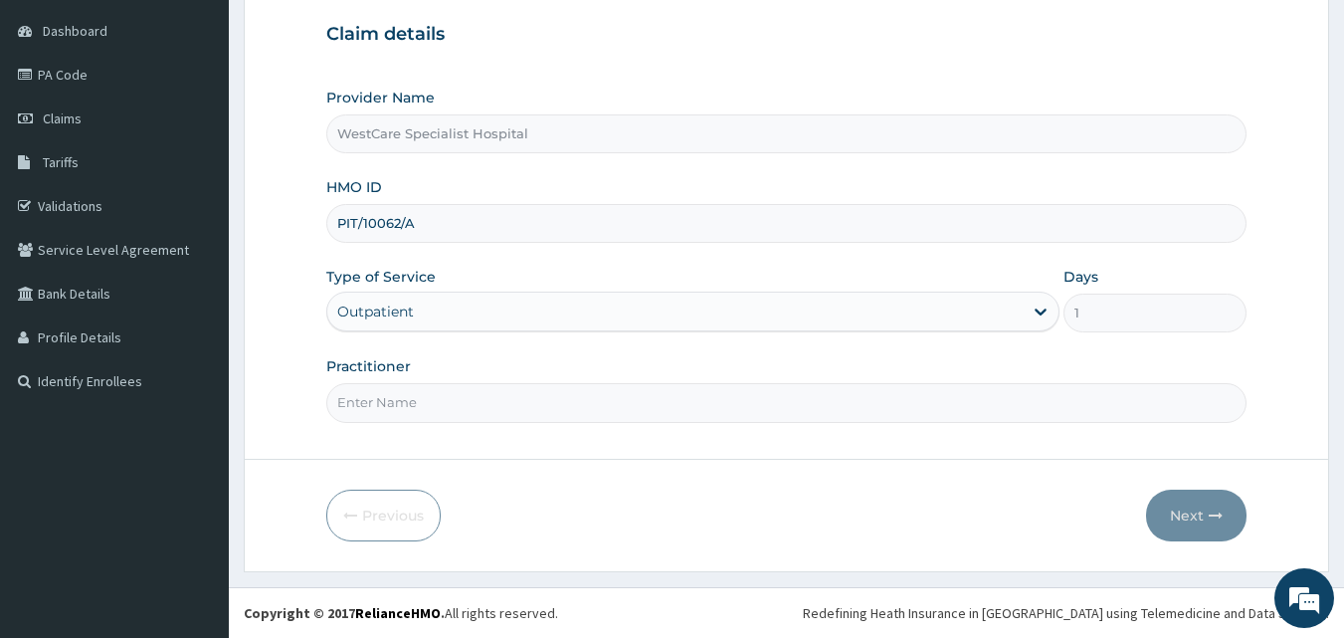
click at [375, 399] on input "Practitioner" at bounding box center [786, 402] width 921 height 39
type input "DR ERUKPE"
click at [1200, 512] on button "Next" at bounding box center [1196, 515] width 100 height 52
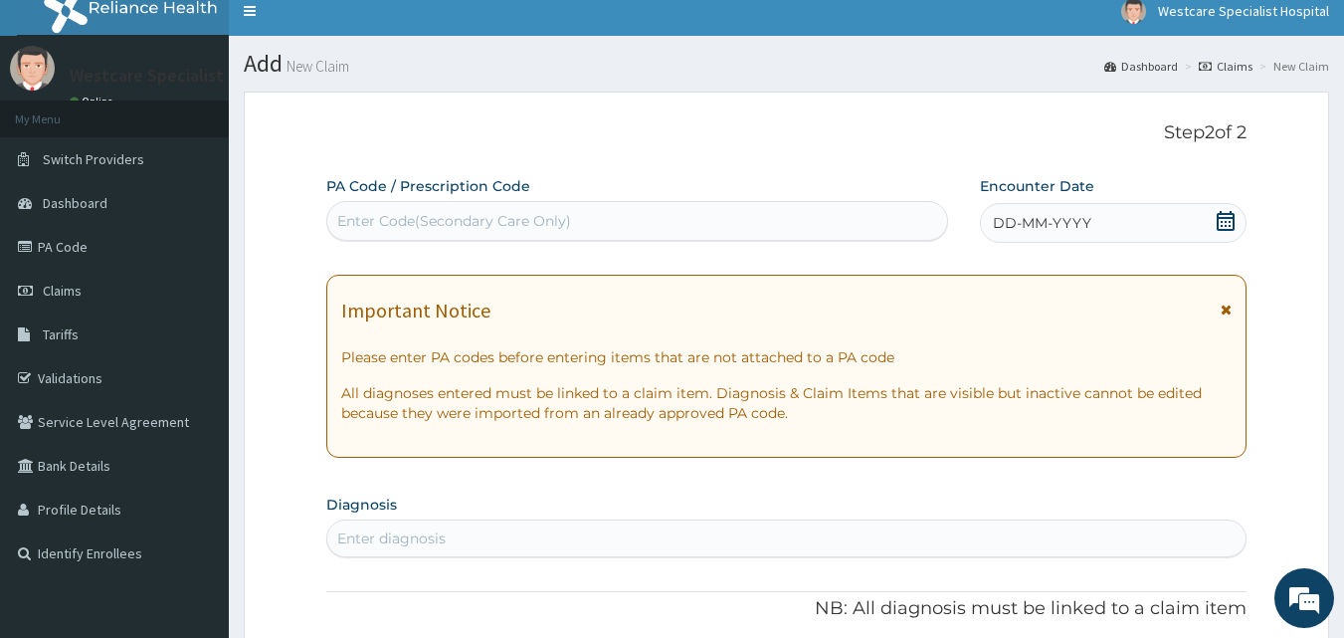
scroll to position [0, 0]
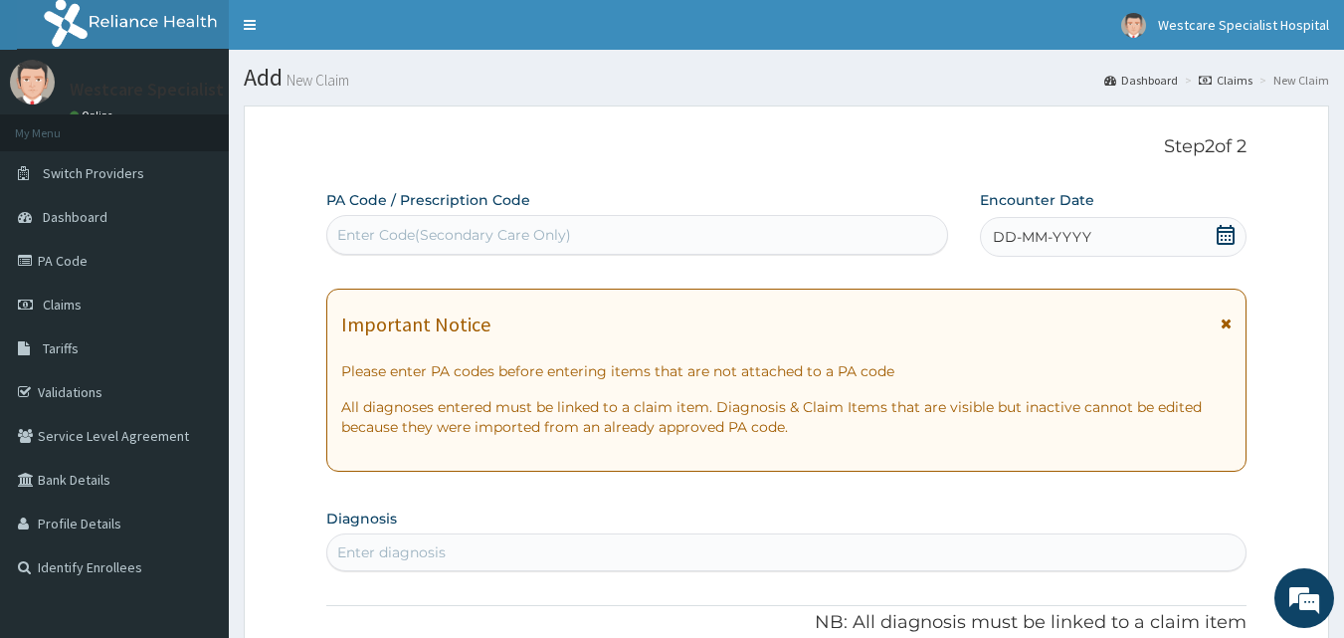
click at [831, 236] on div "Enter Code(Secondary Care Only)" at bounding box center [637, 235] width 621 height 32
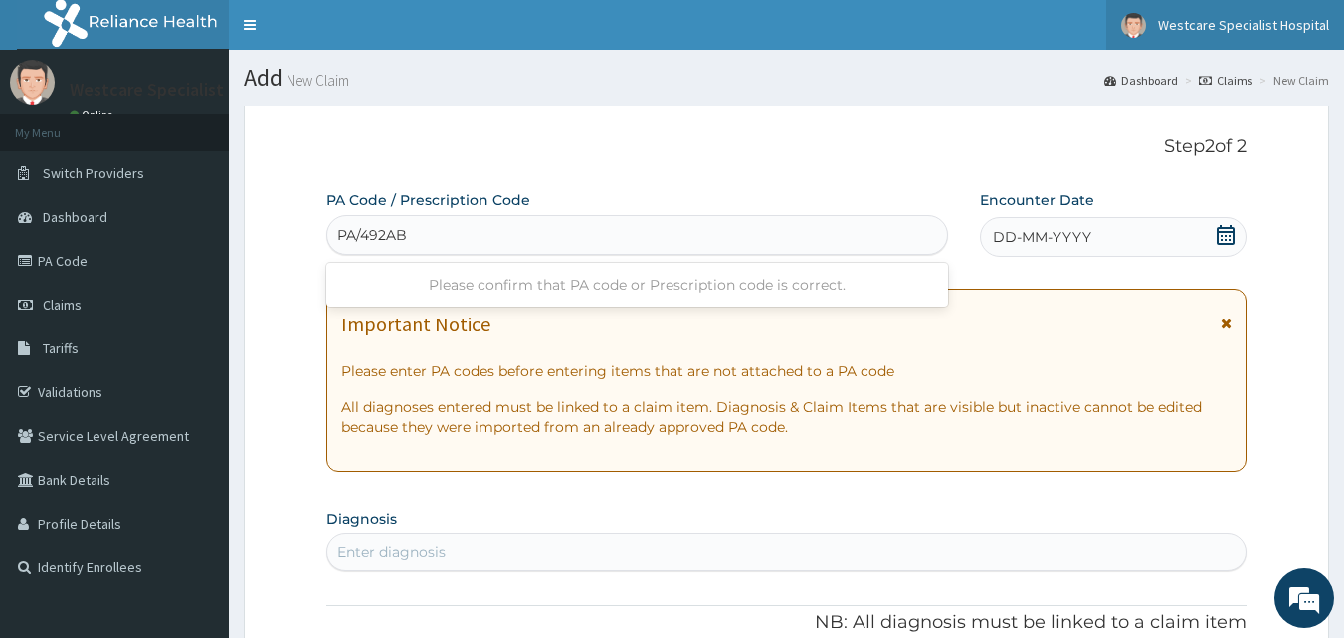
type input "PA/492ABD"
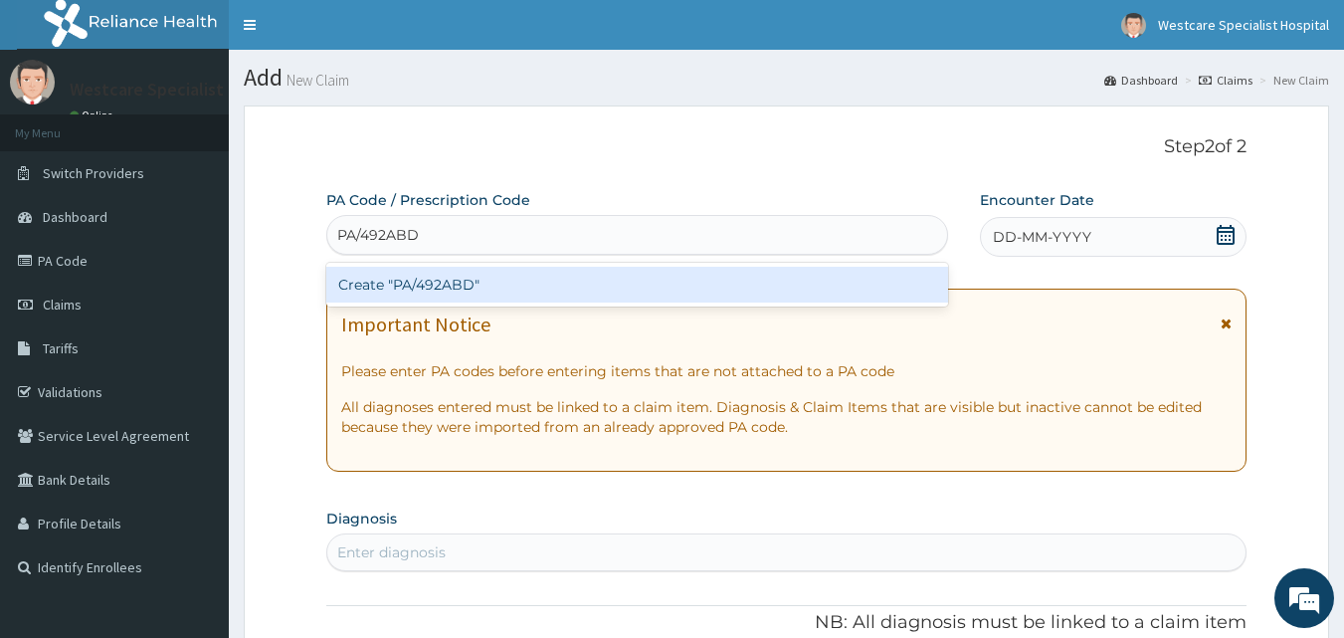
click at [643, 291] on div "Create "PA/492ABD"" at bounding box center [637, 285] width 623 height 36
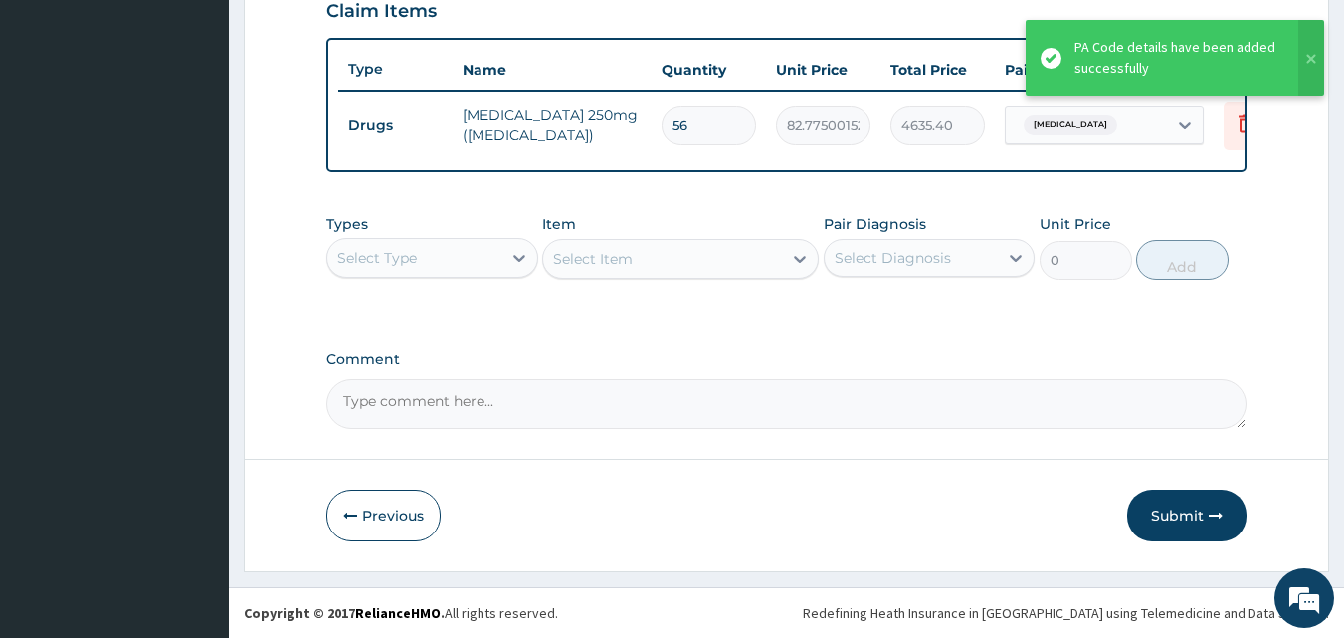
scroll to position [717, 0]
click at [472, 251] on div "Select Type" at bounding box center [414, 258] width 174 height 32
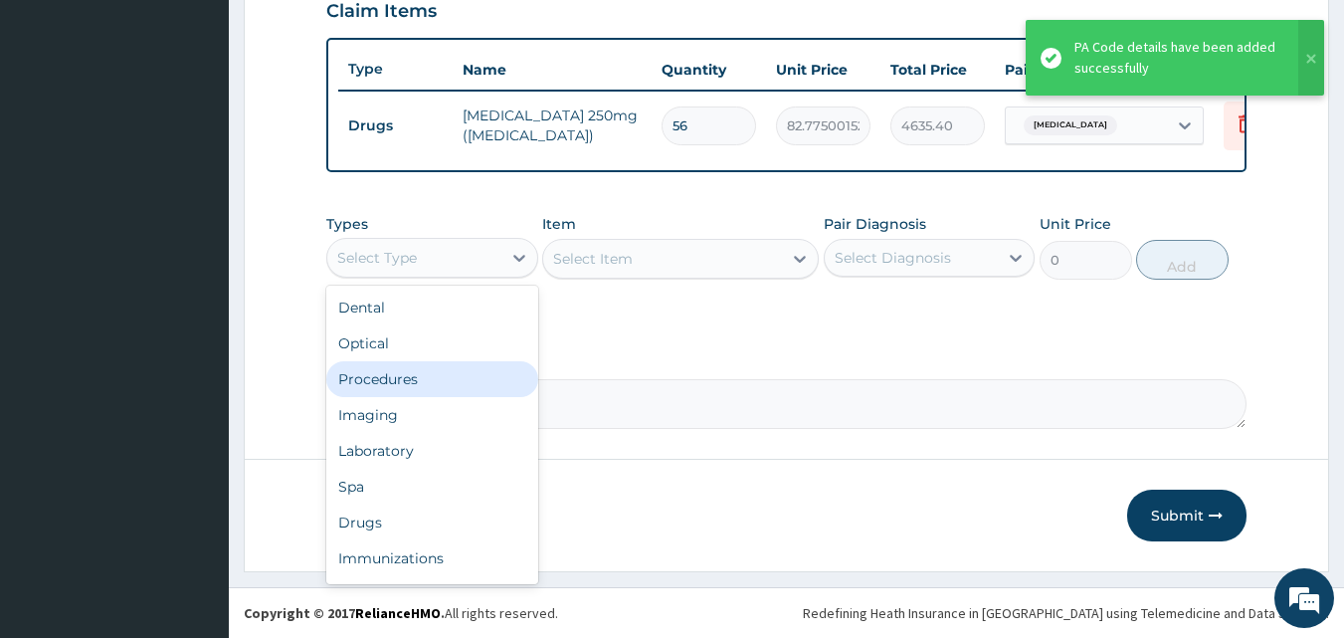
click at [457, 373] on div "Procedures" at bounding box center [432, 379] width 212 height 36
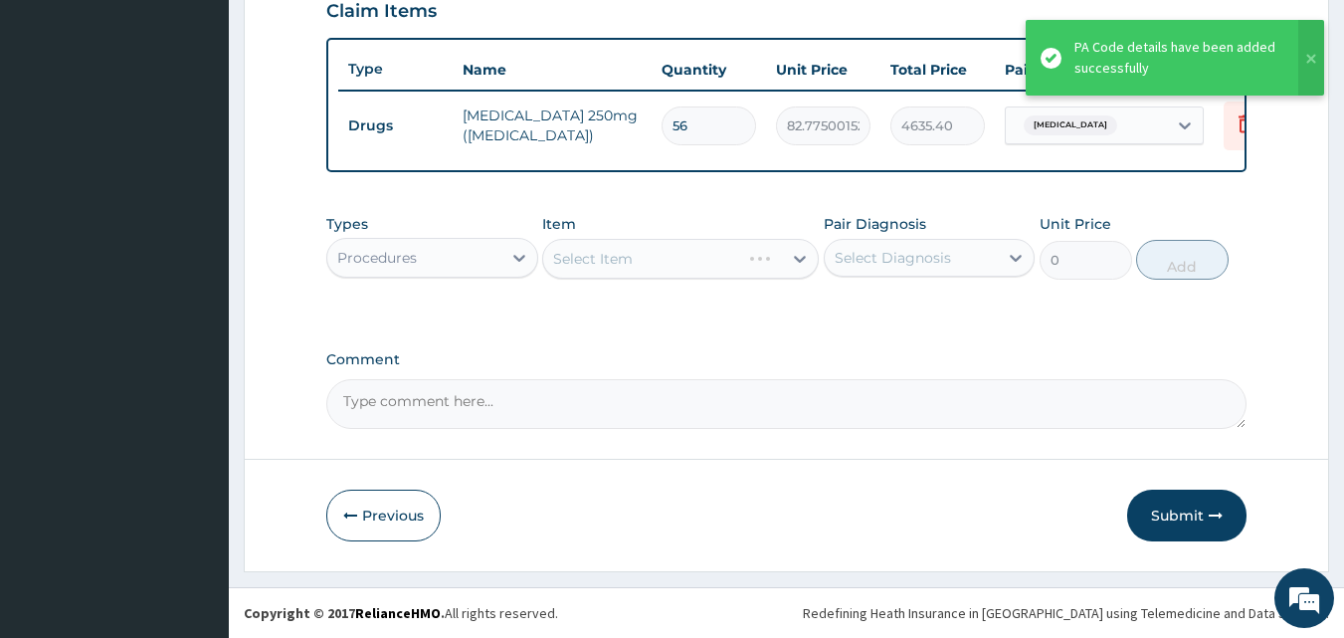
drag, startPoint x: 900, startPoint y: 267, endPoint x: 896, endPoint y: 277, distance: 10.7
click at [899, 268] on div "Select Diagnosis" at bounding box center [912, 258] width 174 height 32
click at [892, 318] on div "Essential hypertension" at bounding box center [930, 308] width 212 height 41
checkbox input "true"
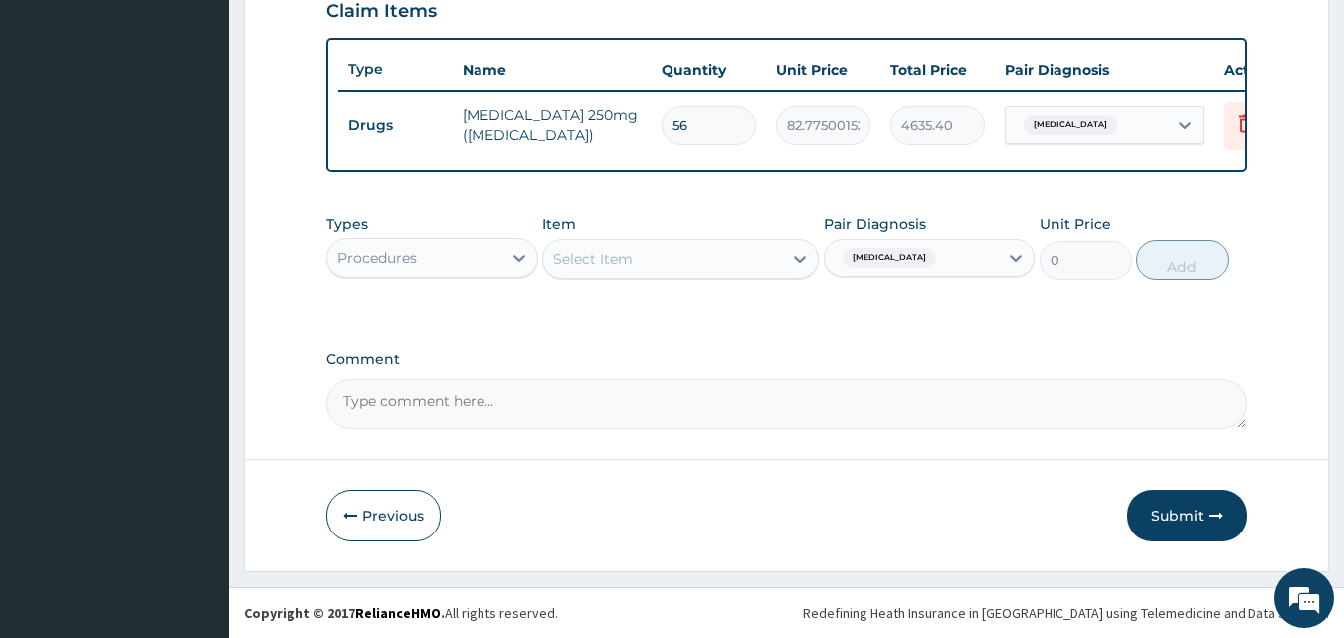
click at [661, 260] on div "Select Item" at bounding box center [662, 259] width 239 height 32
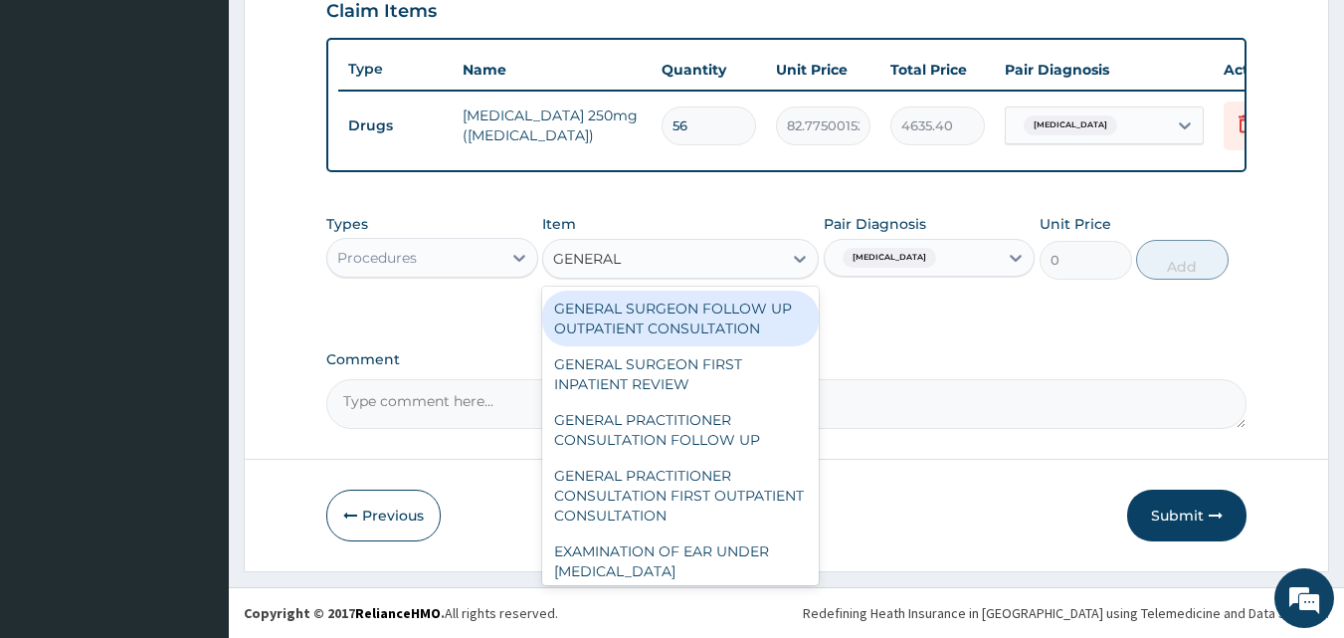
type input "GENERAL P"
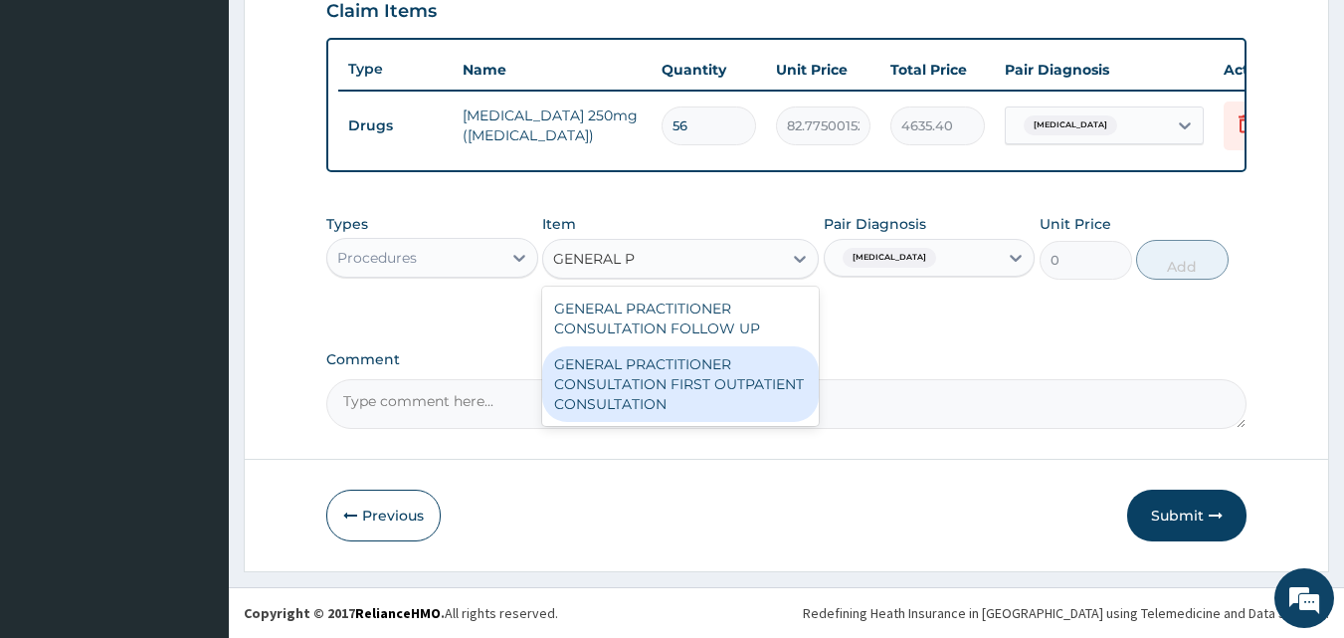
drag, startPoint x: 677, startPoint y: 389, endPoint x: 991, endPoint y: 280, distance: 331.9
click at [677, 387] on div "GENERAL PRACTITIONER CONSULTATION FIRST OUTPATIENT CONSULTATION" at bounding box center [680, 384] width 277 height 76
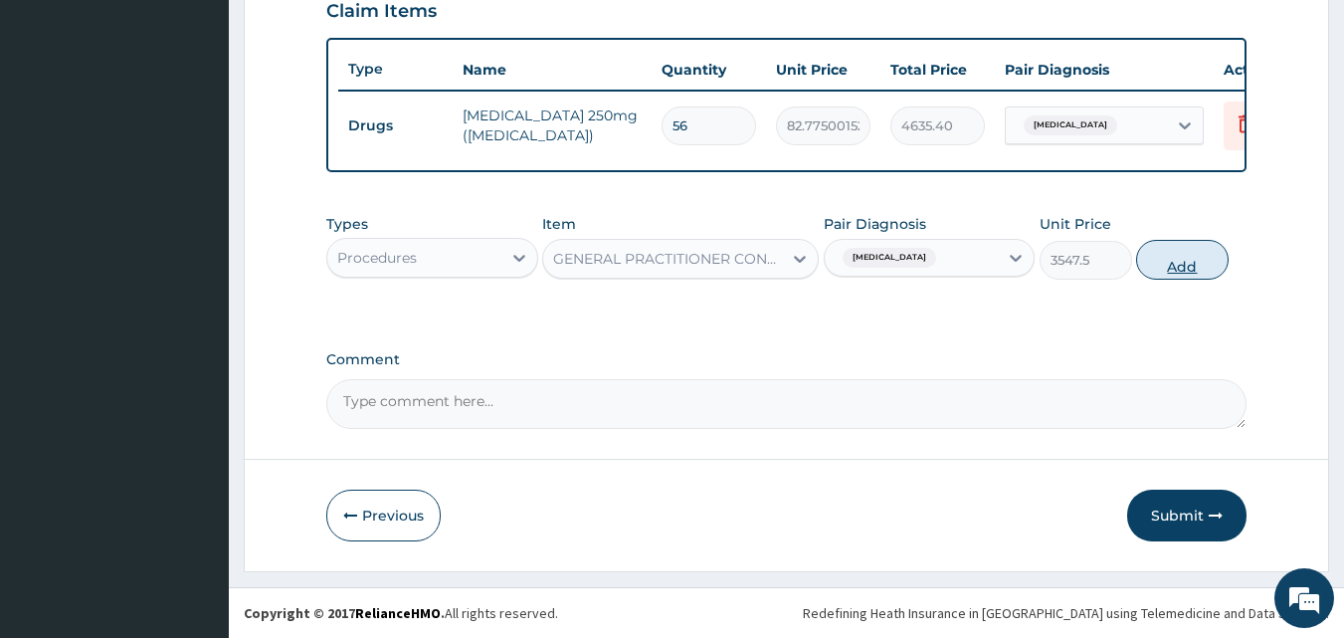
click at [1172, 259] on button "Add" at bounding box center [1182, 260] width 93 height 40
type input "0"
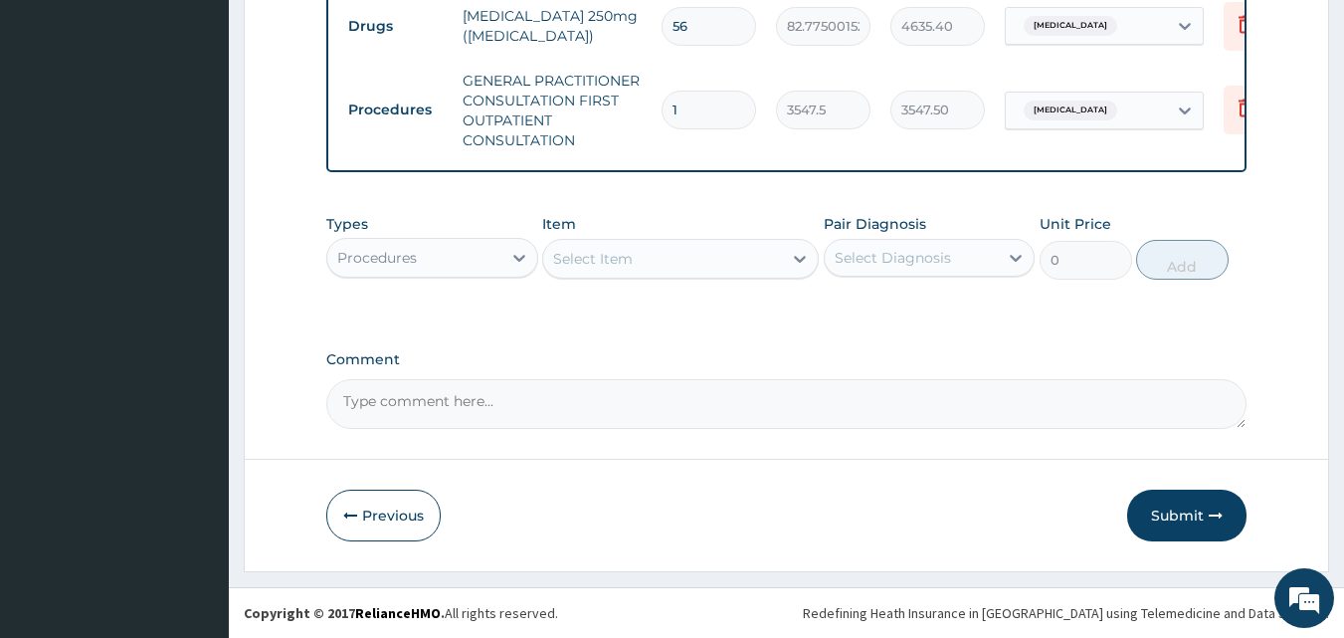
scroll to position [618, 0]
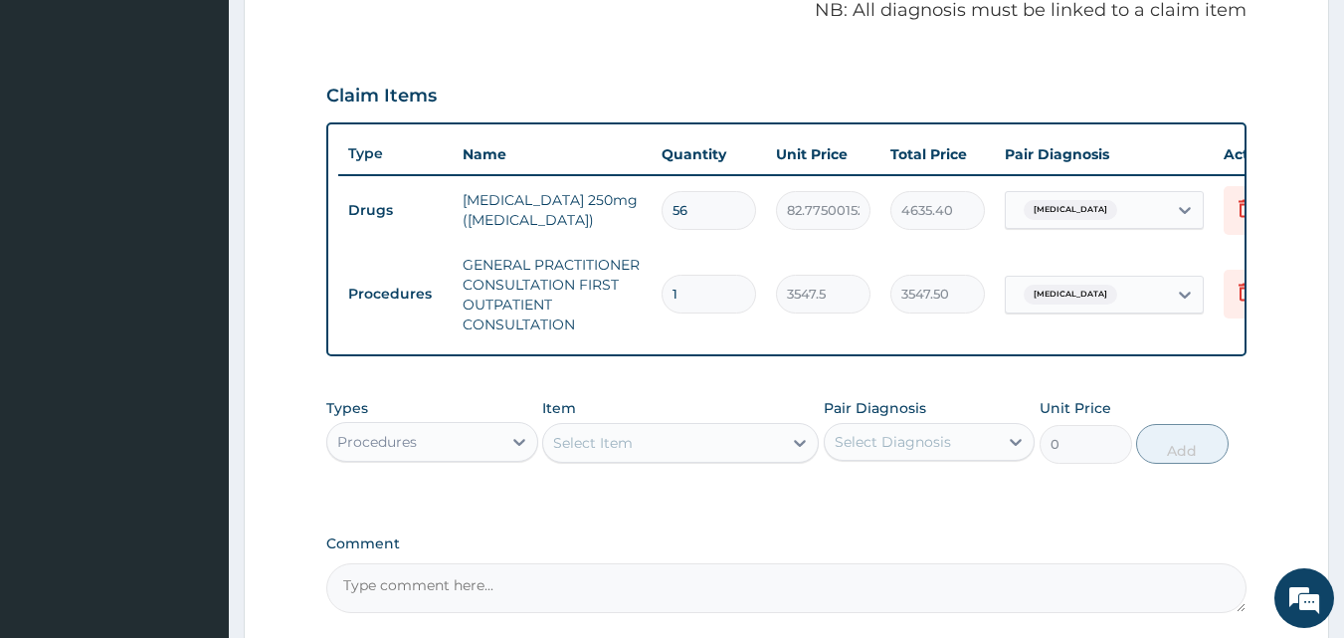
click at [734, 203] on input "56" at bounding box center [709, 210] width 95 height 39
type input "5"
type input "413.88"
type input "0.00"
type input "2"
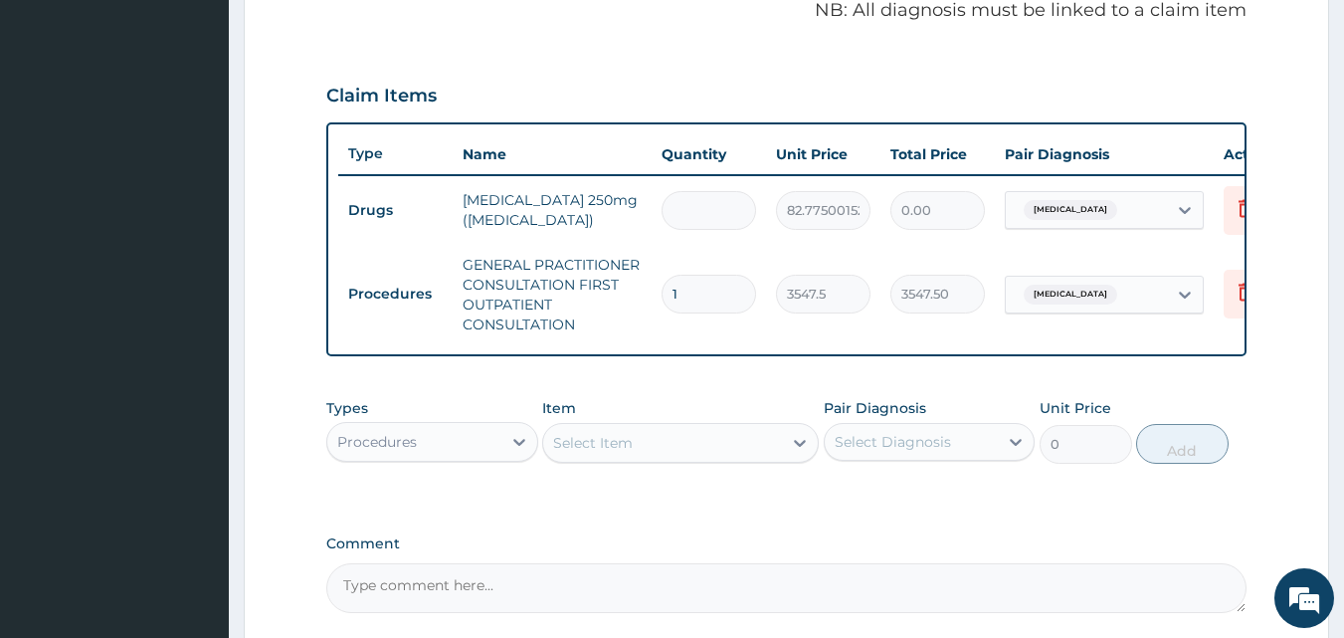
type input "165.55"
type input "28"
type input "2317.70"
type input "30"
type input "2483.25"
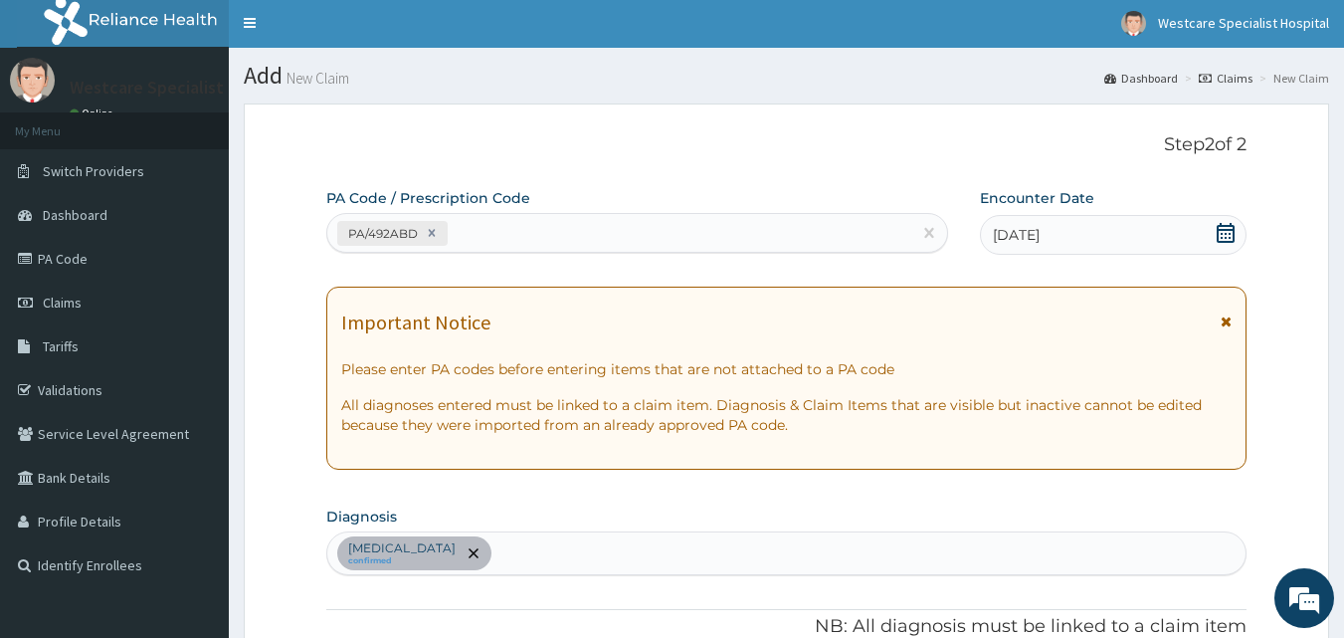
scroll to position [0, 0]
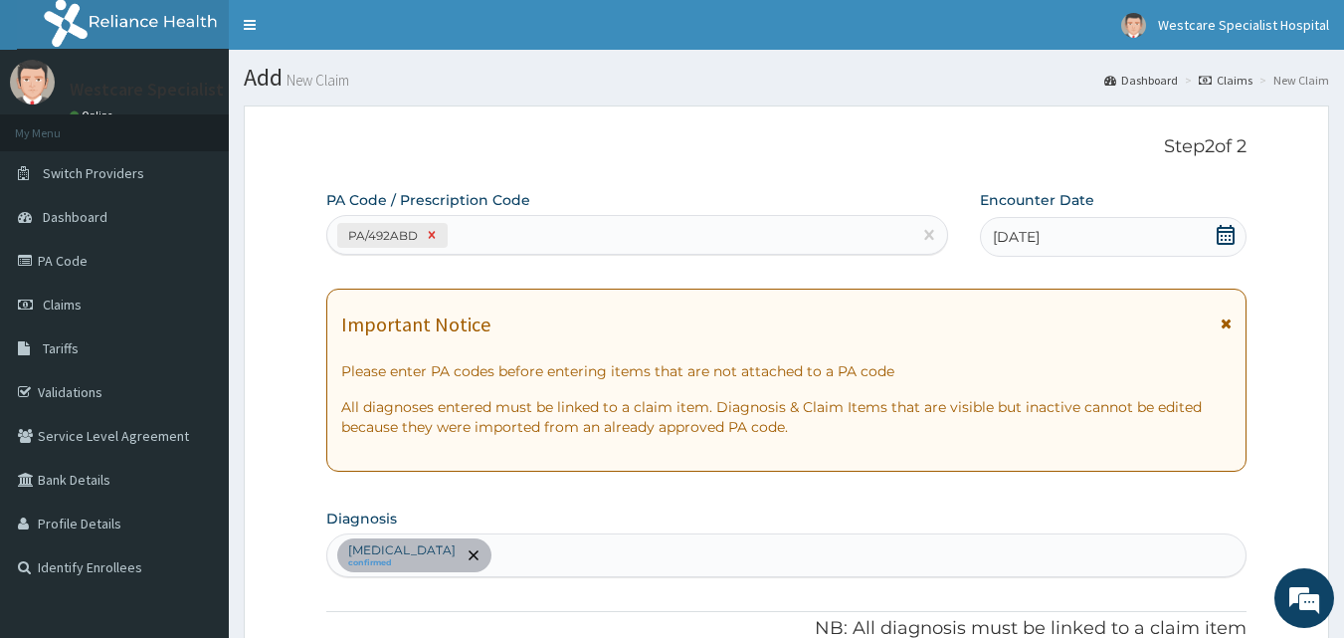
click at [428, 233] on icon at bounding box center [431, 235] width 7 height 7
type input "1"
type input "3547.5"
type input "3547.50"
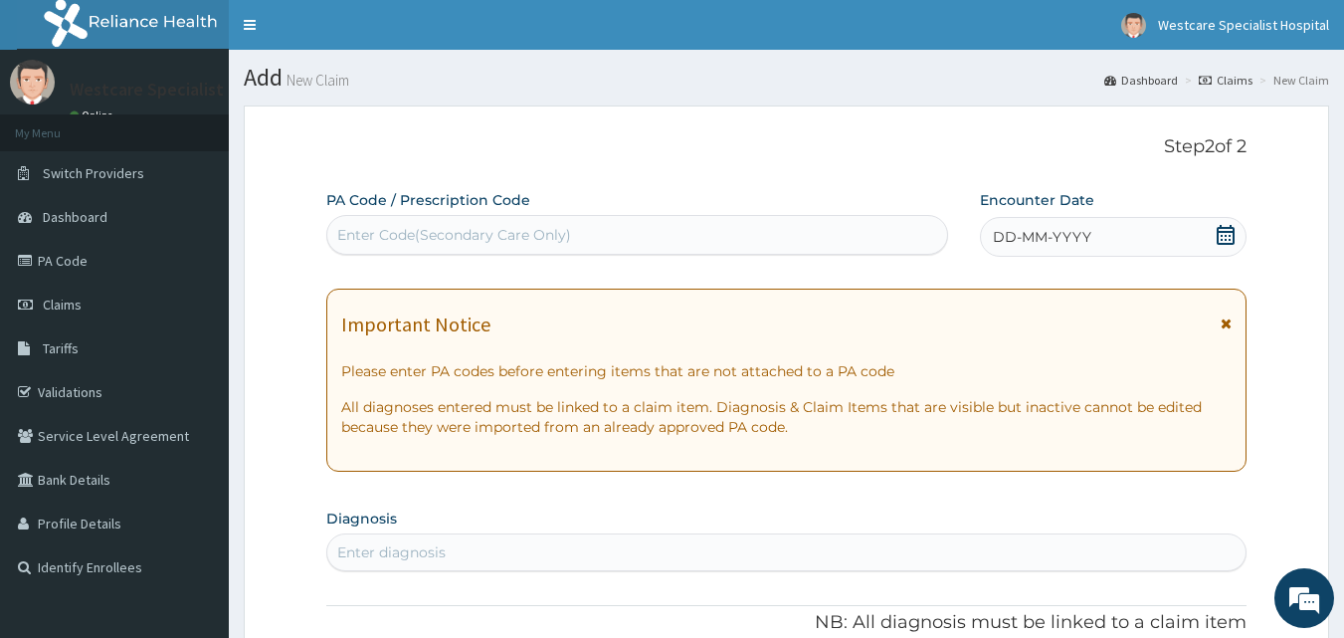
scroll to position [518, 0]
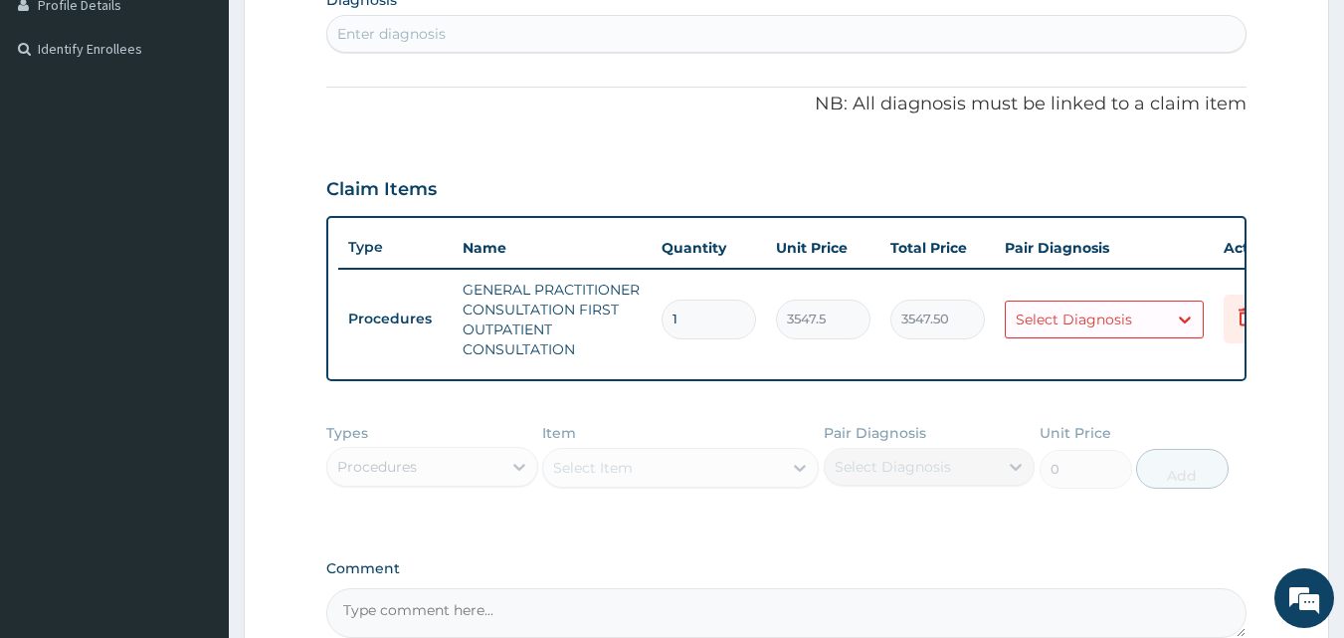
click at [1066, 316] on div "Select Diagnosis" at bounding box center [1074, 319] width 116 height 20
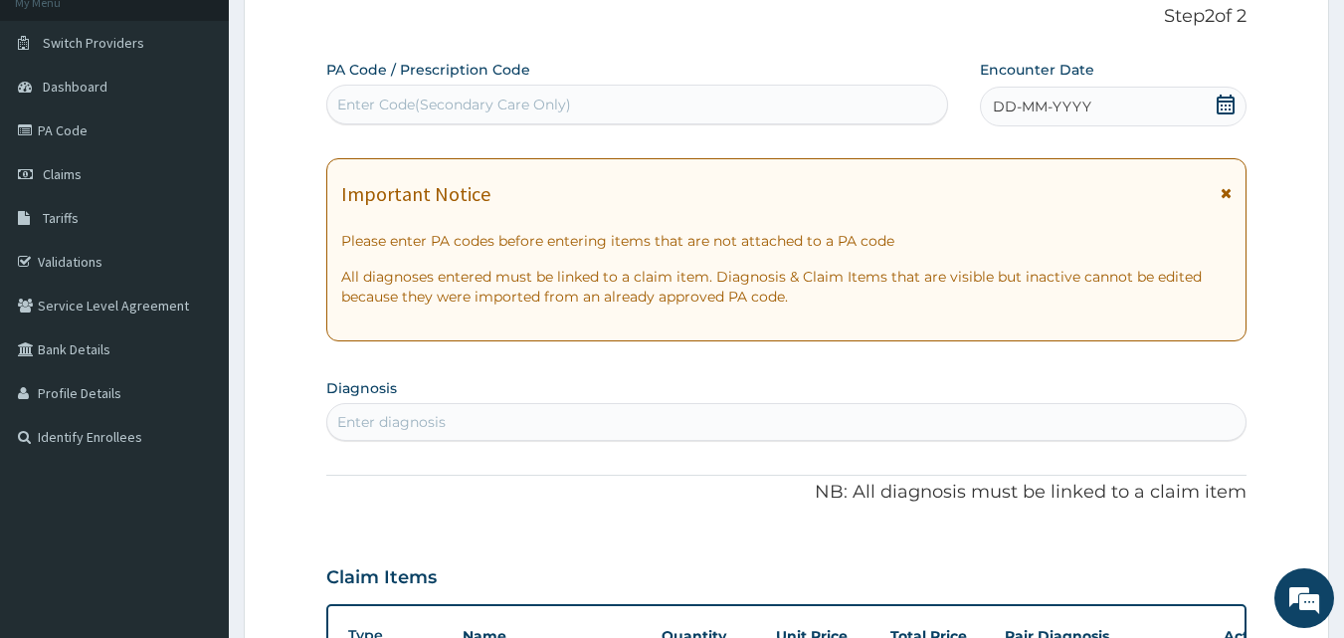
scroll to position [120, 0]
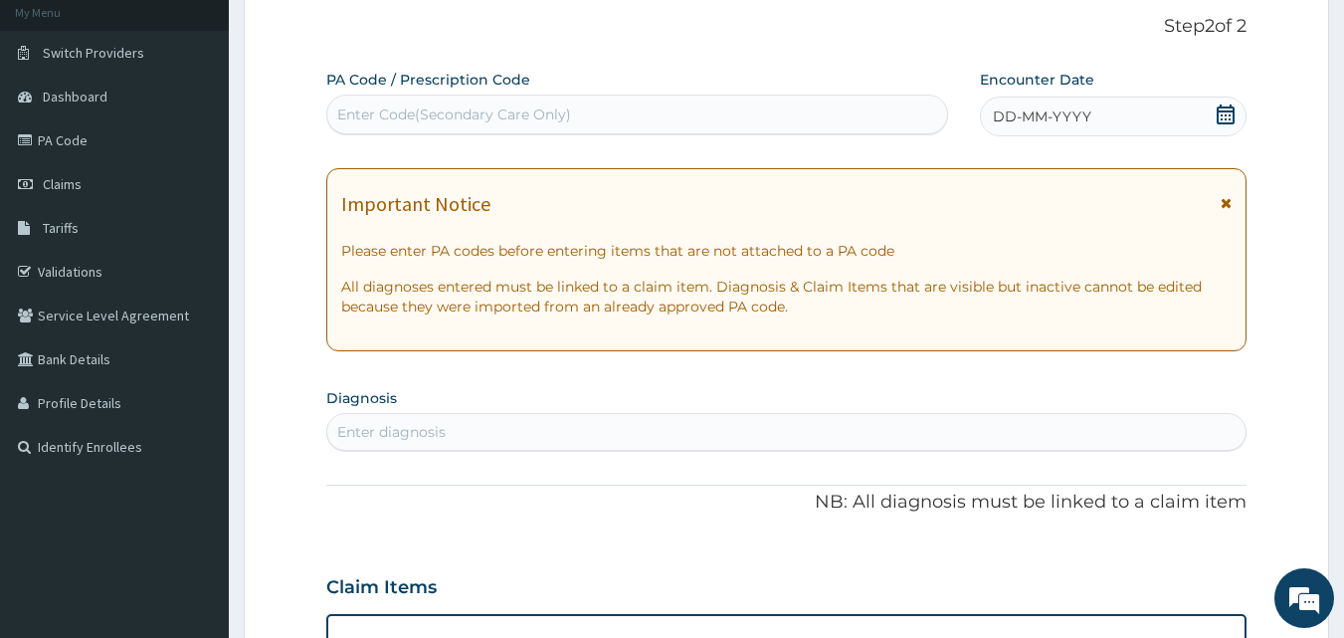
click at [499, 114] on div "Enter Code(Secondary Care Only)" at bounding box center [454, 114] width 234 height 20
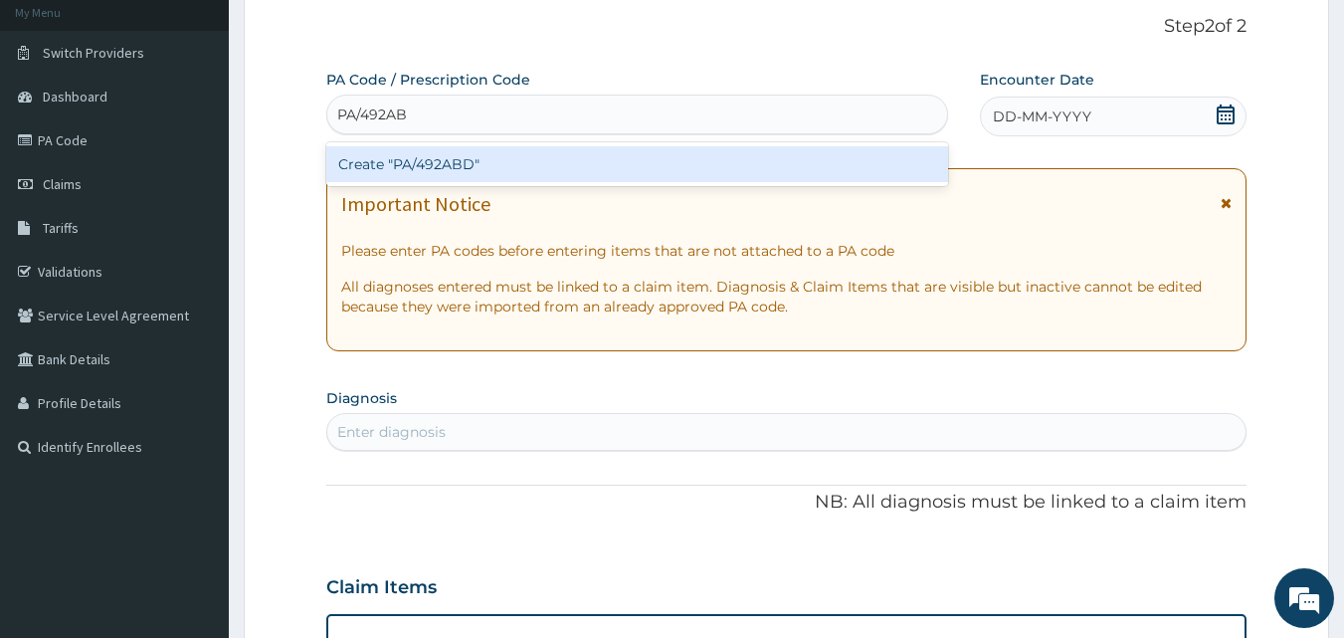
type input "PA/492ABD"
click at [474, 165] on div "Create "PA/492ABD"" at bounding box center [637, 164] width 623 height 36
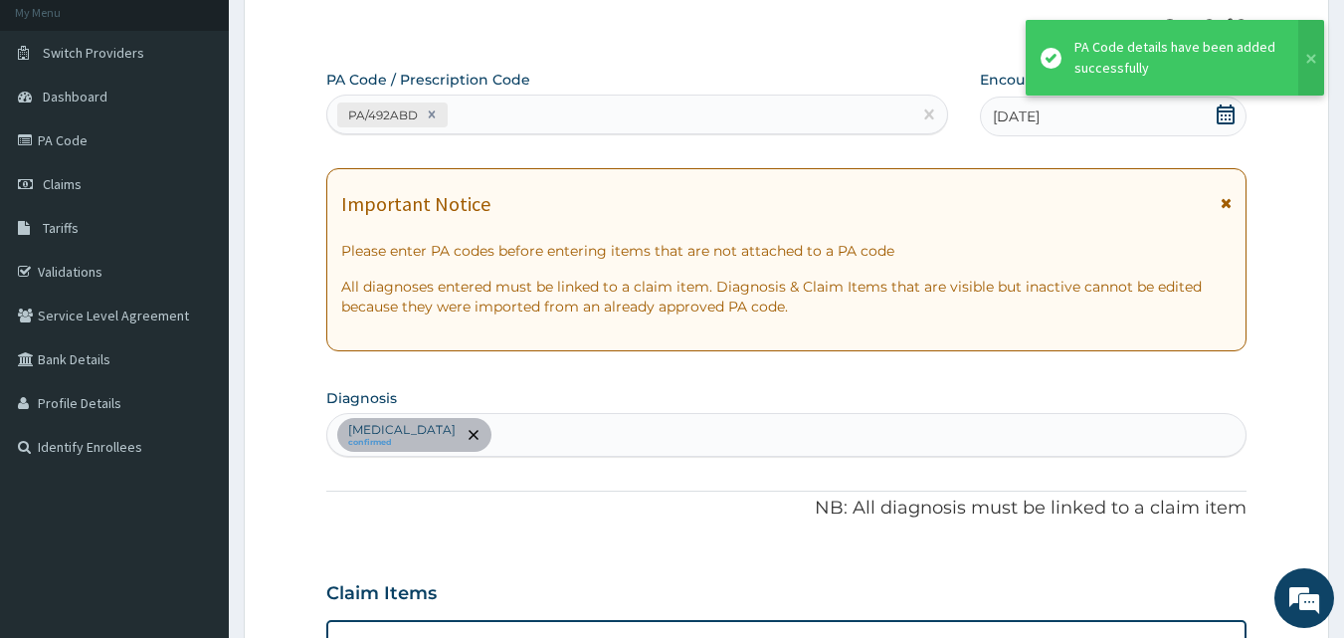
scroll to position [609, 0]
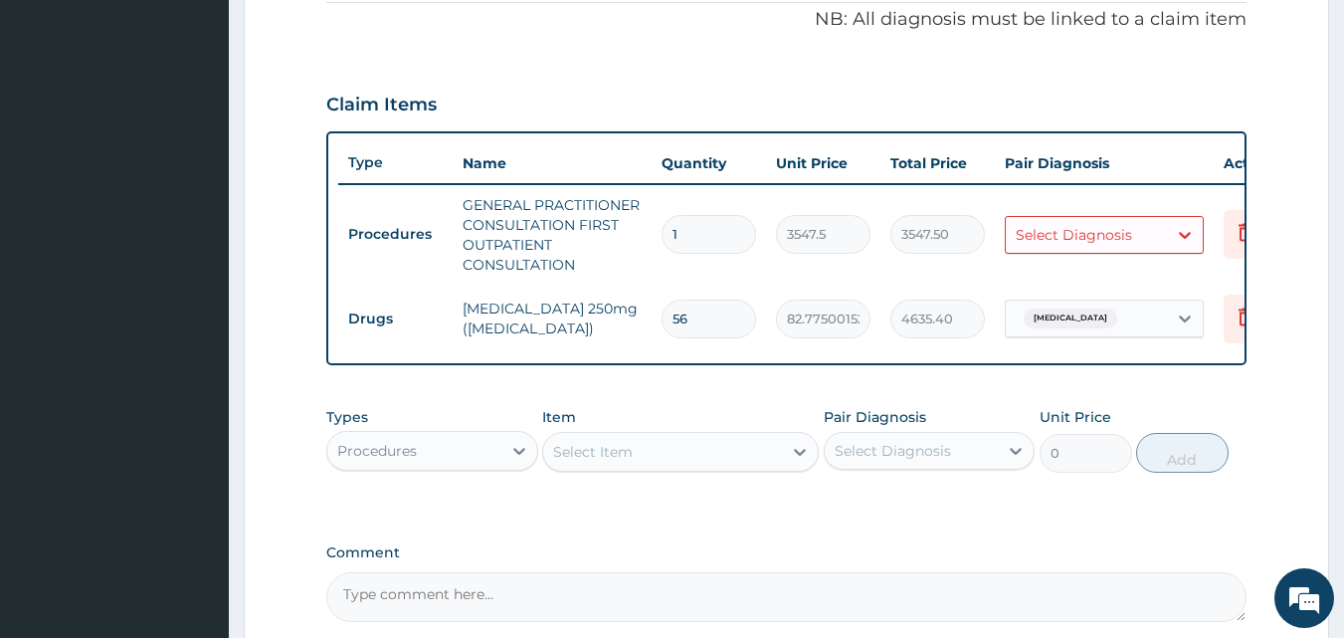
type input "5"
type input "413.88"
type input "0.00"
type input "1"
type input "82.78"
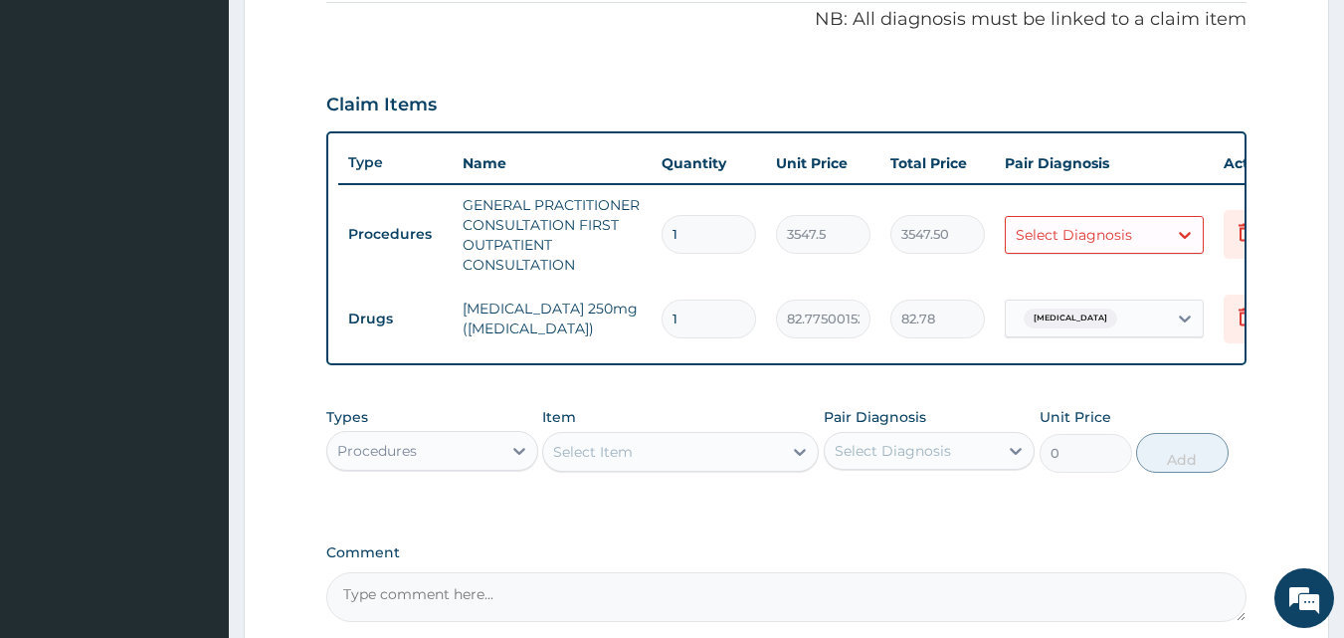
type input "14"
type input "1158.85"
type input "1"
type input "82.78"
type input "0.00"
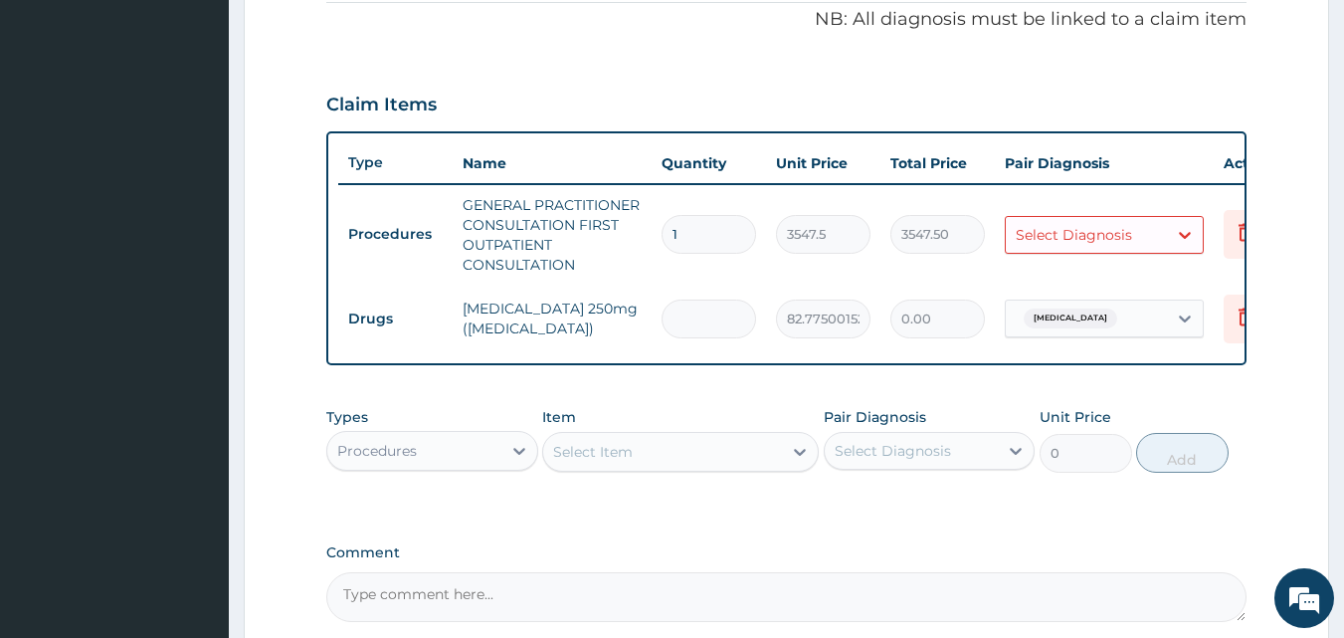
type input "2"
type input "165.55"
type input "28"
type input "2317.70"
type input "28"
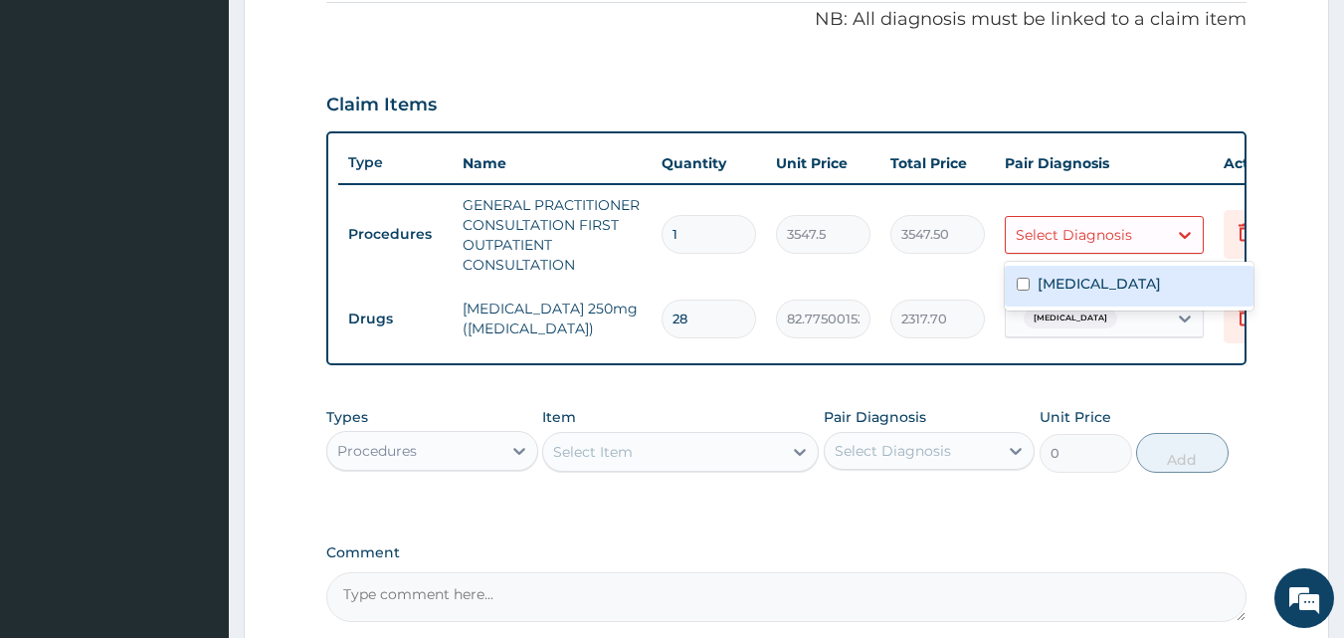
click at [1089, 225] on div "Select Diagnosis" at bounding box center [1074, 235] width 116 height 20
click at [1092, 286] on label "Essential hypertension" at bounding box center [1099, 284] width 123 height 20
checkbox input "true"
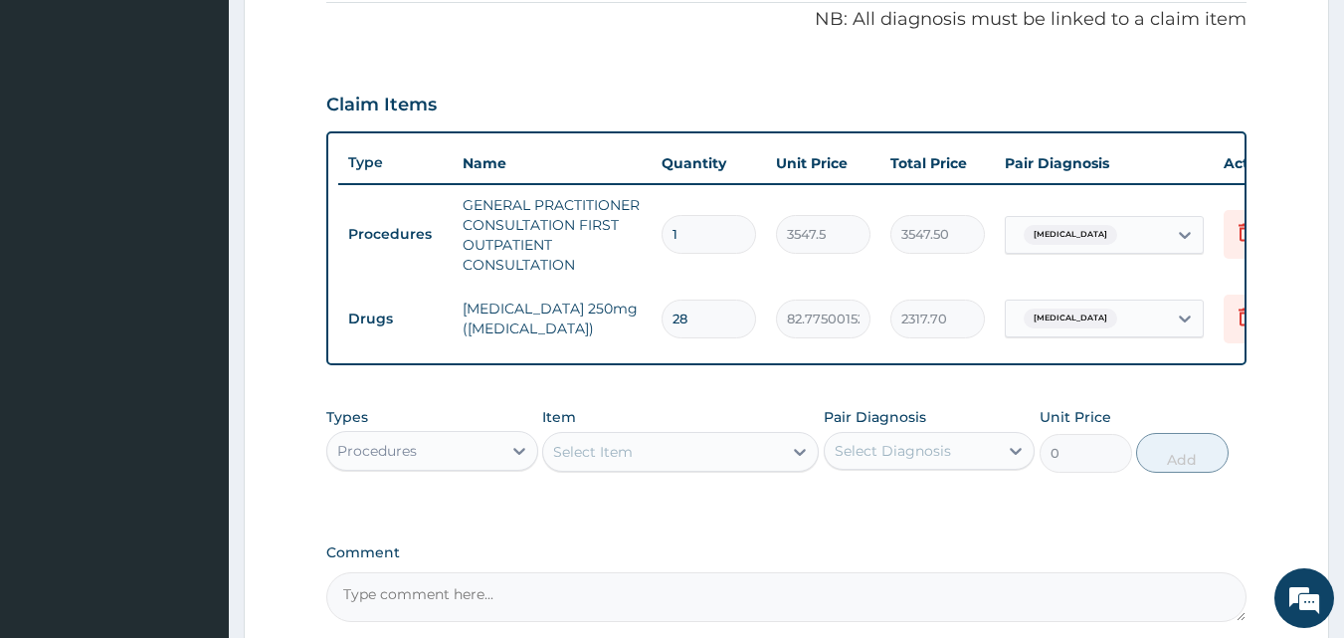
click at [1001, 508] on div "Types Procedures Item Select Item Pair Diagnosis Select Diagnosis Unit Price 0 …" at bounding box center [786, 454] width 921 height 115
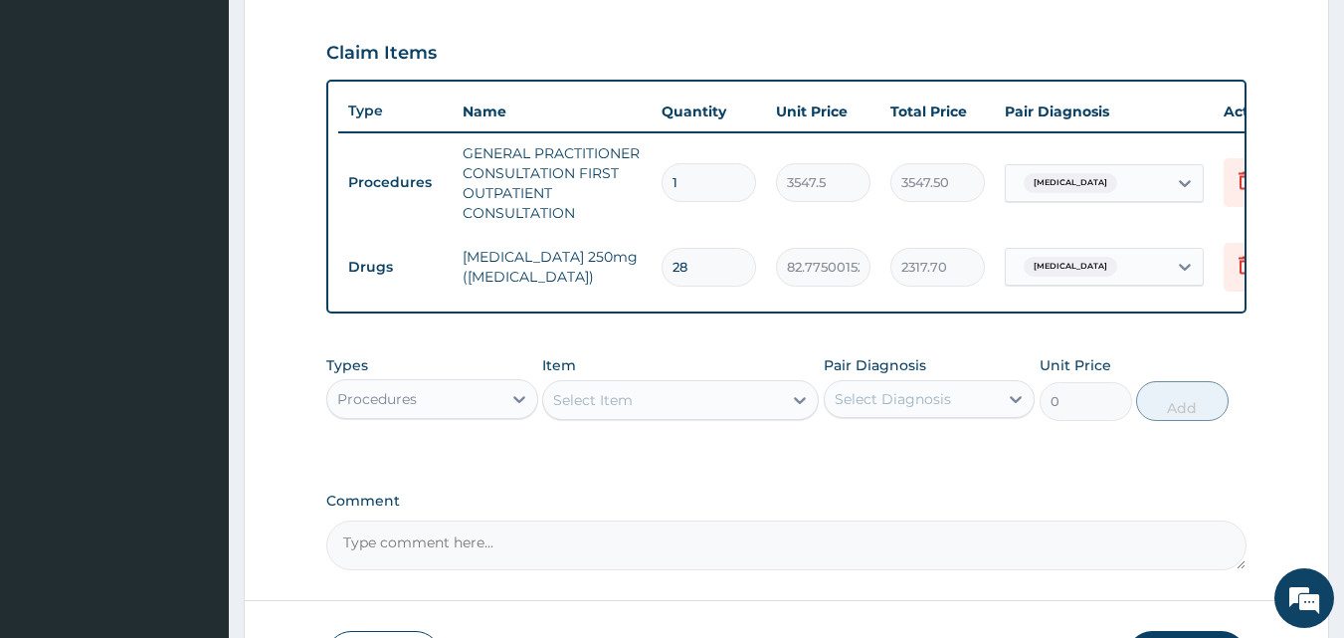
scroll to position [708, 0]
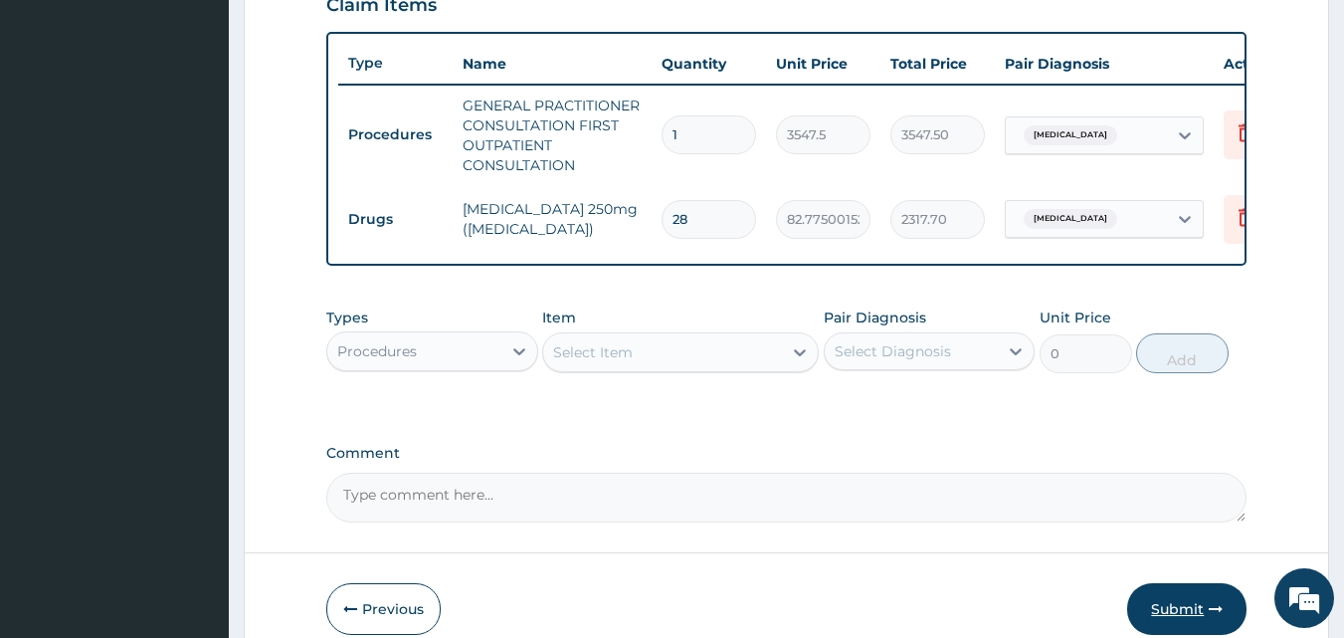
click at [1183, 622] on button "Submit" at bounding box center [1186, 609] width 119 height 52
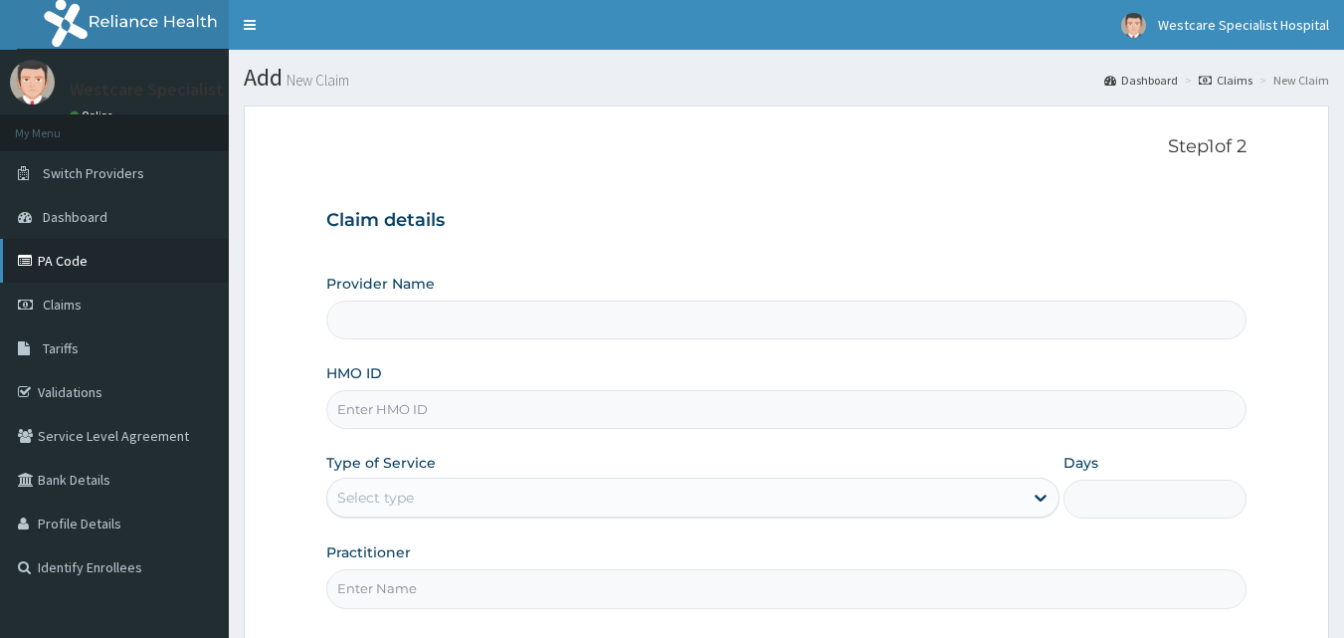
click at [63, 271] on link "PA Code" at bounding box center [114, 261] width 229 height 44
type input "WestCare Specialist Hospital"
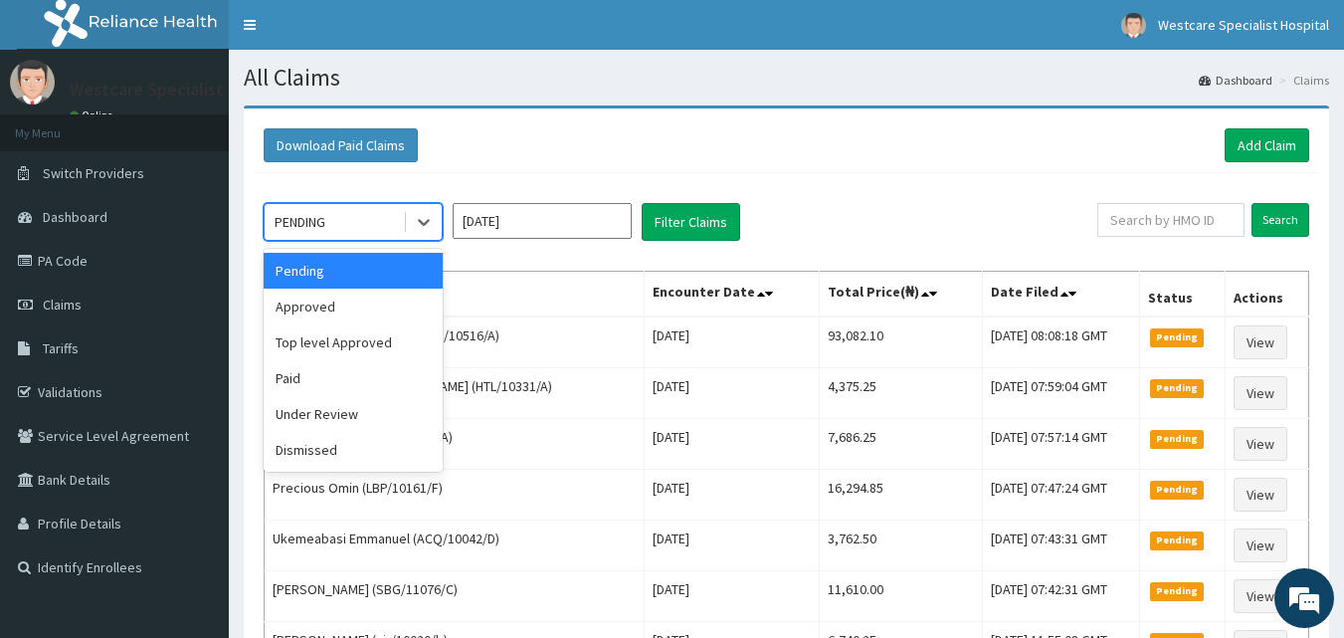
click at [321, 216] on div "PENDING" at bounding box center [300, 222] width 51 height 20
click at [318, 313] on div "Approved" at bounding box center [353, 306] width 179 height 36
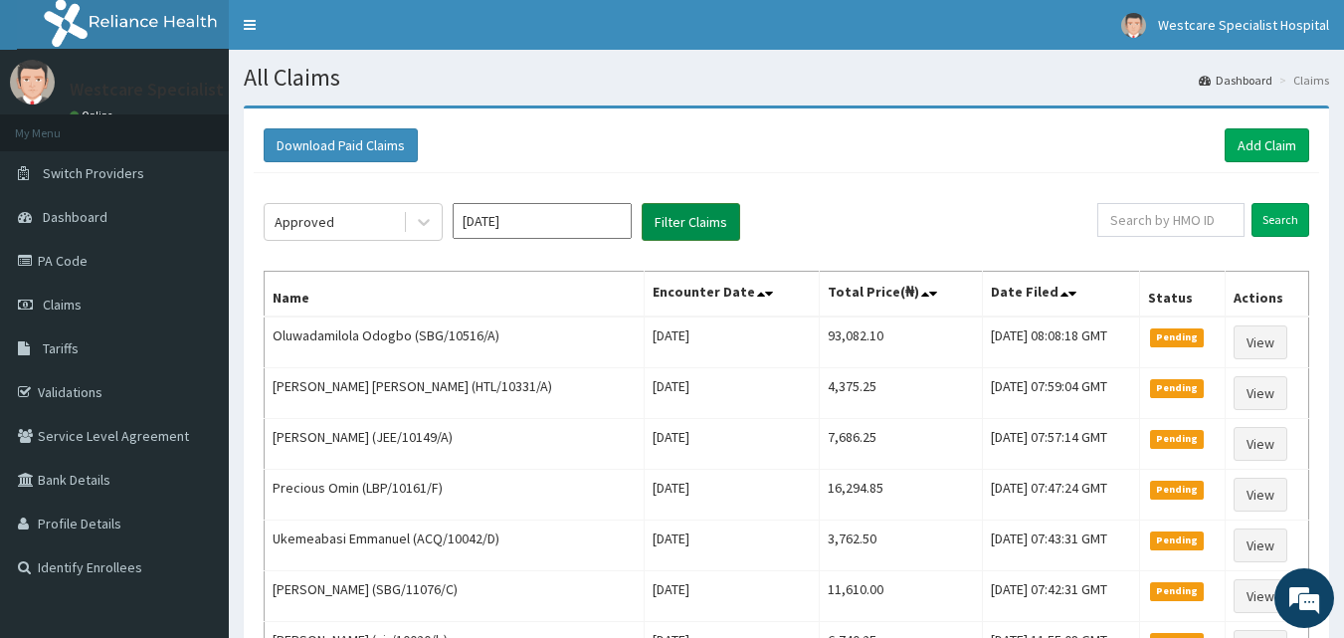
click at [657, 231] on button "Filter Claims" at bounding box center [691, 222] width 98 height 38
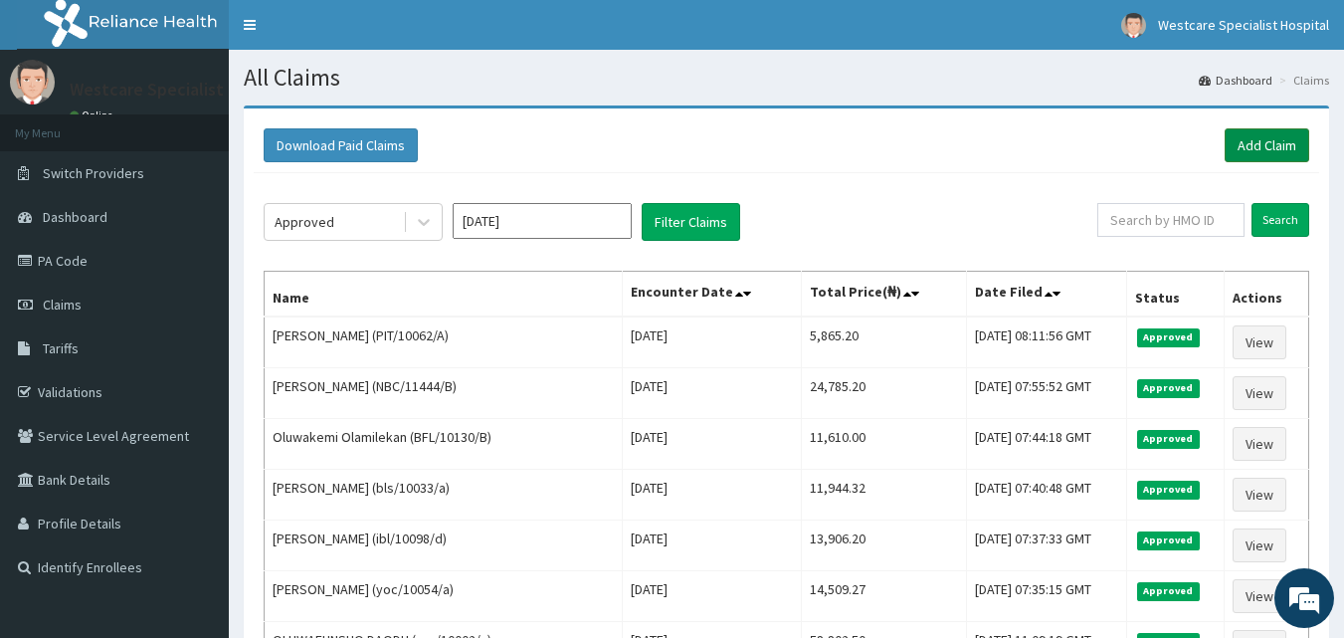
click at [1248, 143] on link "Add Claim" at bounding box center [1267, 145] width 85 height 34
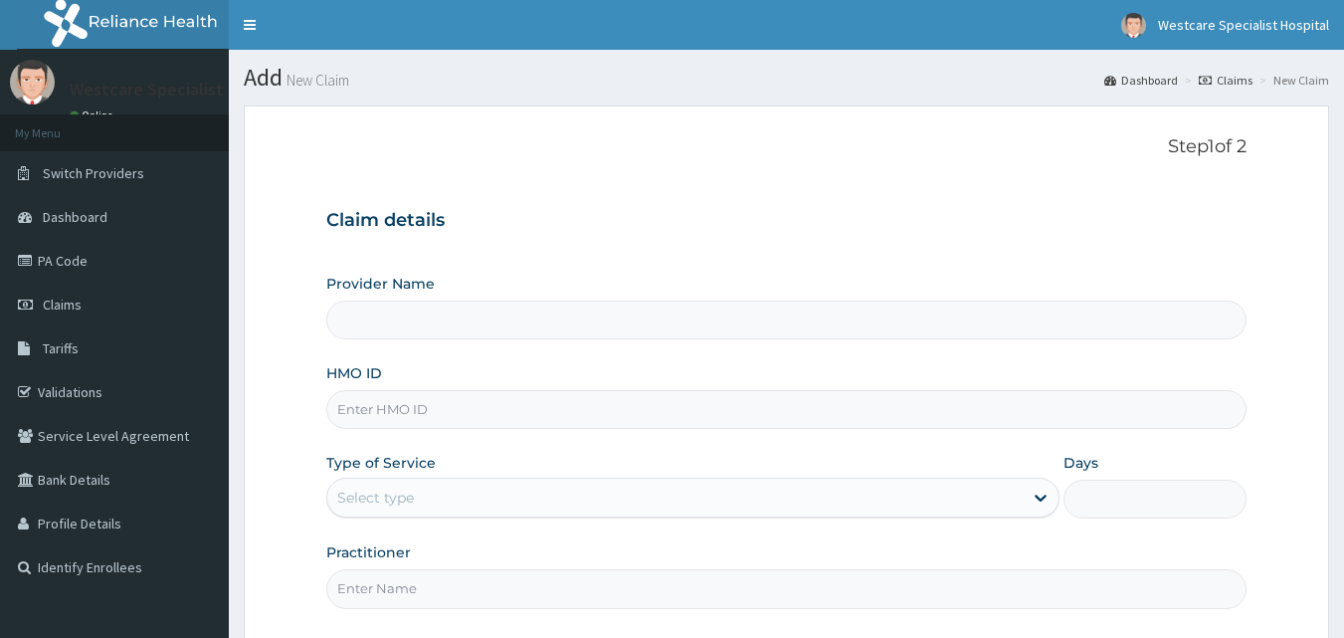
drag, startPoint x: 0, startPoint y: 0, endPoint x: 537, endPoint y: 406, distance: 673.3
click at [537, 406] on input "HMO ID" at bounding box center [786, 409] width 921 height 39
type input "WestCare Specialist Hospital"
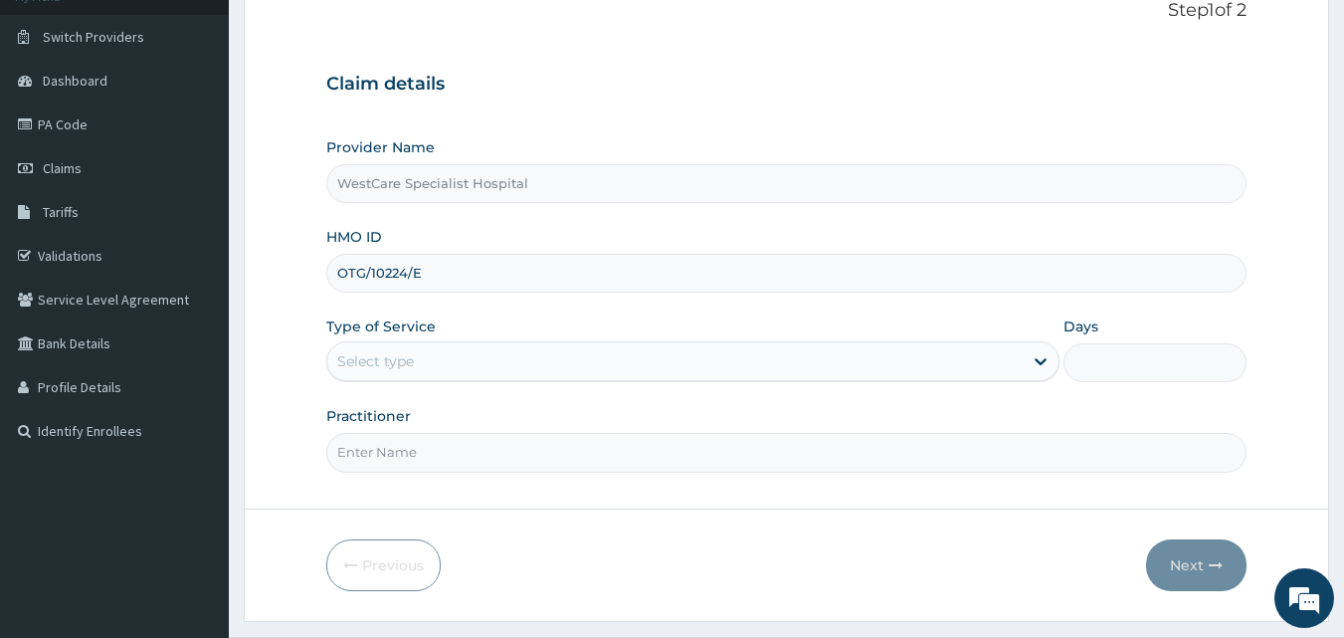
scroll to position [186, 0]
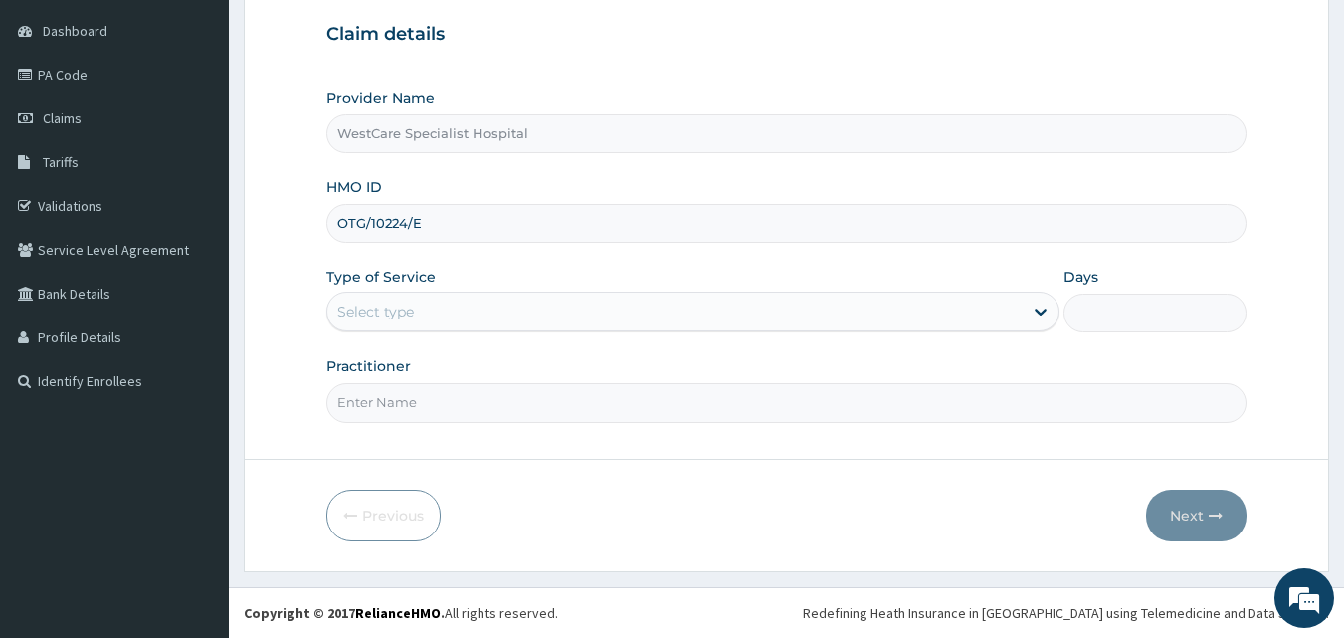
type input "OTG/10224/E"
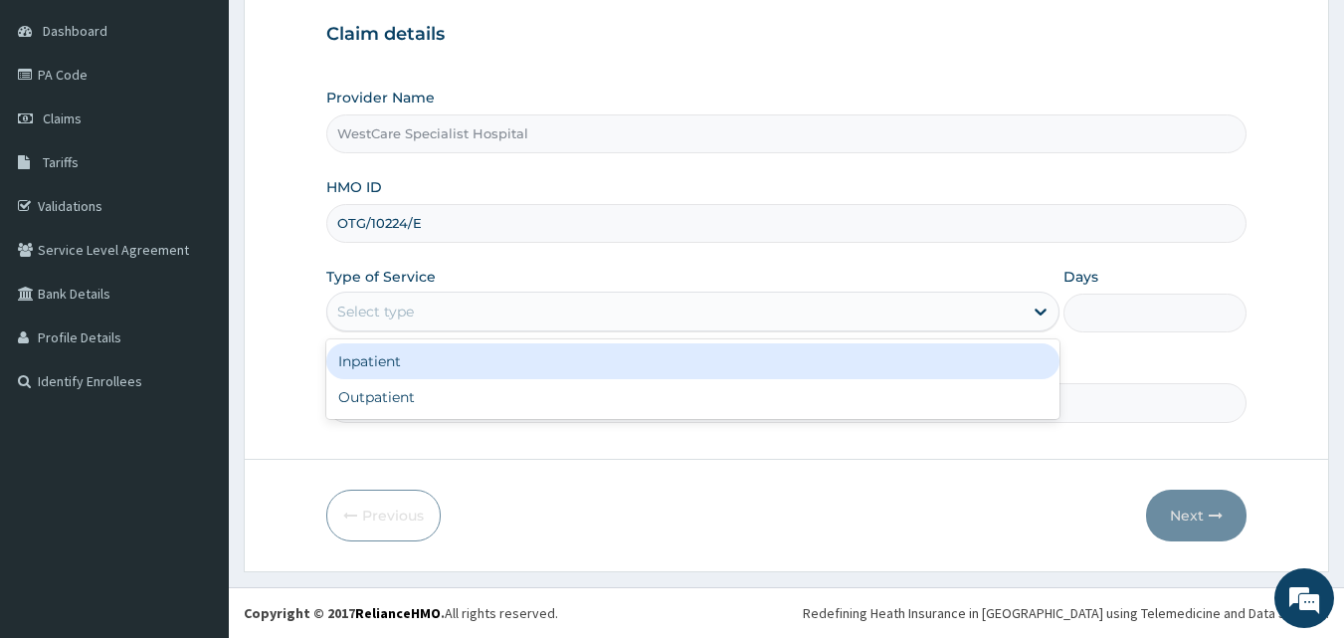
click at [423, 301] on div "Select type" at bounding box center [674, 311] width 695 height 32
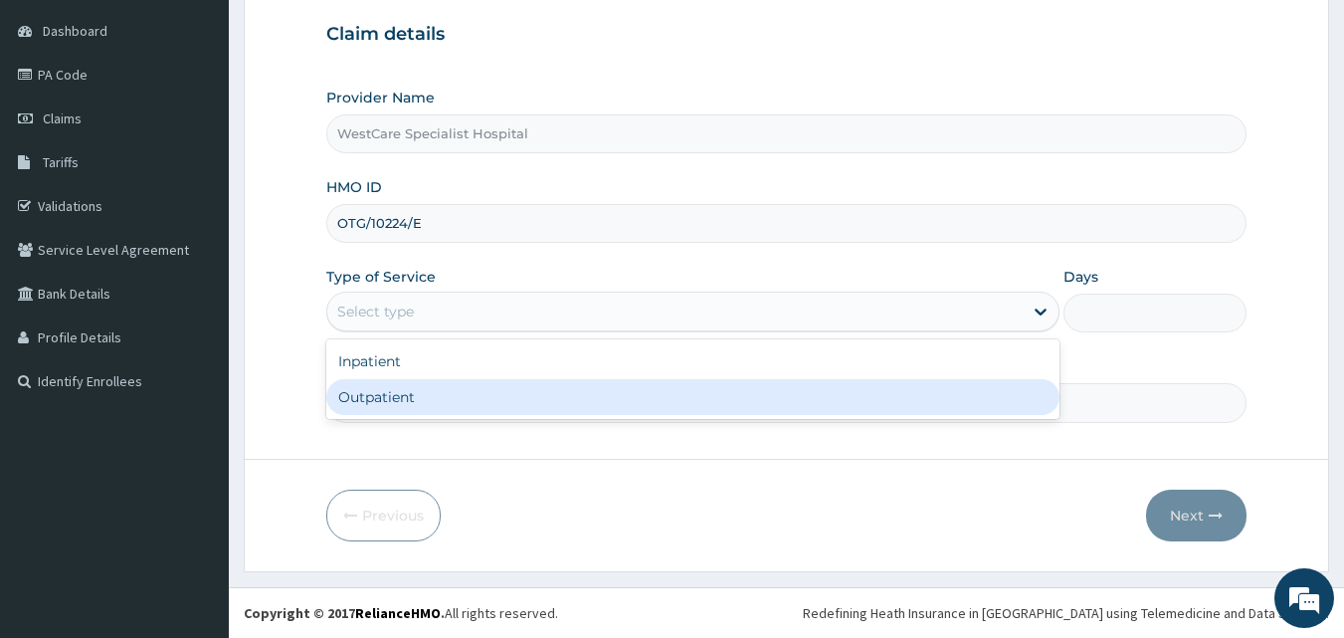
click at [389, 406] on div "Outpatient" at bounding box center [692, 397] width 733 height 36
type input "1"
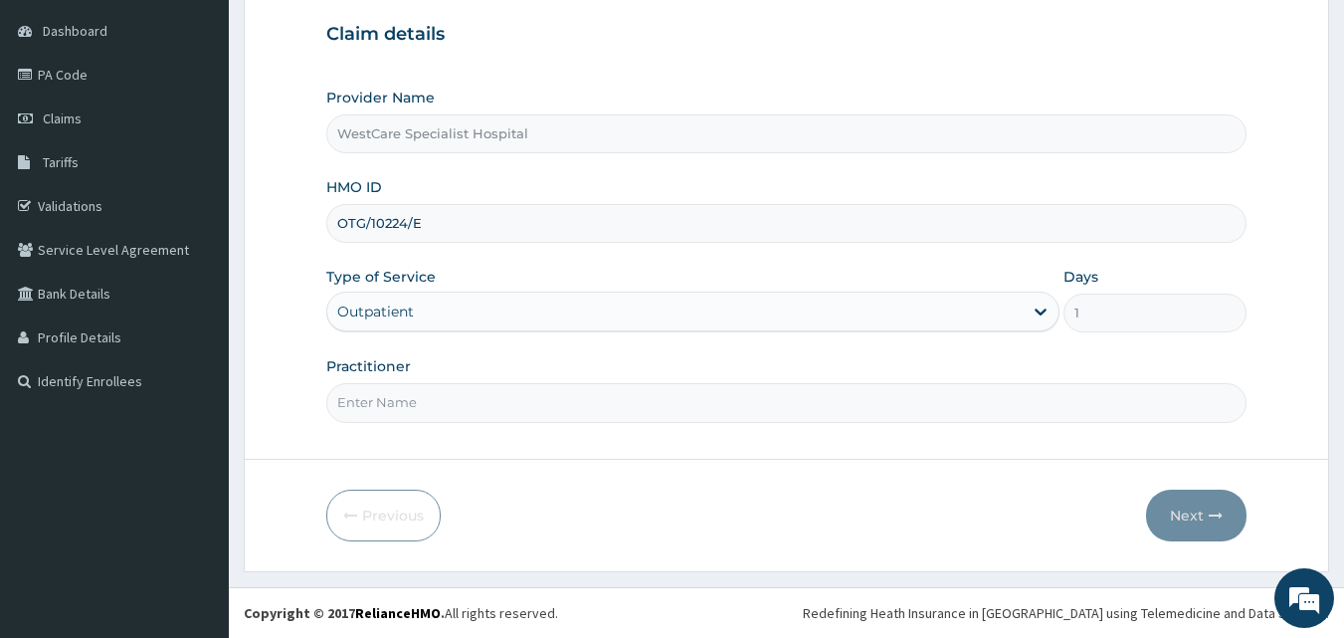
click at [392, 408] on input "Practitioner" at bounding box center [786, 402] width 921 height 39
type input "[PERSON_NAME]"
click at [1202, 512] on button "Next" at bounding box center [1196, 515] width 100 height 52
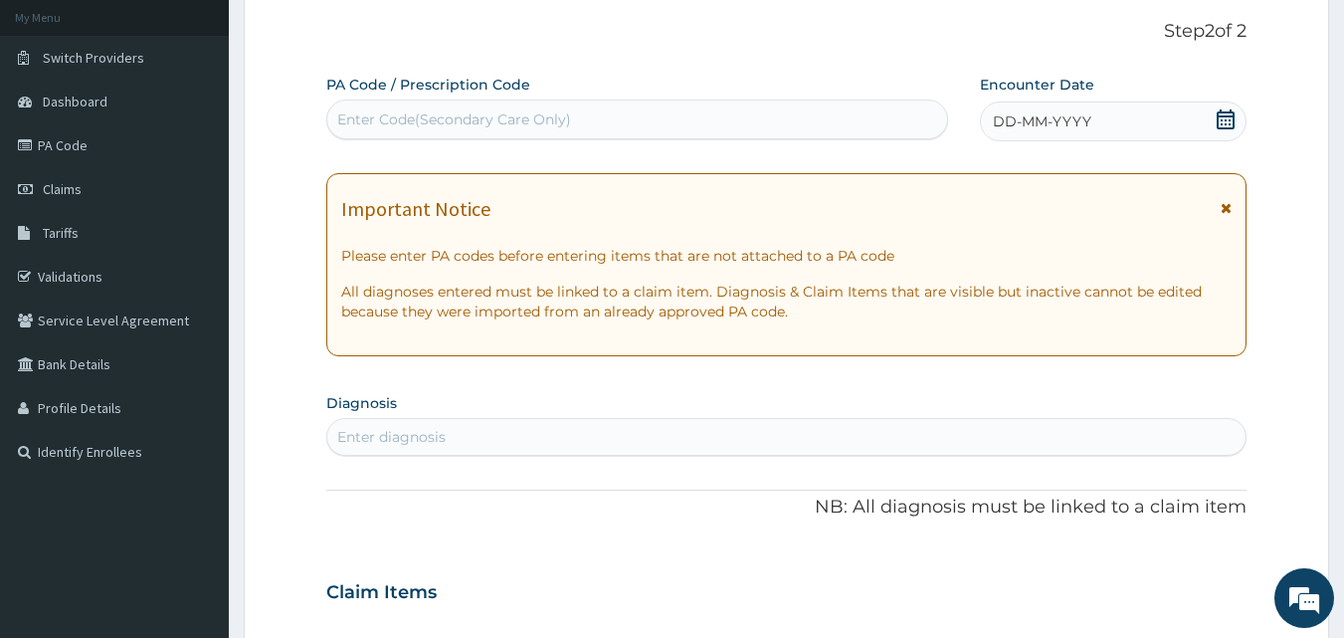
scroll to position [0, 0]
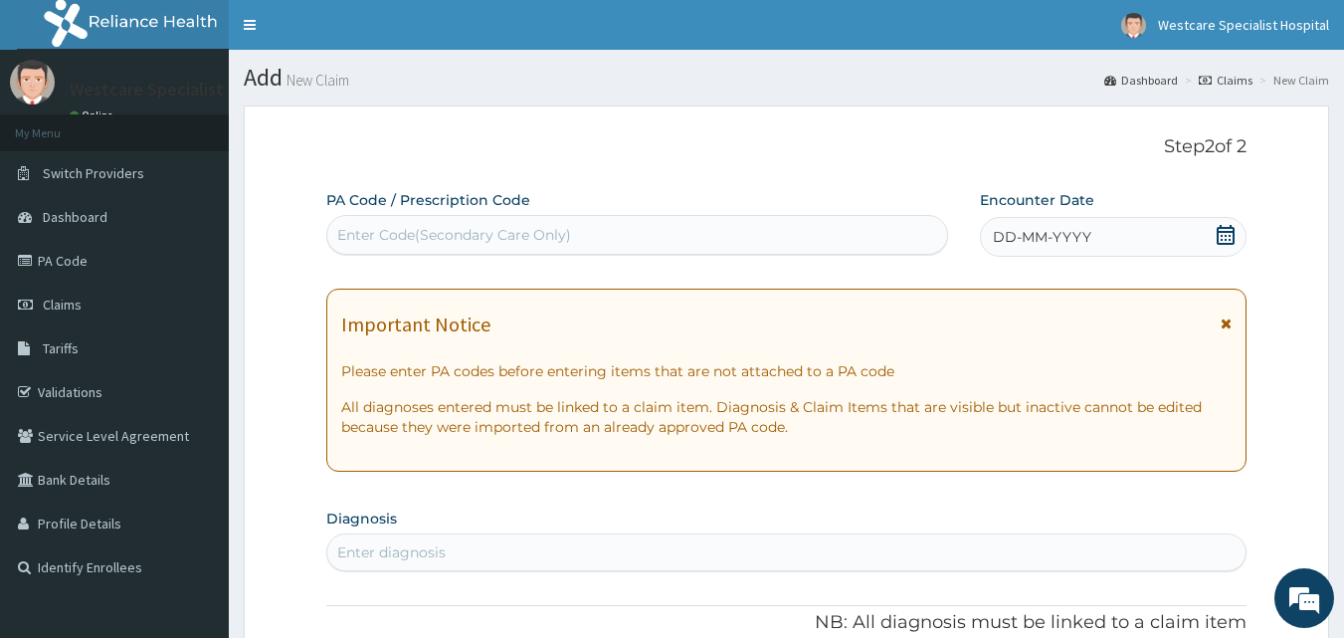
click at [1007, 239] on span "DD-MM-YYYY" at bounding box center [1042, 237] width 98 height 20
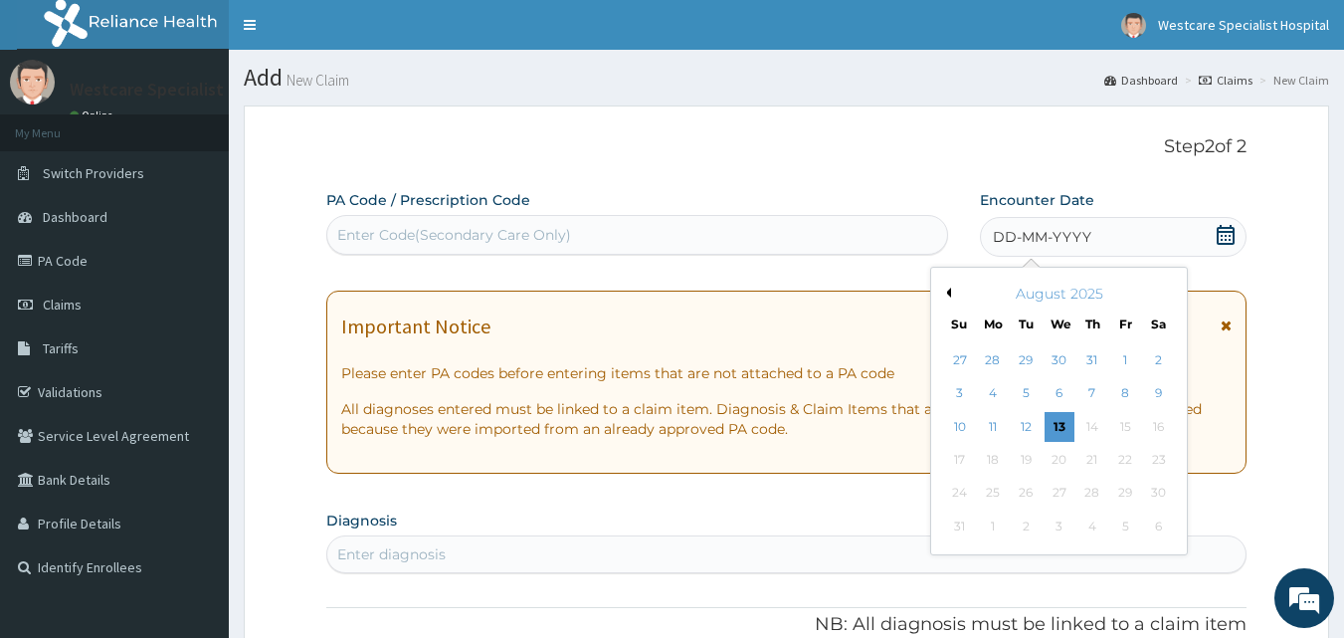
drag, startPoint x: 1039, startPoint y: 425, endPoint x: 997, endPoint y: 377, distance: 63.4
click at [1039, 419] on div "12" at bounding box center [1027, 427] width 30 height 30
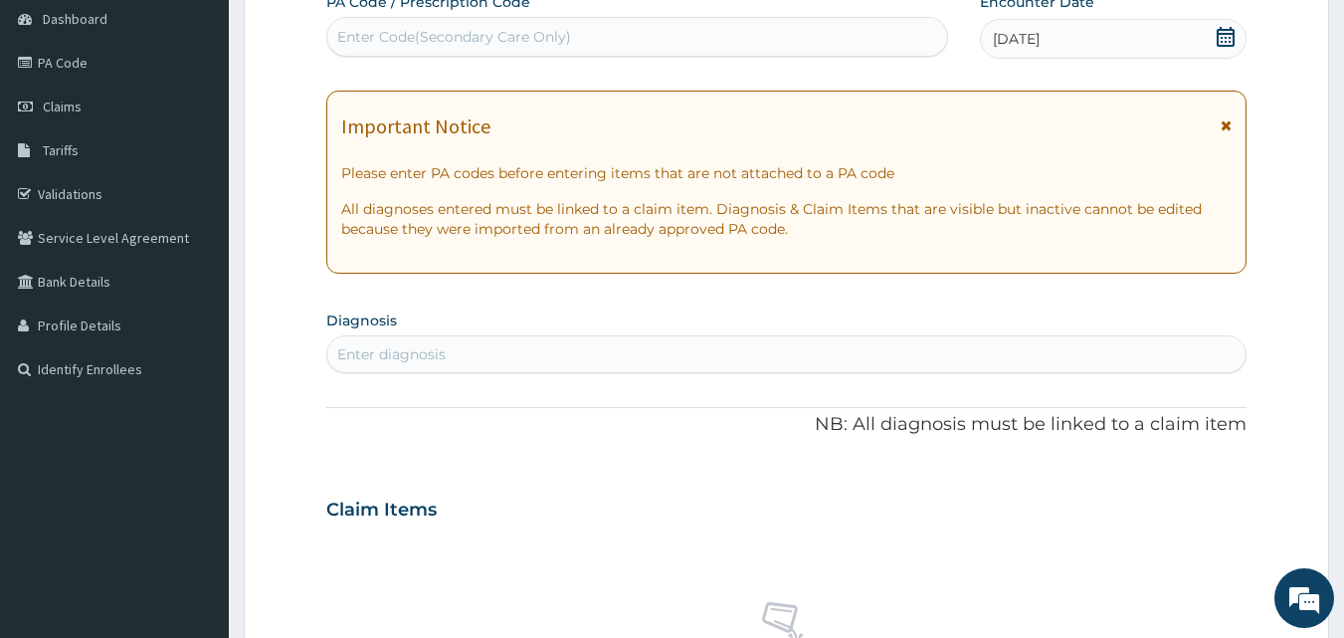
scroll to position [199, 0]
drag, startPoint x: 539, startPoint y: 359, endPoint x: 1335, endPoint y: 245, distance: 804.0
click at [540, 359] on div "Enter diagnosis" at bounding box center [786, 353] width 919 height 32
type input "MALARIA"
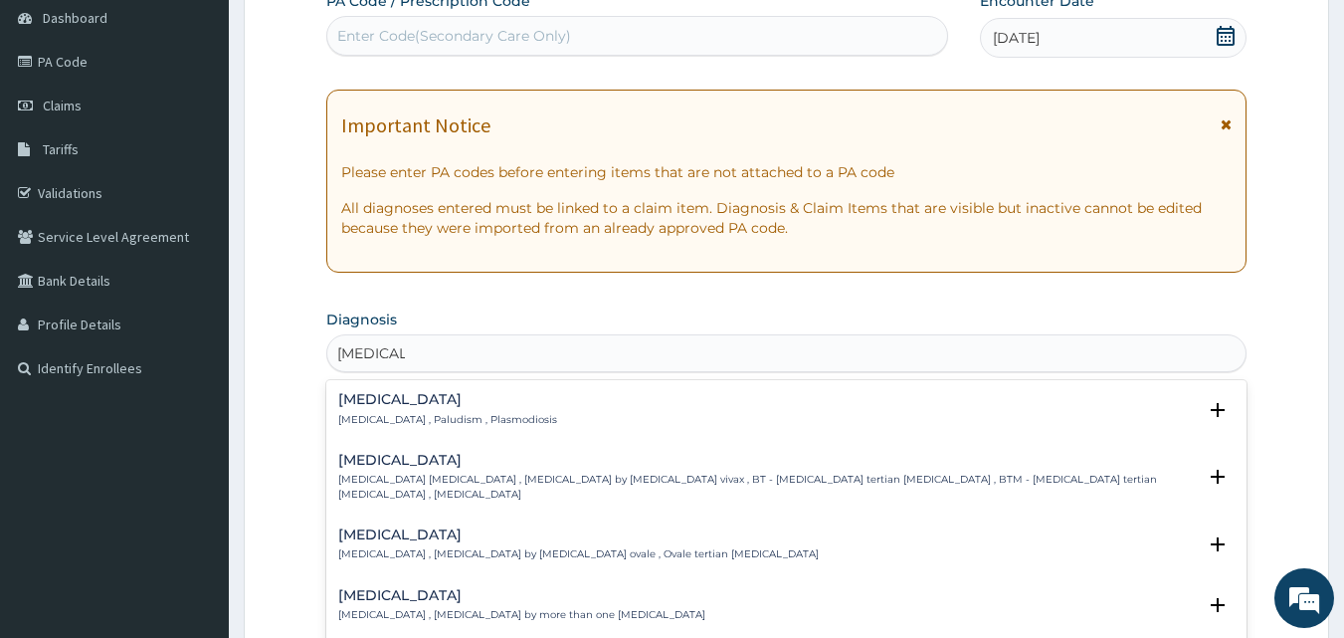
click at [382, 397] on h4 "Malaria" at bounding box center [447, 399] width 219 height 15
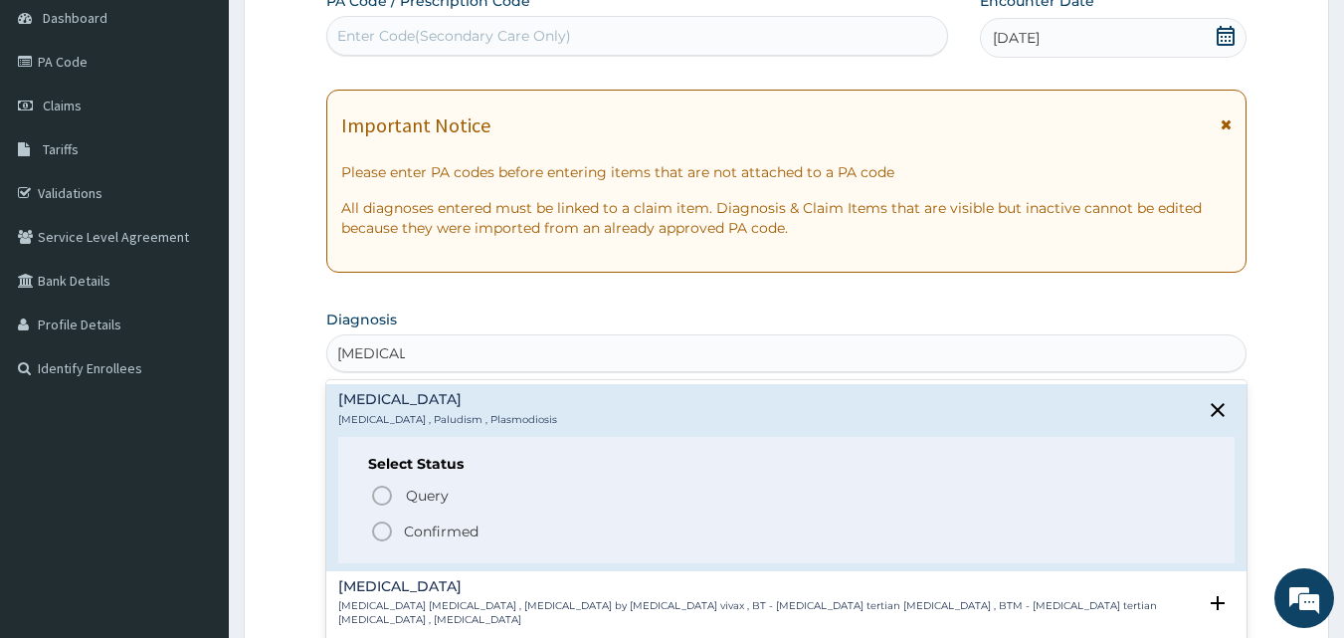
click at [377, 551] on div "Select Status Query Query covers suspected (?), Keep in view (kiv), Ruled out (…" at bounding box center [786, 500] width 897 height 126
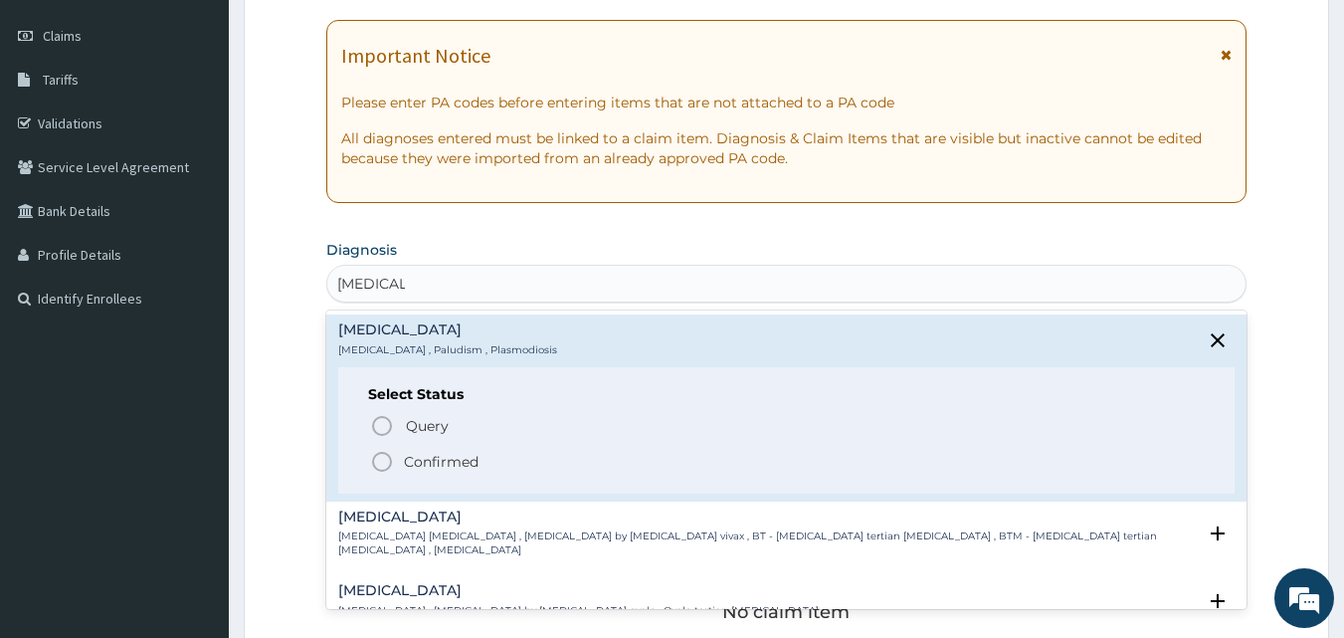
scroll to position [398, 0]
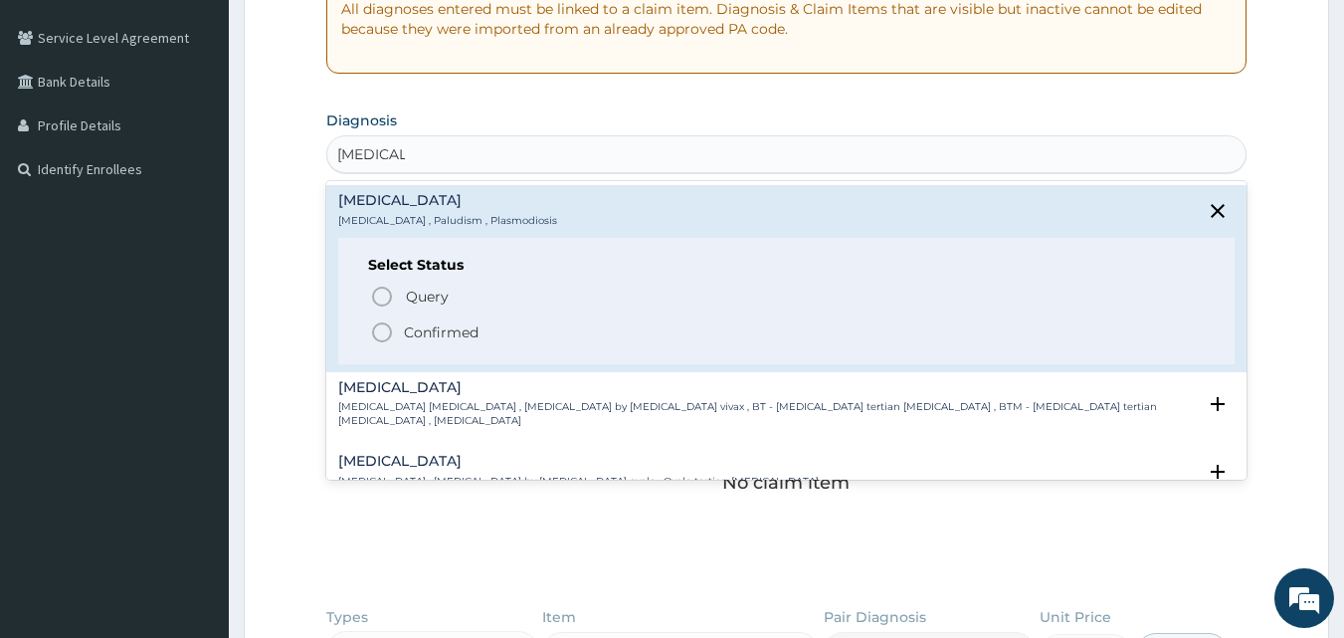
click at [385, 334] on icon "status option filled" at bounding box center [382, 332] width 24 height 24
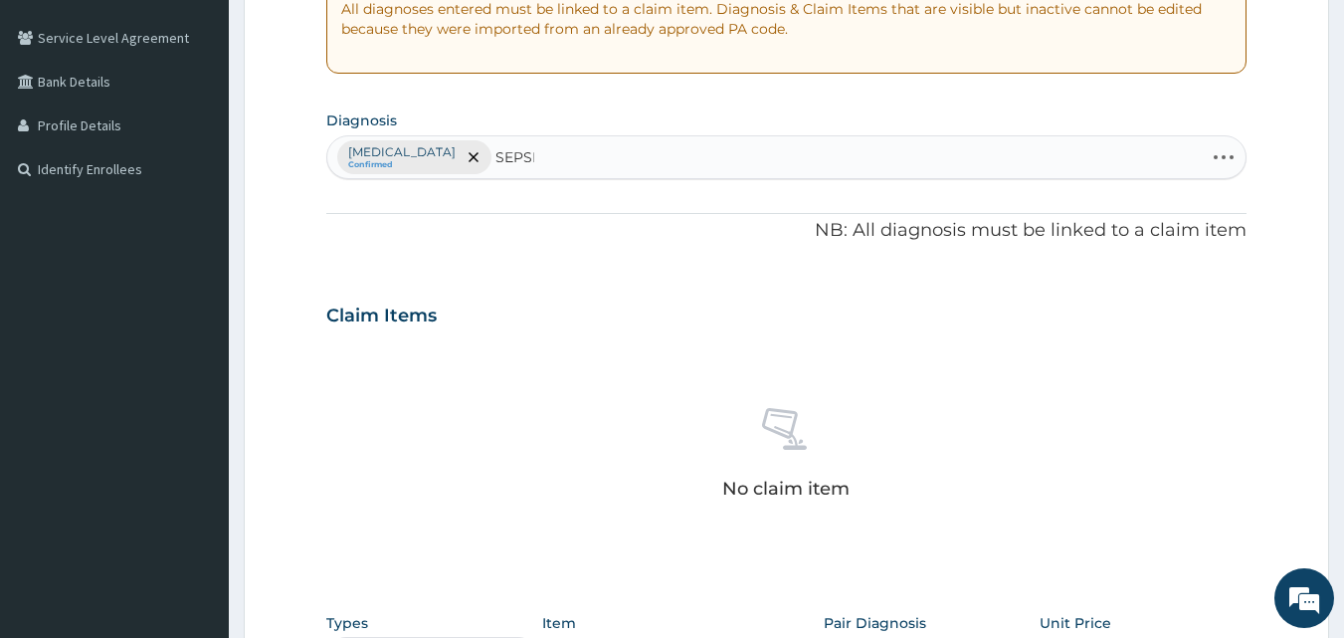
type input "SEPSIS"
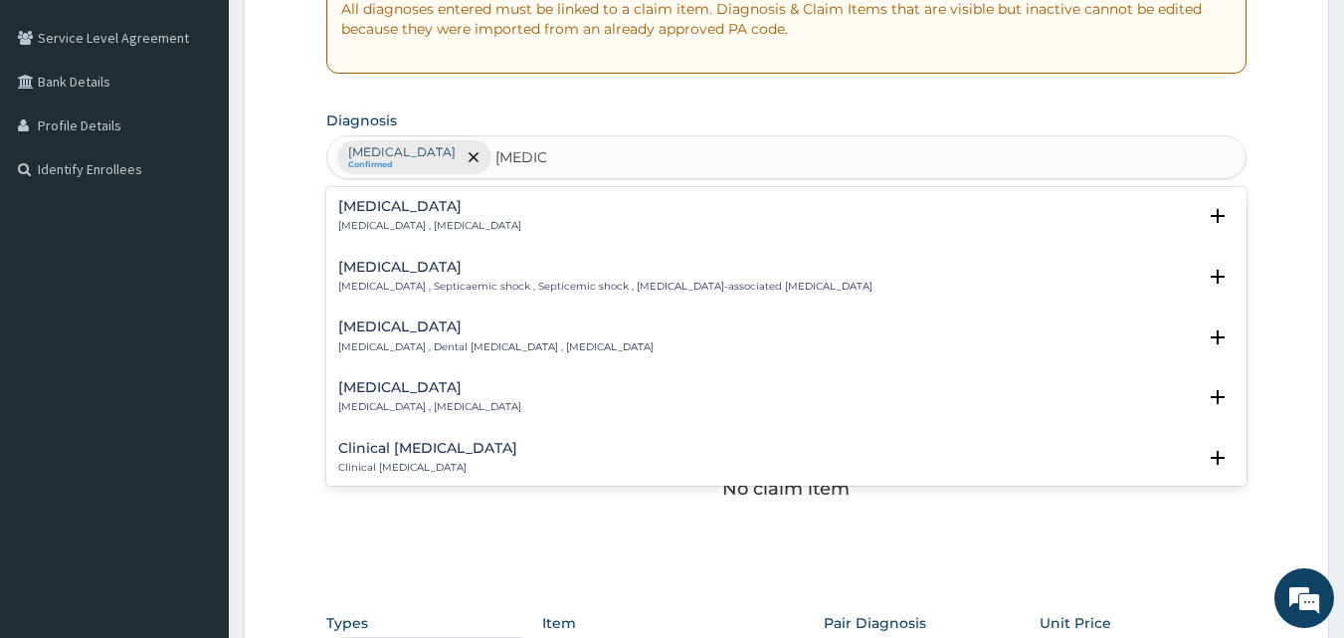
click at [370, 208] on h4 "Sepsis" at bounding box center [429, 206] width 183 height 15
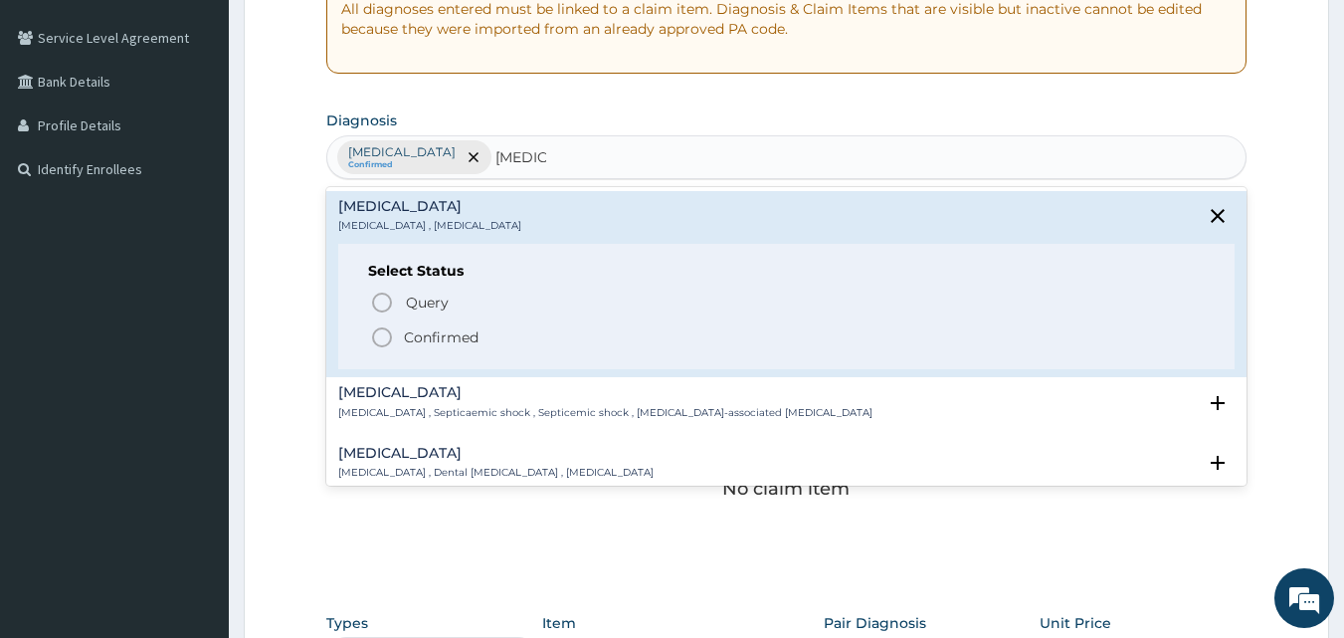
click at [384, 336] on icon "status option filled" at bounding box center [382, 337] width 24 height 24
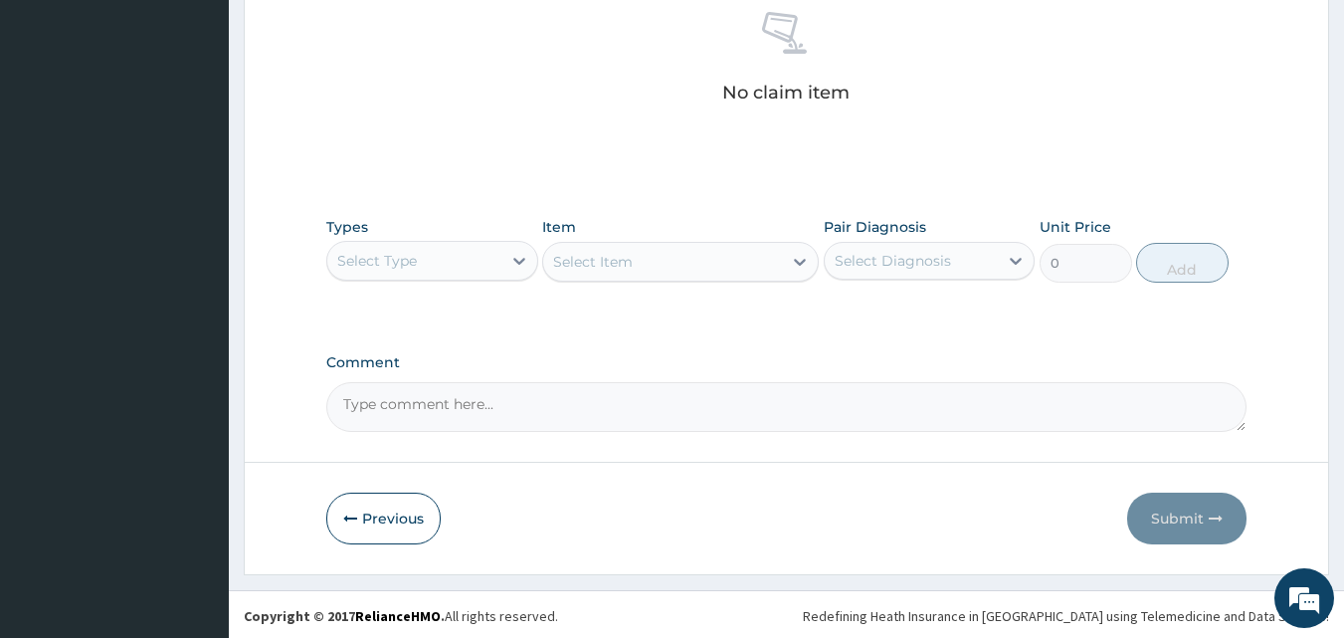
scroll to position [797, 0]
click at [432, 244] on div "Select Type" at bounding box center [414, 258] width 174 height 32
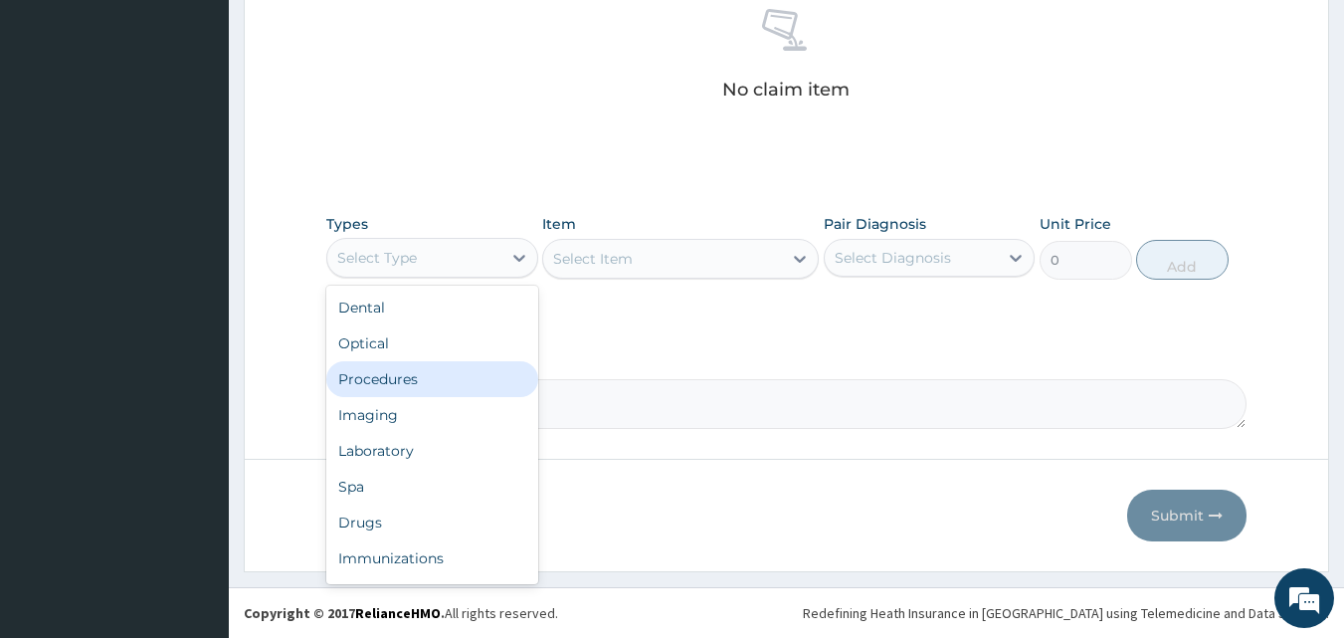
click at [413, 374] on div "Procedures" at bounding box center [432, 379] width 212 height 36
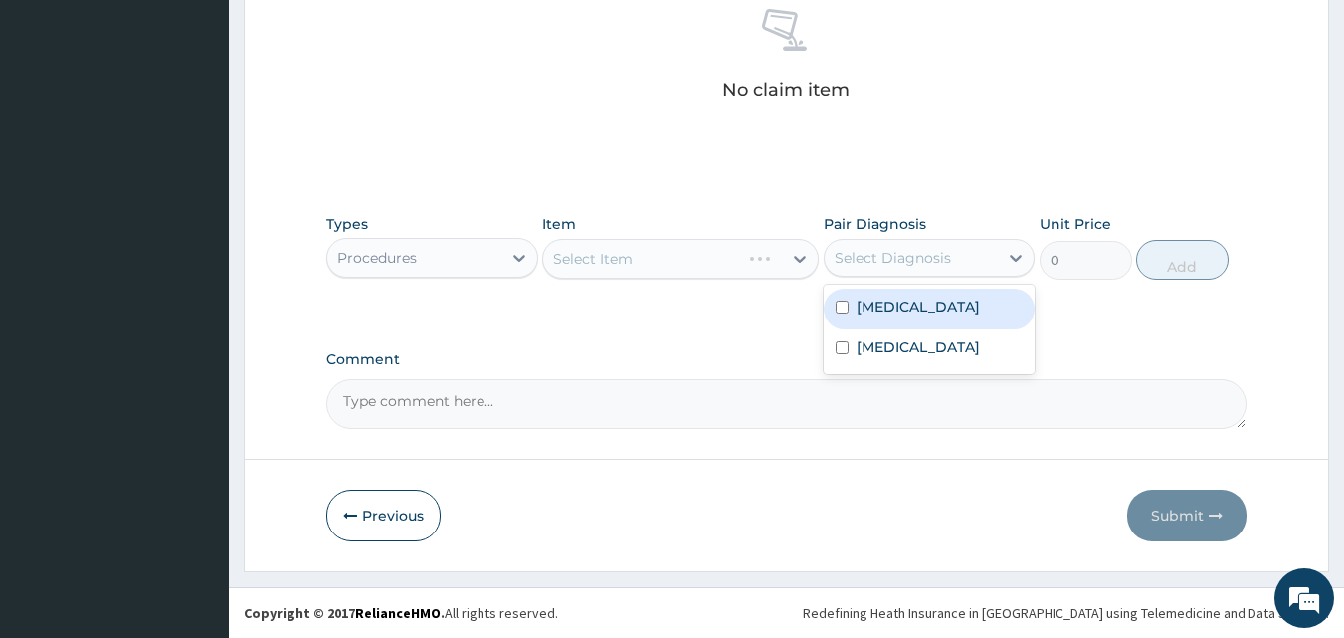
click at [910, 257] on div "Select Diagnosis" at bounding box center [893, 258] width 116 height 20
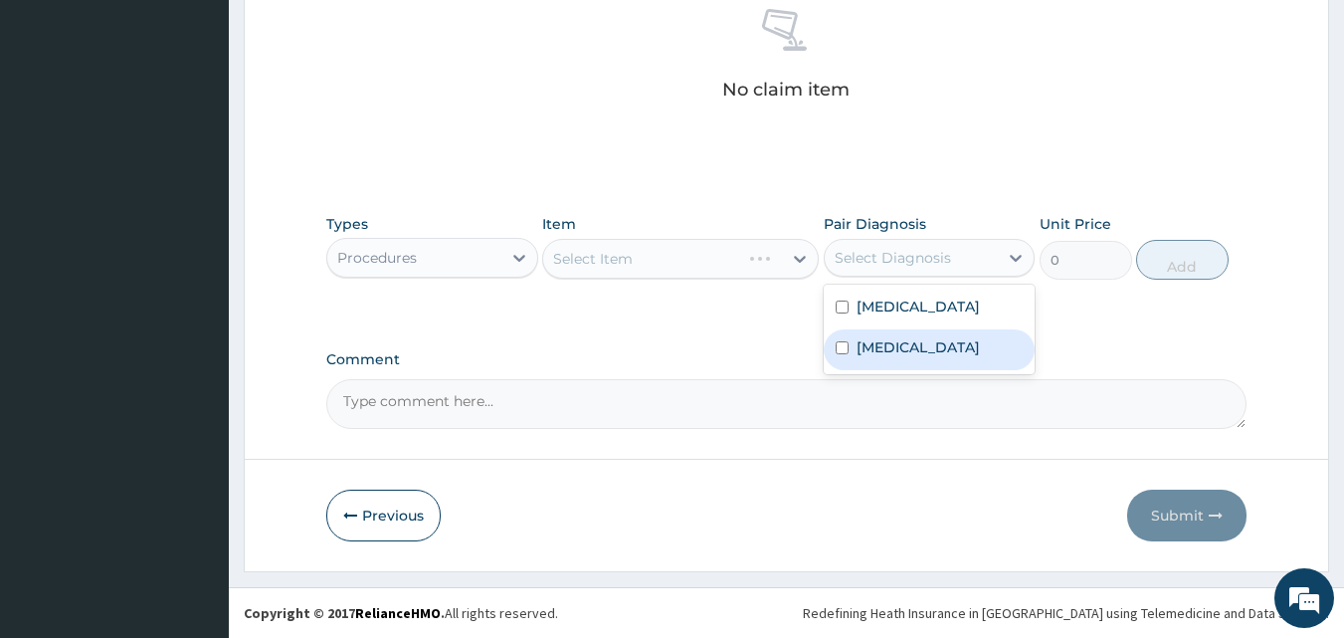
click at [905, 337] on div "Sepsis" at bounding box center [930, 349] width 212 height 41
checkbox input "true"
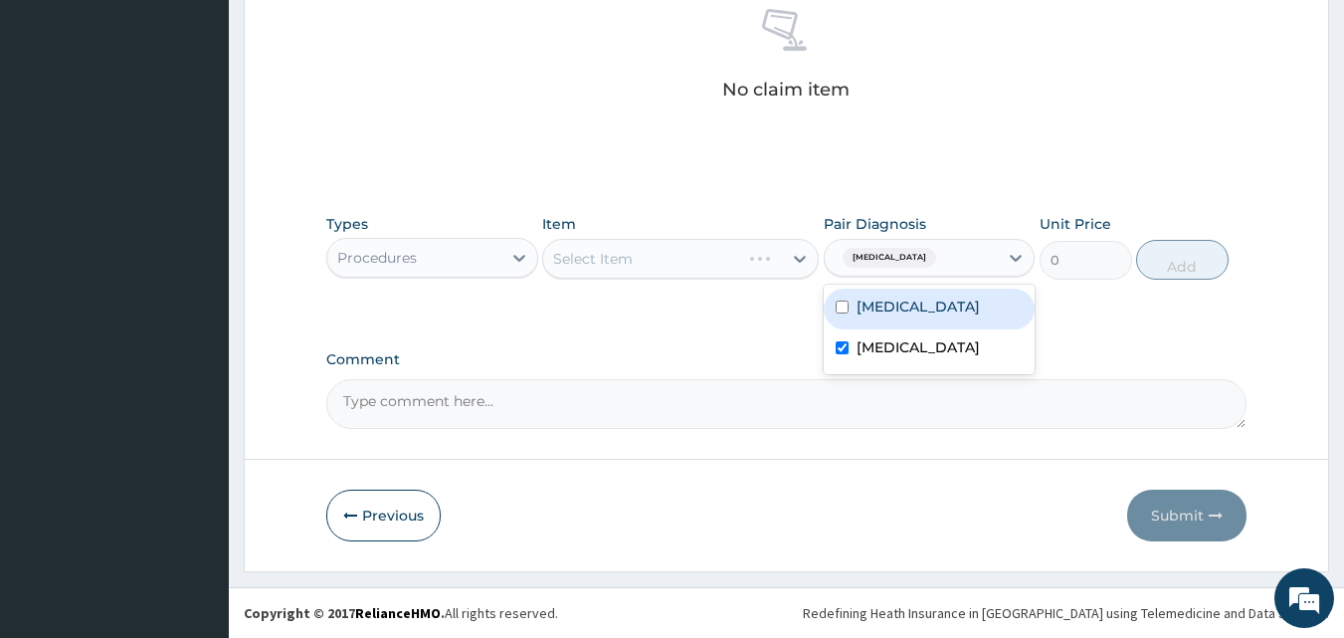
click at [915, 301] on div "[MEDICAL_DATA]" at bounding box center [930, 308] width 212 height 41
checkbox input "true"
click at [627, 312] on div "Types Procedures Item Select Item Pair Diagnosis option Malaria, selected. opti…" at bounding box center [786, 261] width 921 height 115
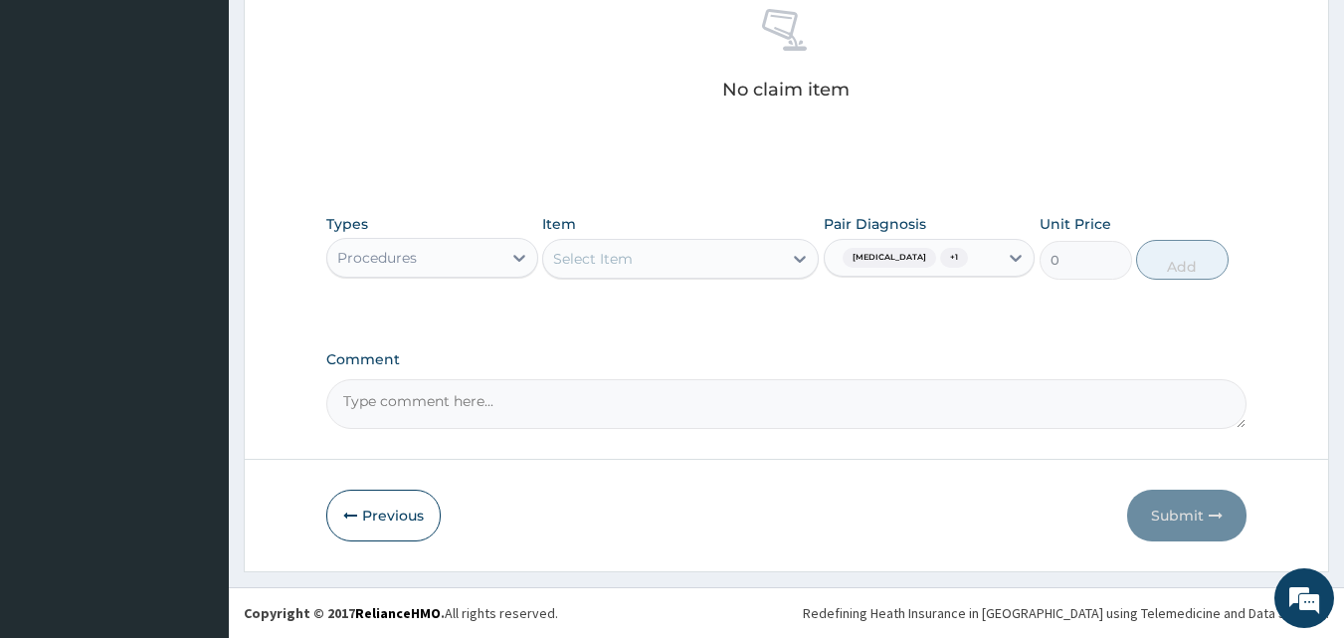
click at [636, 259] on div "Select Item" at bounding box center [662, 259] width 239 height 32
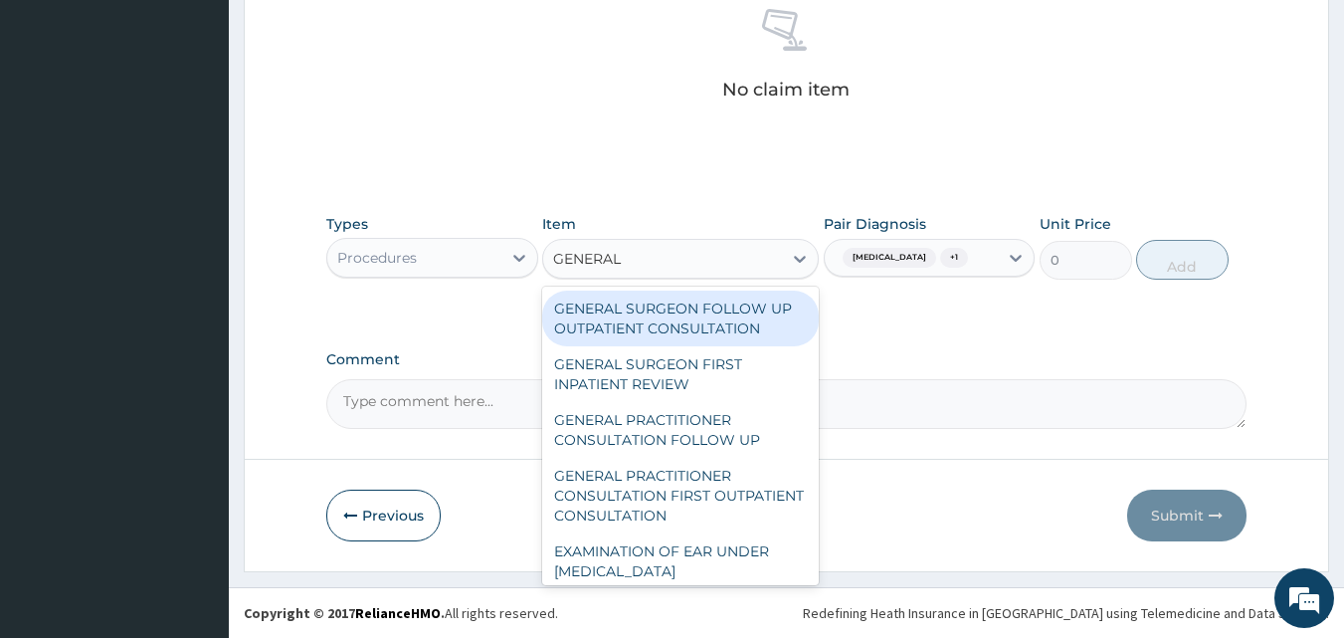
type input "GENERAL P"
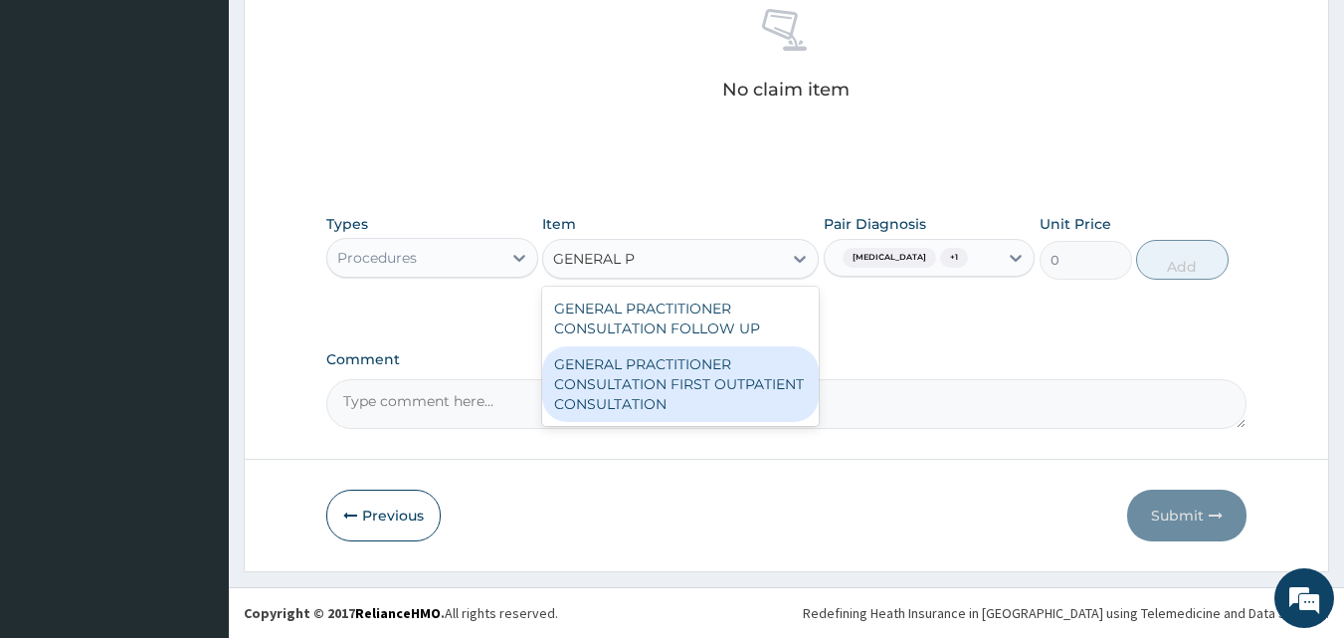
click at [699, 367] on div "GENERAL PRACTITIONER CONSULTATION FIRST OUTPATIENT CONSULTATION" at bounding box center [680, 384] width 277 height 76
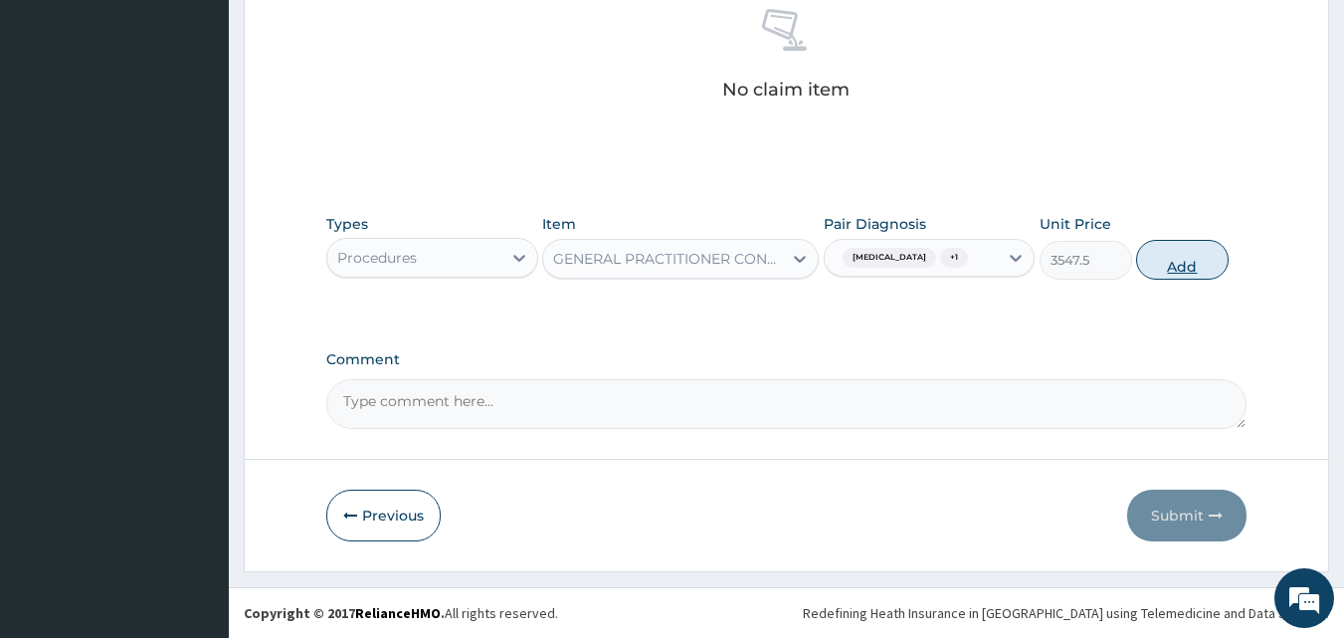
click at [1188, 260] on button "Add" at bounding box center [1182, 260] width 93 height 40
type input "0"
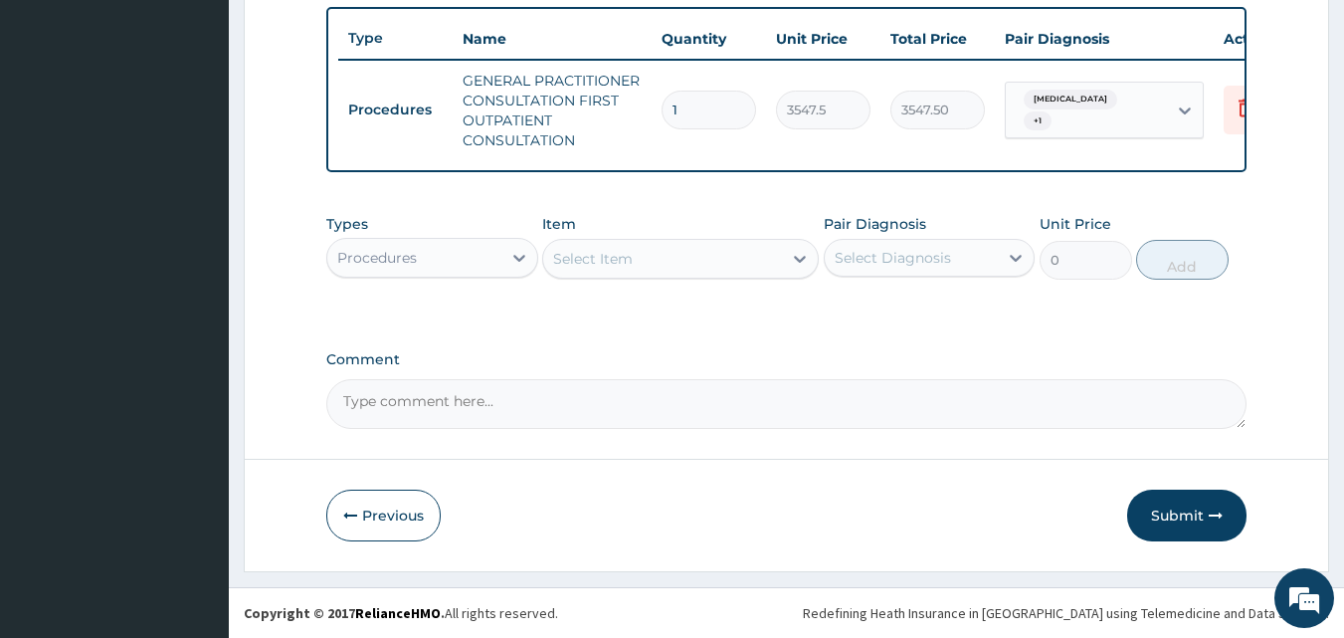
scroll to position [748, 0]
click at [431, 263] on div "Procedures" at bounding box center [414, 258] width 174 height 32
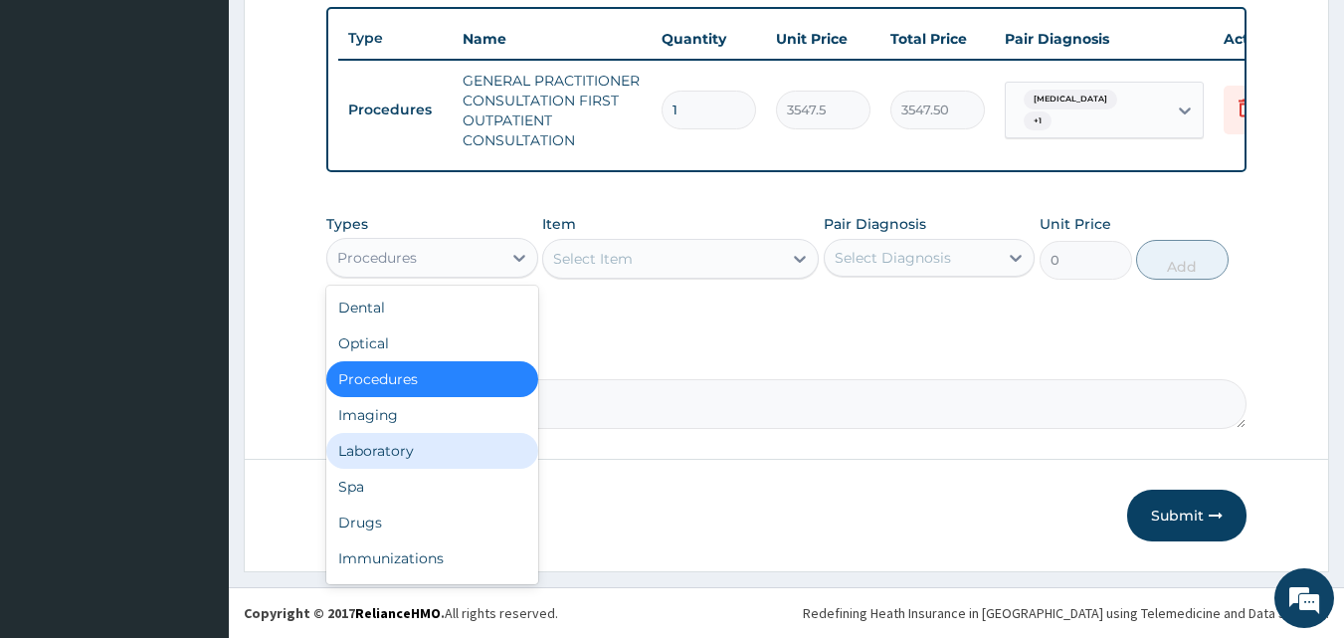
click at [407, 445] on div "Laboratory" at bounding box center [432, 451] width 212 height 36
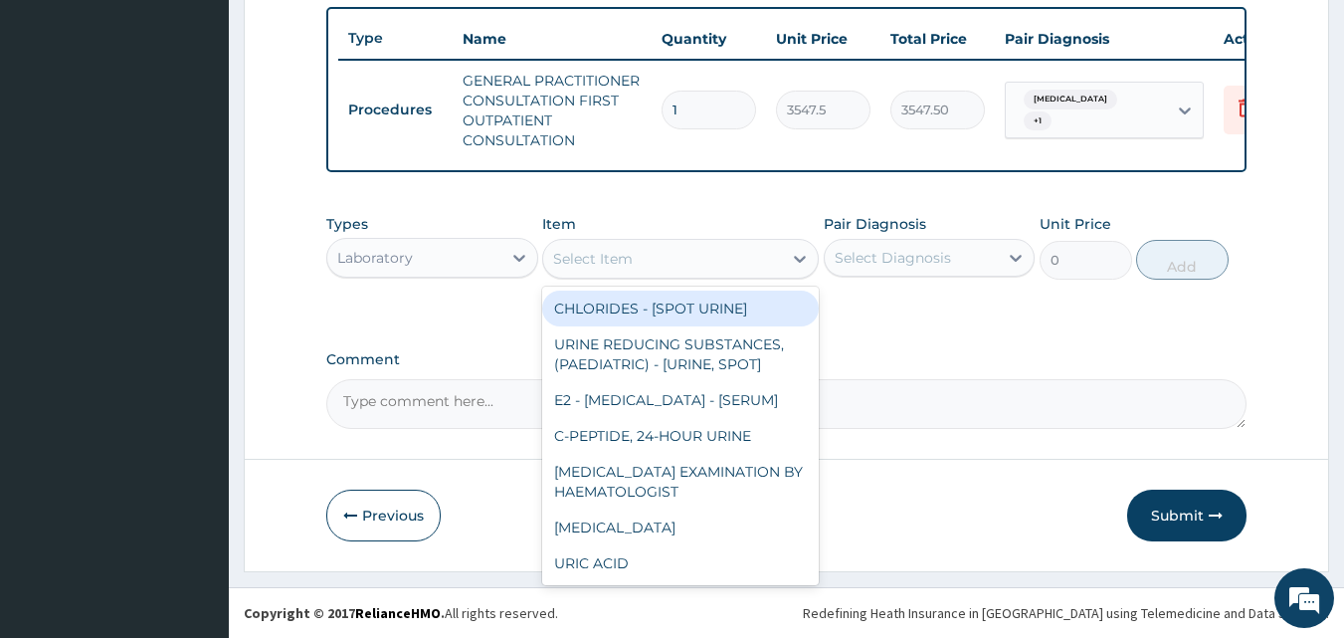
click at [595, 256] on div "Select Item" at bounding box center [593, 259] width 80 height 20
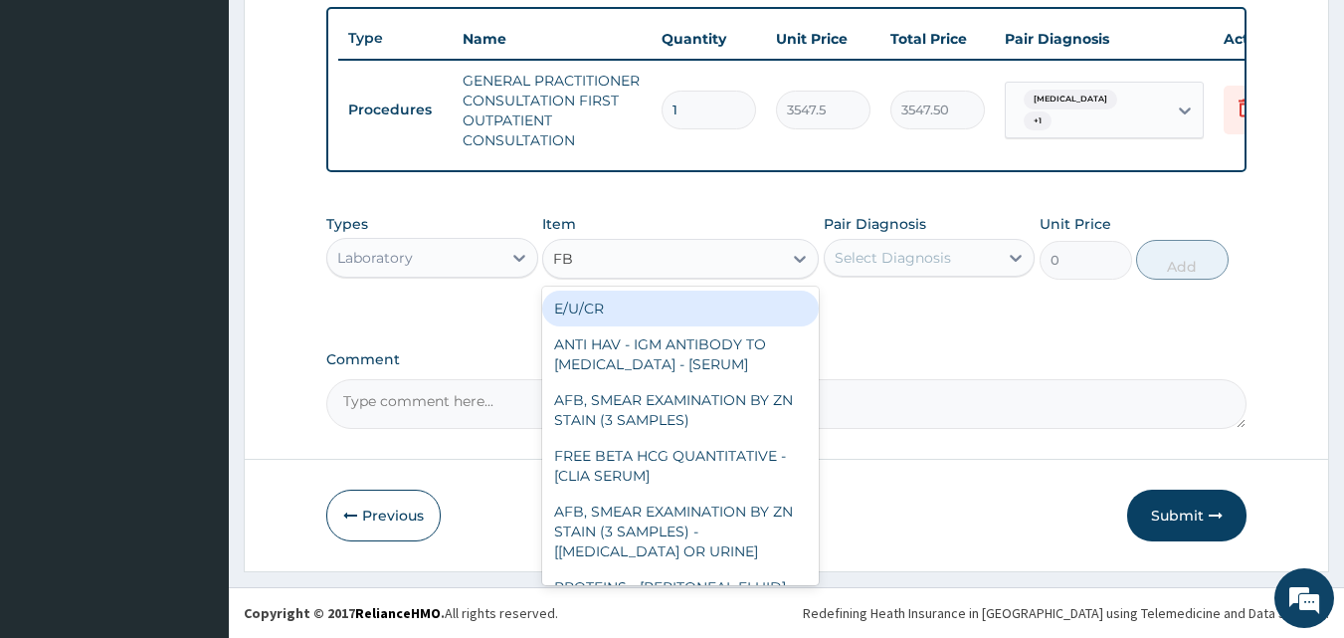
type input "FBC"
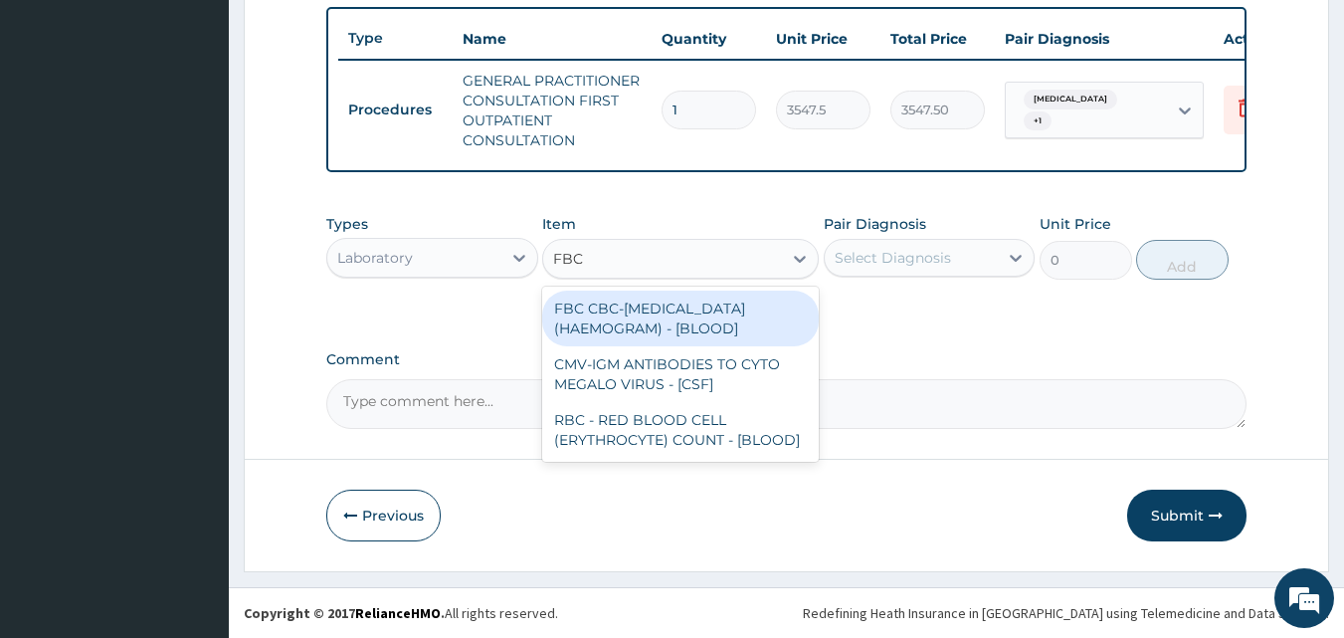
click at [635, 319] on div "FBC CBC-[MEDICAL_DATA] (HAEMOGRAM) - [BLOOD]" at bounding box center [680, 318] width 277 height 56
type input "4300"
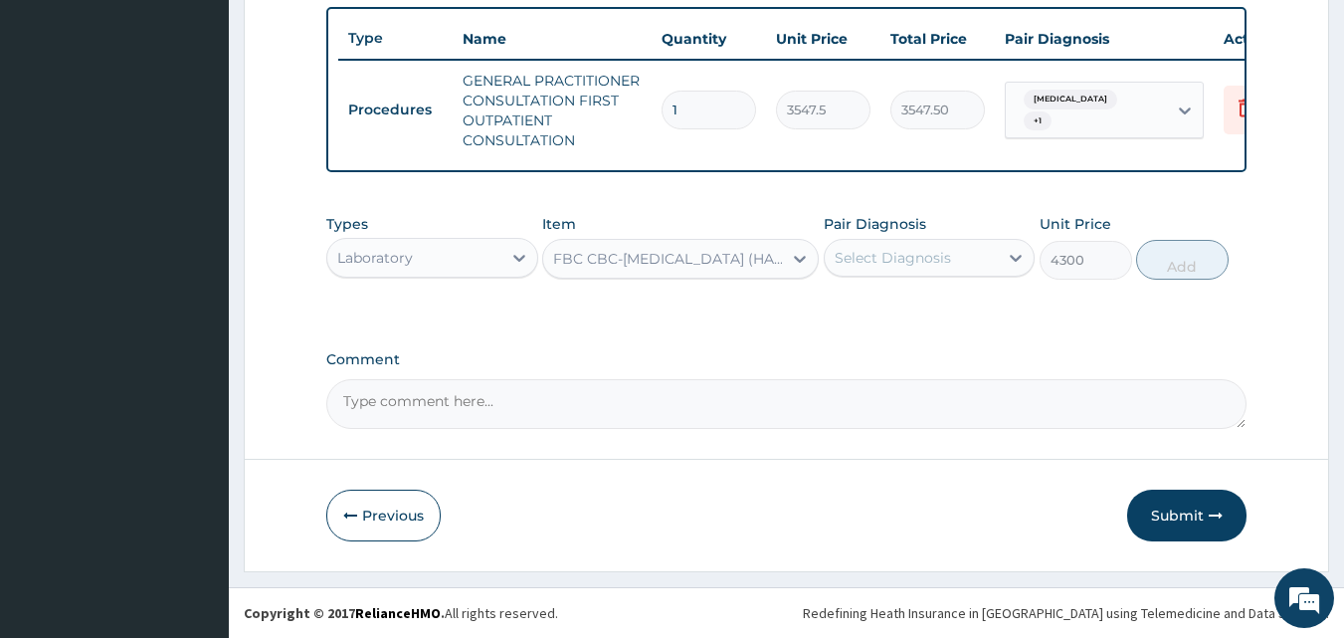
click at [878, 252] on div "Select Diagnosis" at bounding box center [893, 258] width 116 height 20
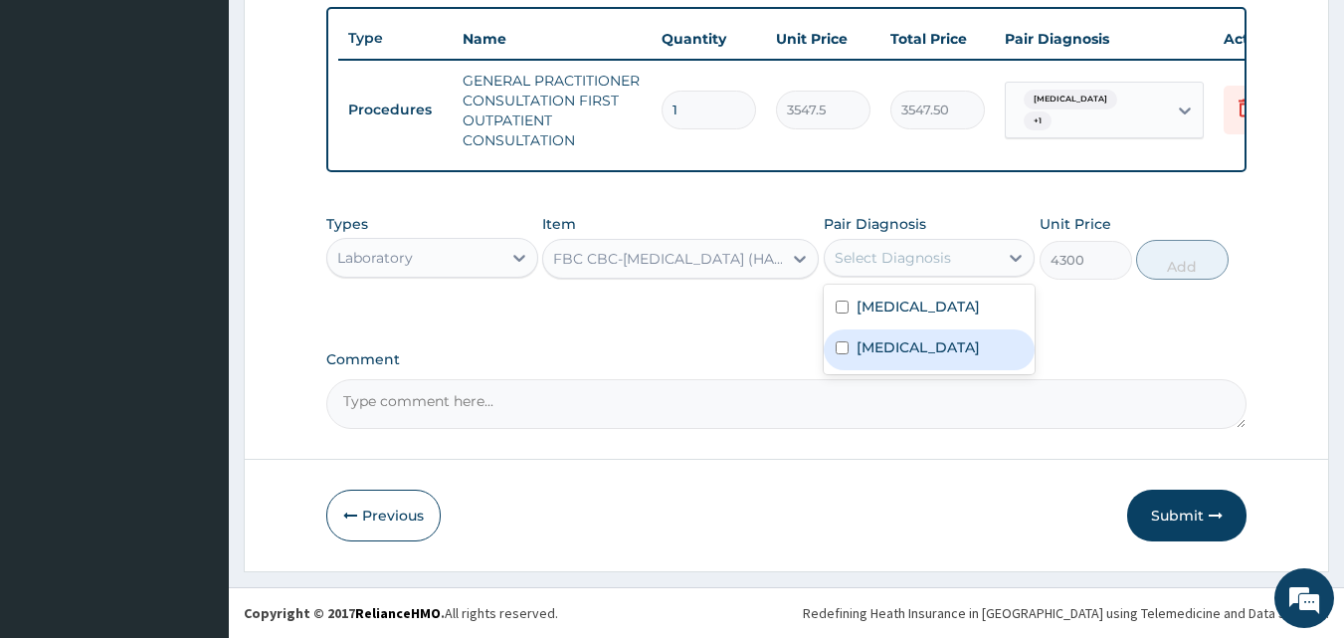
drag, startPoint x: 900, startPoint y: 349, endPoint x: 1167, endPoint y: 268, distance: 278.8
click at [903, 348] on div "Sepsis" at bounding box center [930, 349] width 212 height 41
checkbox input "true"
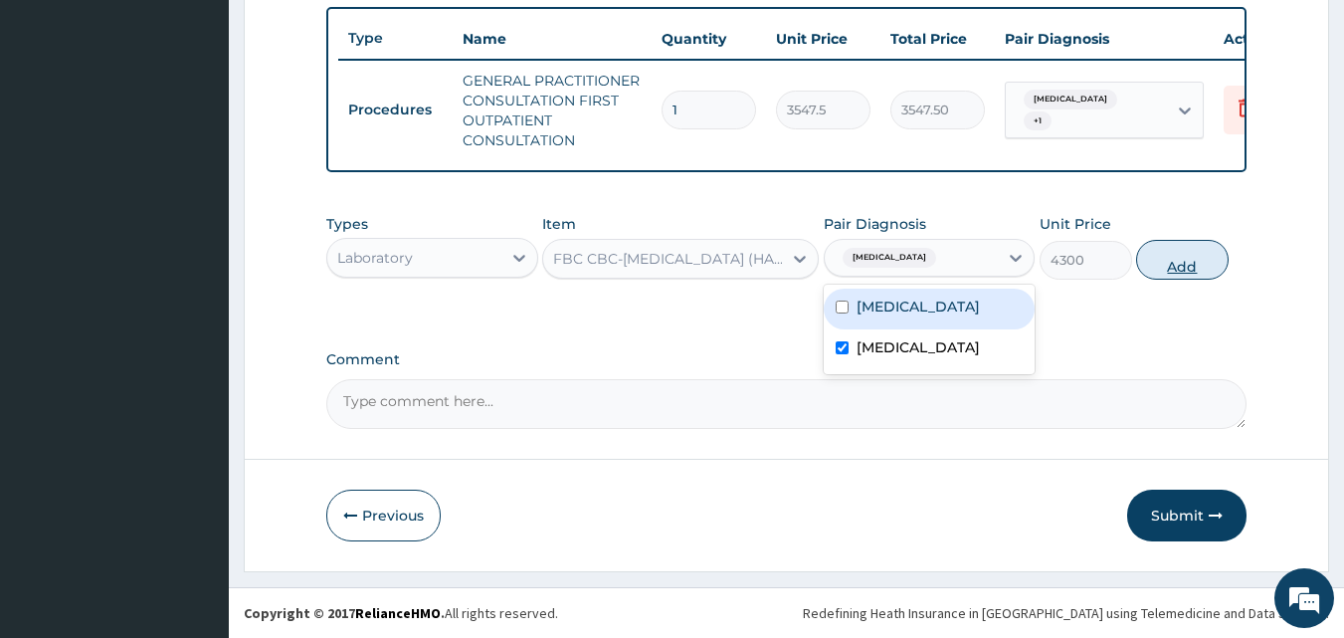
click at [1208, 246] on button "Add" at bounding box center [1182, 260] width 93 height 40
type input "0"
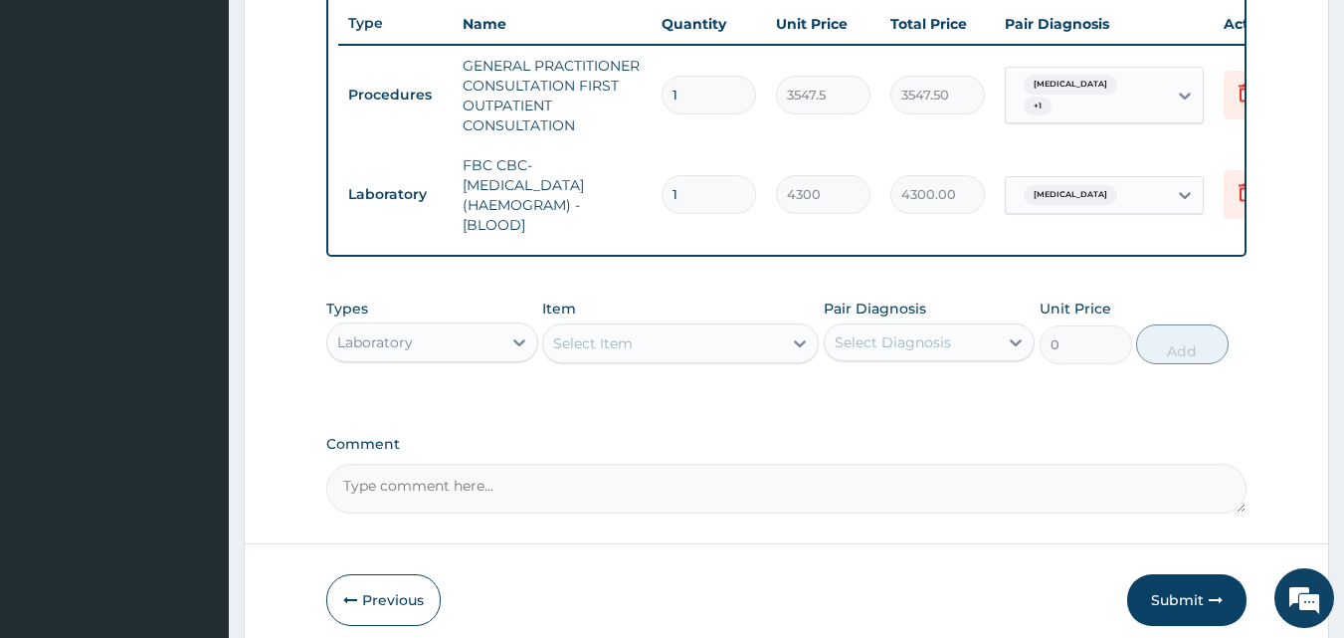
click at [609, 351] on div "Select Item" at bounding box center [593, 343] width 80 height 20
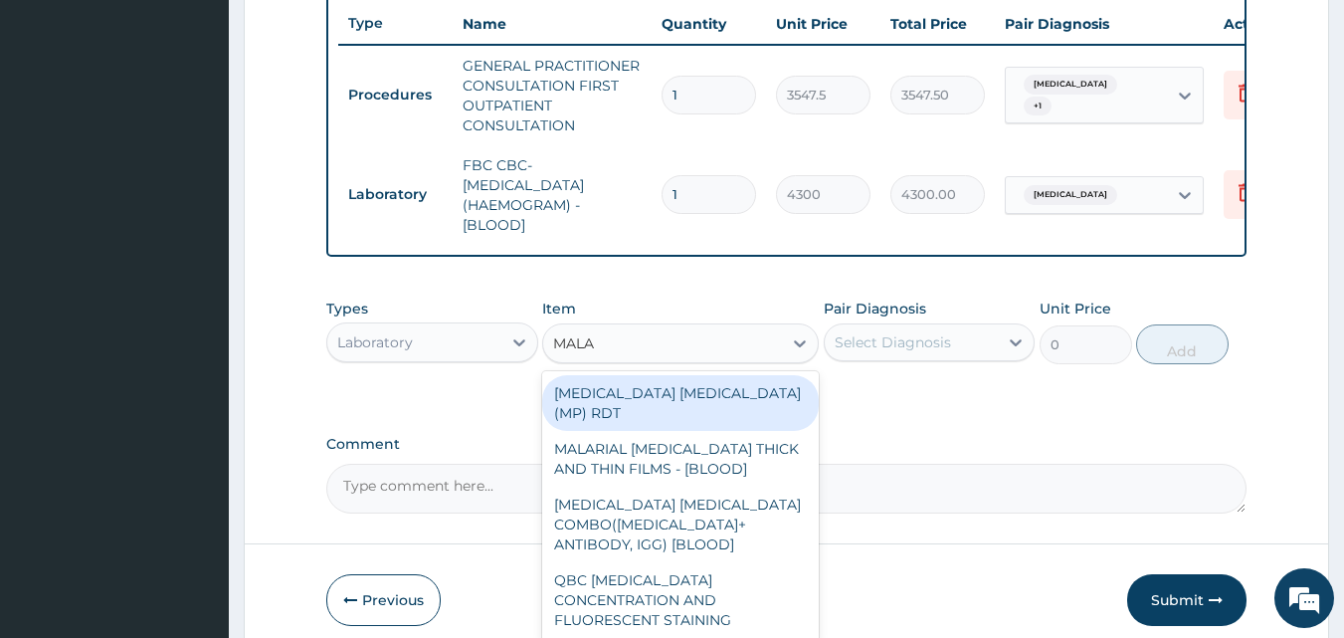
type input "MALAR"
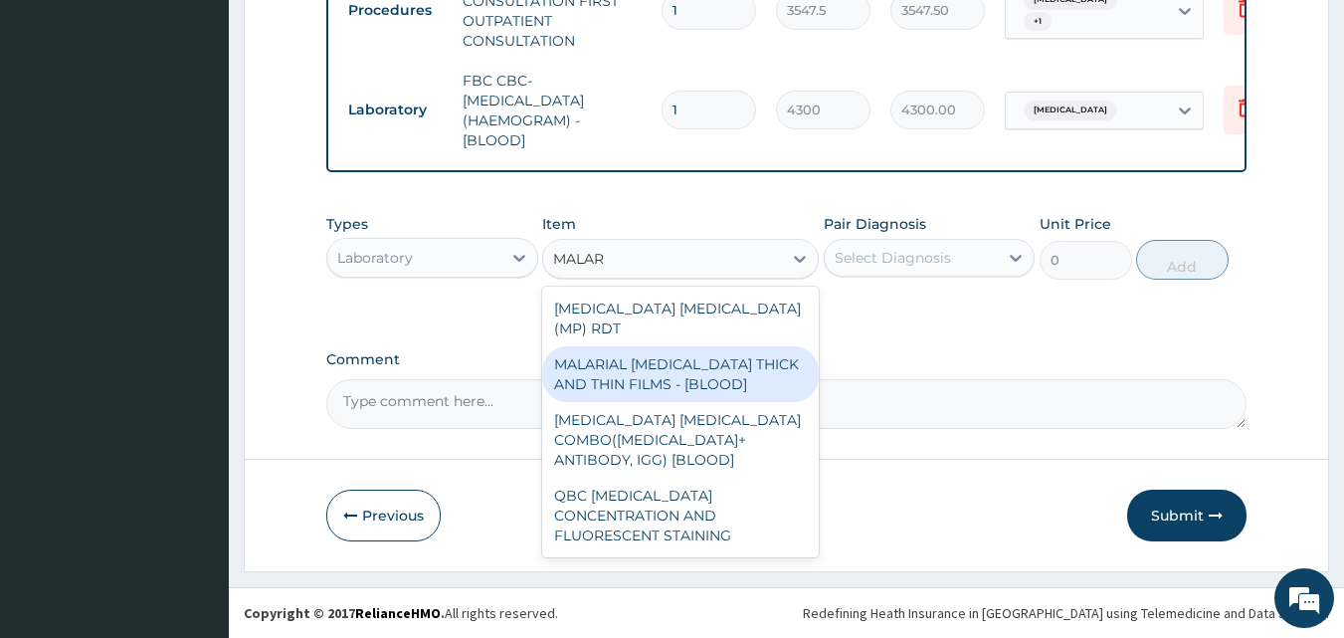
click at [708, 353] on div "MALARIAL [MEDICAL_DATA] THICK AND THIN FILMS - [BLOOD]" at bounding box center [680, 374] width 277 height 56
type input "1612.5"
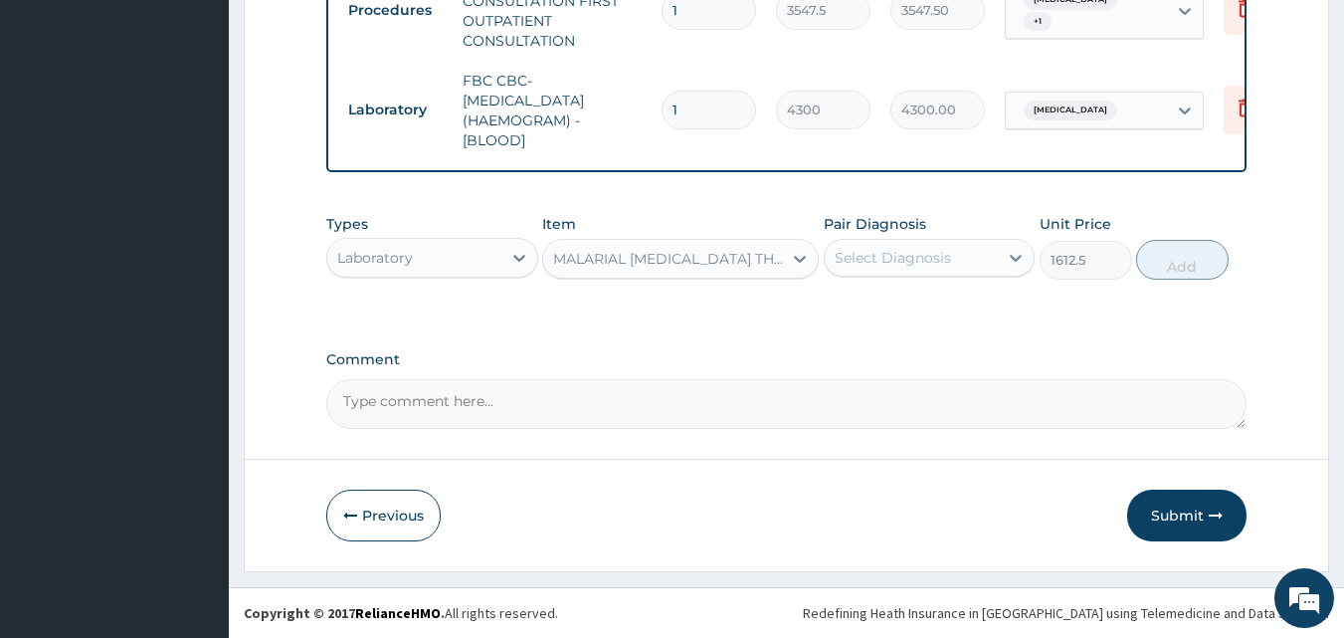
click at [911, 246] on div "Select Diagnosis" at bounding box center [912, 258] width 174 height 32
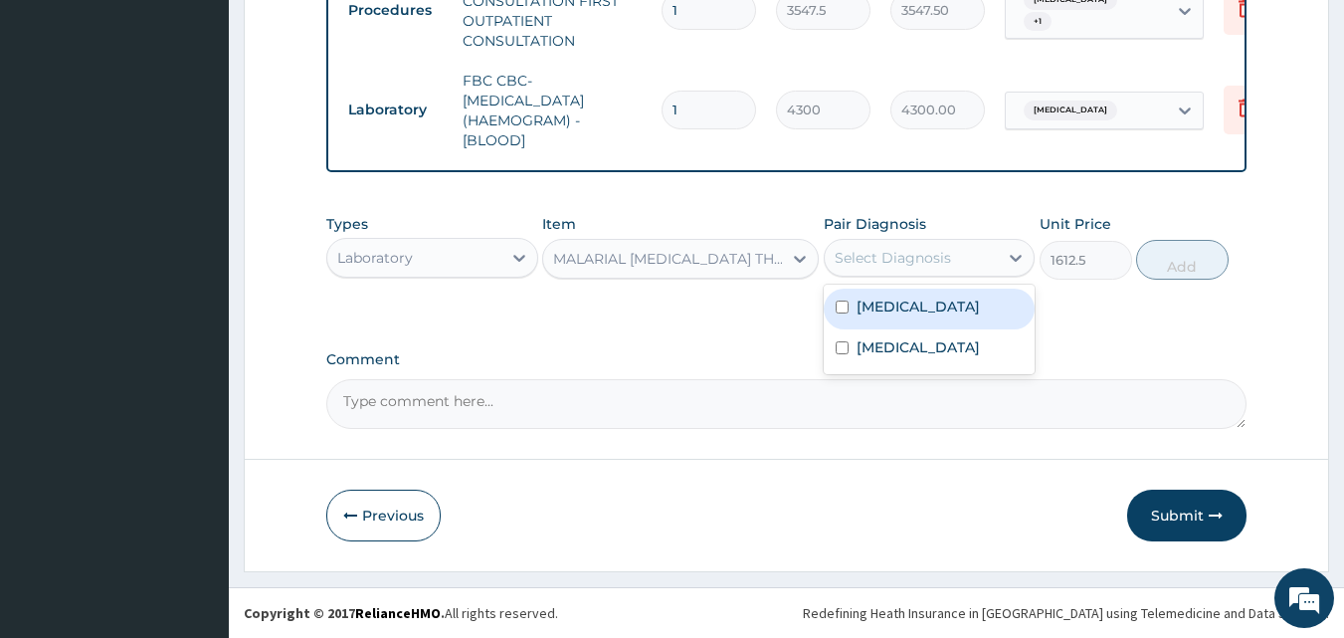
drag, startPoint x: 932, startPoint y: 301, endPoint x: 1092, endPoint y: 252, distance: 167.7
click at [933, 302] on div "[MEDICAL_DATA]" at bounding box center [930, 308] width 212 height 41
checkbox input "true"
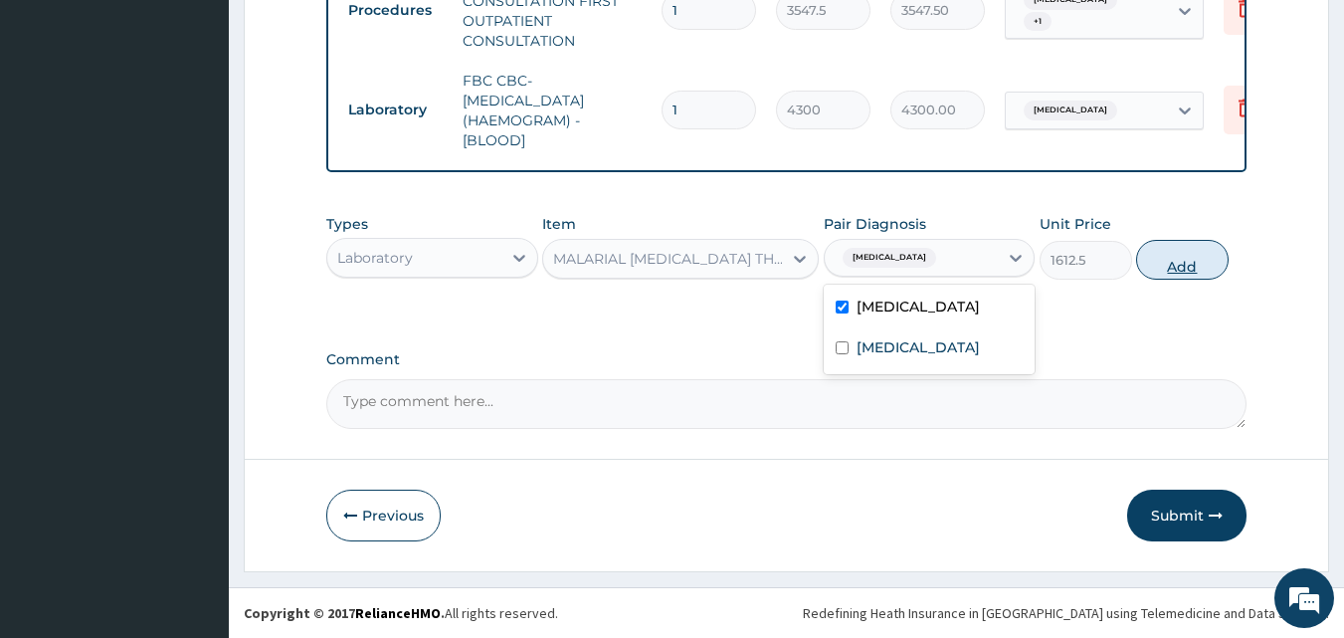
click at [1183, 257] on button "Add" at bounding box center [1182, 260] width 93 height 40
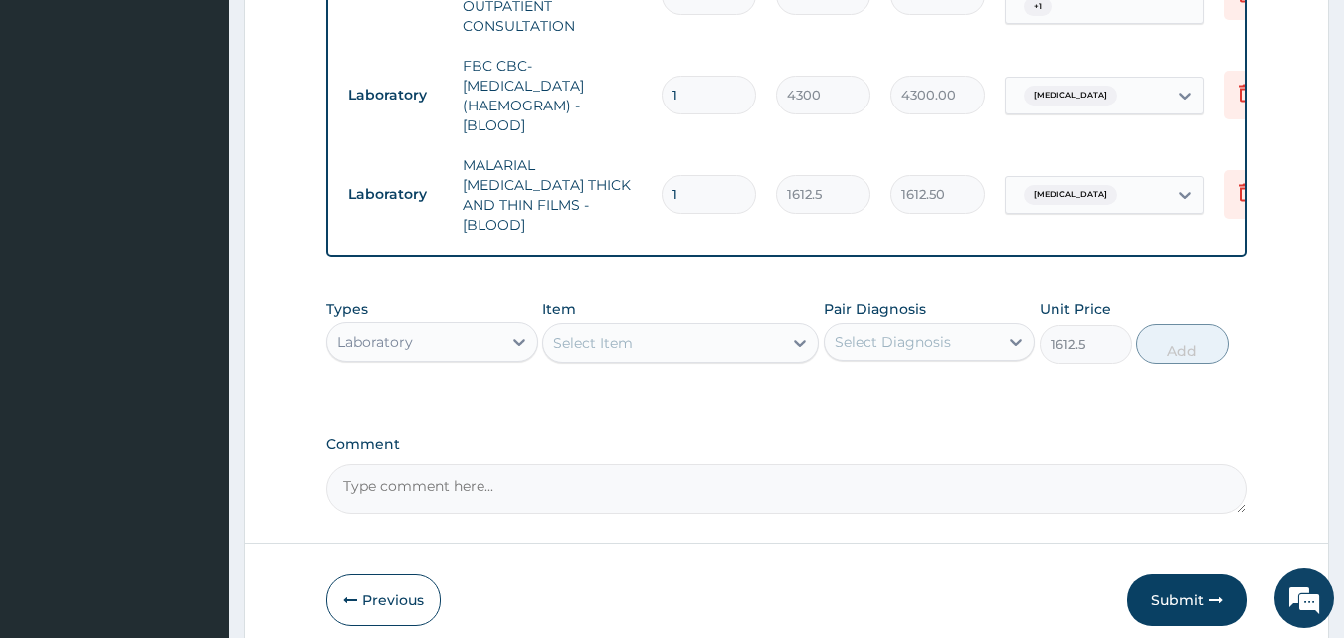
type input "0"
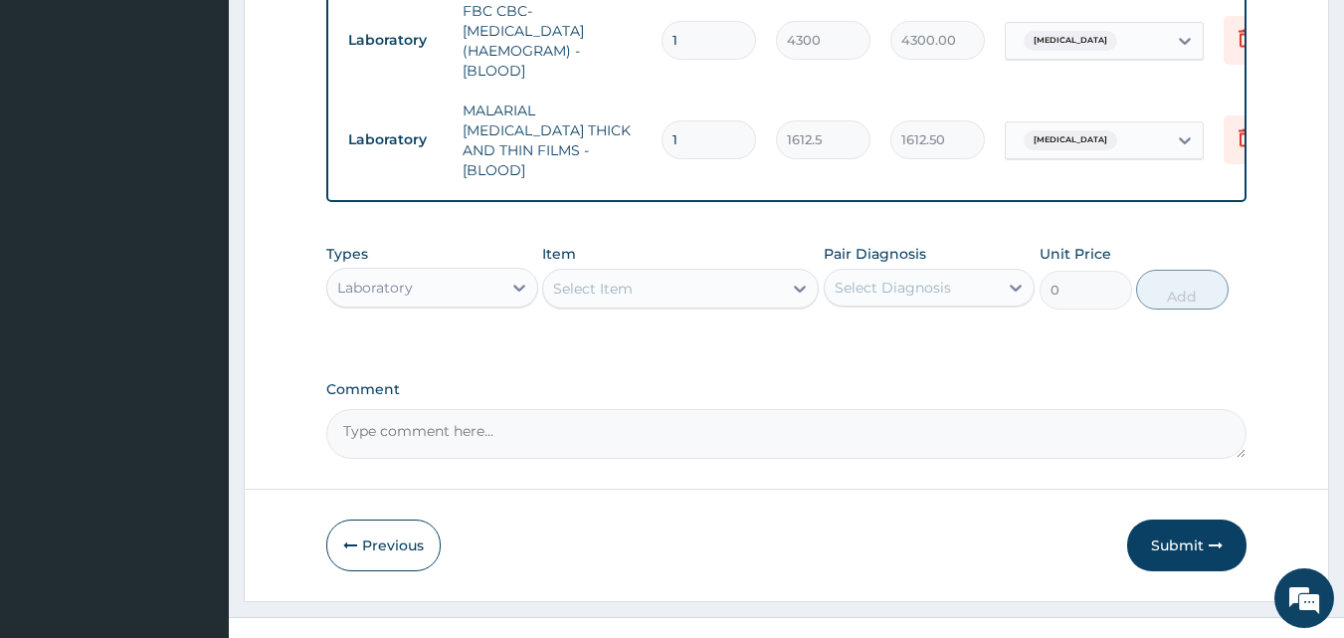
scroll to position [927, 0]
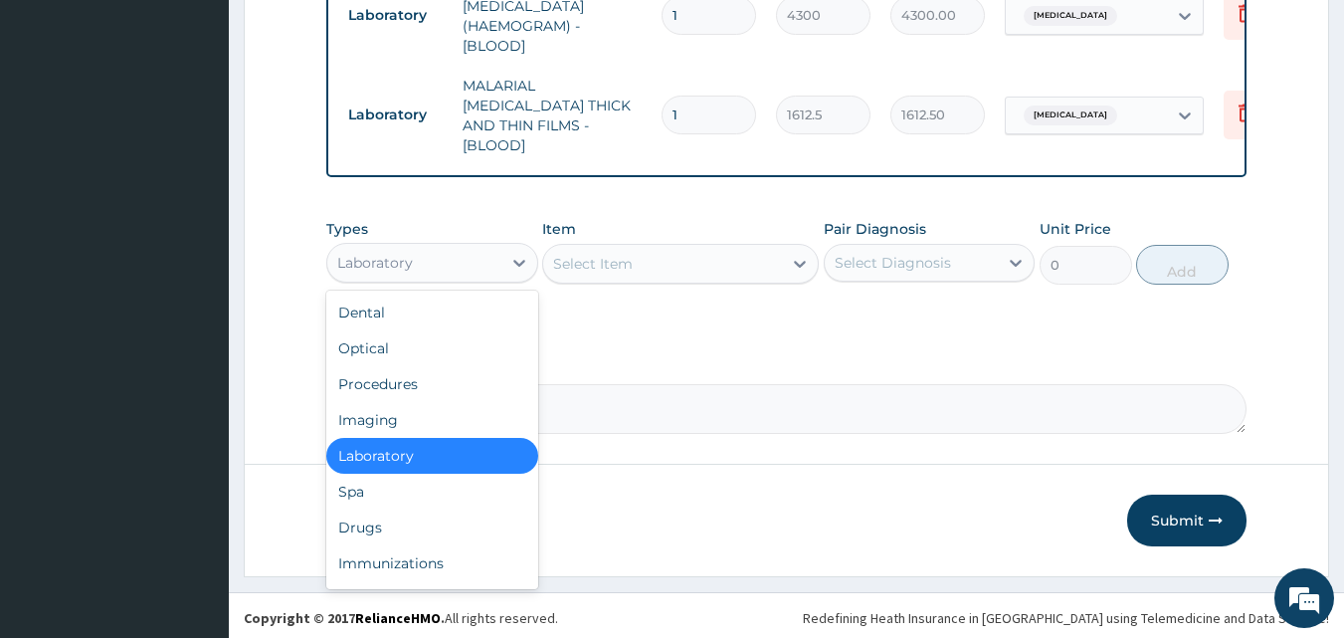
click at [438, 251] on div "Laboratory" at bounding box center [414, 263] width 174 height 32
type input "DR"
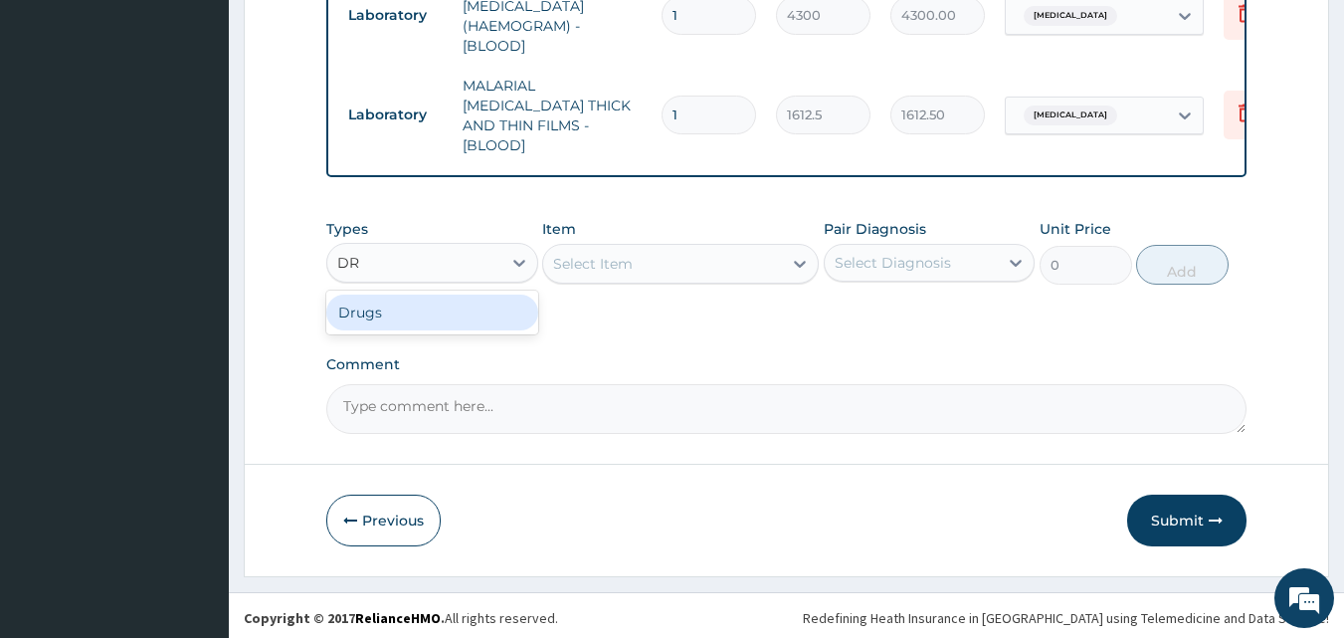
click at [425, 307] on div "Drugs" at bounding box center [432, 312] width 212 height 36
click at [699, 248] on div "Select Item" at bounding box center [662, 264] width 239 height 32
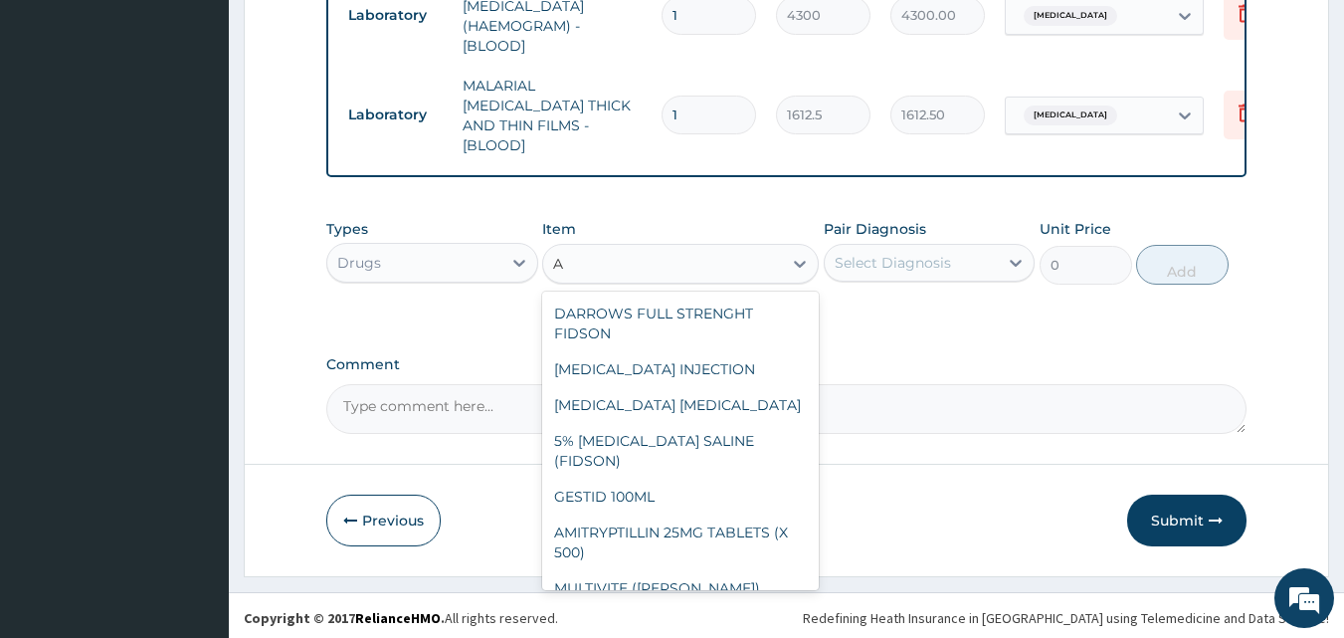
type input "A"
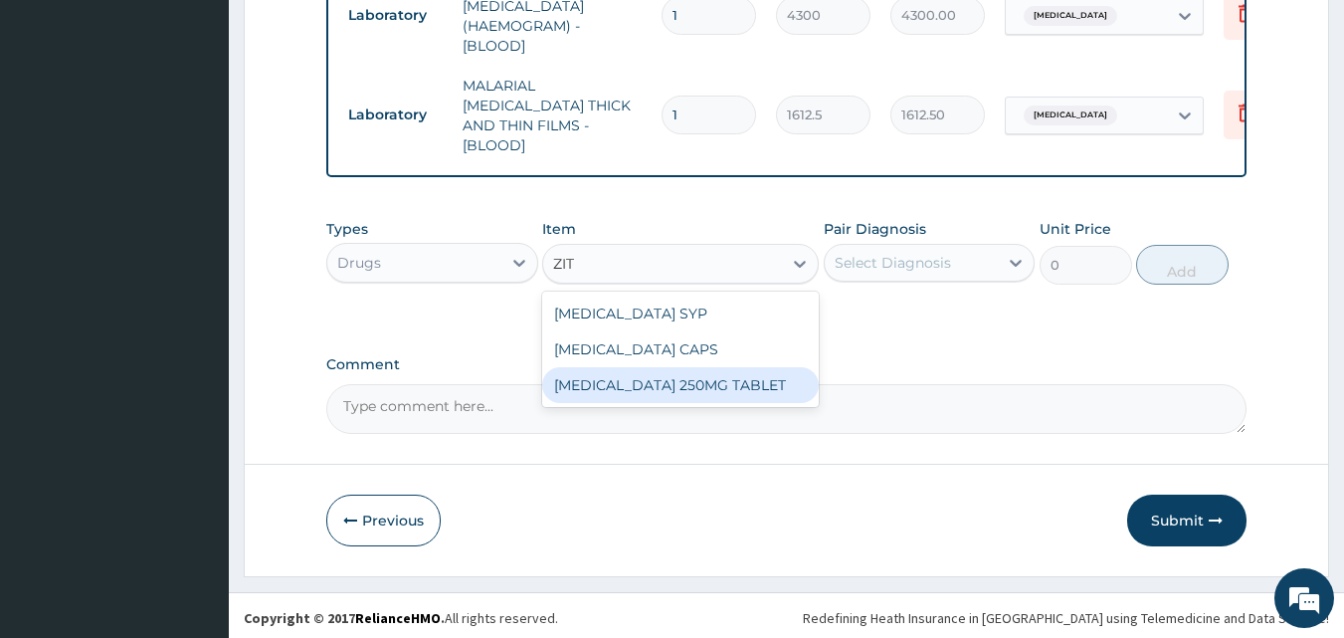
type input "ZITH"
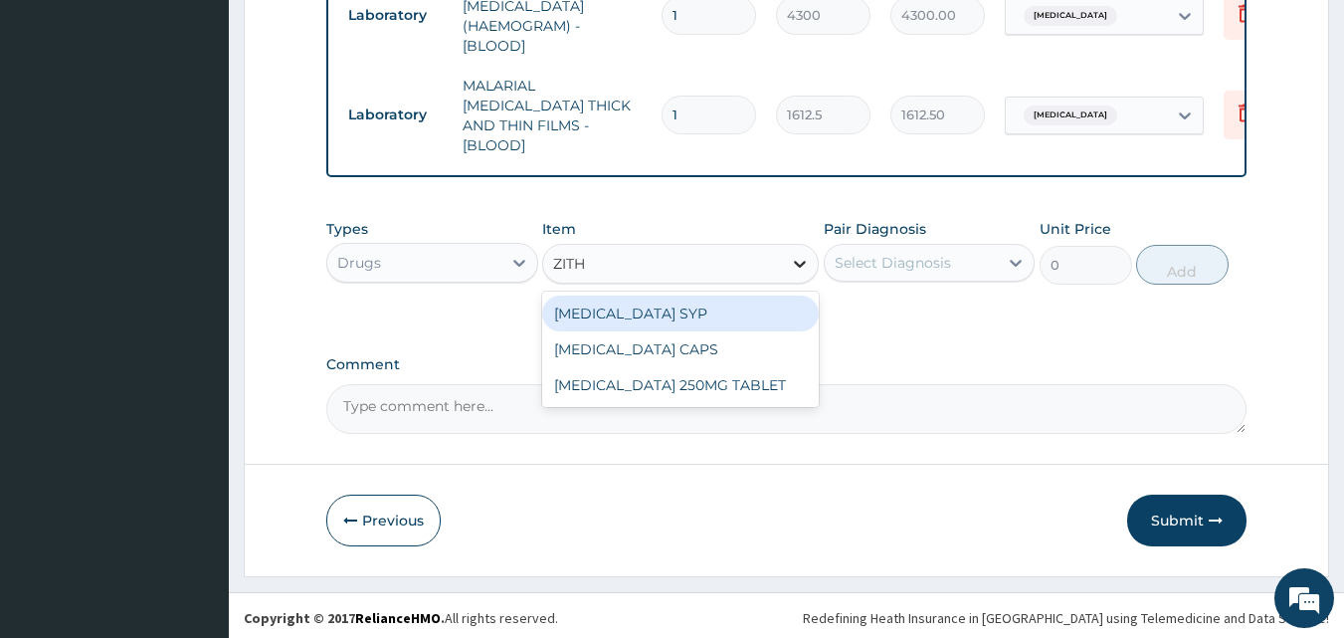
drag, startPoint x: 699, startPoint y: 309, endPoint x: 815, endPoint y: 257, distance: 126.9
click at [702, 308] on div "ZITHROMAX SYP" at bounding box center [680, 313] width 277 height 36
type input "9223.5"
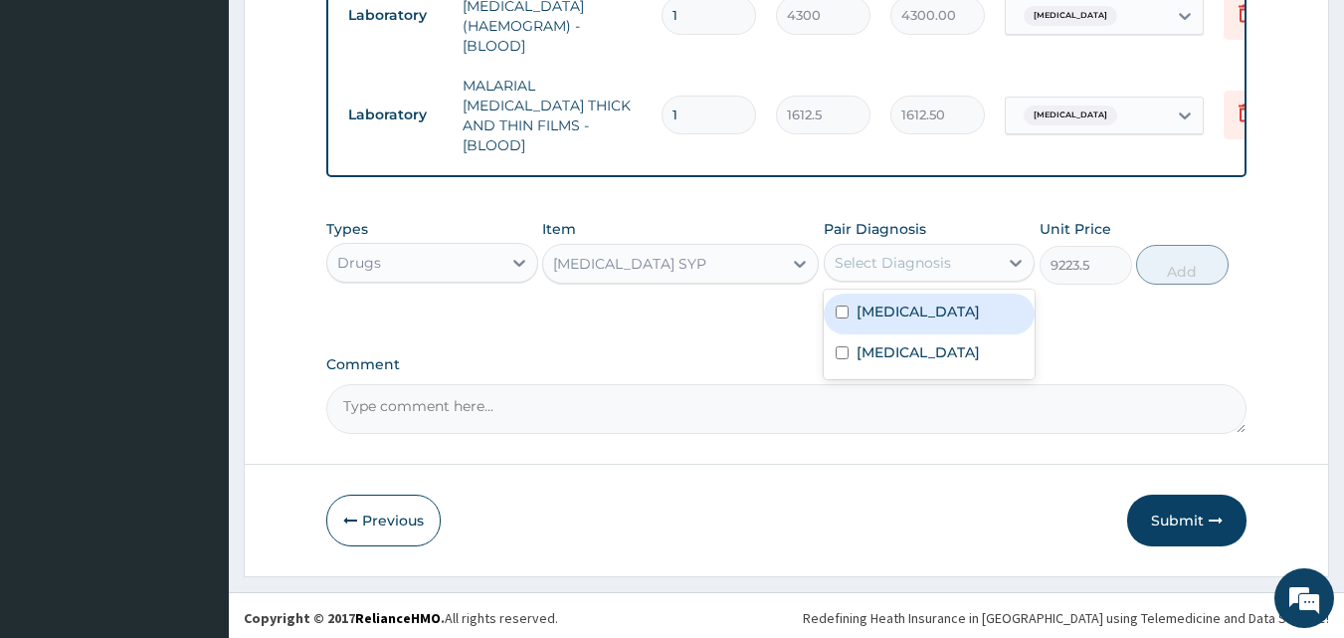
click at [859, 258] on div "Select Diagnosis" at bounding box center [893, 263] width 116 height 20
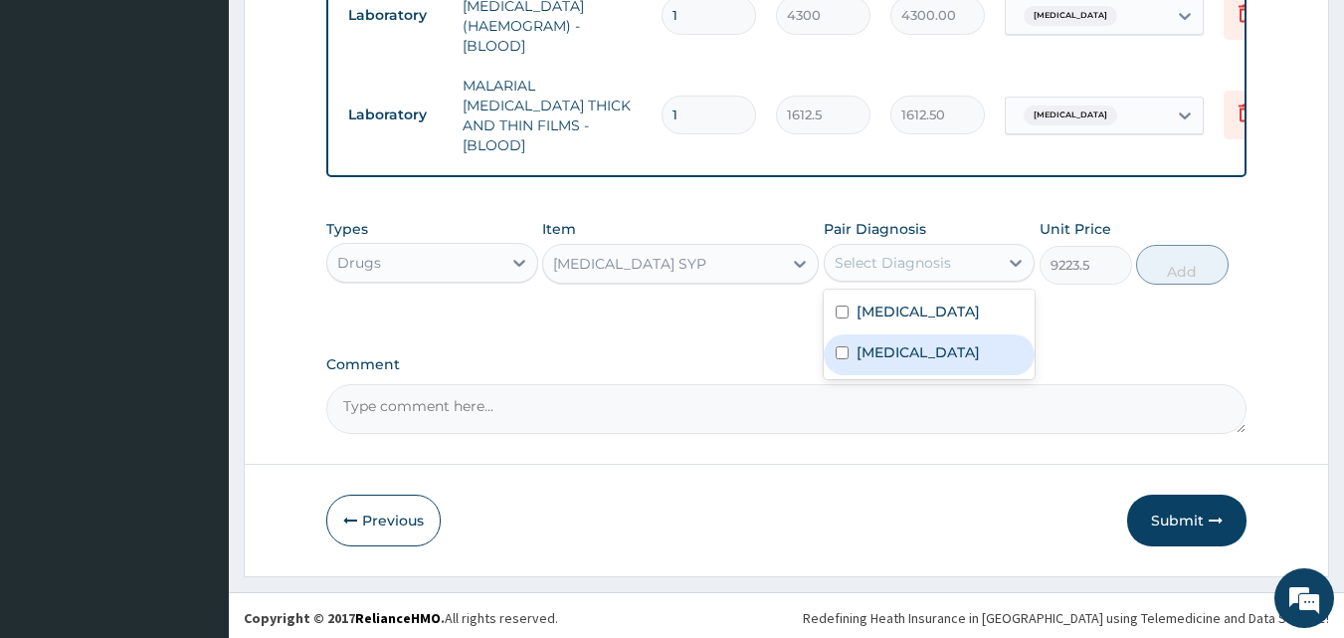
drag, startPoint x: 940, startPoint y: 350, endPoint x: 956, endPoint y: 340, distance: 18.8
click at [942, 348] on div "Sepsis" at bounding box center [930, 354] width 212 height 41
checkbox input "true"
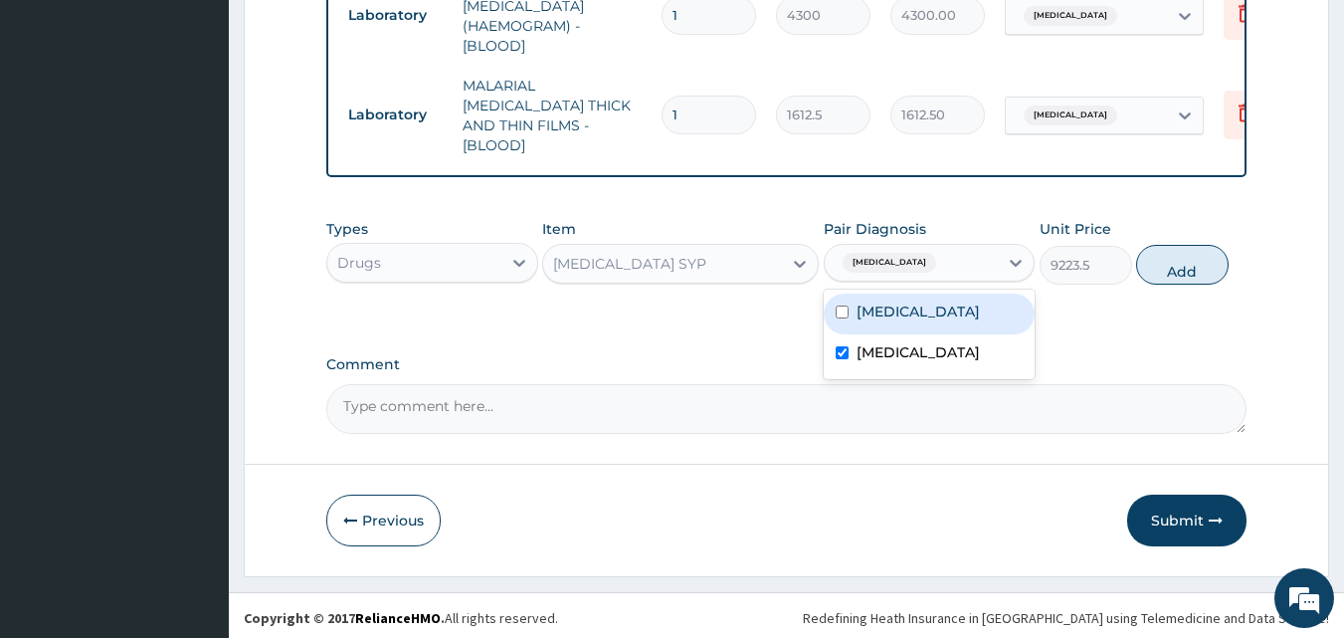
drag, startPoint x: 1194, startPoint y: 252, endPoint x: 930, endPoint y: 280, distance: 265.1
click at [1195, 252] on button "Add" at bounding box center [1182, 265] width 93 height 40
type input "0"
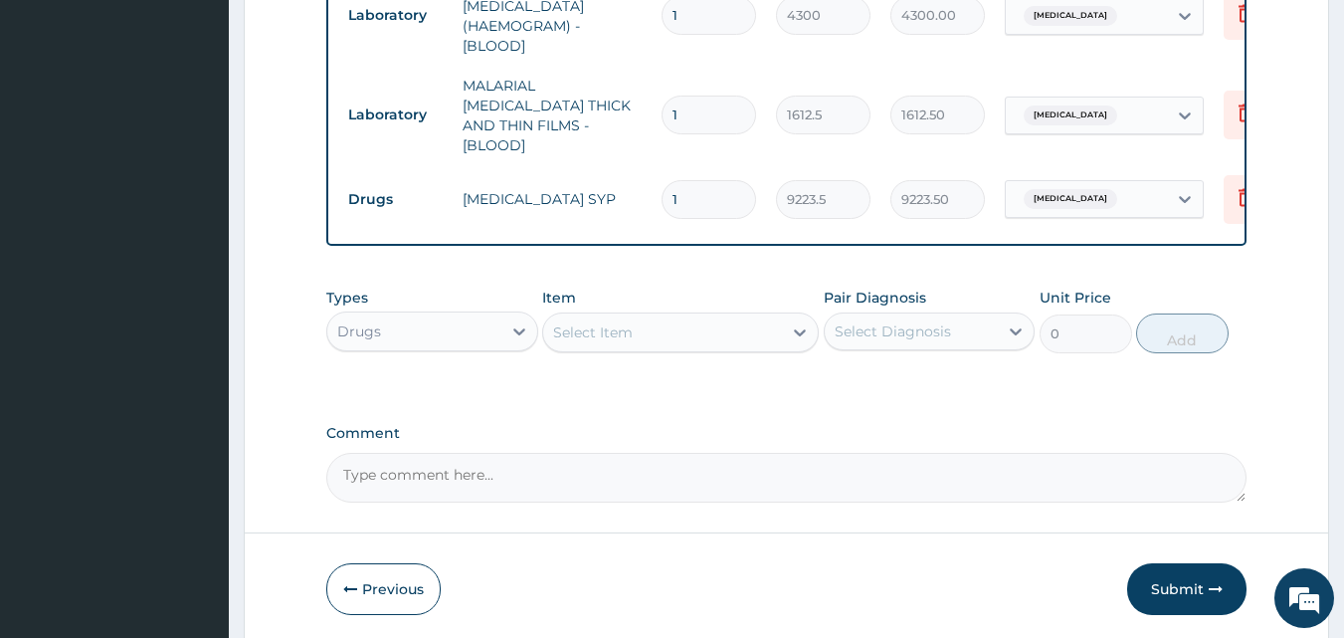
click at [684, 320] on div "Select Item" at bounding box center [662, 332] width 239 height 32
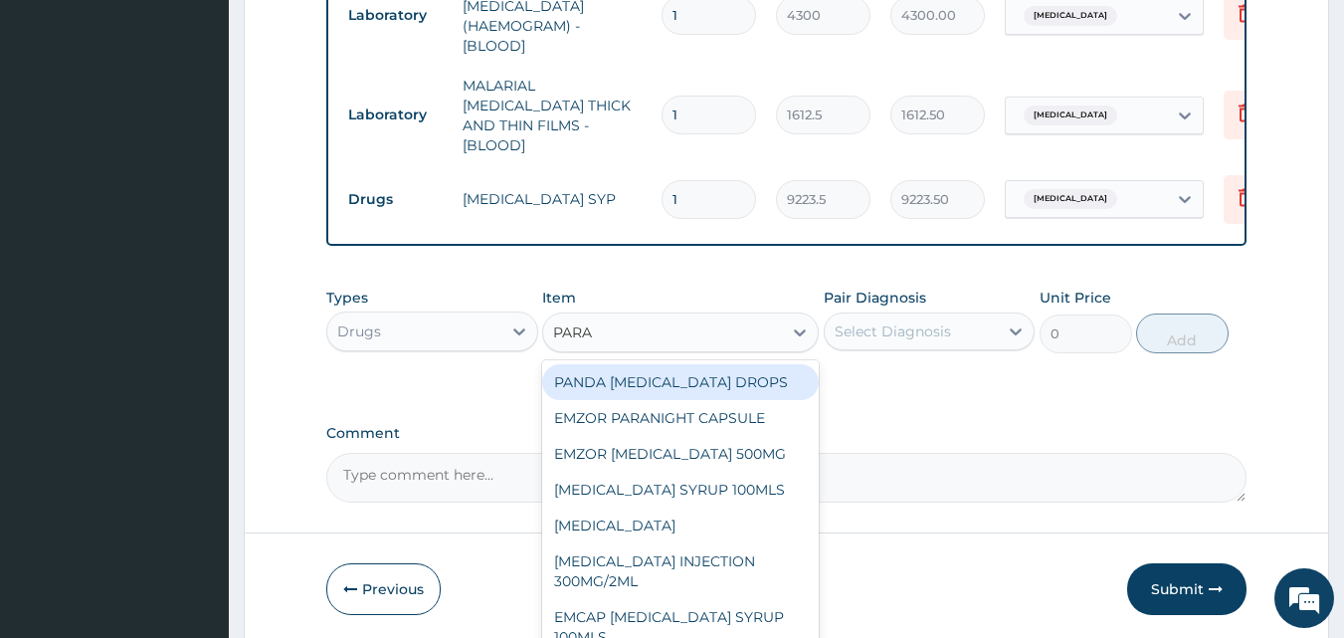
type input "PARAC"
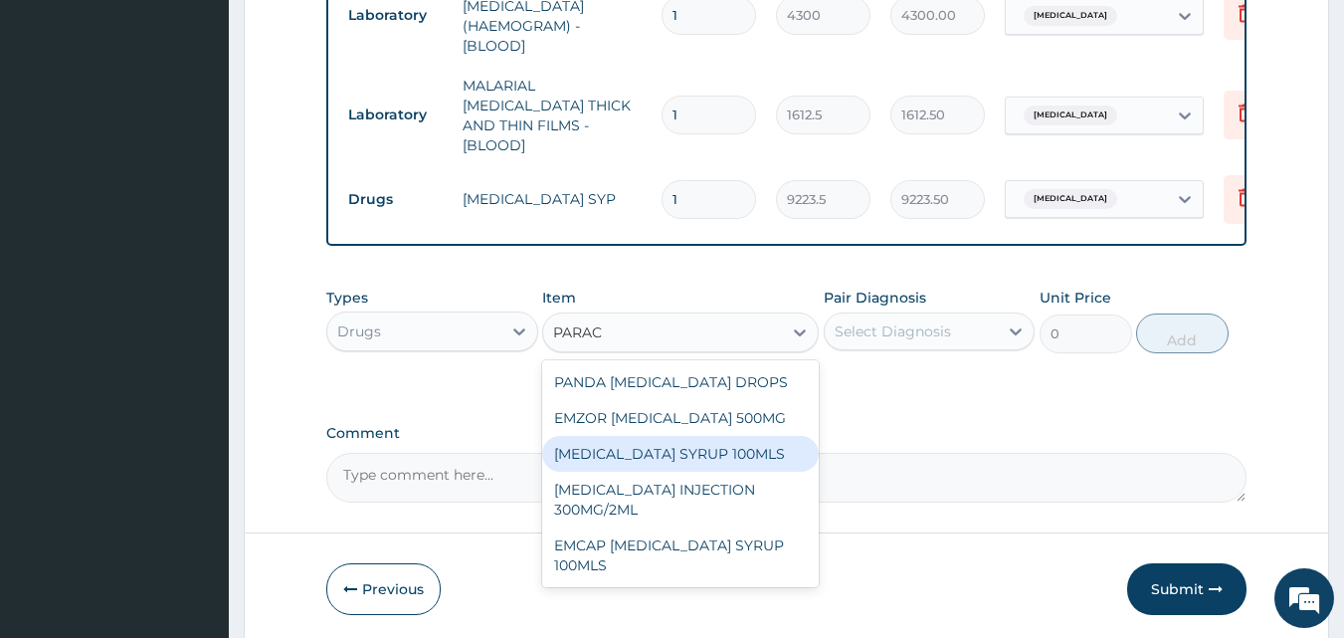
drag, startPoint x: 636, startPoint y: 450, endPoint x: 692, endPoint y: 410, distance: 69.3
click at [646, 444] on div "PARACETAMOL SYRUP 100MLS" at bounding box center [680, 454] width 277 height 36
type input "709.5"
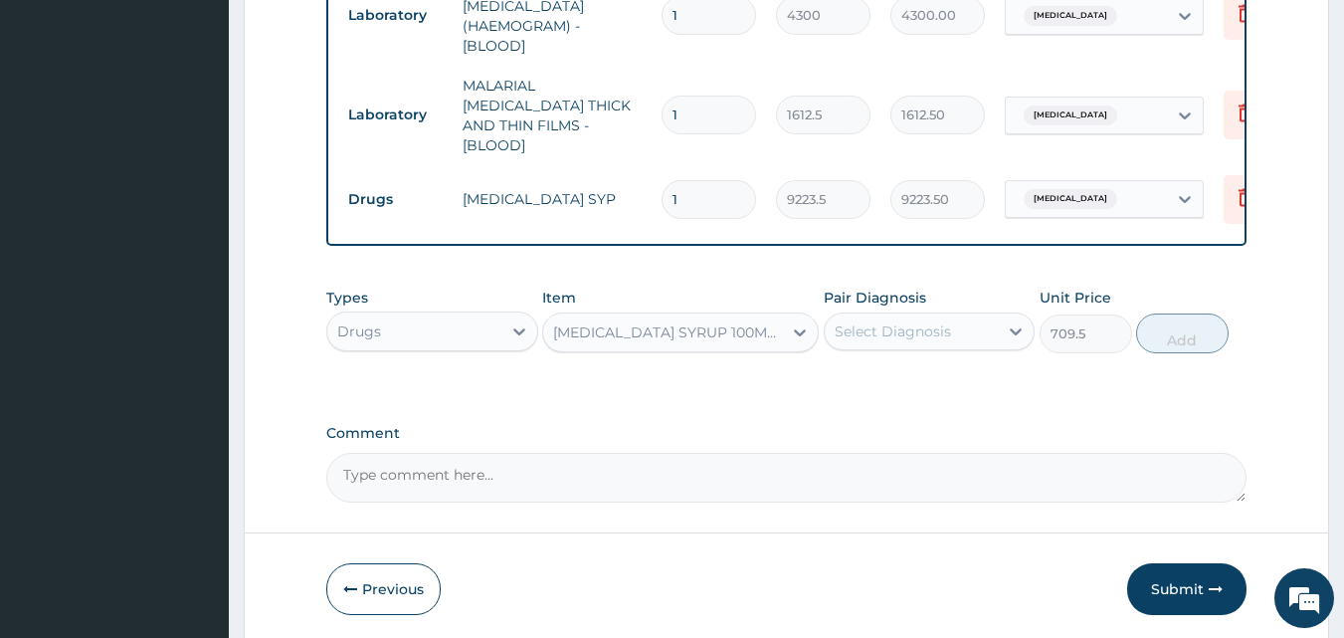
click at [928, 300] on div "Pair Diagnosis Select Diagnosis" at bounding box center [930, 320] width 212 height 66
drag, startPoint x: 922, startPoint y: 309, endPoint x: 923, endPoint y: 324, distance: 15.0
click at [922, 315] on div "Select Diagnosis" at bounding box center [912, 331] width 174 height 32
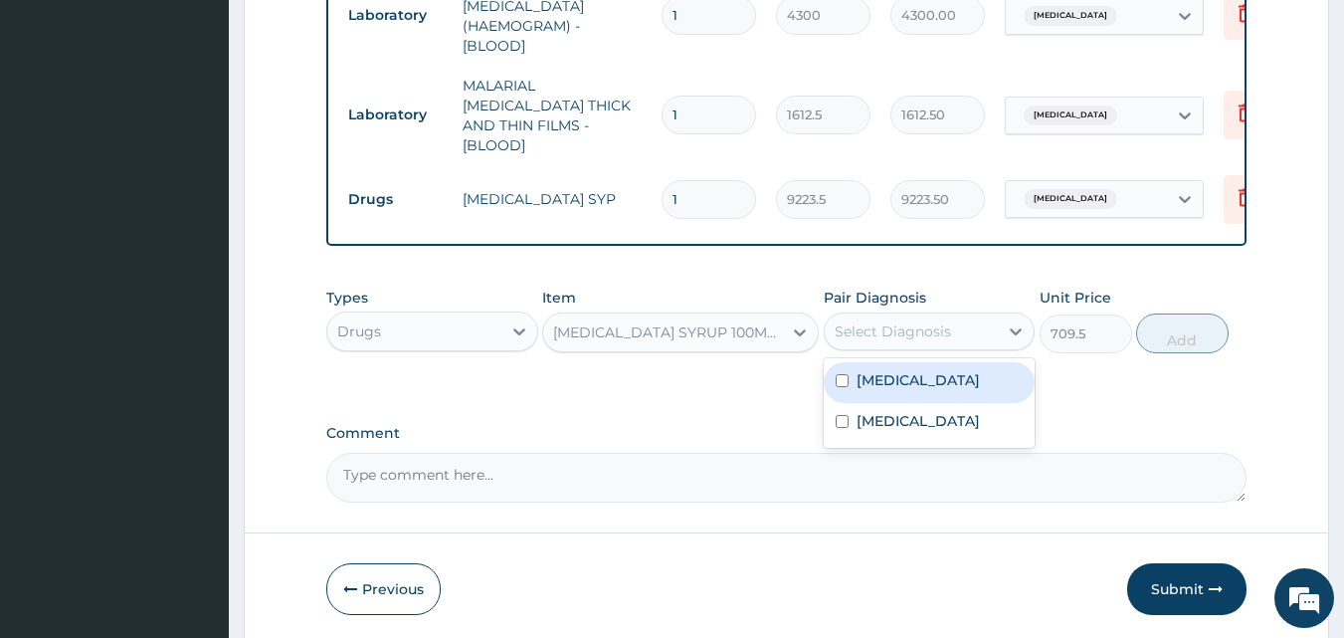
drag, startPoint x: 914, startPoint y: 364, endPoint x: 954, endPoint y: 363, distance: 39.8
click at [919, 363] on div "Malaria" at bounding box center [930, 382] width 212 height 41
checkbox input "true"
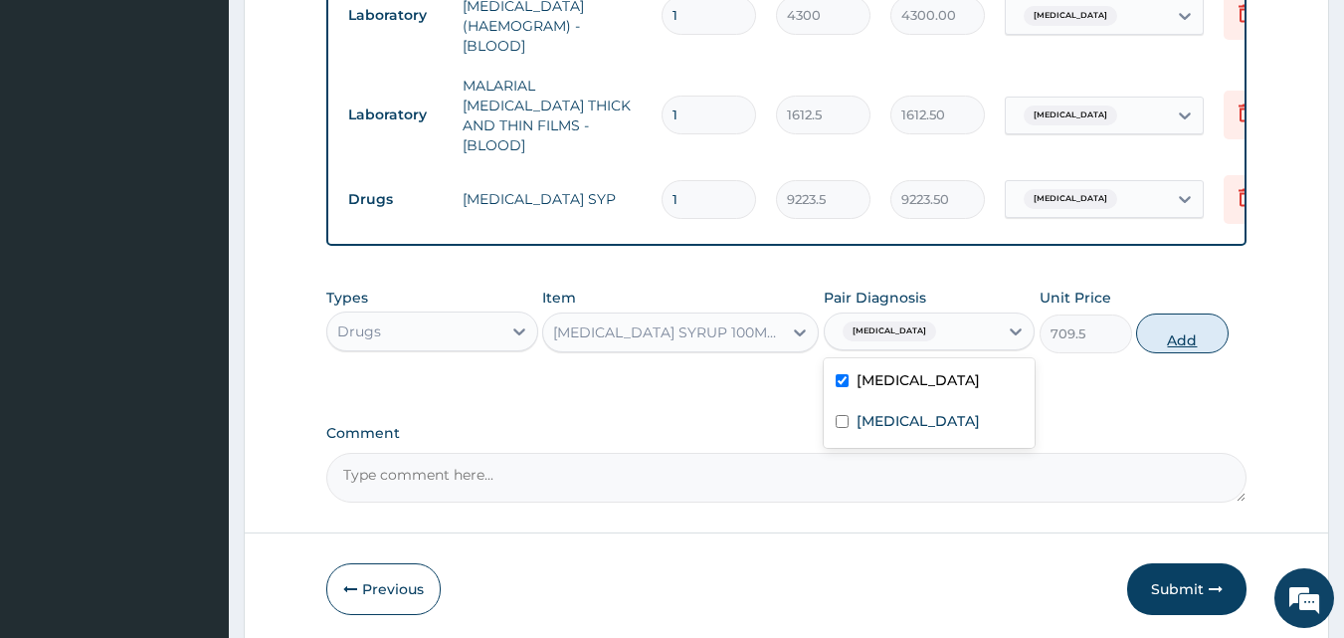
click at [1200, 341] on button "Add" at bounding box center [1182, 333] width 93 height 40
type input "0"
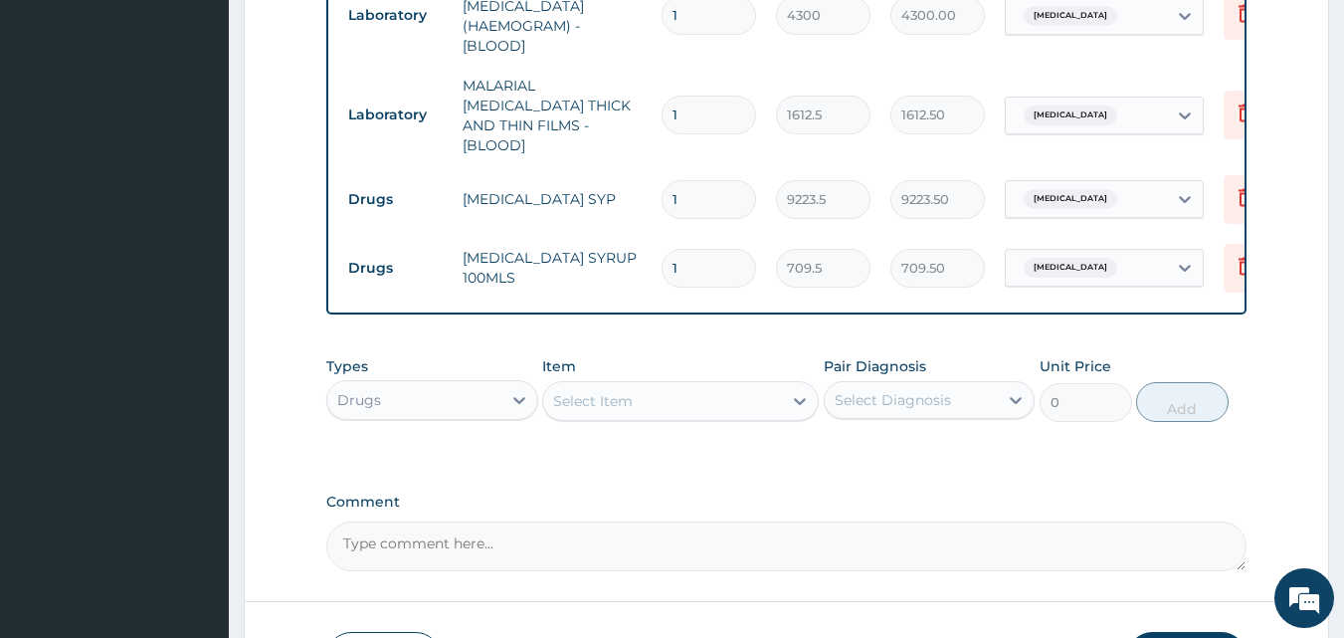
click at [658, 387] on div "Select Item" at bounding box center [662, 401] width 239 height 32
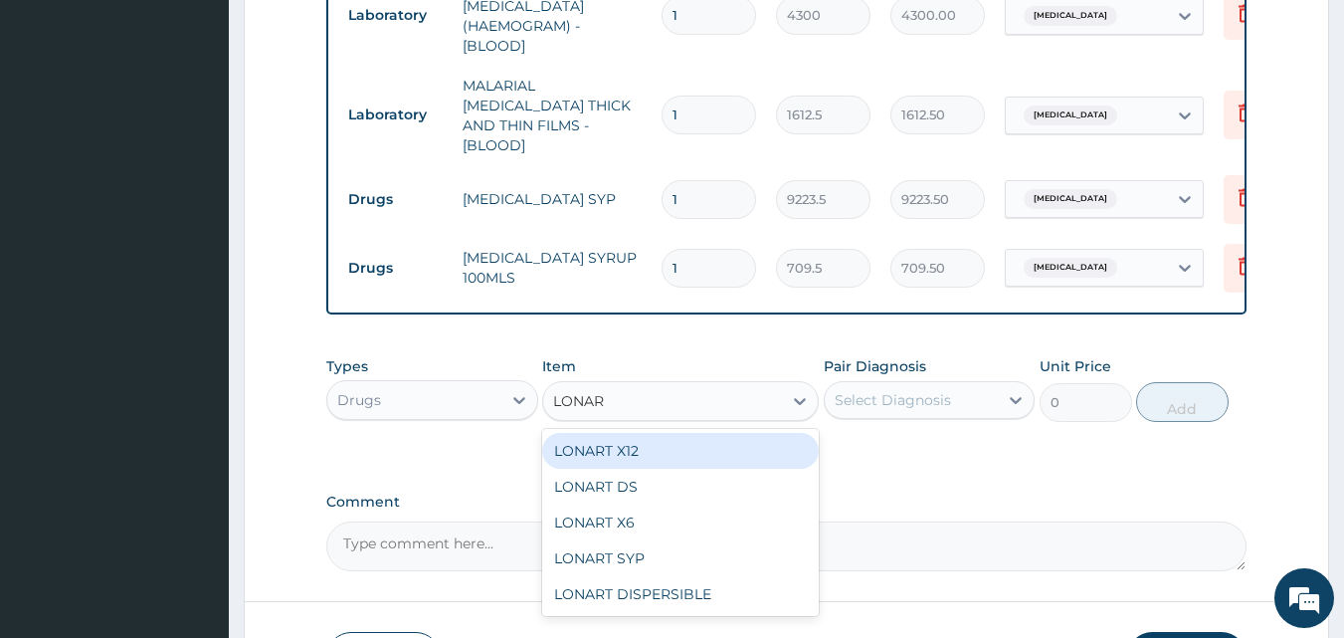
type input "LONART"
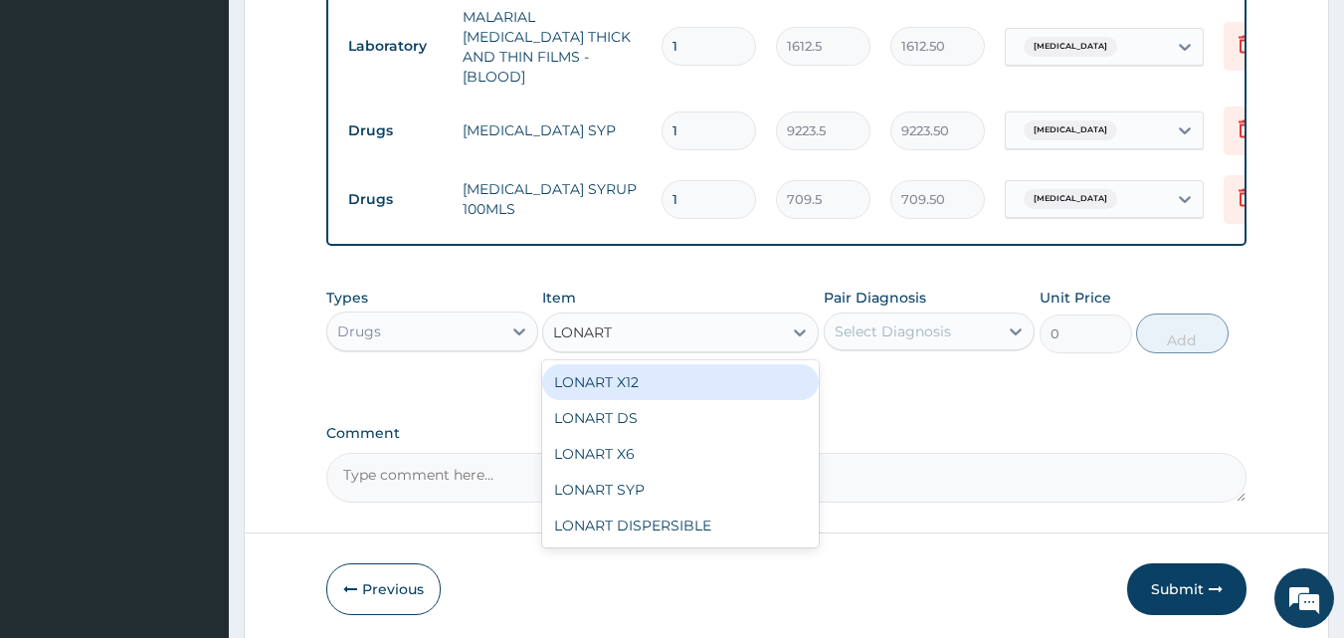
scroll to position [1064, 0]
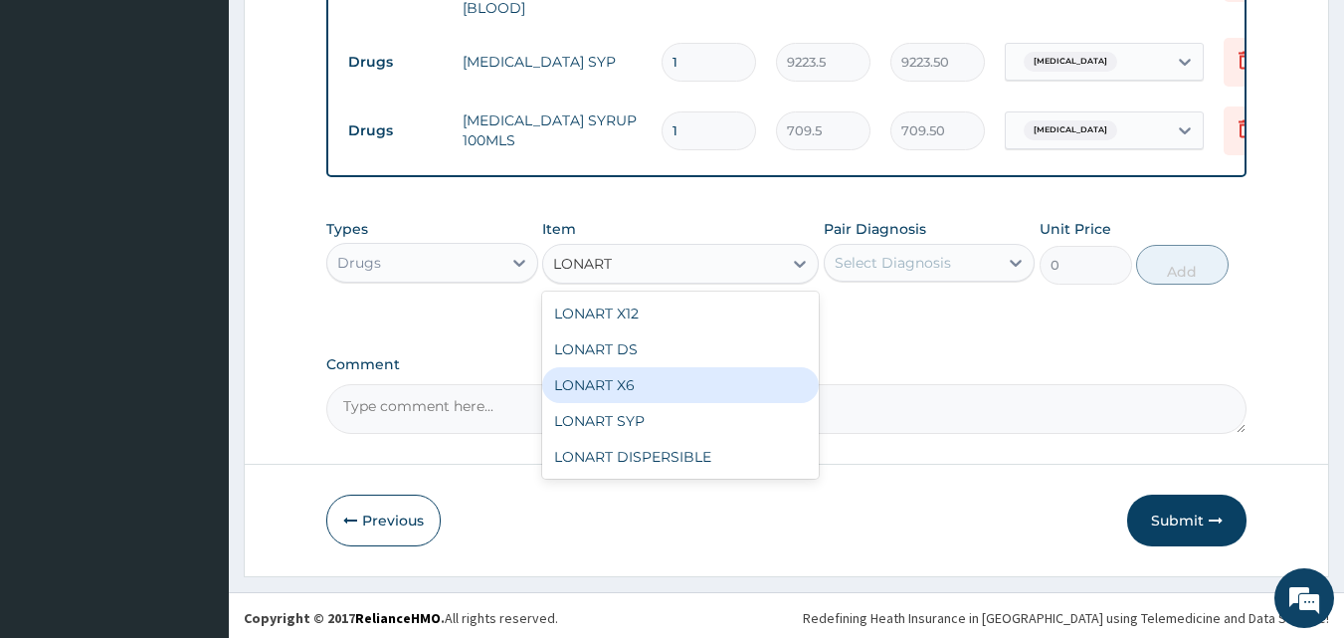
click at [673, 380] on div "LONART X6" at bounding box center [680, 385] width 277 height 36
type input "473"
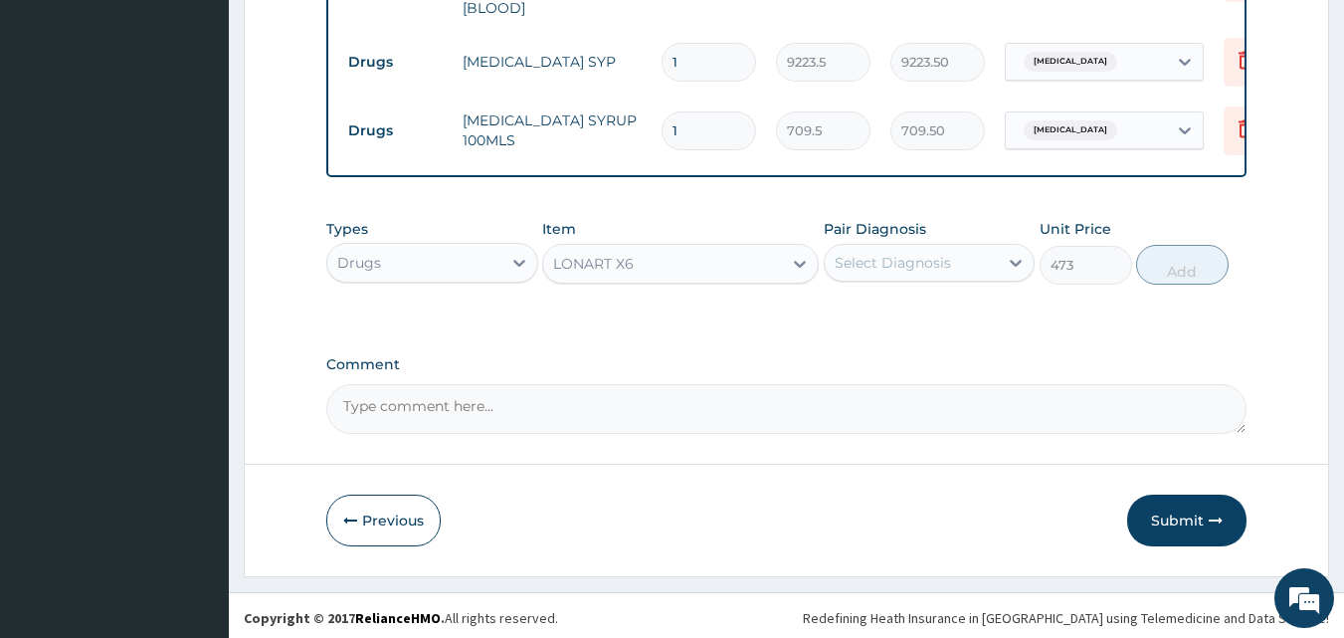
click at [879, 247] on div "Select Diagnosis" at bounding box center [912, 263] width 174 height 32
drag, startPoint x: 892, startPoint y: 296, endPoint x: 954, endPoint y: 293, distance: 61.7
click at [894, 301] on label "Malaria" at bounding box center [918, 311] width 123 height 20
checkbox input "true"
click at [1191, 271] on button "Add" at bounding box center [1182, 265] width 93 height 40
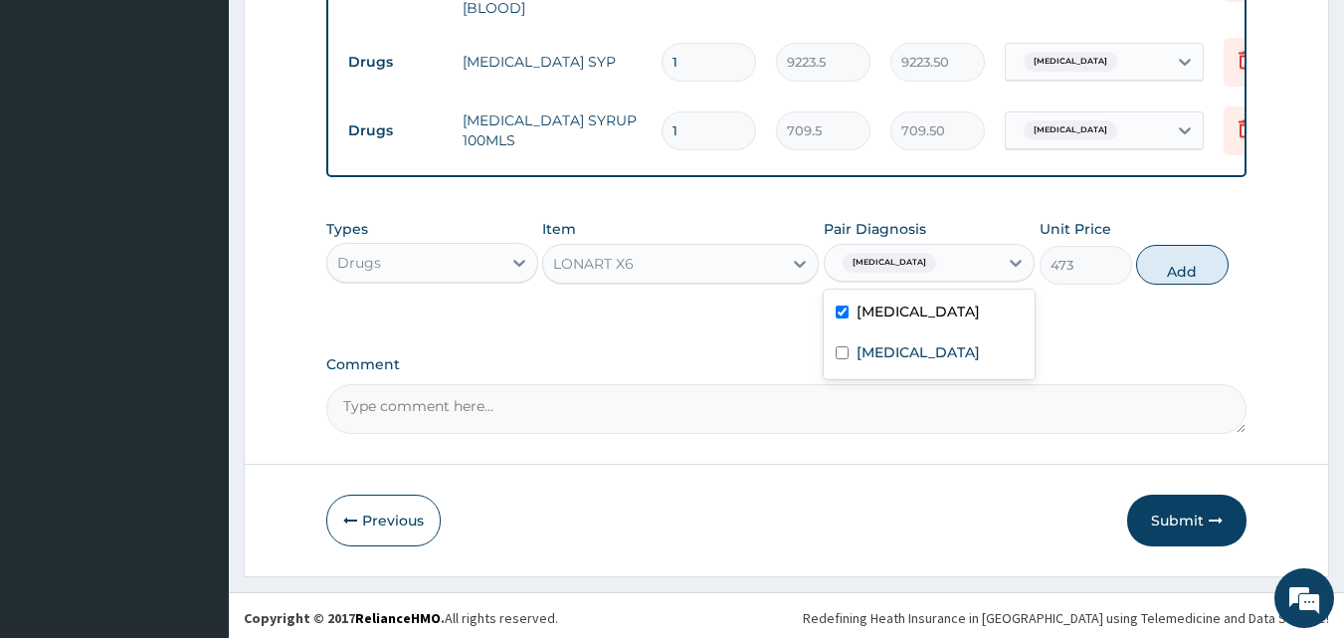
type input "0"
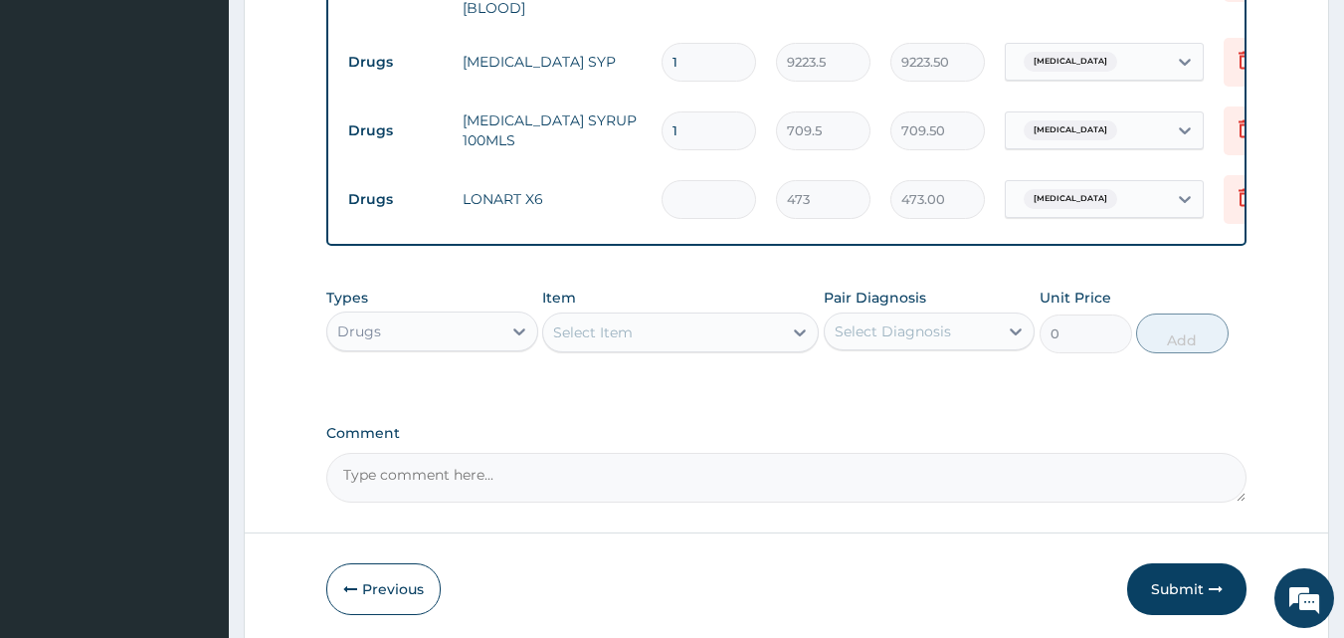
type input "0.00"
type input "6"
type input "2838.00"
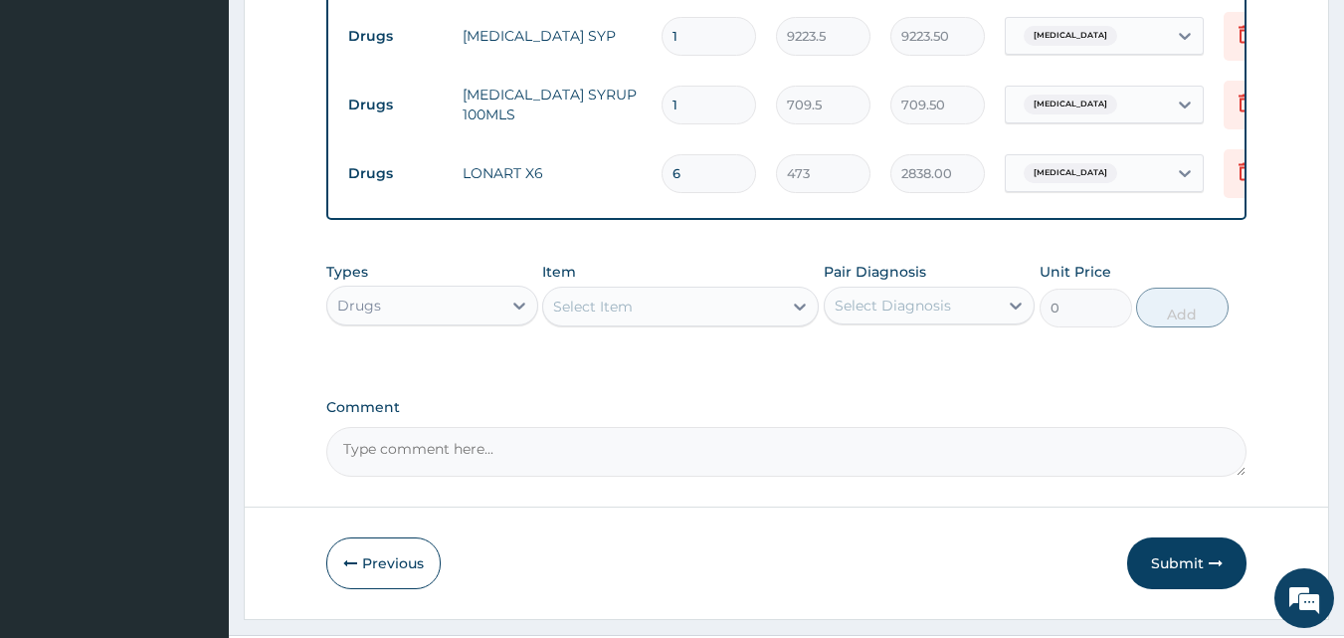
scroll to position [1133, 0]
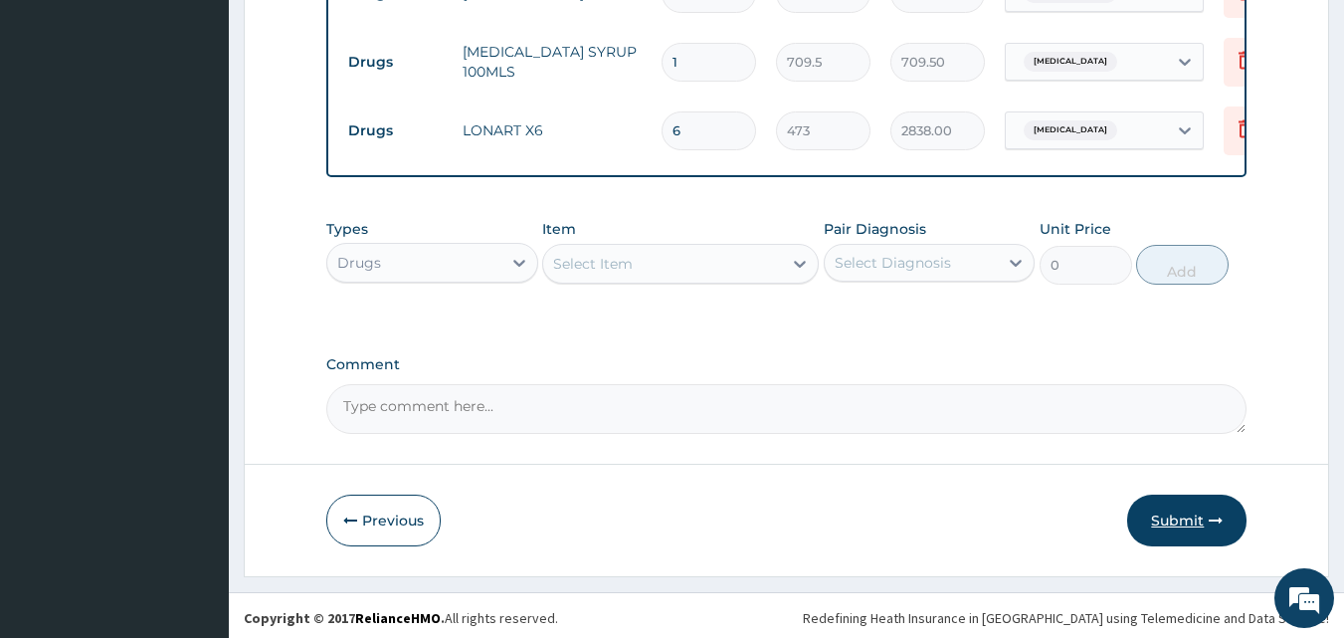
type input "6"
click at [1220, 513] on icon "button" at bounding box center [1216, 520] width 14 height 14
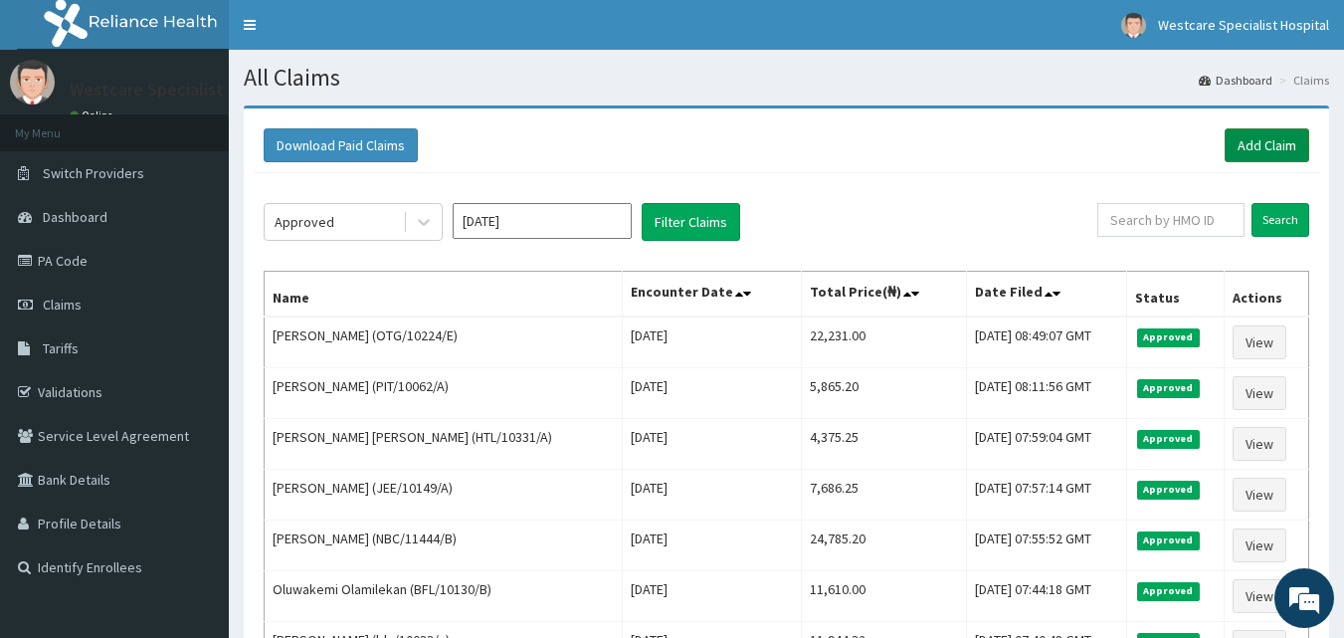
click at [1280, 135] on link "Add Claim" at bounding box center [1267, 145] width 85 height 34
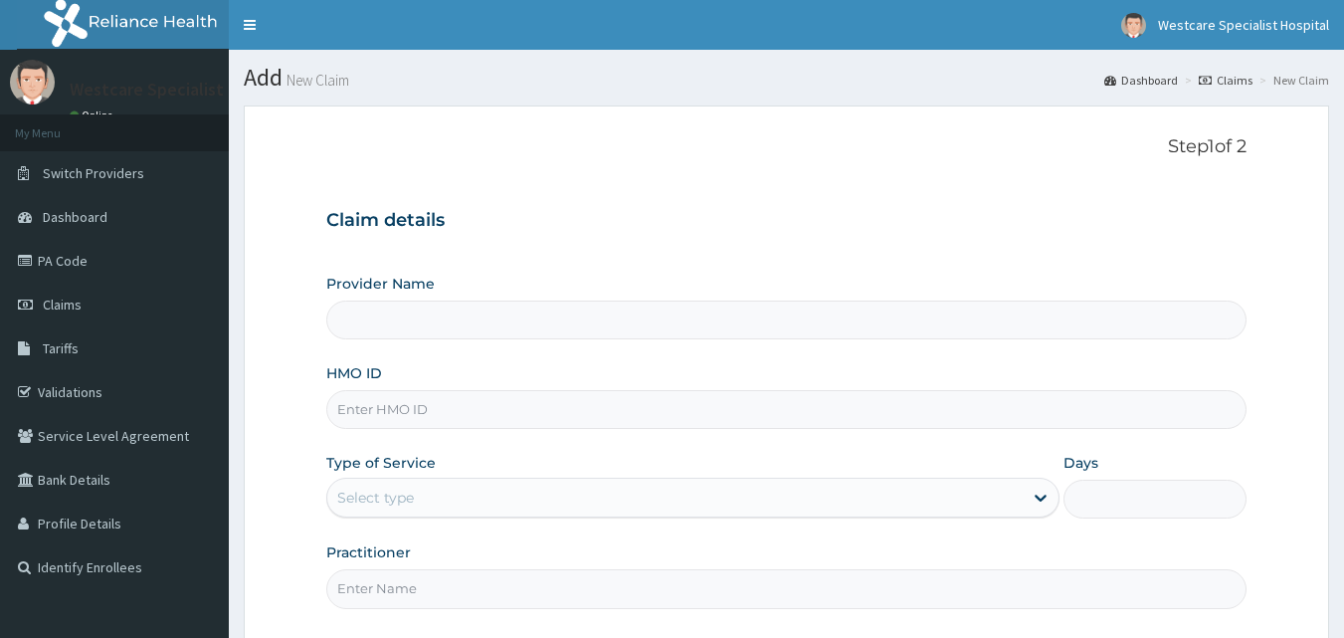
type input "WestCare Specialist Hospital"
click at [809, 388] on div "HMO ID" at bounding box center [786, 396] width 921 height 66
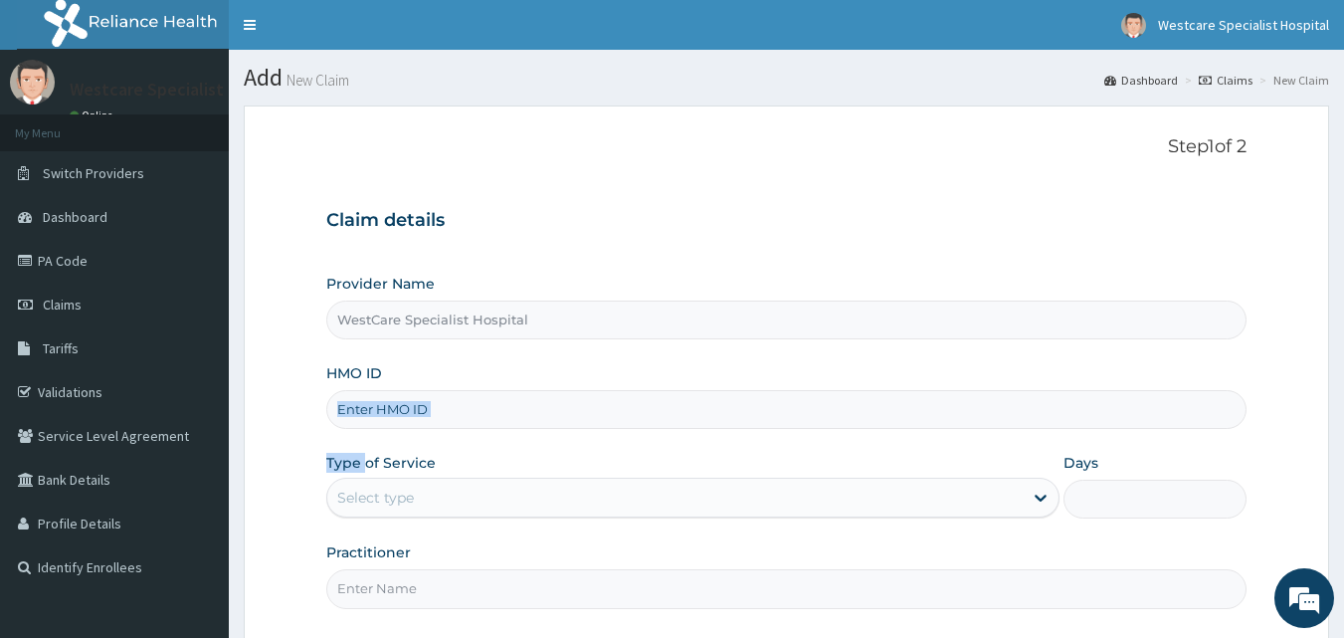
click at [800, 429] on input "HMO ID" at bounding box center [786, 409] width 921 height 39
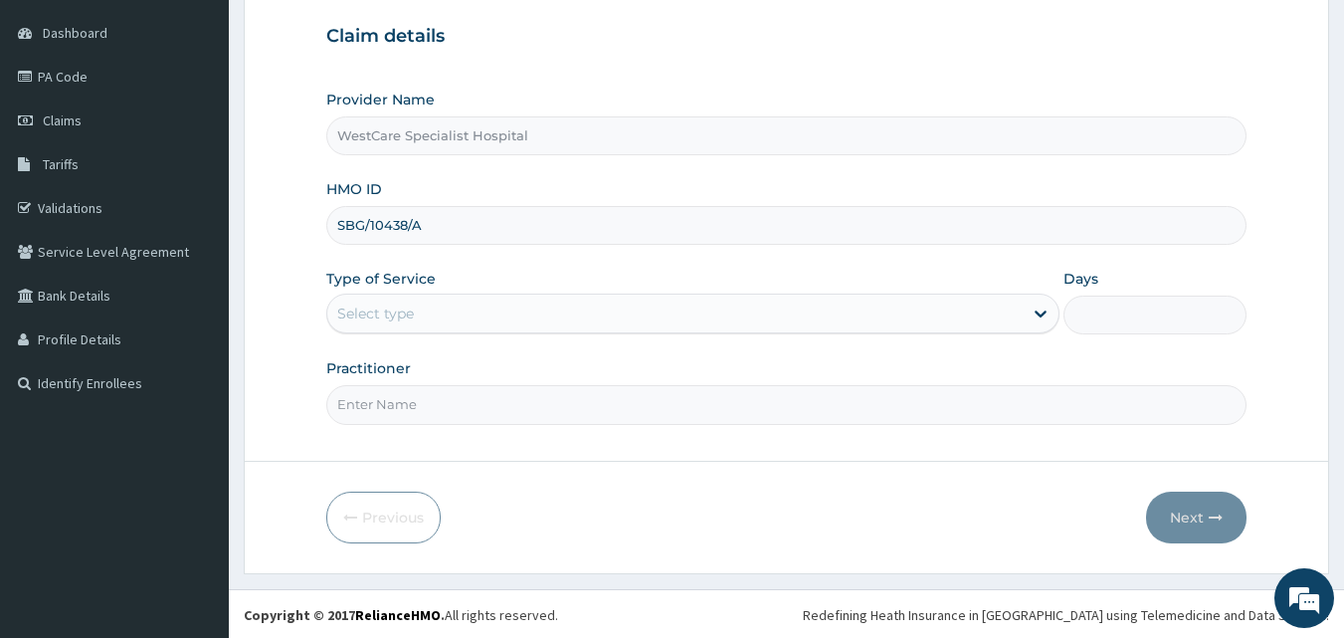
scroll to position [186, 0]
type input "SBG/10438/A"
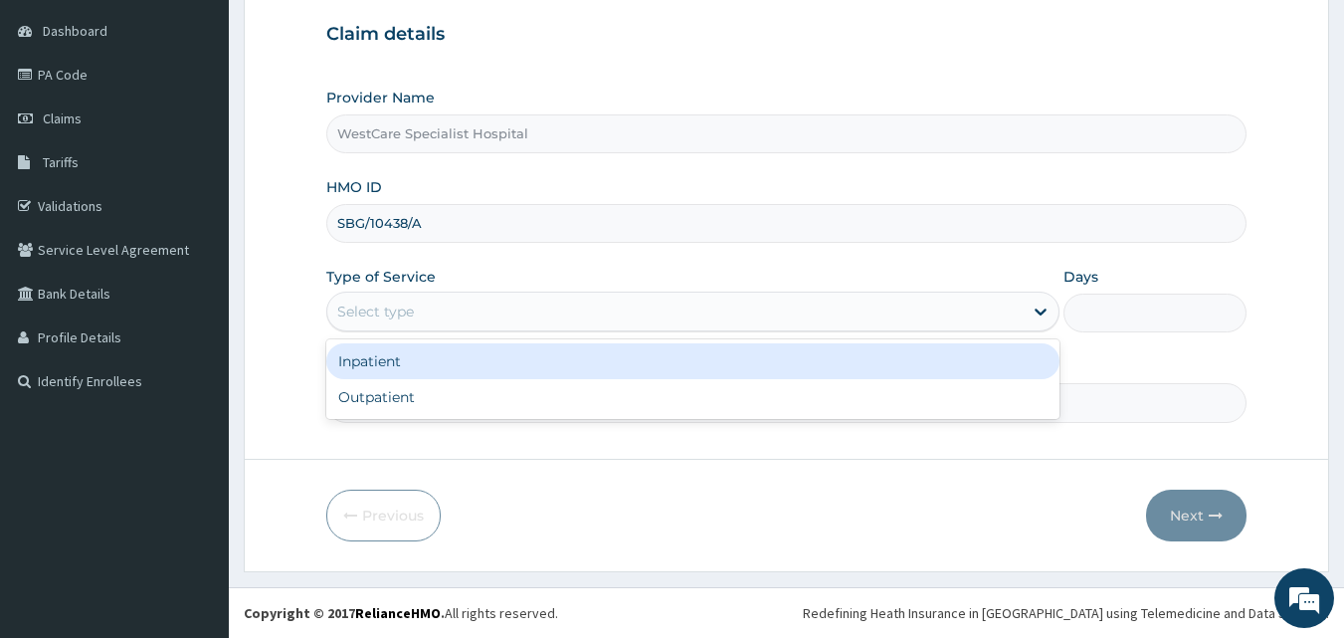
click at [414, 306] on div "Select type" at bounding box center [375, 311] width 77 height 20
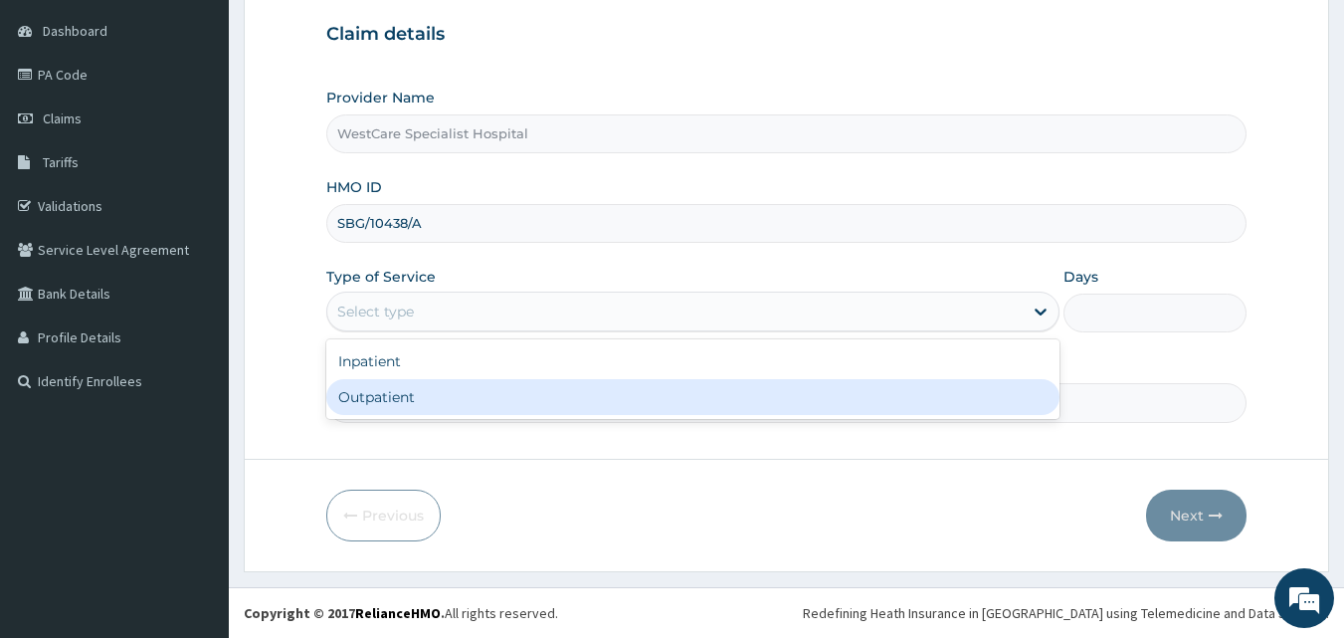
click at [410, 395] on div "Outpatient" at bounding box center [692, 397] width 733 height 36
type input "1"
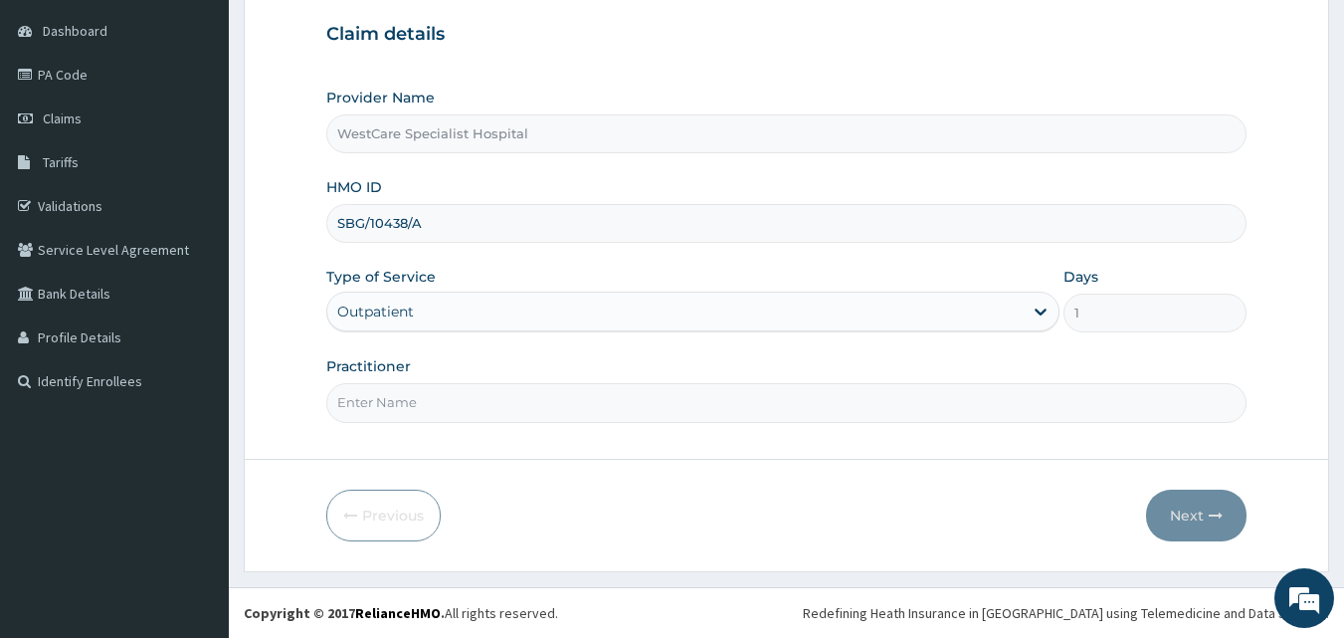
click at [410, 395] on input "Practitioner" at bounding box center [786, 402] width 921 height 39
type input "DR [PERSON_NAME]"
click at [1203, 504] on button "Next" at bounding box center [1196, 515] width 100 height 52
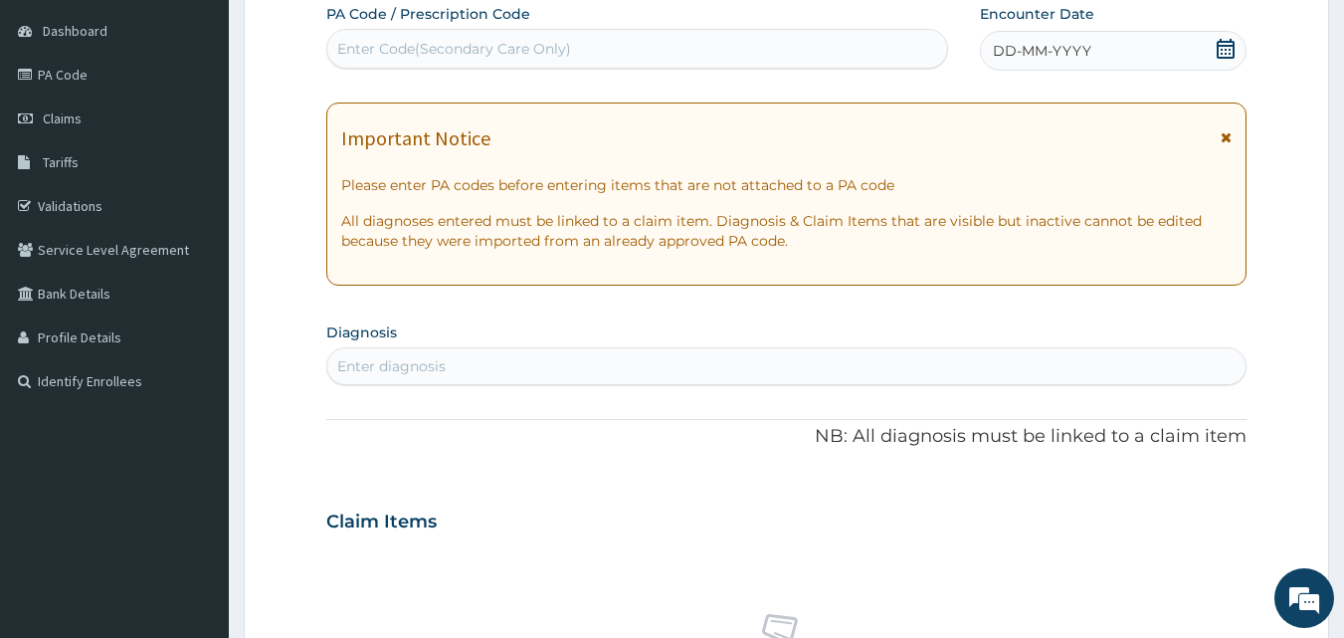
scroll to position [87, 0]
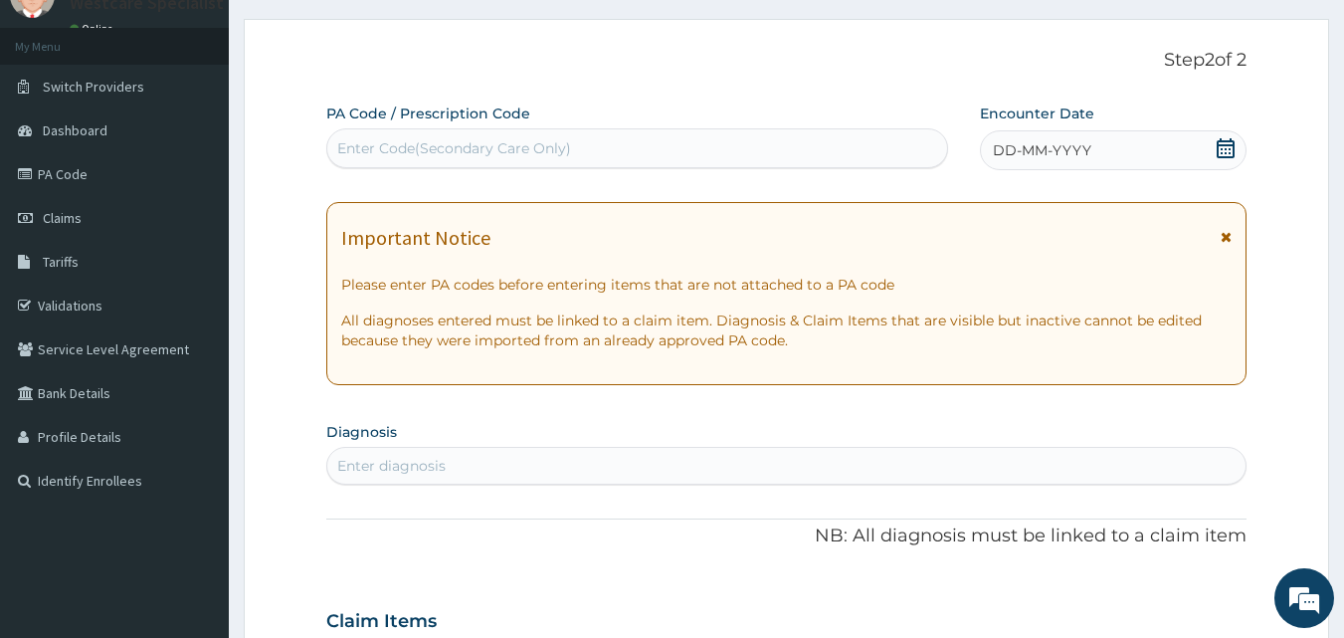
click at [997, 147] on span "DD-MM-YYYY" at bounding box center [1042, 150] width 98 height 20
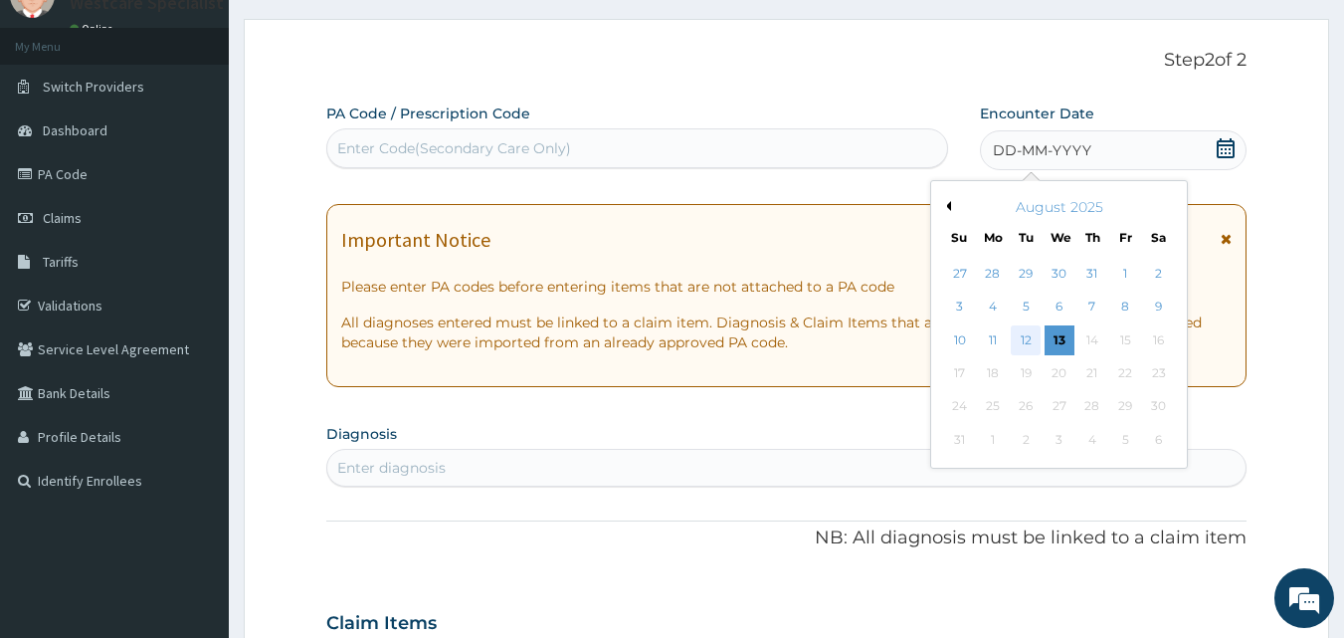
click at [1028, 335] on div "12" at bounding box center [1027, 340] width 30 height 30
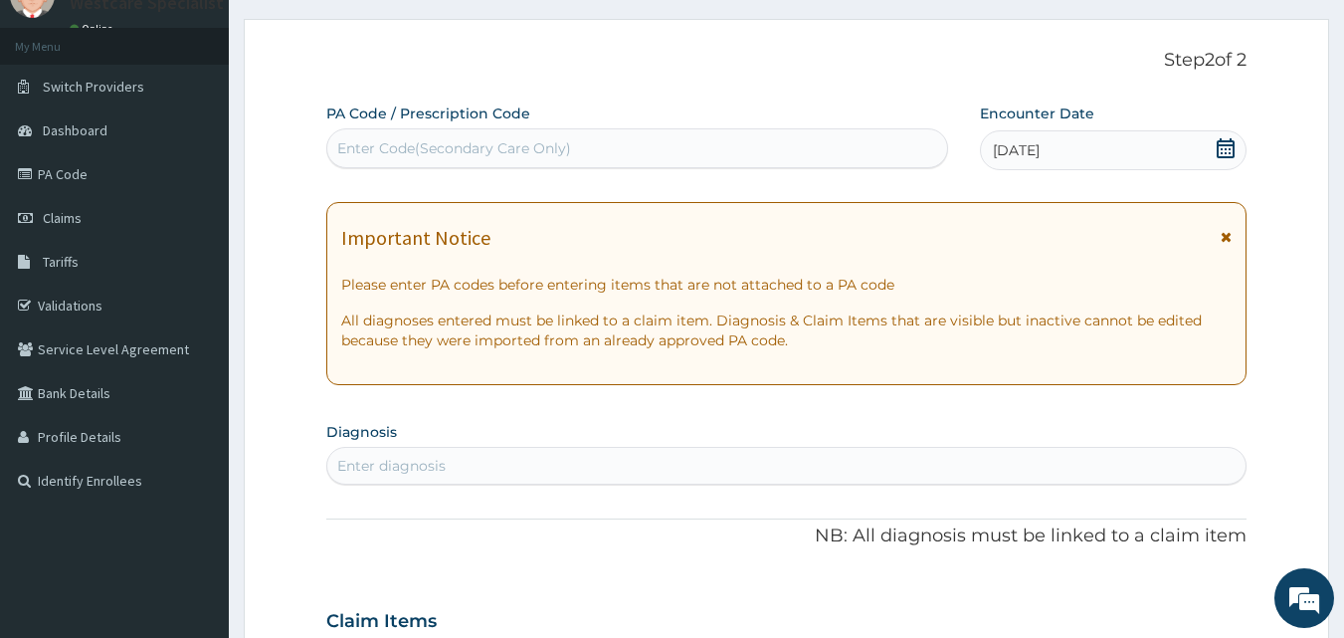
click at [687, 481] on div "Enter diagnosis" at bounding box center [786, 466] width 919 height 32
type input "[MEDICAL_DATA]"
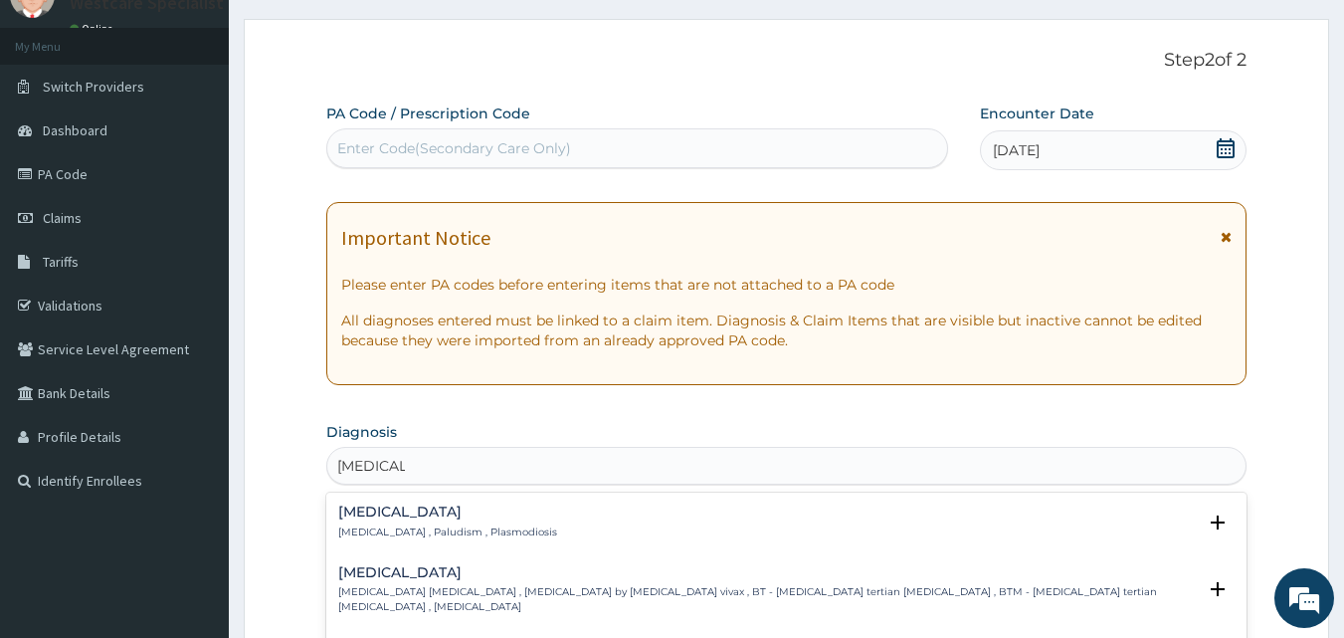
scroll to position [286, 0]
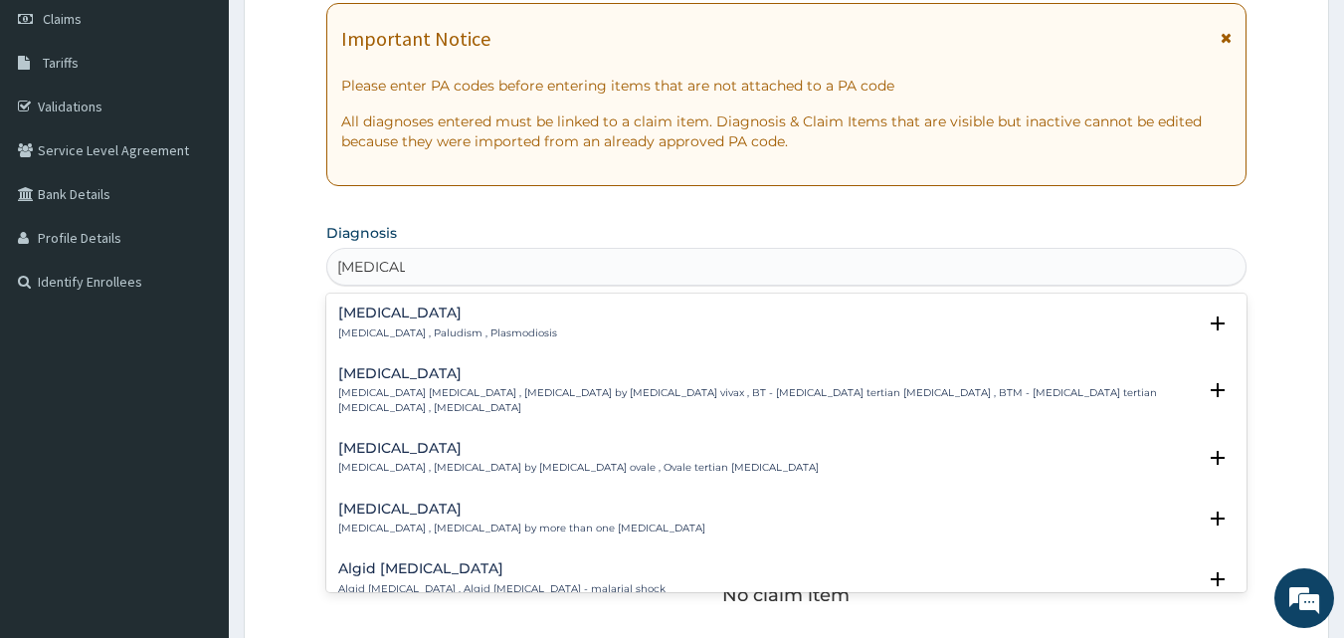
click at [386, 311] on h4 "[MEDICAL_DATA]" at bounding box center [447, 312] width 219 height 15
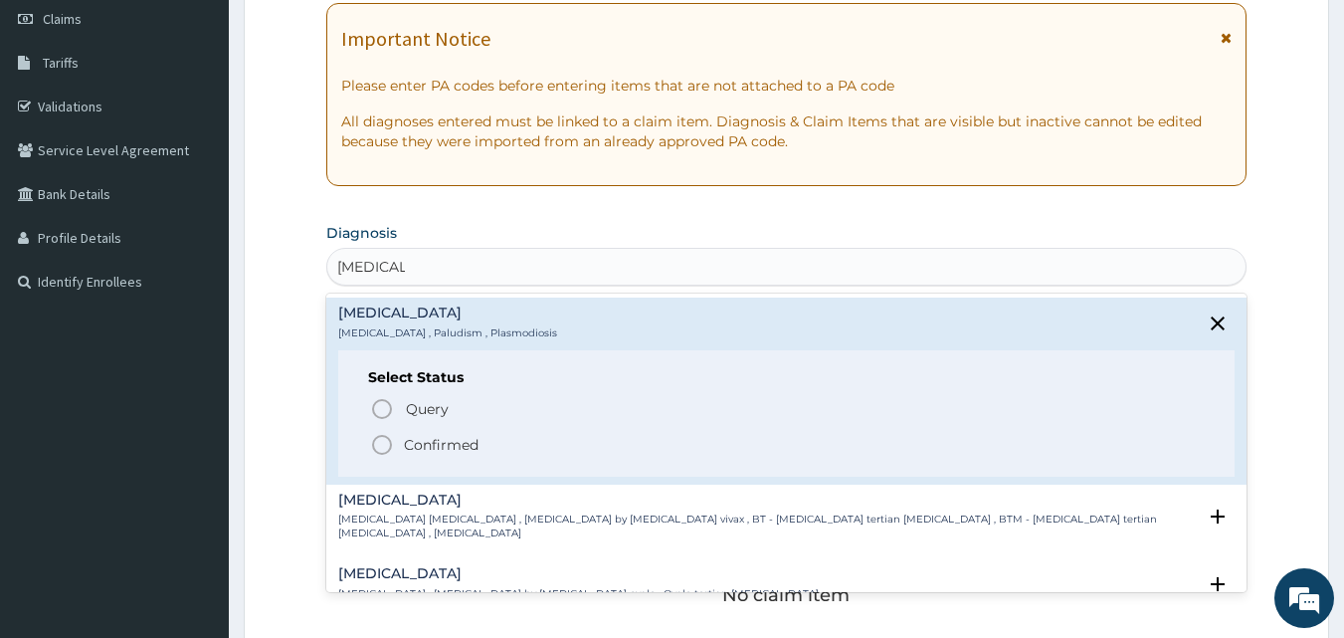
drag, startPoint x: 376, startPoint y: 435, endPoint x: 399, endPoint y: 368, distance: 70.5
click at [378, 435] on icon "status option filled" at bounding box center [382, 445] width 24 height 24
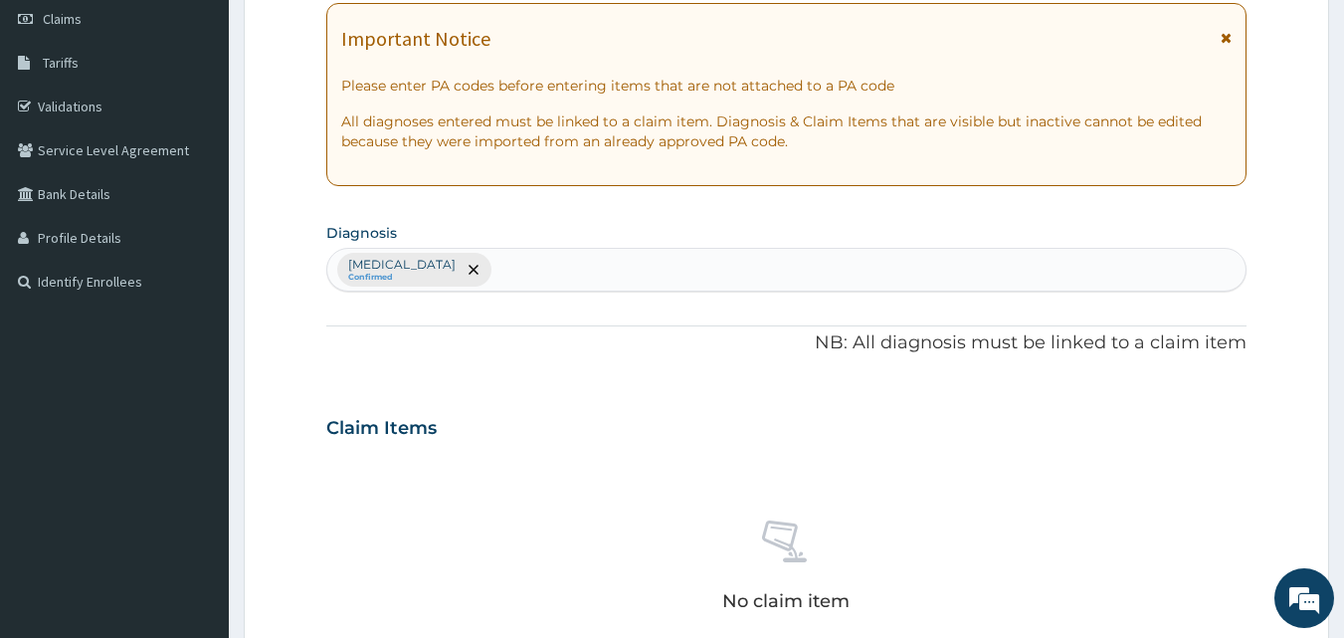
scroll to position [797, 0]
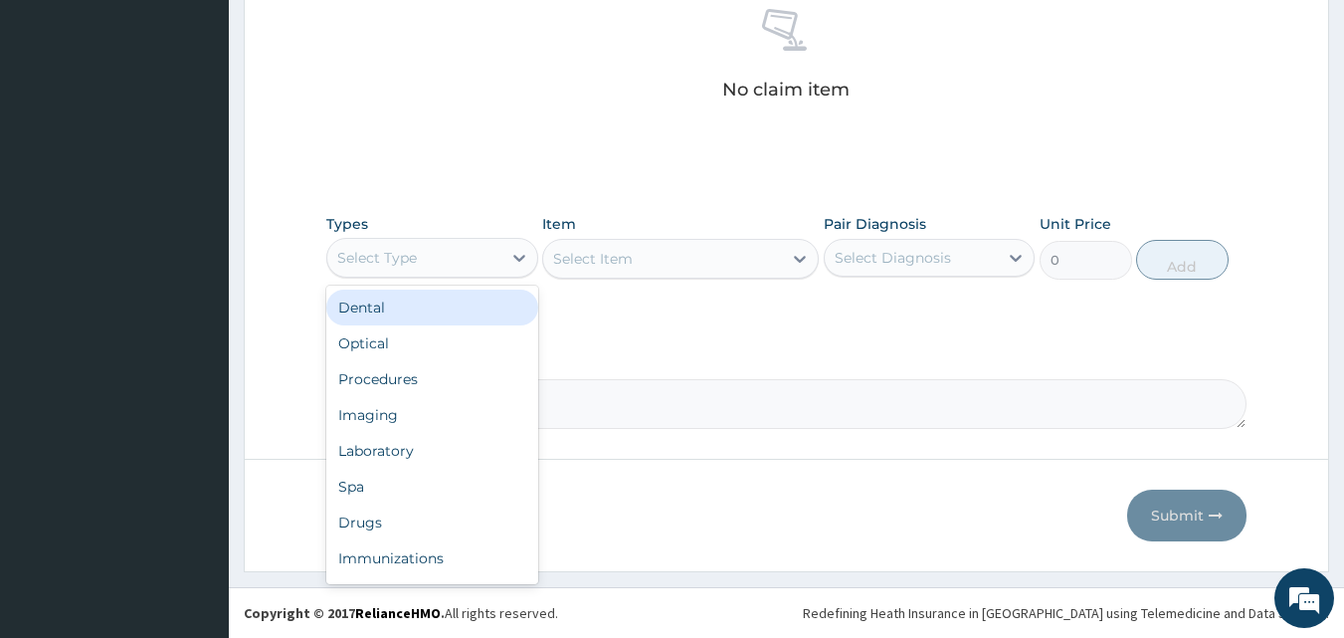
click at [415, 253] on div "Select Type" at bounding box center [377, 258] width 80 height 20
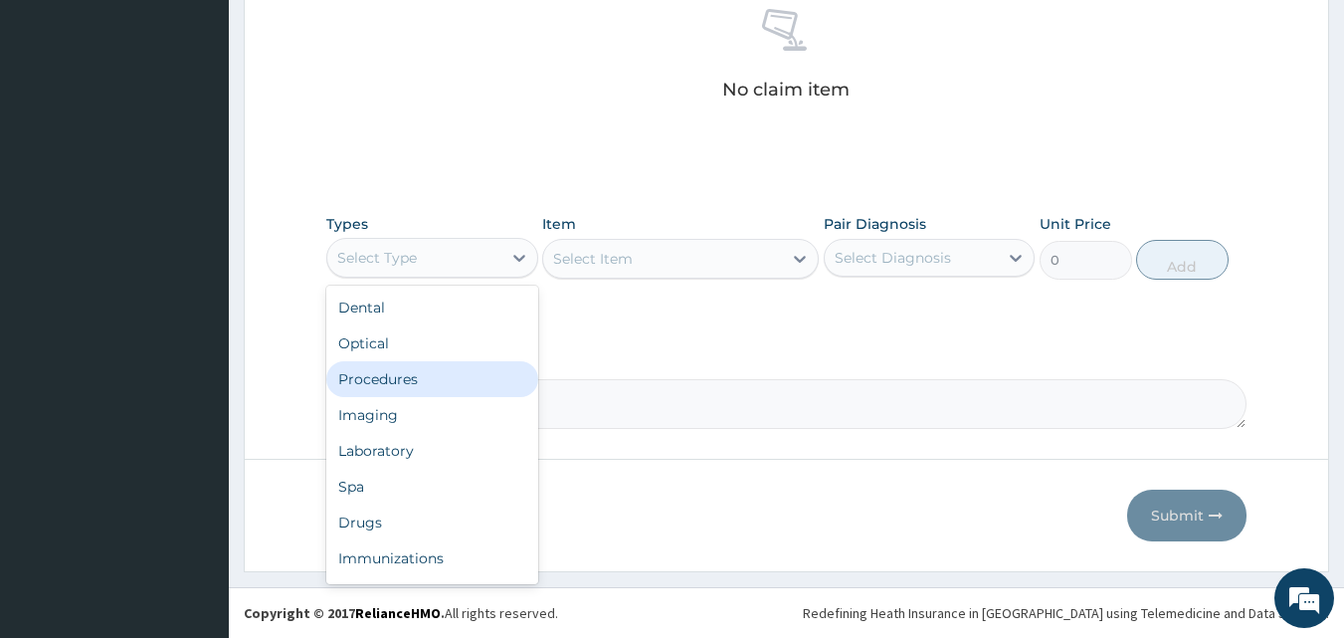
drag, startPoint x: 410, startPoint y: 387, endPoint x: 588, endPoint y: 316, distance: 191.6
click at [415, 386] on div "Procedures" at bounding box center [432, 379] width 212 height 36
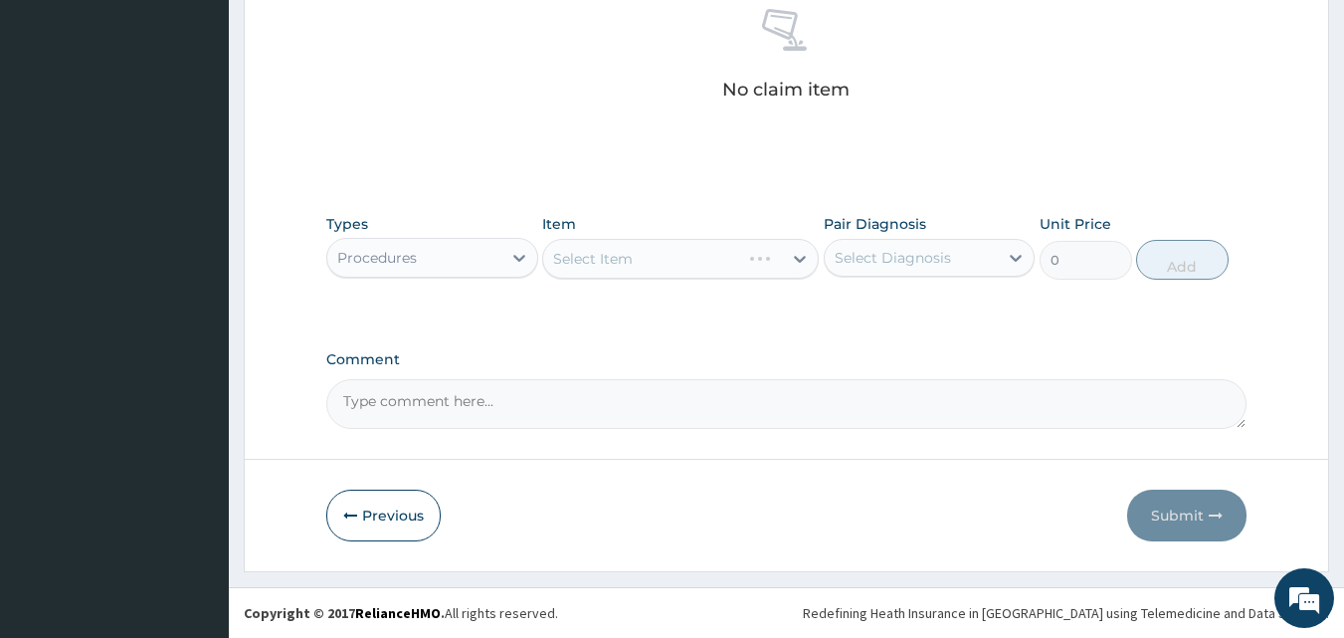
drag, startPoint x: 730, startPoint y: 302, endPoint x: 890, endPoint y: 303, distance: 160.2
click at [736, 302] on div "Types option Procedures, selected. Select is focused ,type to refine list, pres…" at bounding box center [786, 261] width 921 height 115
click at [902, 259] on div "Select Diagnosis" at bounding box center [893, 258] width 116 height 20
drag, startPoint x: 871, startPoint y: 310, endPoint x: 862, endPoint y: 315, distance: 10.2
click at [870, 311] on label "[MEDICAL_DATA]" at bounding box center [918, 306] width 123 height 20
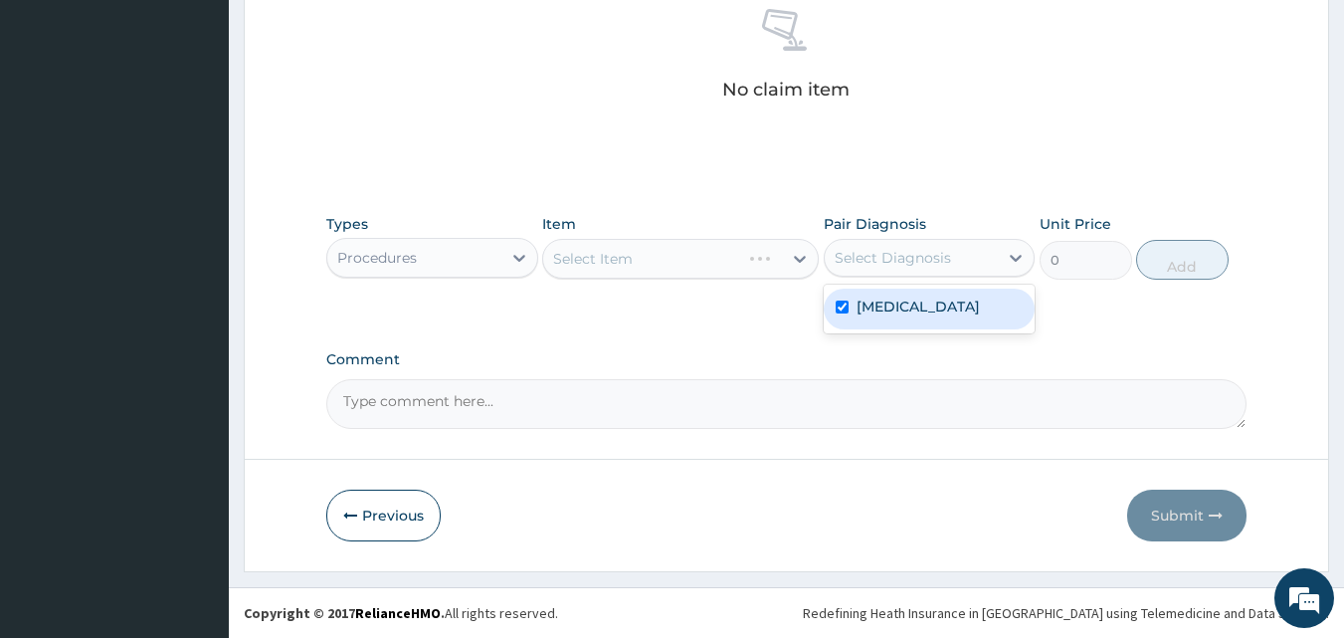
checkbox input "true"
click at [759, 307] on div "Types Procedures Item Select Item Pair Diagnosis [MEDICAL_DATA] Unit Price 0 Add" at bounding box center [786, 261] width 921 height 115
click at [664, 311] on div "Types Procedures Item Select Item Pair Diagnosis [MEDICAL_DATA] Unit Price 0 Add" at bounding box center [786, 261] width 921 height 115
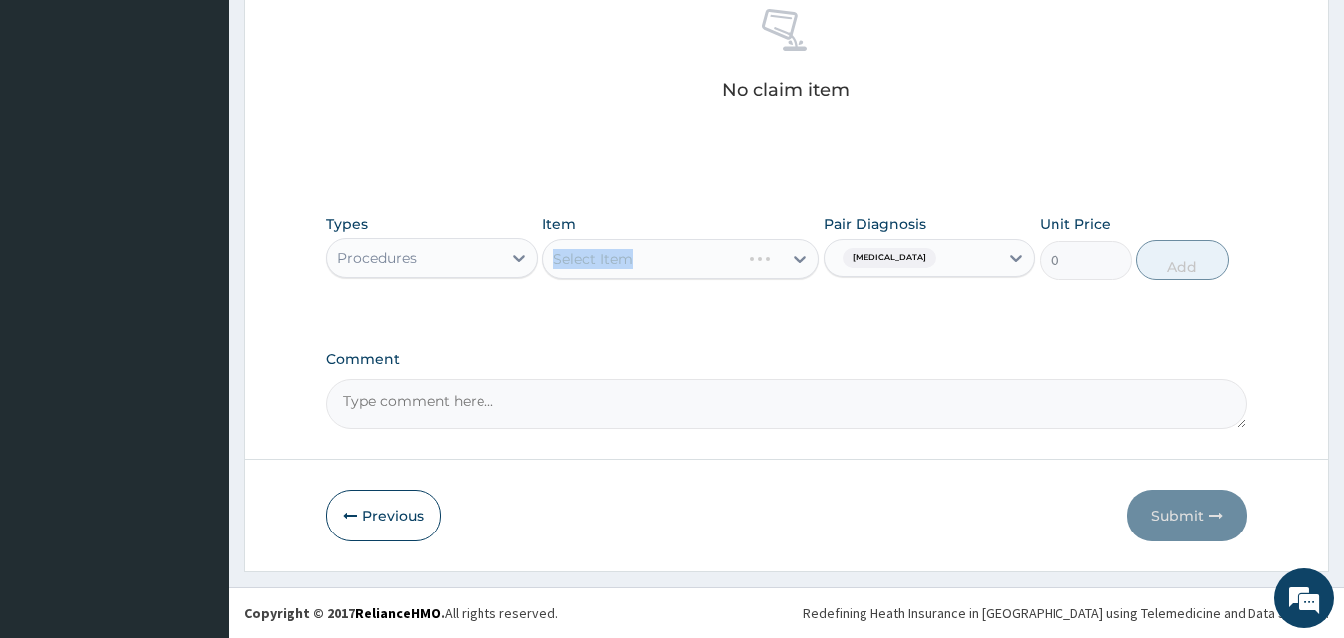
click at [664, 311] on div "Types Procedures Item Select Item Pair Diagnosis [MEDICAL_DATA] Unit Price 0 Add" at bounding box center [786, 261] width 921 height 115
click at [641, 306] on div "Types Procedures Item Select Item Pair Diagnosis [MEDICAL_DATA] Unit Price 0 Add" at bounding box center [786, 261] width 921 height 115
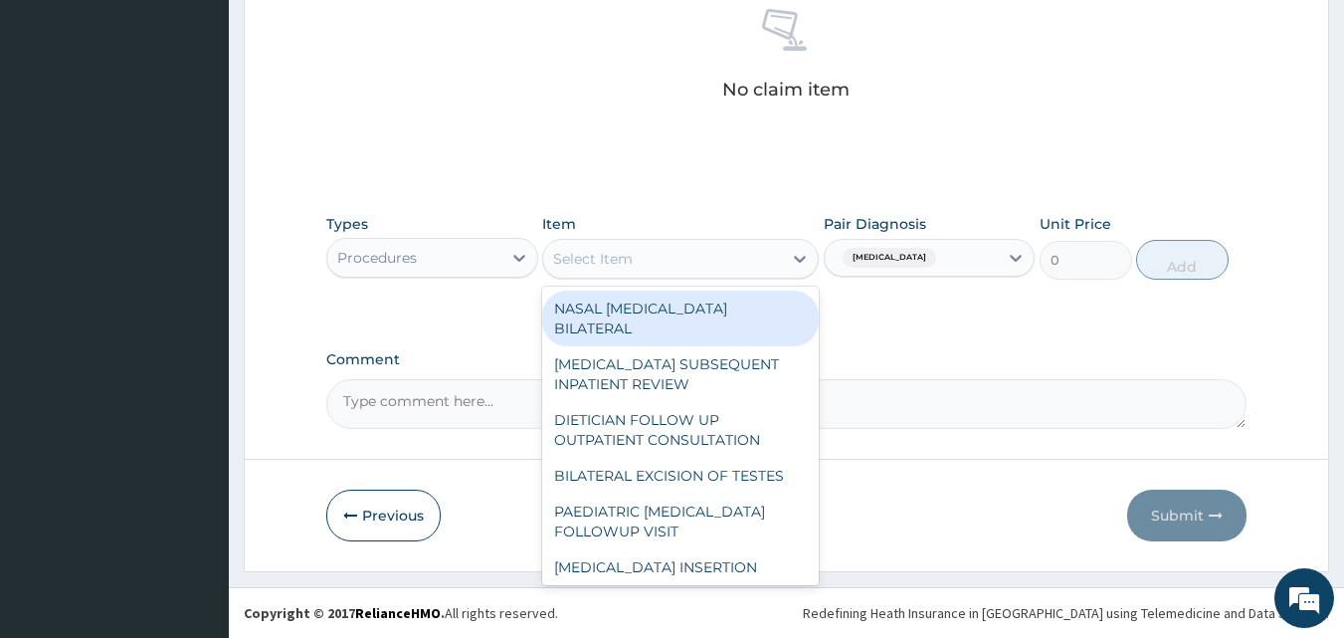
click at [620, 253] on div "Select Item" at bounding box center [593, 259] width 80 height 20
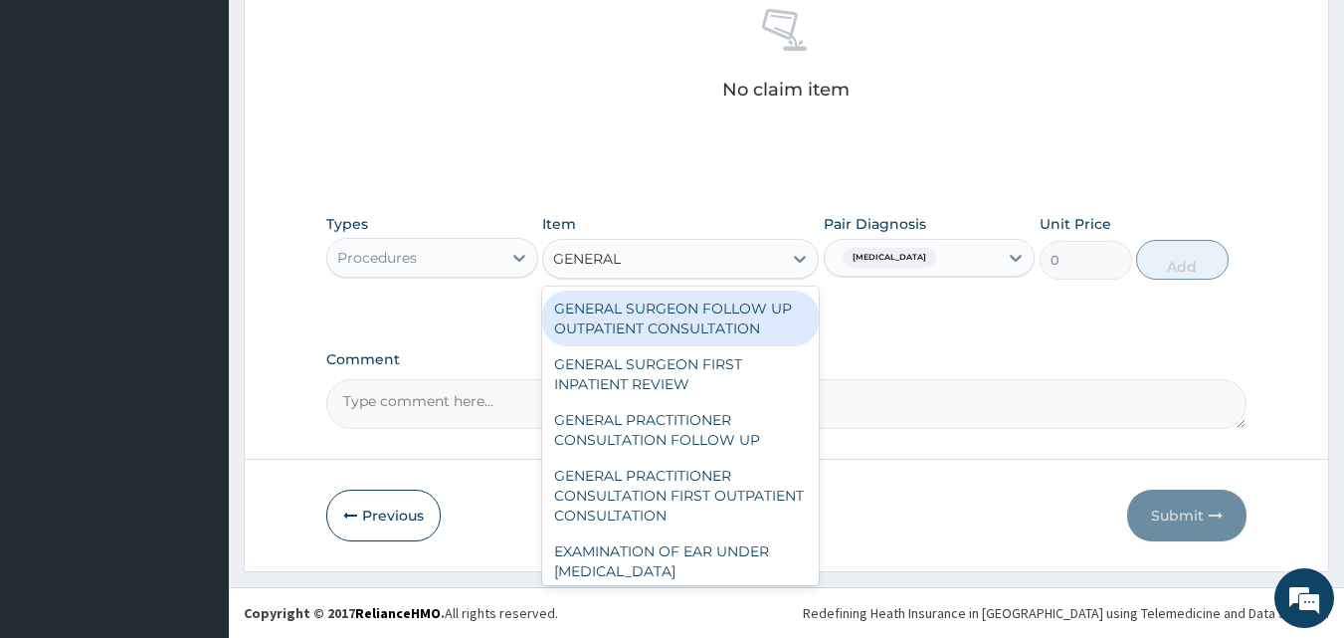
type input "GENERAL P"
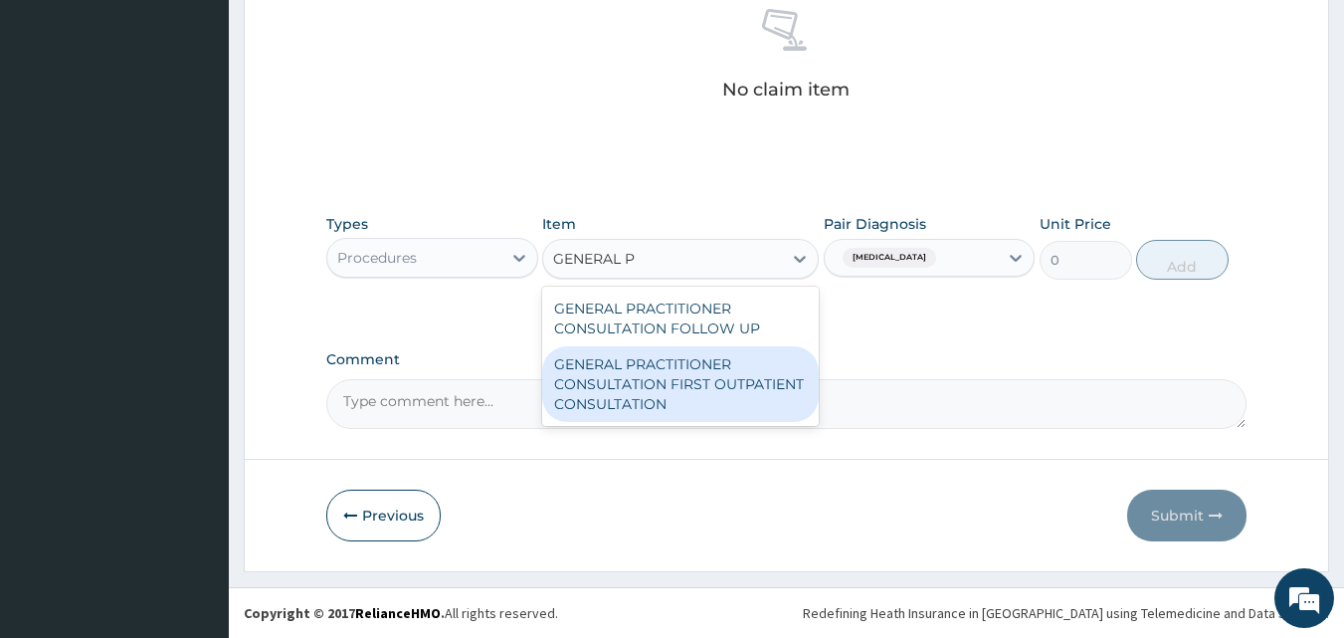
drag, startPoint x: 769, startPoint y: 386, endPoint x: 1133, endPoint y: 311, distance: 371.7
click at [769, 385] on div "GENERAL PRACTITIONER CONSULTATION FIRST OUTPATIENT CONSULTATION" at bounding box center [680, 384] width 277 height 76
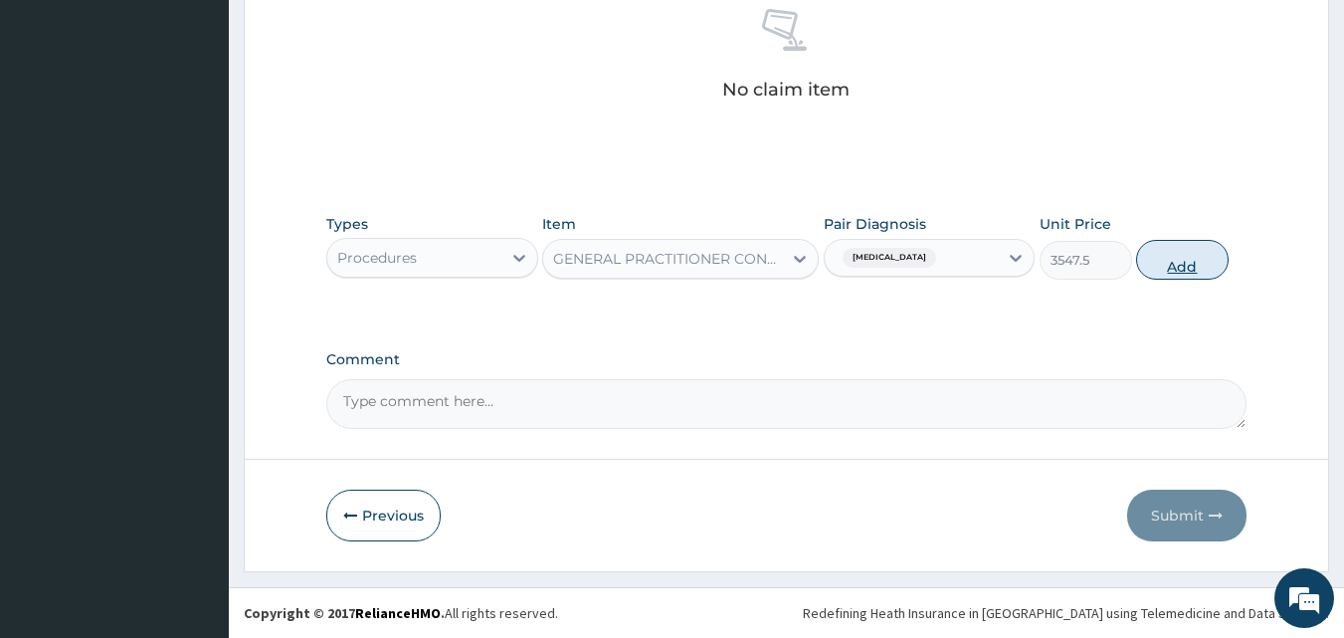
click at [1185, 259] on button "Add" at bounding box center [1182, 260] width 93 height 40
type input "0"
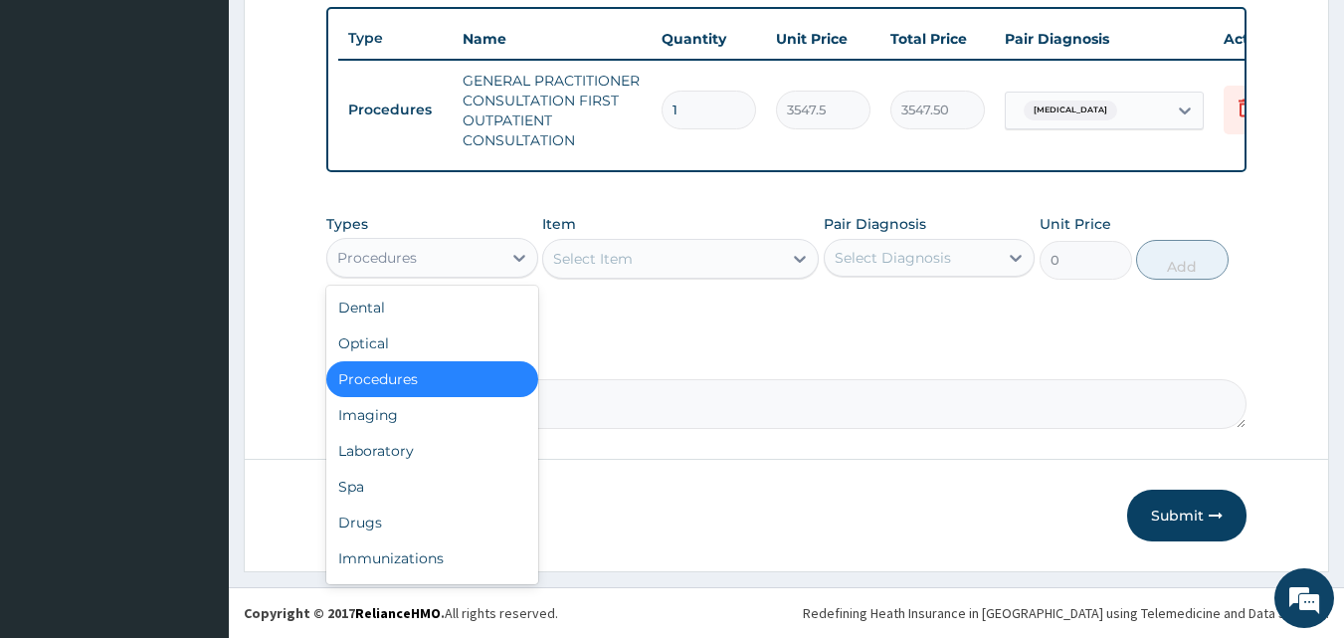
click at [412, 250] on div "Procedures" at bounding box center [377, 258] width 80 height 20
click at [382, 454] on div "Laboratory" at bounding box center [432, 451] width 212 height 36
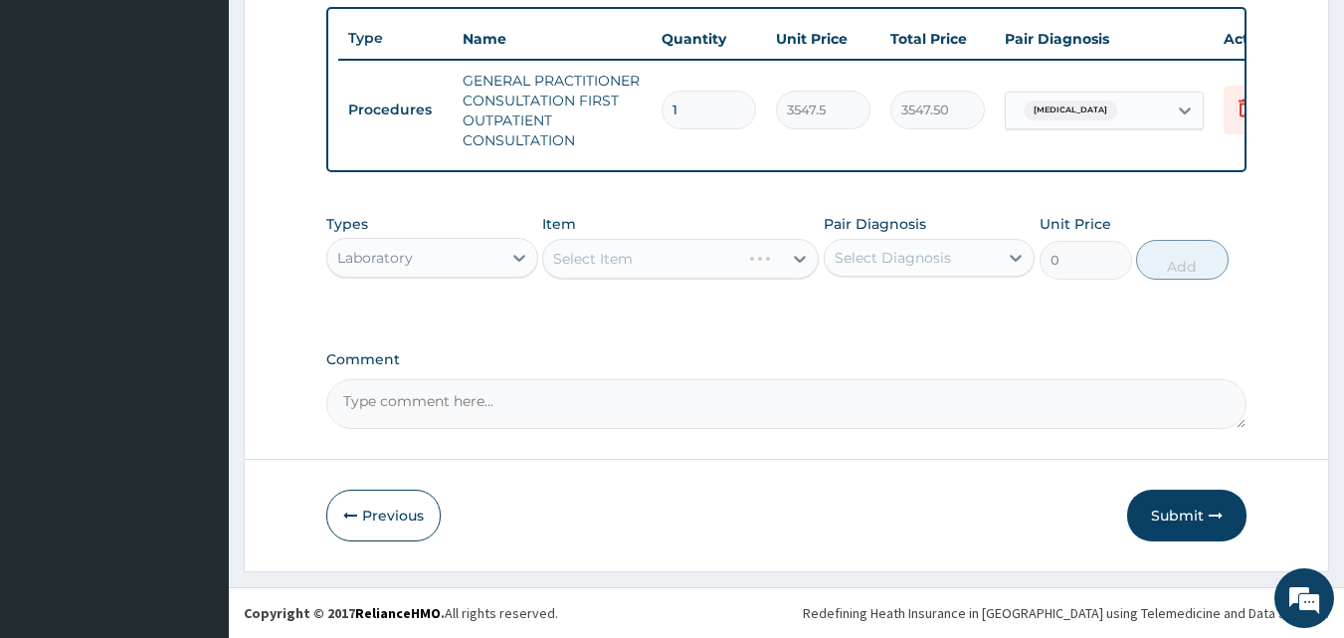
click at [921, 252] on div "Select Diagnosis" at bounding box center [893, 258] width 116 height 20
click at [913, 301] on div "[MEDICAL_DATA]" at bounding box center [930, 308] width 212 height 41
checkbox input "true"
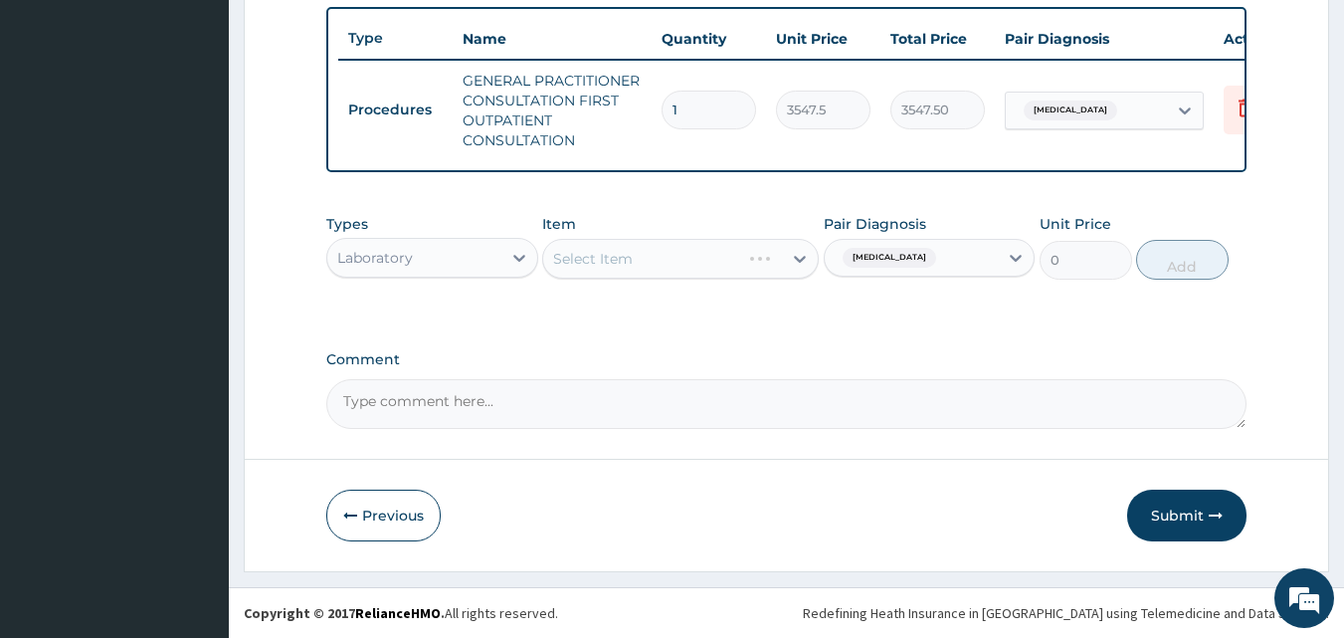
click at [661, 315] on div "Types Laboratory Item Select Item Pair Diagnosis [MEDICAL_DATA] Unit Price 0 Add" at bounding box center [786, 261] width 921 height 115
click at [661, 314] on div "Types Laboratory Item Select Item Pair Diagnosis [MEDICAL_DATA] Unit Price 0 Add" at bounding box center [786, 261] width 921 height 115
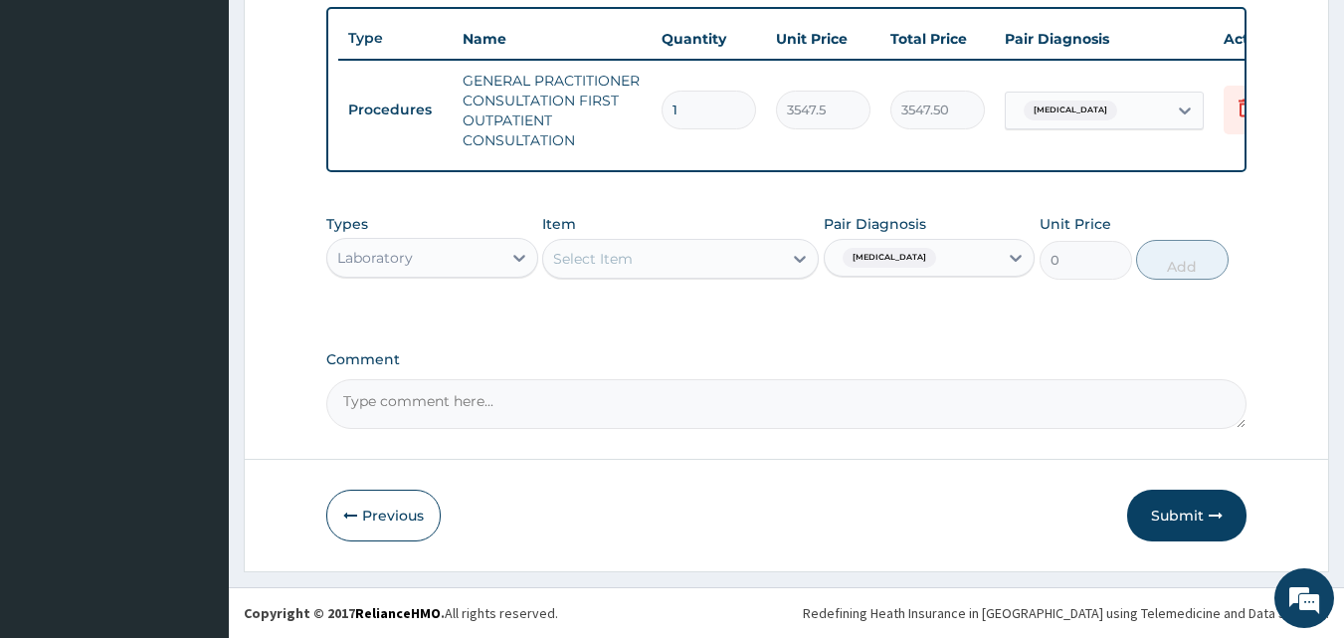
click at [663, 249] on div "Select Item" at bounding box center [662, 259] width 239 height 32
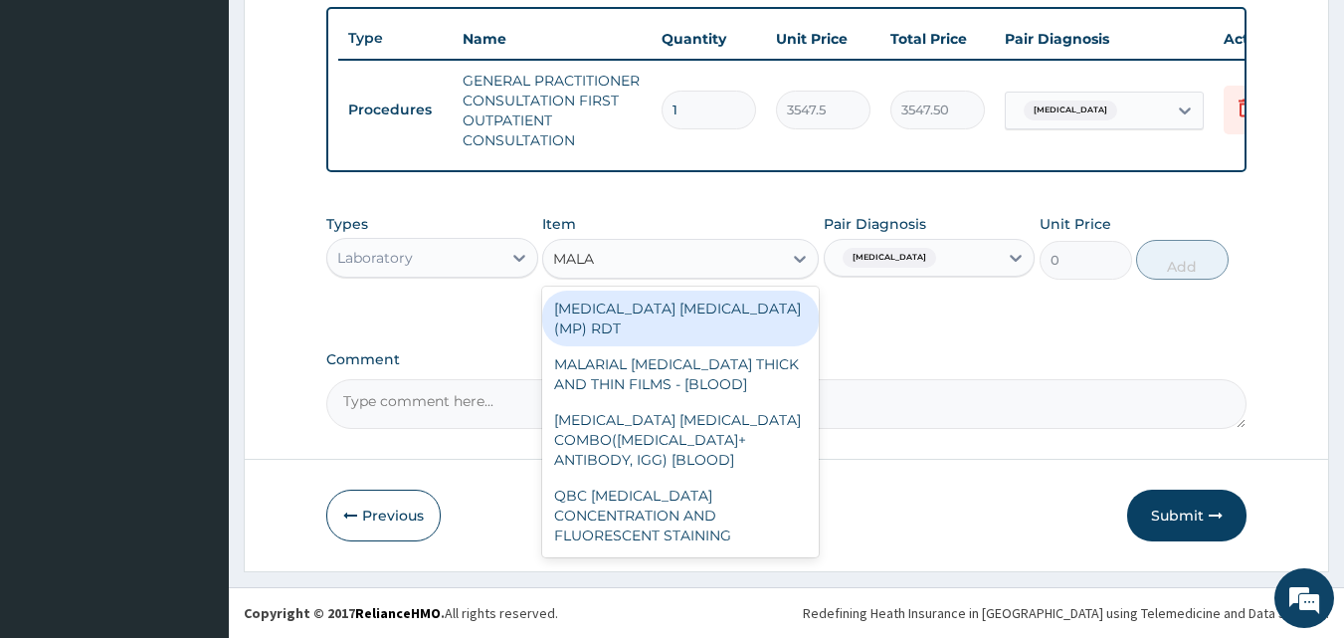
type input "MALAR"
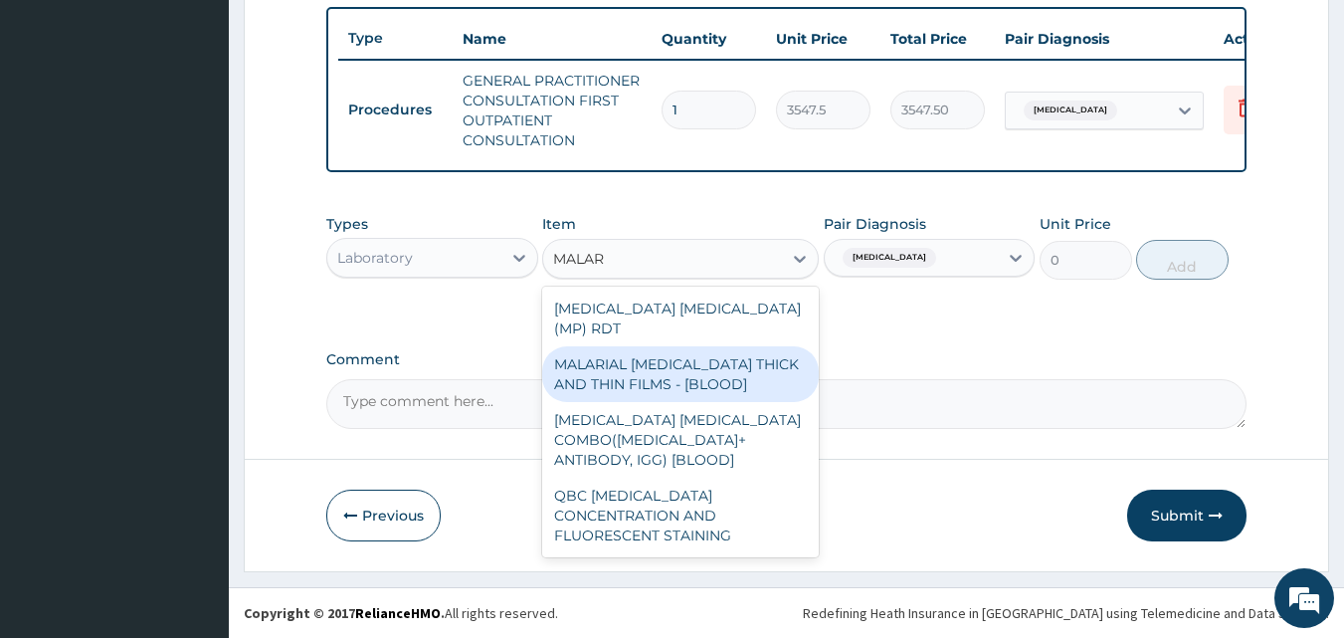
drag, startPoint x: 712, startPoint y: 364, endPoint x: 1060, endPoint y: 267, distance: 361.6
click at [714, 364] on div "MALARIAL [MEDICAL_DATA] THICK AND THIN FILMS - [BLOOD]" at bounding box center [680, 374] width 277 height 56
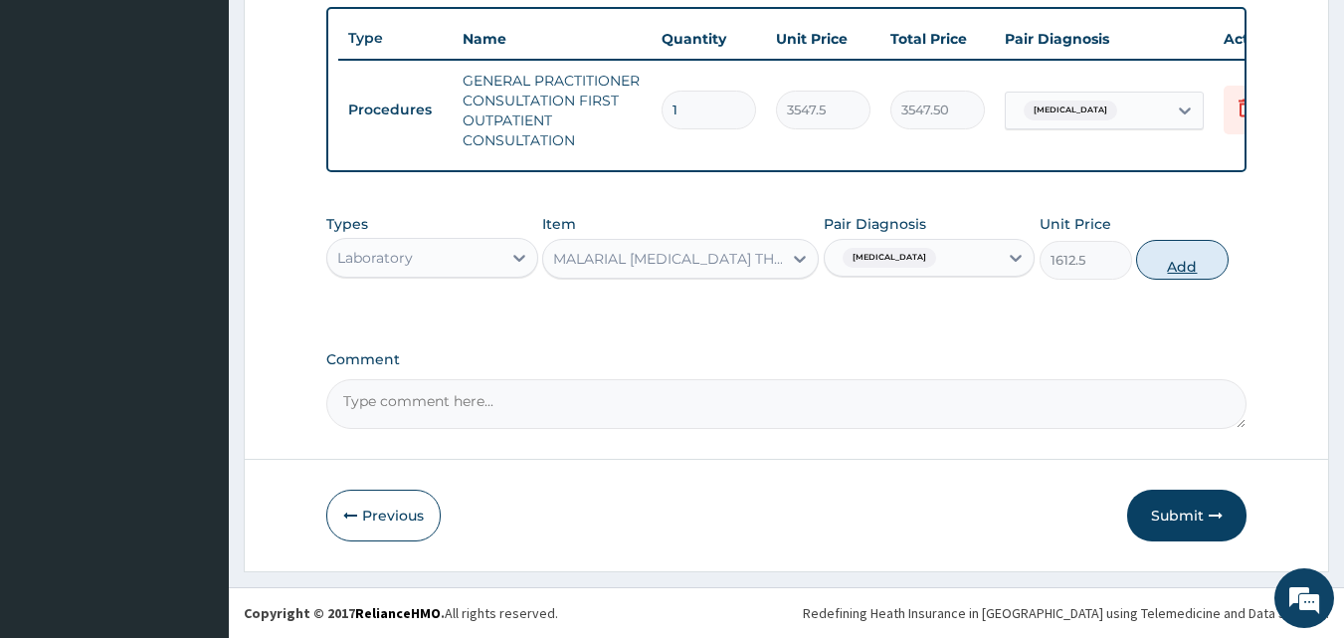
click at [1194, 253] on button "Add" at bounding box center [1182, 260] width 93 height 40
type input "0"
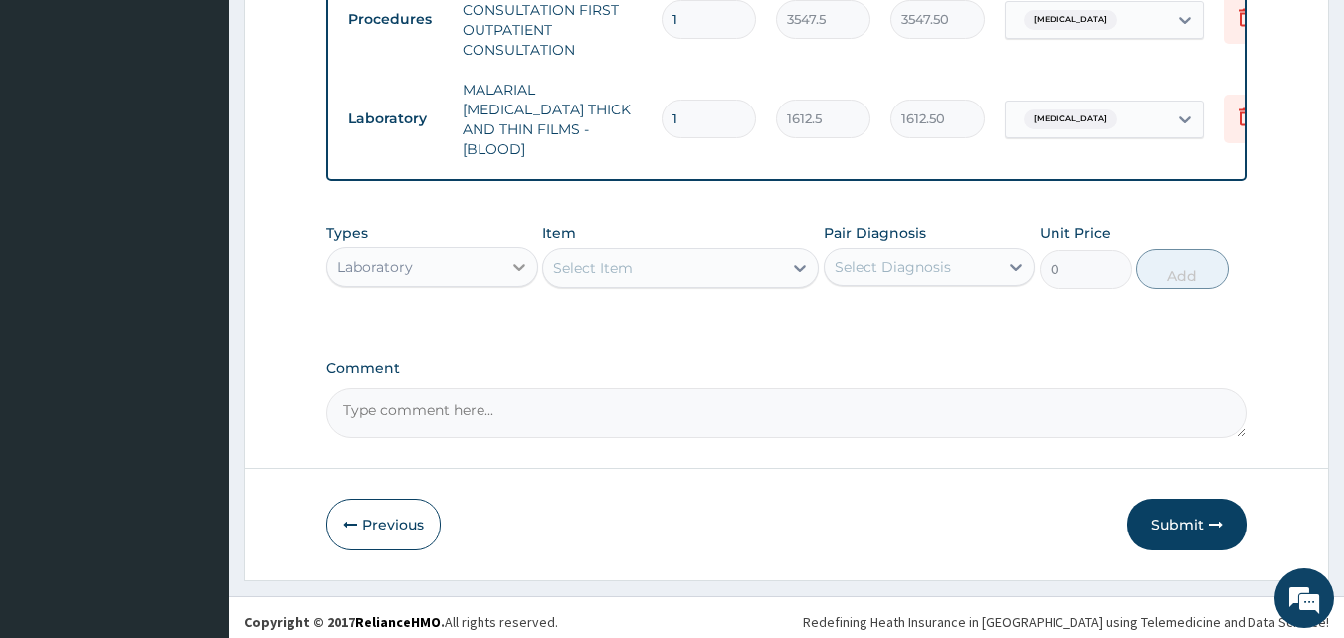
scroll to position [828, 0]
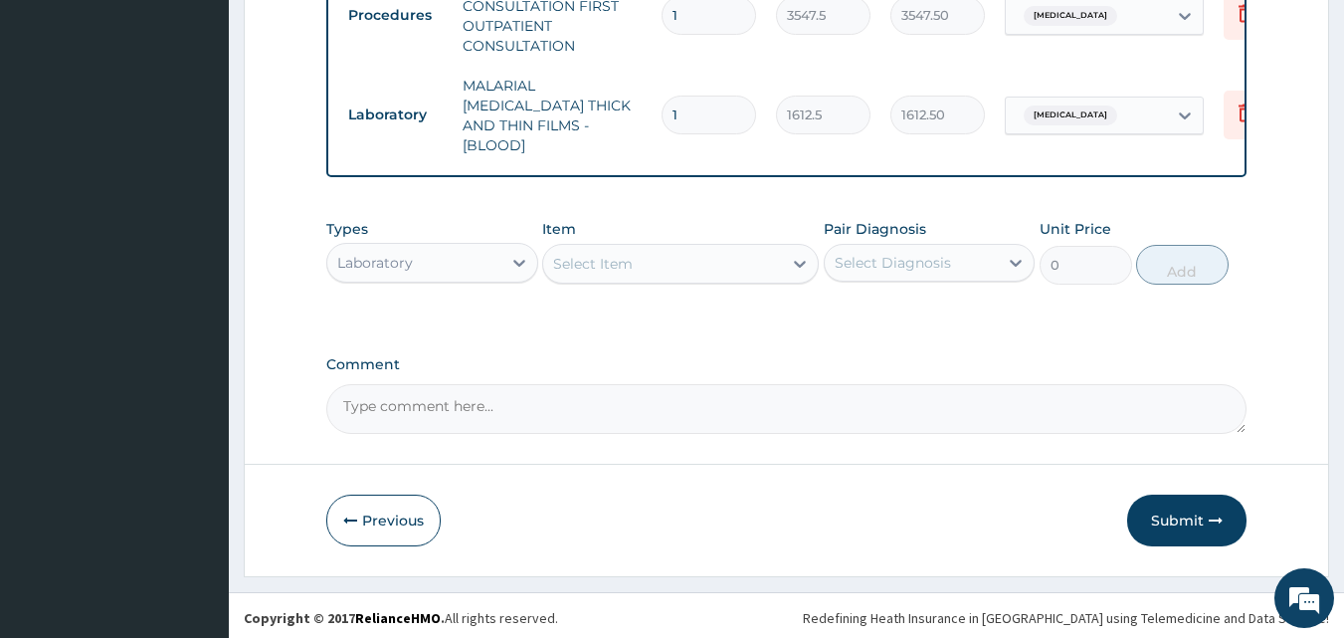
click at [475, 260] on div "Laboratory" at bounding box center [414, 263] width 174 height 32
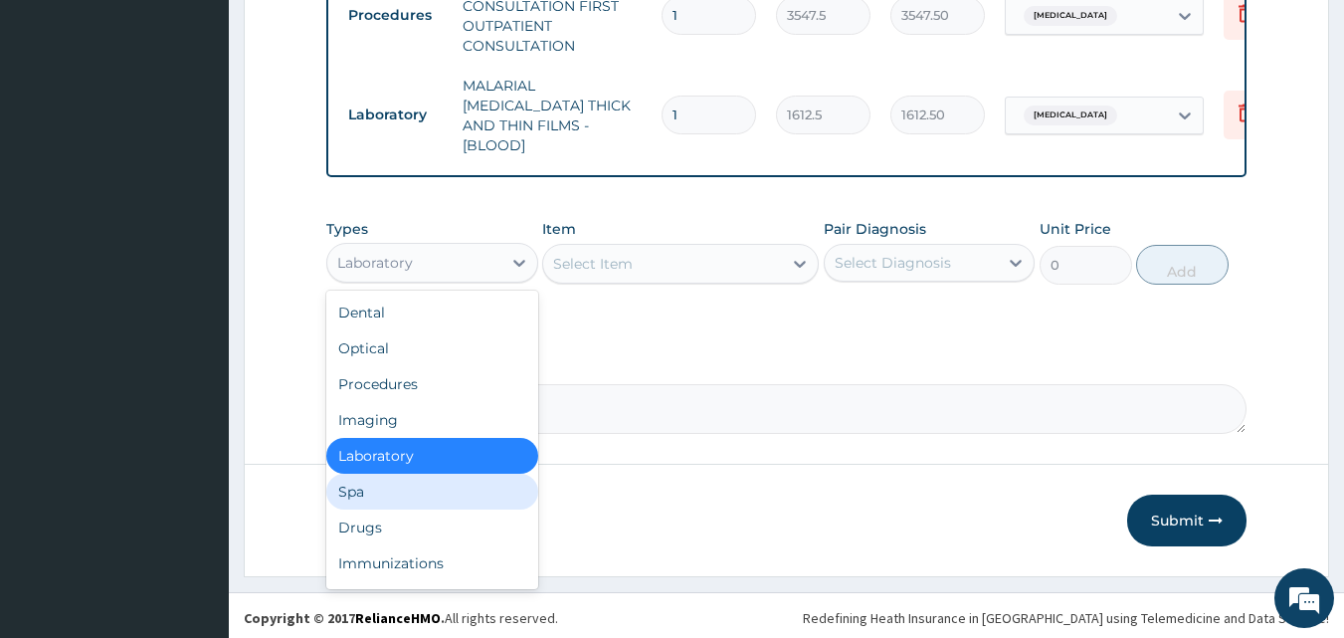
scroll to position [68, 0]
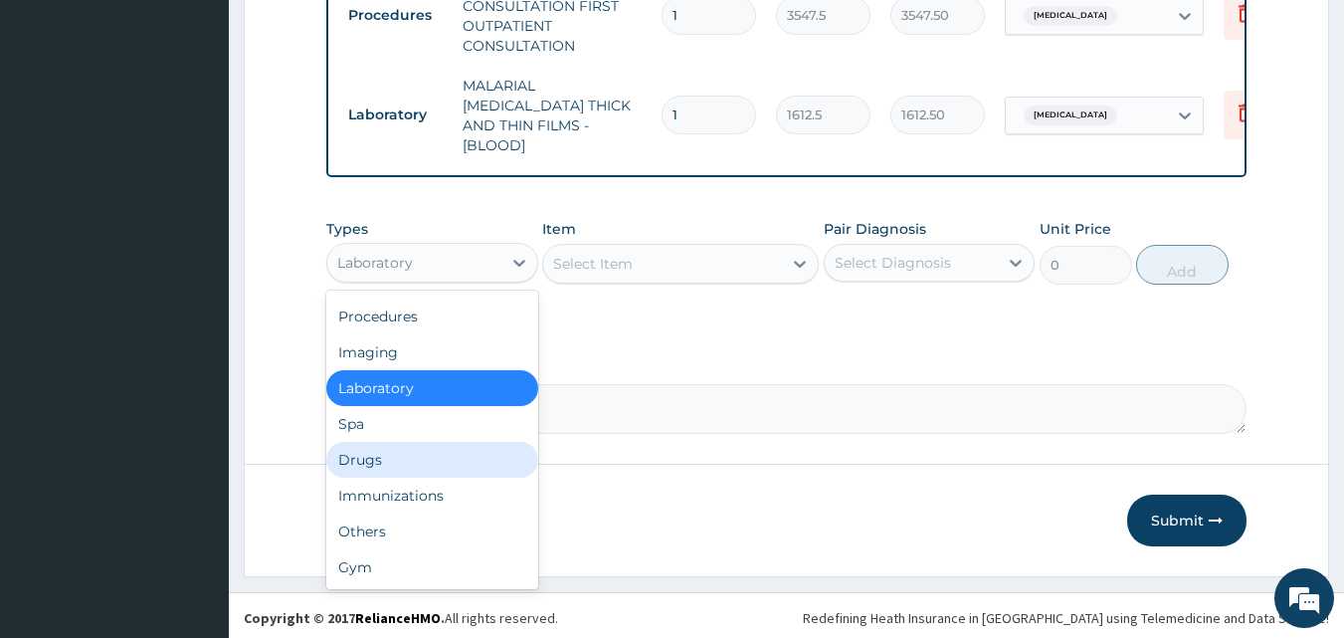
click at [389, 449] on div "Drugs" at bounding box center [432, 460] width 212 height 36
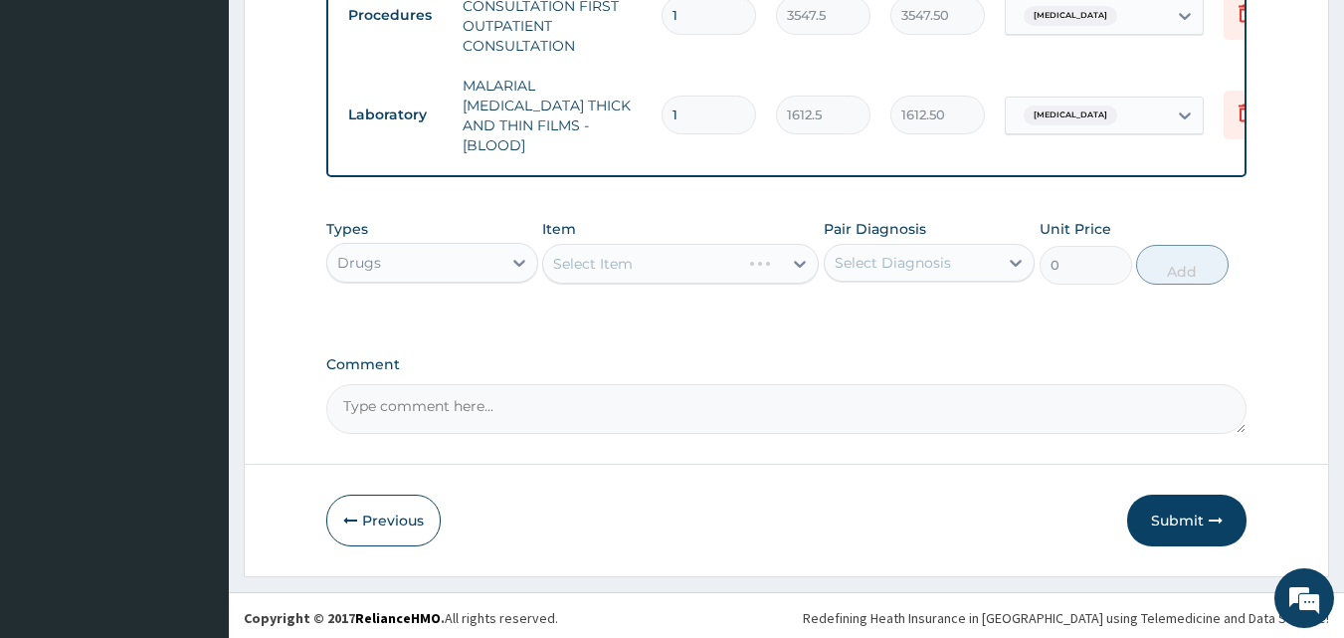
click at [623, 356] on label "Comment" at bounding box center [786, 364] width 921 height 17
click at [623, 384] on textarea "Comment" at bounding box center [786, 409] width 921 height 50
click at [623, 356] on label "Comment" at bounding box center [786, 364] width 921 height 17
click at [623, 384] on textarea "Comment" at bounding box center [786, 409] width 921 height 50
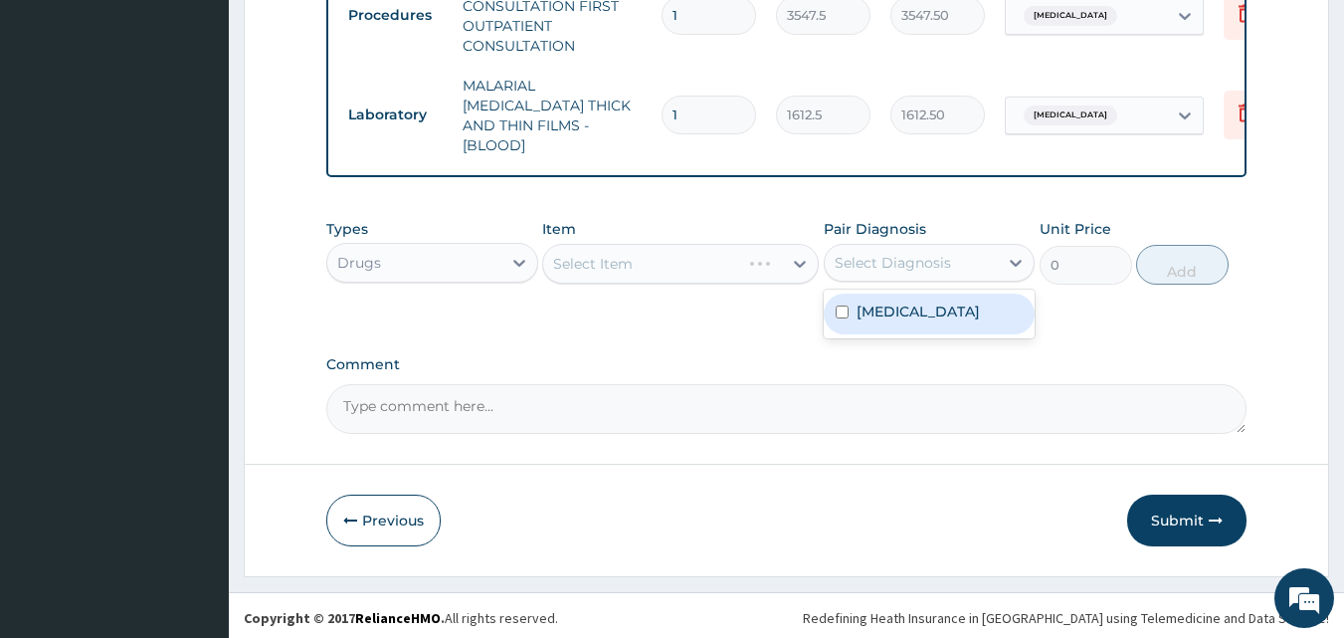
click at [881, 267] on div "Select Diagnosis" at bounding box center [893, 263] width 116 height 20
click at [873, 312] on label "[MEDICAL_DATA]" at bounding box center [918, 311] width 123 height 20
checkbox input "true"
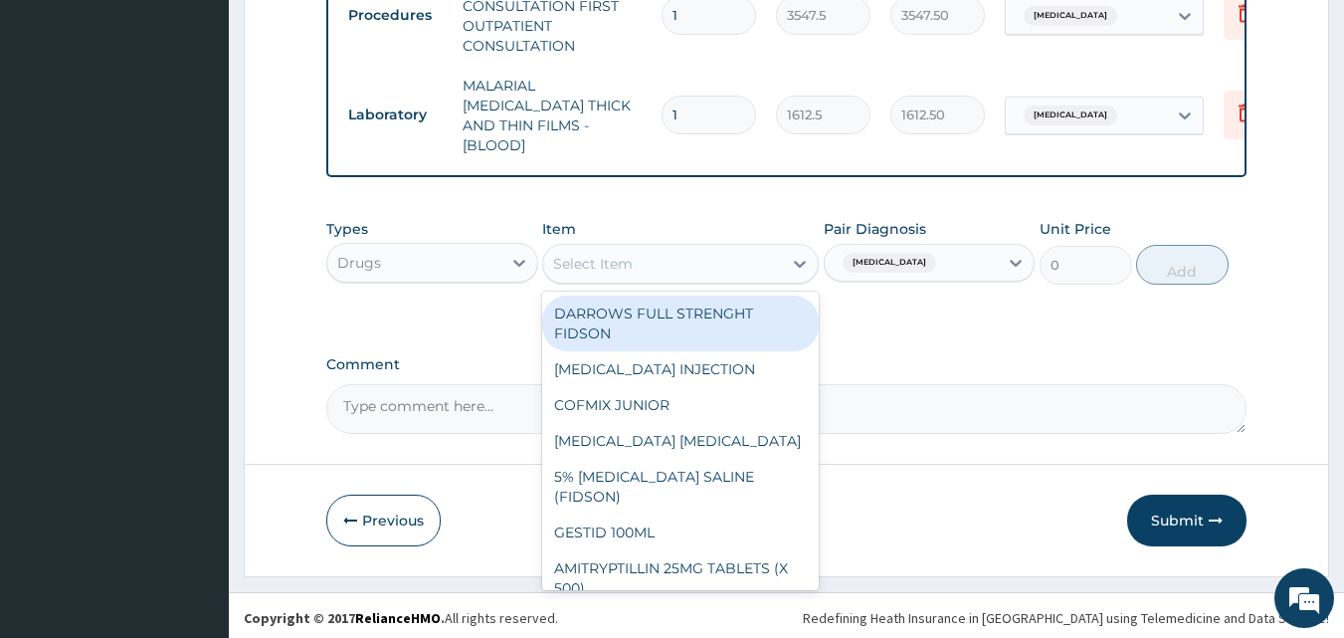
click at [633, 261] on div "Select Item" at bounding box center [662, 264] width 239 height 32
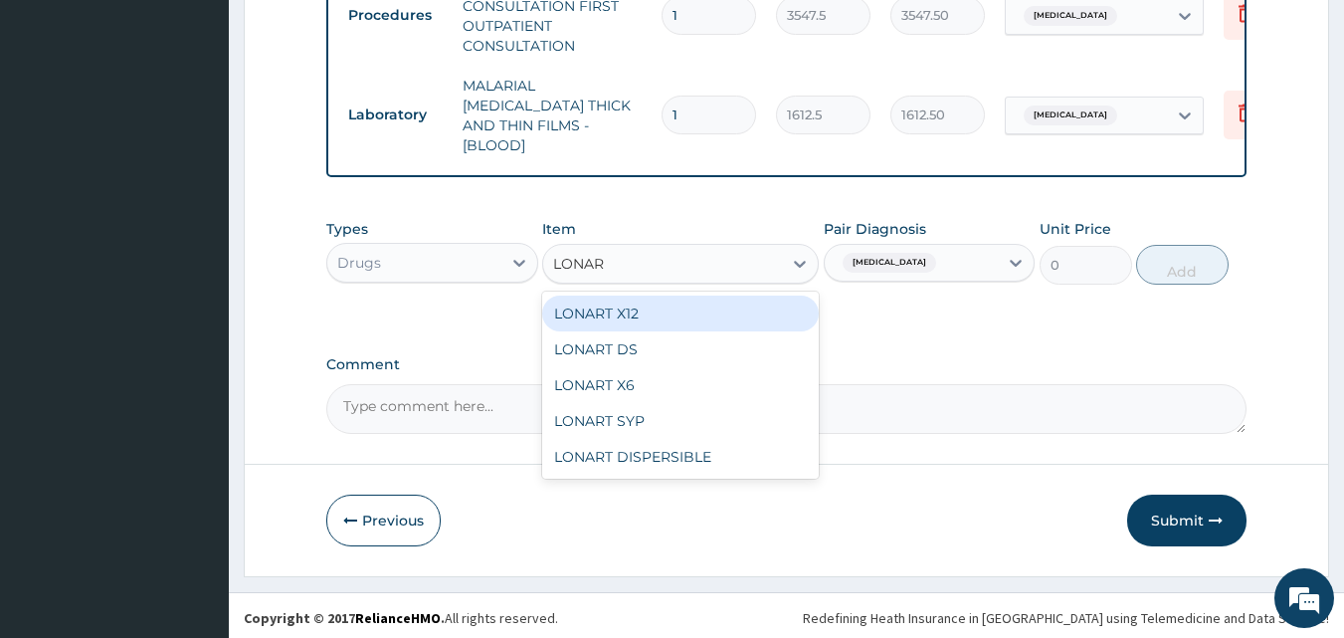
type input "LONART"
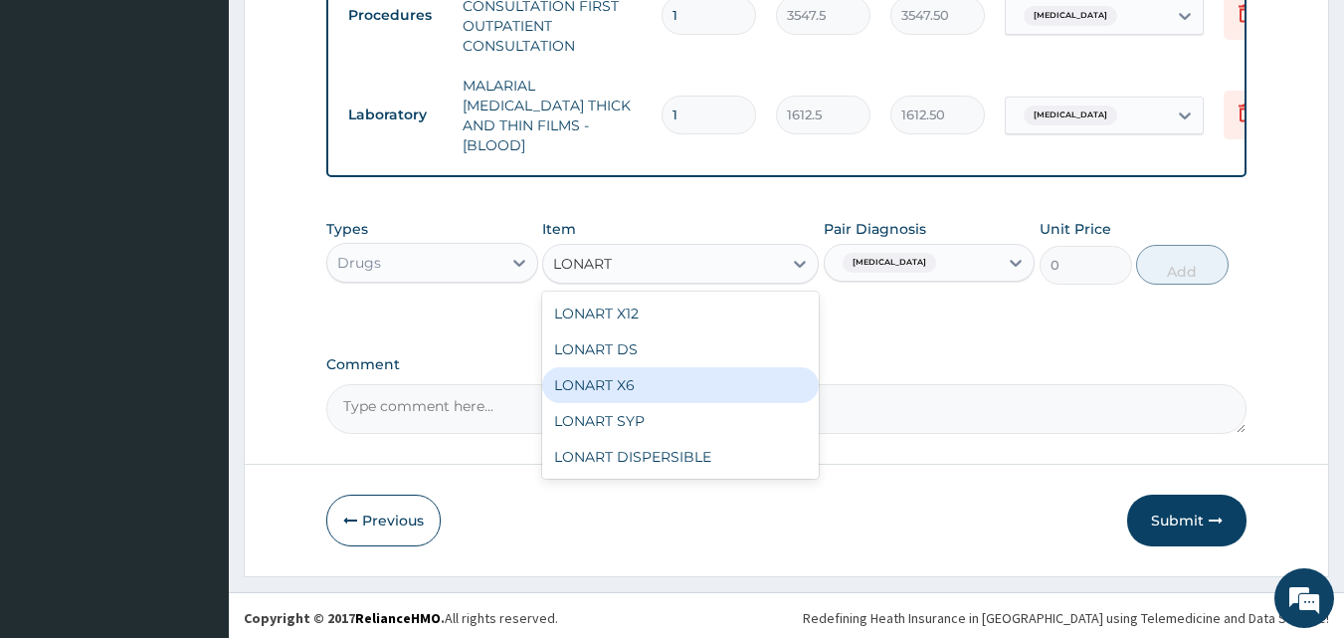
click at [633, 381] on div "LONART X6" at bounding box center [680, 385] width 277 height 36
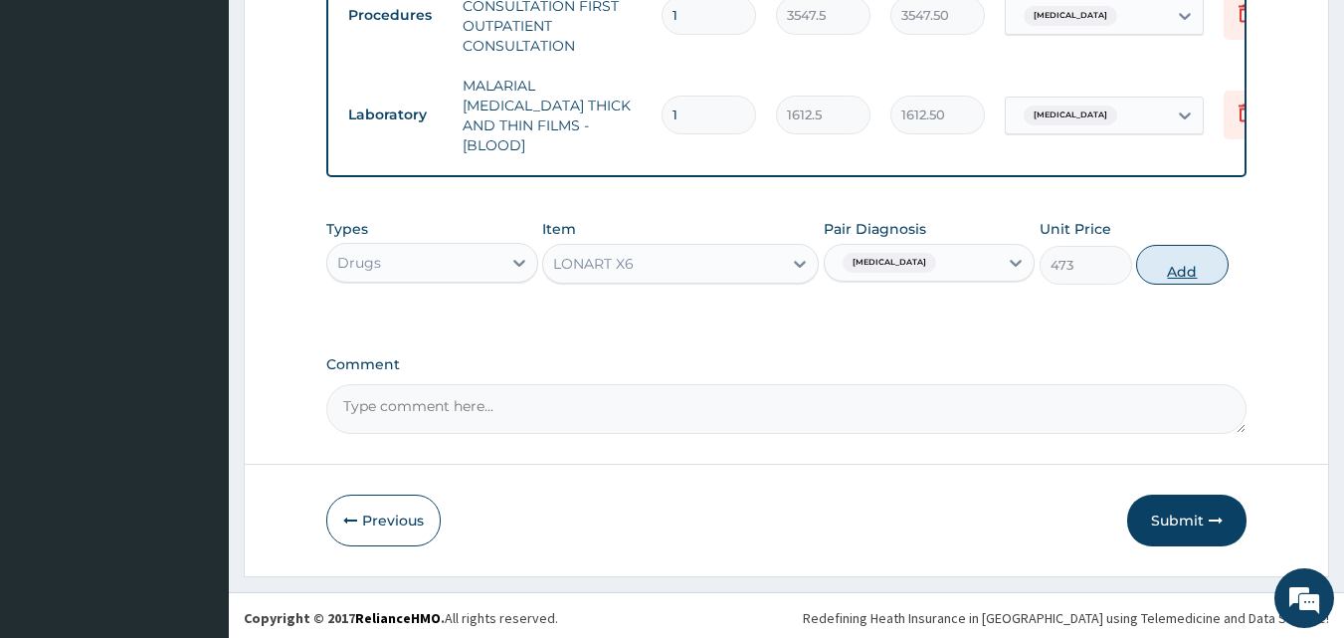
click at [1160, 256] on button "Add" at bounding box center [1182, 265] width 93 height 40
type input "0"
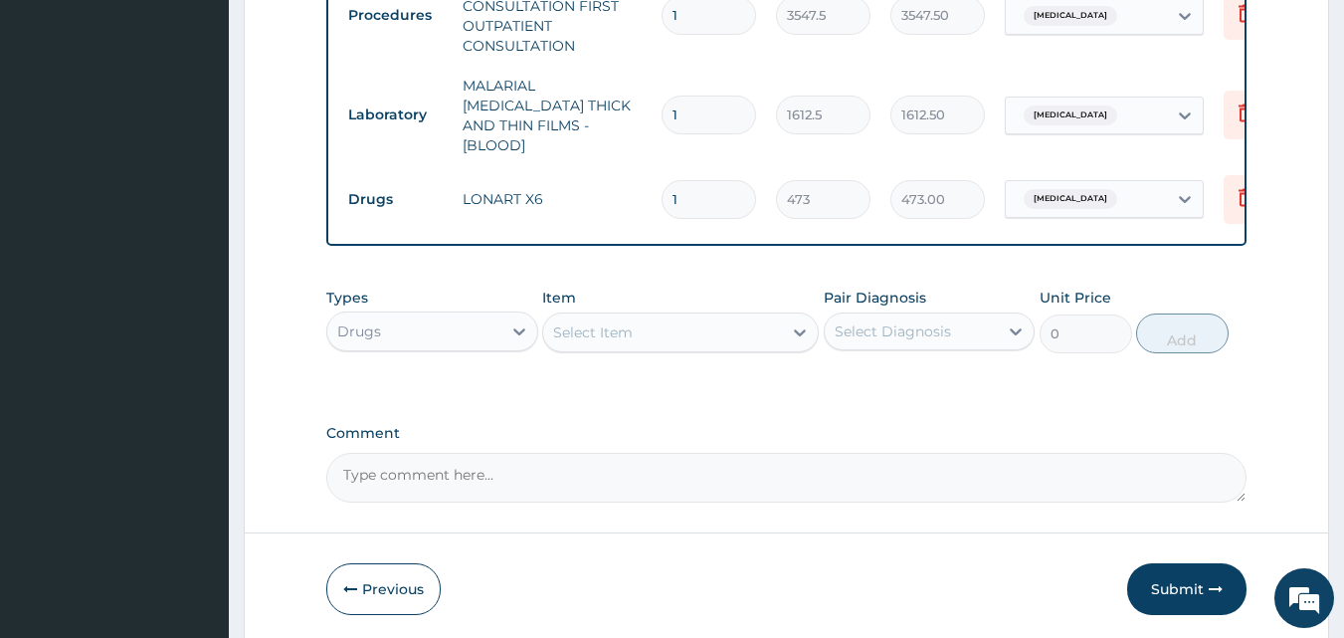
click at [659, 331] on div "Select Item" at bounding box center [662, 332] width 239 height 32
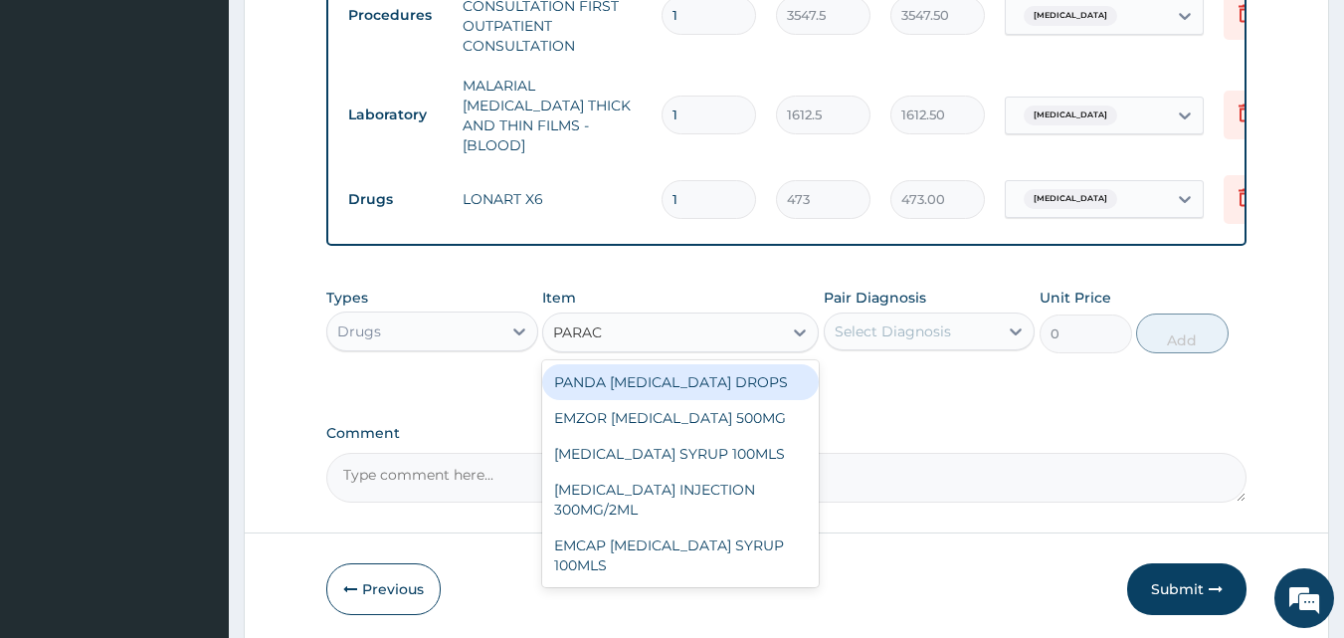
type input "PARACE"
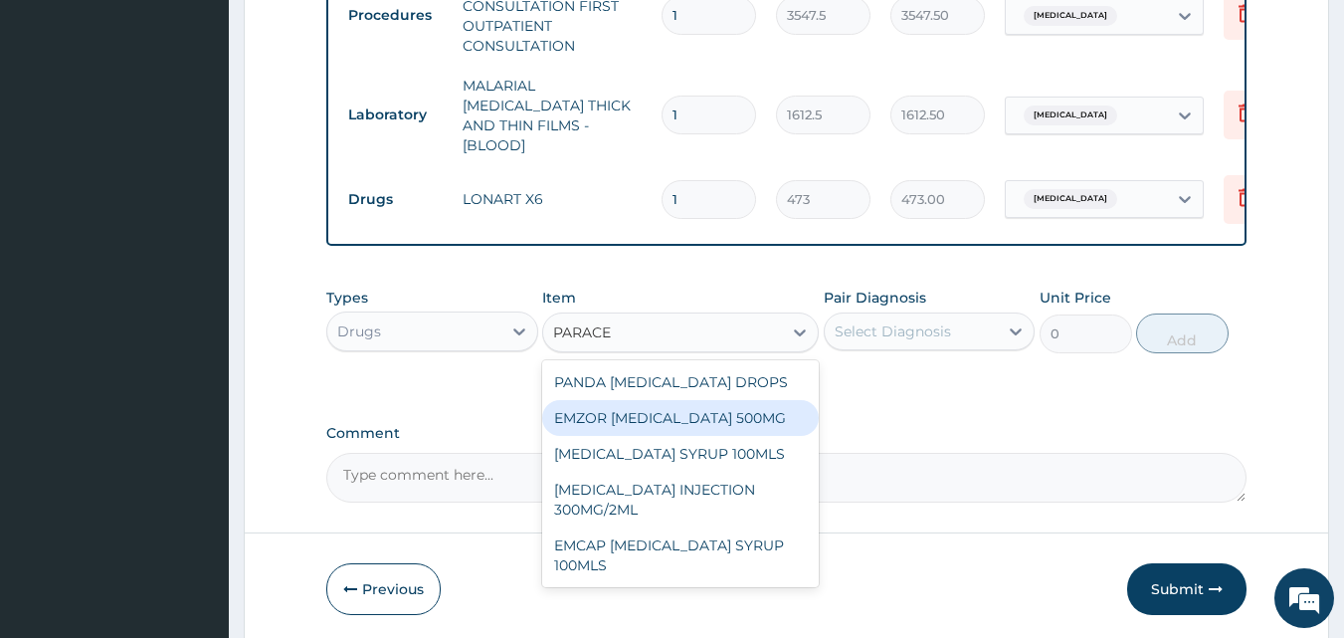
click at [717, 413] on div "EMZOR [MEDICAL_DATA] 500MG" at bounding box center [680, 418] width 277 height 36
type input "23.64999961853027"
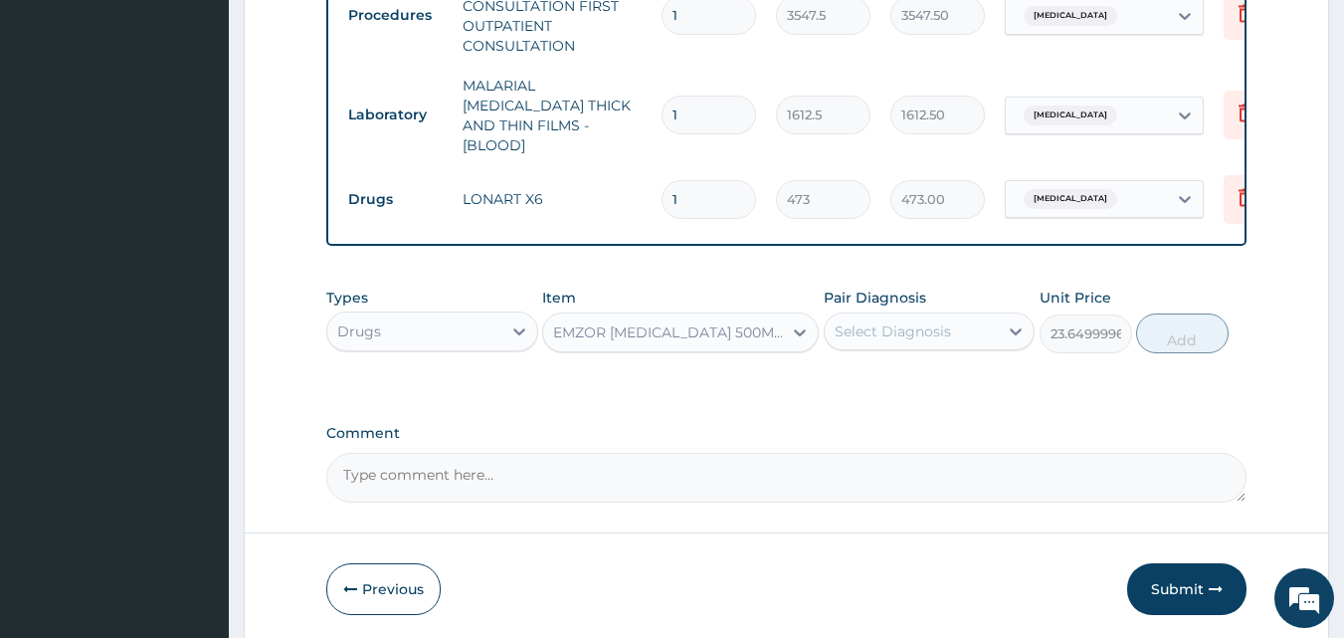
click at [919, 332] on div "Select Diagnosis" at bounding box center [893, 331] width 116 height 20
drag, startPoint x: 918, startPoint y: 371, endPoint x: 984, endPoint y: 345, distance: 70.6
click at [924, 372] on div "[MEDICAL_DATA]" at bounding box center [930, 382] width 212 height 41
checkbox input "true"
click at [1173, 321] on button "Add" at bounding box center [1182, 333] width 93 height 40
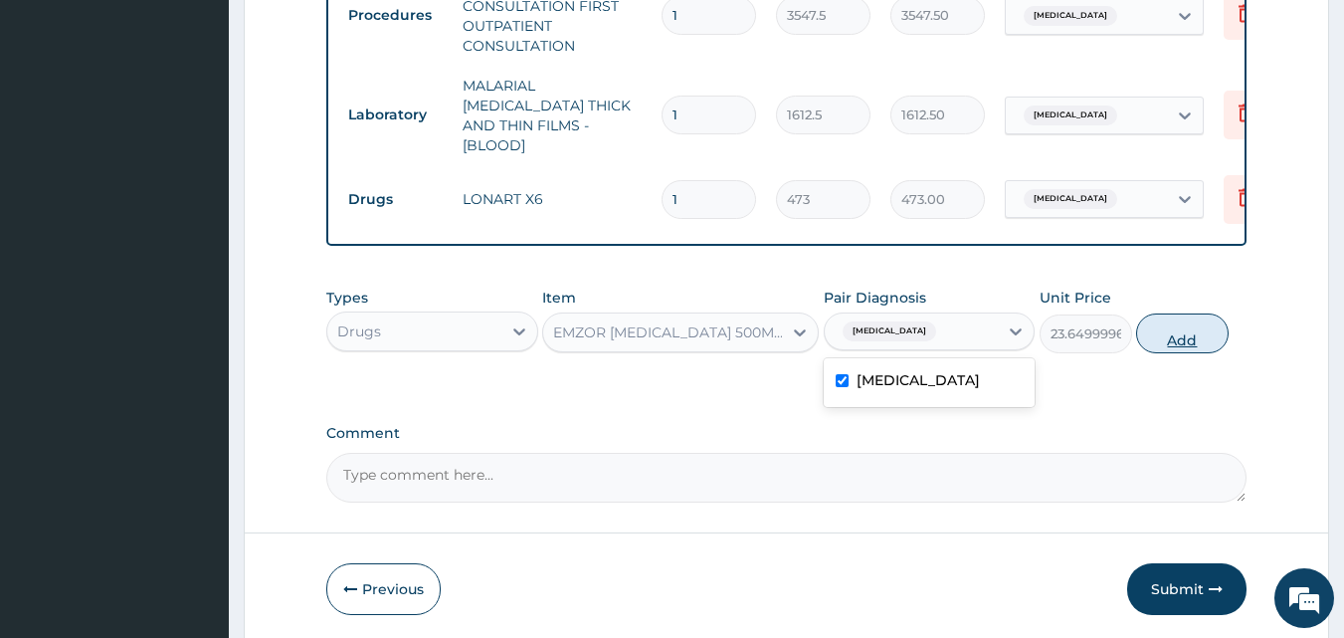
type input "0"
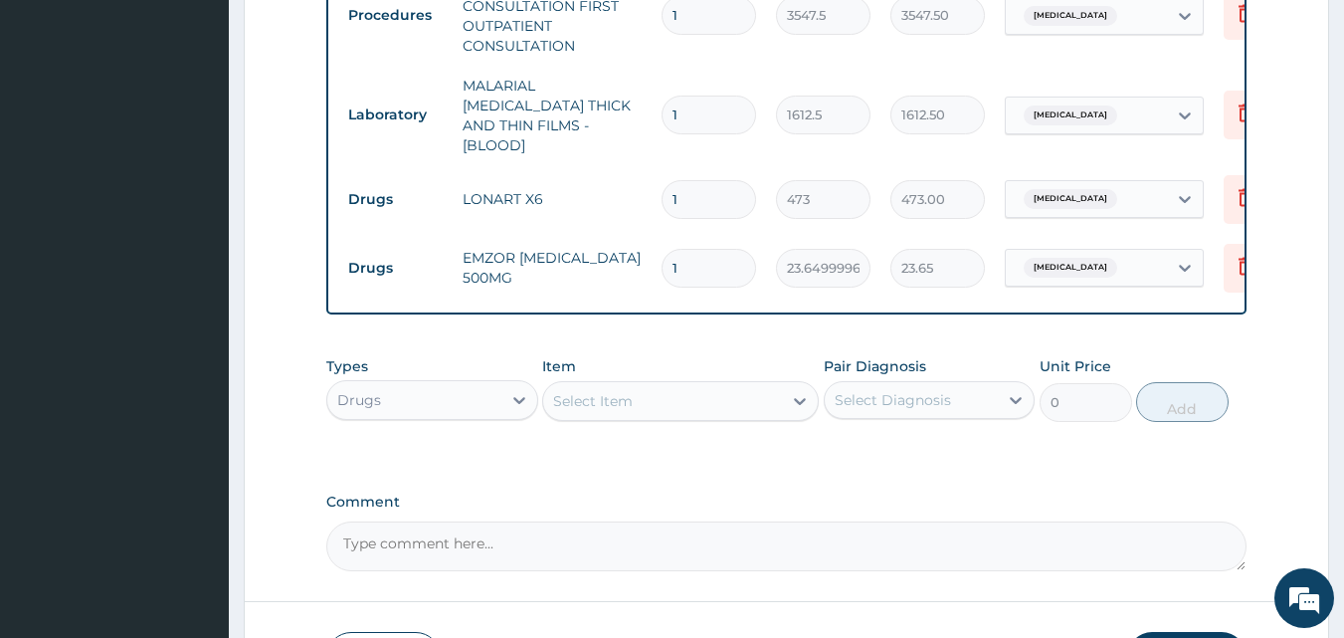
type input "18"
type input "425.70"
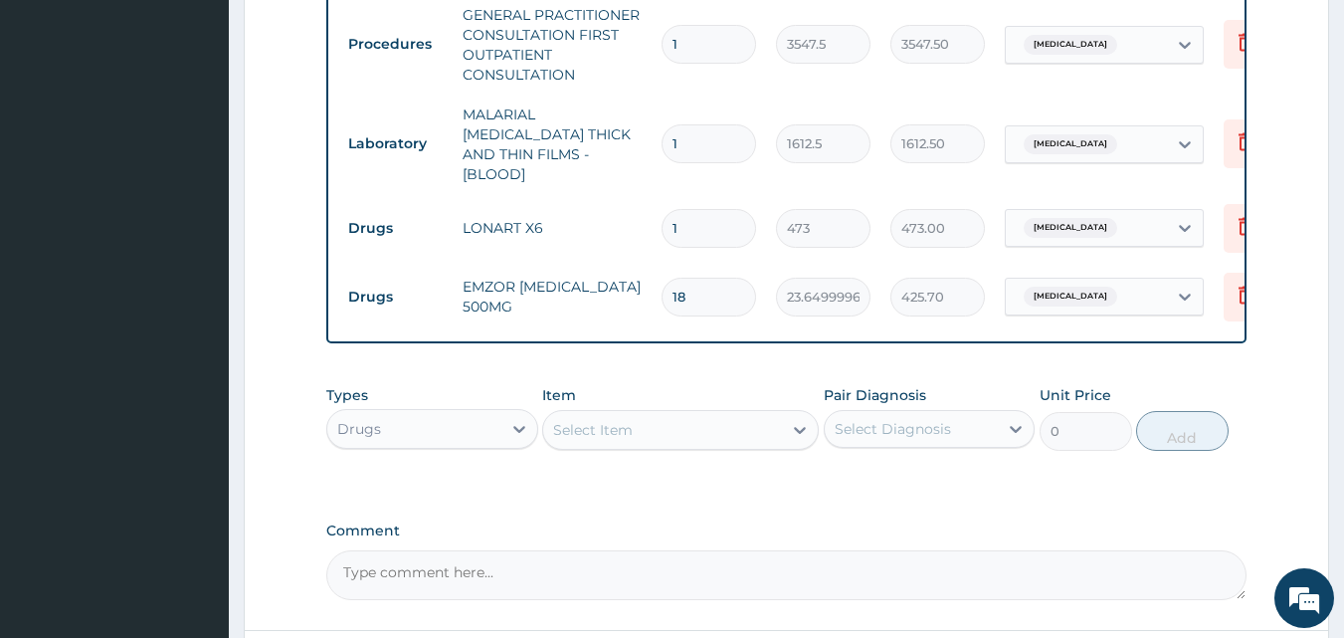
scroll to position [927, 0]
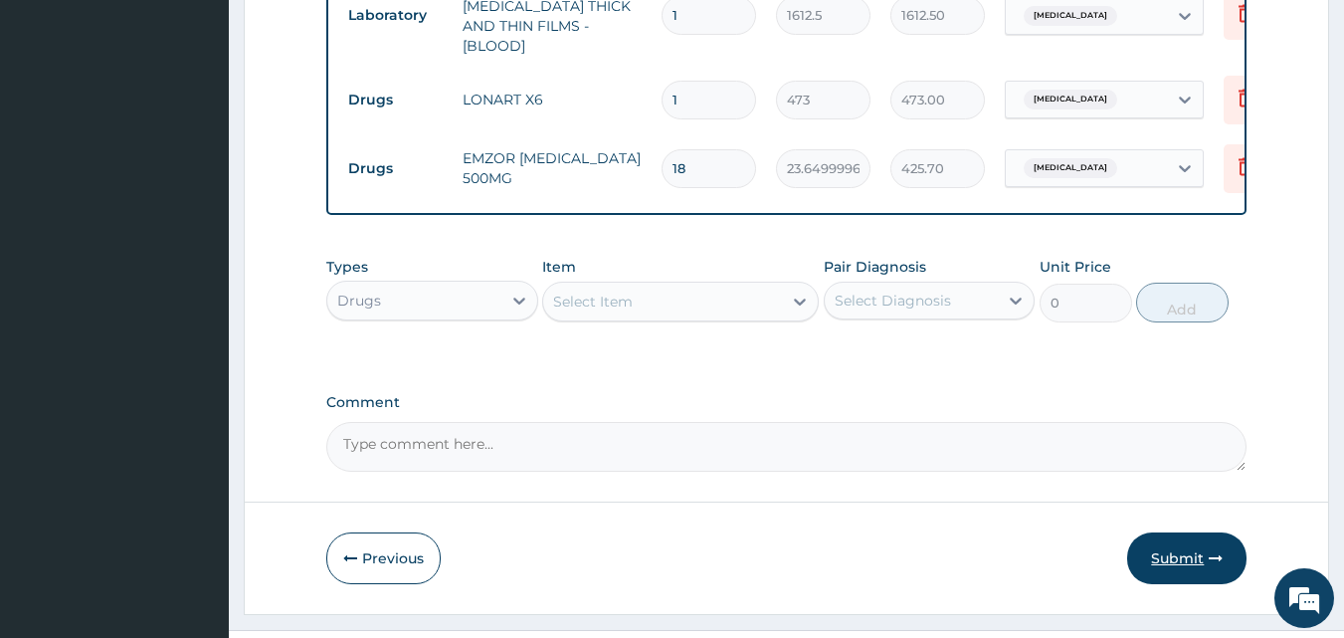
type input "18"
click at [1167, 557] on button "Submit" at bounding box center [1186, 558] width 119 height 52
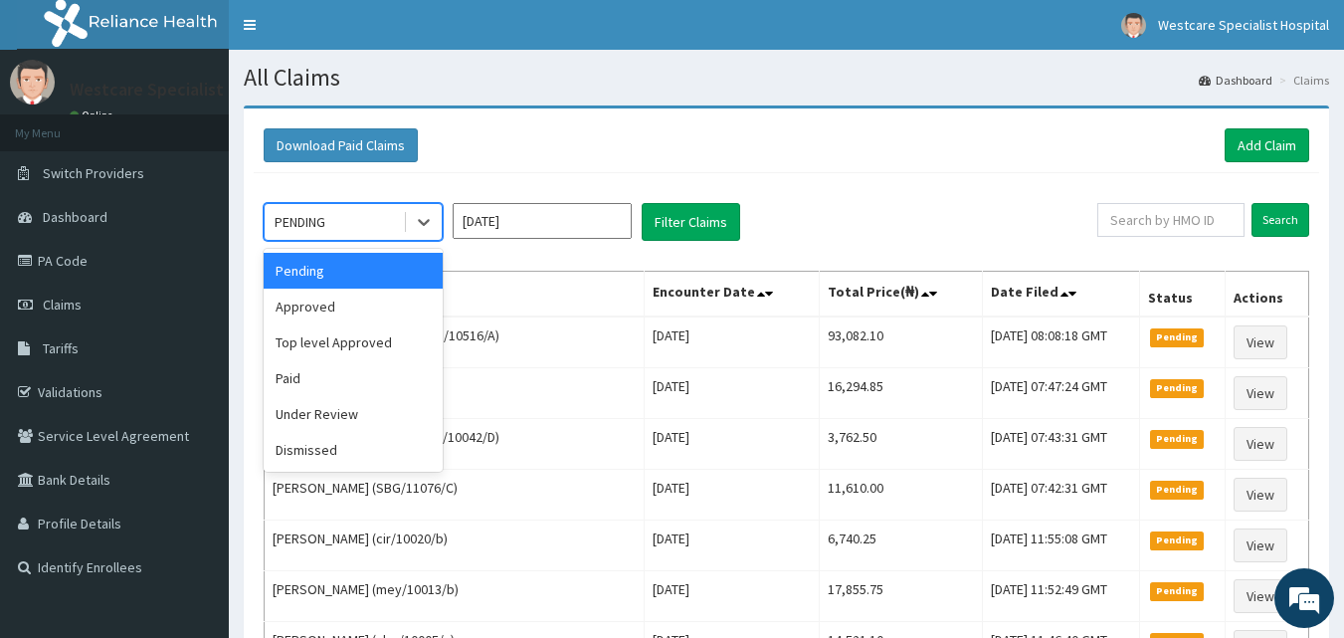
click at [339, 216] on div "PENDING" at bounding box center [334, 222] width 138 height 32
click at [347, 311] on div "Approved" at bounding box center [353, 306] width 179 height 36
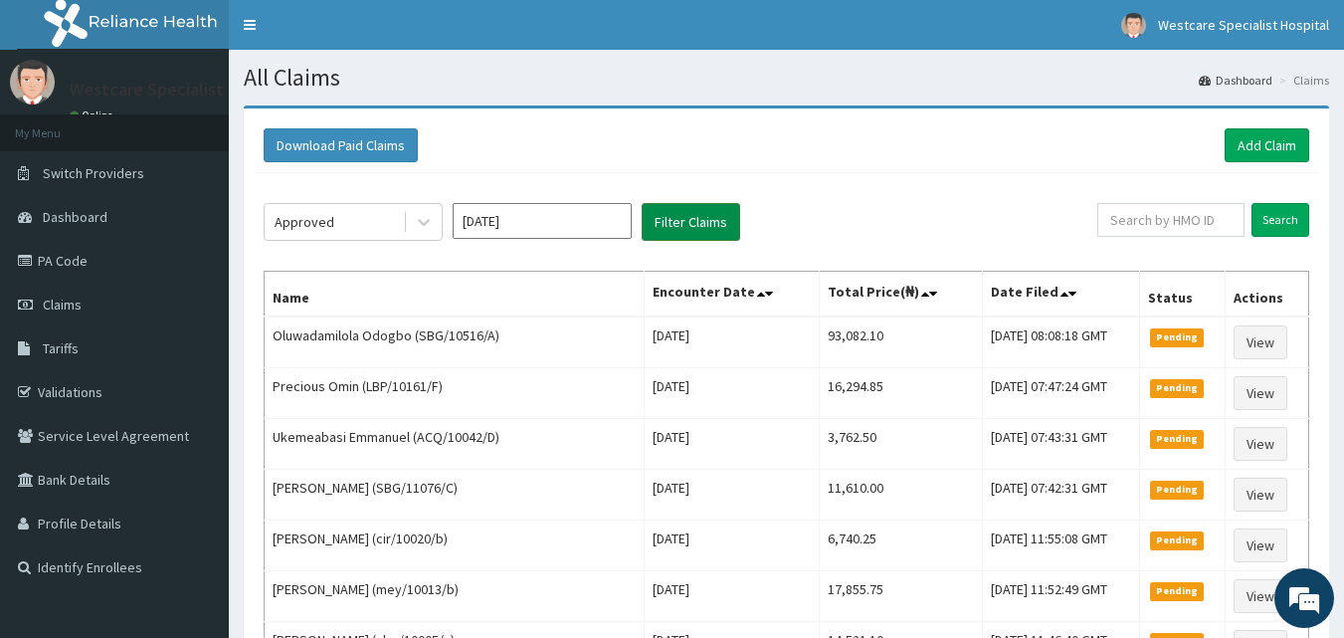
click at [714, 227] on button "Filter Claims" at bounding box center [691, 222] width 98 height 38
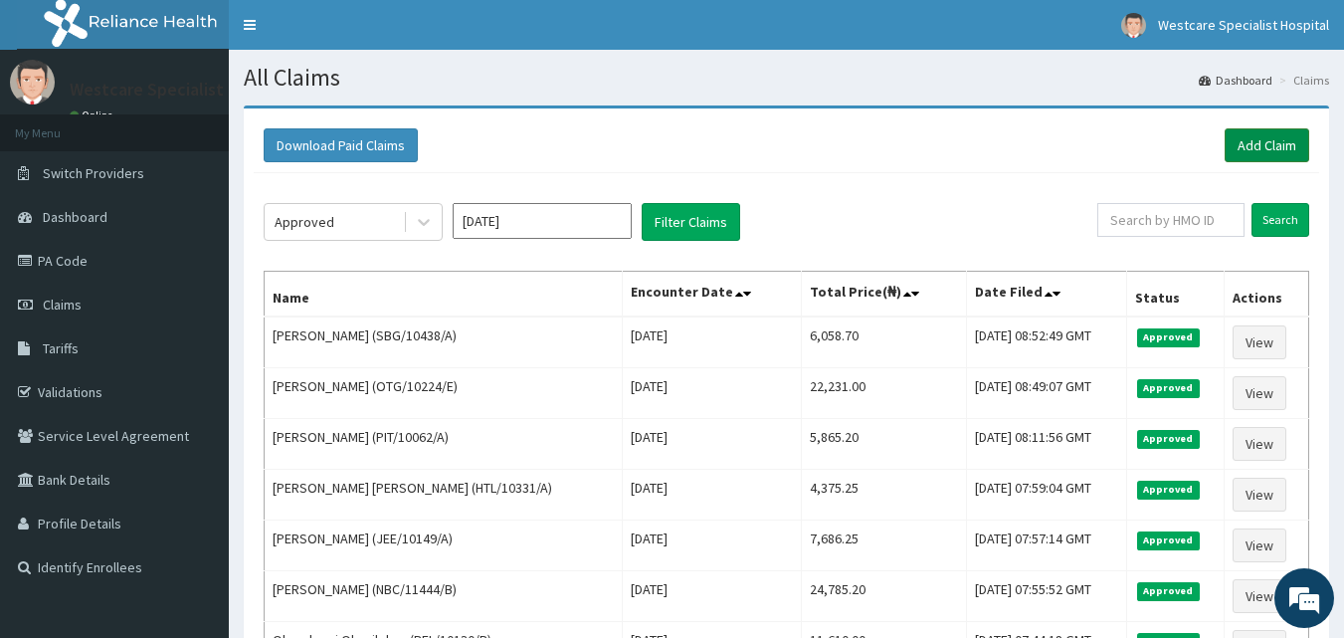
click at [1245, 135] on link "Add Claim" at bounding box center [1267, 145] width 85 height 34
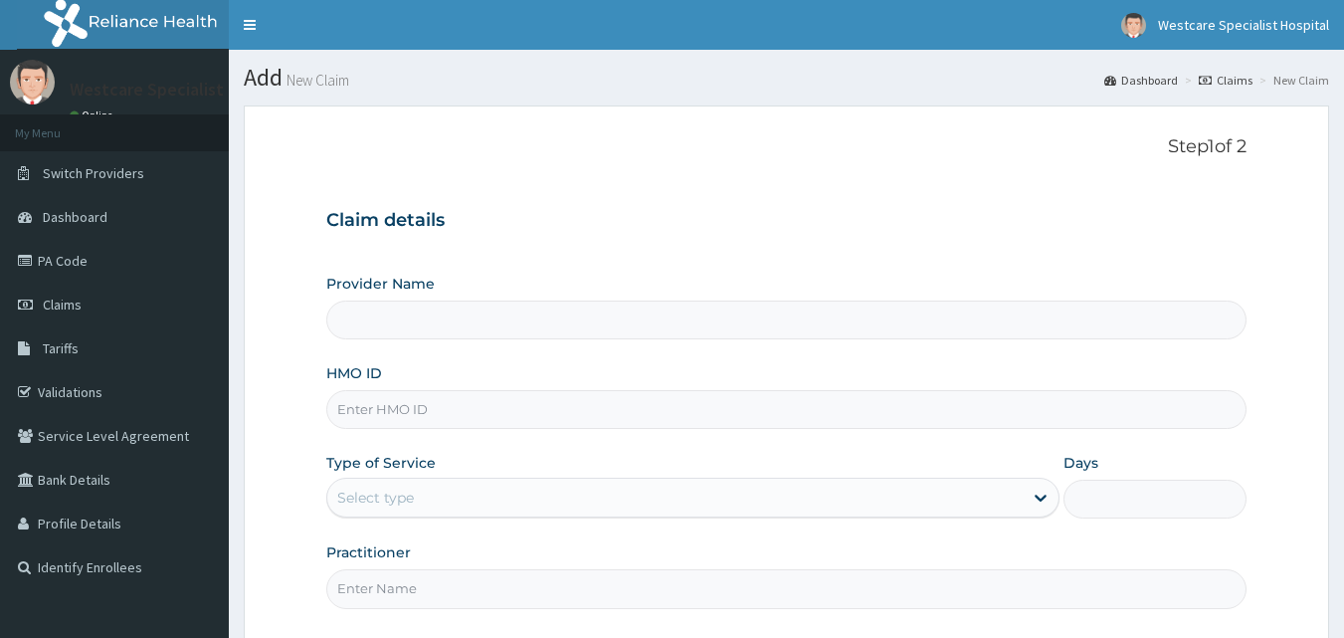
type input "WestCare Specialist Hospital"
click at [664, 406] on input "HMO ID" at bounding box center [786, 409] width 921 height 39
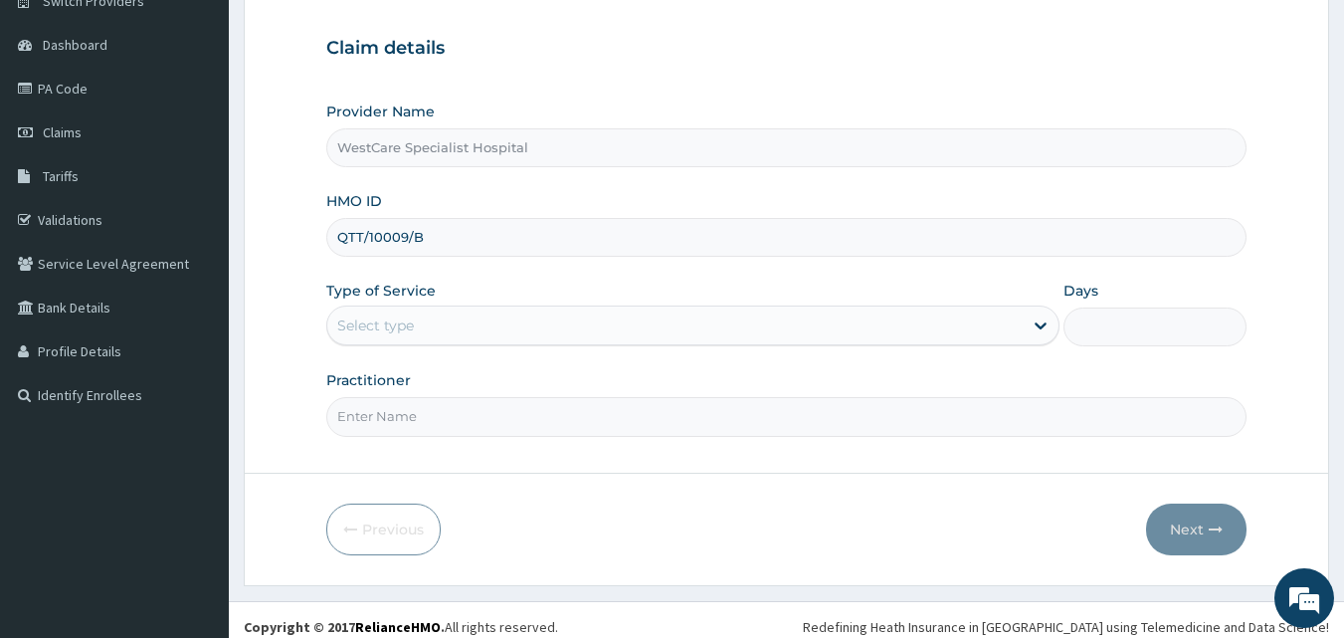
scroll to position [186, 0]
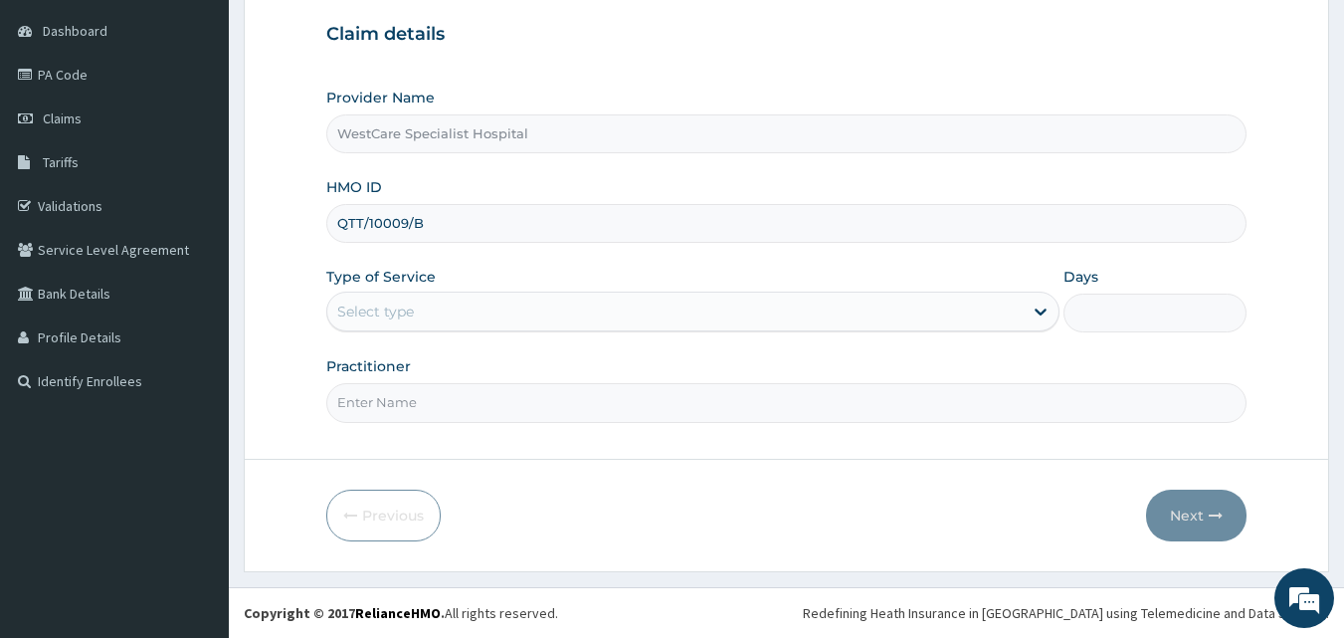
type input "QTT/10009/B"
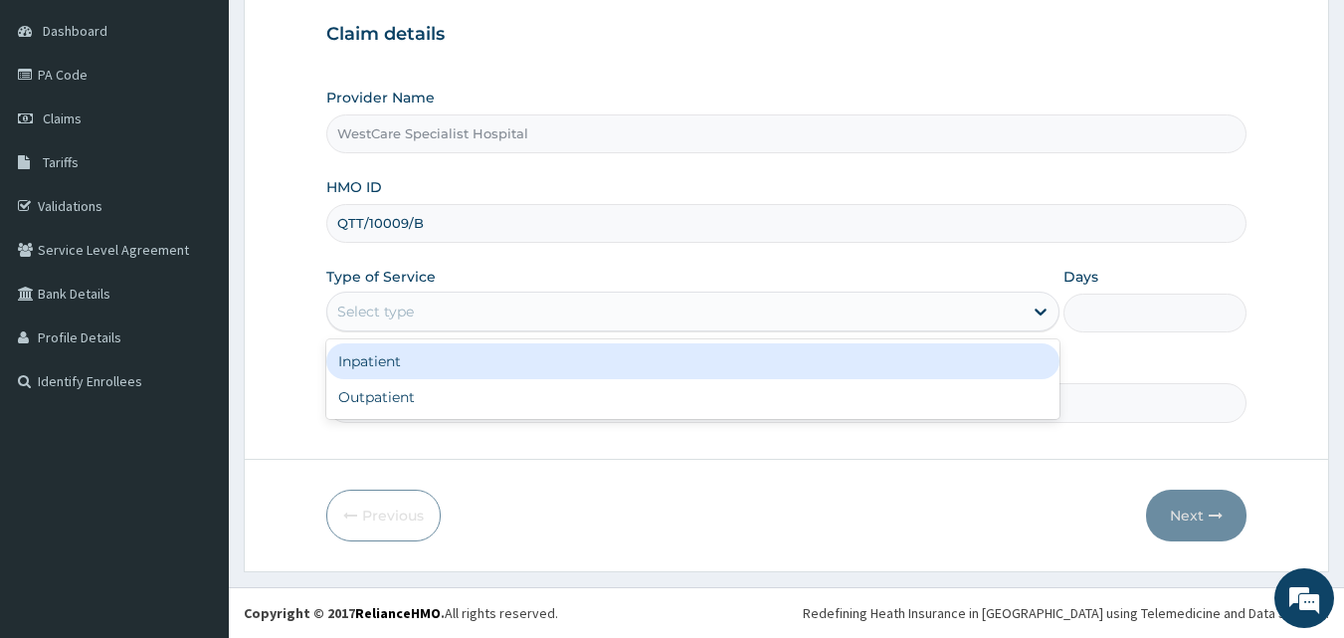
drag, startPoint x: 393, startPoint y: 304, endPoint x: 402, endPoint y: 383, distance: 79.1
click at [394, 305] on div "Select type" at bounding box center [375, 311] width 77 height 20
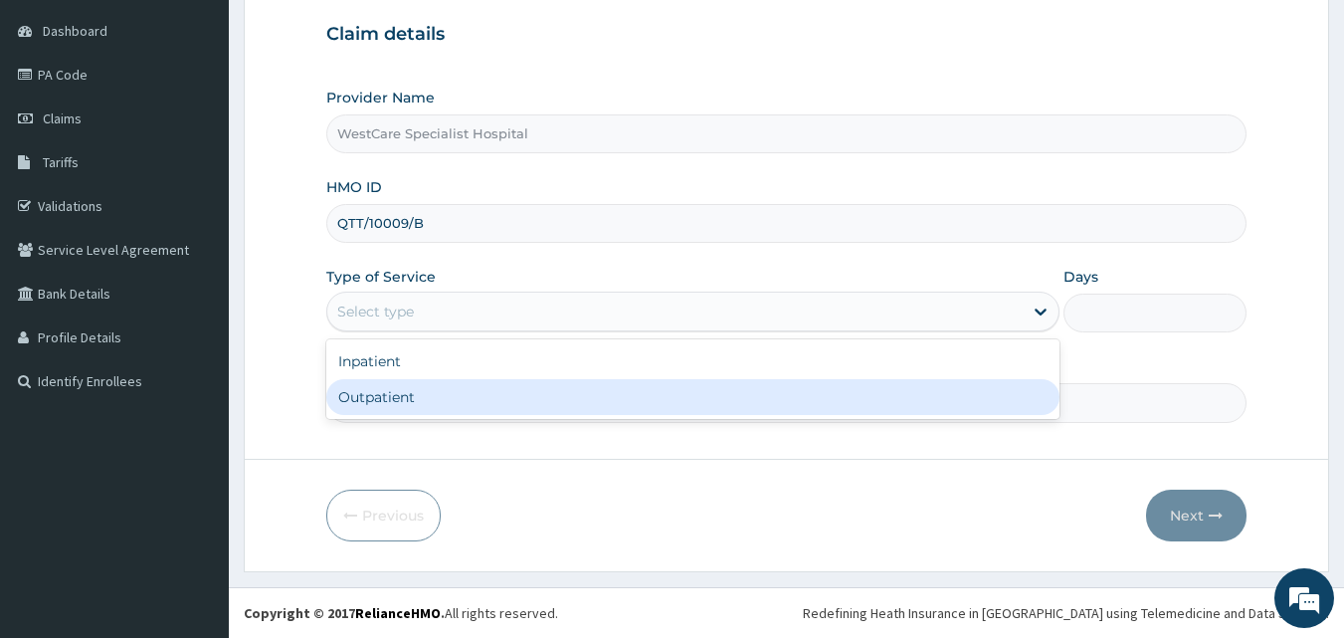
click at [403, 400] on div "Outpatient" at bounding box center [692, 397] width 733 height 36
type input "1"
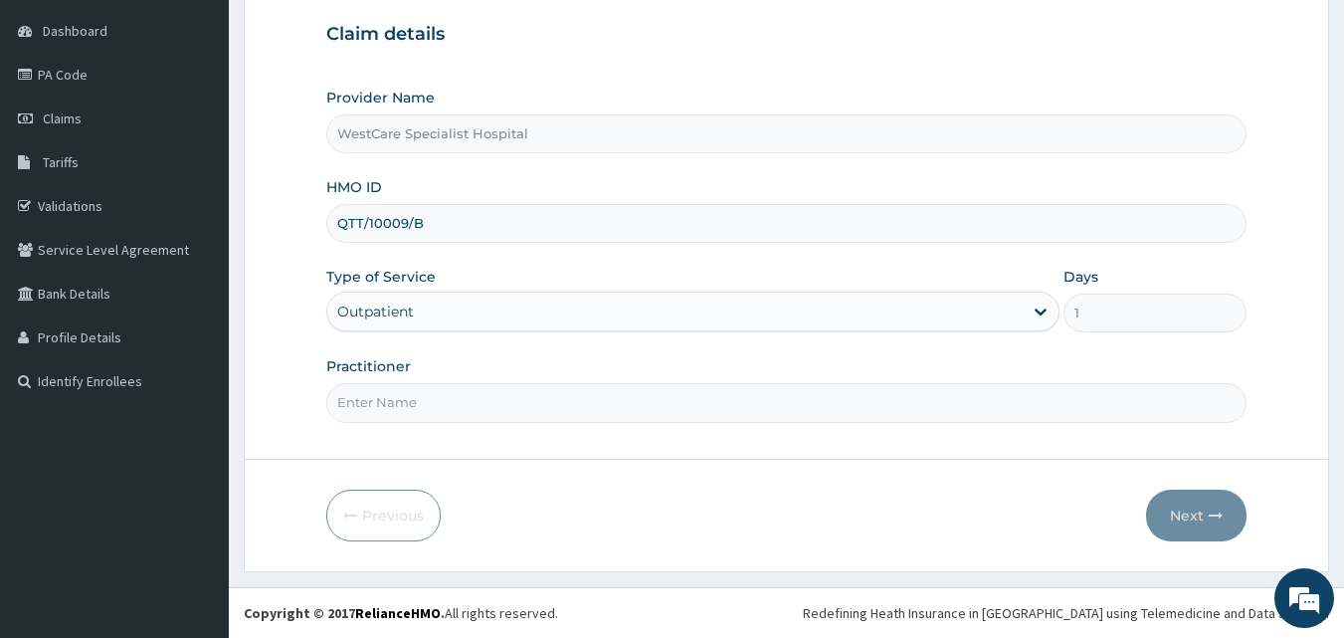
click at [403, 400] on input "Practitioner" at bounding box center [786, 402] width 921 height 39
type input "DR.ONAH"
click at [1229, 518] on button "Next" at bounding box center [1196, 515] width 100 height 52
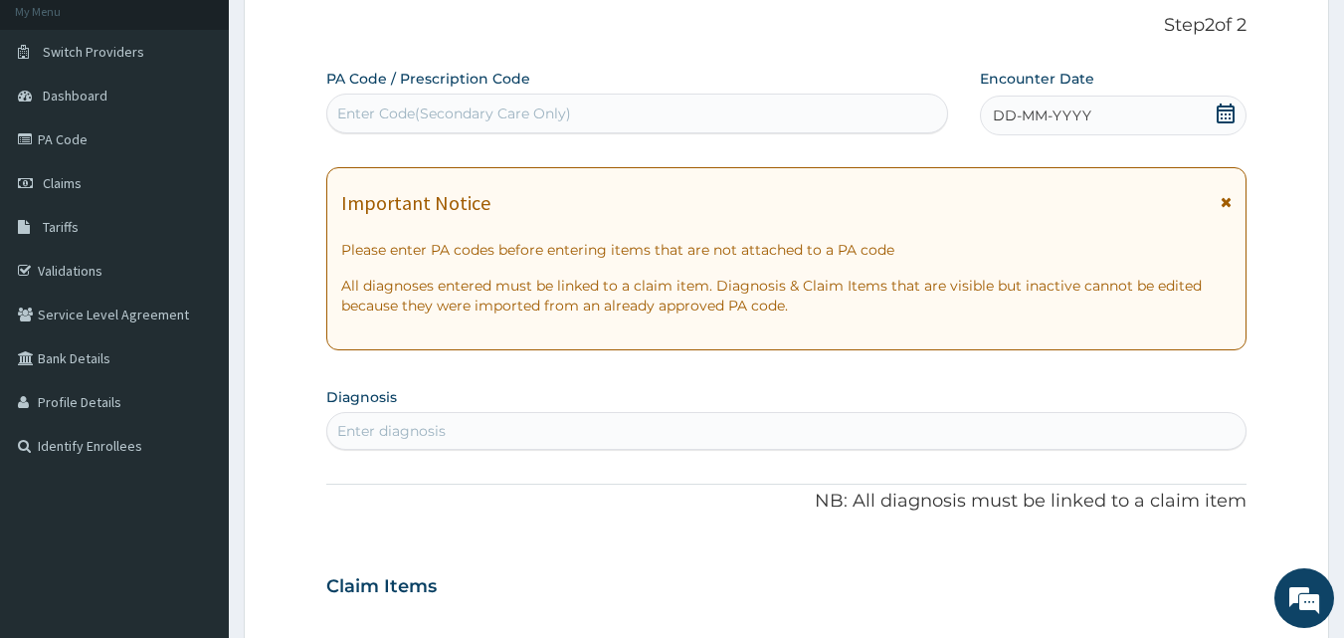
scroll to position [87, 0]
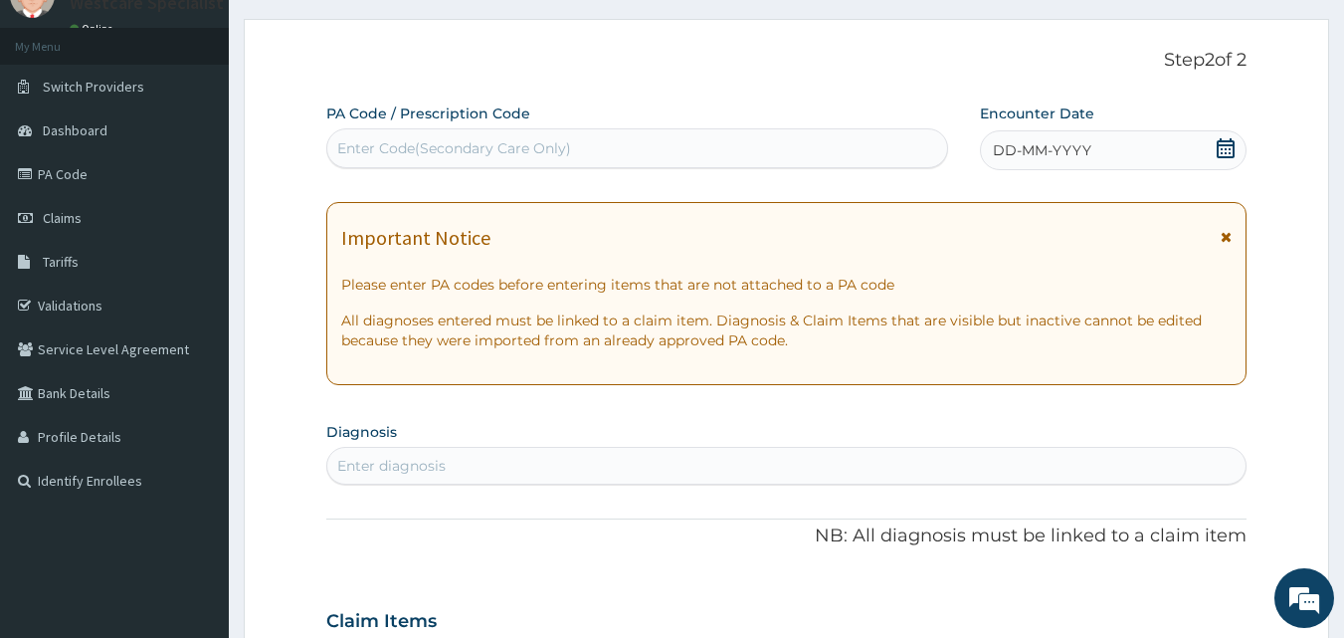
click at [1003, 156] on span "DD-MM-YYYY" at bounding box center [1042, 150] width 98 height 20
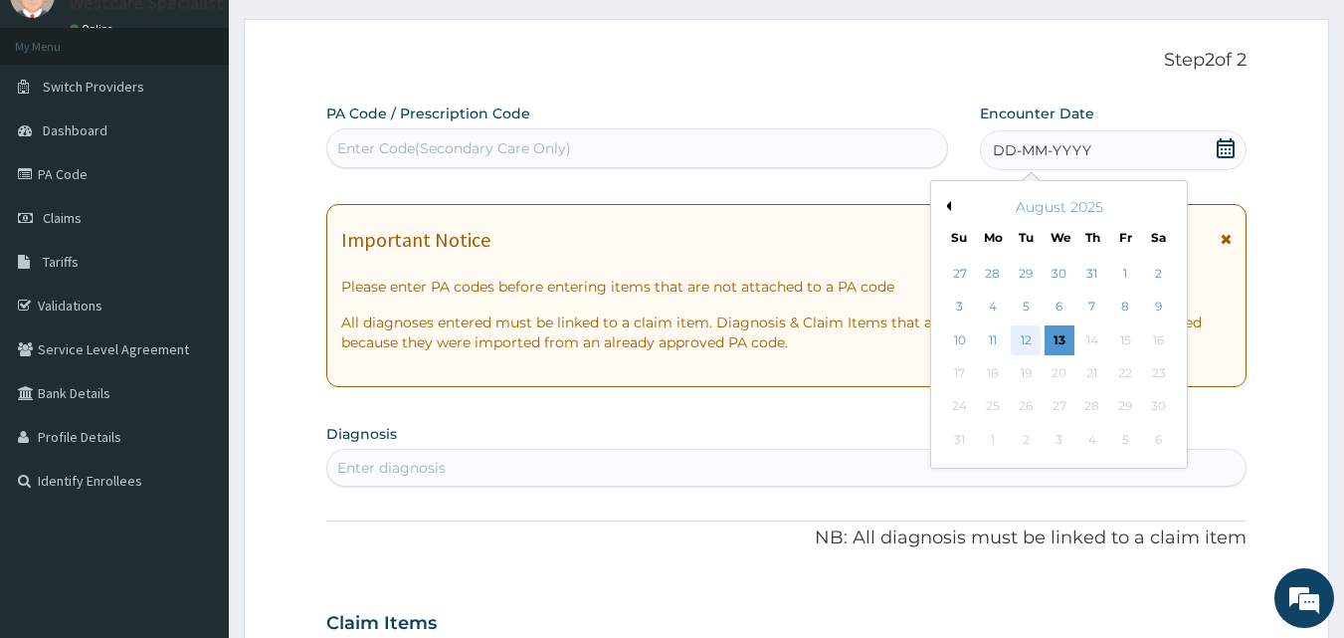
click at [1032, 330] on div "12" at bounding box center [1027, 340] width 30 height 30
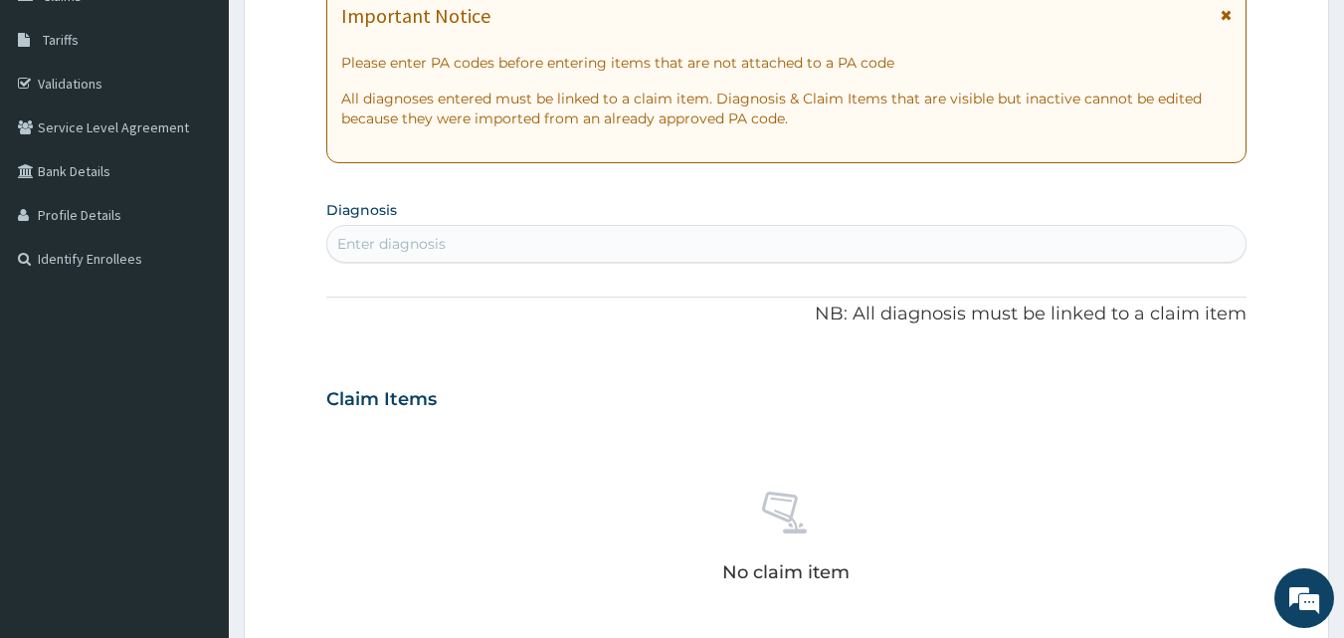
scroll to position [385, 0]
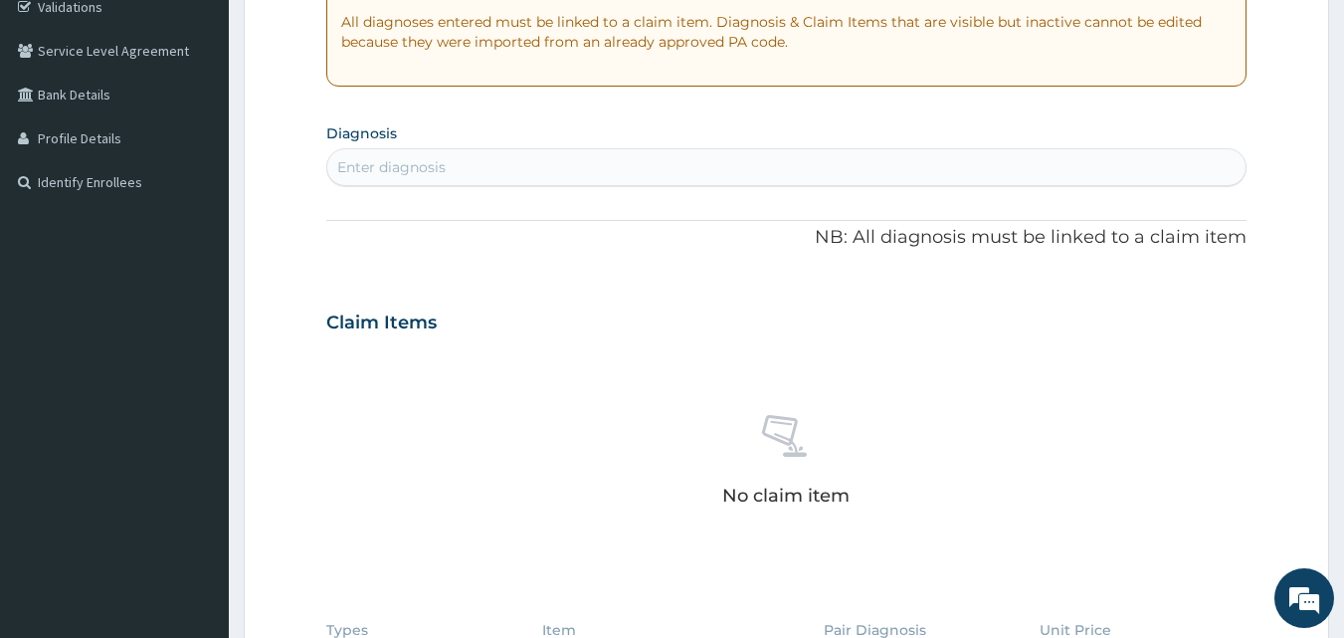
click at [550, 170] on div "Enter diagnosis" at bounding box center [786, 167] width 919 height 32
type input "MALARIA"
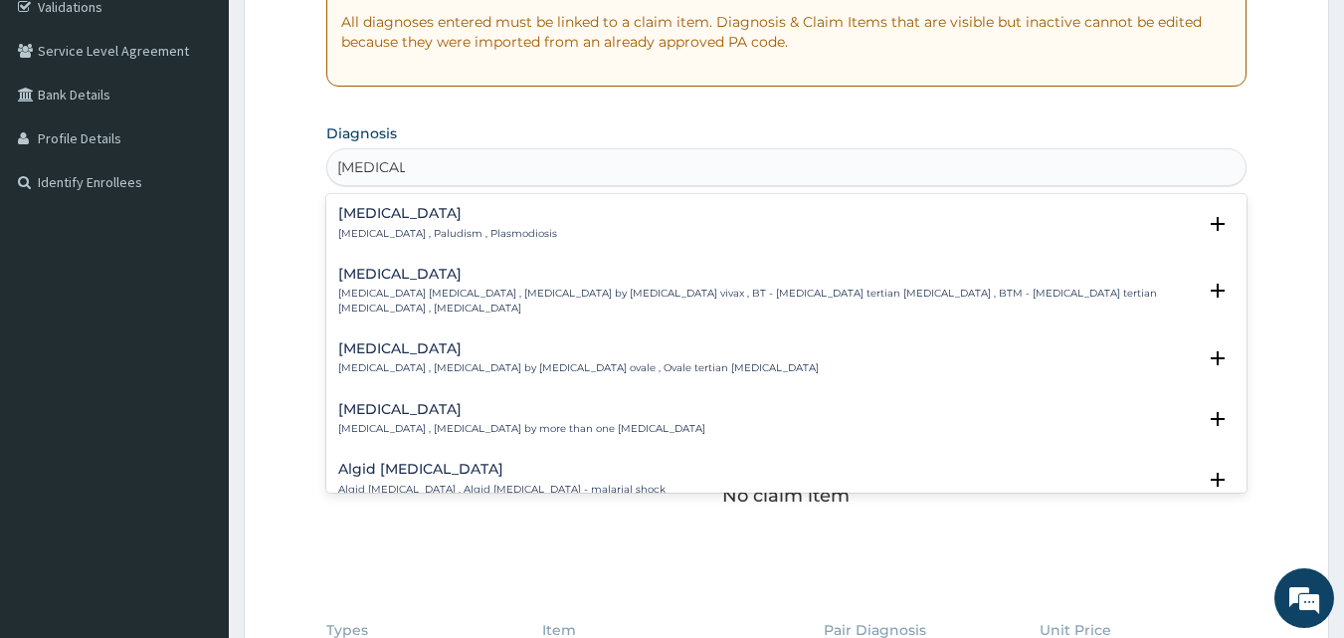
click at [384, 215] on h4 "Malaria" at bounding box center [447, 213] width 219 height 15
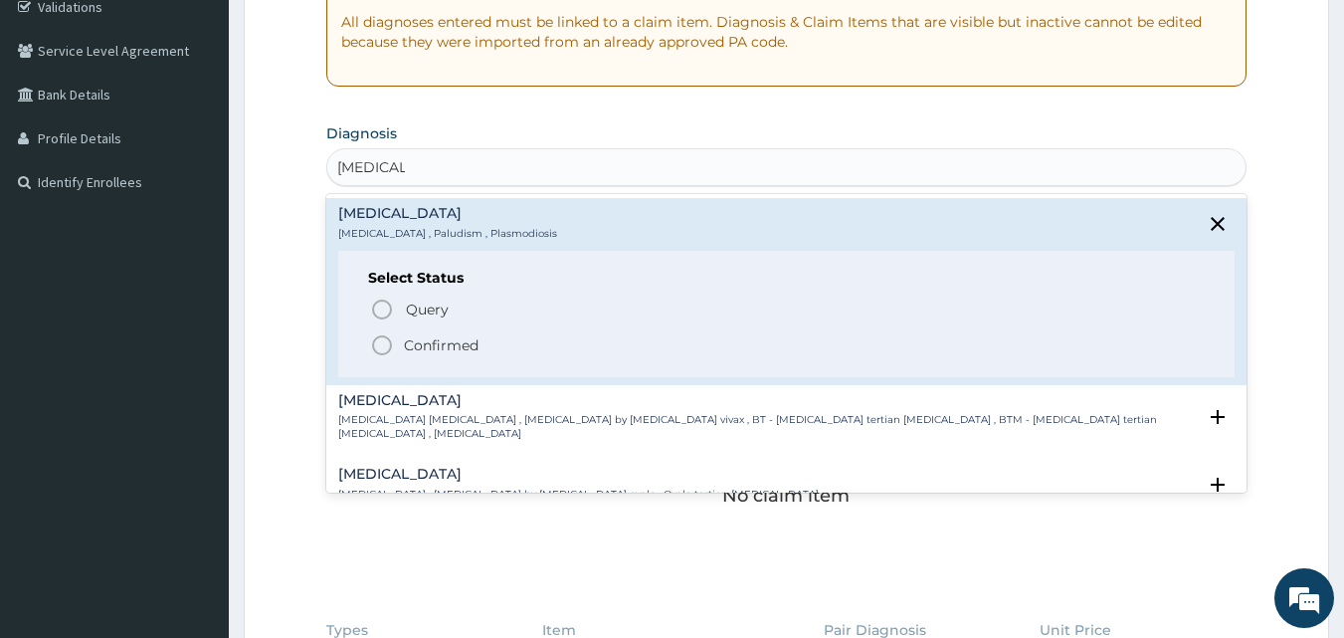
click at [384, 338] on icon "status option filled" at bounding box center [382, 345] width 24 height 24
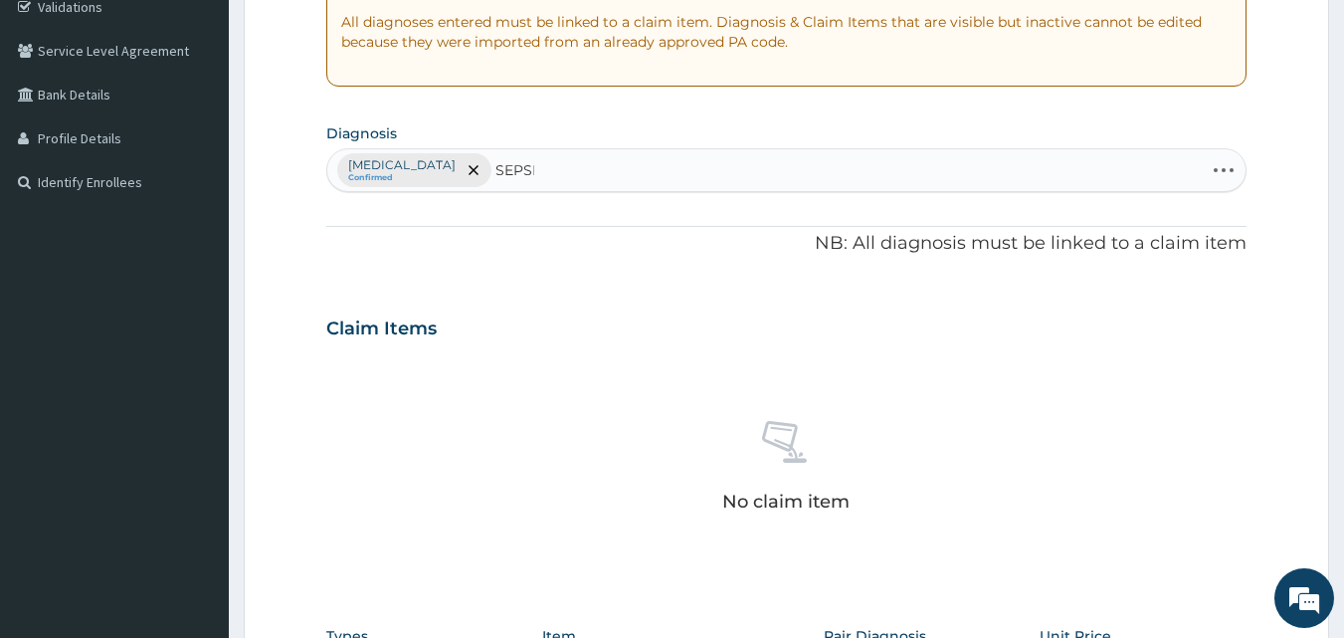
type input "SEPSIS"
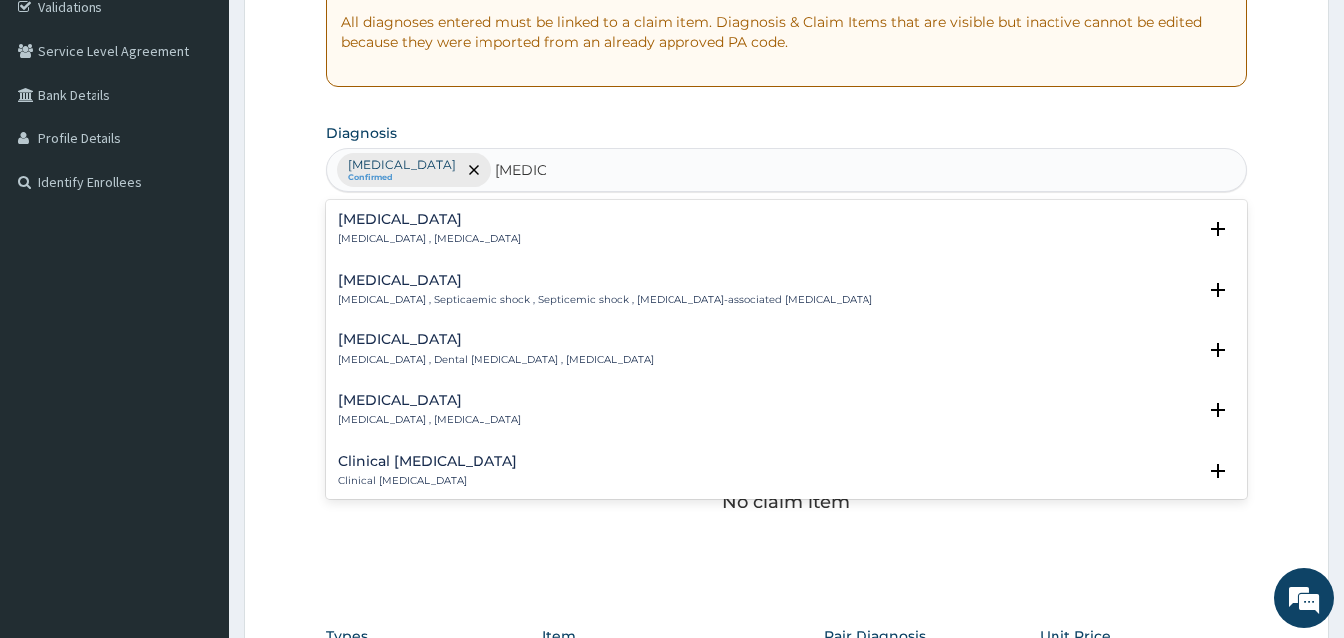
click at [385, 226] on h4 "Sepsis" at bounding box center [429, 219] width 183 height 15
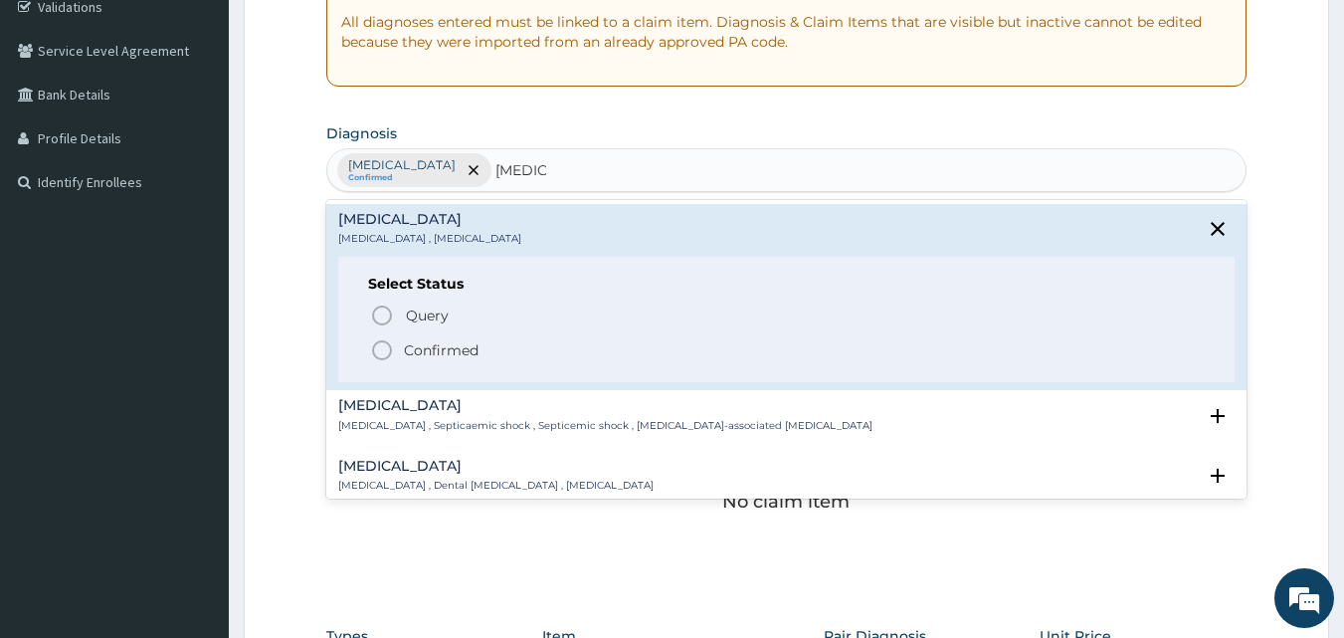
click at [390, 351] on circle "status option filled" at bounding box center [382, 350] width 18 height 18
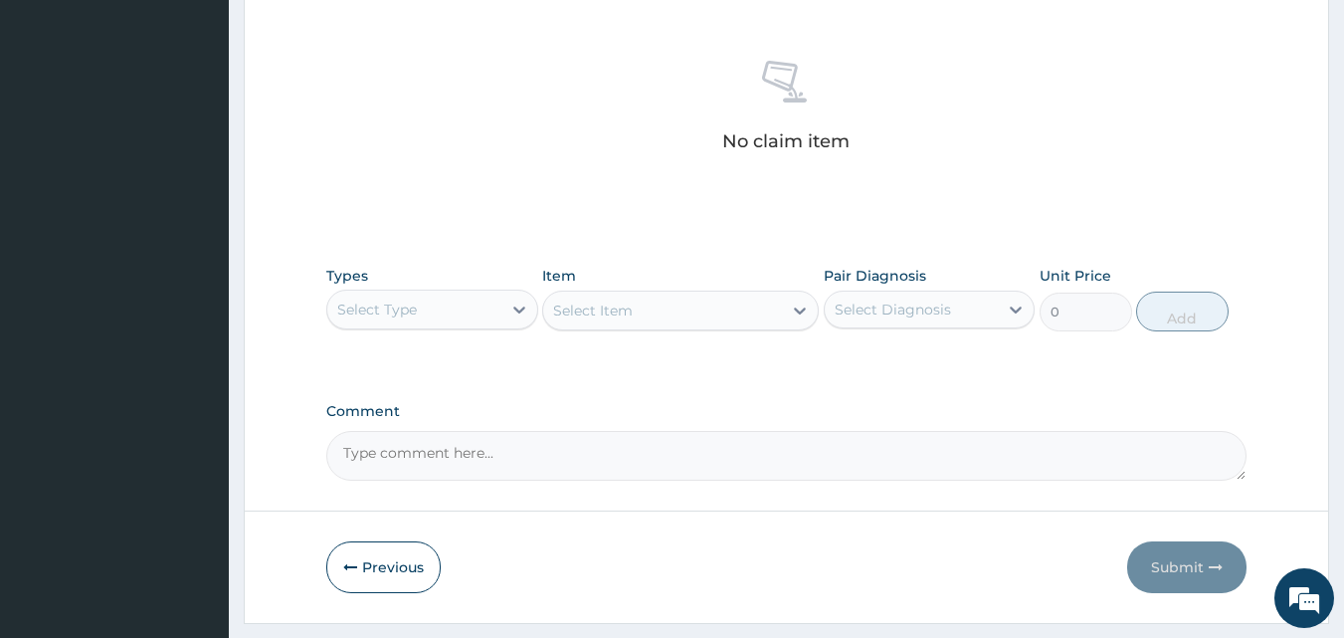
scroll to position [797, 0]
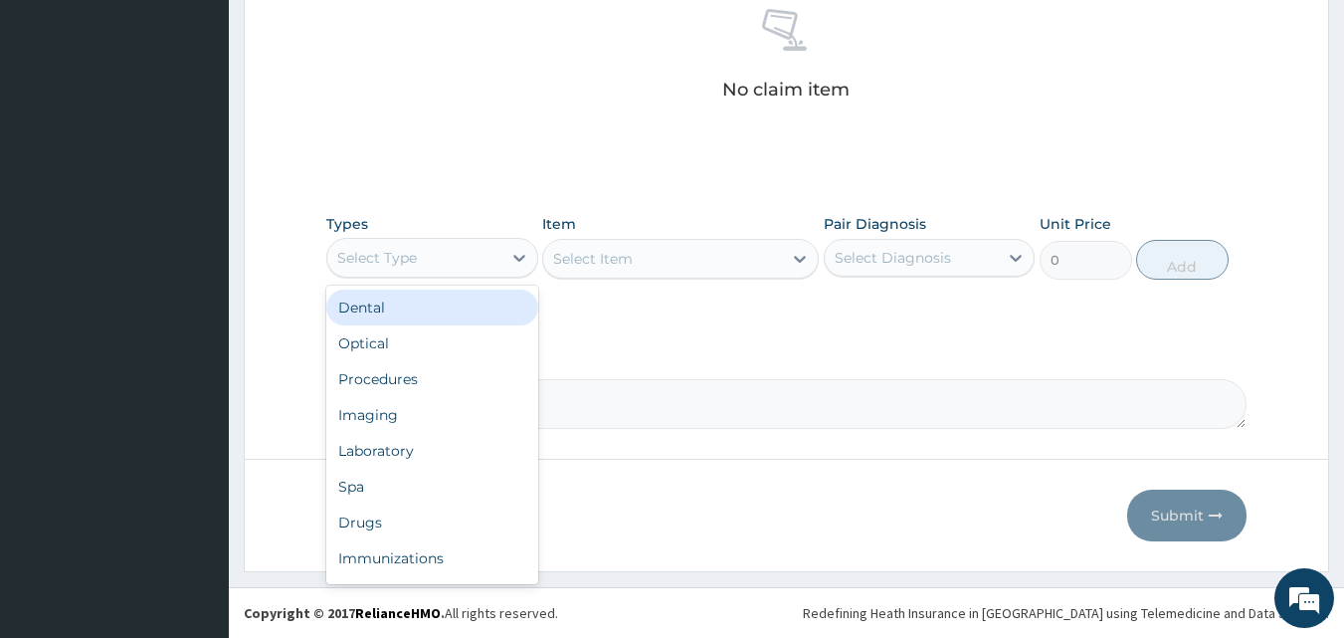
click at [420, 270] on div "Select Type" at bounding box center [414, 258] width 174 height 32
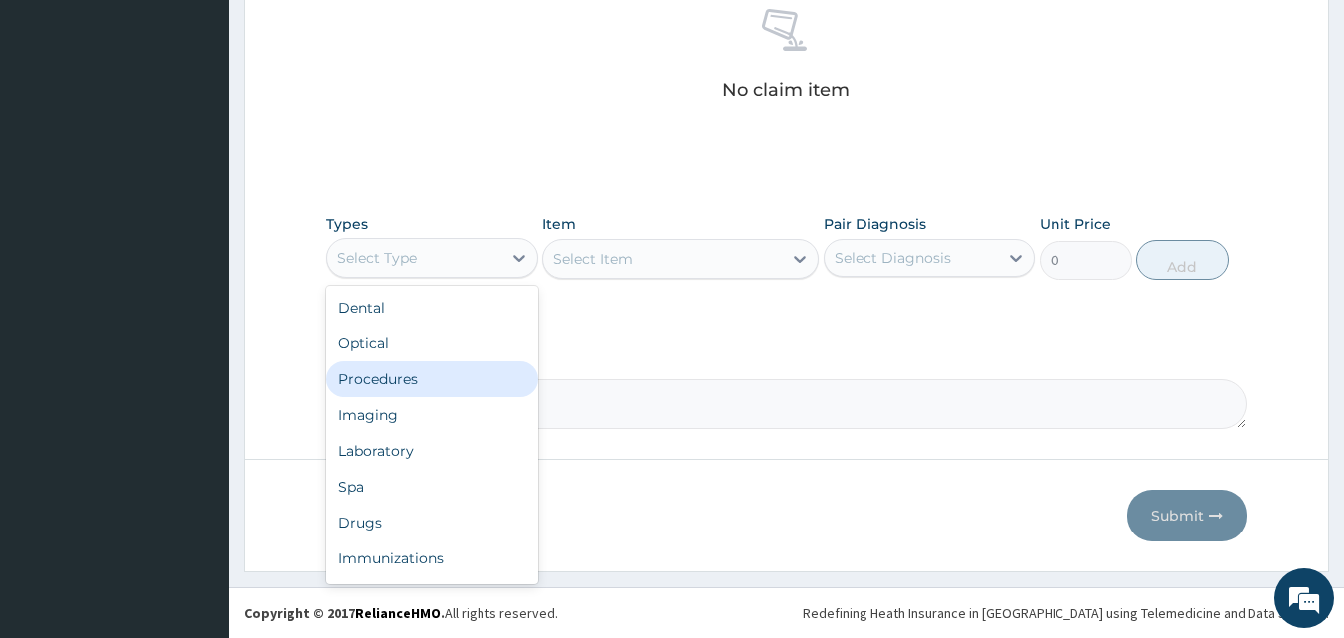
click at [389, 371] on div "Procedures" at bounding box center [432, 379] width 212 height 36
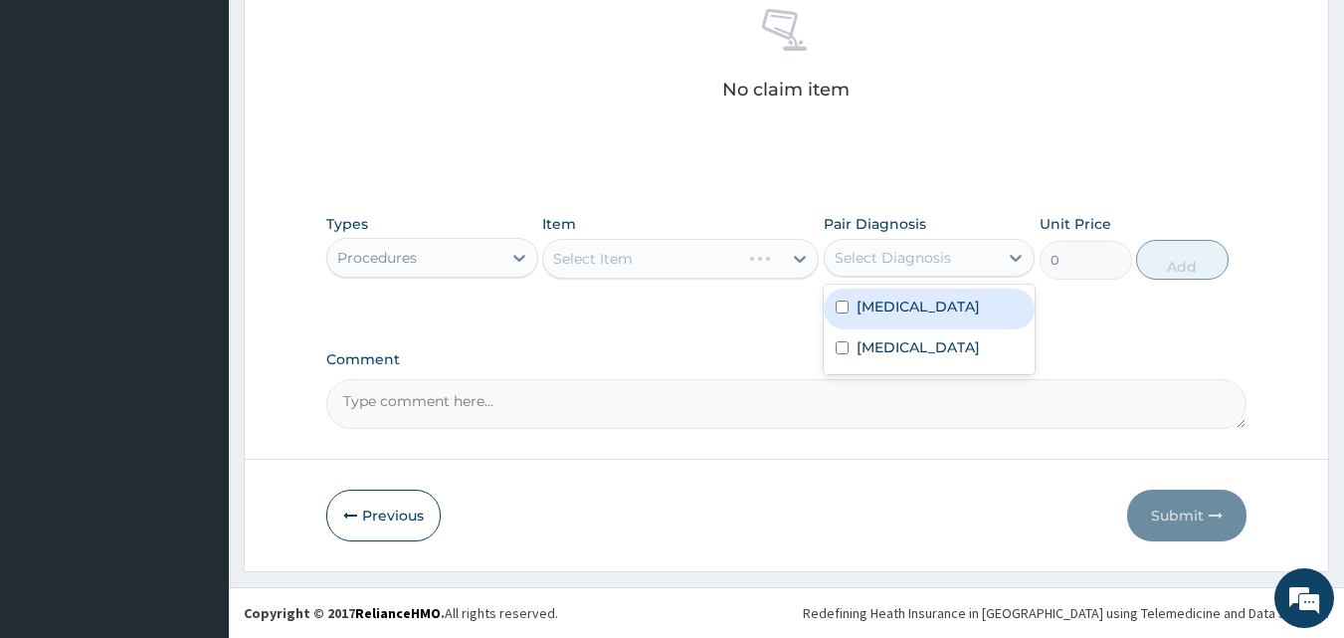
click at [932, 254] on div "Select Diagnosis" at bounding box center [893, 258] width 116 height 20
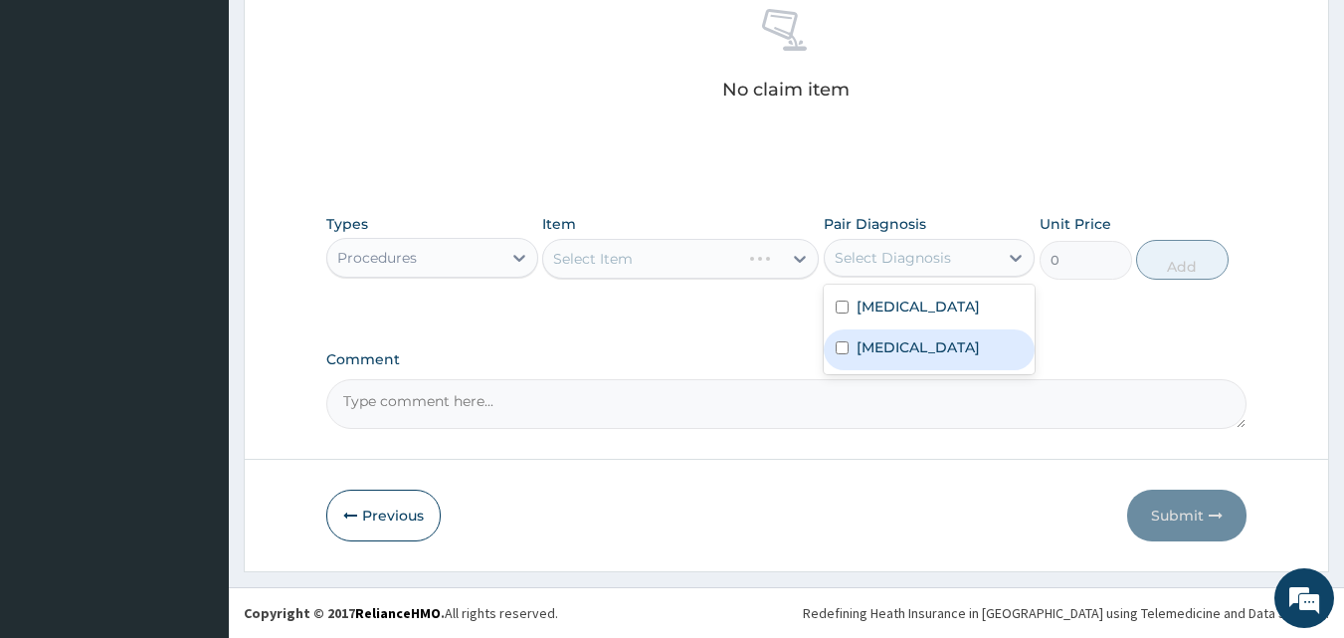
click at [918, 347] on div "Sepsis" at bounding box center [930, 349] width 212 height 41
checkbox input "true"
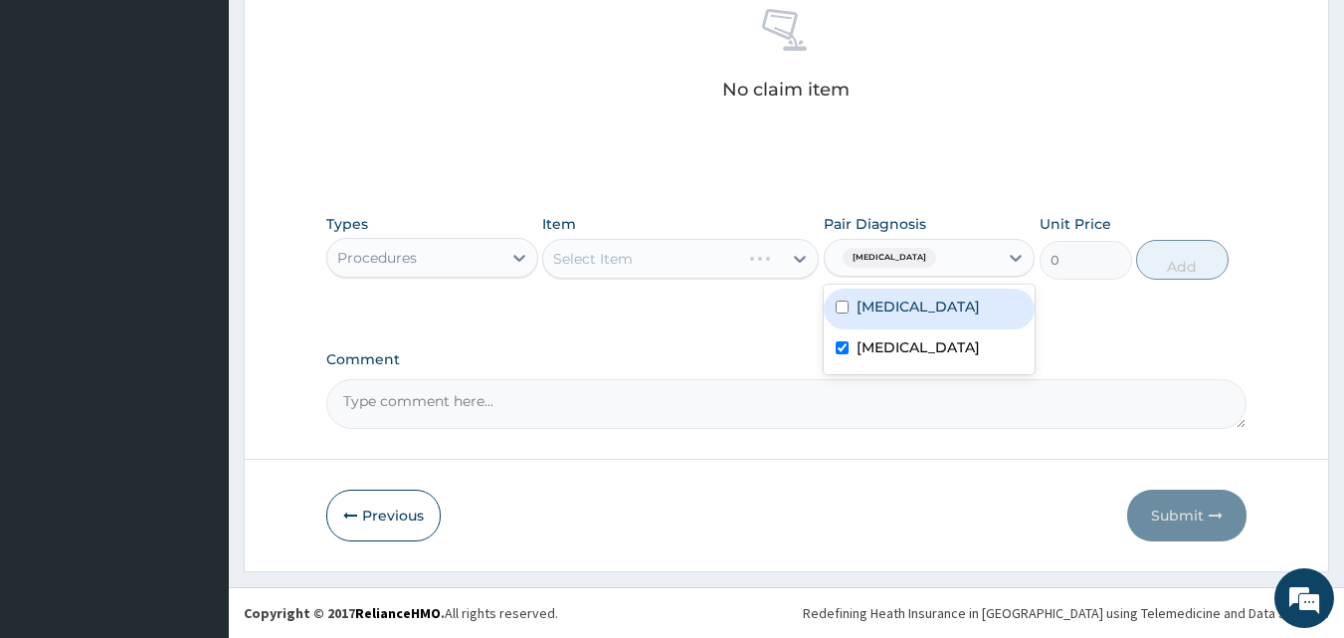
click at [913, 303] on div "Malaria" at bounding box center [930, 308] width 212 height 41
checkbox input "true"
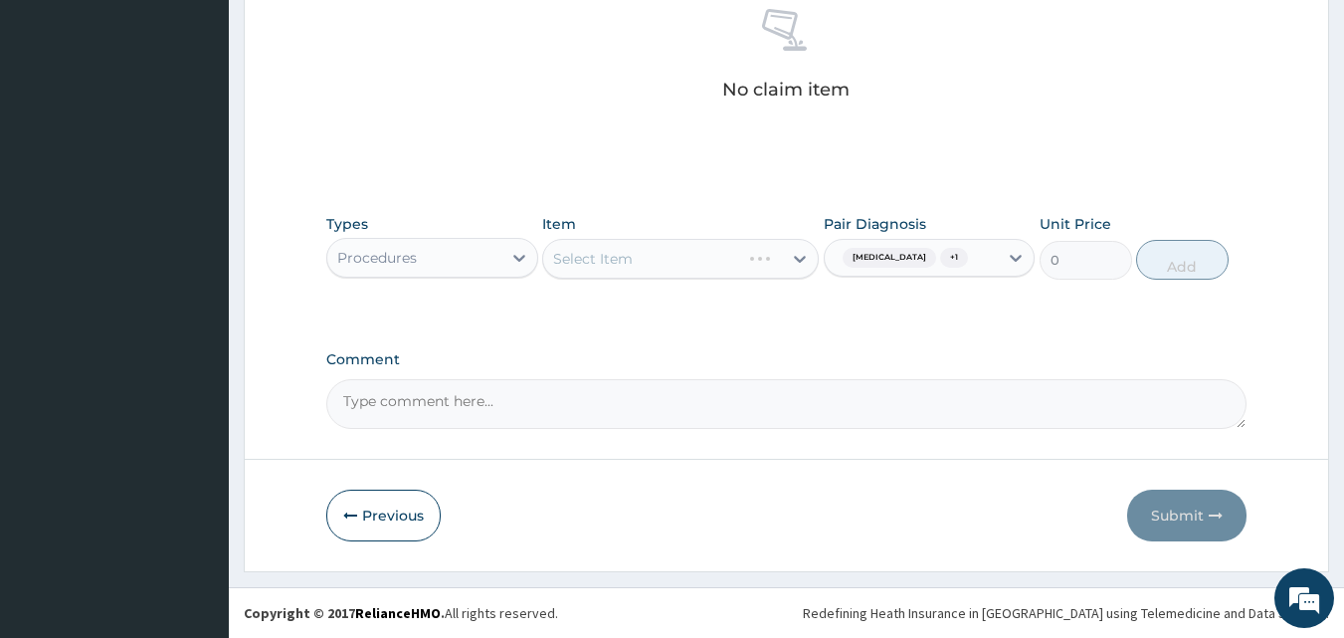
click at [668, 246] on div "Select Item" at bounding box center [662, 259] width 239 height 32
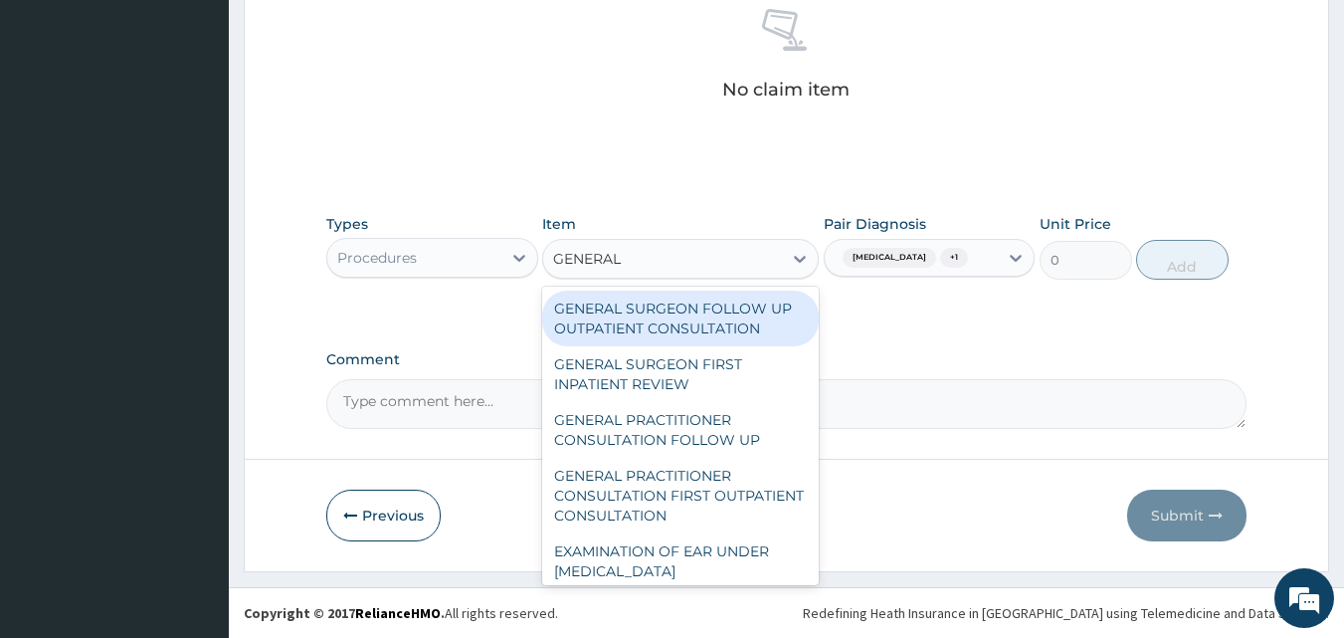
type input "GENERAL P"
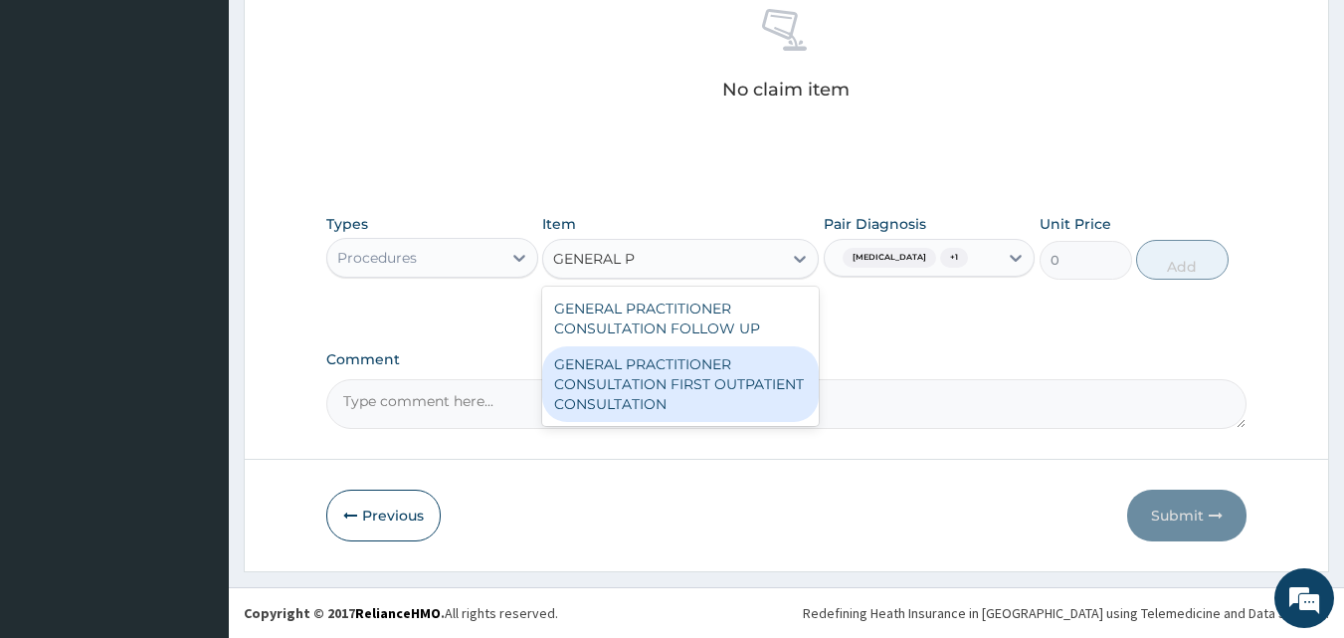
click at [732, 385] on div "GENERAL PRACTITIONER CONSULTATION FIRST OUTPATIENT CONSULTATION" at bounding box center [680, 384] width 277 height 76
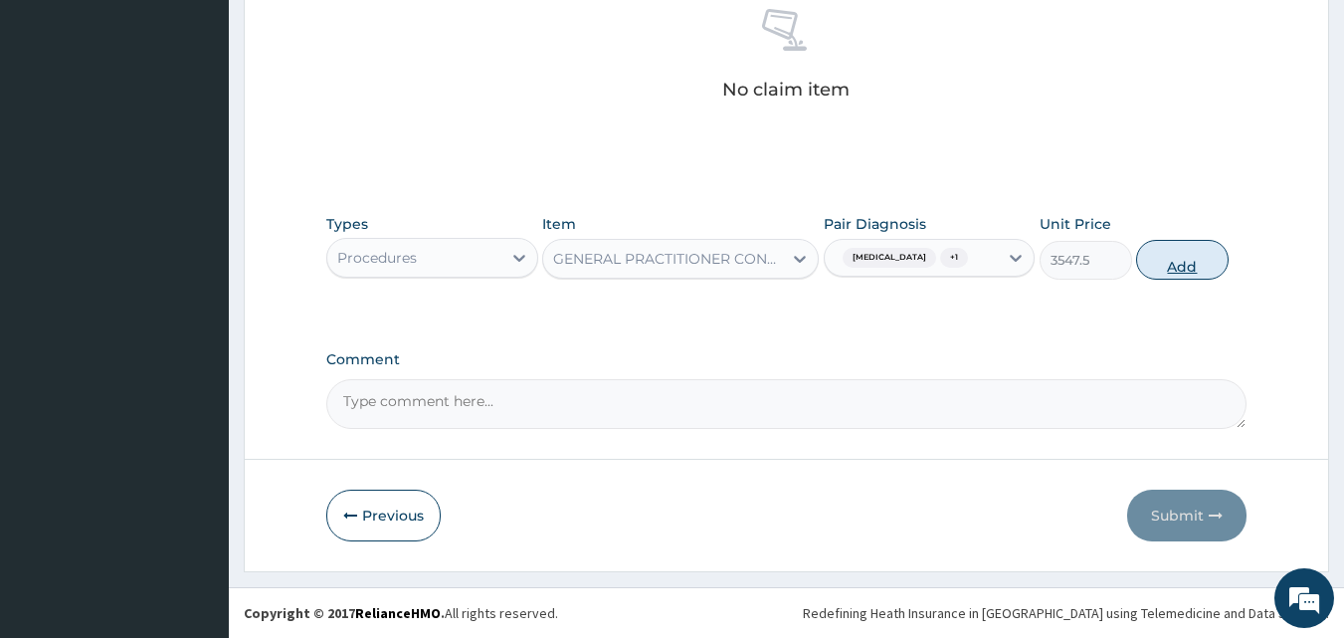
click at [1179, 255] on button "Add" at bounding box center [1182, 260] width 93 height 40
type input "0"
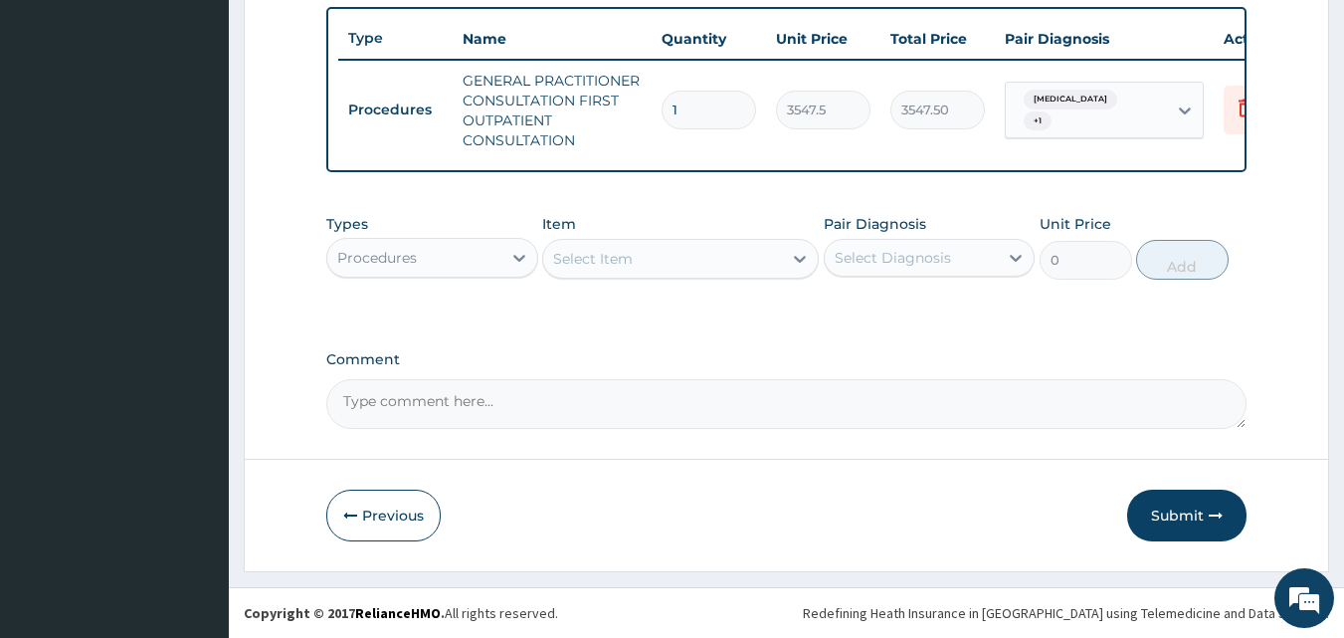
click at [452, 259] on div "Procedures" at bounding box center [414, 258] width 174 height 32
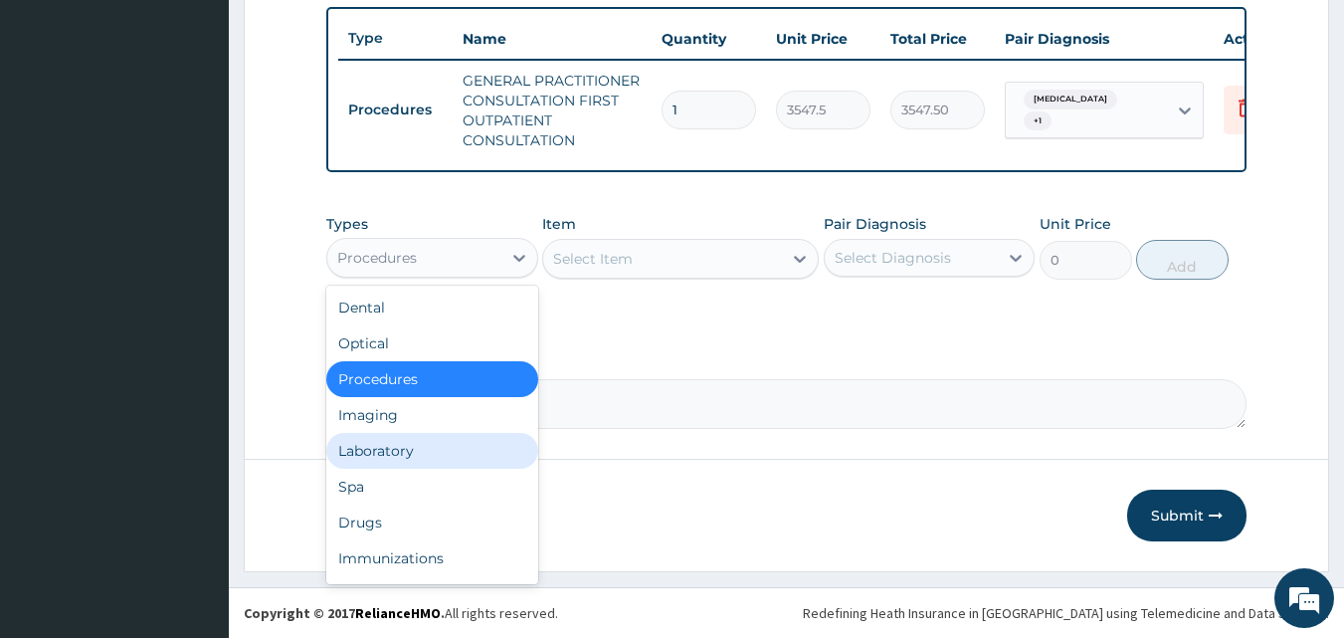
click at [403, 441] on div "Laboratory" at bounding box center [432, 451] width 212 height 36
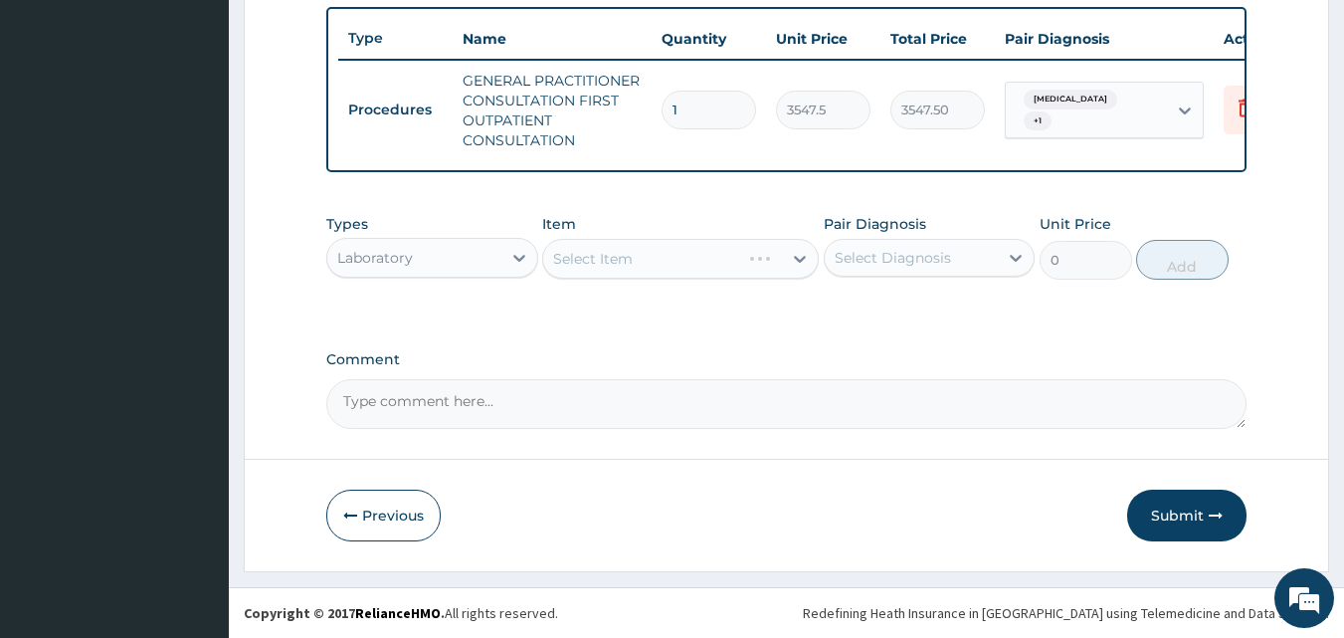
click at [687, 369] on div "Comment" at bounding box center [786, 390] width 921 height 78
click at [668, 281] on div "Types Laboratory Item Select Item Pair Diagnosis Select Diagnosis Unit Price 0 …" at bounding box center [786, 247] width 921 height 86
click at [667, 297] on div "Types Laboratory Item Select Item Pair Diagnosis Select Diagnosis Unit Price 0 …" at bounding box center [786, 261] width 921 height 115
click at [648, 247] on div "Select Item" at bounding box center [680, 259] width 277 height 40
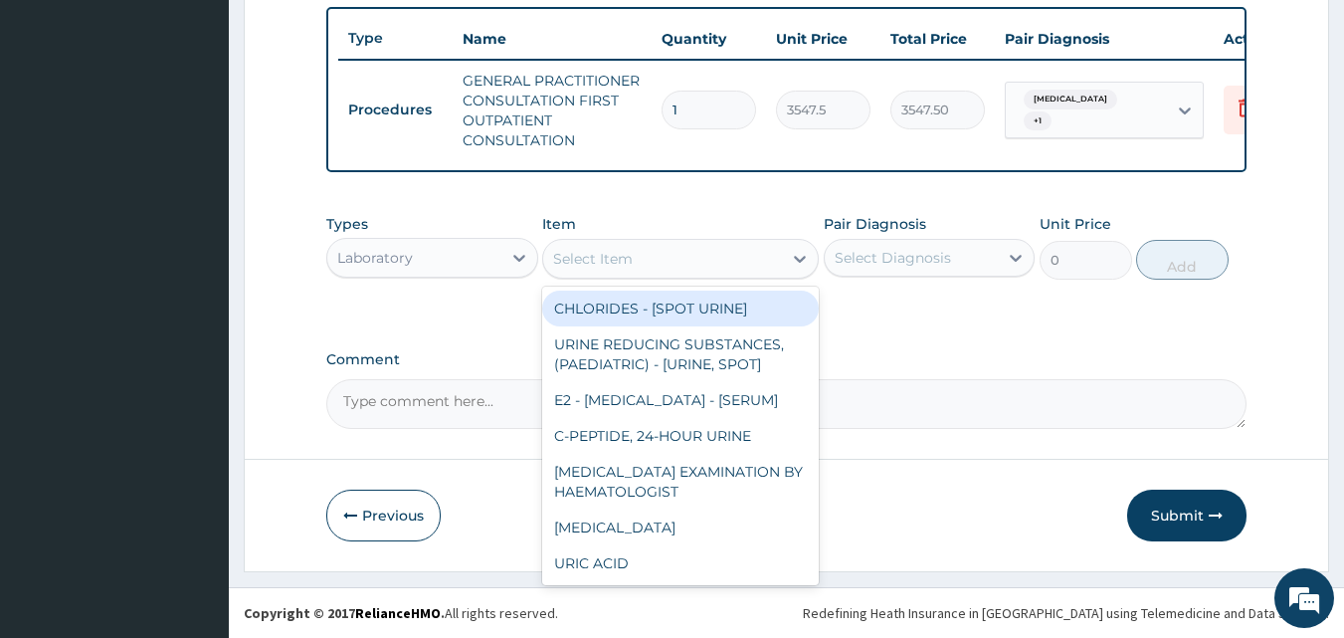
click at [613, 264] on div "Select Item" at bounding box center [593, 259] width 80 height 20
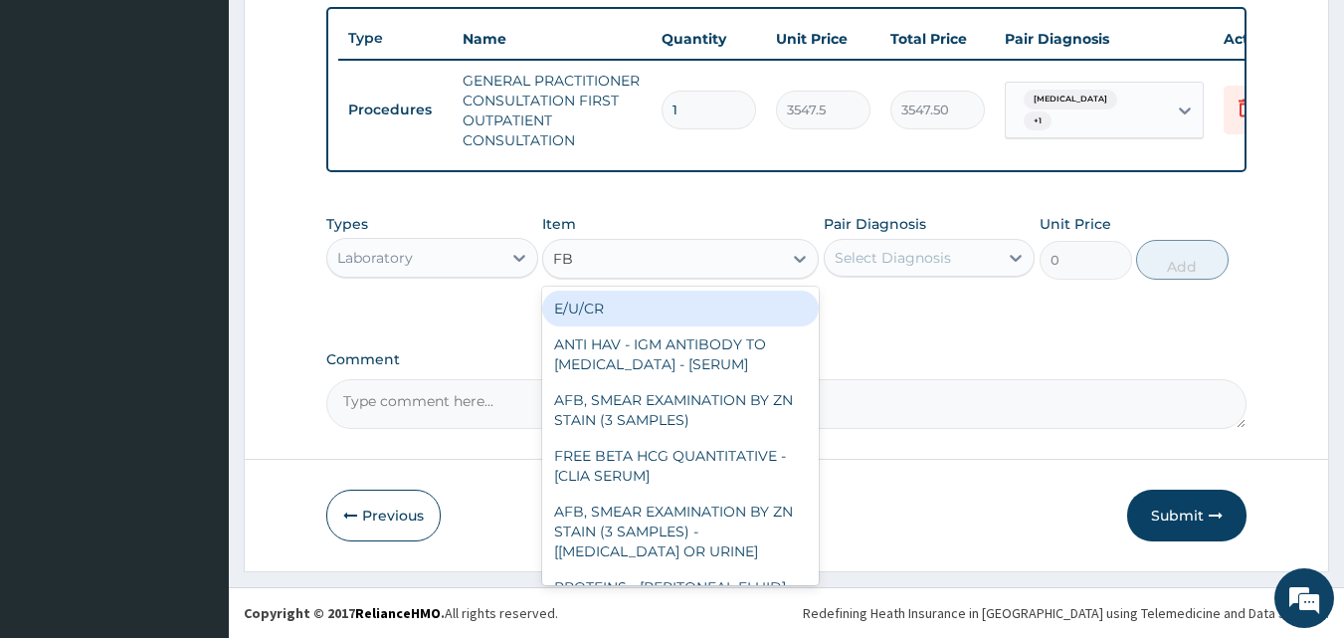
type input "FBC"
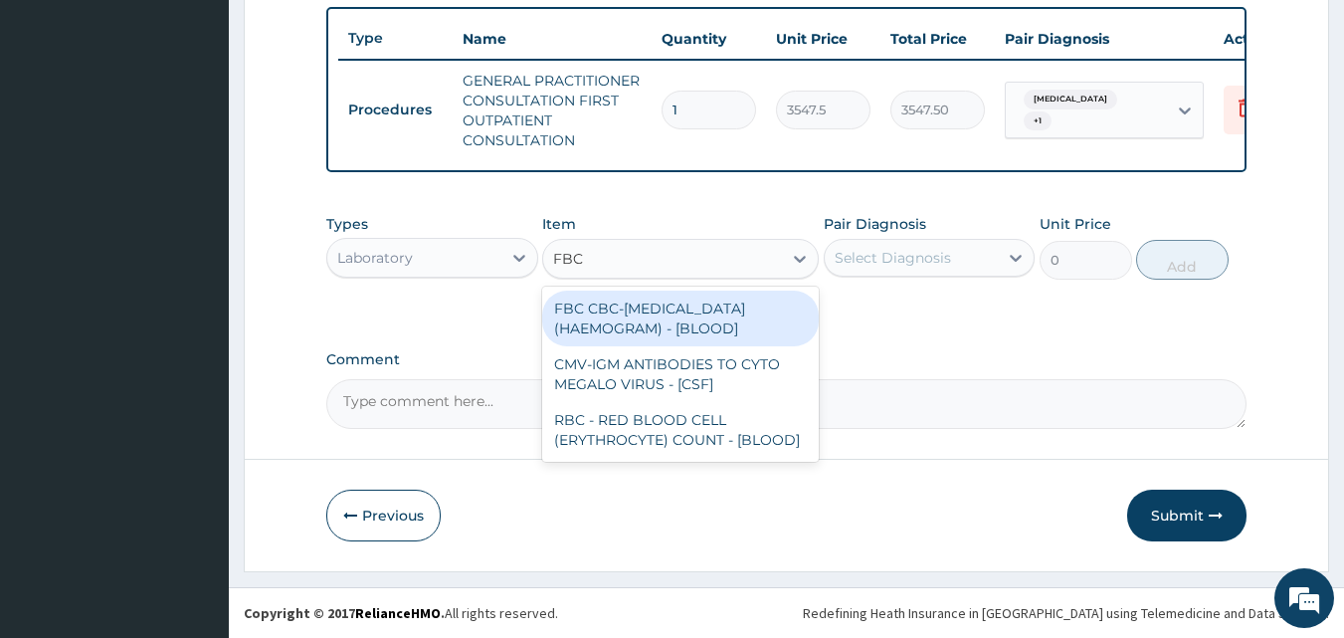
drag, startPoint x: 668, startPoint y: 301, endPoint x: 848, endPoint y: 276, distance: 180.9
click at [677, 299] on div "FBC CBC-COMPLETE BLOOD COUNT (HAEMOGRAM) - [BLOOD]" at bounding box center [680, 318] width 277 height 56
type input "4300"
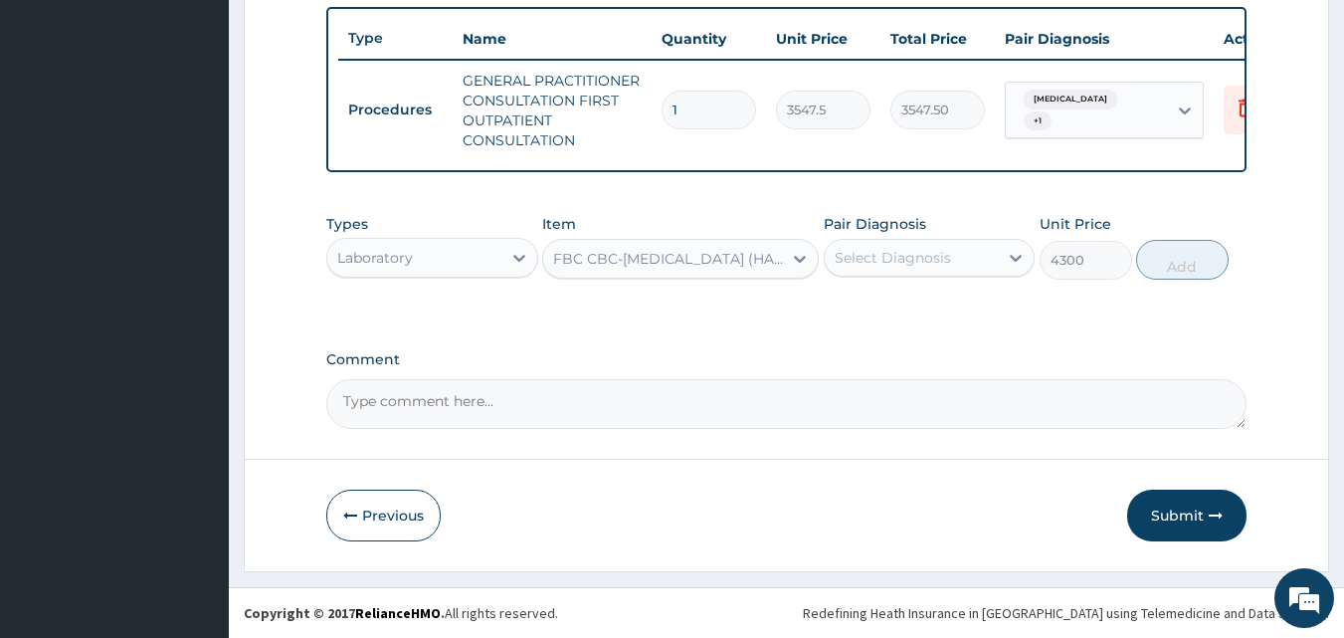
click at [920, 261] on div "Select Diagnosis" at bounding box center [893, 258] width 116 height 20
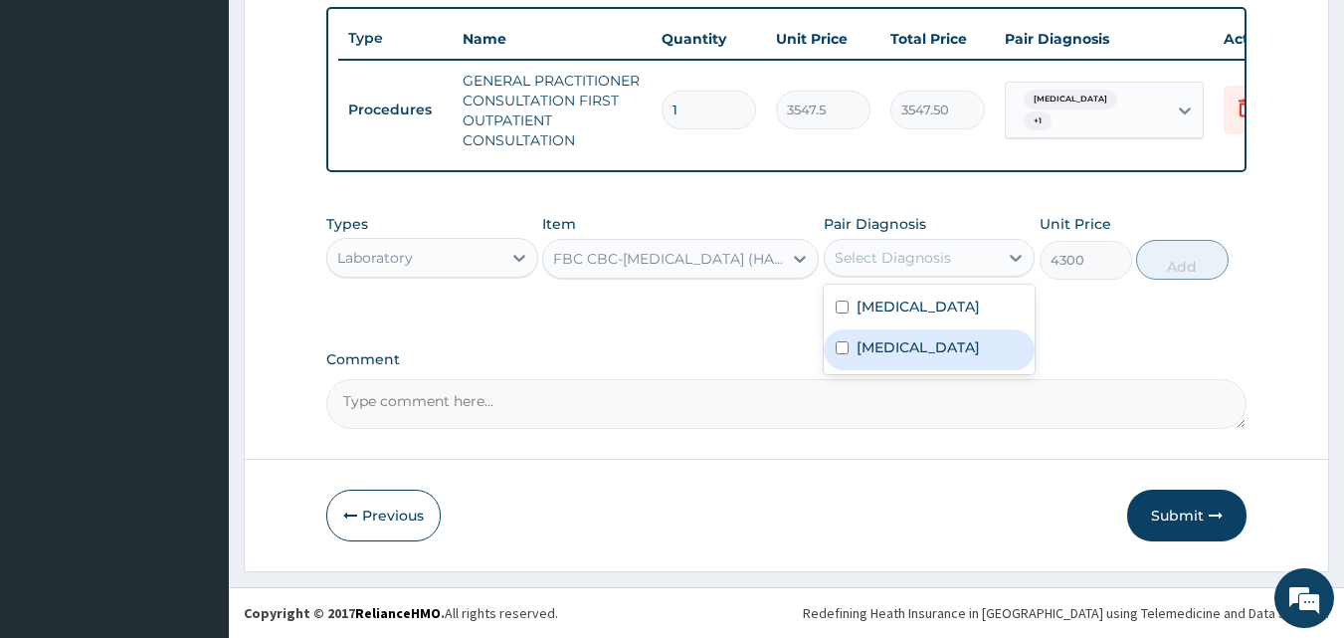
drag, startPoint x: 923, startPoint y: 350, endPoint x: 946, endPoint y: 338, distance: 25.8
click at [925, 350] on div "Sepsis" at bounding box center [930, 349] width 212 height 41
checkbox input "true"
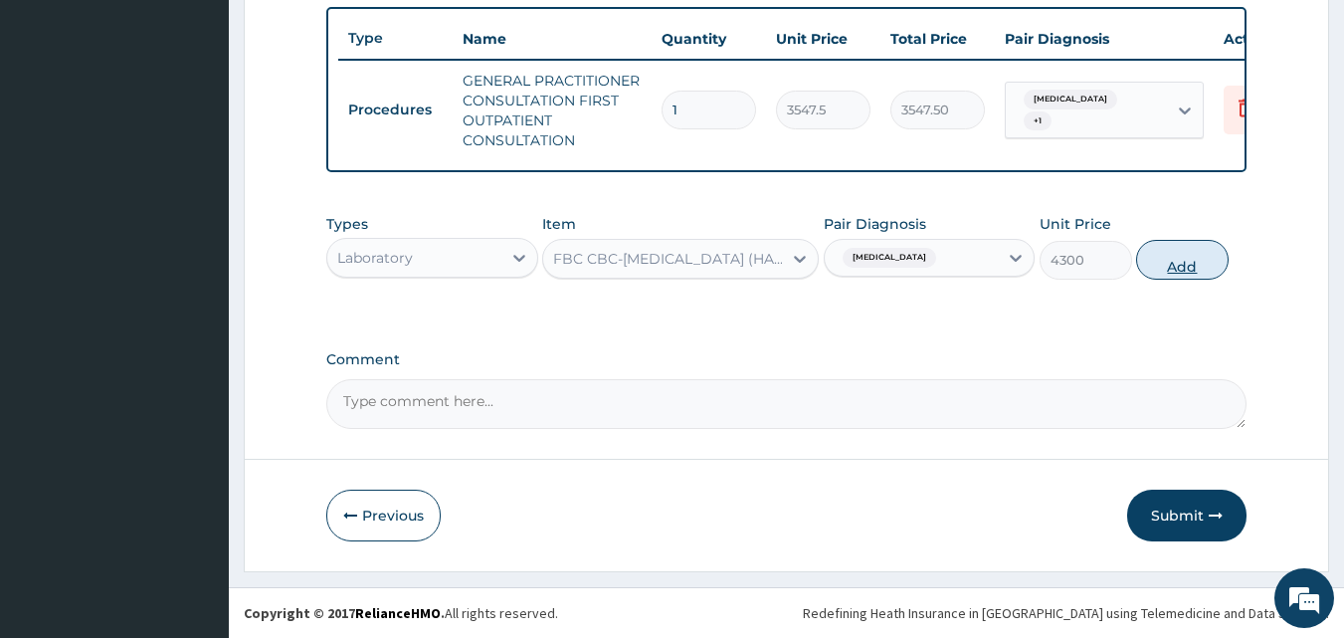
click at [1174, 246] on button "Add" at bounding box center [1182, 260] width 93 height 40
type input "0"
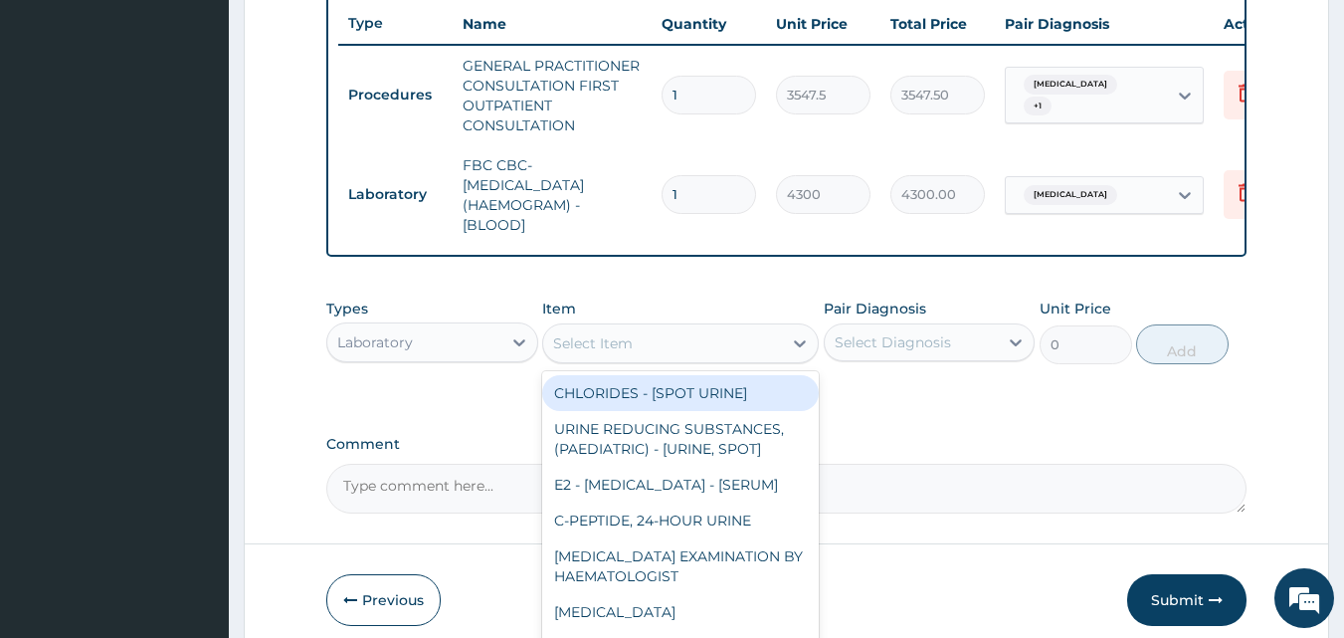
click at [660, 357] on div "Select Item" at bounding box center [662, 343] width 239 height 32
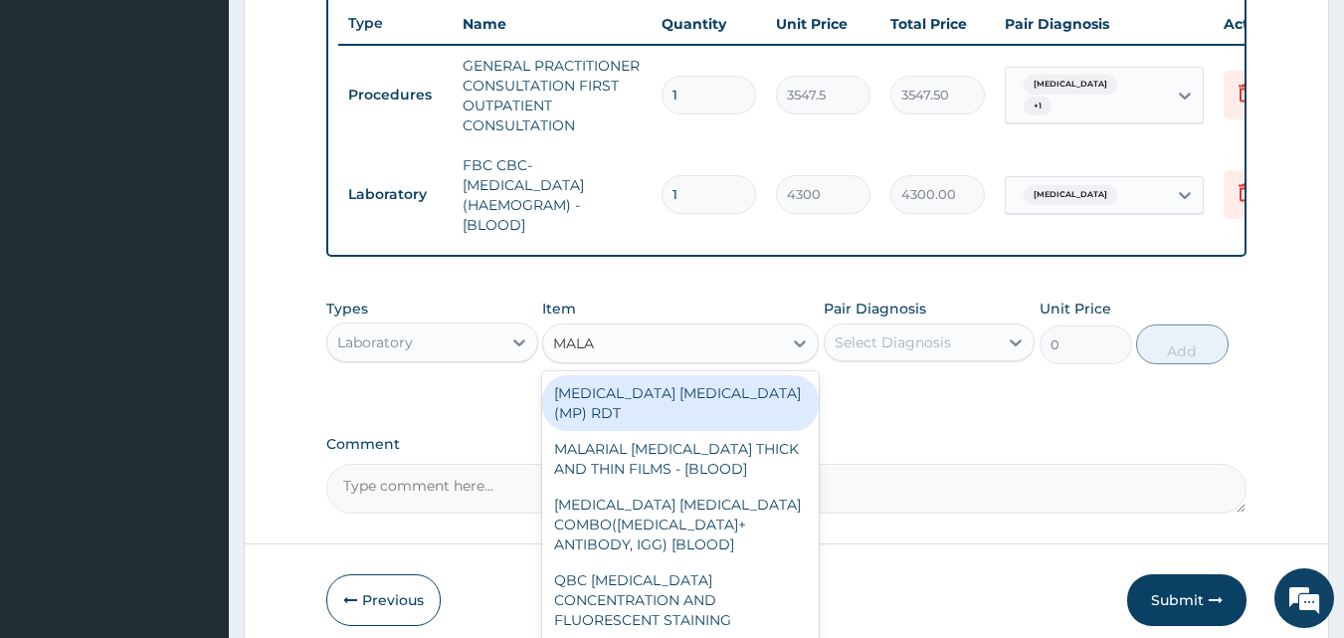
type input "MALAR"
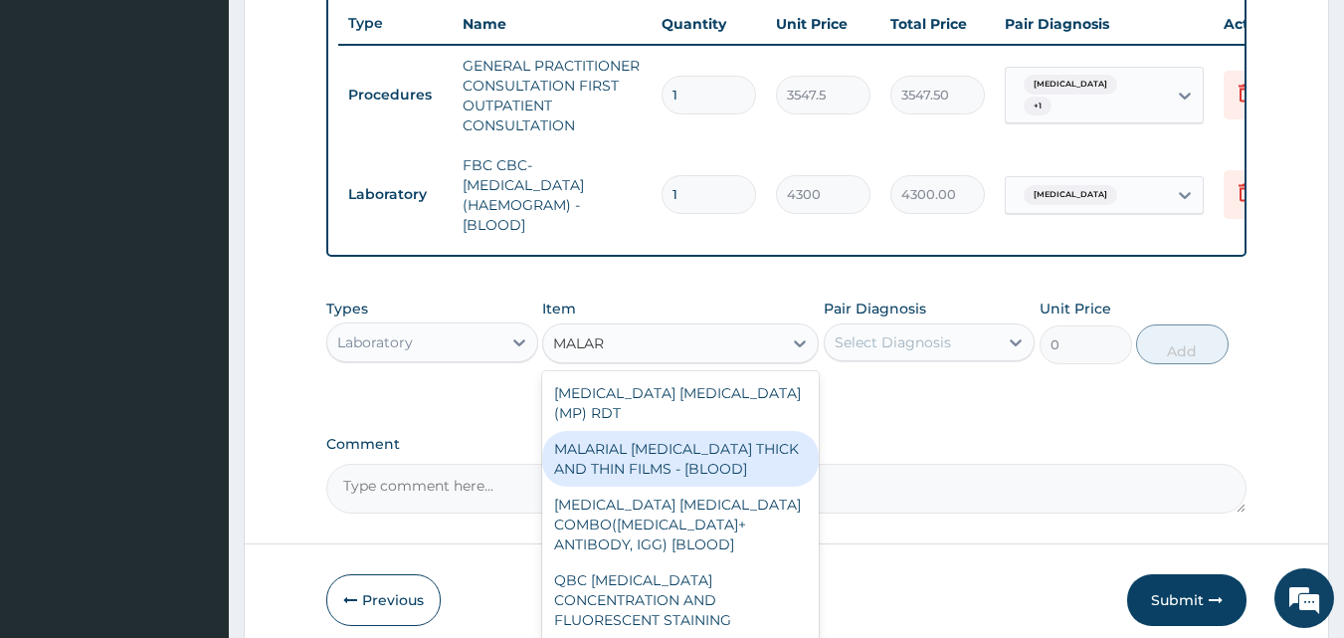
click at [705, 443] on div "MALARIAL PARASITE THICK AND THIN FILMS - [BLOOD]" at bounding box center [680, 459] width 277 height 56
type input "1612.5"
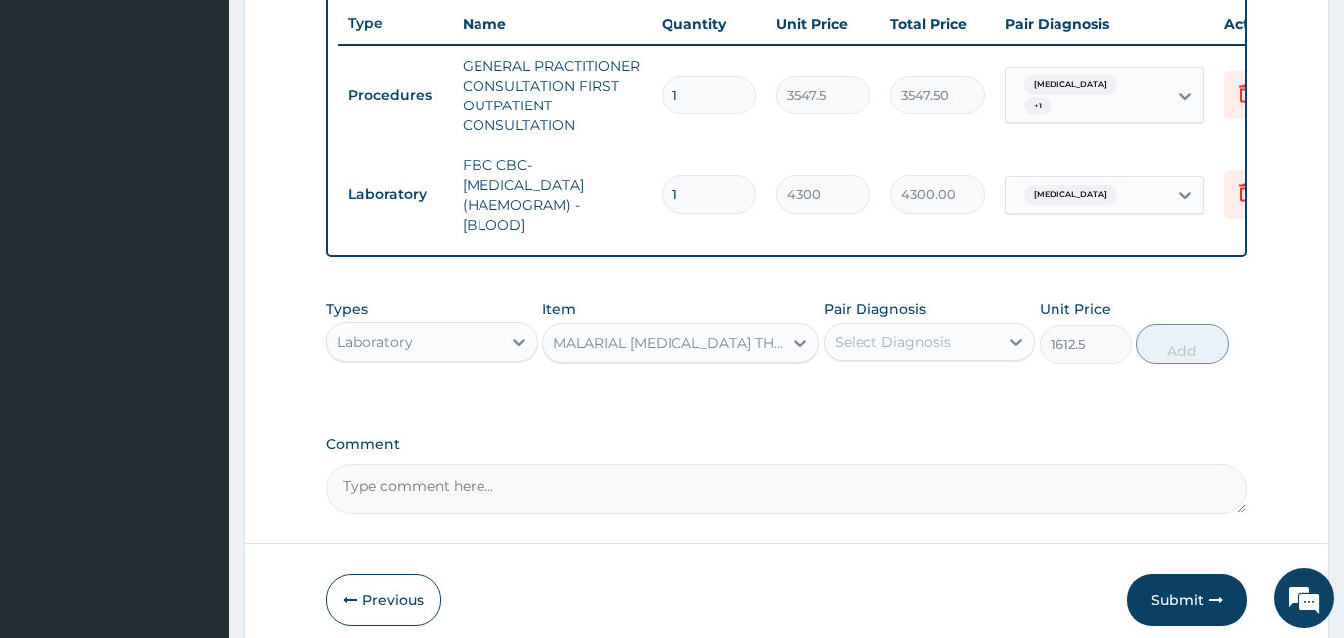
click at [868, 351] on div "Select Diagnosis" at bounding box center [893, 342] width 116 height 20
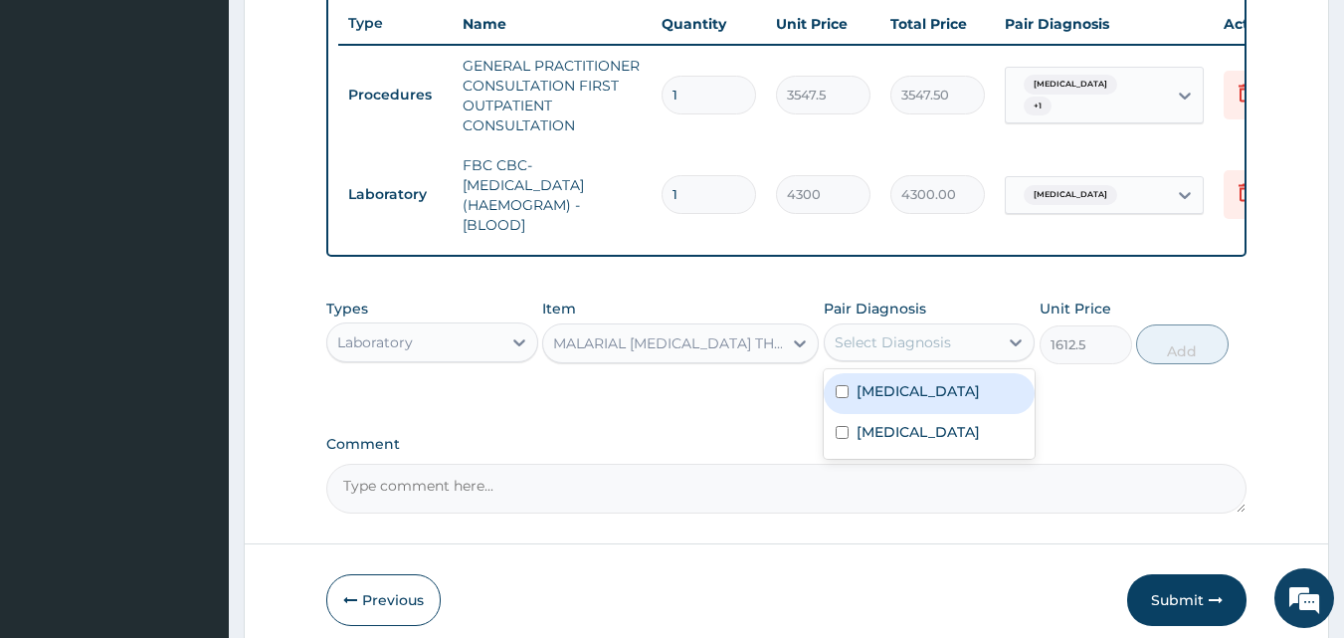
click at [880, 401] on label "Malaria" at bounding box center [918, 391] width 123 height 20
checkbox input "true"
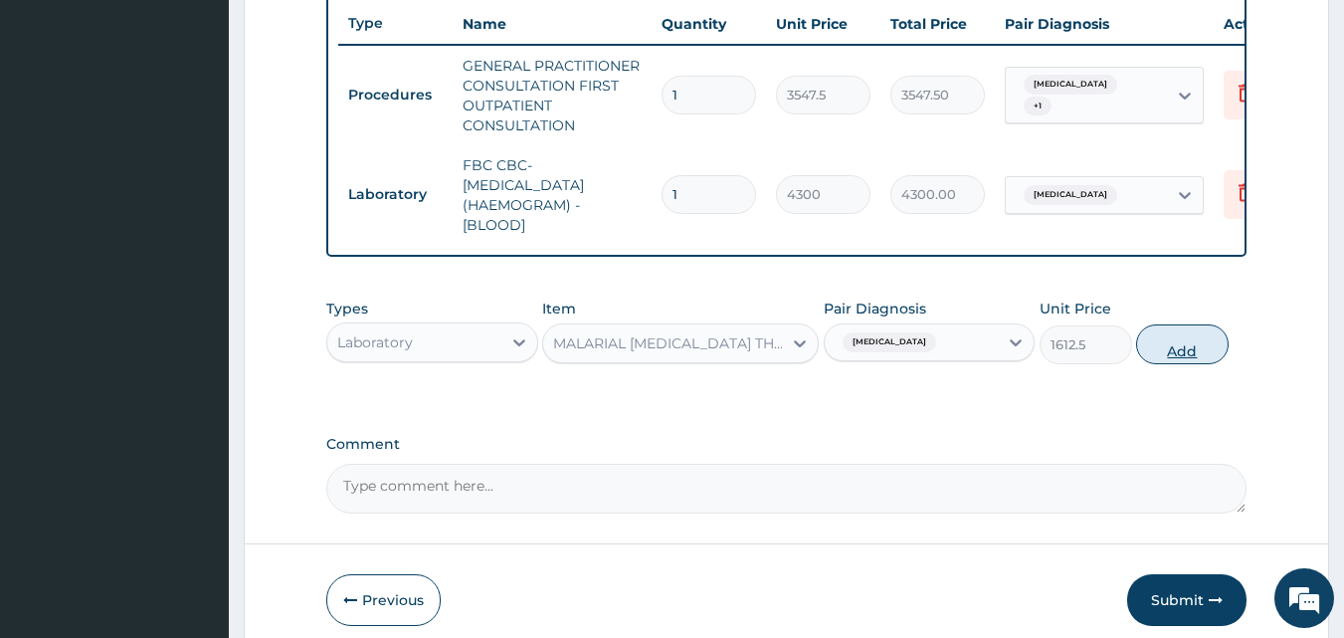
click at [1176, 345] on button "Add" at bounding box center [1182, 344] width 93 height 40
type input "0"
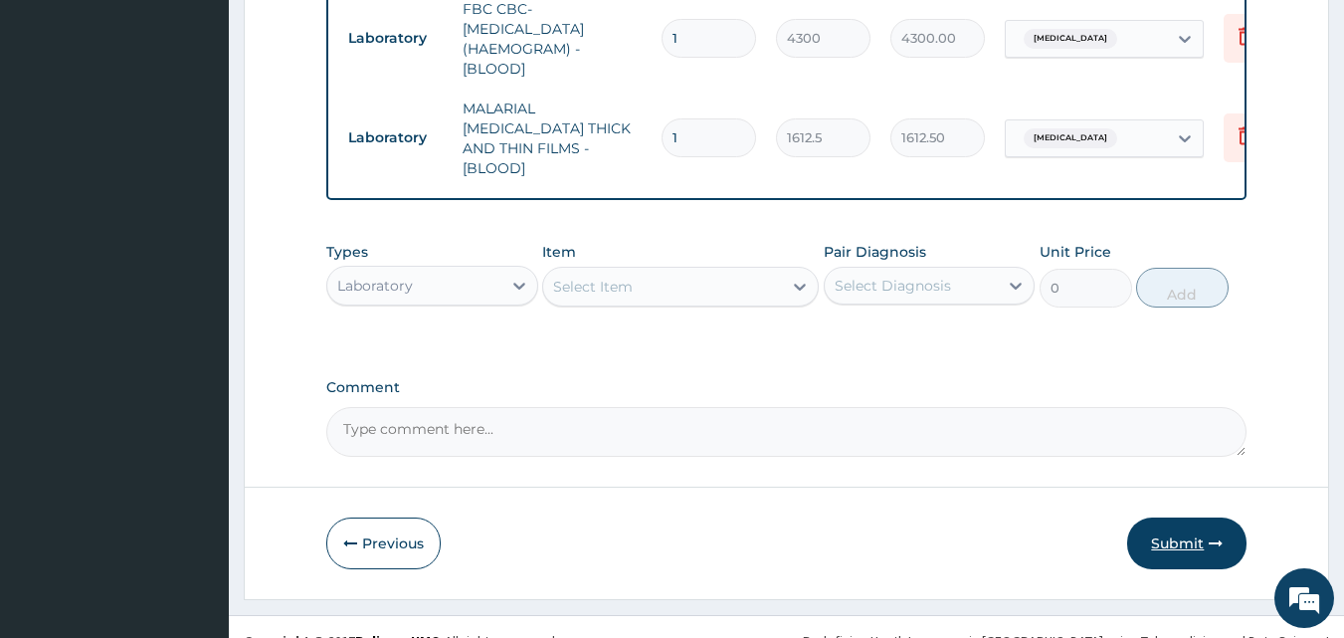
scroll to position [927, 0]
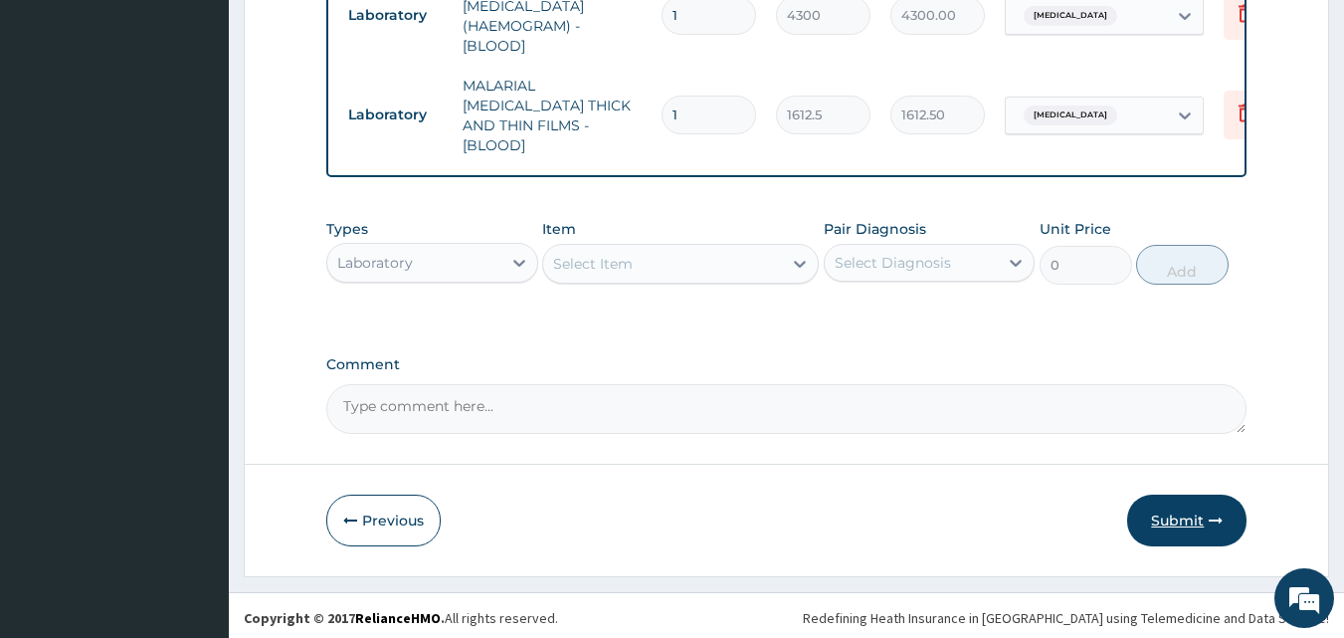
click at [1172, 524] on button "Submit" at bounding box center [1186, 520] width 119 height 52
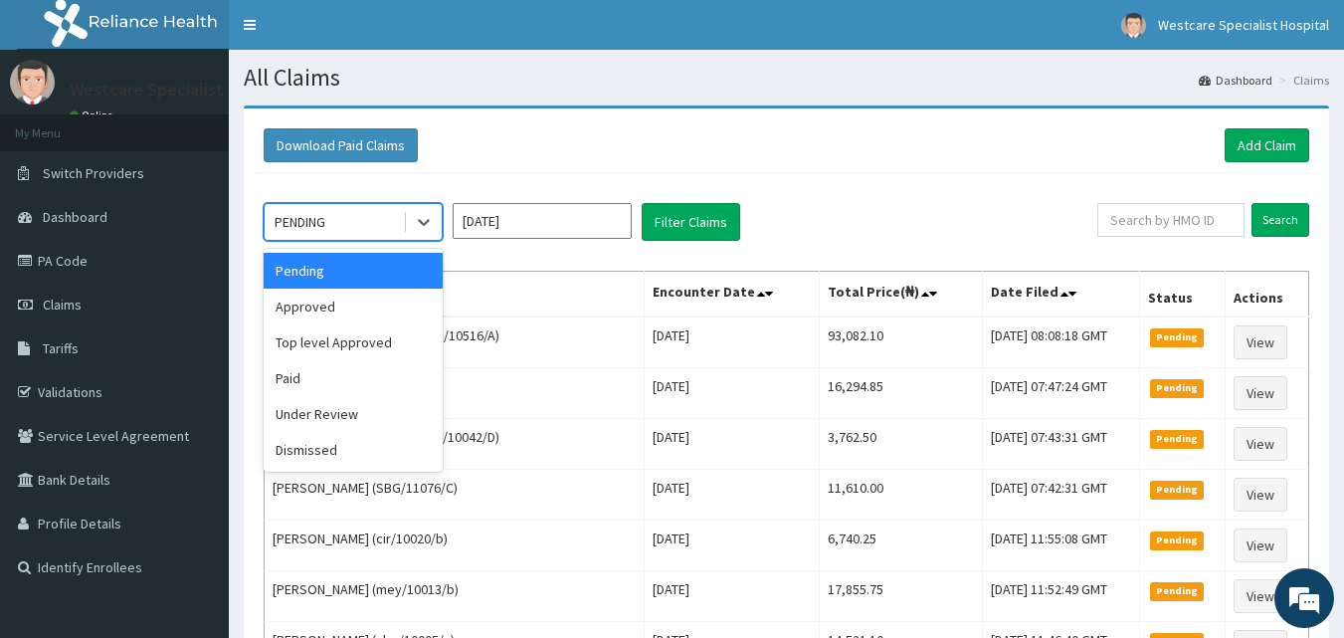
click at [360, 224] on div "PENDING" at bounding box center [334, 222] width 138 height 32
click at [352, 310] on div "Approved" at bounding box center [353, 306] width 179 height 36
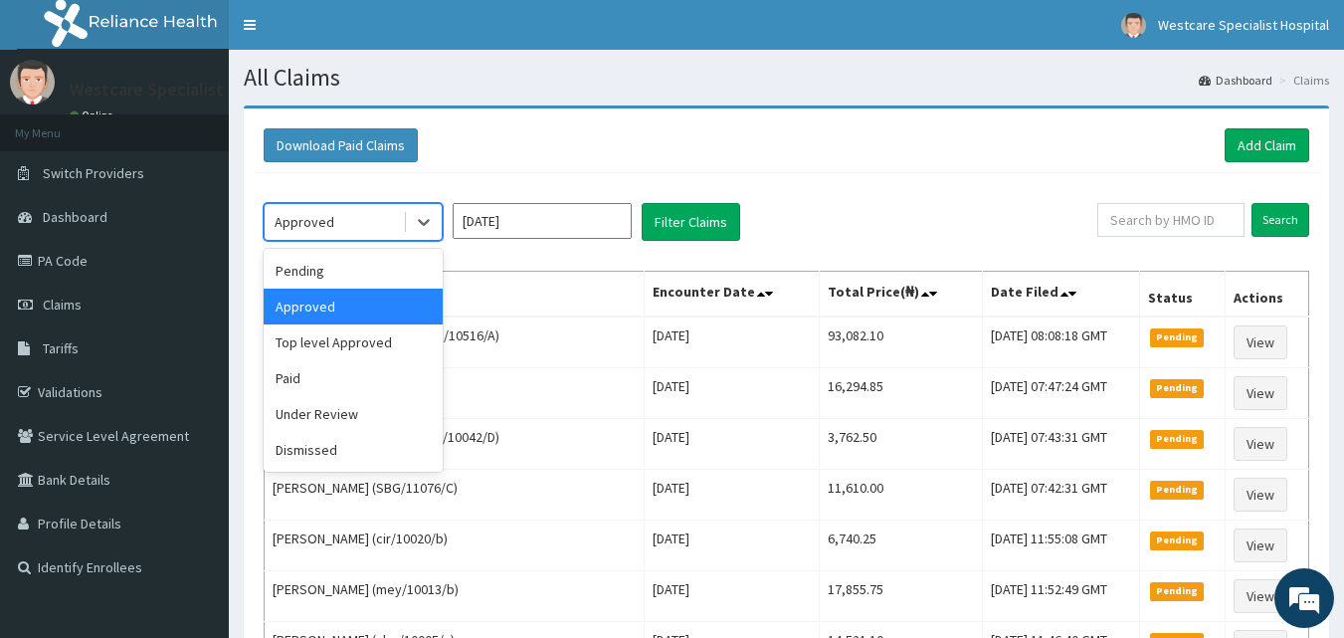
click at [331, 223] on div "Approved" at bounding box center [334, 222] width 138 height 32
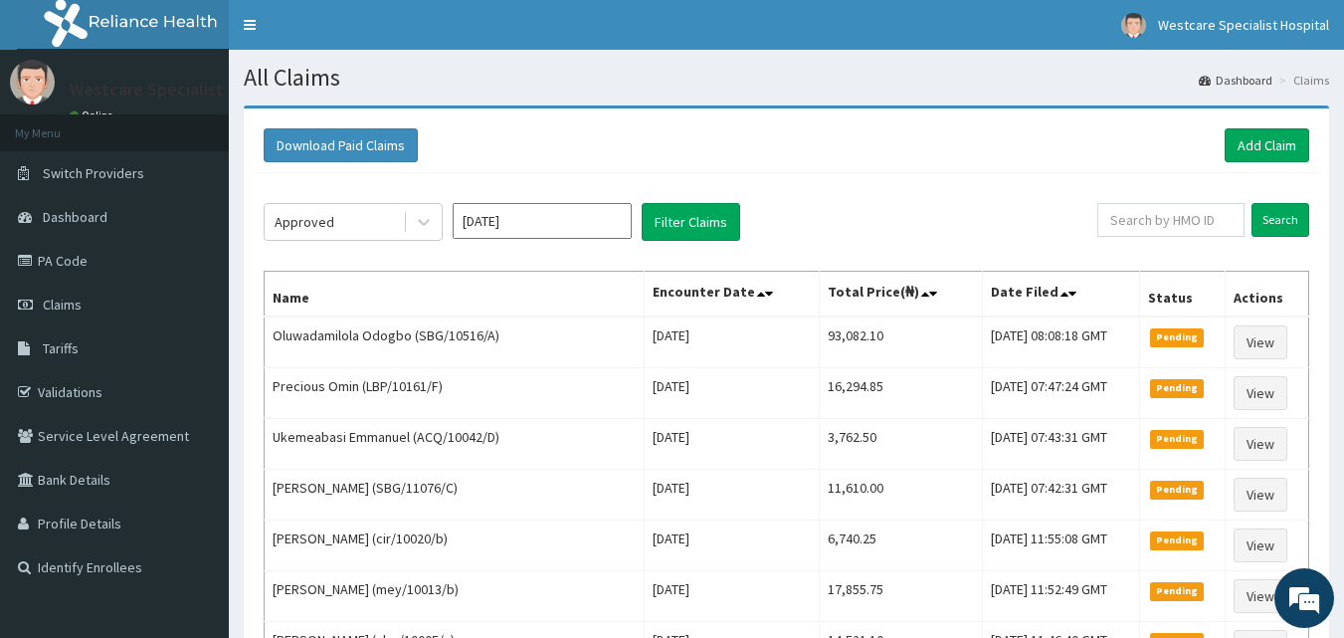
click at [667, 134] on div "Download Paid Claims Add Claim" at bounding box center [787, 145] width 1046 height 34
click at [696, 213] on button "Filter Claims" at bounding box center [691, 222] width 98 height 38
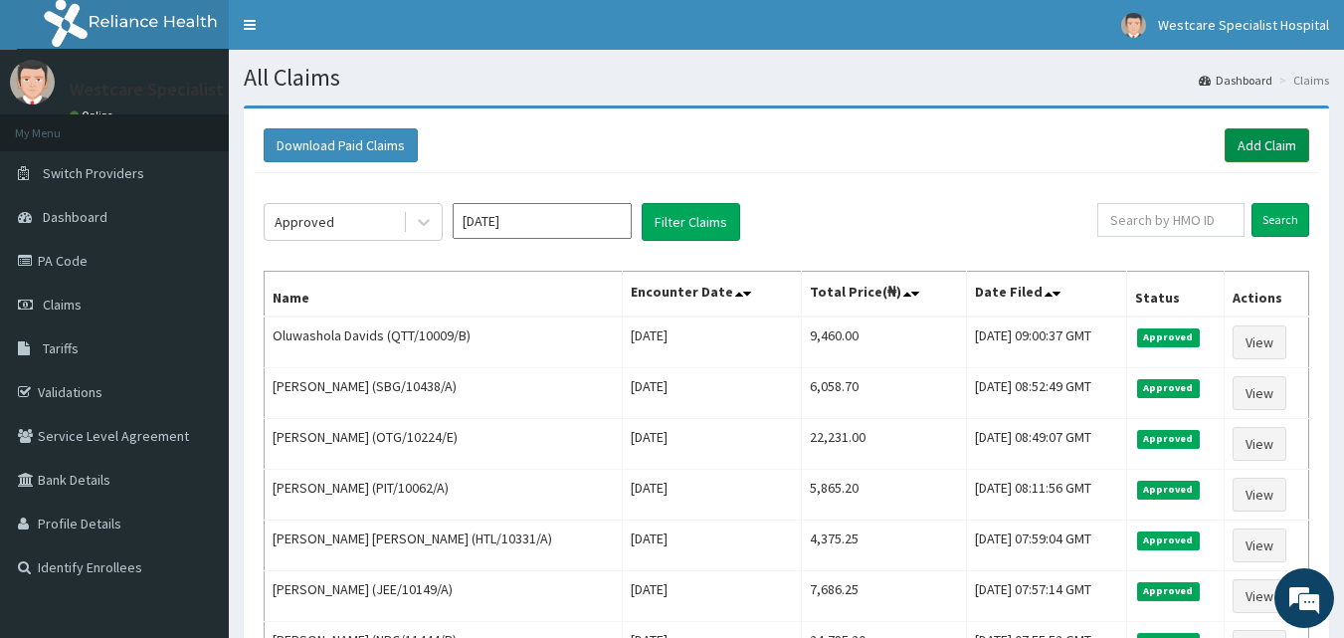
click at [1255, 143] on link "Add Claim" at bounding box center [1267, 145] width 85 height 34
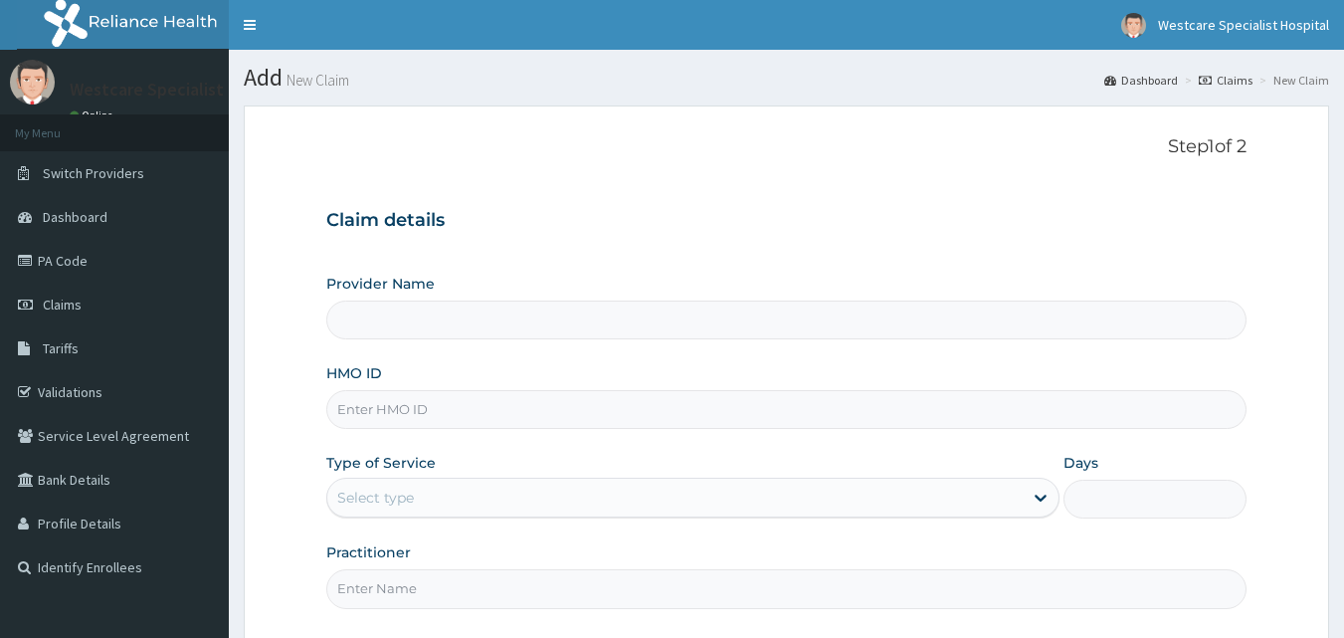
type input "WestCare Specialist Hospital"
click at [429, 405] on input "HMO ID" at bounding box center [786, 409] width 921 height 39
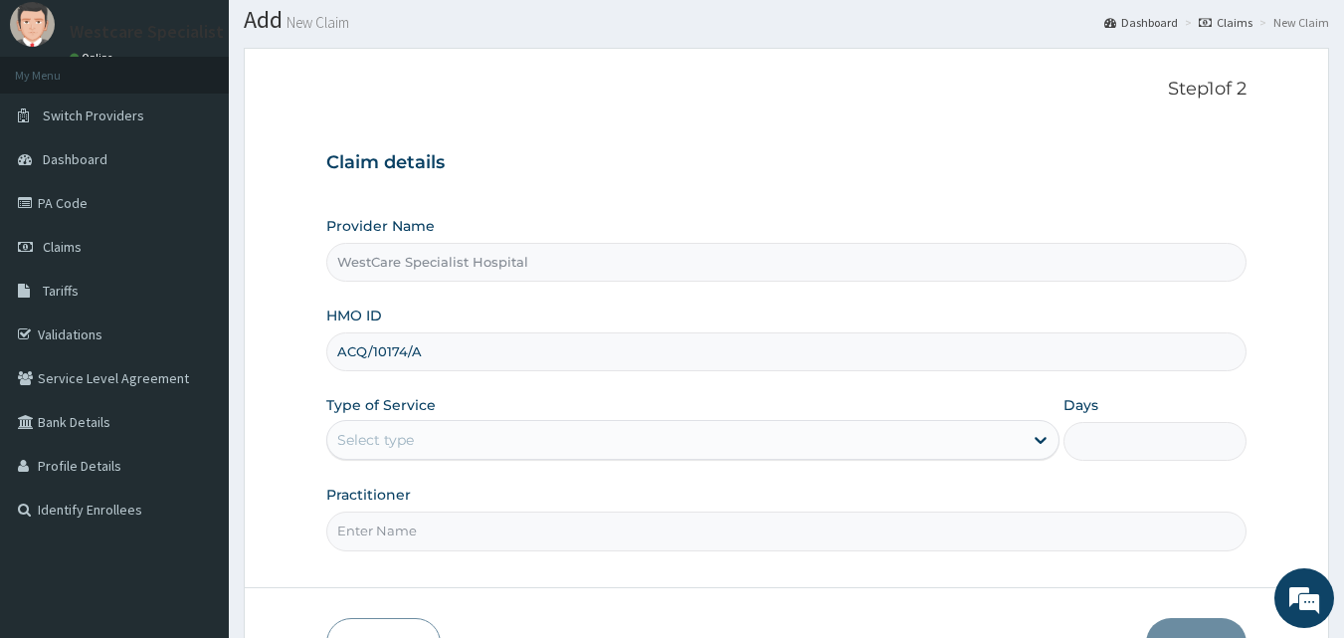
scroll to position [186, 0]
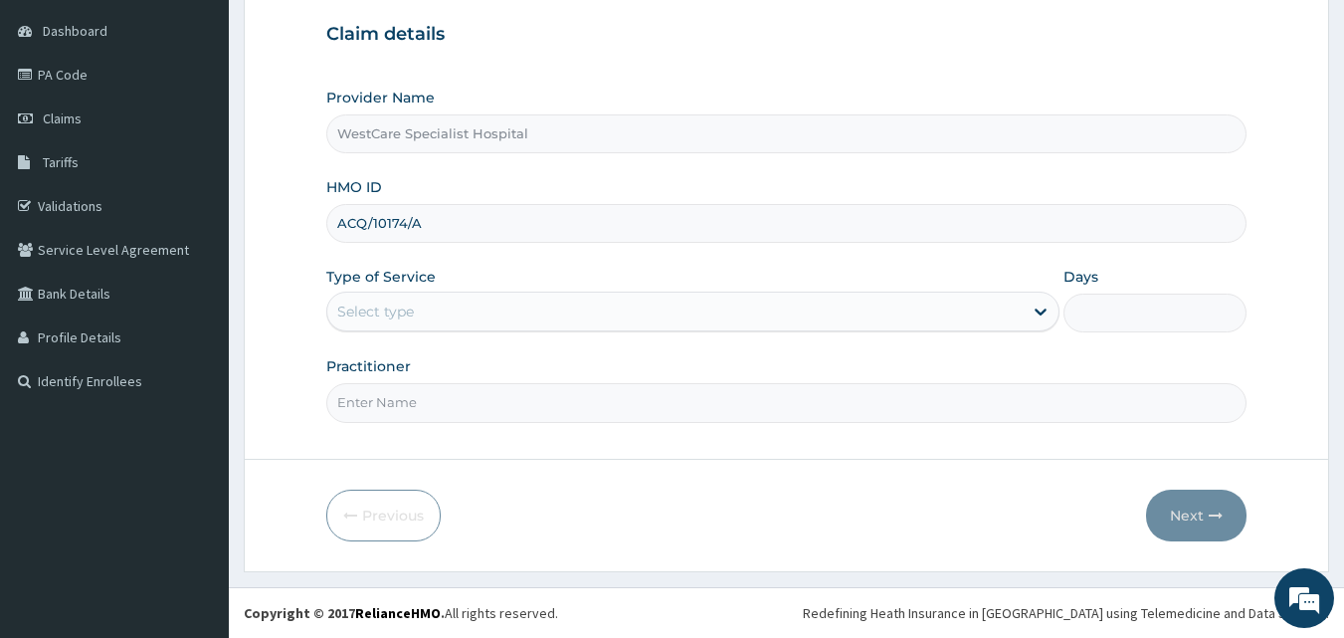
type input "ACQ/10174/A"
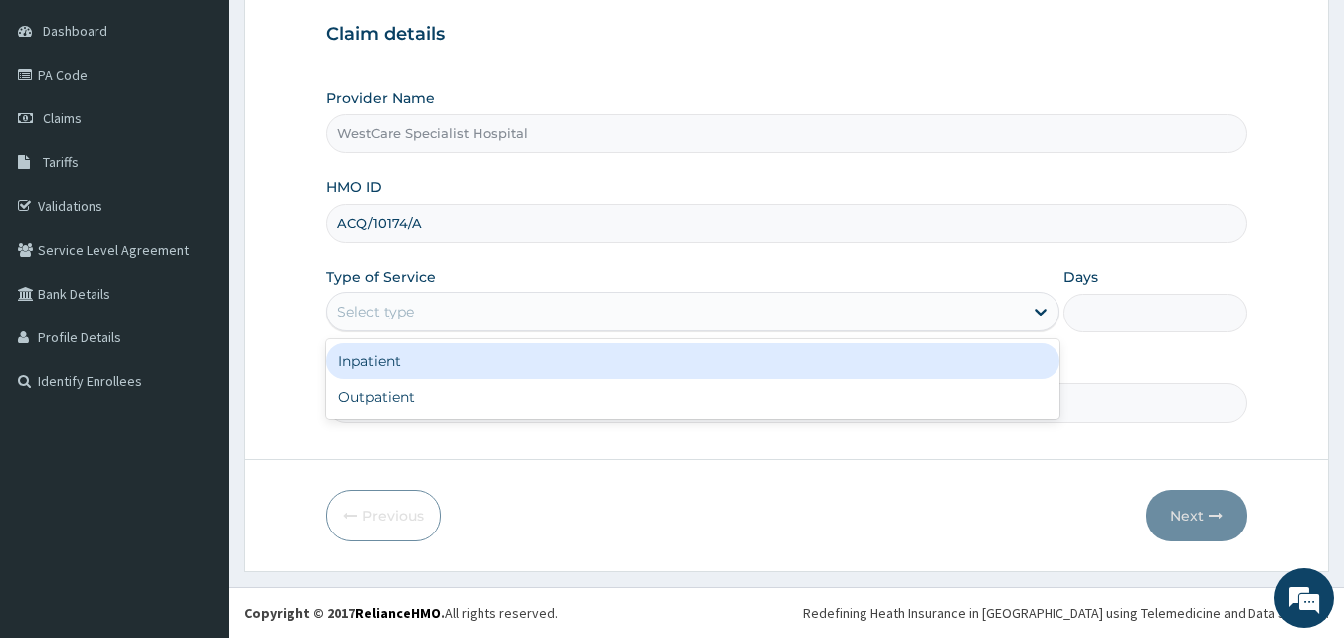
click at [442, 294] on div "Select type" at bounding box center [692, 311] width 733 height 40
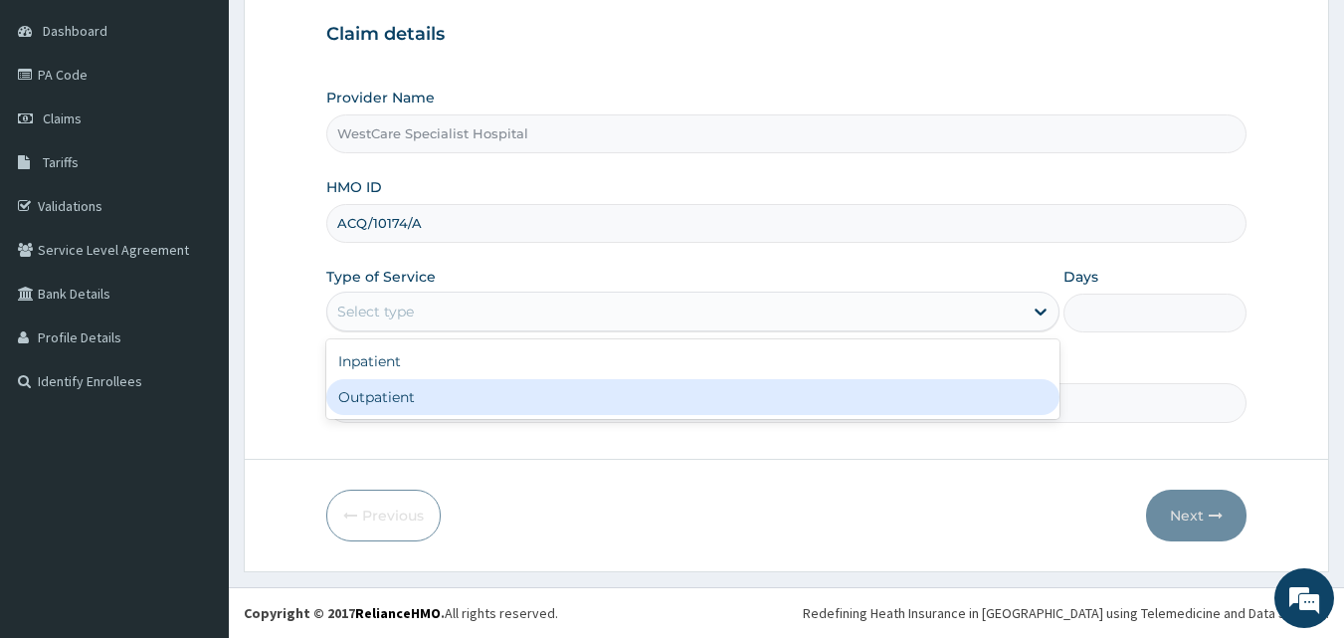
click at [399, 398] on div "Outpatient" at bounding box center [692, 397] width 733 height 36
type input "1"
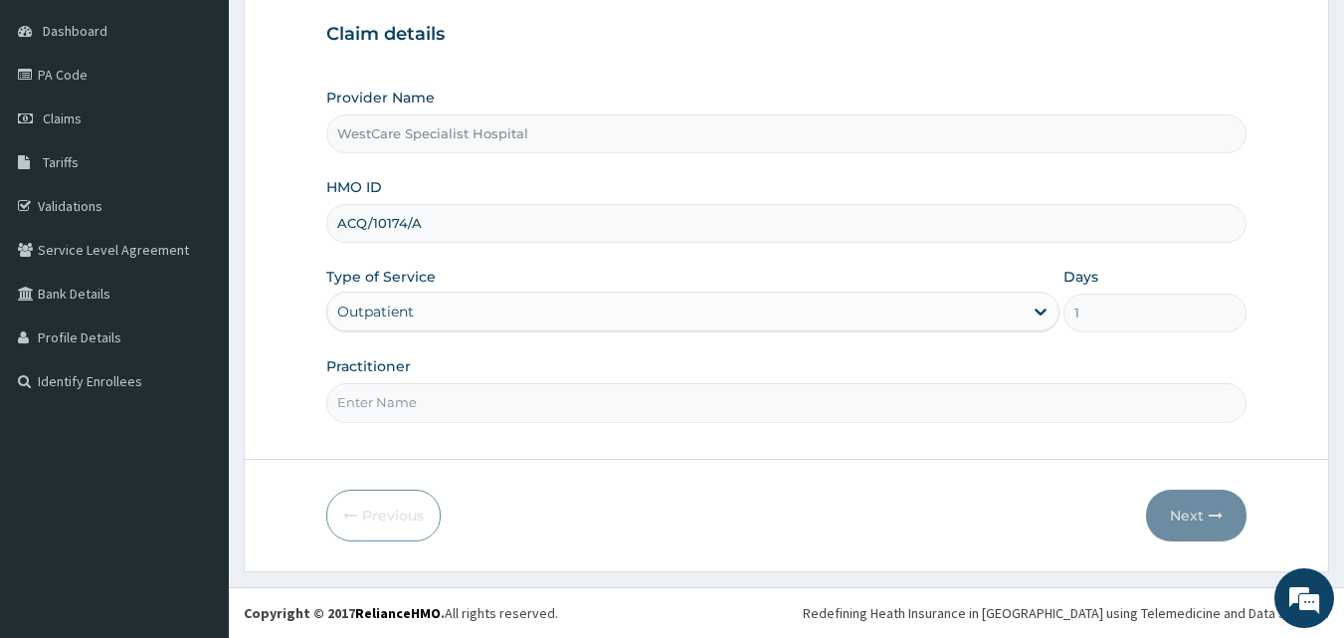
click at [399, 398] on input "Practitioner" at bounding box center [786, 402] width 921 height 39
type input "DR [PERSON_NAME]"
click at [1207, 509] on button "Next" at bounding box center [1196, 515] width 100 height 52
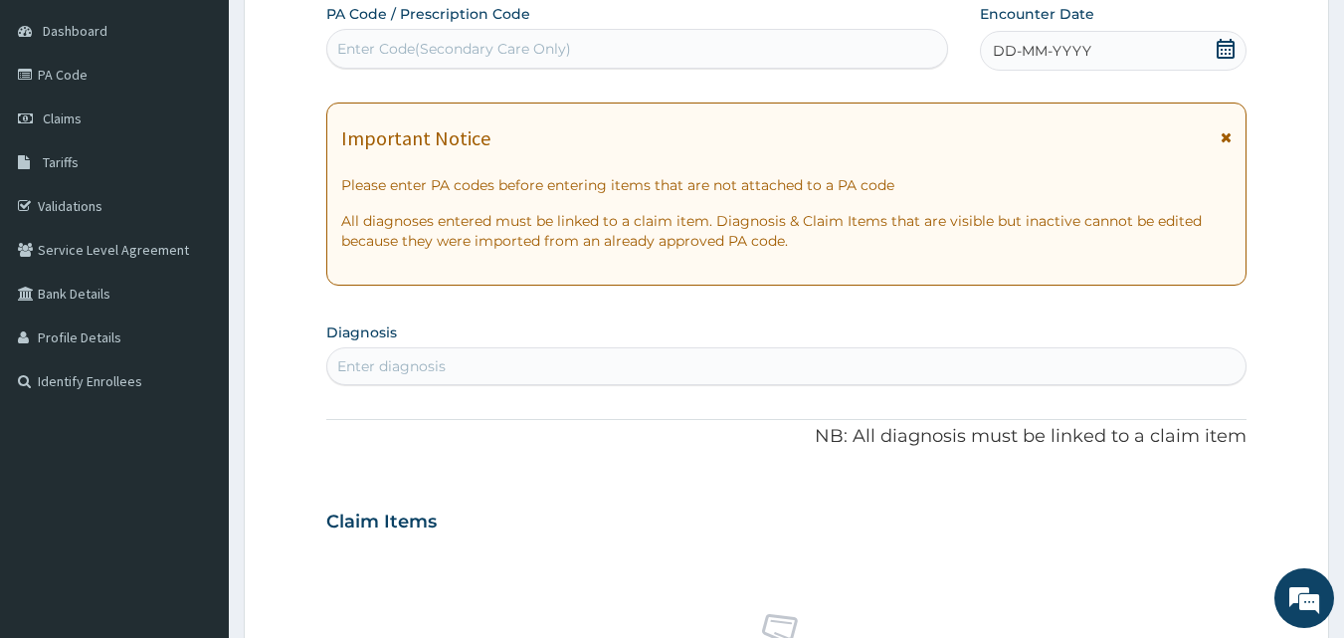
click at [652, 48] on div "Enter Code(Secondary Care Only)" at bounding box center [637, 49] width 621 height 32
type input "PA/584880"
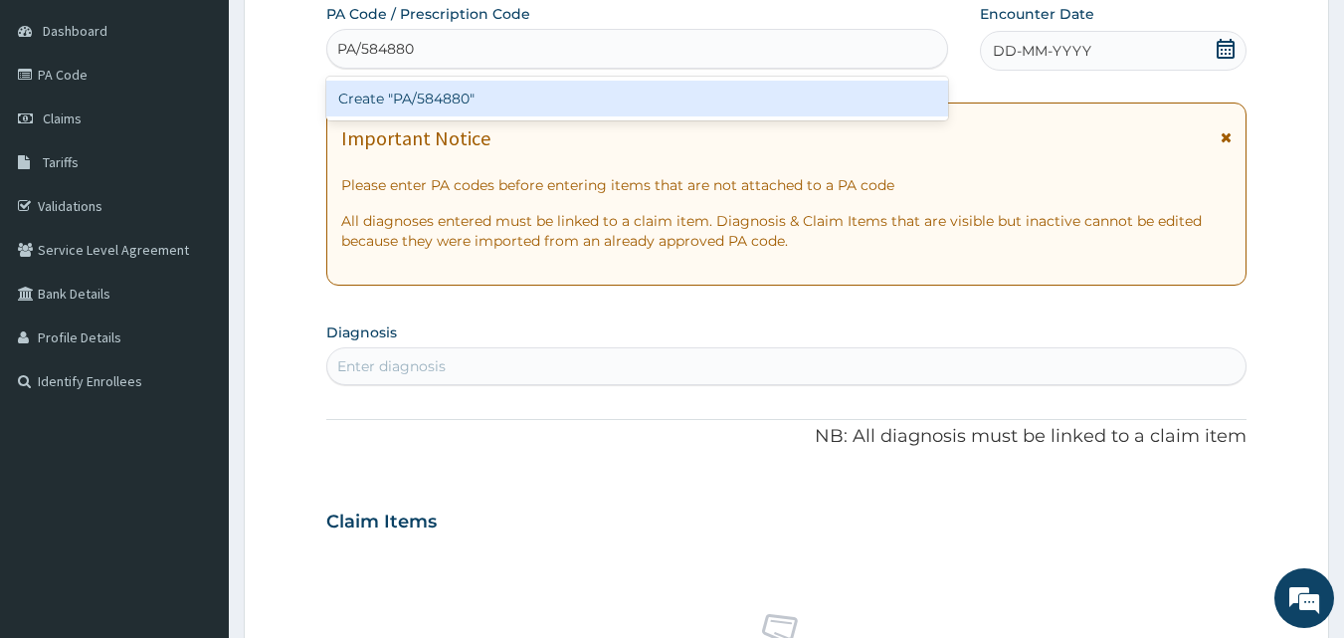
click at [639, 86] on div "Create "PA/584880"" at bounding box center [637, 99] width 623 height 36
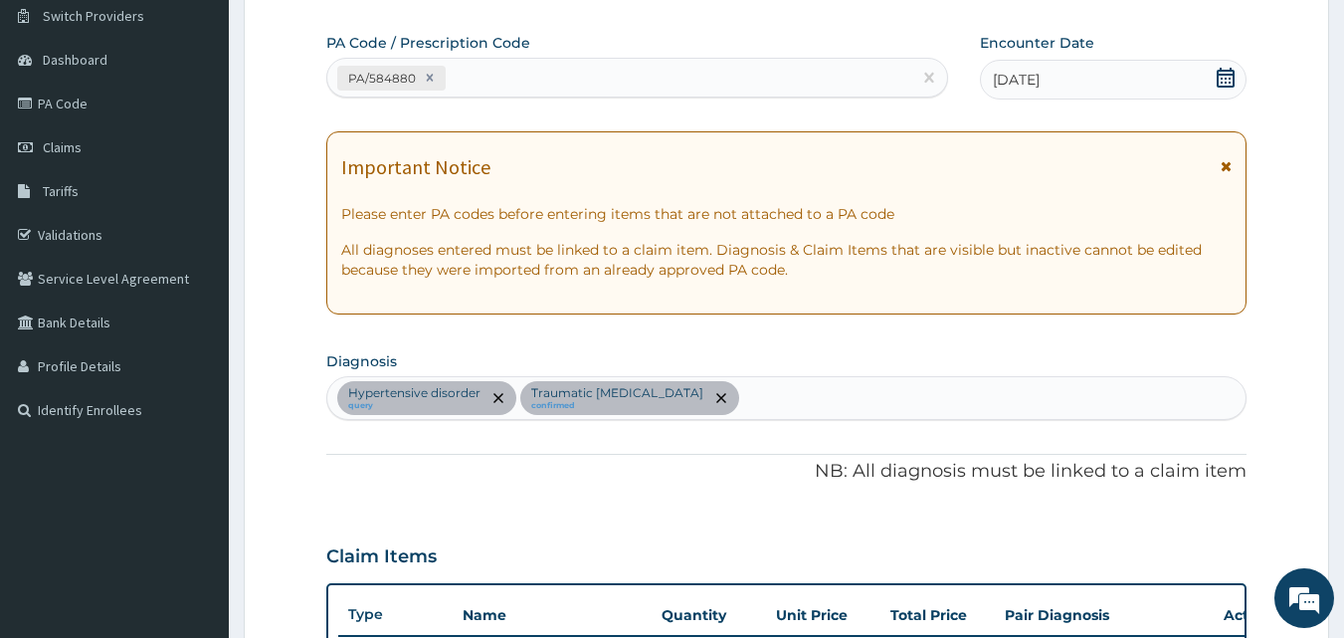
scroll to position [50, 0]
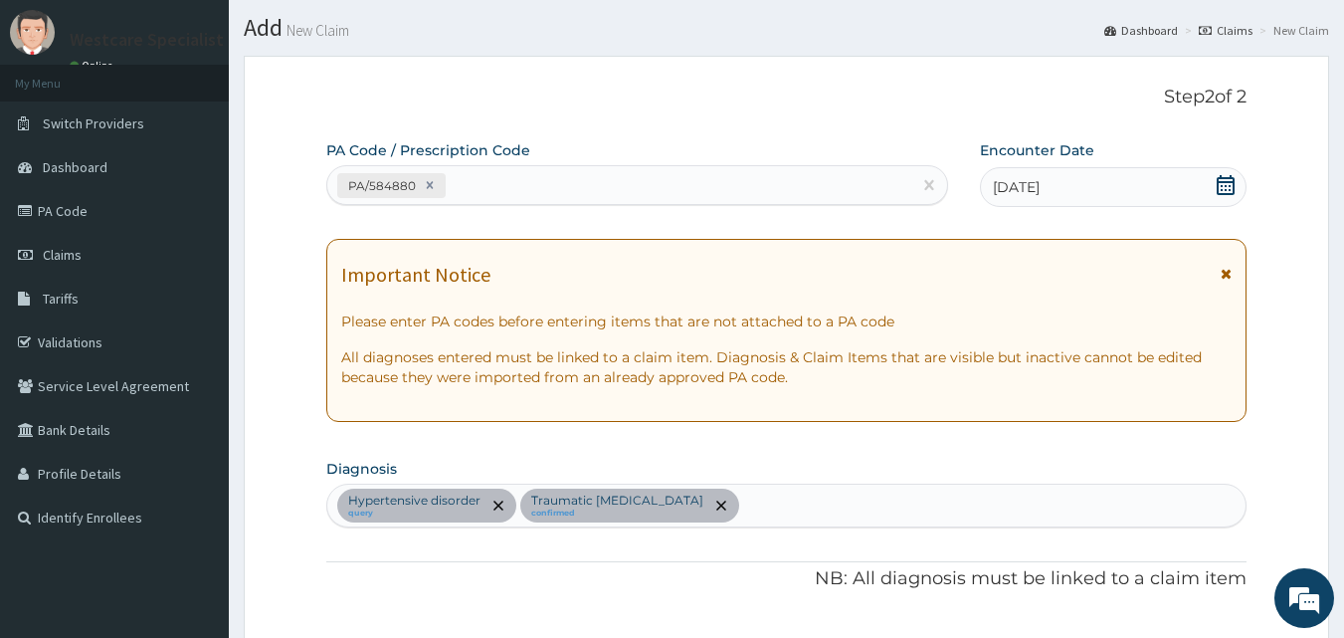
click at [574, 163] on div "PA Code / Prescription Code PA/584880" at bounding box center [637, 172] width 623 height 65
click at [614, 179] on div "PA/584880" at bounding box center [619, 185] width 585 height 33
type input "PA/79428A"
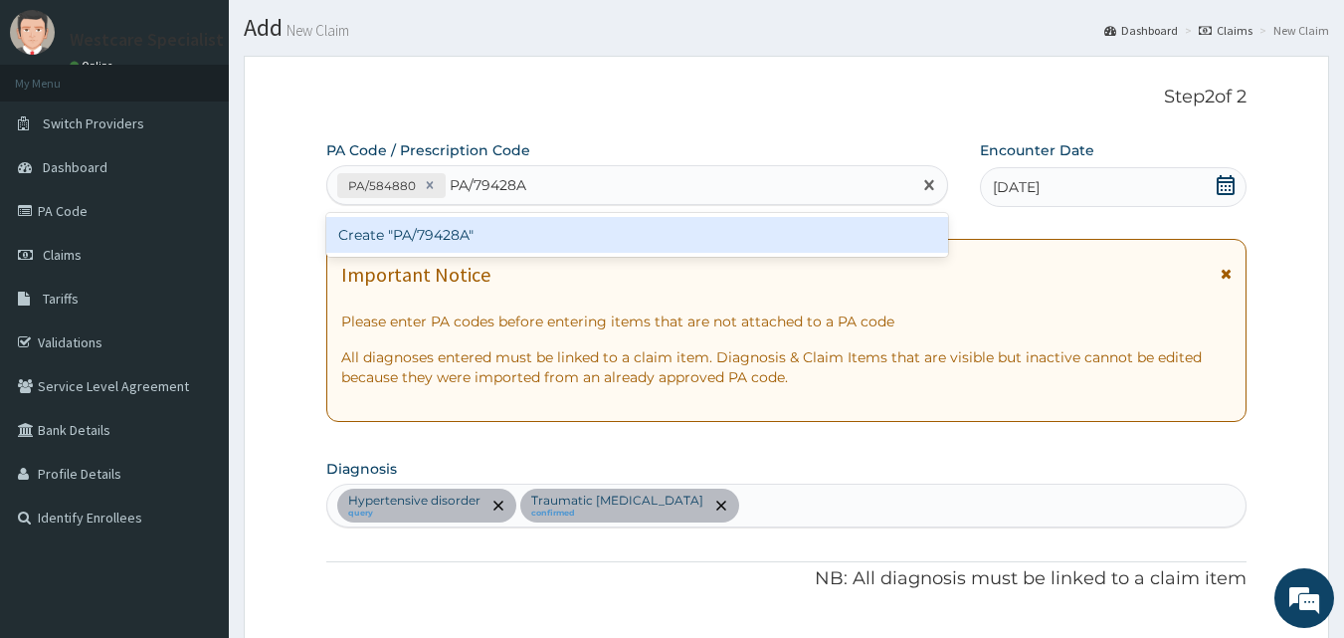
click at [590, 225] on div "Create "PA/79428A"" at bounding box center [637, 235] width 623 height 36
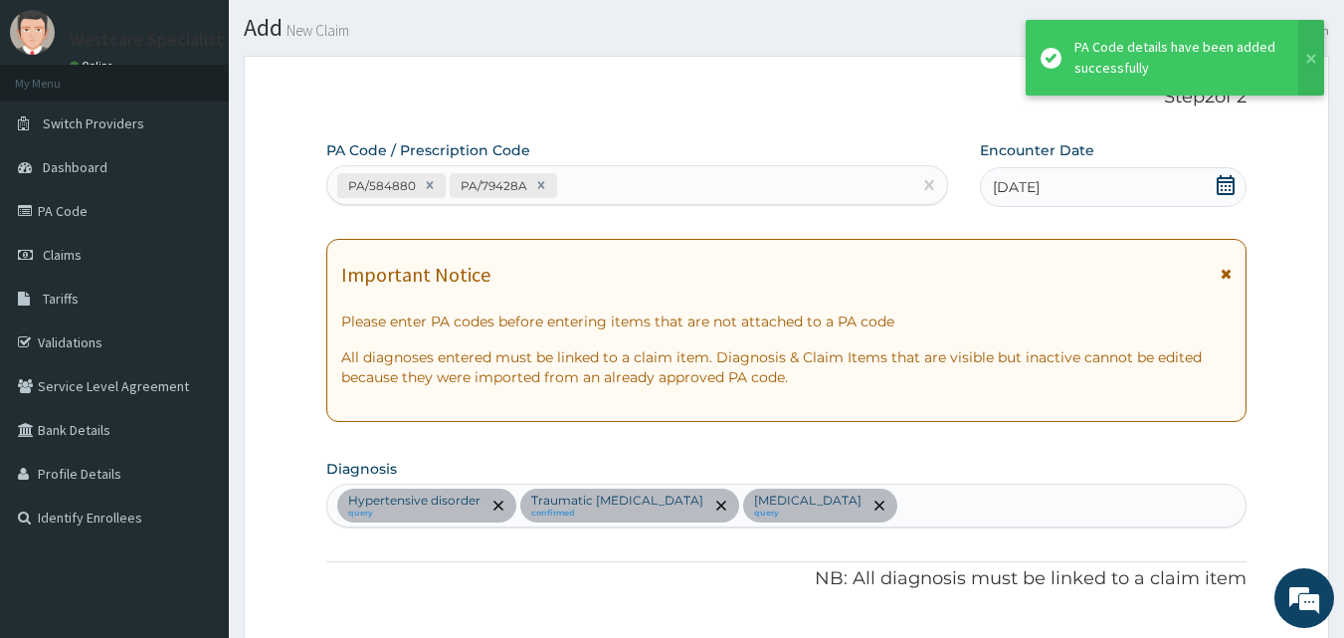
scroll to position [715, 0]
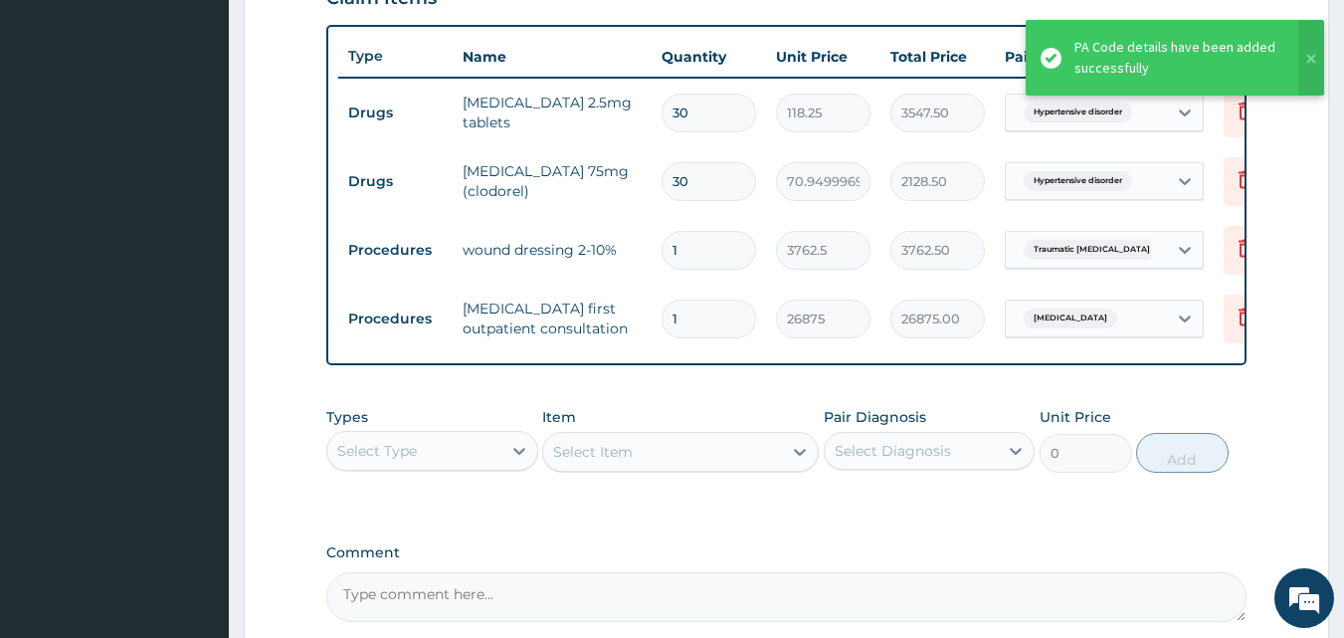
type input "0"
type input "0.00"
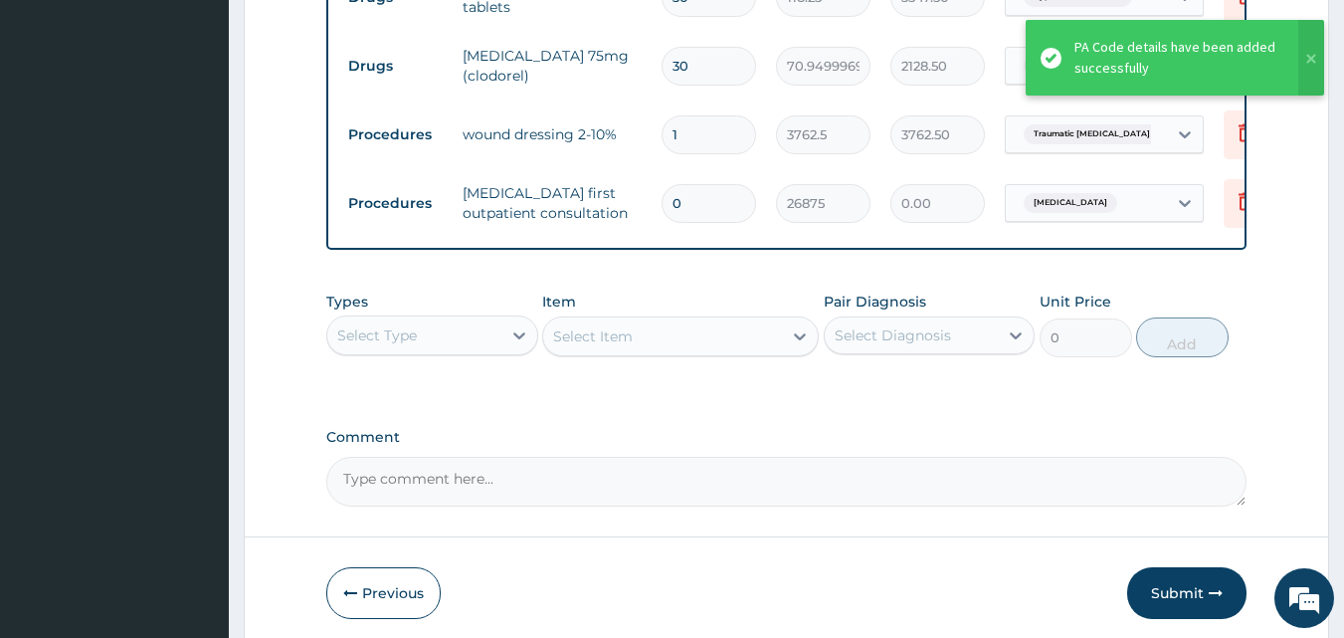
scroll to position [923, 0]
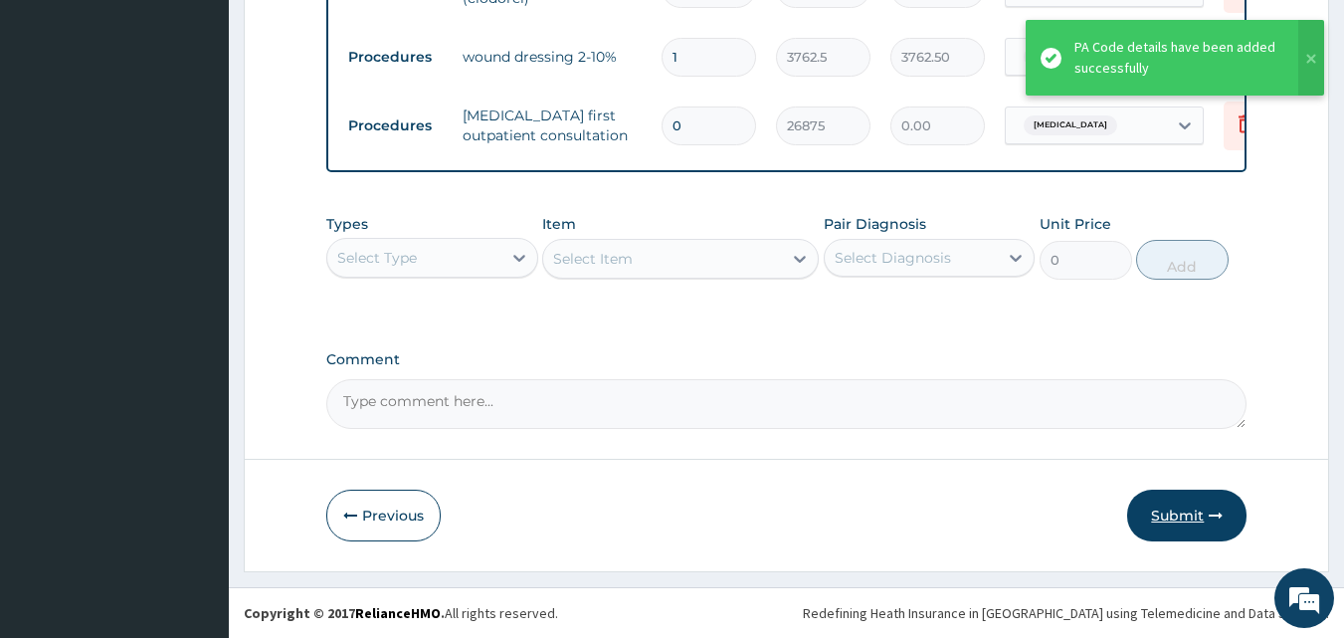
type input "0"
click at [1182, 509] on button "Submit" at bounding box center [1186, 515] width 119 height 52
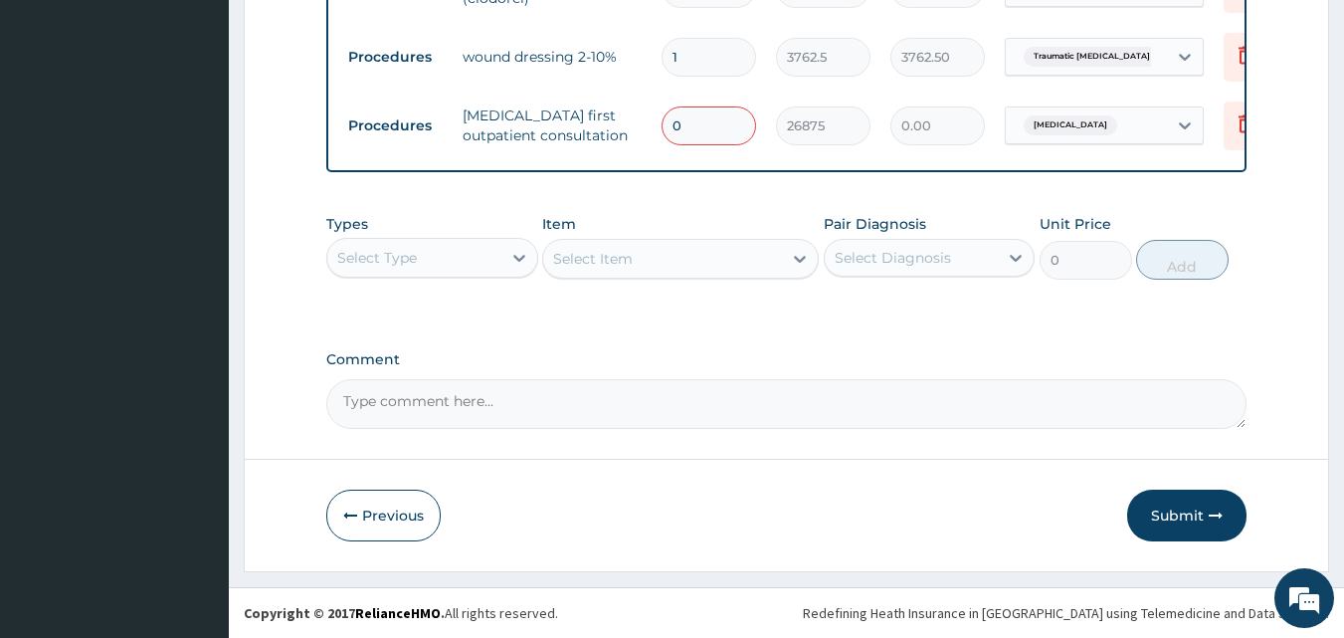
click at [696, 106] on input "0" at bounding box center [709, 125] width 95 height 39
type input "1"
type input "26875.00"
type input "1"
click at [1194, 506] on button "Submit" at bounding box center [1186, 515] width 119 height 52
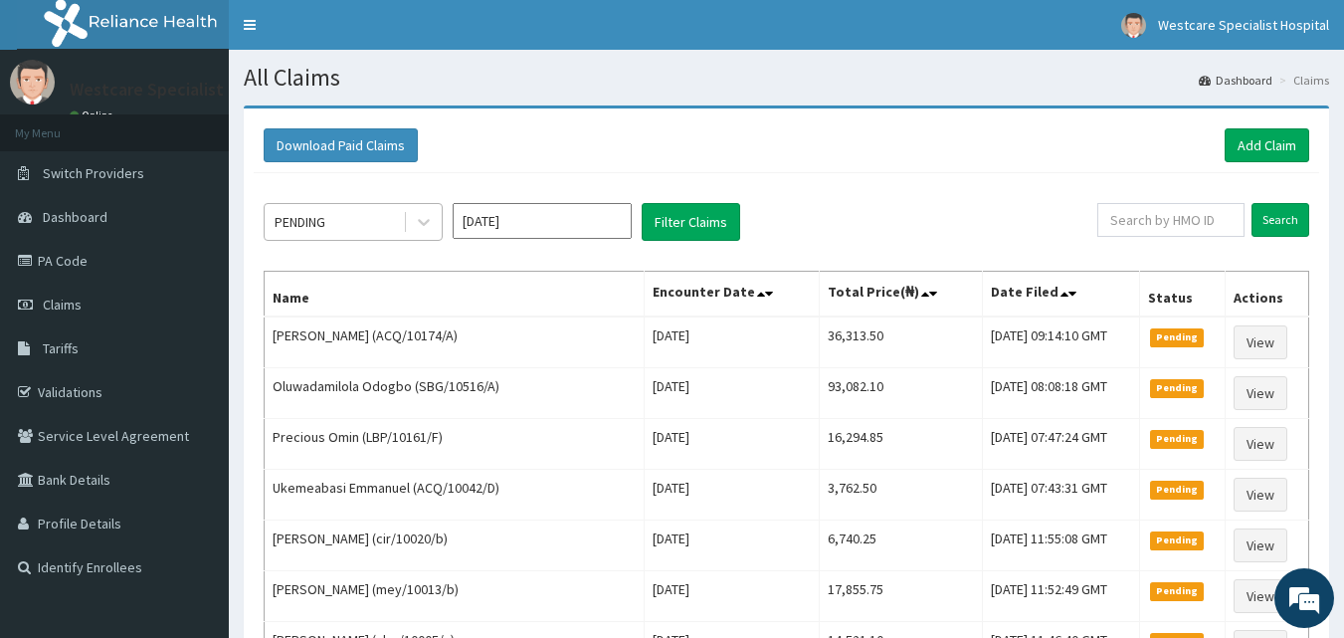
click at [378, 220] on div "PENDING" at bounding box center [334, 222] width 138 height 32
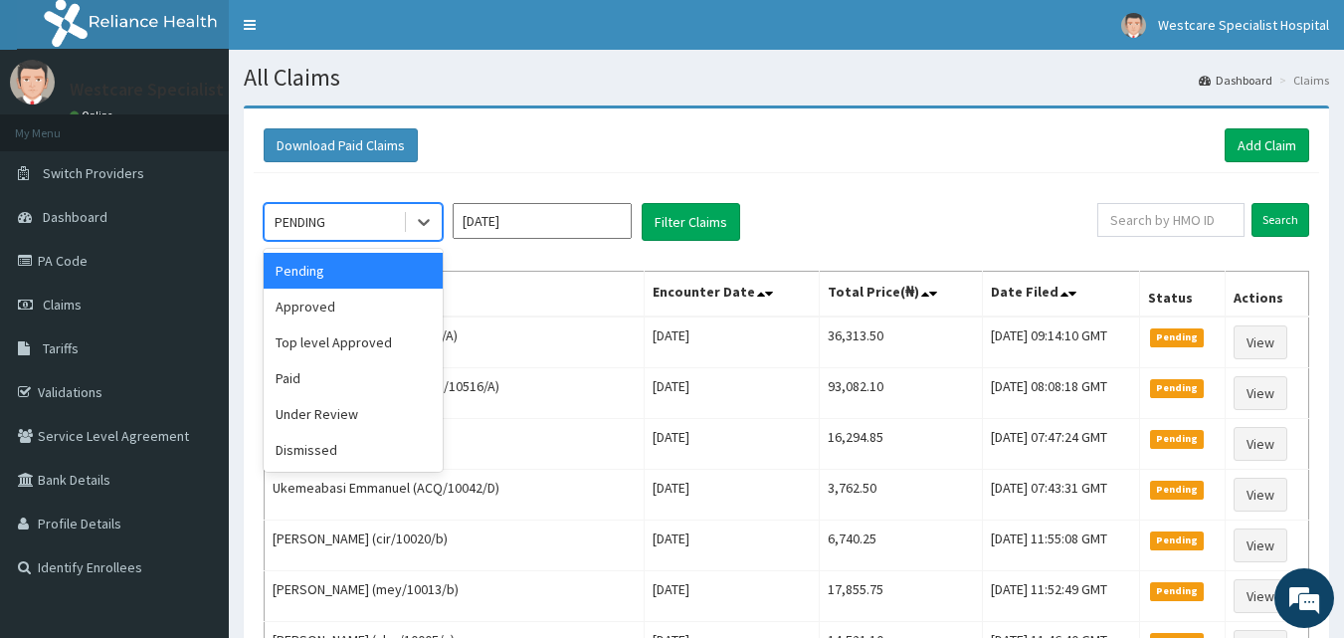
click at [378, 220] on div "PENDING" at bounding box center [334, 222] width 138 height 32
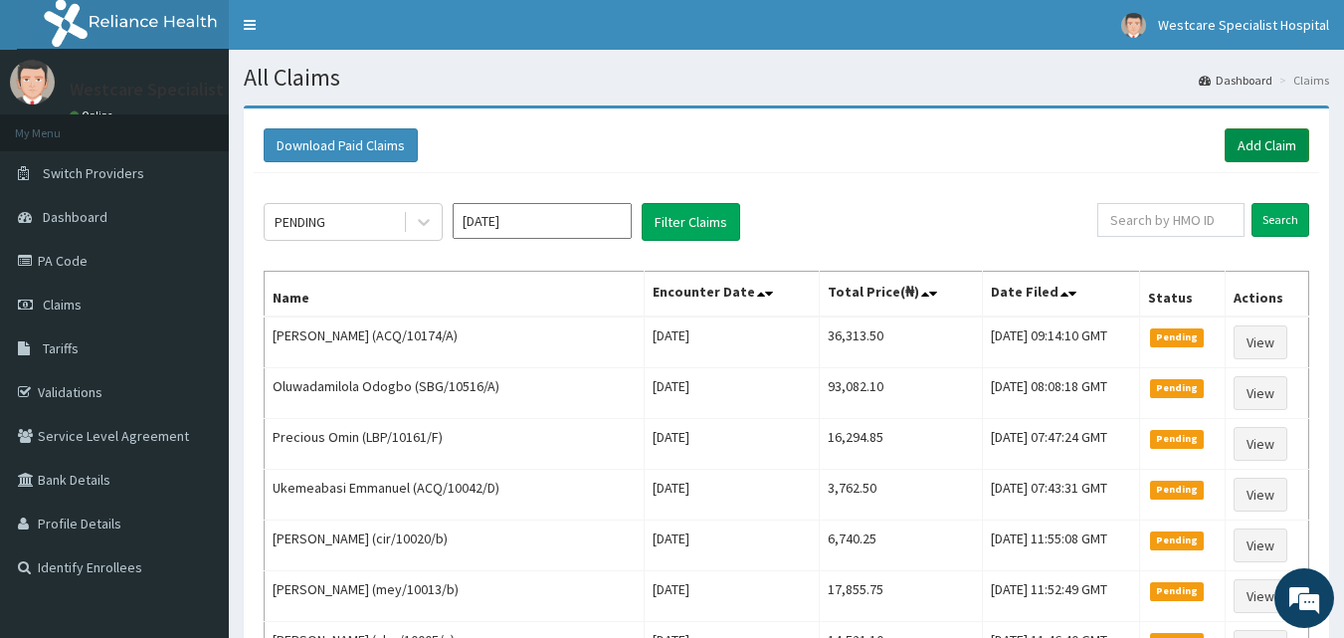
click at [1232, 131] on link "Add Claim" at bounding box center [1267, 145] width 85 height 34
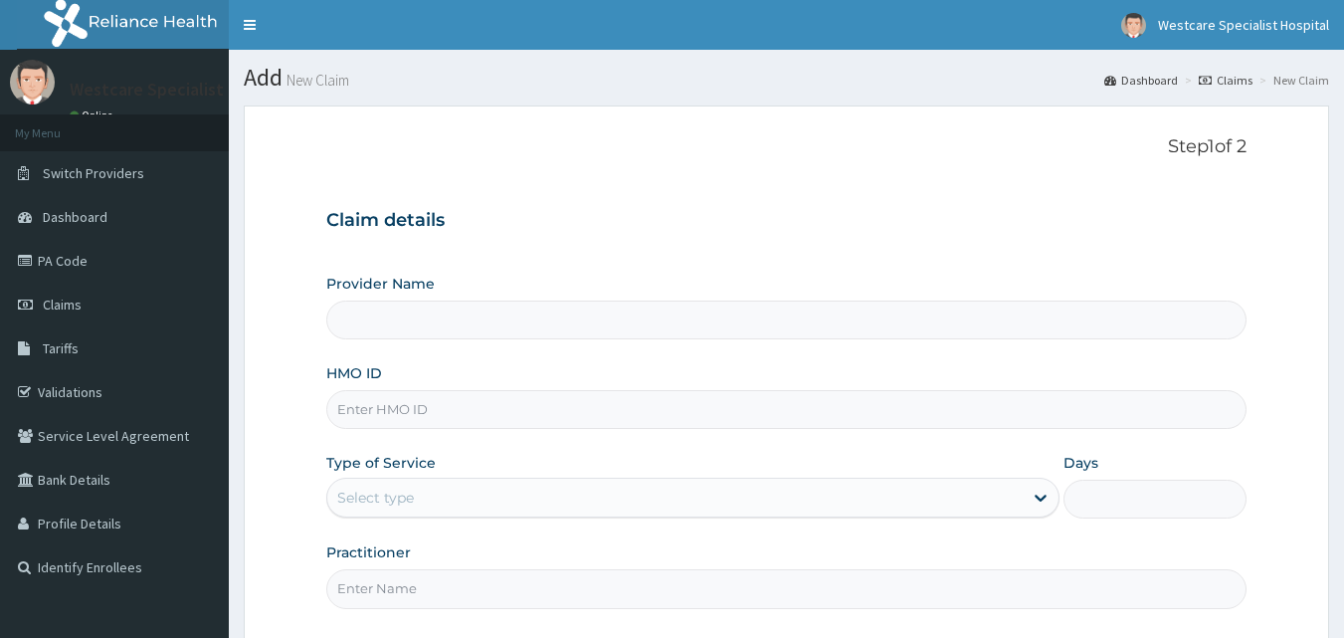
type input "WestCare Specialist Hospital"
click at [475, 384] on div "HMO ID" at bounding box center [786, 396] width 921 height 66
click at [457, 408] on input "HMO ID" at bounding box center [786, 409] width 921 height 39
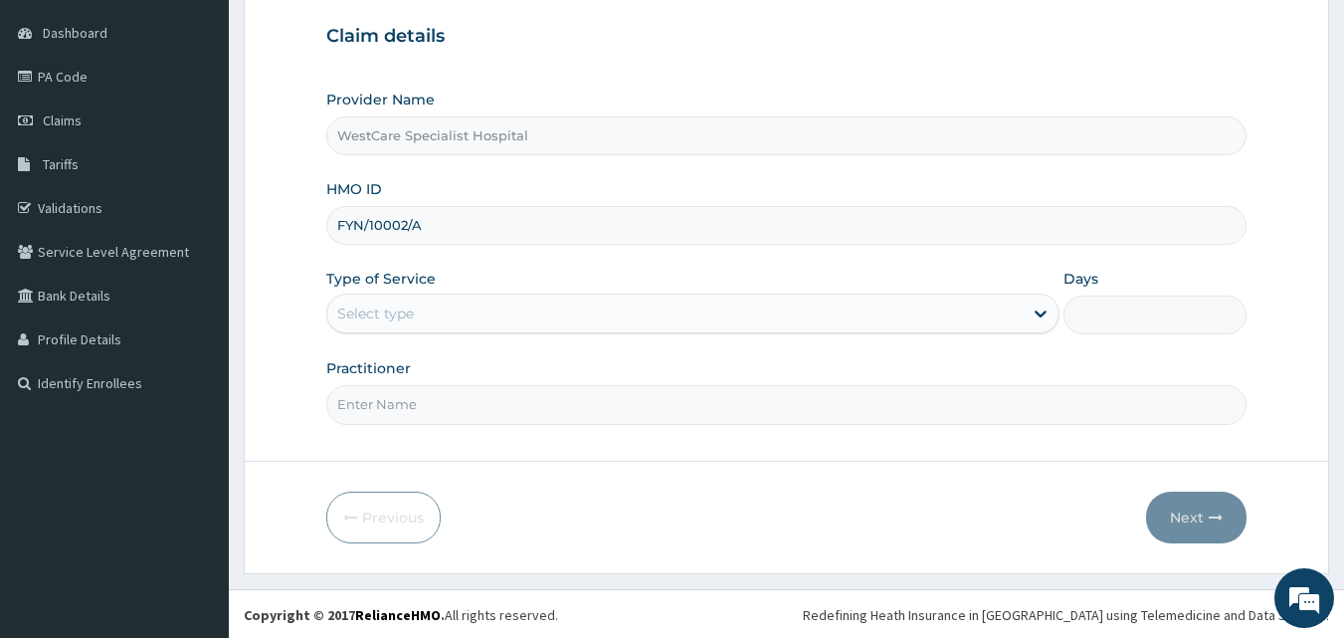
scroll to position [186, 0]
type input "FYN/10002/A"
click at [380, 297] on div "Select type" at bounding box center [674, 311] width 695 height 32
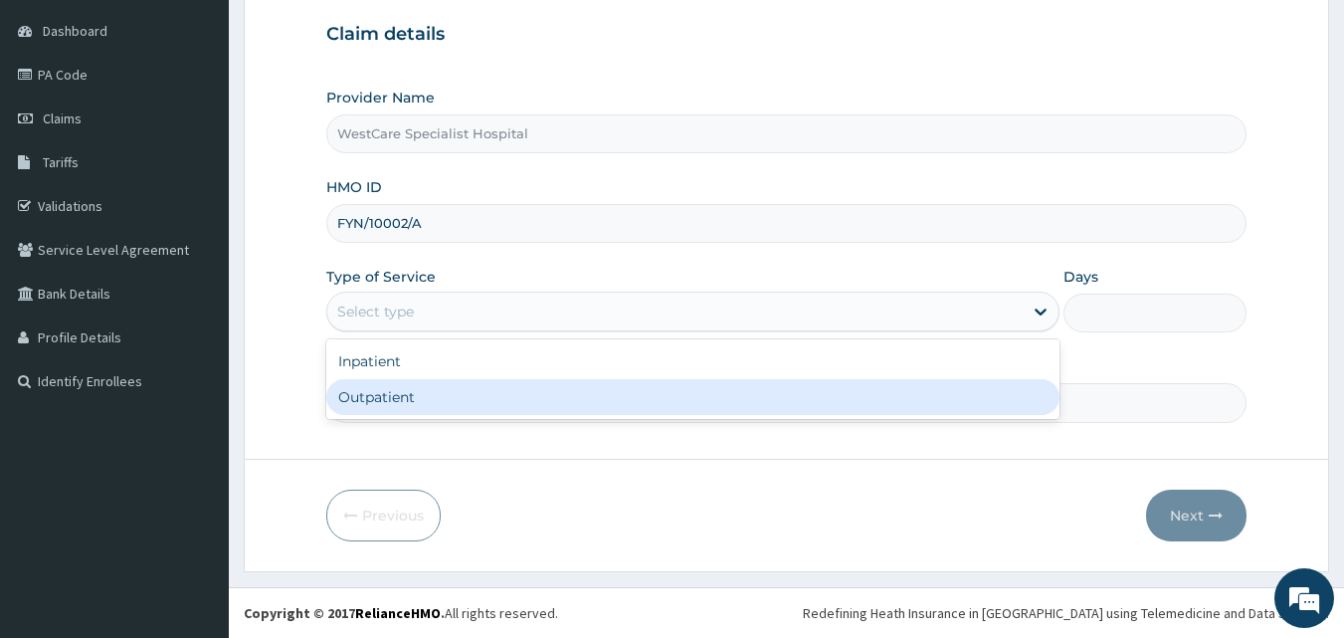
click at [376, 380] on div "Outpatient" at bounding box center [692, 397] width 733 height 36
type input "1"
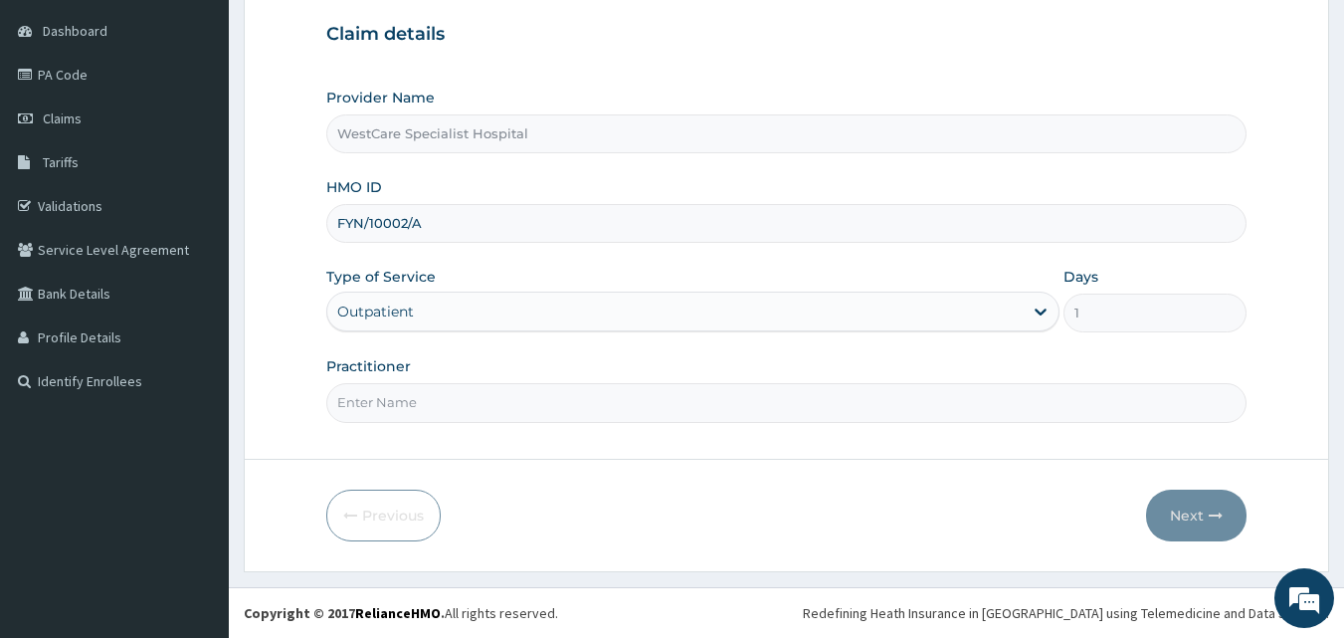
click at [374, 393] on input "Practitioner" at bounding box center [786, 402] width 921 height 39
type input "[PERSON_NAME]"
click at [1193, 521] on button "Next" at bounding box center [1196, 515] width 100 height 52
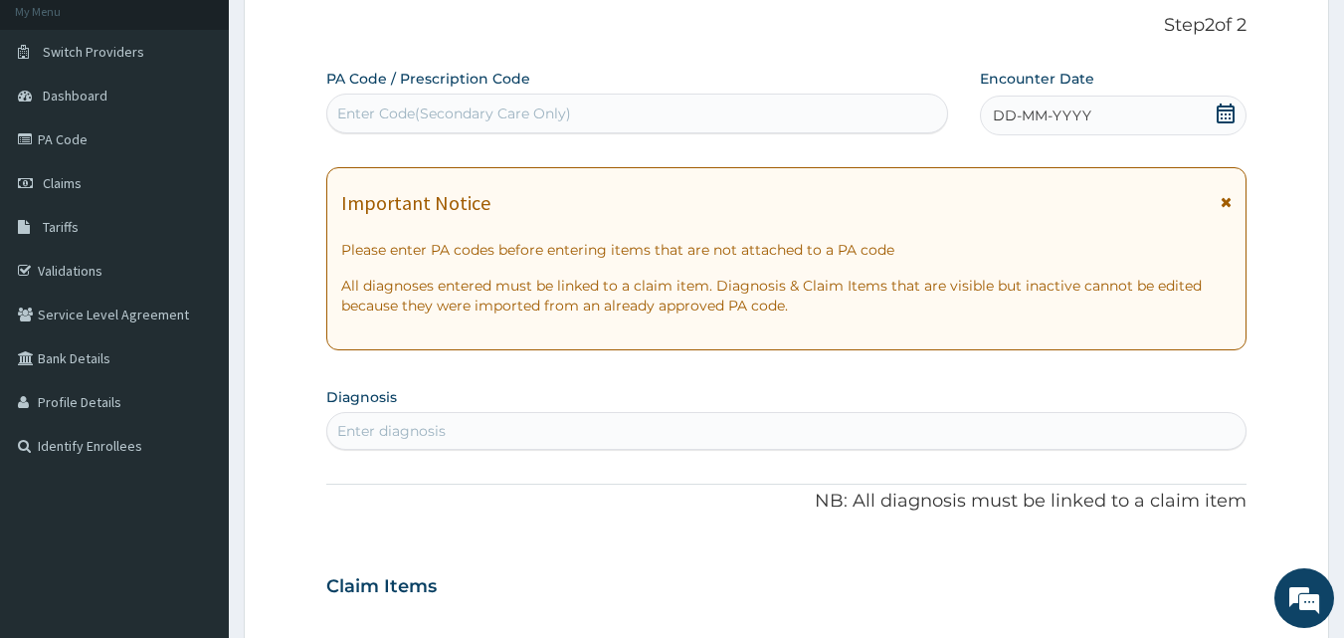
scroll to position [87, 0]
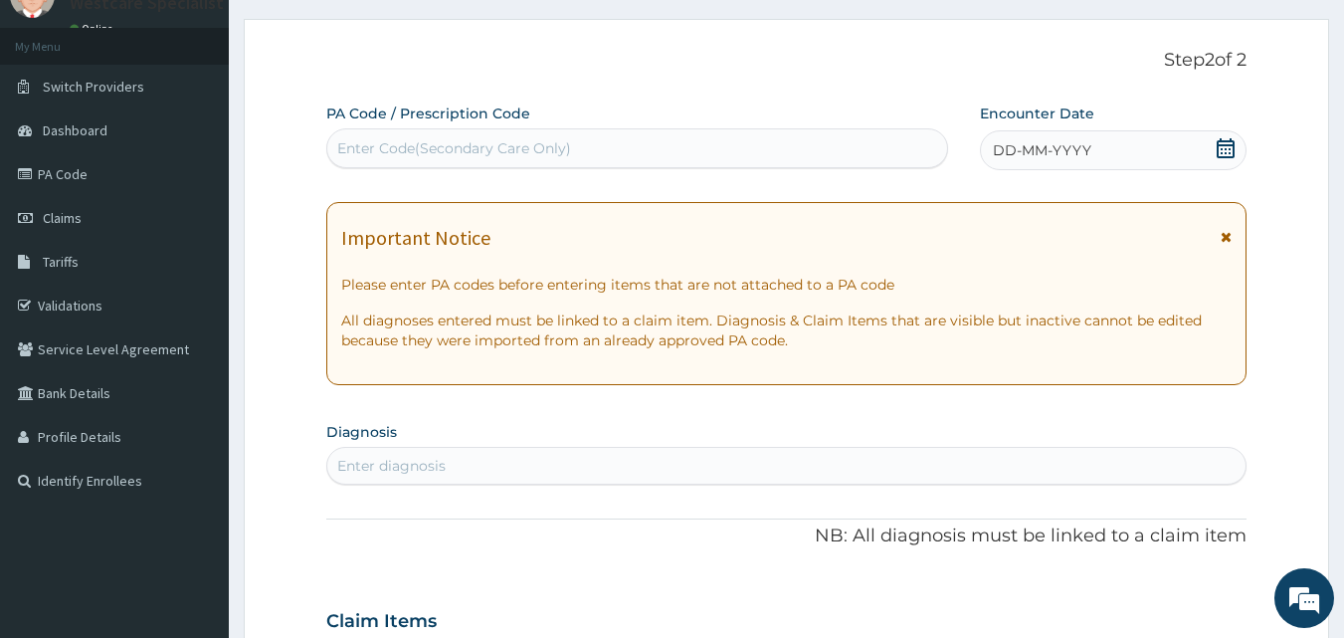
click at [1000, 152] on span "DD-MM-YYYY" at bounding box center [1042, 150] width 98 height 20
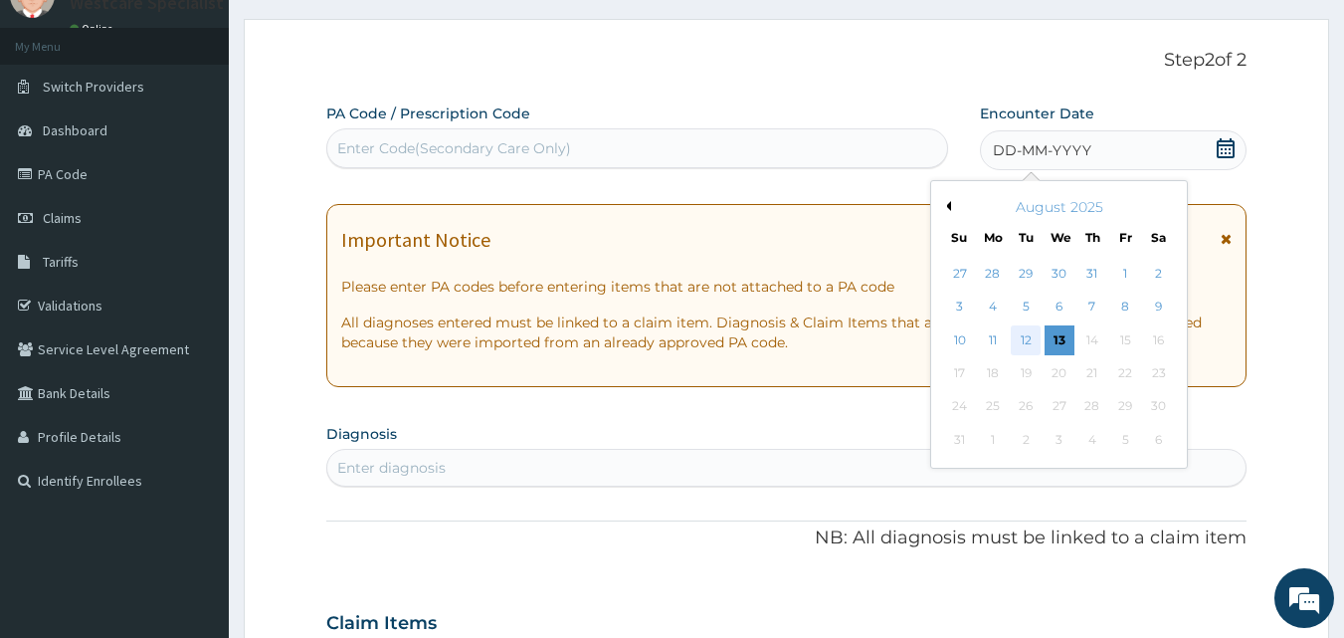
click at [1029, 335] on div "12" at bounding box center [1027, 340] width 30 height 30
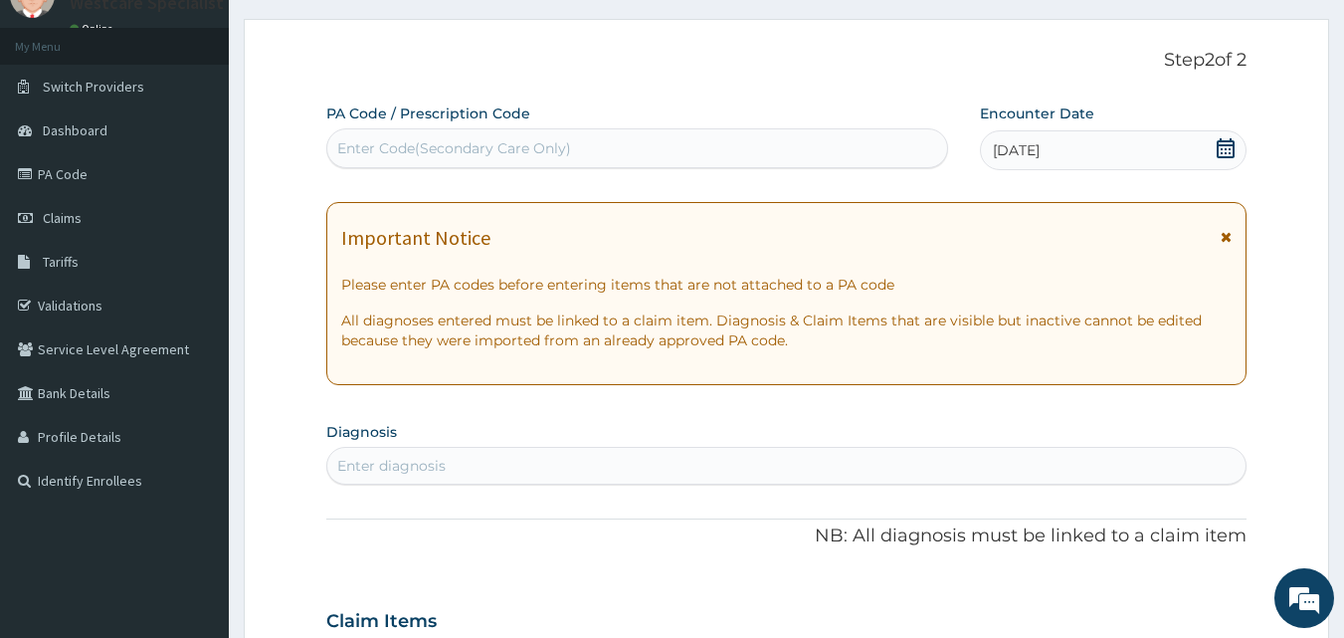
click at [730, 461] on div "Enter diagnosis" at bounding box center [786, 466] width 919 height 32
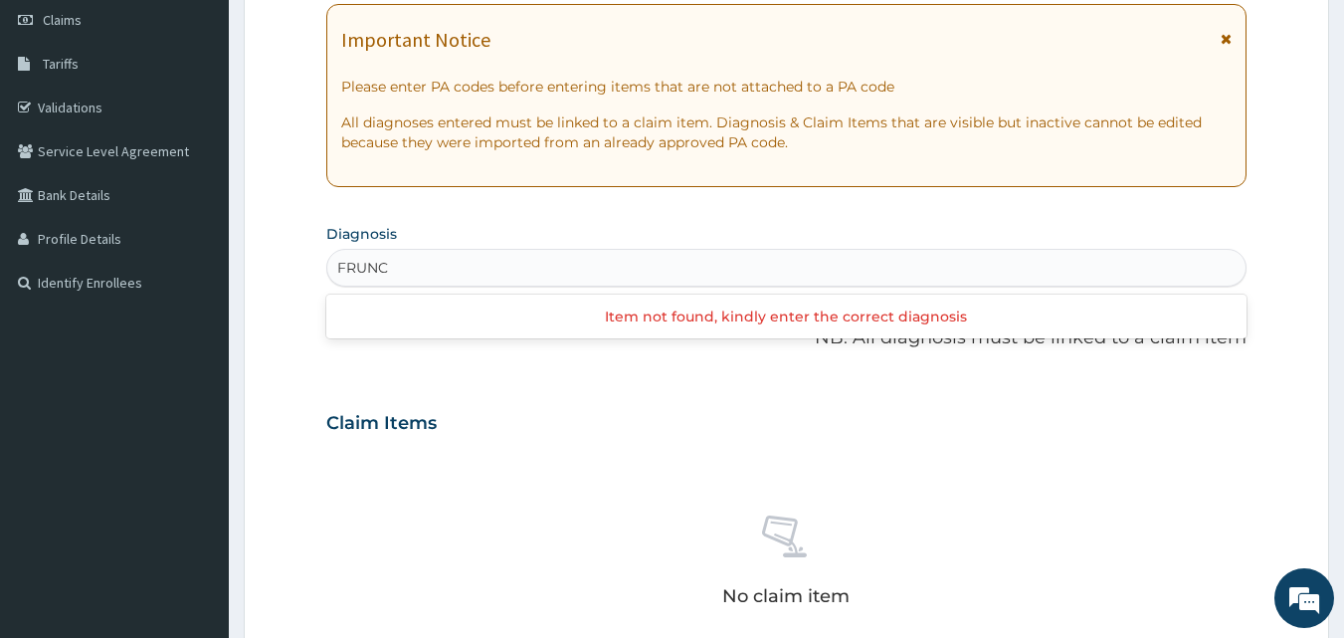
scroll to position [286, 0]
type input "FURUN"
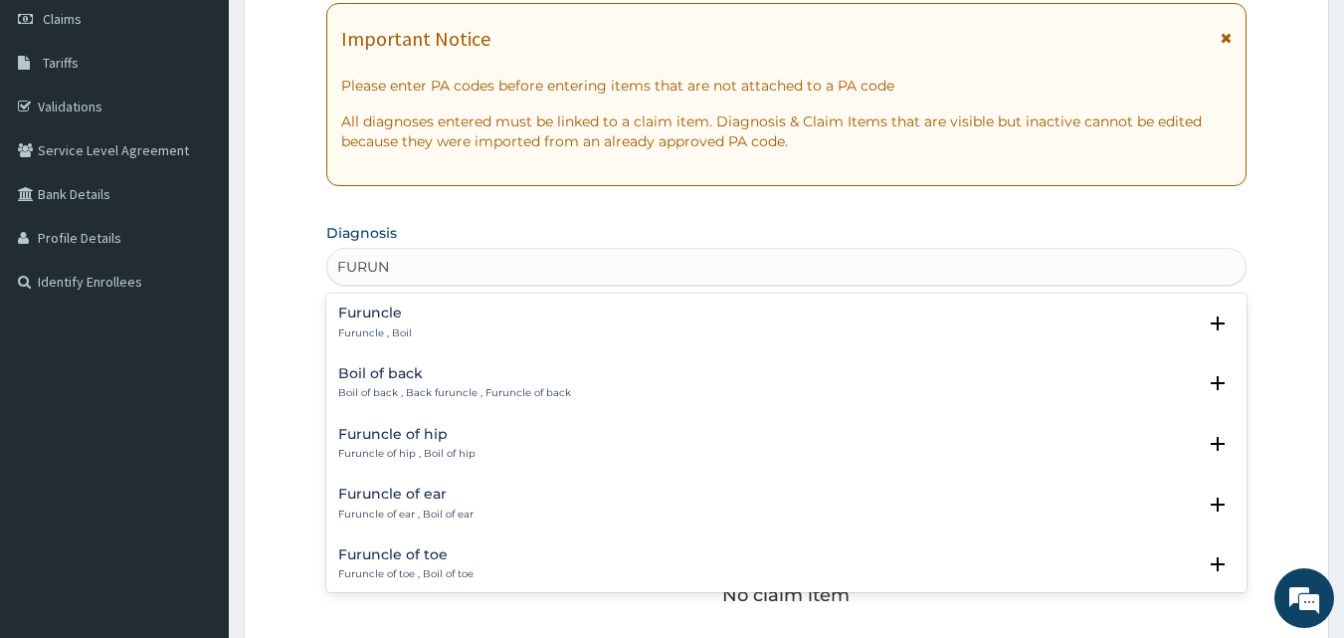
click at [371, 312] on h4 "Furuncle" at bounding box center [375, 312] width 74 height 15
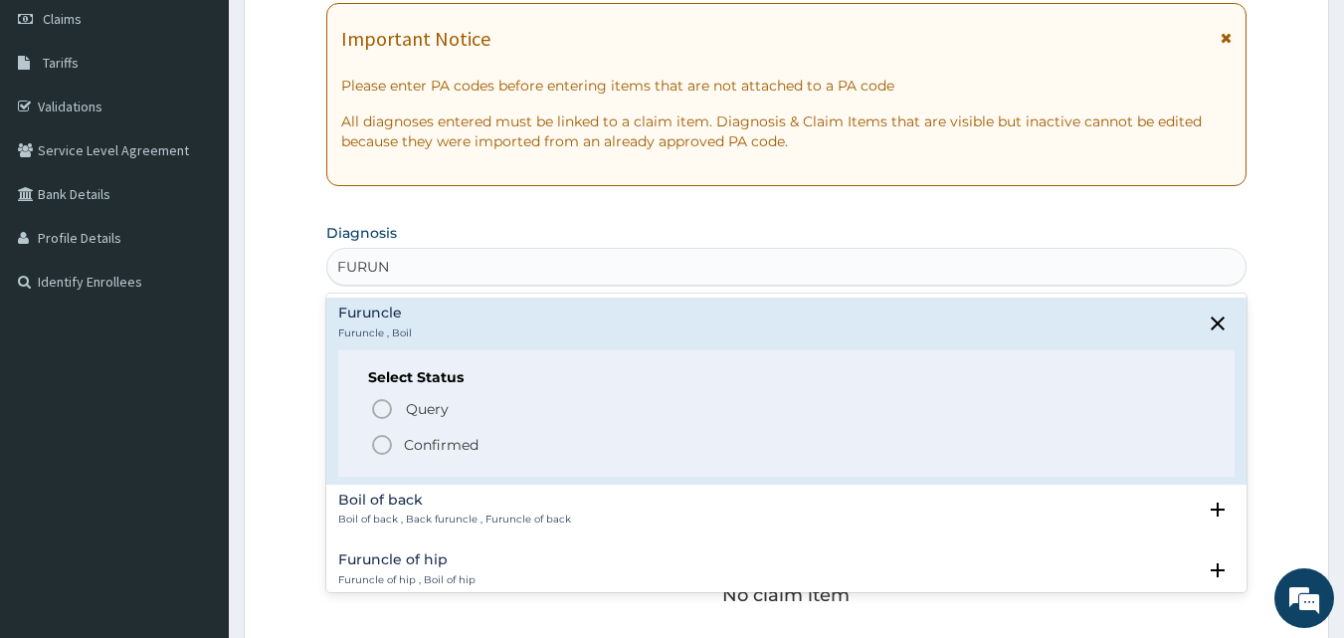
click at [379, 436] on circle "status option filled" at bounding box center [382, 445] width 18 height 18
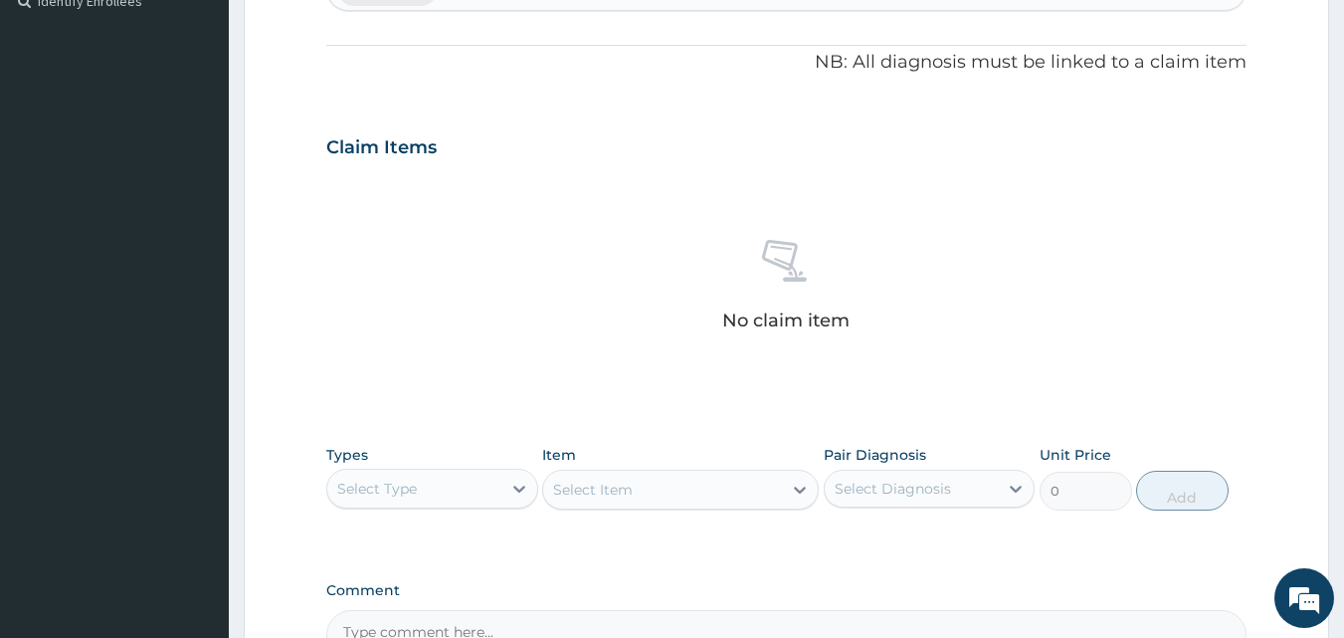
scroll to position [797, 0]
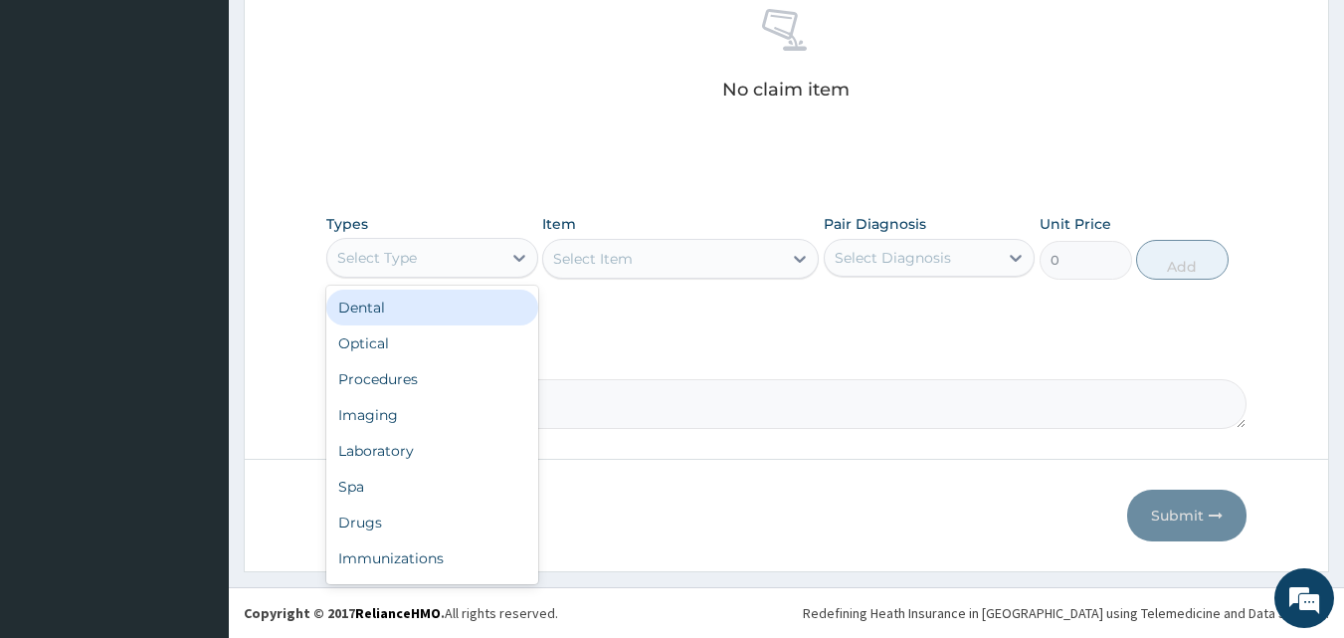
click at [382, 270] on div "Select Type" at bounding box center [414, 258] width 174 height 32
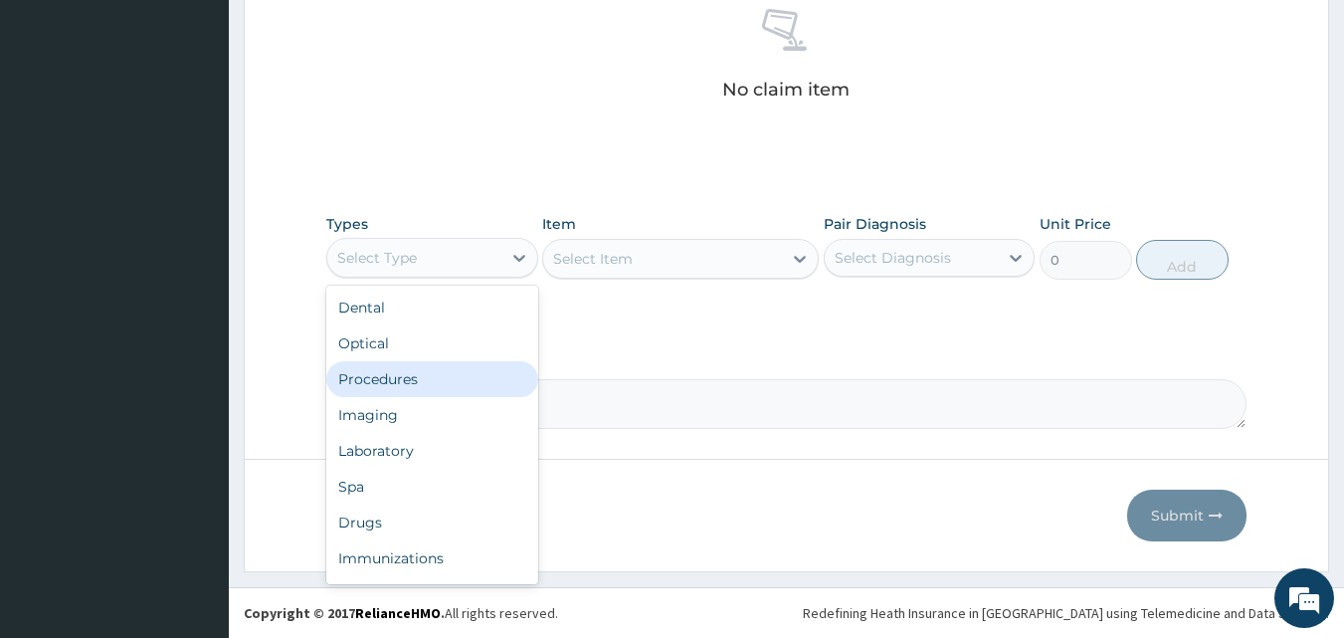
click at [400, 381] on div "Procedures" at bounding box center [432, 379] width 212 height 36
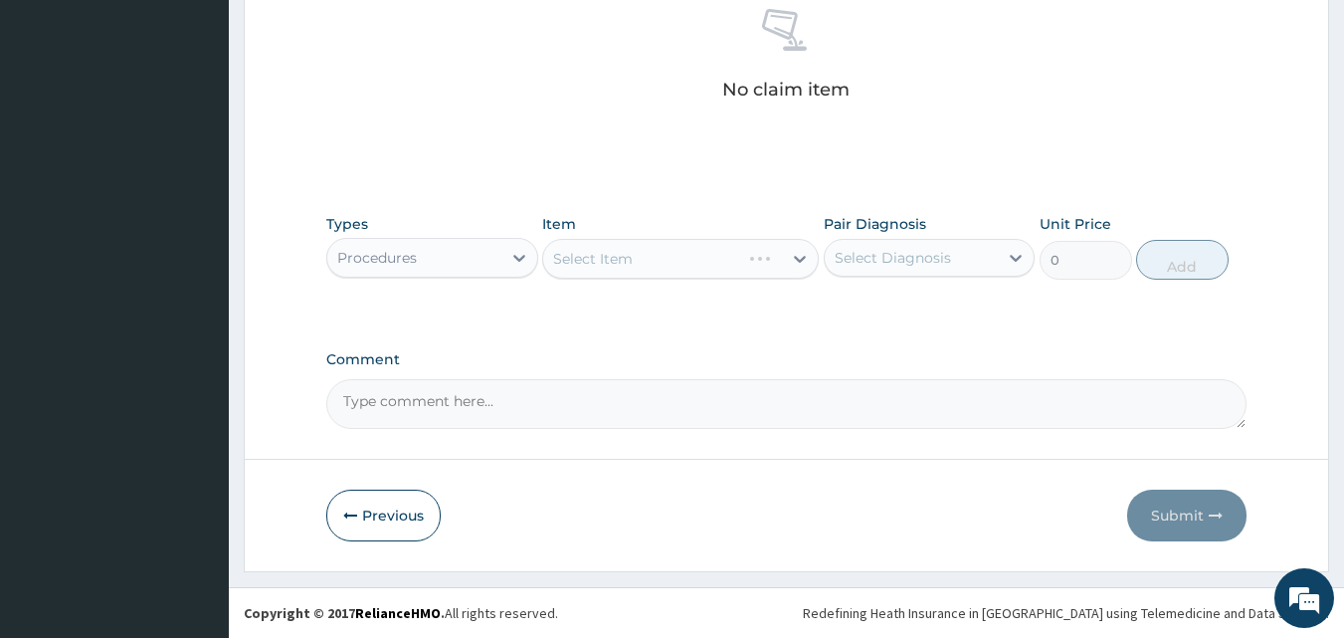
click at [980, 264] on div "Select Diagnosis" at bounding box center [912, 258] width 174 height 32
click at [949, 321] on div "Furuncle" at bounding box center [930, 308] width 212 height 41
checkbox input "true"
click at [758, 374] on div "Comment" at bounding box center [786, 390] width 921 height 78
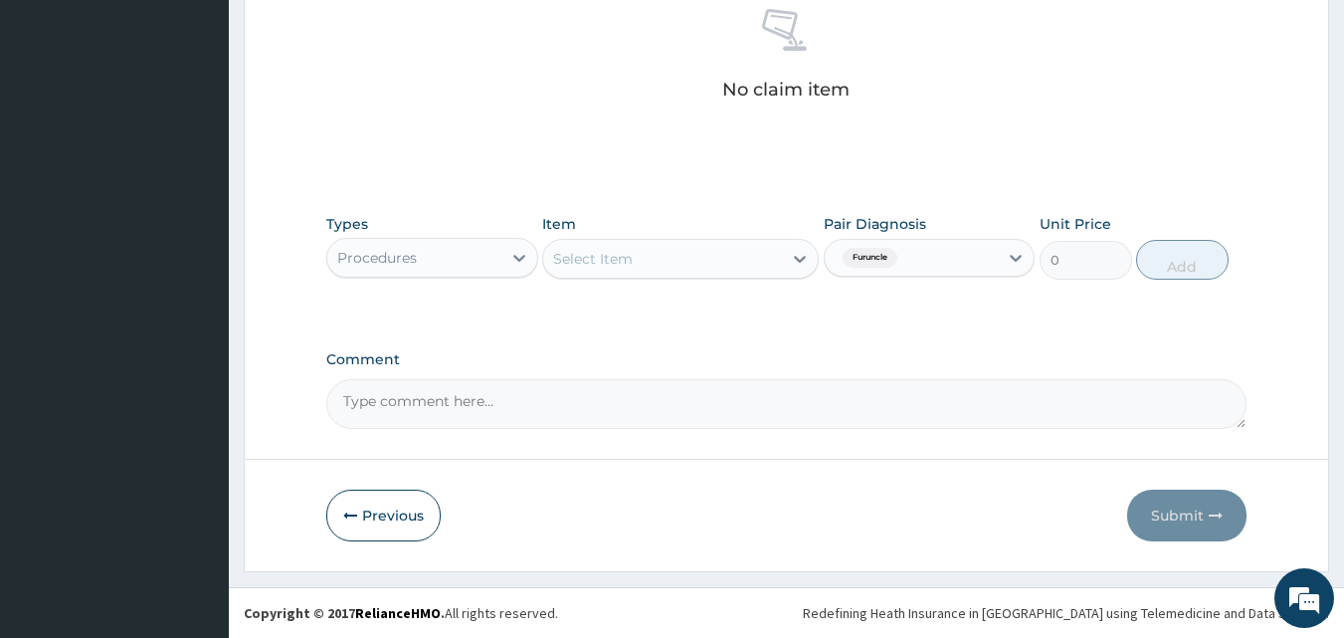
click at [665, 262] on div "Select Item" at bounding box center [662, 259] width 239 height 32
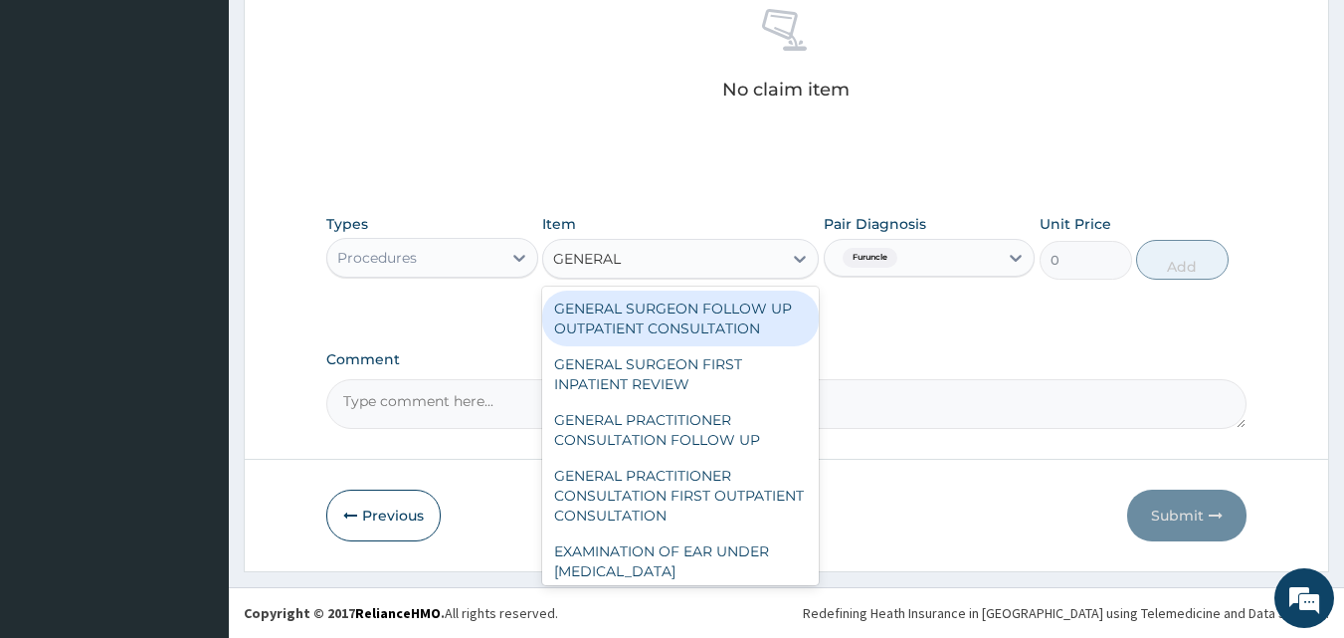
type input "GENERAL P"
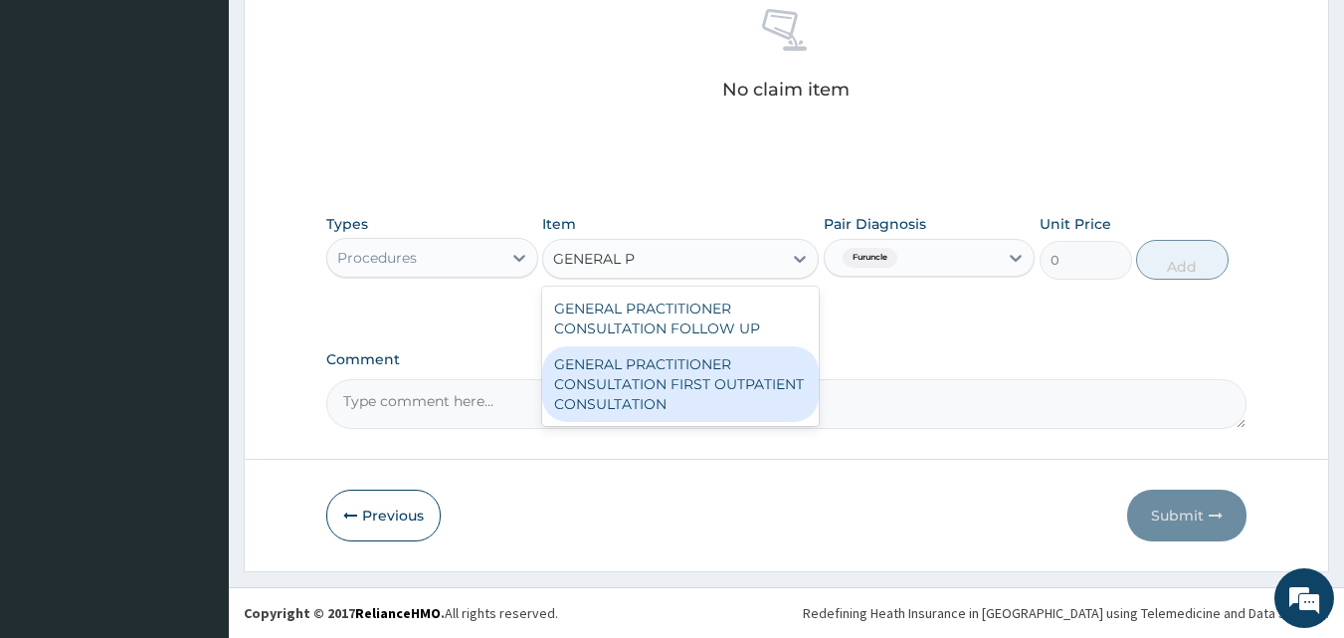
click at [691, 383] on div "GENERAL PRACTITIONER CONSULTATION FIRST OUTPATIENT CONSULTATION" at bounding box center [680, 384] width 277 height 76
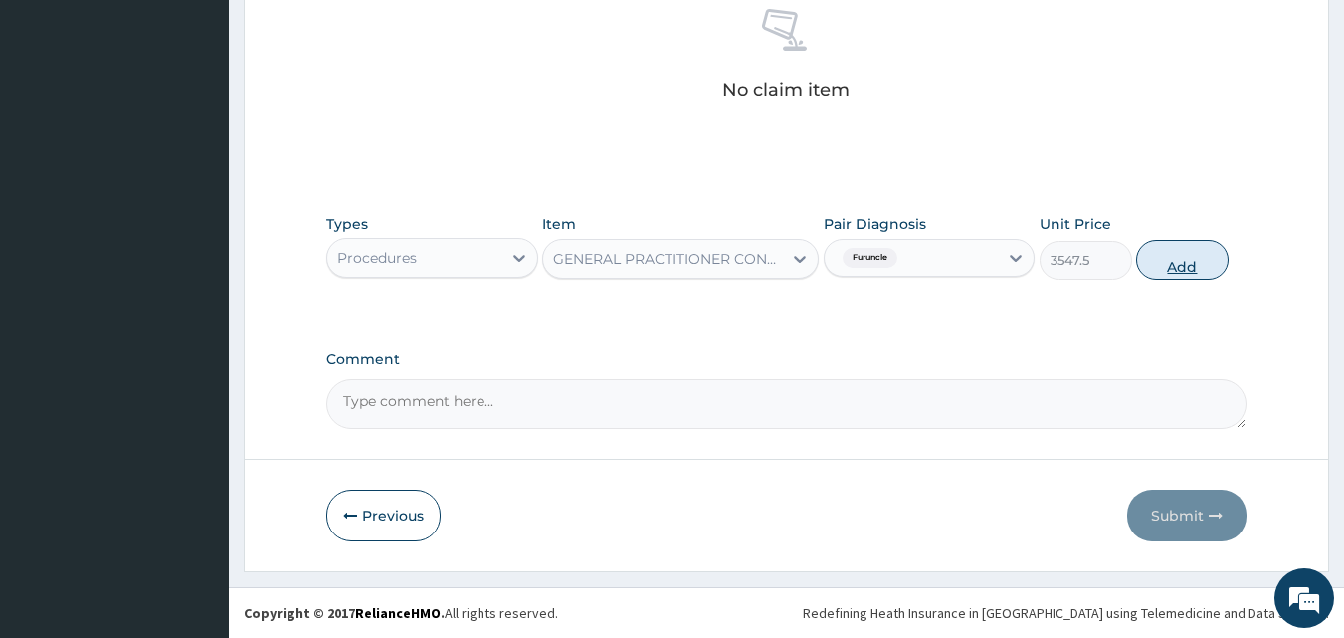
click at [1168, 274] on button "Add" at bounding box center [1182, 260] width 93 height 40
type input "0"
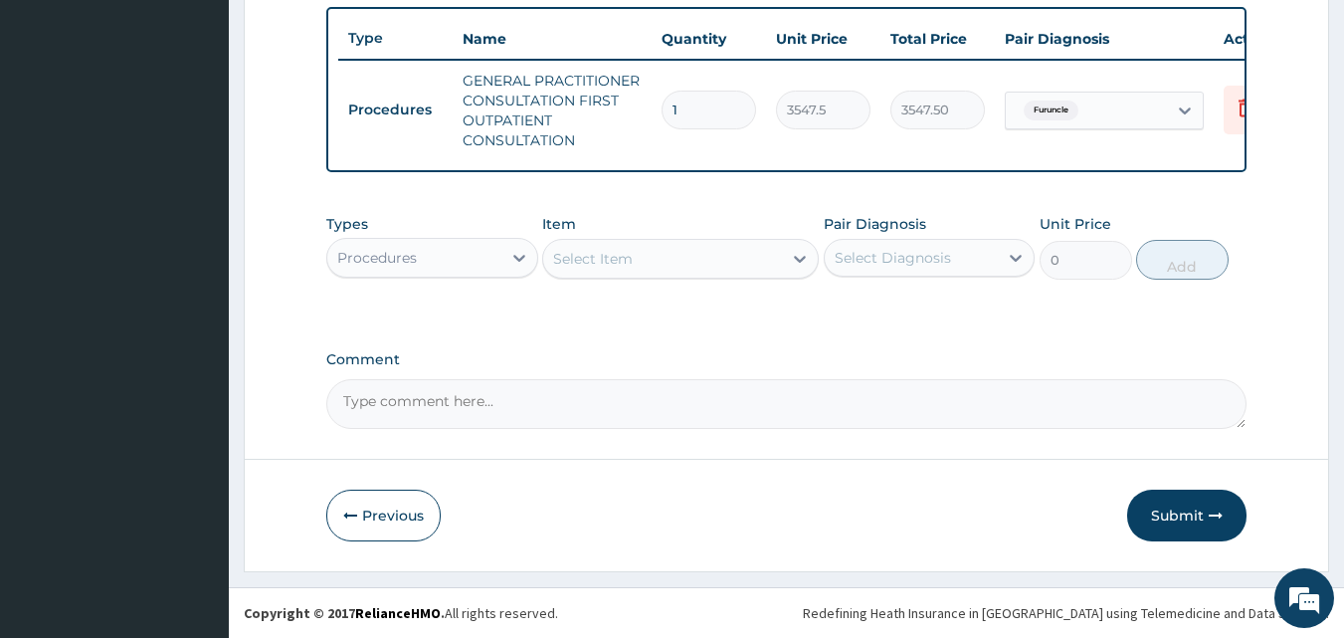
scroll to position [748, 0]
click at [406, 265] on div "Procedures" at bounding box center [377, 258] width 80 height 20
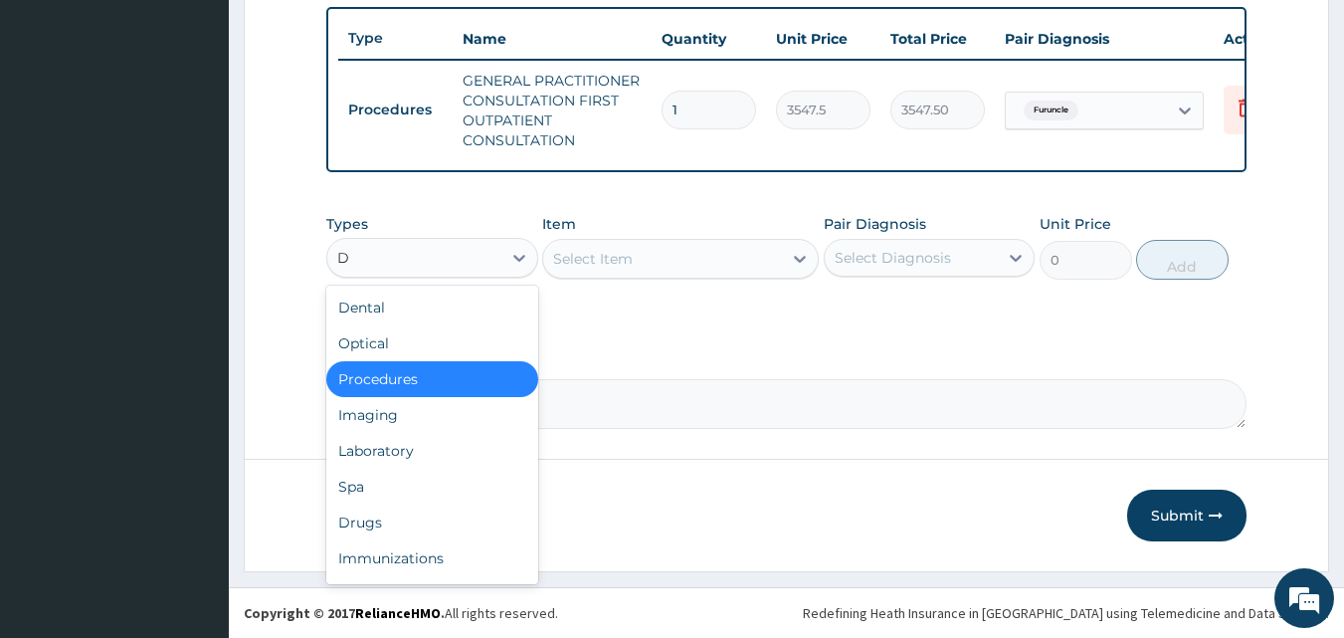
type input "DR"
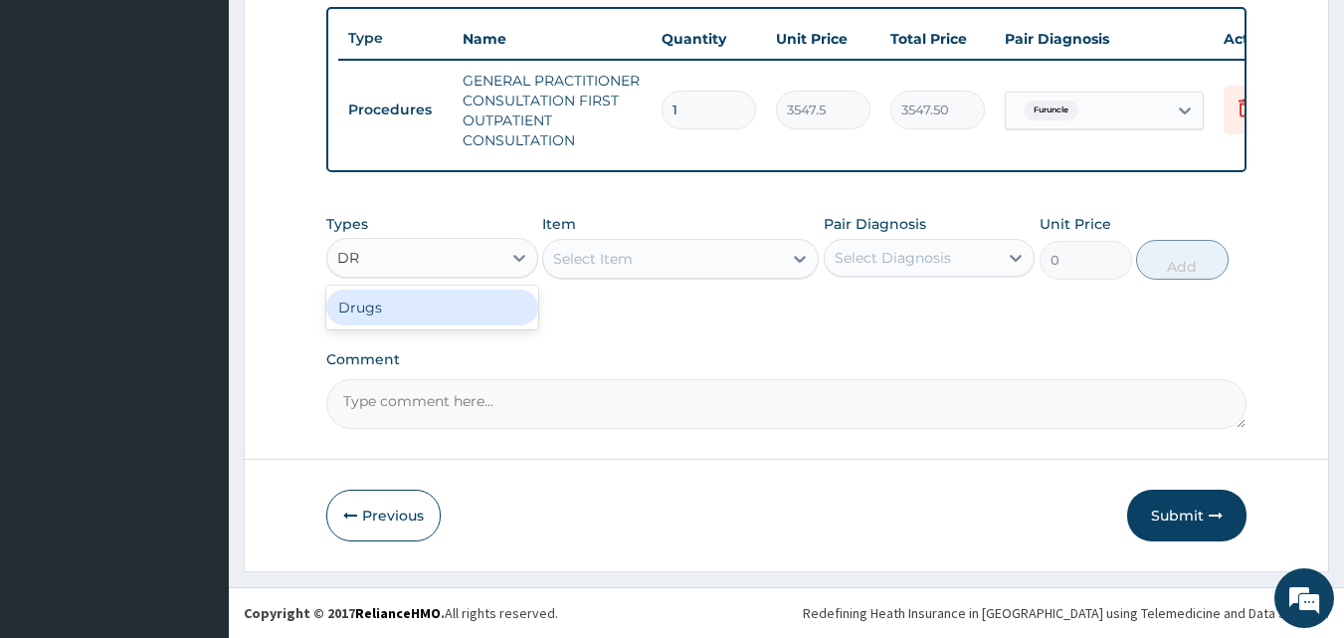
click at [420, 309] on div "Drugs" at bounding box center [432, 307] width 212 height 36
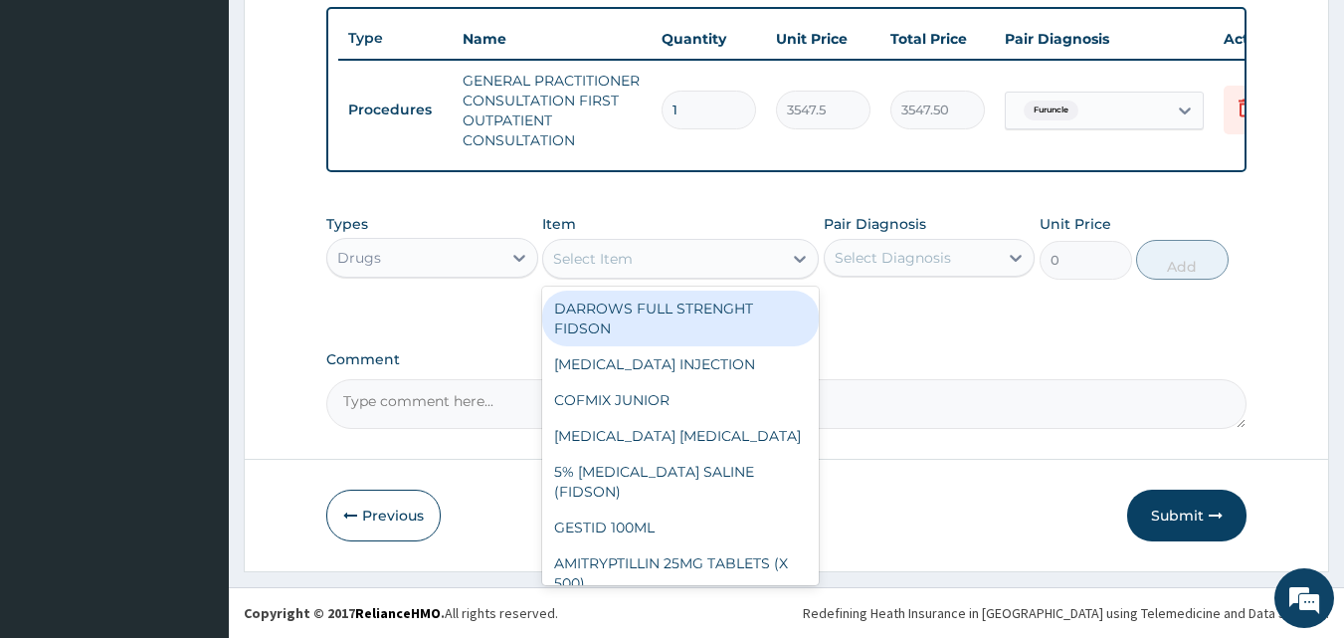
click at [674, 259] on div "Select Item" at bounding box center [662, 259] width 239 height 32
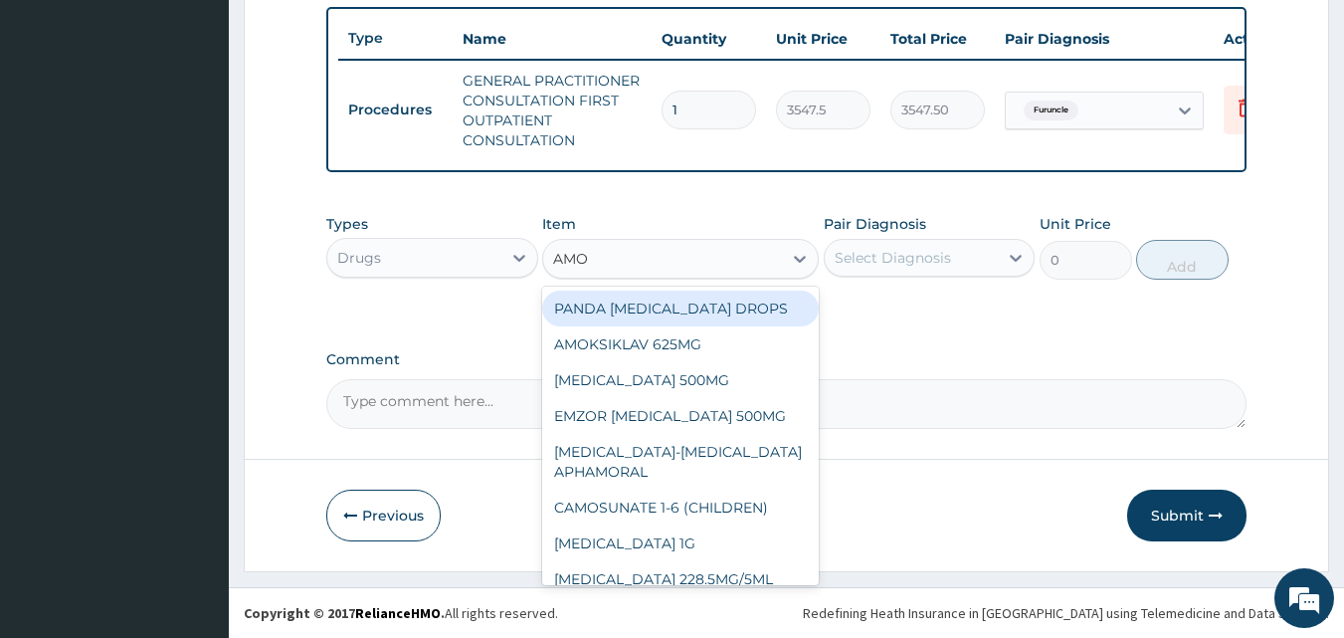
type input "AMOX"
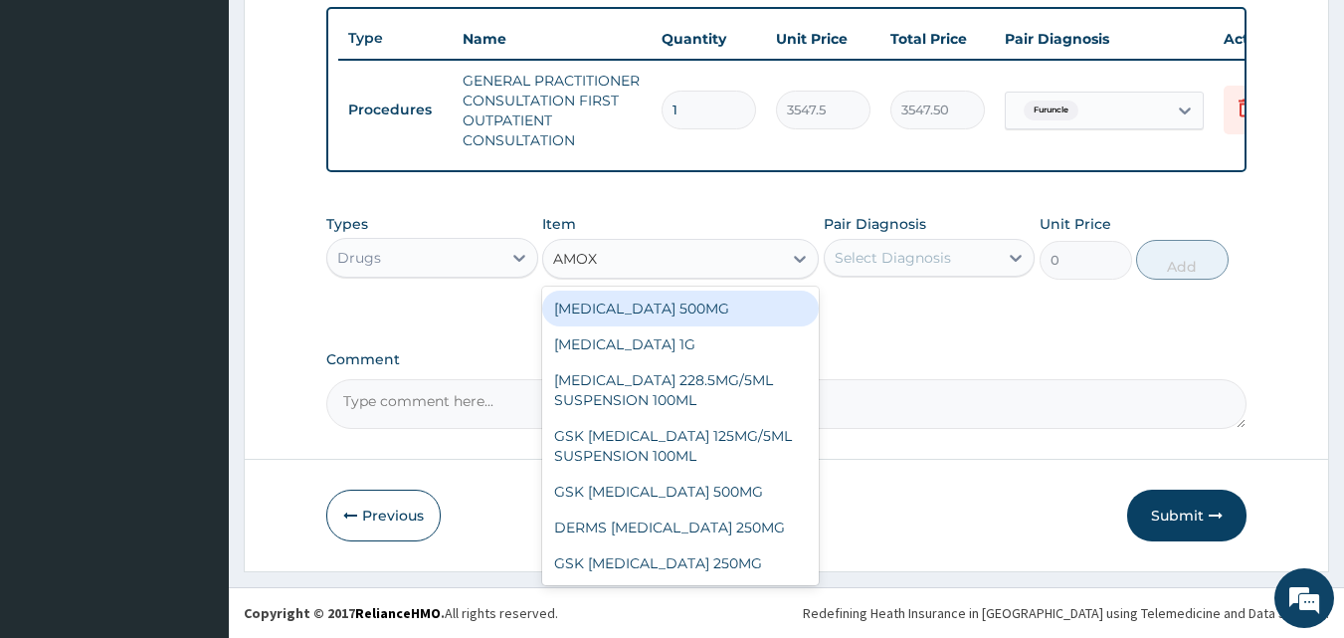
click at [671, 315] on div "AMOXICILLIN 500MG" at bounding box center [680, 308] width 277 height 36
type input "70.94999694824219"
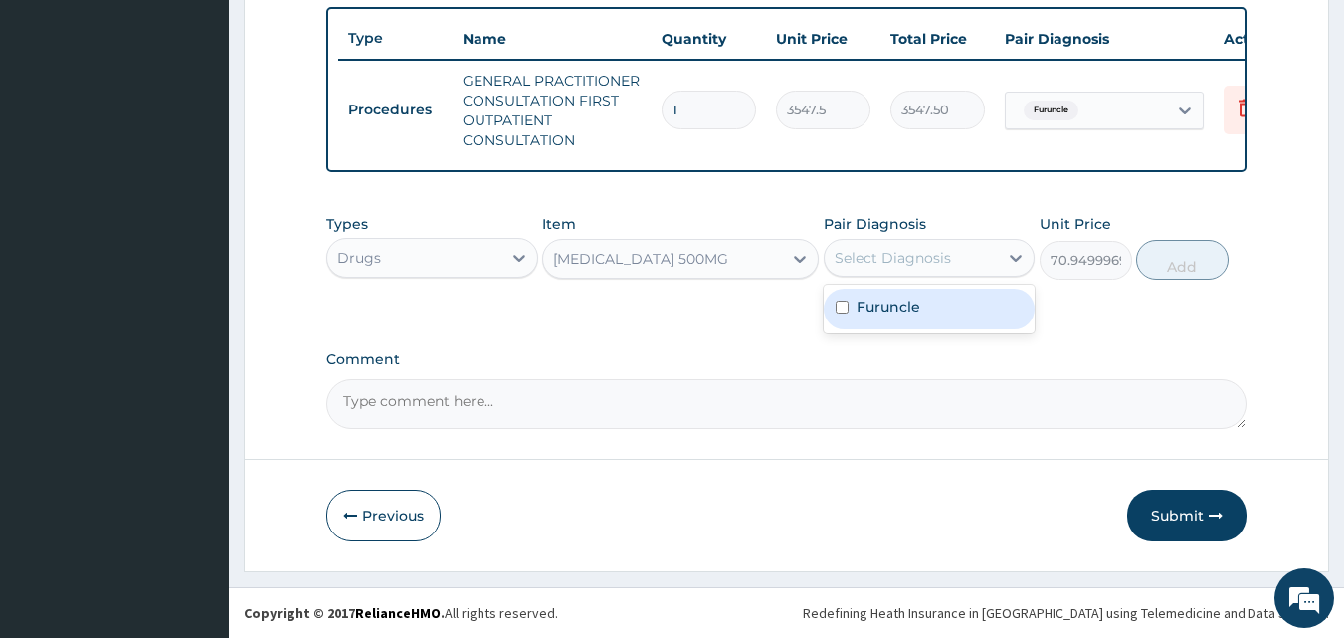
click at [890, 257] on div "Select Diagnosis" at bounding box center [893, 258] width 116 height 20
click at [885, 301] on label "Furuncle" at bounding box center [889, 306] width 64 height 20
checkbox input "true"
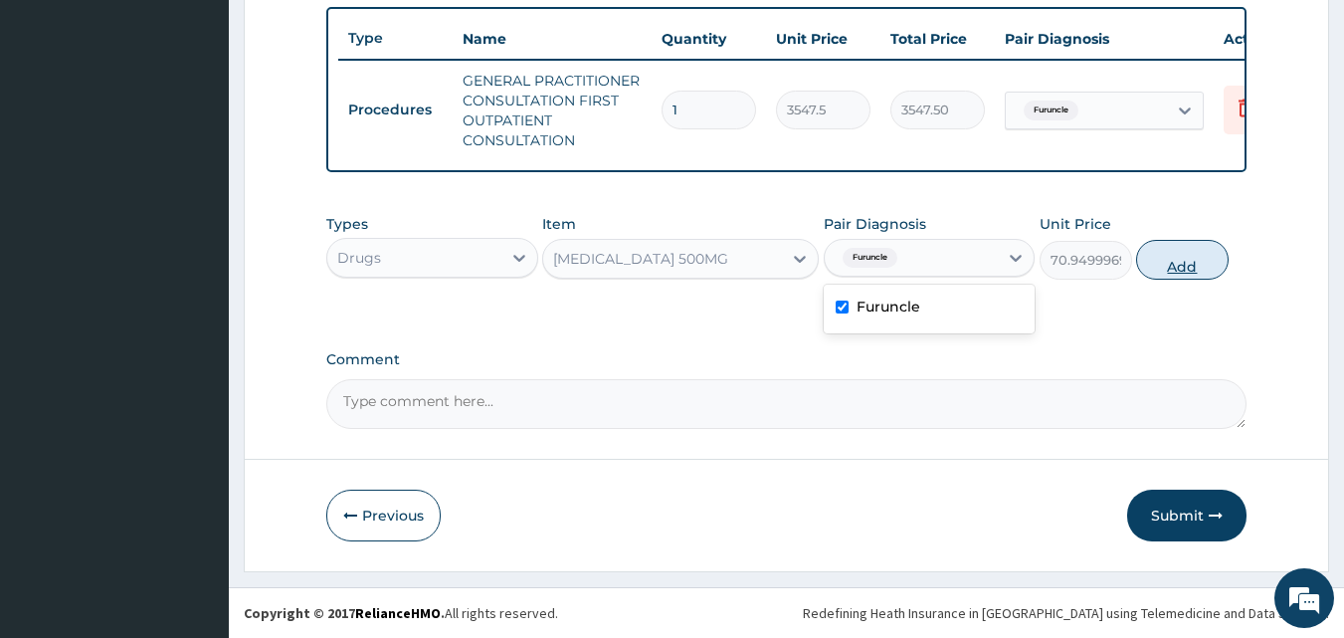
click at [1180, 252] on button "Add" at bounding box center [1182, 260] width 93 height 40
type input "0"
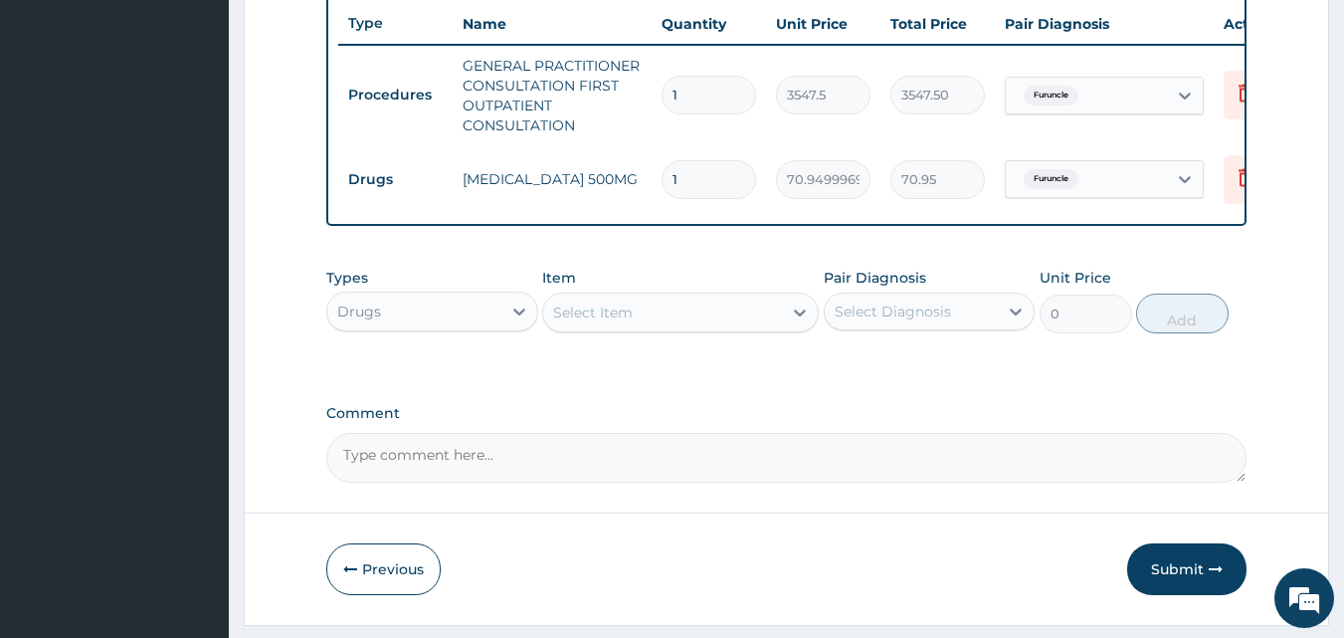
type input "0.00"
type input "2"
type input "141.90"
type input "21"
type input "1489.95"
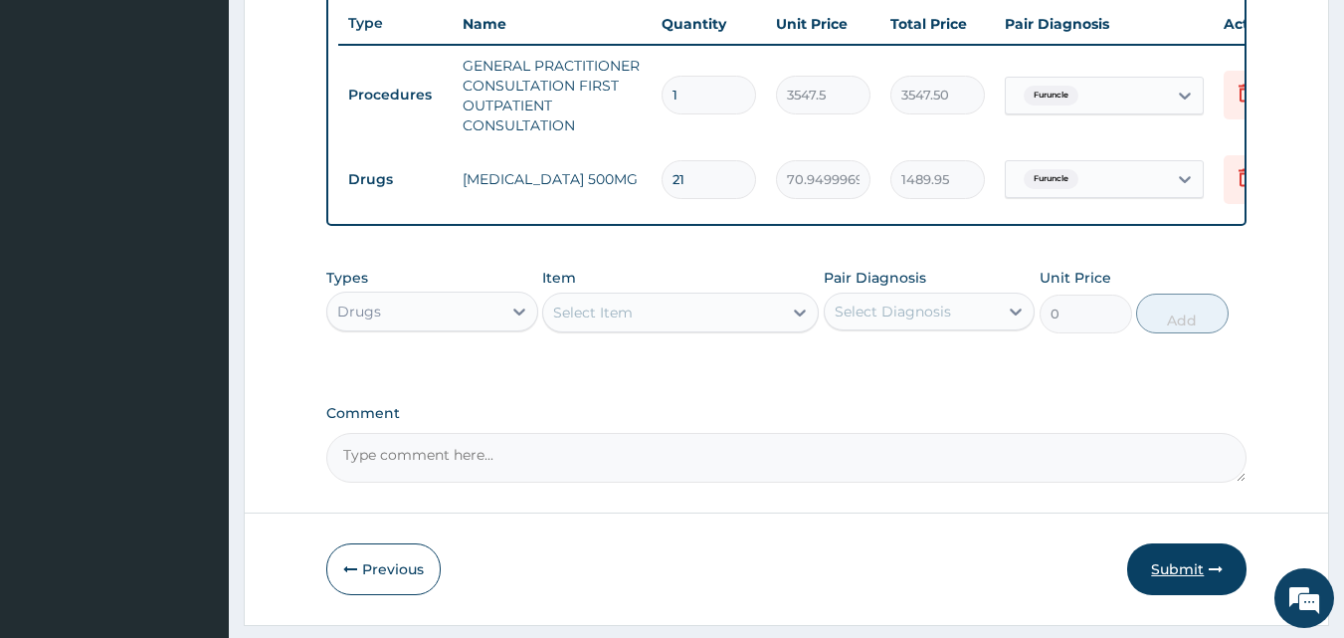
type input "21"
click at [1160, 577] on button "Submit" at bounding box center [1186, 569] width 119 height 52
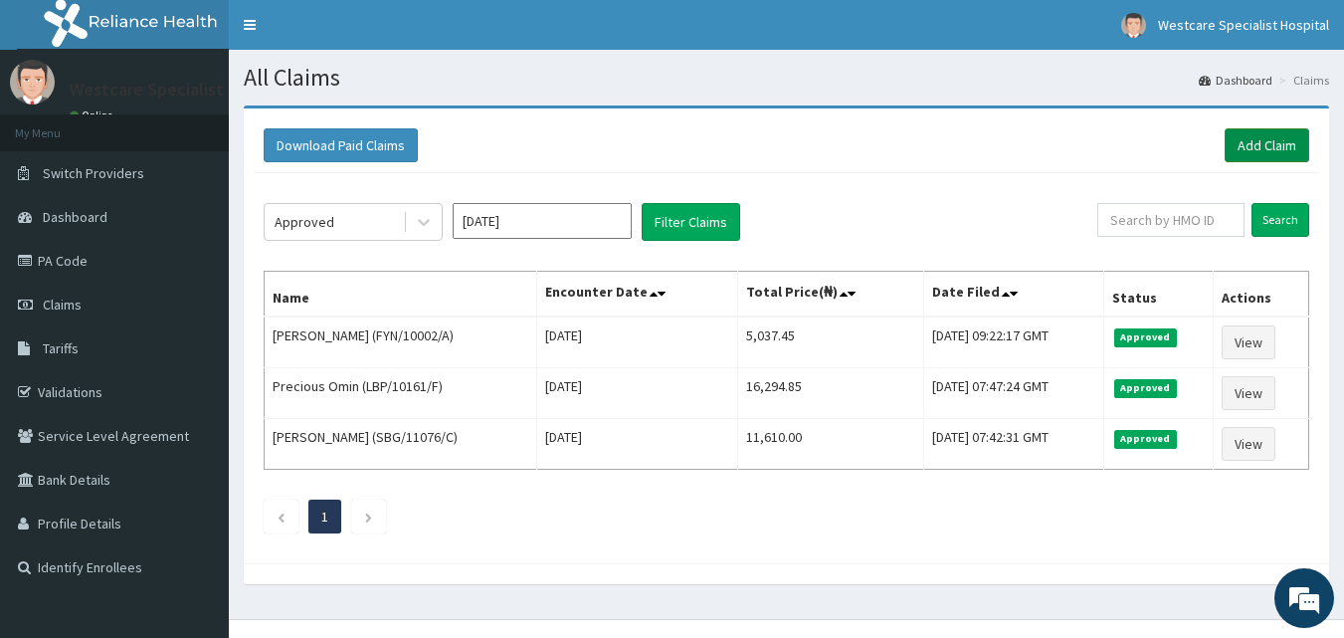
click at [1271, 147] on link "Add Claim" at bounding box center [1267, 145] width 85 height 34
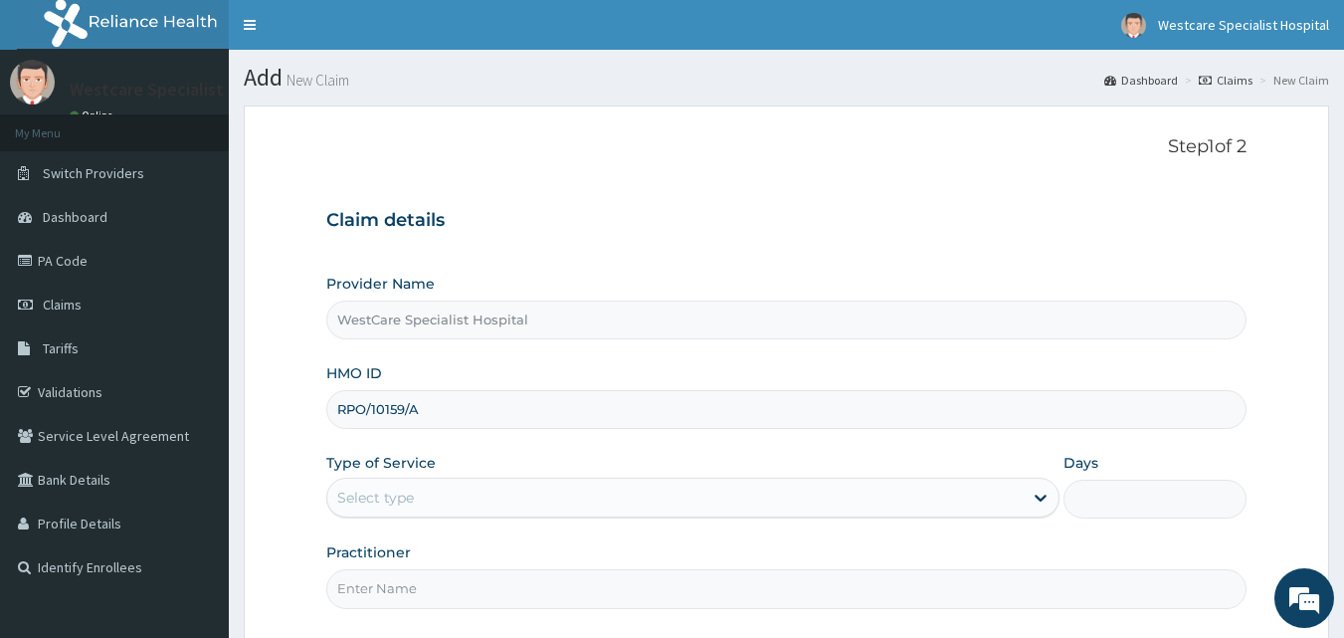
scroll to position [186, 0]
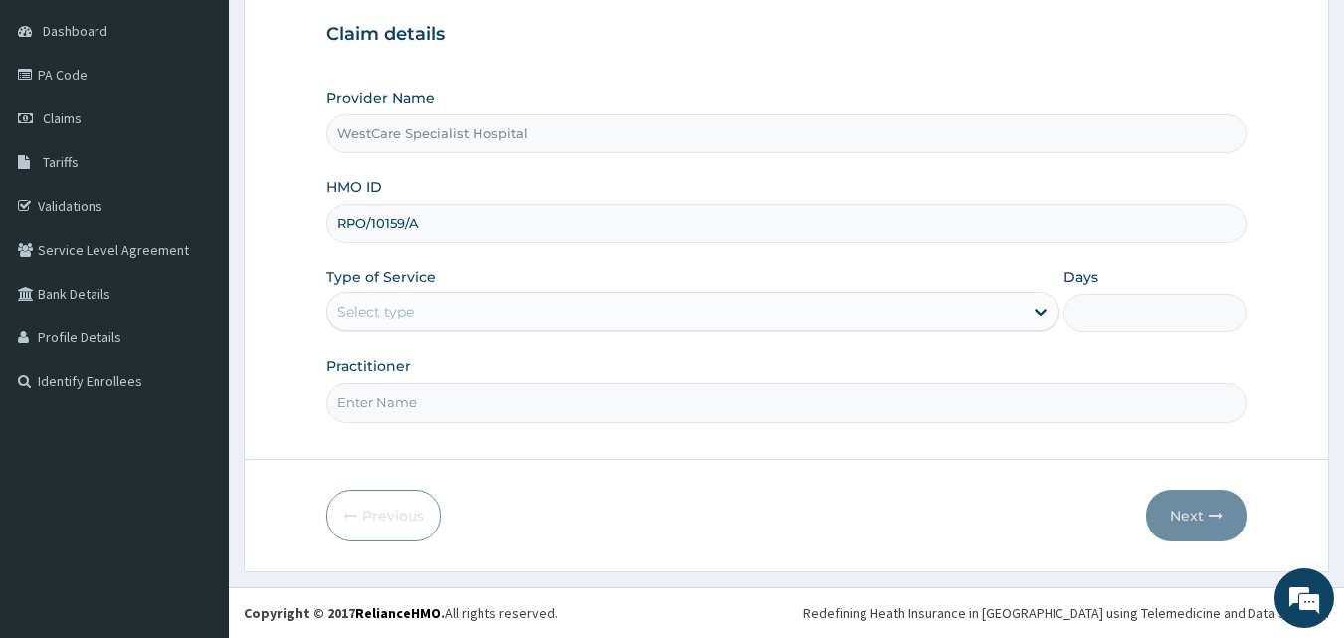
type input "RPO/10159/A"
click at [381, 297] on div "Select type" at bounding box center [674, 311] width 695 height 32
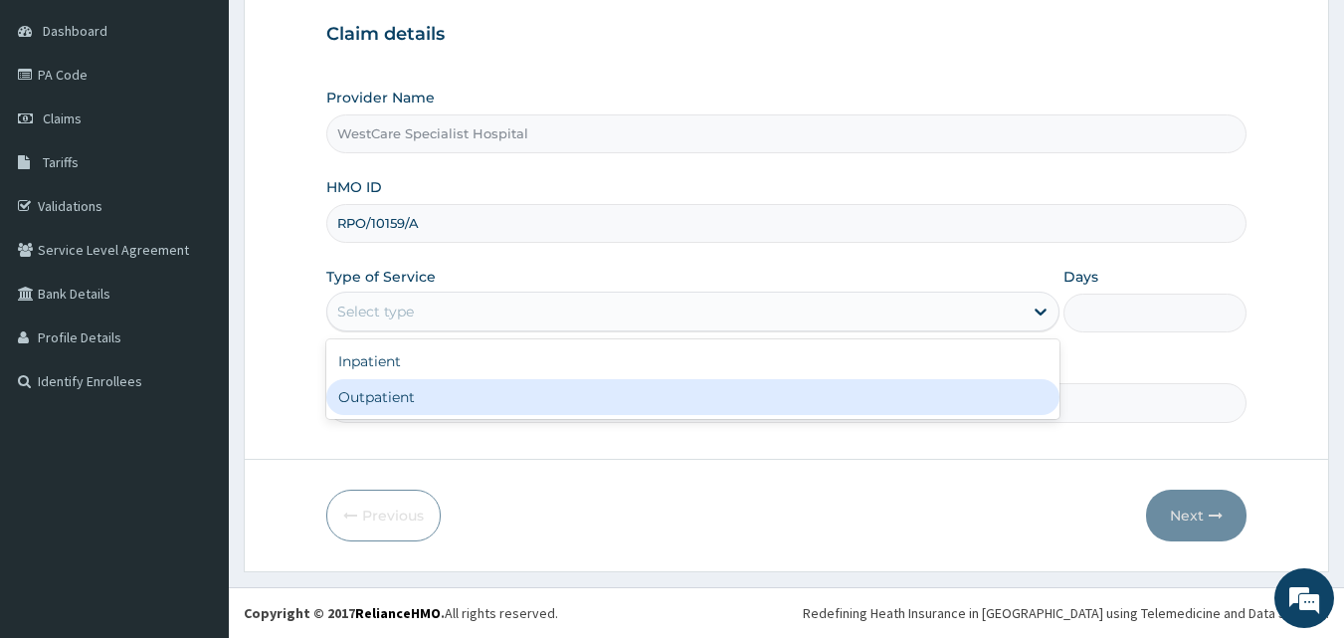
click at [409, 394] on div "Outpatient" at bounding box center [692, 397] width 733 height 36
type input "1"
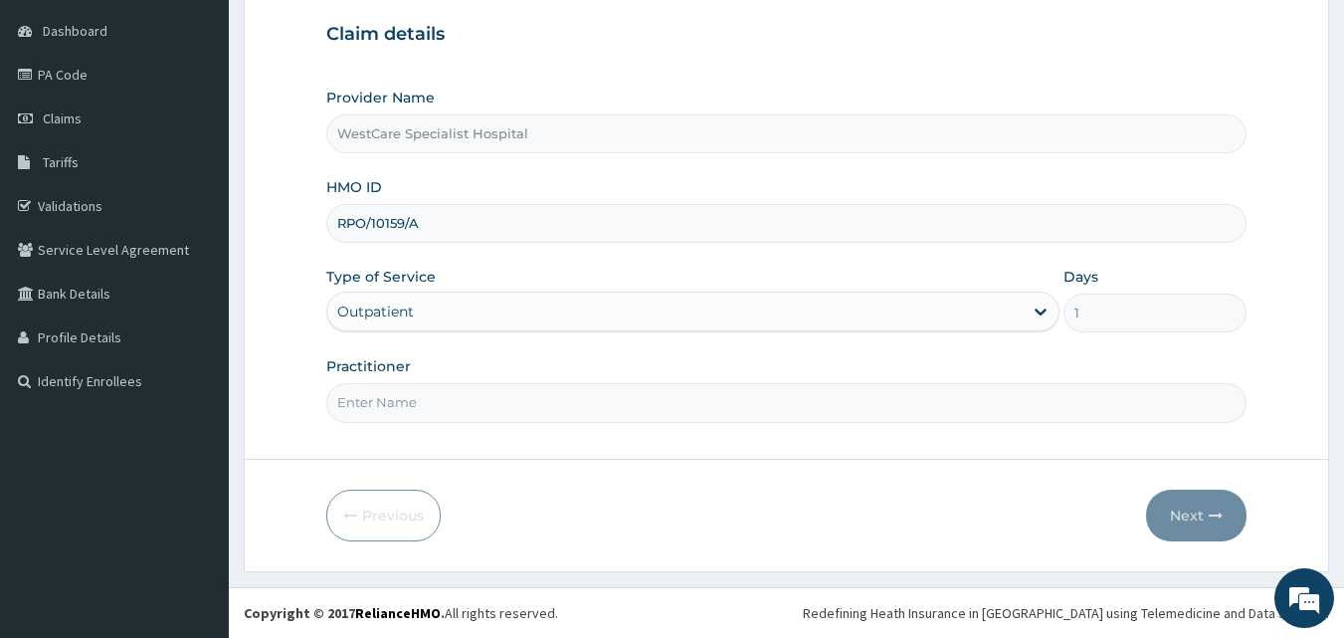
click at [413, 405] on input "Practitioner" at bounding box center [786, 402] width 921 height 39
type input "[PERSON_NAME]"
click at [1159, 512] on button "Next" at bounding box center [1196, 515] width 100 height 52
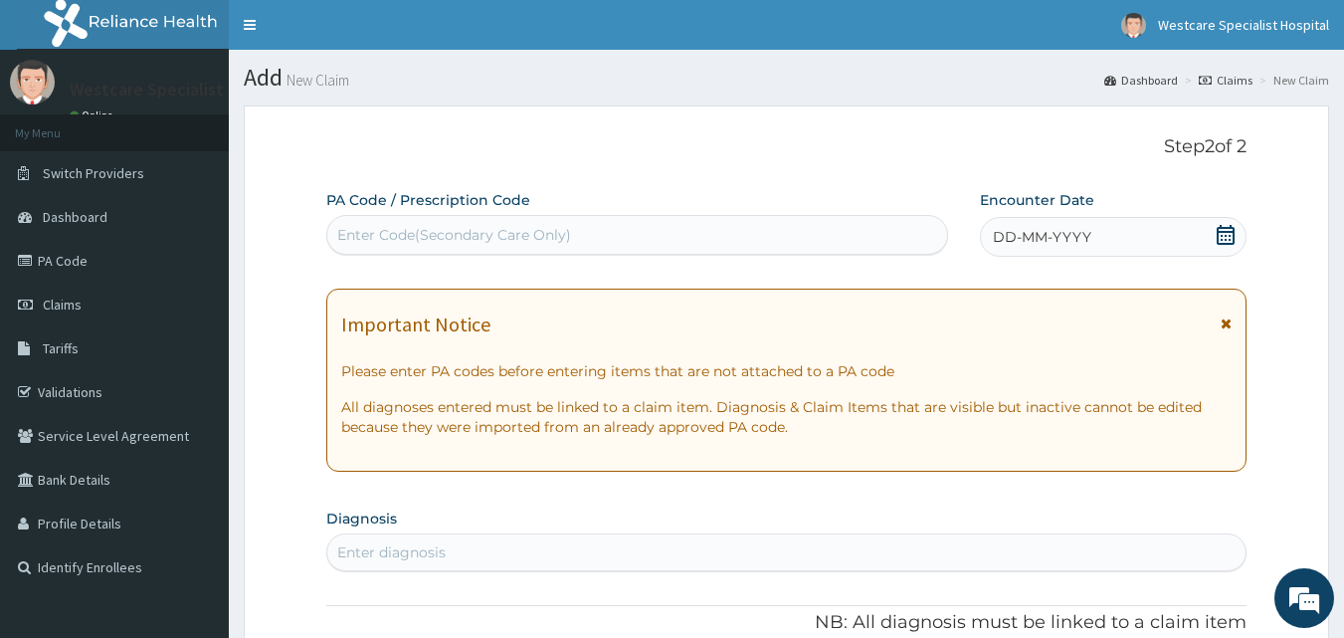
click at [847, 239] on div "Enter Code(Secondary Care Only)" at bounding box center [637, 235] width 621 height 32
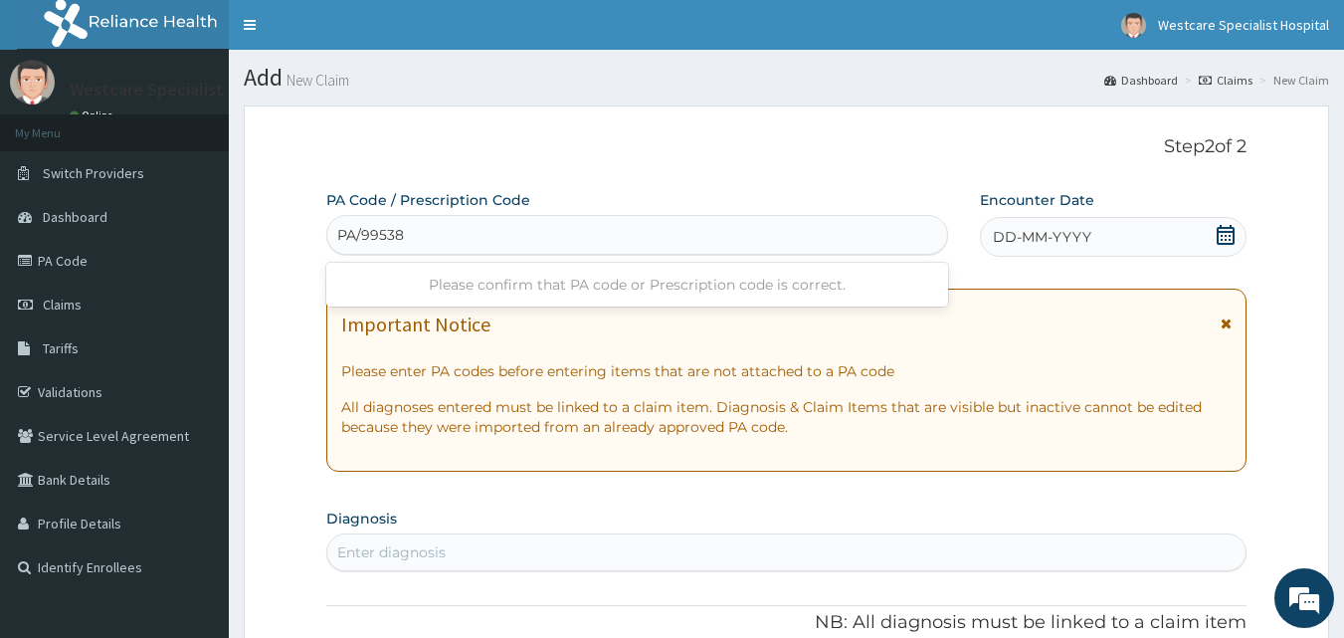
type input "PA/995385"
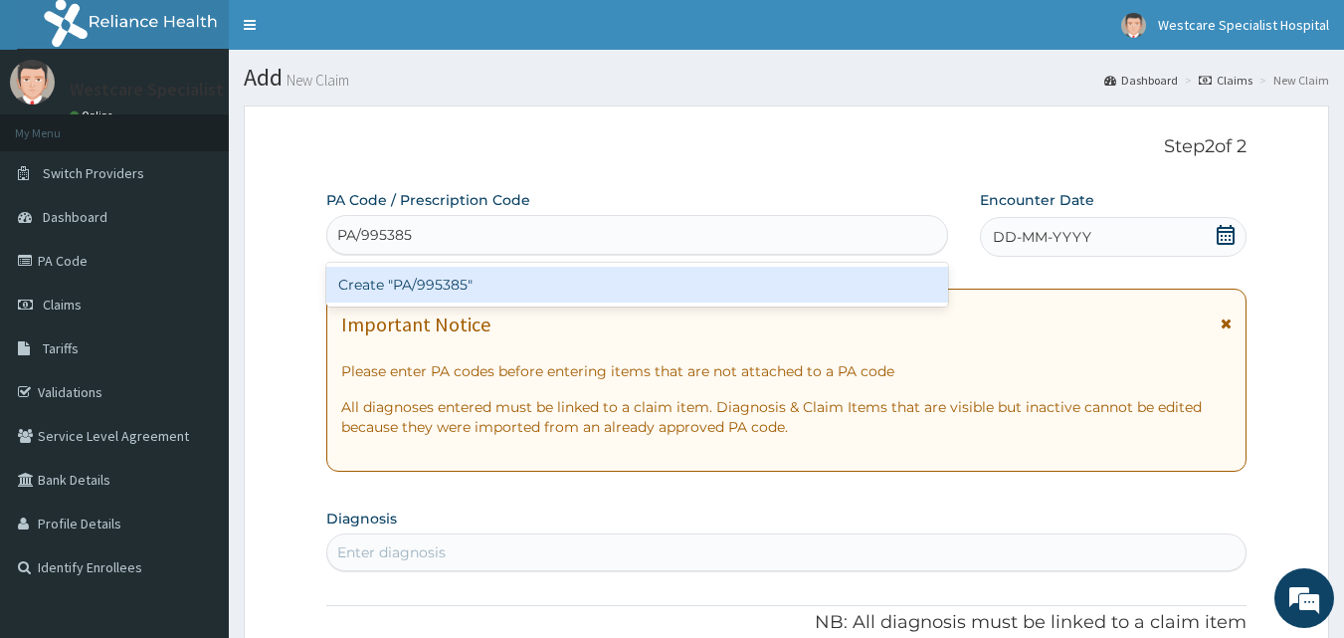
click at [503, 279] on div "Create "PA/995385"" at bounding box center [637, 285] width 623 height 36
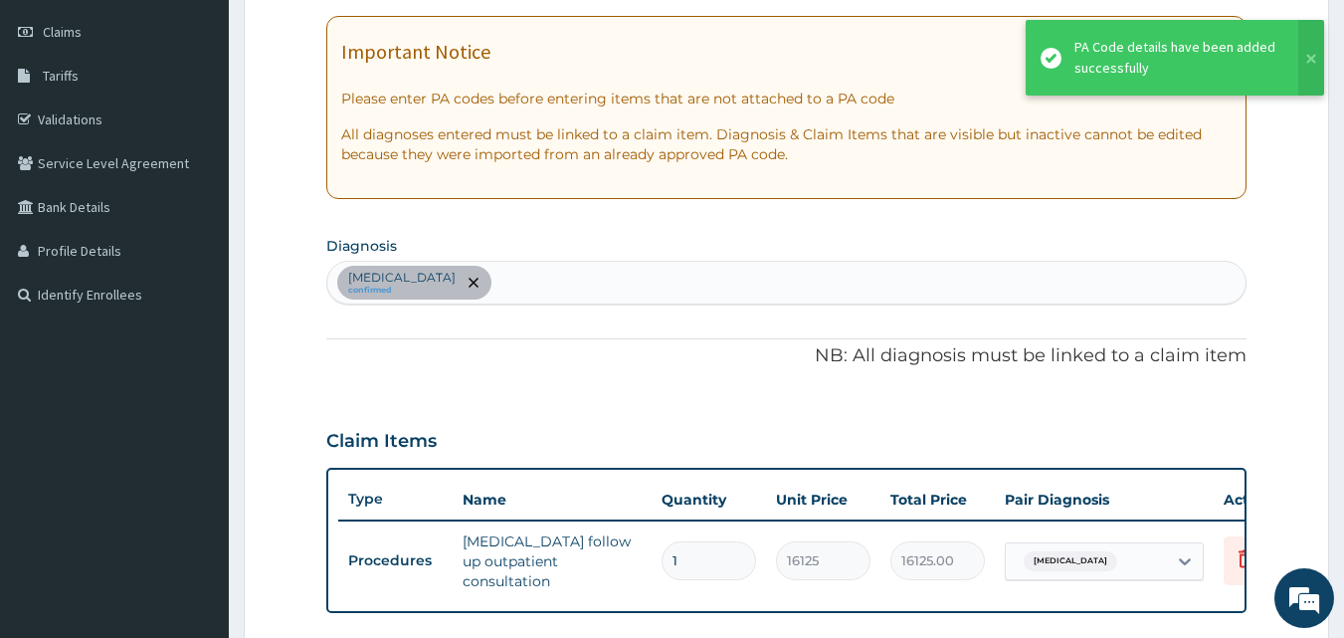
scroll to position [211, 0]
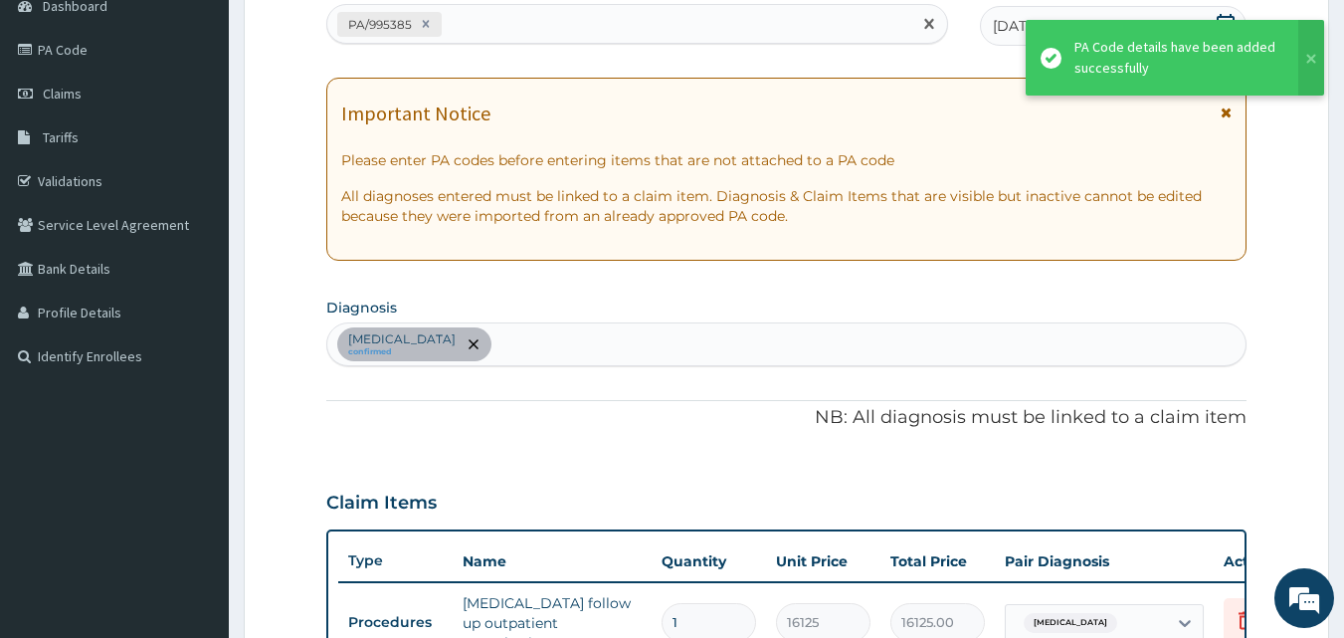
click at [541, 25] on div "PA/995385" at bounding box center [619, 24] width 585 height 33
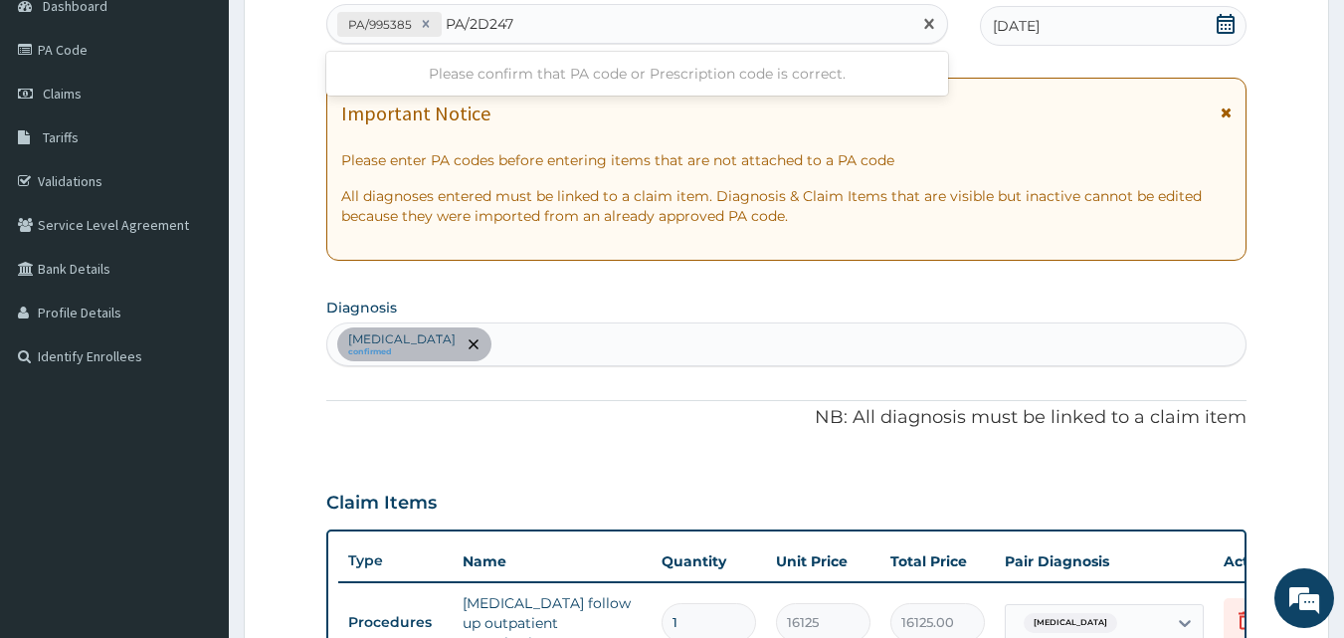
type input "PA/2D247A"
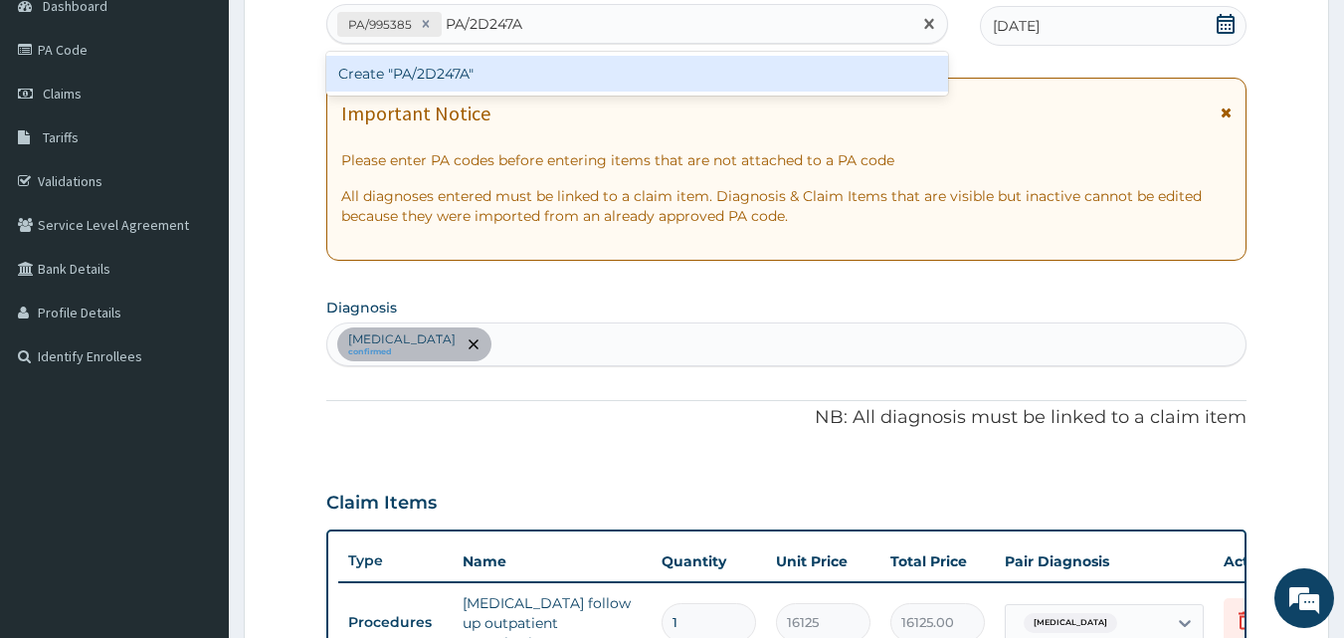
click at [390, 74] on div "Create "PA/2D247A"" at bounding box center [637, 74] width 623 height 36
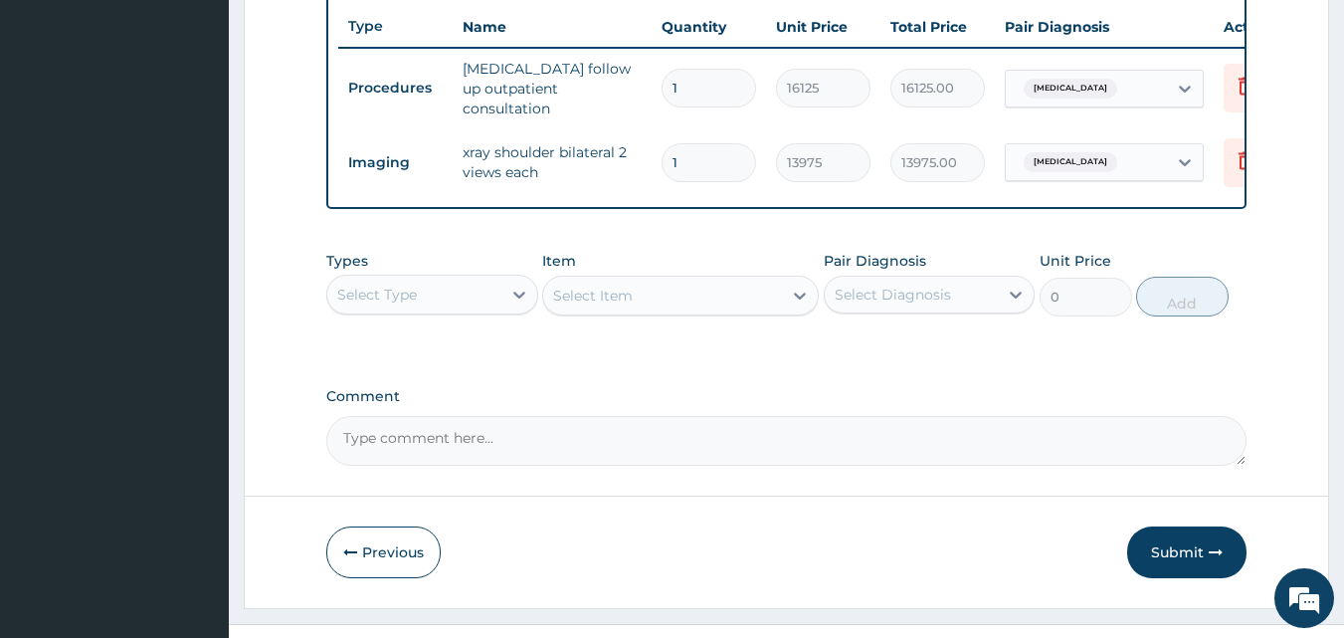
scroll to position [786, 0]
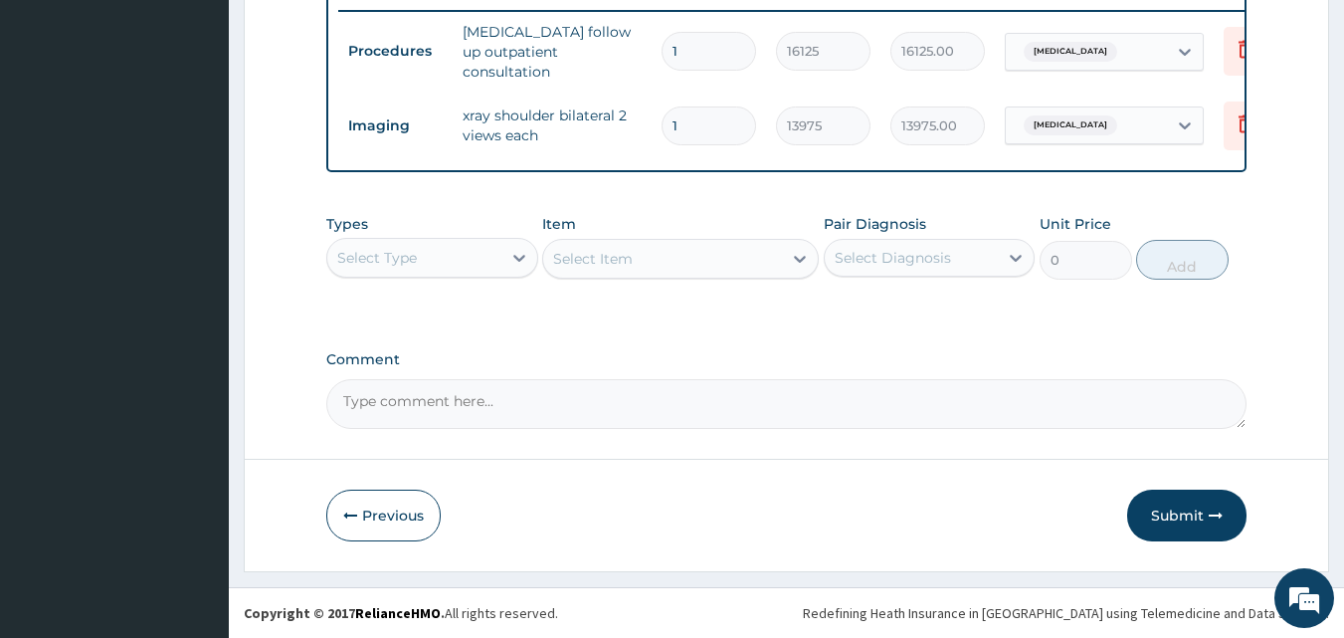
click at [388, 258] on div "Select Type" at bounding box center [377, 258] width 80 height 20
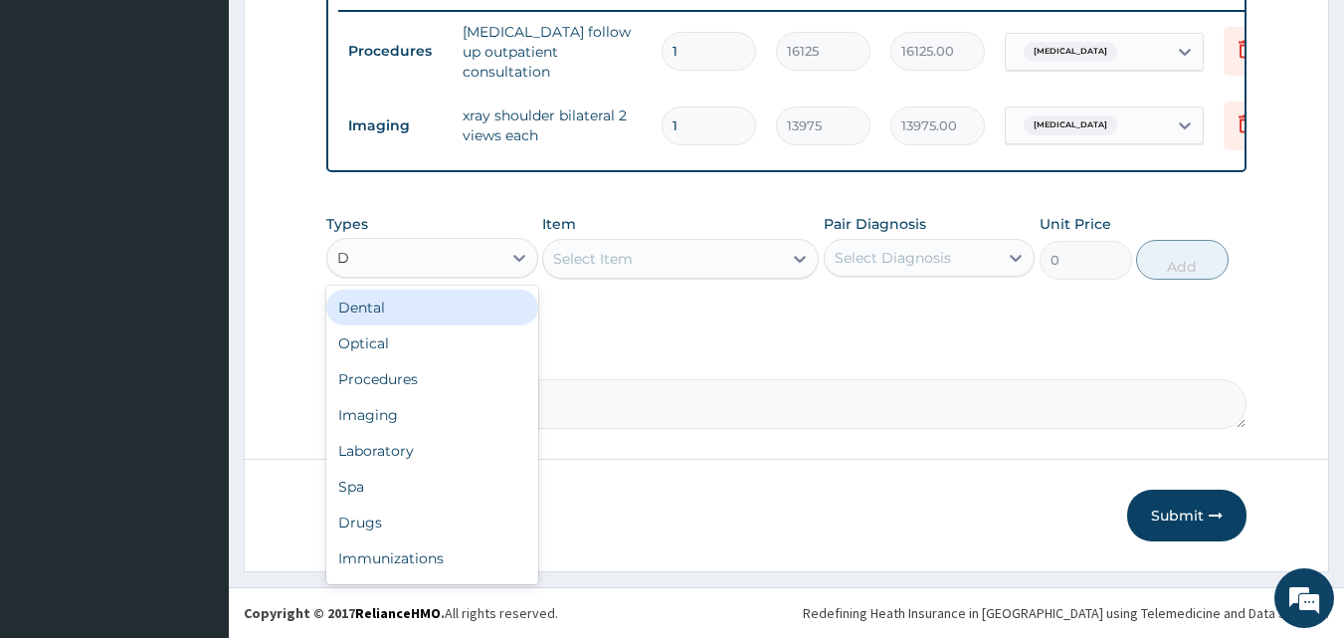
type input "DR"
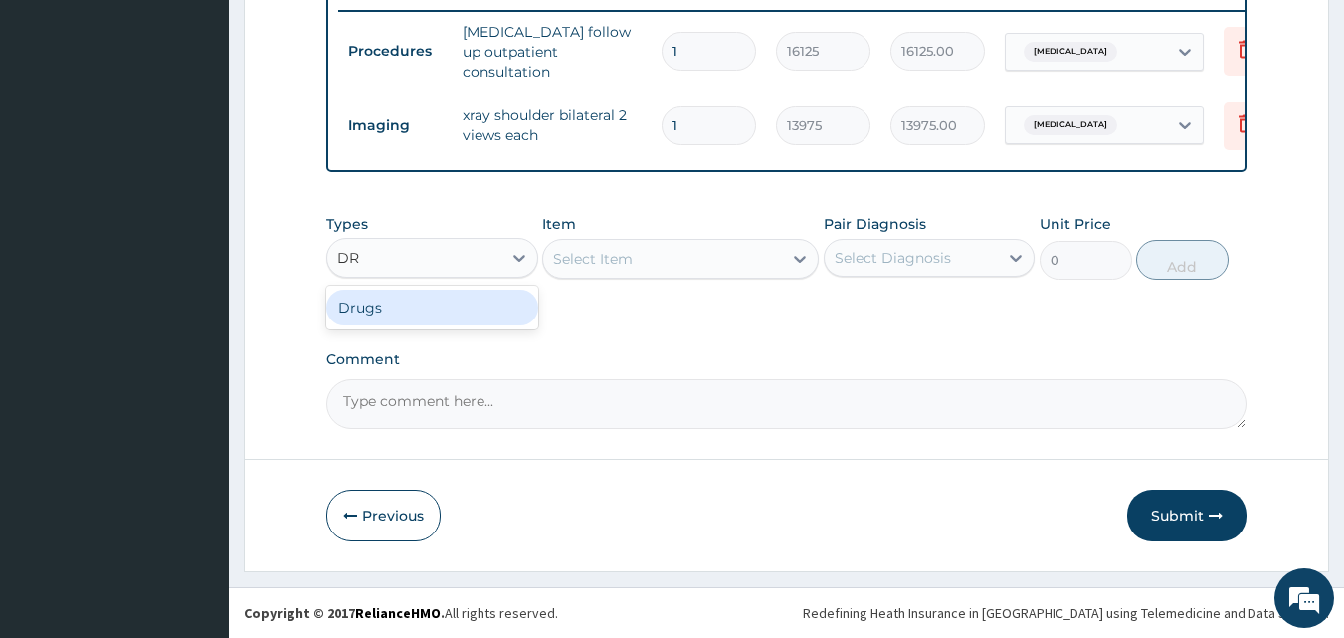
click at [381, 308] on div "Drugs" at bounding box center [432, 307] width 212 height 36
click at [594, 303] on div "Types option Drugs, selected. Select is focused ,type to refine list, press Dow…" at bounding box center [786, 261] width 921 height 115
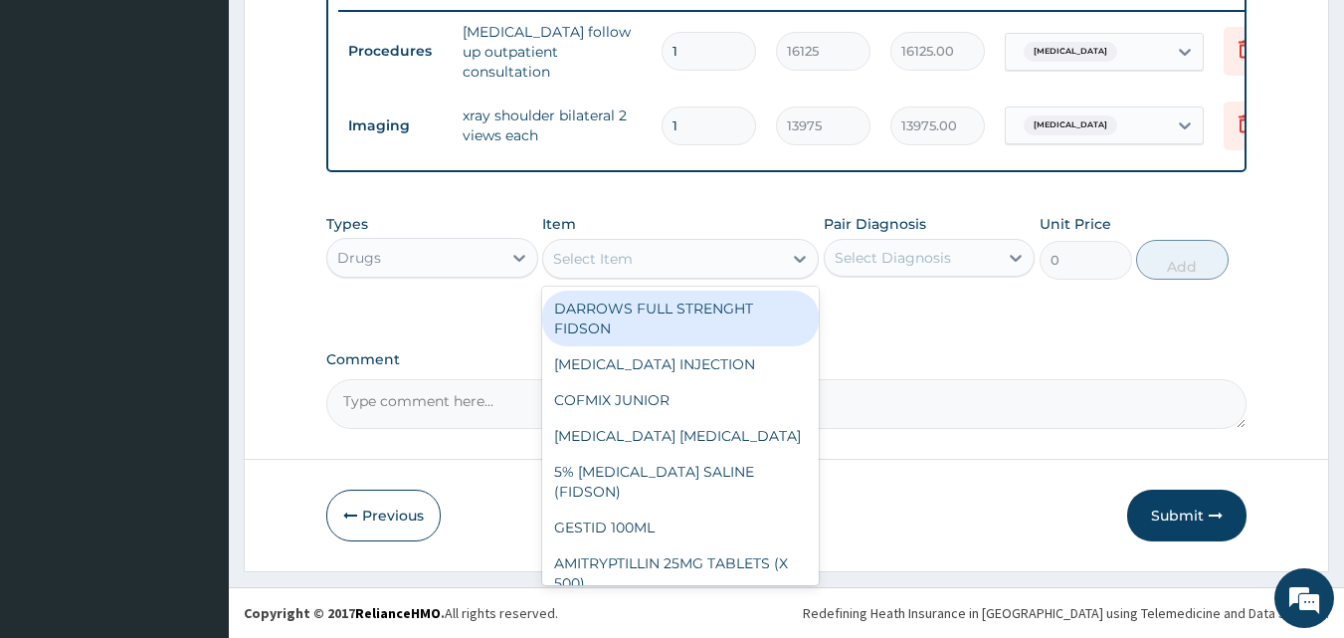
click at [604, 261] on div "Select Item" at bounding box center [593, 259] width 80 height 20
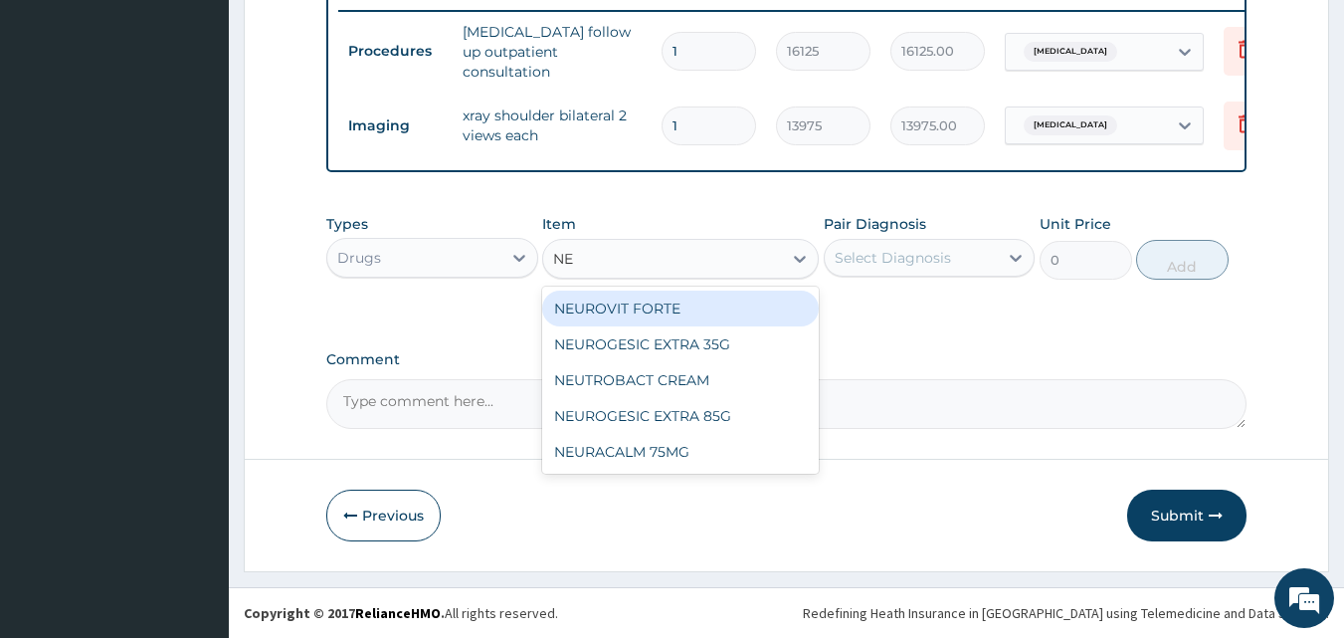
type input "N"
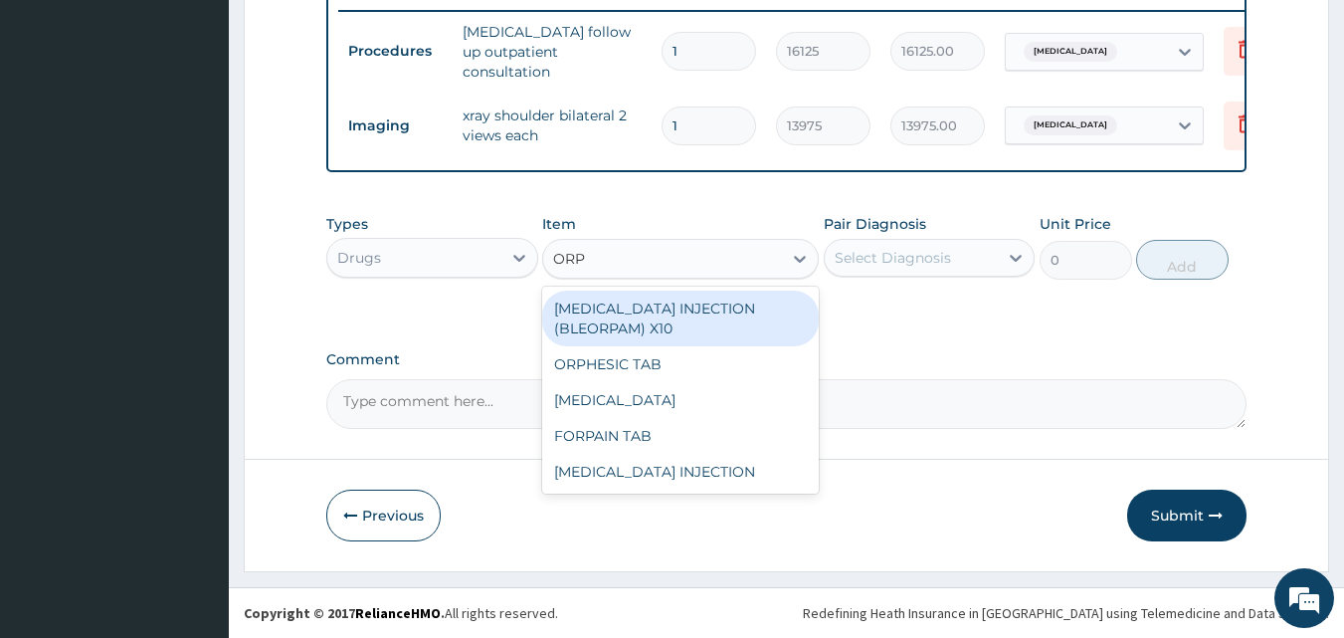
type input "ORPH"
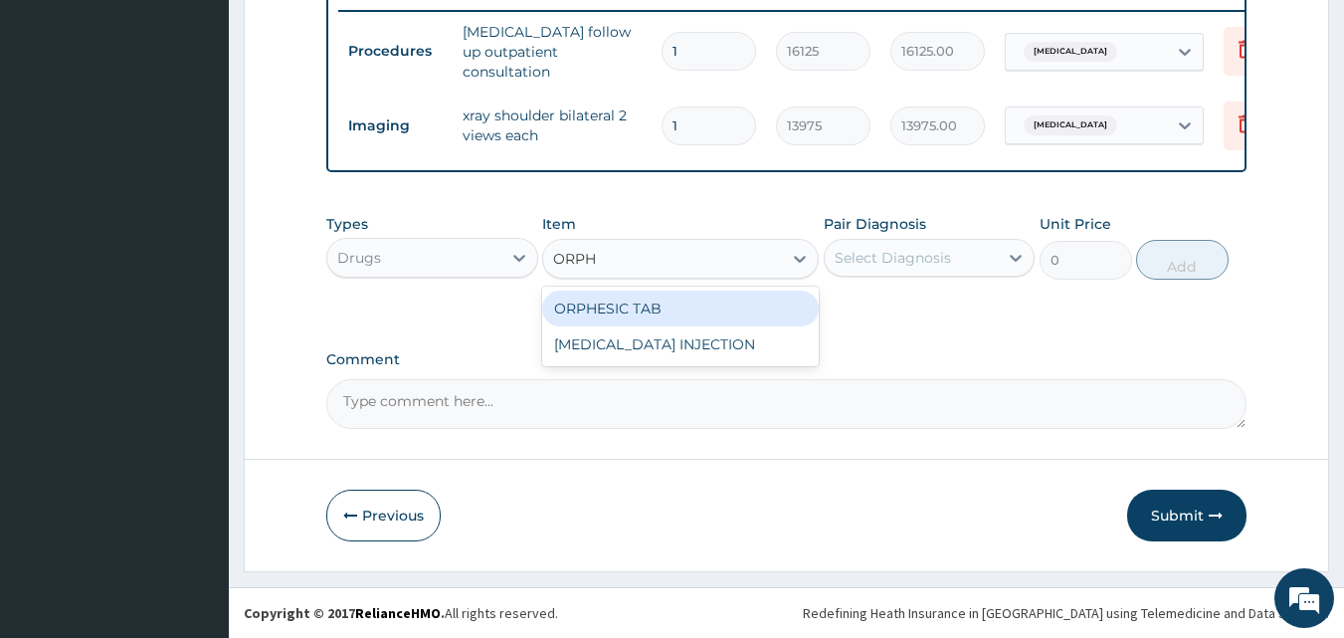
click at [647, 310] on div "ORPHESIC TAB" at bounding box center [680, 308] width 277 height 36
type input "106.4250030517578"
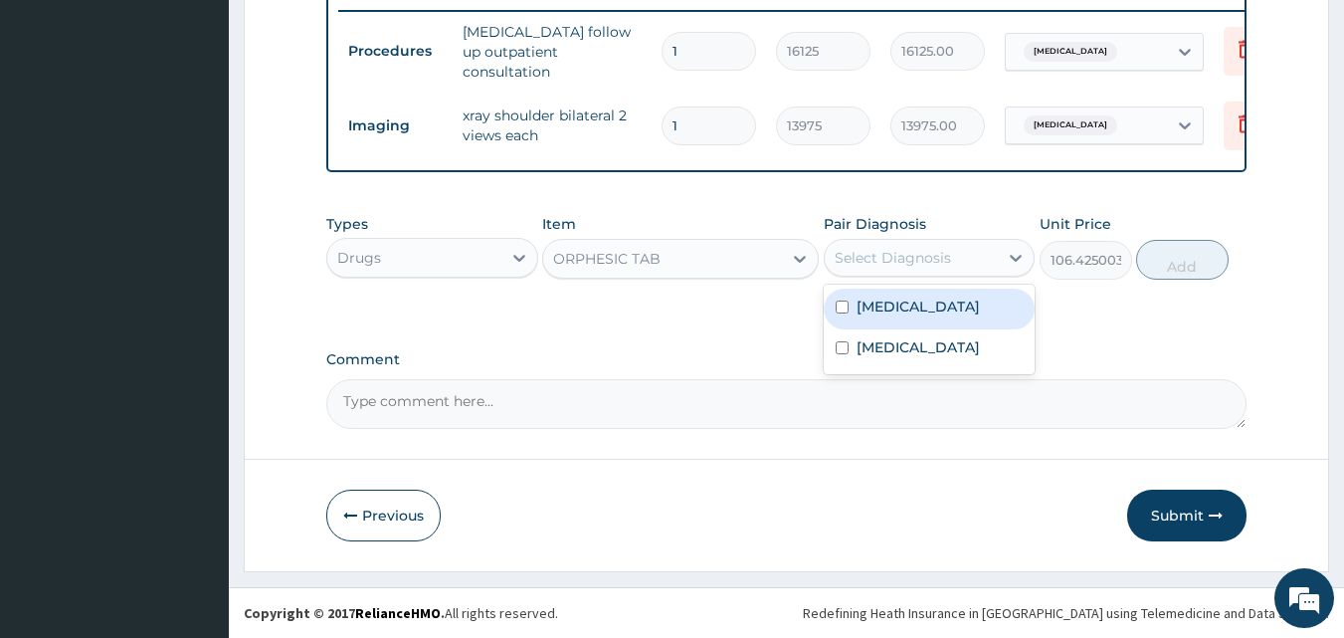
click at [883, 252] on div "Select Diagnosis" at bounding box center [893, 258] width 116 height 20
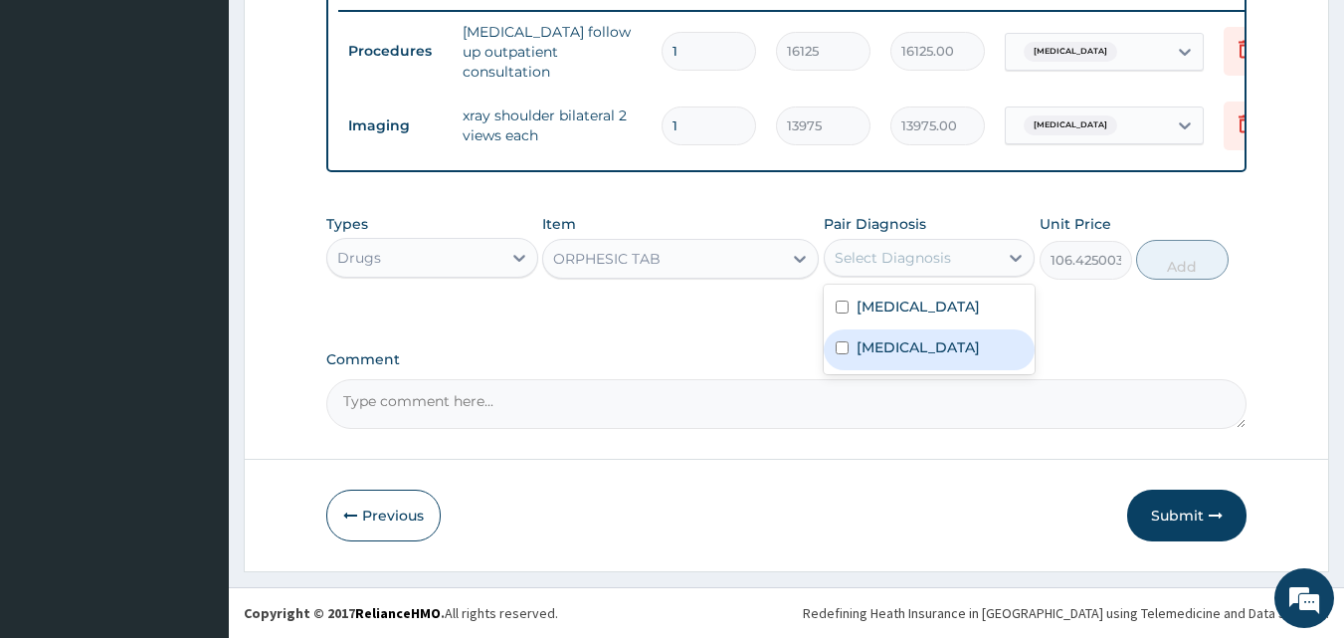
click at [893, 340] on label "[MEDICAL_DATA]" at bounding box center [918, 347] width 123 height 20
checkbox input "true"
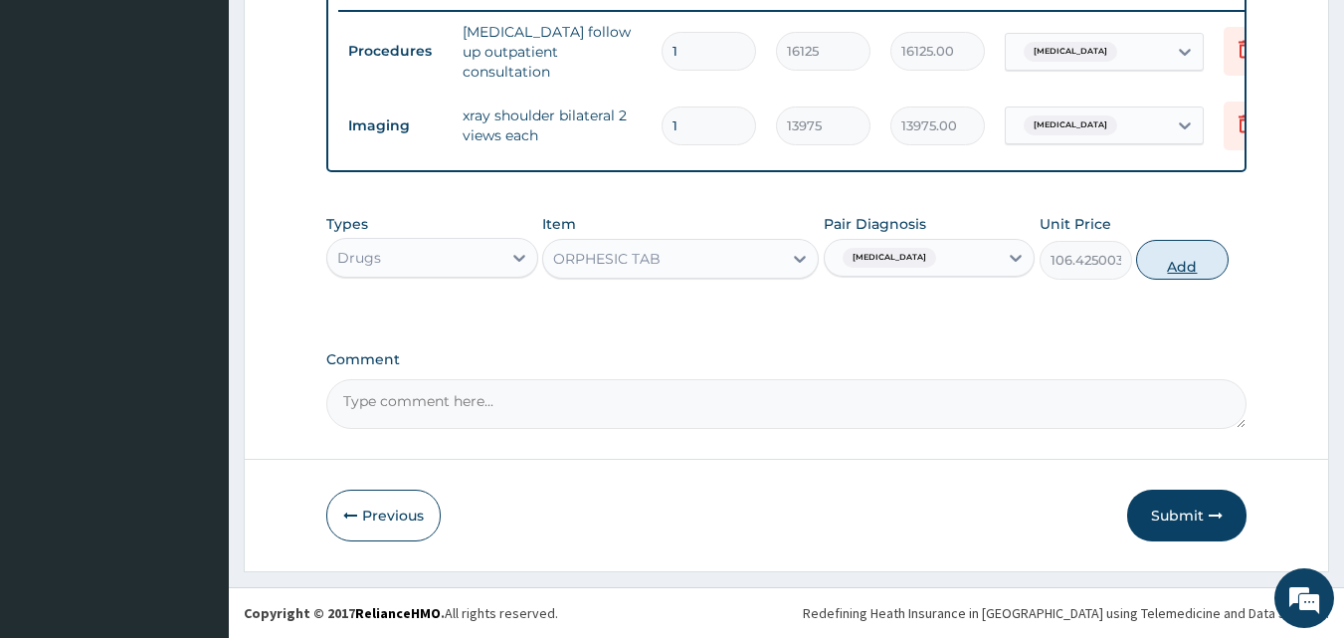
click at [1151, 267] on button "Add" at bounding box center [1182, 260] width 93 height 40
type input "0"
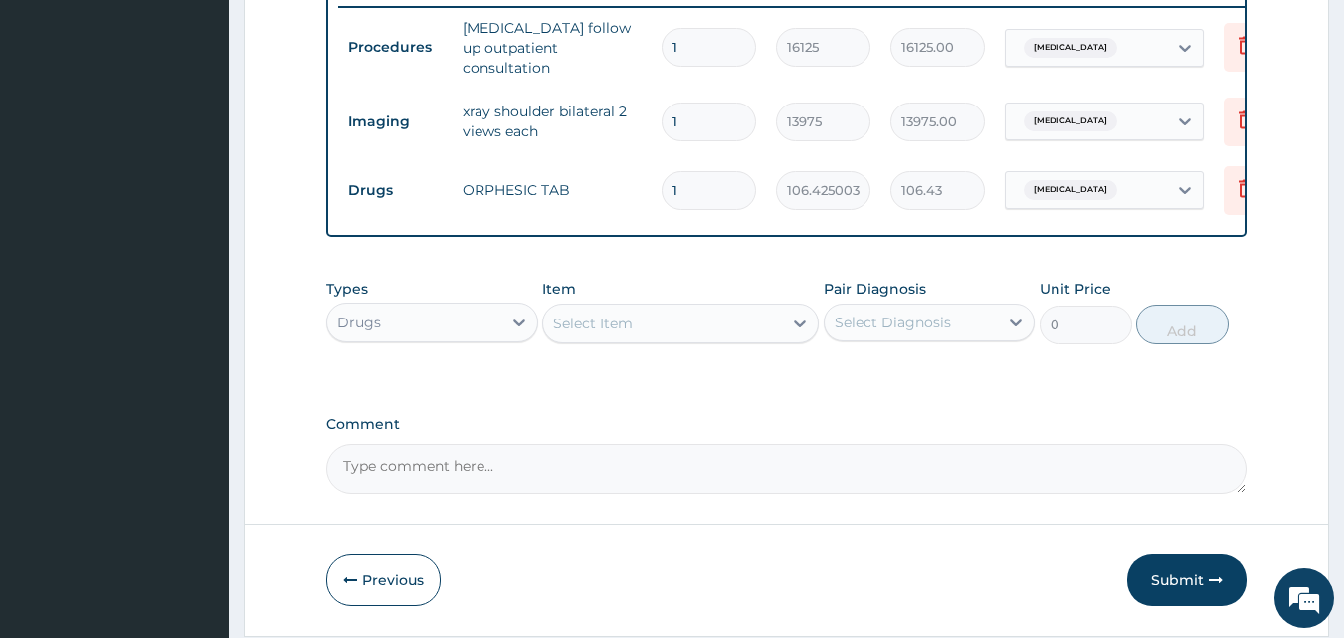
type input "10"
type input "1064.25"
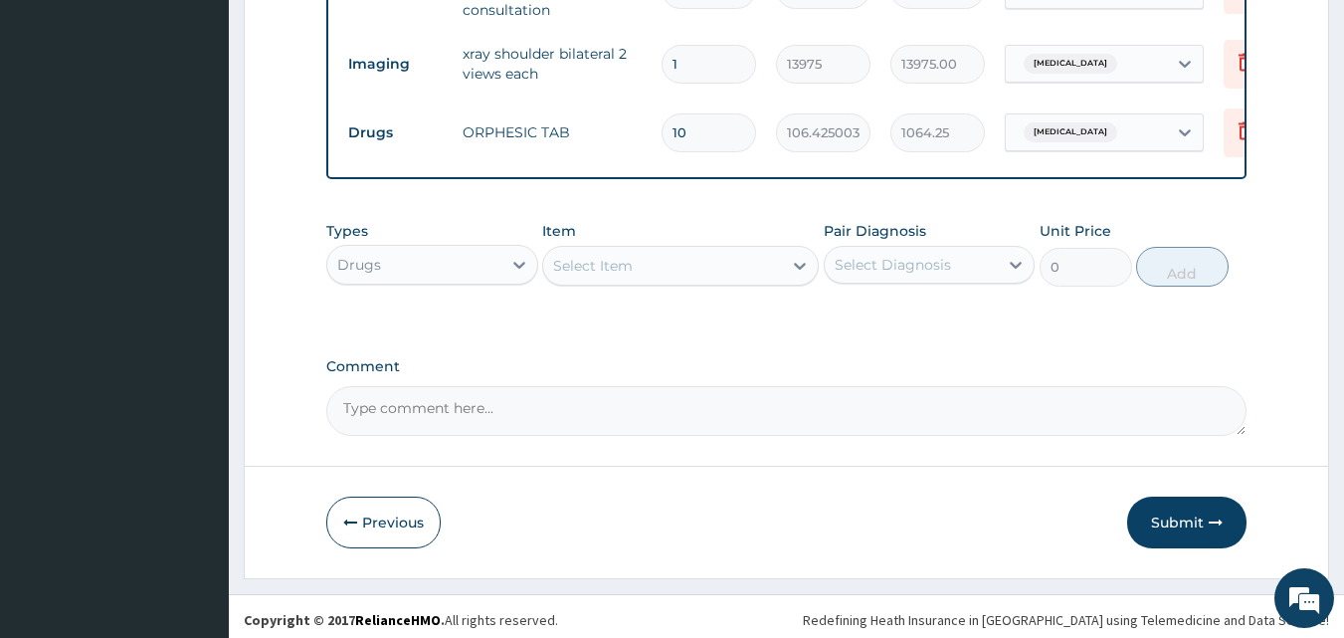
scroll to position [855, 0]
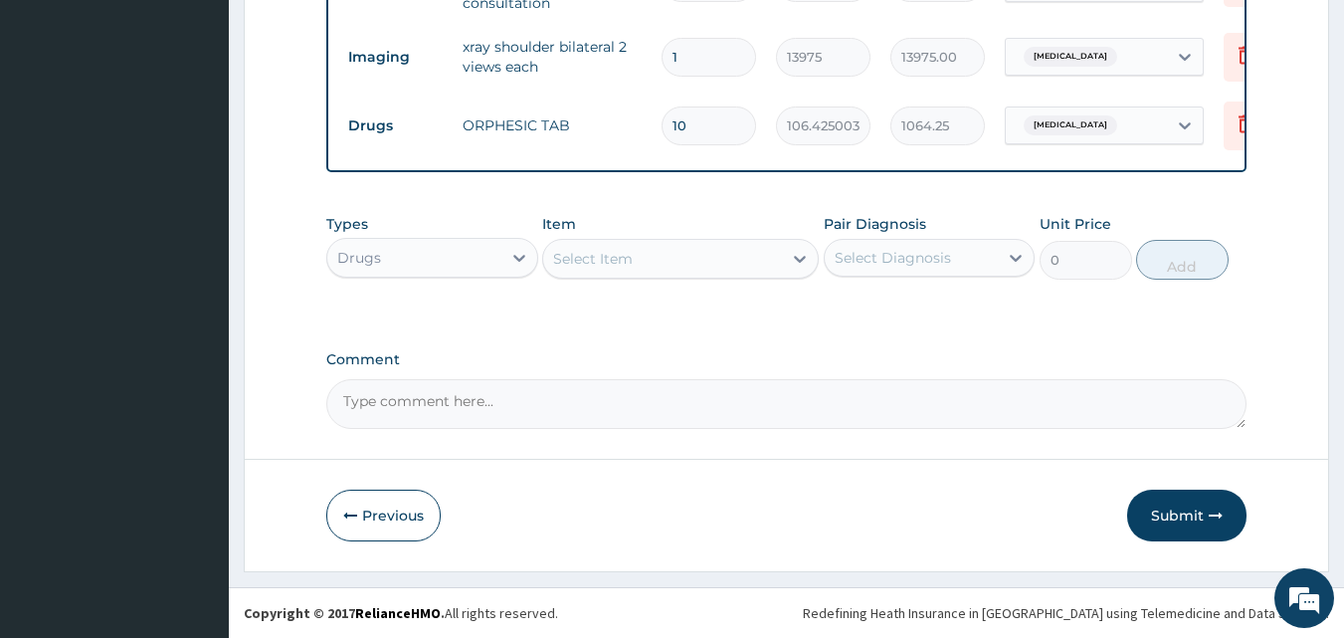
type input "10"
click at [1175, 532] on button "Submit" at bounding box center [1186, 515] width 119 height 52
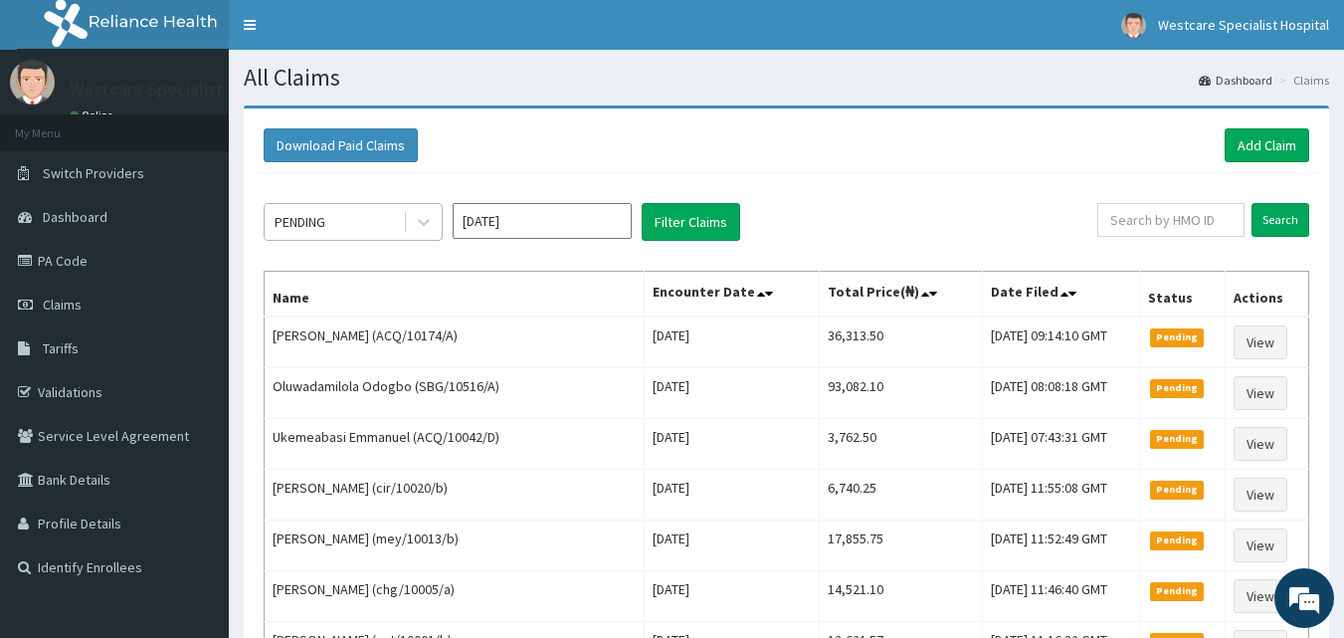
click at [353, 210] on div "PENDING" at bounding box center [334, 222] width 138 height 32
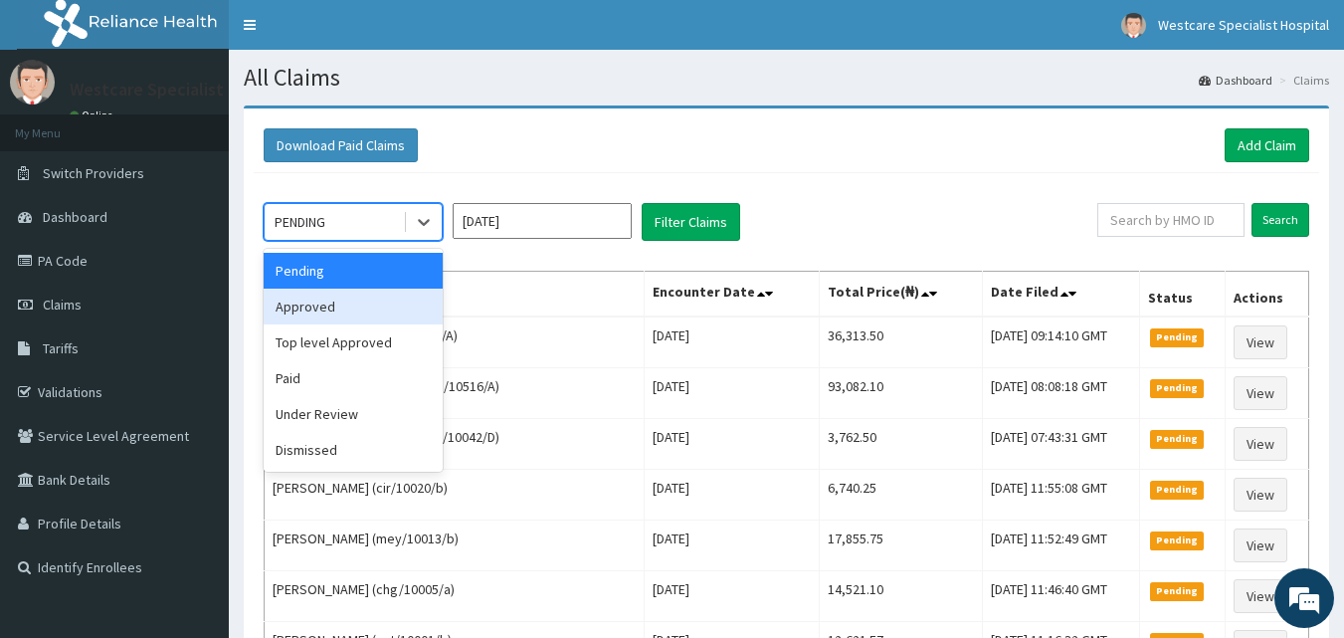
click at [358, 306] on div "Approved" at bounding box center [353, 306] width 179 height 36
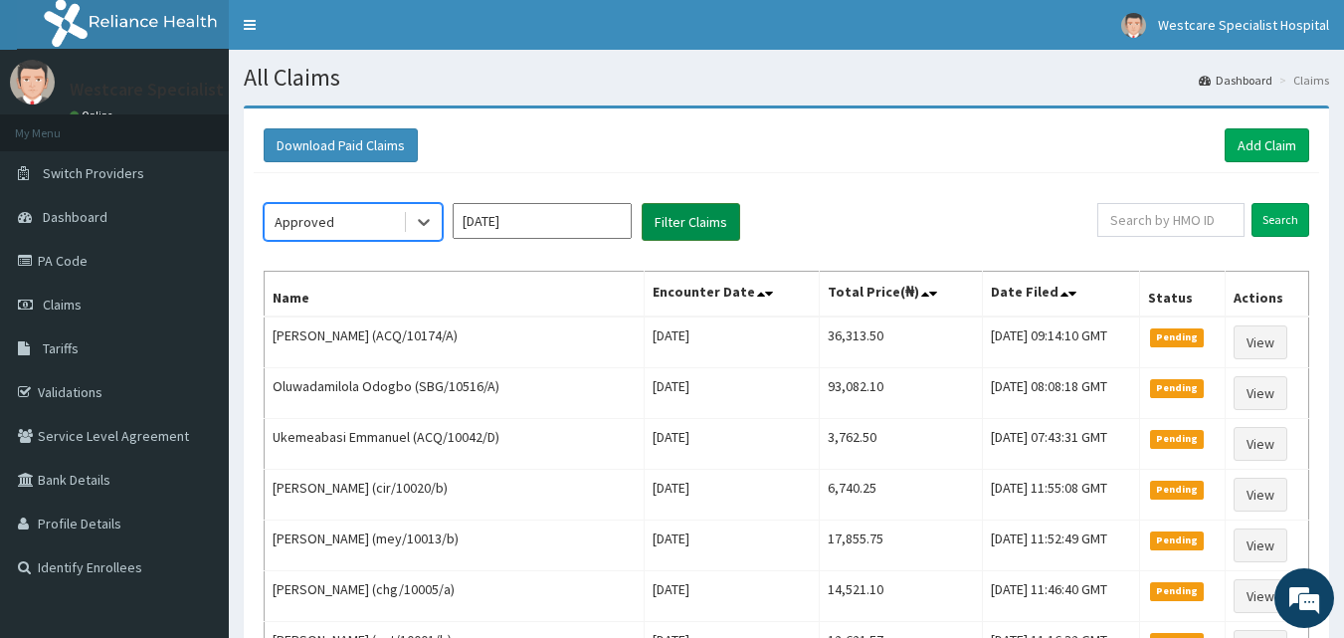
click at [659, 223] on button "Filter Claims" at bounding box center [691, 222] width 98 height 38
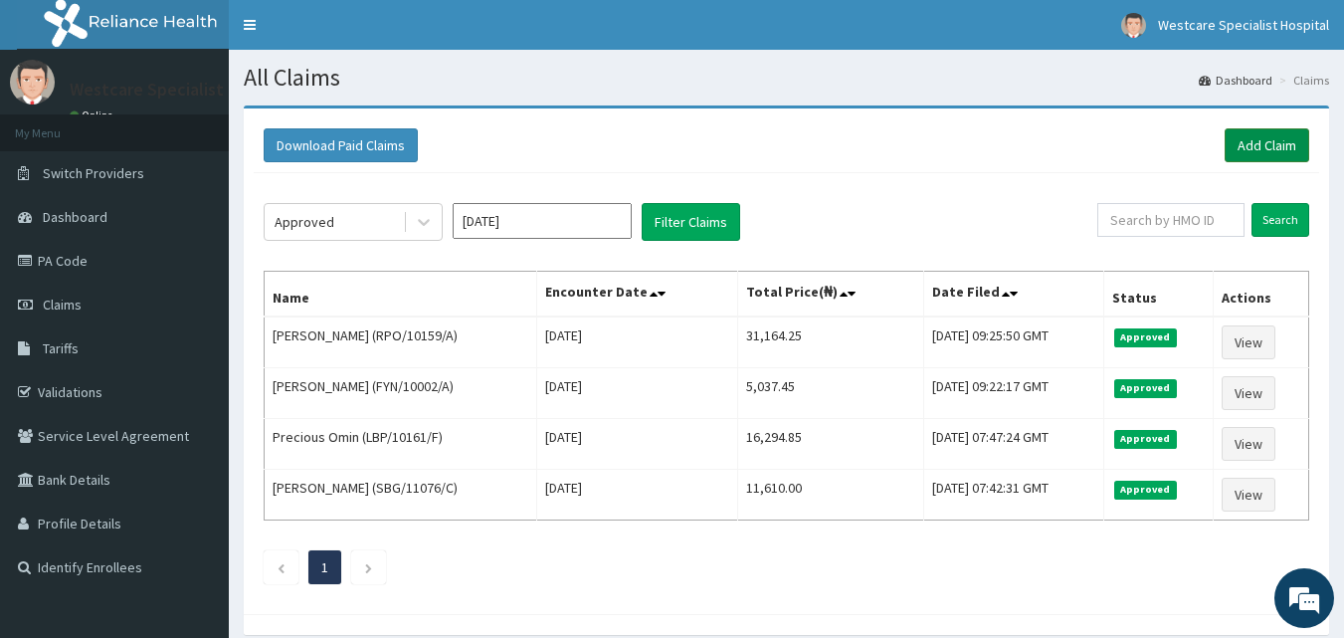
click at [1271, 147] on link "Add Claim" at bounding box center [1267, 145] width 85 height 34
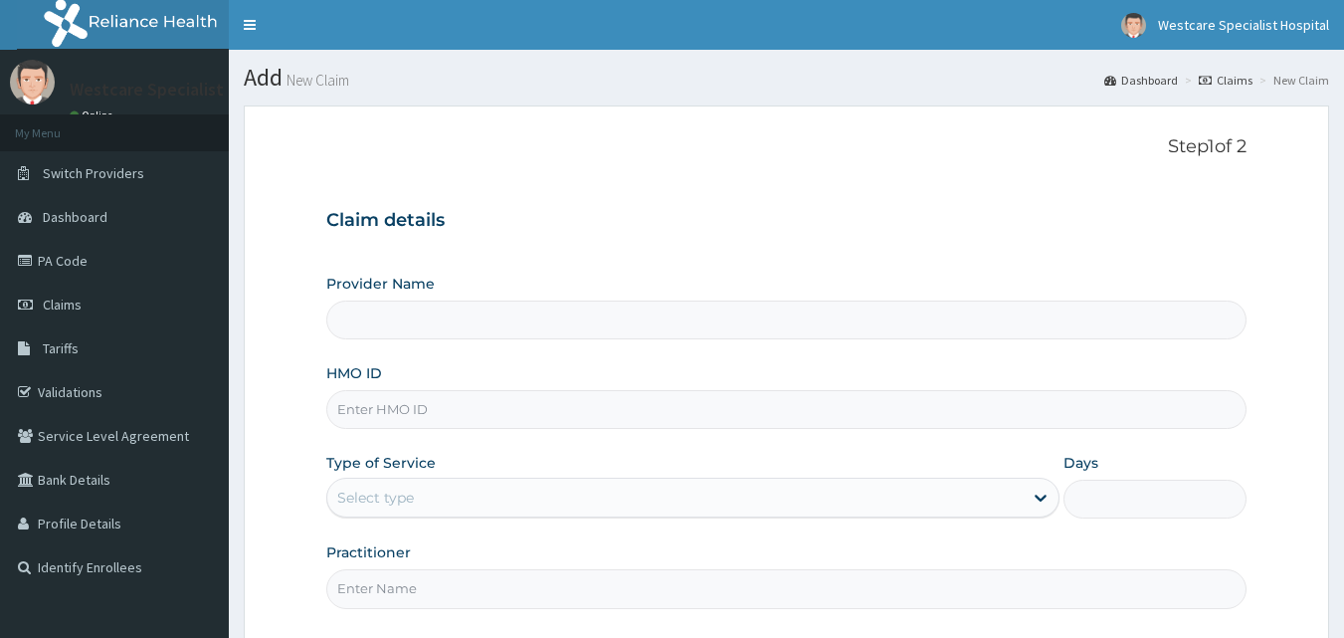
type input "WestCare Specialist Hospital"
click at [573, 416] on input "HMO ID" at bounding box center [786, 409] width 921 height 39
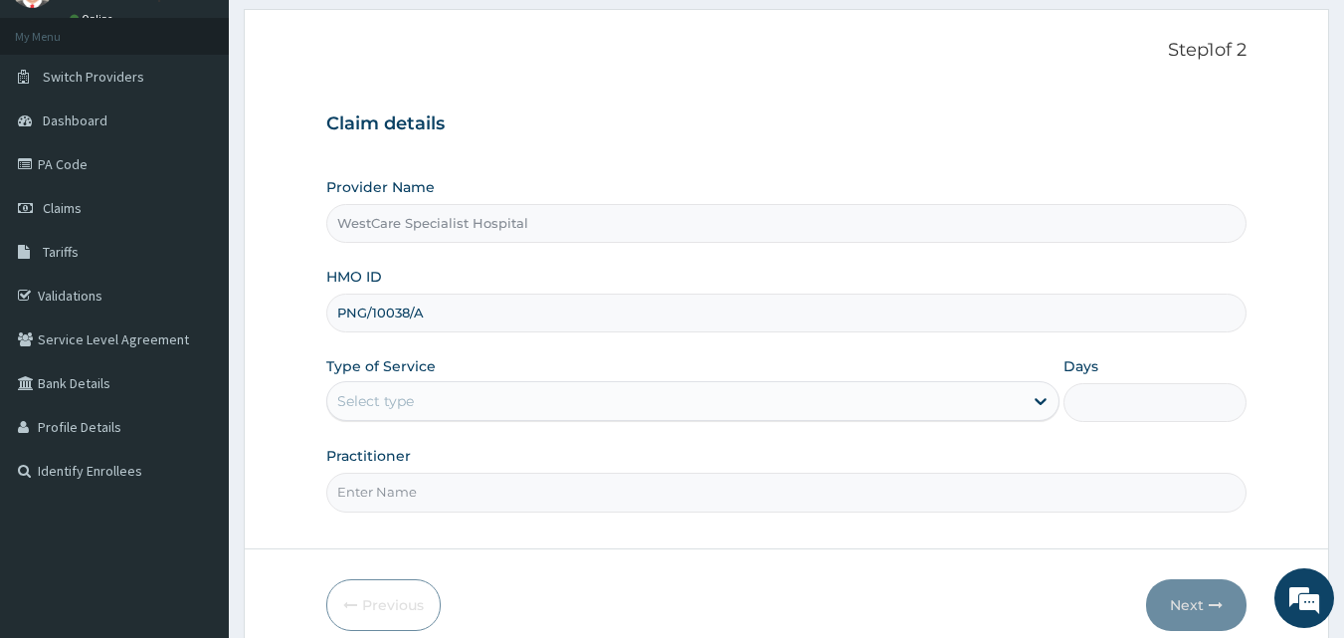
scroll to position [186, 0]
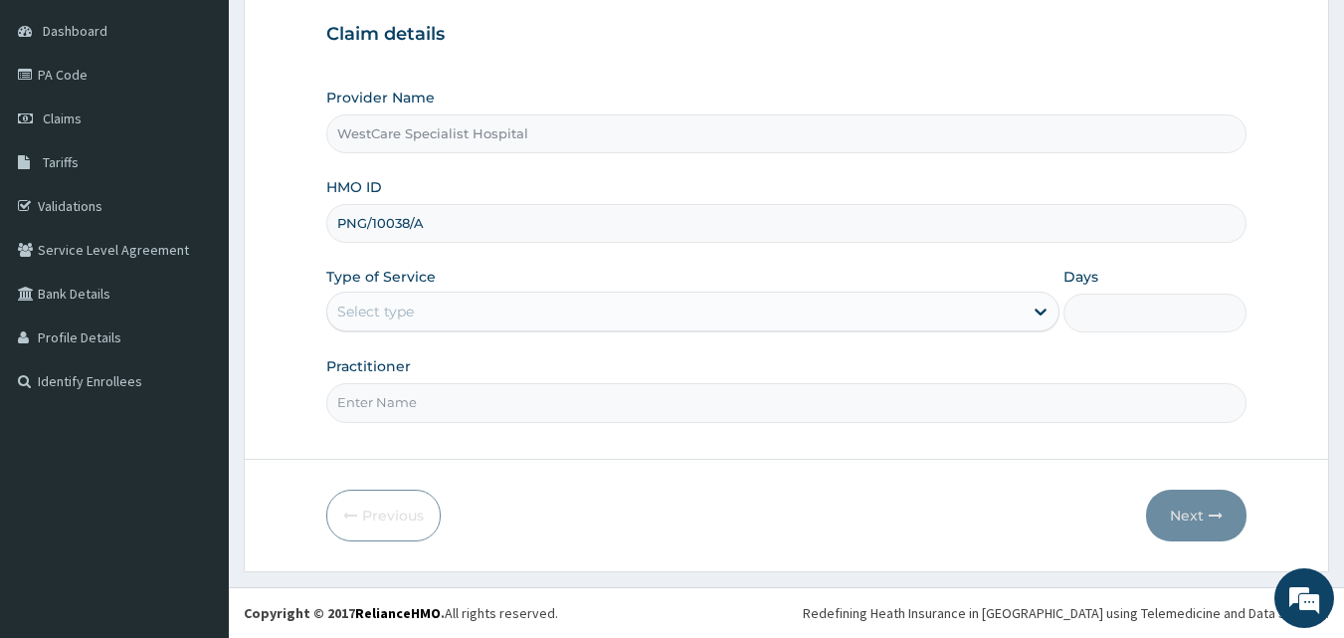
type input "PNG/10038/A"
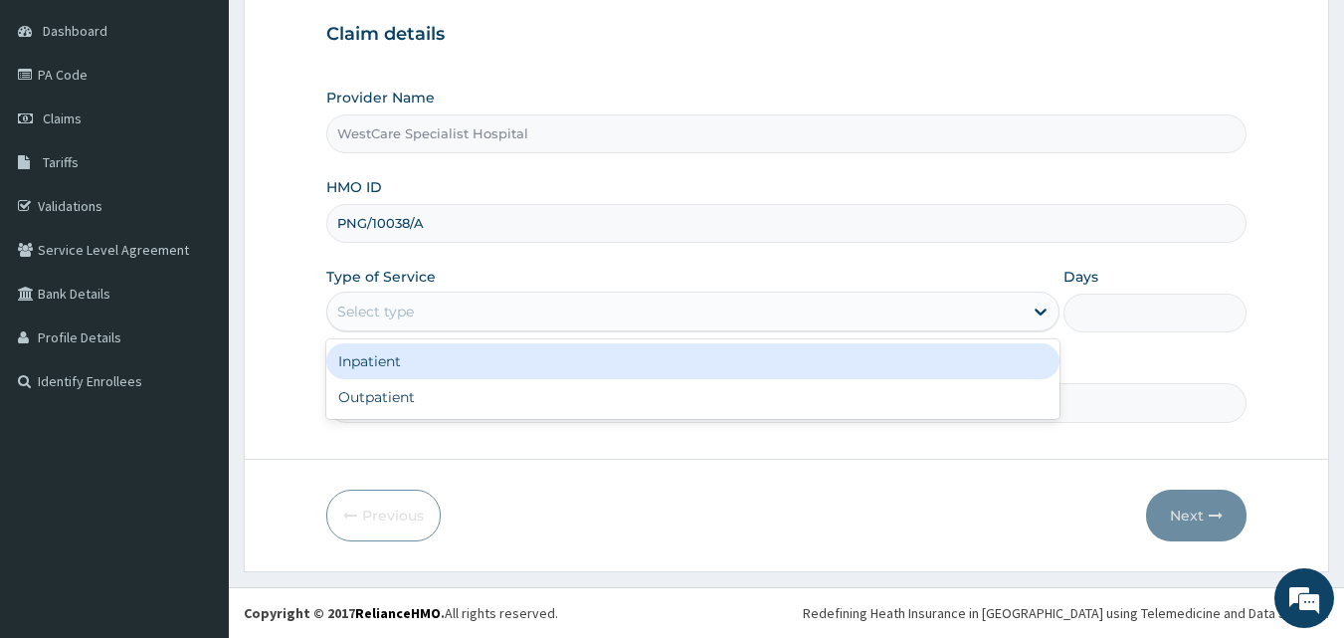
click at [474, 314] on div "Select type" at bounding box center [674, 311] width 695 height 32
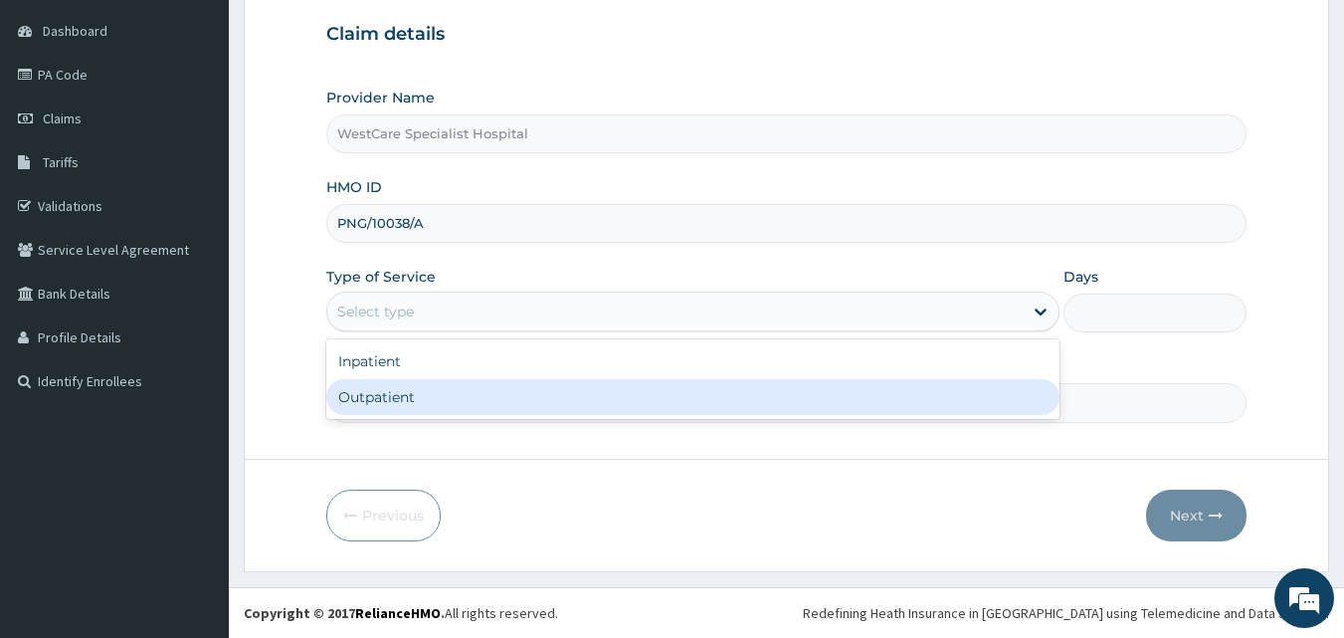
click at [460, 391] on div "Outpatient" at bounding box center [692, 397] width 733 height 36
type input "1"
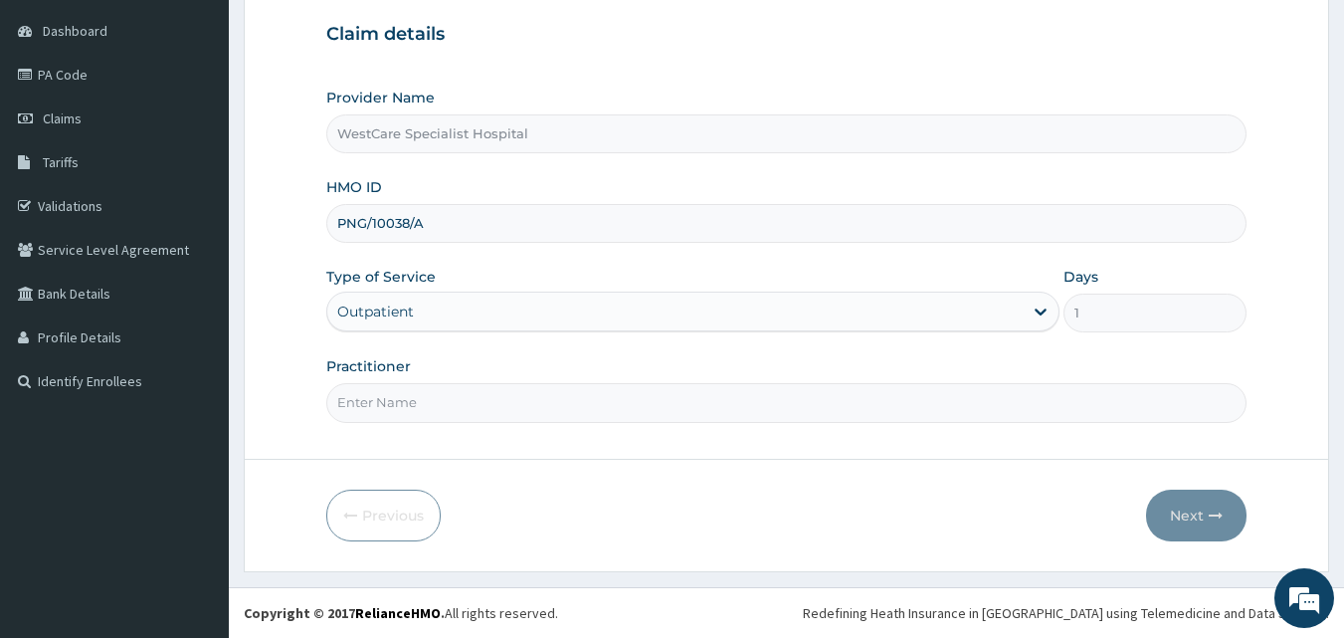
click at [441, 411] on input "Practitioner" at bounding box center [786, 402] width 921 height 39
type input "DR [PERSON_NAME]"
click at [1195, 514] on button "Next" at bounding box center [1196, 515] width 100 height 52
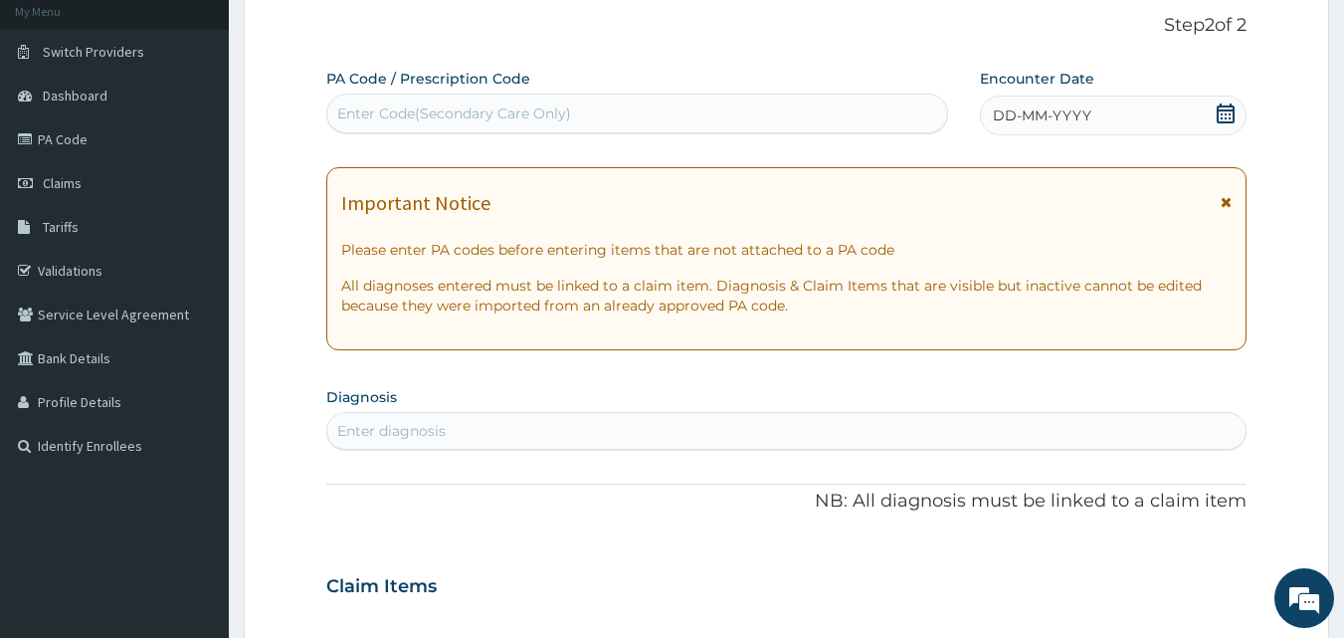
scroll to position [87, 0]
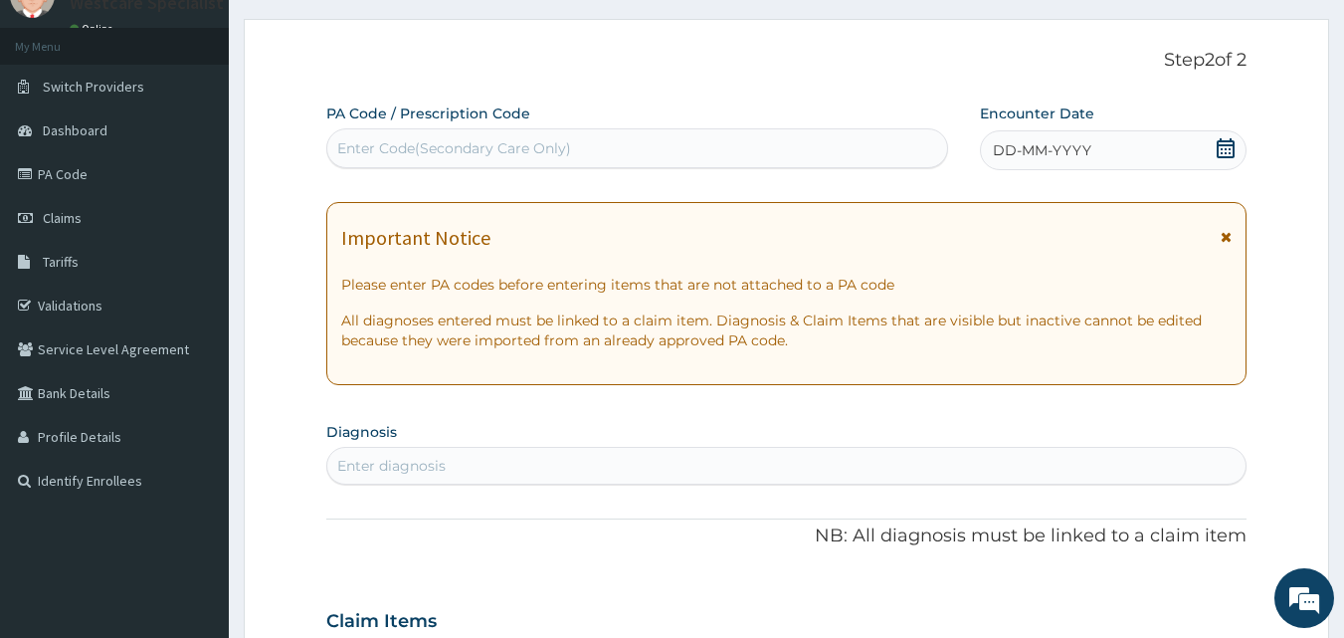
click at [865, 154] on div "Enter Code(Secondary Care Only)" at bounding box center [637, 148] width 621 height 32
type input "PA/B00173"
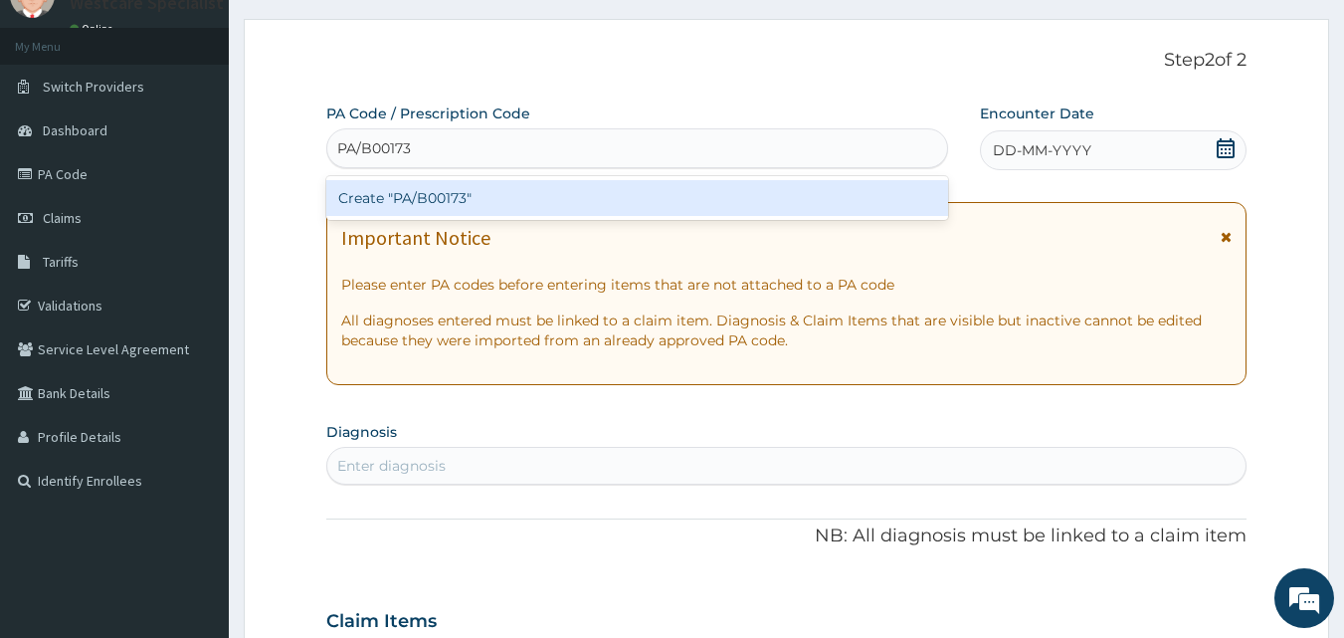
click at [556, 192] on div "Create "PA/B00173"" at bounding box center [637, 198] width 623 height 36
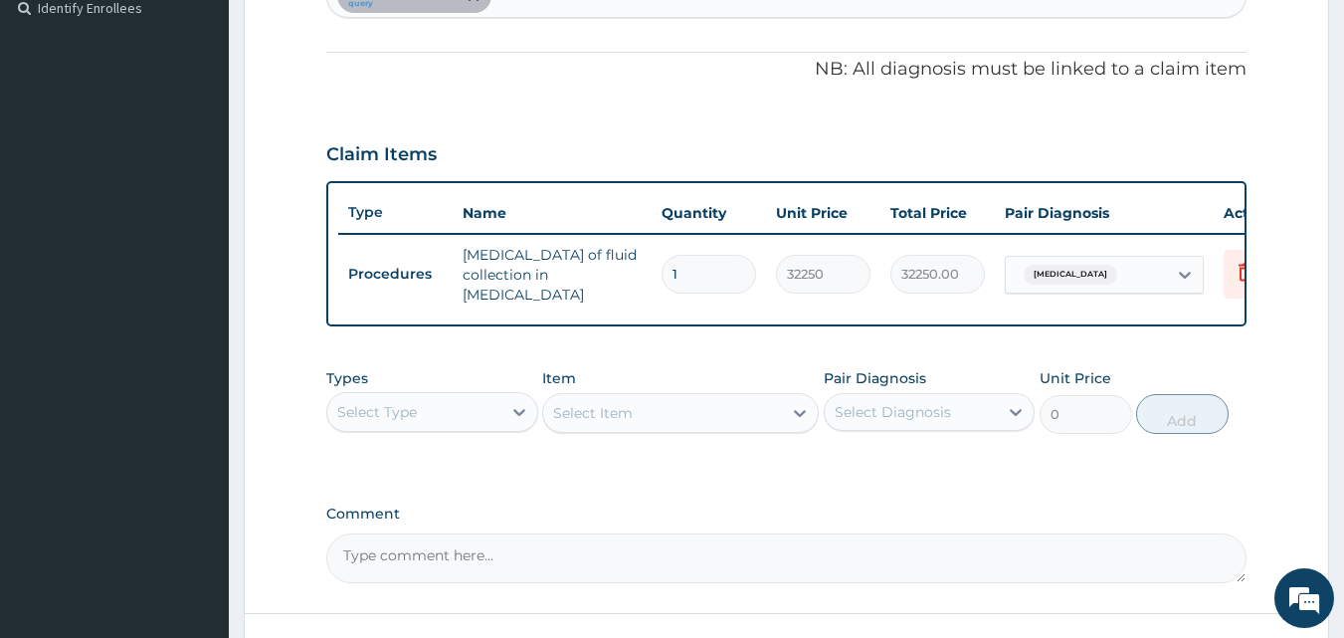
scroll to position [415, 0]
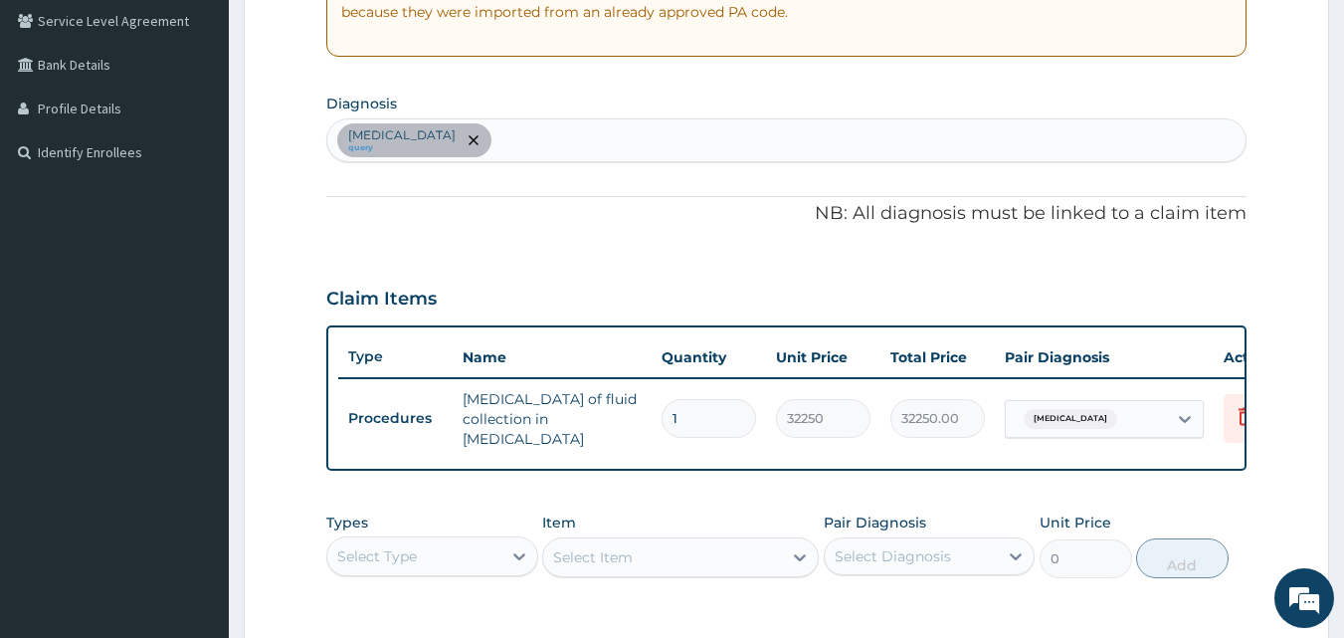
click at [510, 142] on div "Paronychia query" at bounding box center [786, 140] width 919 height 42
type input "[MEDICAL_DATA]"
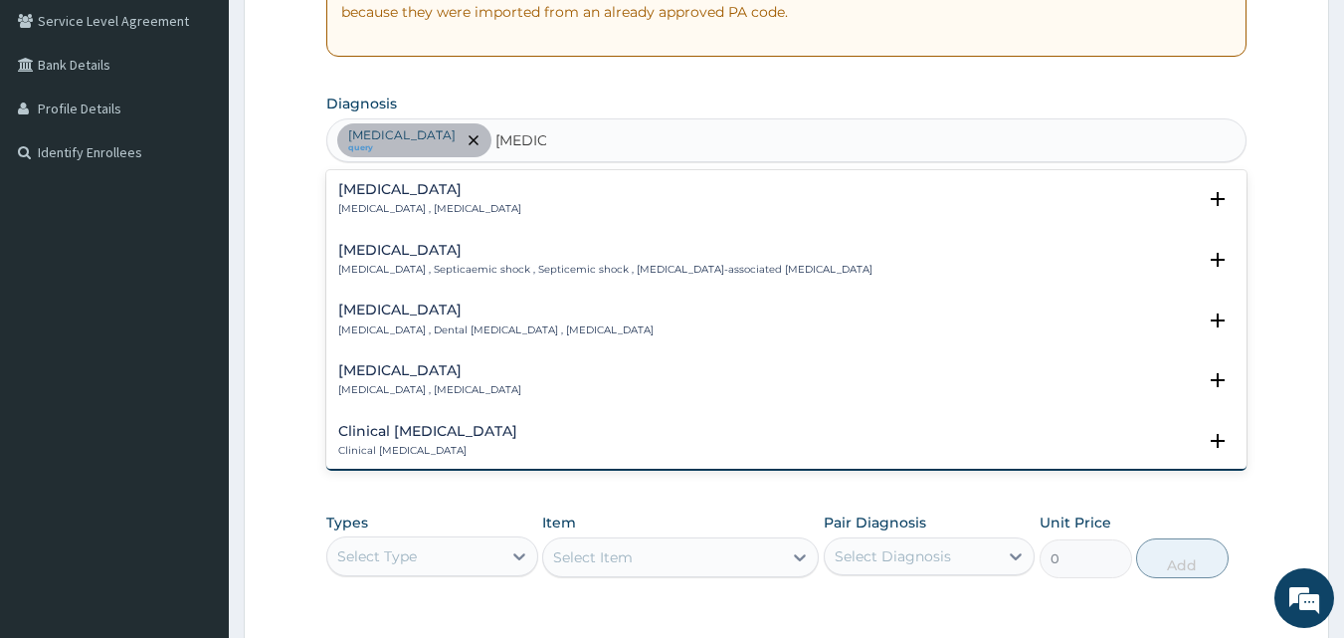
click at [387, 179] on div "Sepsis Systemic infection , Sepsis Select Status Query Query covers suspected (…" at bounding box center [786, 204] width 921 height 61
click at [381, 192] on h4 "Sepsis" at bounding box center [429, 189] width 183 height 15
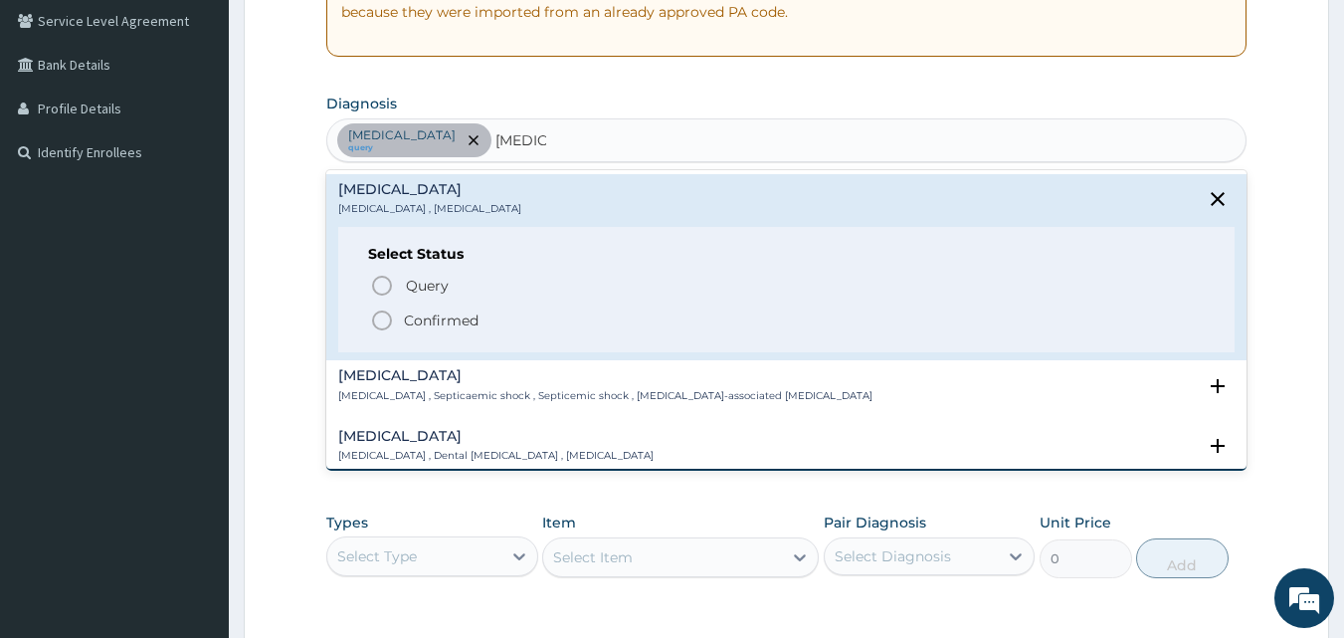
click at [384, 320] on icon "status option filled" at bounding box center [382, 320] width 24 height 24
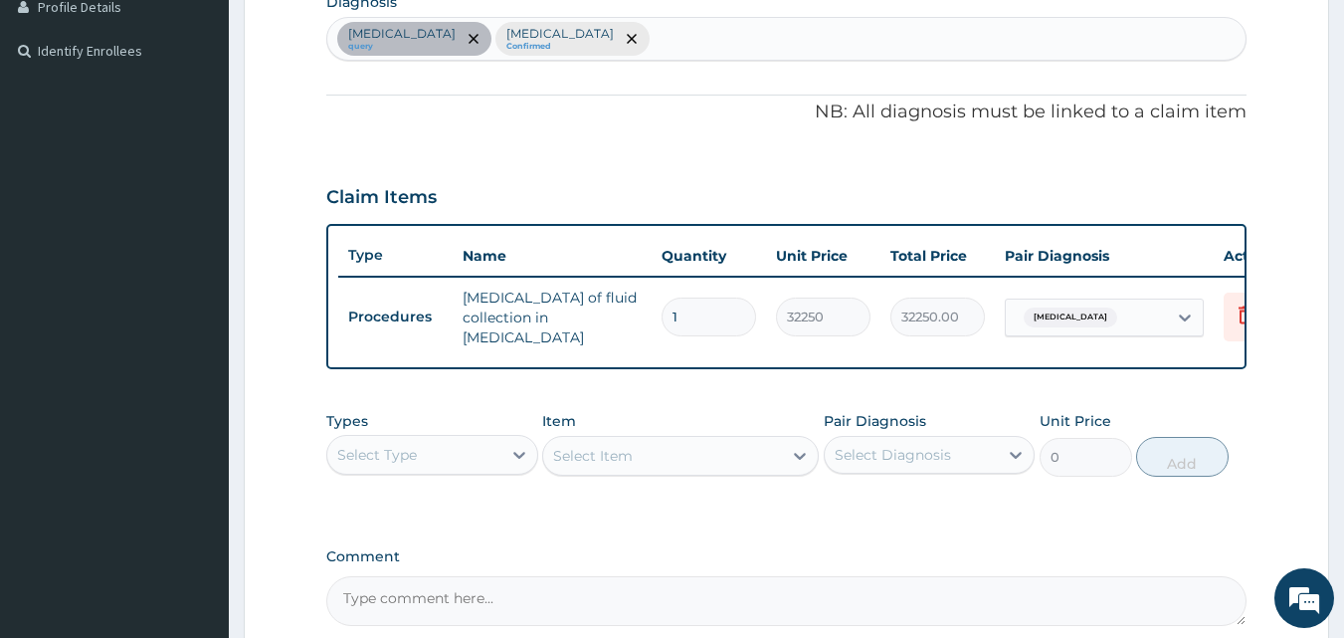
scroll to position [713, 0]
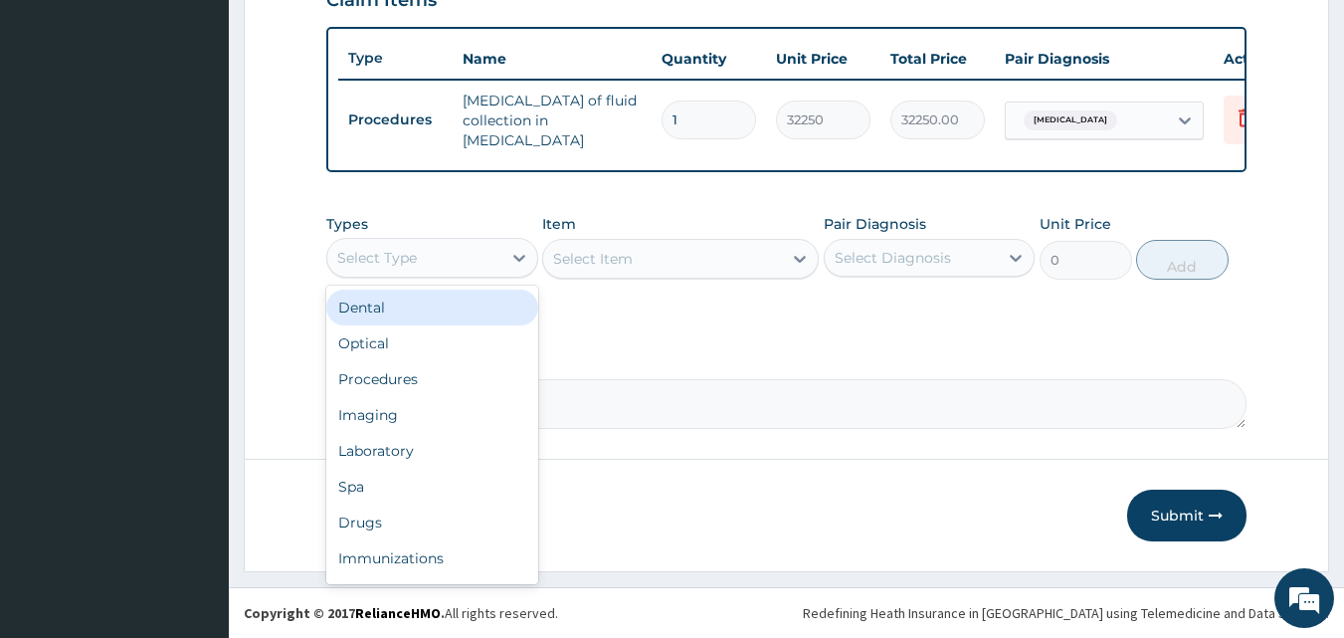
click at [428, 274] on div "Select Type" at bounding box center [414, 258] width 174 height 32
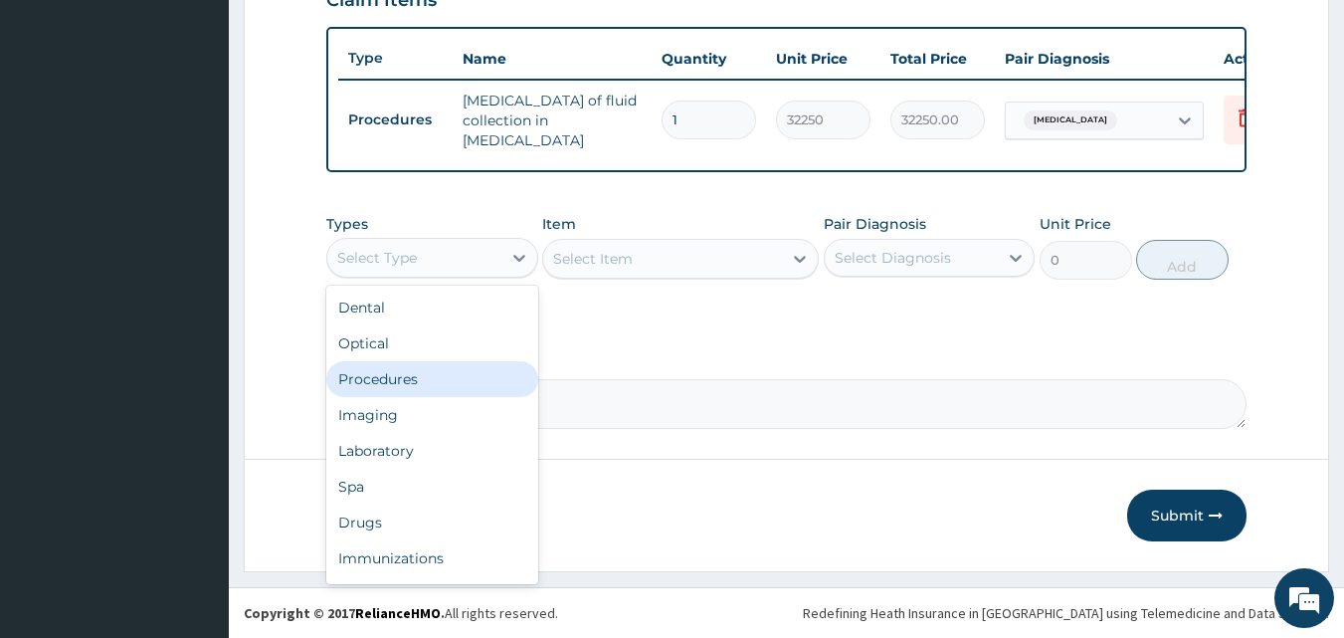
click at [415, 393] on div "Procedures" at bounding box center [432, 379] width 212 height 36
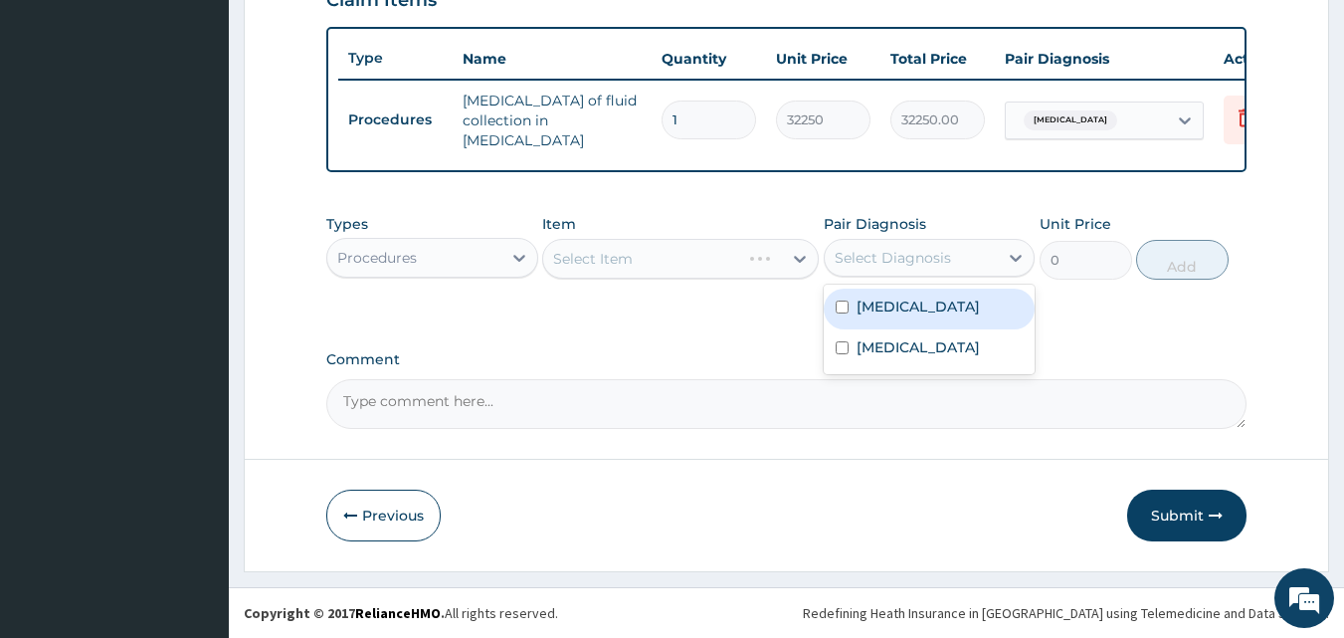
click at [897, 268] on div "Select Diagnosis" at bounding box center [893, 258] width 116 height 20
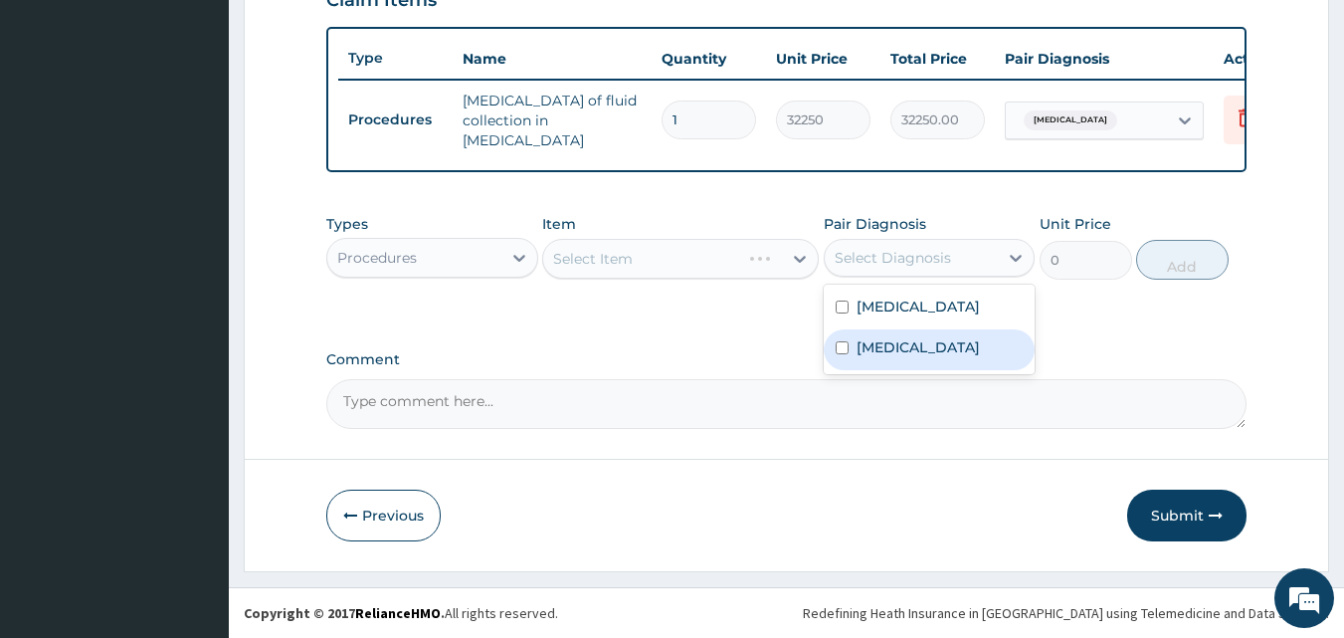
click at [895, 357] on label "Sepsis" at bounding box center [918, 347] width 123 height 20
checkbox input "true"
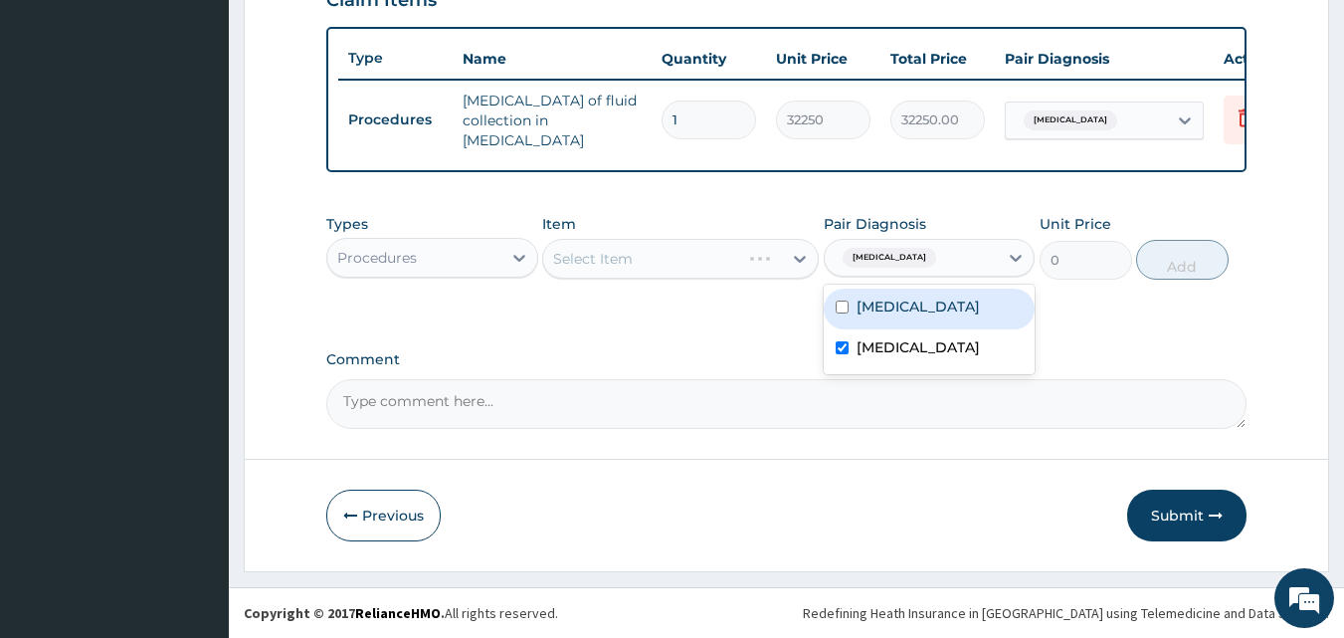
click at [916, 316] on label "Paronychia" at bounding box center [918, 306] width 123 height 20
checkbox input "true"
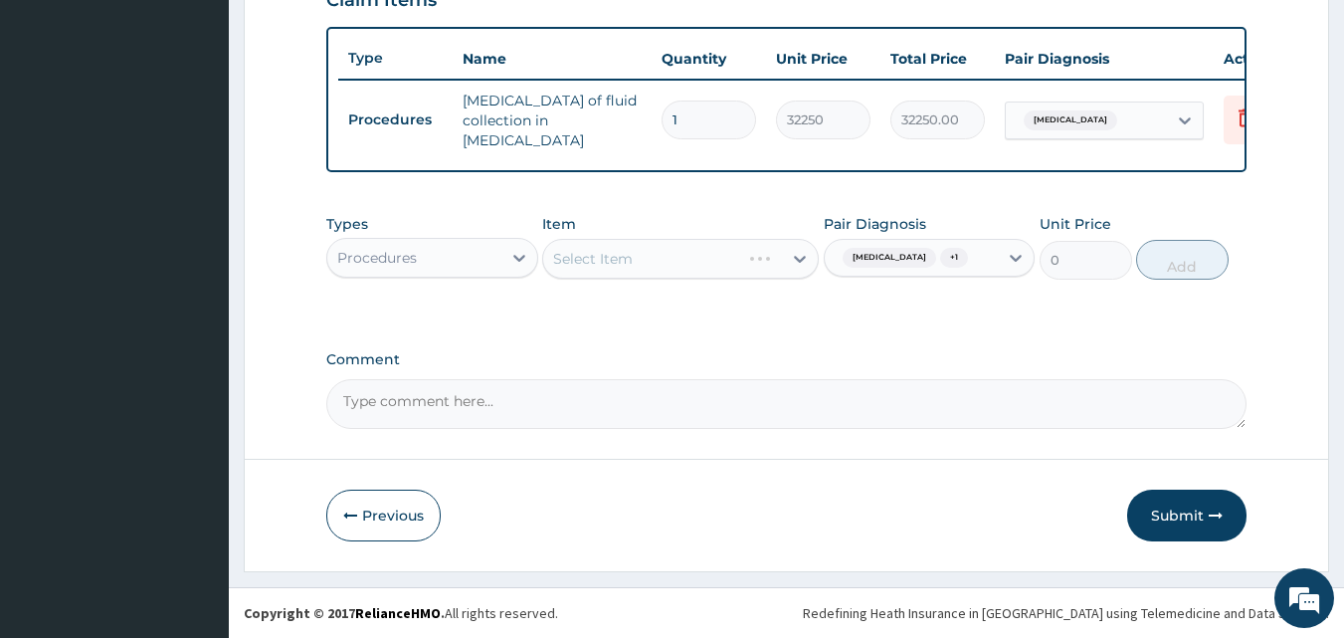
click at [644, 319] on div "Types Procedures Item Select Item Pair Diagnosis Sepsis + 1 Unit Price 0 Add" at bounding box center [786, 261] width 921 height 115
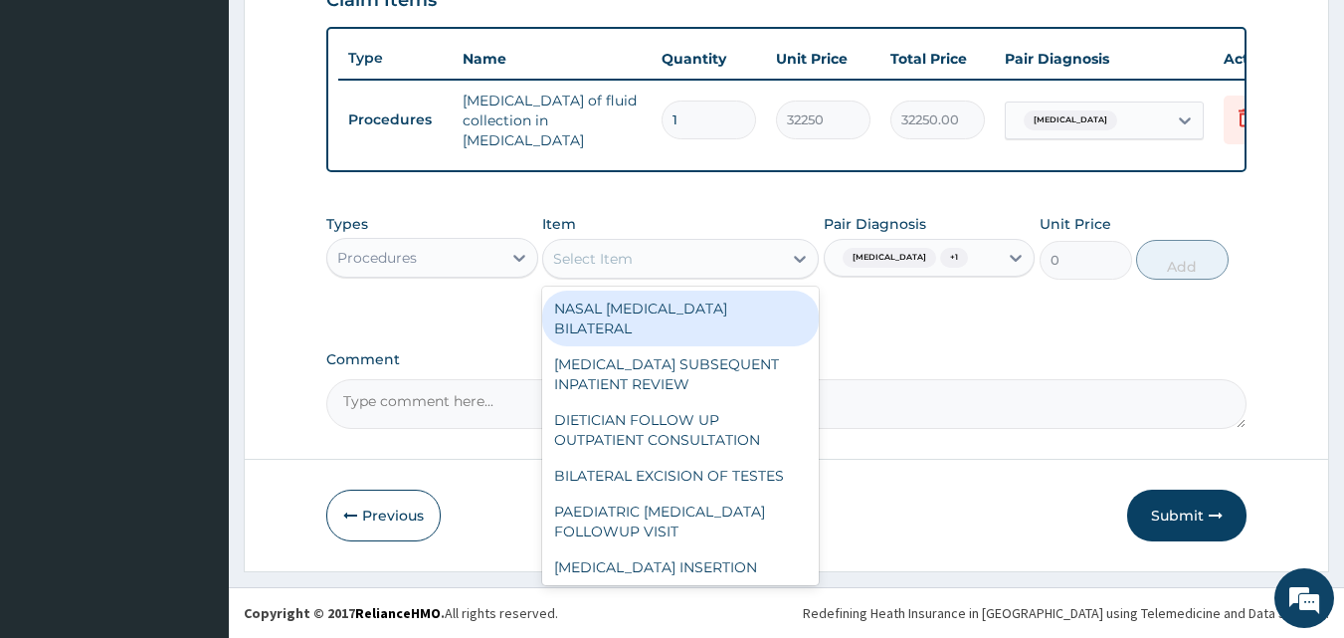
click at [639, 275] on div "Select Item" at bounding box center [662, 259] width 239 height 32
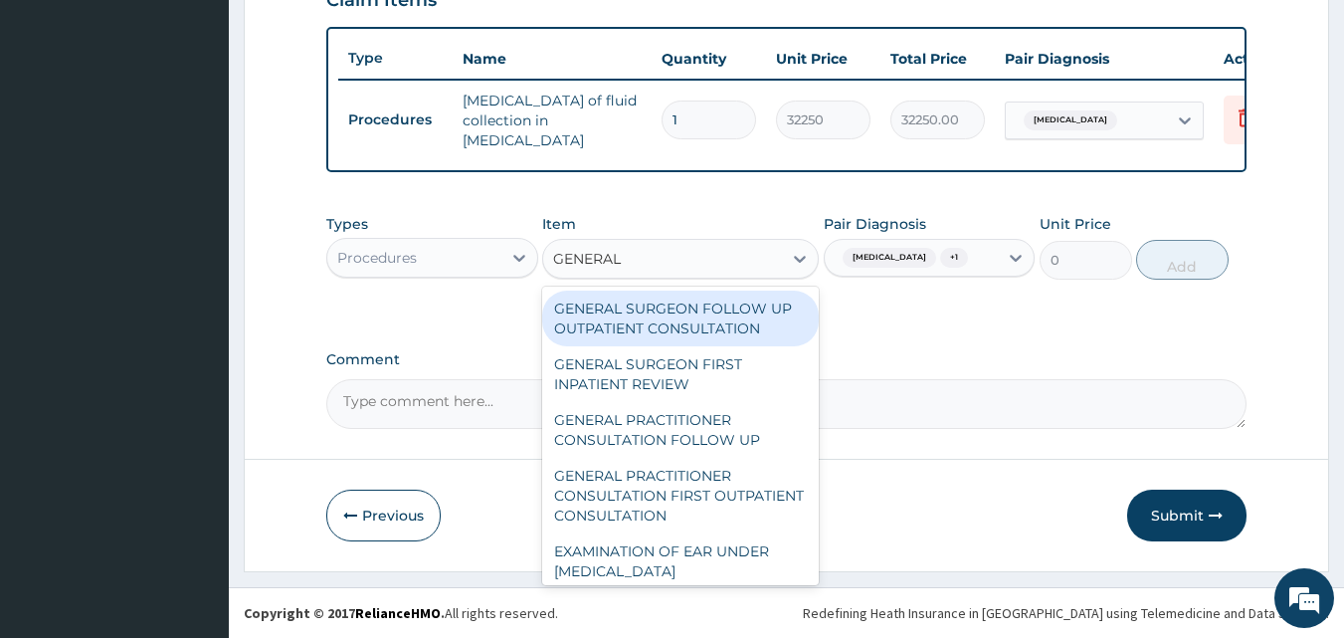
type input "GENERAL P"
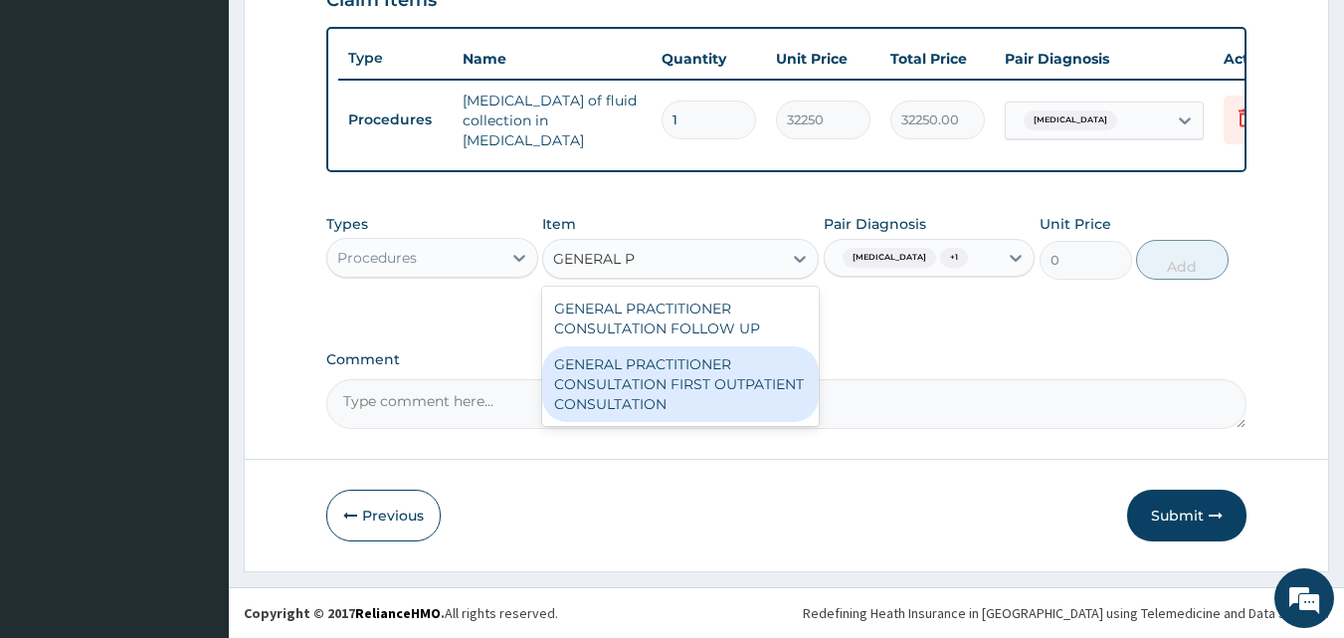
click at [684, 389] on div "GENERAL PRACTITIONER CONSULTATION FIRST OUTPATIENT CONSULTATION" at bounding box center [680, 384] width 277 height 76
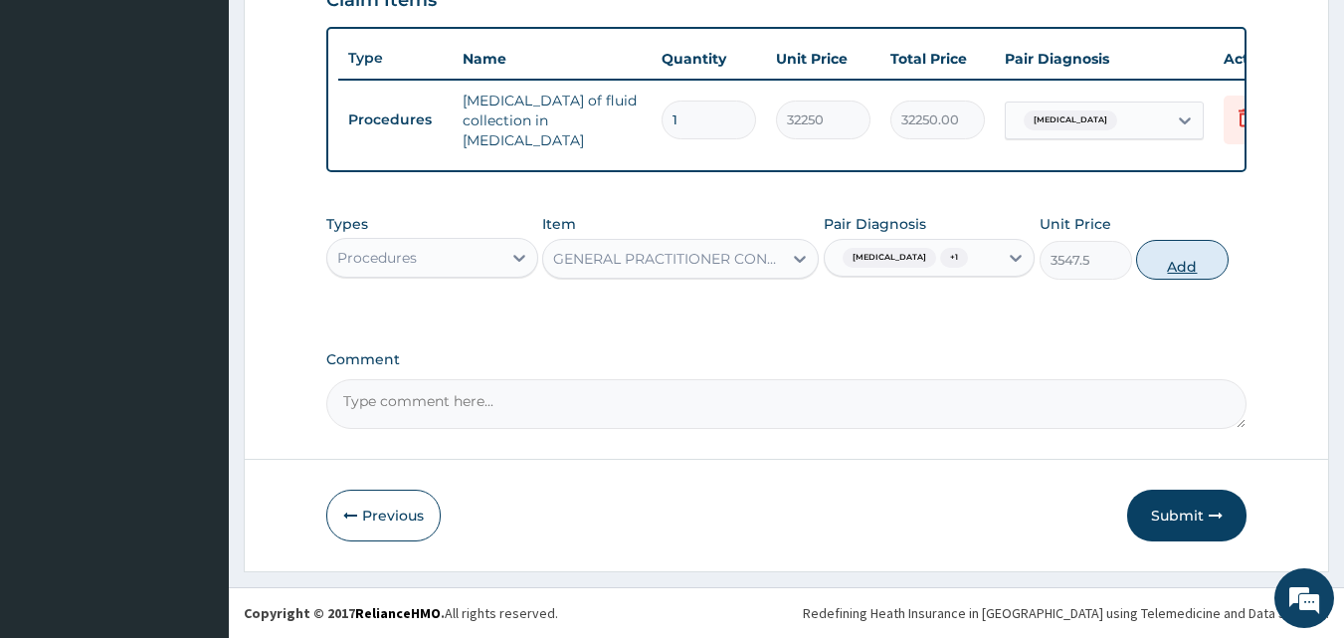
click at [1201, 269] on button "Add" at bounding box center [1182, 260] width 93 height 40
type input "0"
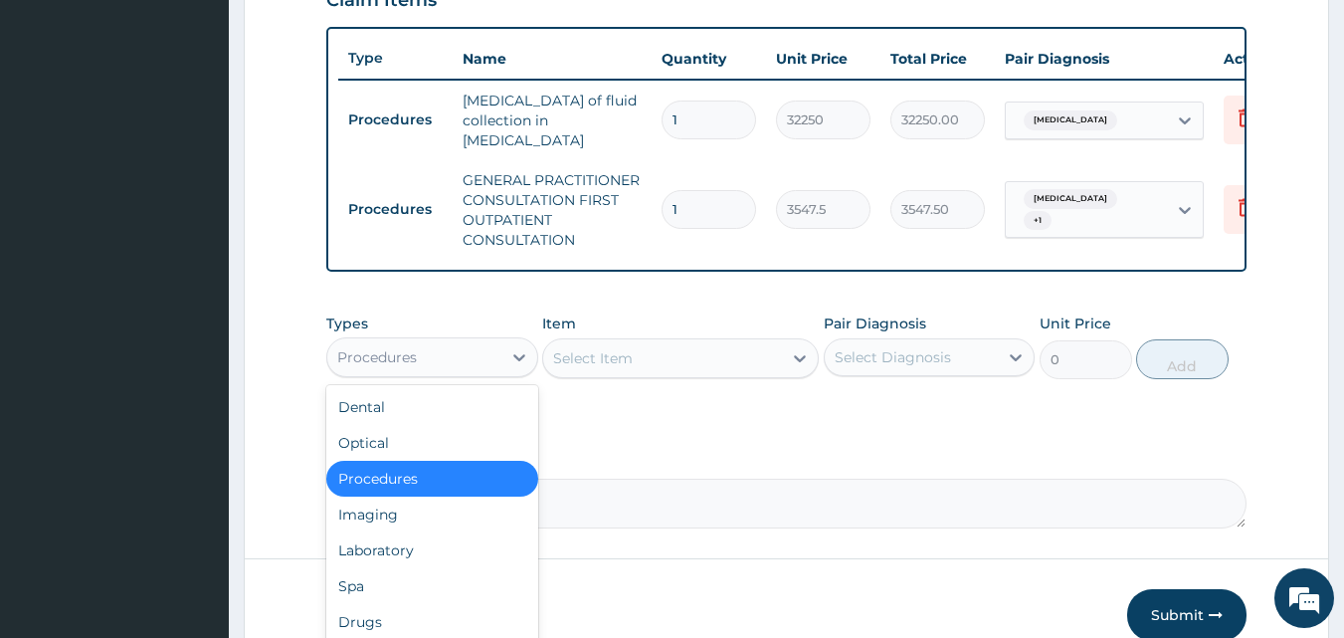
click at [455, 373] on div "Procedures" at bounding box center [414, 357] width 174 height 32
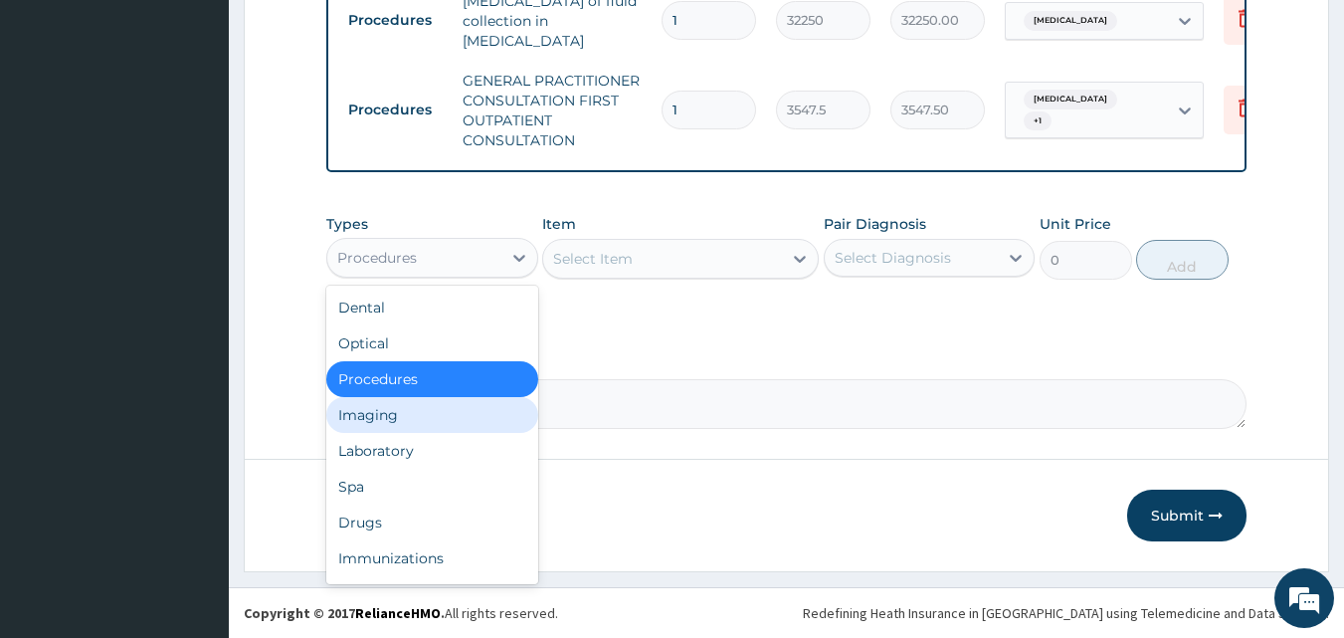
scroll to position [68, 0]
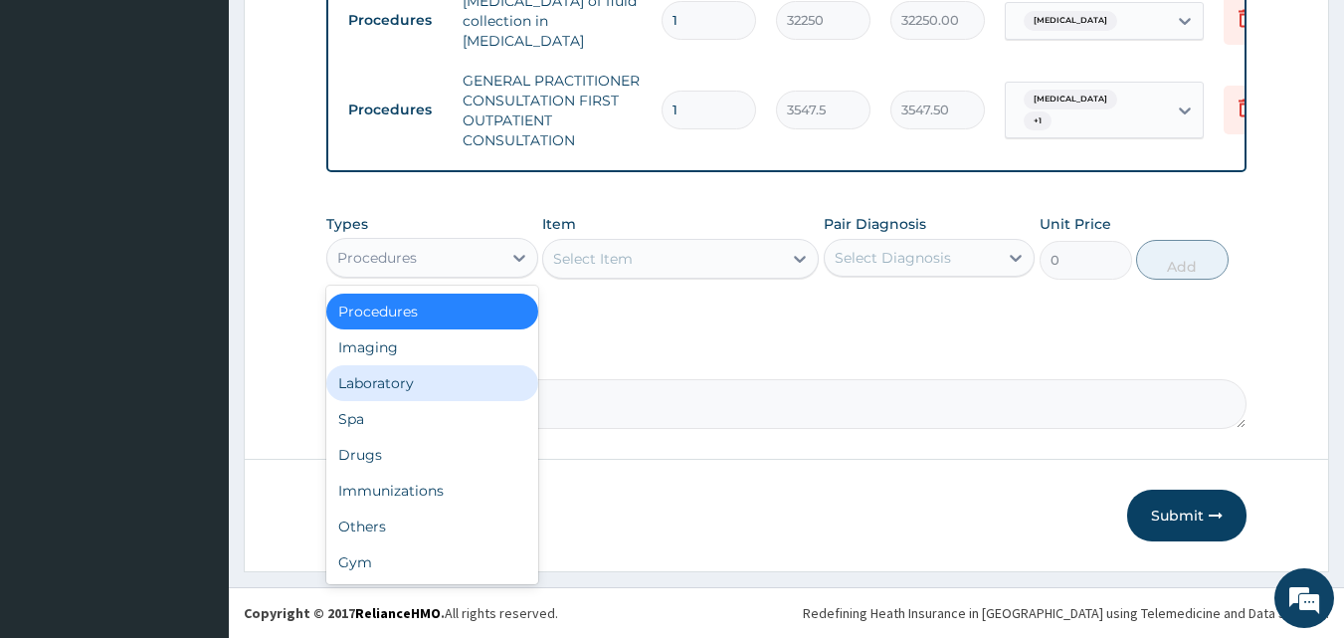
click at [439, 394] on div "Laboratory" at bounding box center [432, 383] width 212 height 36
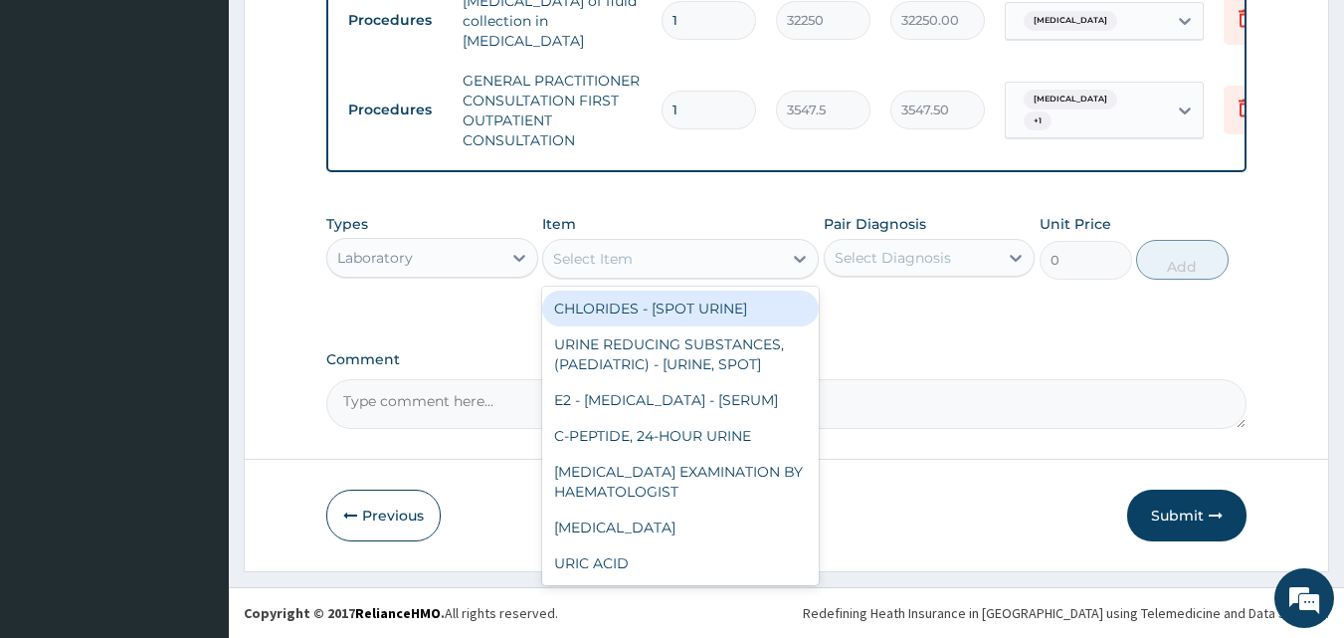
click at [638, 263] on div "Select Item" at bounding box center [662, 259] width 239 height 32
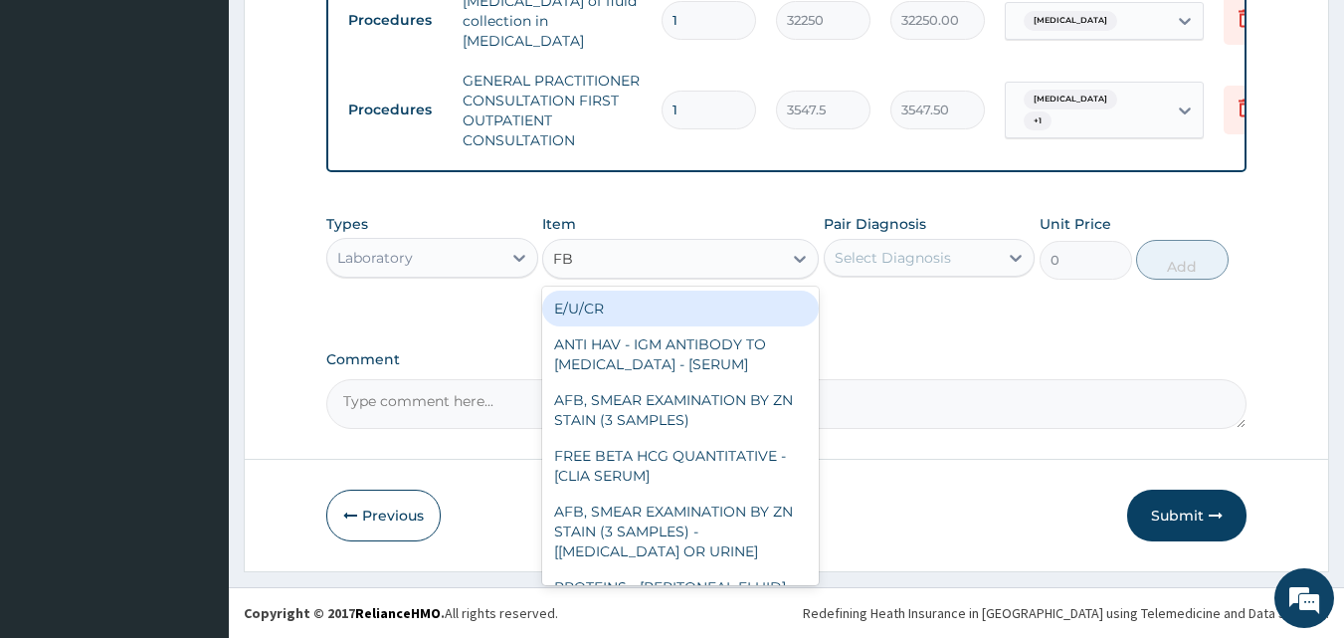
type input "FBC"
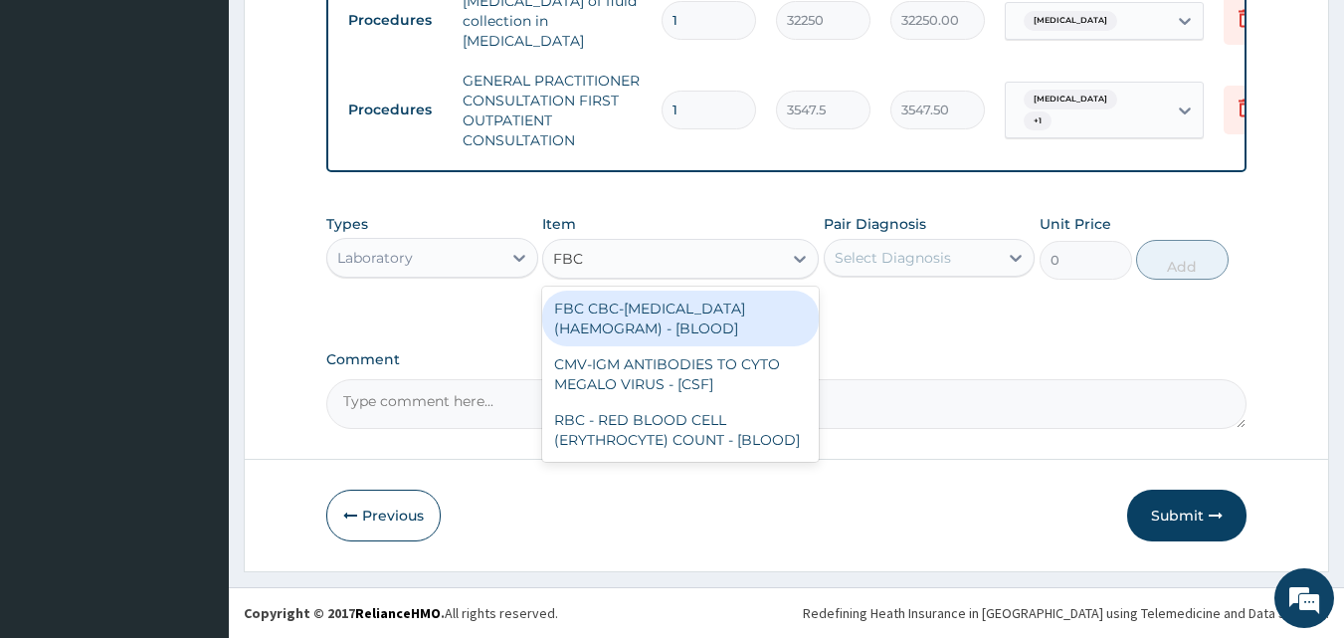
click at [669, 327] on div "FBC CBC-COMPLETE BLOOD COUNT (HAEMOGRAM) - [BLOOD]" at bounding box center [680, 318] width 277 height 56
type input "4300"
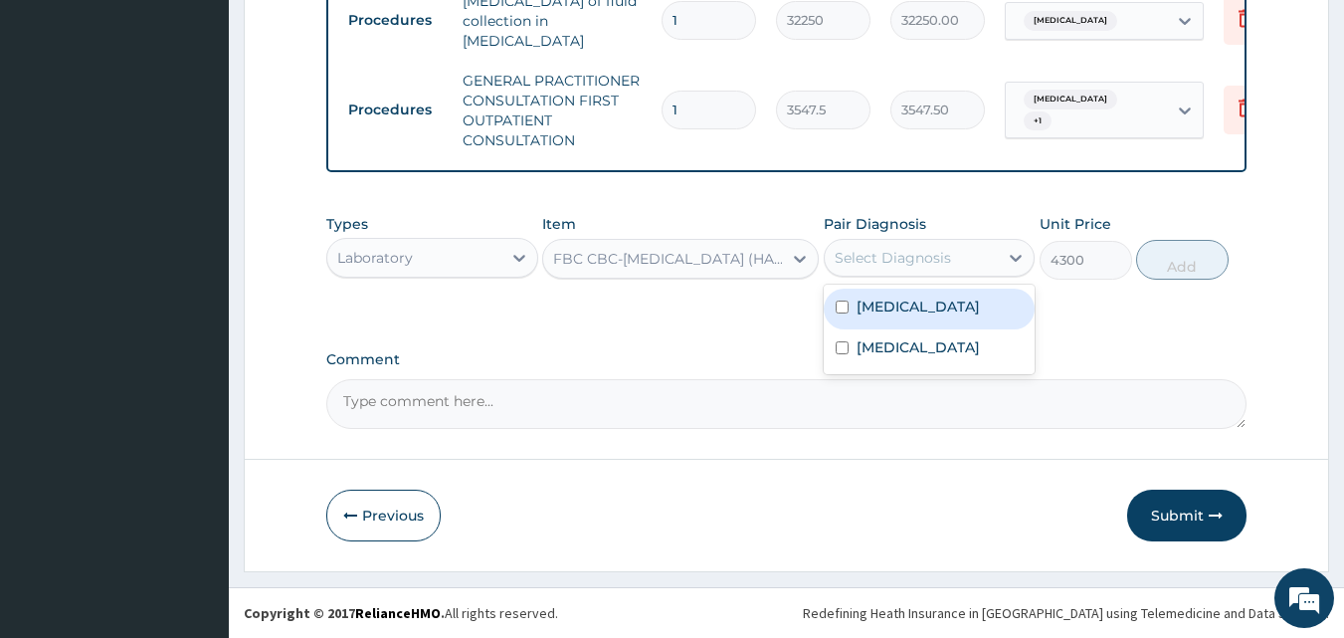
click at [862, 255] on div "Select Diagnosis" at bounding box center [893, 258] width 116 height 20
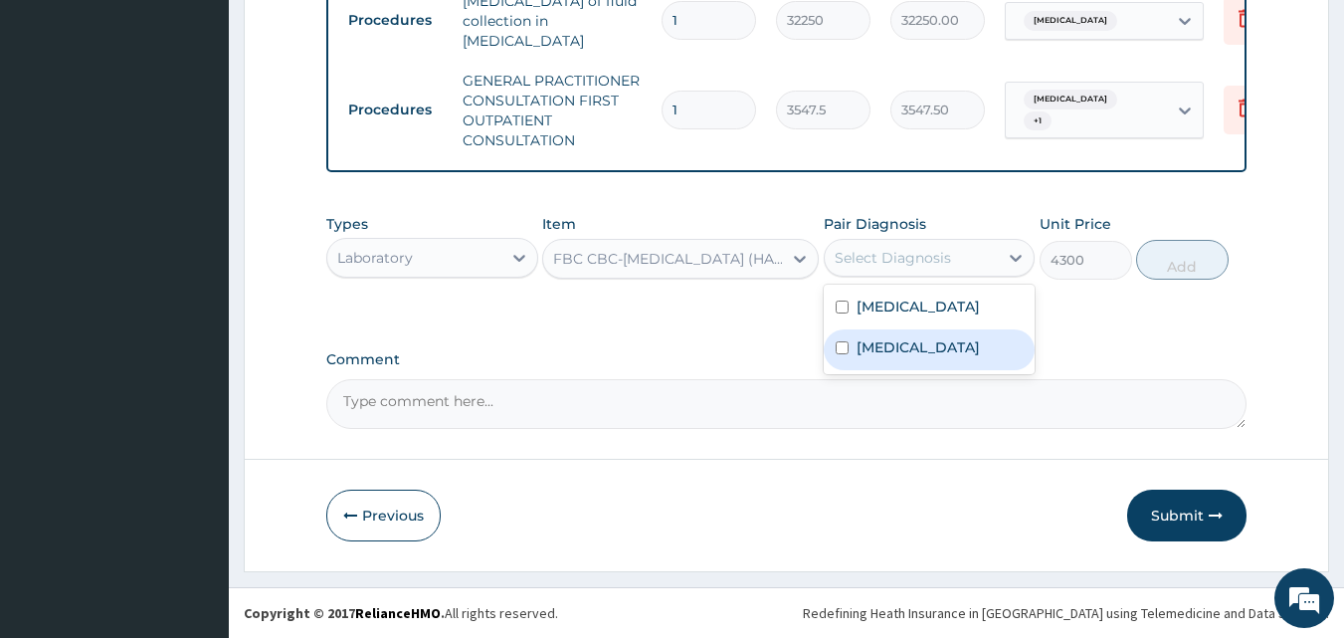
click at [900, 346] on label "Sepsis" at bounding box center [918, 347] width 123 height 20
checkbox input "true"
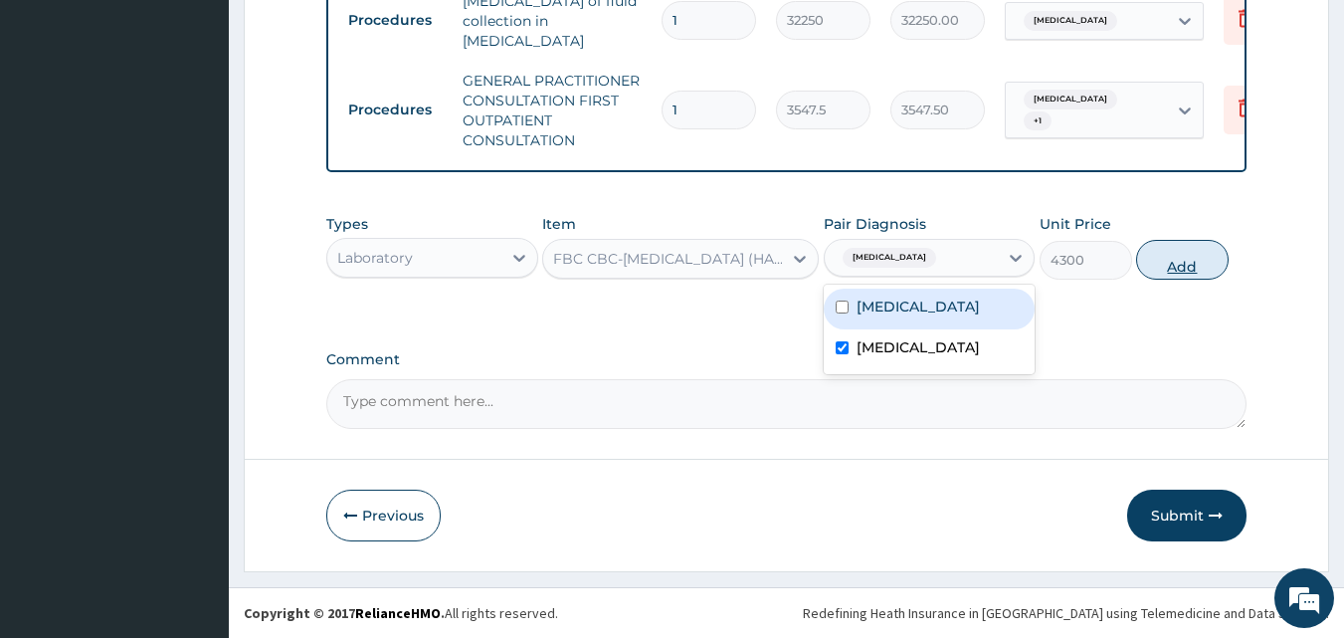
click at [1211, 258] on button "Add" at bounding box center [1182, 260] width 93 height 40
type input "0"
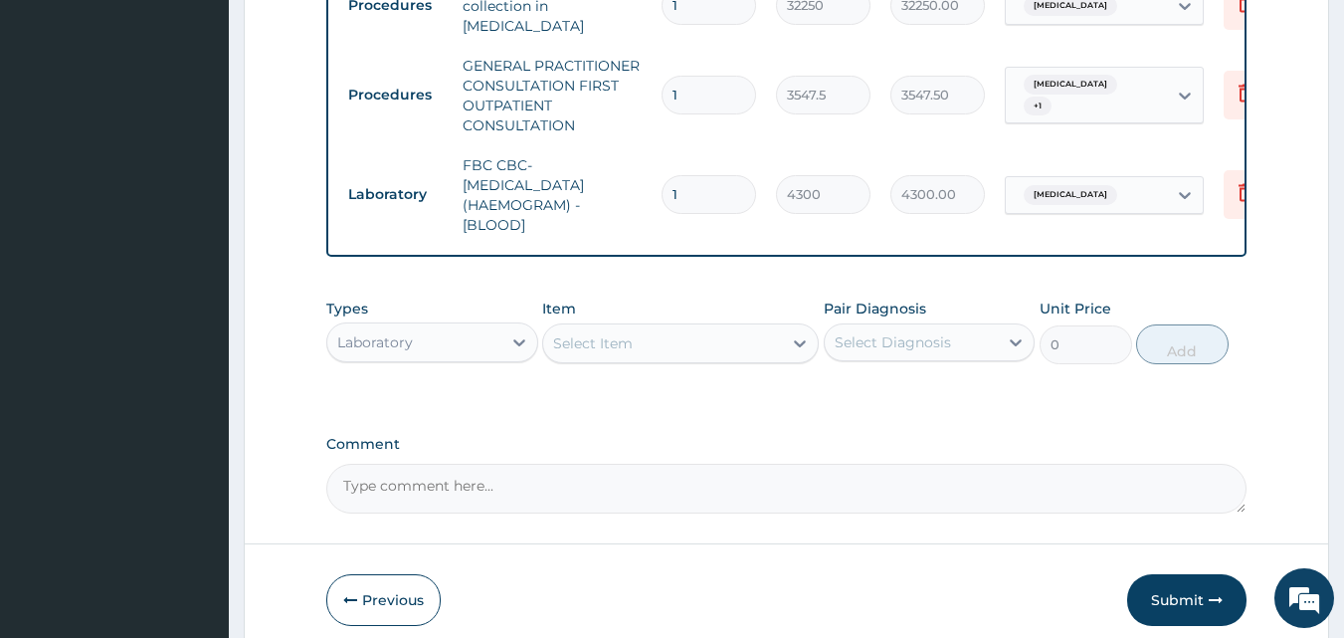
scroll to position [927, 0]
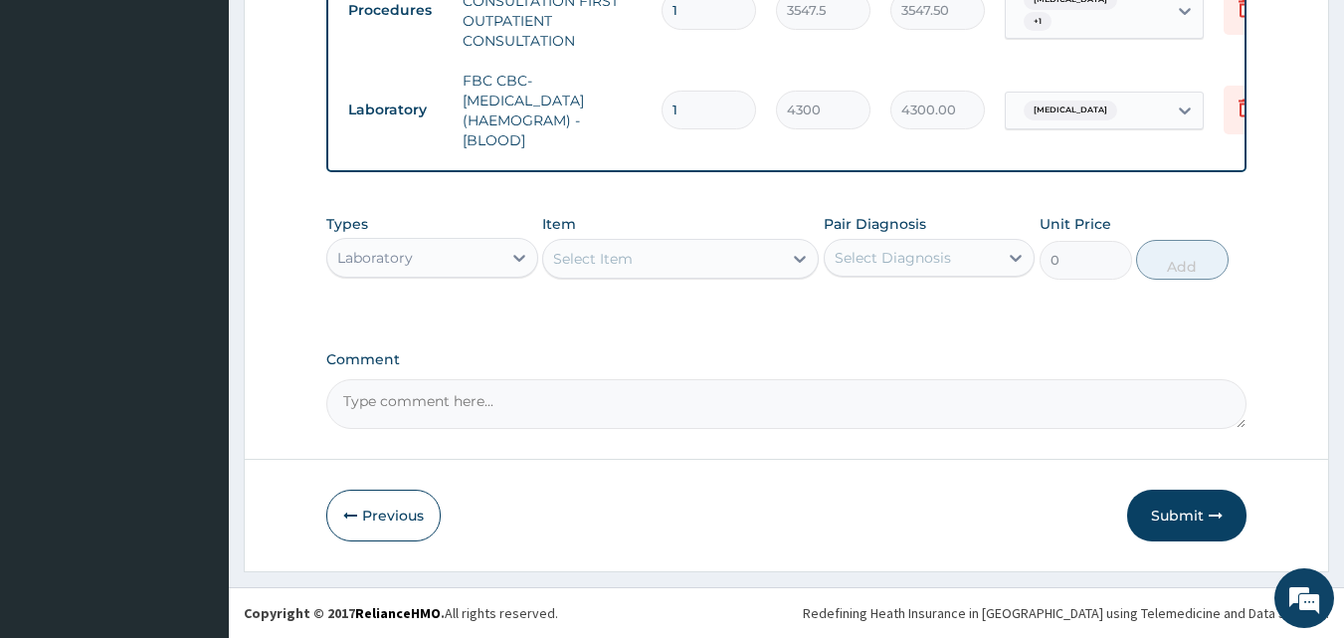
click at [413, 264] on div "Laboratory" at bounding box center [414, 258] width 174 height 32
type input "DRU"
click at [430, 310] on div "Drugs" at bounding box center [432, 307] width 212 height 36
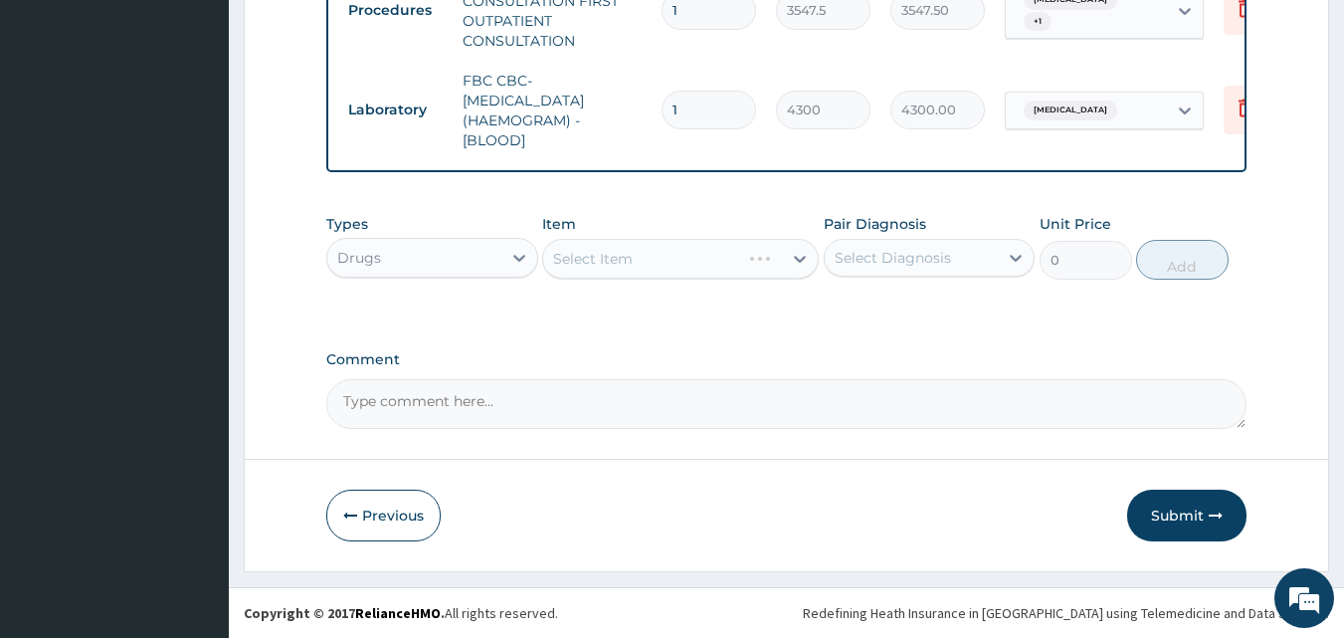
click at [802, 305] on div "Types Drugs Item Select Item Pair Diagnosis Select Diagnosis Unit Price 0 Add" at bounding box center [786, 261] width 921 height 115
click at [683, 257] on div "Select Item" at bounding box center [662, 259] width 239 height 32
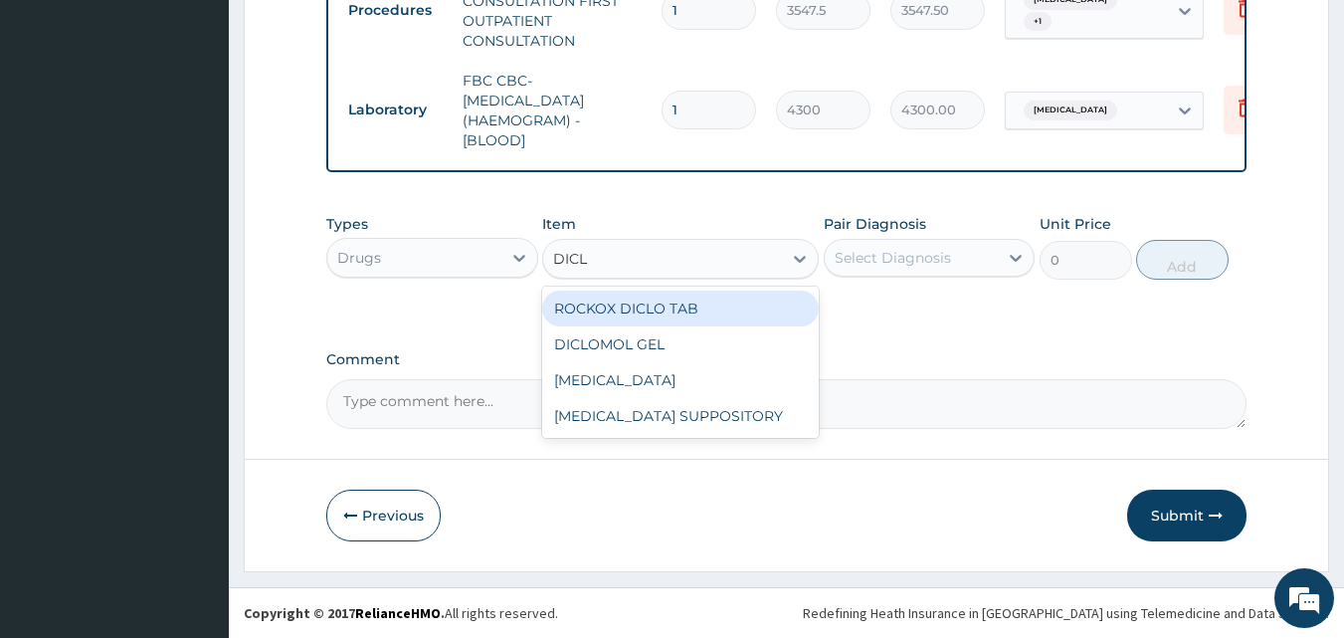
type input "DICLO"
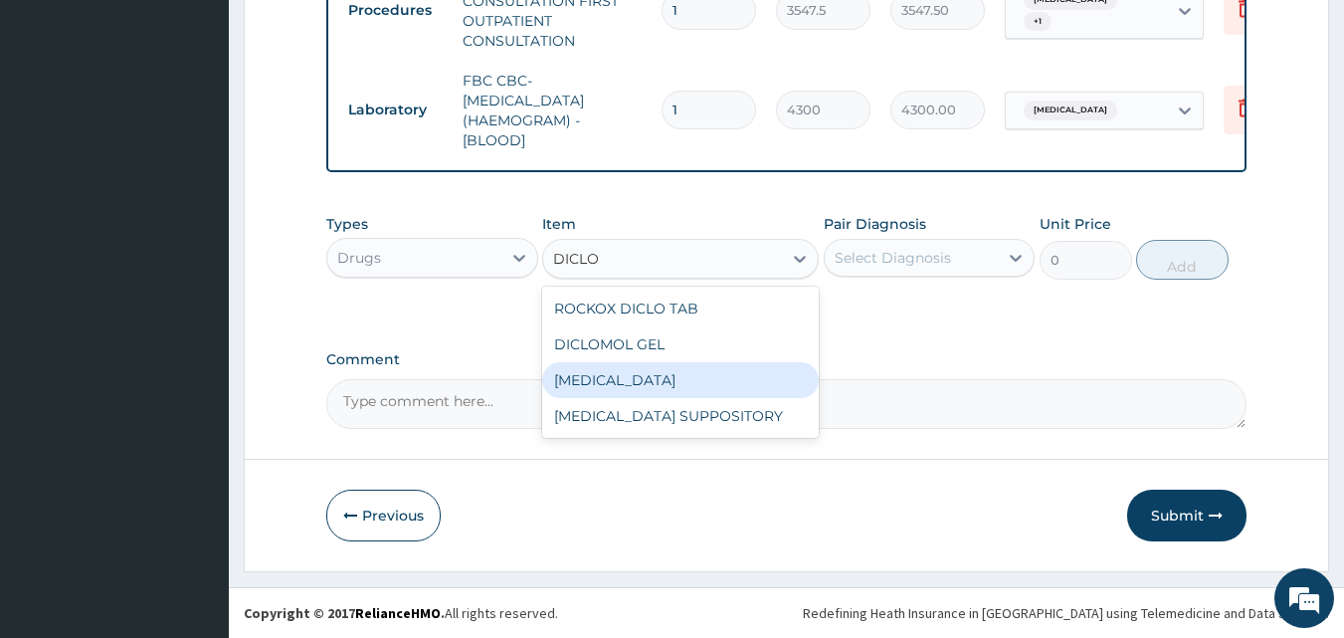
click at [680, 369] on div "[MEDICAL_DATA]" at bounding box center [680, 380] width 277 height 36
type input "591.25"
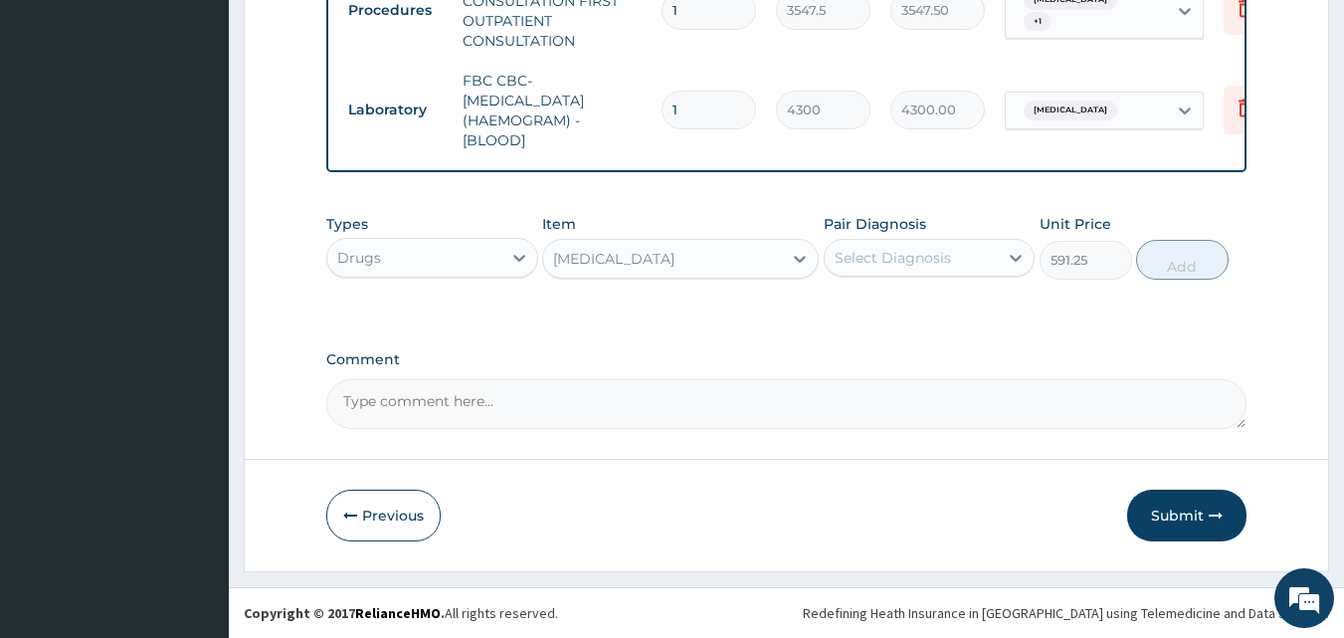
click at [911, 258] on div "Select Diagnosis" at bounding box center [893, 258] width 116 height 20
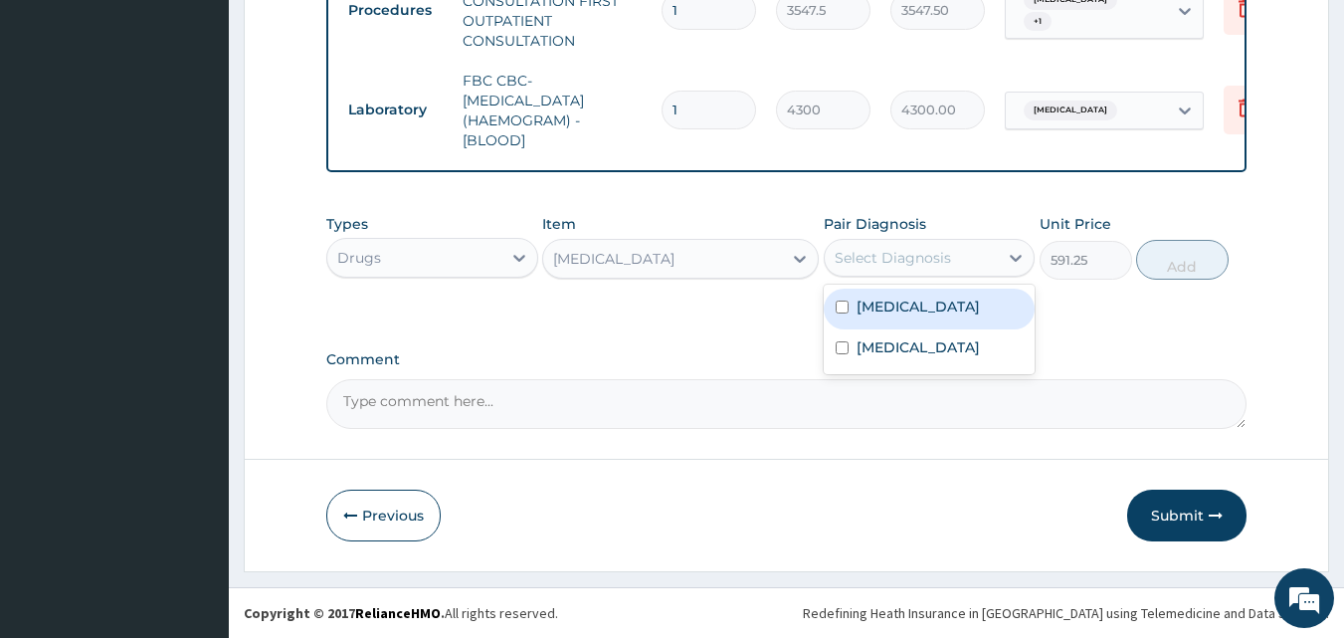
click at [931, 299] on label "Paronychia" at bounding box center [918, 306] width 123 height 20
checkbox input "true"
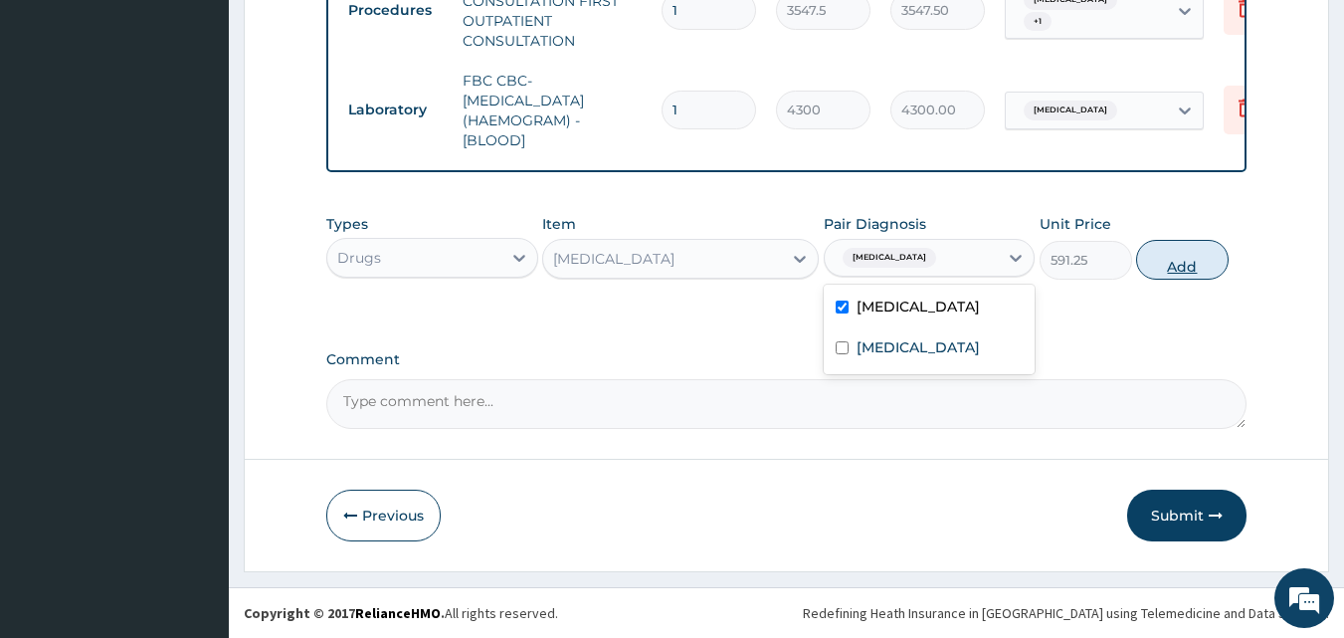
click at [1183, 255] on button "Add" at bounding box center [1182, 260] width 93 height 40
type input "0"
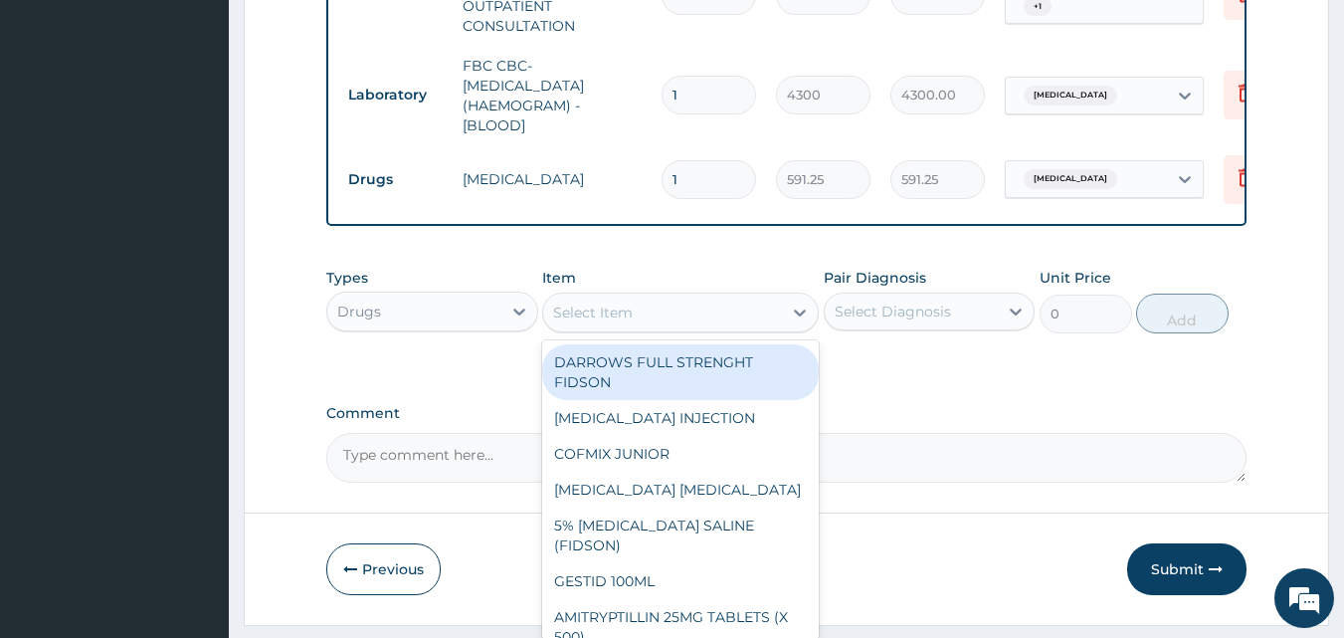
click at [638, 328] on div "Select Item" at bounding box center [662, 312] width 239 height 32
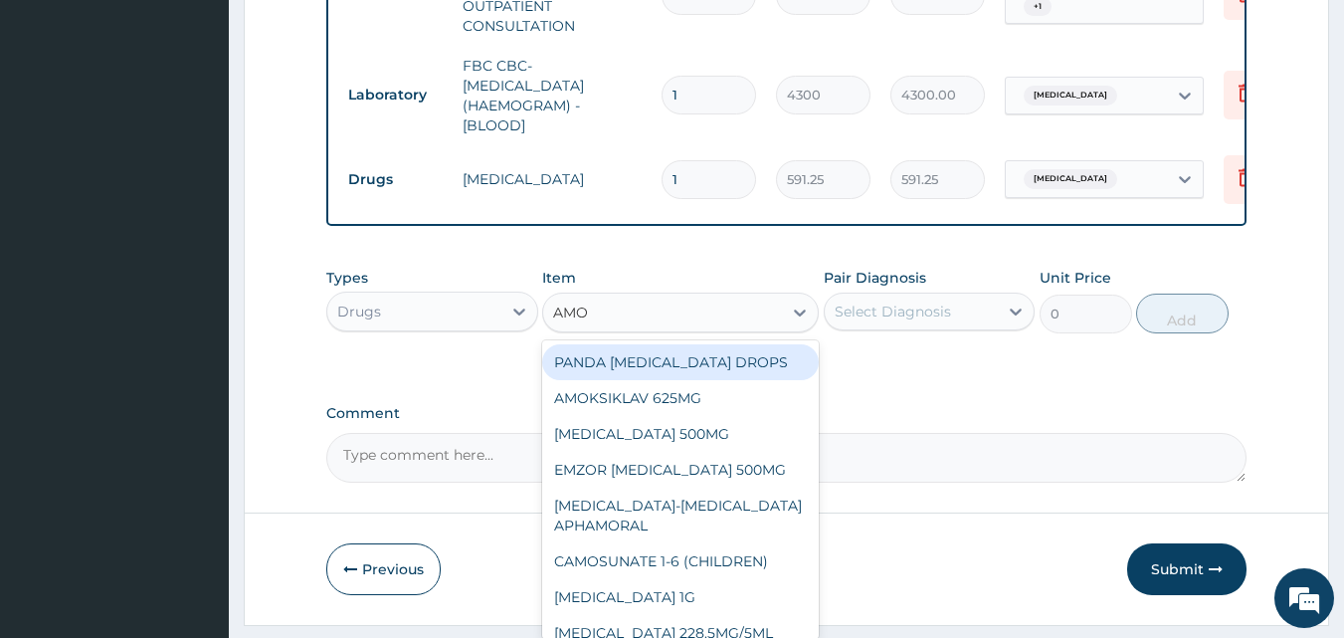
type input "AMOX"
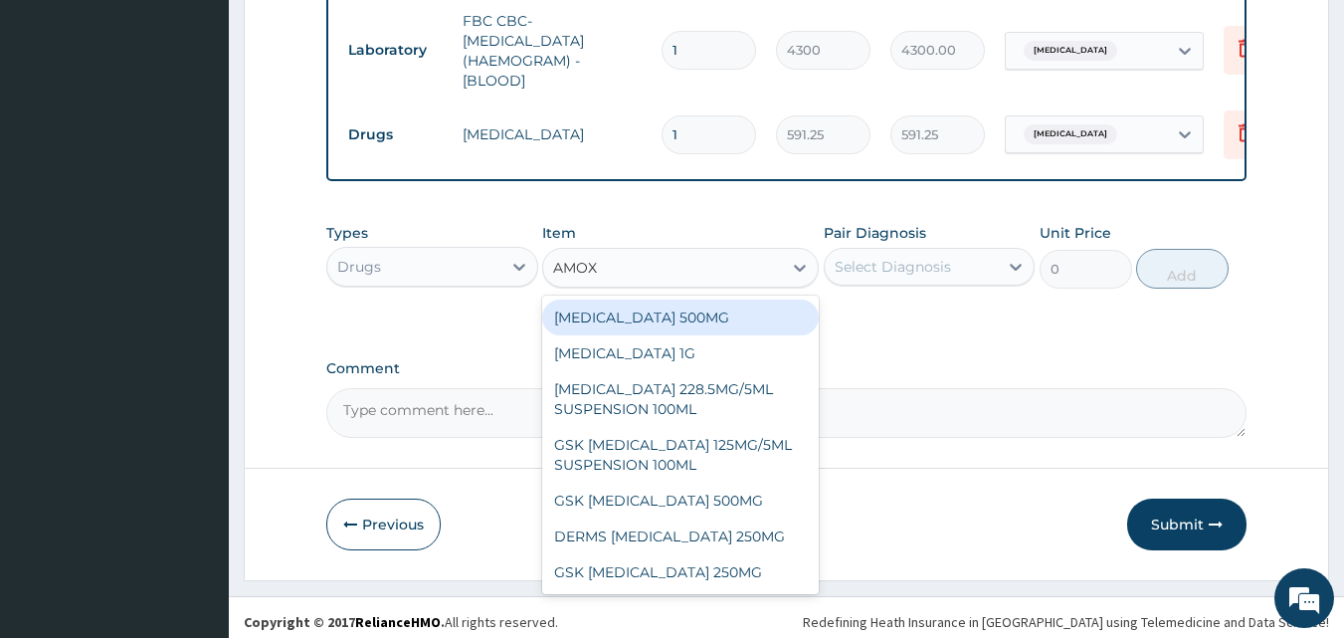
scroll to position [996, 0]
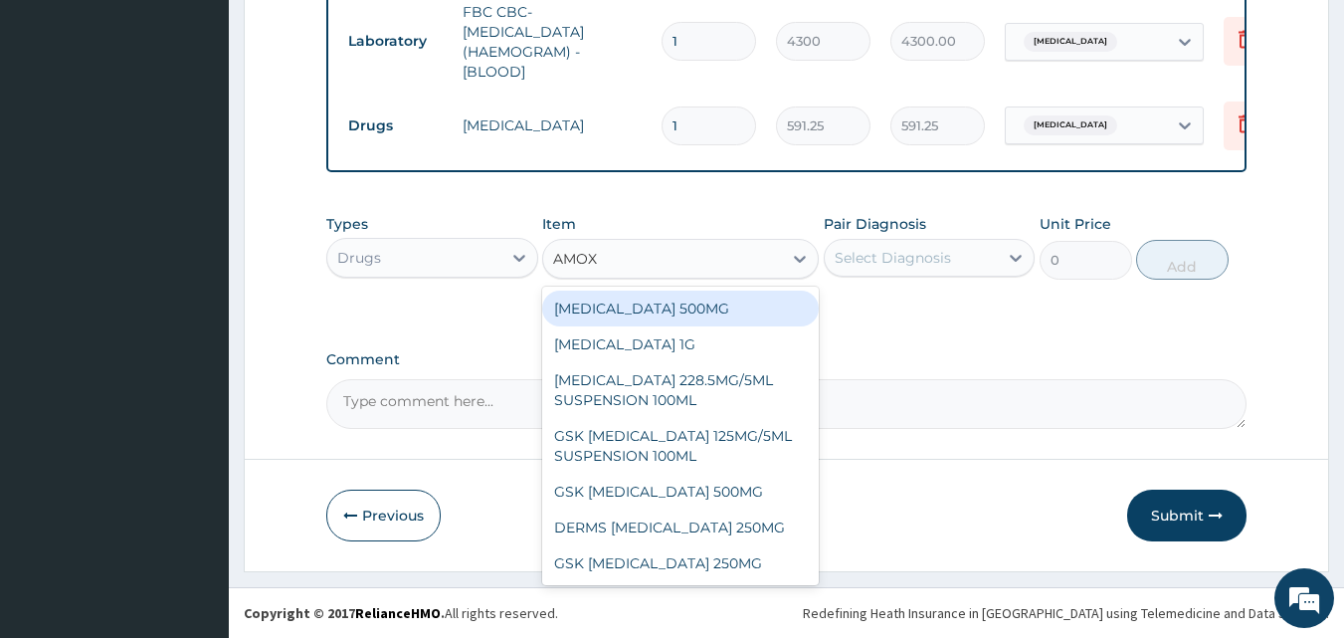
click at [696, 313] on div "AMOXICILLIN 500MG" at bounding box center [680, 308] width 277 height 36
type input "70.94999694824219"
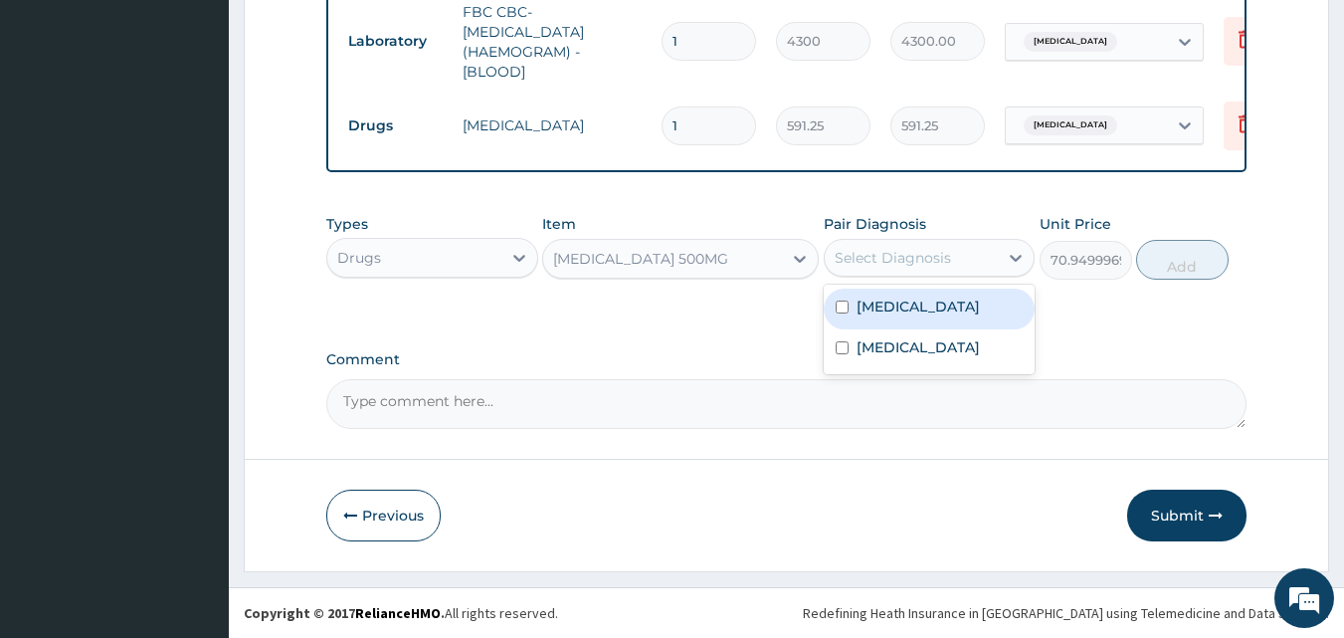
click at [957, 263] on div "Select Diagnosis" at bounding box center [912, 258] width 174 height 32
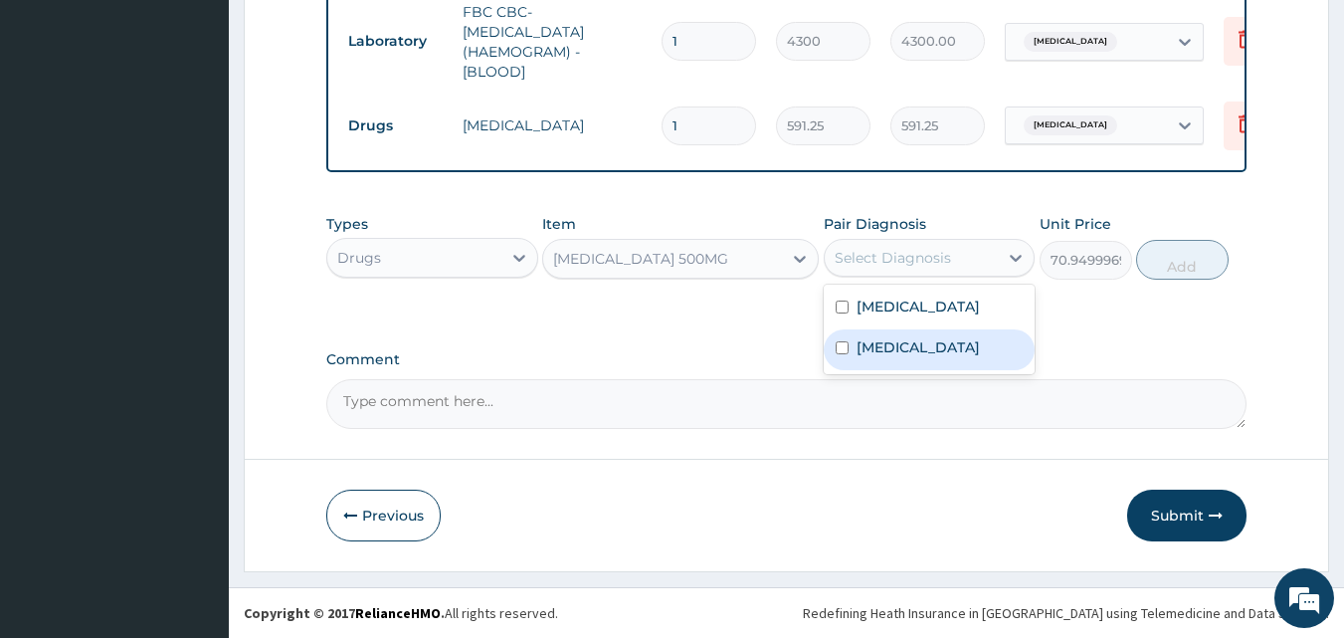
click at [942, 329] on div "Sepsis" at bounding box center [930, 349] width 212 height 41
checkbox input "true"
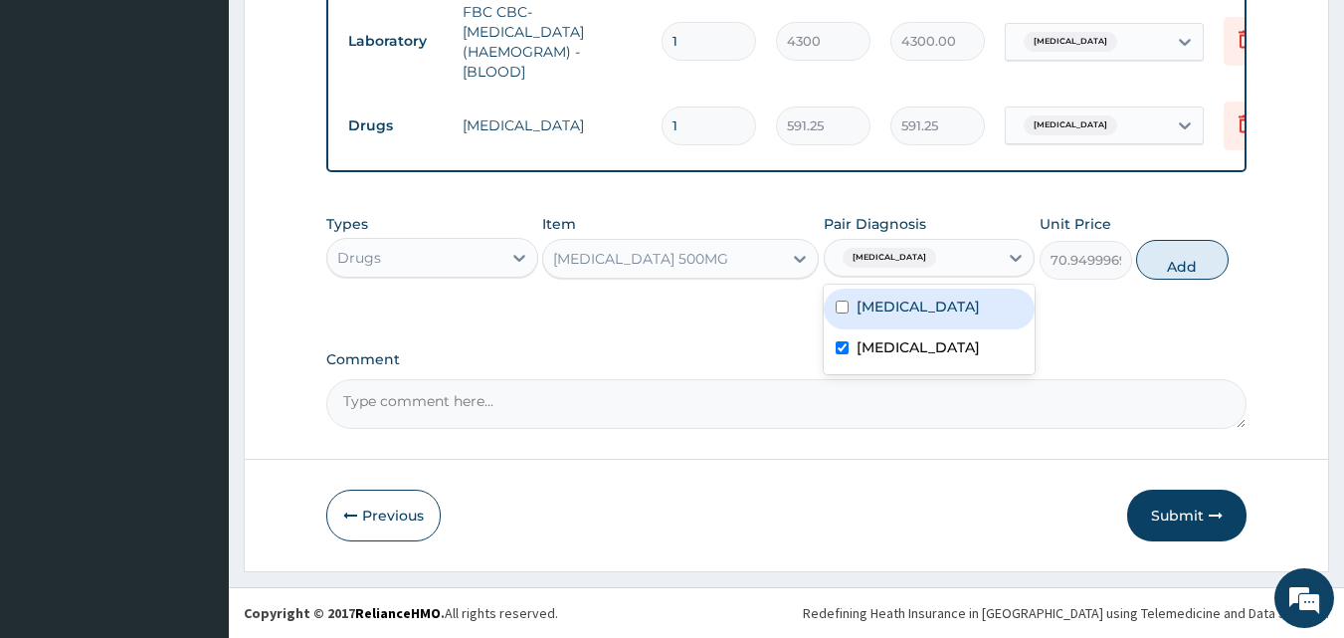
drag, startPoint x: 939, startPoint y: 304, endPoint x: 958, endPoint y: 292, distance: 22.4
click at [939, 301] on div "Paronychia" at bounding box center [930, 308] width 212 height 41
checkbox input "true"
click at [1133, 259] on div "Types Drugs Item AMOXICILLIN 500MG Pair Diagnosis option Paronychia, selected. …" at bounding box center [786, 247] width 921 height 86
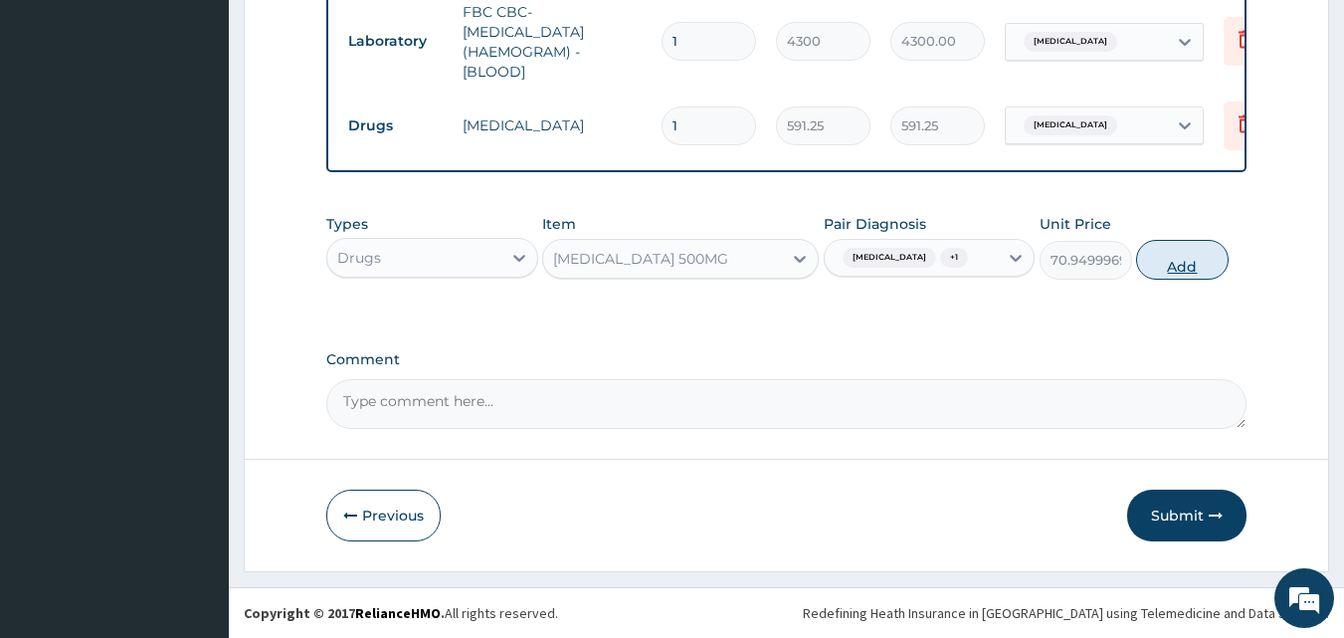
click at [1150, 255] on button "Add" at bounding box center [1182, 260] width 93 height 40
type input "0"
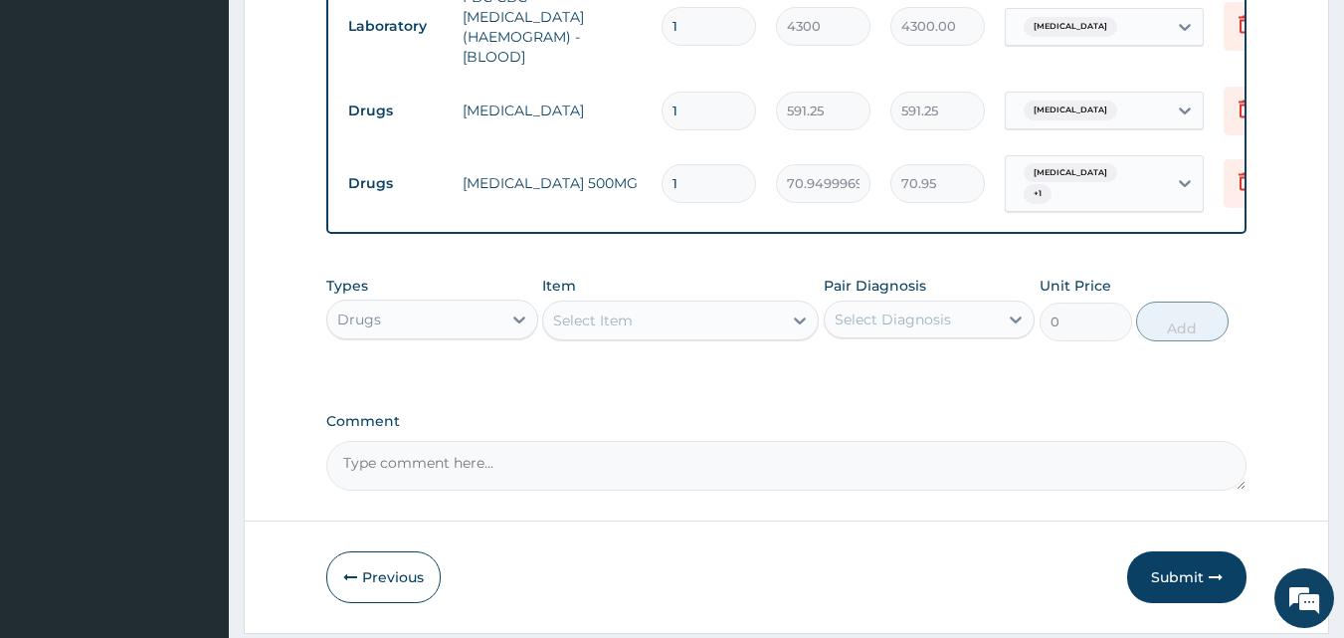
click at [667, 179] on input "1" at bounding box center [709, 183] width 95 height 39
type input "21"
type input "1489.95"
type input "21"
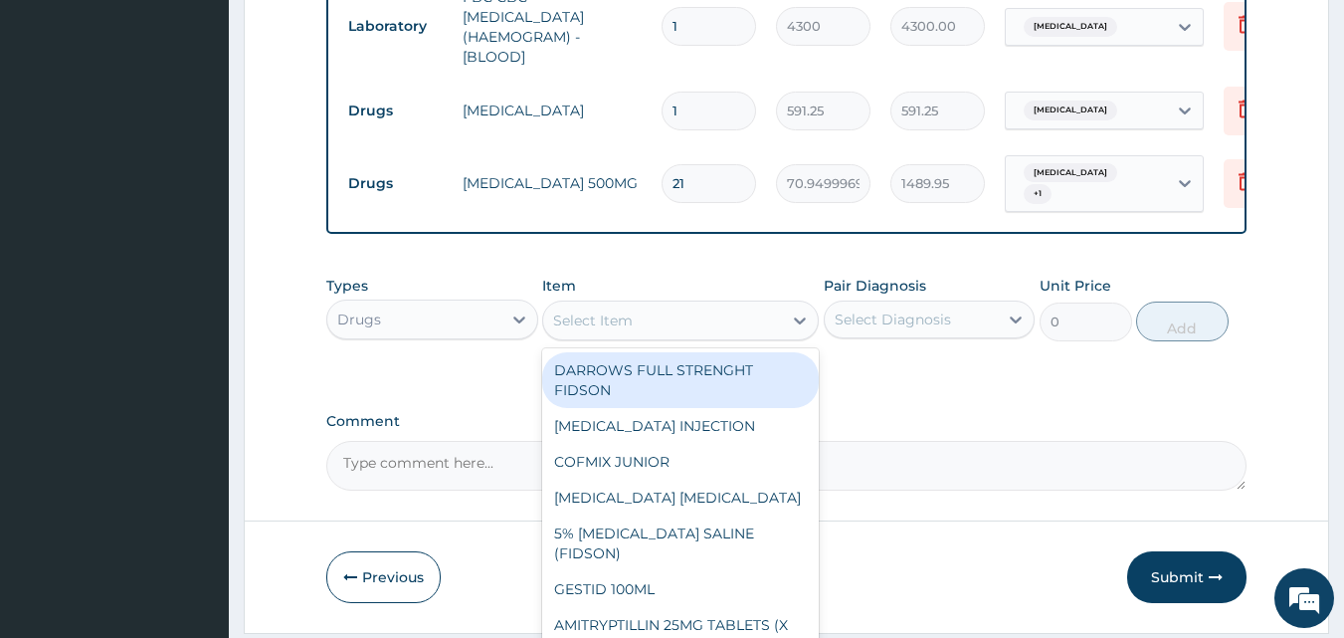
click at [692, 325] on div "Select Item" at bounding box center [662, 320] width 239 height 32
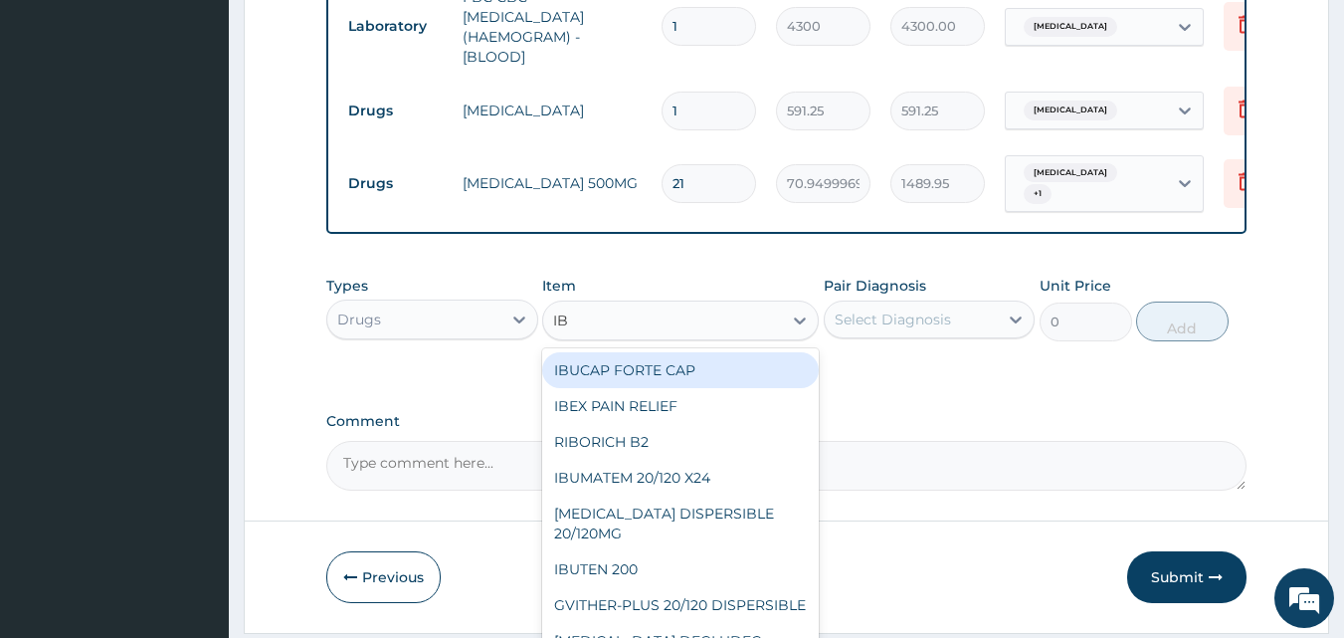
type input "IBU"
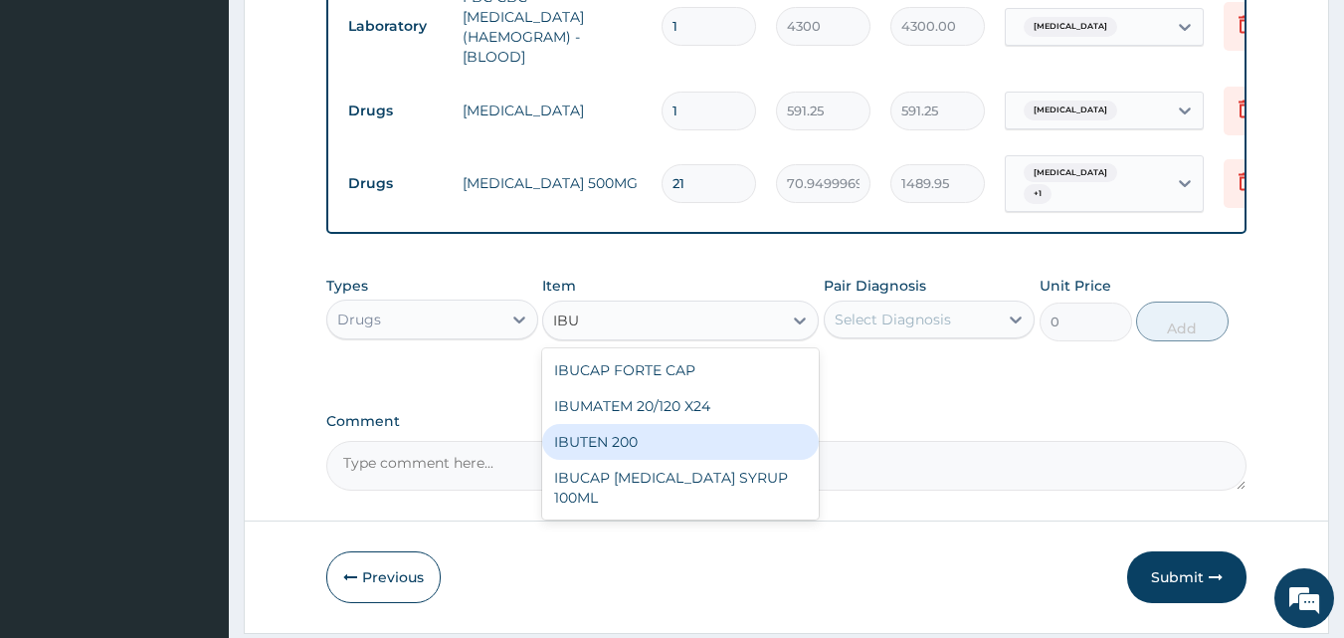
click at [692, 443] on div "IBUTEN 200" at bounding box center [680, 442] width 277 height 36
type input "82.7750015258789"
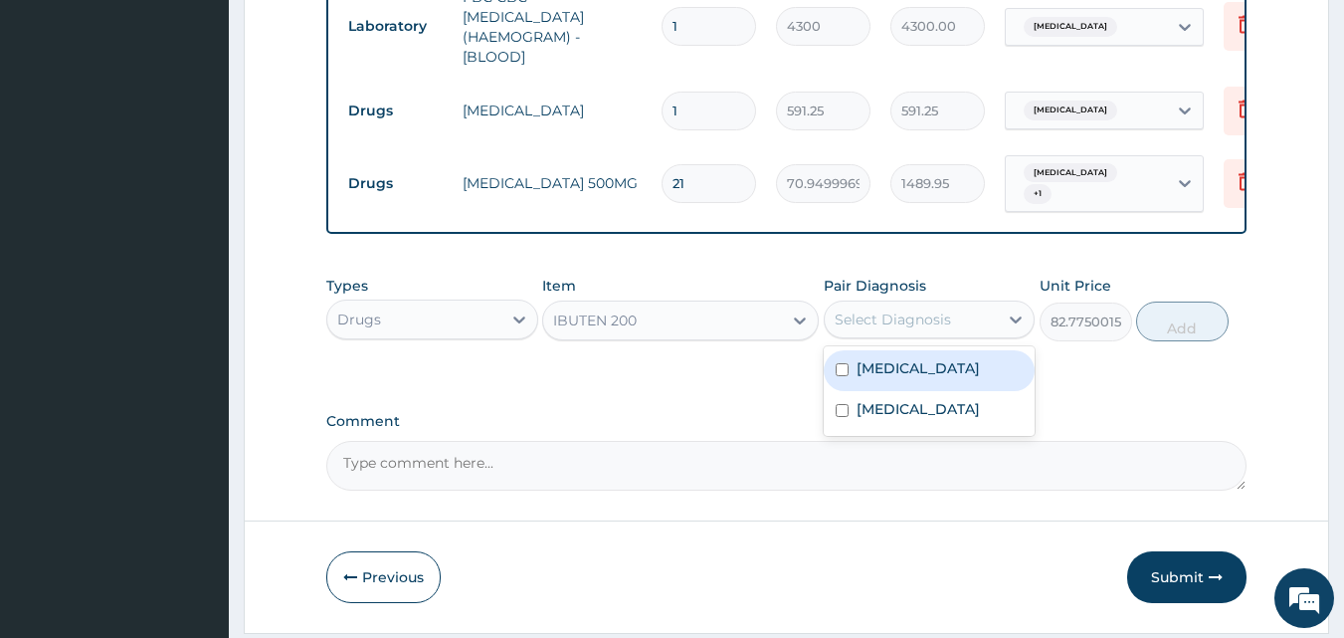
click at [941, 317] on div "Select Diagnosis" at bounding box center [893, 319] width 116 height 20
click at [893, 377] on label "Paronychia" at bounding box center [918, 368] width 123 height 20
checkbox input "true"
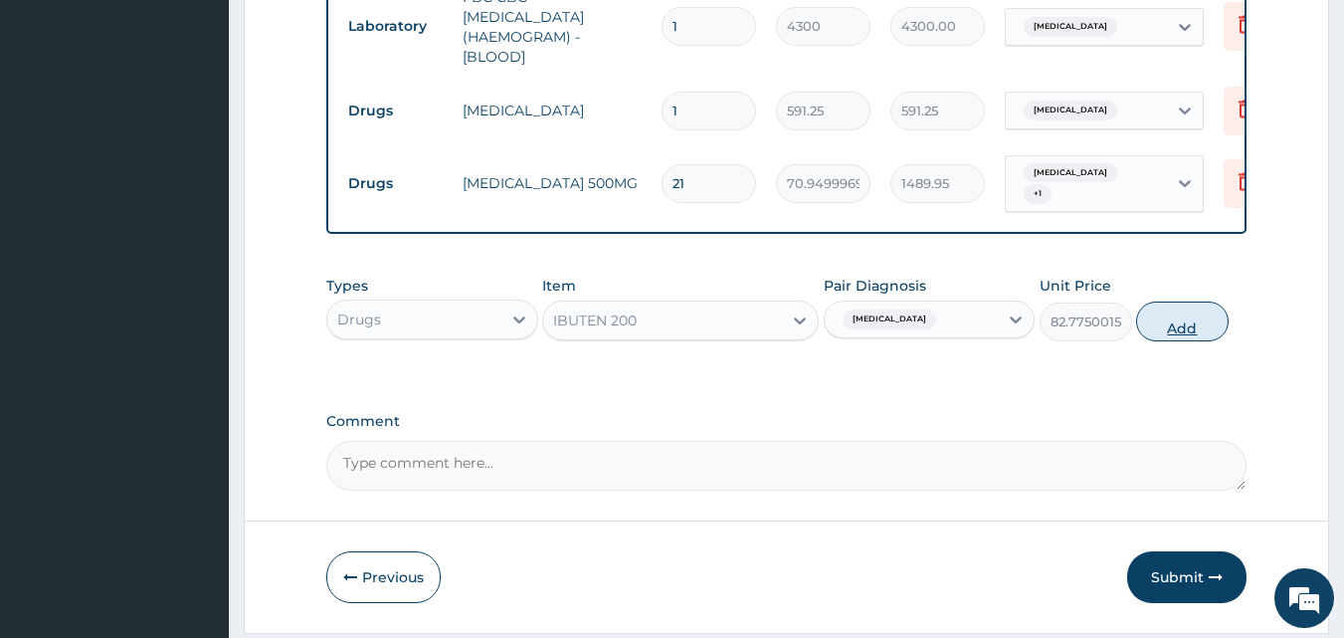
click at [1158, 326] on button "Add" at bounding box center [1182, 321] width 93 height 40
type input "0"
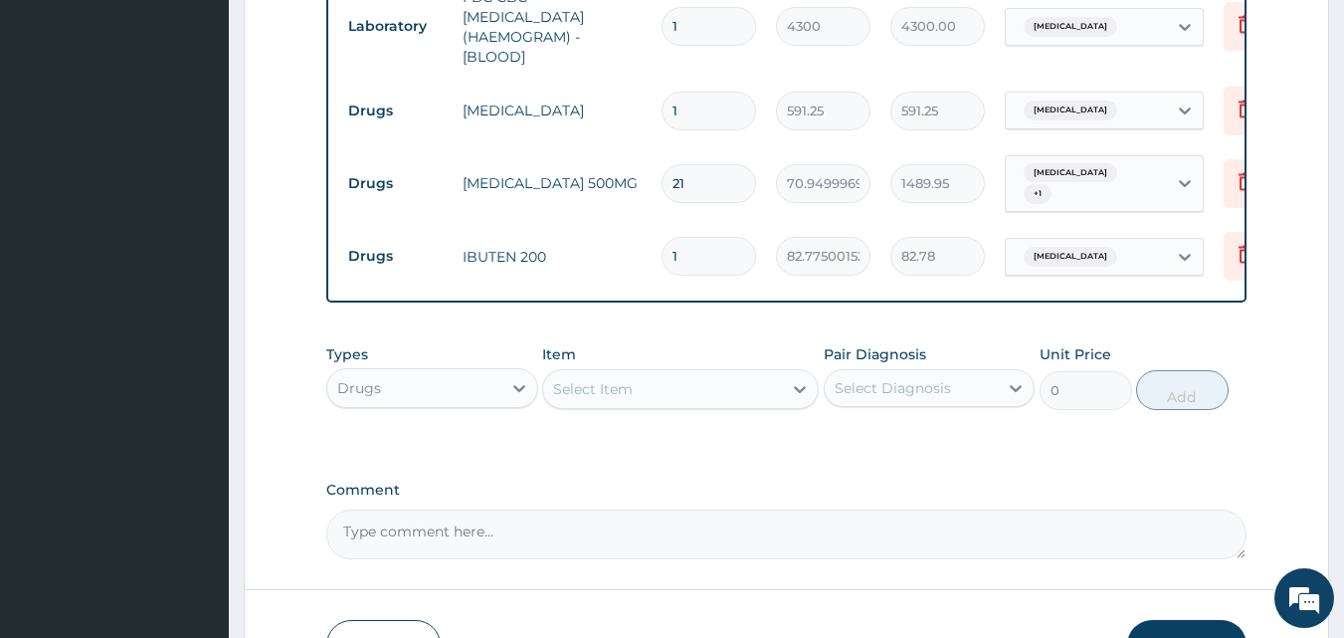
type input "10"
type input "827.75"
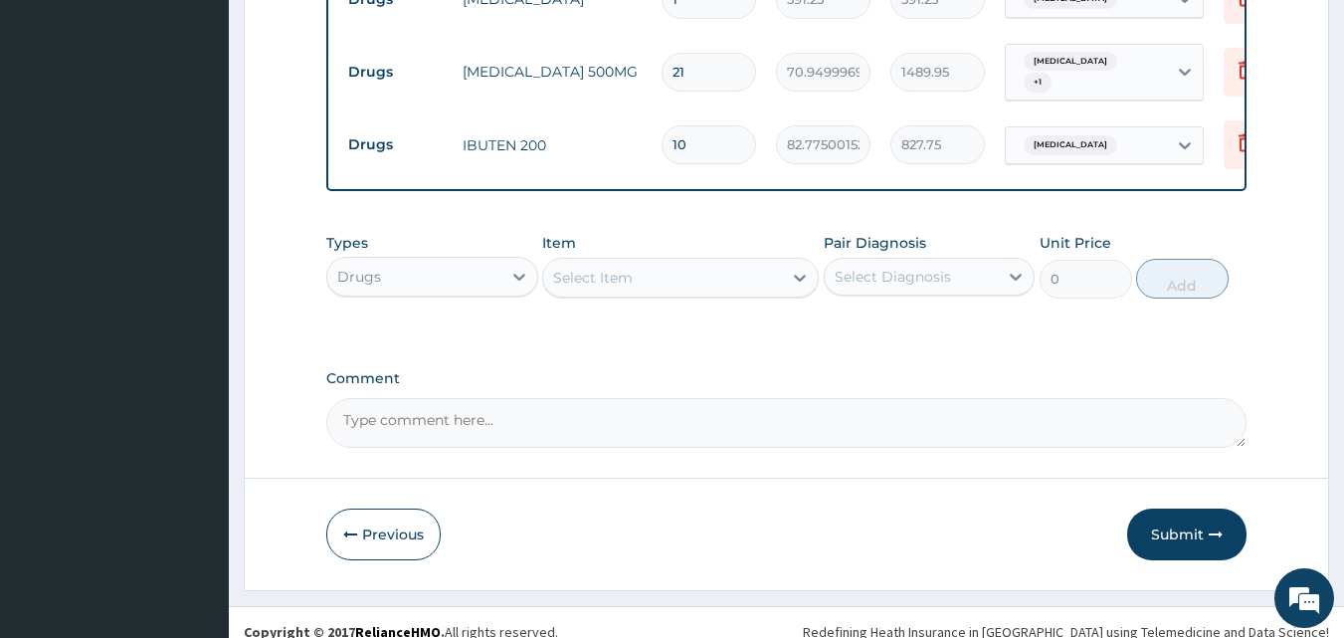
scroll to position [1133, 0]
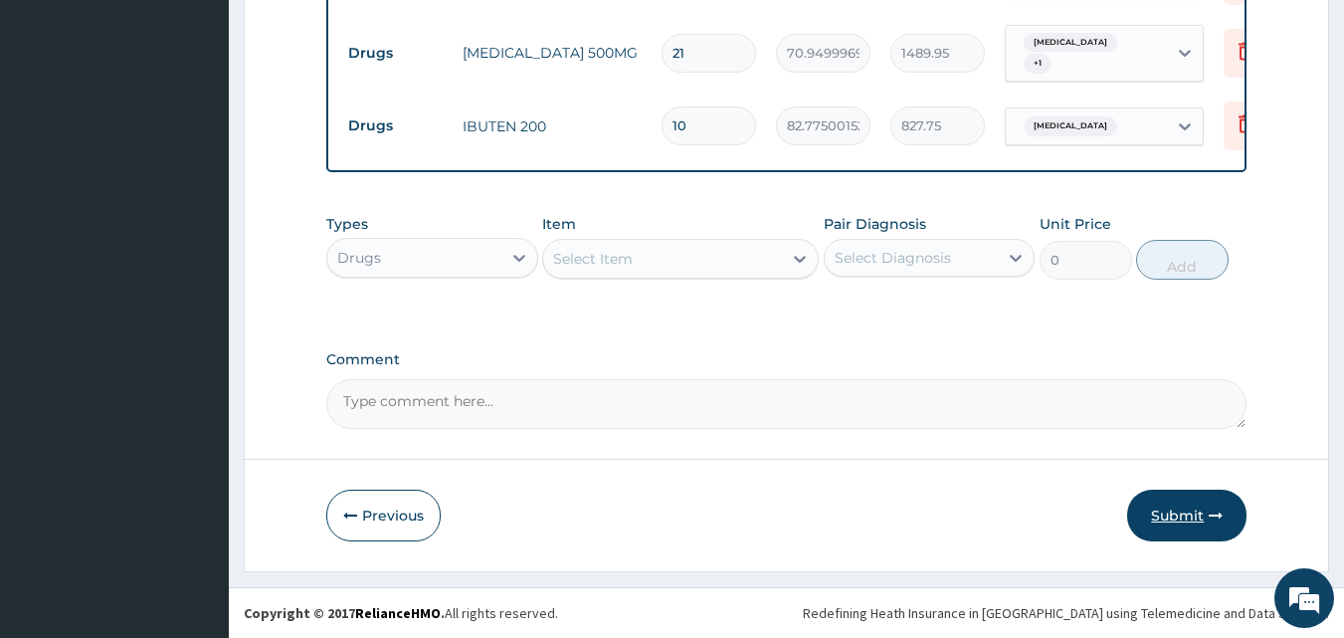
type input "10"
click at [1165, 518] on button "Submit" at bounding box center [1186, 515] width 119 height 52
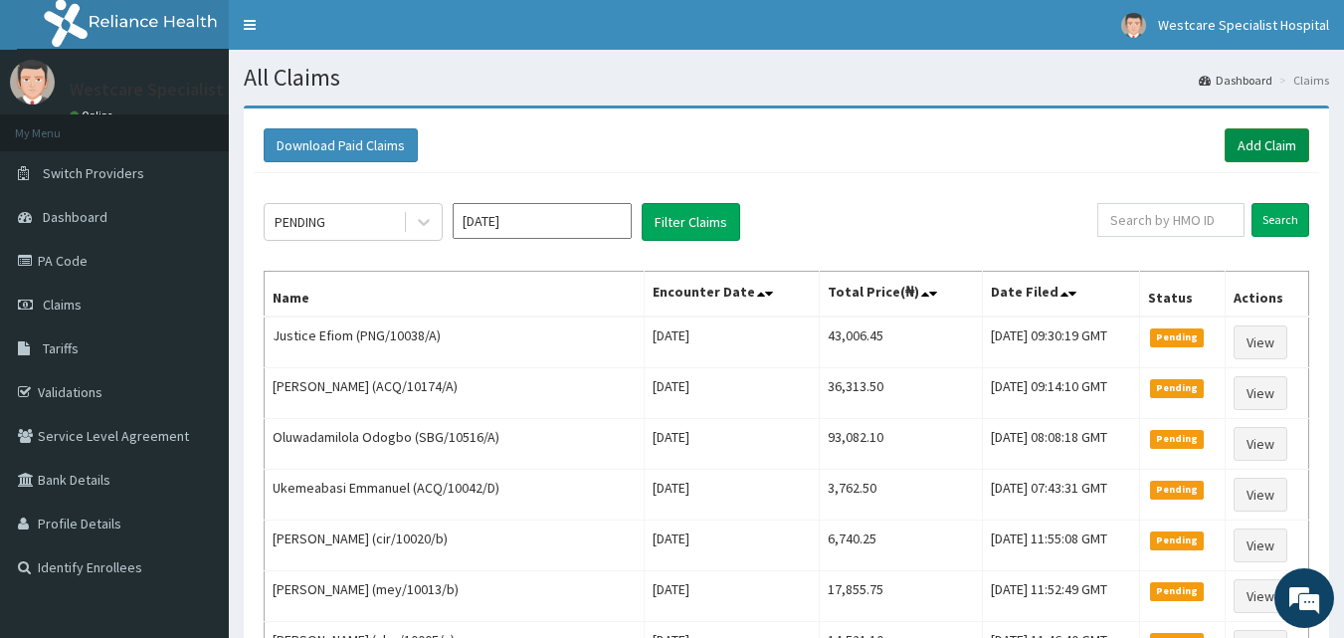
click at [1240, 154] on link "Add Claim" at bounding box center [1267, 145] width 85 height 34
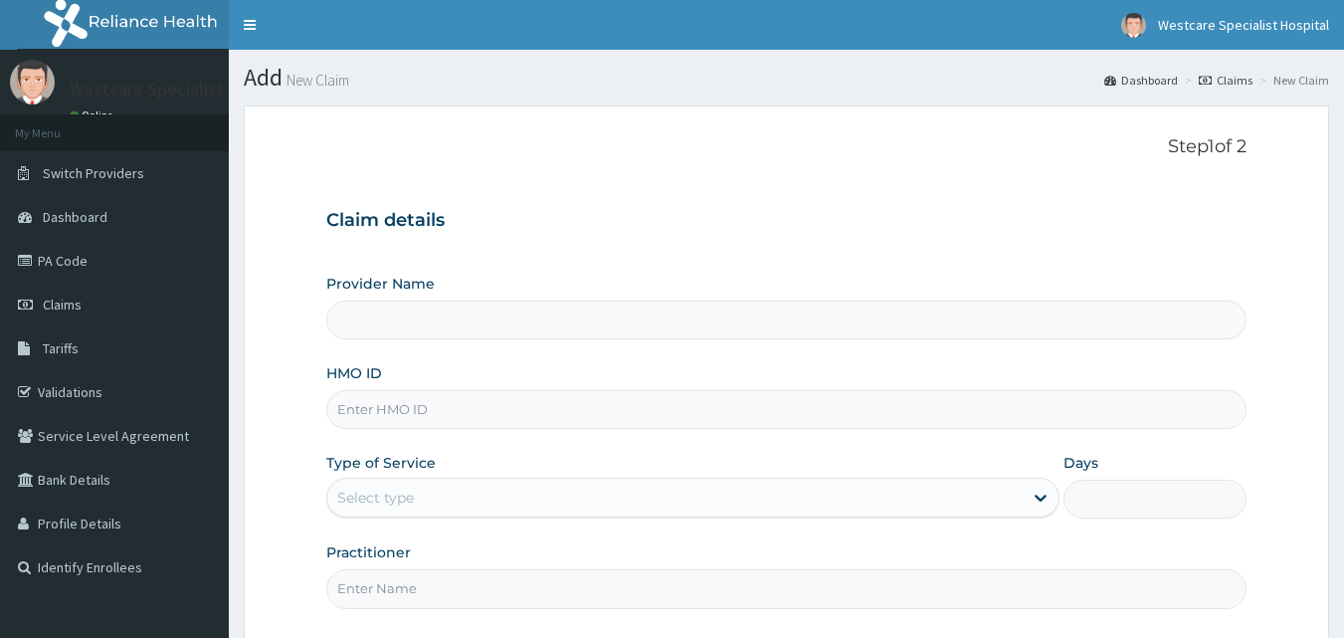
type input "WestCare Specialist Hospital"
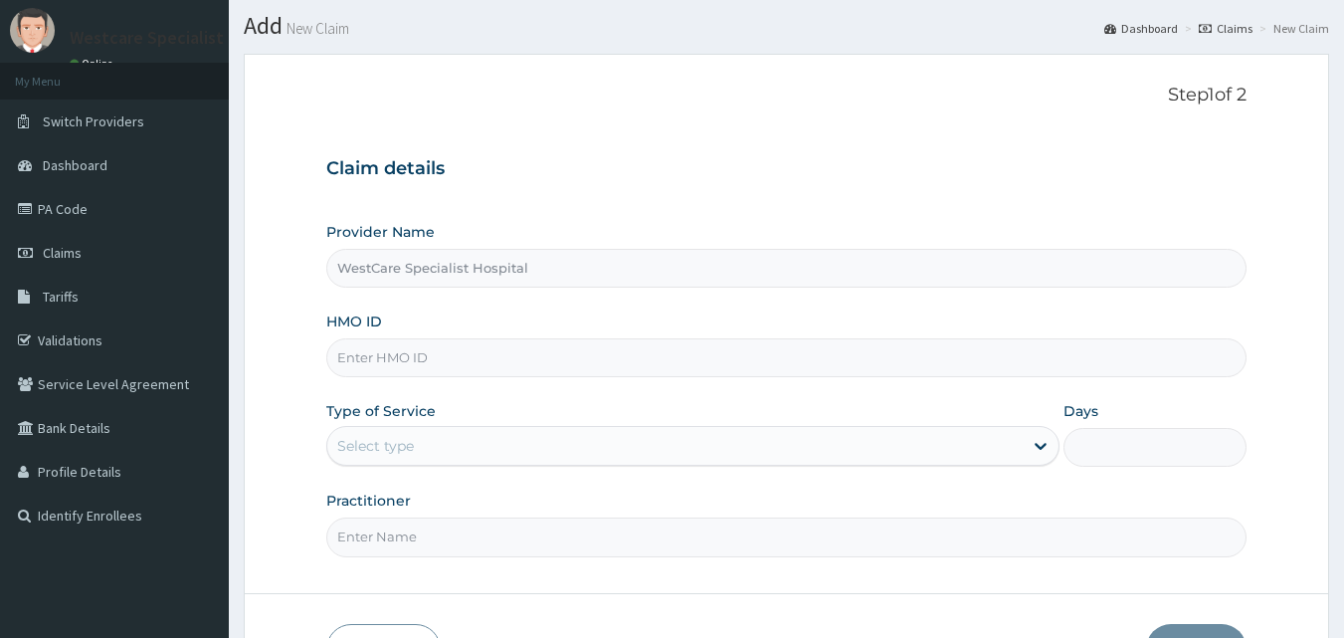
scroll to position [99, 0]
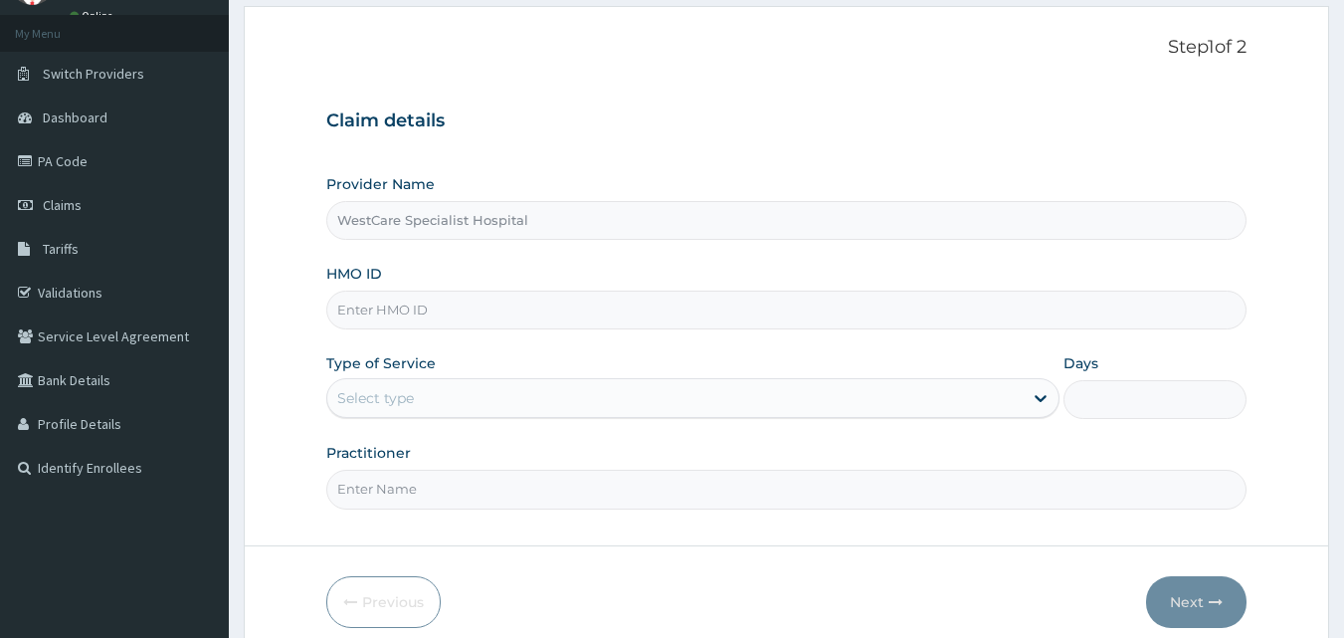
click at [596, 326] on input "HMO ID" at bounding box center [786, 309] width 921 height 39
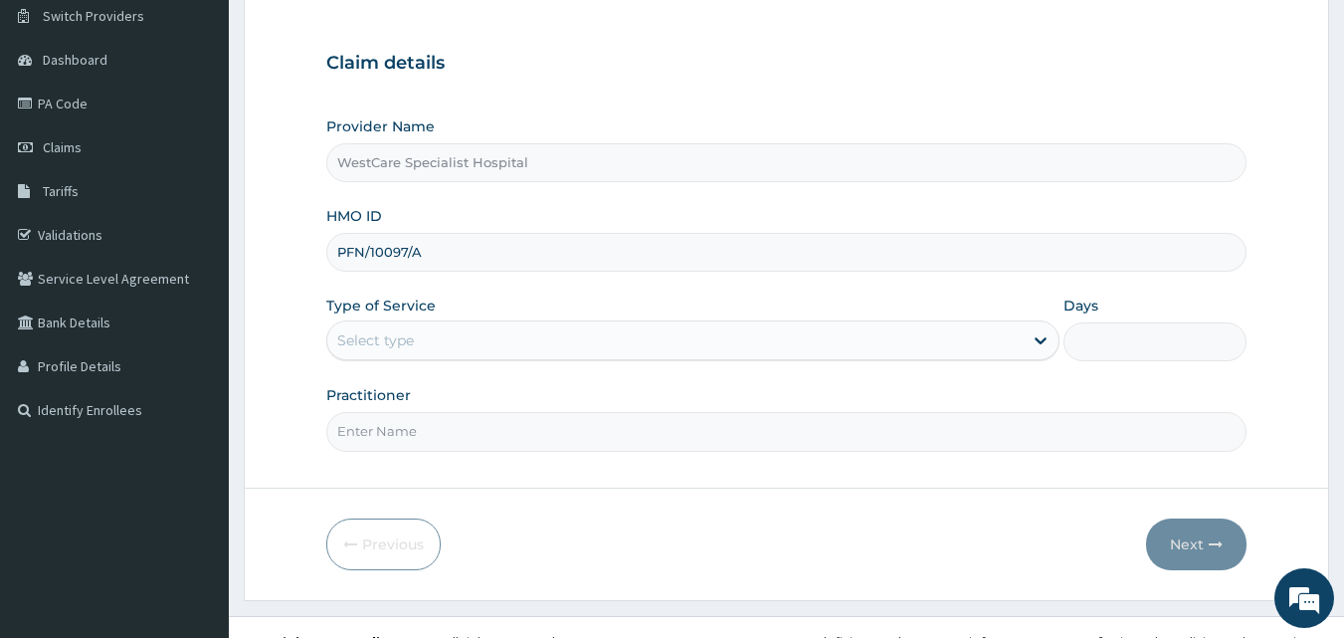
scroll to position [186, 0]
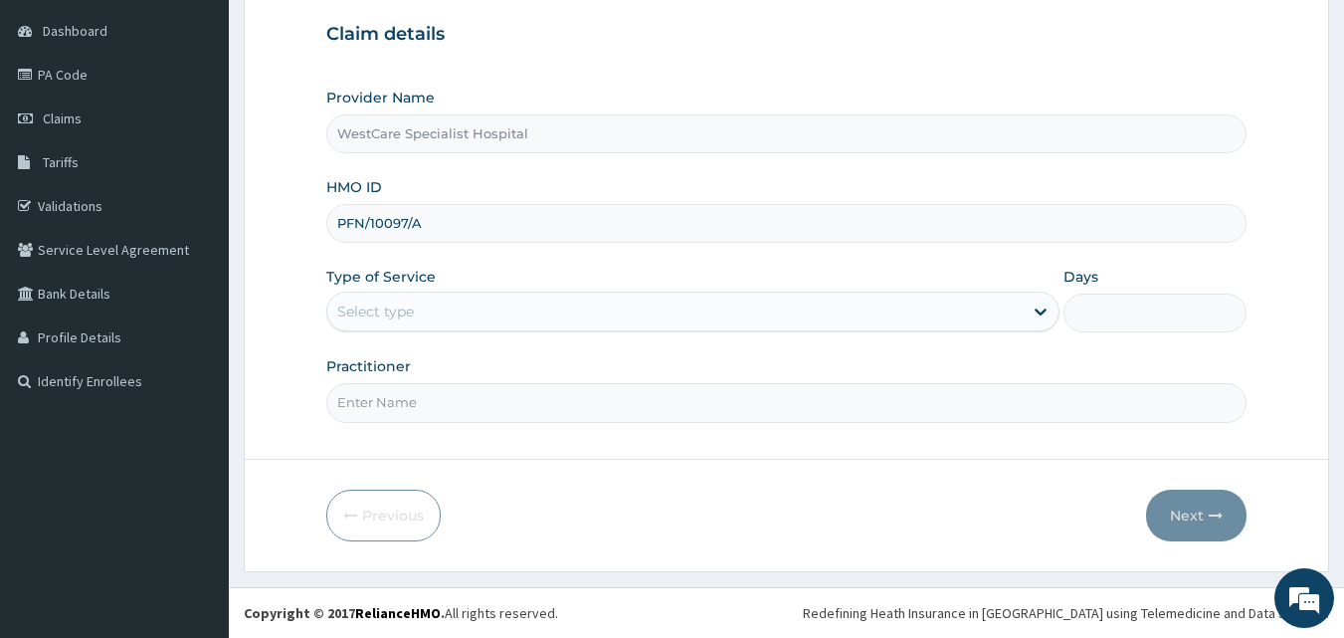
type input "PFN/10097/A"
click at [503, 312] on div "Select type" at bounding box center [674, 311] width 695 height 32
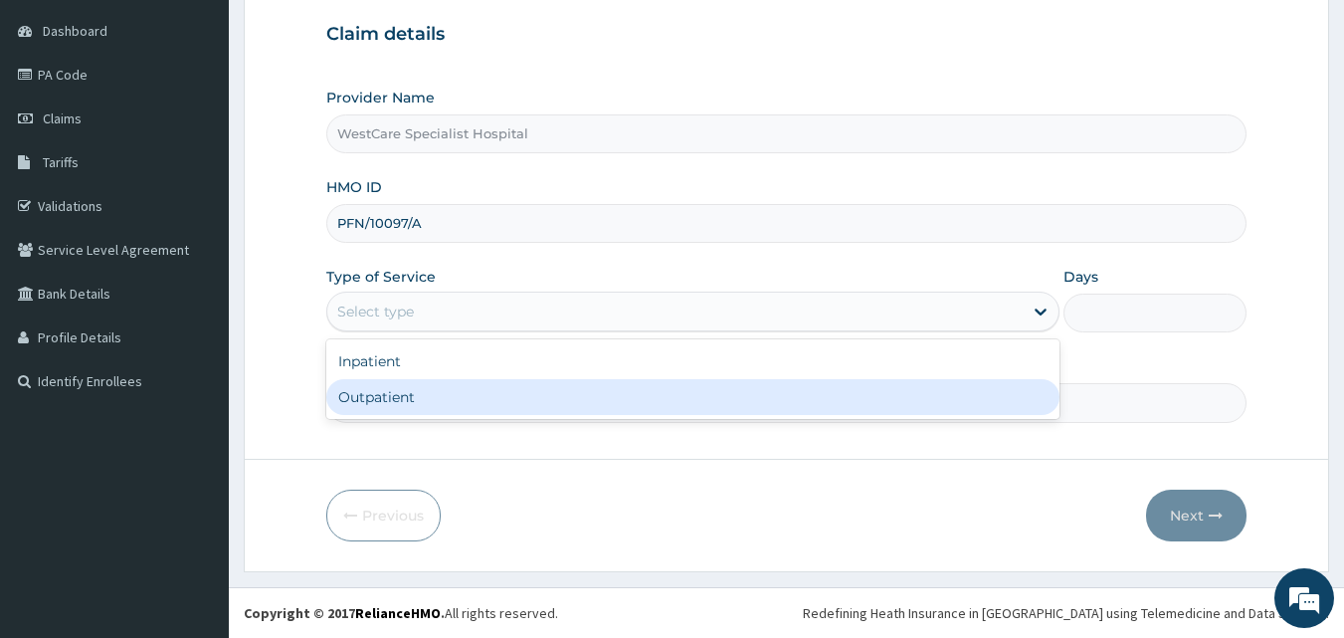
click at [445, 400] on div "Outpatient" at bounding box center [692, 397] width 733 height 36
type input "1"
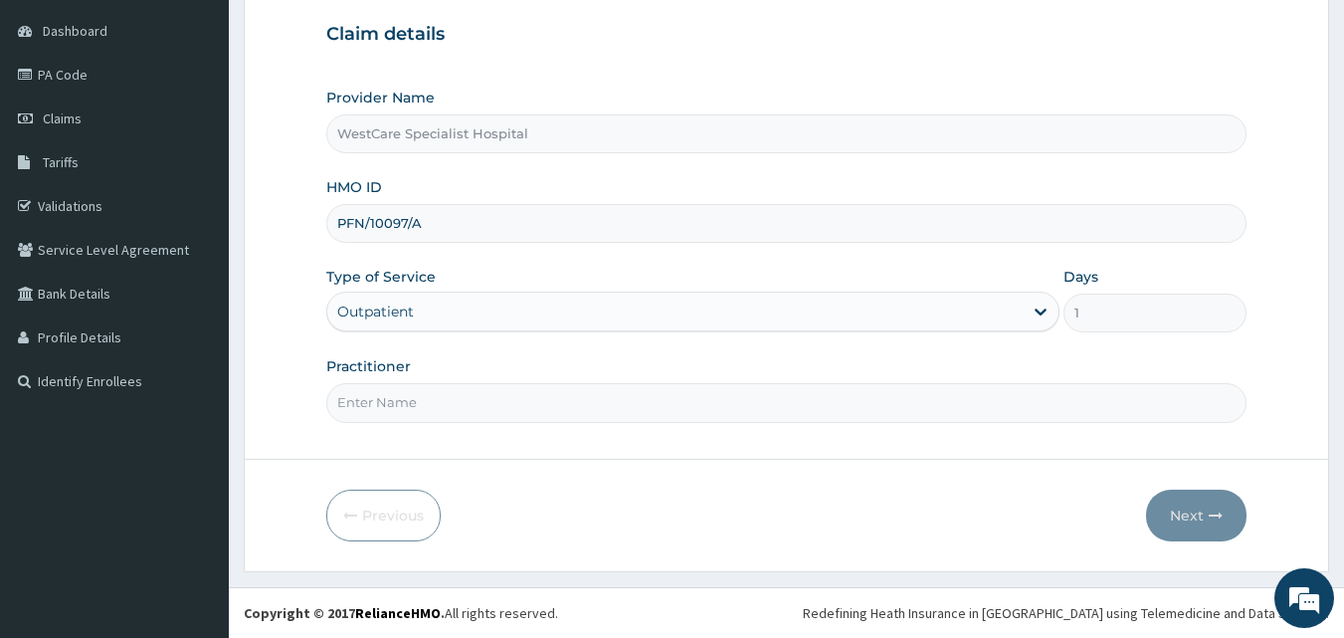
click at [445, 400] on input "Practitioner" at bounding box center [786, 402] width 921 height 39
type input "DR ERUKPE"
click at [1189, 521] on button "Next" at bounding box center [1196, 515] width 100 height 52
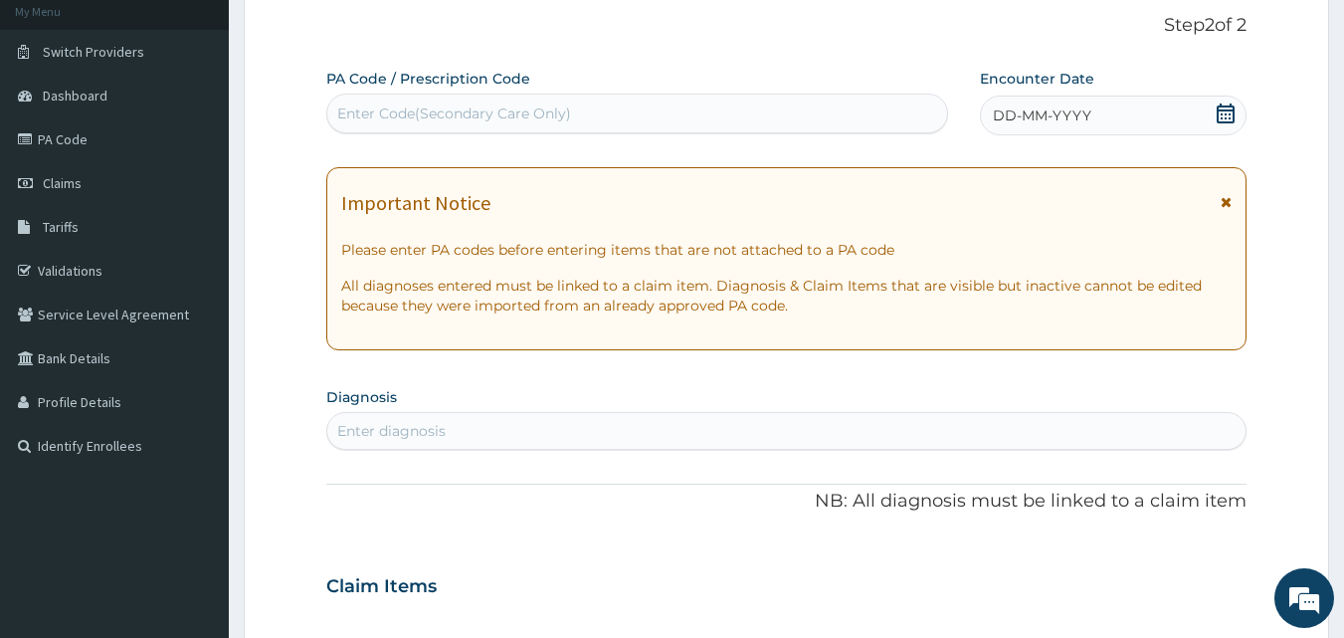
scroll to position [87, 0]
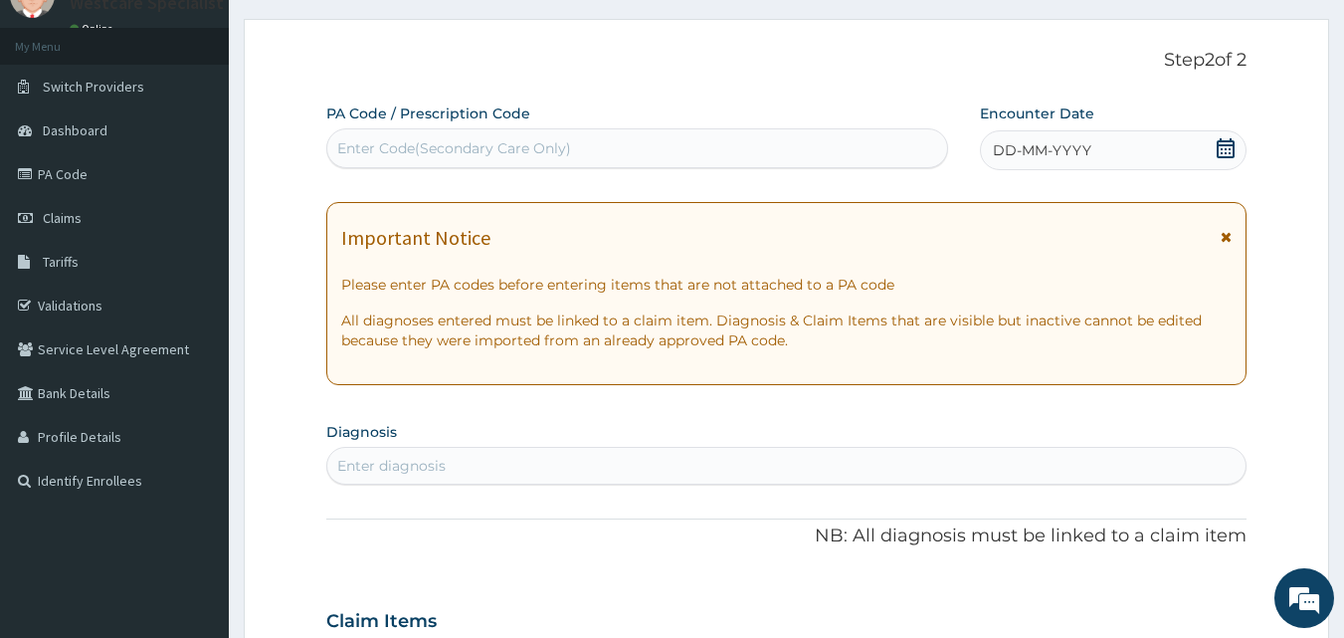
click at [1015, 149] on span "DD-MM-YYYY" at bounding box center [1042, 150] width 98 height 20
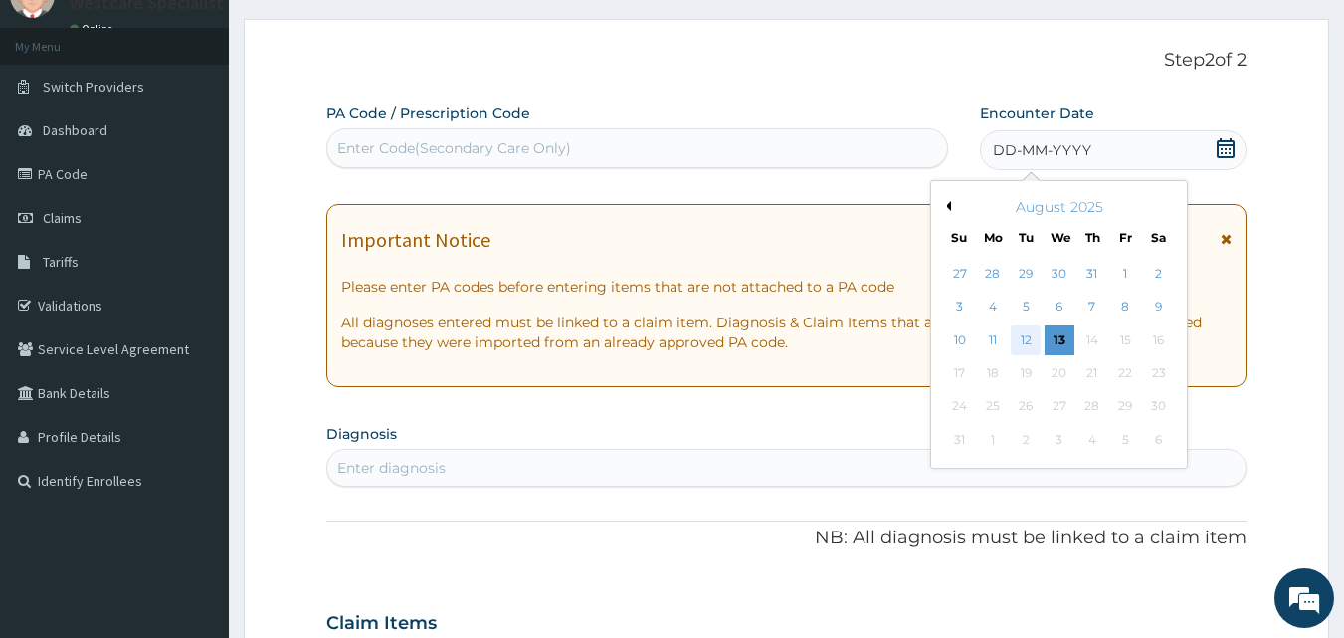
click at [1016, 345] on div "12" at bounding box center [1027, 340] width 30 height 30
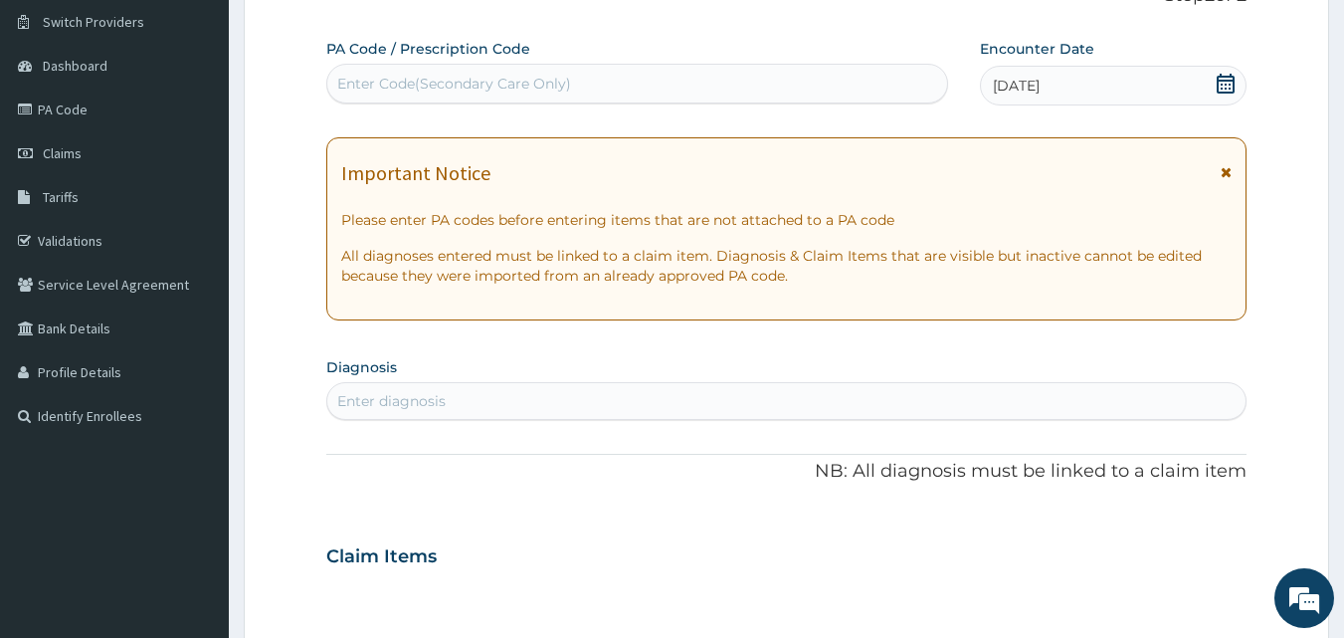
scroll to position [186, 0]
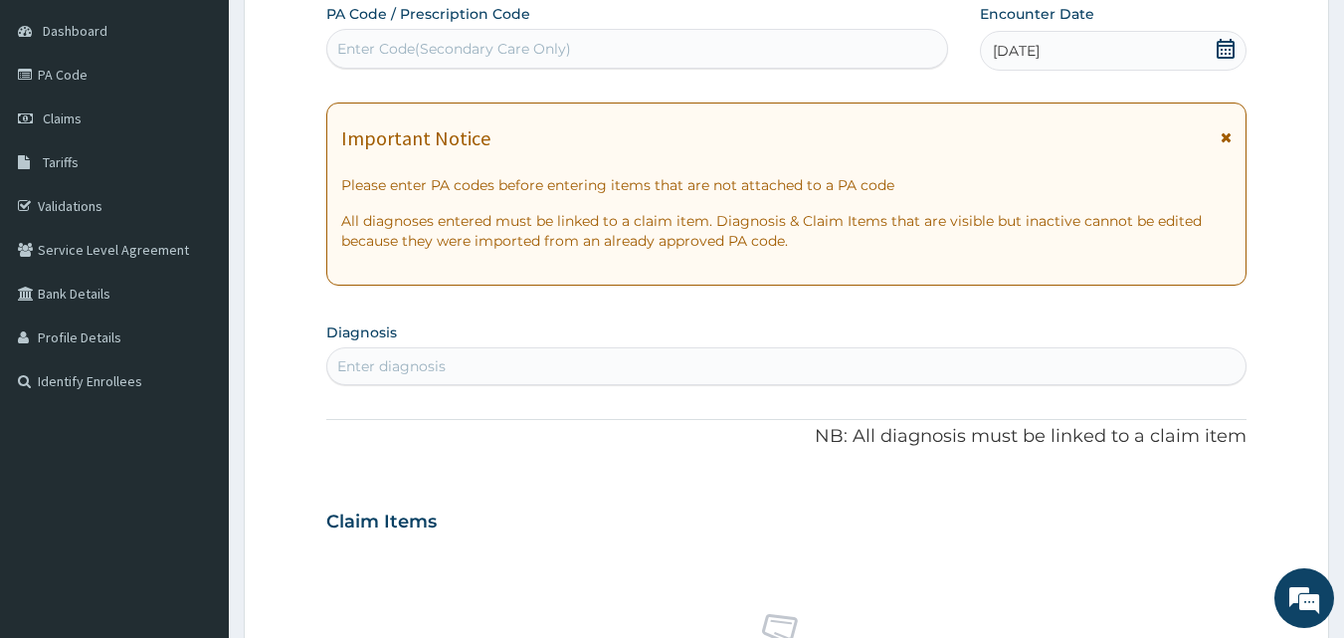
click at [656, 372] on div "Enter diagnosis" at bounding box center [786, 366] width 919 height 32
type input "SEPSIS"
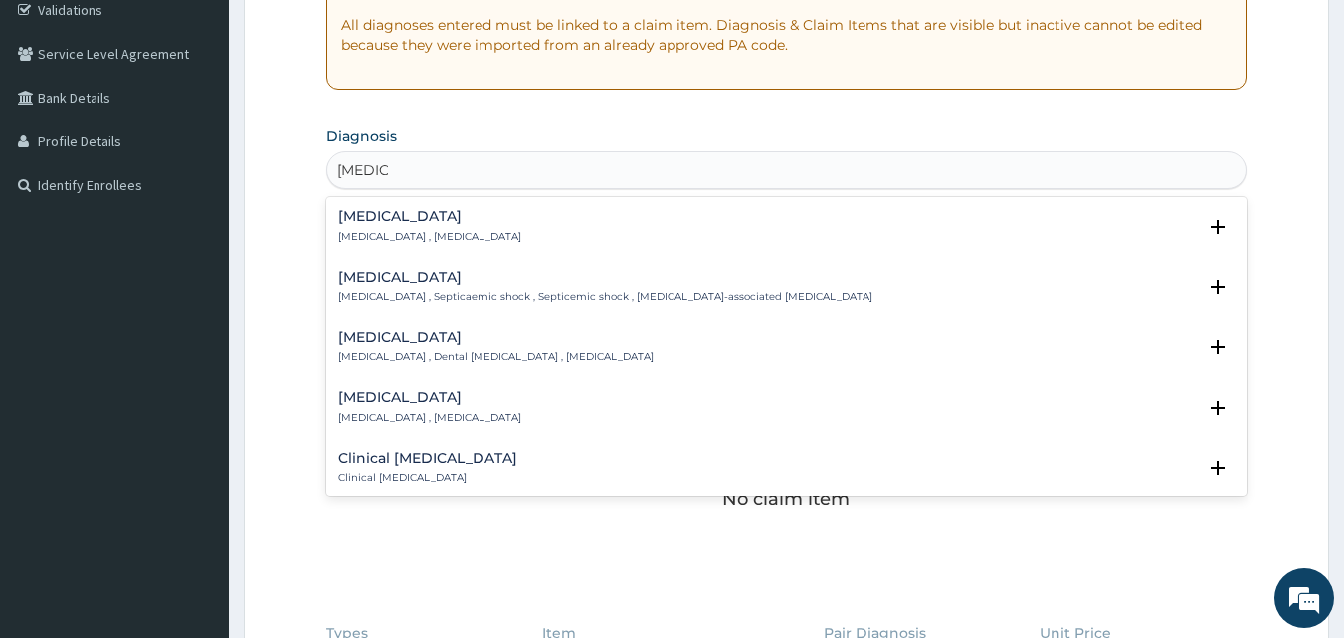
scroll to position [385, 0]
click at [394, 203] on div "Sepsis Systemic infection , Sepsis Select Status Query Query covers suspected (…" at bounding box center [786, 228] width 921 height 61
click at [361, 218] on h4 "[MEDICAL_DATA]" at bounding box center [429, 213] width 183 height 15
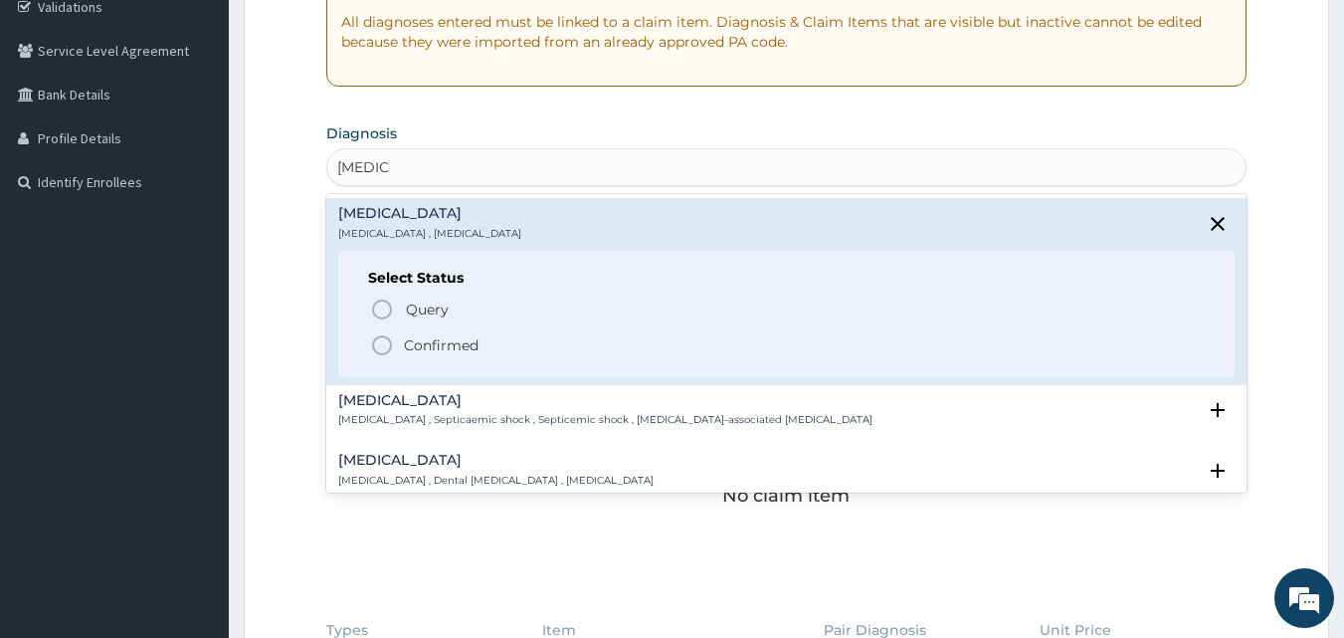
click at [378, 349] on icon "status option filled" at bounding box center [382, 345] width 24 height 24
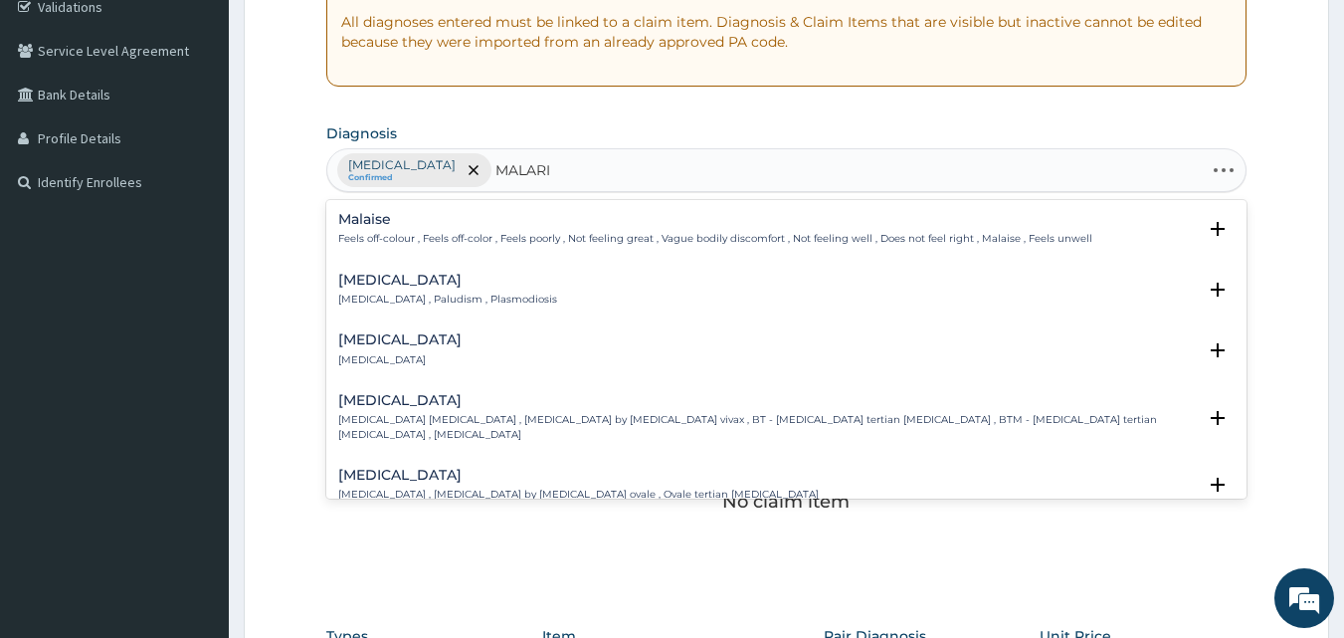
type input "MALARIA"
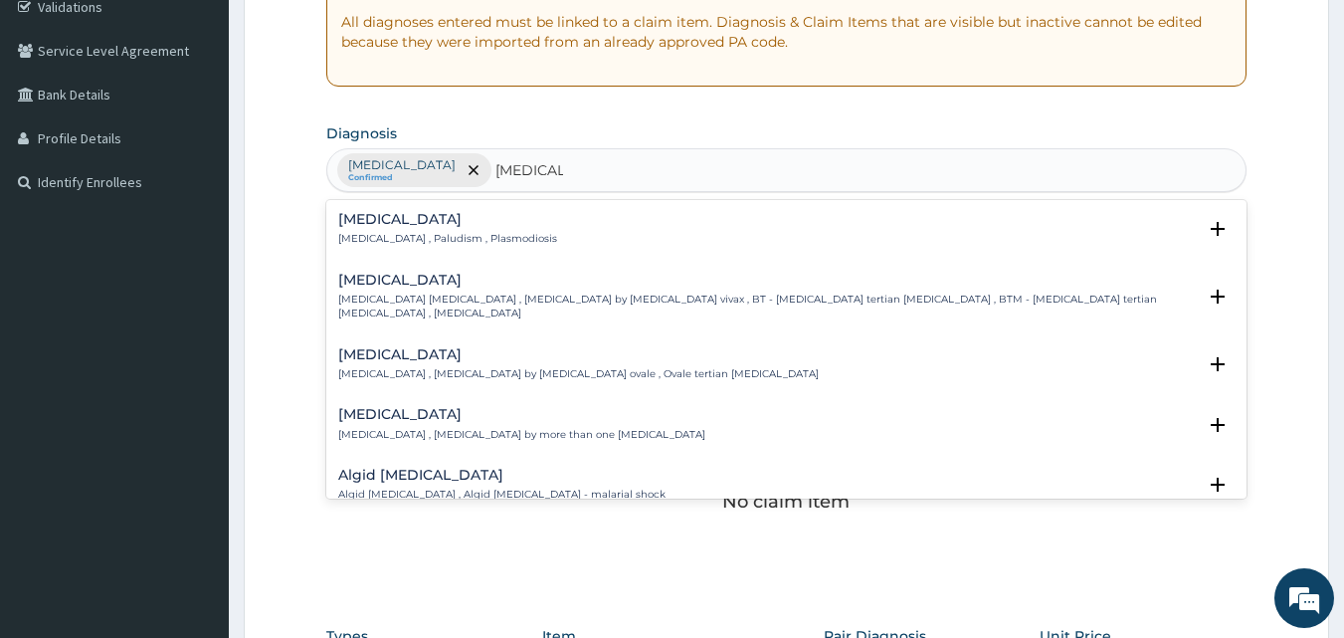
click at [364, 220] on h4 "Malaria" at bounding box center [447, 219] width 219 height 15
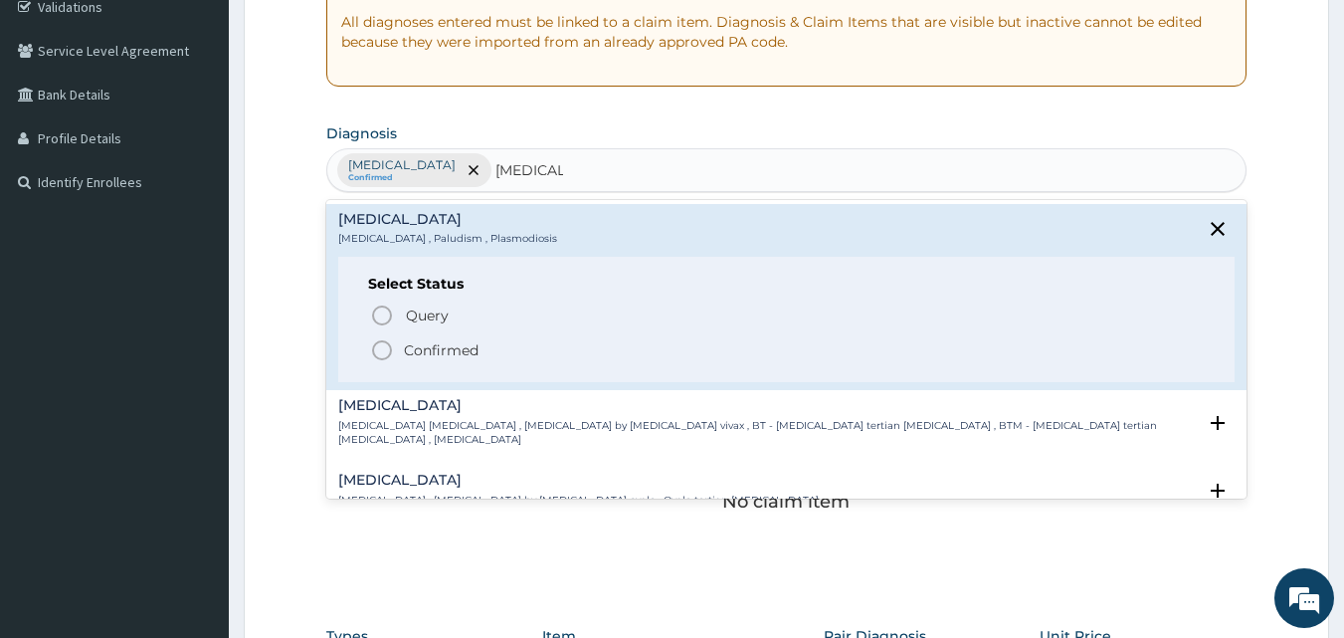
click at [379, 353] on icon "status option filled" at bounding box center [382, 350] width 24 height 24
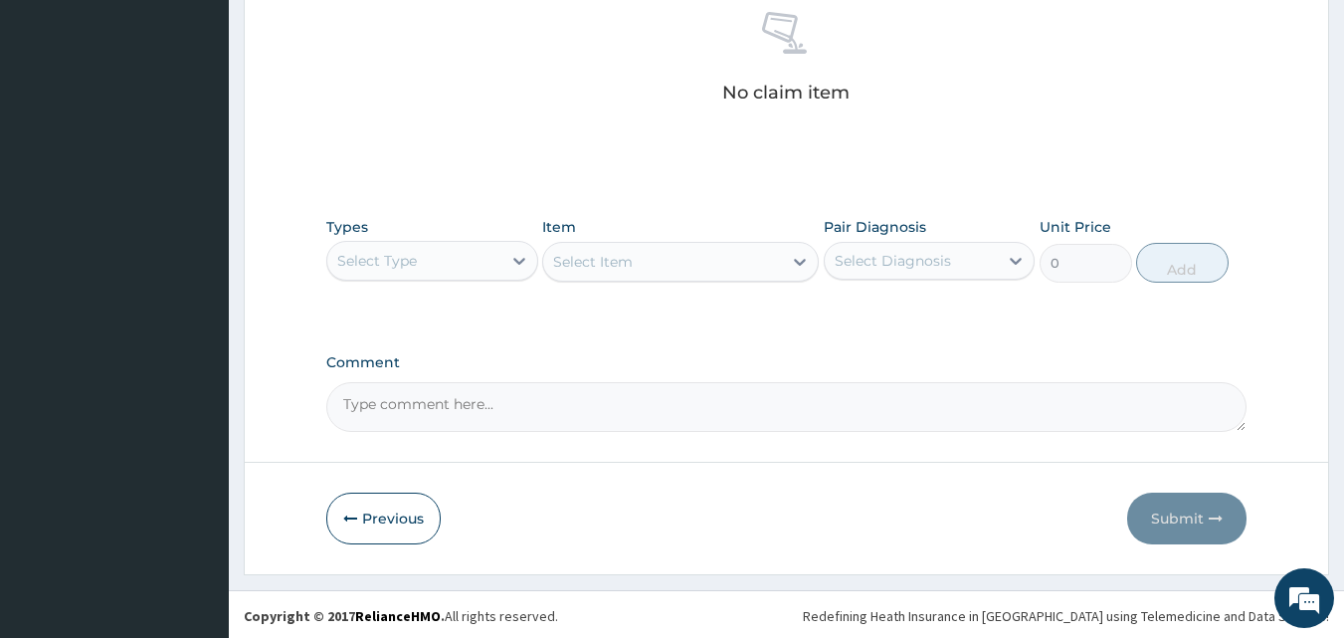
scroll to position [797, 0]
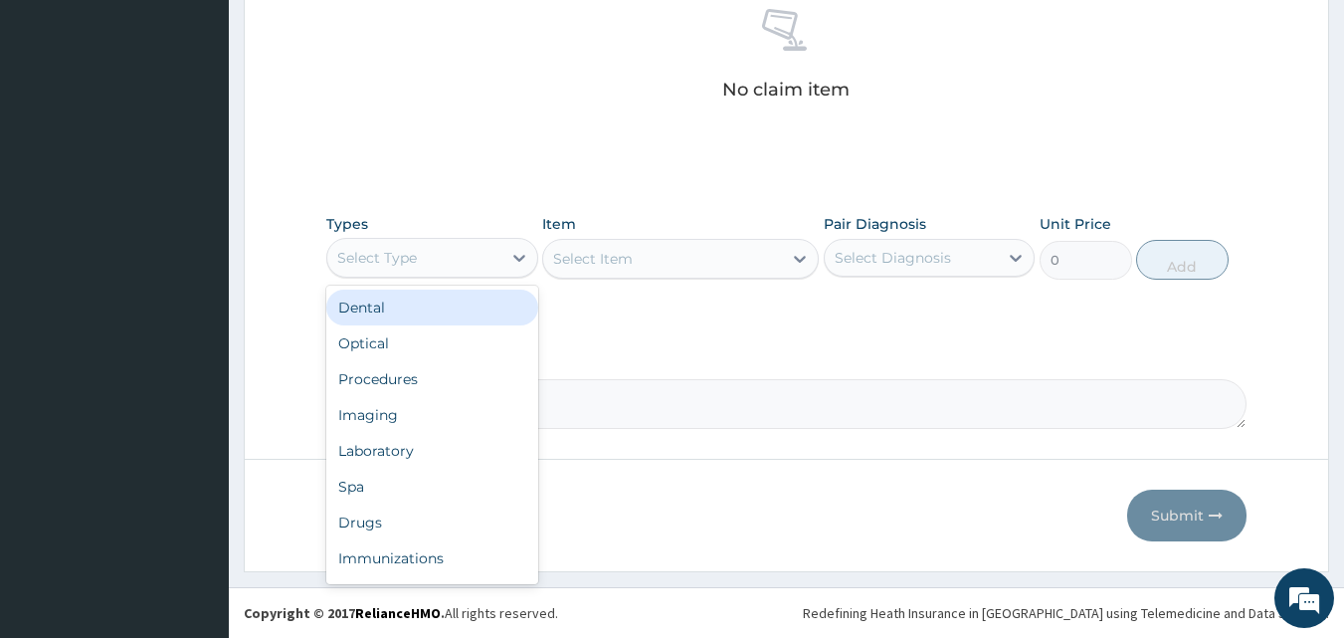
click at [408, 250] on div "Select Type" at bounding box center [377, 258] width 80 height 20
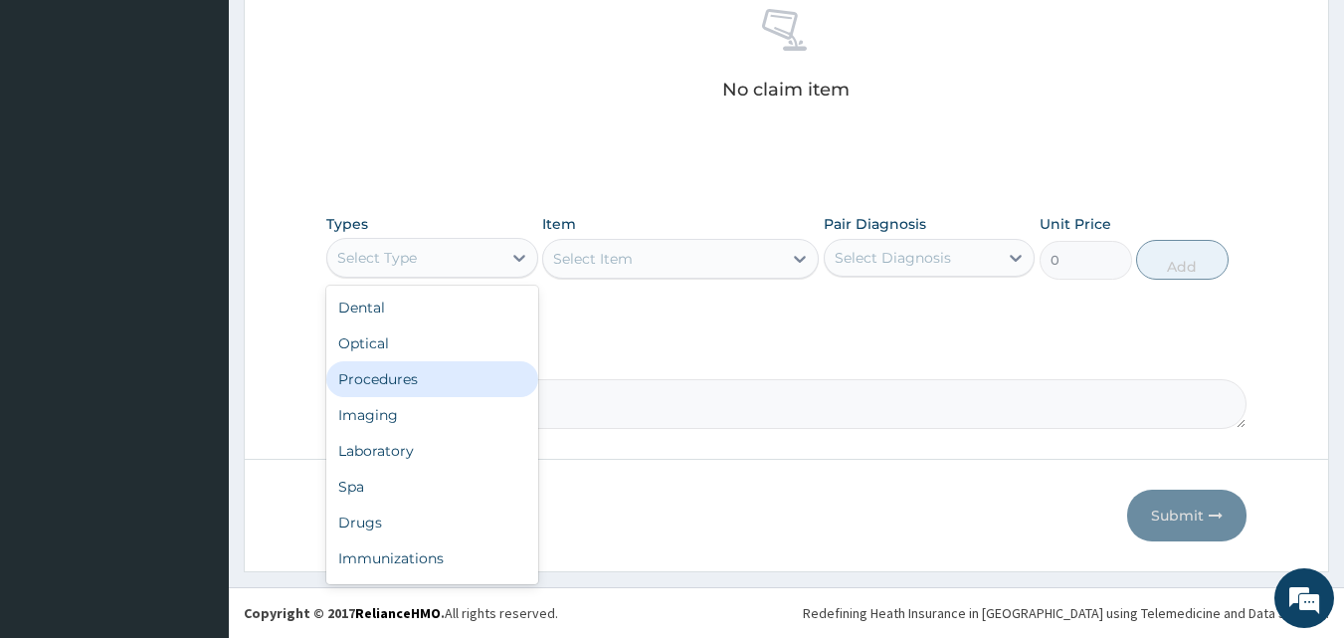
click at [425, 386] on div "Procedures" at bounding box center [432, 379] width 212 height 36
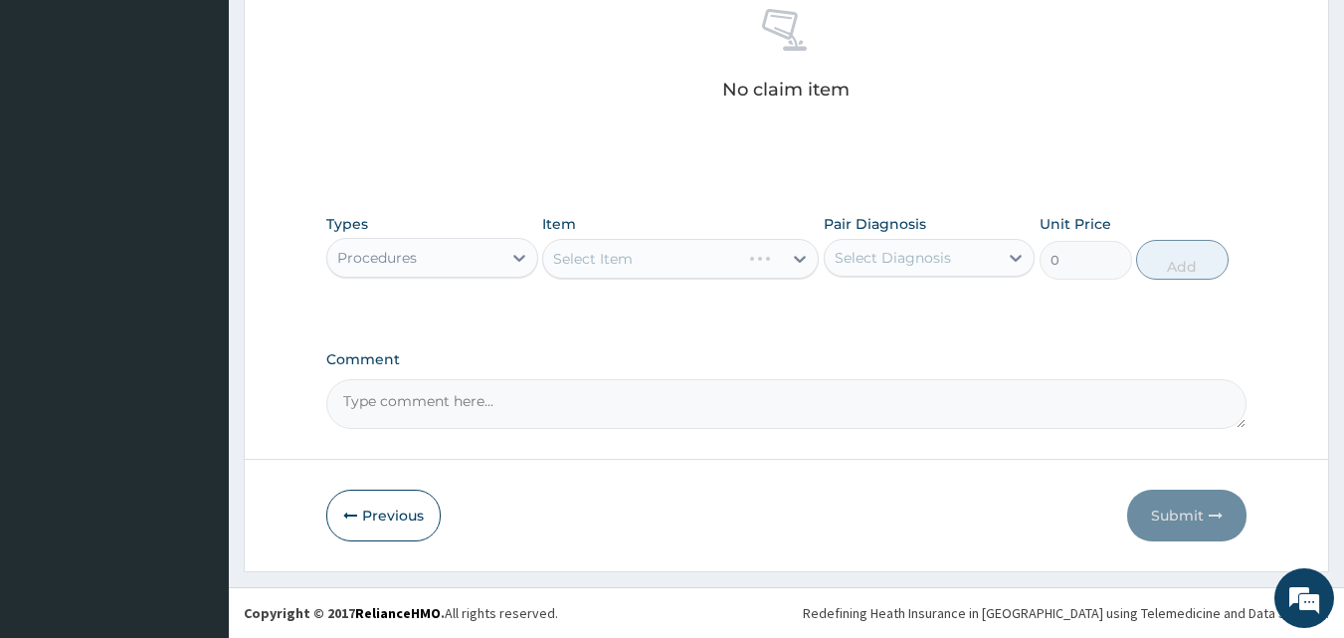
click at [905, 252] on div "Select Diagnosis" at bounding box center [893, 258] width 116 height 20
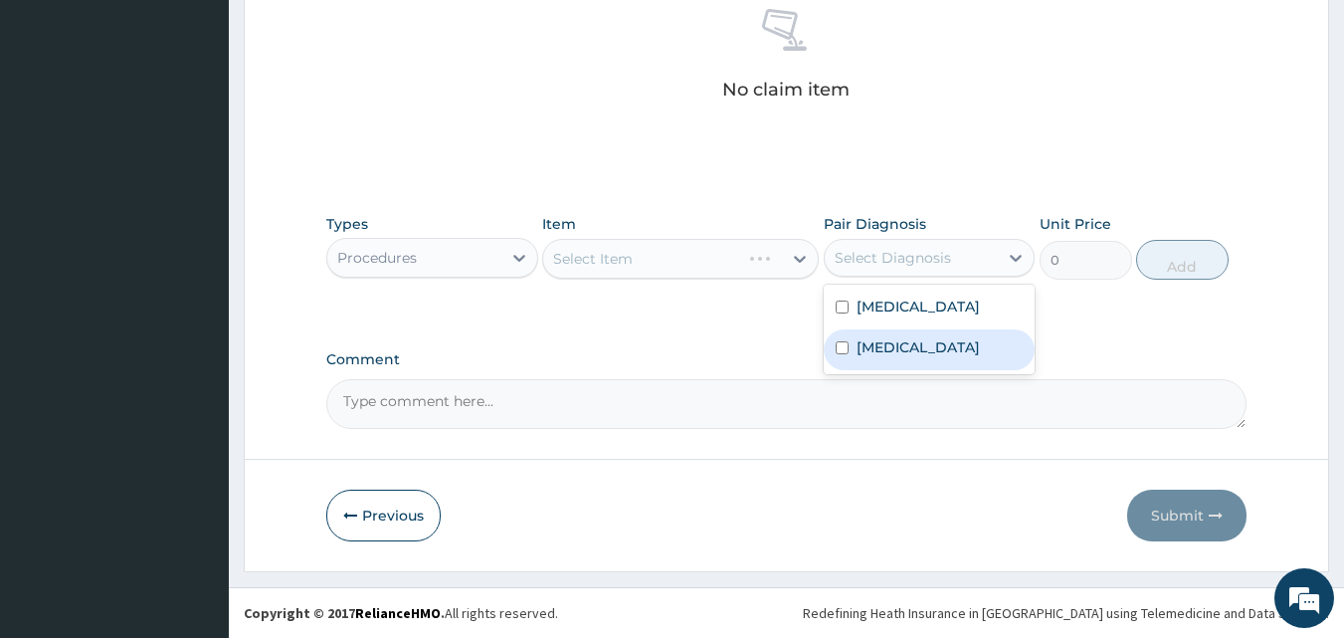
click at [909, 348] on div "Malaria" at bounding box center [930, 349] width 212 height 41
checkbox input "true"
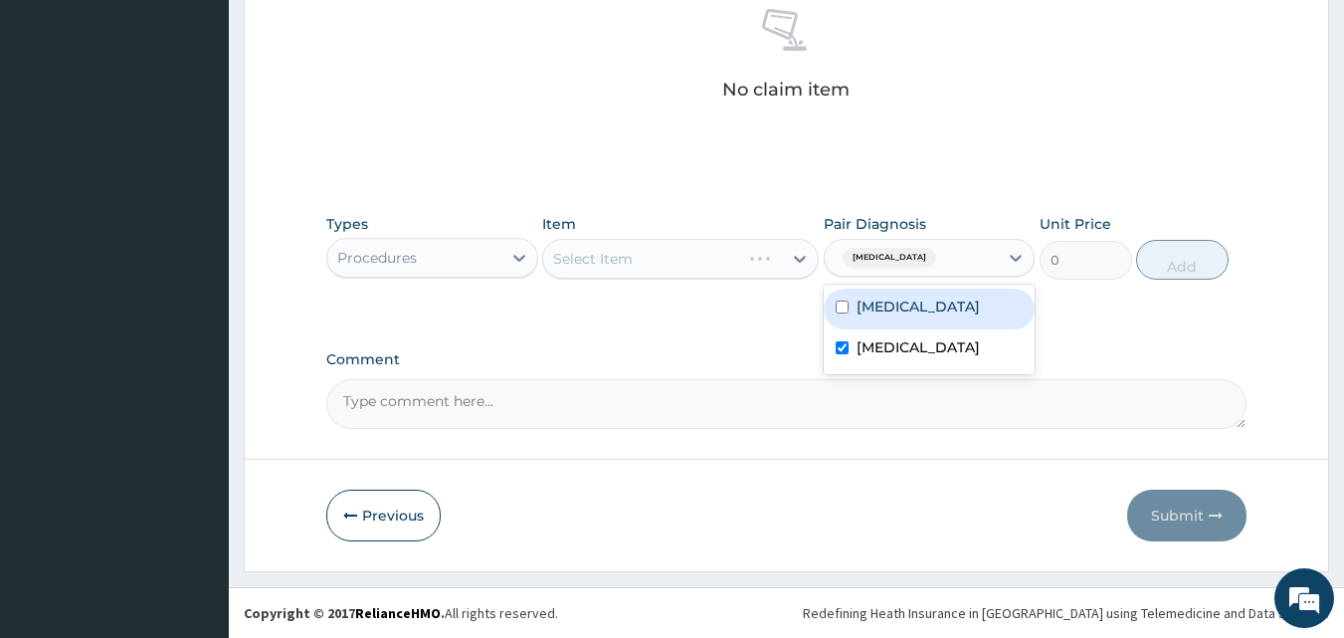
click at [914, 305] on div "Sepsis" at bounding box center [930, 308] width 212 height 41
checkbox input "true"
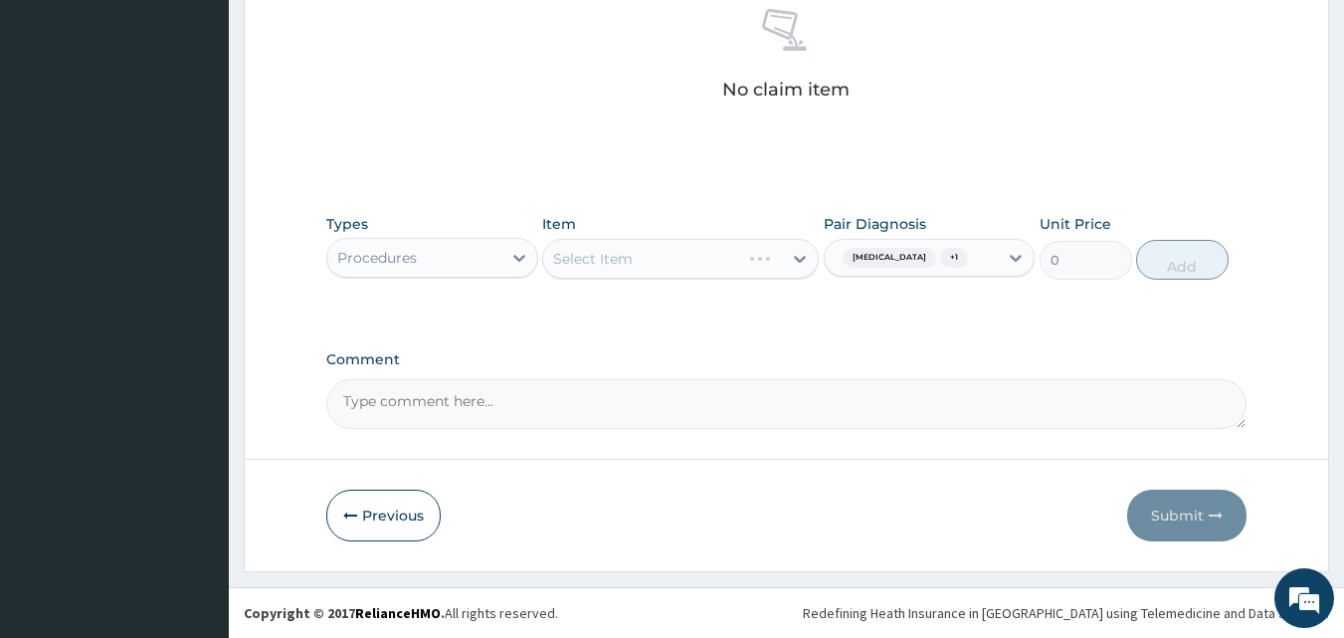
click at [656, 253] on div "Select Item" at bounding box center [662, 259] width 239 height 32
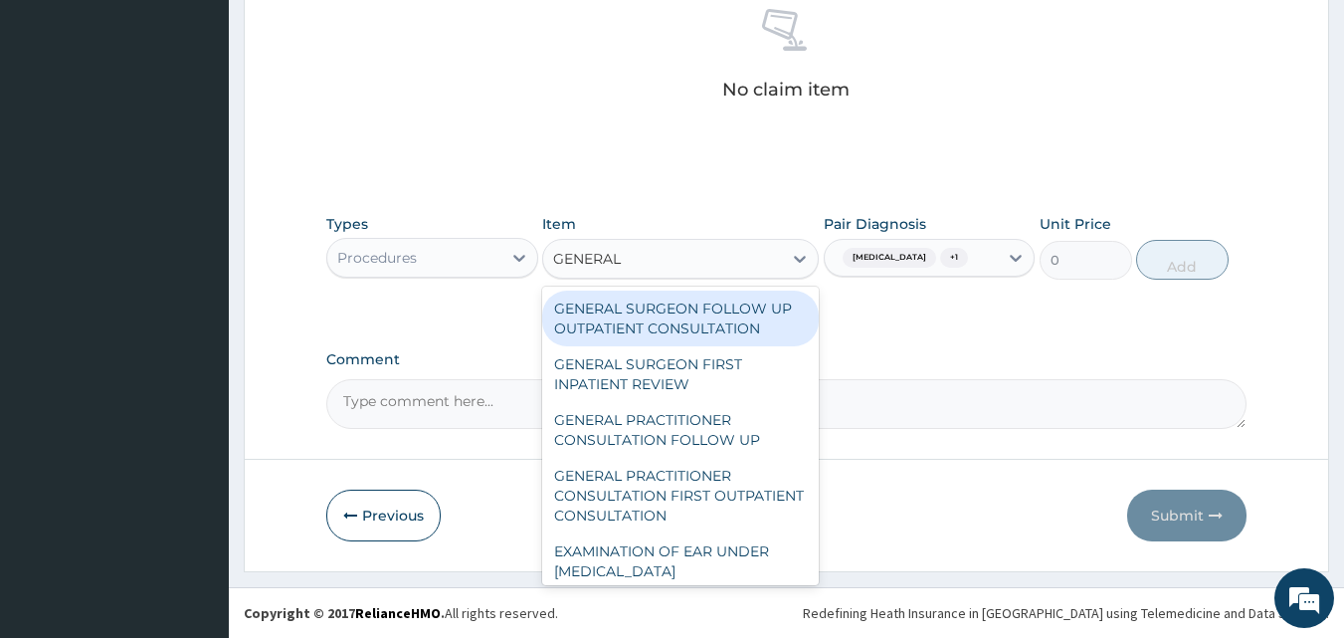
type input "GENERAL P"
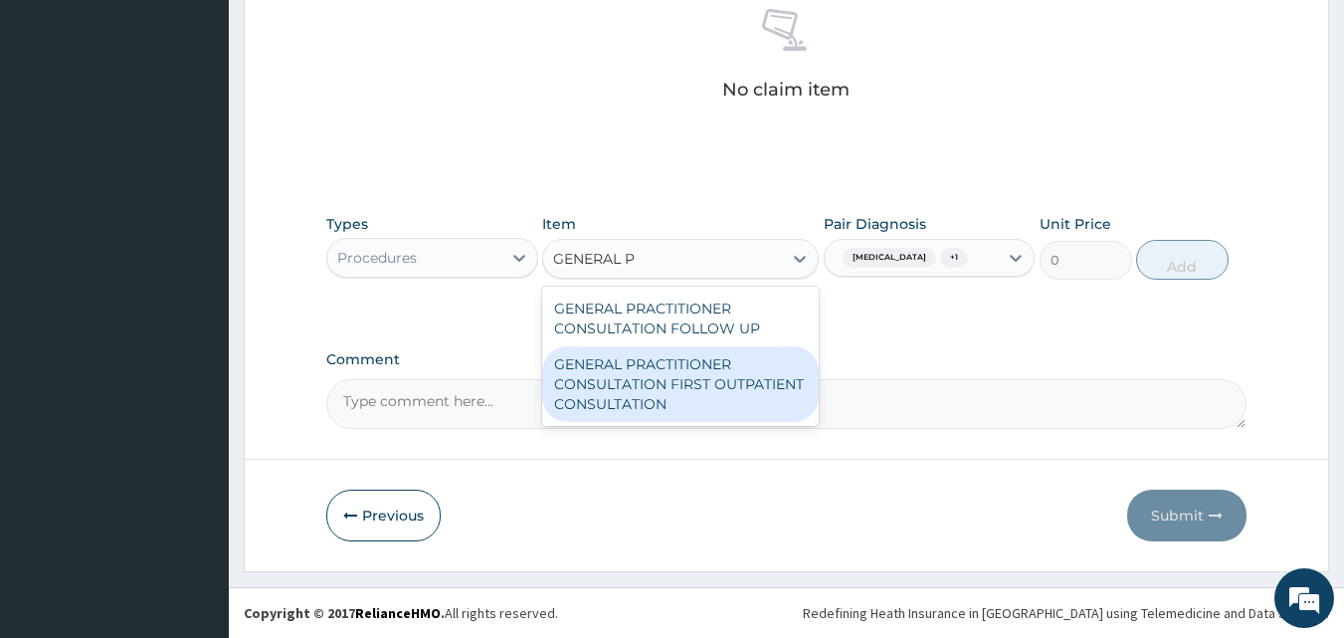
click at [765, 384] on div "GENERAL PRACTITIONER CONSULTATION FIRST OUTPATIENT CONSULTATION" at bounding box center [680, 384] width 277 height 76
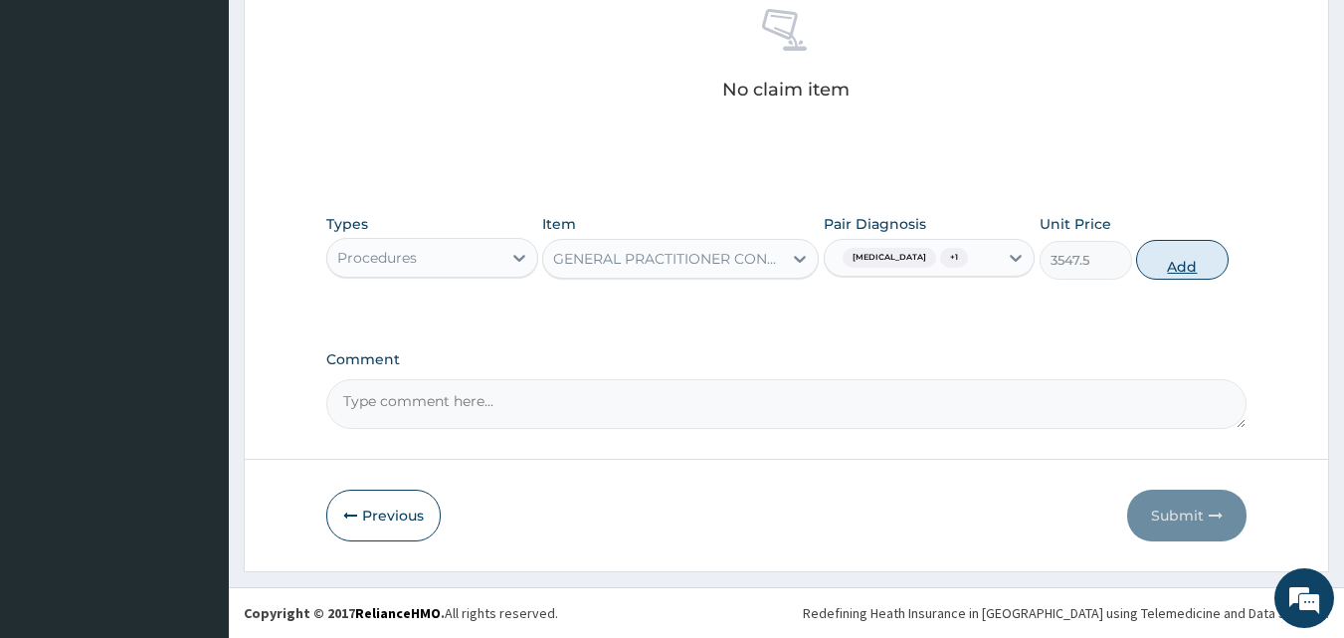
click at [1193, 263] on button "Add" at bounding box center [1182, 260] width 93 height 40
type input "0"
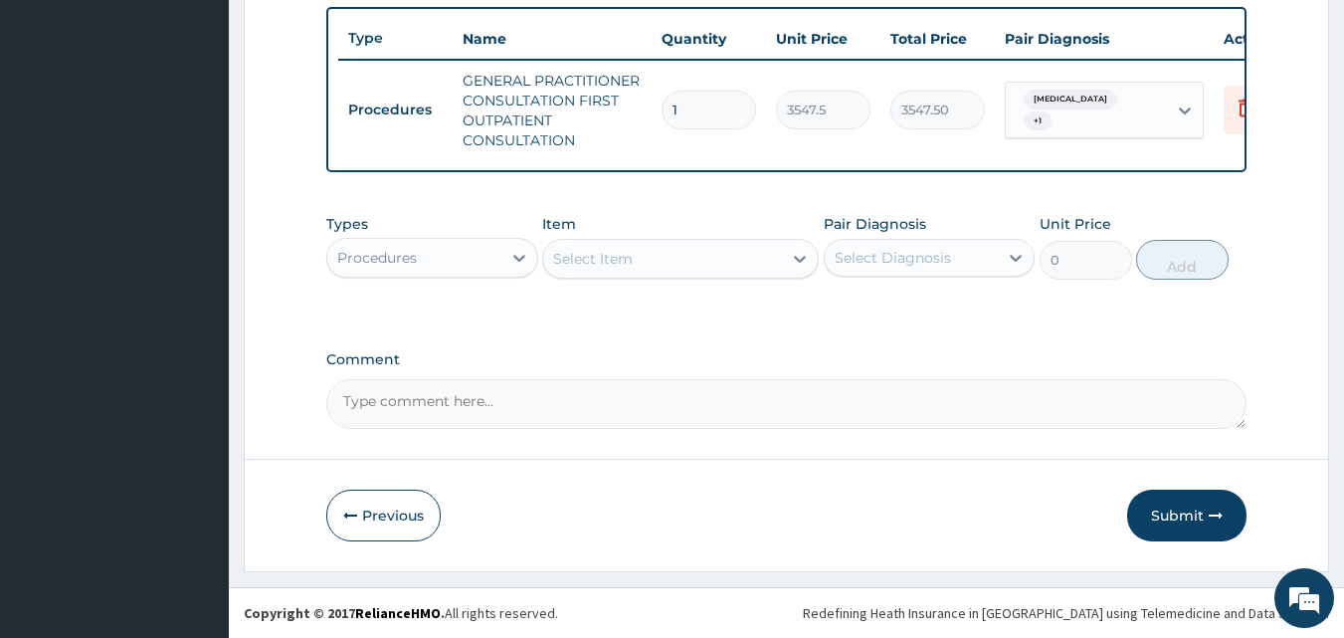
scroll to position [748, 0]
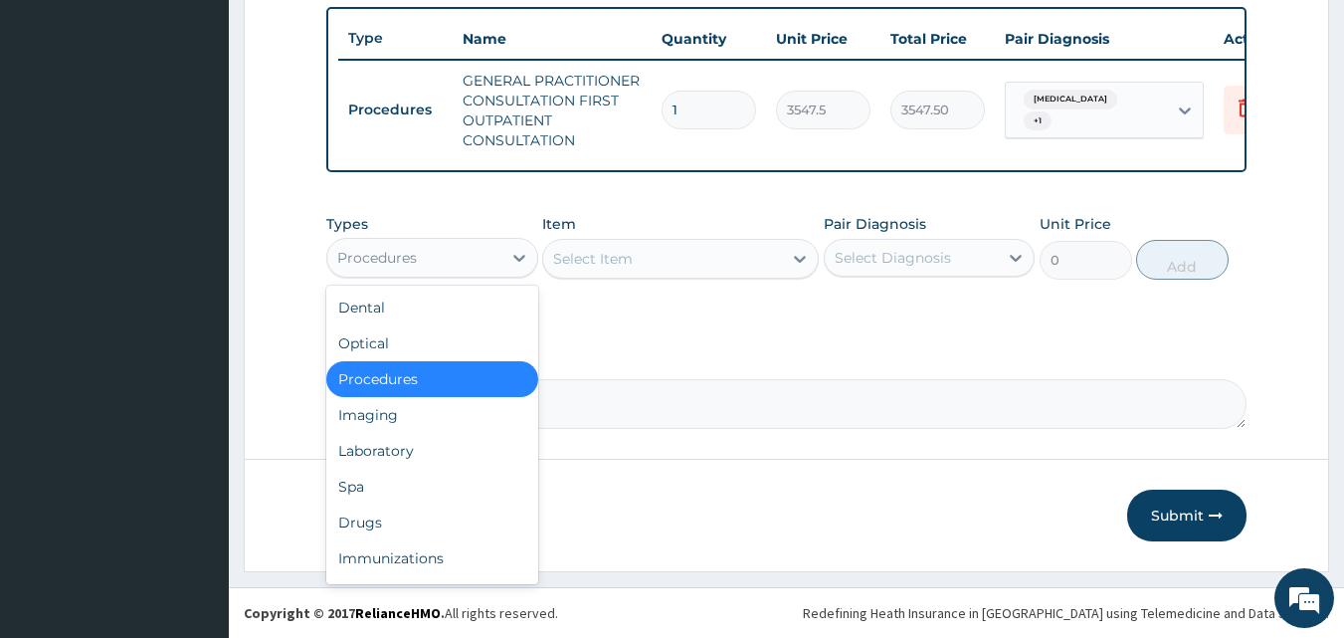
click at [346, 273] on div "Procedures" at bounding box center [414, 258] width 174 height 32
click at [416, 439] on div "Laboratory" at bounding box center [432, 451] width 212 height 36
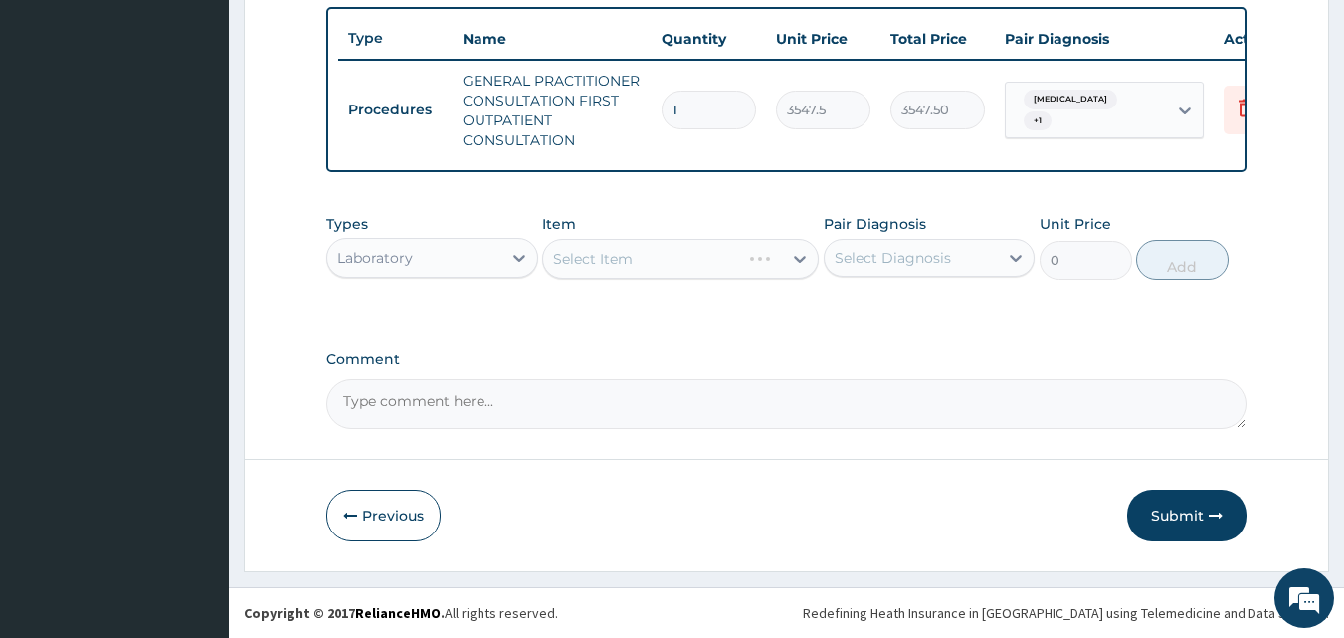
click at [550, 368] on div "Comment" at bounding box center [786, 390] width 921 height 78
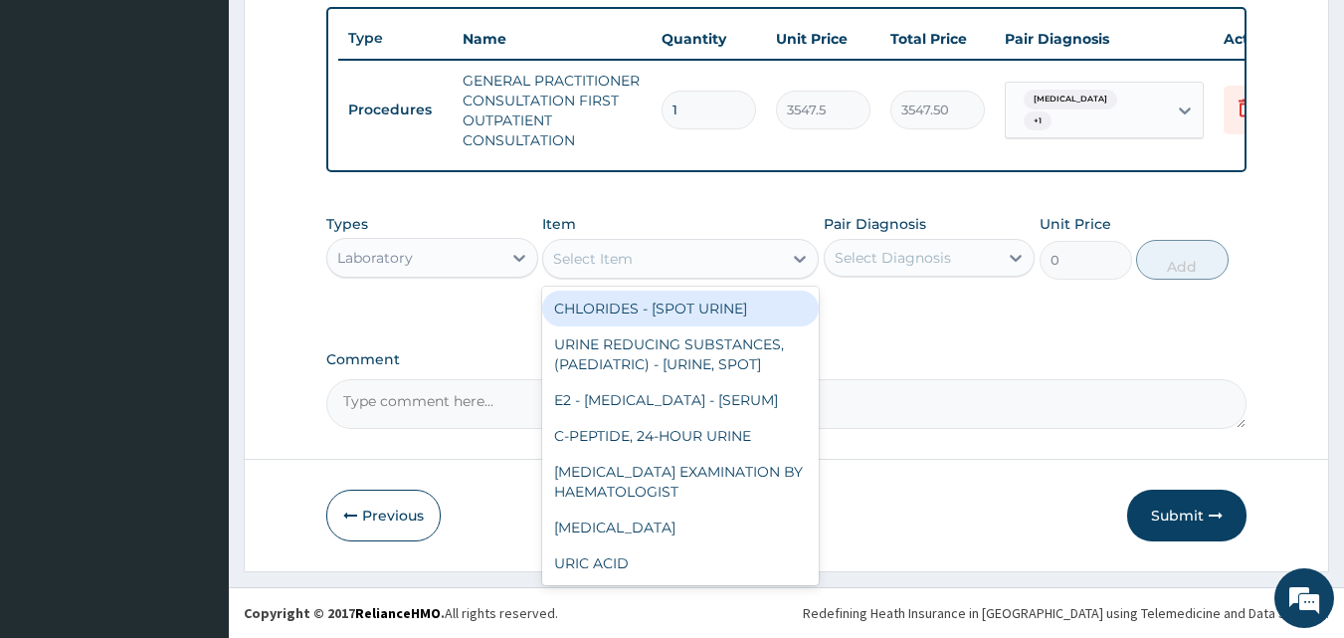
click at [655, 261] on div "Select Item" at bounding box center [662, 259] width 239 height 32
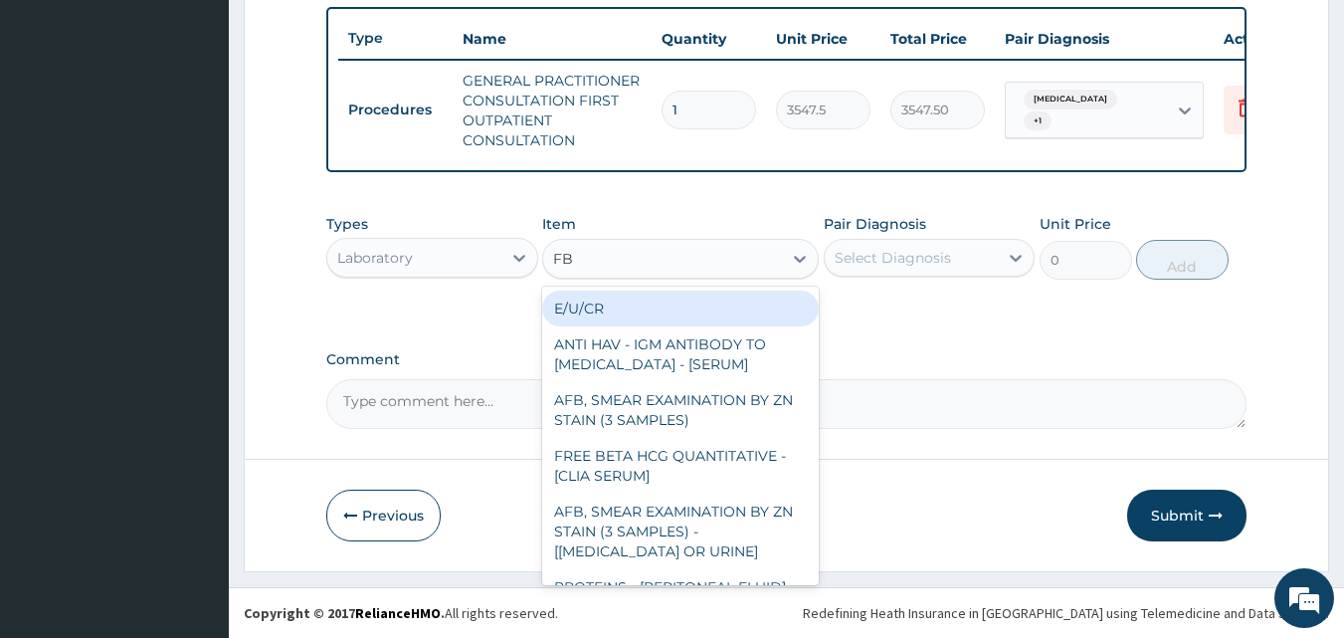
type input "FBC"
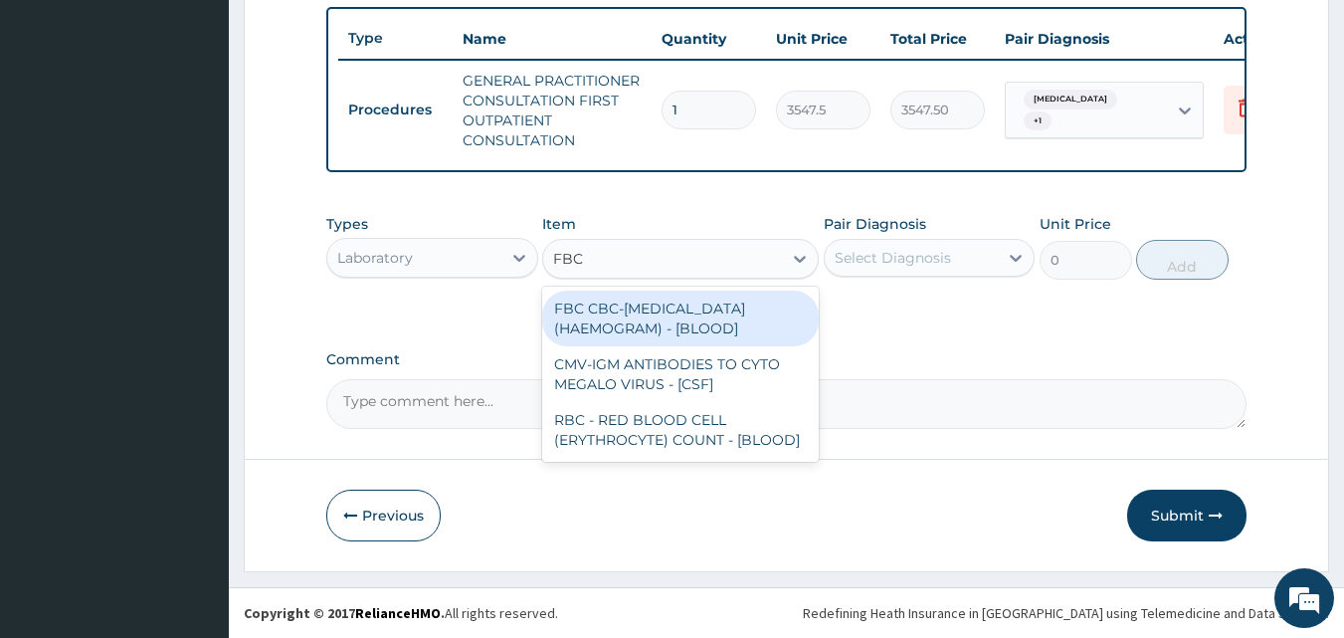
click at [657, 310] on div "FBC CBC-COMPLETE BLOOD COUNT (HAEMOGRAM) - [BLOOD]" at bounding box center [680, 318] width 277 height 56
type input "4300"
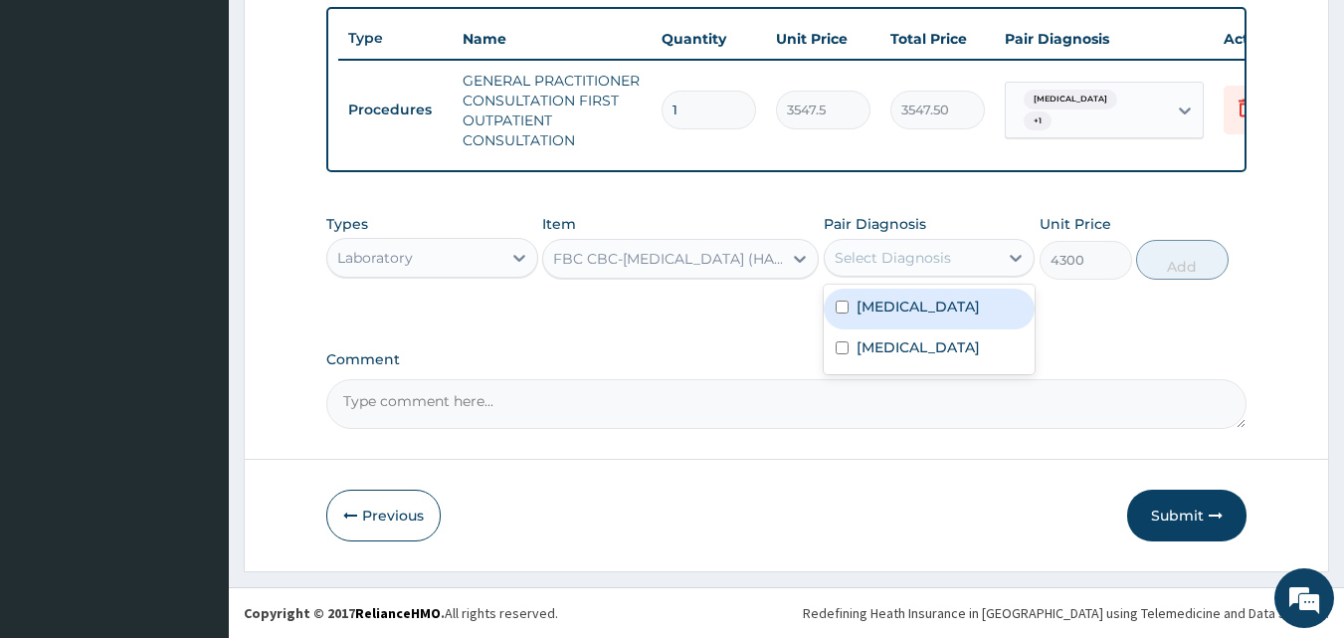
click at [867, 256] on div "Select Diagnosis" at bounding box center [893, 258] width 116 height 20
click at [909, 303] on div "Sepsis" at bounding box center [930, 308] width 212 height 41
checkbox input "true"
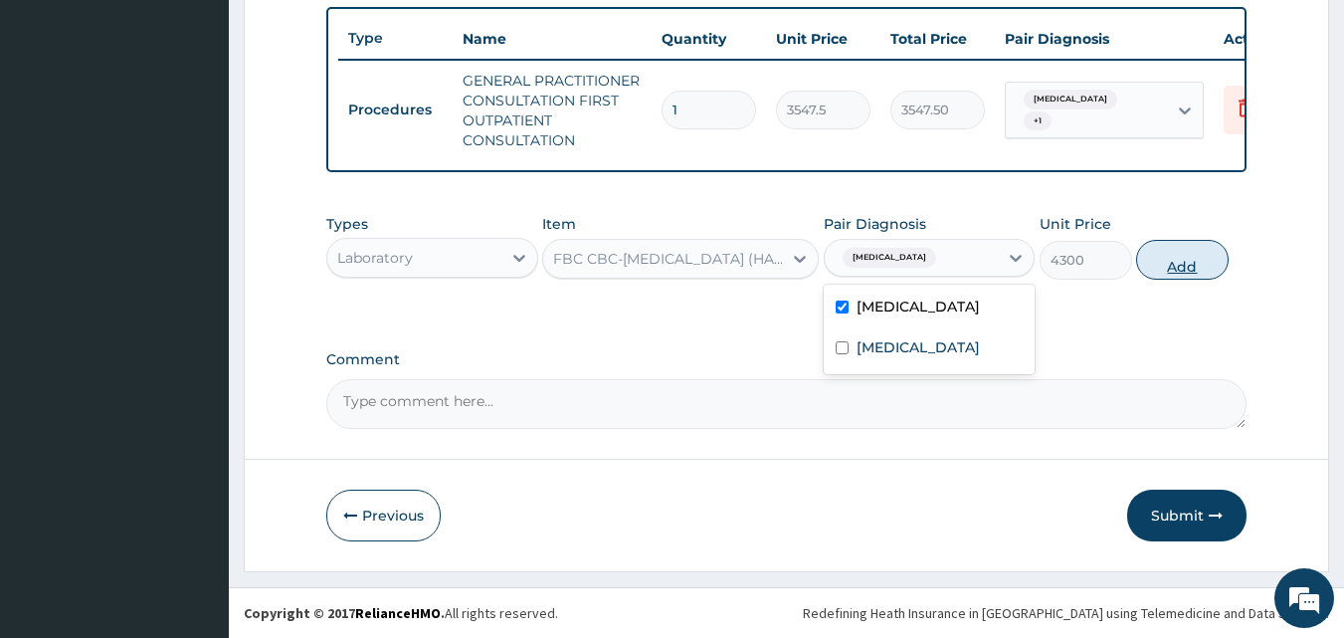
click at [1160, 249] on button "Add" at bounding box center [1182, 260] width 93 height 40
type input "0"
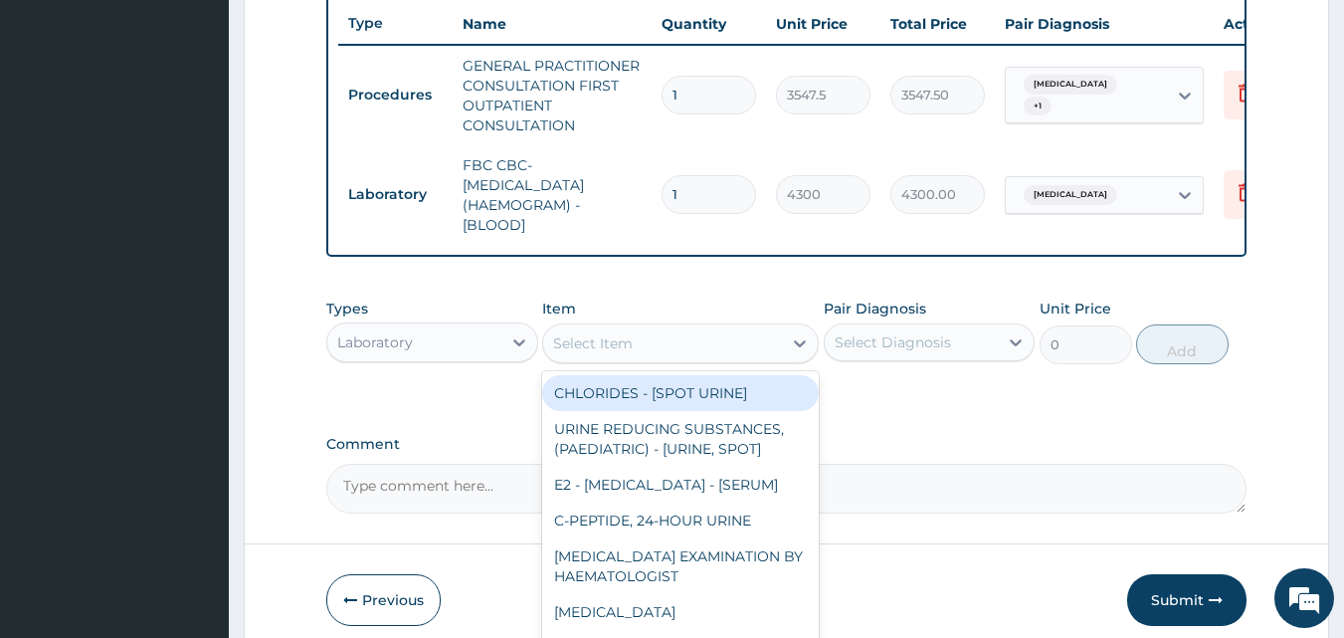
click at [585, 346] on div "Select Item" at bounding box center [662, 343] width 239 height 32
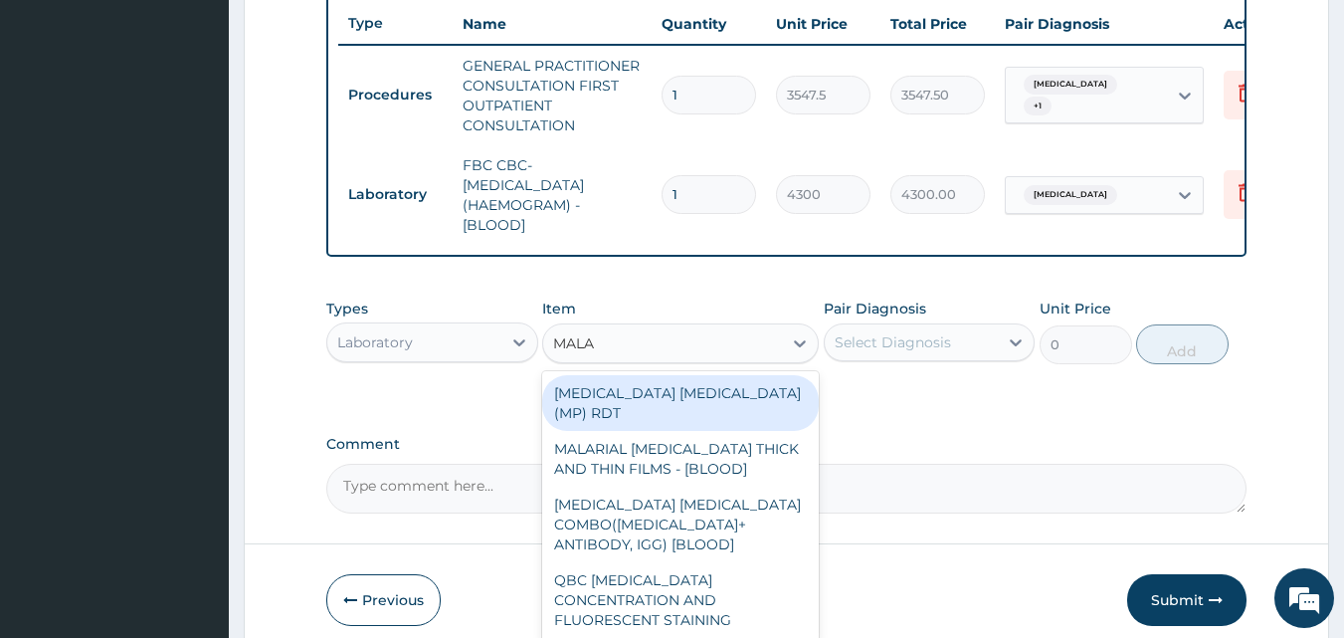
type input "MALAR"
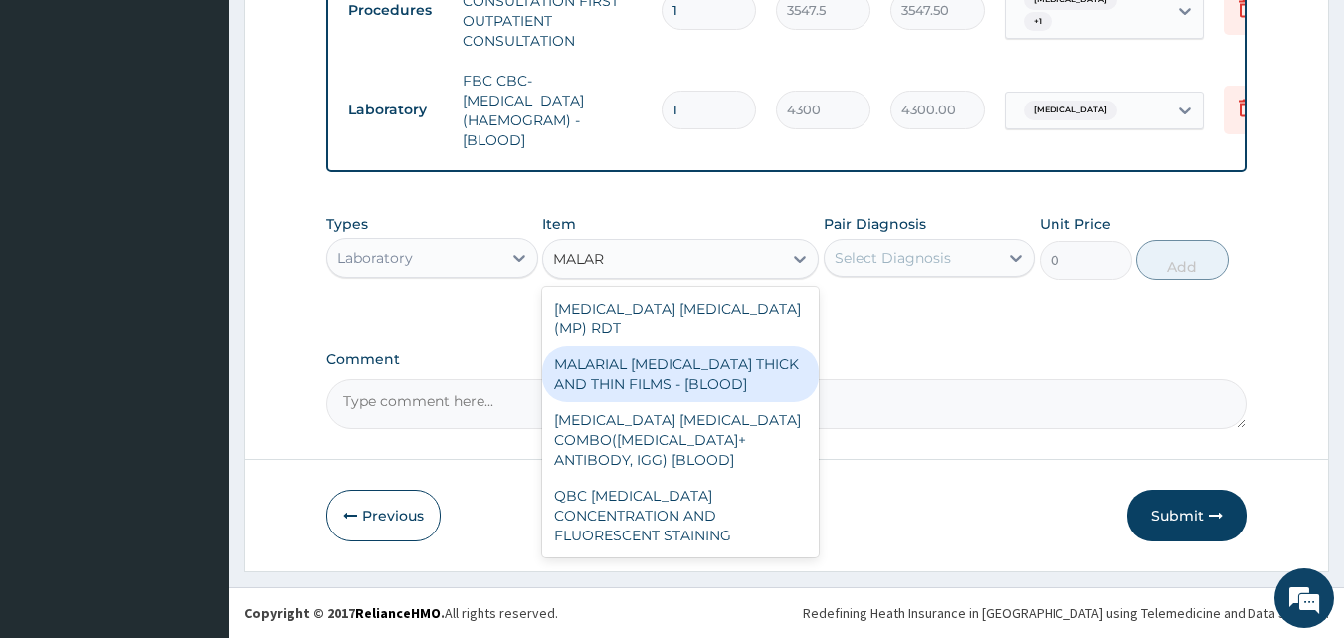
click at [652, 346] on div "MALARIAL PARASITE THICK AND THIN FILMS - [BLOOD]" at bounding box center [680, 374] width 277 height 56
type input "1612.5"
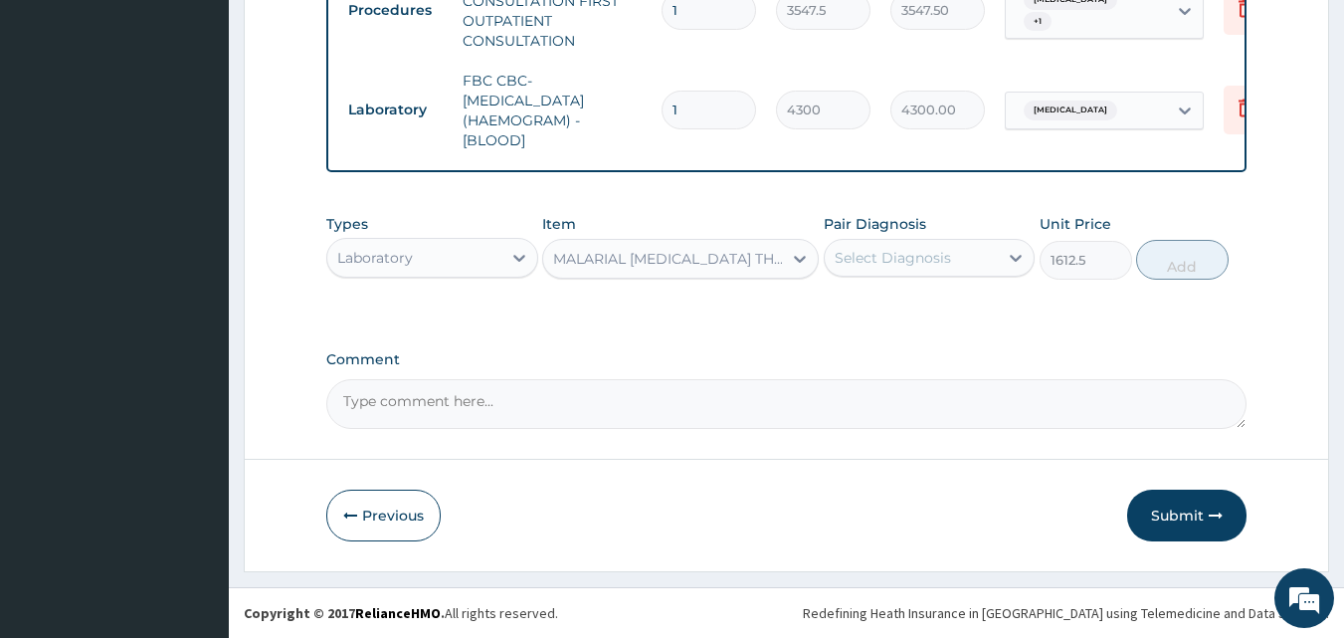
click at [904, 237] on div "Pair Diagnosis Select Diagnosis" at bounding box center [930, 247] width 212 height 66
click at [939, 254] on div "Select Diagnosis" at bounding box center [893, 258] width 116 height 20
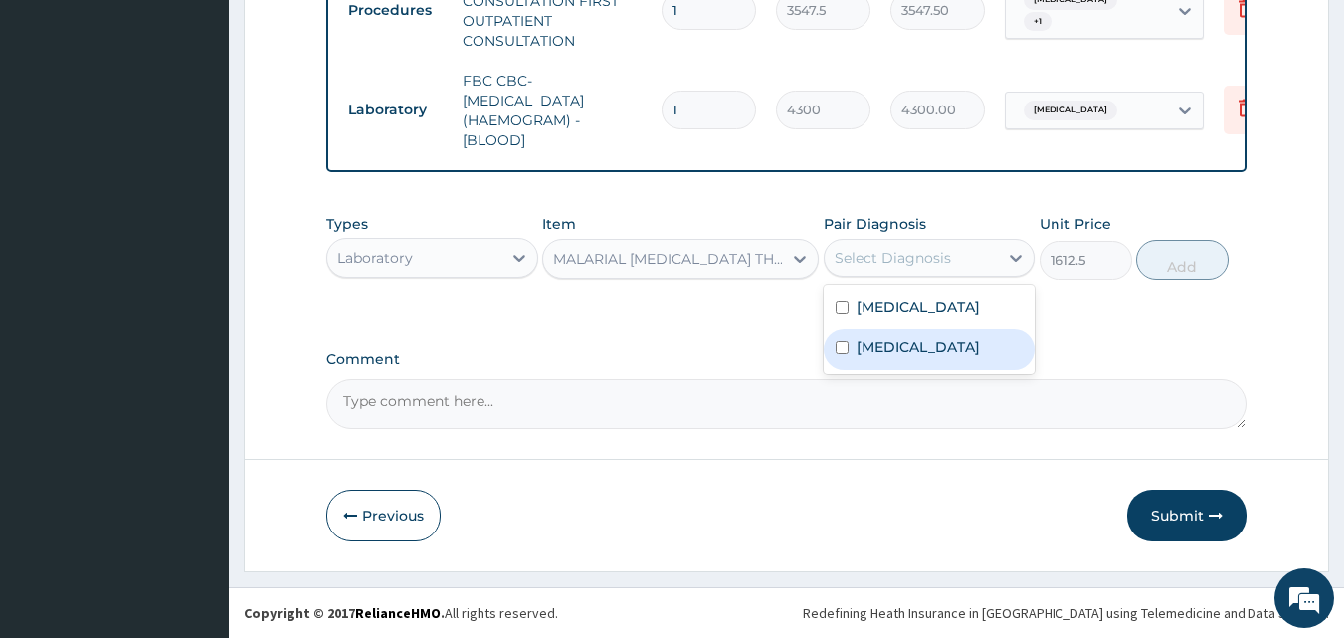
click at [906, 347] on label "Malaria" at bounding box center [918, 347] width 123 height 20
checkbox input "true"
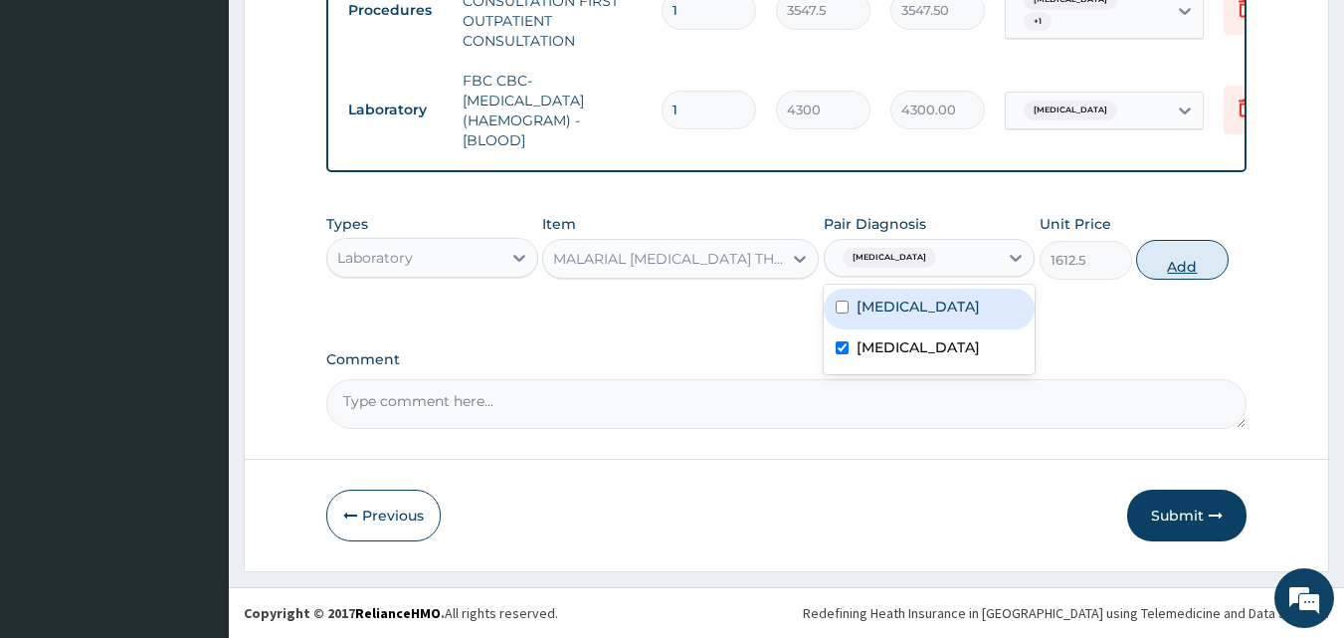
click at [1159, 266] on button "Add" at bounding box center [1182, 260] width 93 height 40
type input "0"
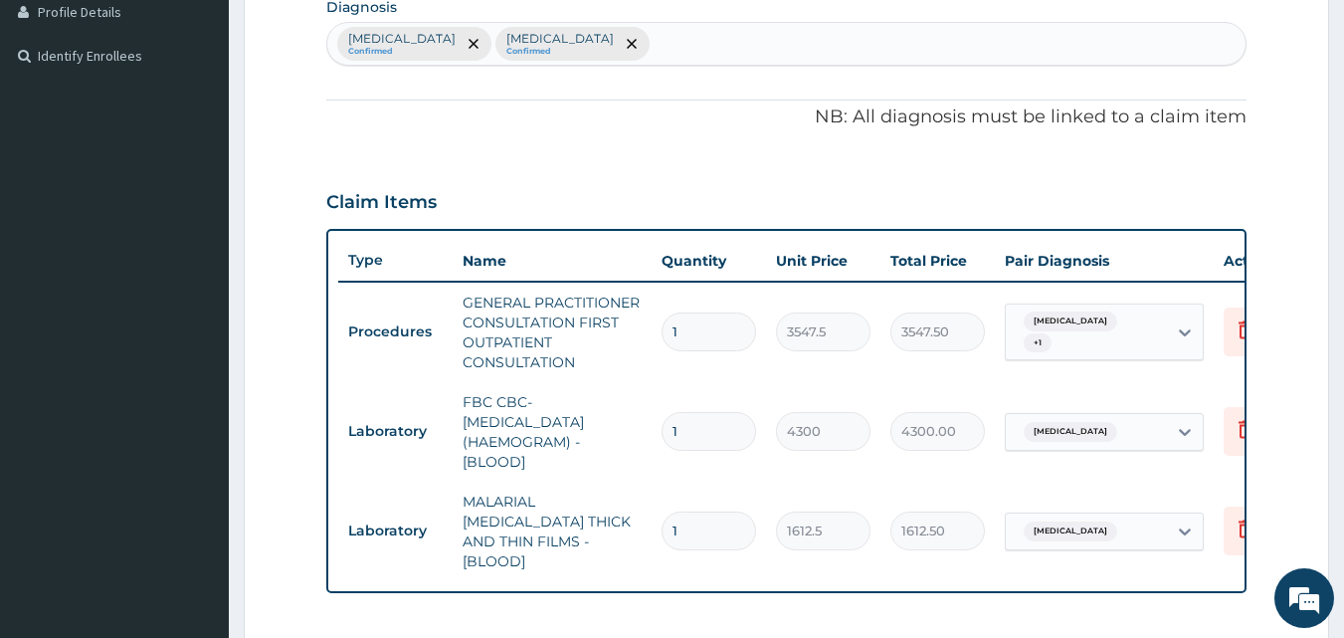
scroll to position [131, 0]
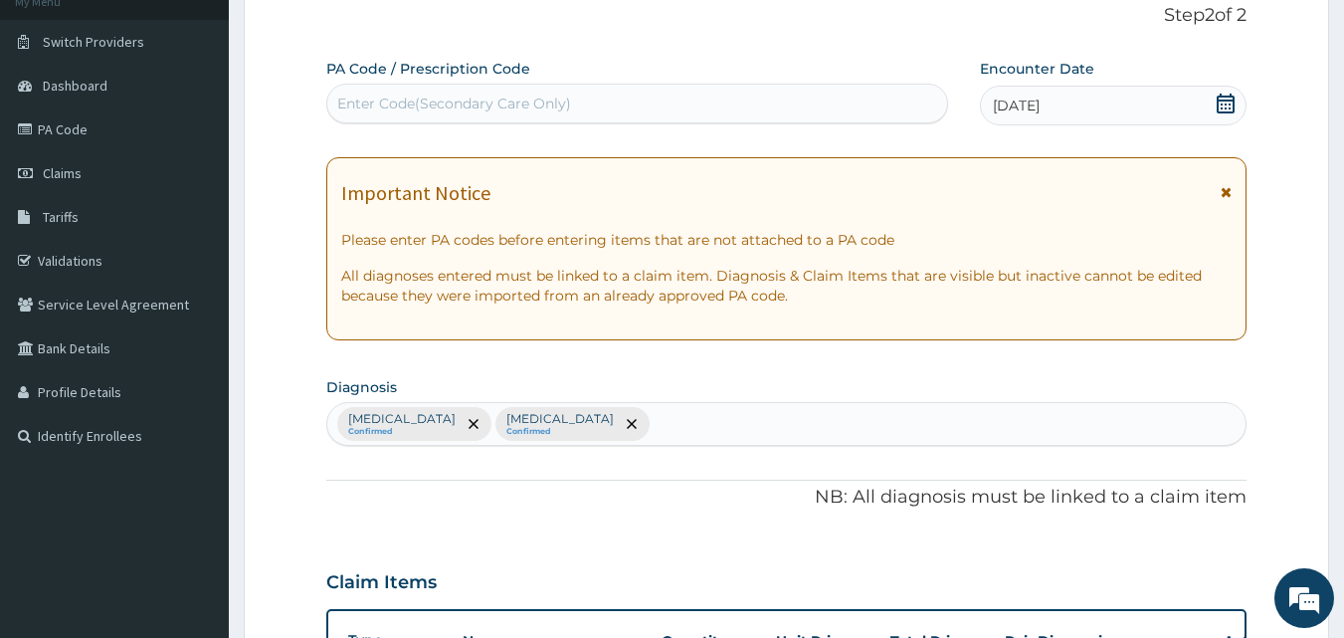
click at [541, 104] on div "Enter Code(Secondary Care Only)" at bounding box center [454, 104] width 234 height 20
paste input "PA/7C0494"
type input "PA/7C0494"
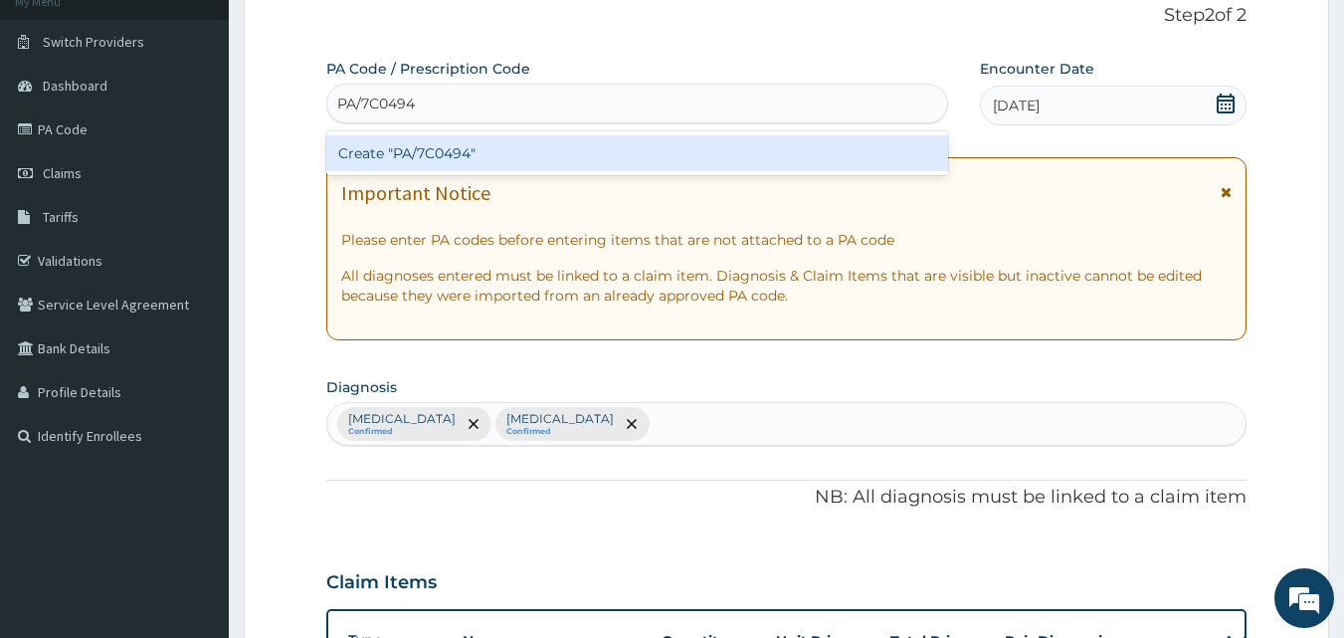
click at [552, 160] on div "Create "PA/7C0494"" at bounding box center [637, 153] width 623 height 36
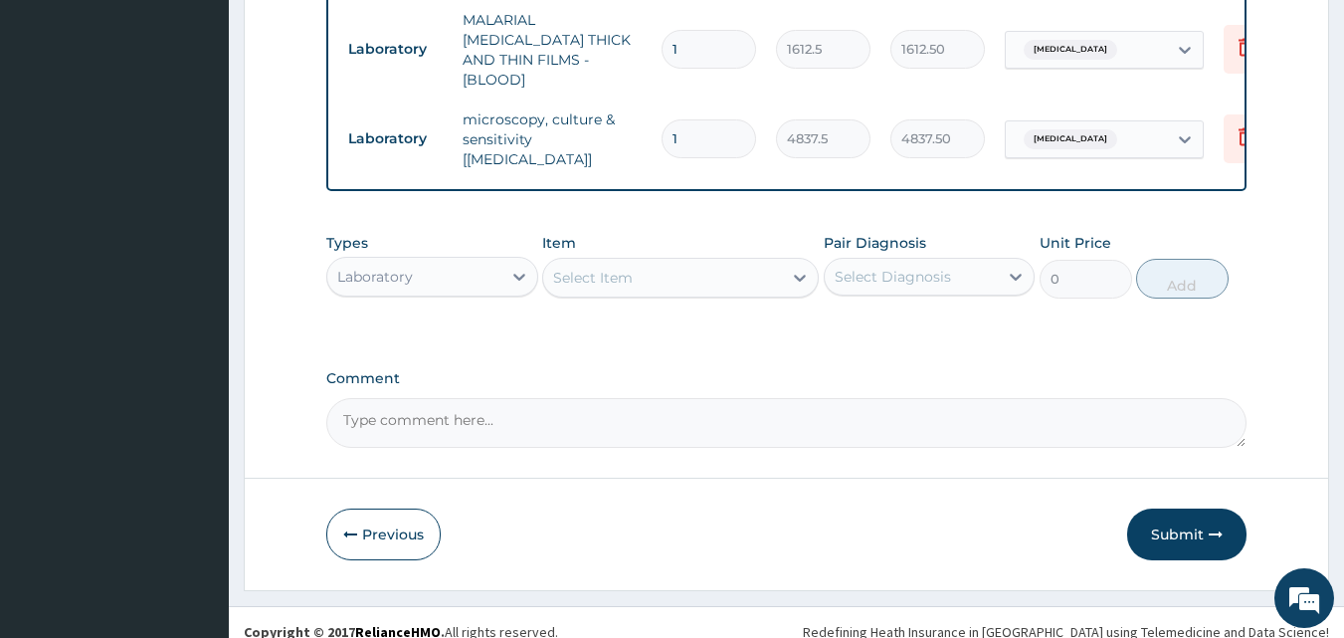
scroll to position [996, 0]
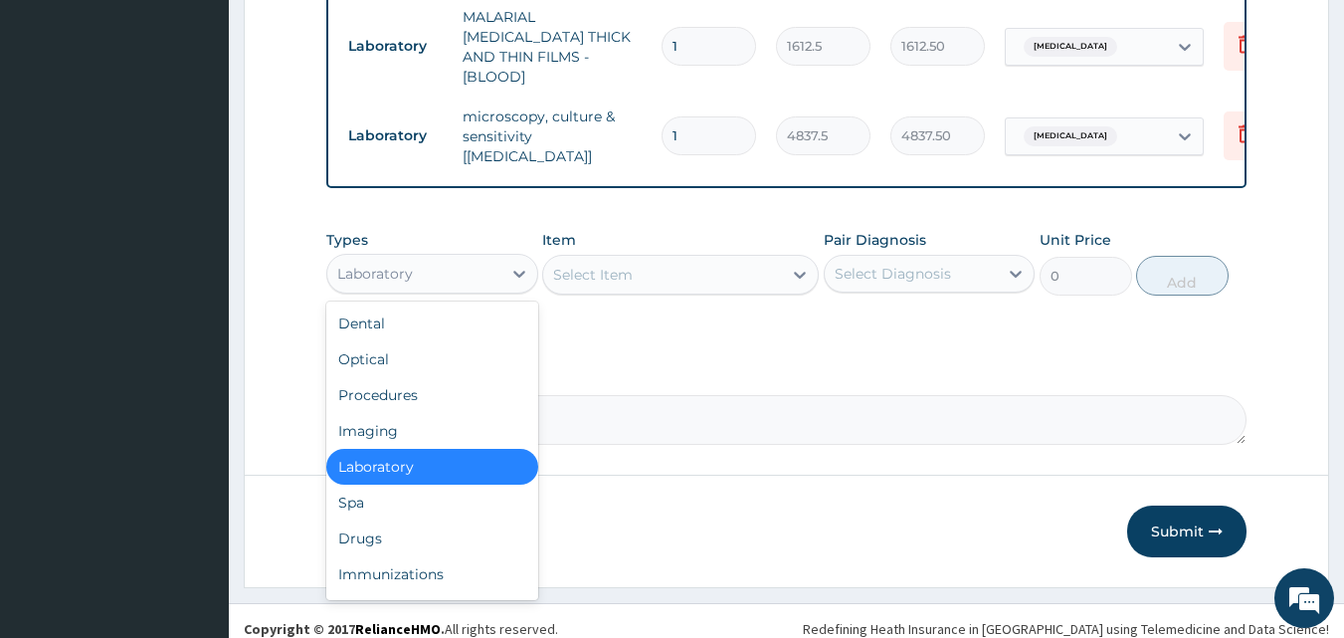
click at [486, 270] on div "Laboratory" at bounding box center [414, 274] width 174 height 32
type input "DR"
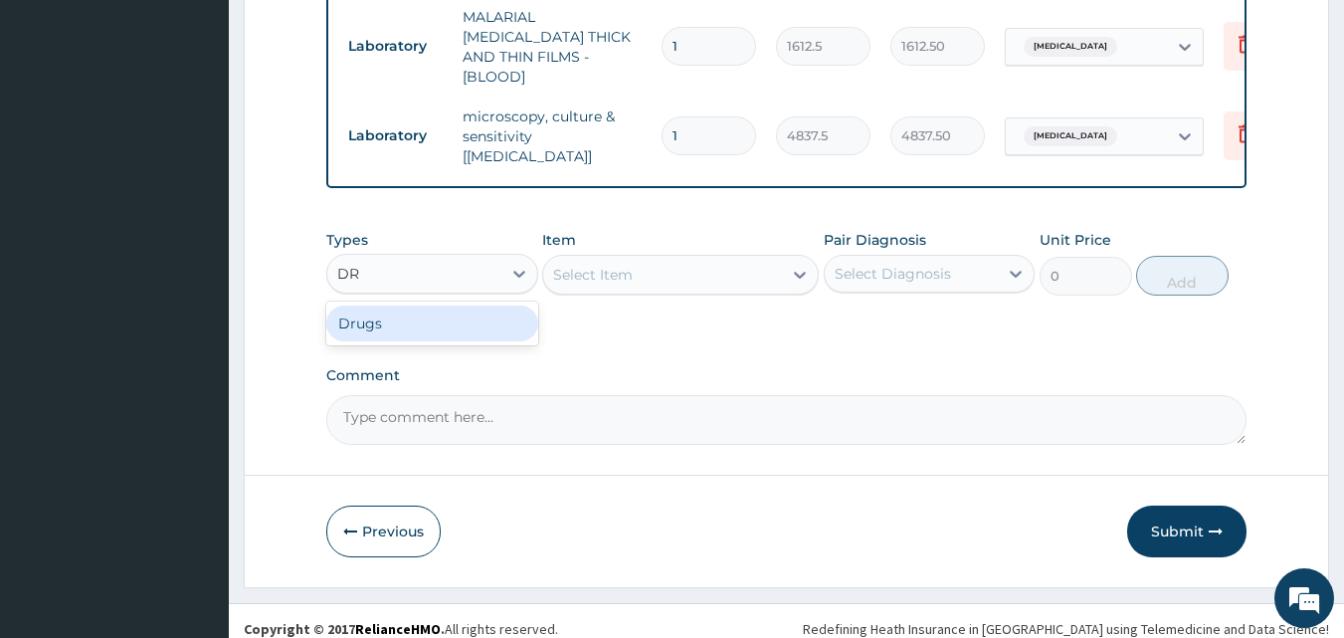
click at [496, 320] on div "Drugs" at bounding box center [432, 323] width 212 height 36
click at [653, 259] on div "Select Item" at bounding box center [662, 275] width 239 height 32
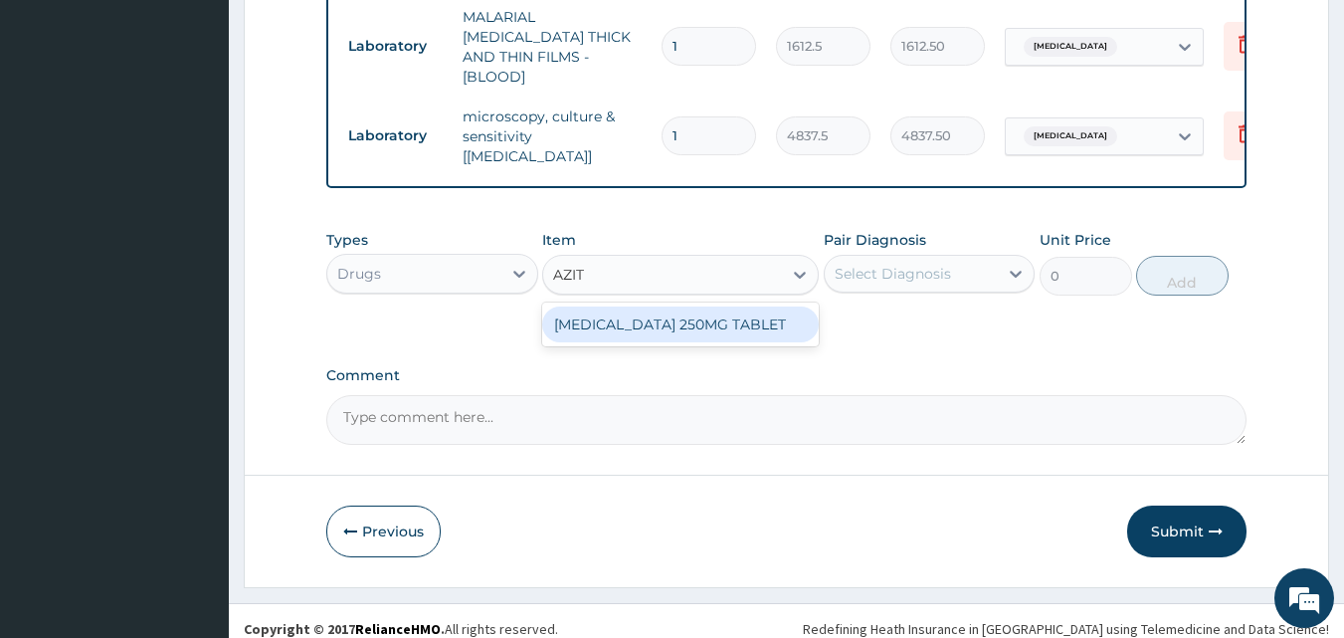
type input "AZITH"
click at [664, 306] on div "AZITHROMYCIN 250MG TABLET" at bounding box center [680, 324] width 277 height 36
type input "177.375"
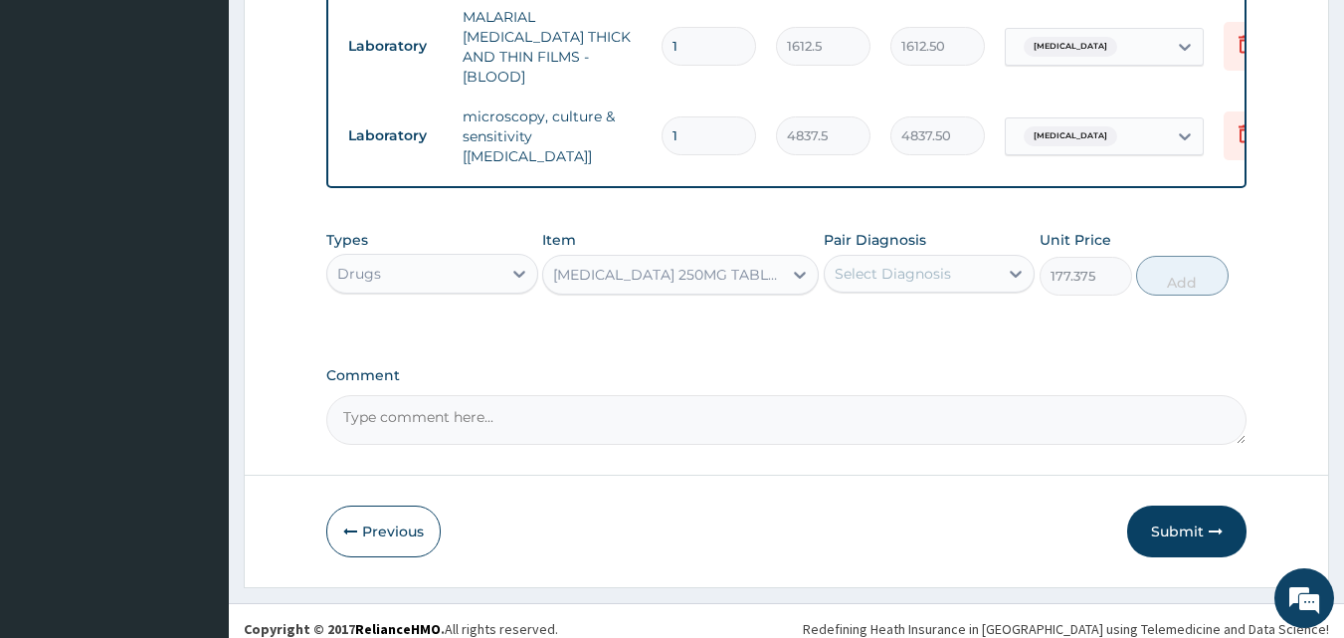
click at [868, 264] on div "Select Diagnosis" at bounding box center [893, 274] width 116 height 20
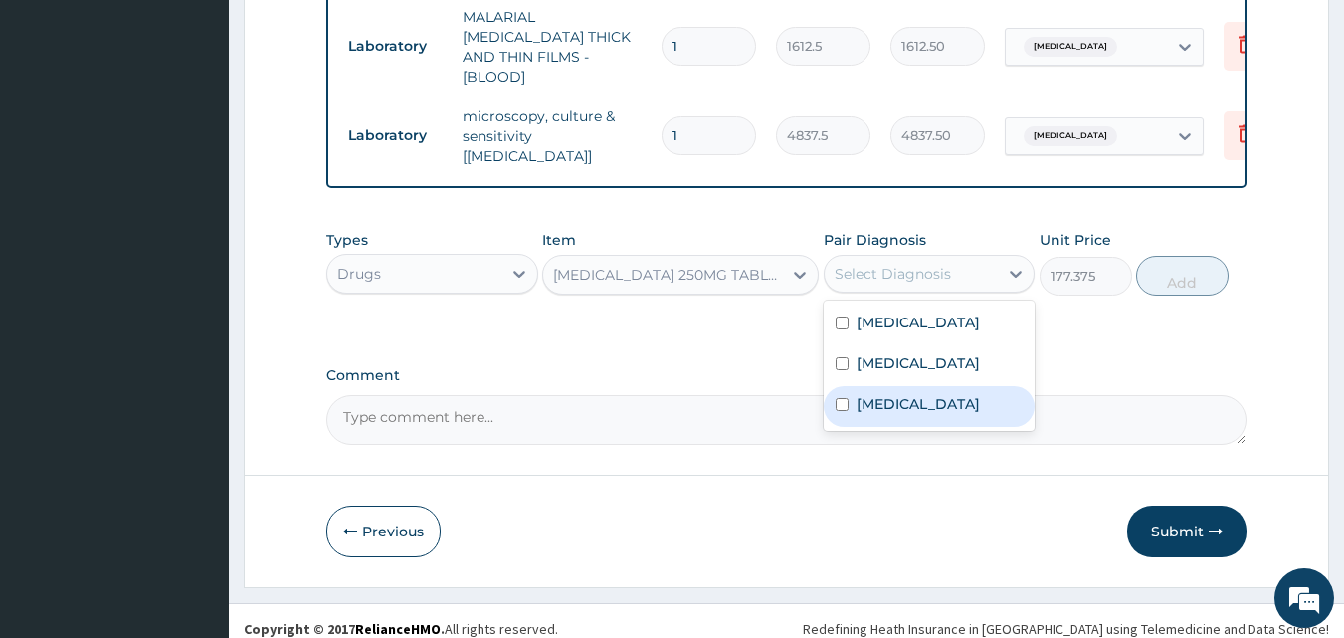
click at [881, 394] on label "Pneumonia" at bounding box center [918, 404] width 123 height 20
checkbox input "true"
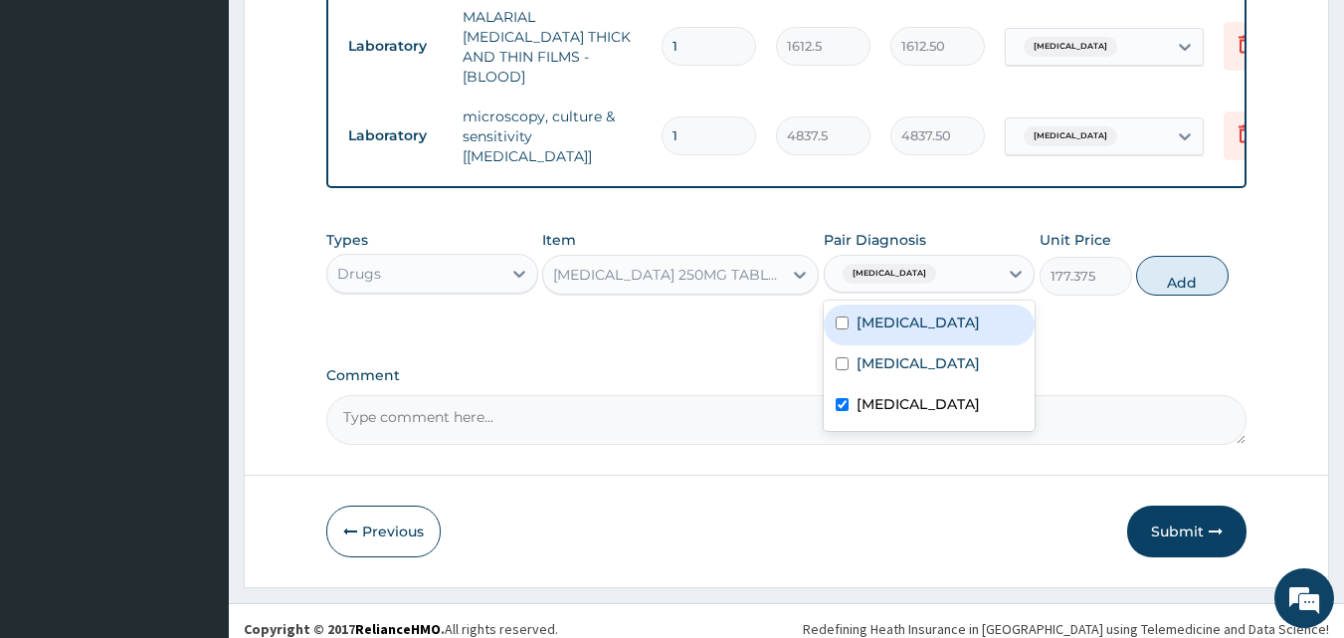
click at [893, 312] on label "Sepsis" at bounding box center [918, 322] width 123 height 20
checkbox input "true"
click at [1169, 265] on button "Add" at bounding box center [1182, 276] width 93 height 40
type input "0"
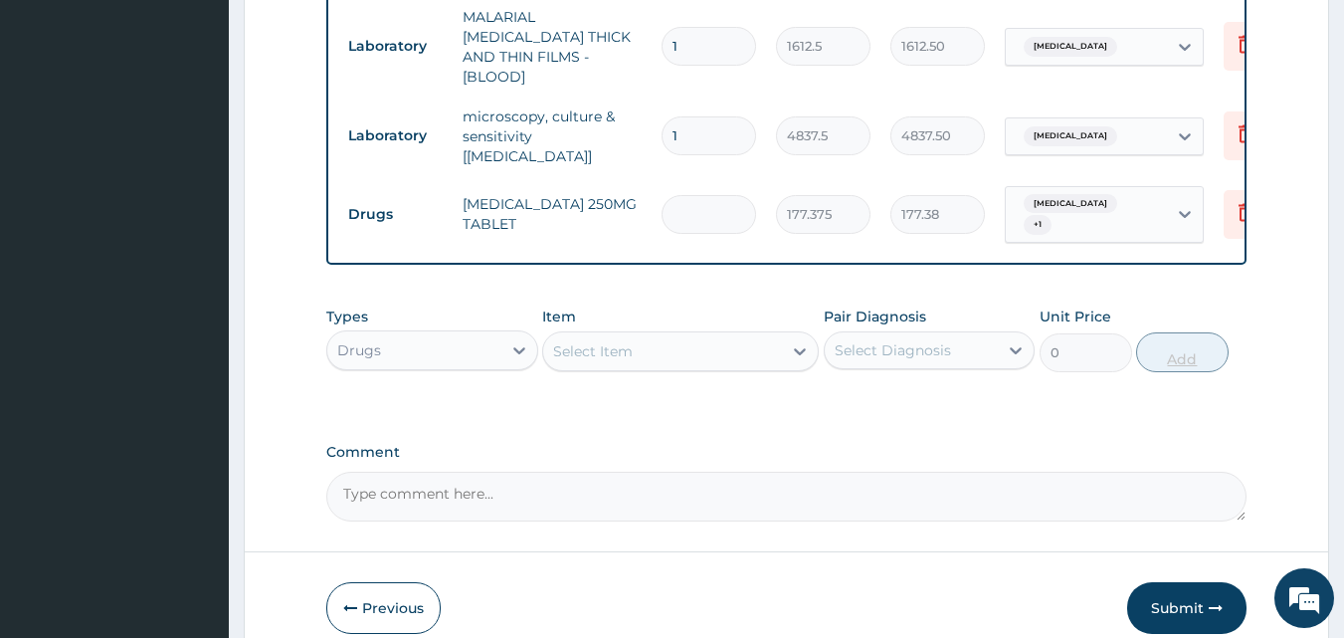
type input "0.00"
type input "5"
type input "886.88"
type input "5"
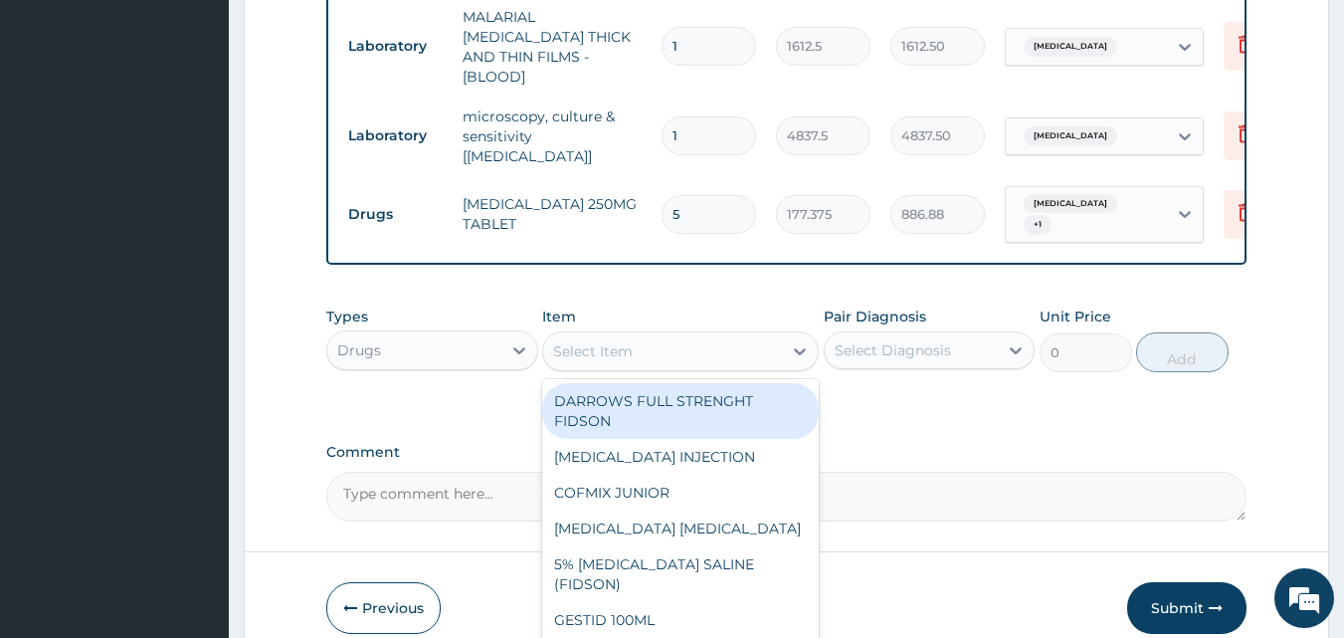
click at [605, 341] on div "Select Item" at bounding box center [593, 351] width 80 height 20
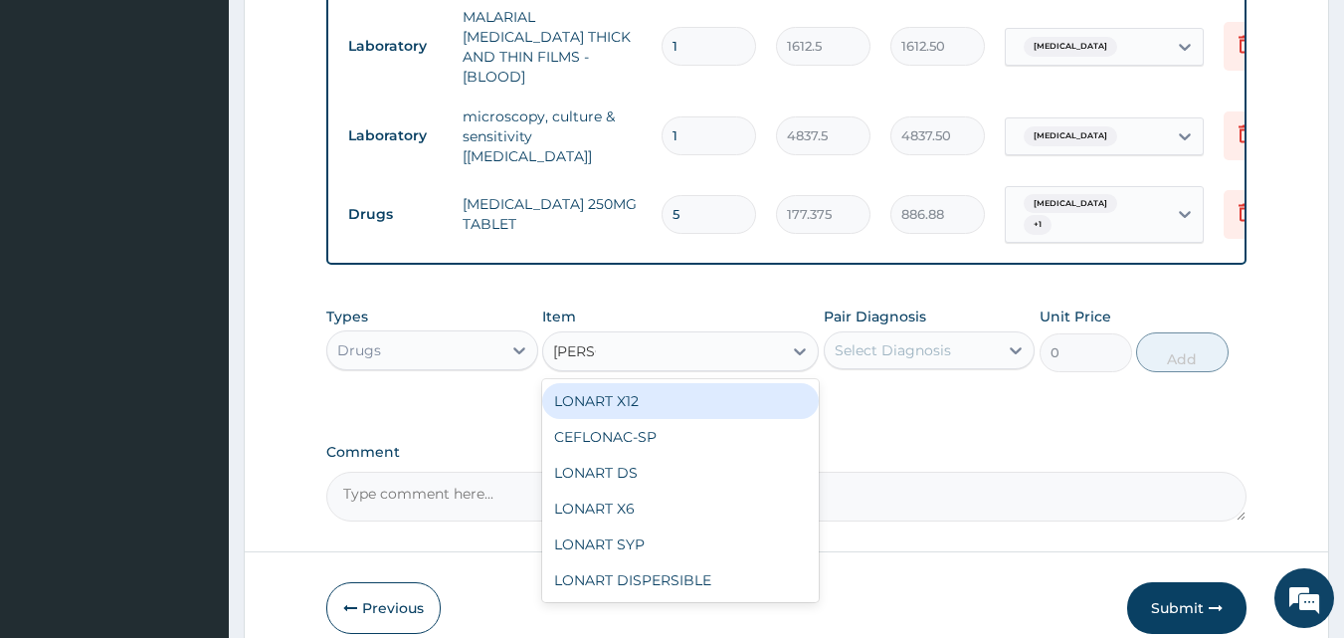
type input "LONAR"
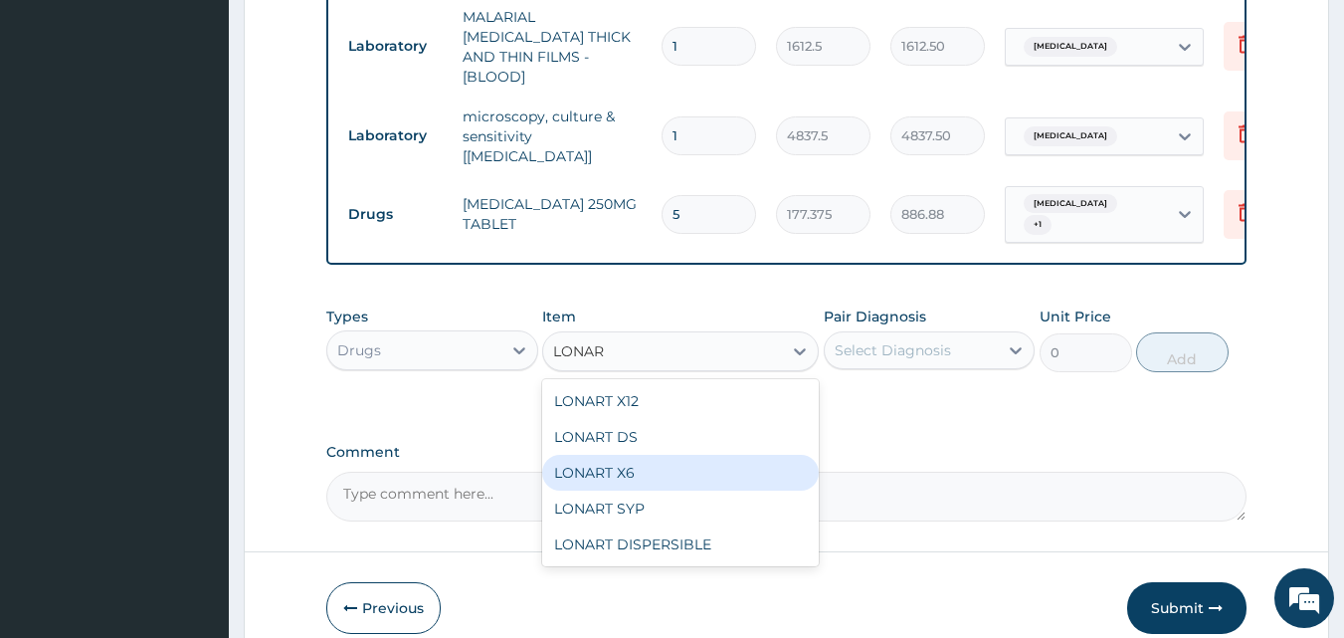
click at [663, 455] on div "LONART X6" at bounding box center [680, 473] width 277 height 36
type input "473"
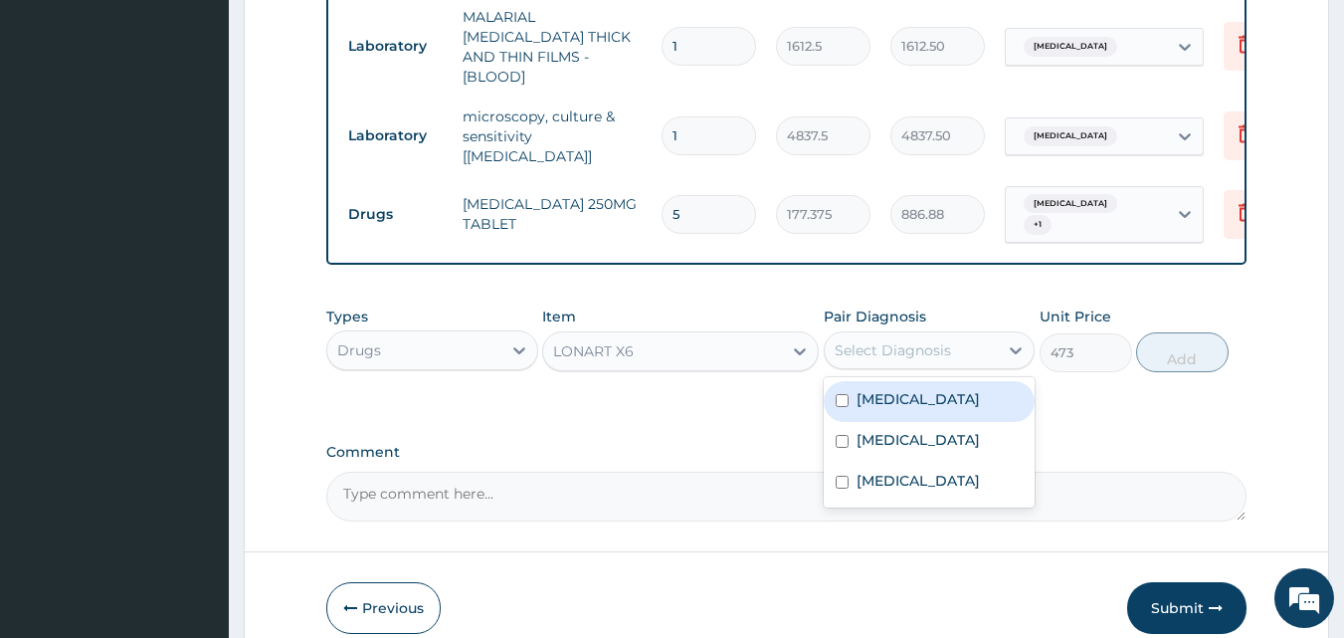
click at [907, 340] on div "Select Diagnosis" at bounding box center [893, 350] width 116 height 20
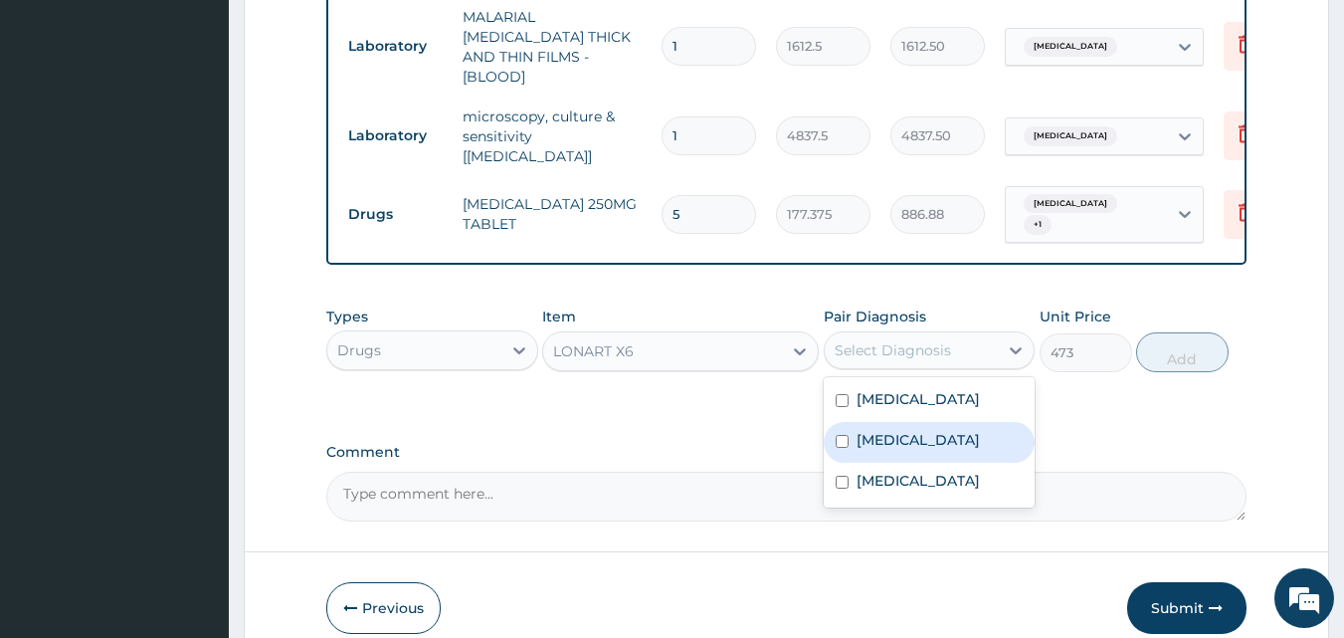
click at [916, 422] on div "Malaria" at bounding box center [930, 442] width 212 height 41
checkbox input "true"
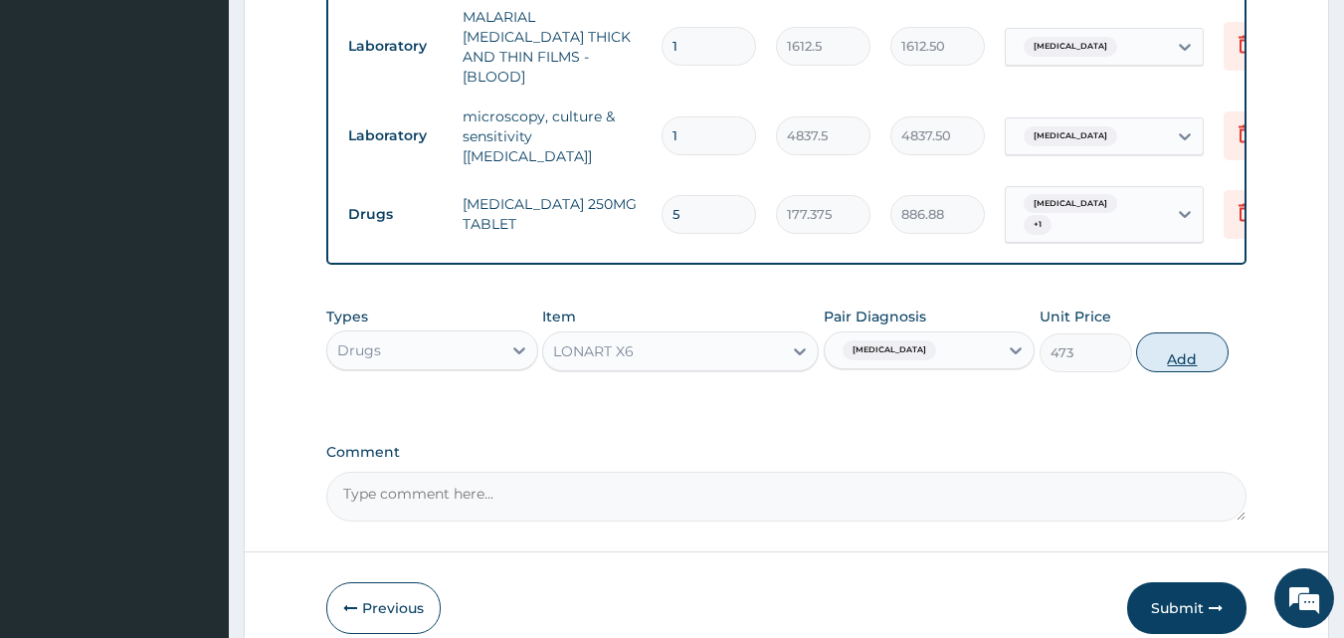
click at [1213, 332] on button "Add" at bounding box center [1182, 352] width 93 height 40
type input "0"
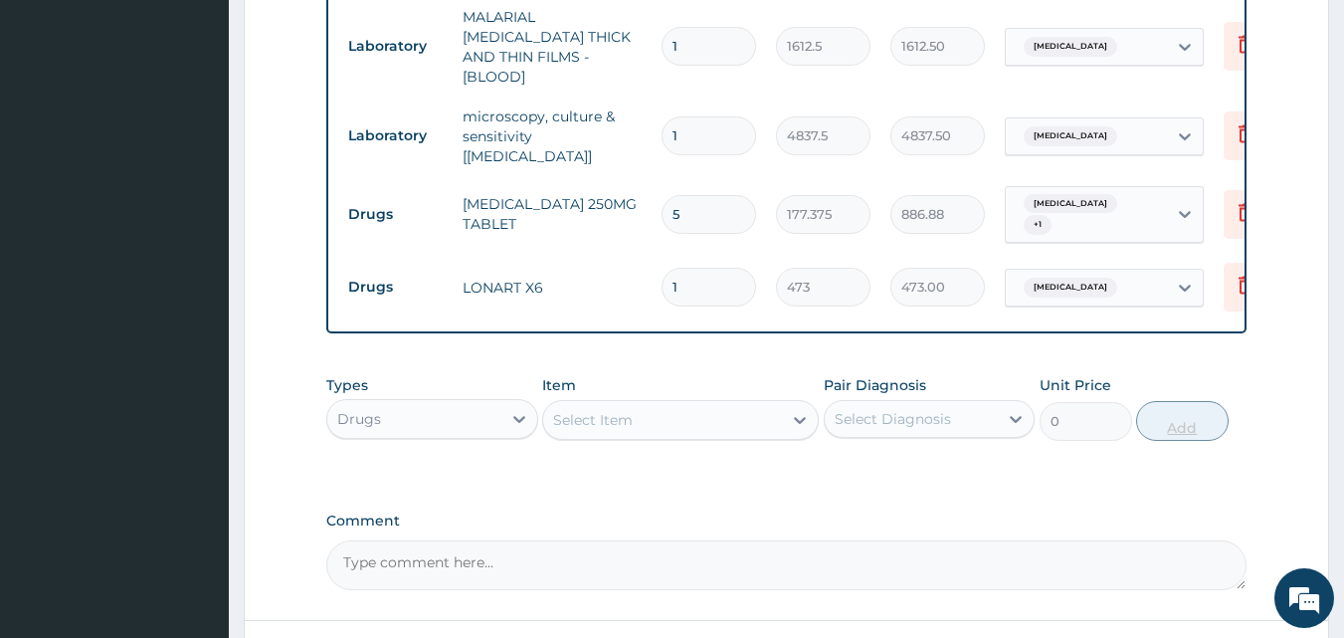
type input "0.00"
type input "6"
type input "2838.00"
type input "6"
click at [653, 404] on div "Select Item" at bounding box center [662, 420] width 239 height 32
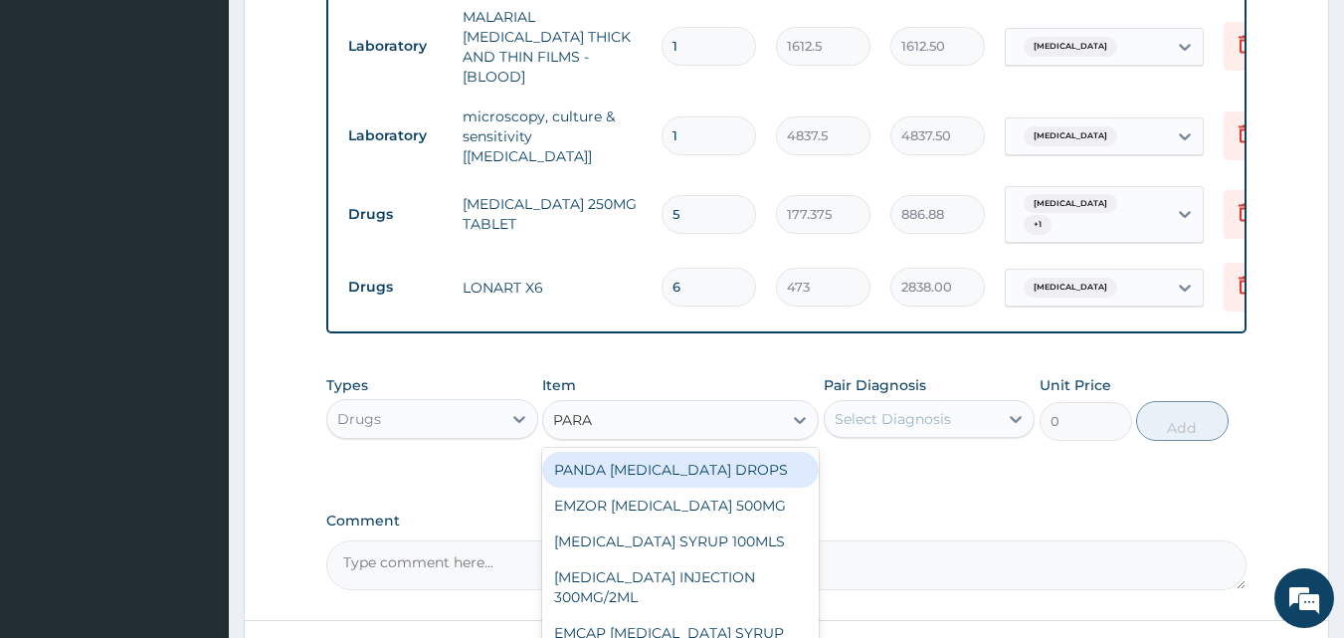
type input "PARAC"
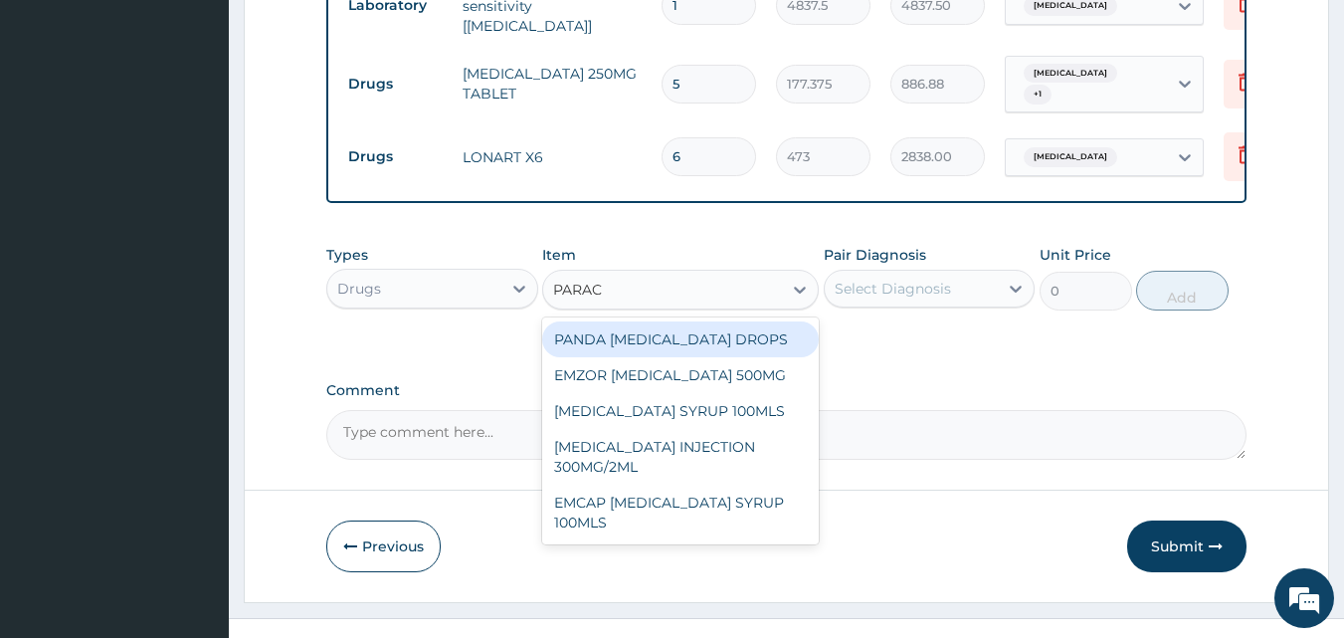
scroll to position [1133, 0]
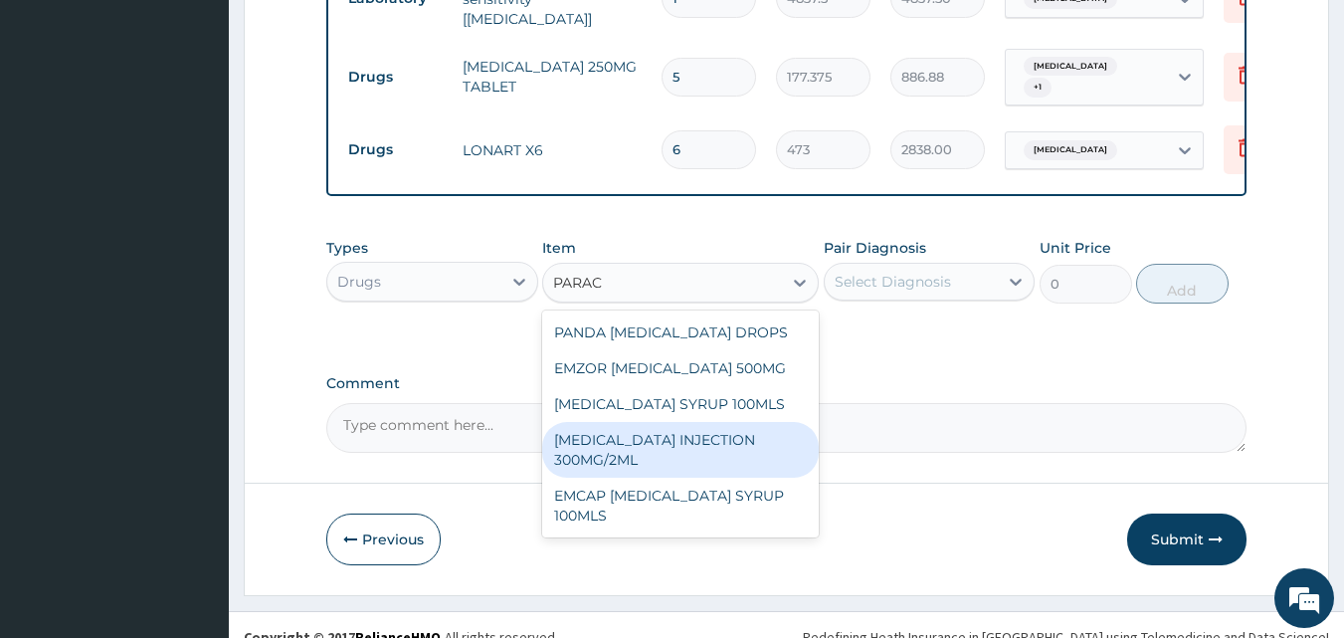
click at [727, 422] on div "PARACETAMOL INJECTION 300MG/2ML" at bounding box center [680, 450] width 277 height 56
type input "260.1499938964844"
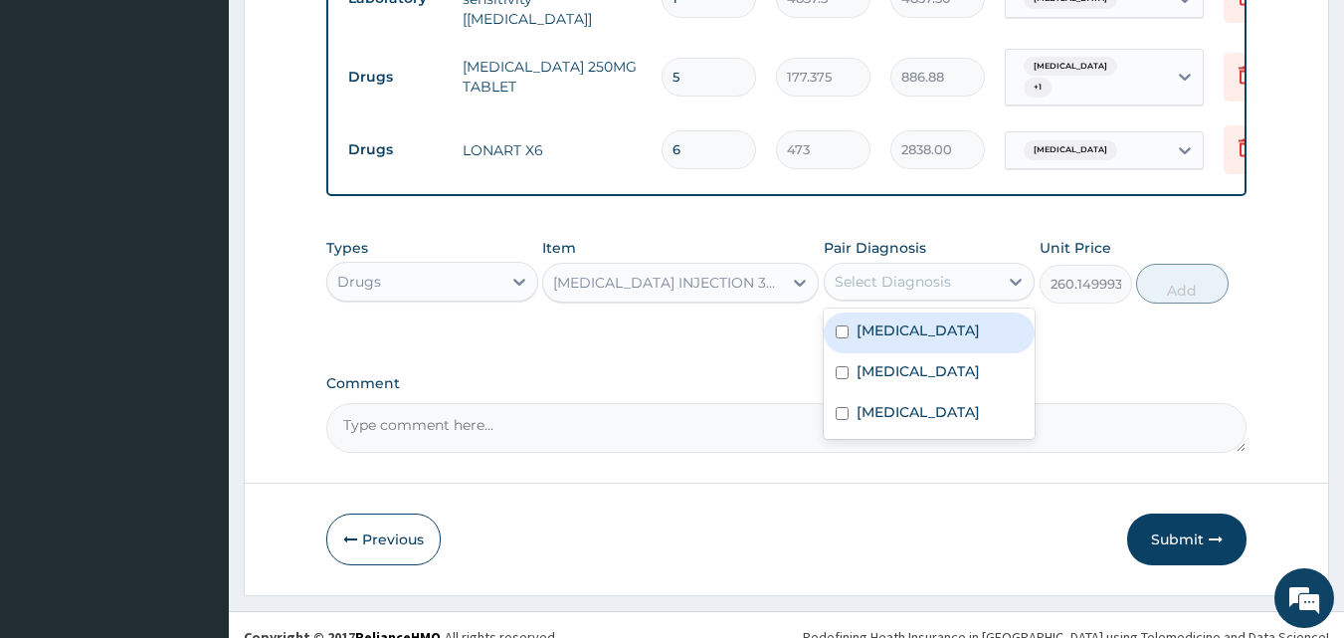
click at [884, 272] on div "Select Diagnosis" at bounding box center [893, 282] width 116 height 20
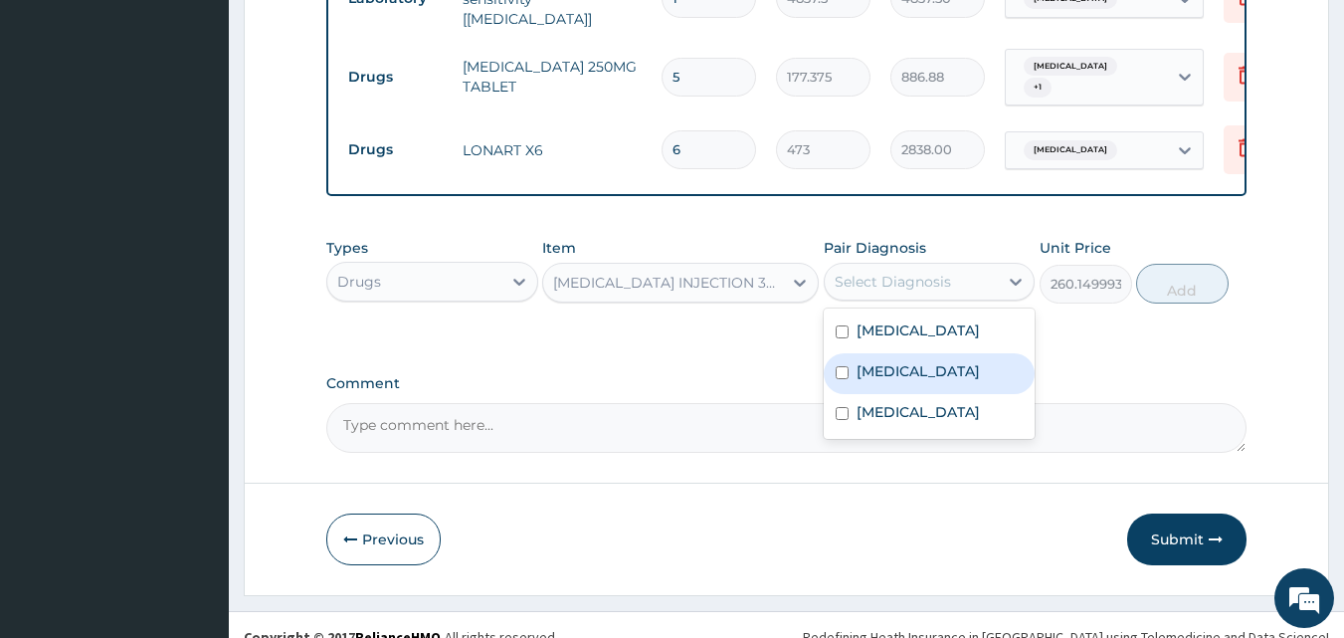
drag, startPoint x: 909, startPoint y: 345, endPoint x: 985, endPoint y: 324, distance: 78.4
click at [910, 353] on div "Malaria" at bounding box center [930, 373] width 212 height 41
checkbox input "true"
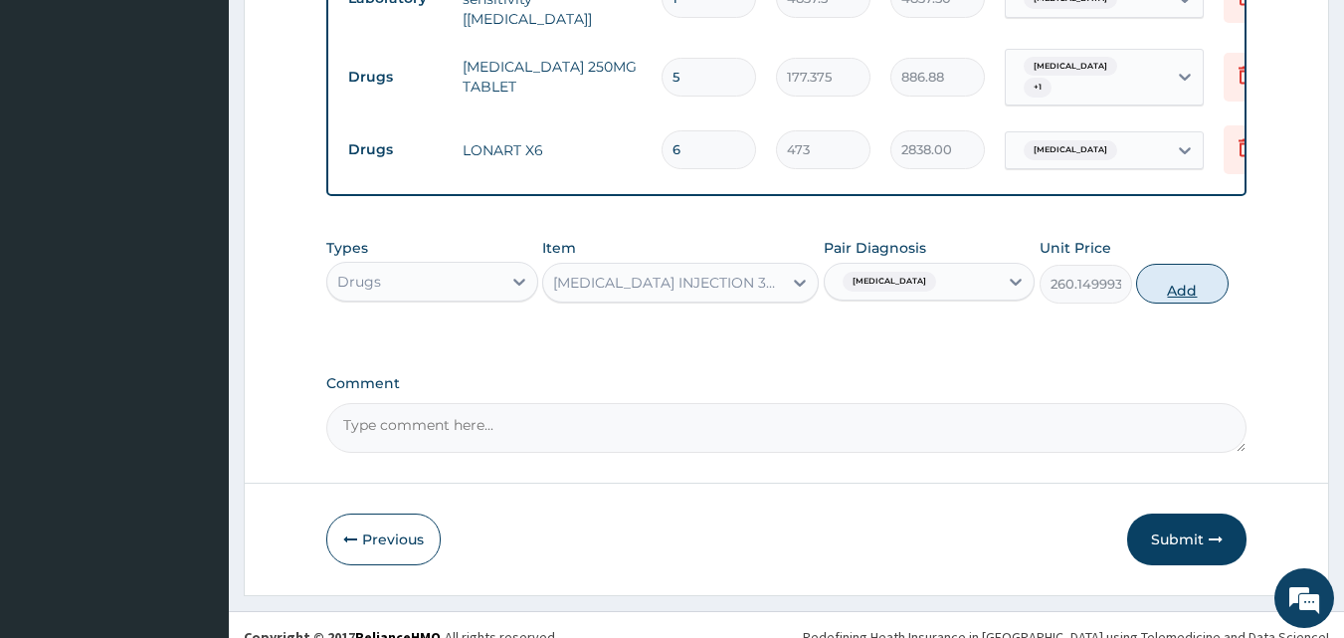
click at [1163, 268] on button "Add" at bounding box center [1182, 284] width 93 height 40
type input "0"
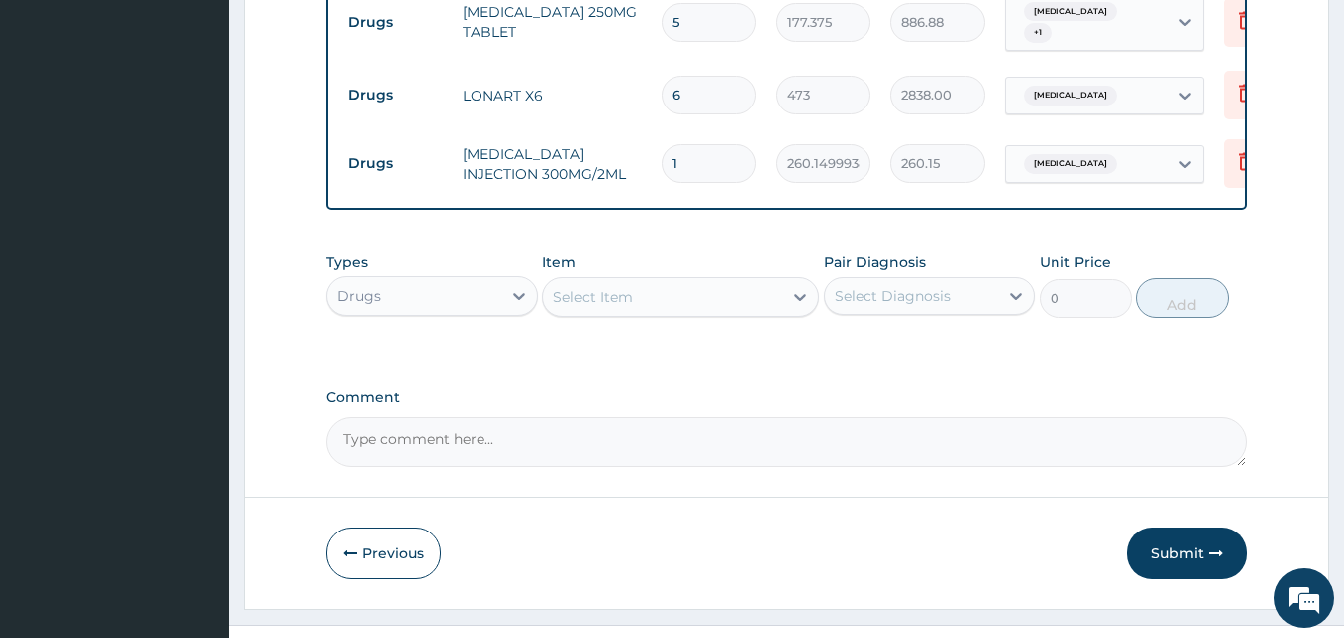
scroll to position [1202, 0]
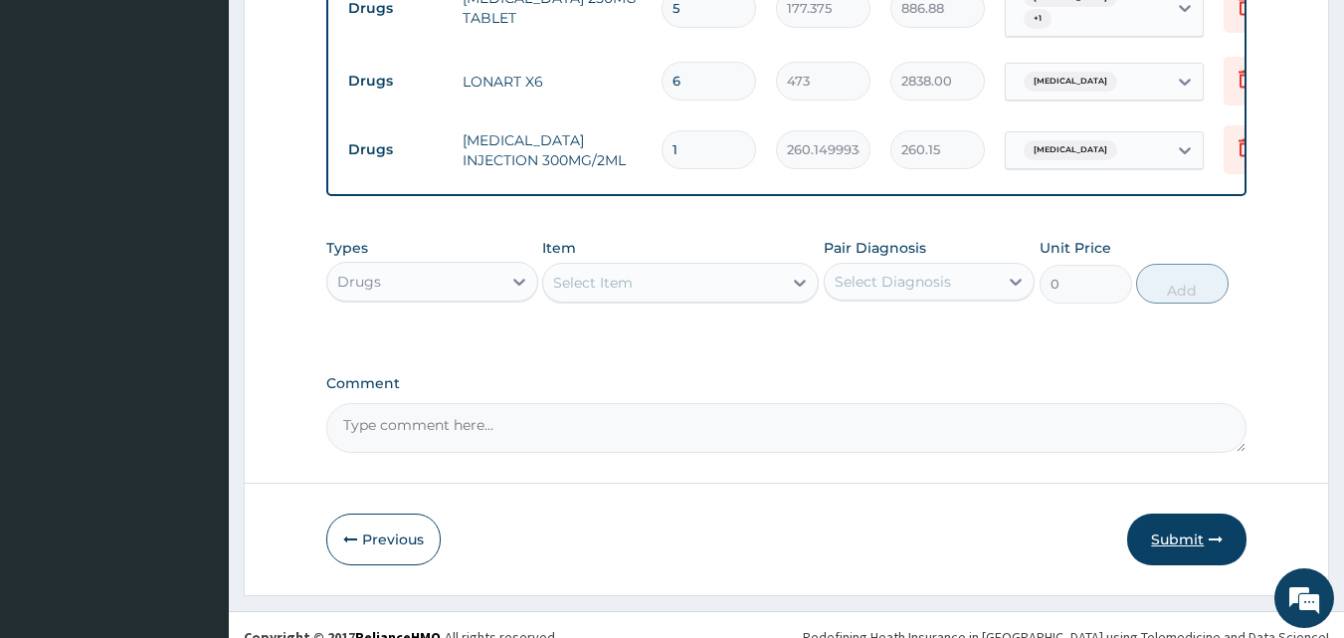
click at [1168, 521] on button "Submit" at bounding box center [1186, 539] width 119 height 52
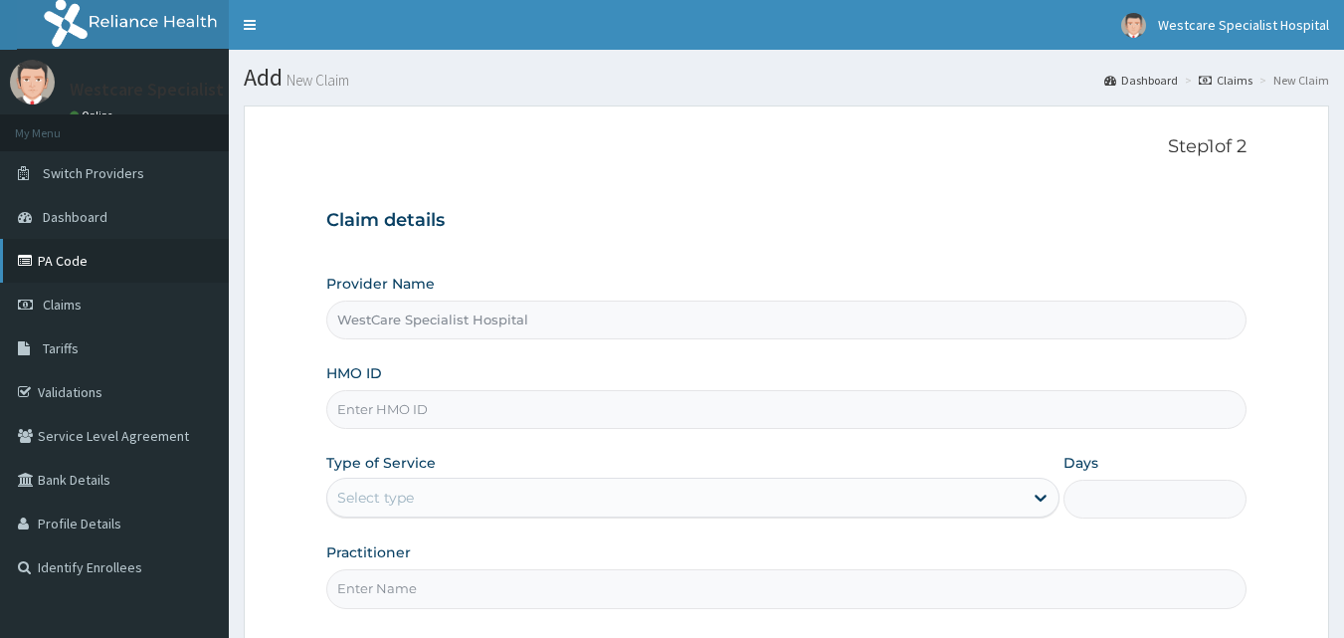
type input "WestCare Specialist Hospital"
click at [95, 266] on link "PA Code" at bounding box center [114, 261] width 229 height 44
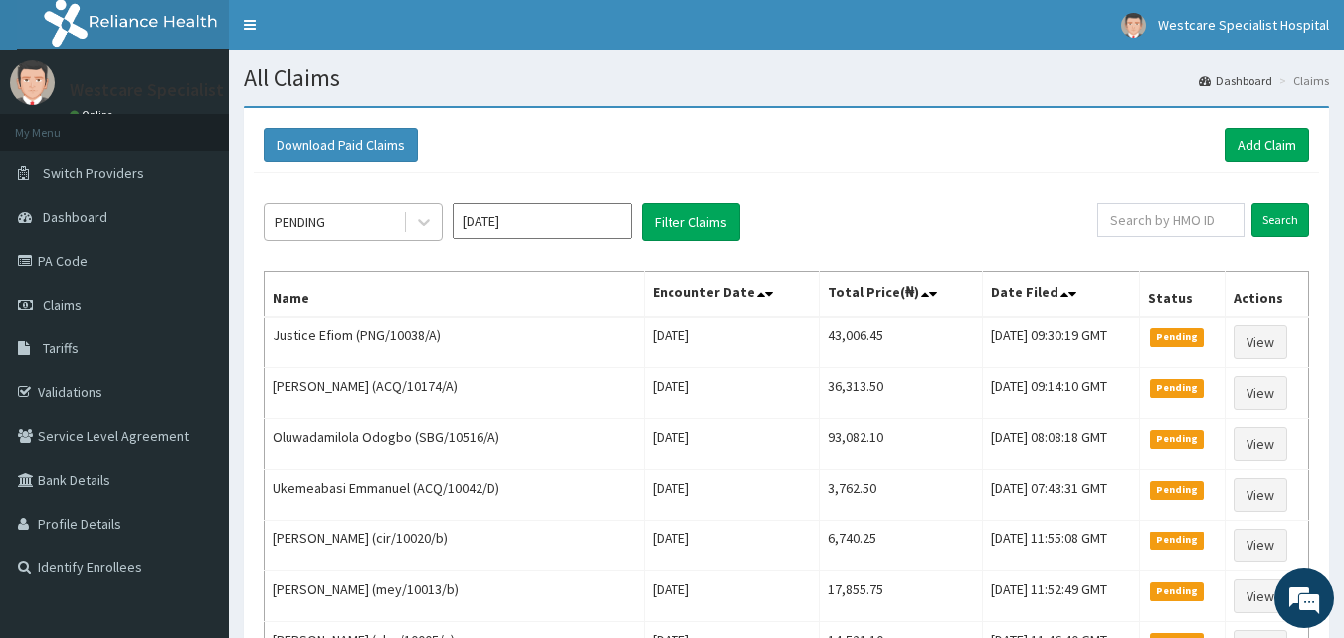
click at [389, 221] on div "PENDING" at bounding box center [334, 222] width 138 height 32
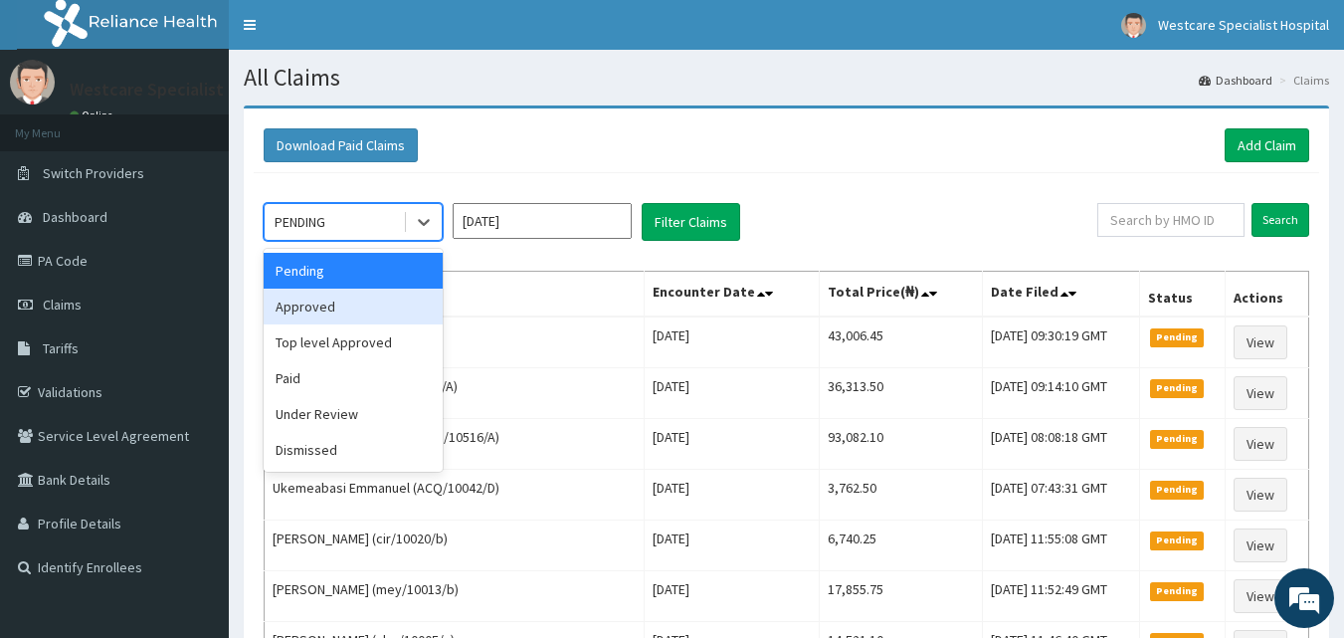
click at [383, 307] on div "Approved" at bounding box center [353, 306] width 179 height 36
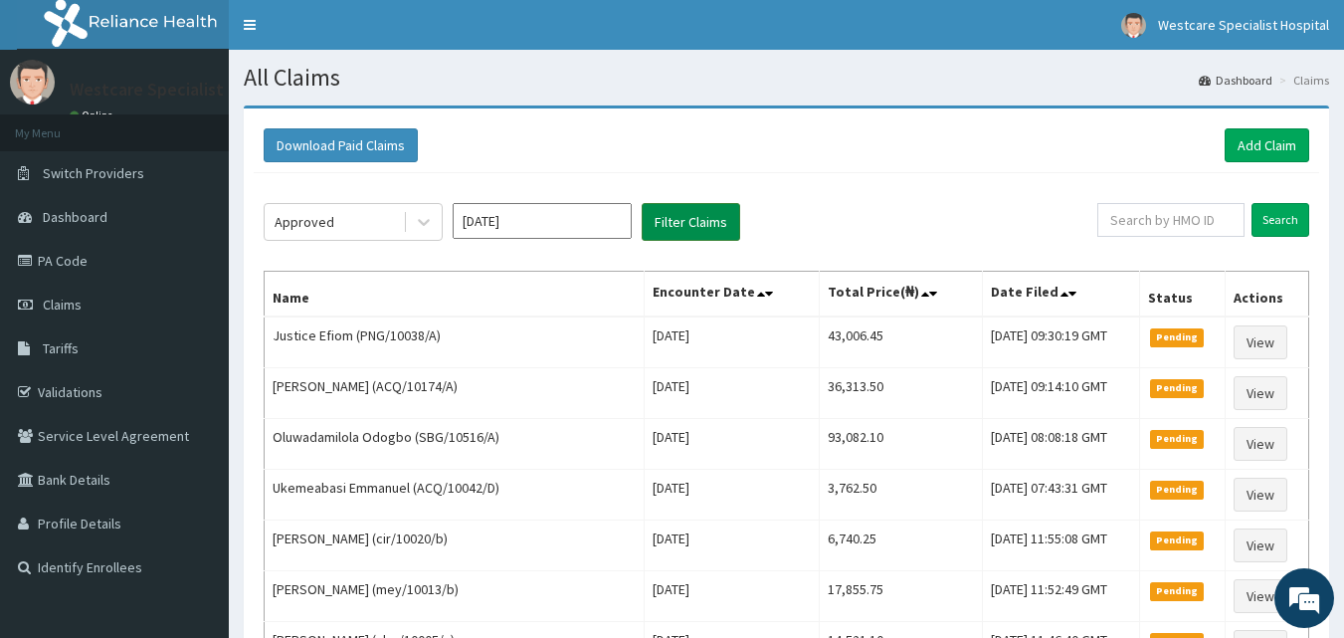
click at [695, 231] on button "Filter Claims" at bounding box center [691, 222] width 98 height 38
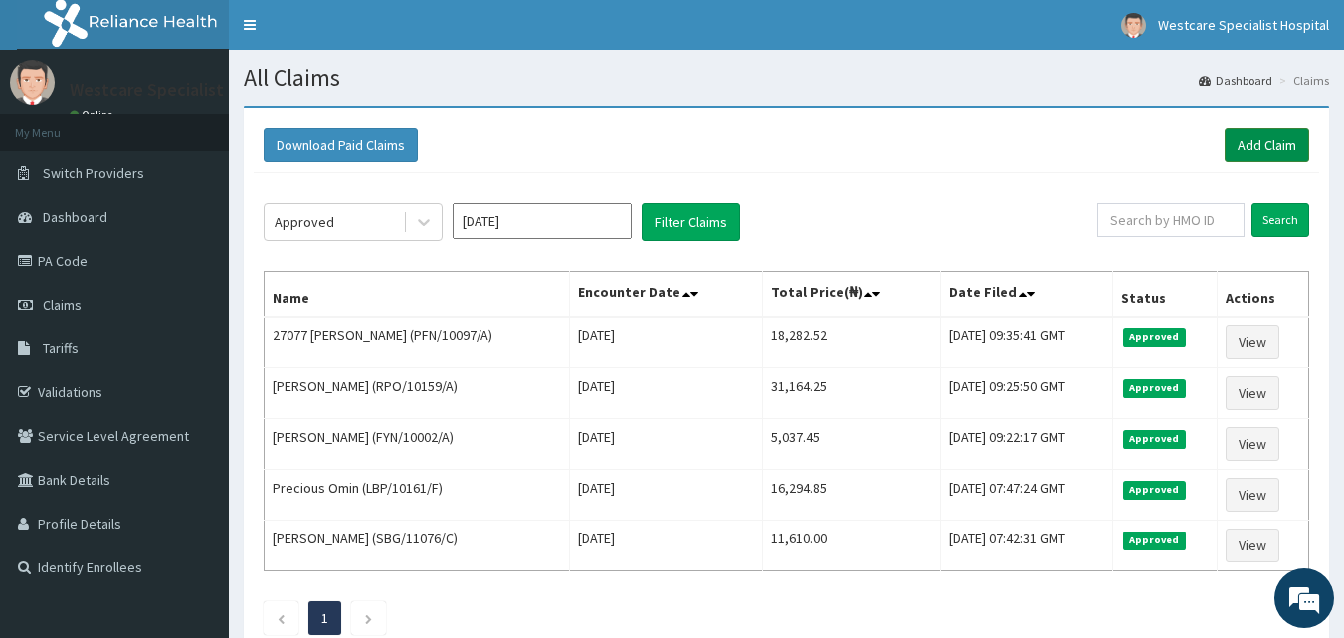
click at [1269, 147] on link "Add Claim" at bounding box center [1267, 145] width 85 height 34
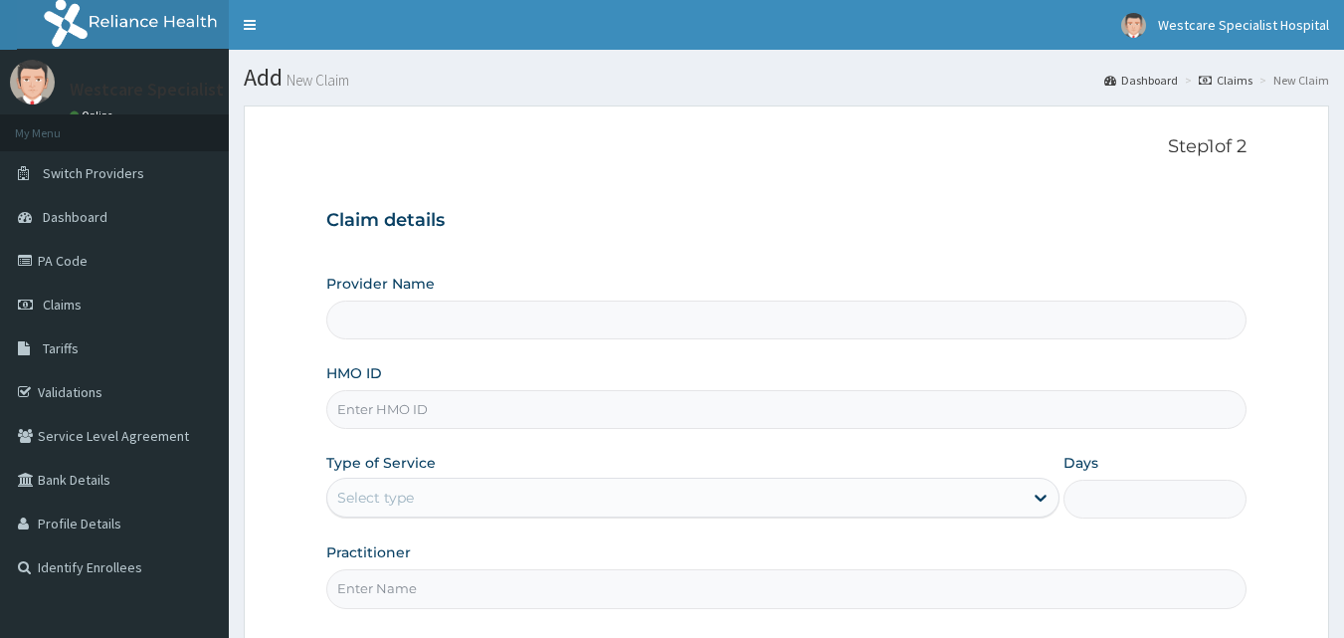
type input "WestCare Specialist Hospital"
click at [646, 421] on input "HMO ID" at bounding box center [786, 409] width 921 height 39
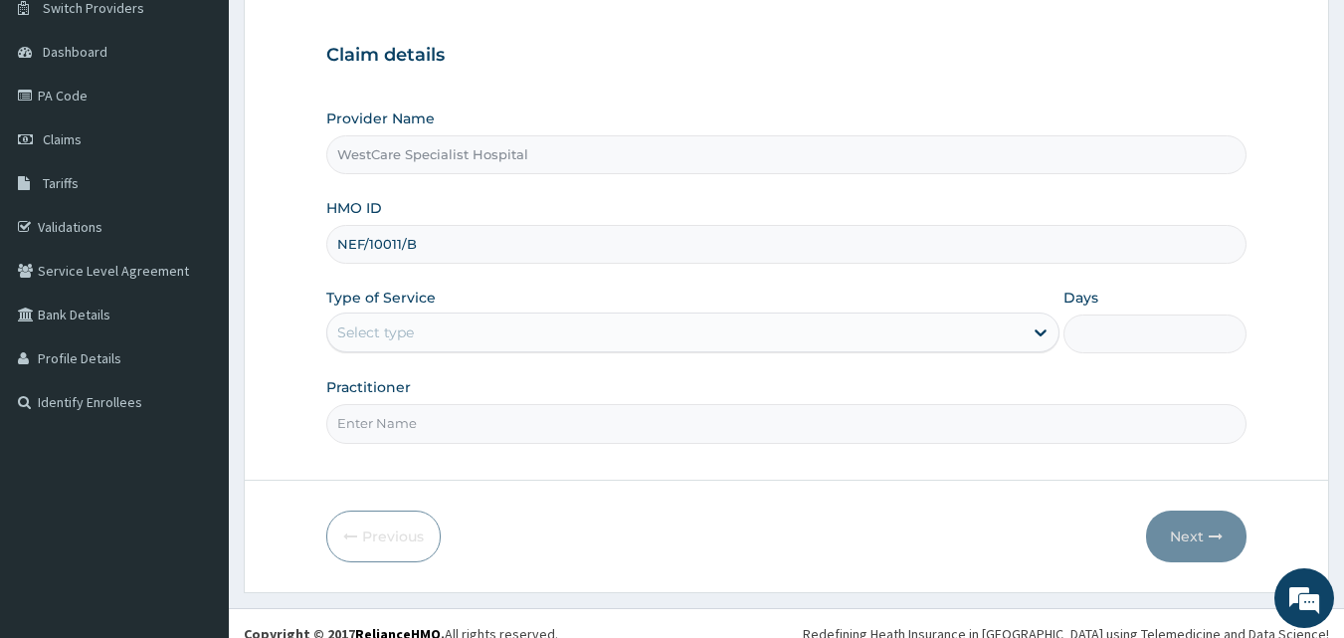
scroll to position [186, 0]
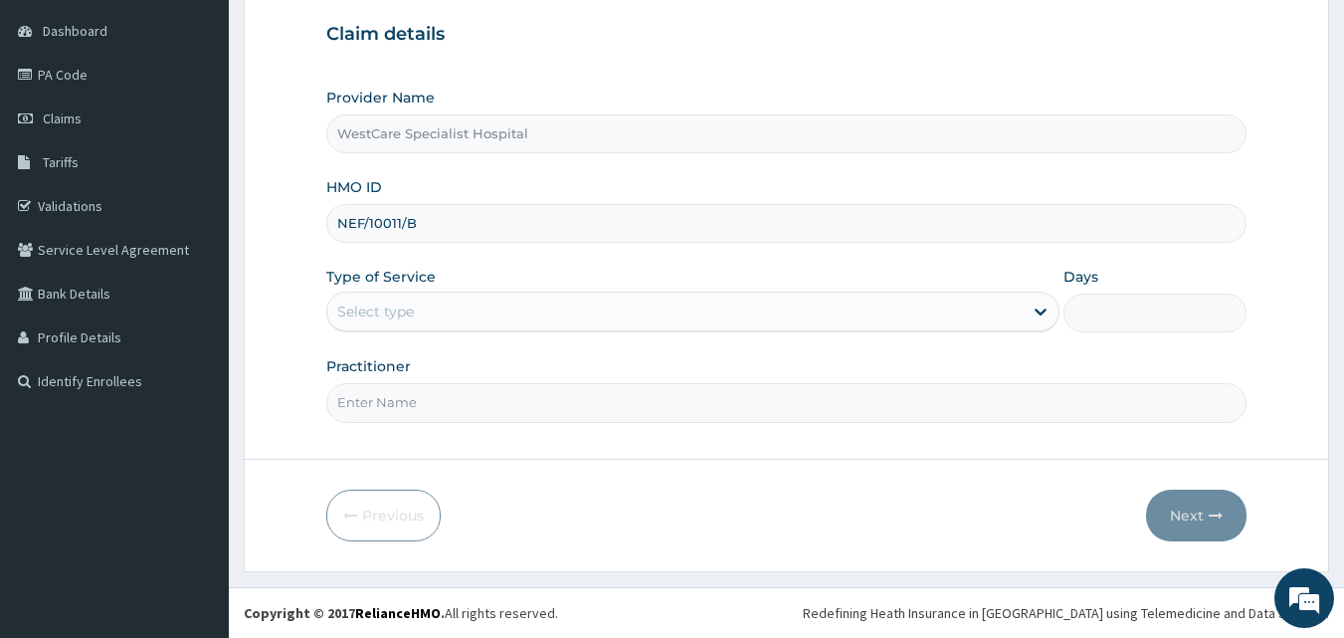
type input "NEF/10011/B"
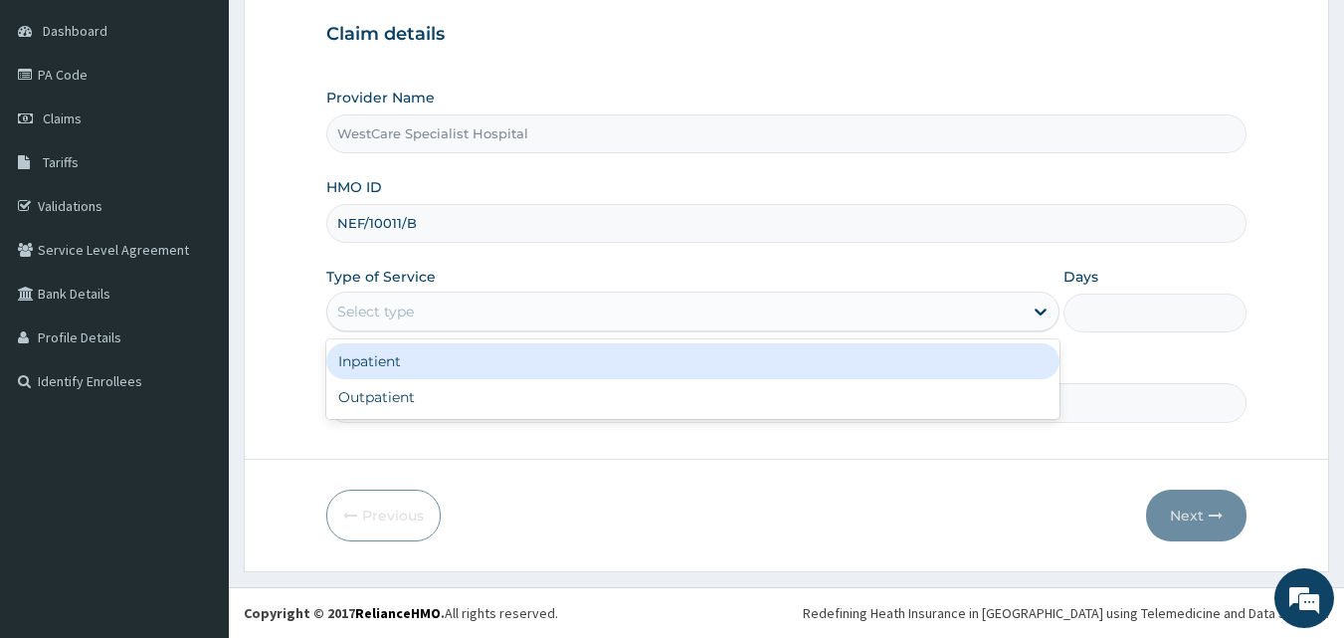
click at [391, 304] on div "Select type" at bounding box center [375, 311] width 77 height 20
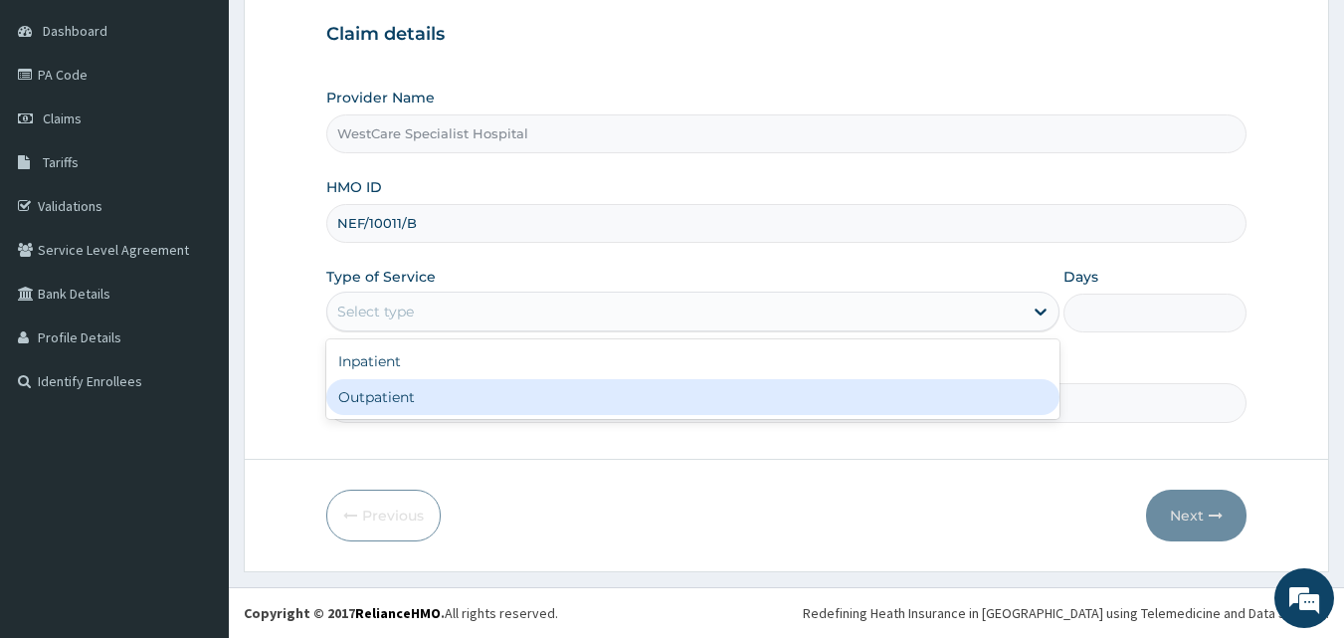
click at [385, 383] on div "Outpatient" at bounding box center [692, 397] width 733 height 36
type input "1"
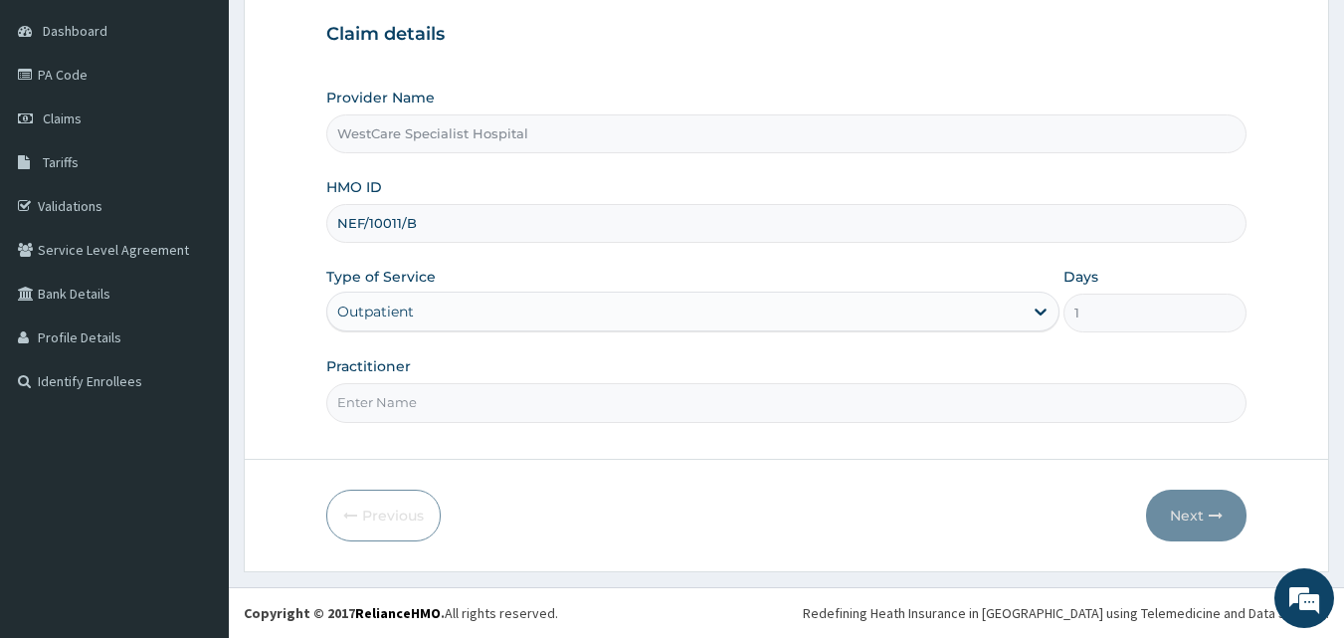
click at [399, 398] on input "Practitioner" at bounding box center [786, 402] width 921 height 39
type input "DR ERUKPE"
click at [1172, 510] on button "Next" at bounding box center [1196, 515] width 100 height 52
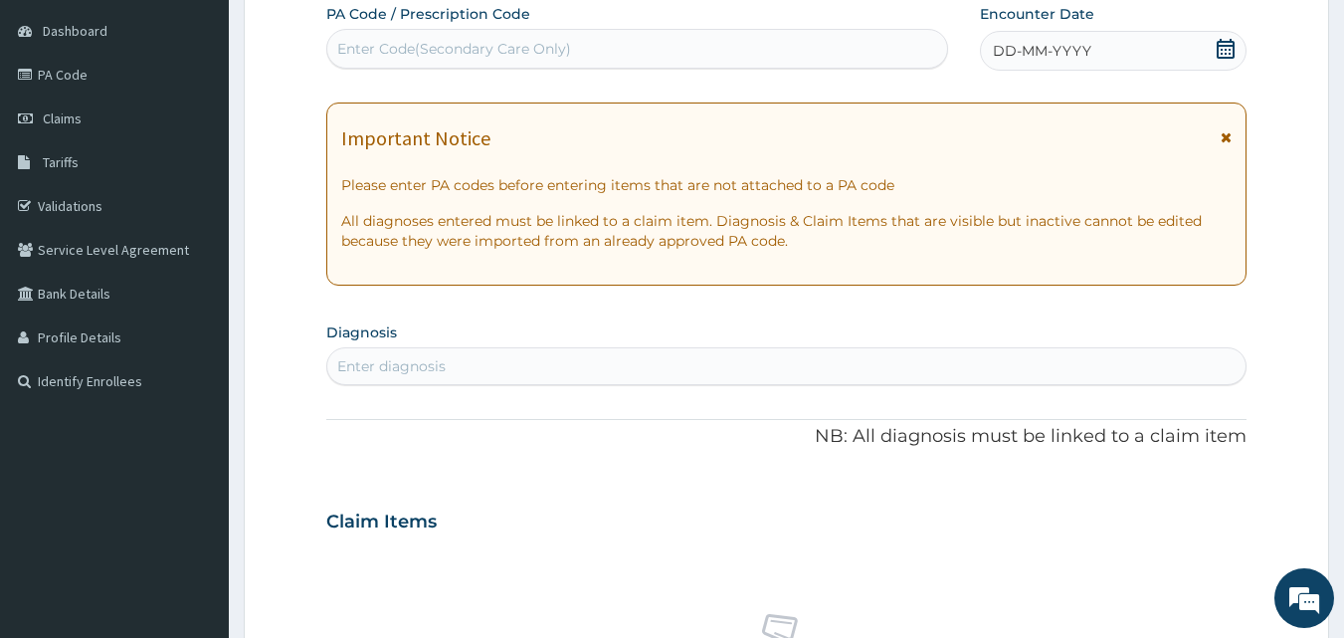
click at [729, 53] on div "Enter Code(Secondary Care Only)" at bounding box center [637, 49] width 621 height 32
click at [1011, 52] on span "DD-MM-YYYY" at bounding box center [1042, 51] width 98 height 20
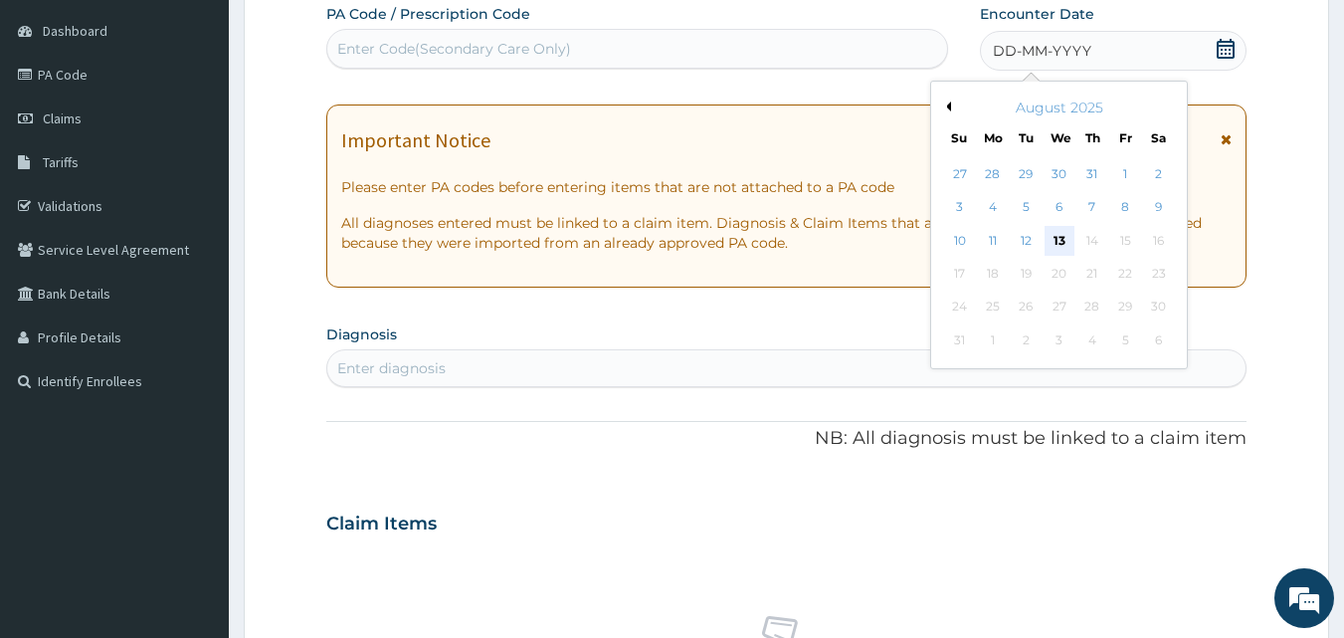
click at [1057, 241] on div "13" at bounding box center [1060, 241] width 30 height 30
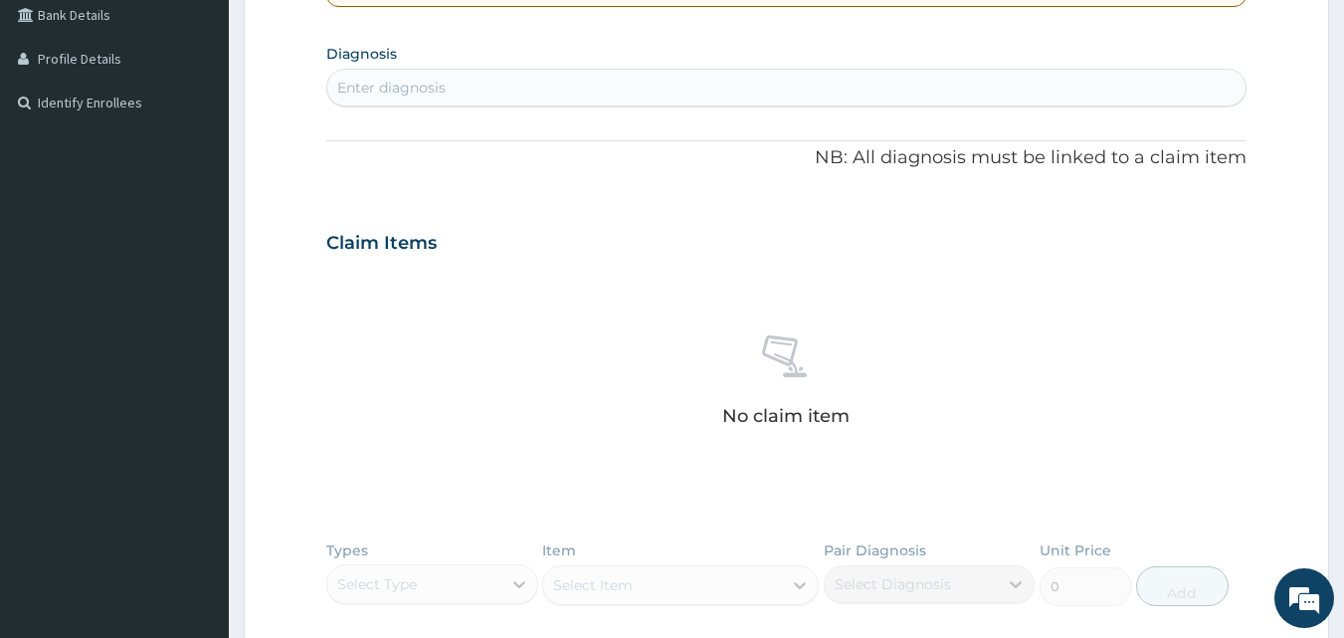
scroll to position [484, 0]
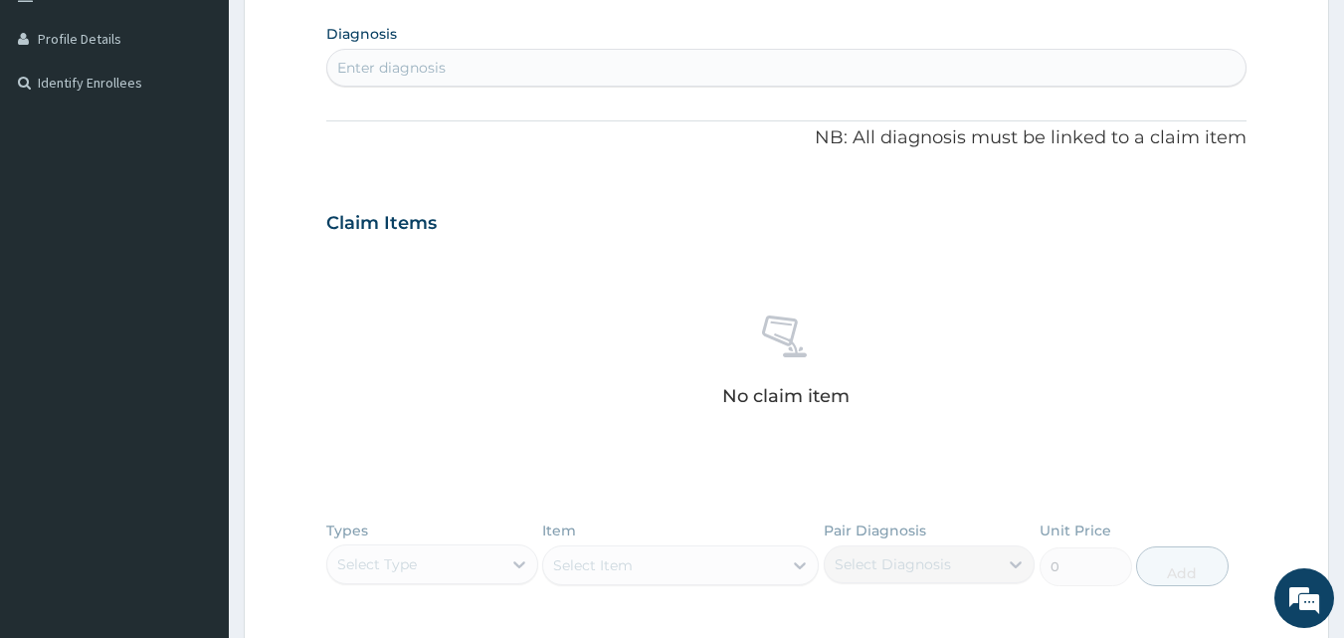
click at [670, 87] on div "Enter diagnosis" at bounding box center [786, 68] width 921 height 38
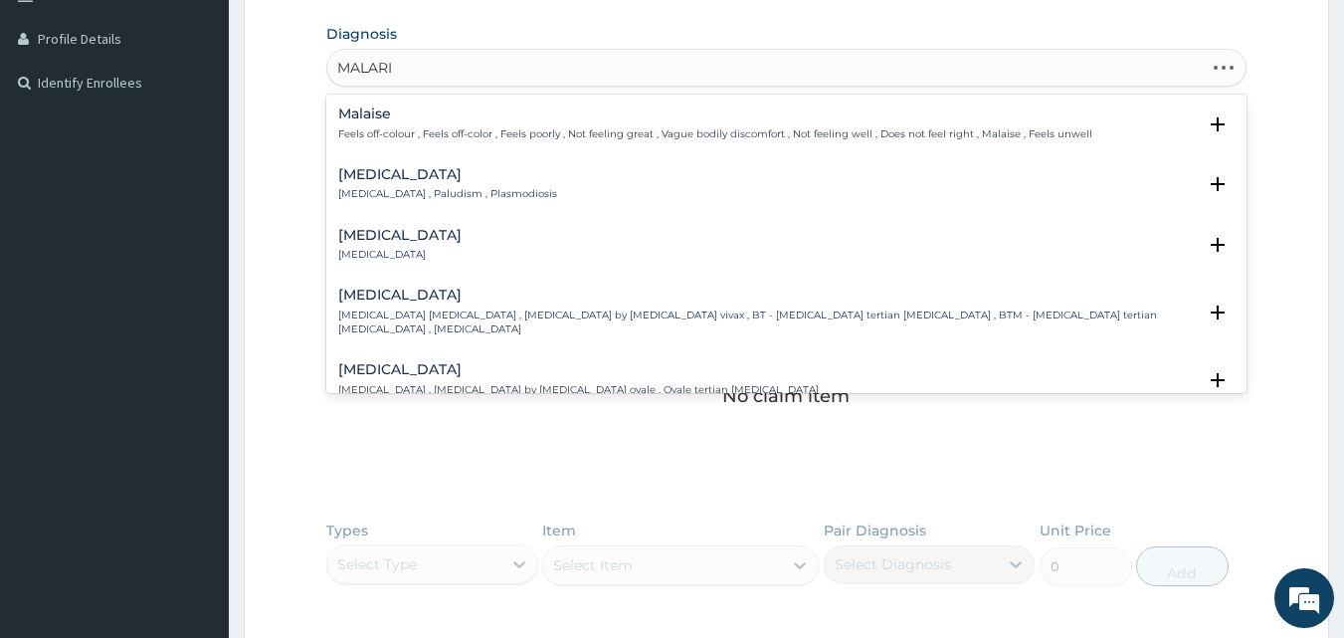
type input "MALARIA"
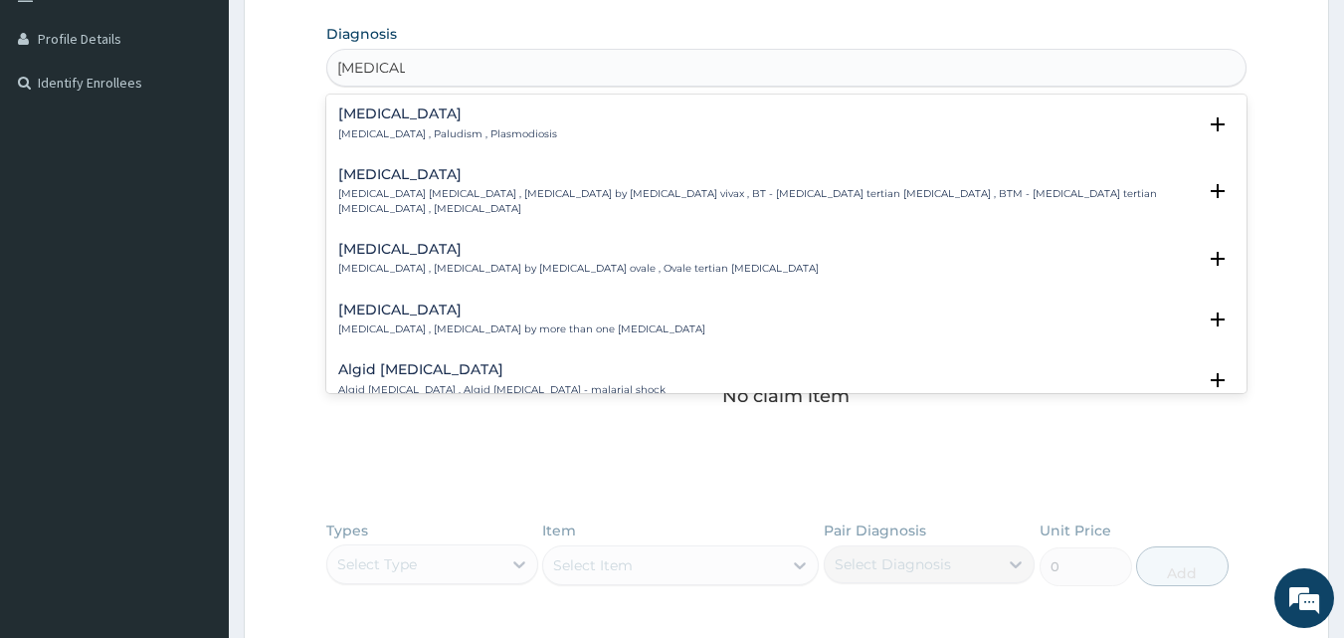
click at [366, 114] on h4 "Malaria" at bounding box center [447, 113] width 219 height 15
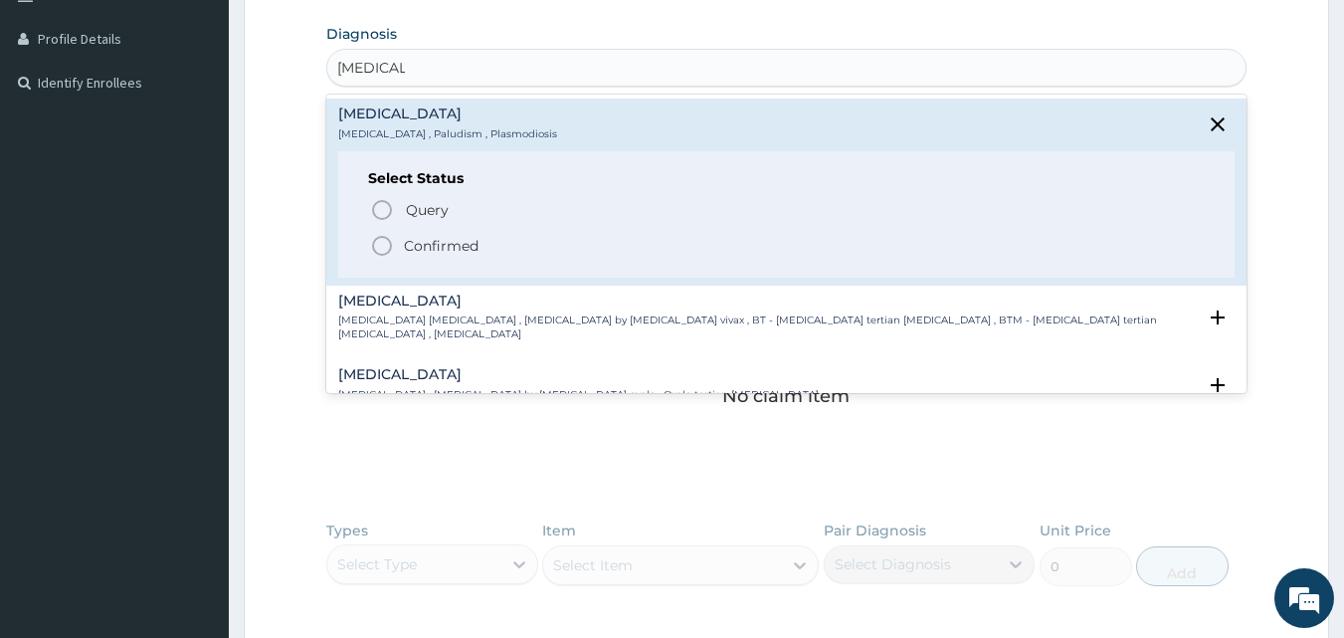
click at [381, 249] on icon "status option filled" at bounding box center [382, 246] width 24 height 24
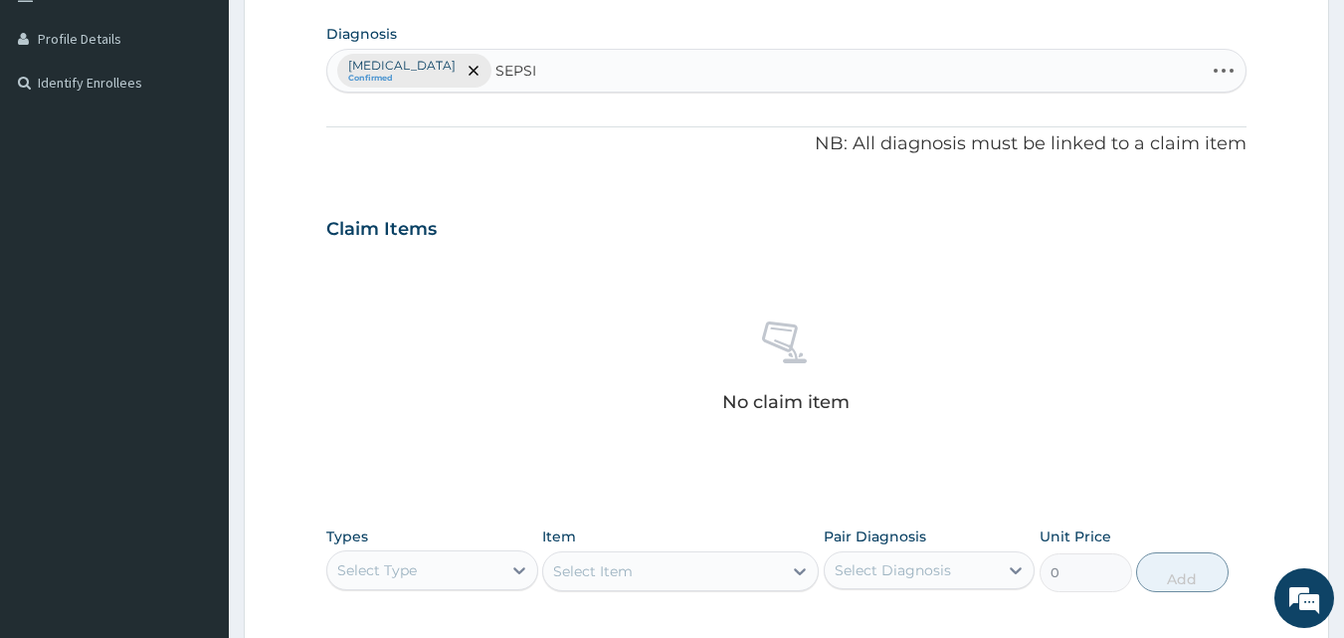
type input "SEPSIS"
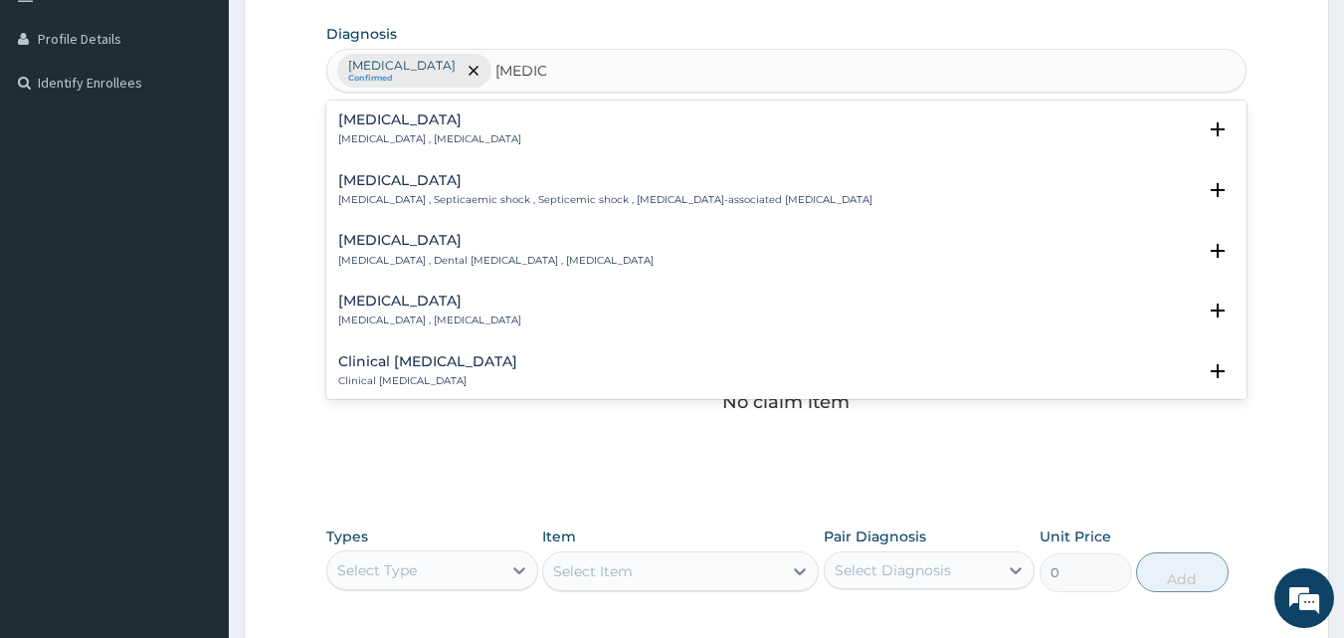
click at [360, 117] on h4 "Sepsis" at bounding box center [429, 119] width 183 height 15
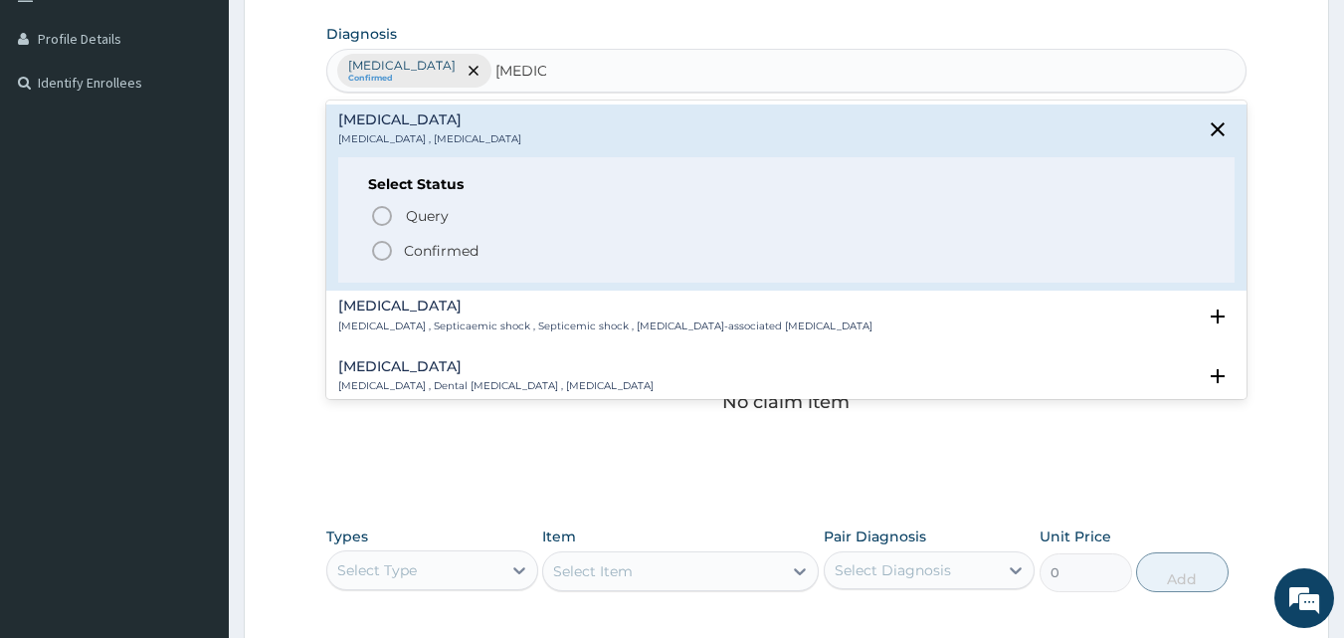
click at [392, 253] on icon "status option filled" at bounding box center [382, 251] width 24 height 24
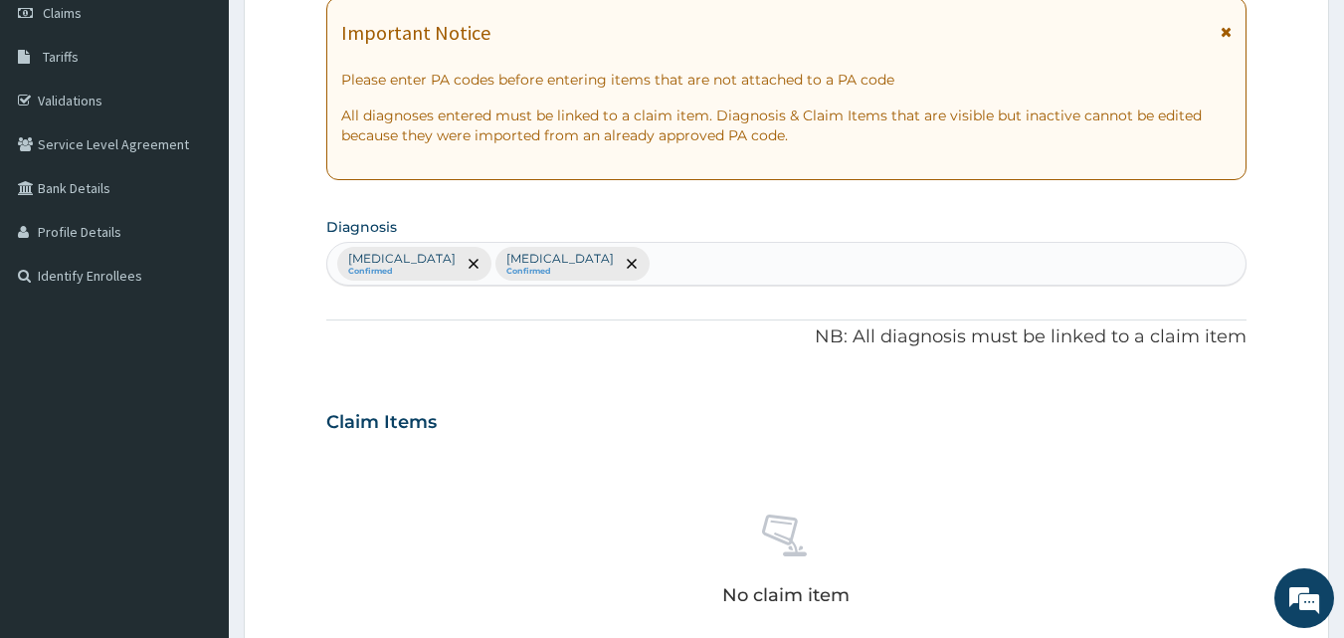
scroll to position [286, 0]
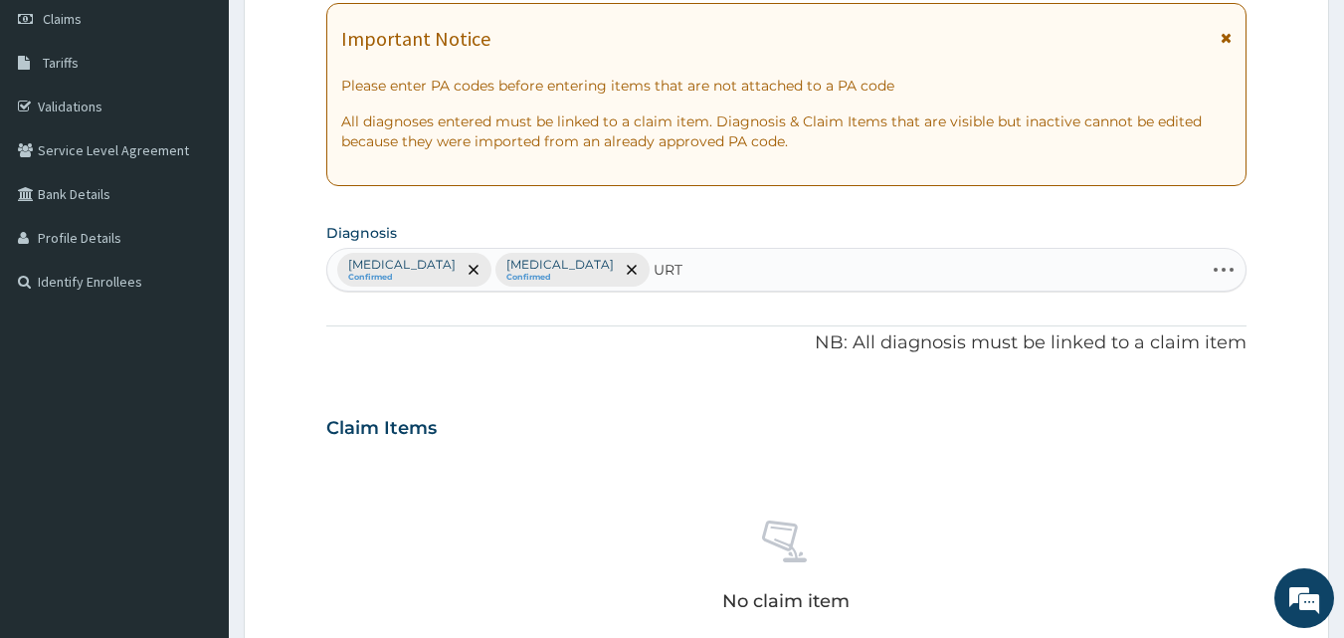
type input "URTI"
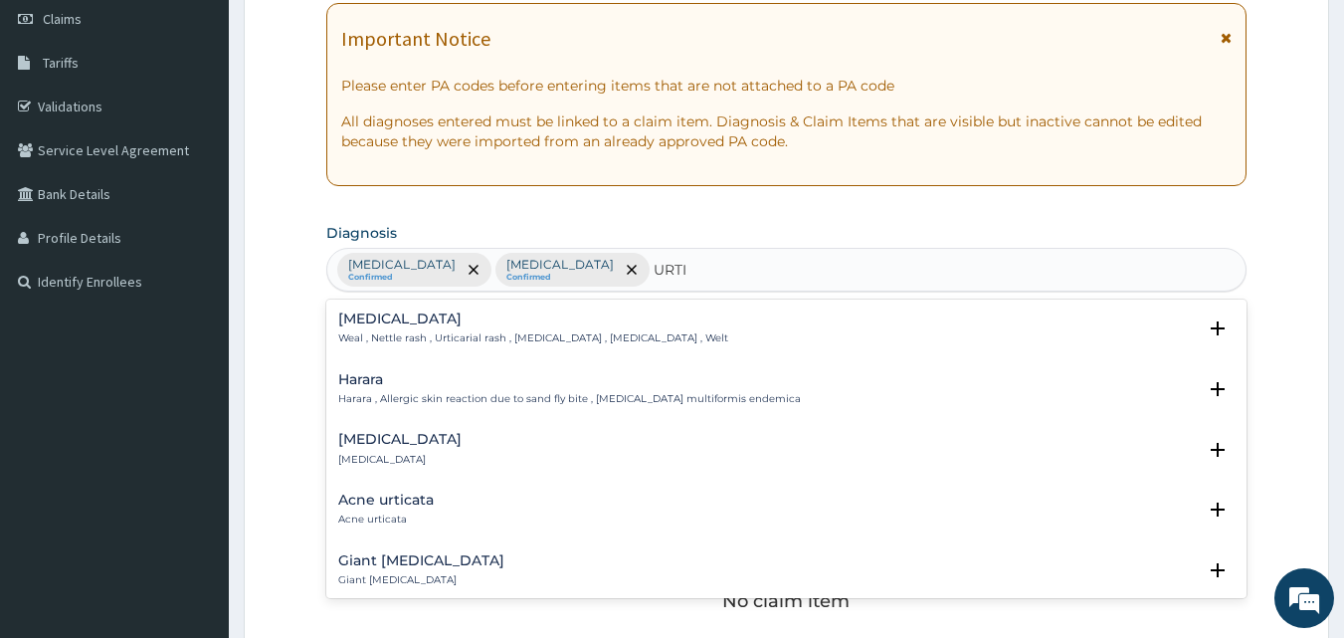
click at [380, 445] on h4 "Urticaria" at bounding box center [399, 439] width 123 height 15
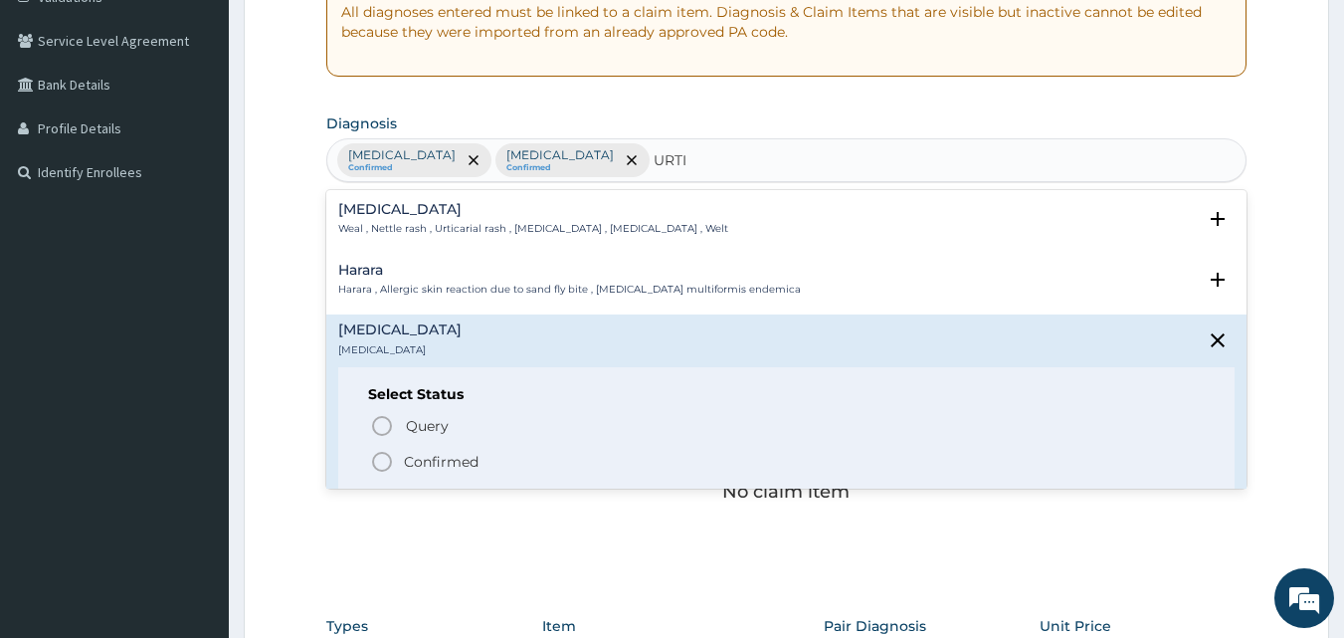
scroll to position [484, 0]
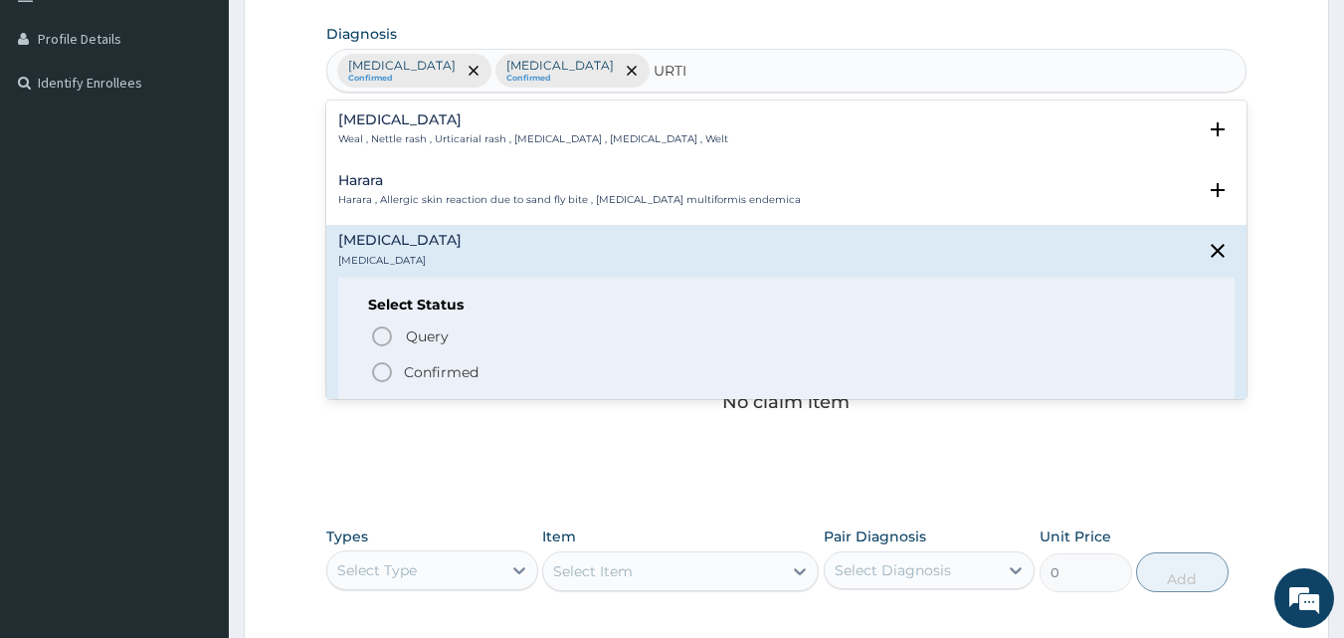
click at [377, 367] on icon "status option filled" at bounding box center [382, 372] width 24 height 24
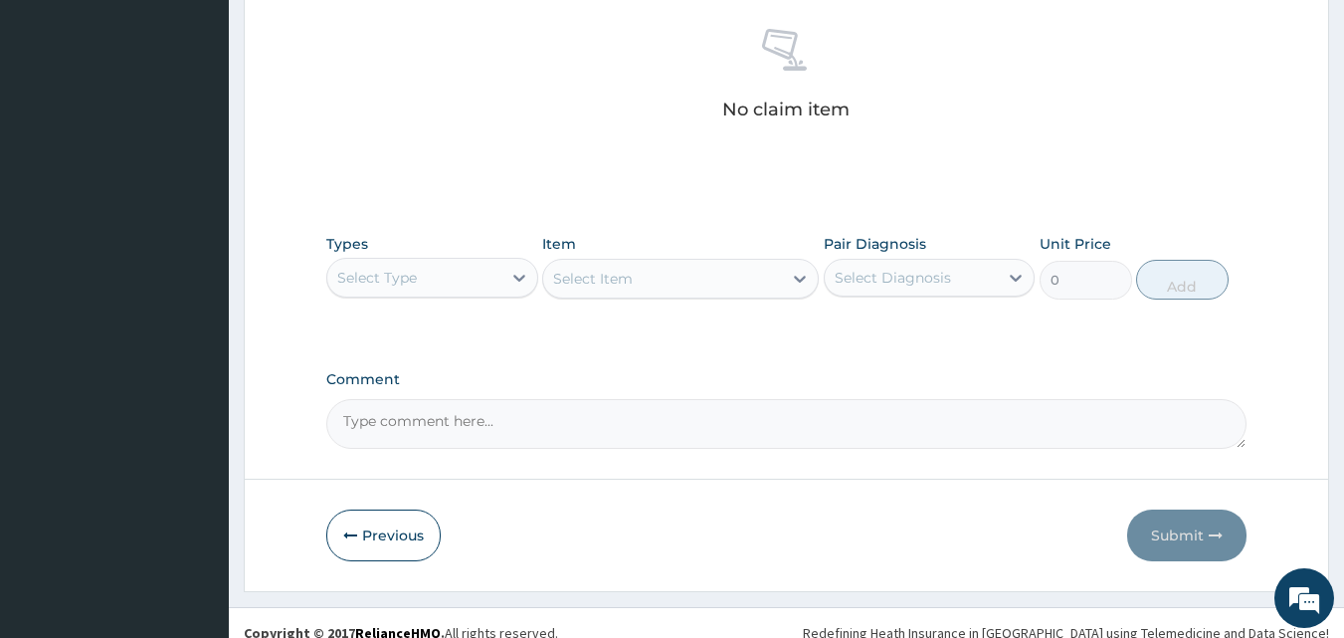
scroll to position [797, 0]
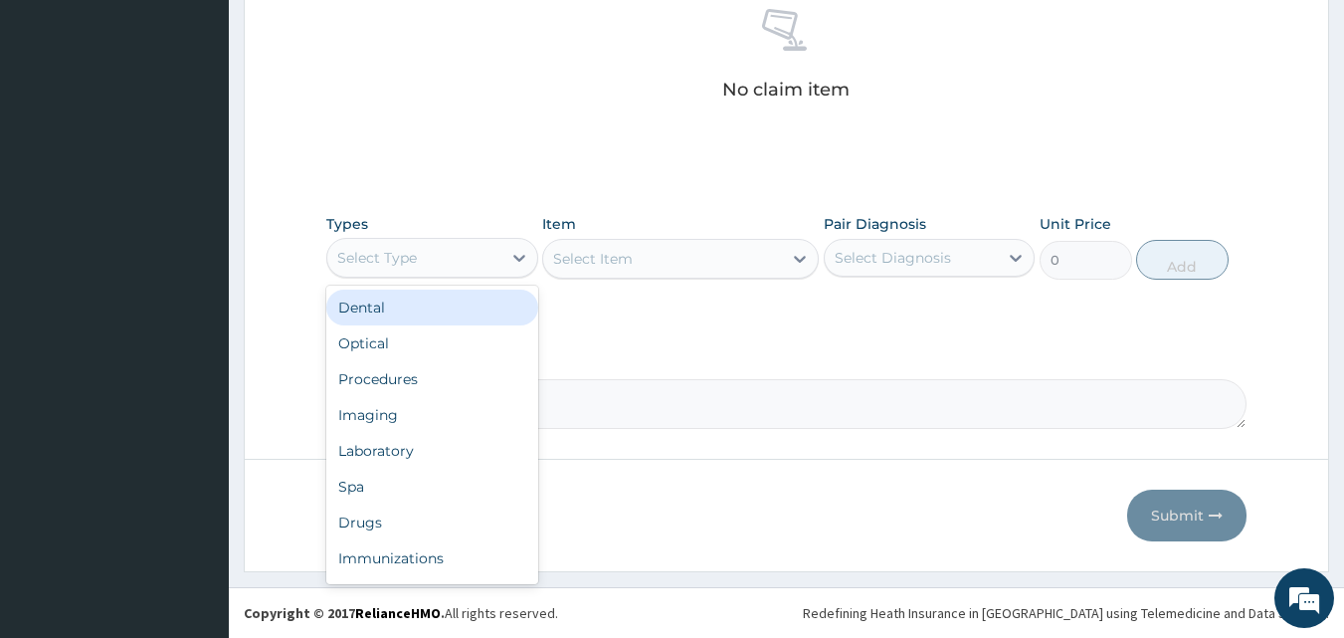
click at [415, 252] on div "Select Type" at bounding box center [377, 258] width 80 height 20
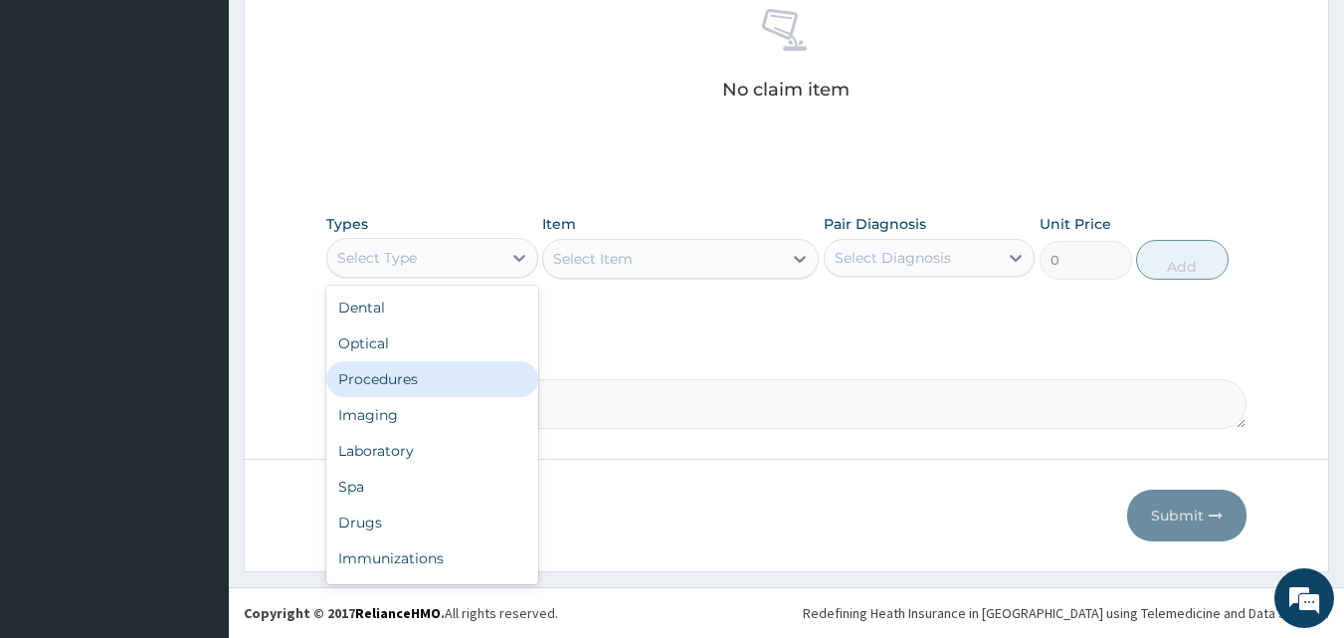
click at [417, 378] on div "Procedures" at bounding box center [432, 379] width 212 height 36
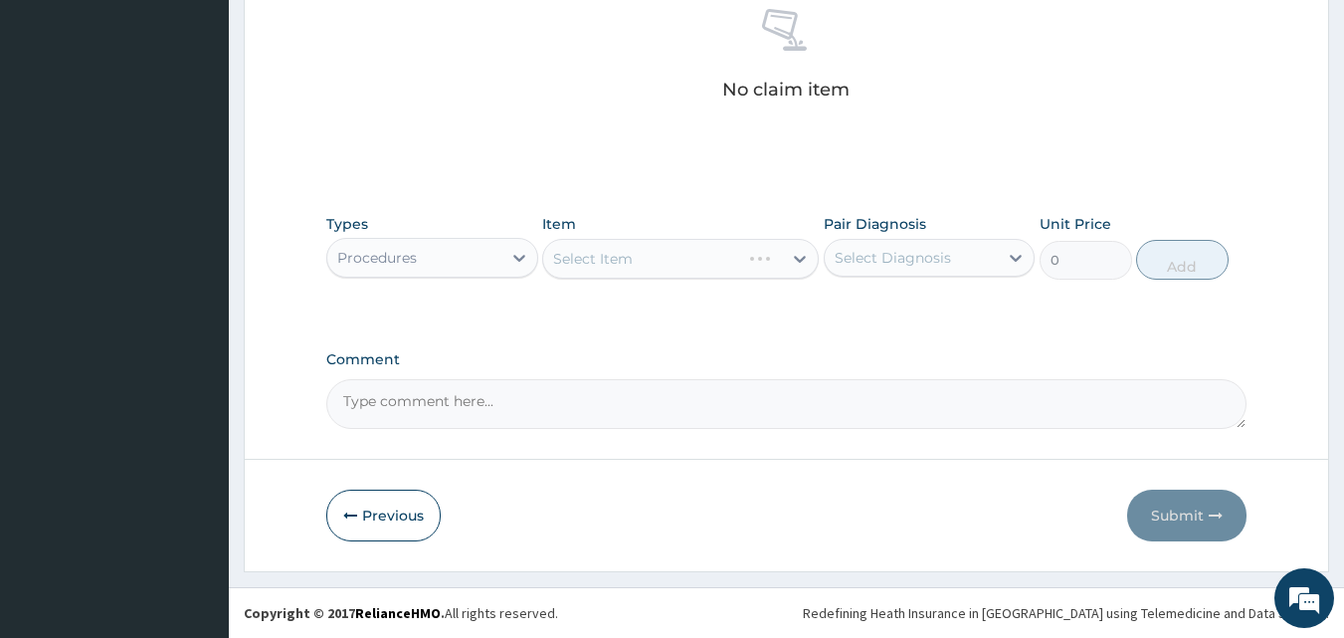
click at [872, 263] on div "Select Diagnosis" at bounding box center [893, 258] width 116 height 20
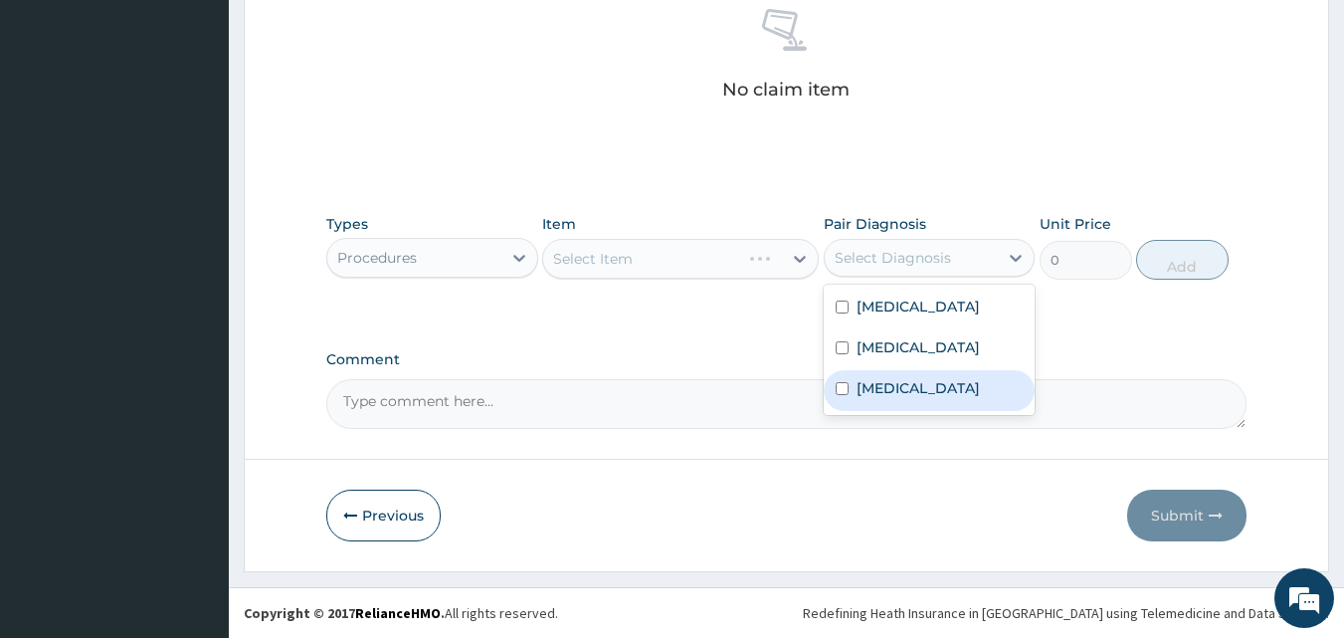
drag, startPoint x: 868, startPoint y: 384, endPoint x: 848, endPoint y: 346, distance: 43.2
click at [858, 381] on label "Urticaria" at bounding box center [918, 388] width 123 height 20
checkbox input "true"
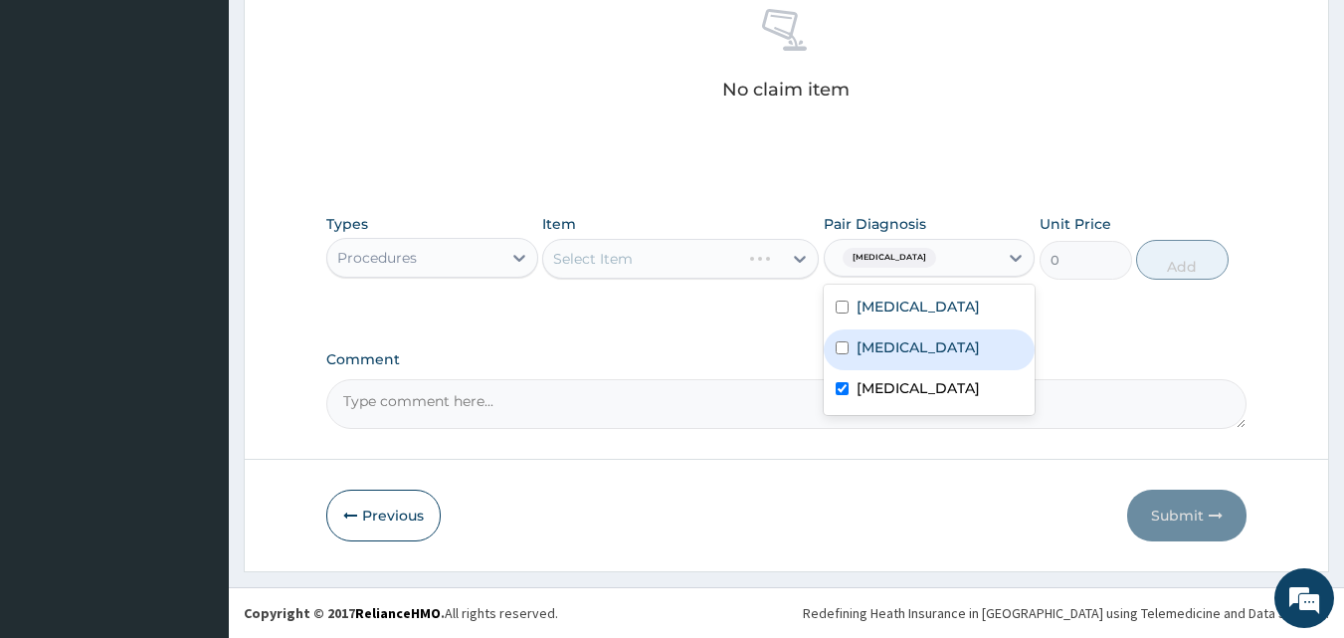
drag, startPoint x: 848, startPoint y: 346, endPoint x: 850, endPoint y: 296, distance: 49.8
click at [847, 343] on input "checkbox" at bounding box center [842, 347] width 13 height 13
checkbox input "true"
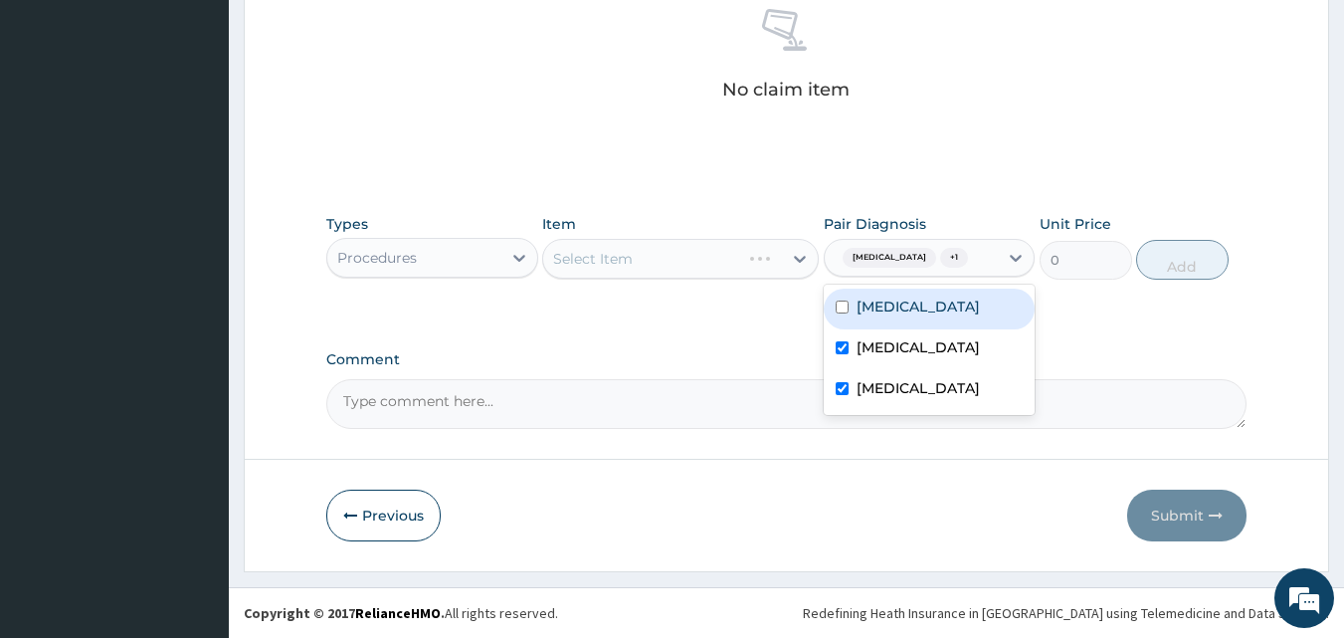
click at [850, 296] on div "Malaria" at bounding box center [930, 308] width 212 height 41
checkbox input "true"
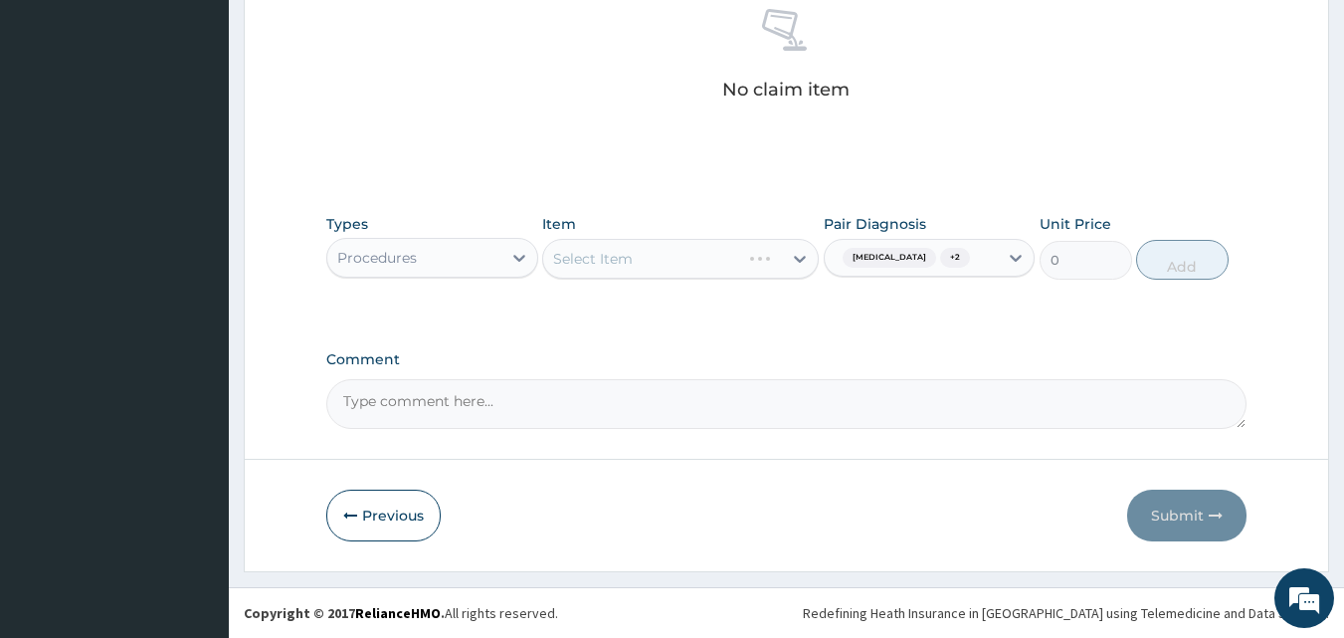
click at [624, 318] on div "Types Procedures Item Select Item Pair Diagnosis Urticaria + 2 Unit Price 0 Add" at bounding box center [786, 261] width 921 height 115
click at [617, 315] on div "Types Procedures Item Select Item Pair Diagnosis Urticaria + 2 Unit Price 0 Add" at bounding box center [786, 261] width 921 height 115
click at [623, 256] on div "Select Item" at bounding box center [593, 259] width 80 height 20
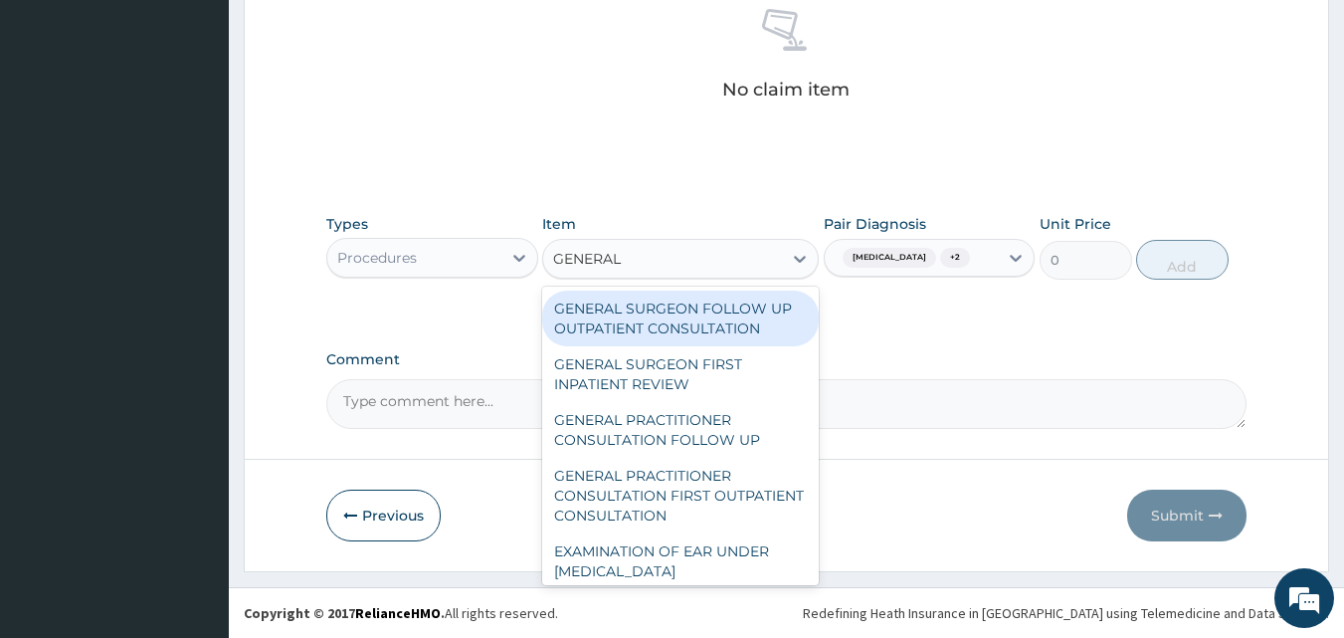
type input "GENERAL P"
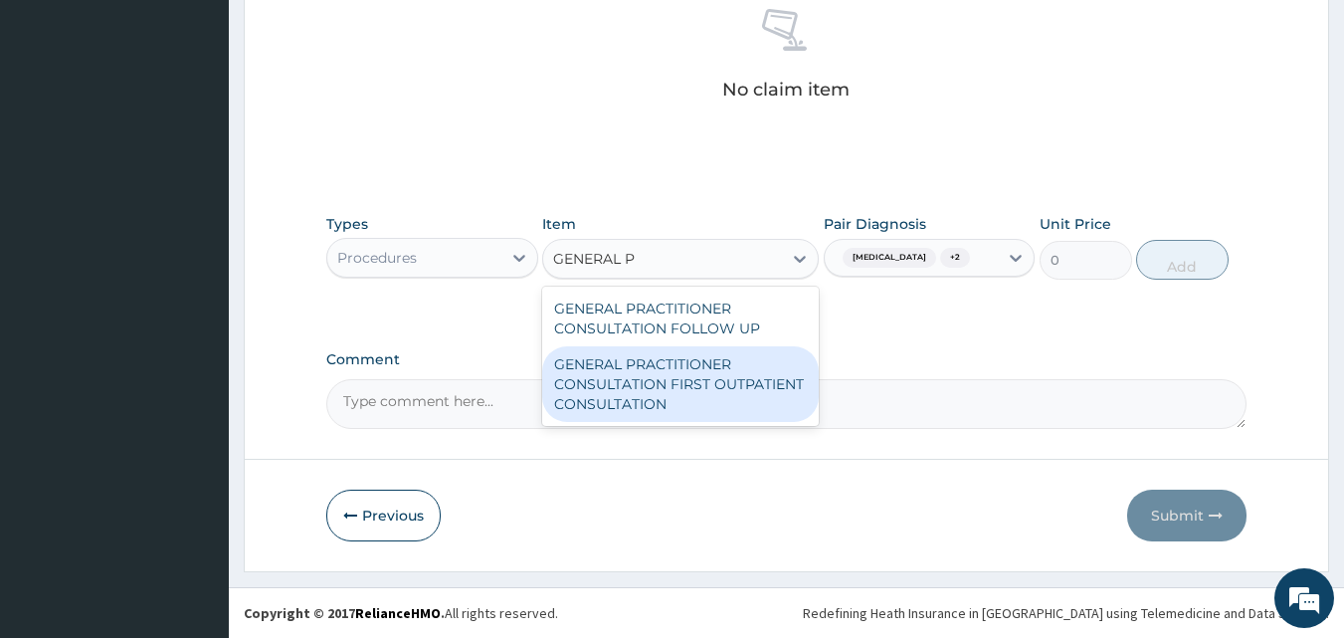
click at [690, 377] on div "GENERAL PRACTITIONER CONSULTATION FIRST OUTPATIENT CONSULTATION" at bounding box center [680, 384] width 277 height 76
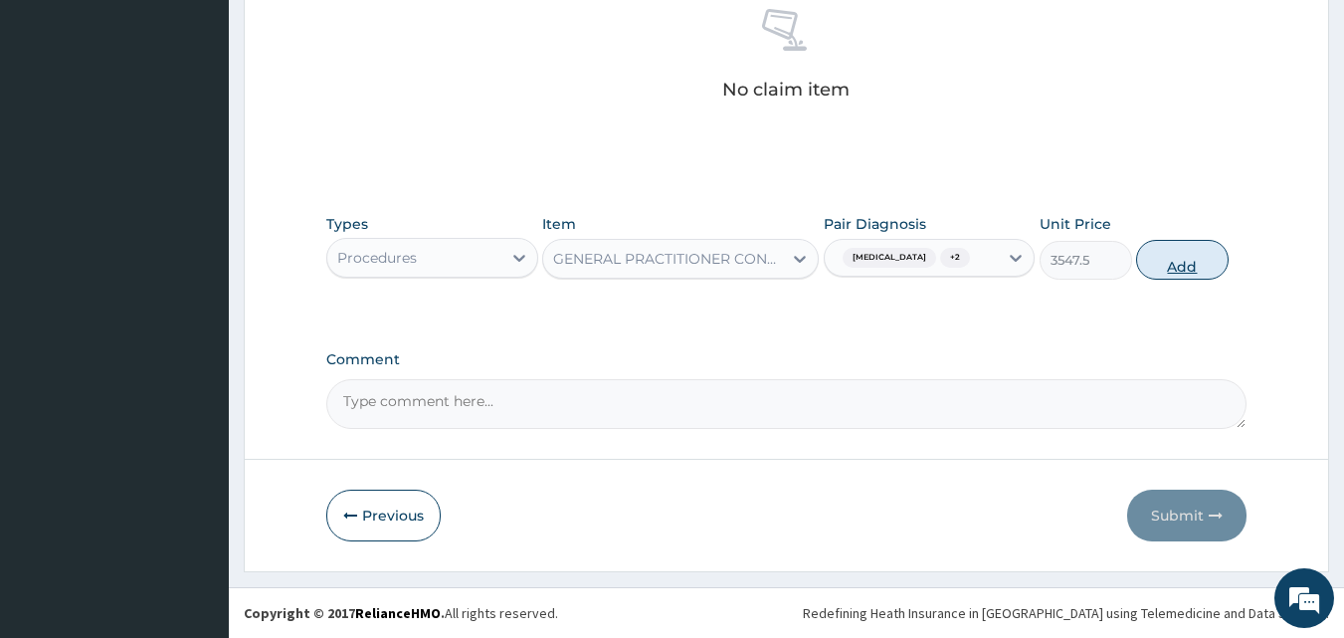
click at [1188, 267] on button "Add" at bounding box center [1182, 260] width 93 height 40
type input "0"
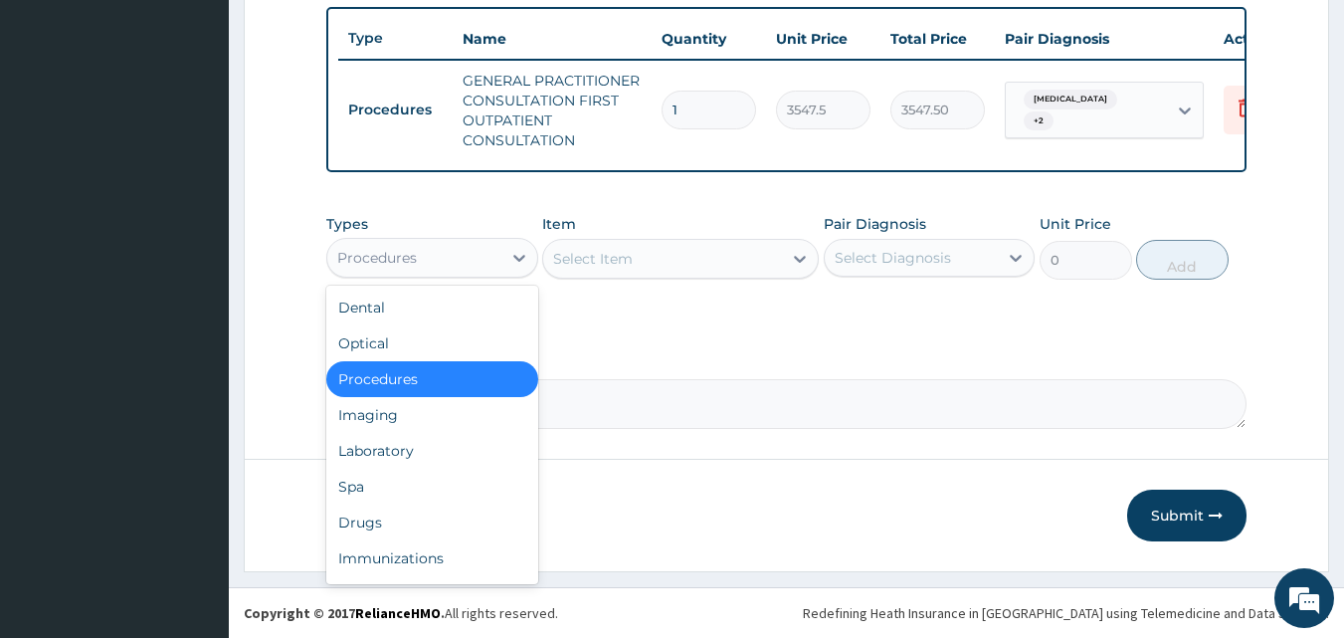
click at [444, 260] on div "Procedures" at bounding box center [414, 258] width 174 height 32
click at [361, 443] on div "Laboratory" at bounding box center [432, 451] width 212 height 36
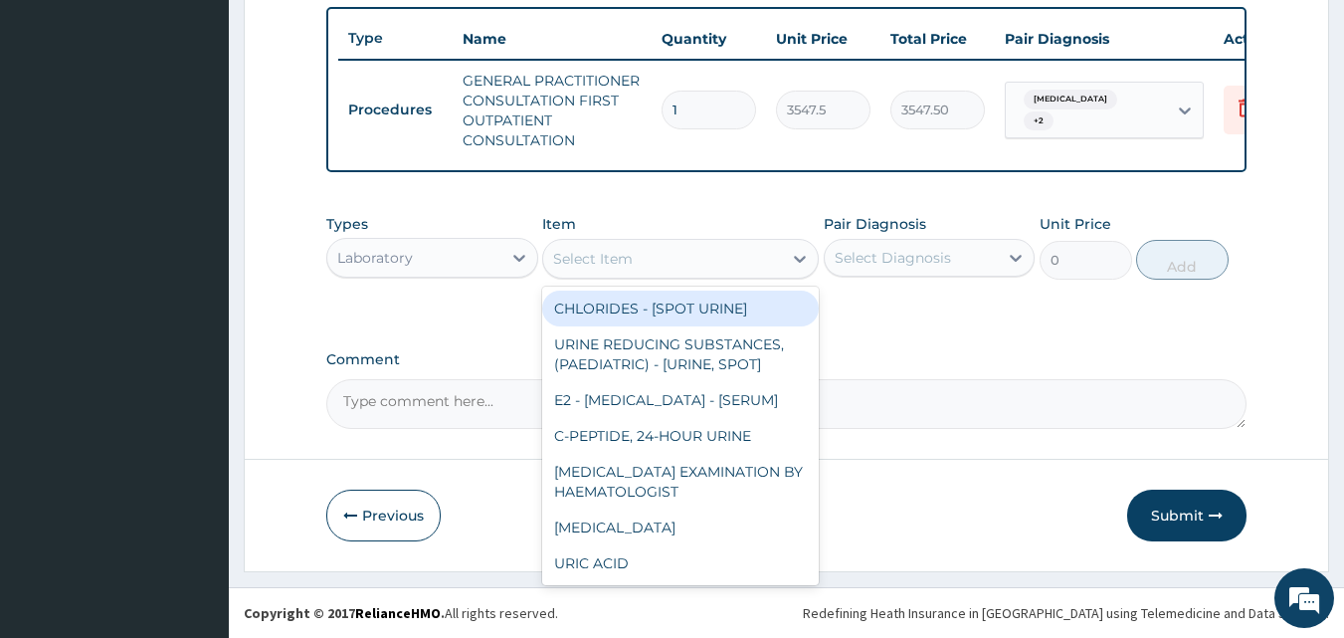
click at [615, 254] on div "Select Item" at bounding box center [593, 259] width 80 height 20
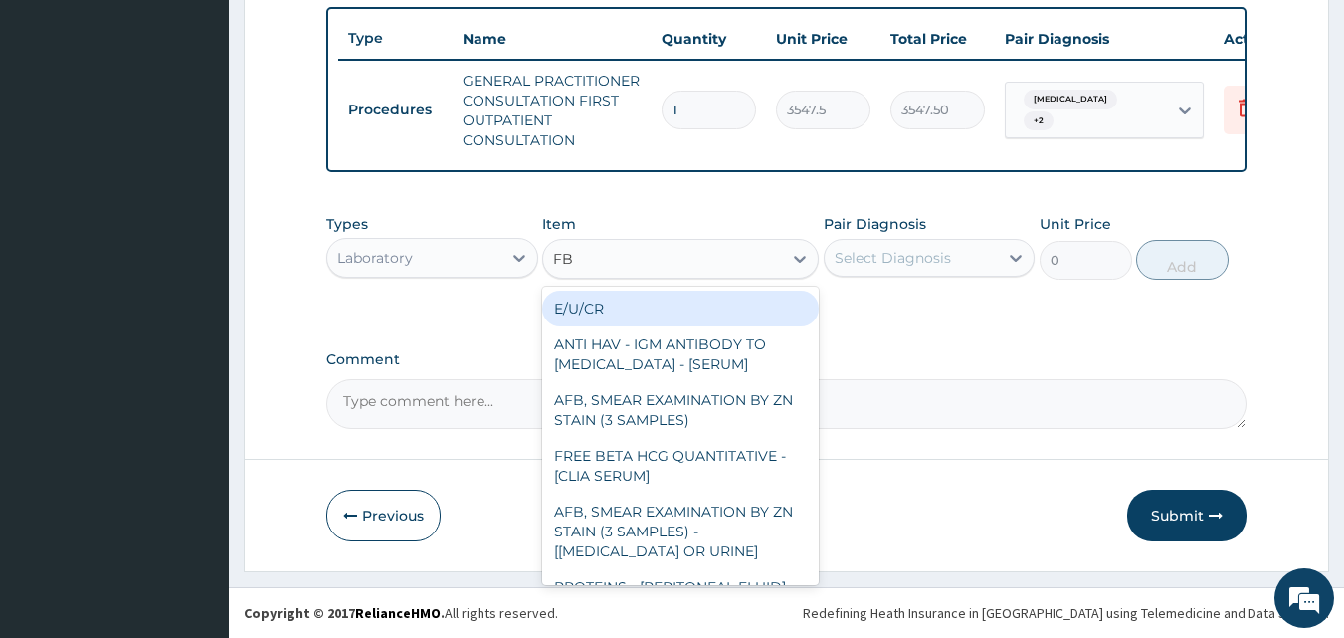
type input "FBC"
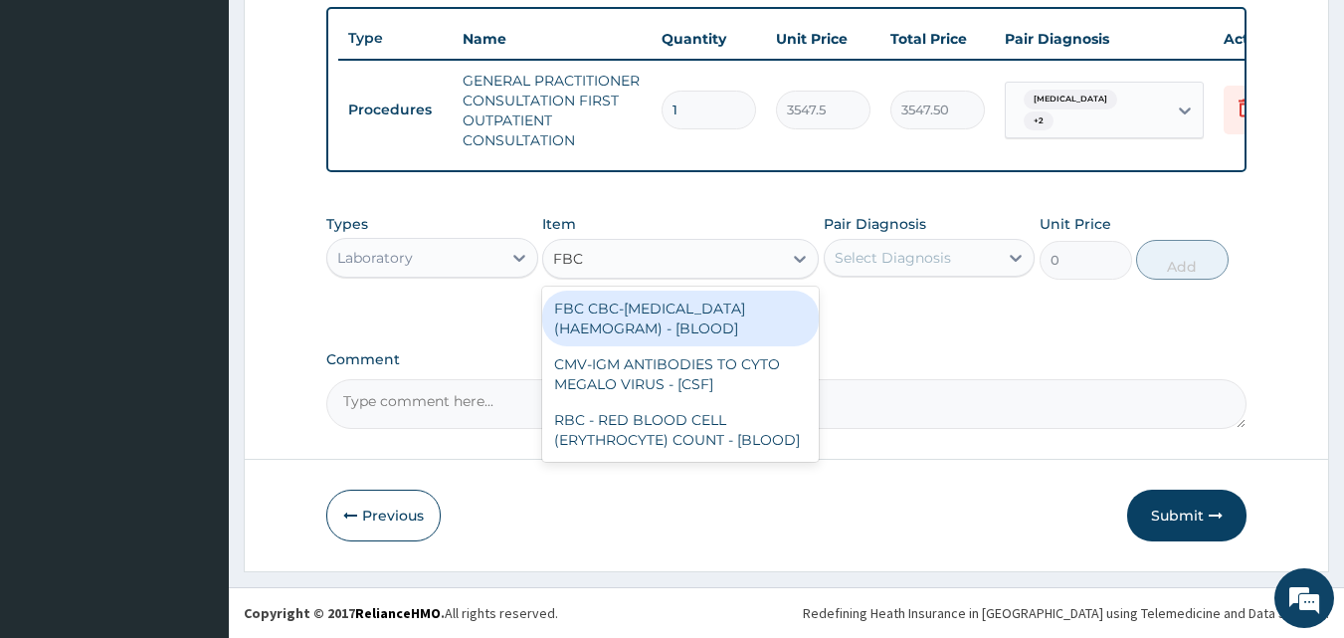
click at [638, 299] on div "FBC CBC-COMPLETE BLOOD COUNT (HAEMOGRAM) - [BLOOD]" at bounding box center [680, 318] width 277 height 56
type input "4300"
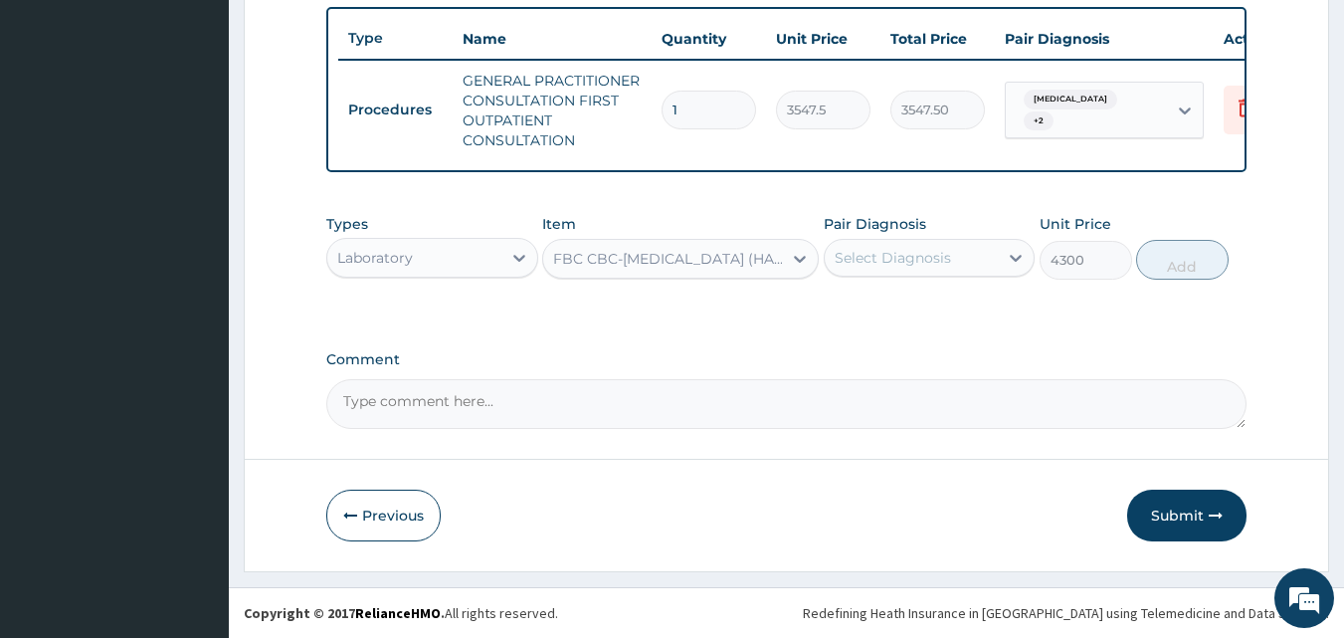
click at [905, 261] on div "Select Diagnosis" at bounding box center [893, 258] width 116 height 20
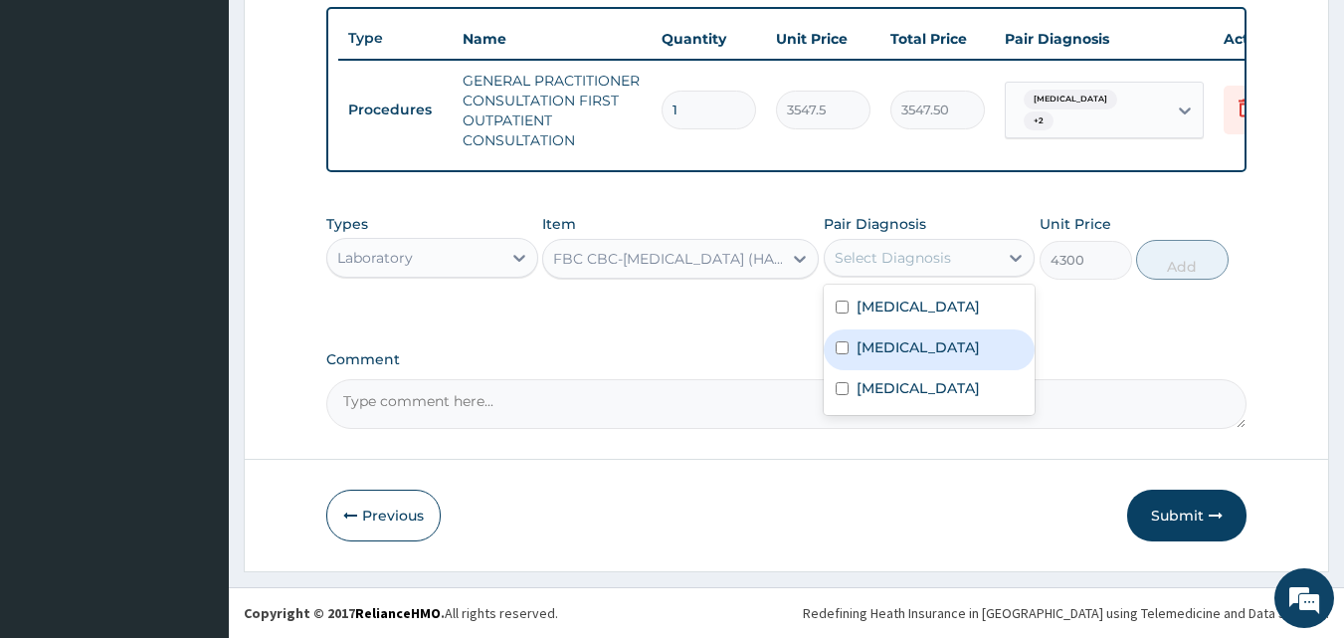
click at [884, 364] on div "Sepsis" at bounding box center [930, 349] width 212 height 41
checkbox input "true"
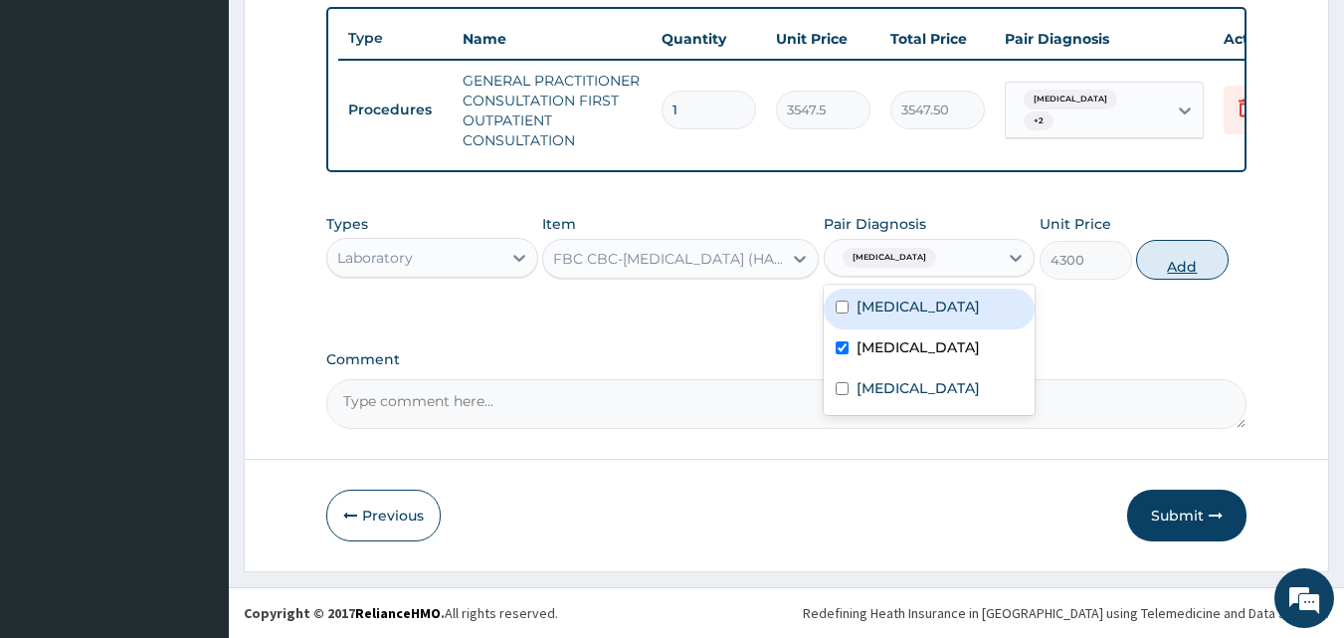
click at [1160, 268] on button "Add" at bounding box center [1182, 260] width 93 height 40
type input "0"
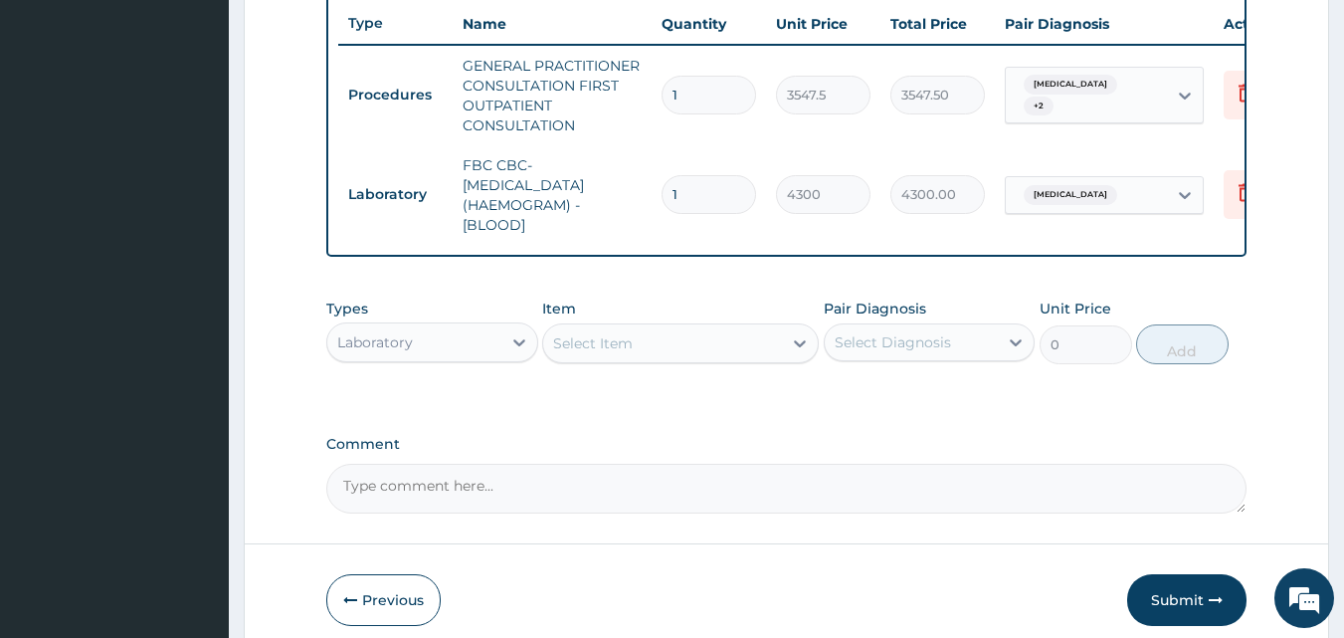
click at [679, 359] on div "Select Item" at bounding box center [662, 343] width 239 height 32
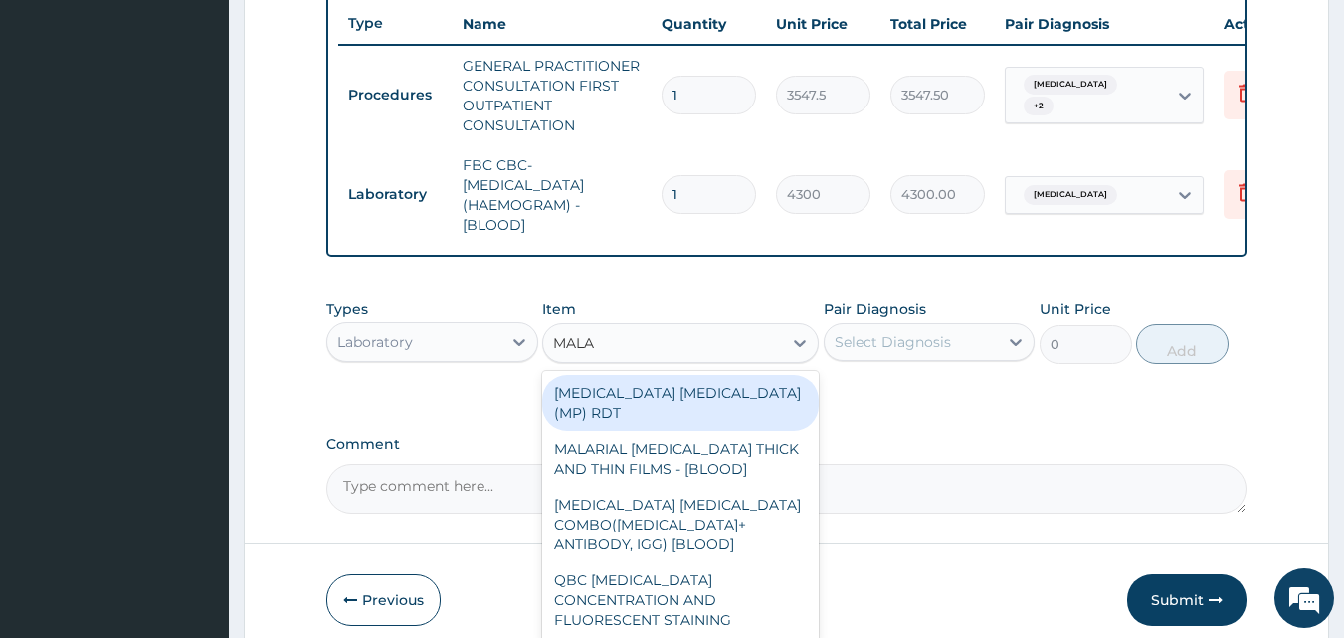
type input "MALAR"
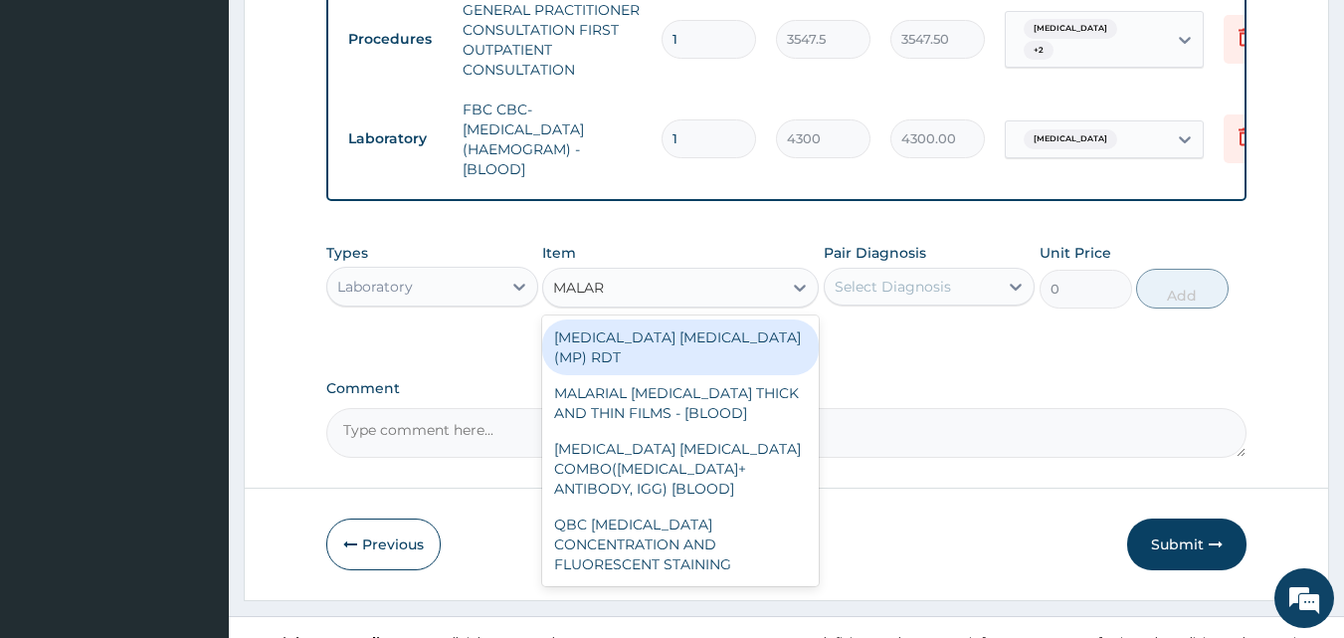
scroll to position [848, 0]
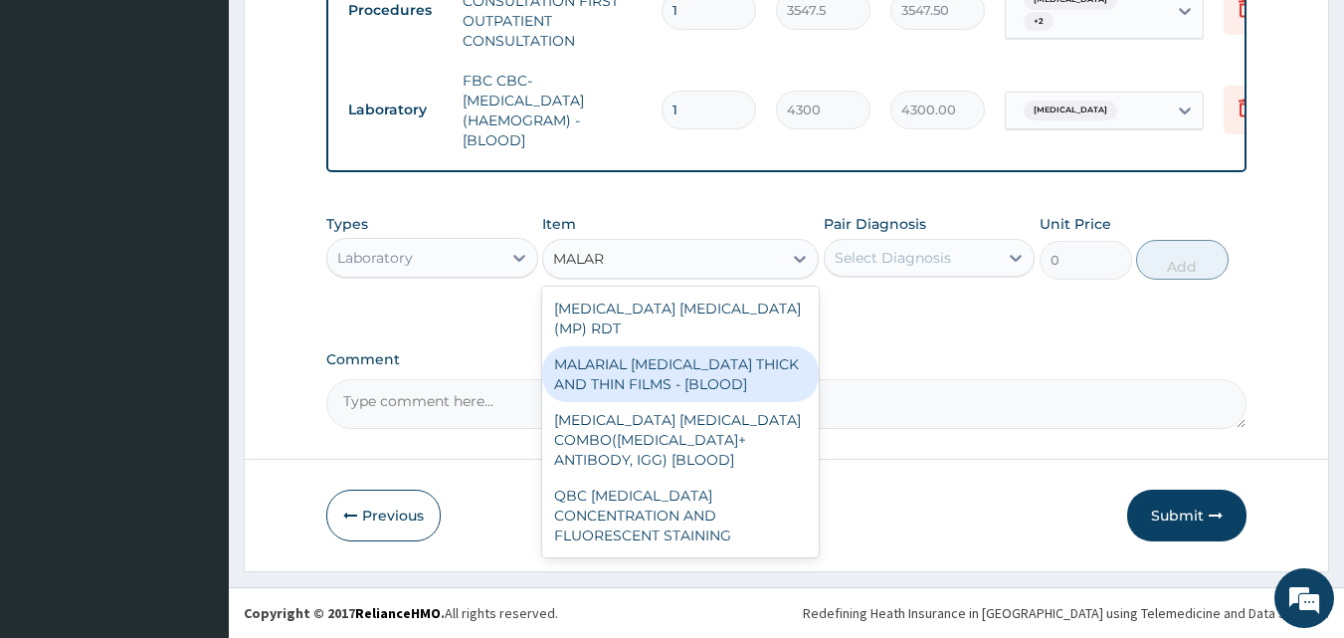
click at [648, 355] on div "MALARIAL PARASITE THICK AND THIN FILMS - [BLOOD]" at bounding box center [680, 374] width 277 height 56
type input "1612.5"
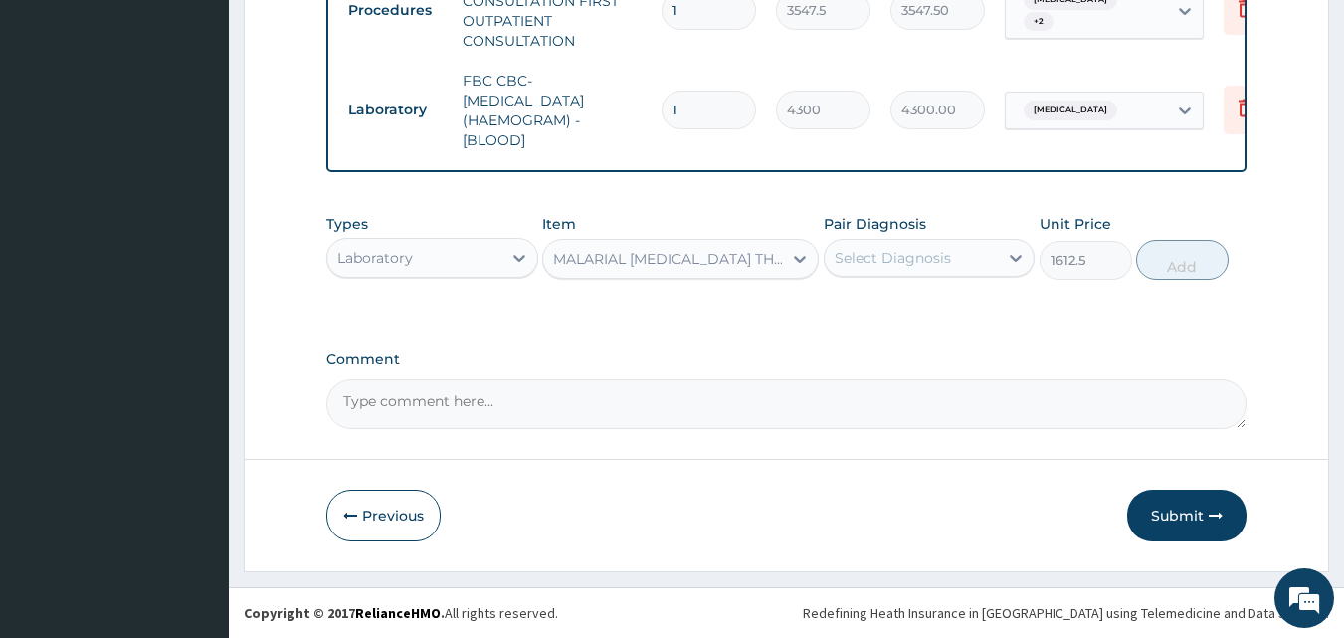
click at [877, 253] on div "Select Diagnosis" at bounding box center [893, 258] width 116 height 20
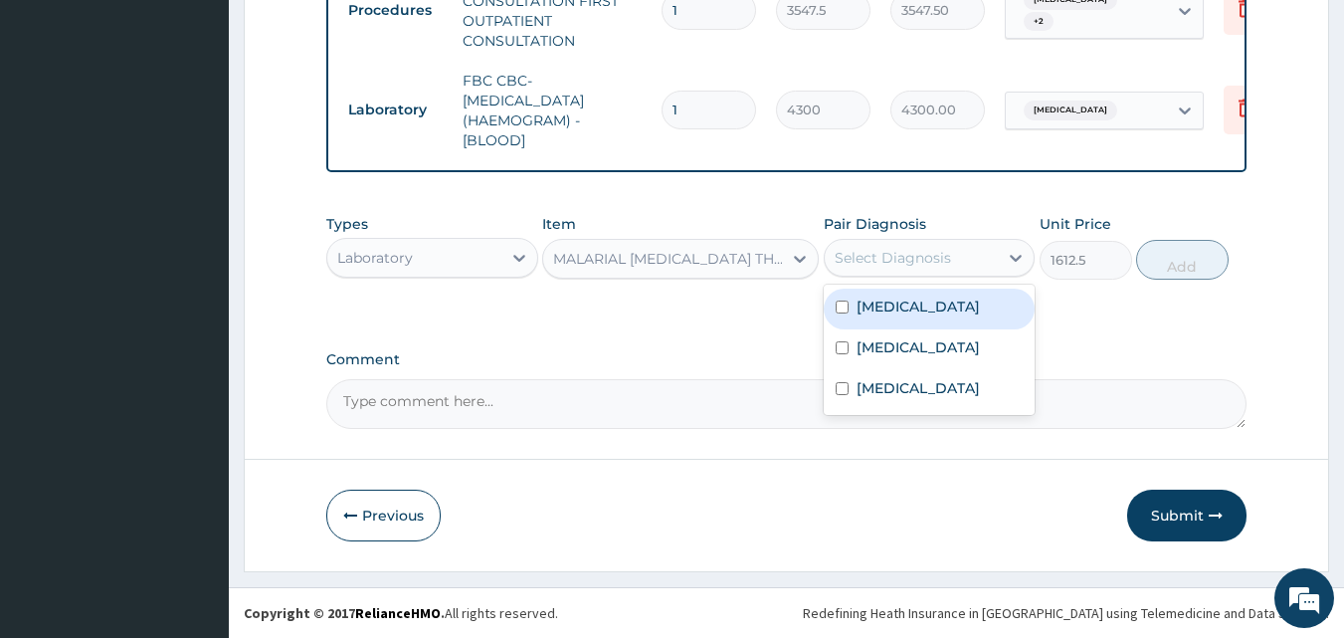
click at [882, 308] on label "Malaria" at bounding box center [918, 306] width 123 height 20
checkbox input "true"
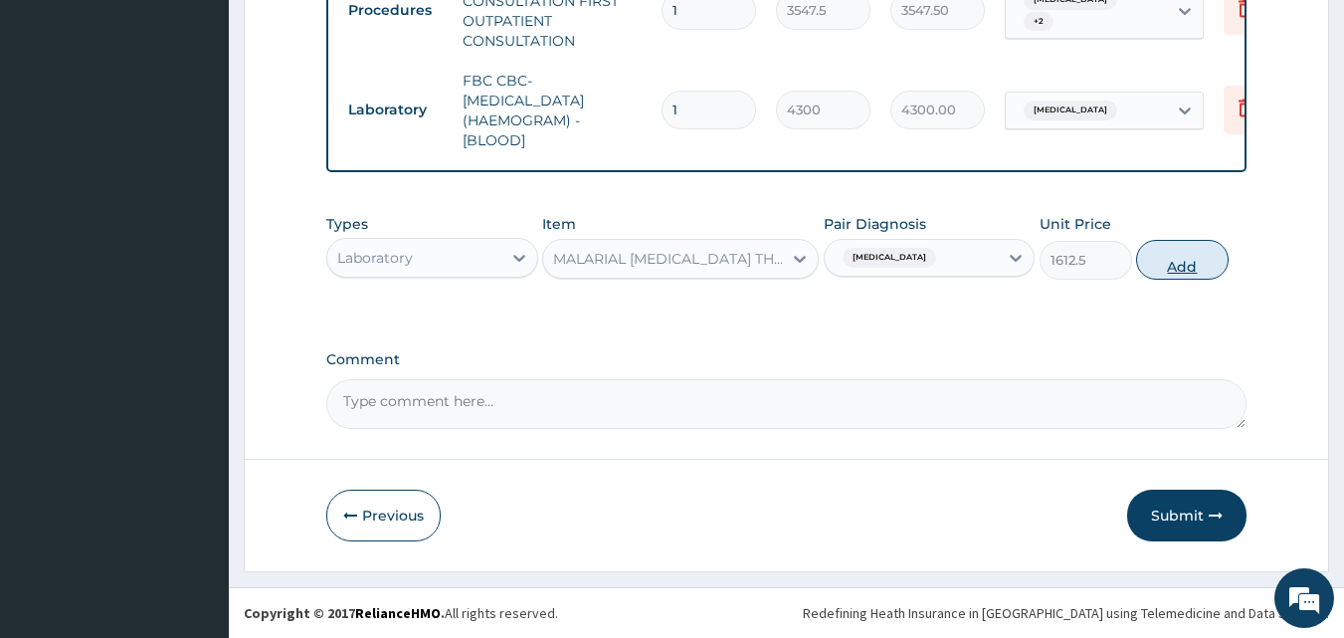
click at [1181, 267] on button "Add" at bounding box center [1182, 260] width 93 height 40
type input "0"
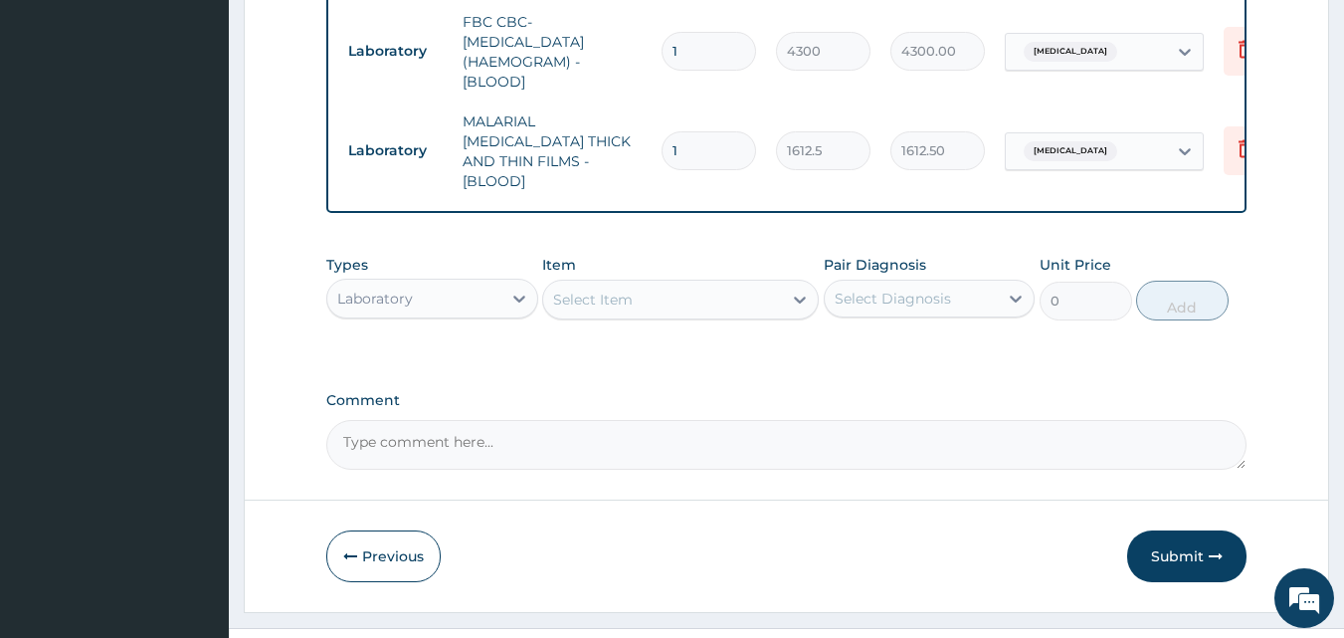
scroll to position [927, 0]
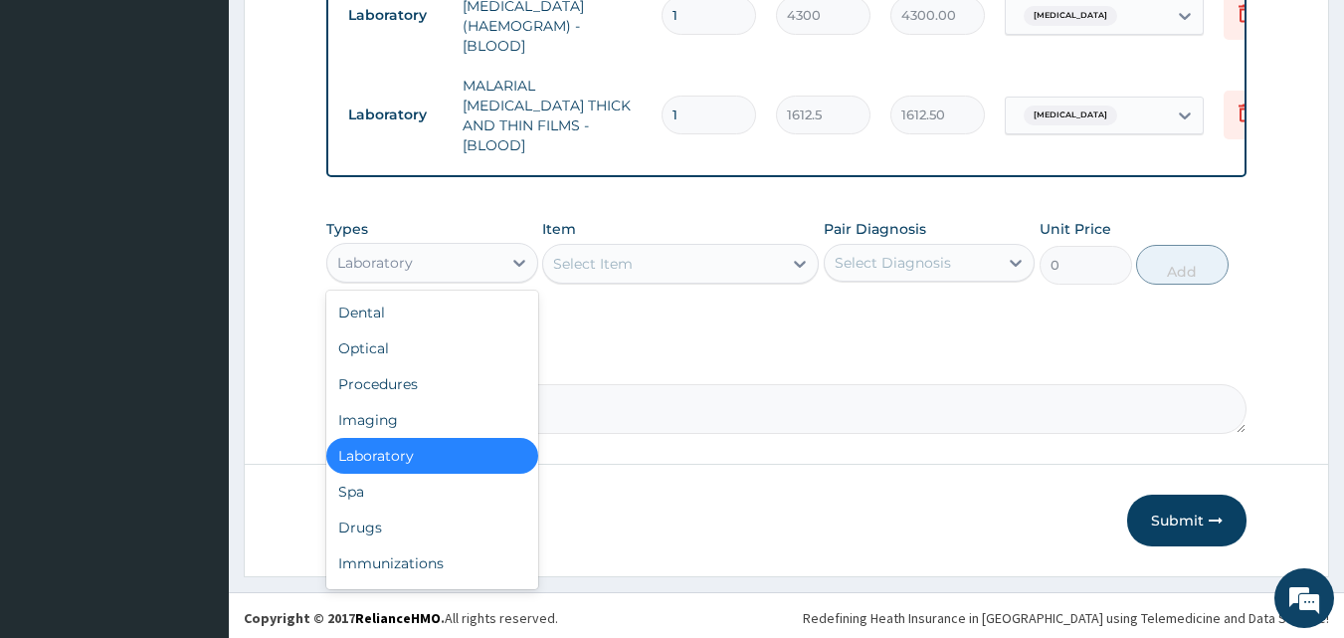
click at [470, 251] on div "Laboratory" at bounding box center [414, 263] width 174 height 32
type input "DR"
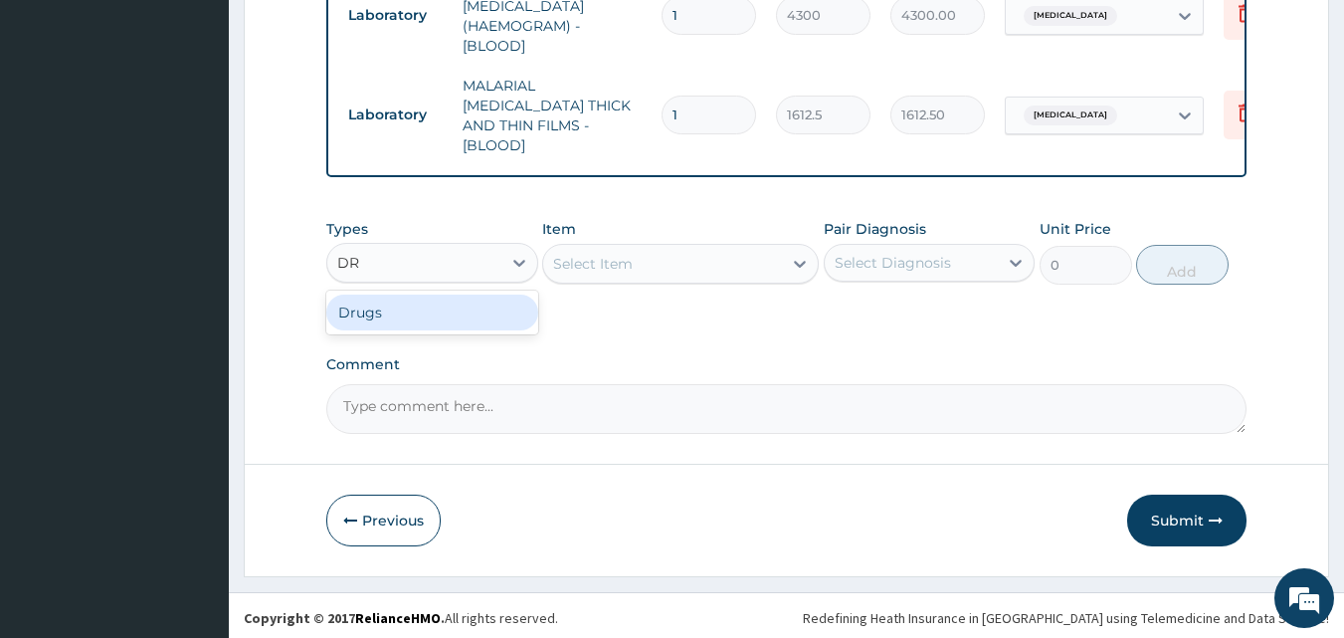
click at [422, 316] on div "Drugs" at bounding box center [432, 312] width 212 height 36
click at [570, 318] on div "Types Drugs Item Select Item Pair Diagnosis Select Diagnosis Unit Price 0 Add" at bounding box center [786, 266] width 921 height 115
click at [683, 262] on div "Select Item" at bounding box center [662, 264] width 239 height 32
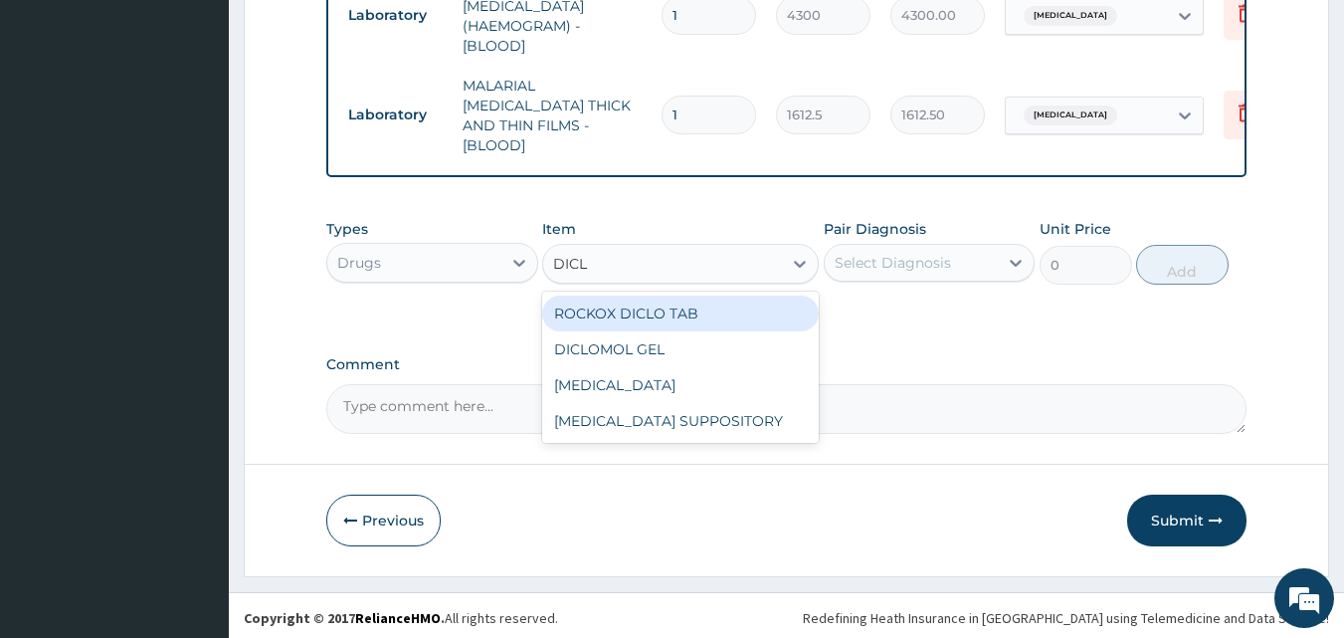
type input "DICLO"
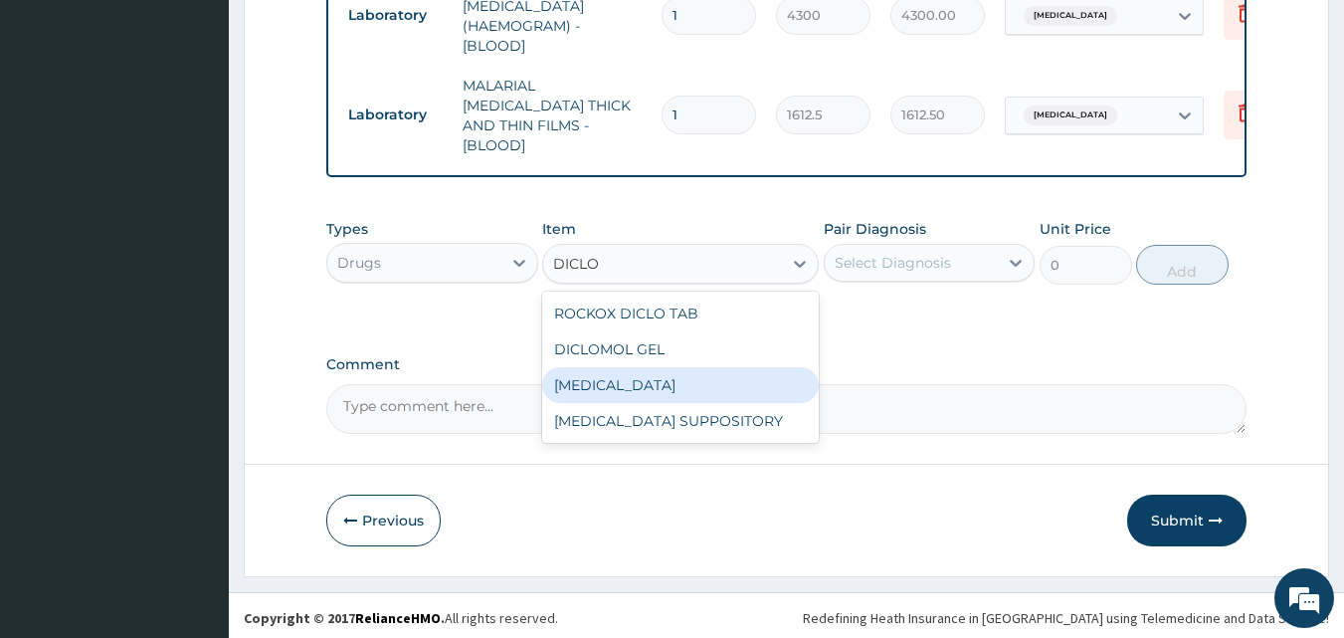
click at [706, 367] on div "DICLOFENAC" at bounding box center [680, 385] width 277 height 36
type input "591.25"
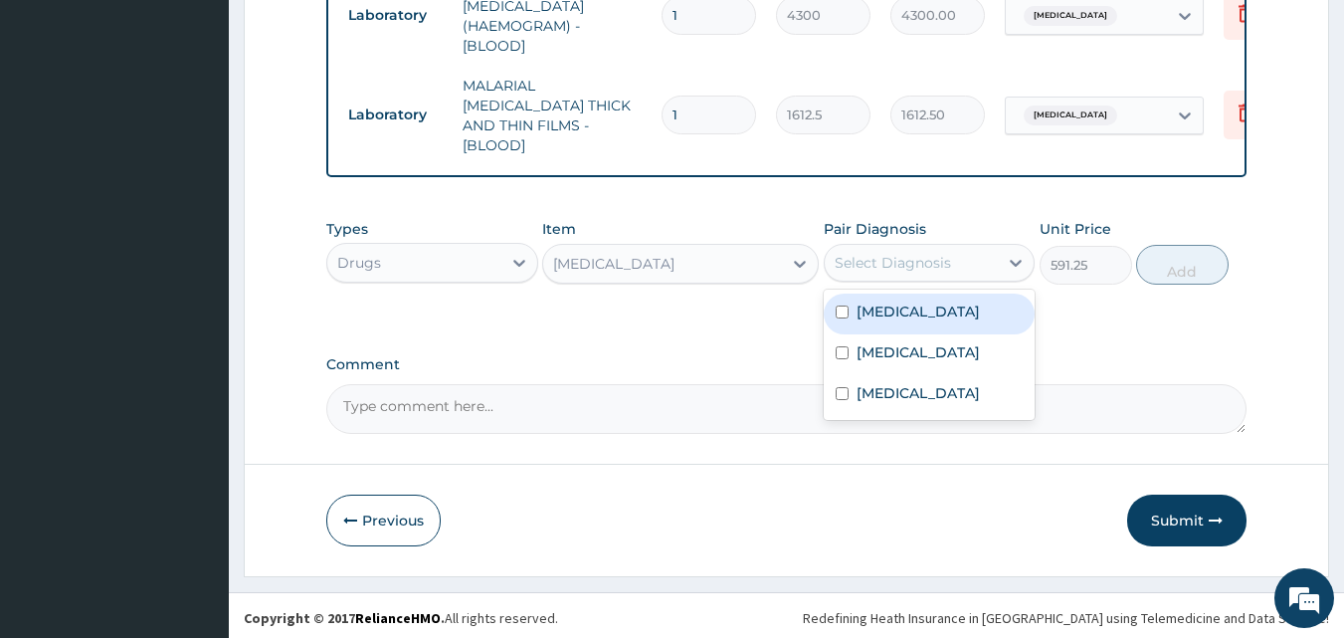
click at [911, 257] on div "Select Diagnosis" at bounding box center [893, 263] width 116 height 20
click at [925, 306] on div "Malaria" at bounding box center [930, 313] width 212 height 41
checkbox input "true"
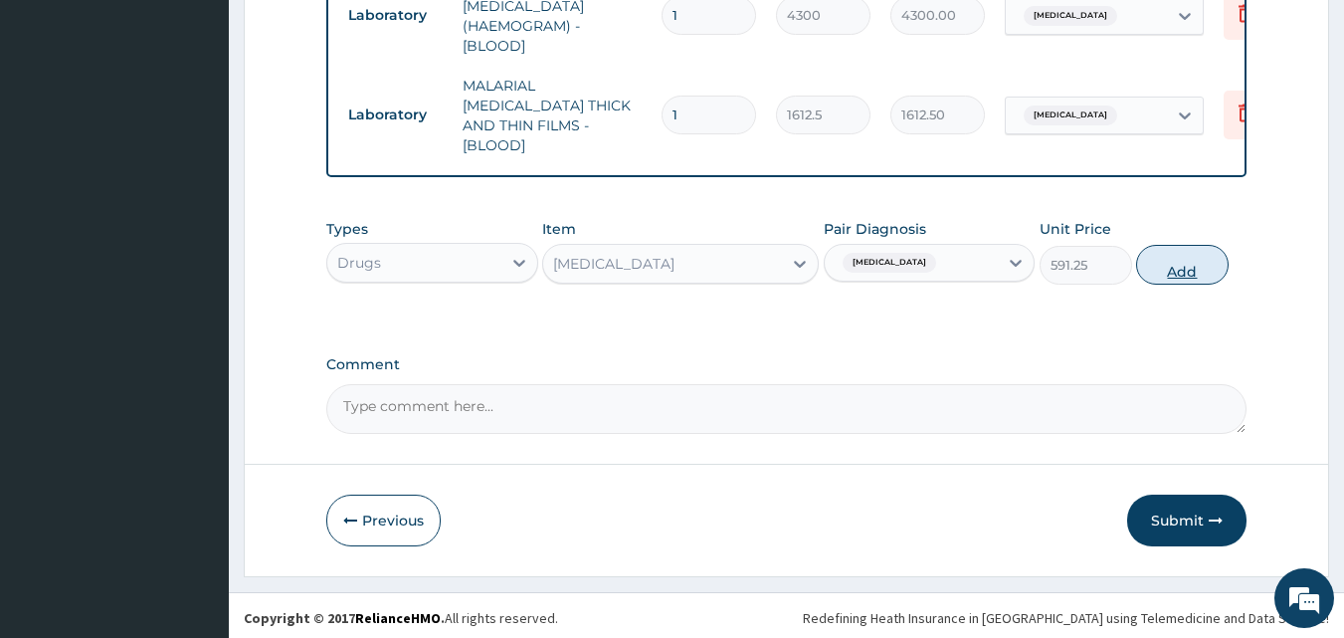
click at [1149, 266] on button "Add" at bounding box center [1182, 265] width 93 height 40
type input "0"
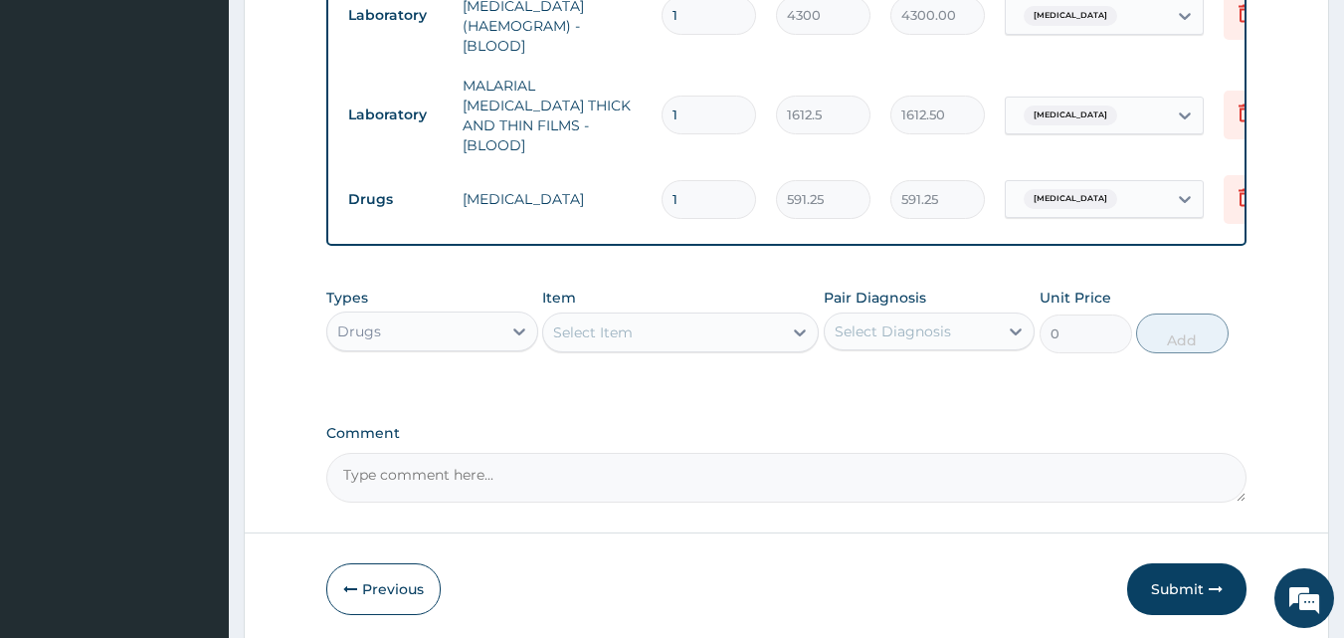
click at [695, 331] on div "Select Item" at bounding box center [662, 332] width 239 height 32
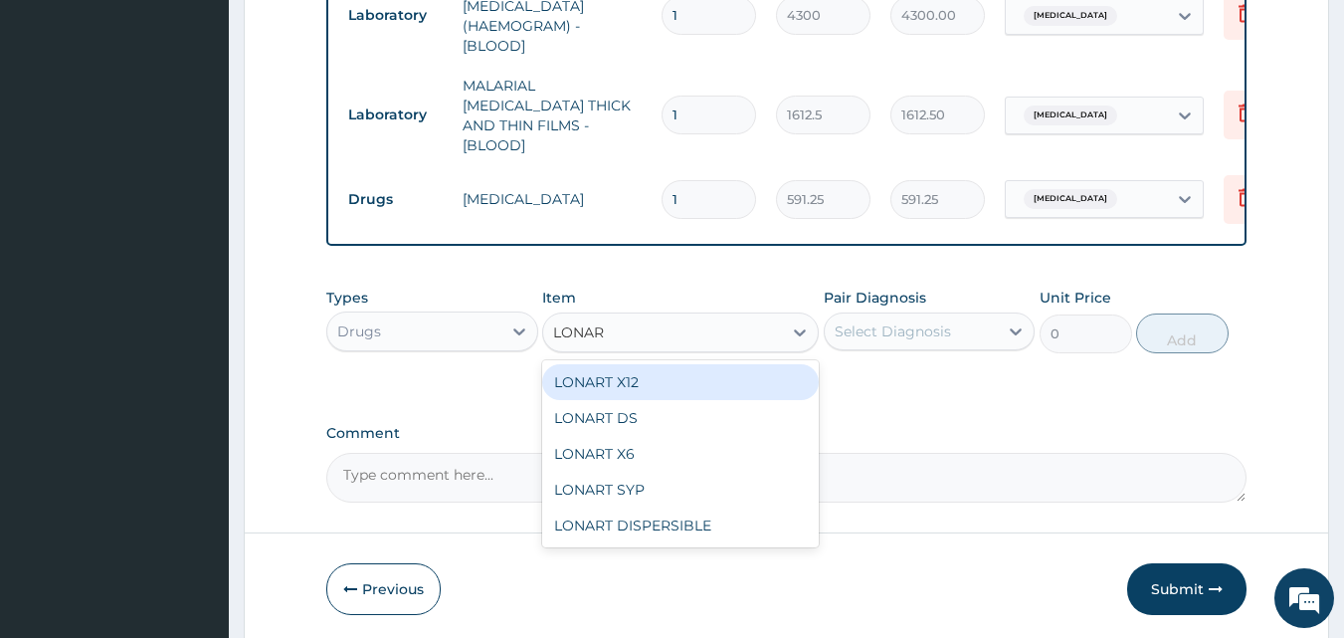
type input "LONART"
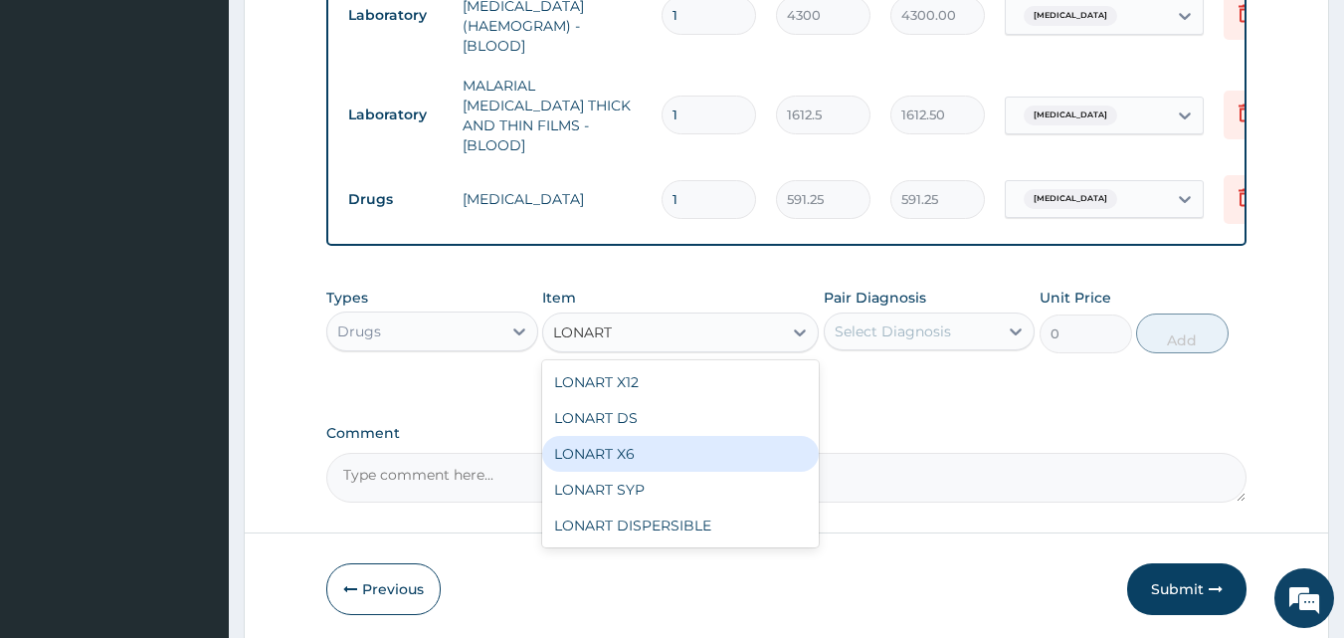
click at [655, 449] on div "LONART X6" at bounding box center [680, 454] width 277 height 36
type input "473"
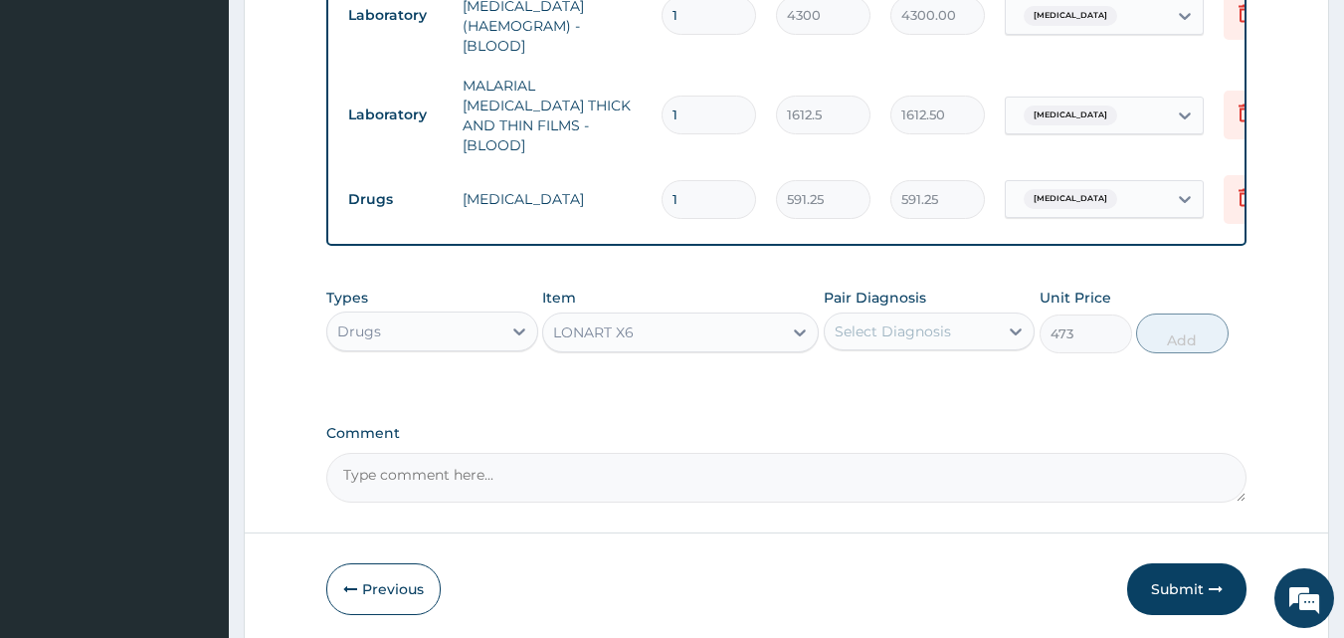
click at [924, 321] on div "Select Diagnosis" at bounding box center [893, 331] width 116 height 20
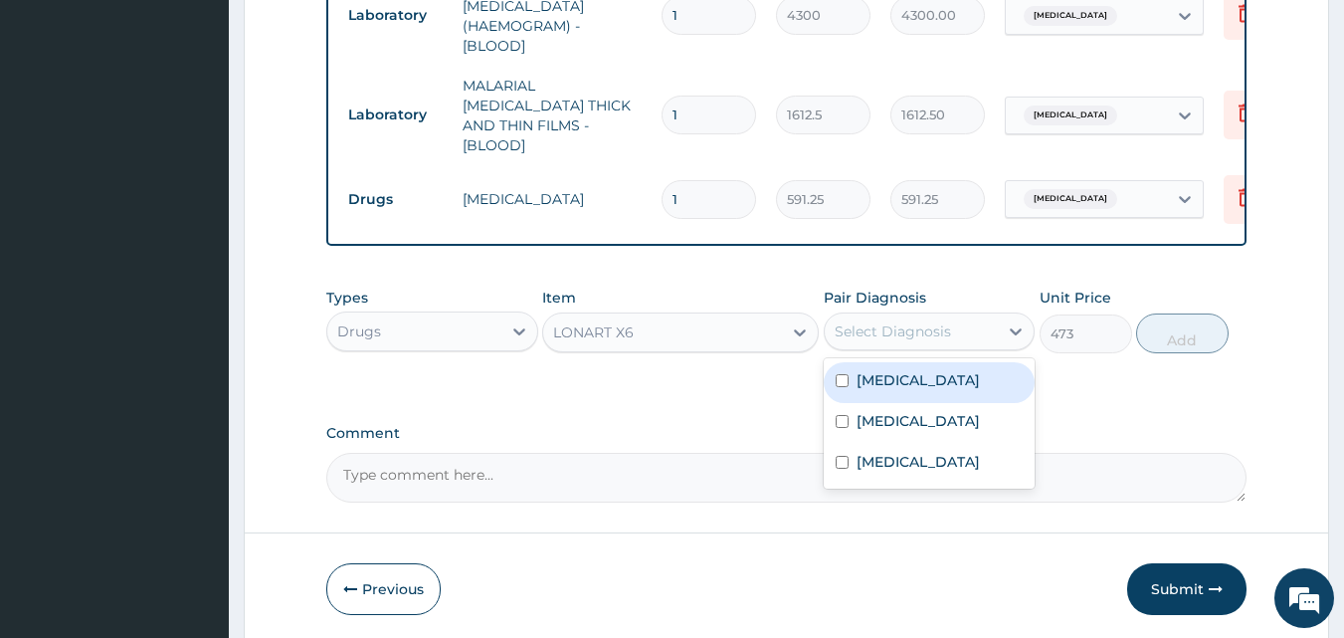
click at [904, 372] on label "Malaria" at bounding box center [918, 380] width 123 height 20
checkbox input "true"
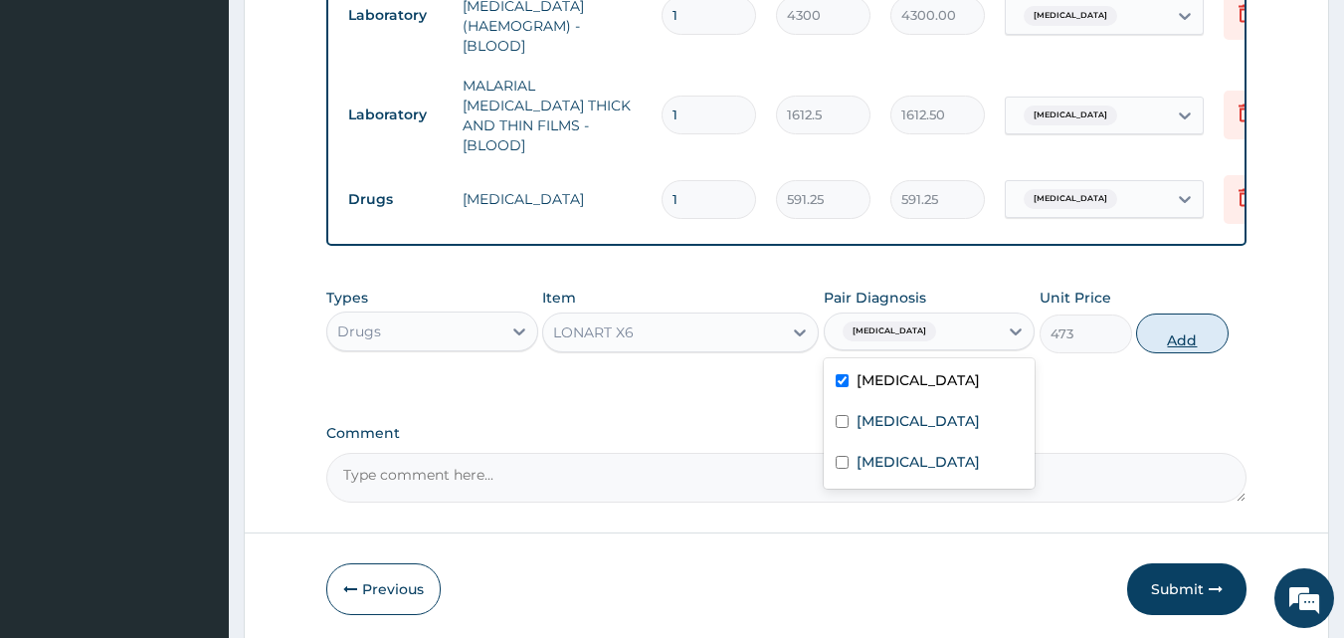
click at [1149, 328] on button "Add" at bounding box center [1182, 333] width 93 height 40
type input "0"
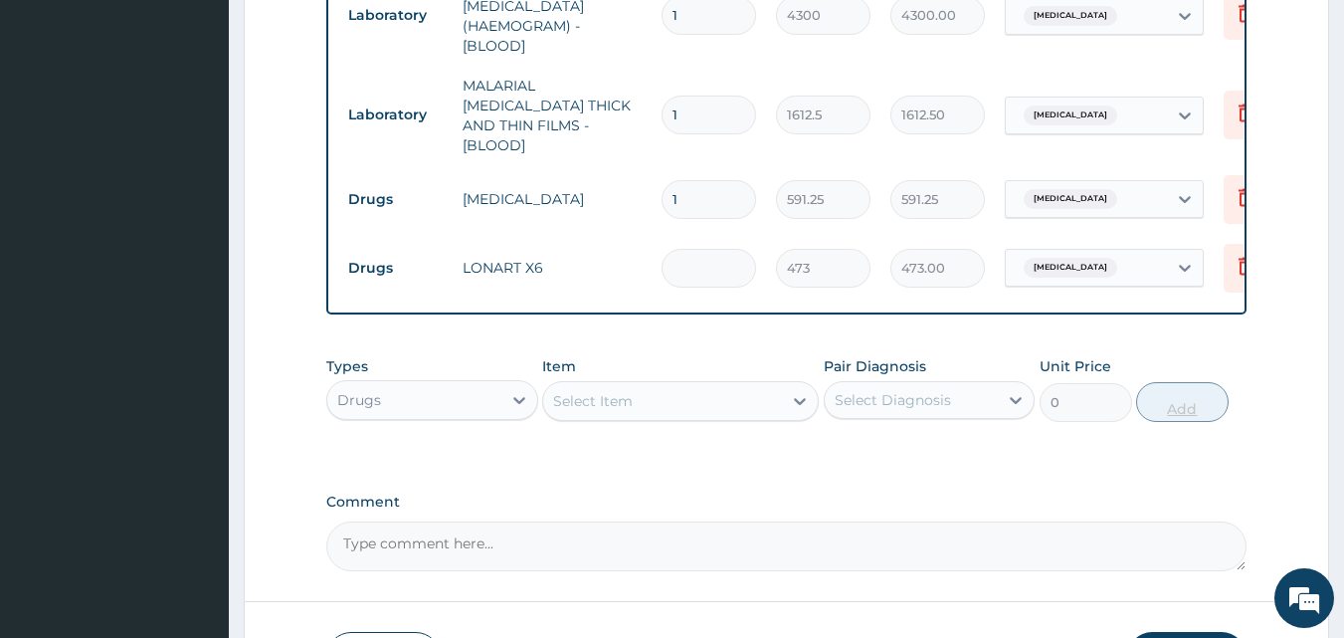
type input "0.00"
type input "6"
type input "2838.00"
type input "6"
click at [590, 399] on div "Select Item" at bounding box center [593, 401] width 80 height 20
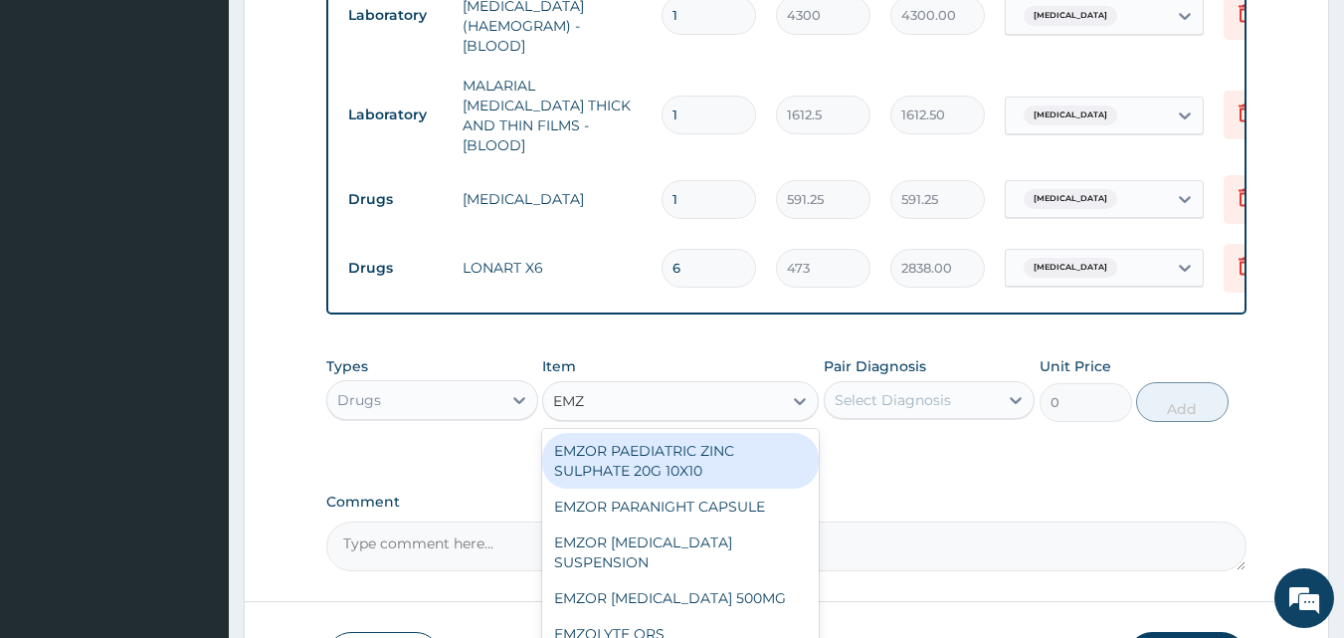
type input "EMZO"
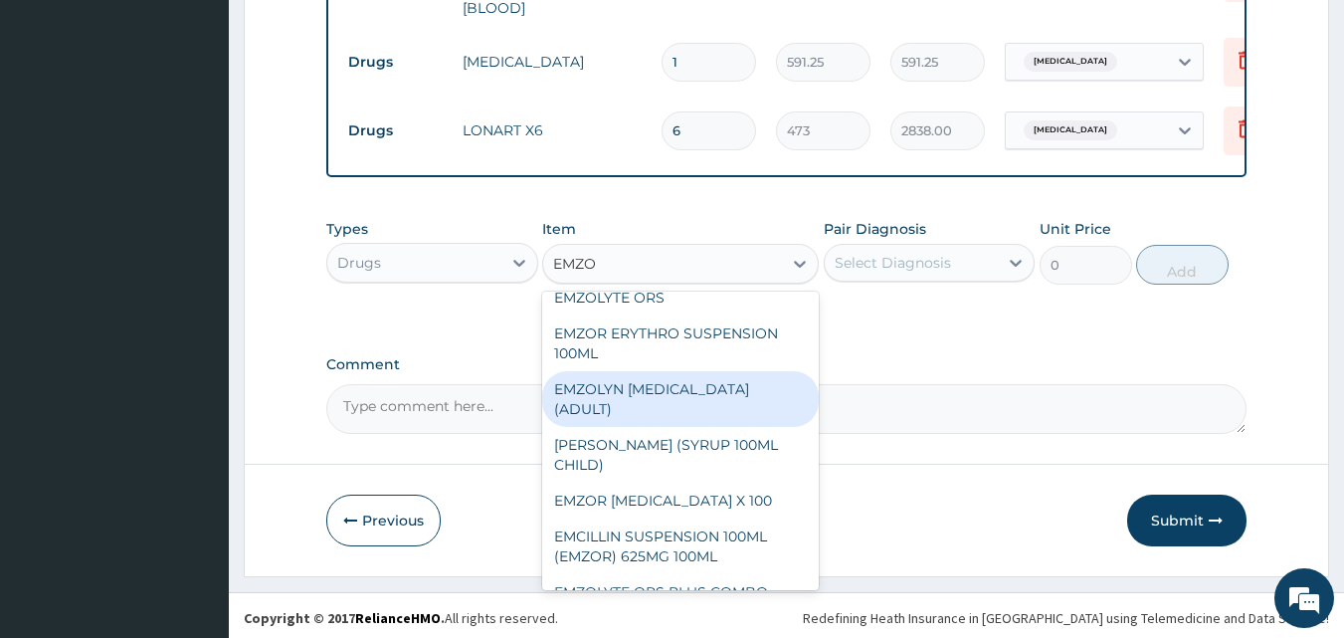
scroll to position [203, 0]
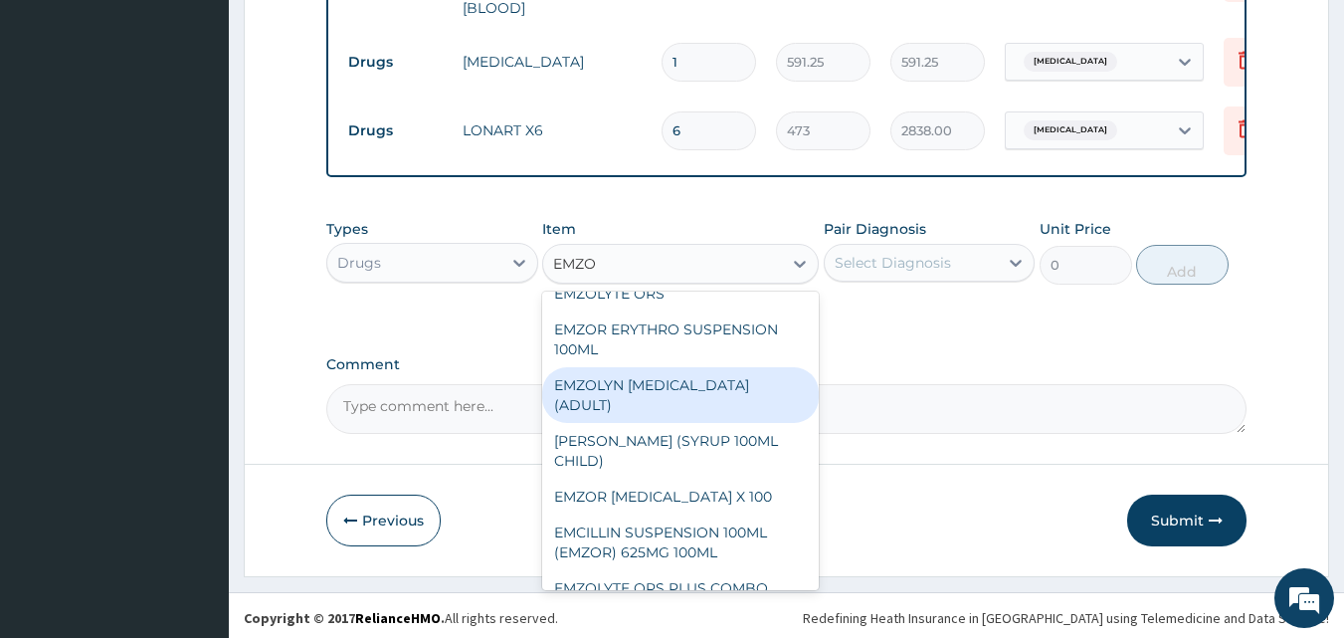
click at [642, 370] on div "EMZOLYN EXPECTORANT (ADULT)" at bounding box center [680, 395] width 277 height 56
type input "1182.5"
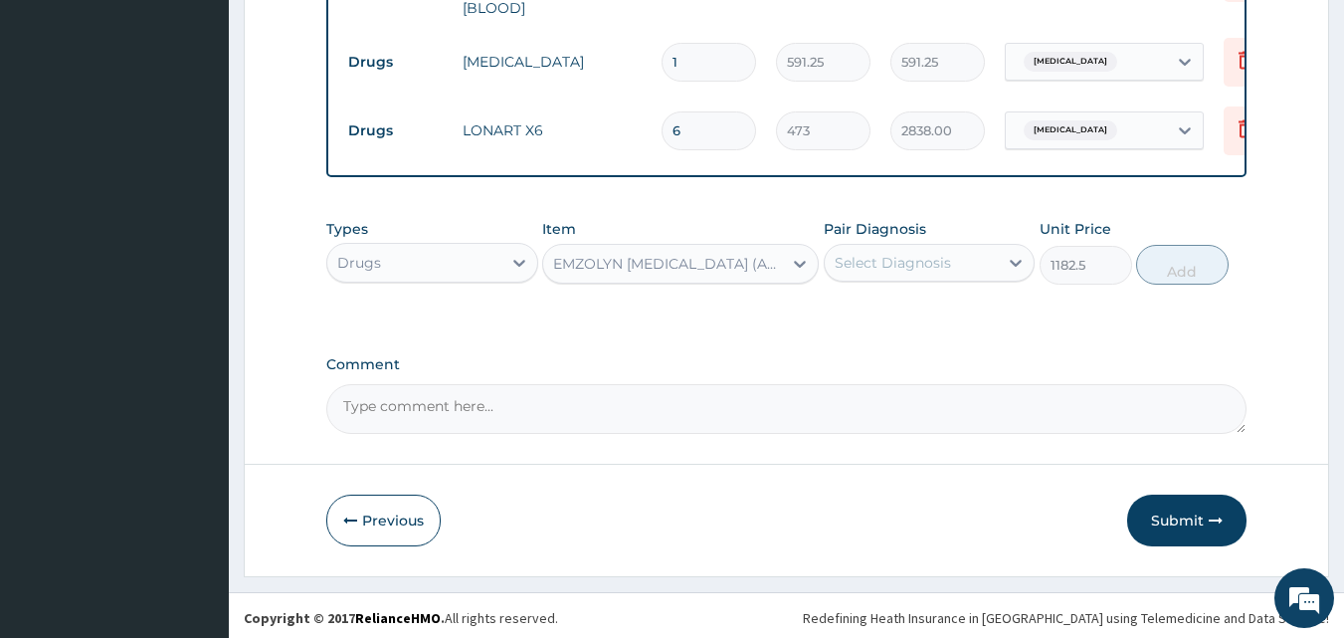
click at [949, 263] on div "Select Diagnosis" at bounding box center [912, 263] width 174 height 32
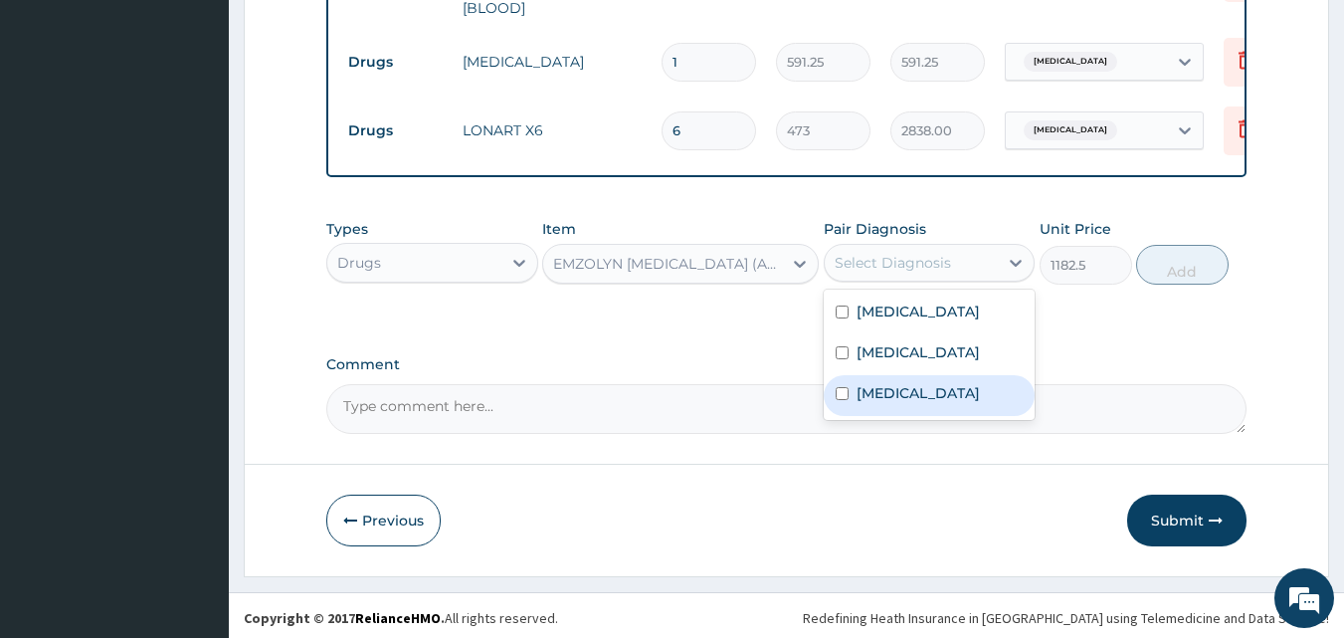
click at [942, 379] on div "Urticaria" at bounding box center [930, 395] width 212 height 41
checkbox input "true"
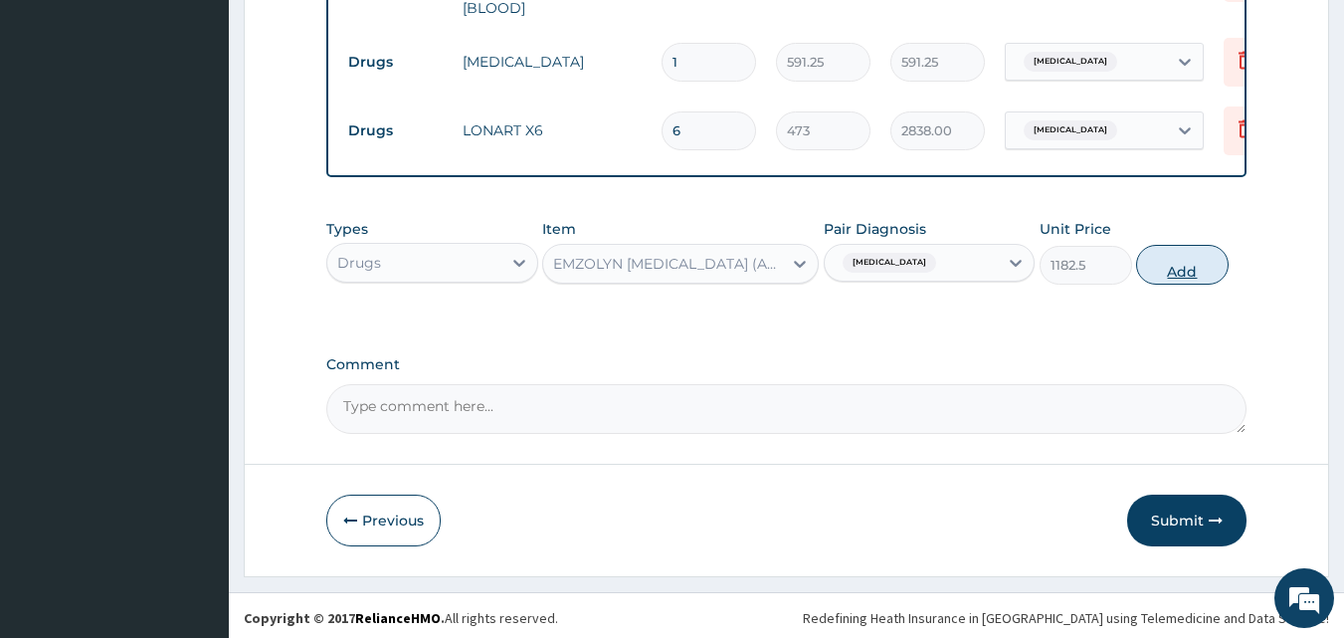
click at [1209, 259] on button "Add" at bounding box center [1182, 265] width 93 height 40
type input "0"
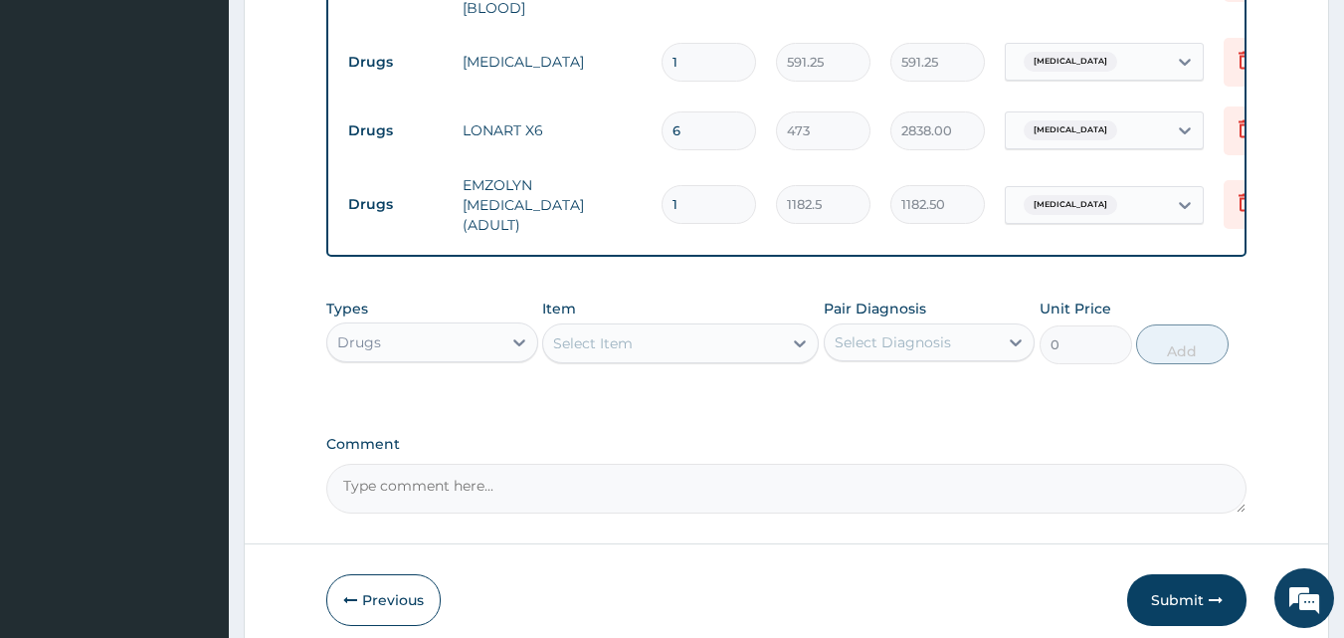
click at [679, 327] on div "Select Item" at bounding box center [662, 343] width 239 height 32
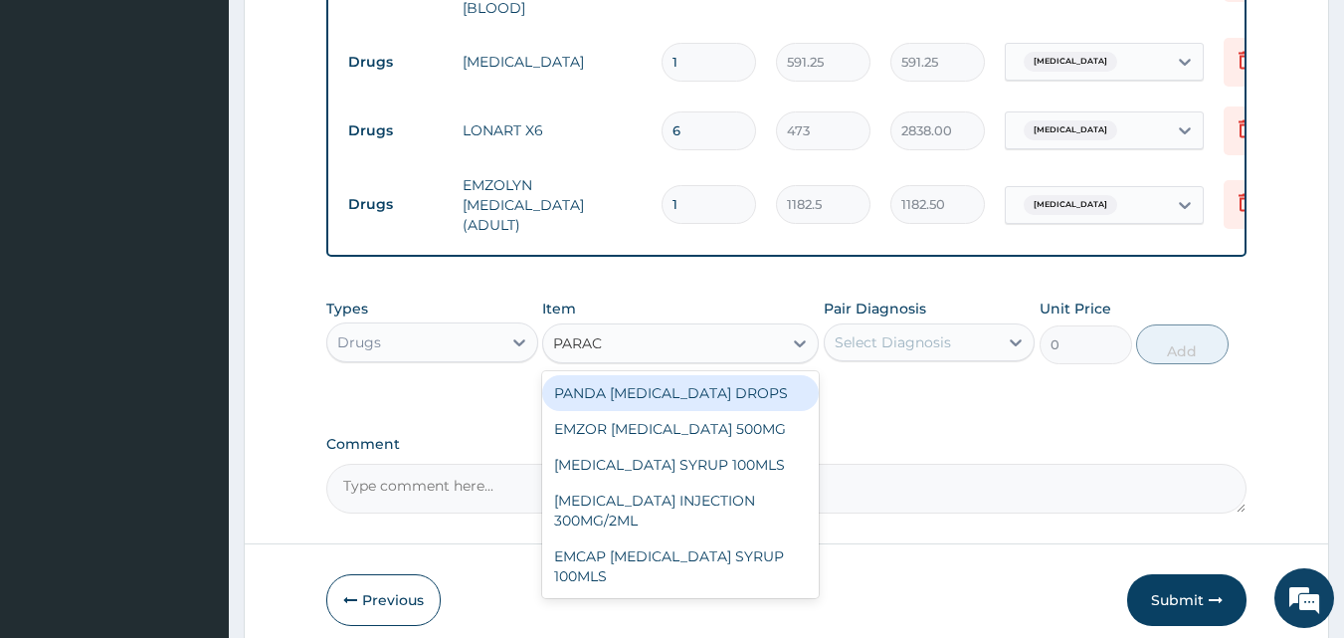
type input "PARACE"
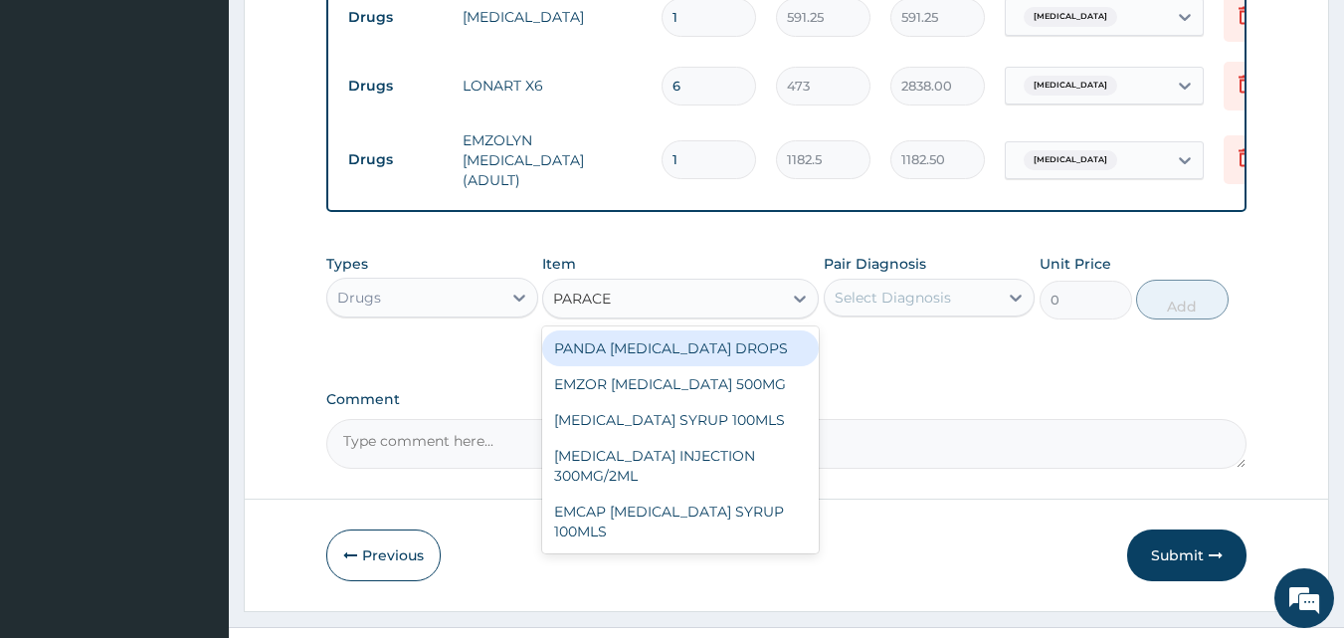
scroll to position [1133, 0]
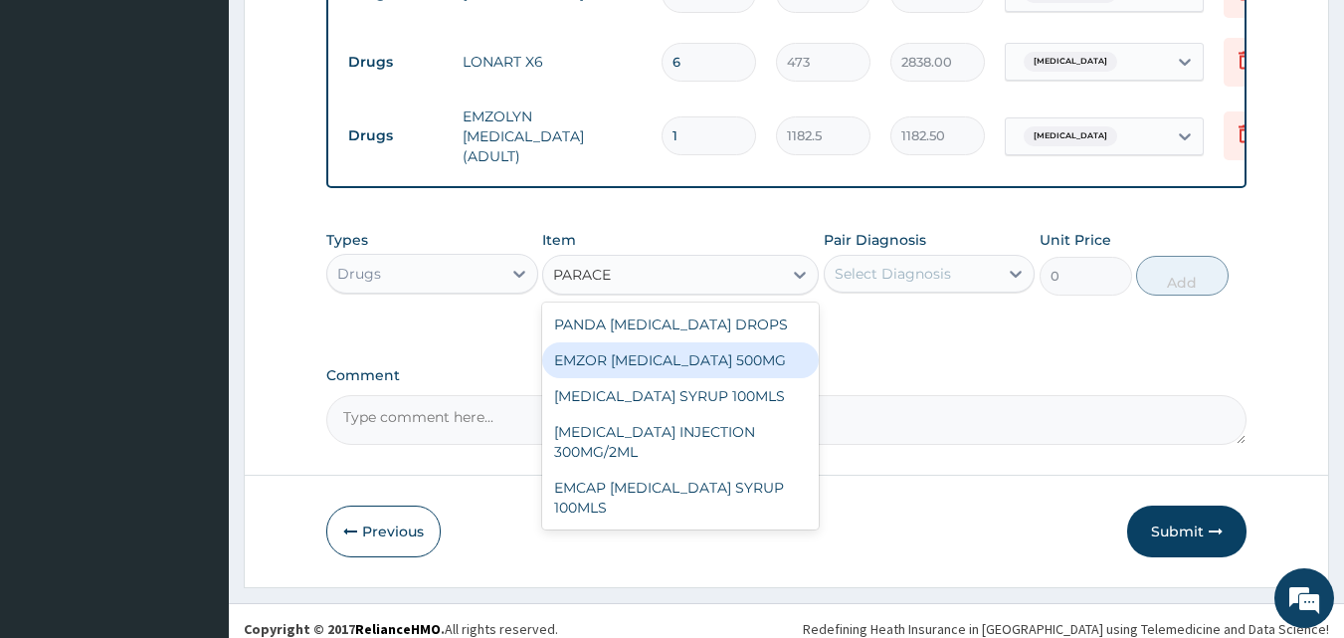
click at [732, 342] on div "EMZOR PARACETAMOL 500MG" at bounding box center [680, 360] width 277 height 36
type input "23.64999961853027"
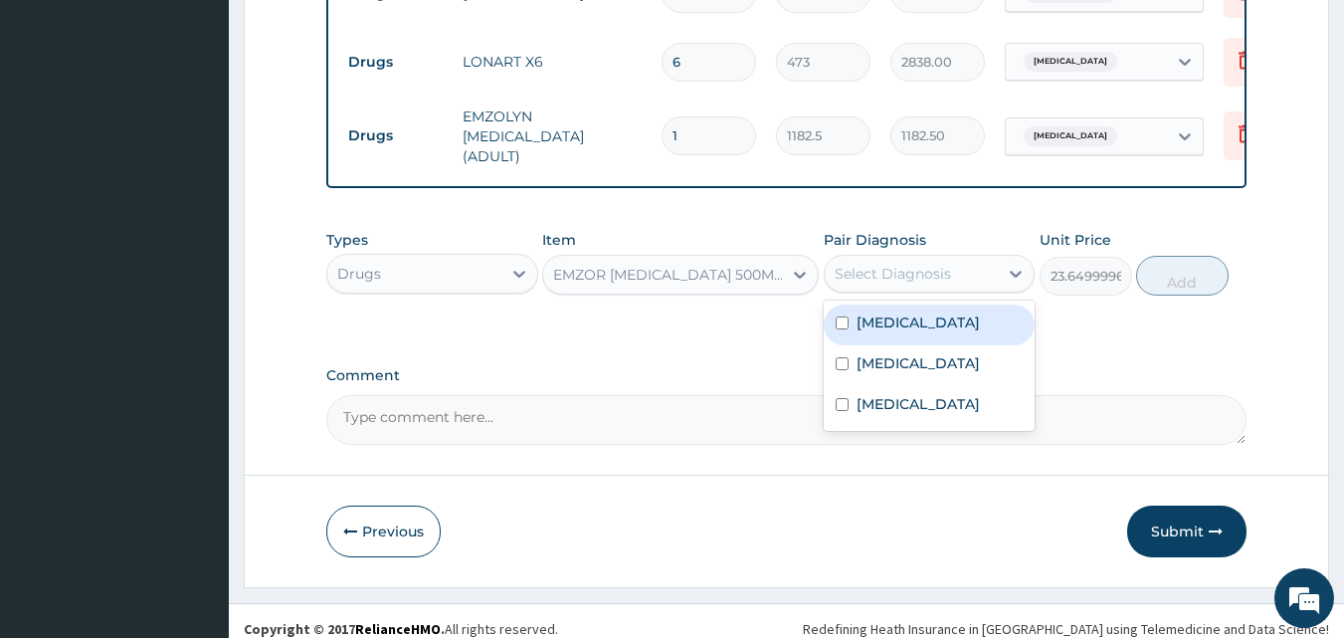
click at [892, 264] on div "Select Diagnosis" at bounding box center [893, 274] width 116 height 20
click at [932, 304] on div "Malaria" at bounding box center [930, 324] width 212 height 41
checkbox input "true"
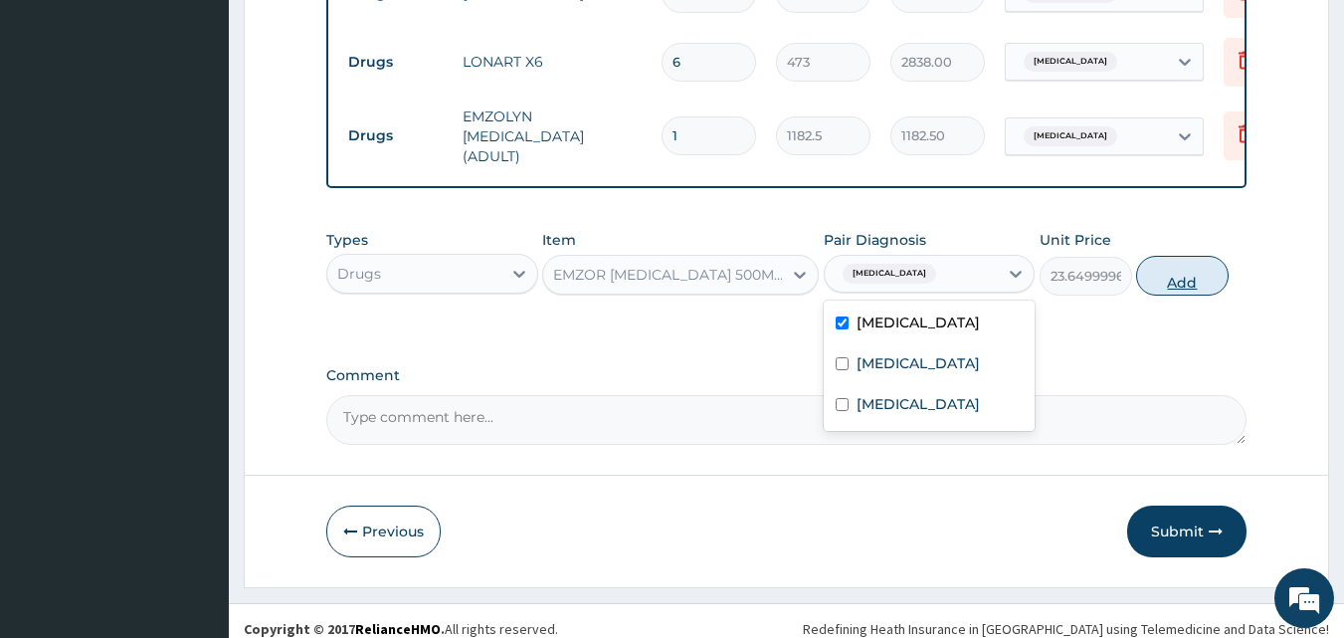
click at [1189, 258] on button "Add" at bounding box center [1182, 276] width 93 height 40
type input "0"
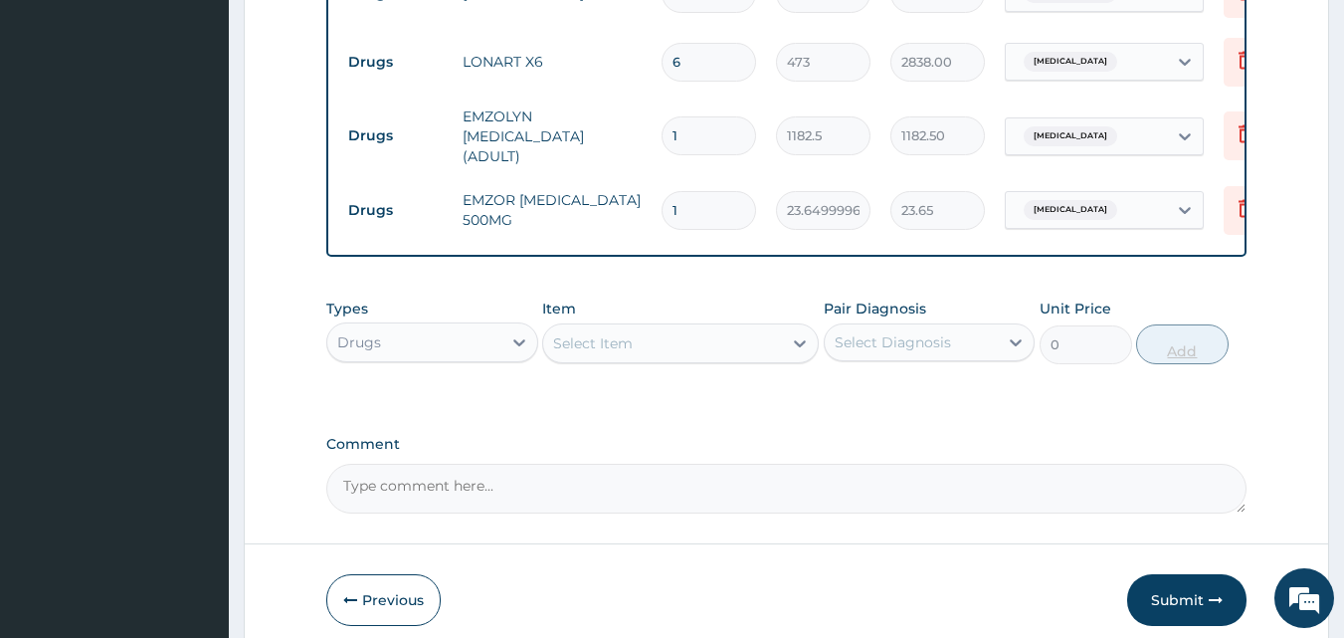
type input "18"
type input "425.70"
type input "18"
click at [659, 332] on div "Select Item" at bounding box center [662, 343] width 239 height 32
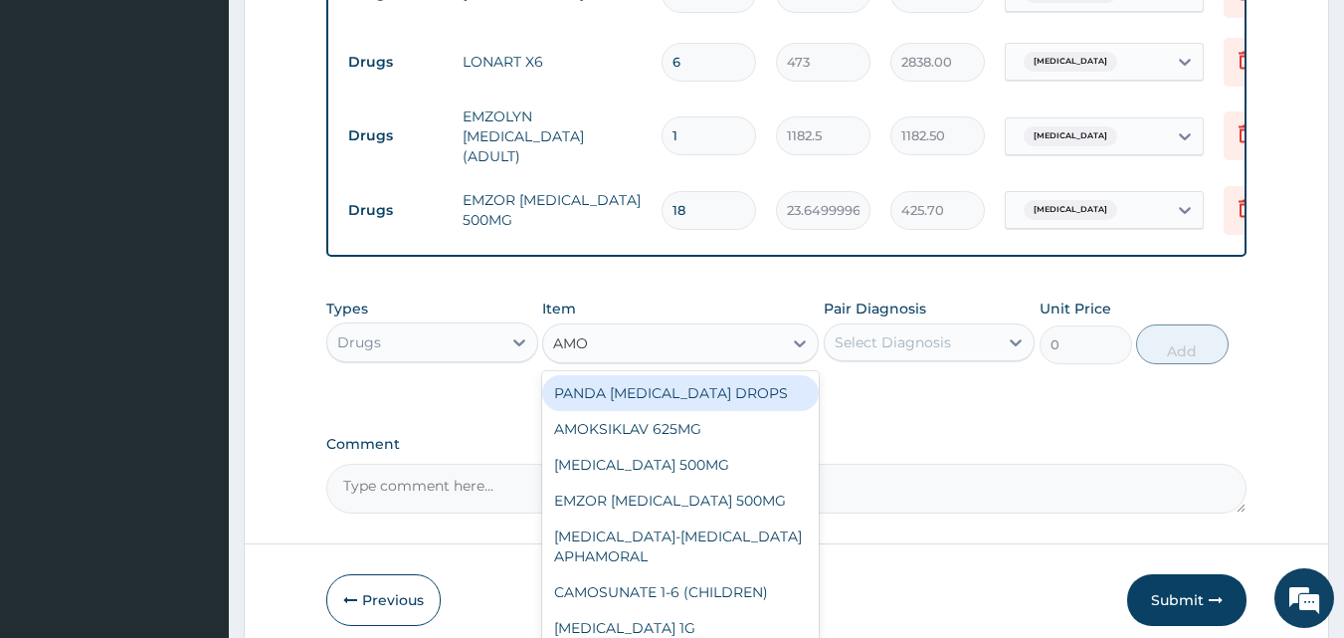
type input "AMOX"
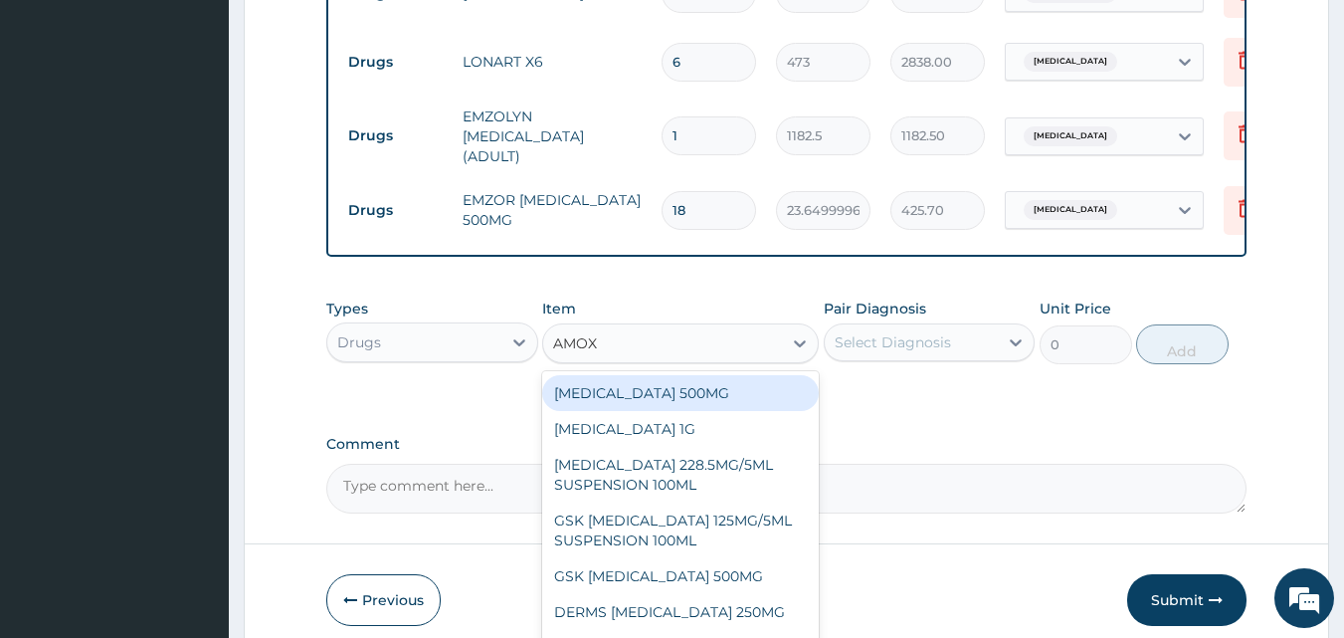
click at [662, 375] on div "AMOXICILLIN 500MG" at bounding box center [680, 393] width 277 height 36
type input "70.94999694824219"
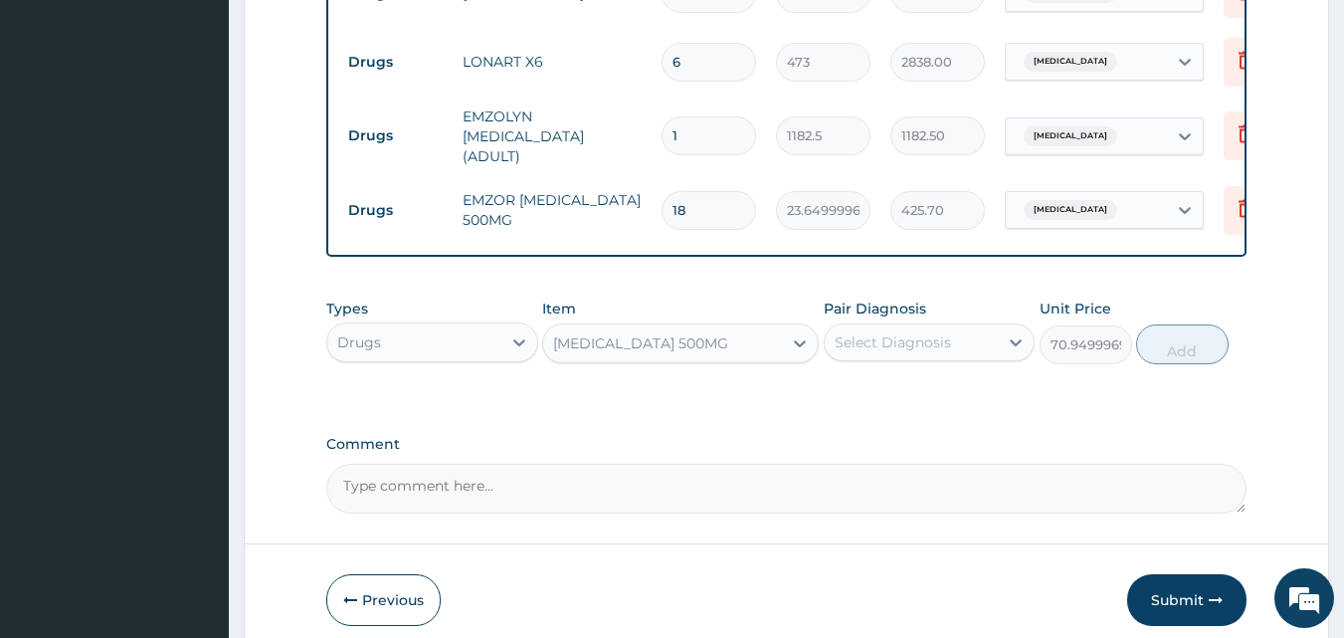
click at [908, 341] on div "Select Diagnosis" at bounding box center [912, 342] width 174 height 32
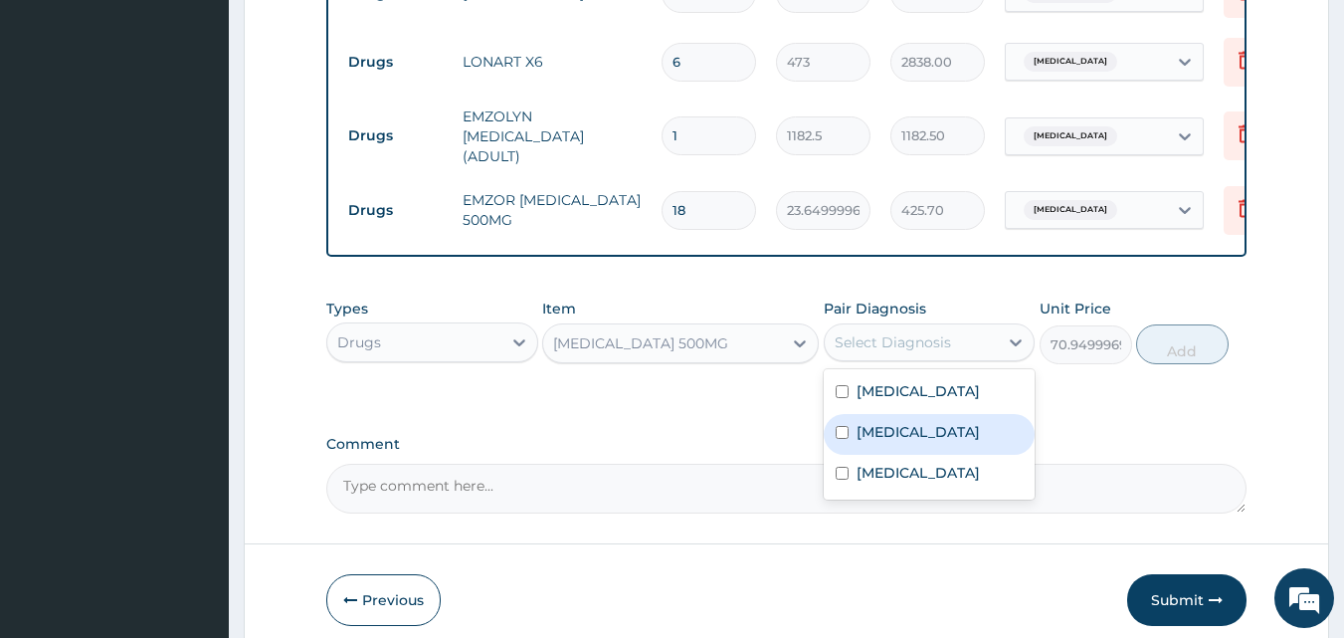
click at [914, 431] on div "Sepsis" at bounding box center [930, 434] width 212 height 41
checkbox input "true"
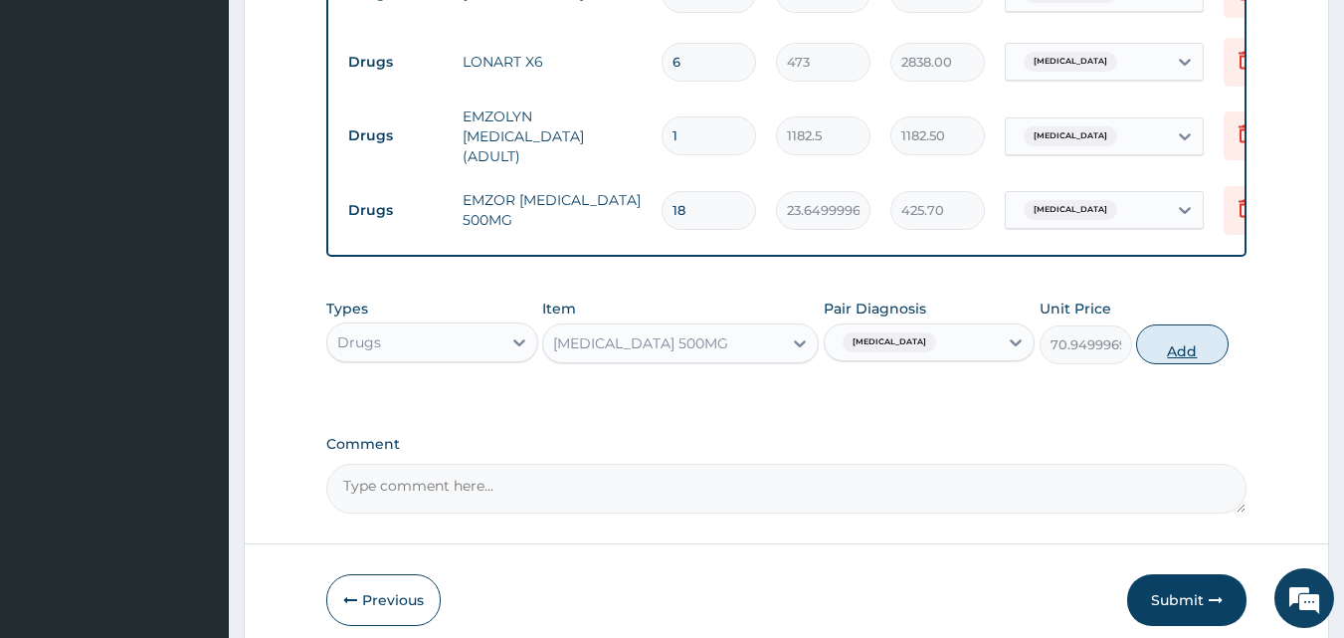
click at [1162, 336] on button "Add" at bounding box center [1182, 344] width 93 height 40
type input "0"
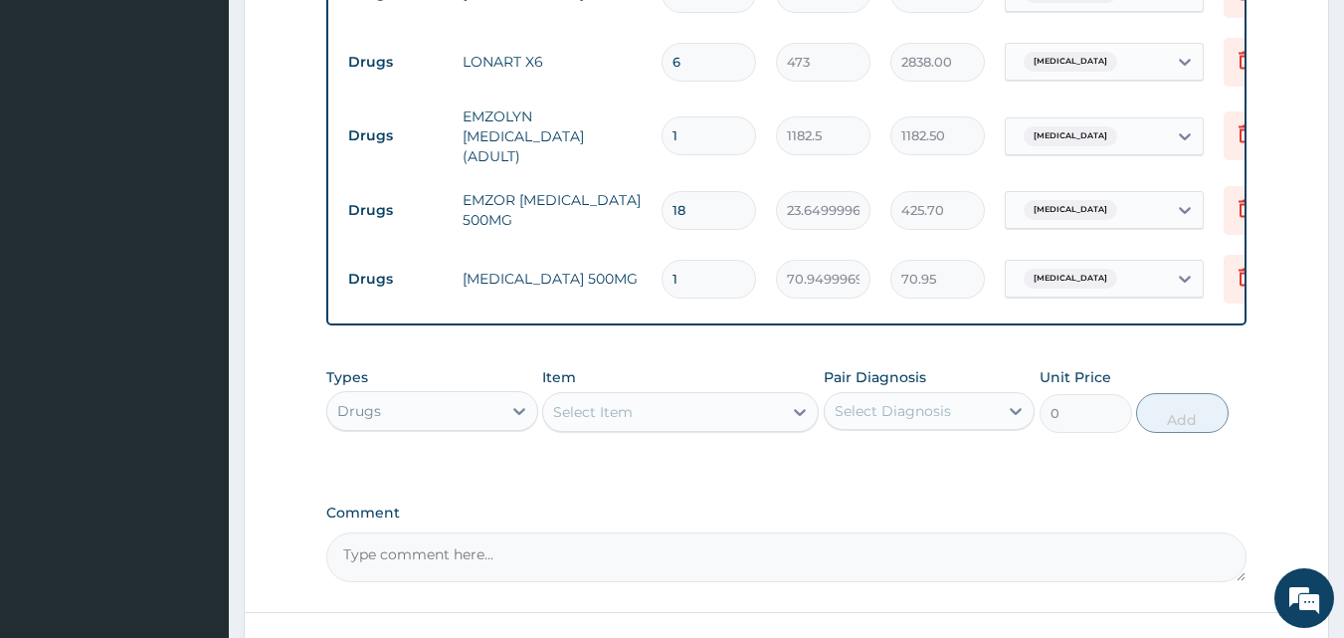
type input "0.00"
type input "2"
type input "141.90"
type input "21"
type input "1489.95"
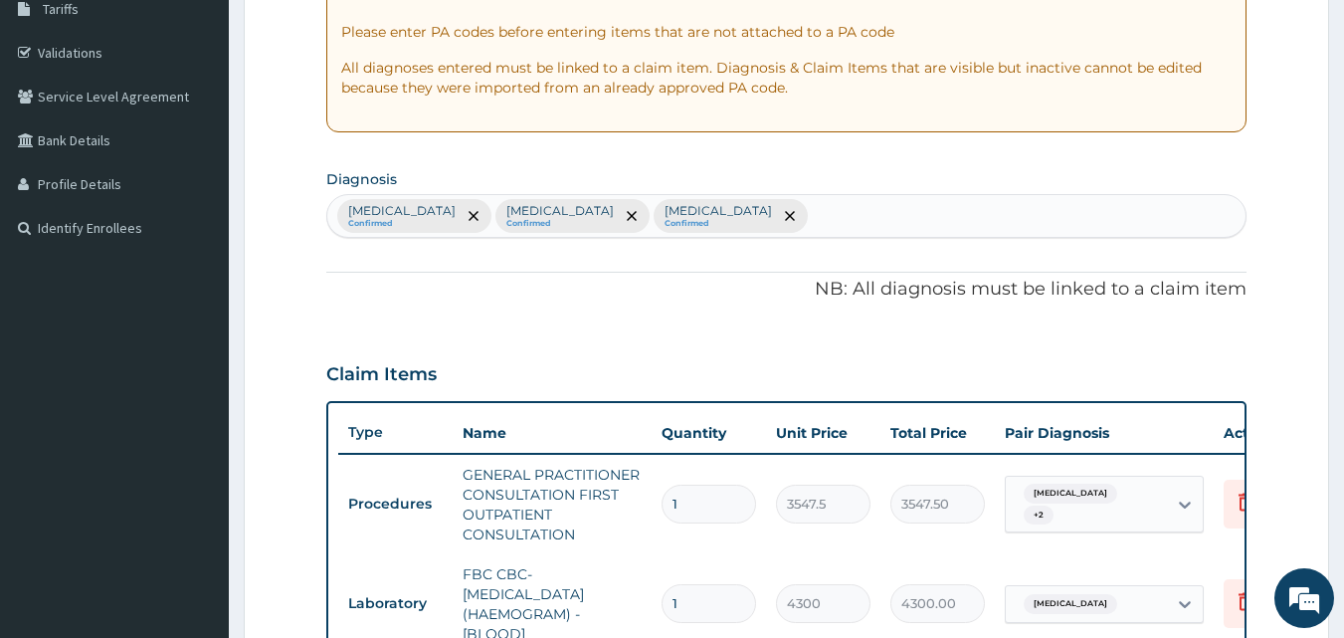
scroll to position [337, 0]
type input "21"
click at [658, 200] on div "Malaria Confirmed Sepsis Confirmed Urticaria Confirmed" at bounding box center [786, 218] width 919 height 42
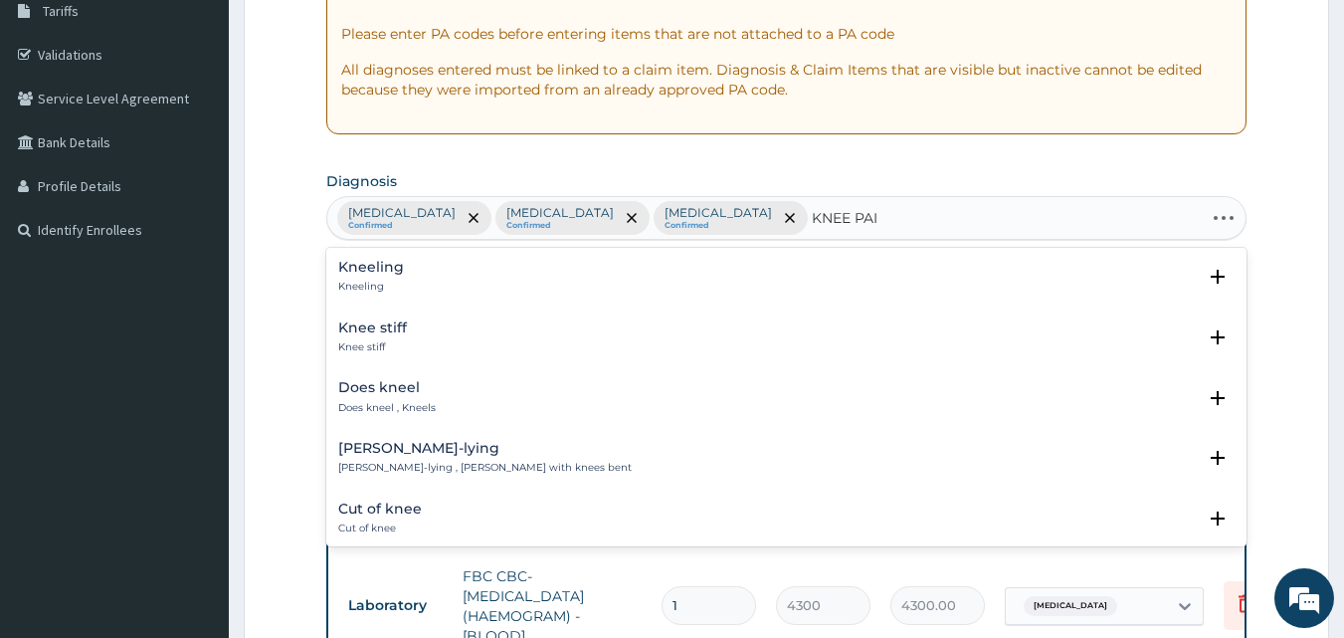
type input "KNEE PAIN"
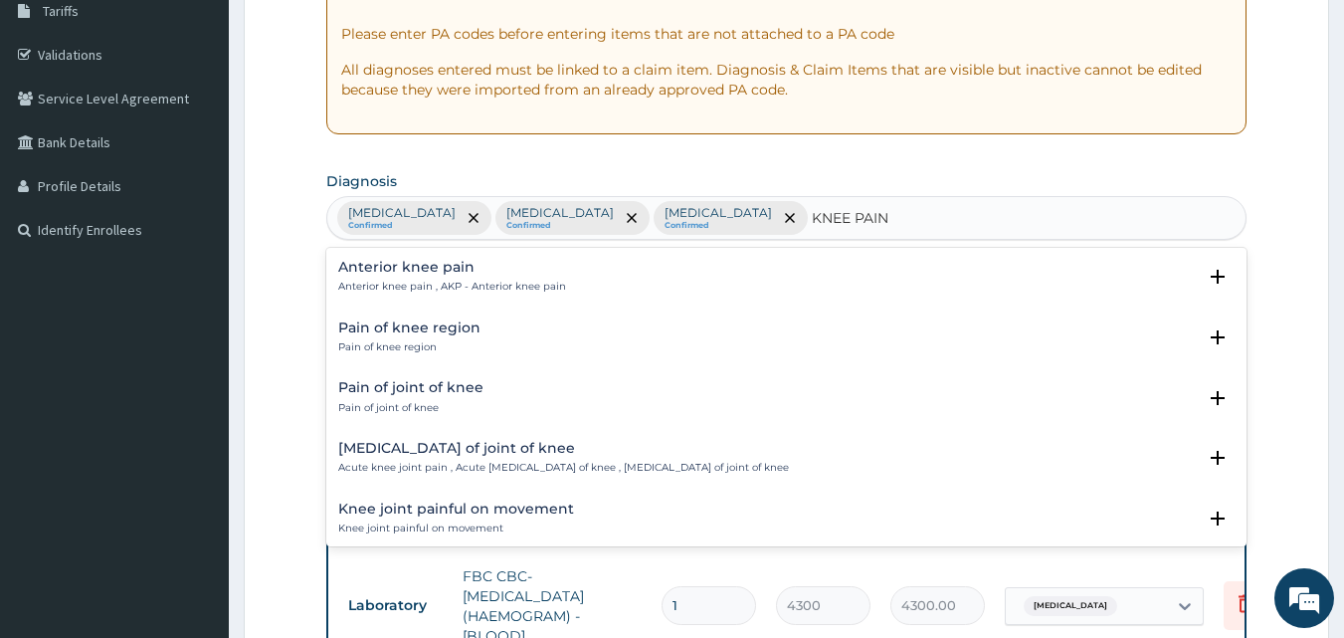
click at [413, 328] on h4 "Pain of knee region" at bounding box center [409, 327] width 142 height 15
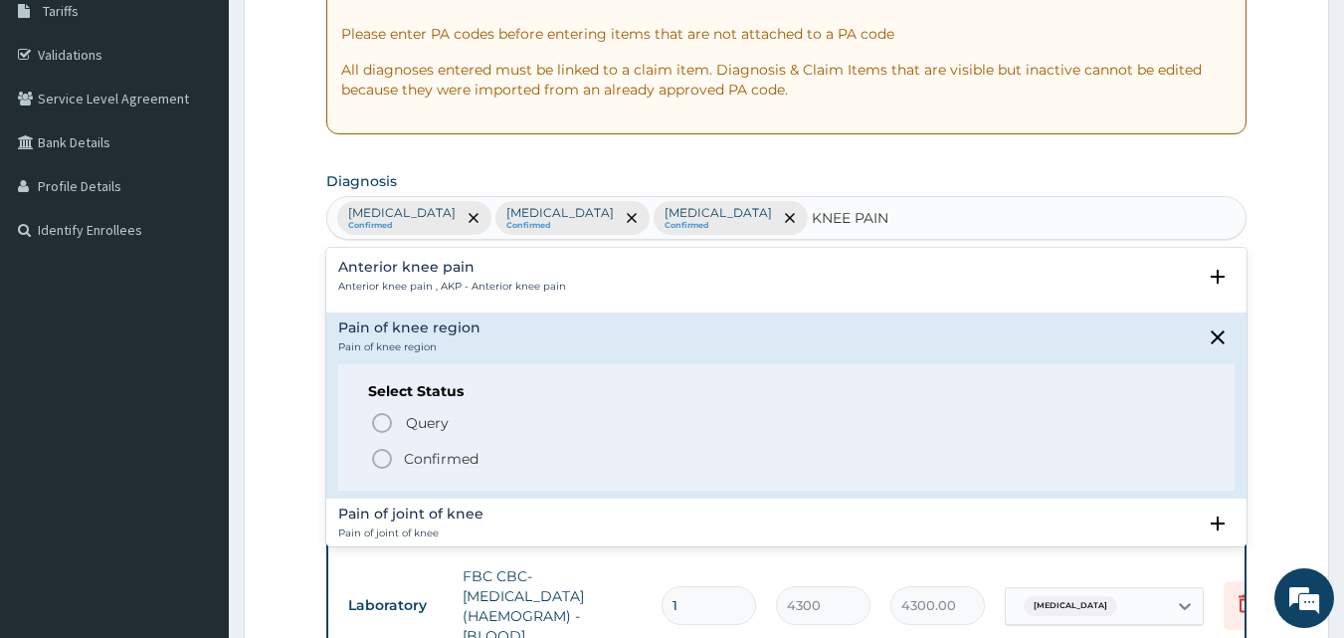
click at [377, 458] on icon "status option filled" at bounding box center [382, 459] width 24 height 24
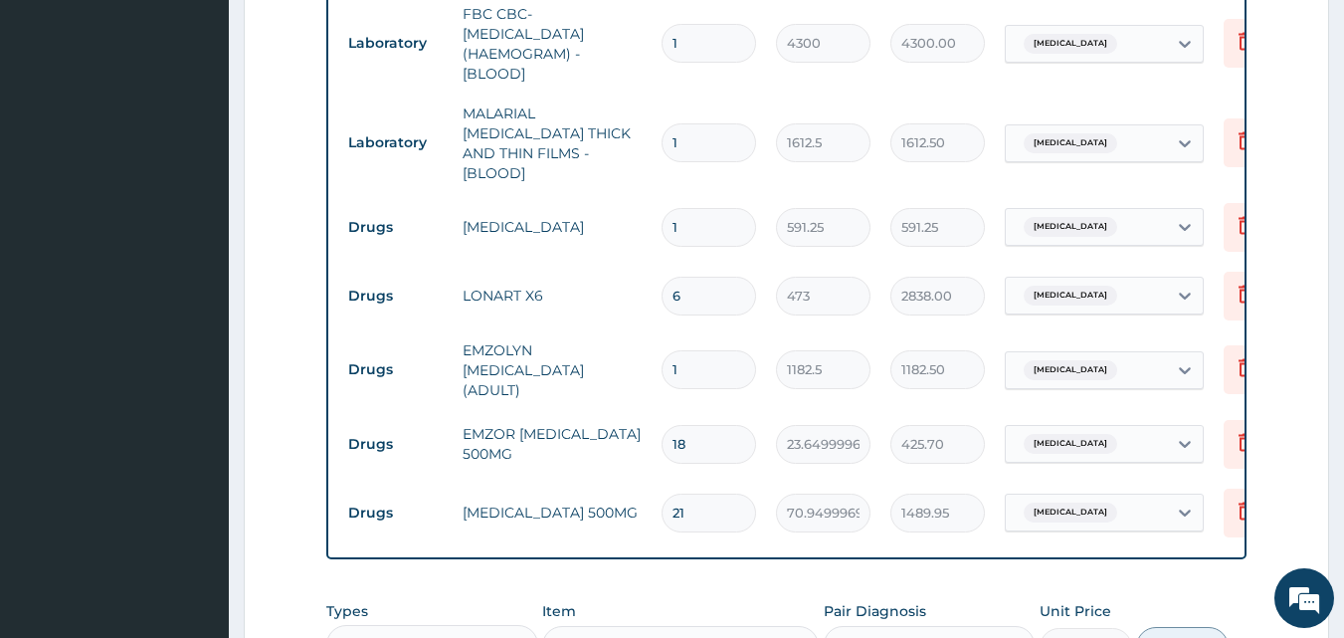
scroll to position [636, 0]
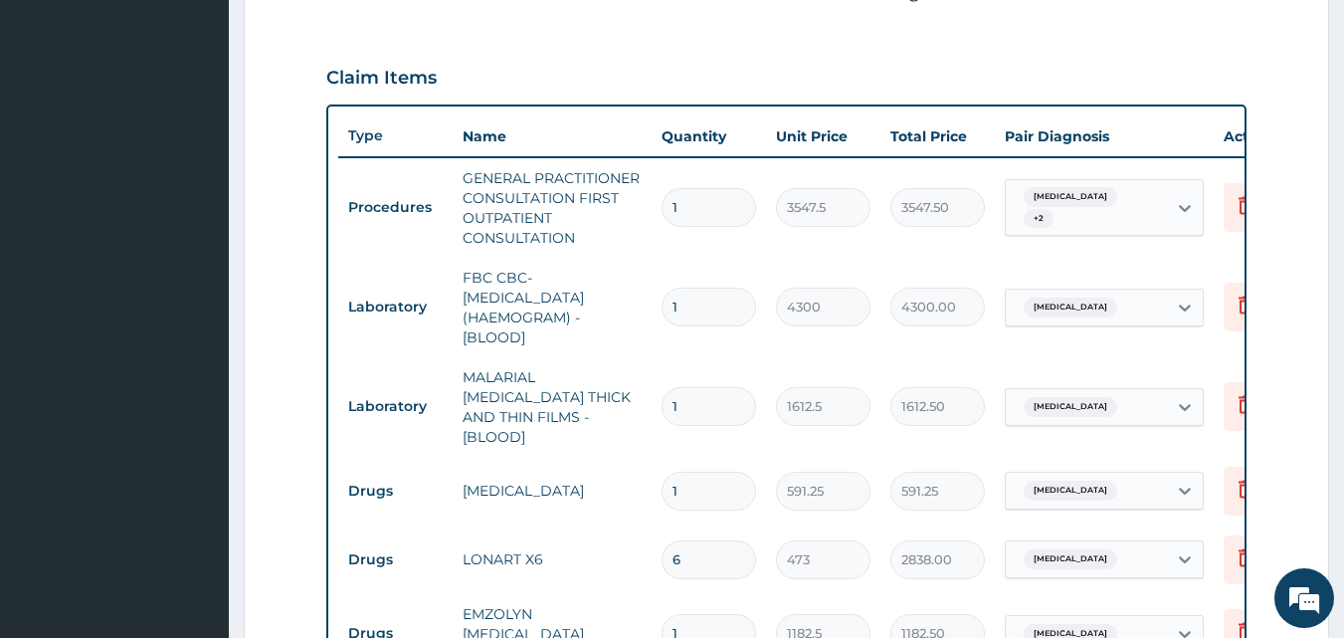
click at [1072, 197] on div "Urticaria + 2" at bounding box center [1083, 208] width 135 height 48
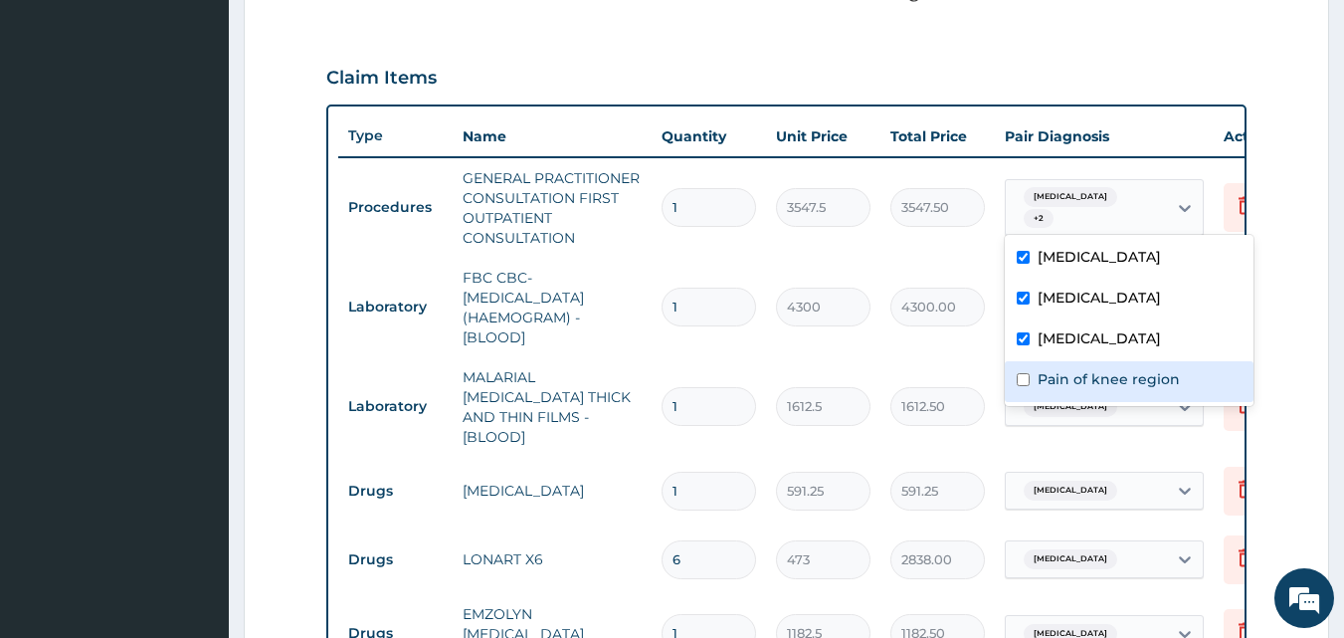
click at [1054, 370] on label "Pain of knee region" at bounding box center [1109, 379] width 142 height 20
checkbox input "true"
click at [955, 359] on tr "Laboratory MALARIAL PARASITE THICK AND THIN FILMS - [BLOOD] 1 1612.5 1612.50 Ma…" at bounding box center [825, 406] width 975 height 99
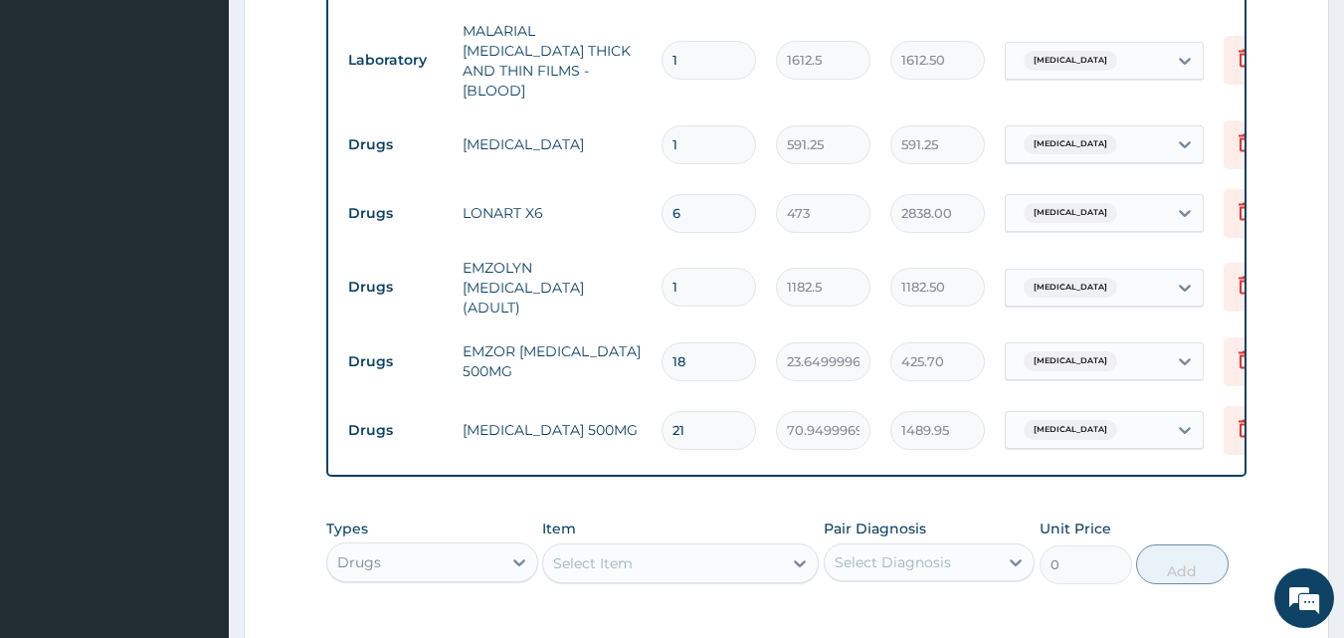
scroll to position [934, 0]
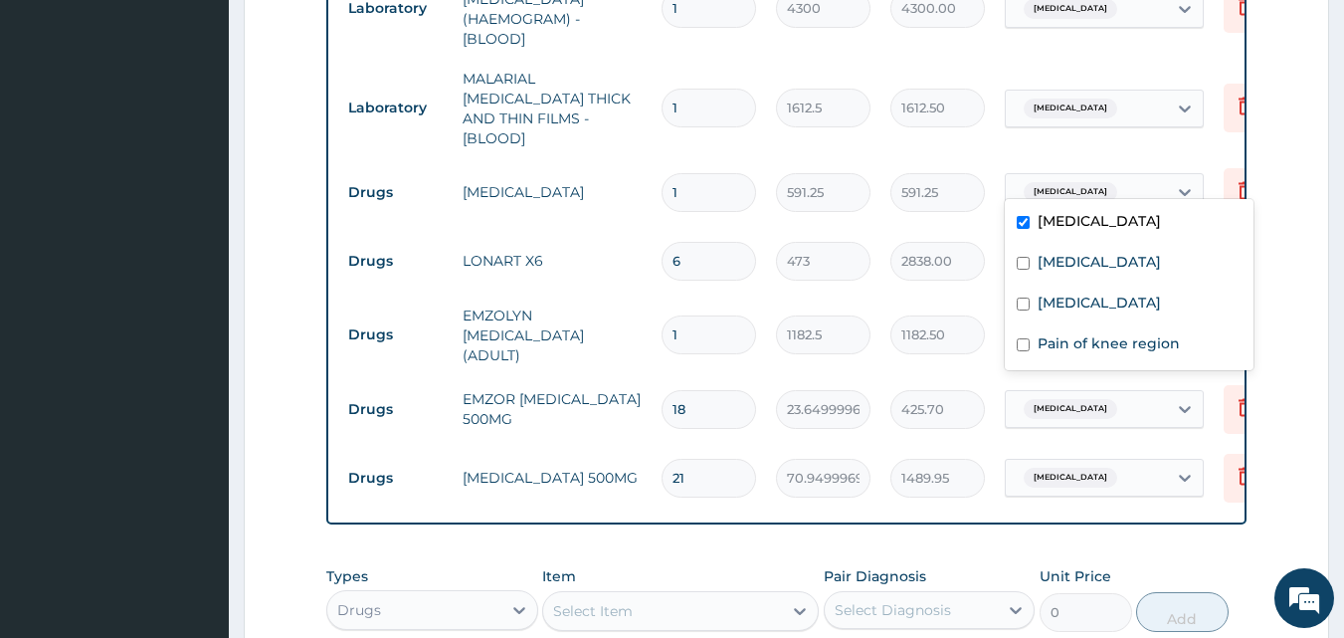
click at [1059, 175] on div "Malaria" at bounding box center [1086, 192] width 161 height 34
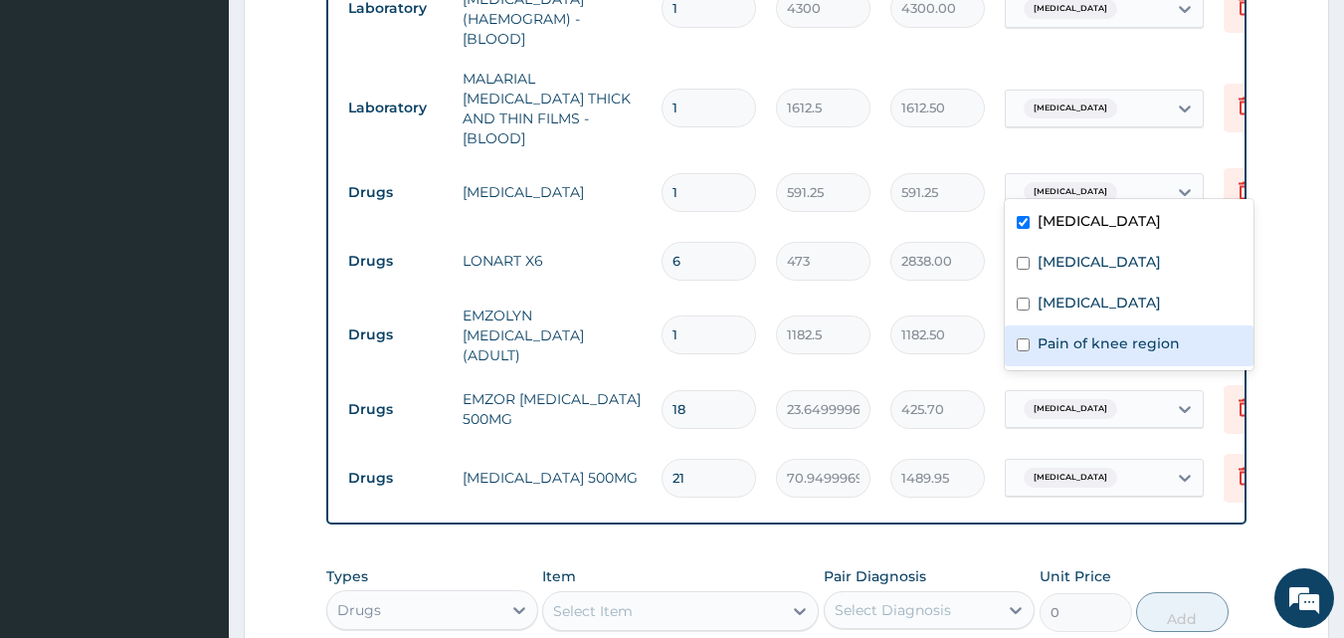
click at [1065, 338] on label "Pain of knee region" at bounding box center [1109, 343] width 142 height 20
checkbox input "true"
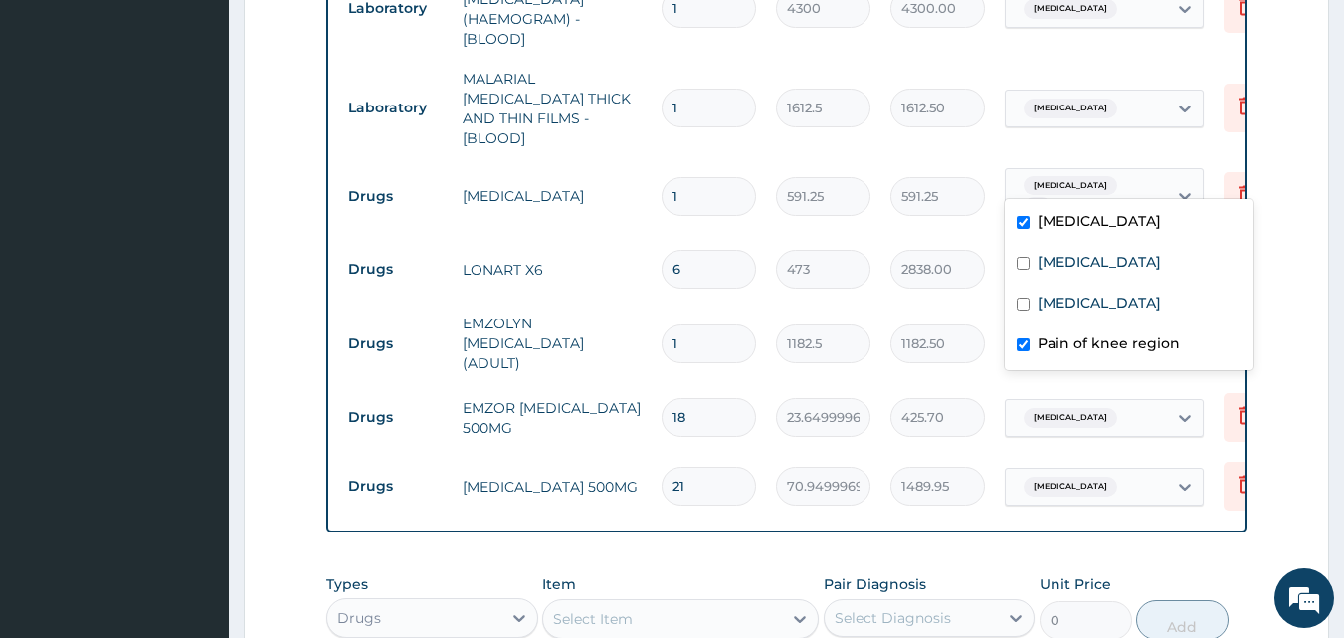
click at [1051, 205] on div "Malaria" at bounding box center [1129, 223] width 249 height 41
checkbox input "false"
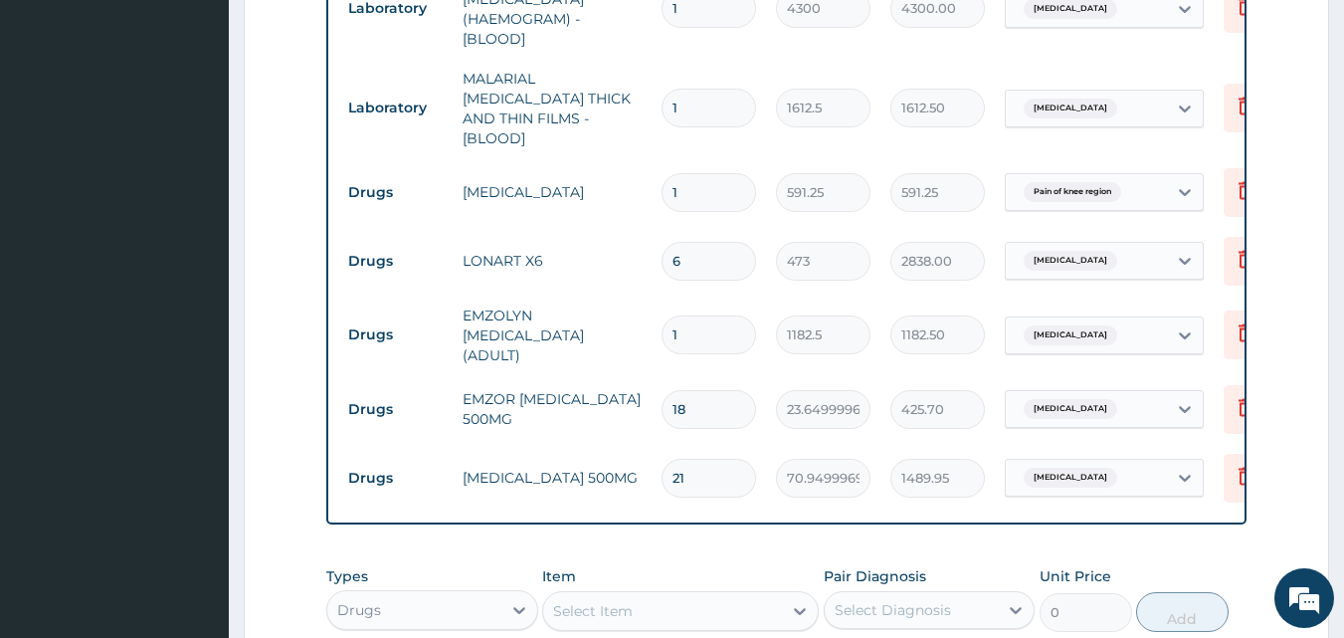
click at [978, 204] on tr "Drugs DICLOFENAC 1 591.25 591.25 Pain of knee region Delete" at bounding box center [825, 192] width 975 height 69
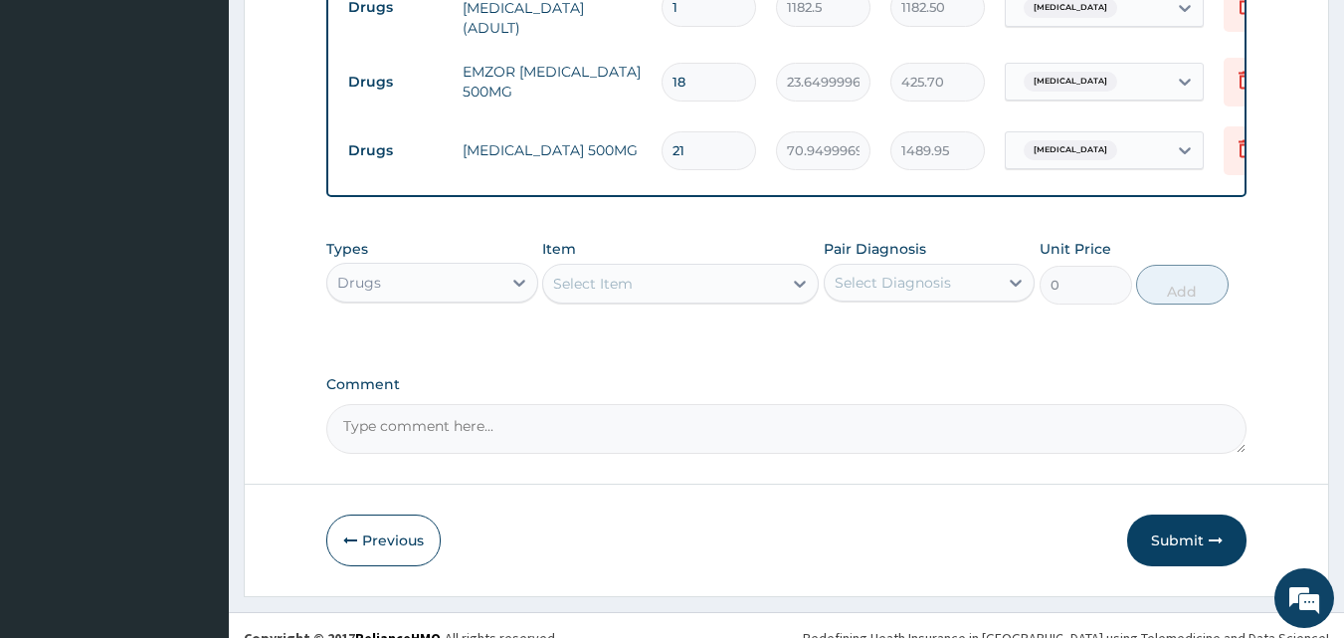
scroll to position [1270, 0]
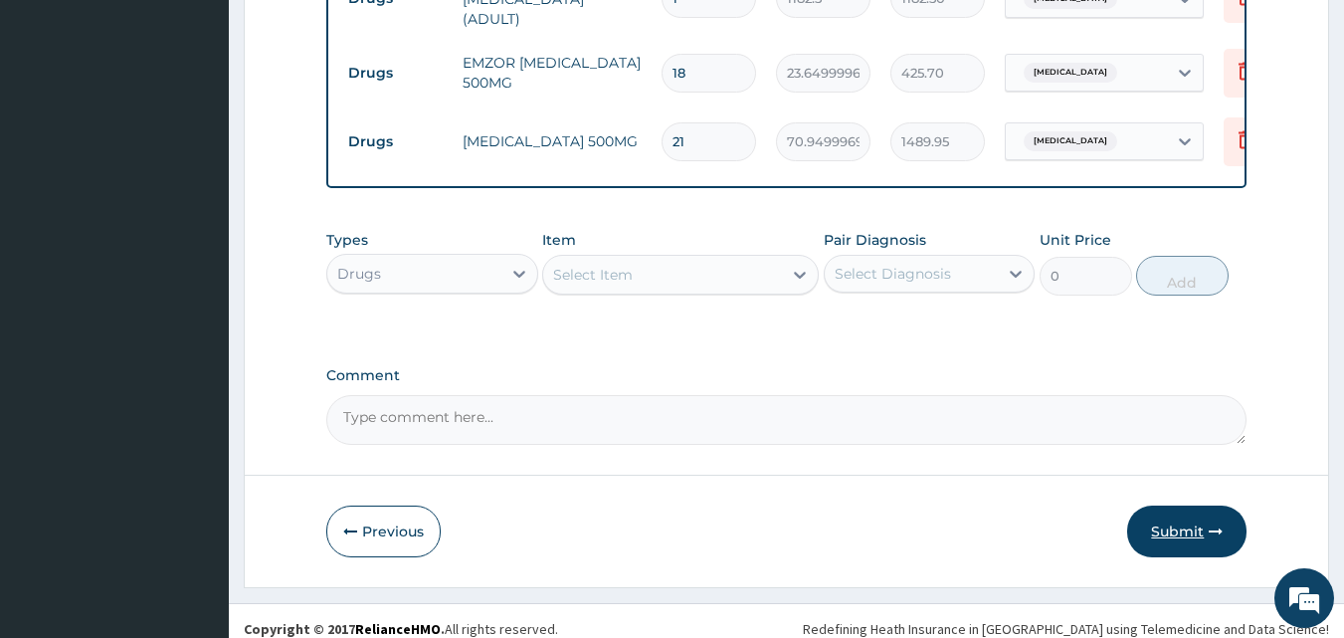
click at [1180, 529] on button "Submit" at bounding box center [1186, 531] width 119 height 52
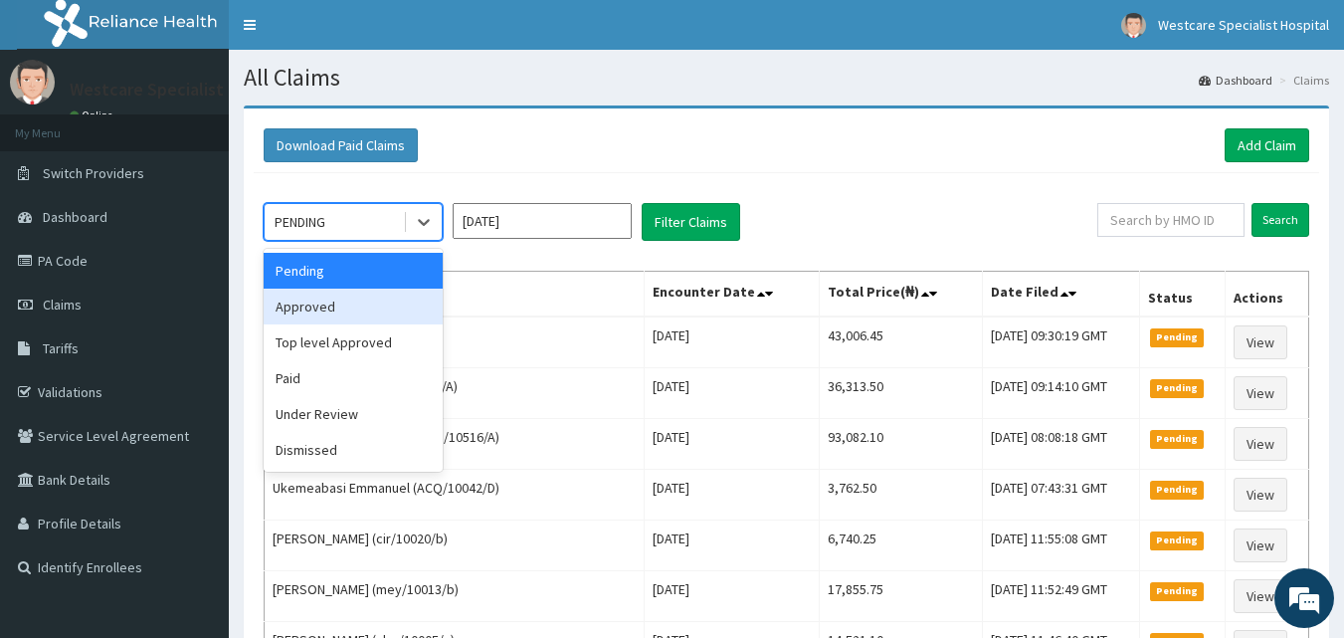
click at [342, 317] on div "Approved" at bounding box center [353, 306] width 179 height 36
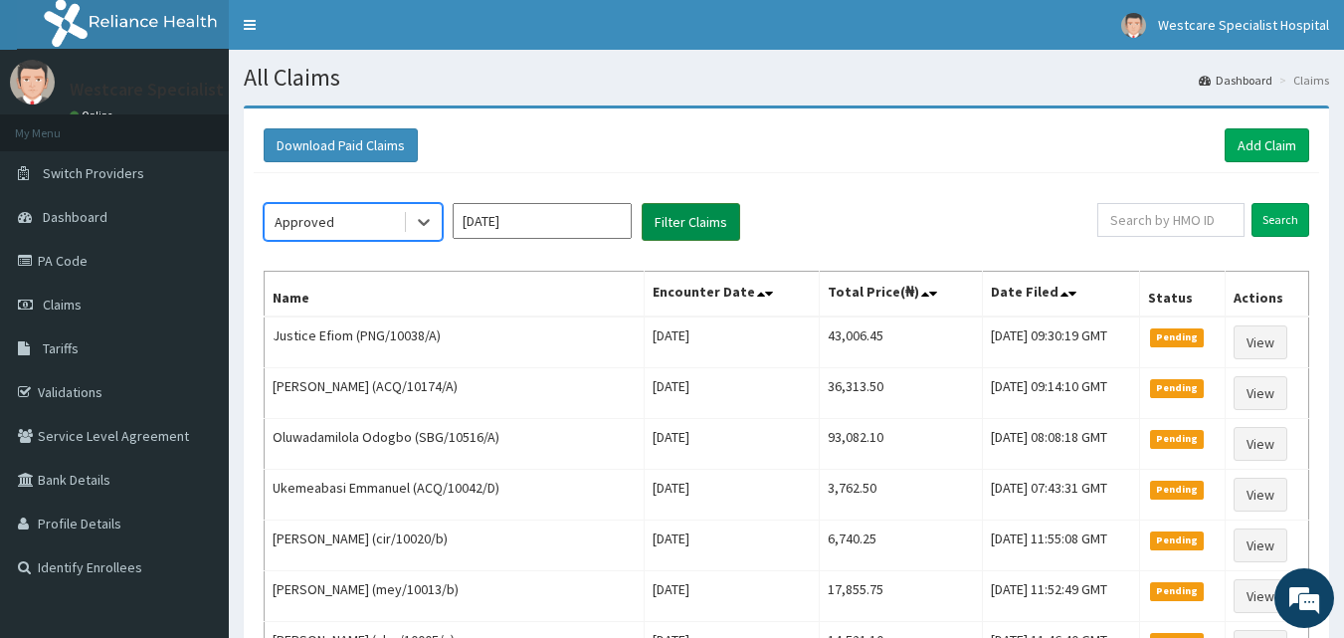
click at [675, 223] on button "Filter Claims" at bounding box center [691, 222] width 98 height 38
